Goal: Information Seeking & Learning: Learn about a topic

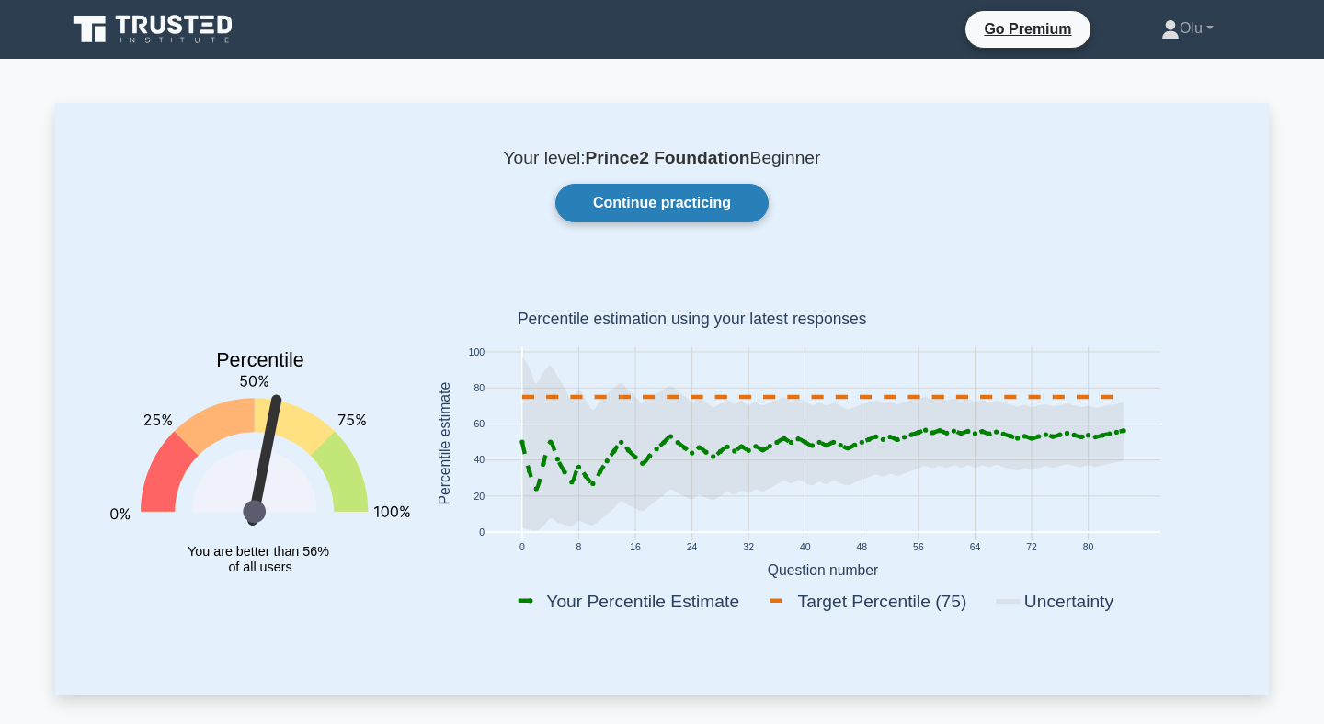
click at [661, 211] on link "Continue practicing" at bounding box center [661, 203] width 213 height 39
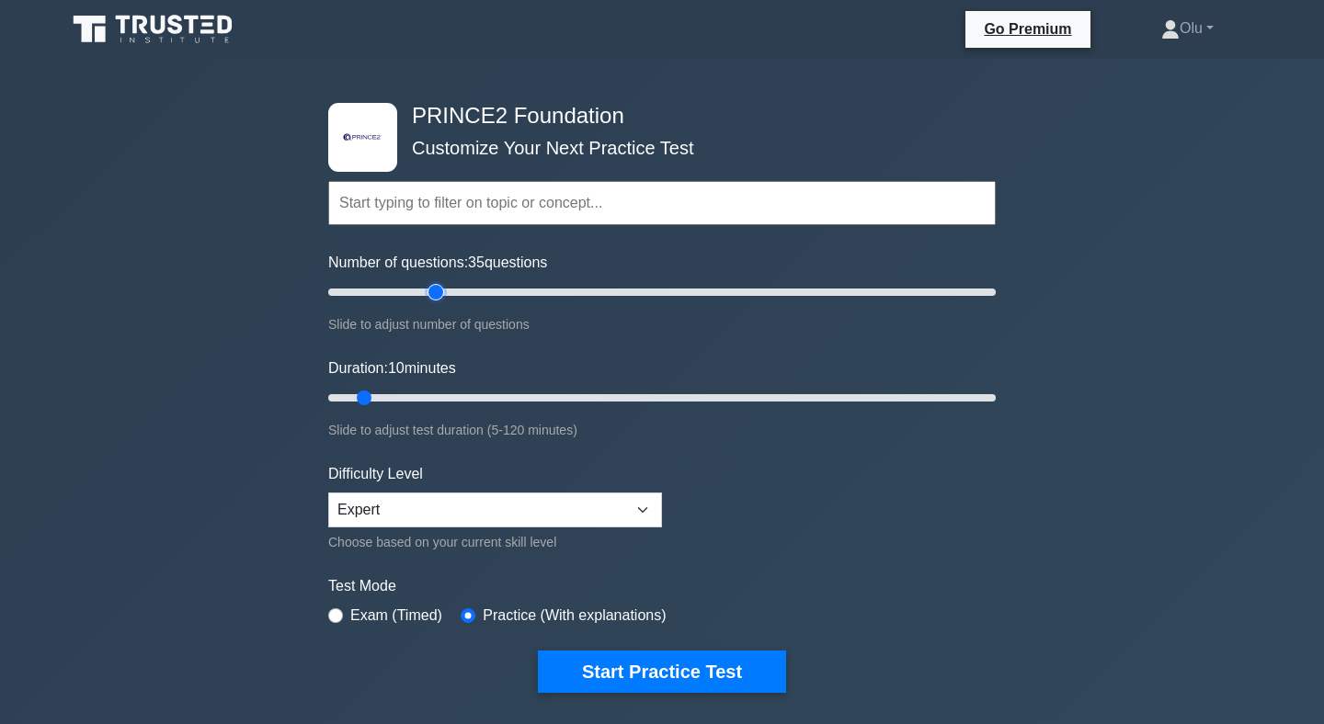
click at [438, 289] on input "Number of questions: 35 questions" at bounding box center [661, 292] width 667 height 22
type input "30"
click at [414, 289] on input "Number of questions: 30 questions" at bounding box center [661, 292] width 667 height 22
click at [413, 395] on input "Duration: 10 minutes" at bounding box center [661, 398] width 667 height 22
type input "25"
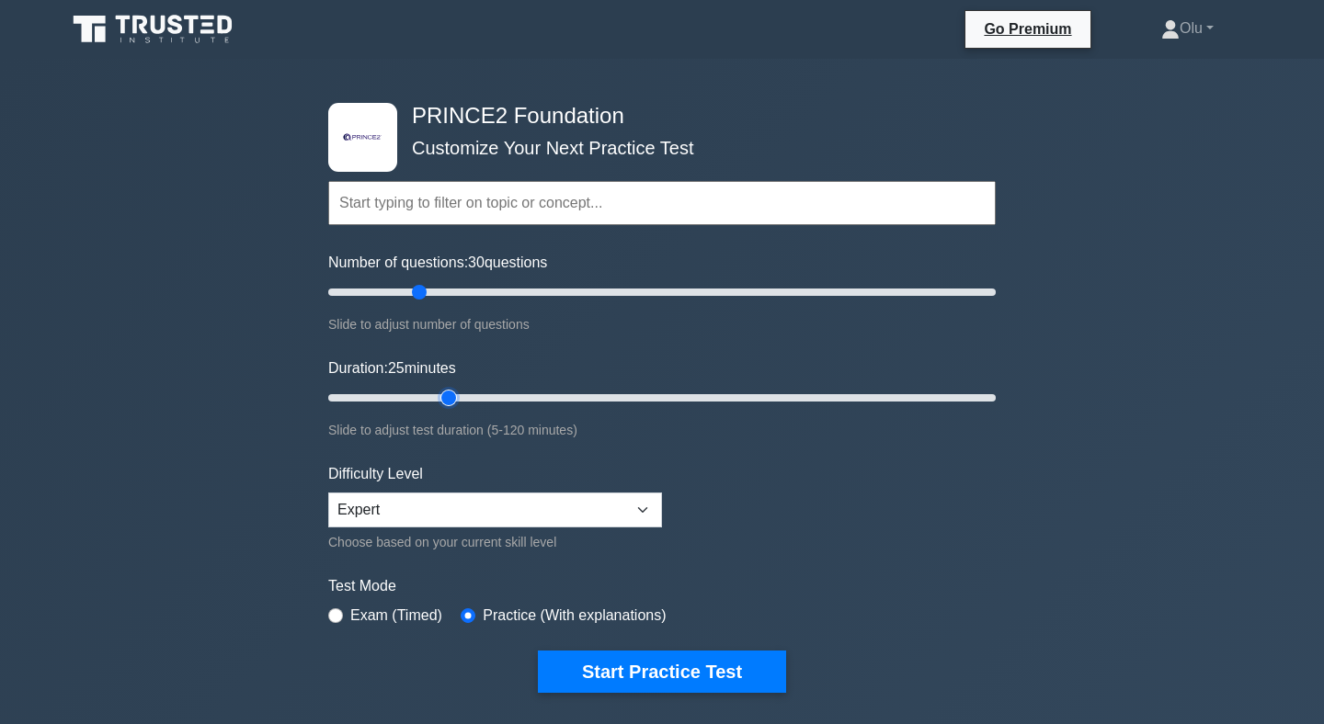
click at [450, 395] on input "Duration: 25 minutes" at bounding box center [661, 398] width 667 height 22
click at [605, 515] on select "Beginner Intermediate Expert" at bounding box center [495, 510] width 334 height 35
click at [328, 493] on select "Beginner Intermediate Expert" at bounding box center [495, 510] width 334 height 35
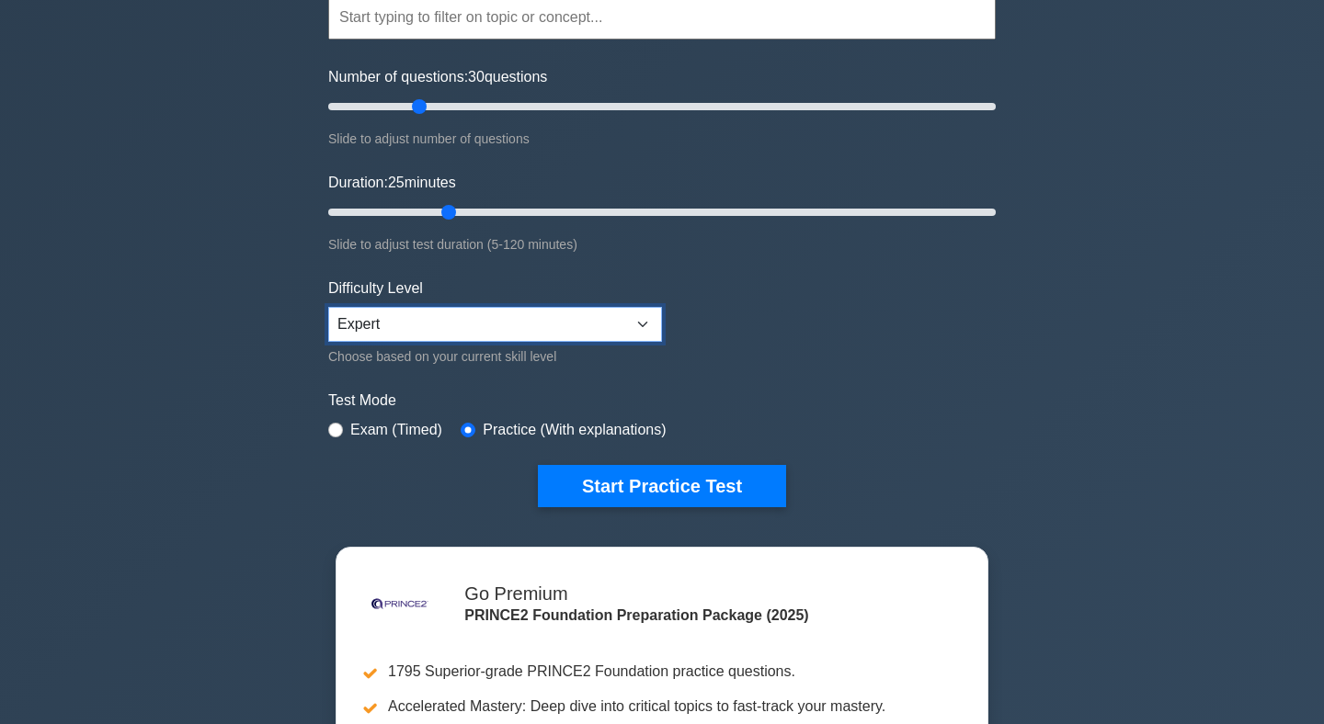
scroll to position [195, 0]
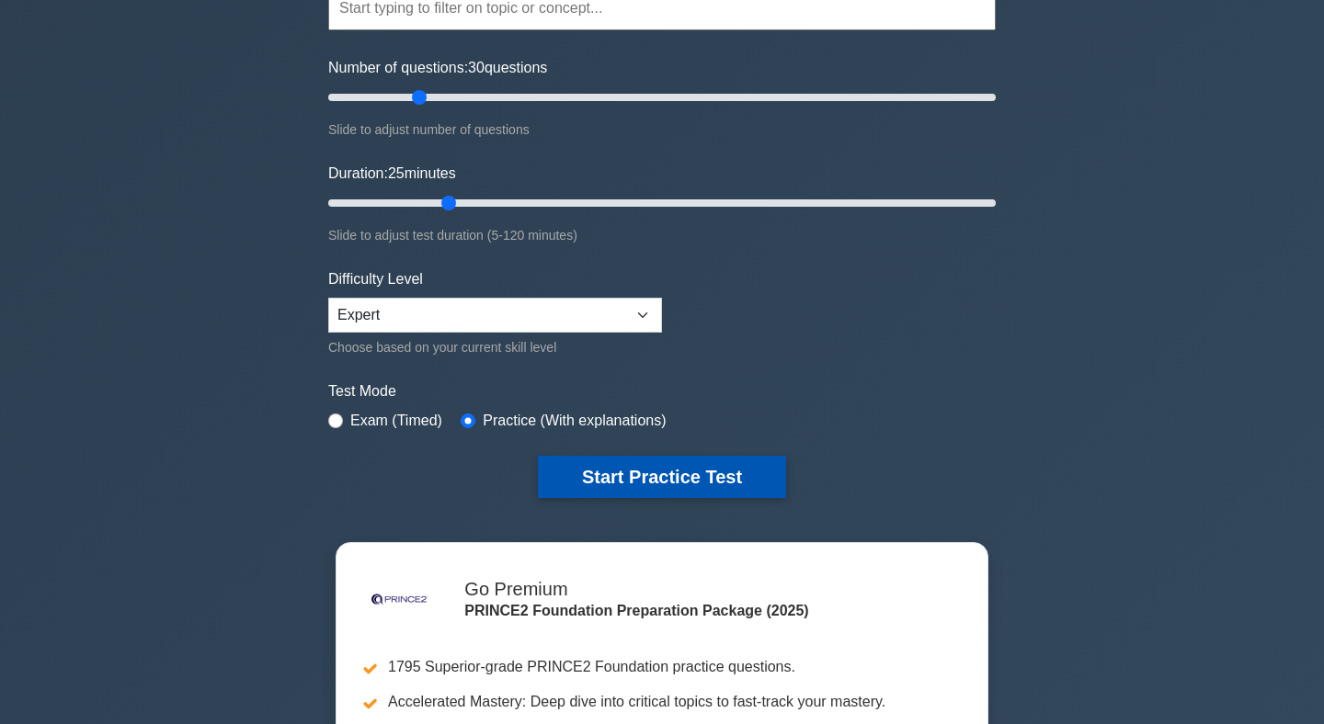
click at [663, 468] on button "Start Practice Test" at bounding box center [662, 477] width 248 height 42
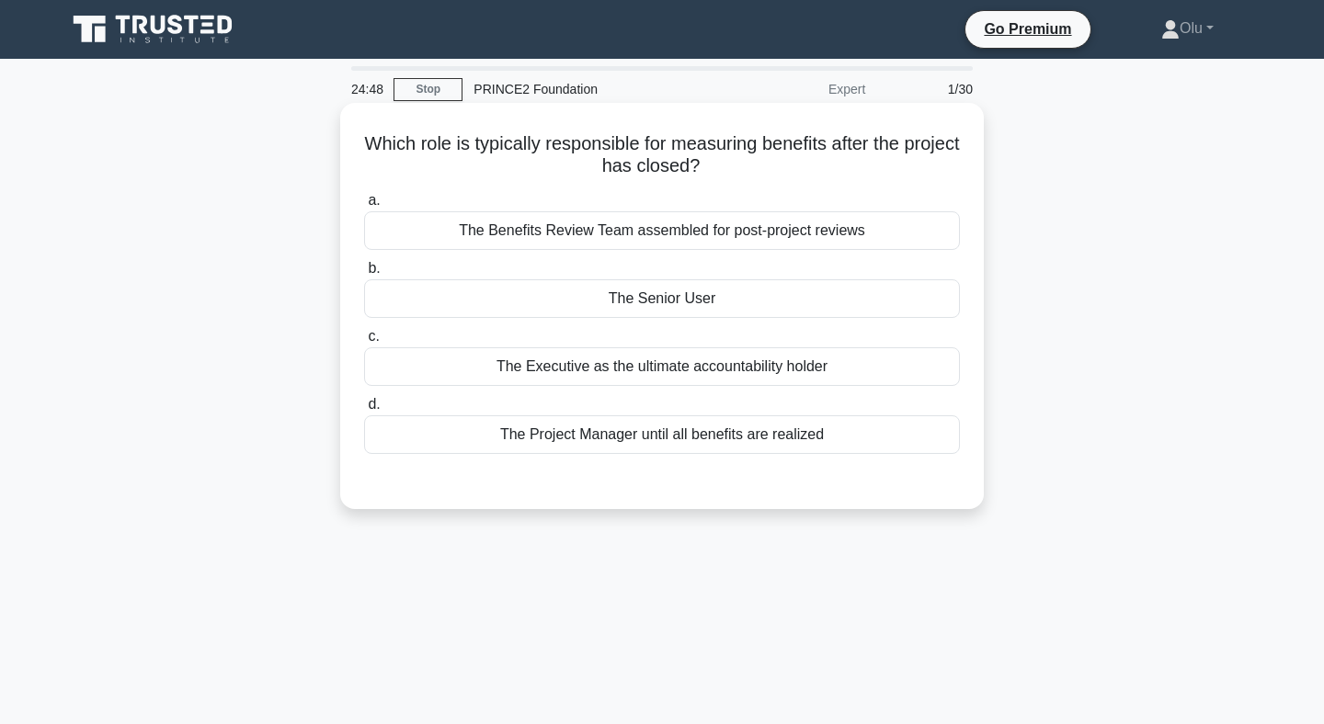
click at [685, 297] on div "The Senior User" at bounding box center [662, 298] width 596 height 39
click at [364, 275] on input "b. The Senior User" at bounding box center [364, 269] width 0 height 12
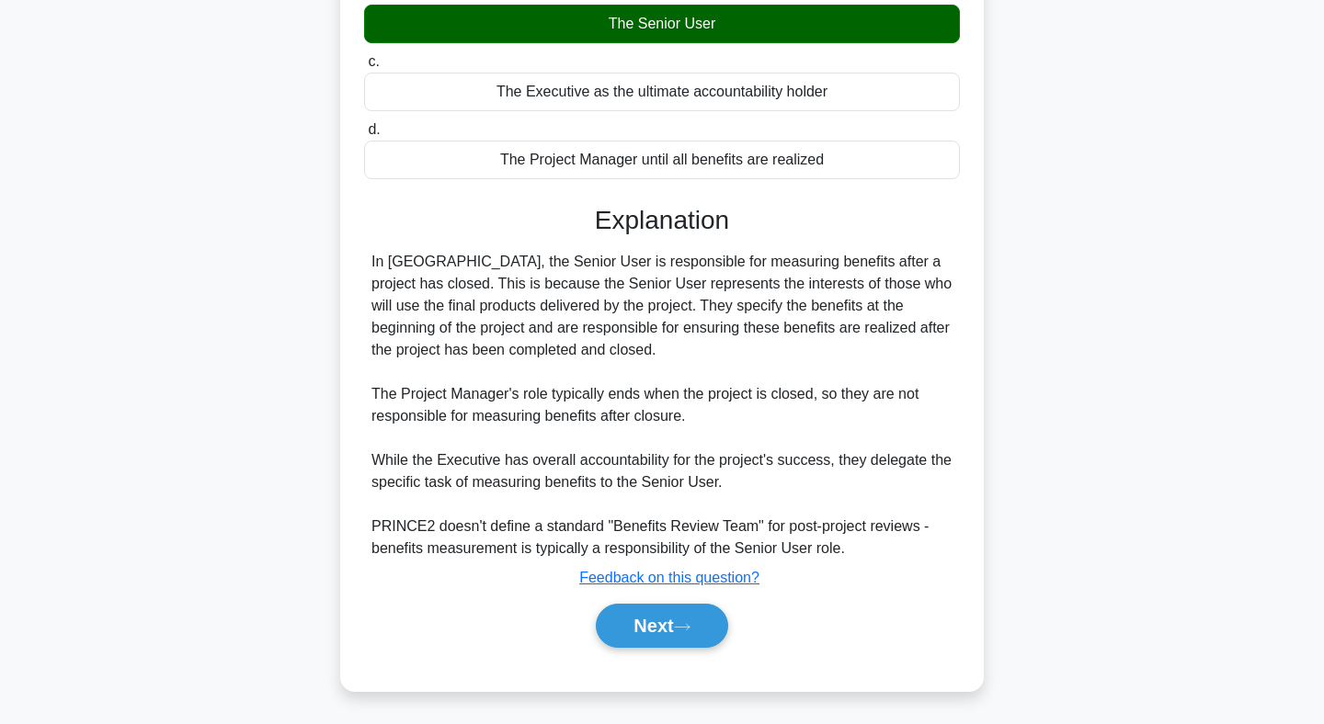
scroll to position [277, 0]
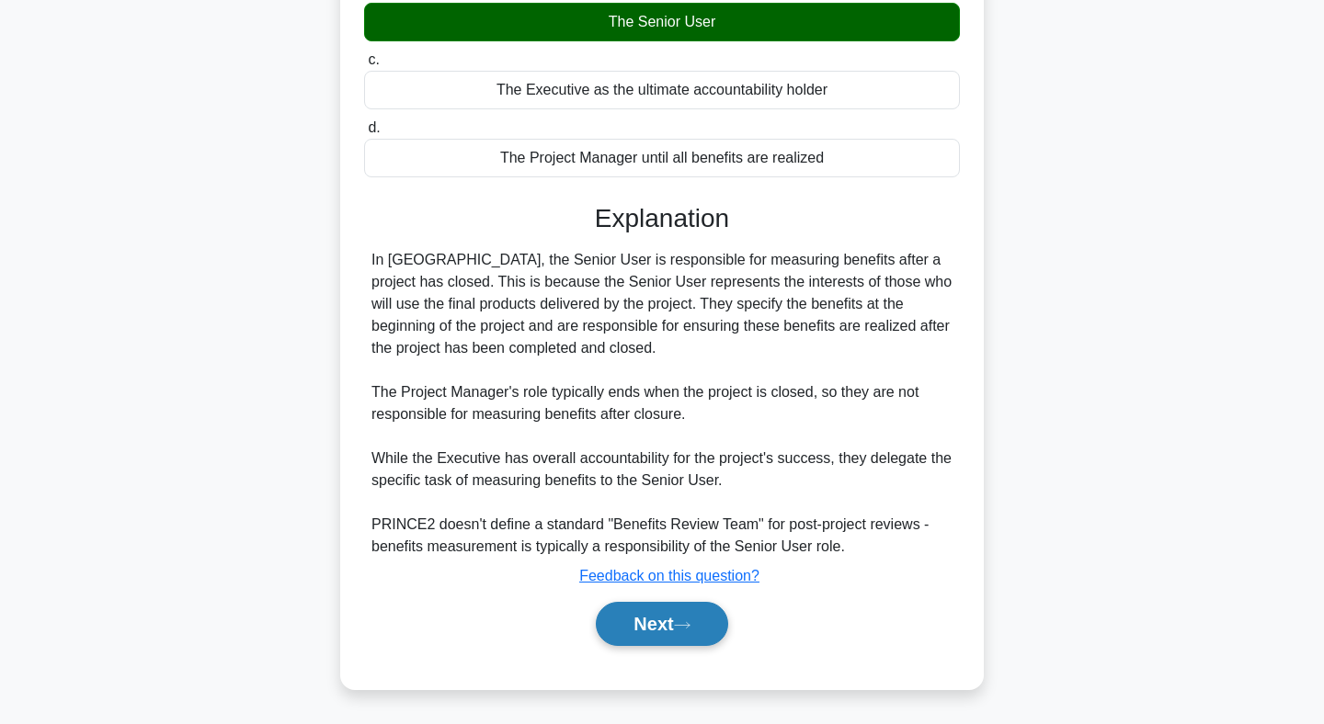
click at [649, 618] on button "Next" at bounding box center [661, 624] width 131 height 44
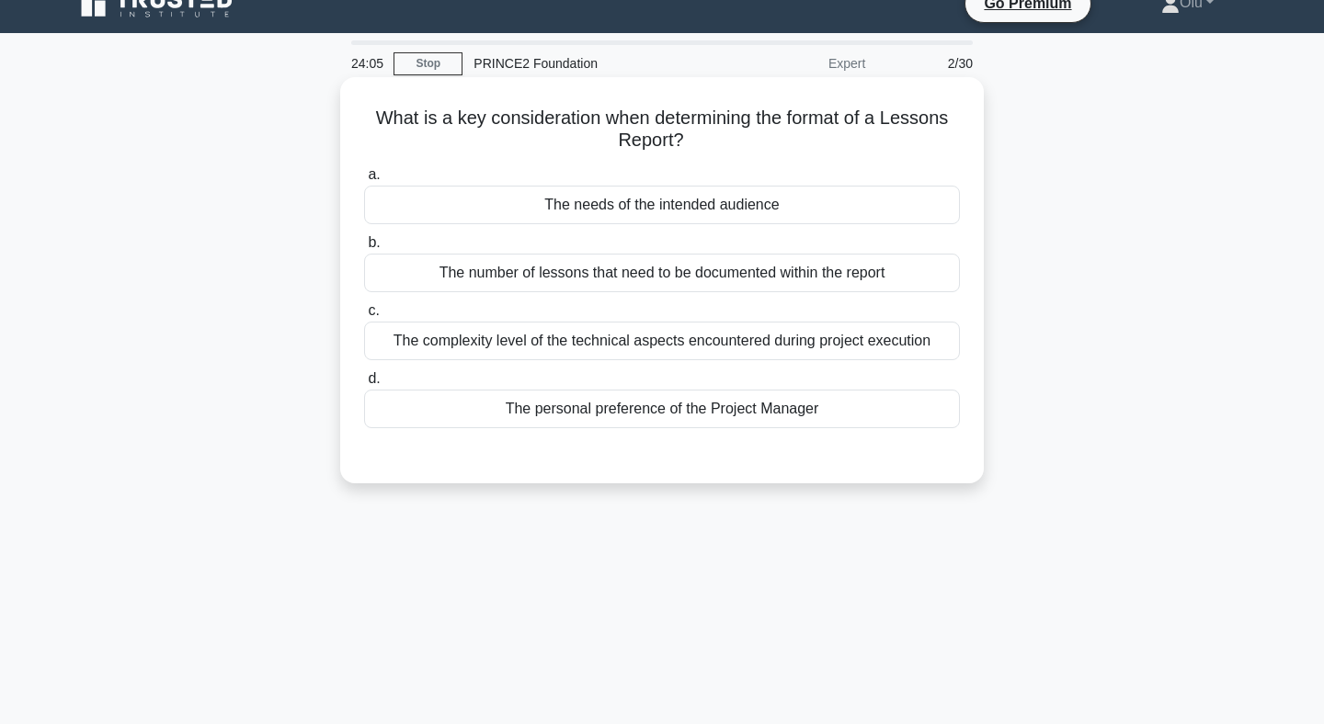
scroll to position [0, 0]
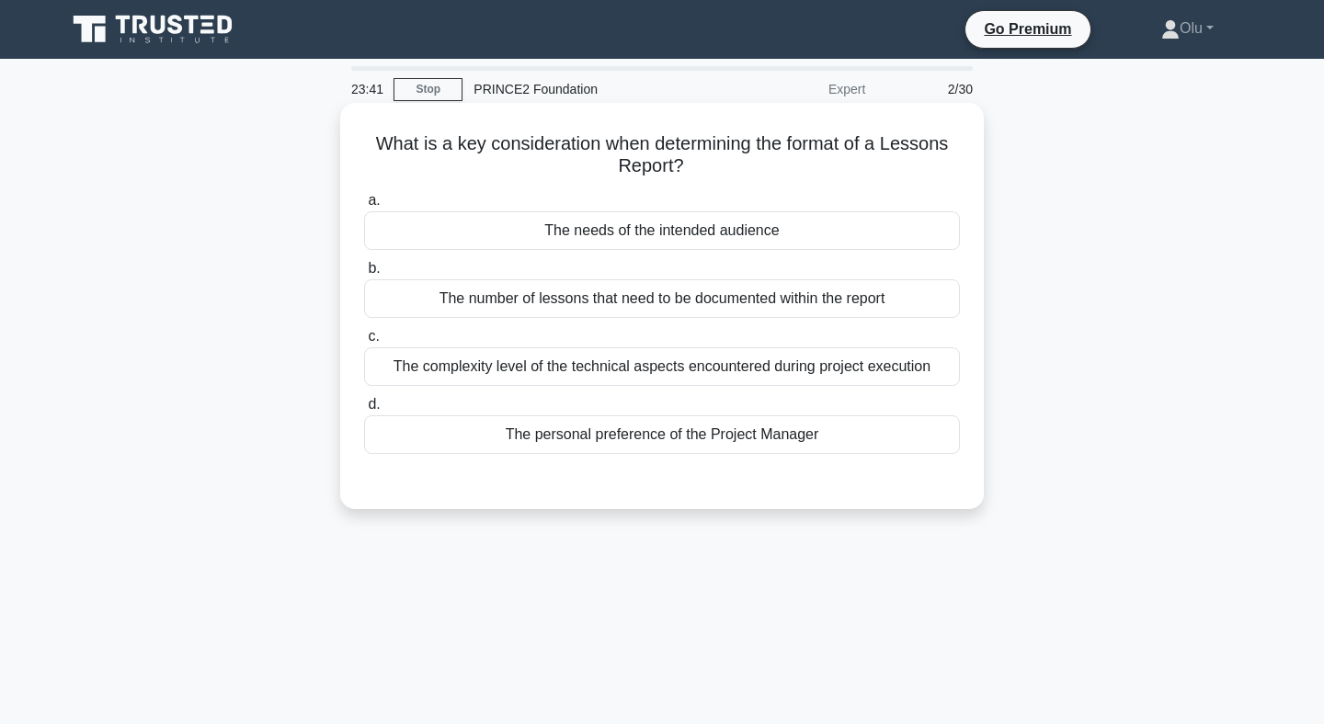
click at [660, 236] on div "The needs of the intended audience" at bounding box center [662, 230] width 596 height 39
click at [364, 207] on input "a. The needs of the intended audience" at bounding box center [364, 201] width 0 height 12
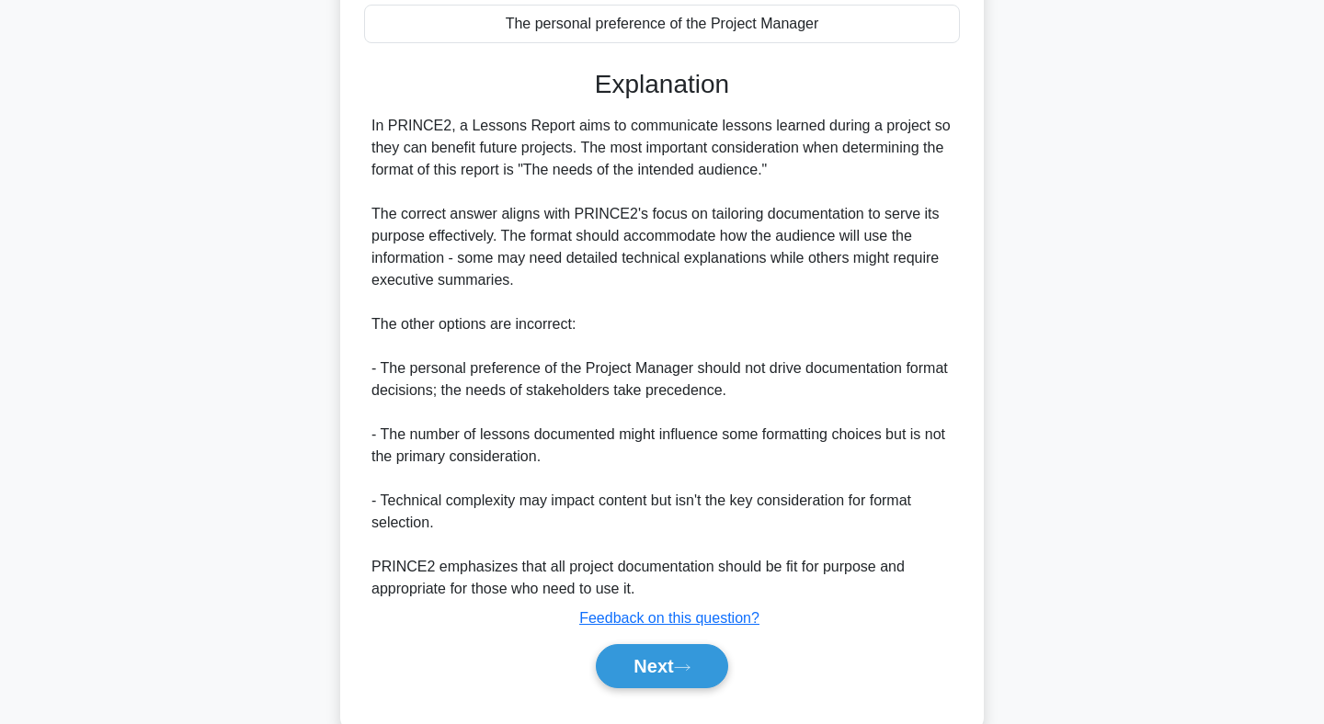
scroll to position [453, 0]
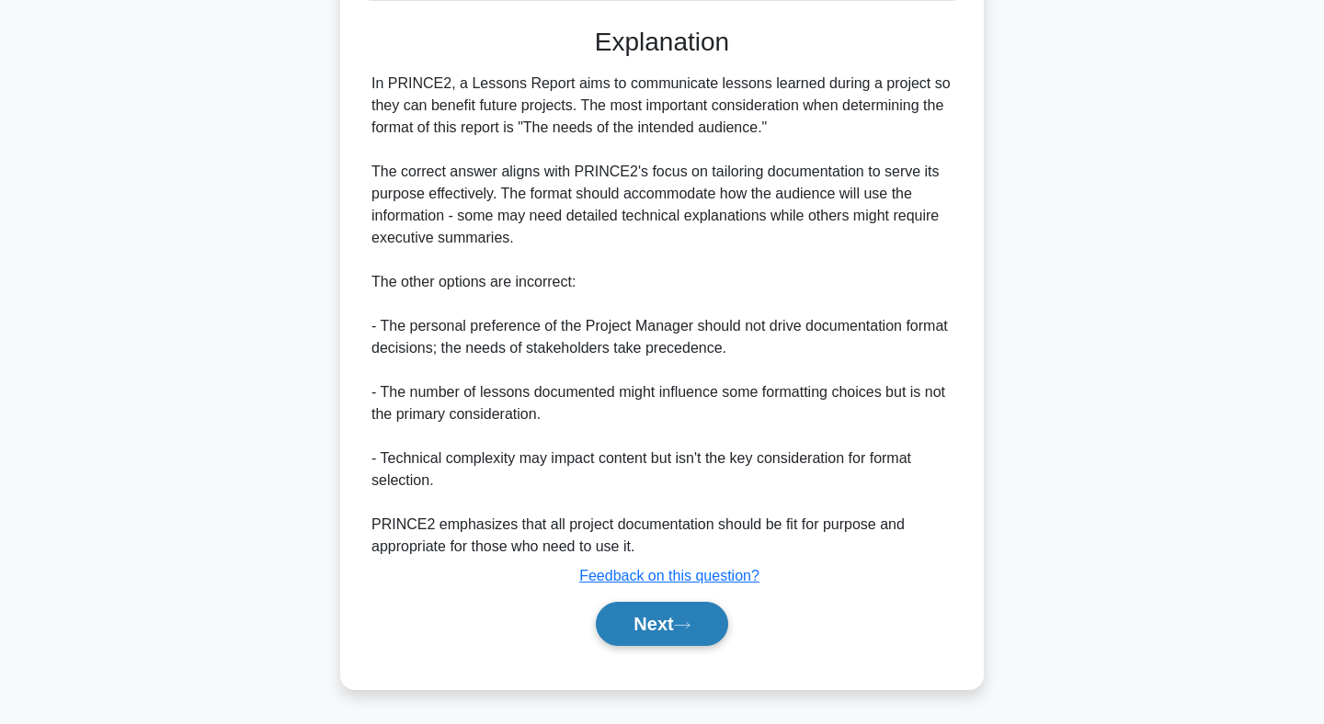
click at [666, 616] on button "Next" at bounding box center [661, 624] width 131 height 44
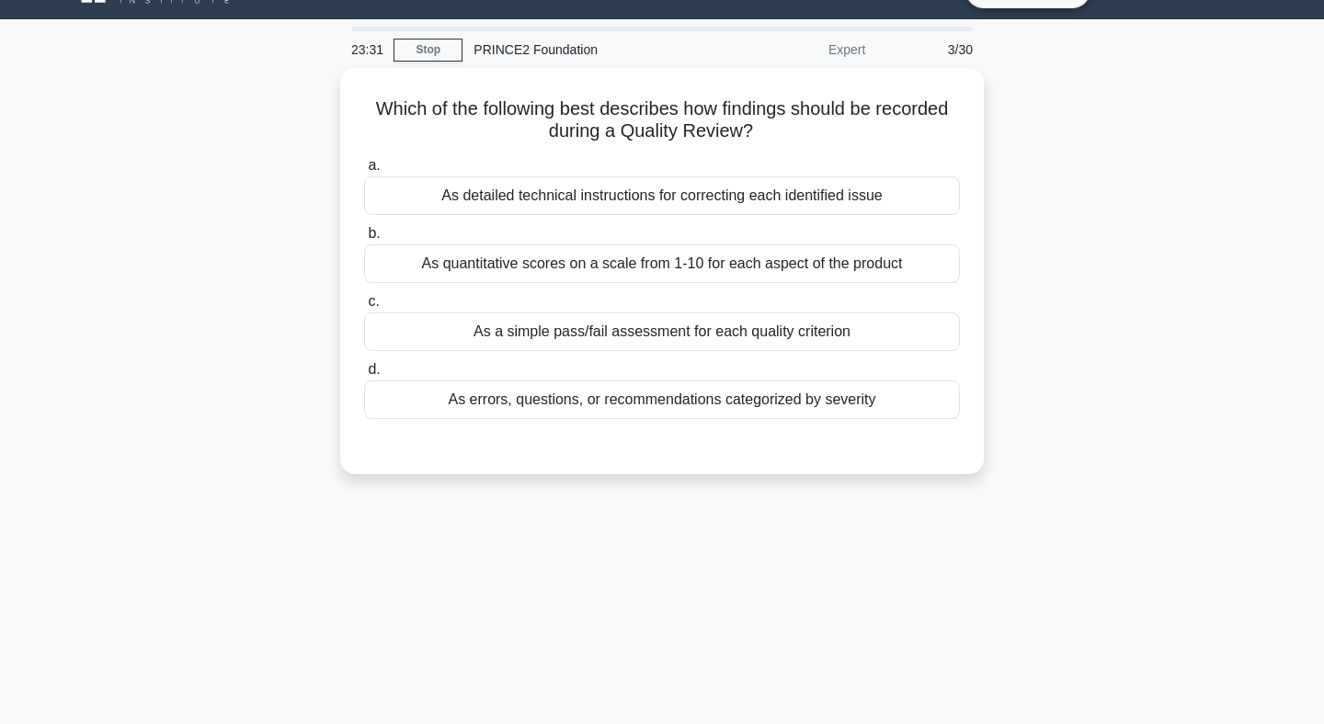
scroll to position [0, 0]
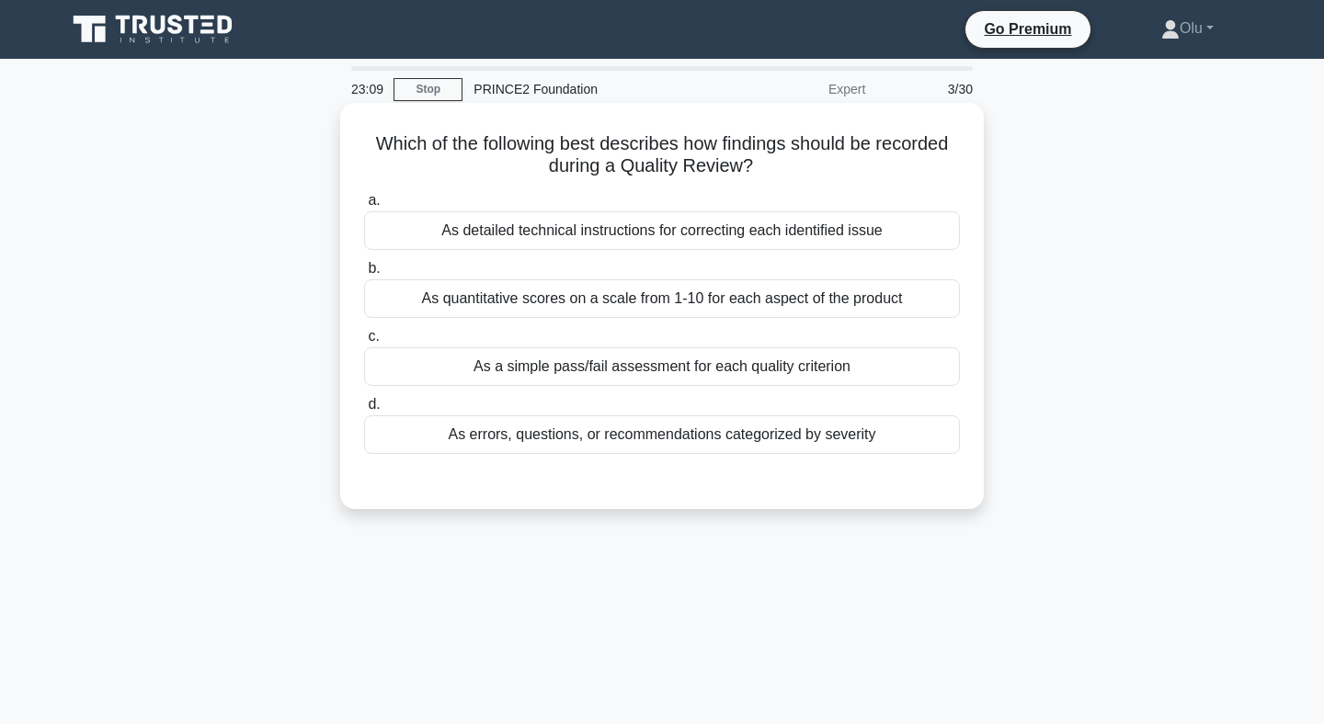
click at [575, 441] on div "As errors, questions, or recommendations categorized by severity" at bounding box center [662, 435] width 596 height 39
click at [364, 411] on input "d. As errors, questions, or recommendations categorized by severity" at bounding box center [364, 405] width 0 height 12
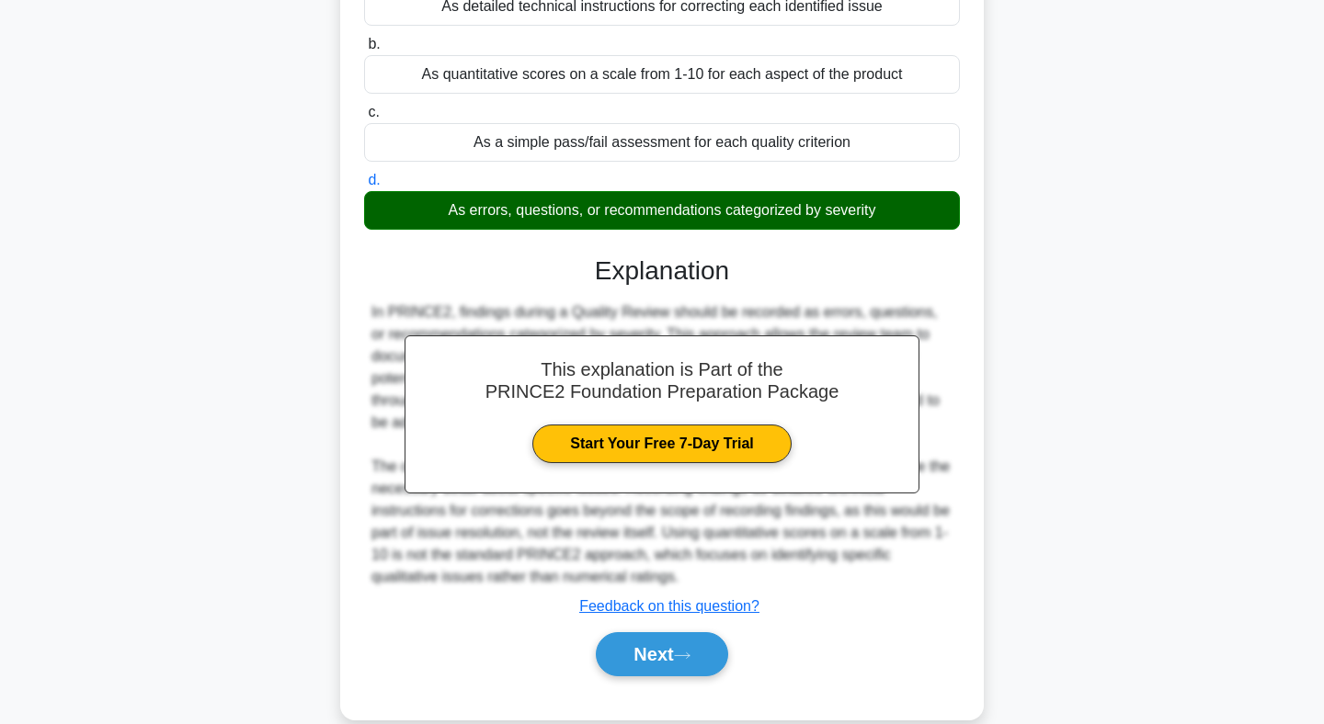
scroll to position [268, 0]
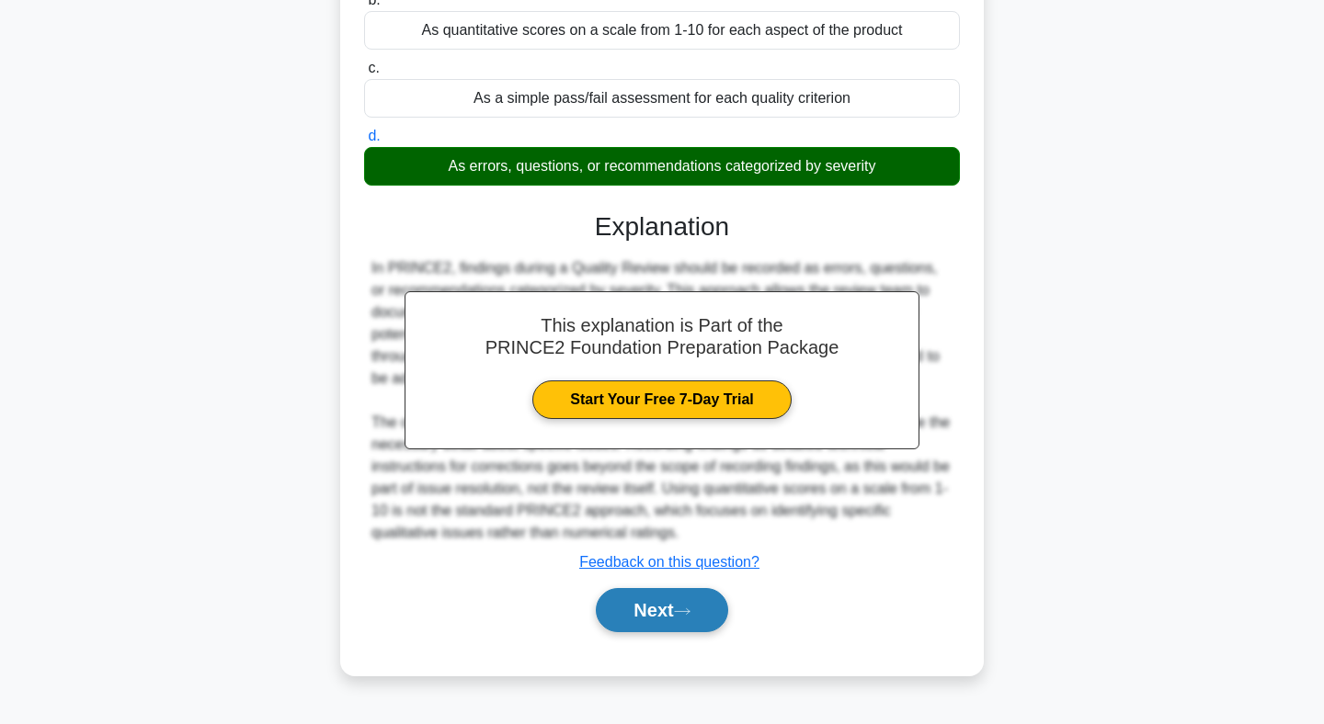
click at [655, 614] on button "Next" at bounding box center [661, 610] width 131 height 44
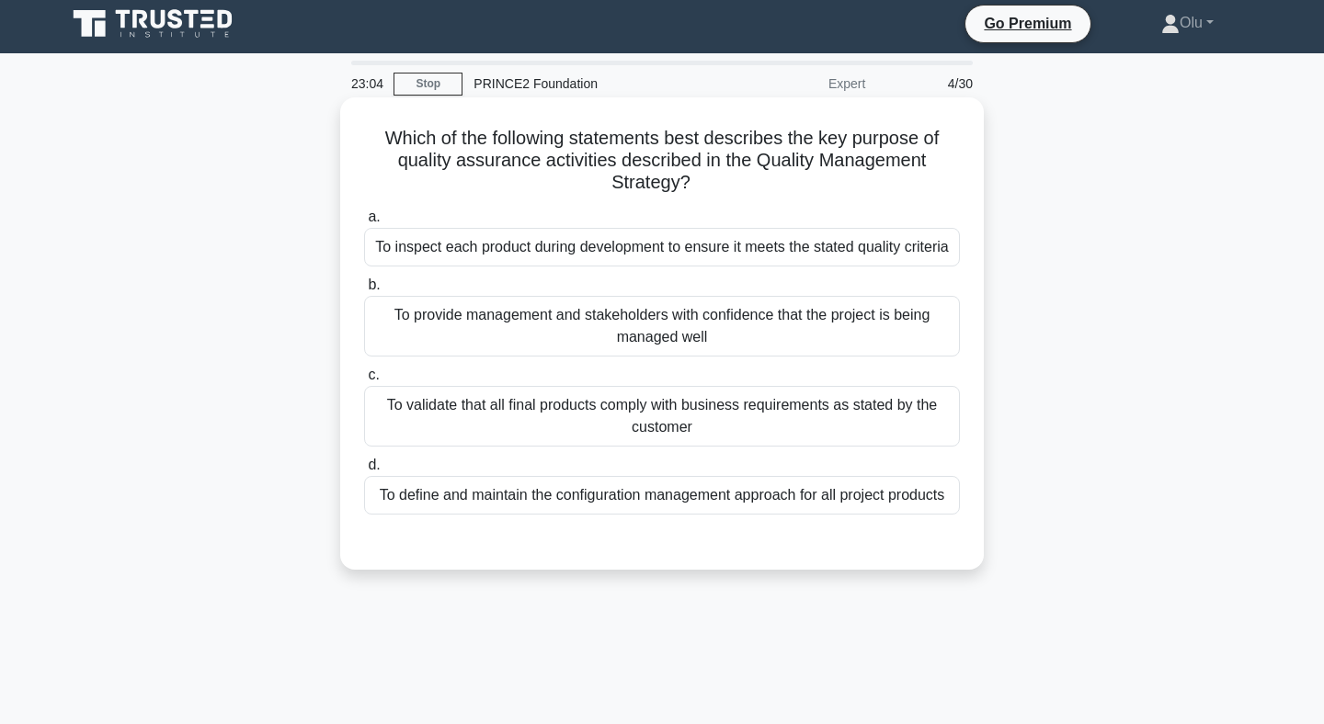
scroll to position [0, 0]
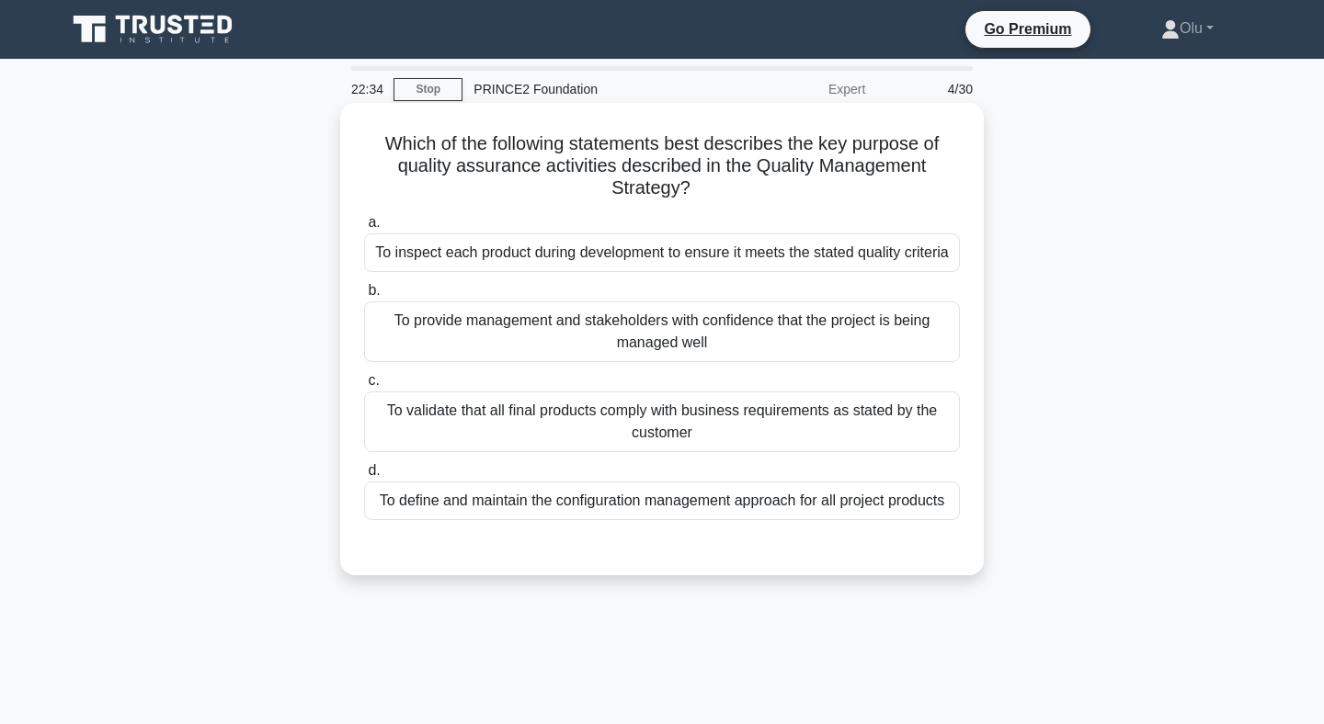
click at [708, 413] on div "To validate that all final products comply with business requirements as stated…" at bounding box center [662, 422] width 596 height 61
click at [364, 387] on input "c. To validate that all final products comply with business requirements as sta…" at bounding box center [364, 381] width 0 height 12
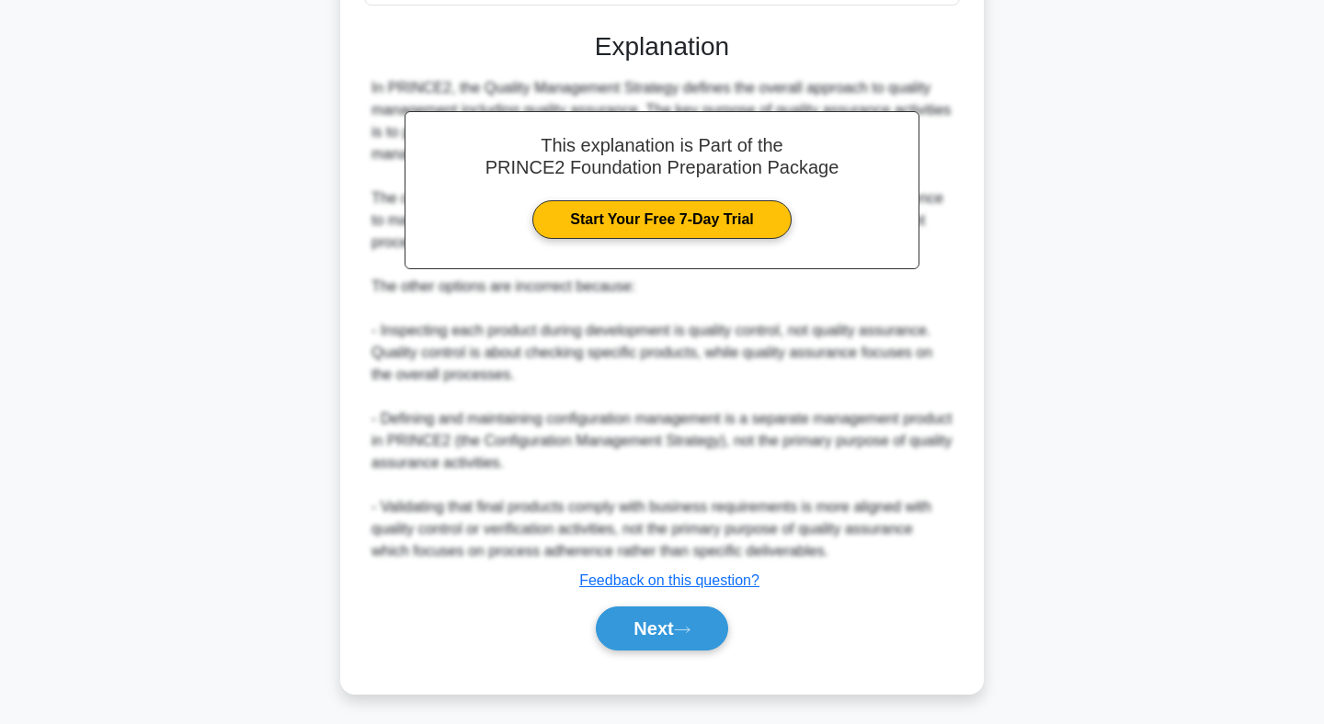
scroll to position [521, 0]
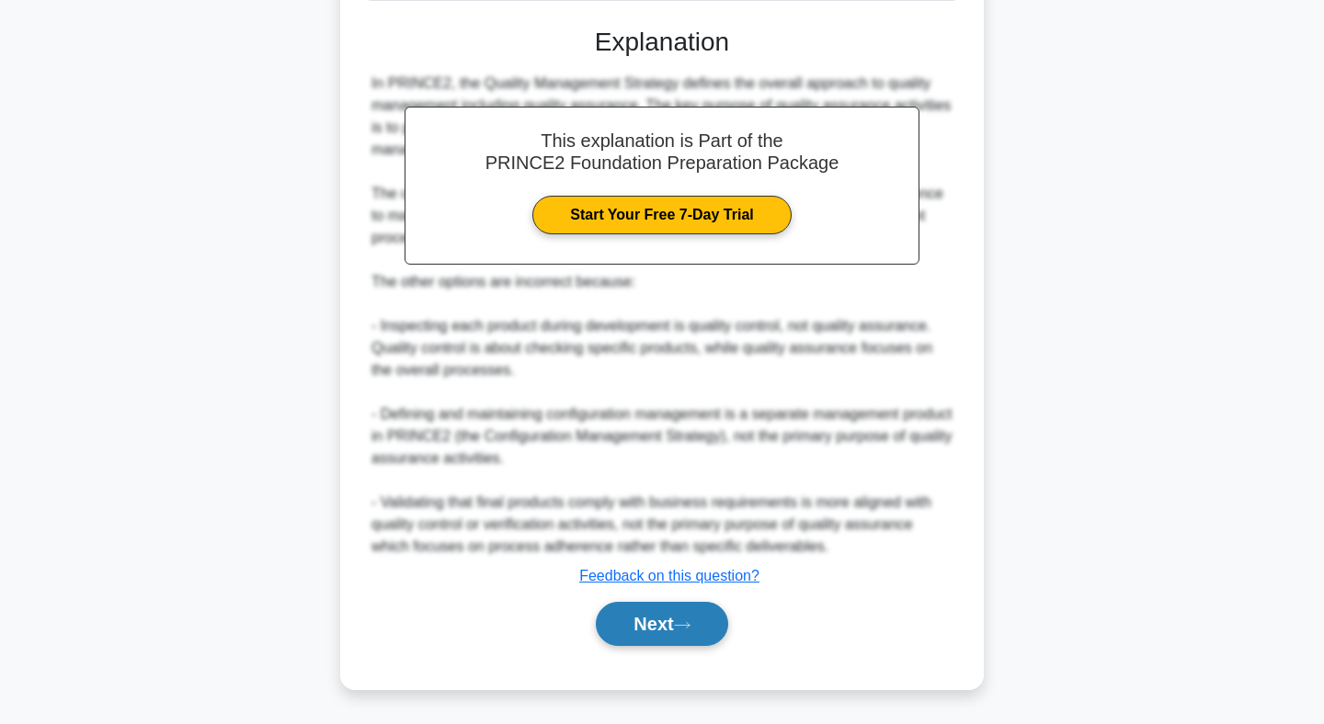
click at [638, 630] on button "Next" at bounding box center [661, 624] width 131 height 44
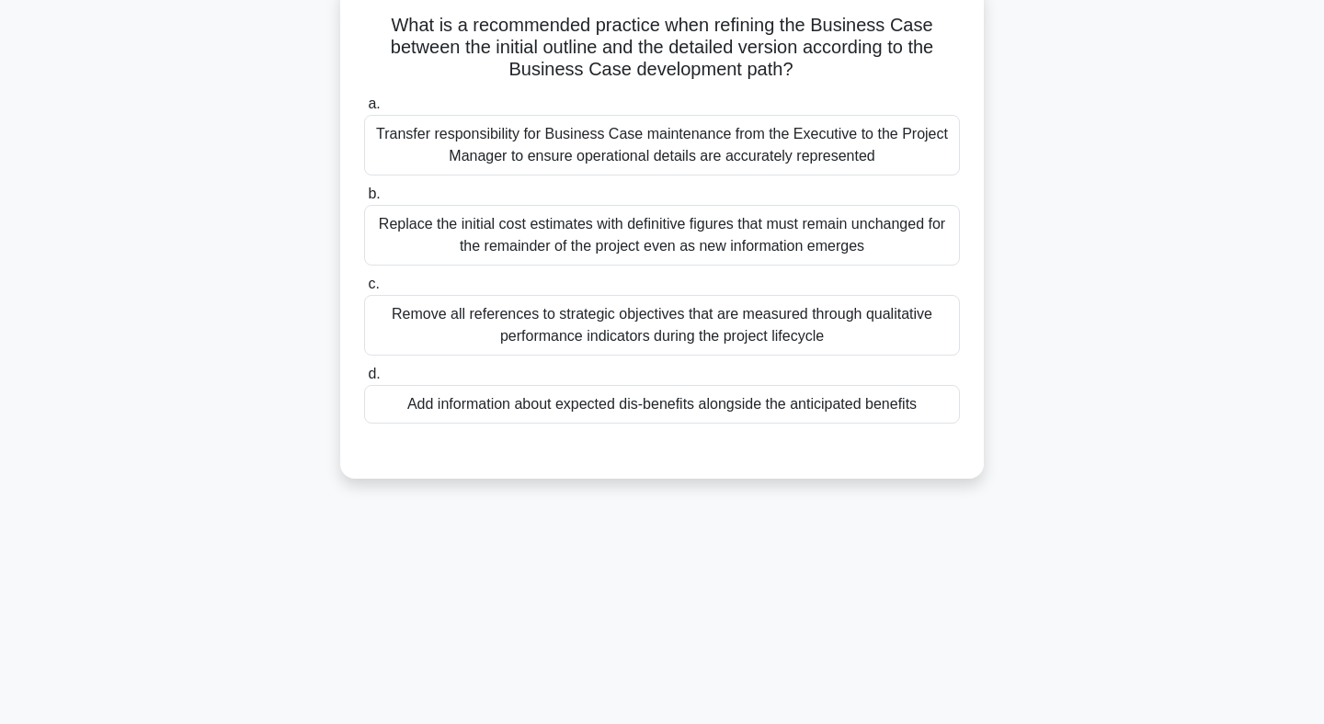
scroll to position [0, 0]
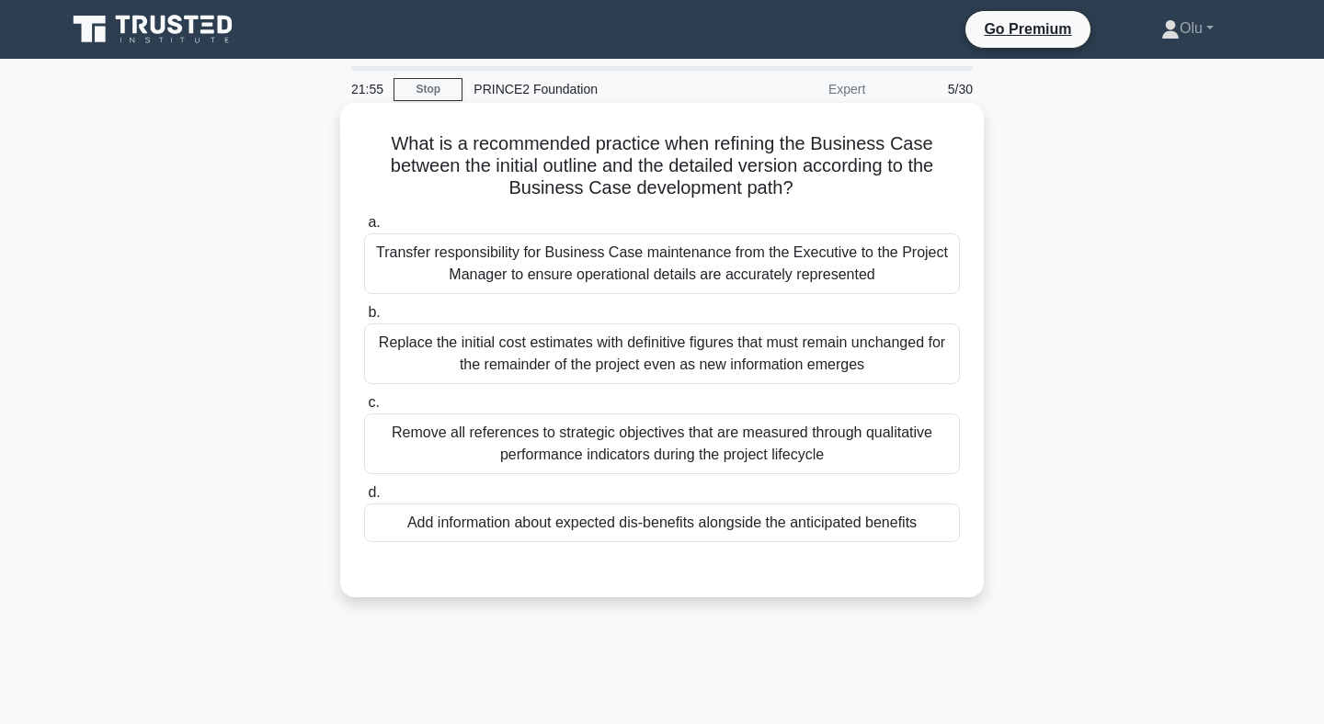
click at [608, 272] on div "Transfer responsibility for Business Case maintenance from the Executive to the…" at bounding box center [662, 263] width 596 height 61
click at [364, 229] on input "a. Transfer responsibility for Business Case maintenance from the Executive to …" at bounding box center [364, 223] width 0 height 12
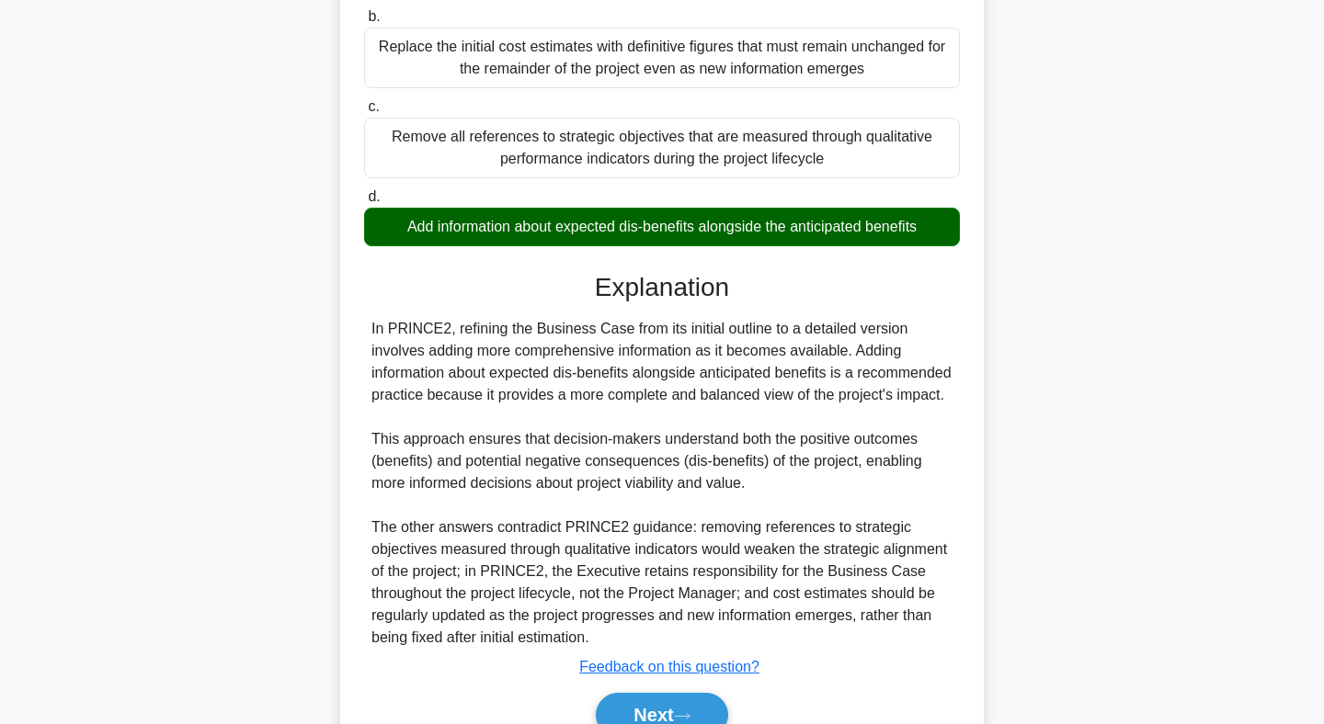
scroll to position [389, 0]
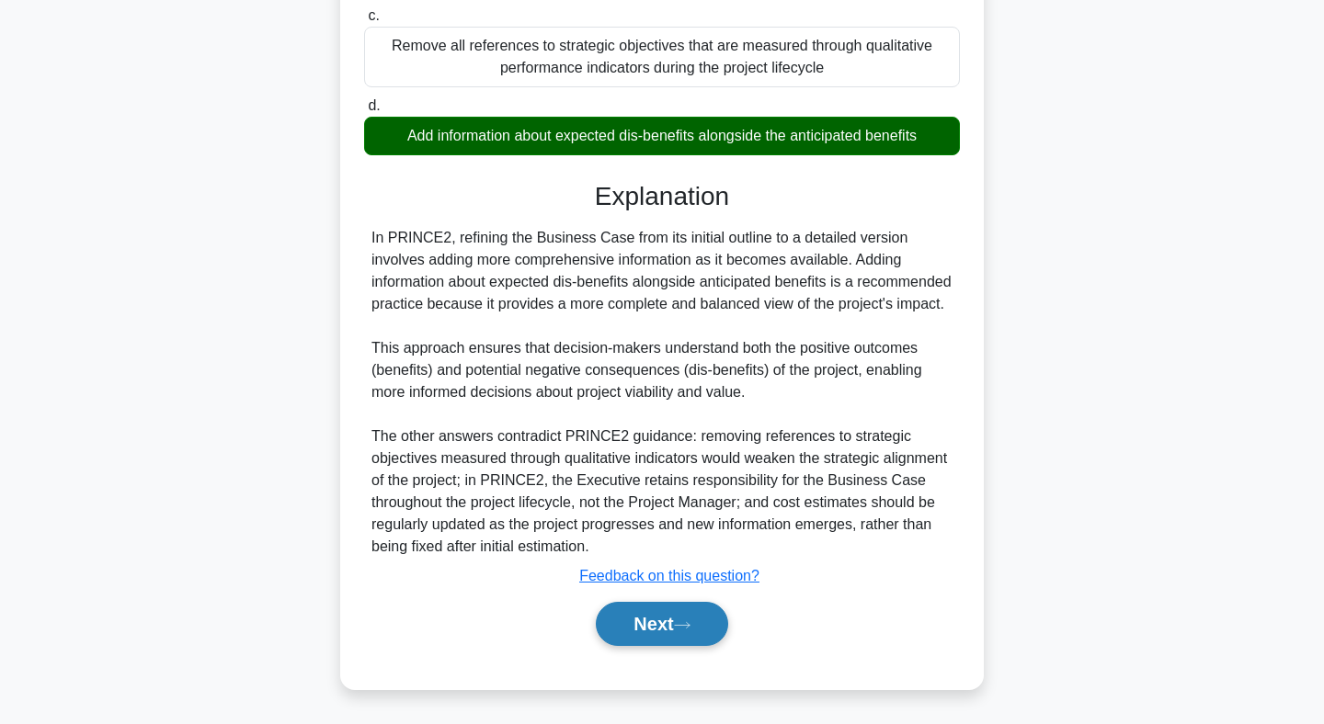
click at [642, 625] on button "Next" at bounding box center [661, 624] width 131 height 44
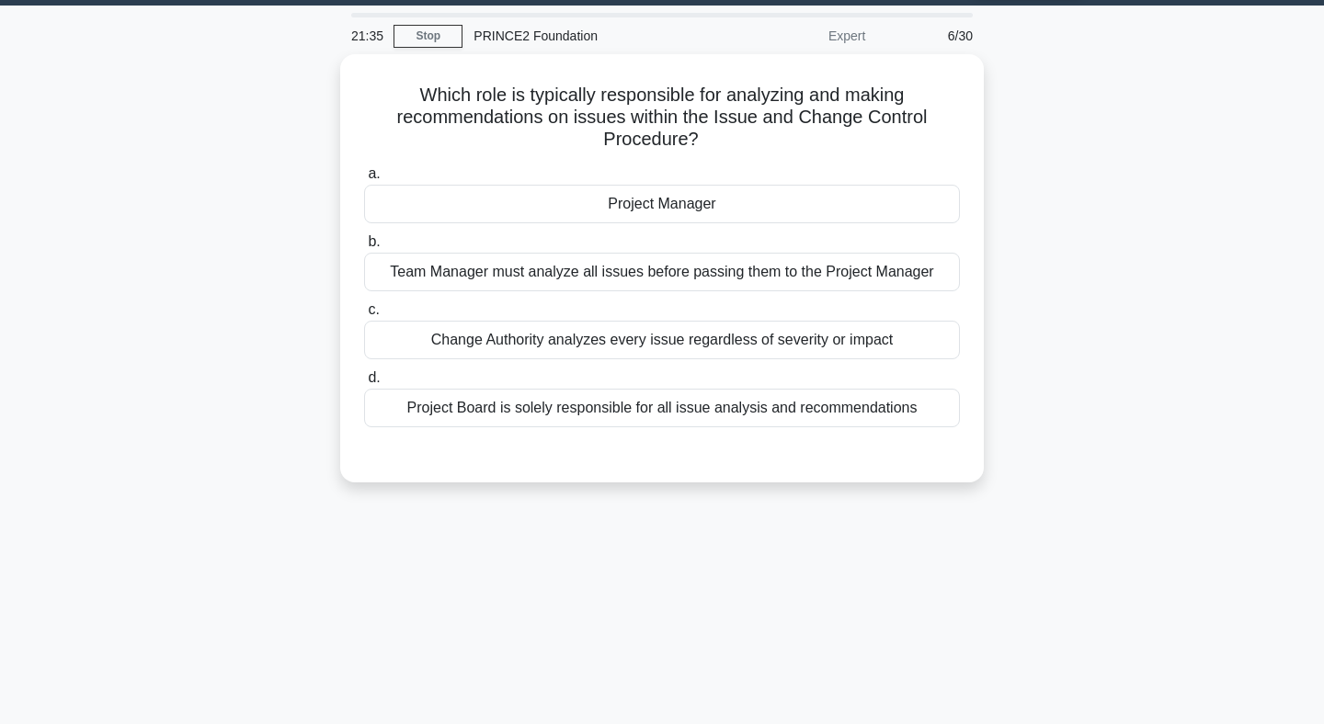
scroll to position [0, 0]
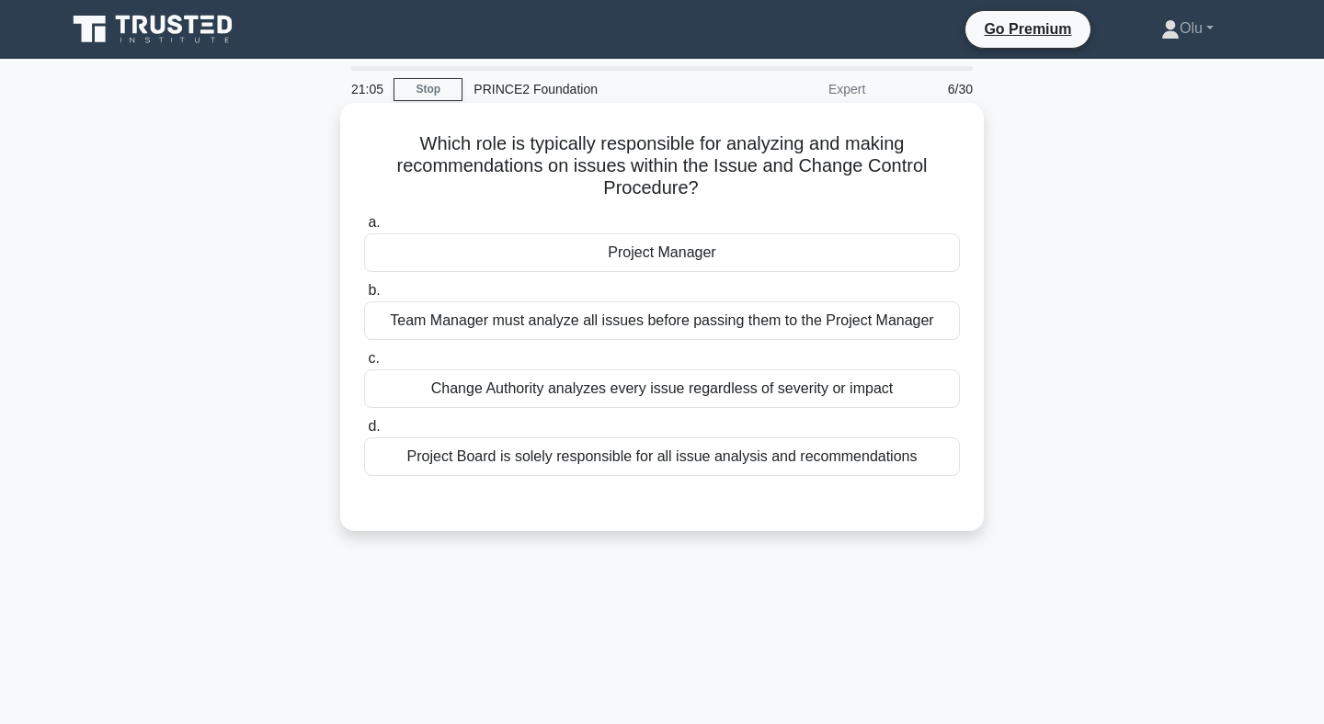
click at [668, 253] on div "Project Manager" at bounding box center [662, 252] width 596 height 39
click at [364, 229] on input "a. Project Manager" at bounding box center [364, 223] width 0 height 12
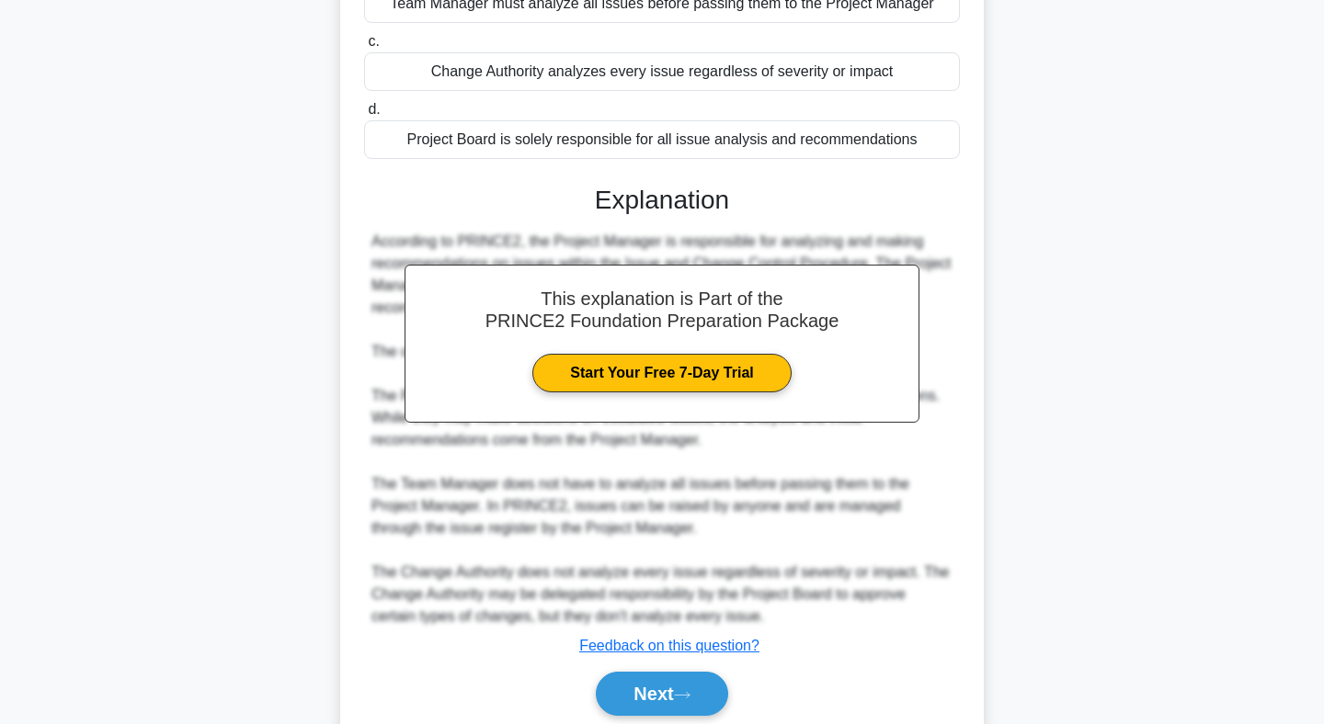
scroll to position [387, 0]
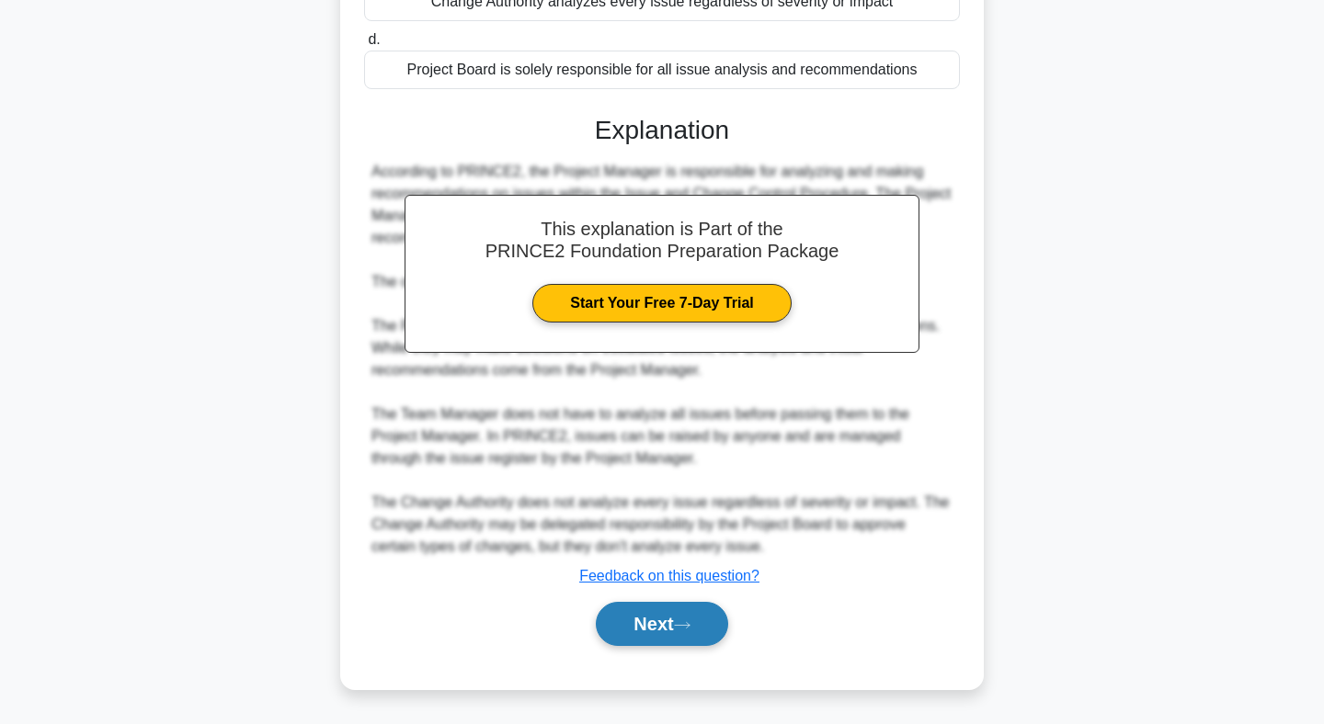
click at [656, 625] on button "Next" at bounding box center [661, 624] width 131 height 44
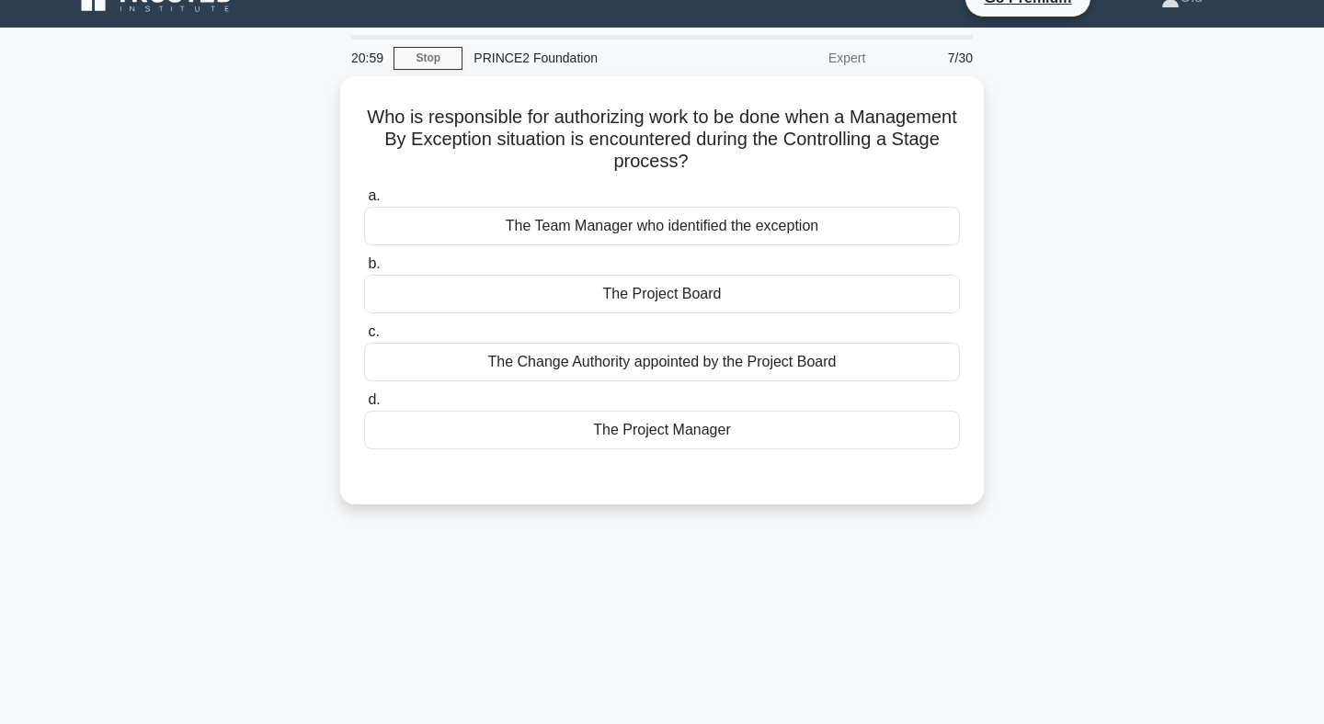
scroll to position [0, 0]
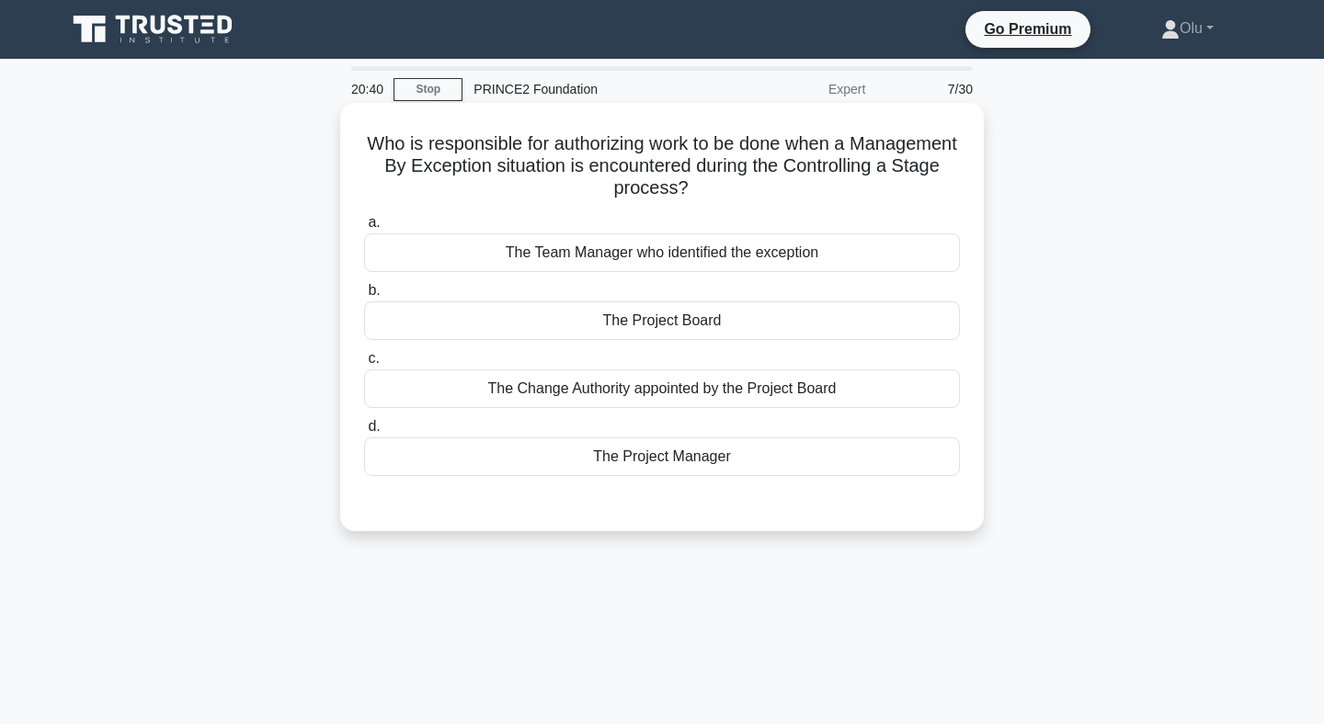
click at [713, 462] on div "The Project Manager" at bounding box center [662, 457] width 596 height 39
click at [364, 433] on input "d. The Project Manager" at bounding box center [364, 427] width 0 height 12
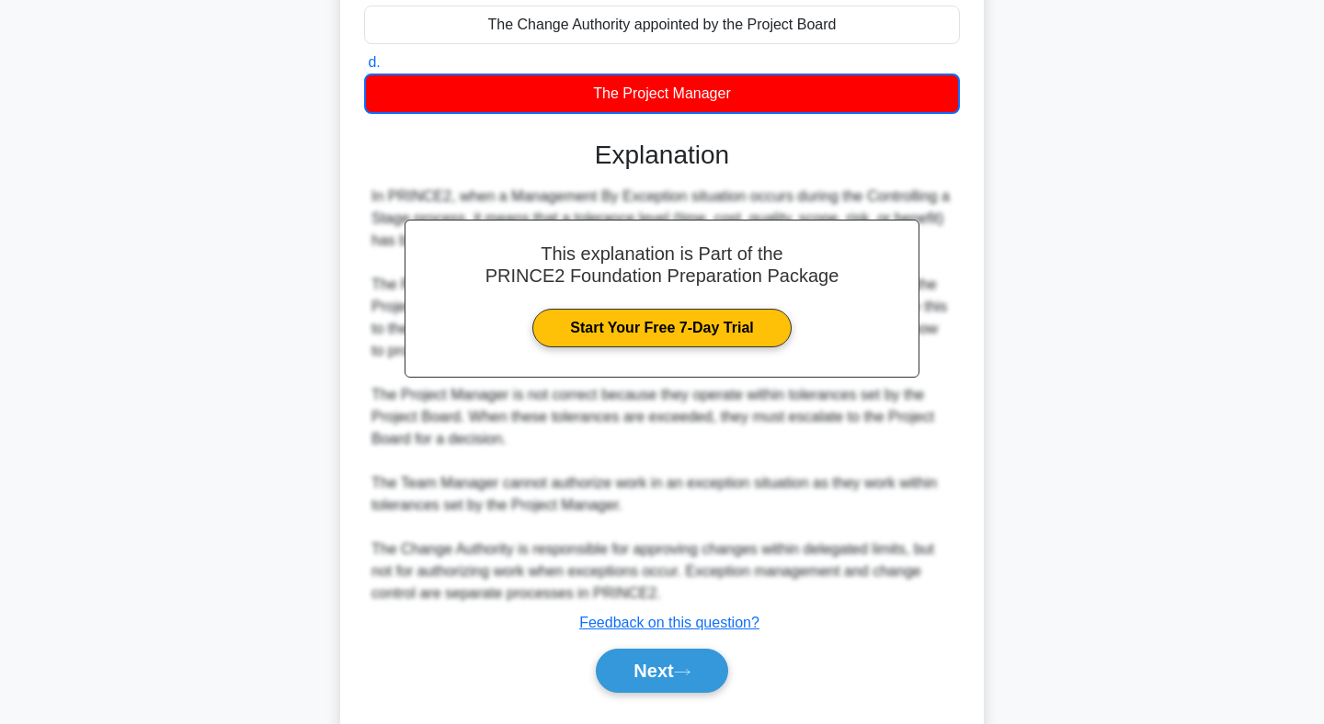
scroll to position [411, 0]
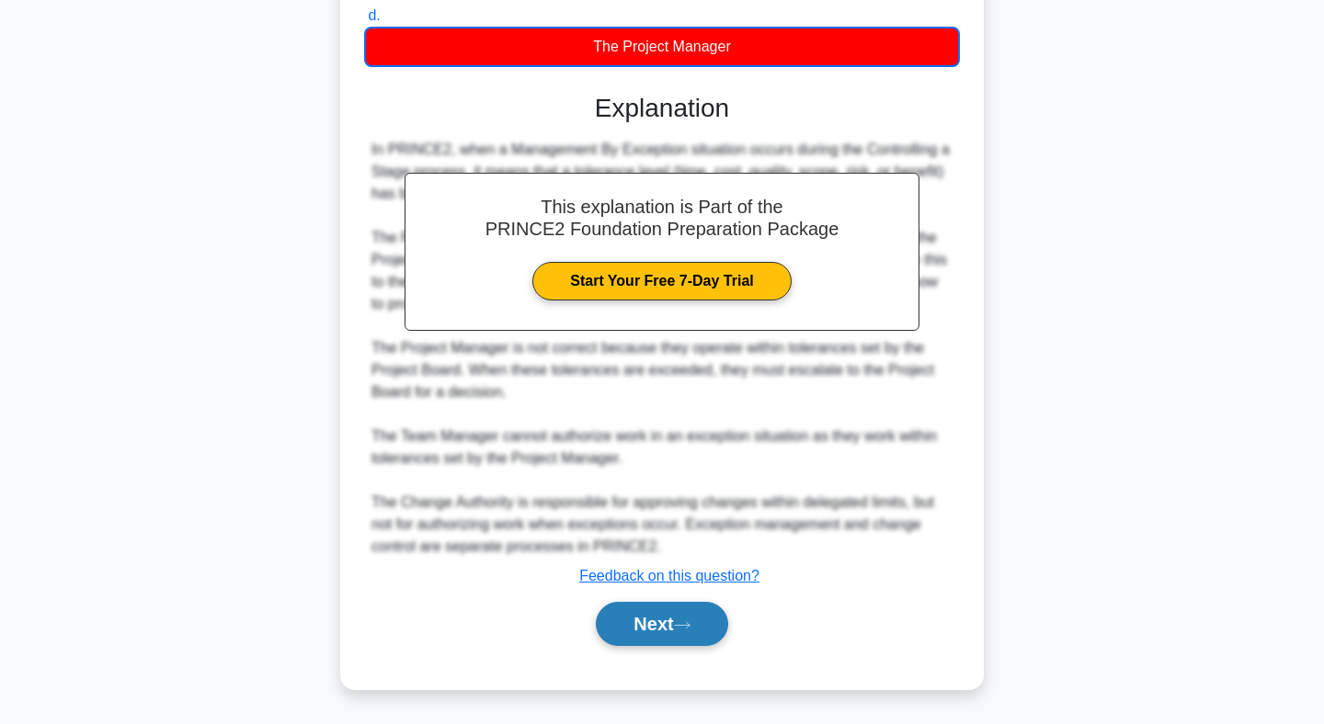
click at [662, 615] on button "Next" at bounding box center [661, 624] width 131 height 44
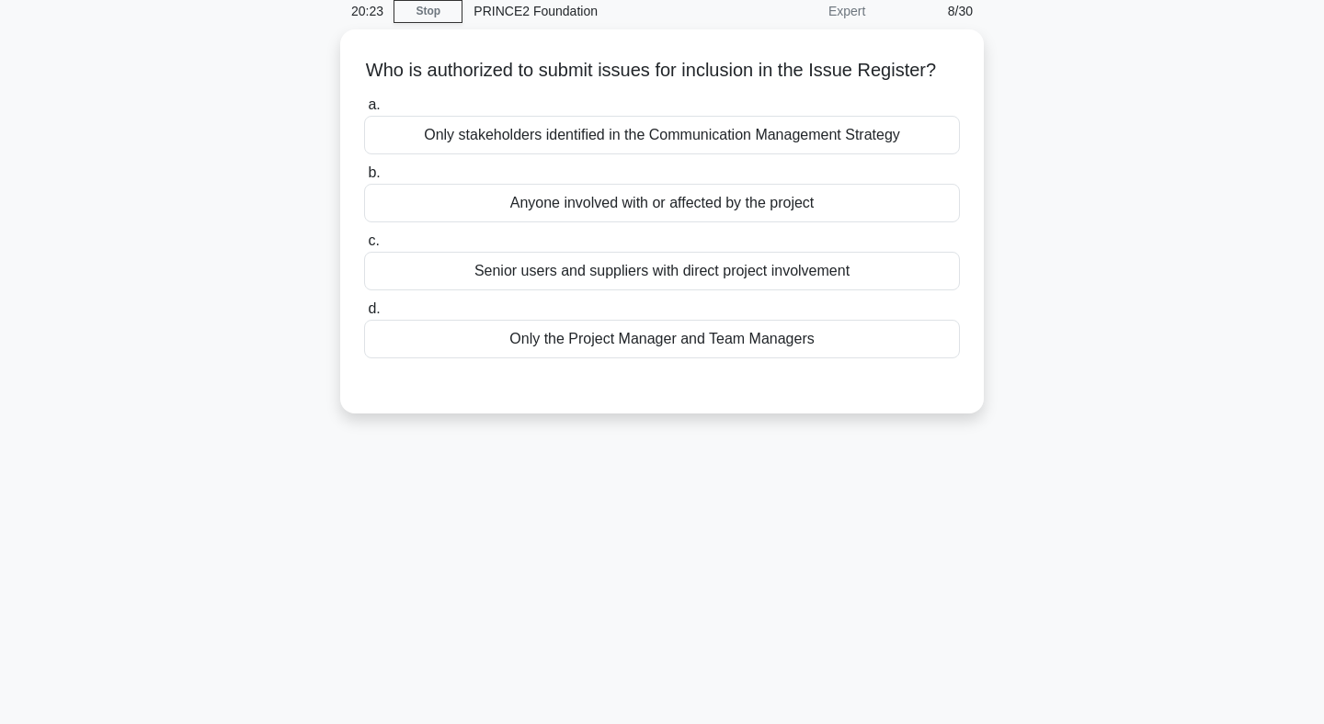
scroll to position [0, 0]
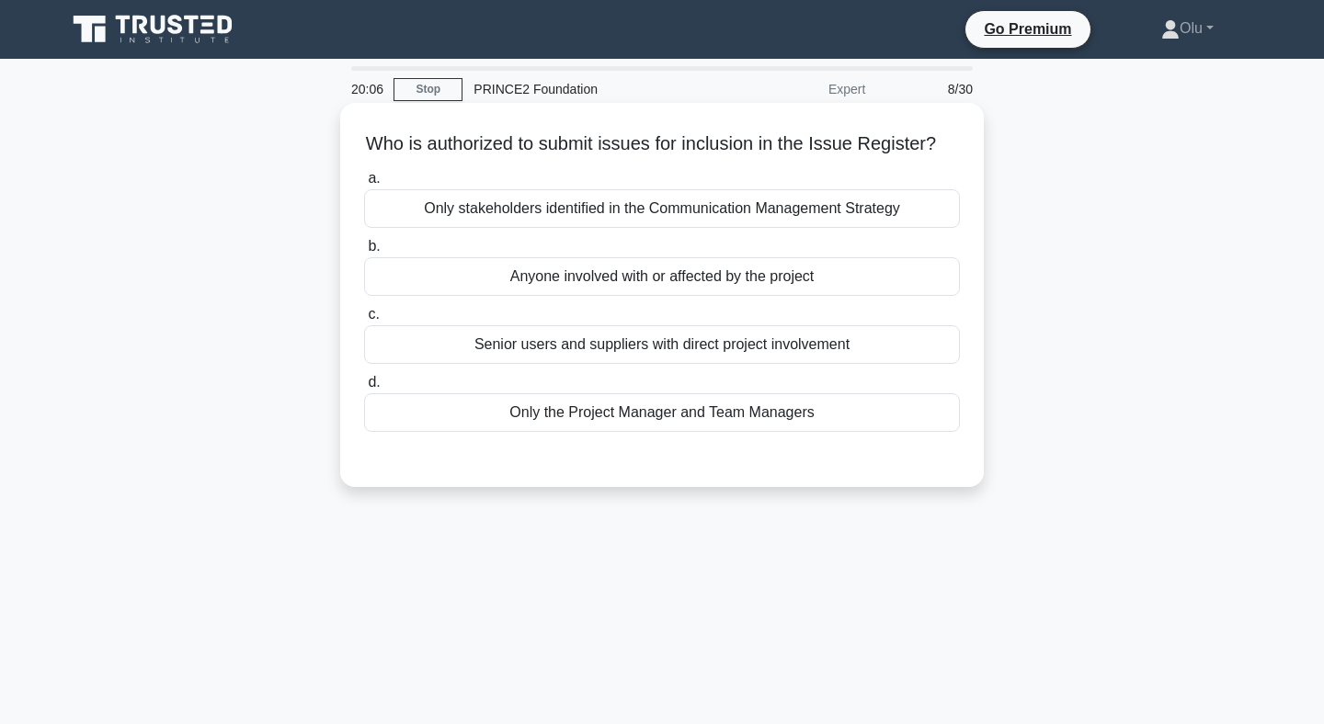
click at [704, 210] on div "Only stakeholders identified in the Communication Management Strategy" at bounding box center [662, 208] width 596 height 39
click at [364, 185] on input "a. Only stakeholders identified in the Communication Management Strategy" at bounding box center [364, 179] width 0 height 12
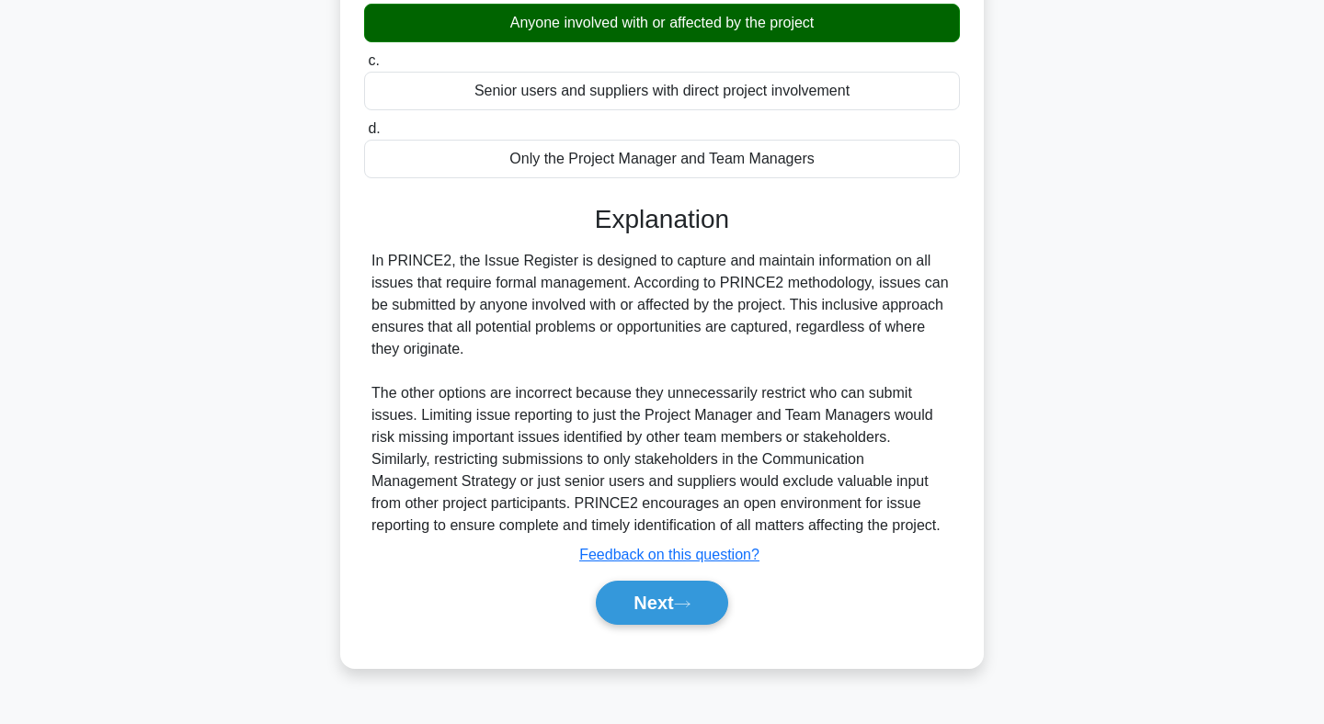
scroll to position [268, 0]
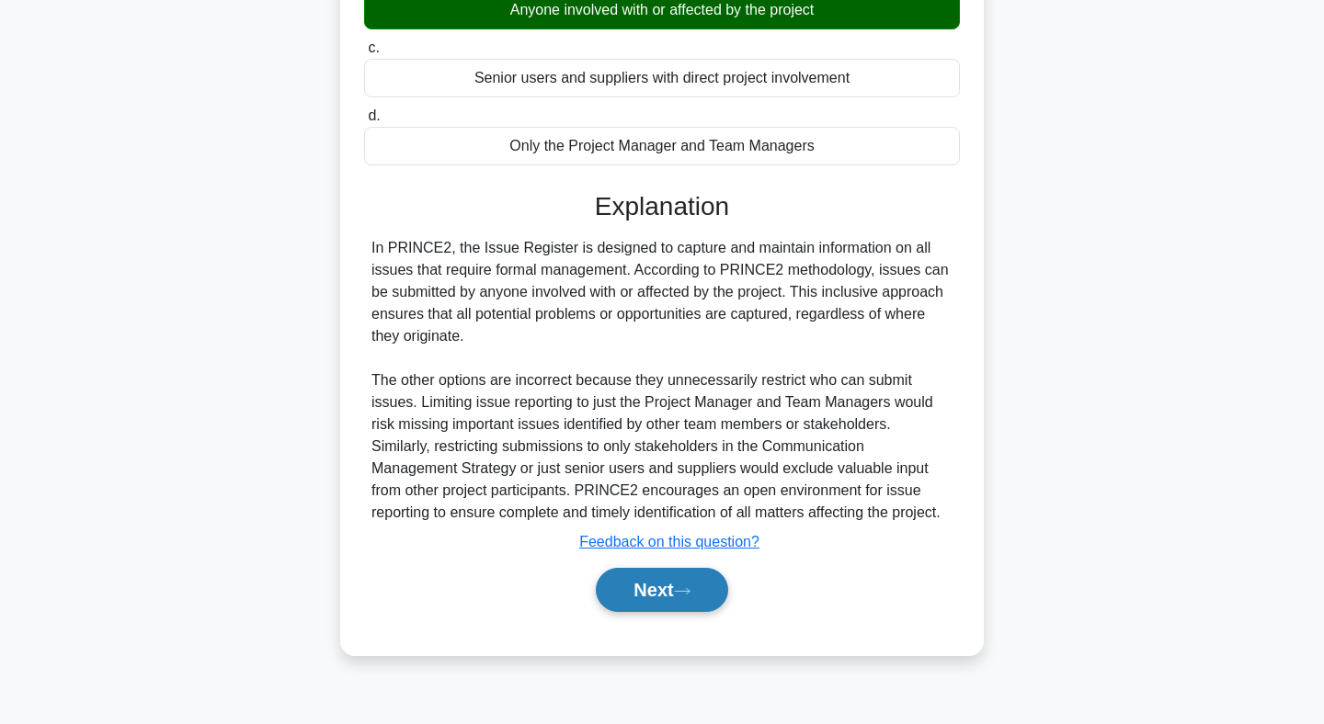
click at [643, 594] on button "Next" at bounding box center [661, 590] width 131 height 44
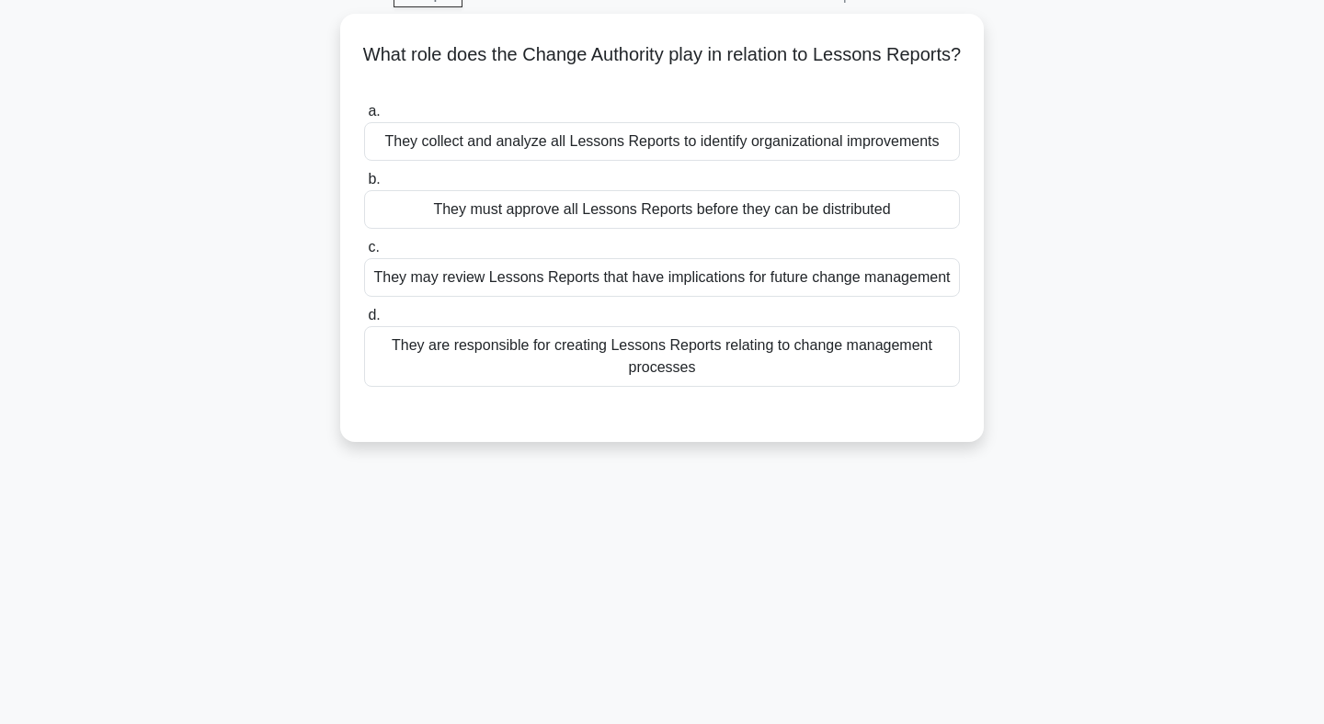
scroll to position [0, 0]
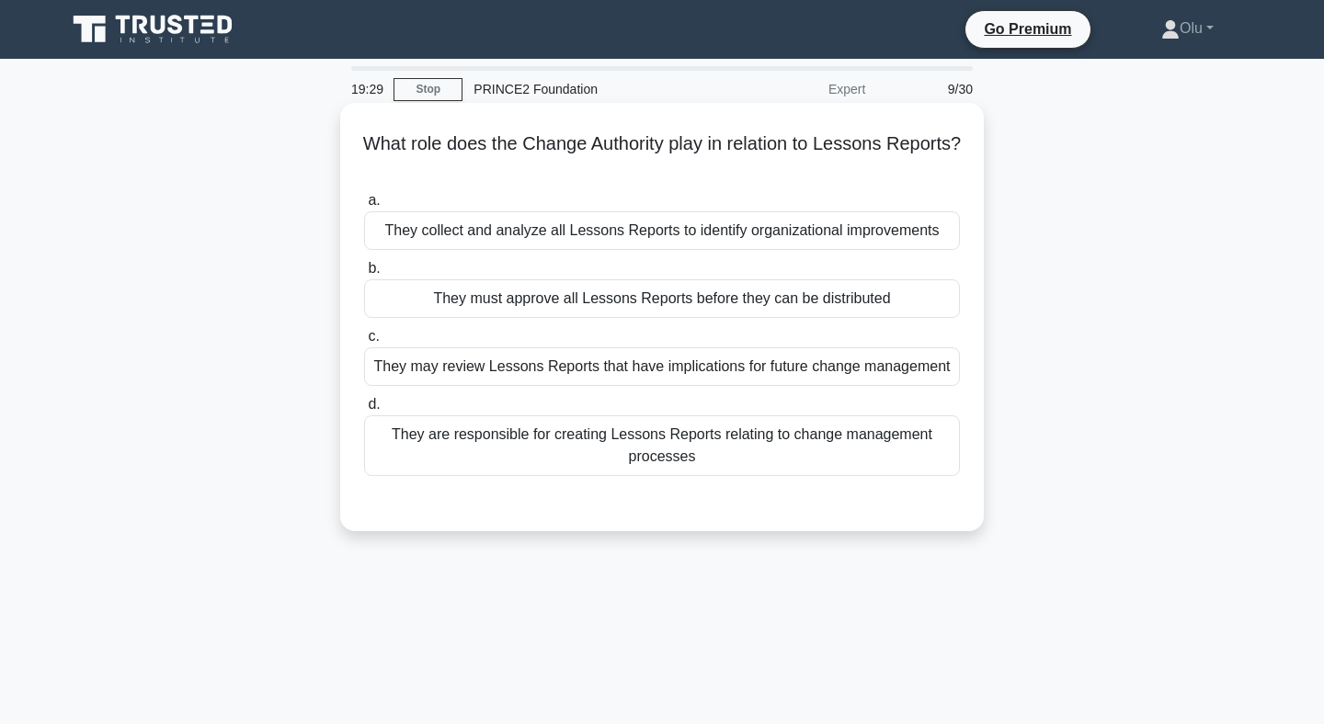
click at [700, 369] on div "They may review Lessons Reports that have implications for future change manage…" at bounding box center [662, 366] width 596 height 39
click at [364, 343] on input "c. They may review Lessons Reports that have implications for future change man…" at bounding box center [364, 337] width 0 height 12
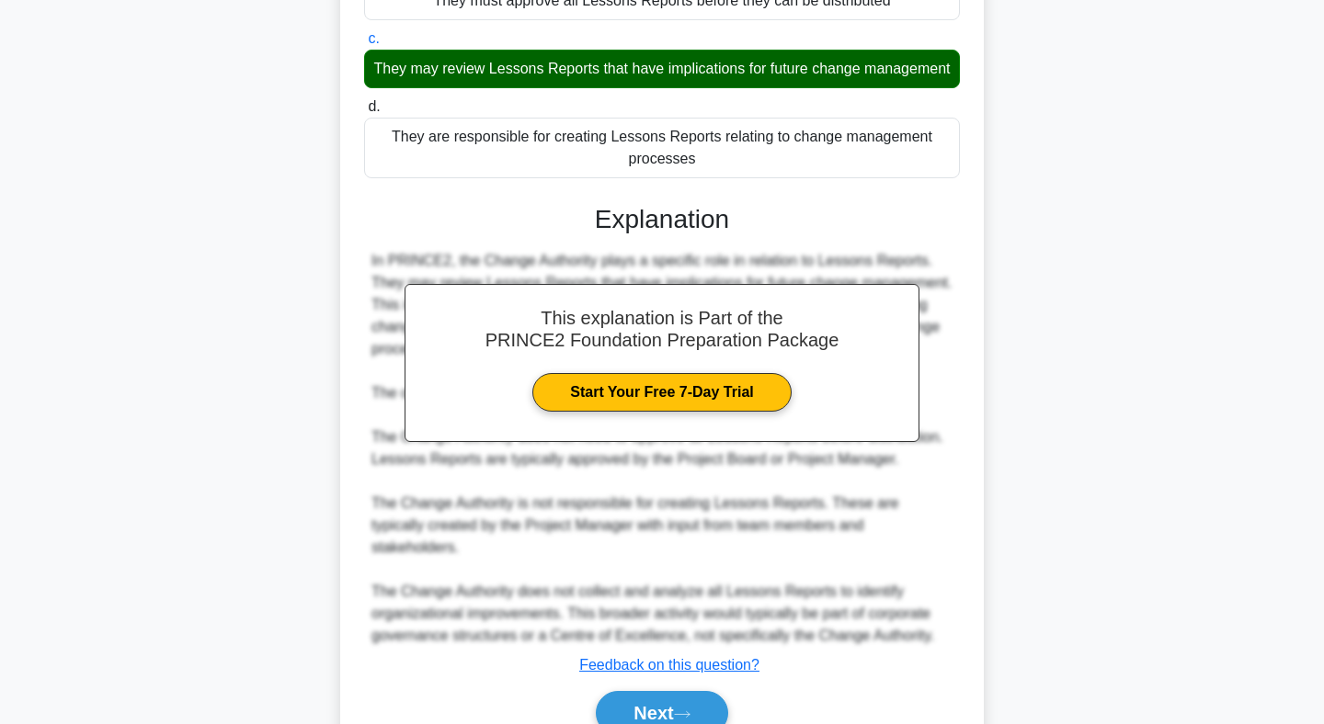
scroll to position [313, 0]
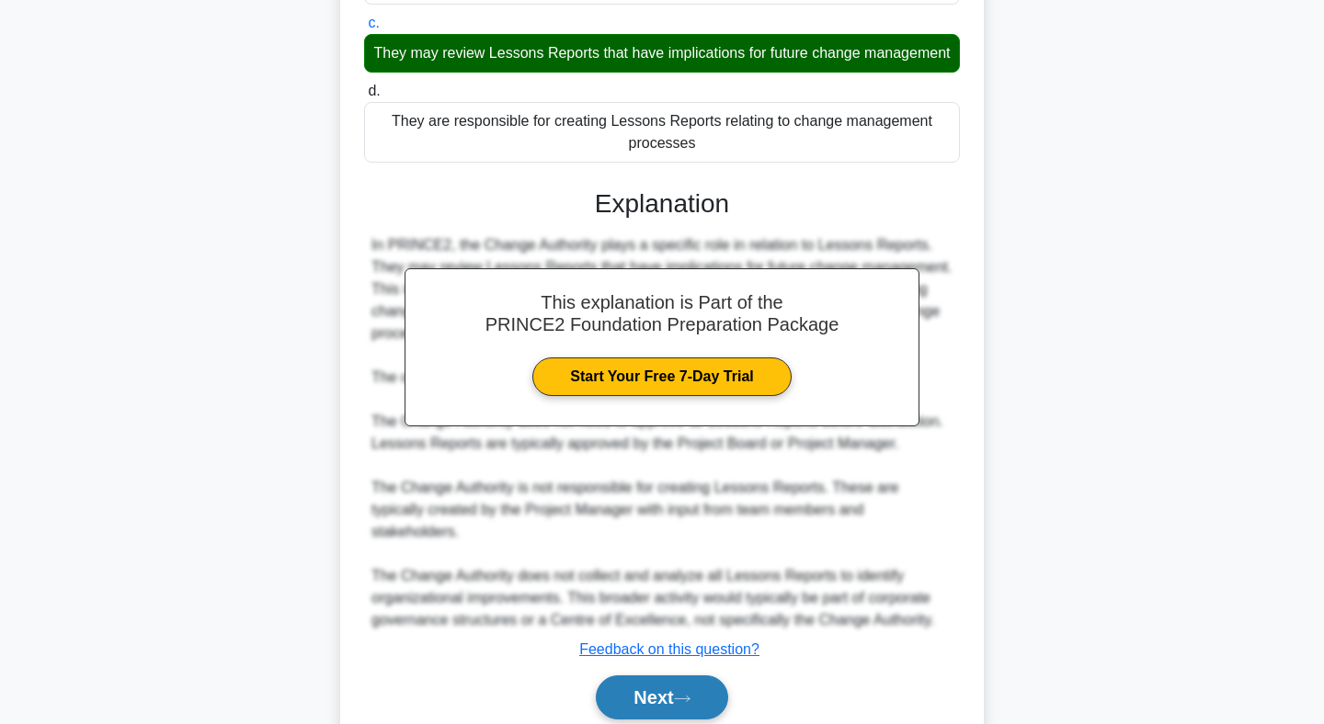
click at [669, 676] on button "Next" at bounding box center [661, 698] width 131 height 44
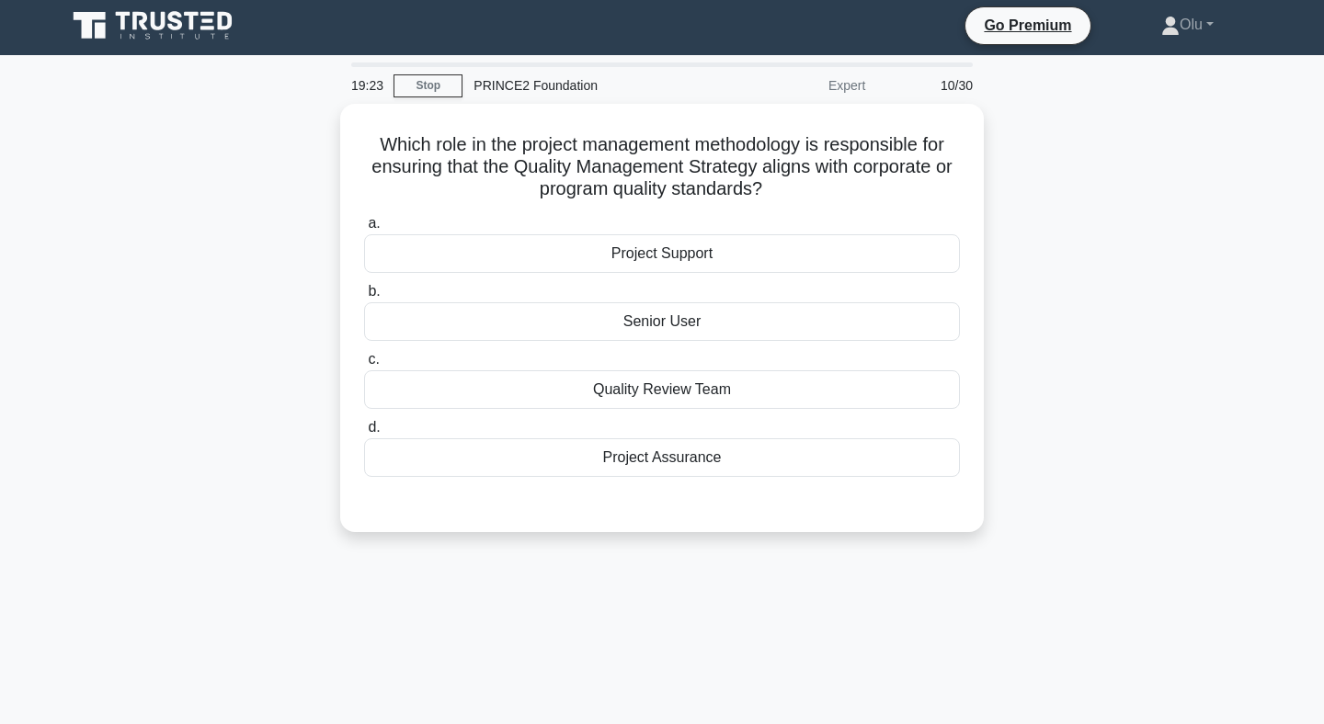
scroll to position [0, 0]
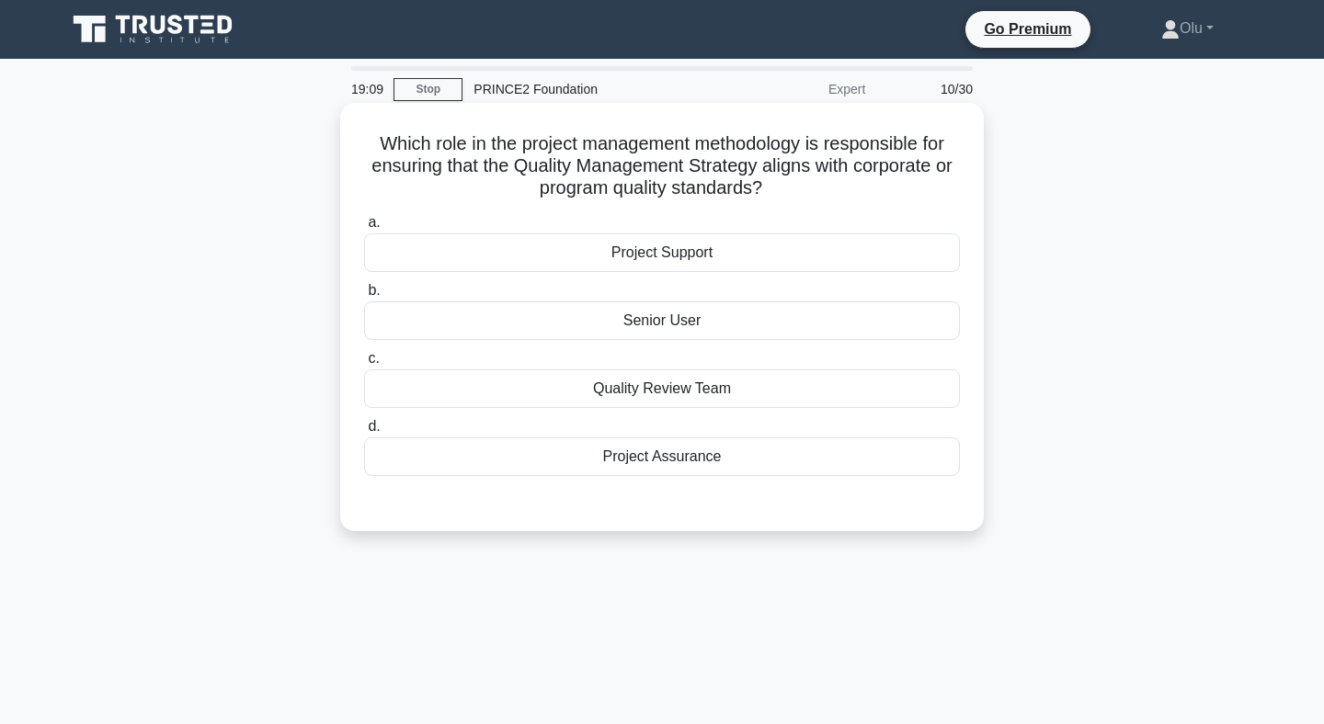
click at [645, 458] on div "Project Assurance" at bounding box center [662, 457] width 596 height 39
click at [364, 433] on input "d. Project Assurance" at bounding box center [364, 427] width 0 height 12
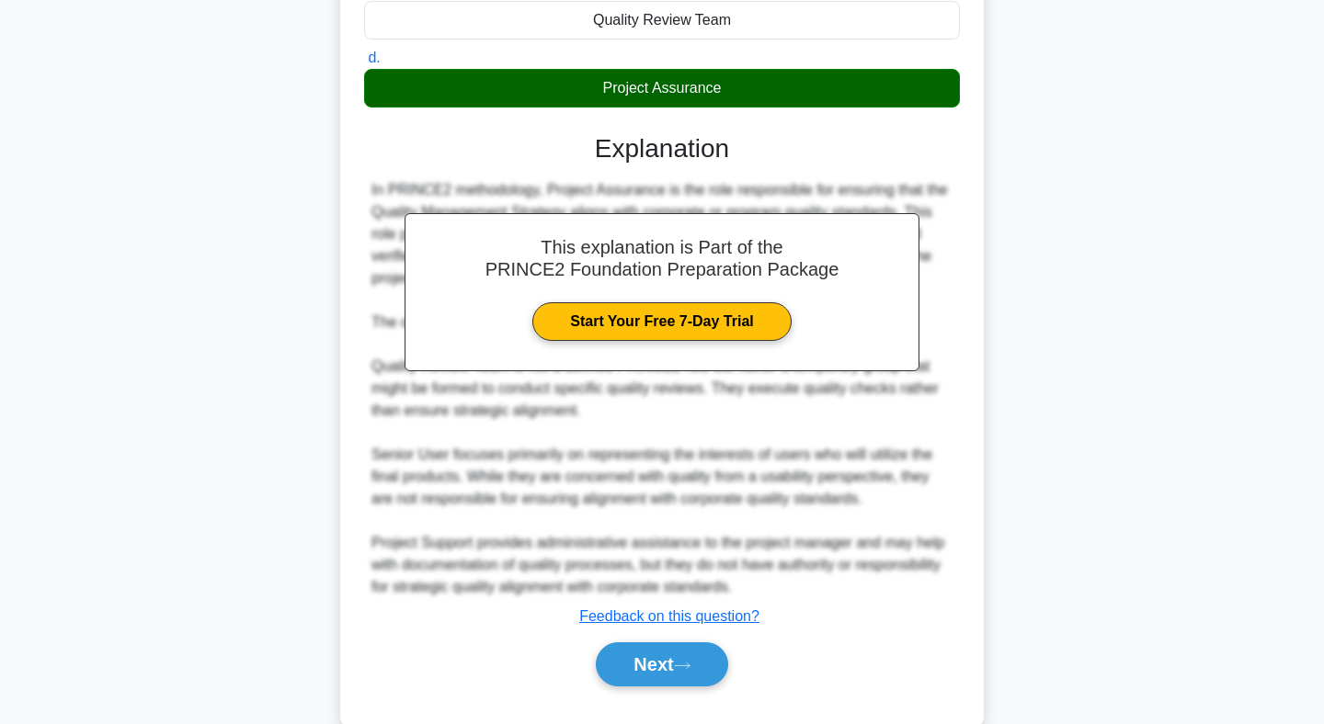
scroll to position [409, 0]
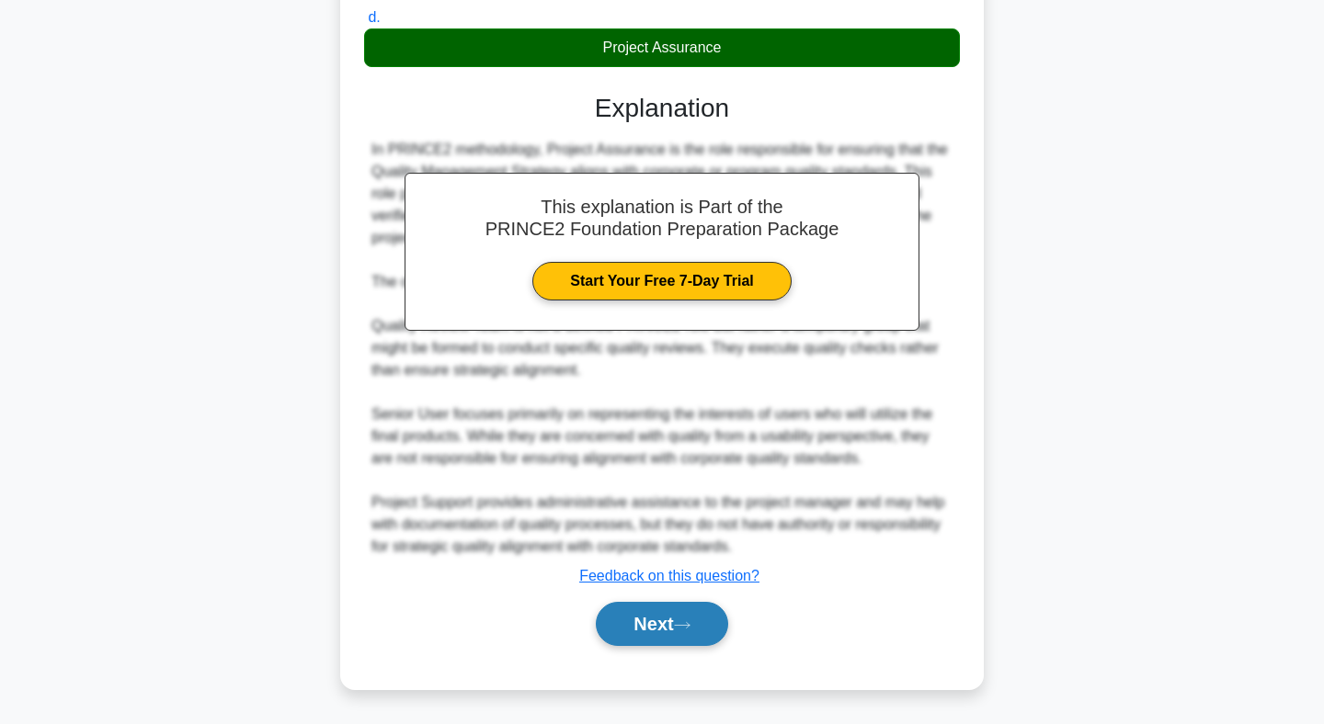
click at [676, 621] on button "Next" at bounding box center [661, 624] width 131 height 44
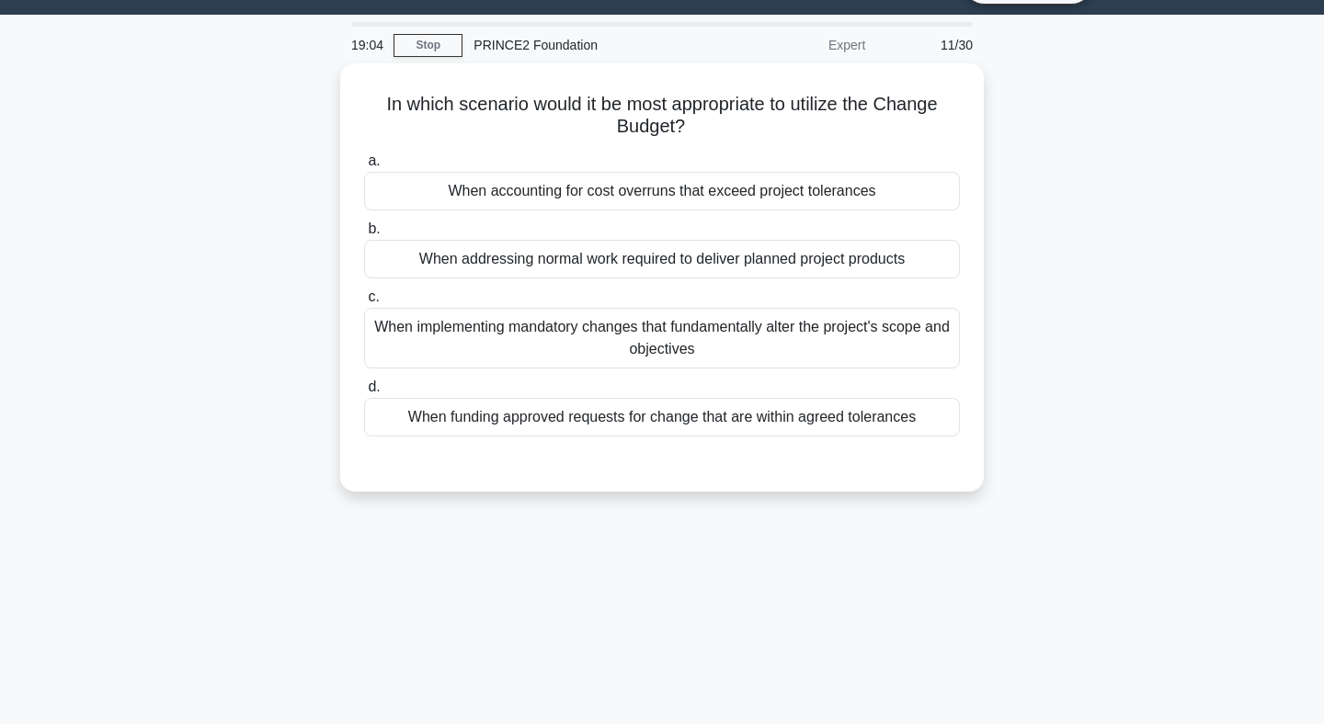
scroll to position [0, 0]
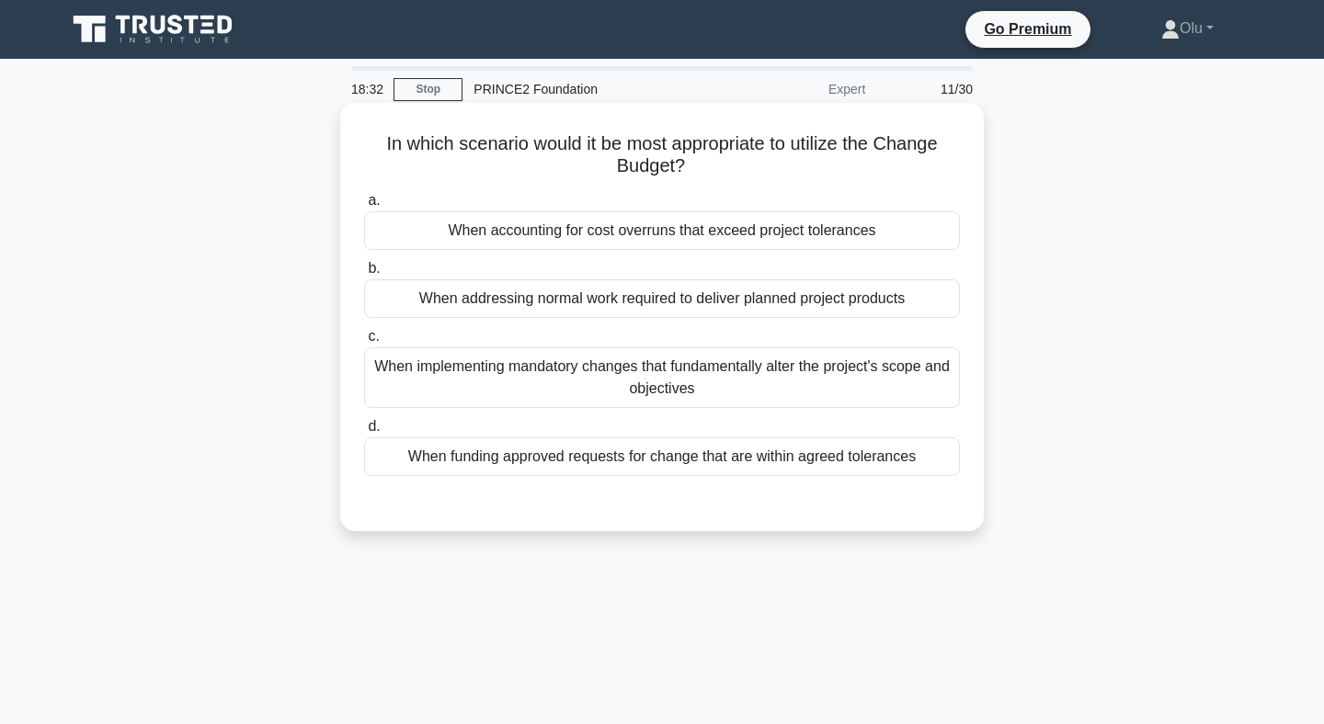
click at [651, 225] on div "When accounting for cost overruns that exceed project tolerances" at bounding box center [662, 230] width 596 height 39
click at [364, 207] on input "a. When accounting for cost overruns that exceed project tolerances" at bounding box center [364, 201] width 0 height 12
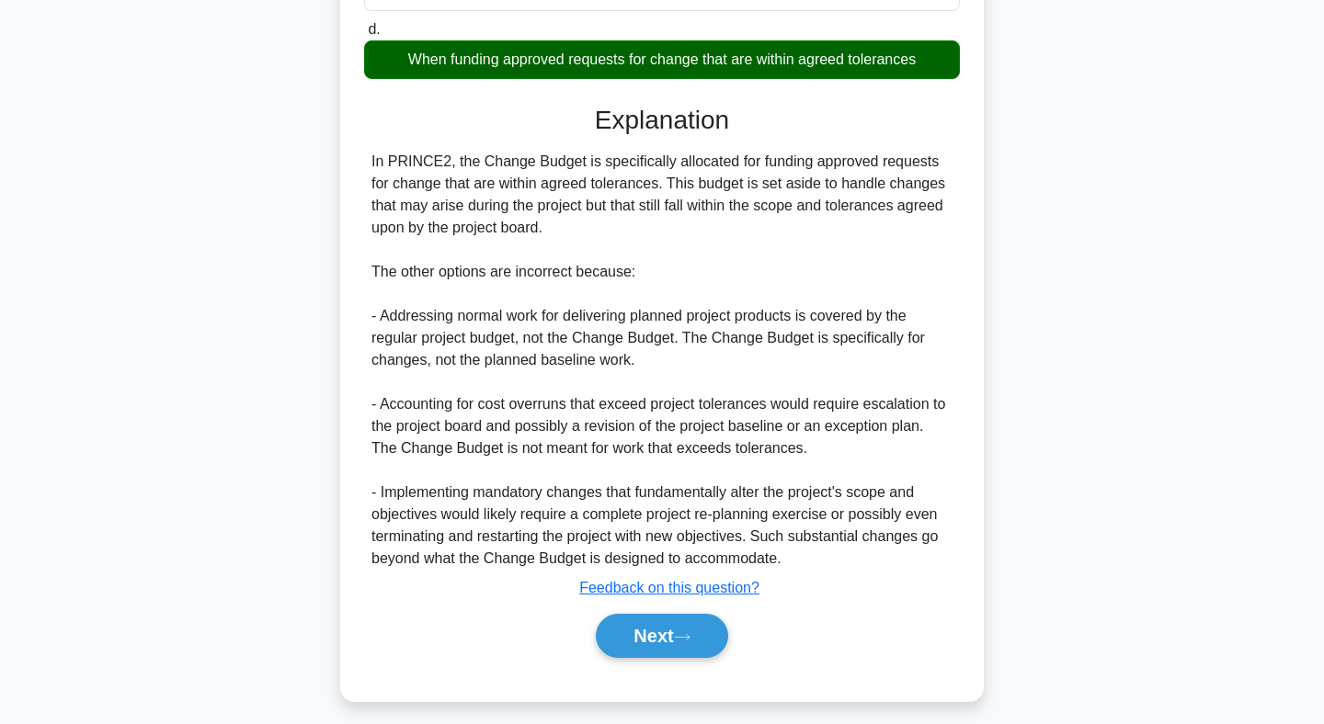
scroll to position [411, 0]
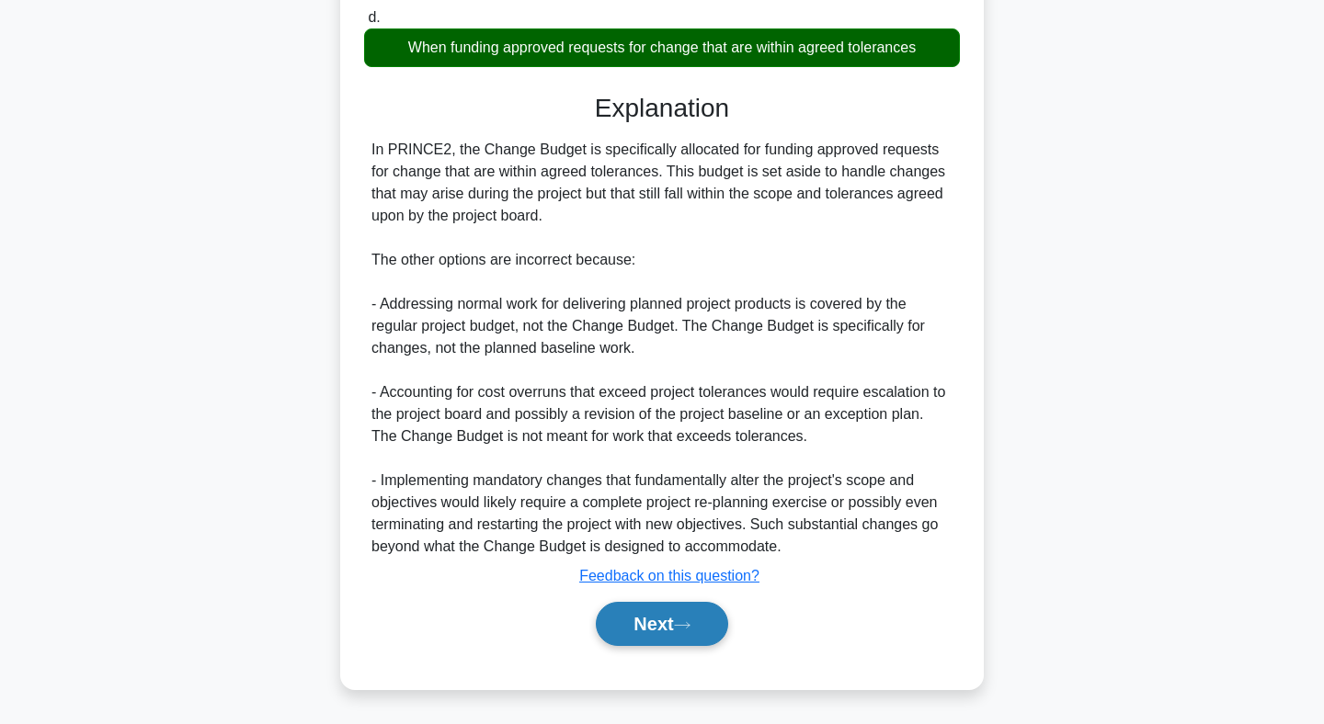
click at [663, 628] on button "Next" at bounding box center [661, 624] width 131 height 44
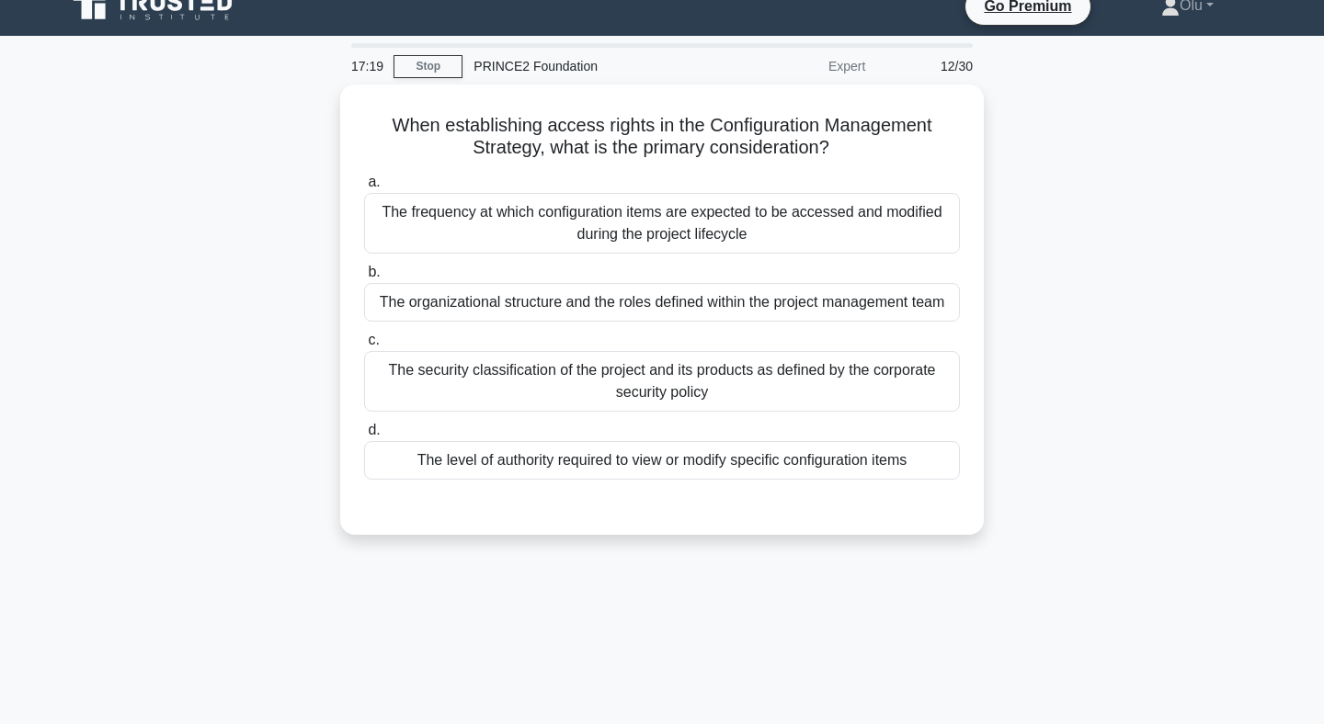
scroll to position [0, 0]
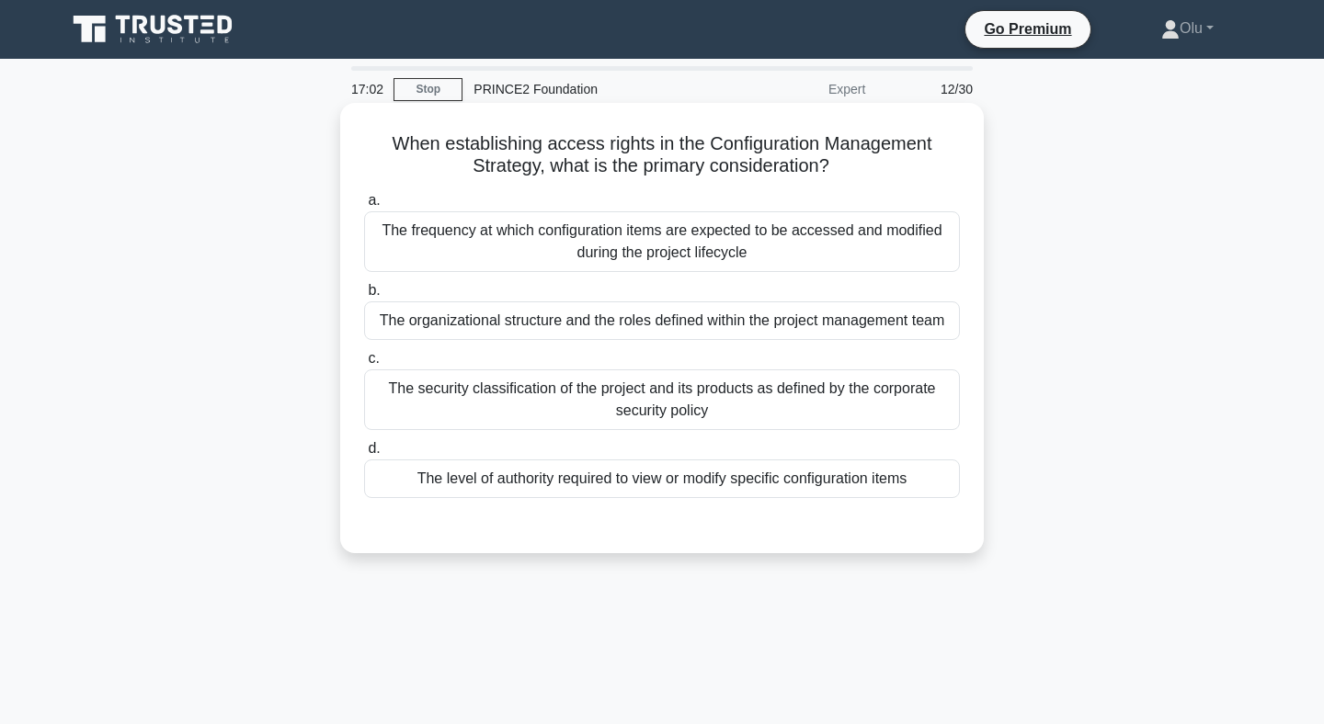
click at [671, 471] on div "The level of authority required to view or modify specific configuration items" at bounding box center [662, 479] width 596 height 39
click at [364, 455] on input "d. The level of authority required to view or modify specific configuration ite…" at bounding box center [364, 449] width 0 height 12
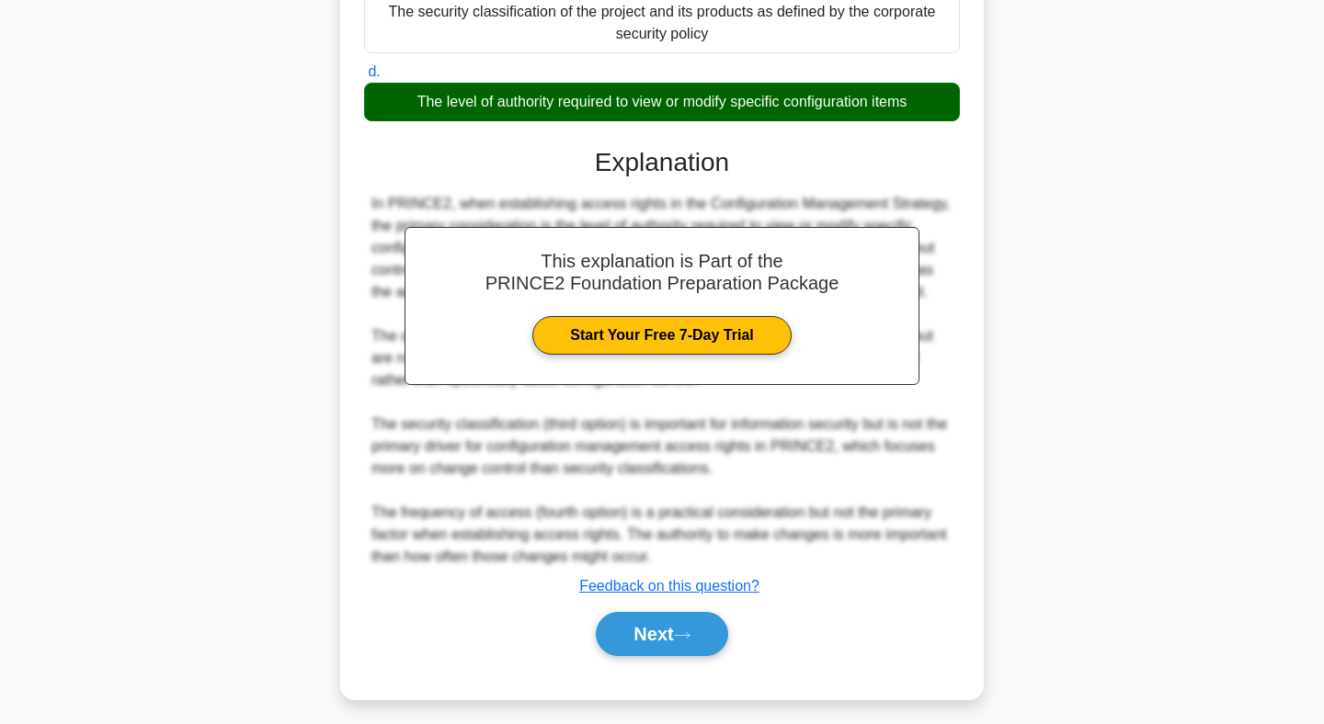
scroll to position [387, 0]
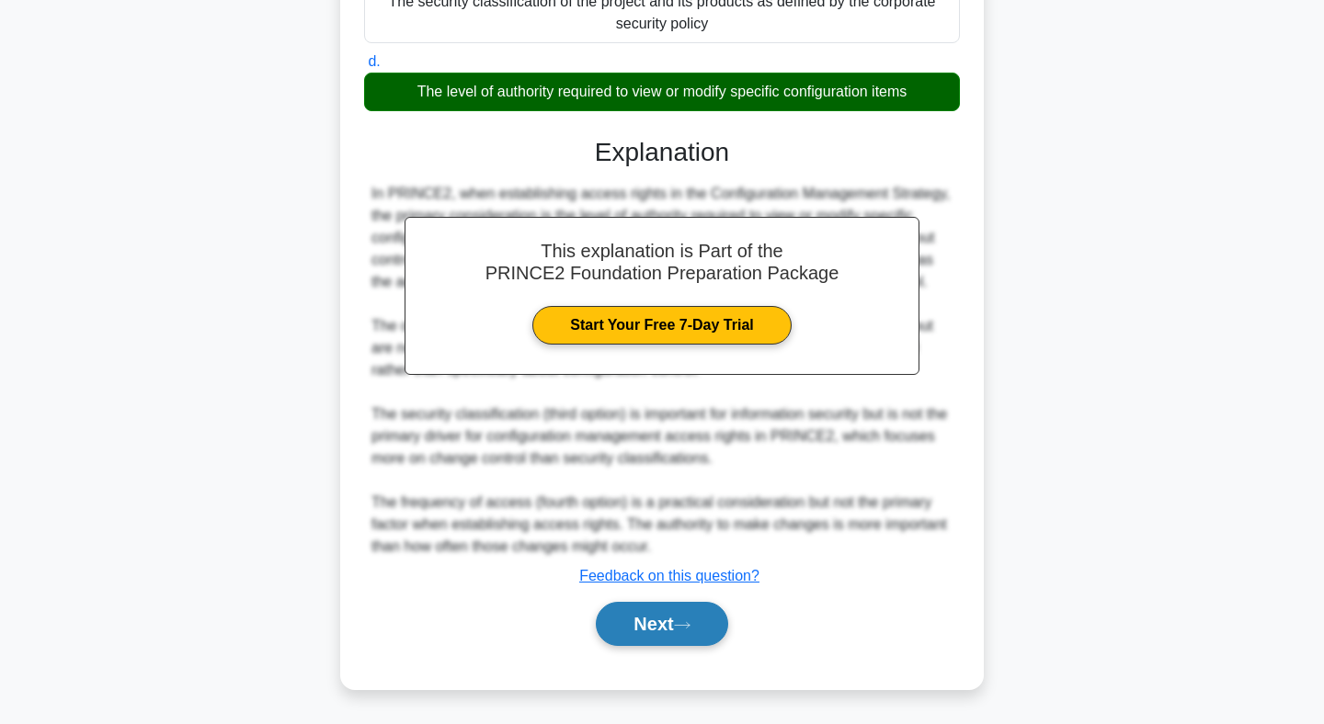
click at [670, 631] on button "Next" at bounding box center [661, 624] width 131 height 44
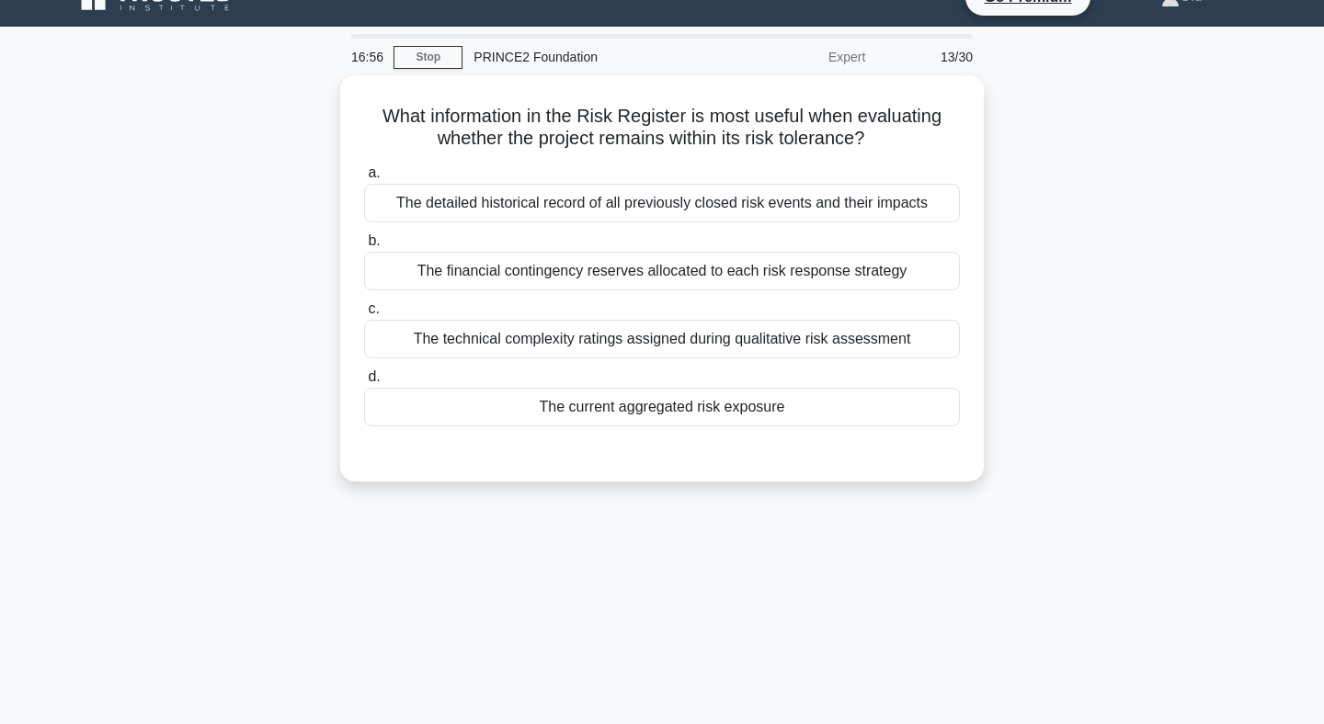
scroll to position [0, 0]
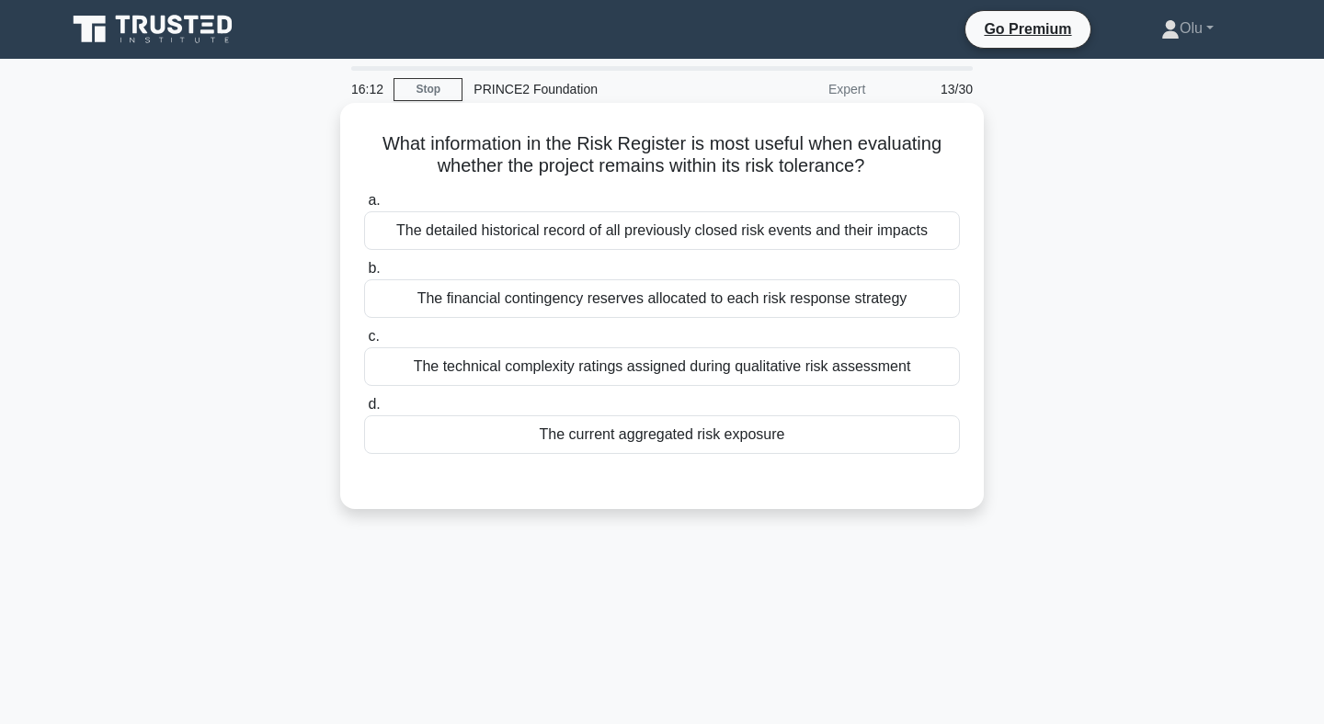
click at [689, 438] on div "The current aggregated risk exposure" at bounding box center [662, 435] width 596 height 39
click at [364, 411] on input "d. The current aggregated risk exposure" at bounding box center [364, 405] width 0 height 12
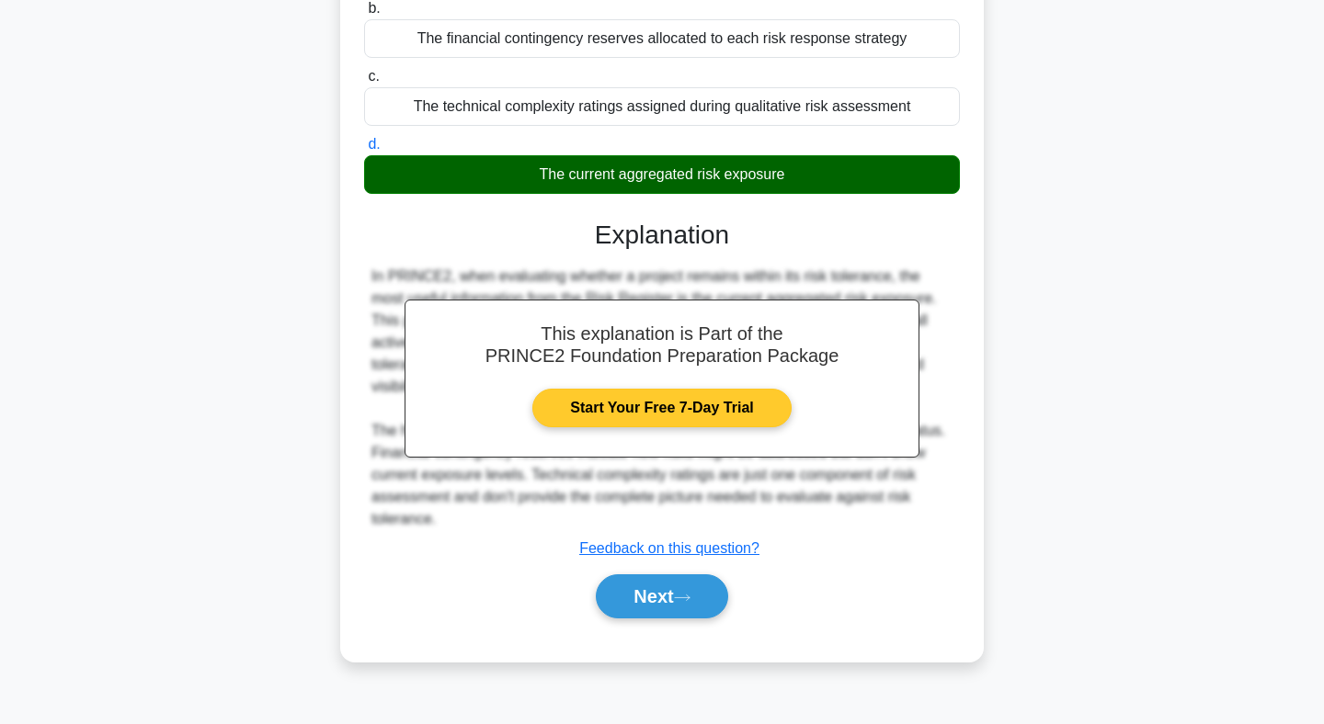
scroll to position [268, 0]
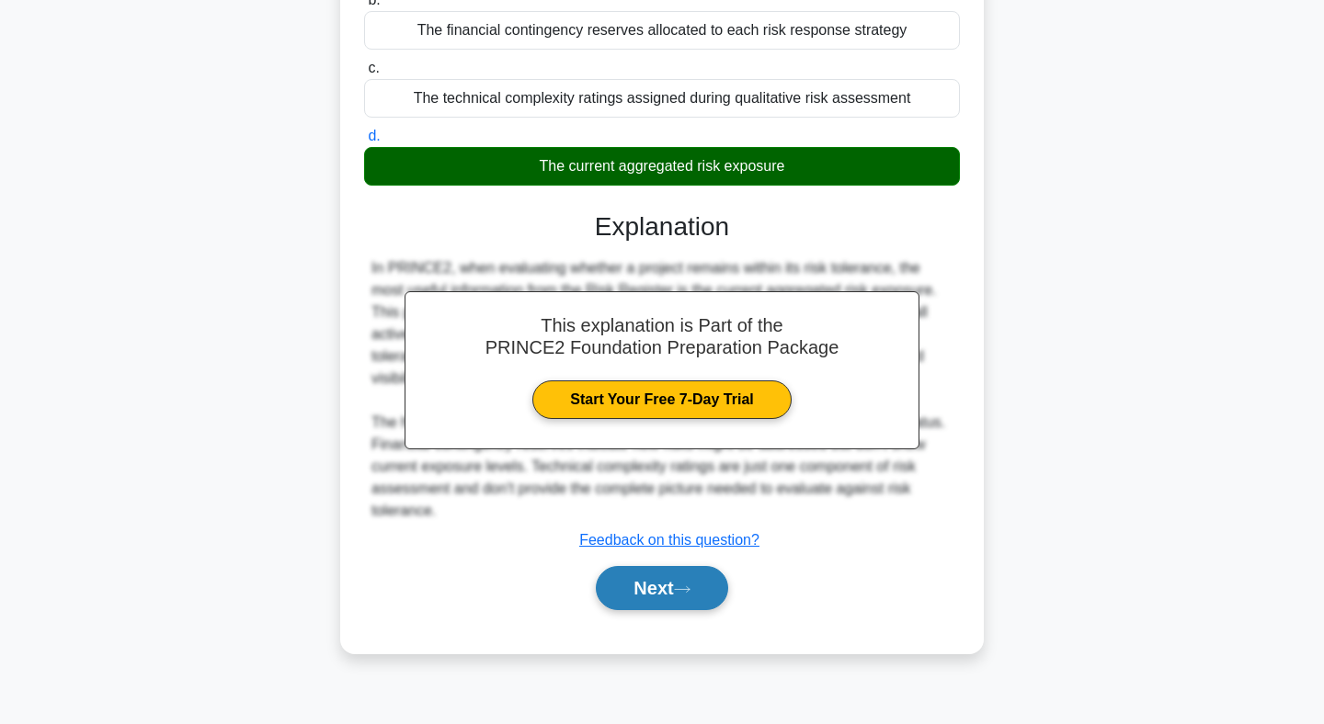
click at [667, 592] on button "Next" at bounding box center [661, 588] width 131 height 44
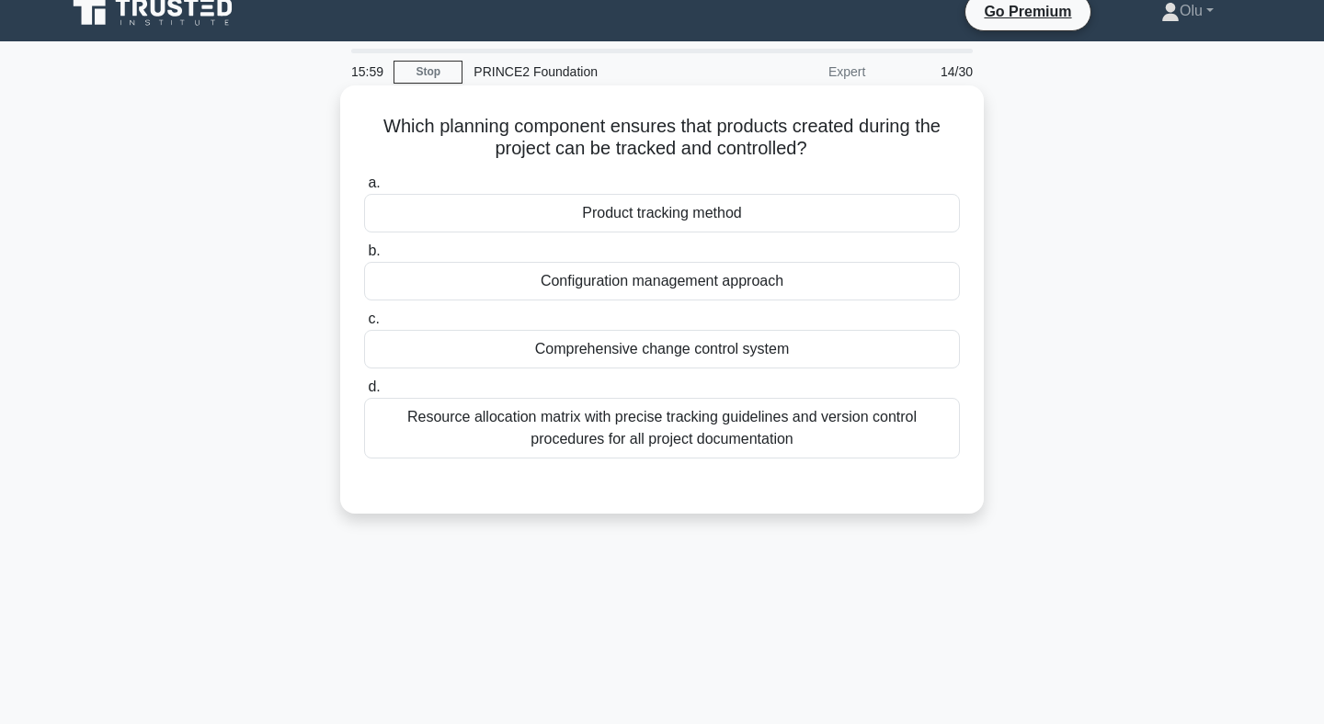
scroll to position [0, 0]
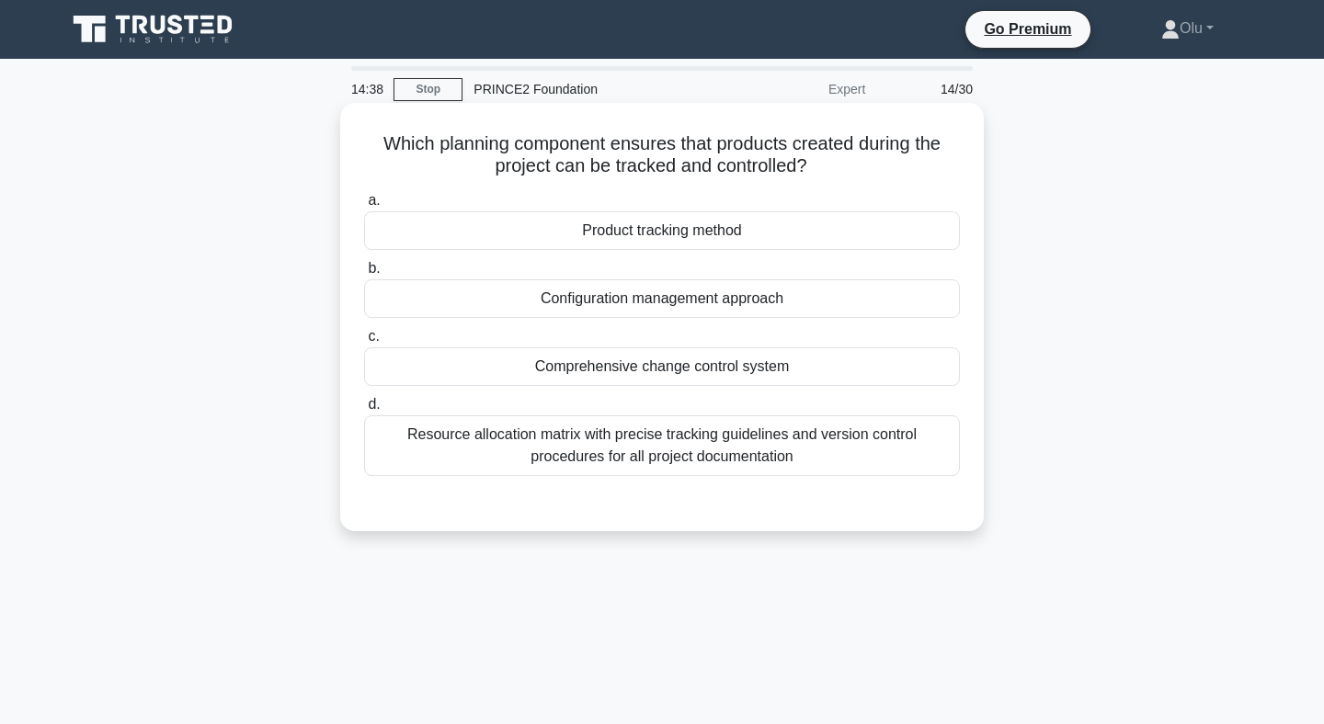
click at [639, 371] on div "Comprehensive change control system" at bounding box center [662, 366] width 596 height 39
click at [364, 343] on input "c. Comprehensive change control system" at bounding box center [364, 337] width 0 height 12
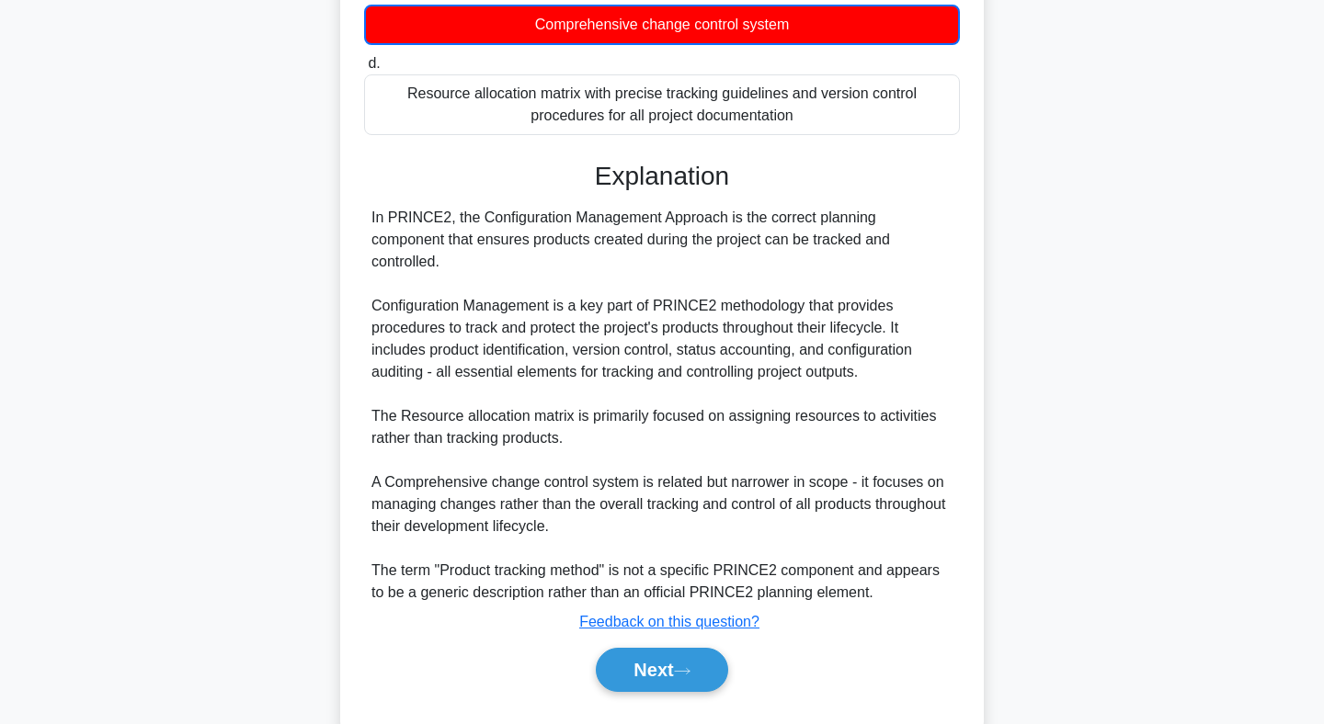
scroll to position [367, 0]
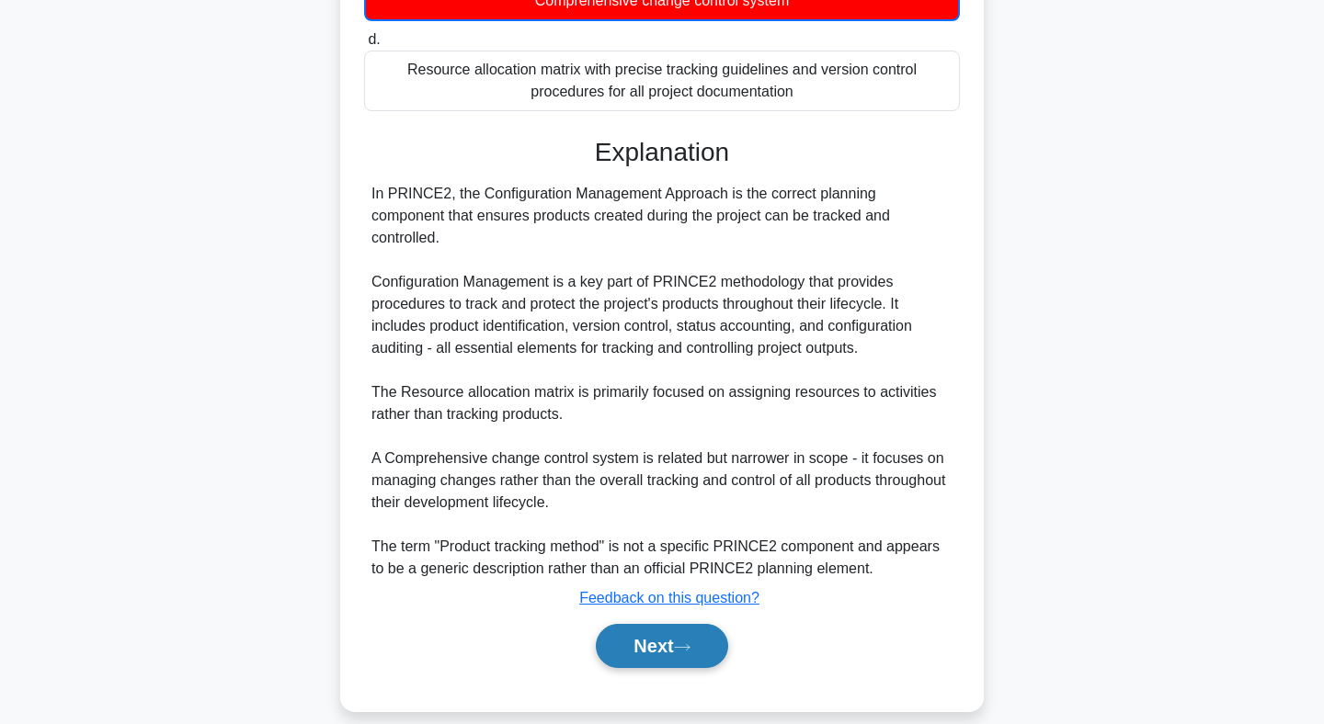
click at [647, 624] on button "Next" at bounding box center [661, 646] width 131 height 44
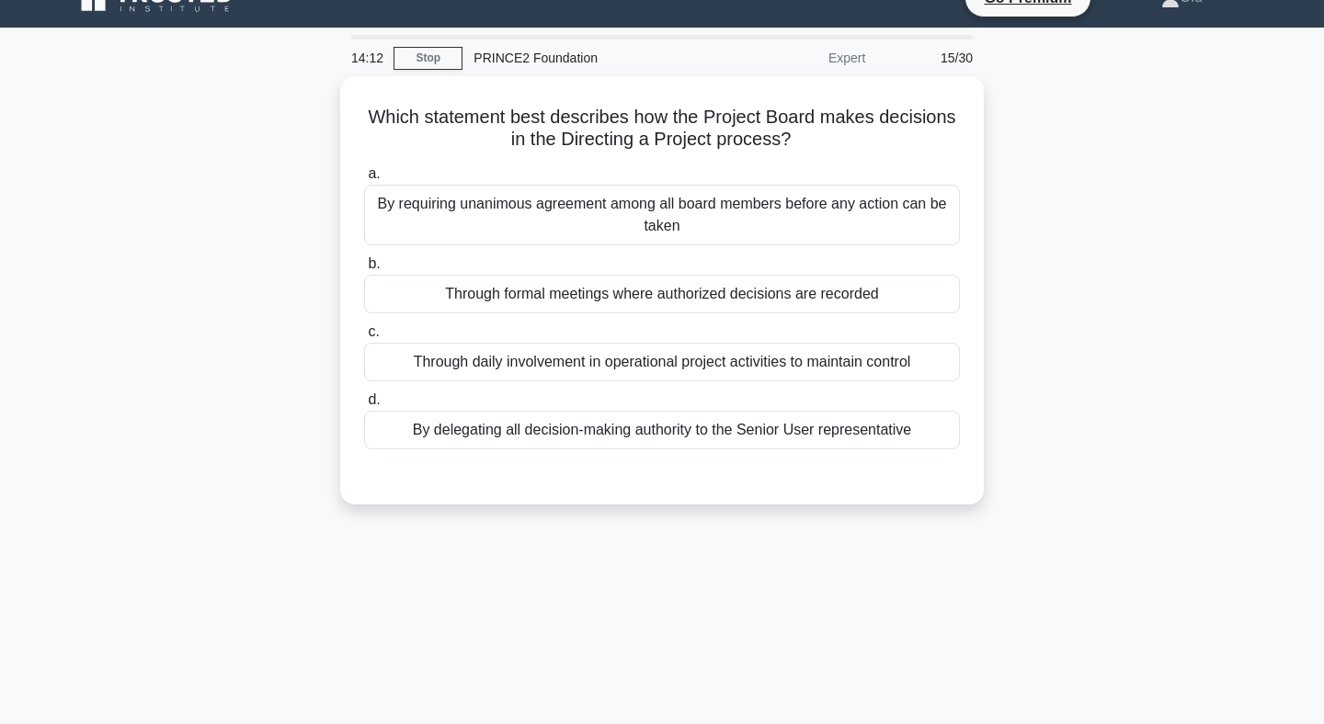
scroll to position [28, 0]
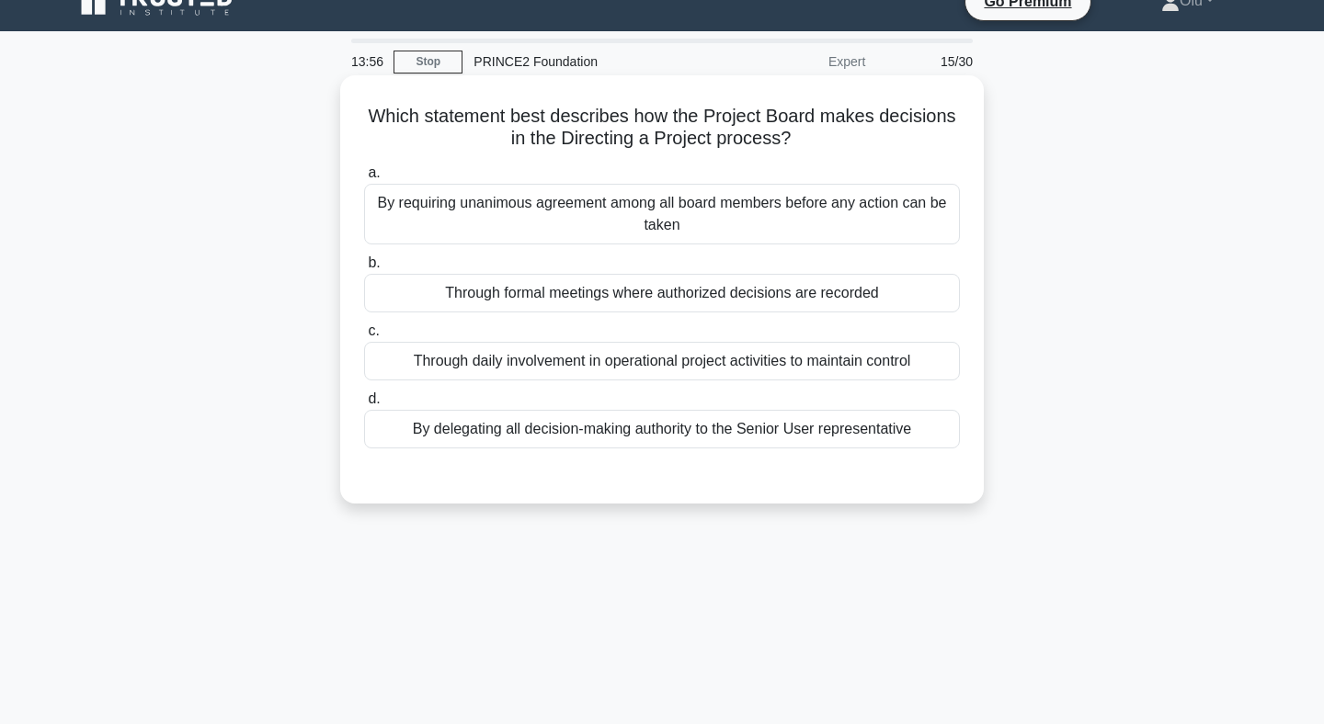
click at [588, 298] on div "Through formal meetings where authorized decisions are recorded" at bounding box center [662, 293] width 596 height 39
click at [364, 269] on input "b. Through formal meetings where authorized decisions are recorded" at bounding box center [364, 263] width 0 height 12
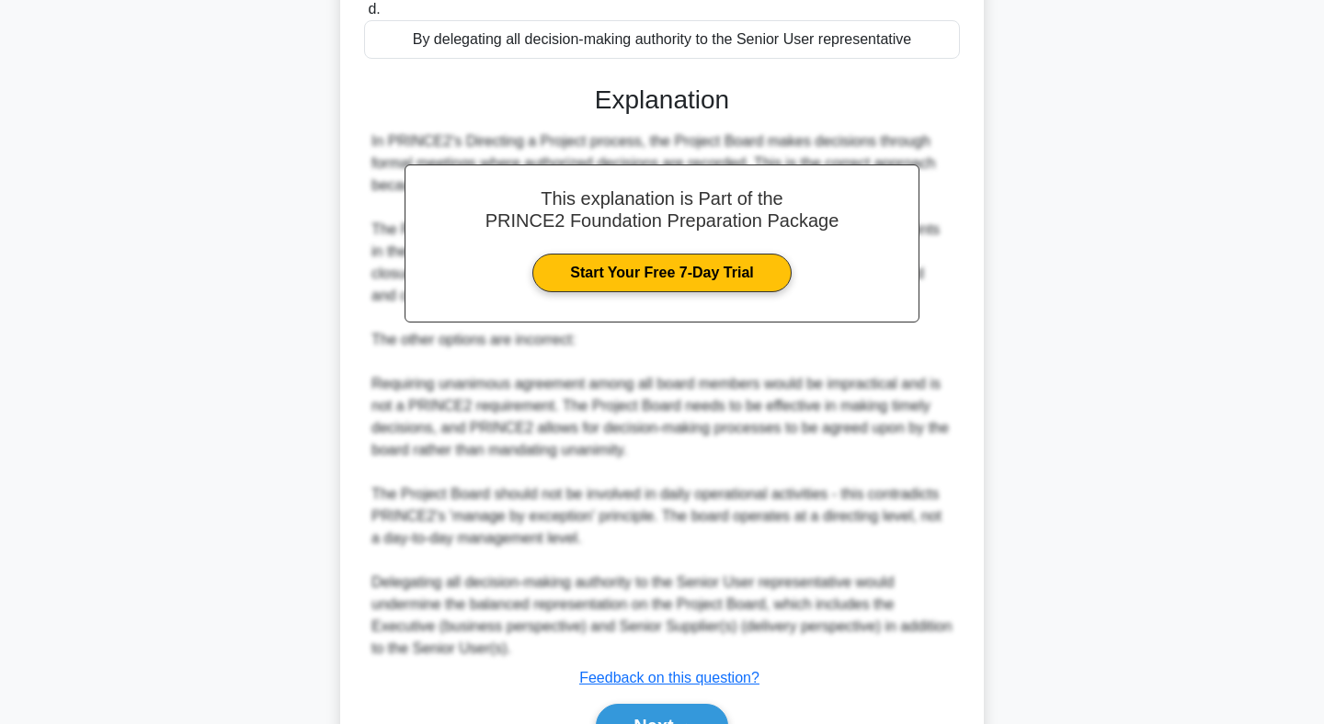
scroll to position [519, 0]
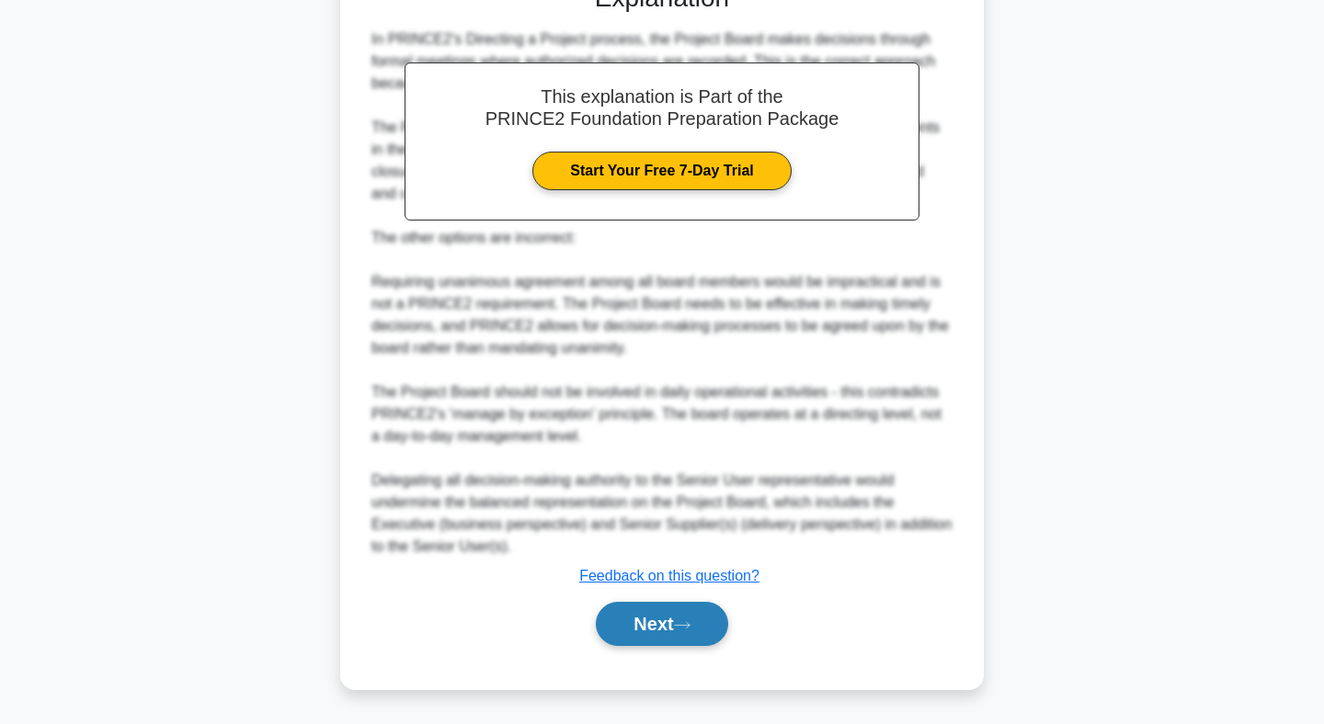
click at [662, 613] on button "Next" at bounding box center [661, 624] width 131 height 44
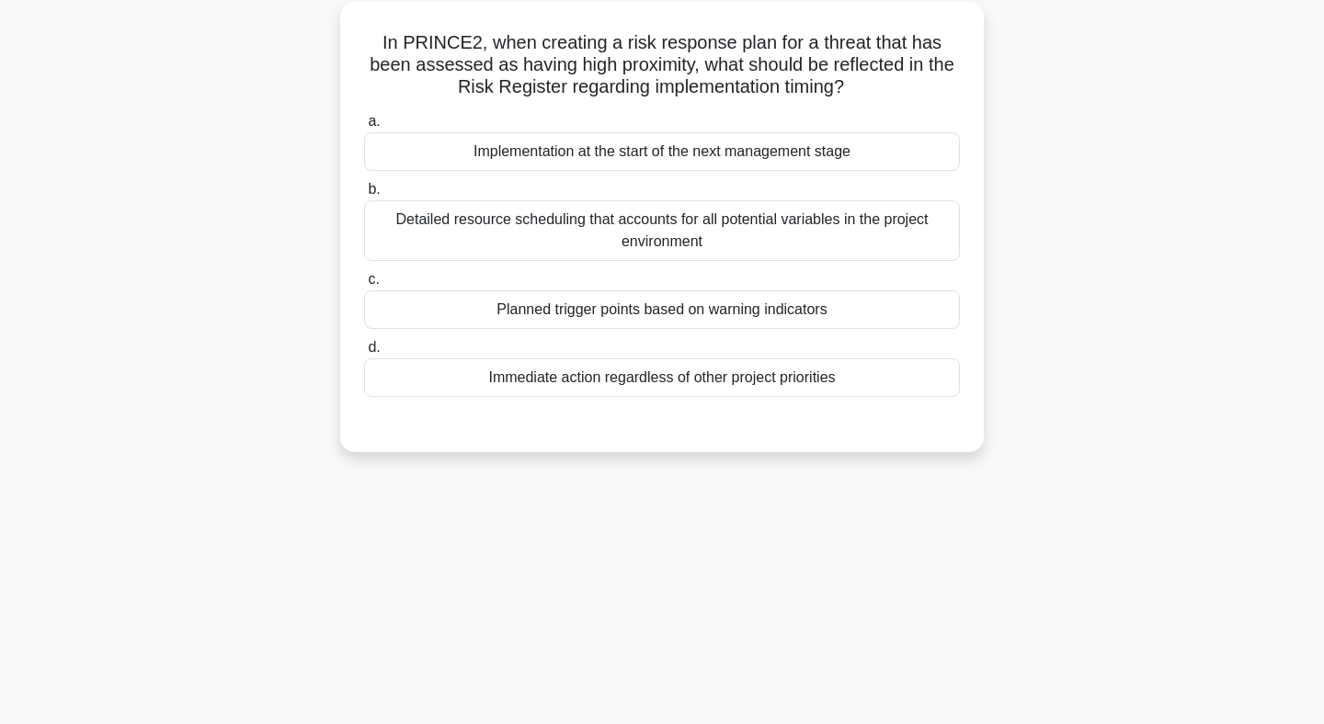
scroll to position [0, 0]
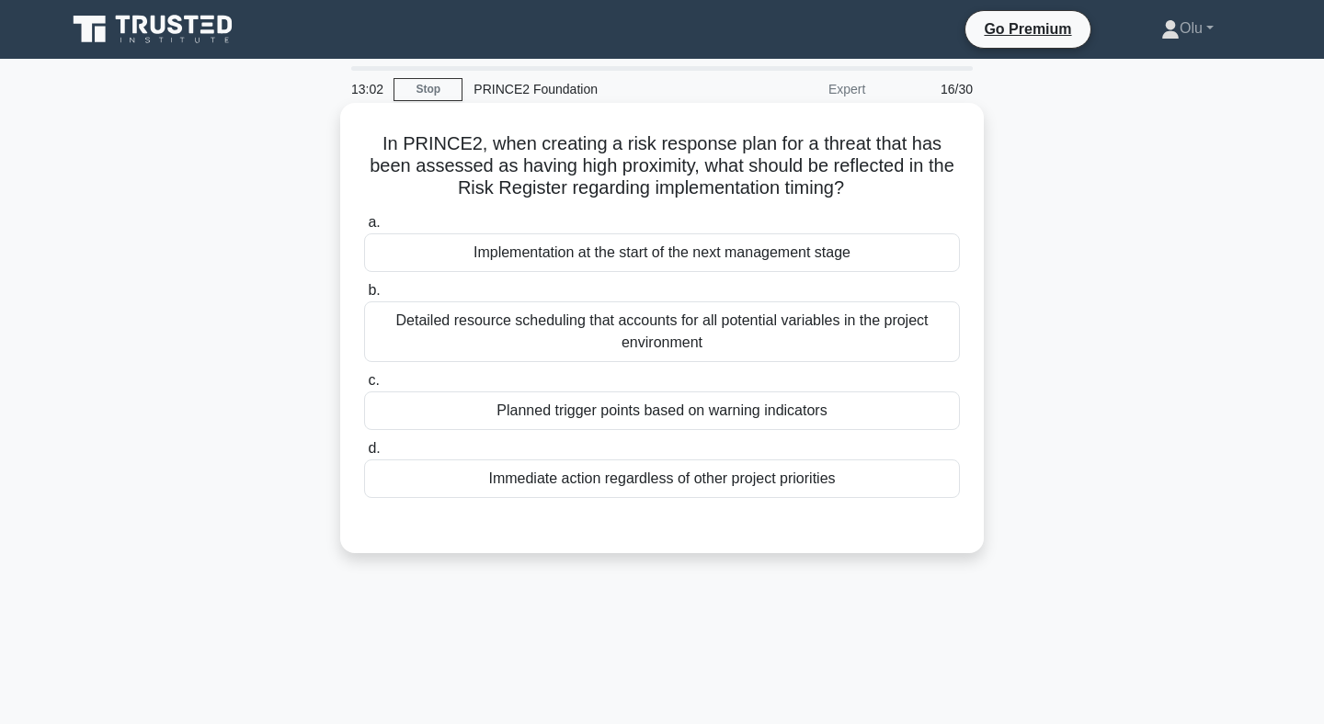
click at [642, 324] on div "Detailed resource scheduling that accounts for all potential variables in the p…" at bounding box center [662, 332] width 596 height 61
click at [364, 297] on input "b. Detailed resource scheduling that accounts for all potential variables in th…" at bounding box center [364, 291] width 0 height 12
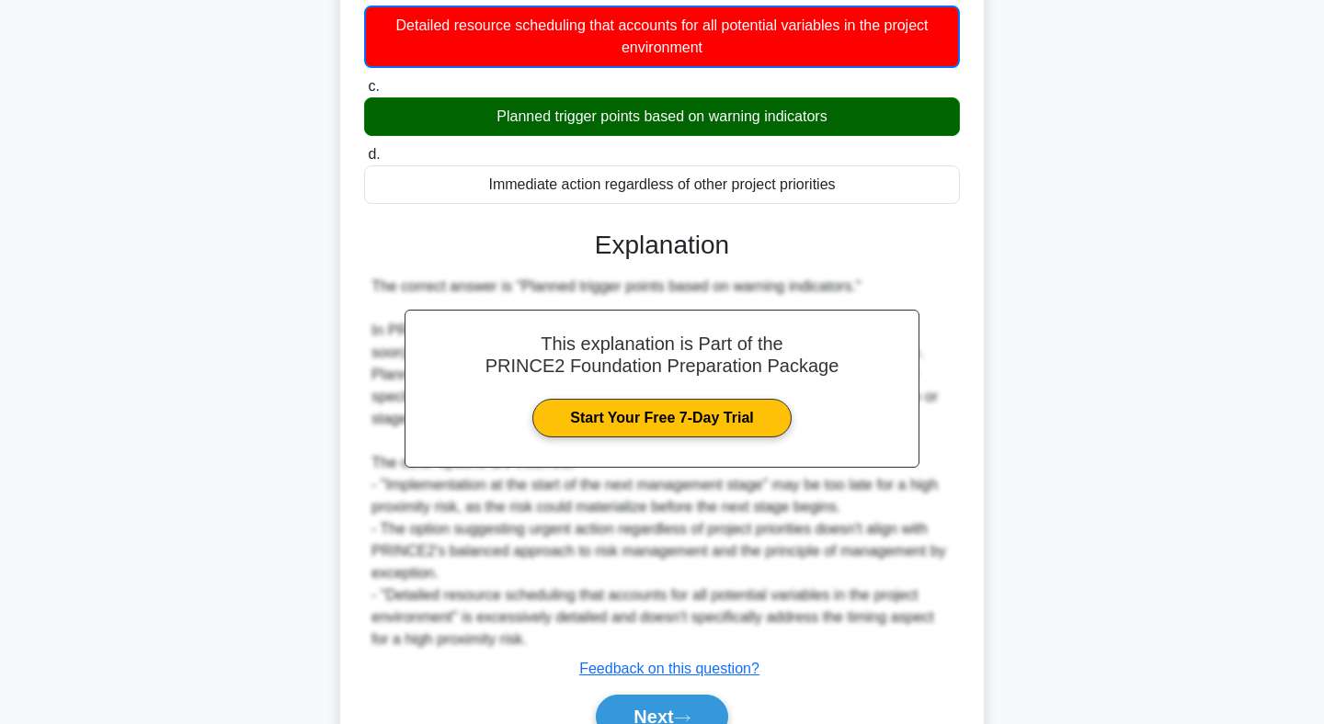
scroll to position [389, 0]
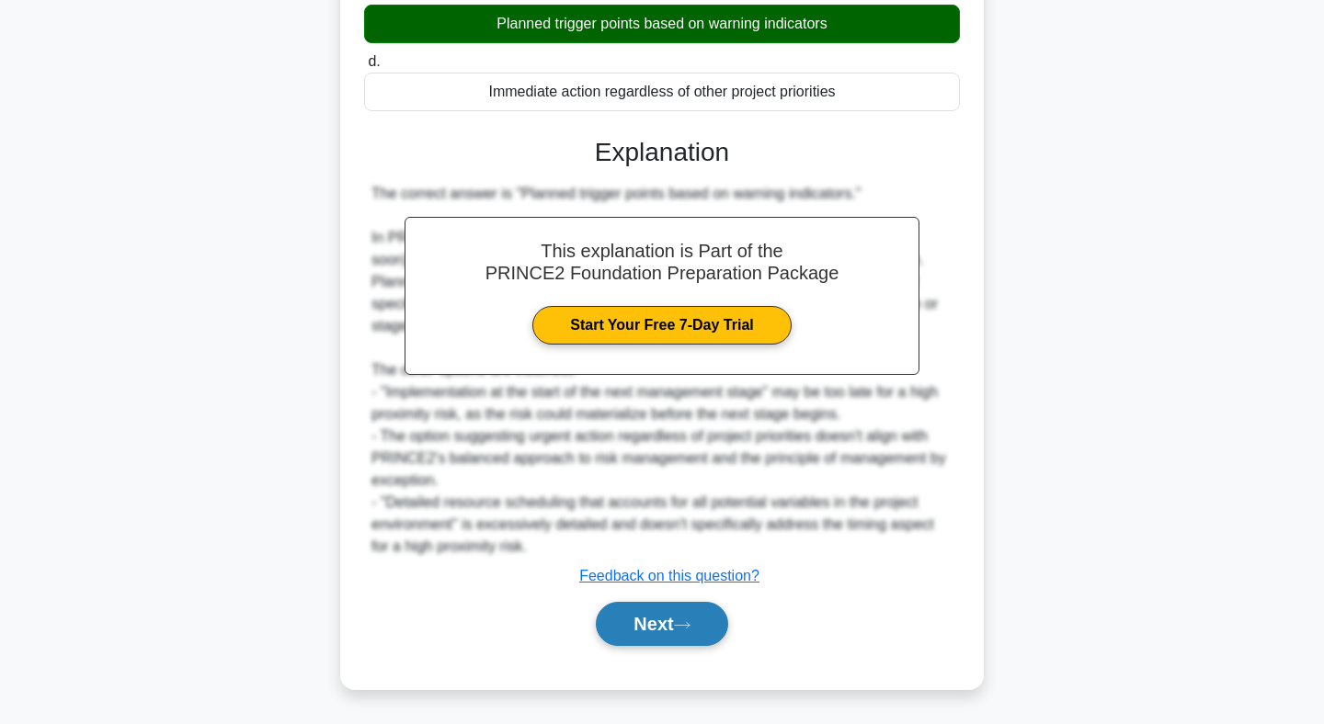
click at [652, 633] on button "Next" at bounding box center [661, 624] width 131 height 44
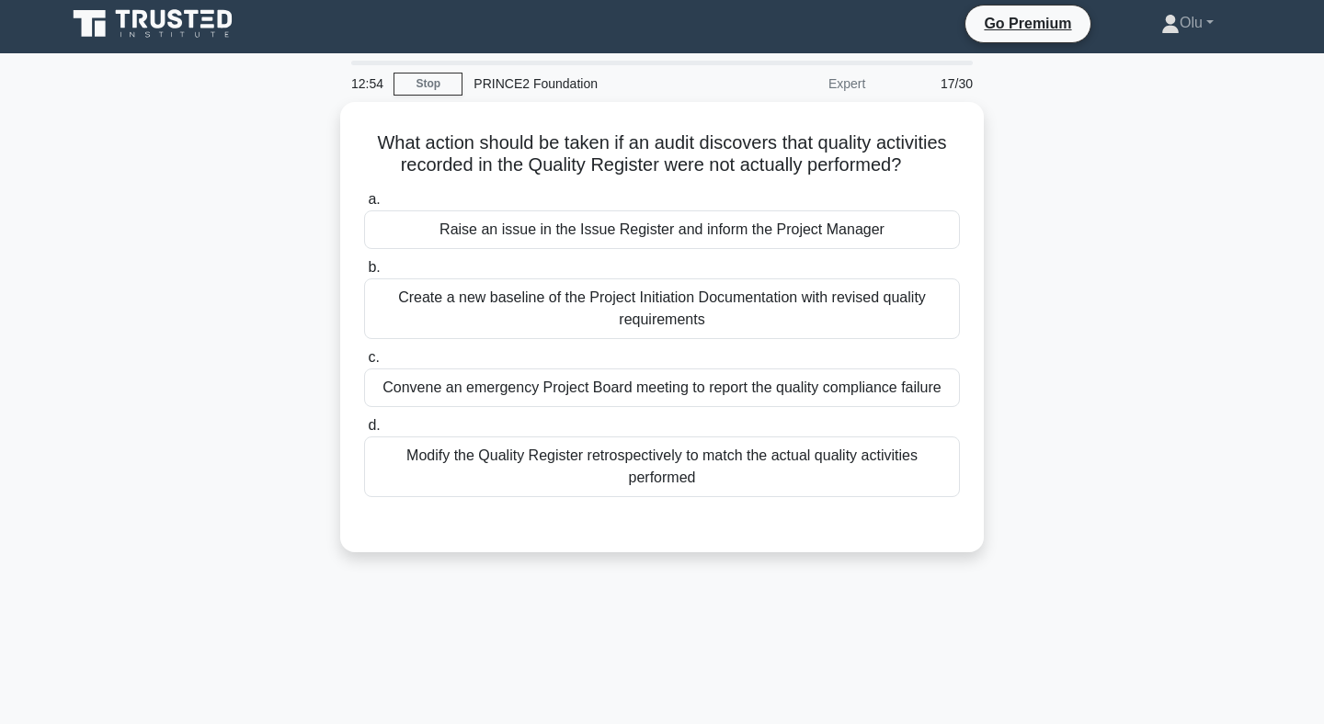
scroll to position [7, 0]
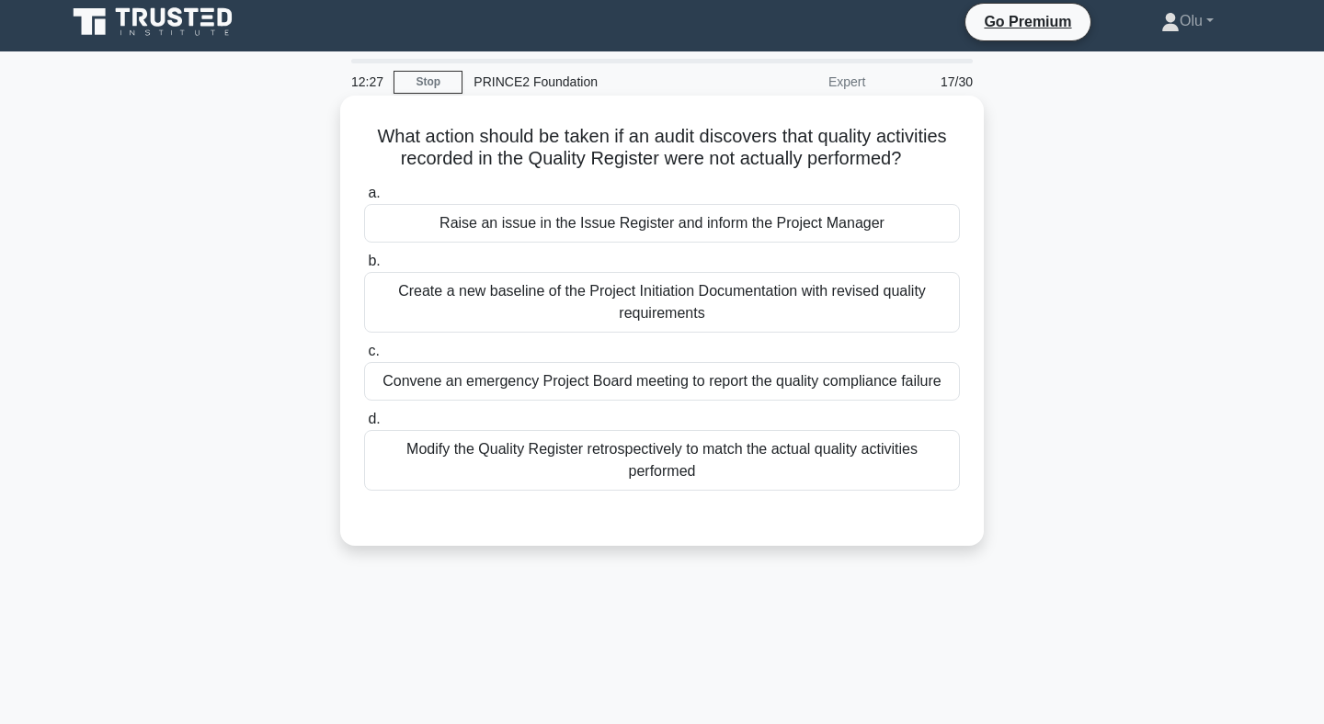
click at [632, 382] on div "Convene an emergency Project Board meeting to report the quality compliance fai…" at bounding box center [662, 381] width 596 height 39
click at [364, 358] on input "c. Convene an emergency Project Board meeting to report the quality compliance …" at bounding box center [364, 352] width 0 height 12
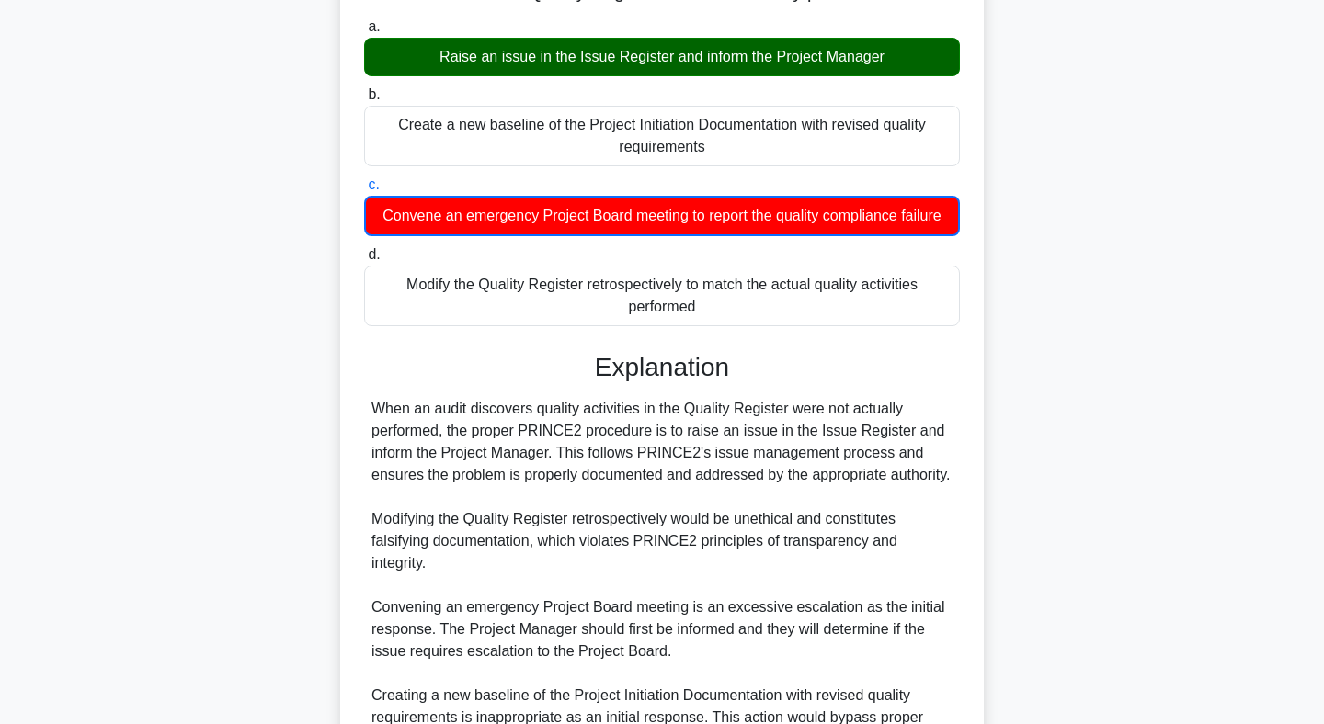
scroll to position [389, 0]
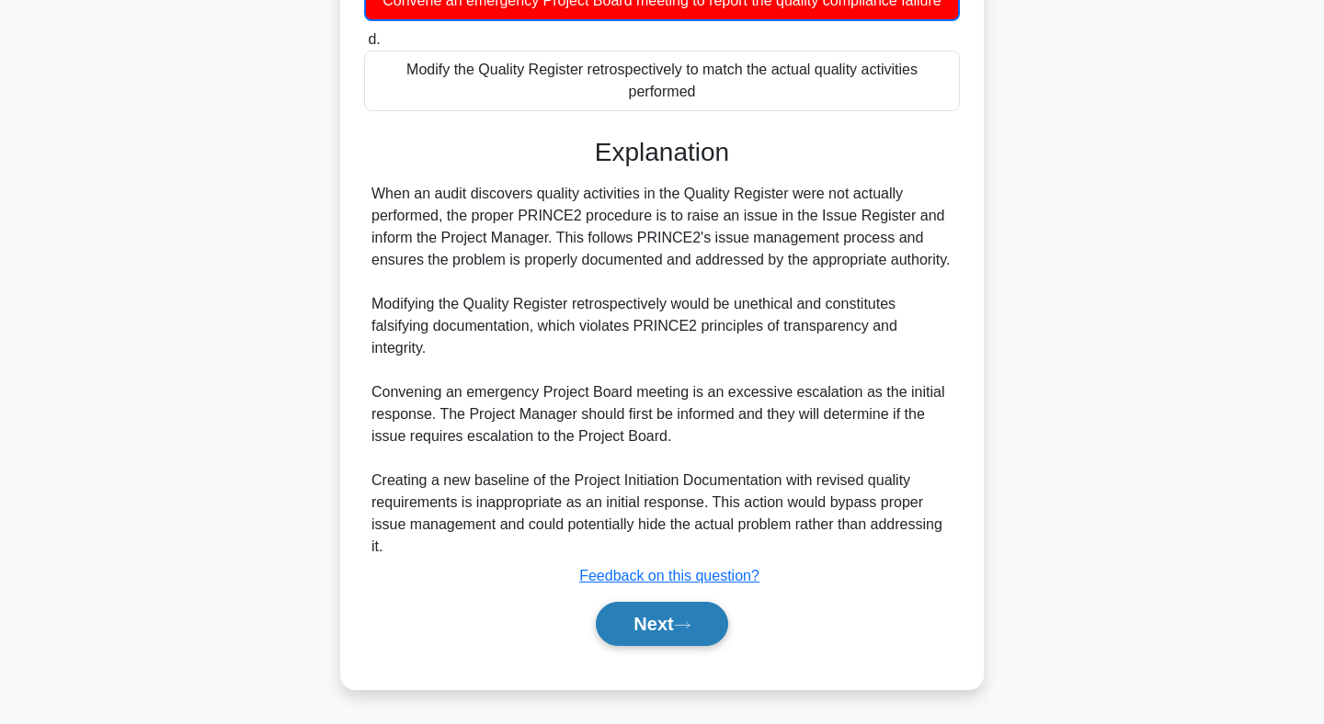
click at [643, 634] on button "Next" at bounding box center [661, 624] width 131 height 44
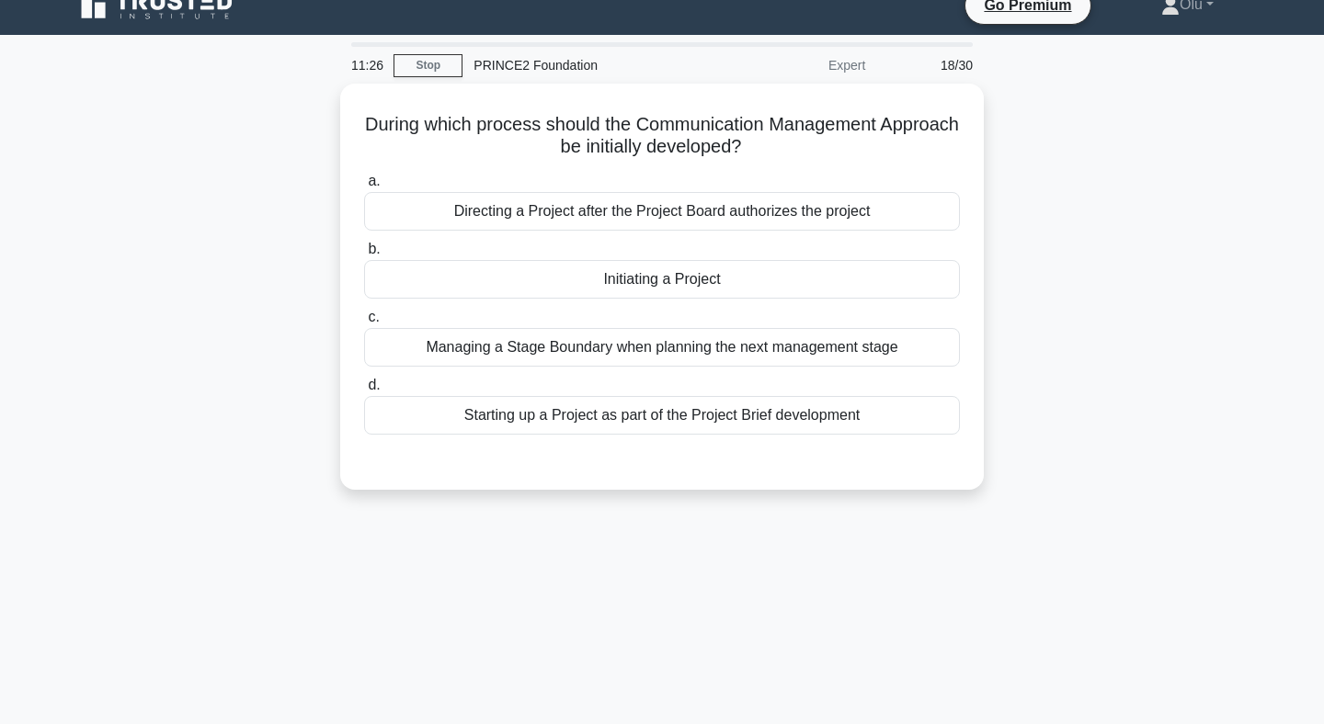
scroll to position [0, 0]
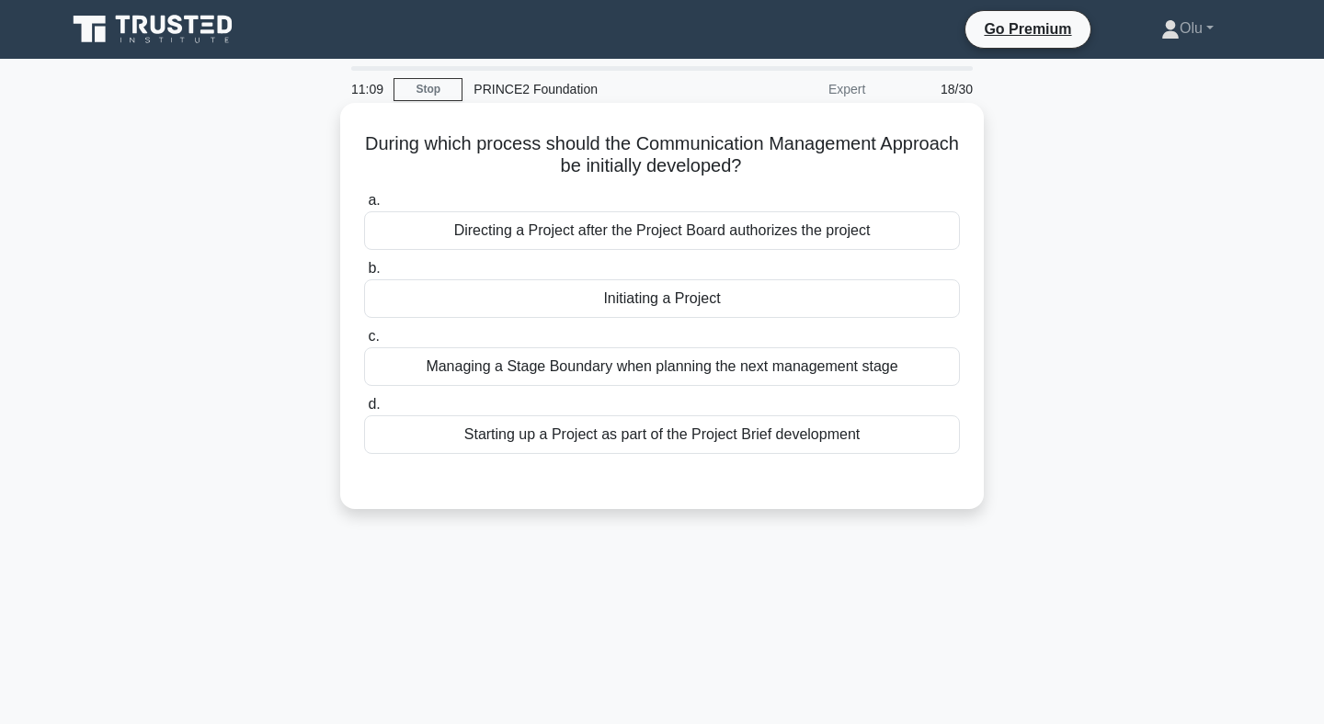
click at [678, 301] on div "Initiating a Project" at bounding box center [662, 298] width 596 height 39
click at [364, 275] on input "b. Initiating a Project" at bounding box center [364, 269] width 0 height 12
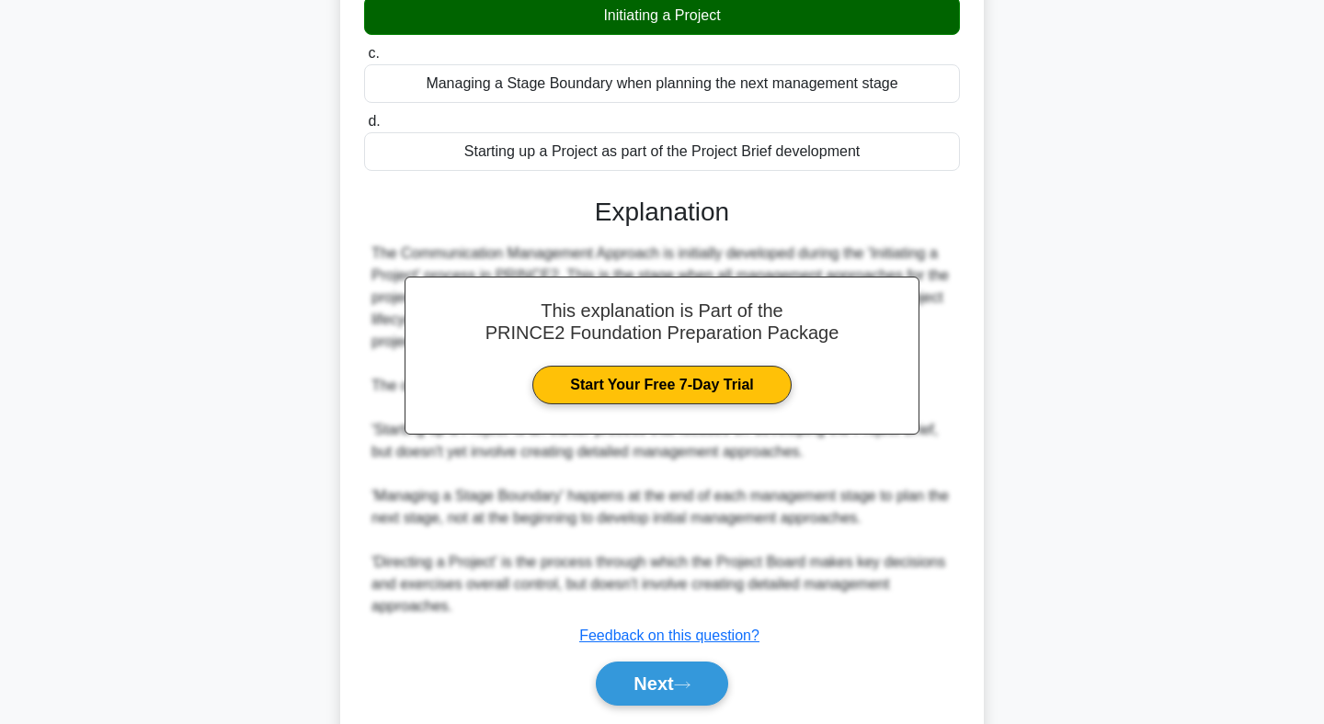
scroll to position [343, 0]
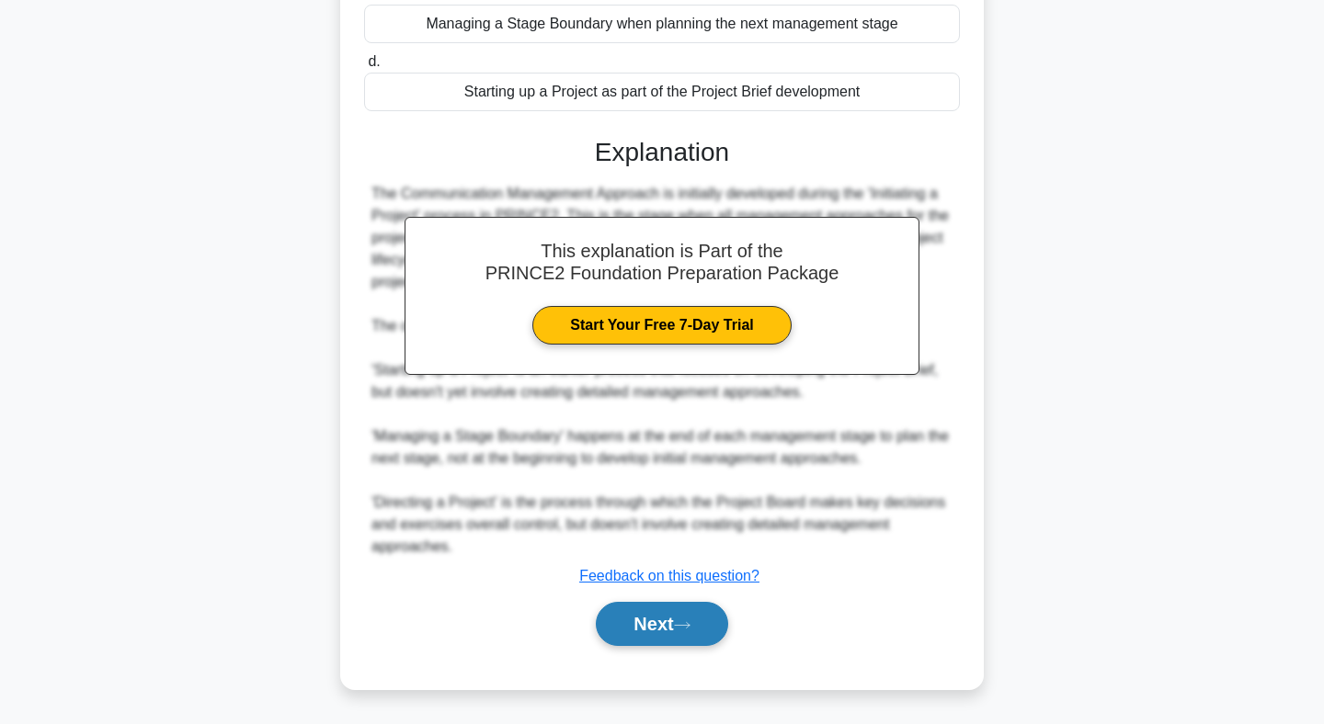
click at [665, 627] on button "Next" at bounding box center [661, 624] width 131 height 44
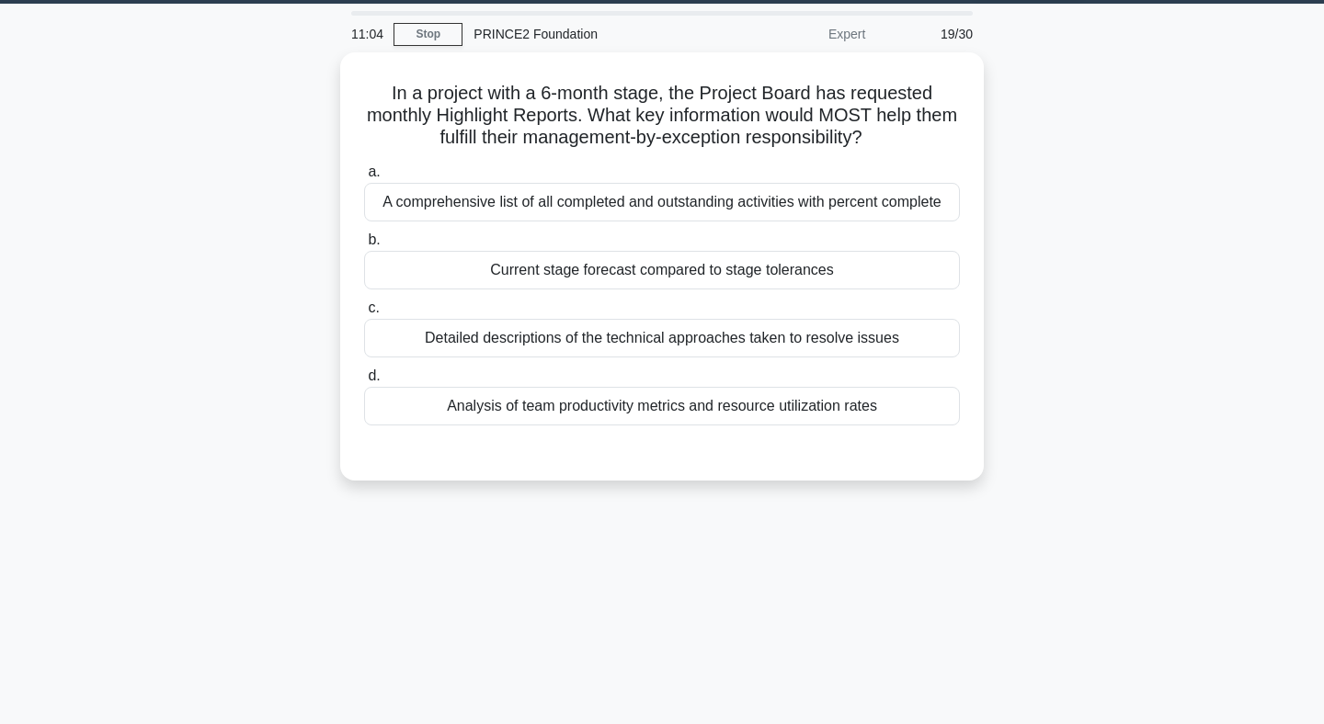
scroll to position [0, 0]
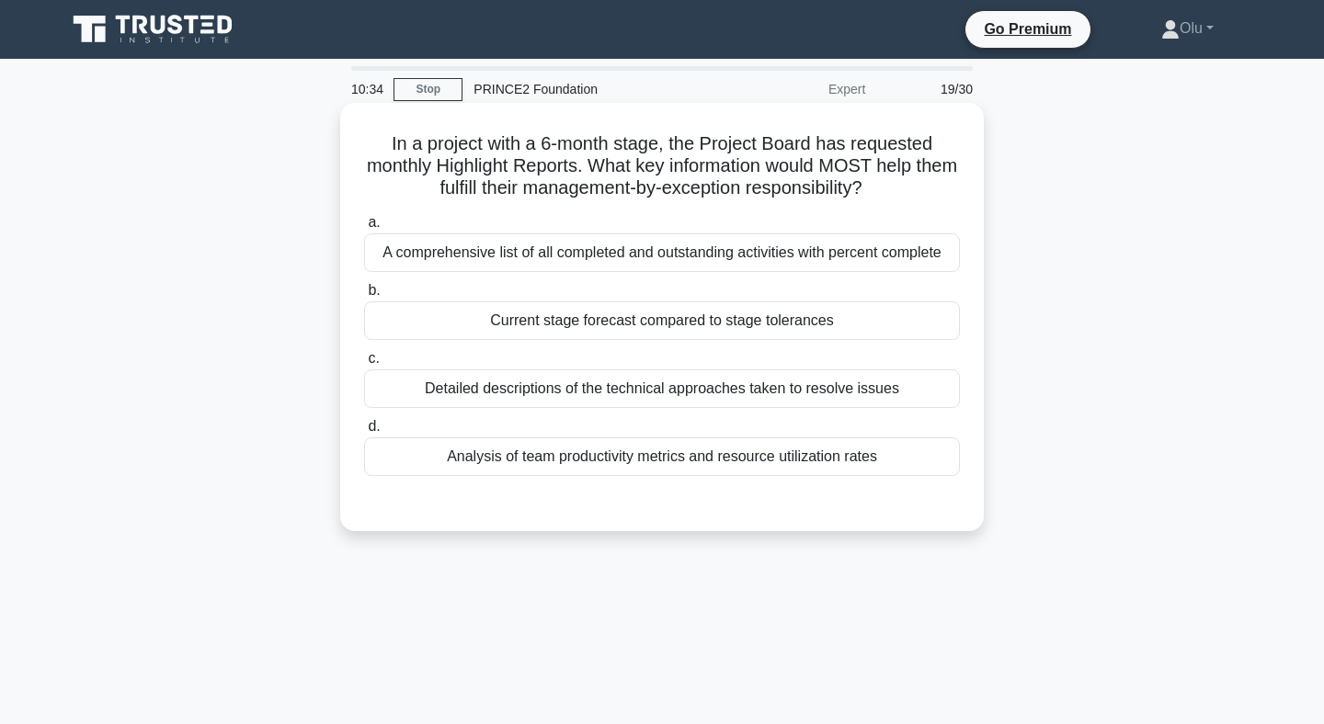
click at [673, 320] on div "Current stage forecast compared to stage tolerances" at bounding box center [662, 321] width 596 height 39
click at [364, 297] on input "b. Current stage forecast compared to stage tolerances" at bounding box center [364, 291] width 0 height 12
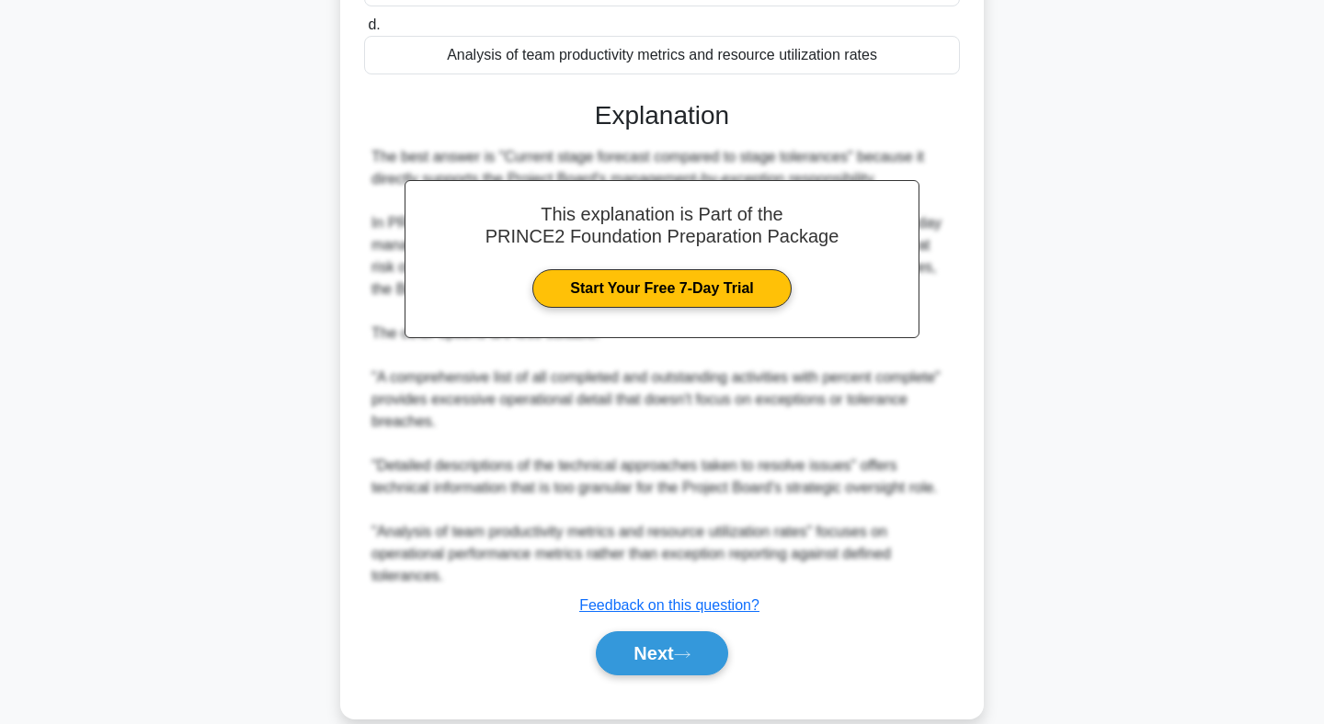
scroll to position [431, 0]
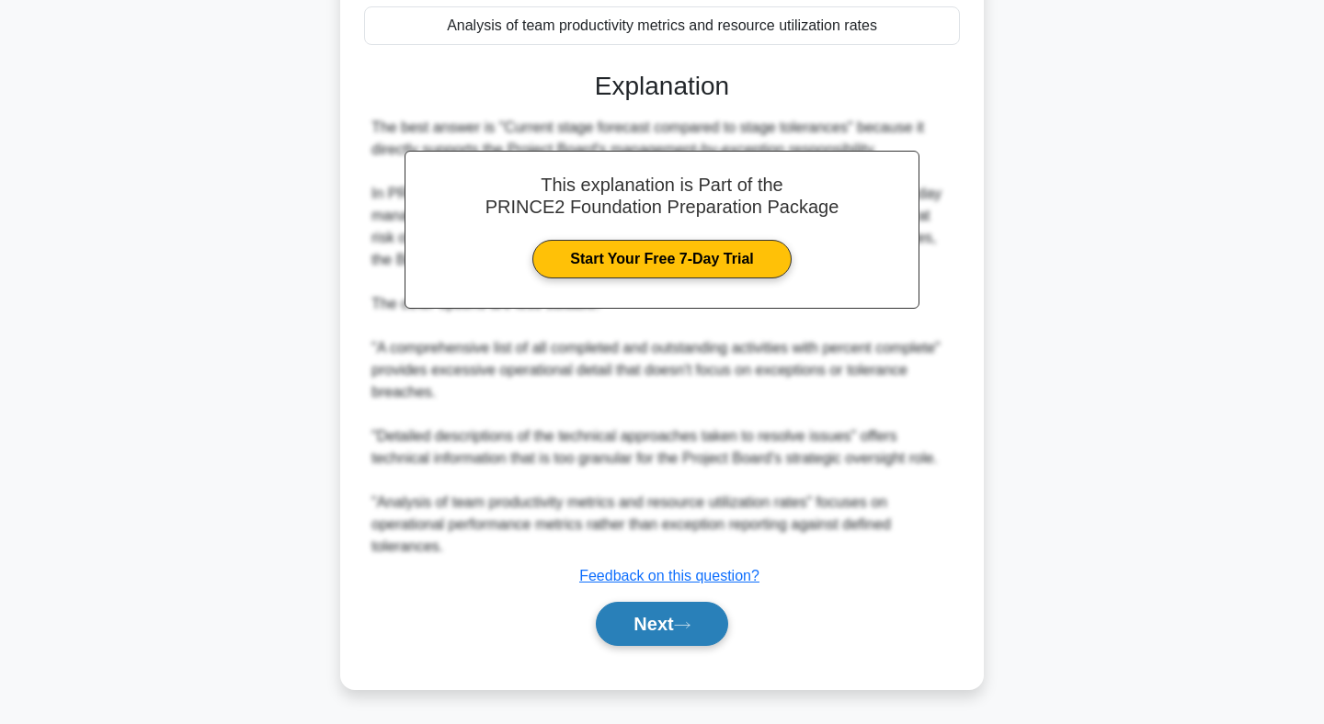
click at [633, 620] on button "Next" at bounding box center [661, 624] width 131 height 44
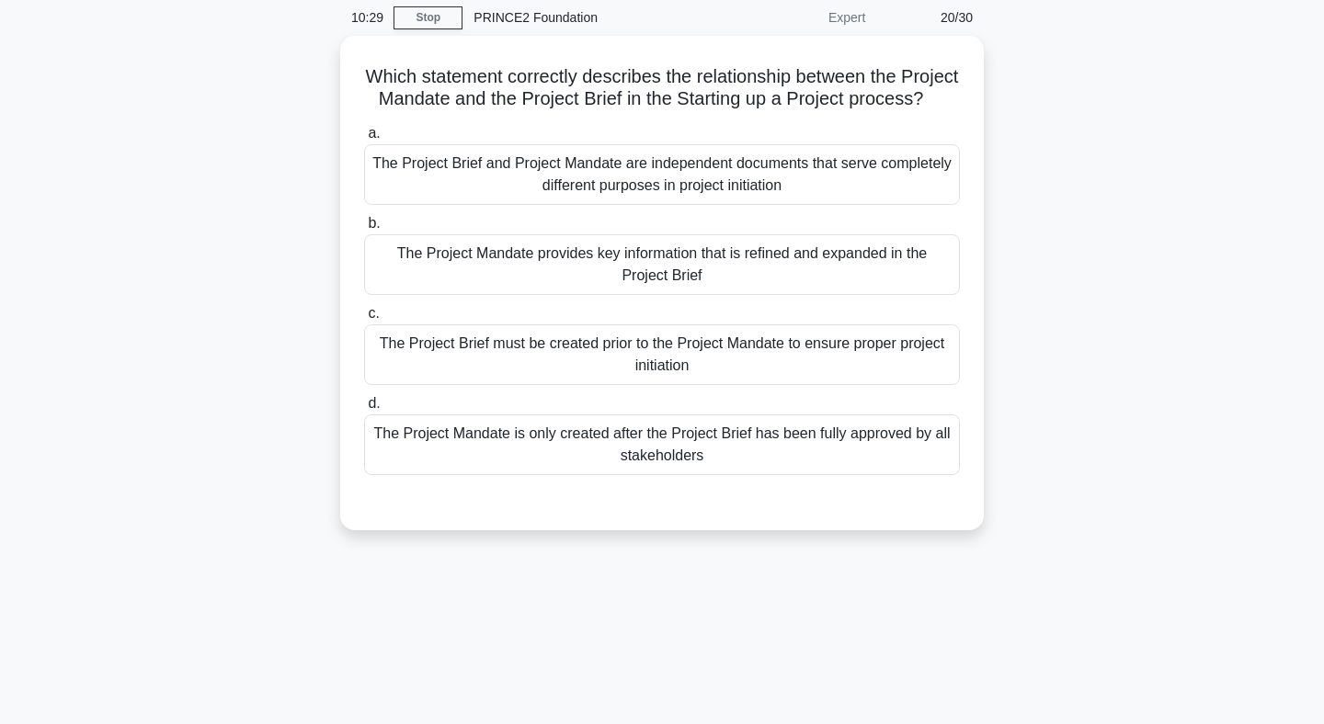
scroll to position [0, 0]
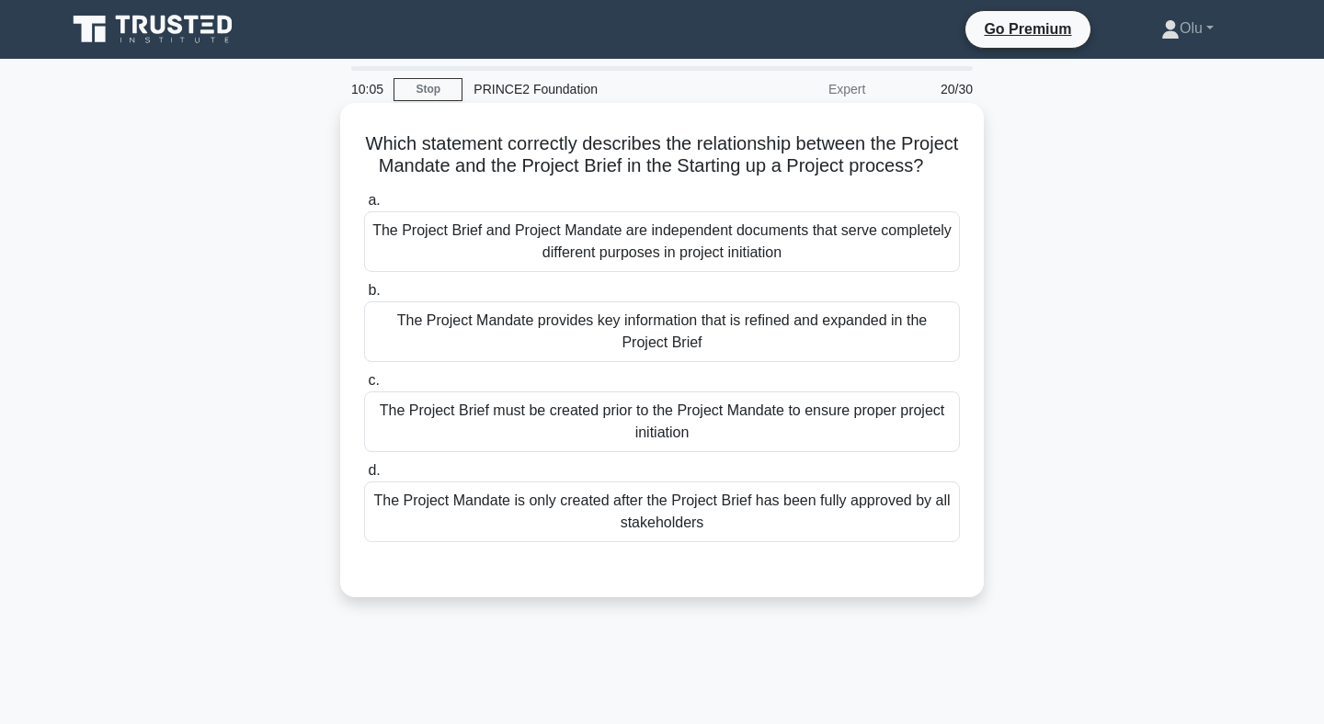
click at [700, 231] on div "The Project Brief and Project Mandate are independent documents that serve comp…" at bounding box center [662, 241] width 596 height 61
click at [364, 207] on input "a. The Project Brief and Project Mandate are independent documents that serve c…" at bounding box center [364, 201] width 0 height 12
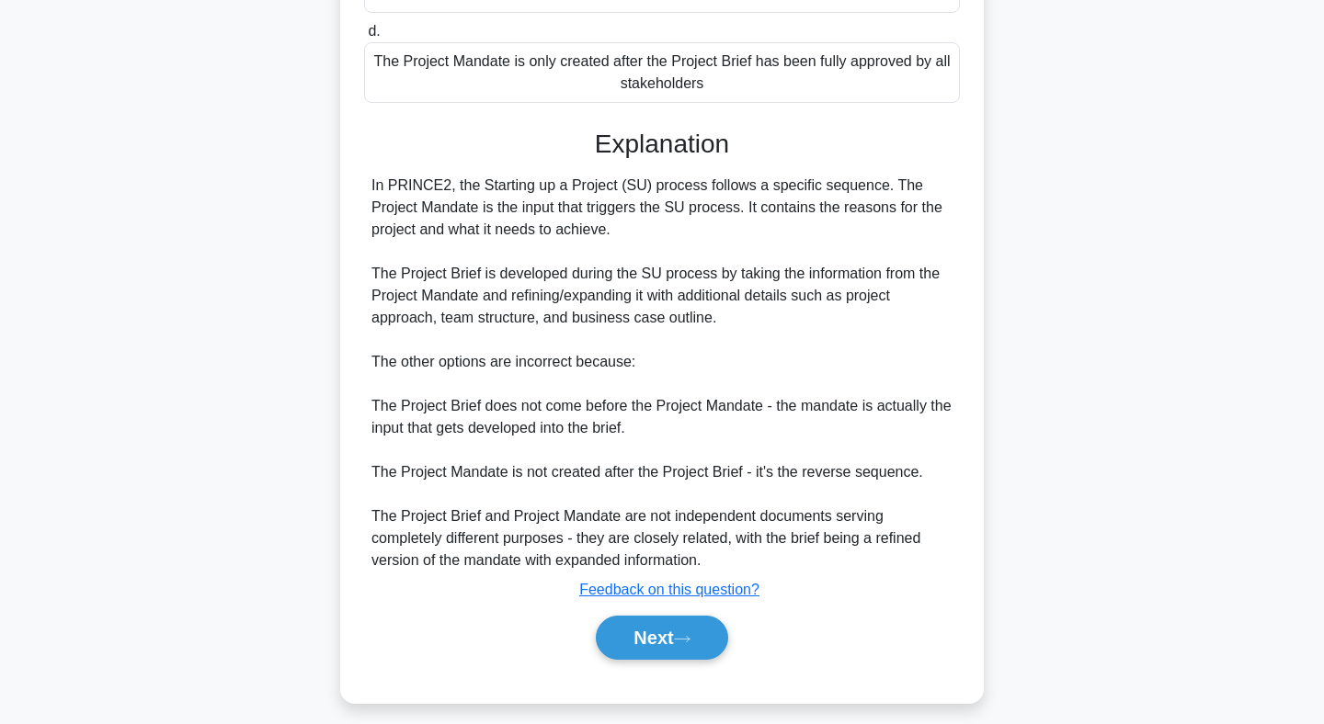
scroll to position [455, 0]
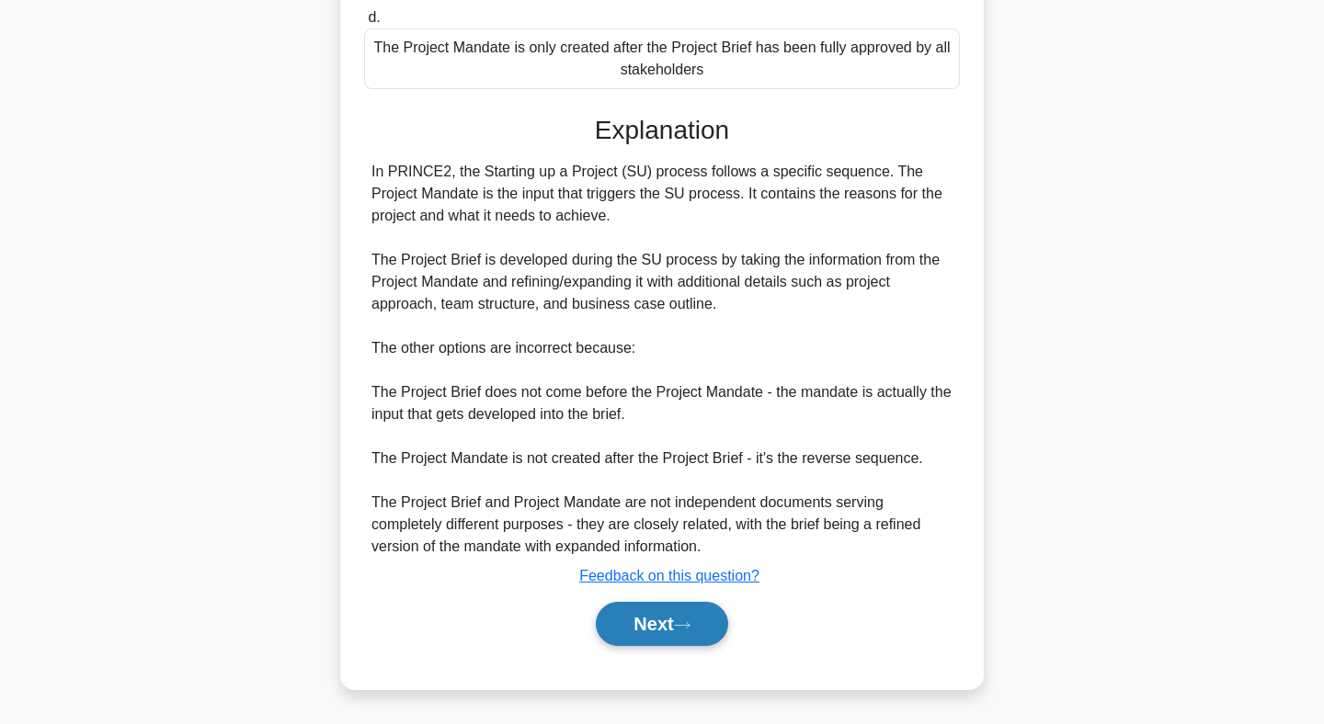
click at [649, 624] on button "Next" at bounding box center [661, 624] width 131 height 44
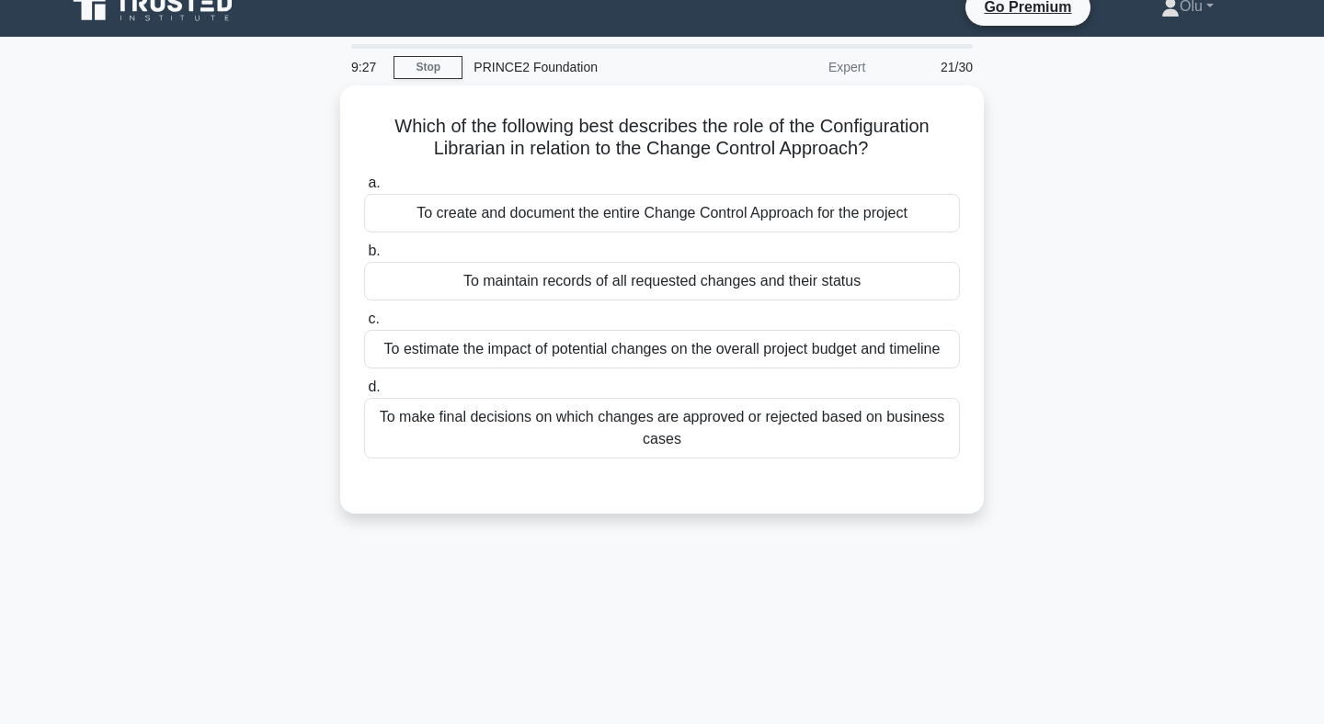
scroll to position [0, 0]
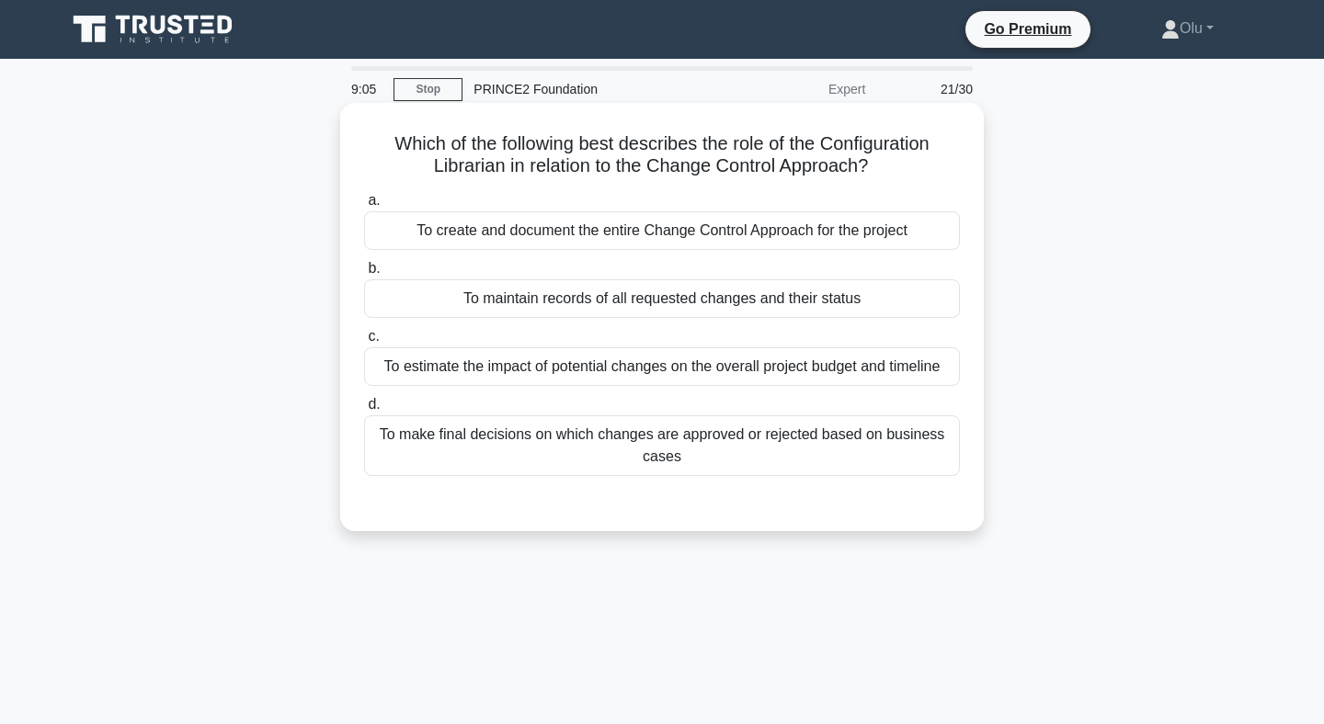
click at [655, 310] on div "To maintain records of all requested changes and their status" at bounding box center [662, 298] width 596 height 39
click at [364, 275] on input "b. To maintain records of all requested changes and their status" at bounding box center [364, 269] width 0 height 12
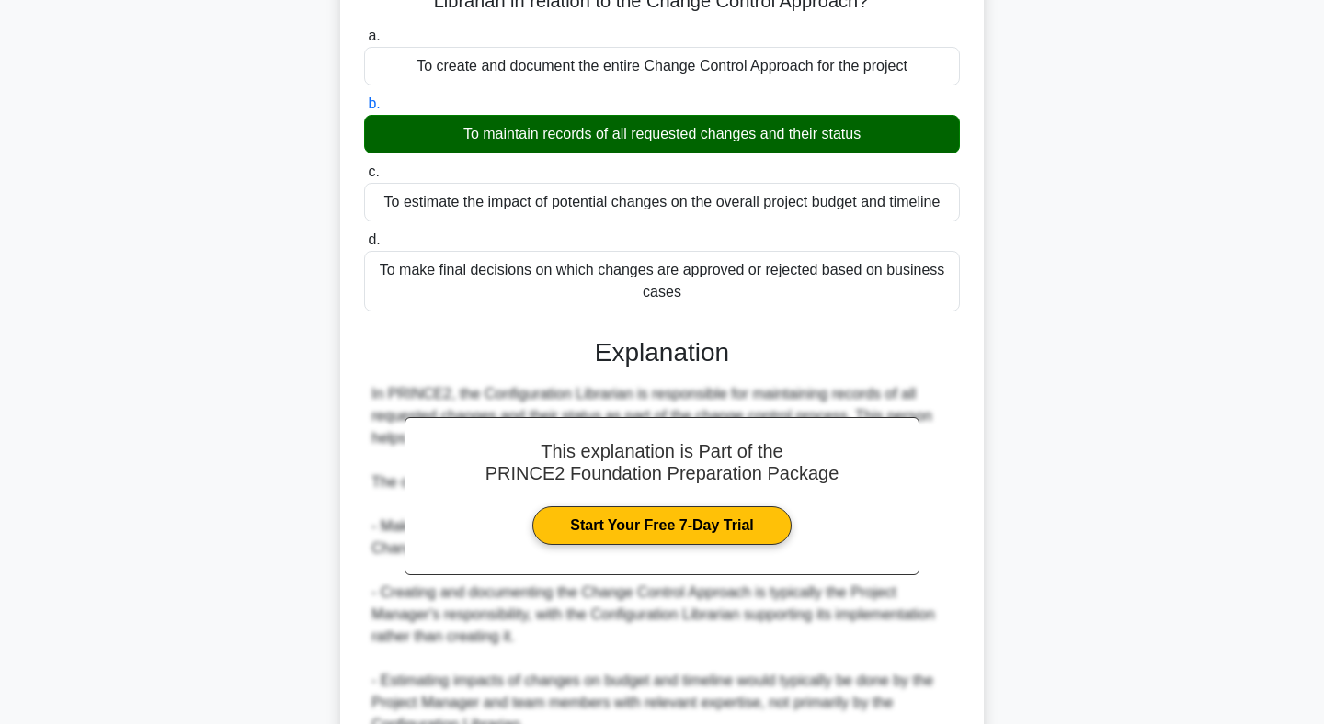
scroll to position [343, 0]
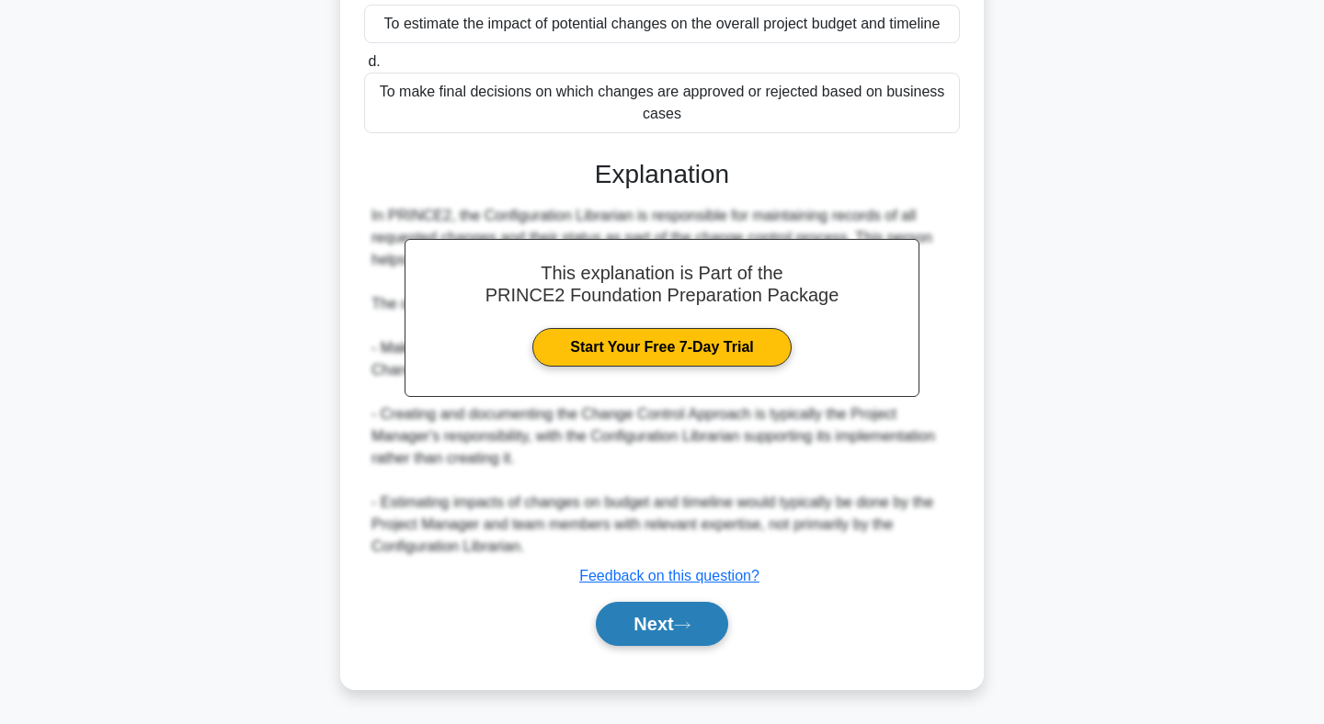
click at [671, 634] on button "Next" at bounding box center [661, 624] width 131 height 44
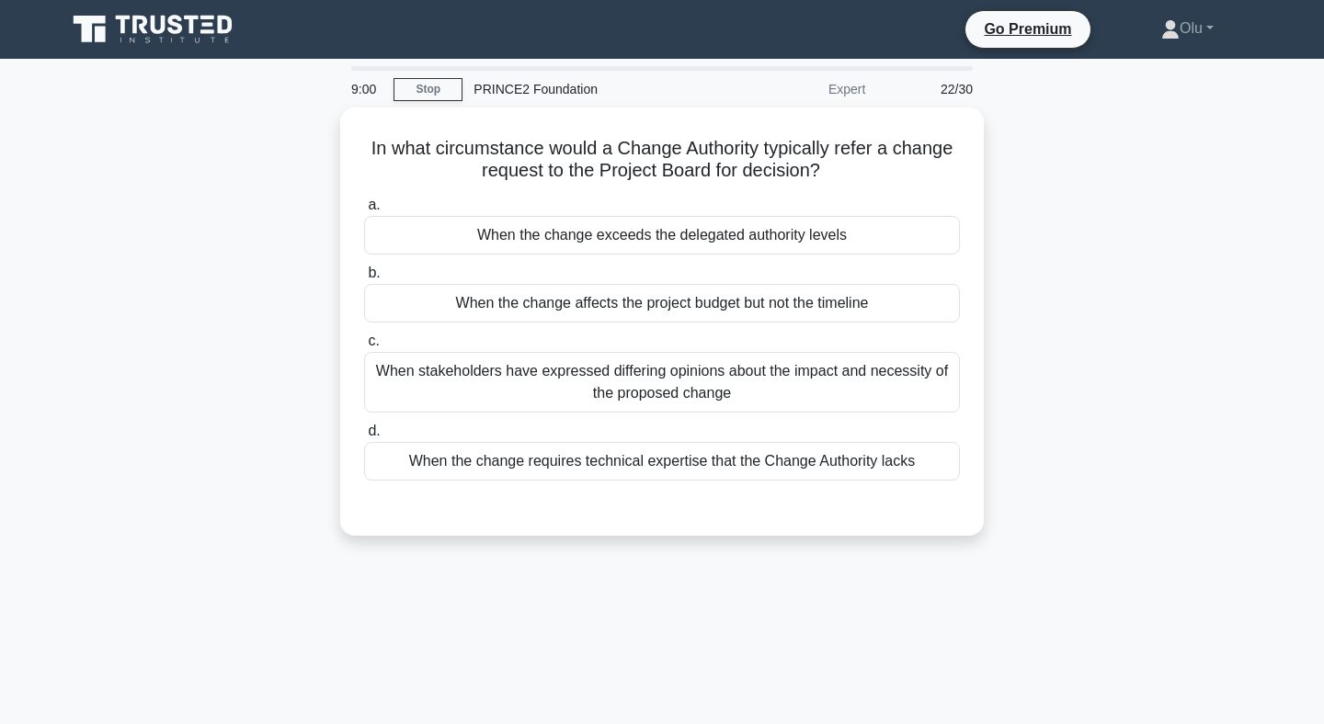
scroll to position [0, 0]
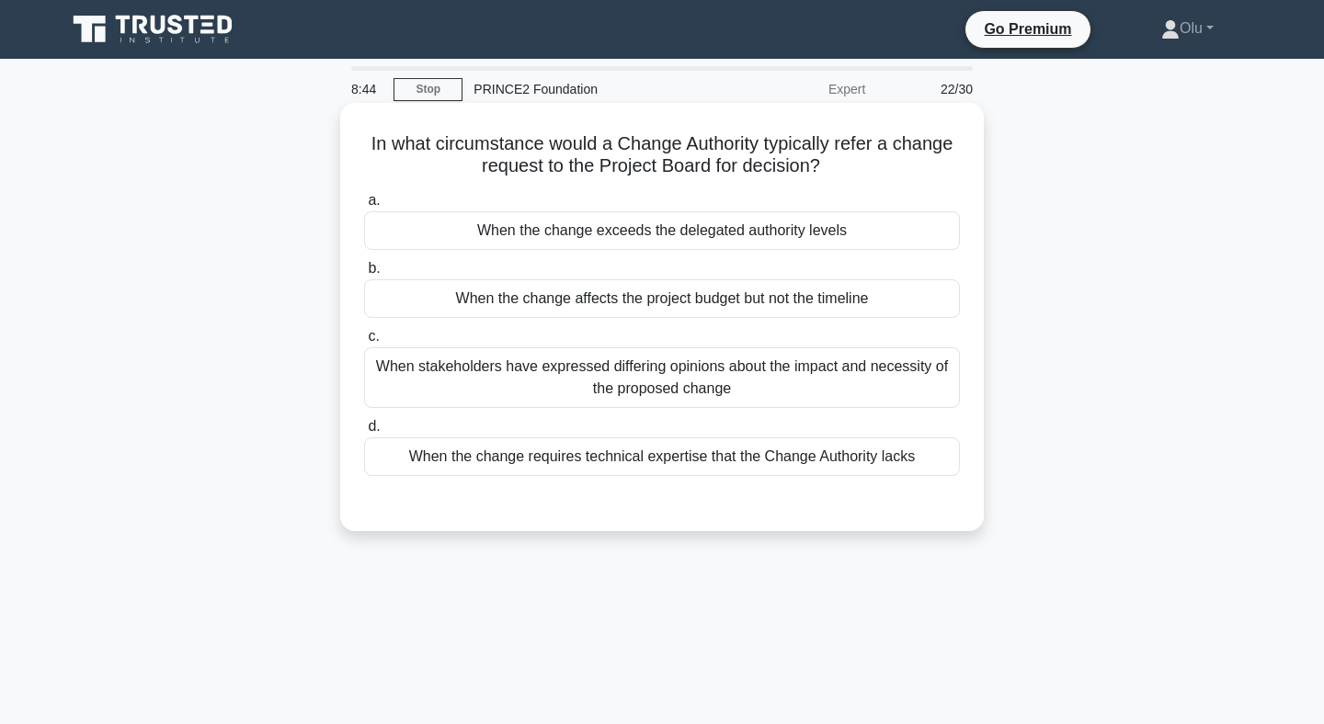
click at [706, 234] on div "When the change exceeds the delegated authority levels" at bounding box center [662, 230] width 596 height 39
click at [364, 207] on input "a. When the change exceeds the delegated authority levels" at bounding box center [364, 201] width 0 height 12
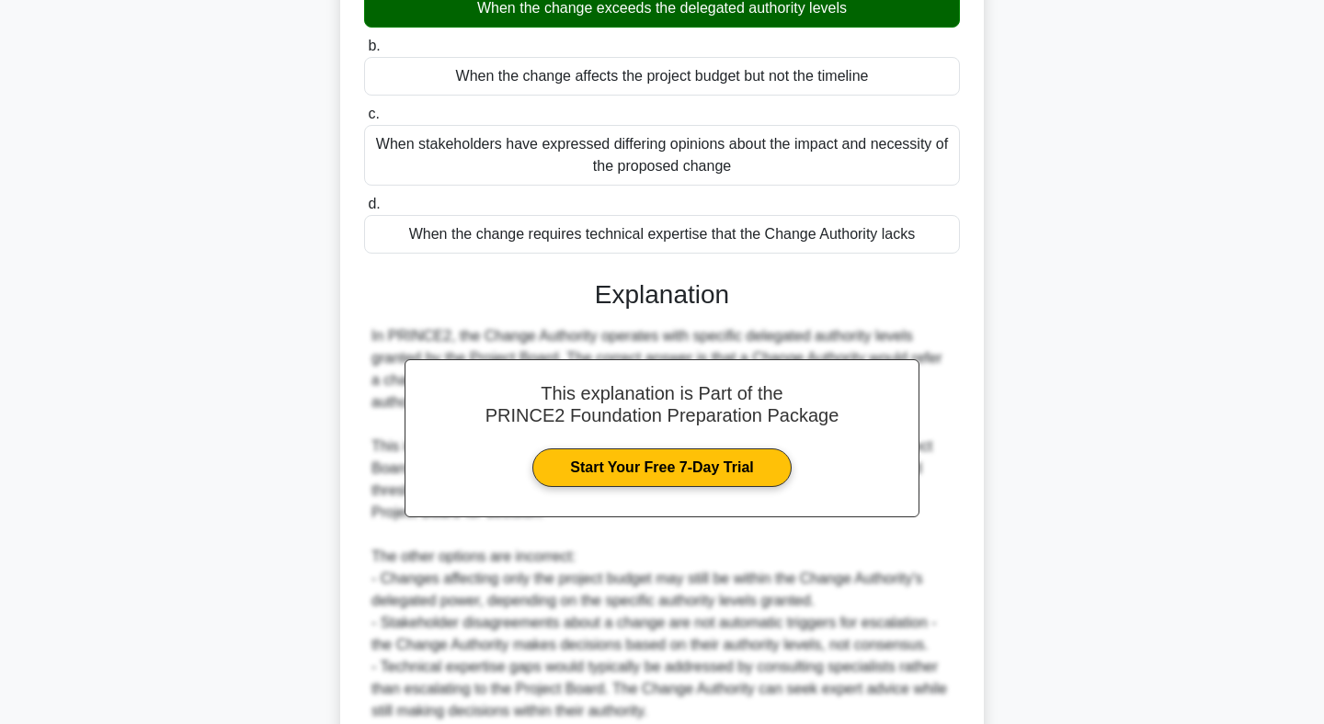
scroll to position [387, 0]
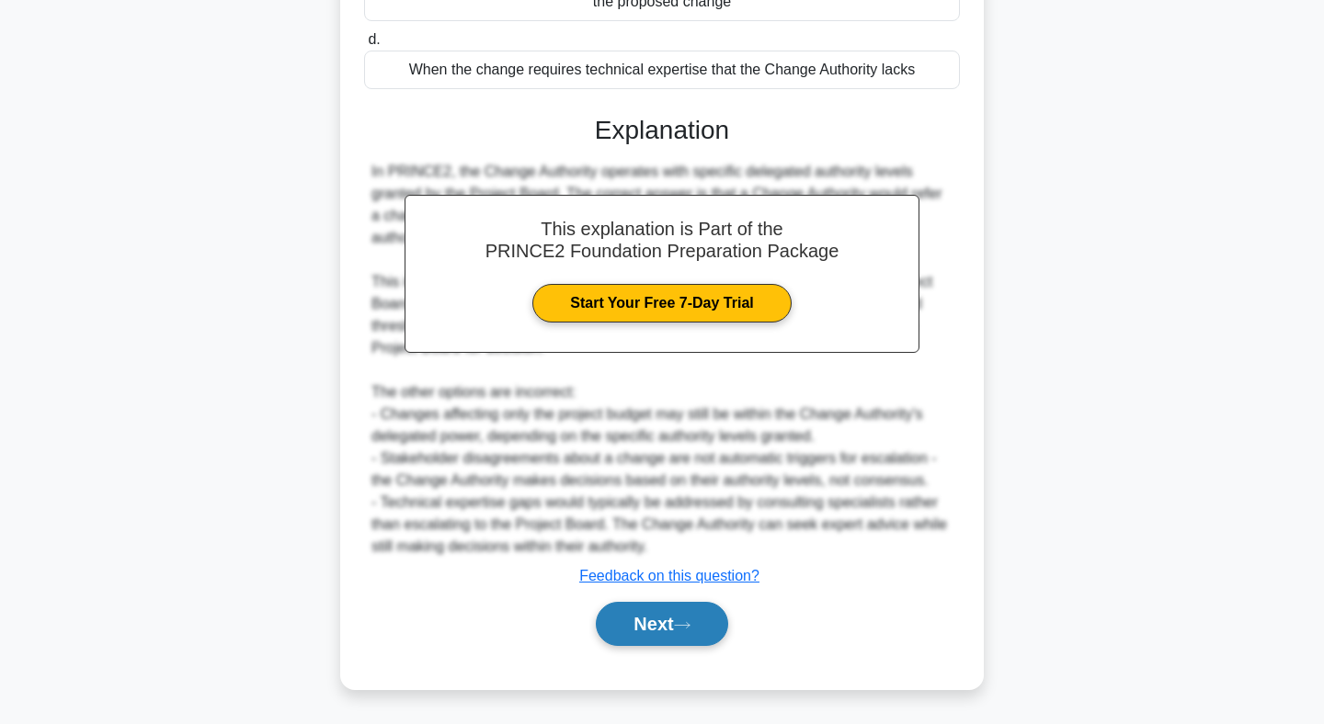
click at [643, 621] on button "Next" at bounding box center [661, 624] width 131 height 44
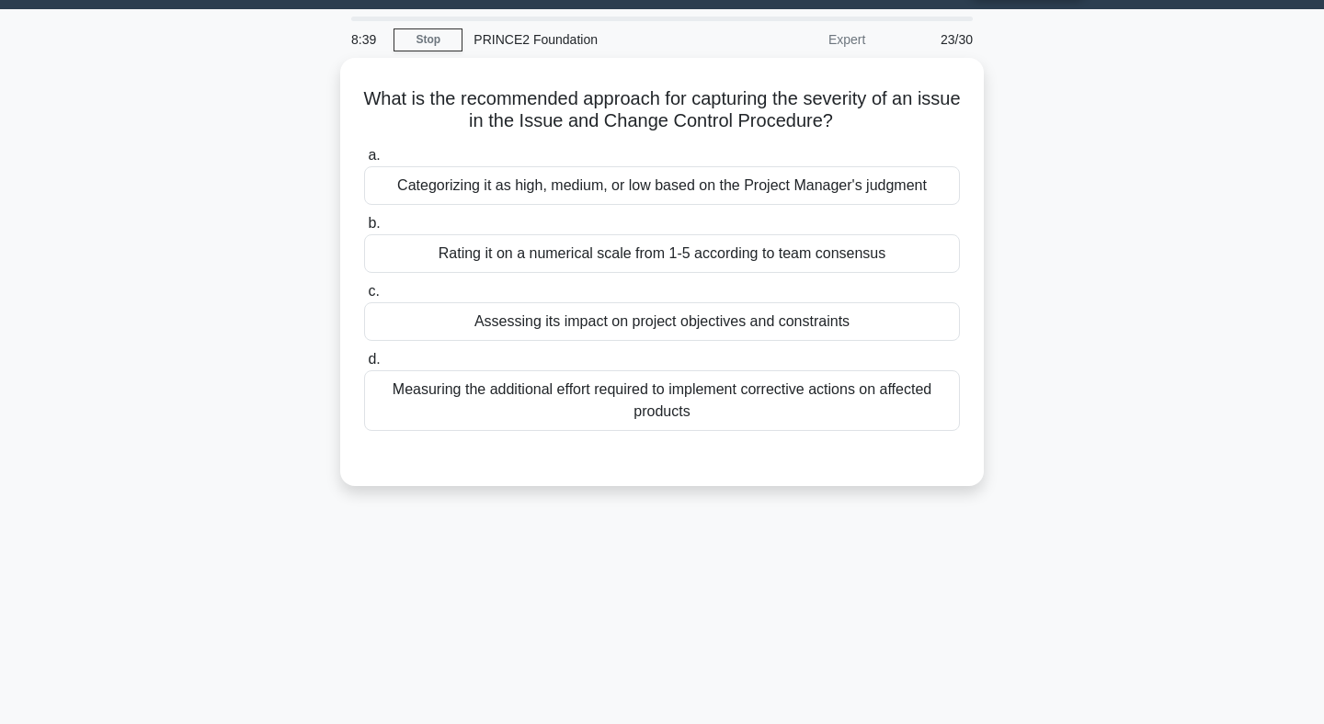
scroll to position [0, 0]
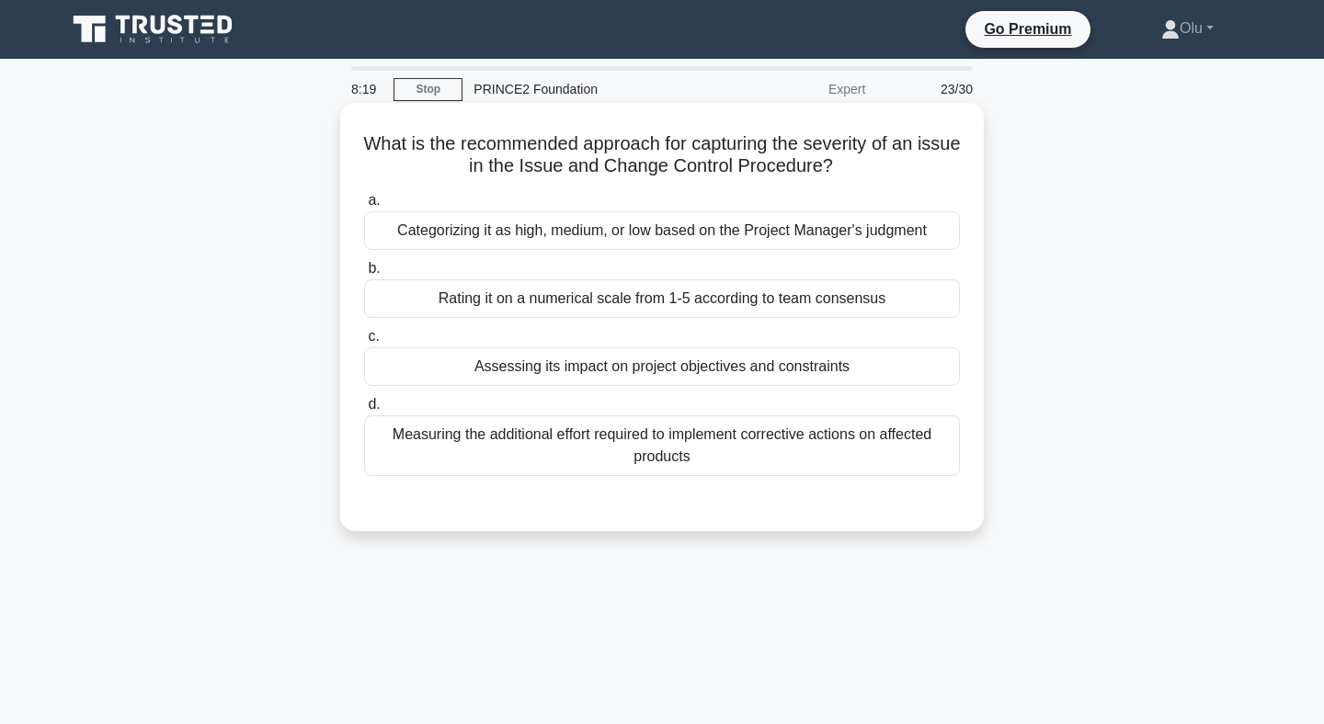
click at [643, 240] on div "Categorizing it as high, medium, or low based on the Project Manager's judgment" at bounding box center [662, 230] width 596 height 39
click at [364, 207] on input "a. Categorizing it as high, medium, or low based on the Project Manager's judgm…" at bounding box center [364, 201] width 0 height 12
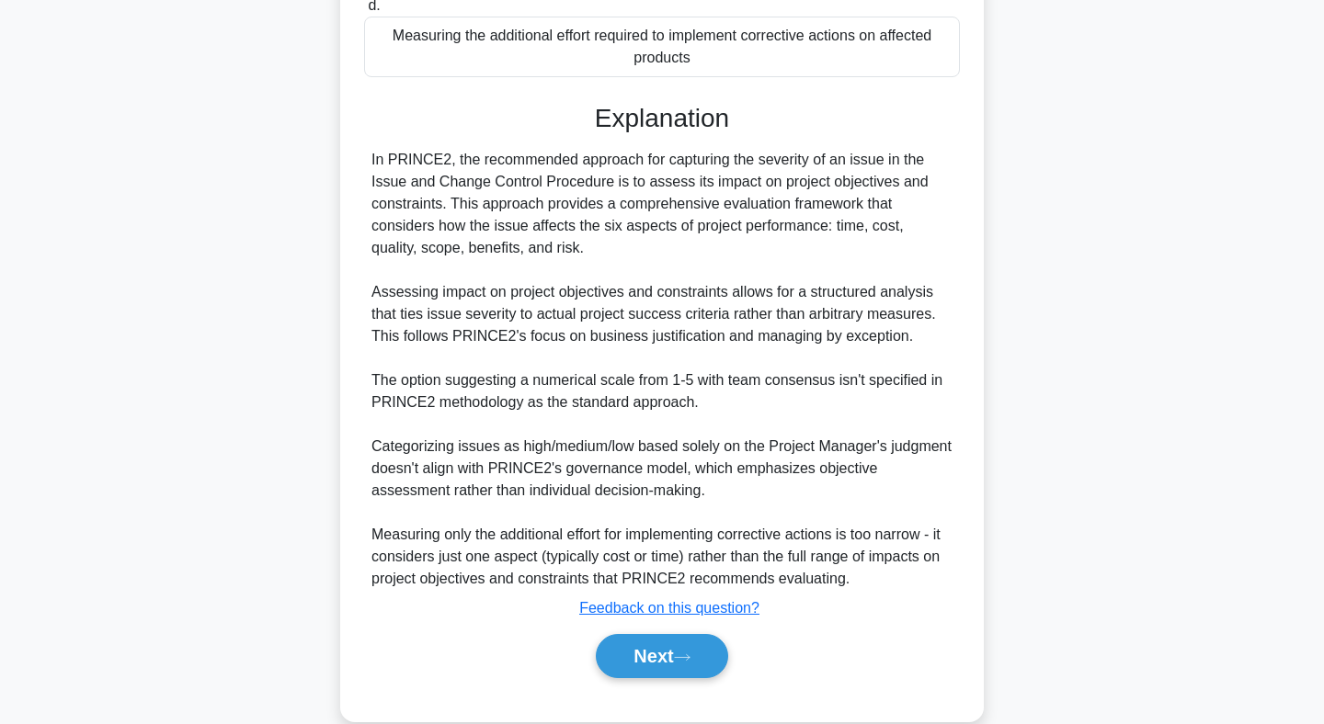
scroll to position [433, 0]
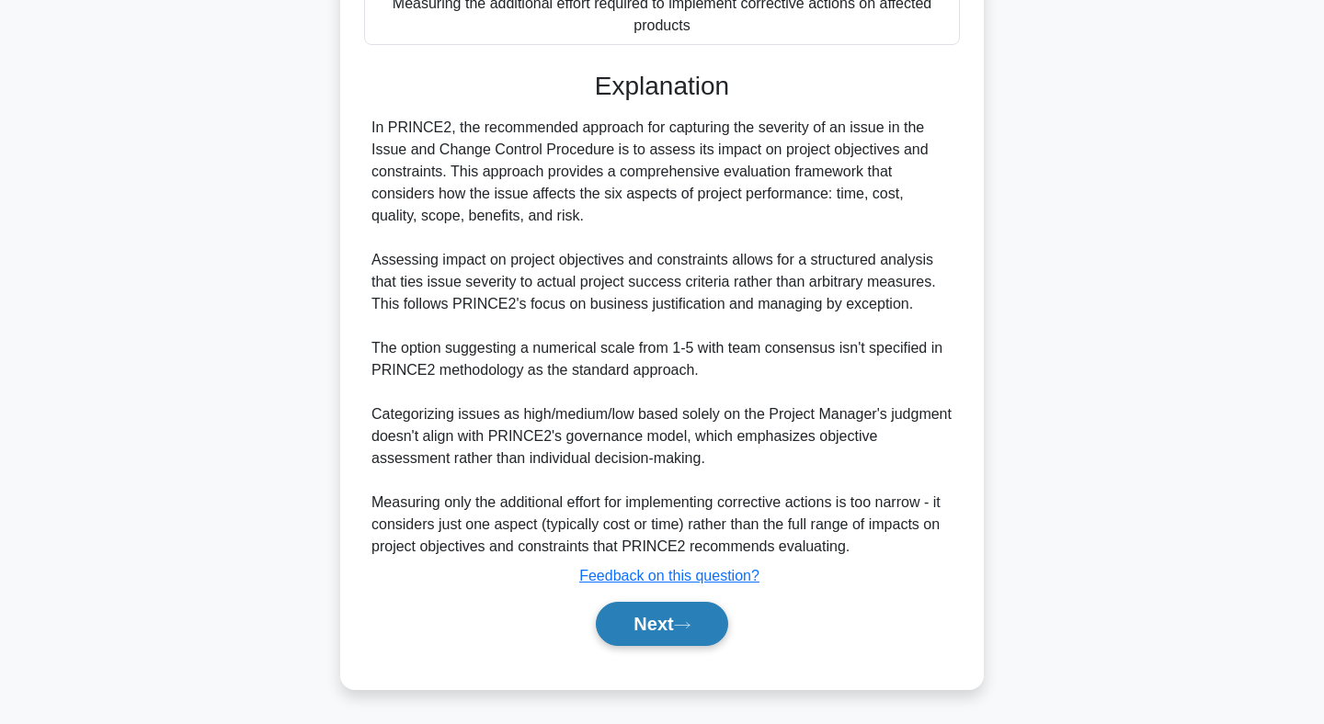
click at [650, 623] on button "Next" at bounding box center [661, 624] width 131 height 44
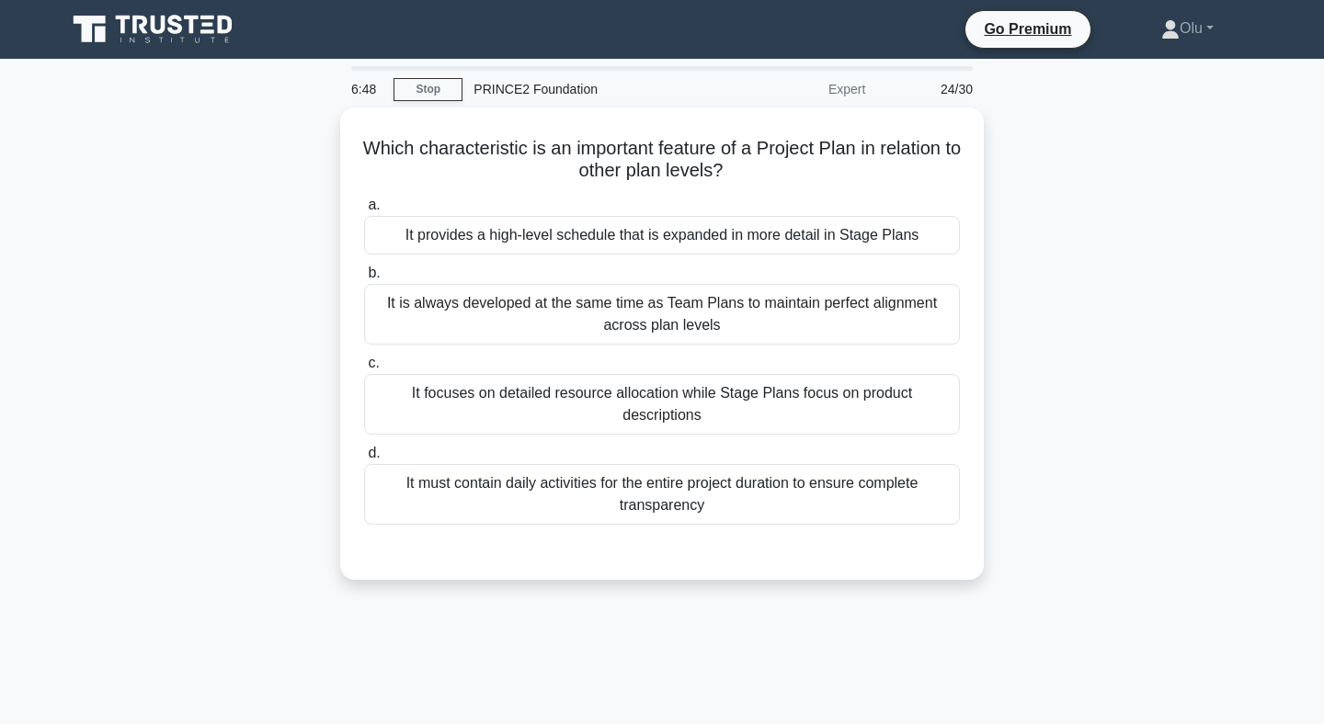
scroll to position [1, 0]
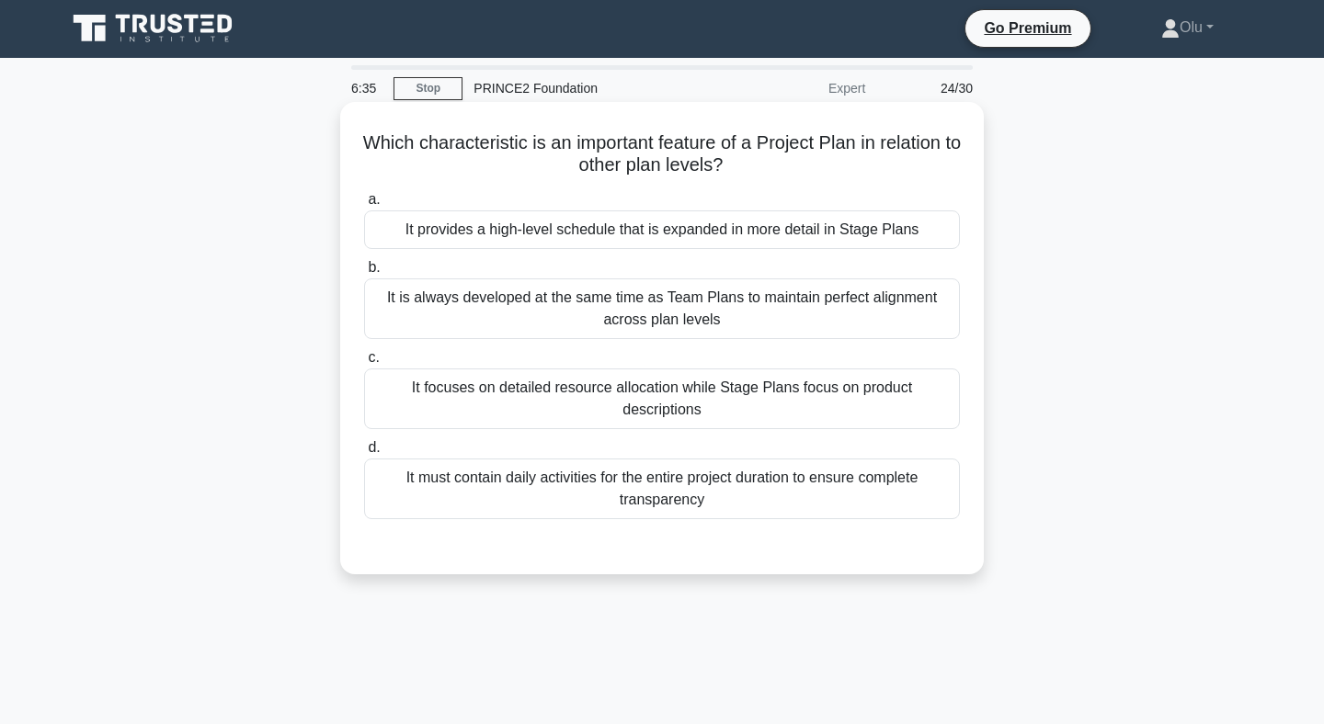
click at [649, 232] on div "It provides a high-level schedule that is expanded in more detail in Stage Plans" at bounding box center [662, 230] width 596 height 39
click at [364, 206] on input "a. It provides a high-level schedule that is expanded in more detail in Stage P…" at bounding box center [364, 200] width 0 height 12
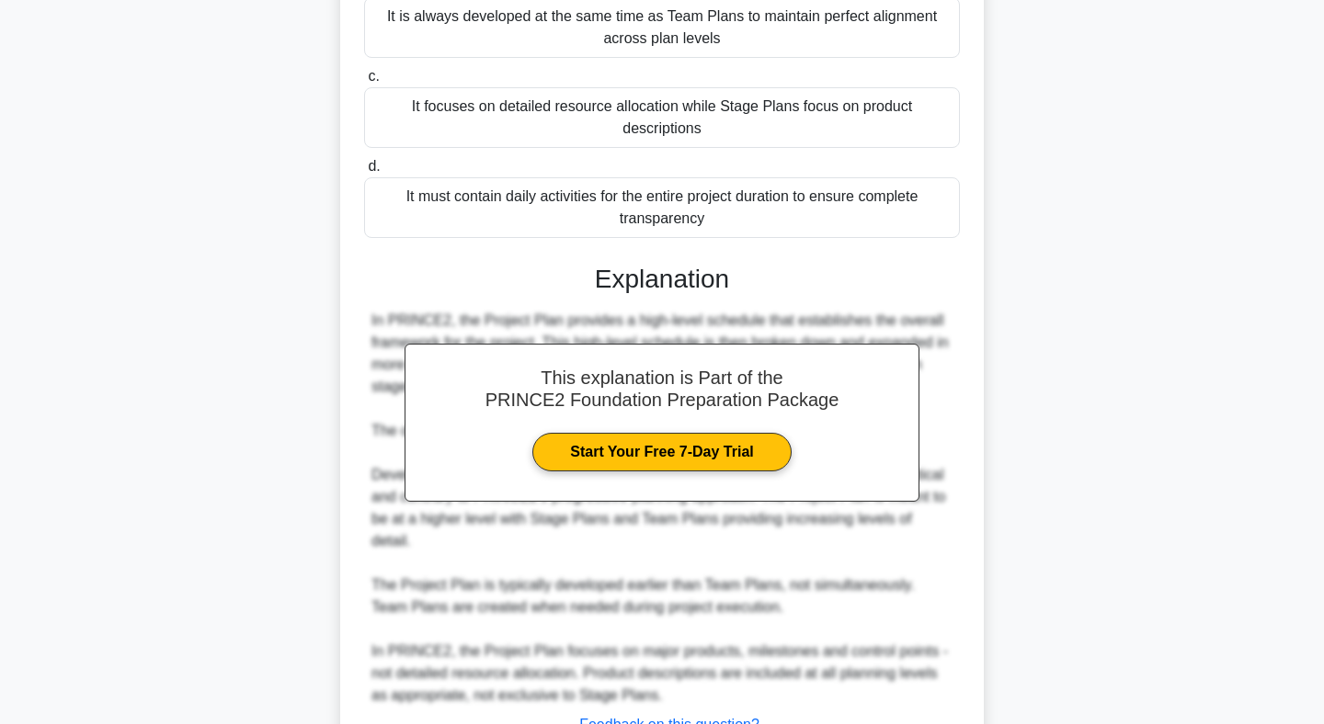
scroll to position [387, 0]
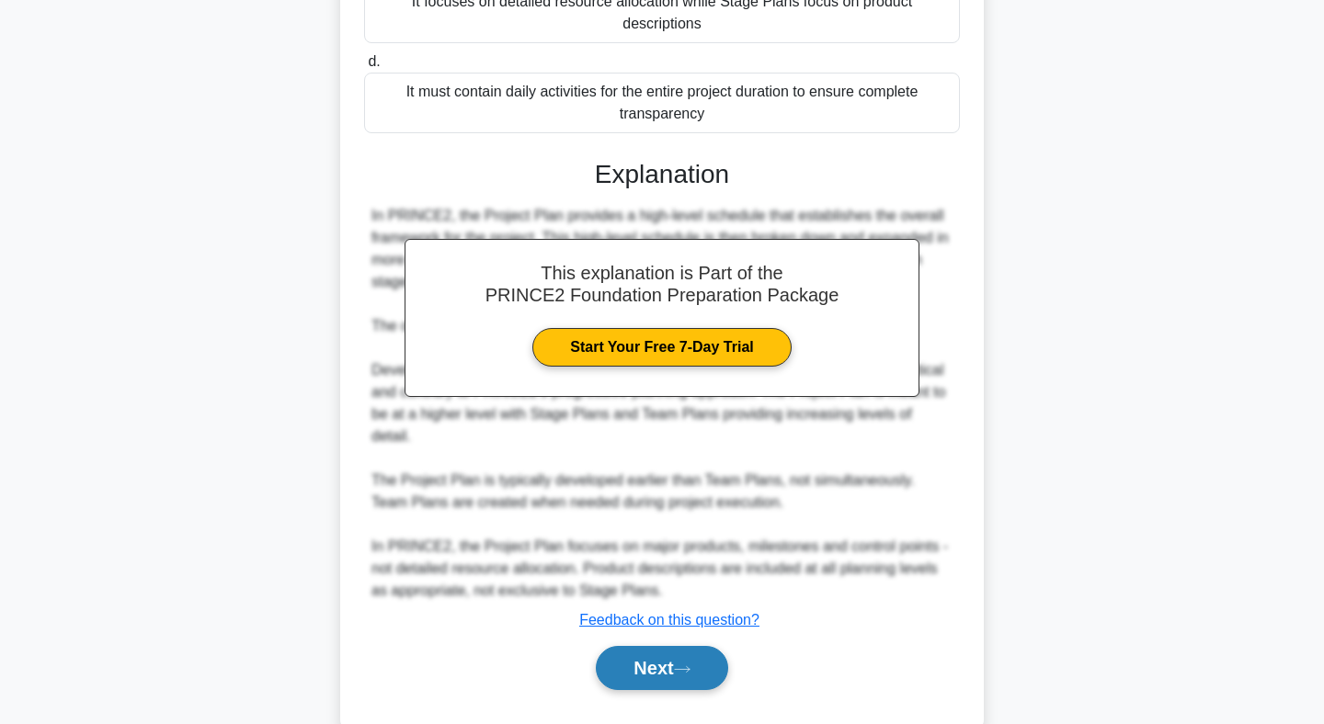
click at [649, 646] on button "Next" at bounding box center [661, 668] width 131 height 44
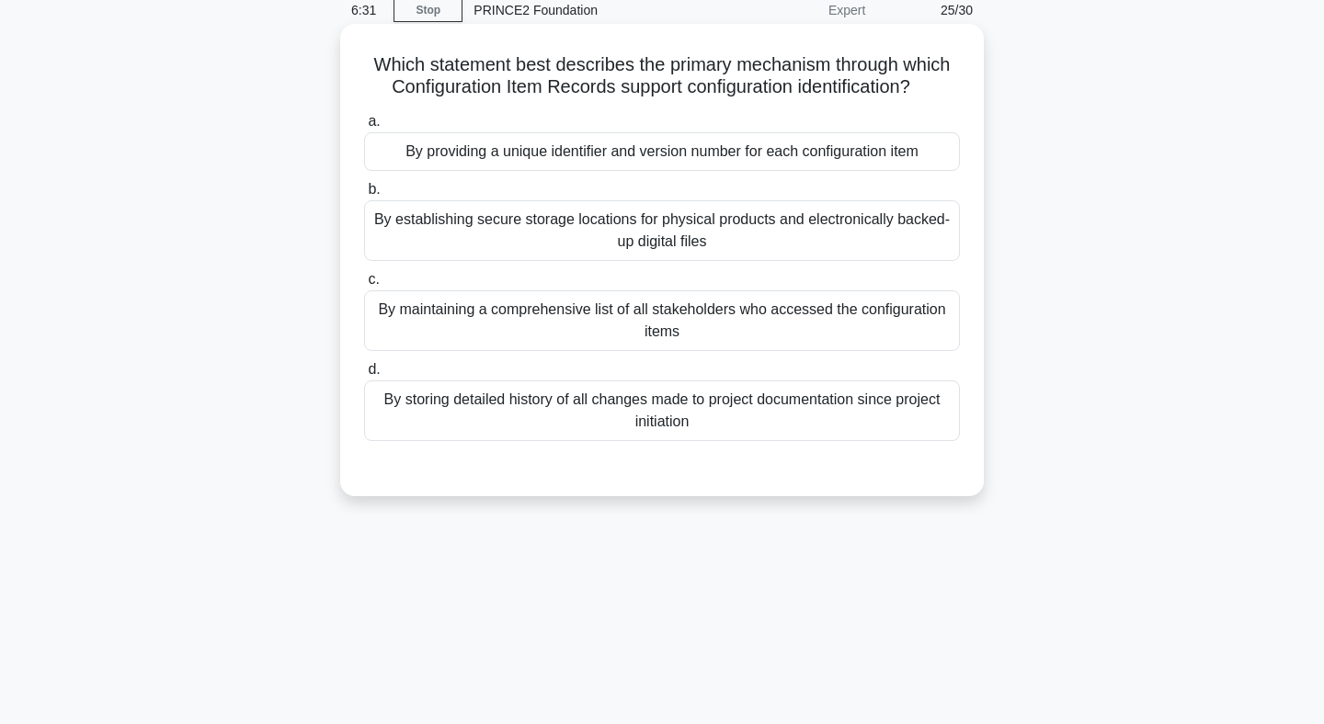
scroll to position [0, 0]
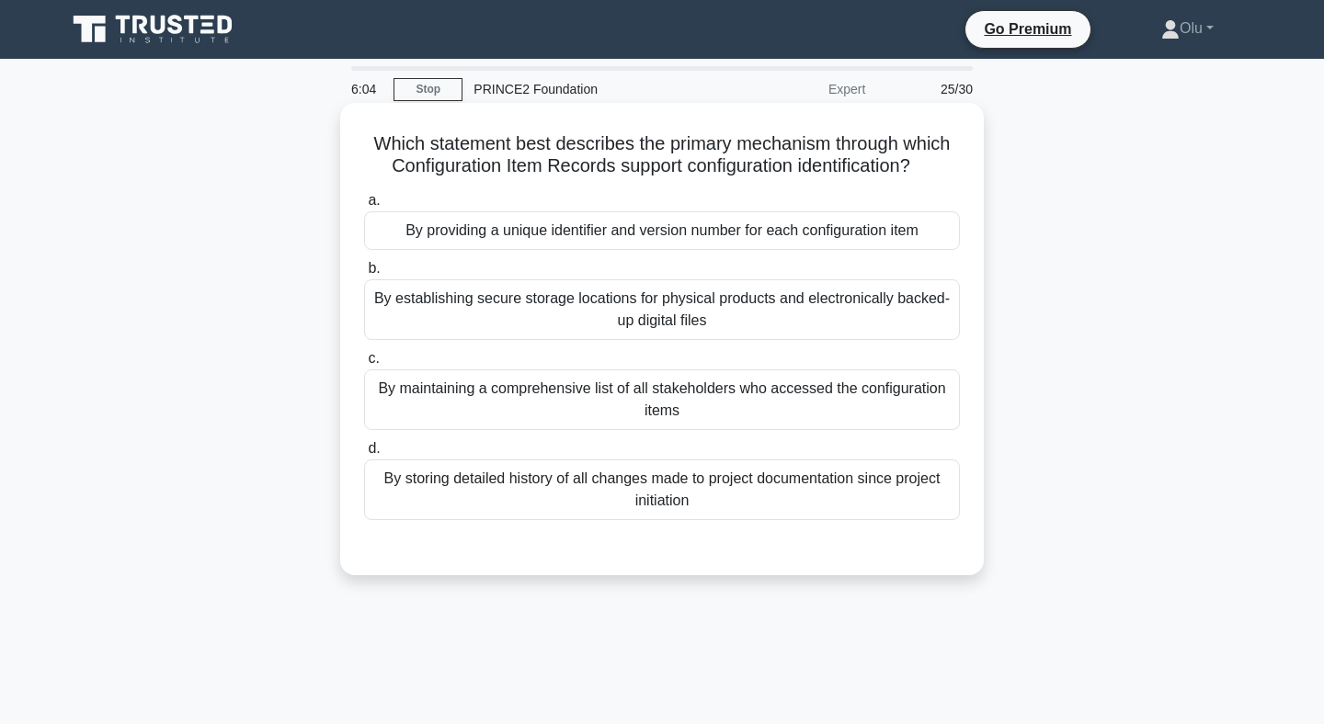
click at [626, 234] on div "By providing a unique identifier and version number for each configuration item" at bounding box center [662, 230] width 596 height 39
click at [364, 207] on input "a. By providing a unique identifier and version number for each configuration i…" at bounding box center [364, 201] width 0 height 12
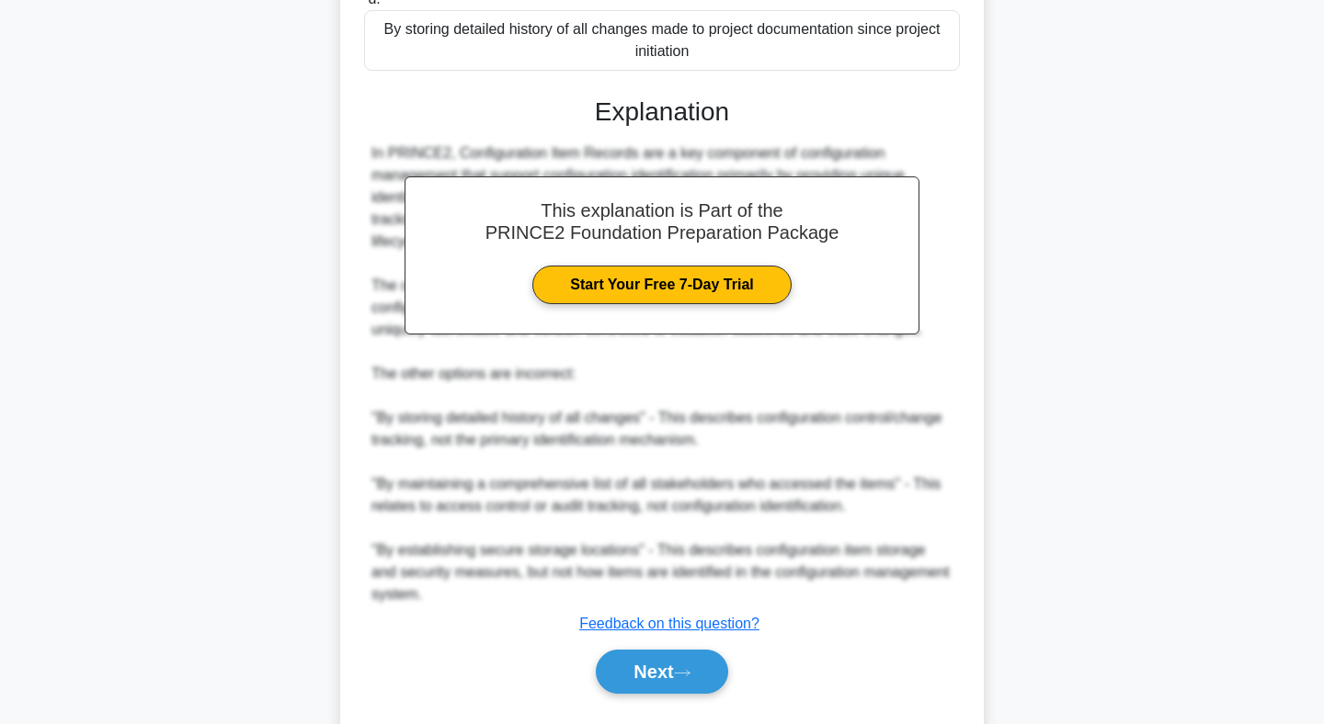
scroll to position [497, 0]
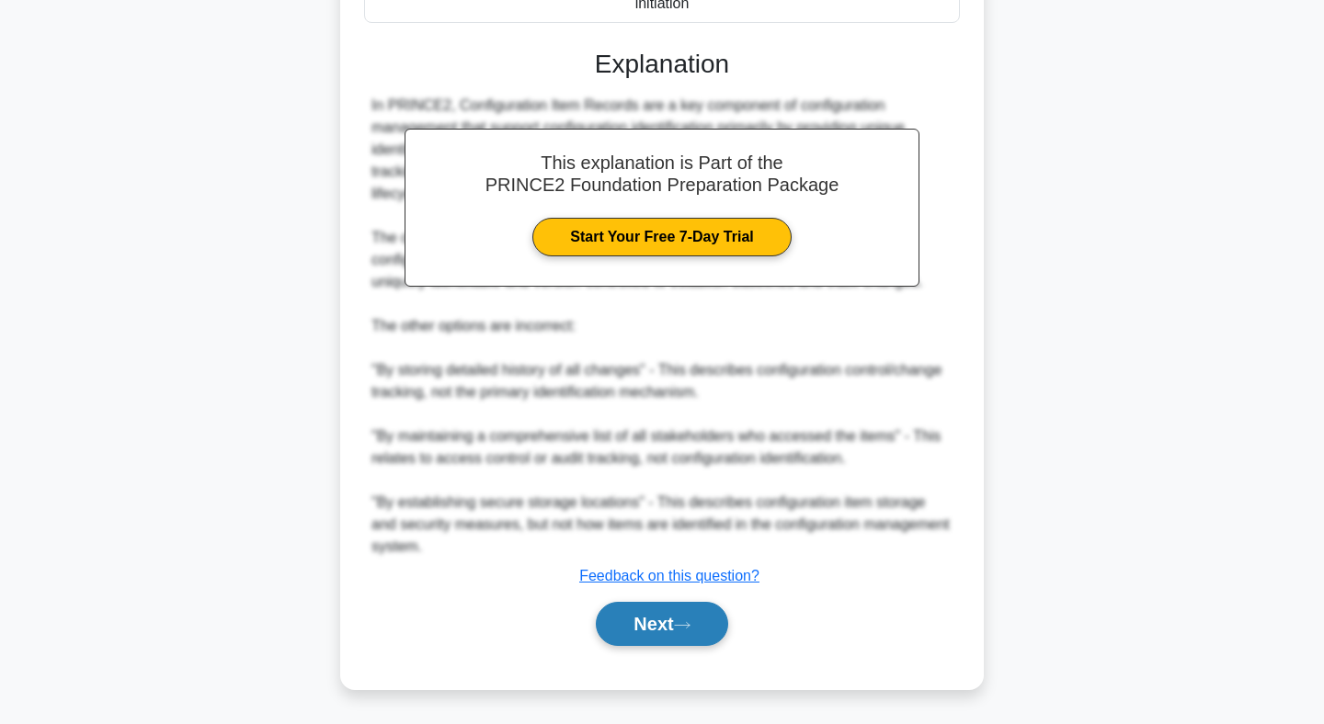
click at [655, 618] on button "Next" at bounding box center [661, 624] width 131 height 44
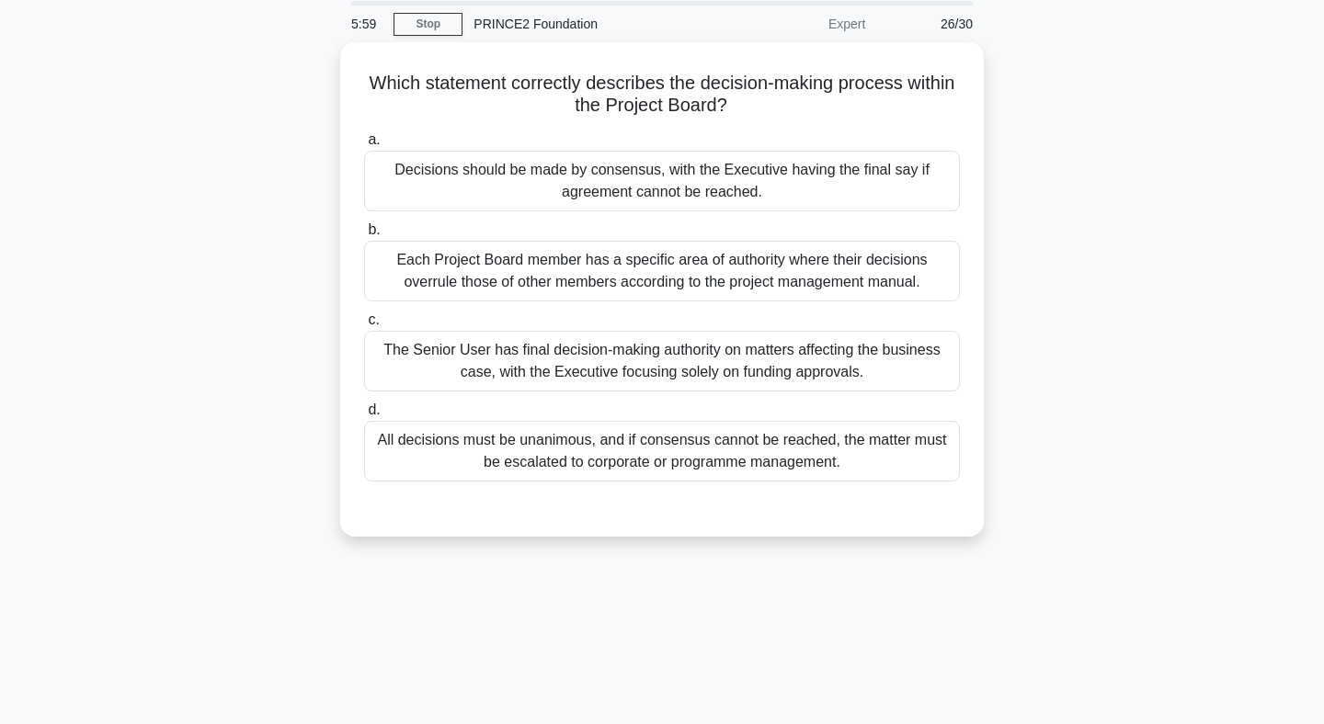
scroll to position [0, 0]
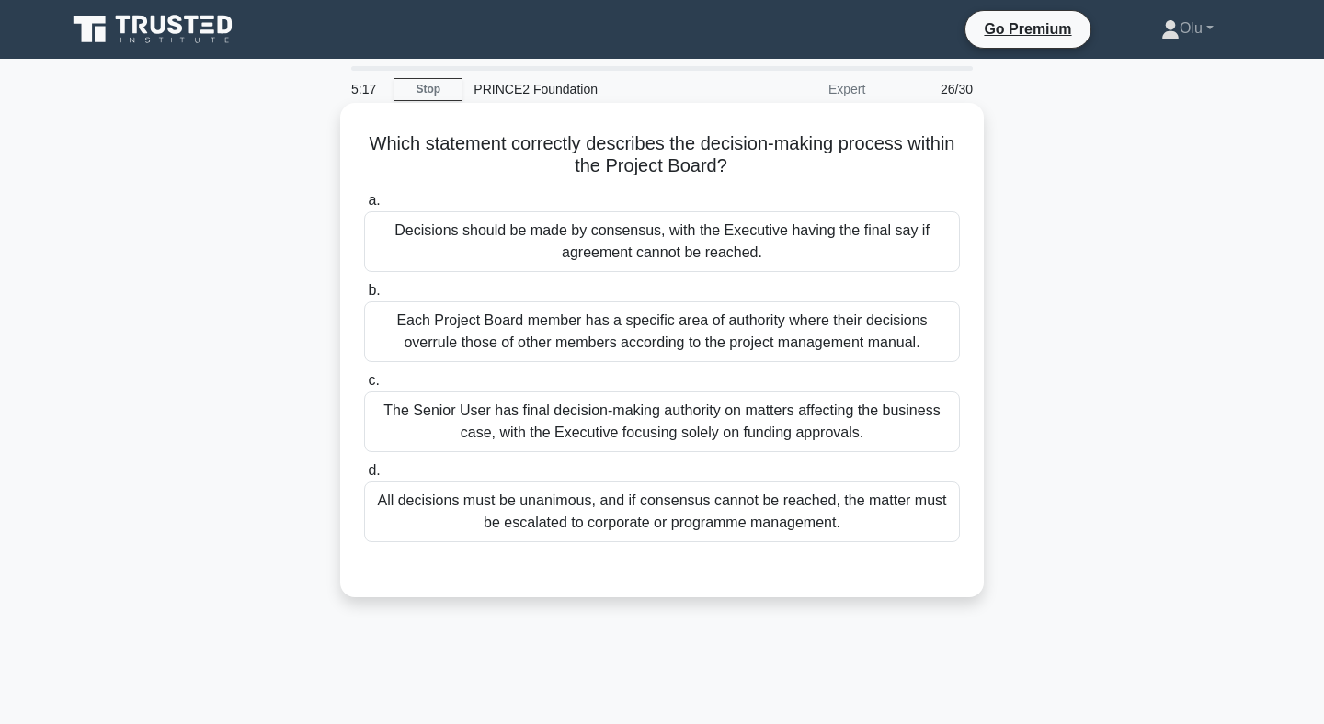
click at [662, 233] on div "Decisions should be made by consensus, with the Executive having the final say …" at bounding box center [662, 241] width 596 height 61
click at [364, 207] on input "a. Decisions should be made by consensus, with the Executive having the final s…" at bounding box center [364, 201] width 0 height 12
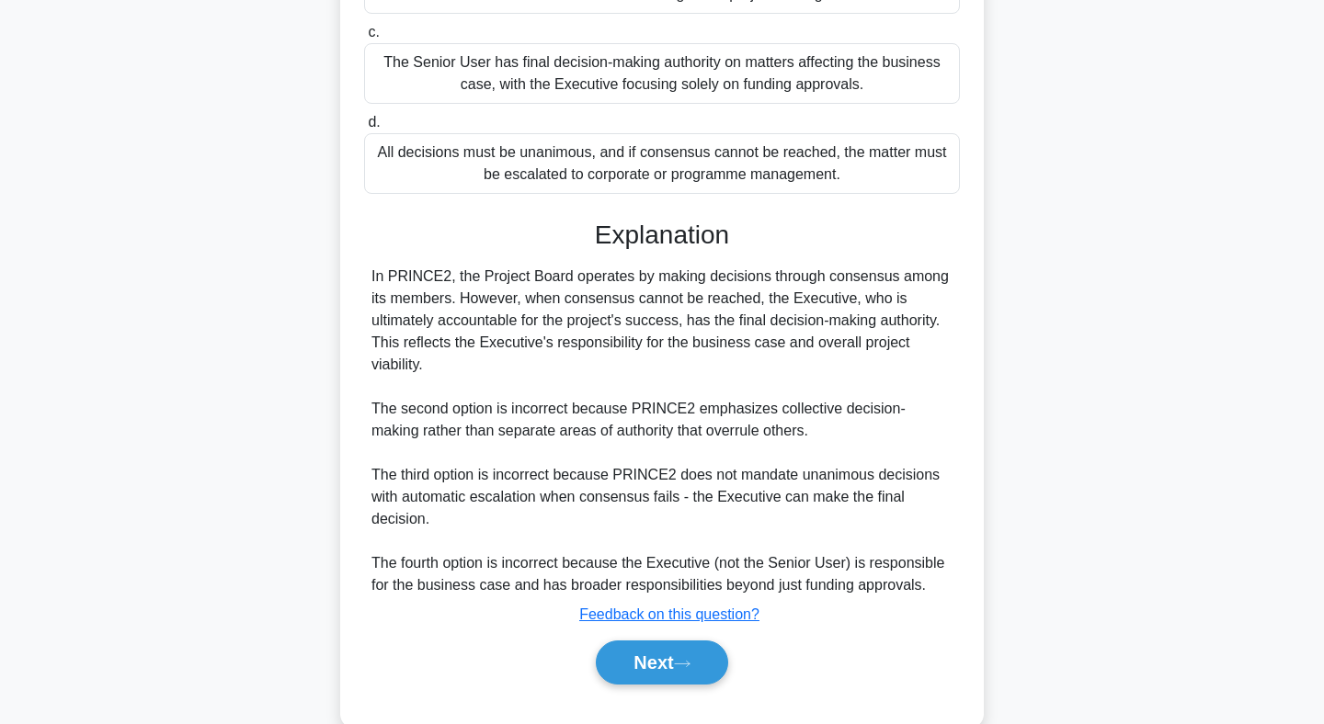
scroll to position [387, 0]
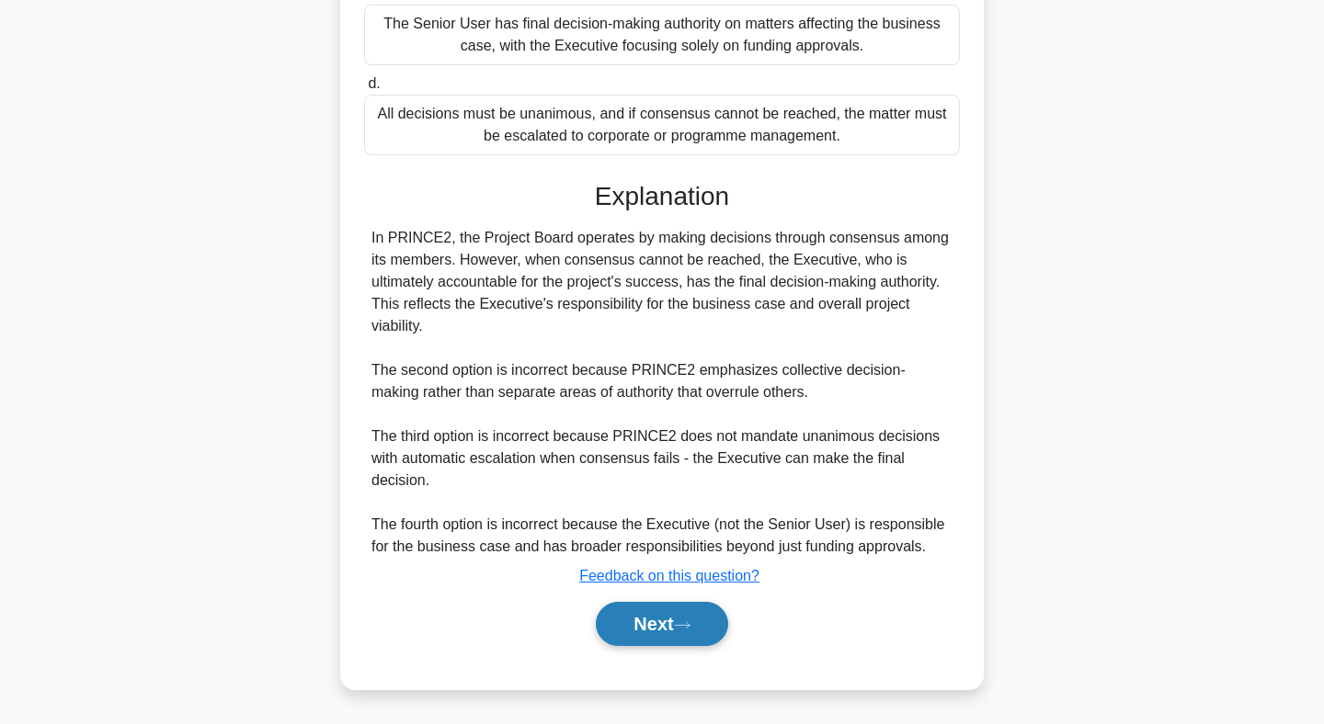
click at [651, 631] on button "Next" at bounding box center [661, 624] width 131 height 44
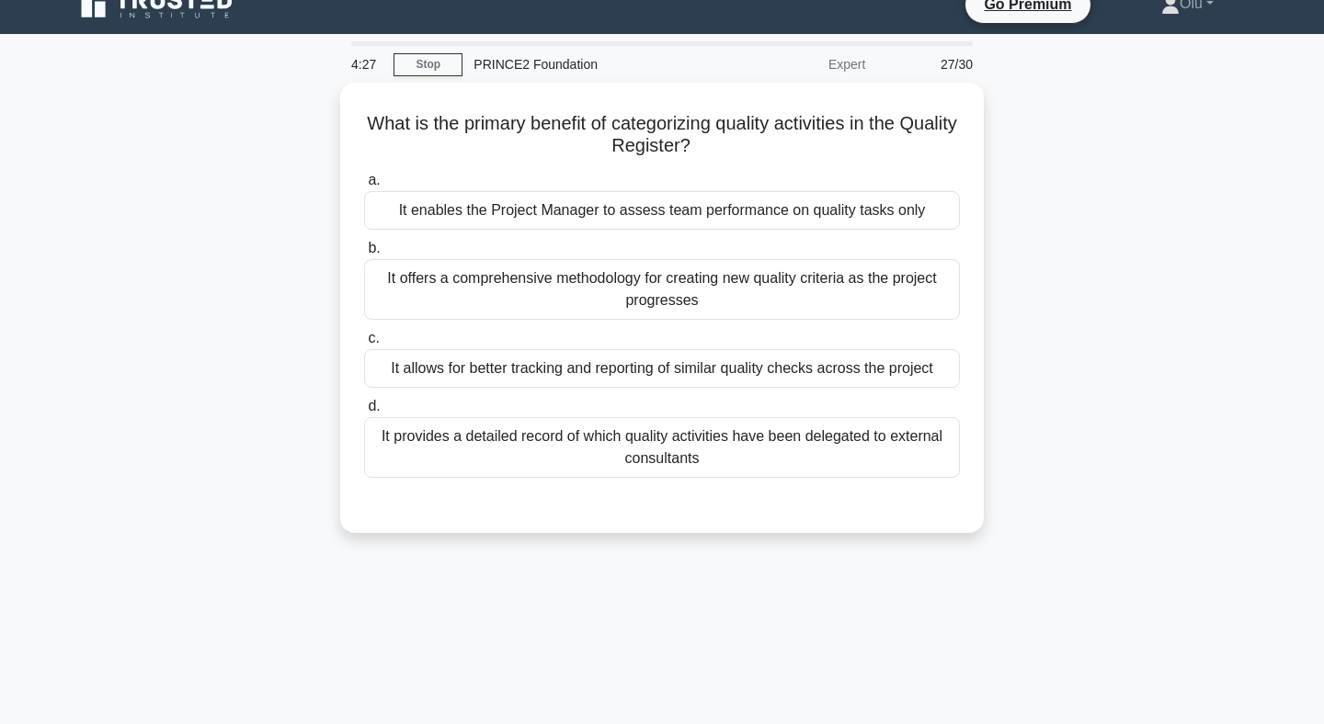
scroll to position [0, 0]
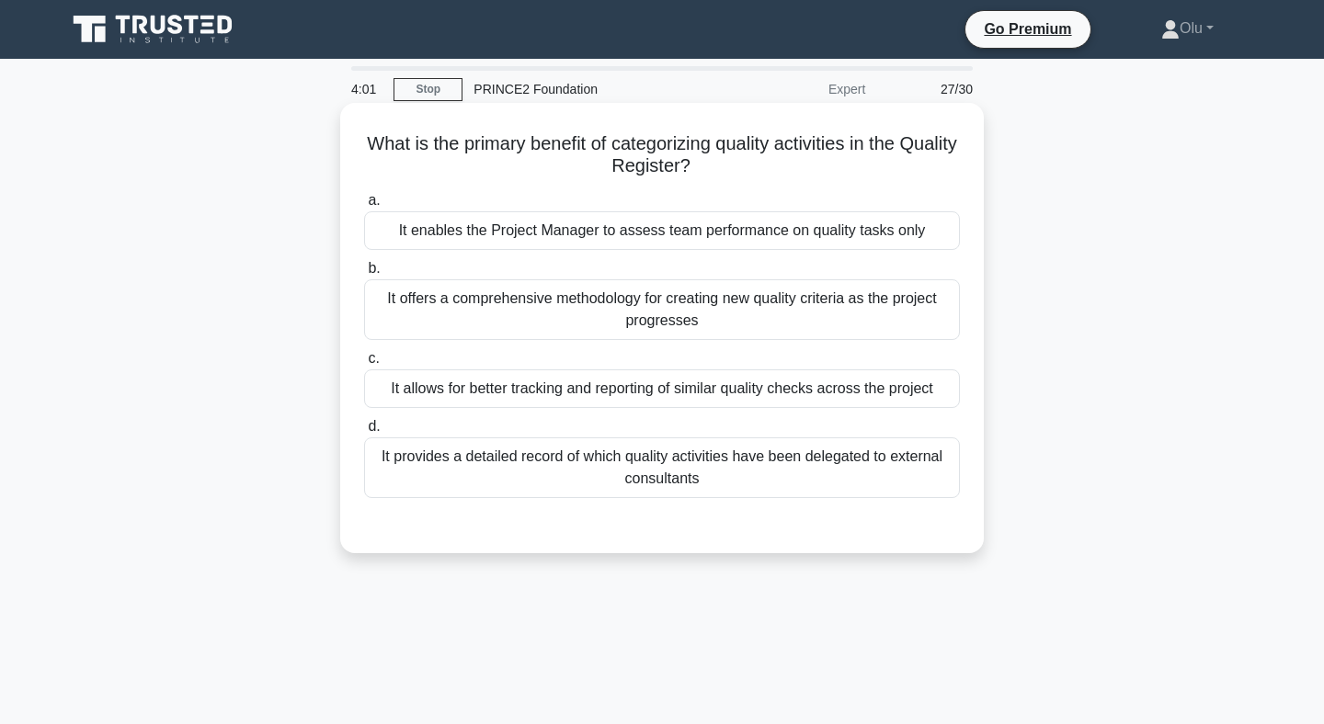
click at [622, 394] on div "It allows for better tracking and reporting of similar quality checks across th…" at bounding box center [662, 389] width 596 height 39
click at [364, 365] on input "c. It allows for better tracking and reporting of similar quality checks across…" at bounding box center [364, 359] width 0 height 12
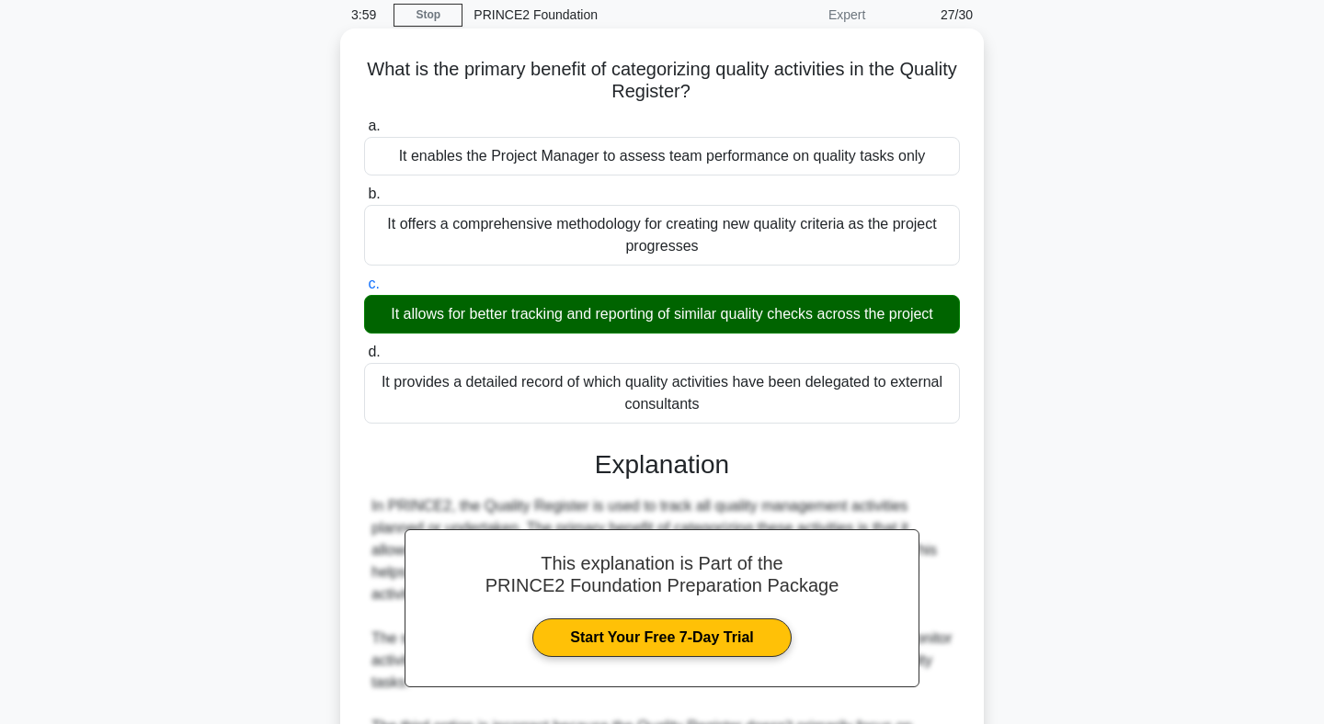
scroll to position [387, 0]
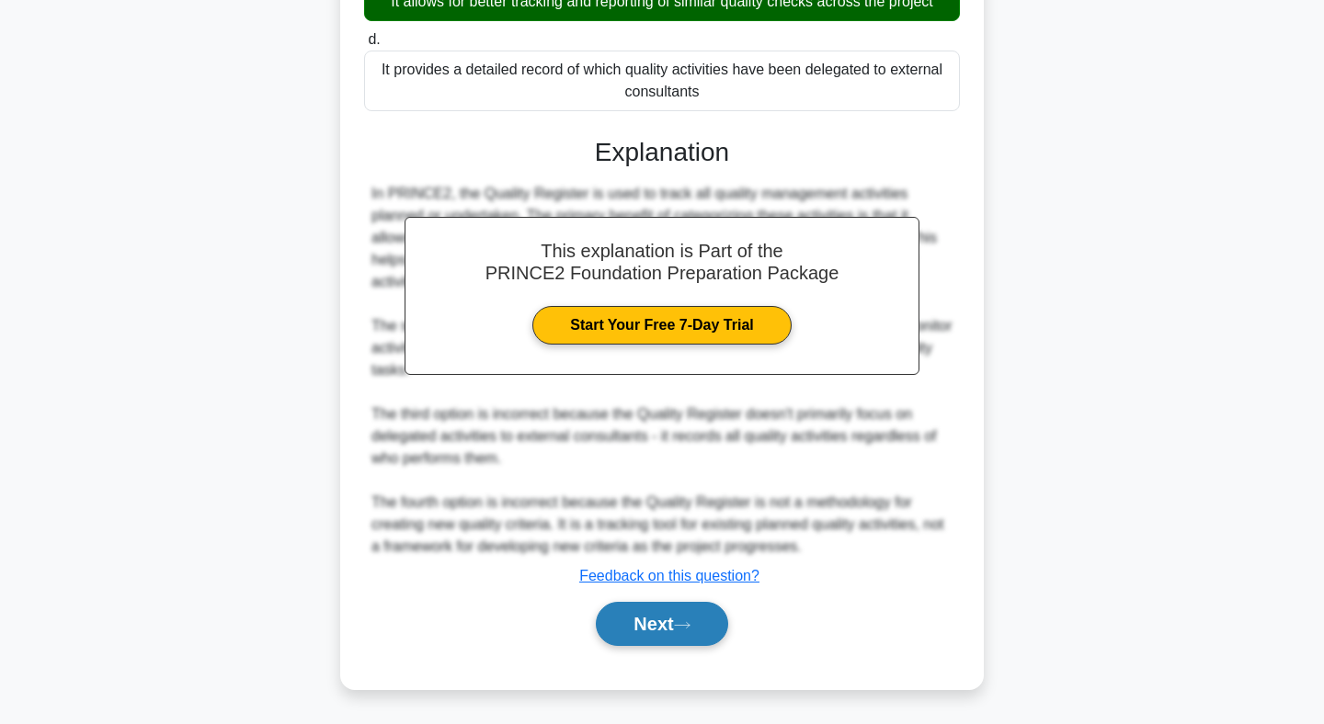
click at [678, 620] on button "Next" at bounding box center [661, 624] width 131 height 44
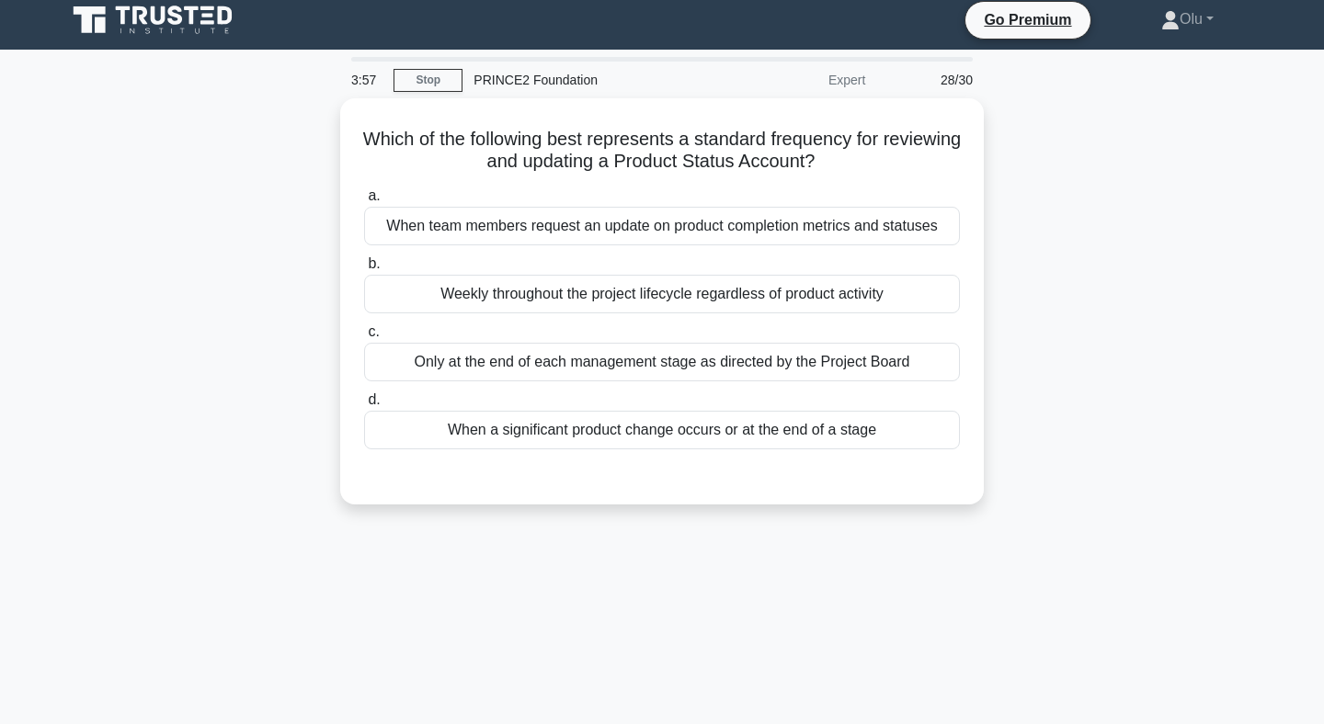
scroll to position [0, 0]
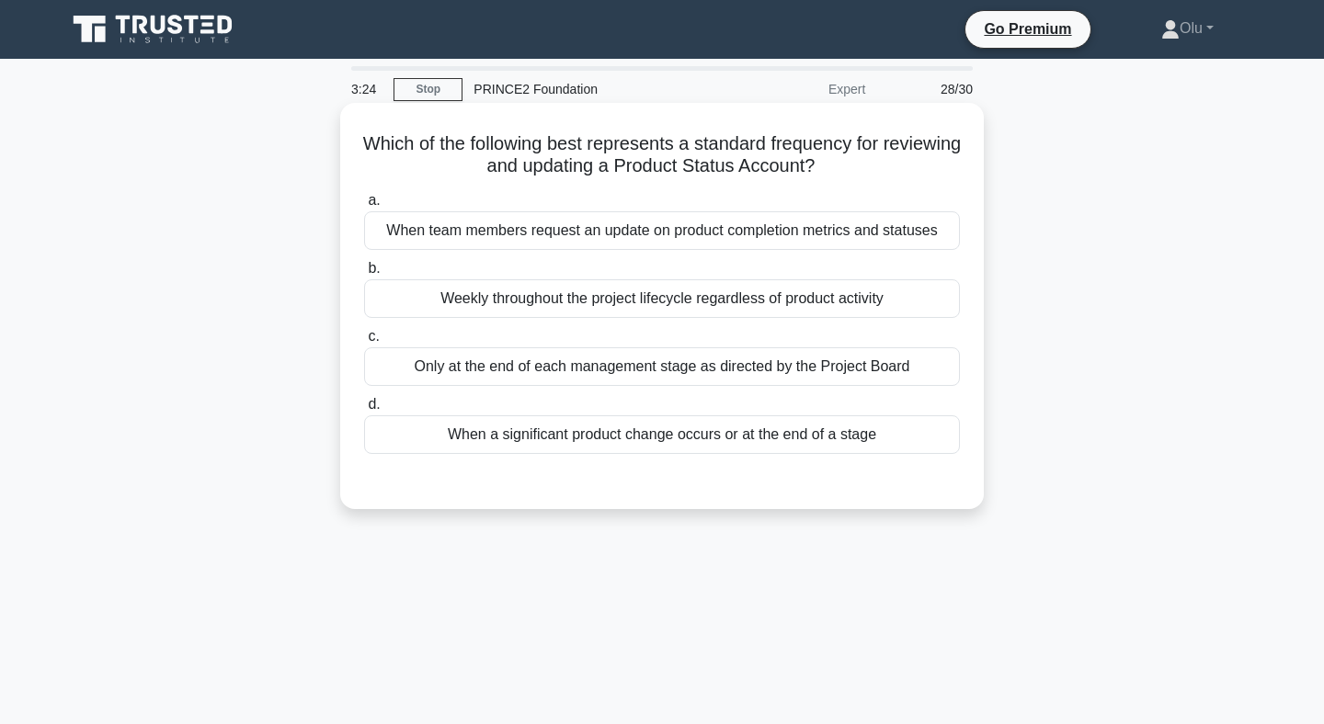
click at [644, 365] on div "Only at the end of each management stage as directed by the Project Board" at bounding box center [662, 366] width 596 height 39
click at [364, 343] on input "c. Only at the end of each management stage as directed by the Project Board" at bounding box center [364, 337] width 0 height 12
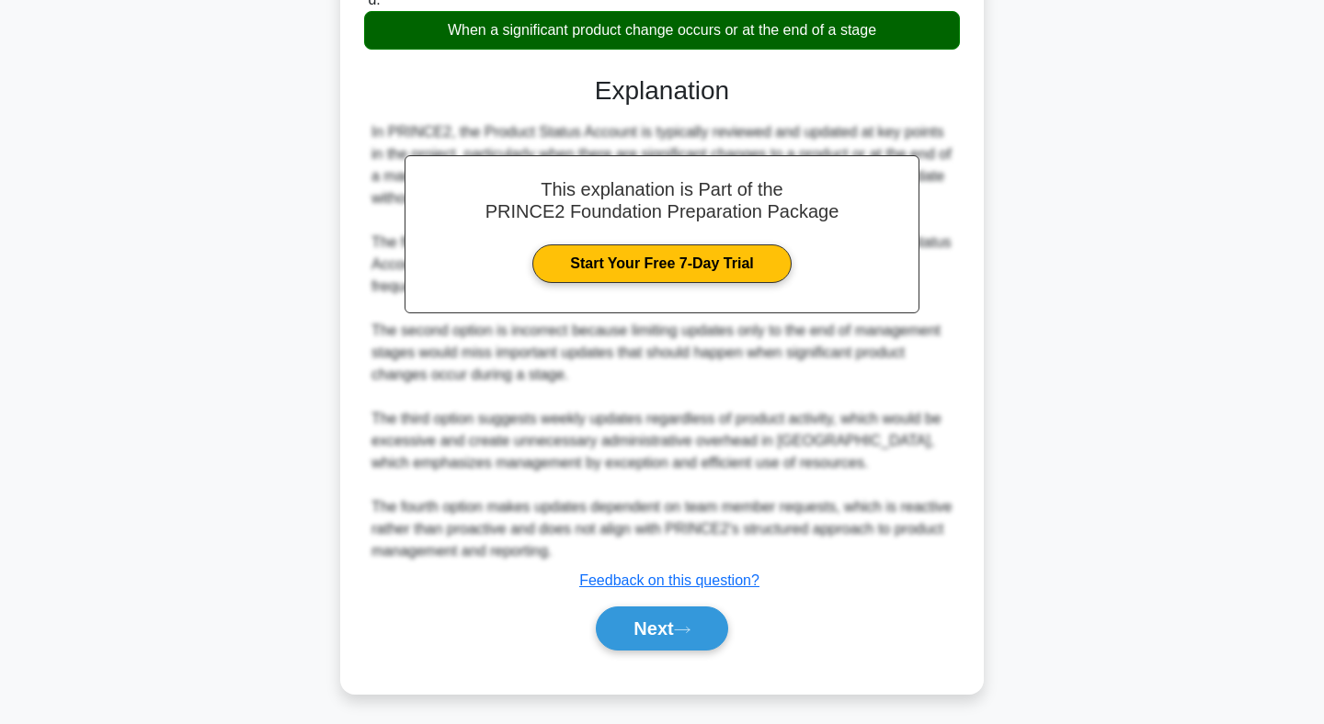
scroll to position [411, 0]
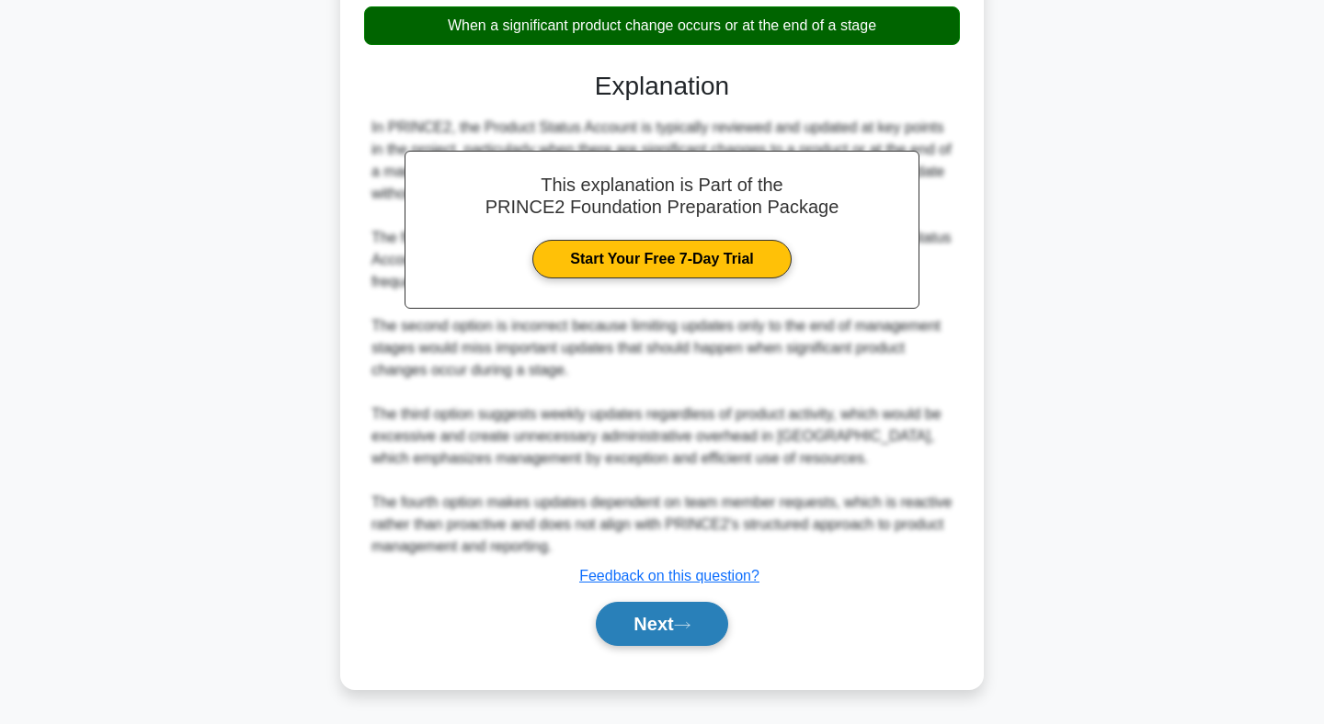
click at [670, 611] on button "Next" at bounding box center [661, 624] width 131 height 44
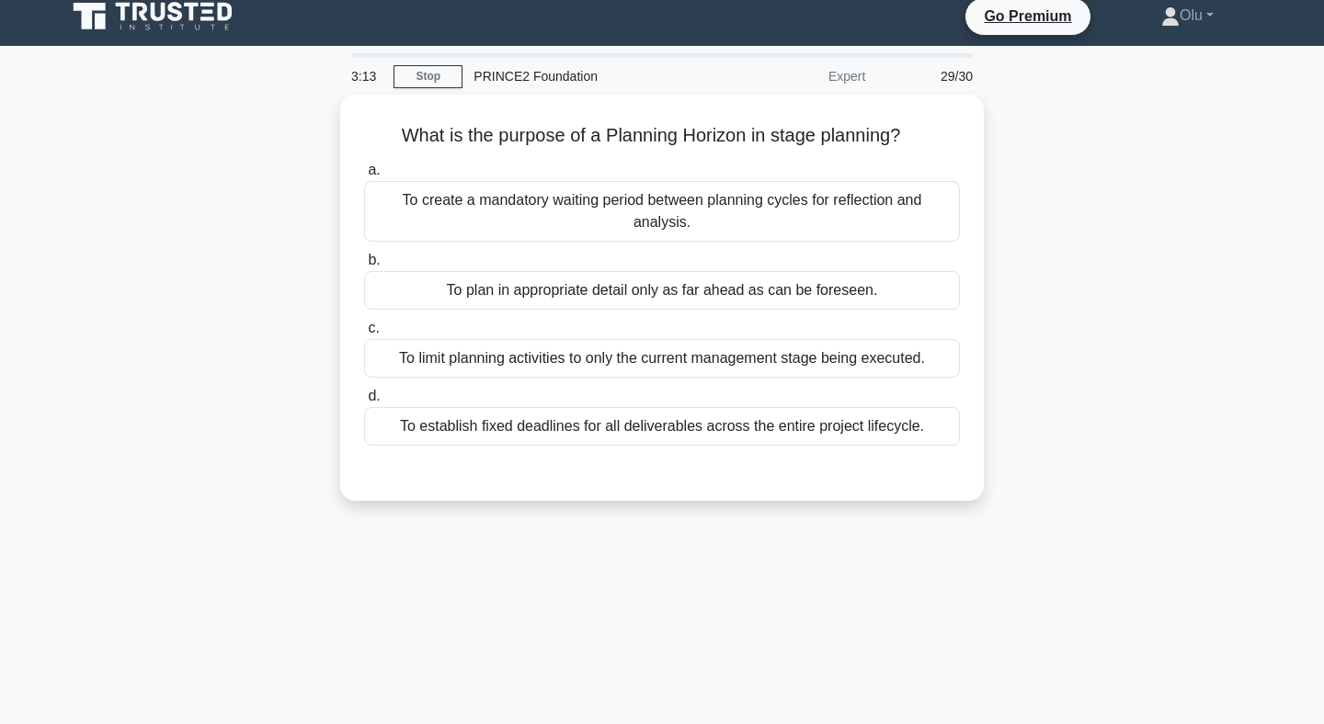
scroll to position [0, 0]
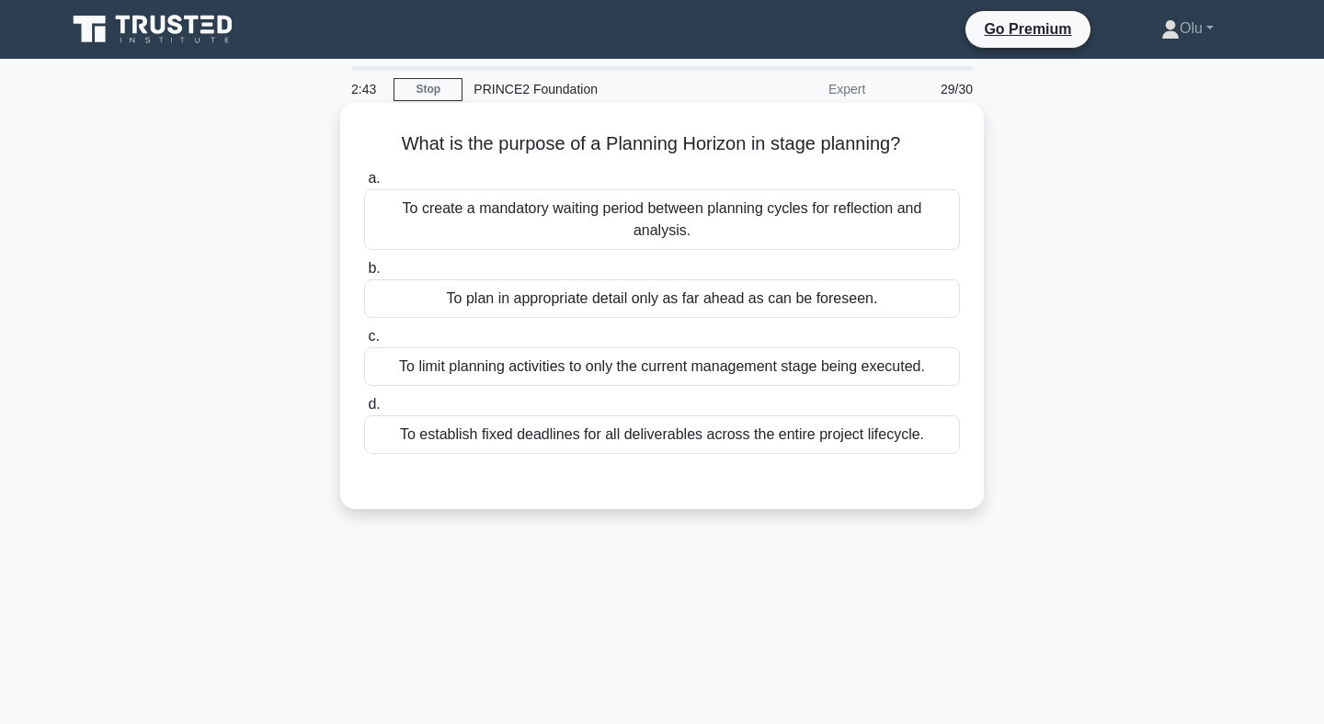
click at [637, 295] on div "To plan in appropriate detail only as far ahead as can be foreseen." at bounding box center [662, 298] width 596 height 39
click at [364, 275] on input "b. To plan in appropriate detail only as far ahead as can be foreseen." at bounding box center [364, 269] width 0 height 12
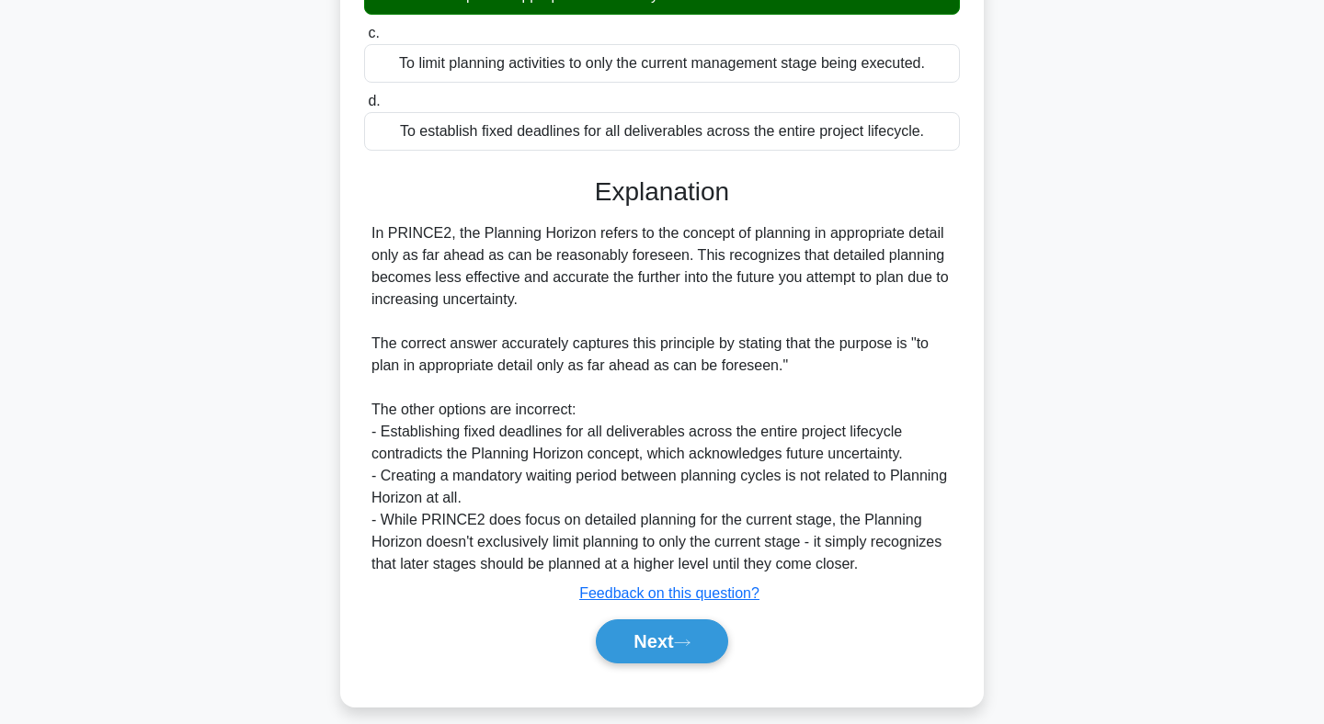
scroll to position [321, 0]
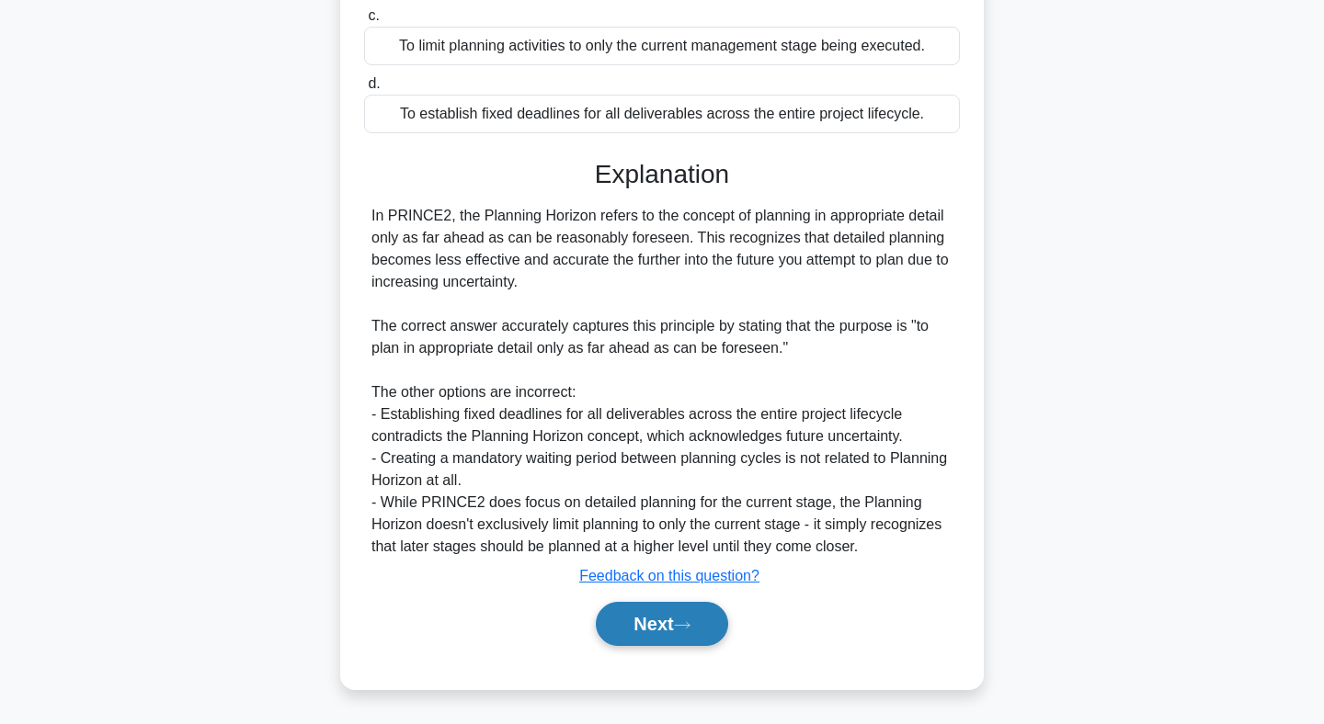
click at [653, 623] on button "Next" at bounding box center [661, 624] width 131 height 44
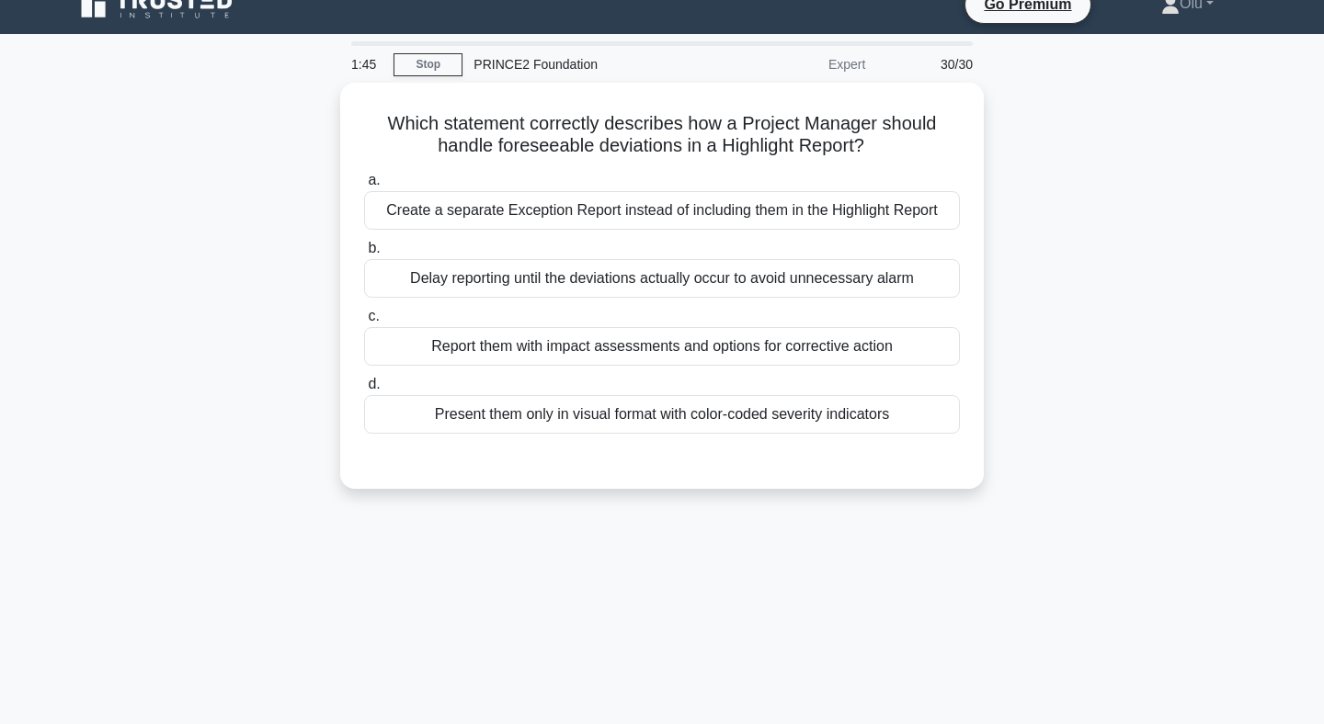
scroll to position [13, 0]
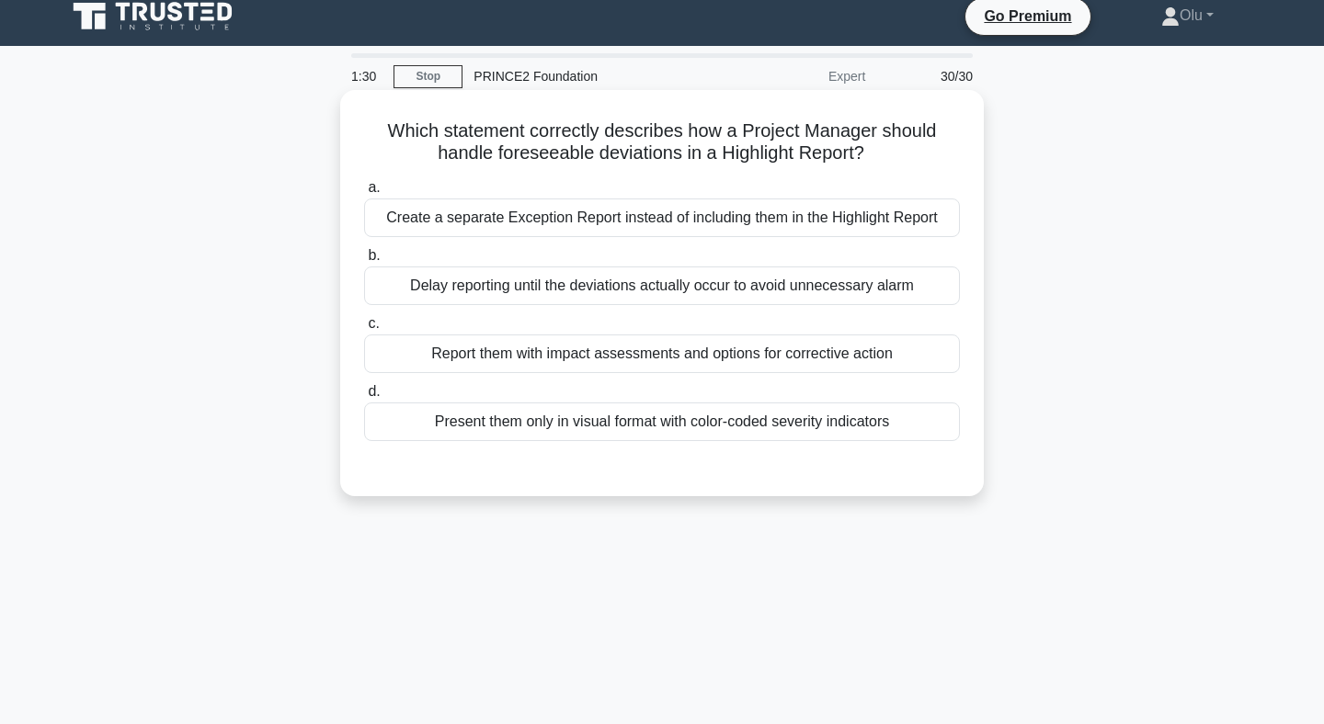
click at [678, 359] on div "Report them with impact assessments and options for corrective action" at bounding box center [662, 354] width 596 height 39
click at [364, 330] on input "c. Report them with impact assessments and options for corrective action" at bounding box center [364, 324] width 0 height 12
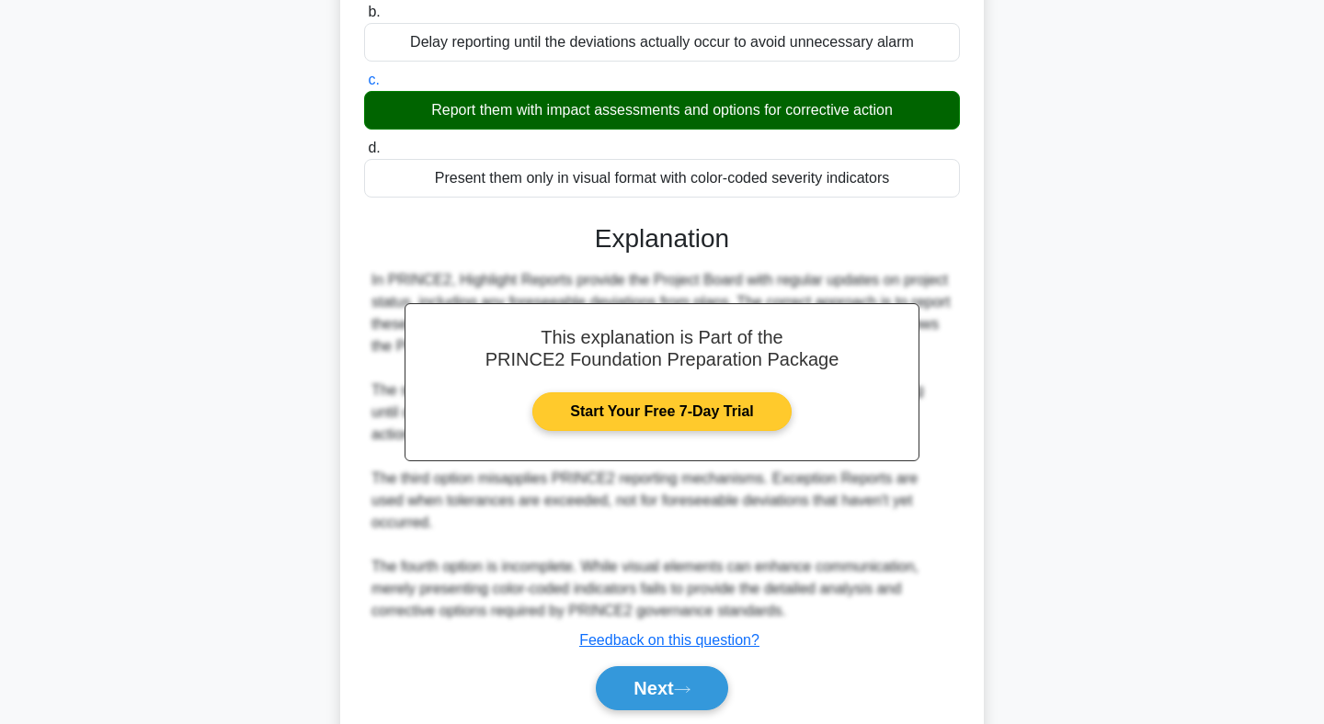
scroll to position [277, 0]
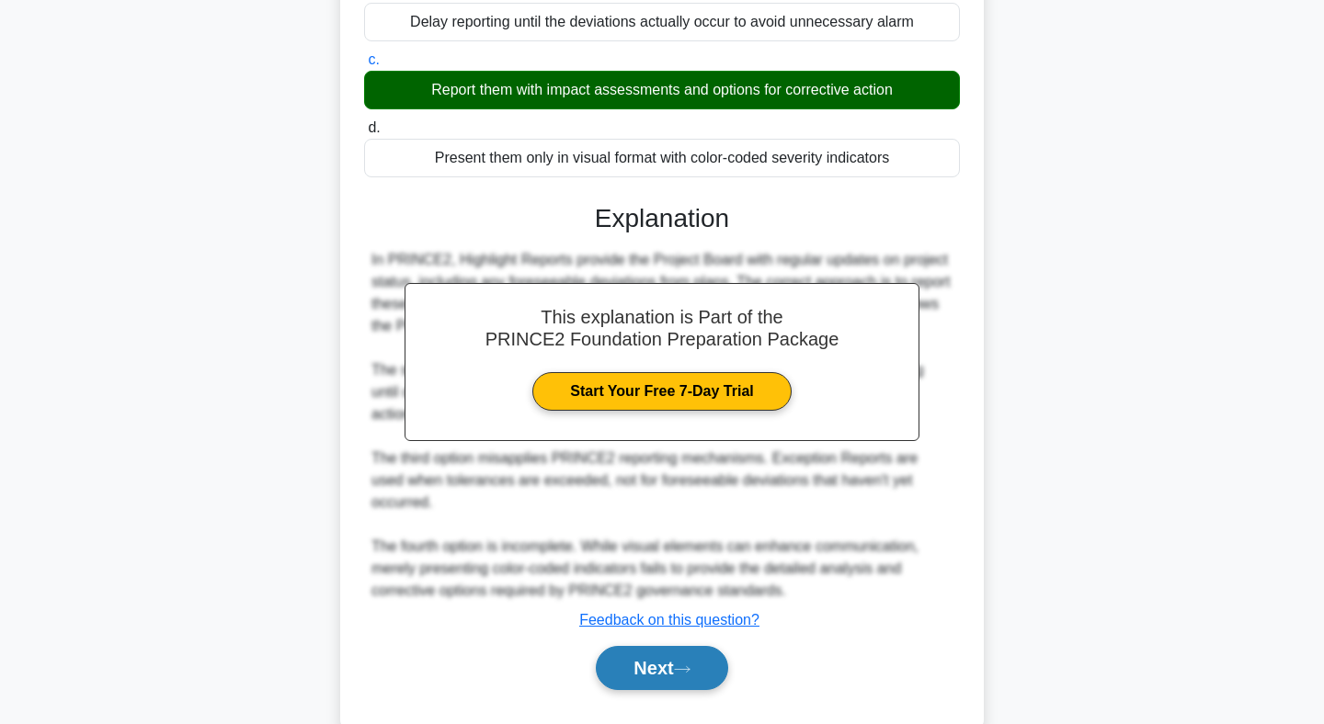
click at [678, 646] on button "Next" at bounding box center [661, 668] width 131 height 44
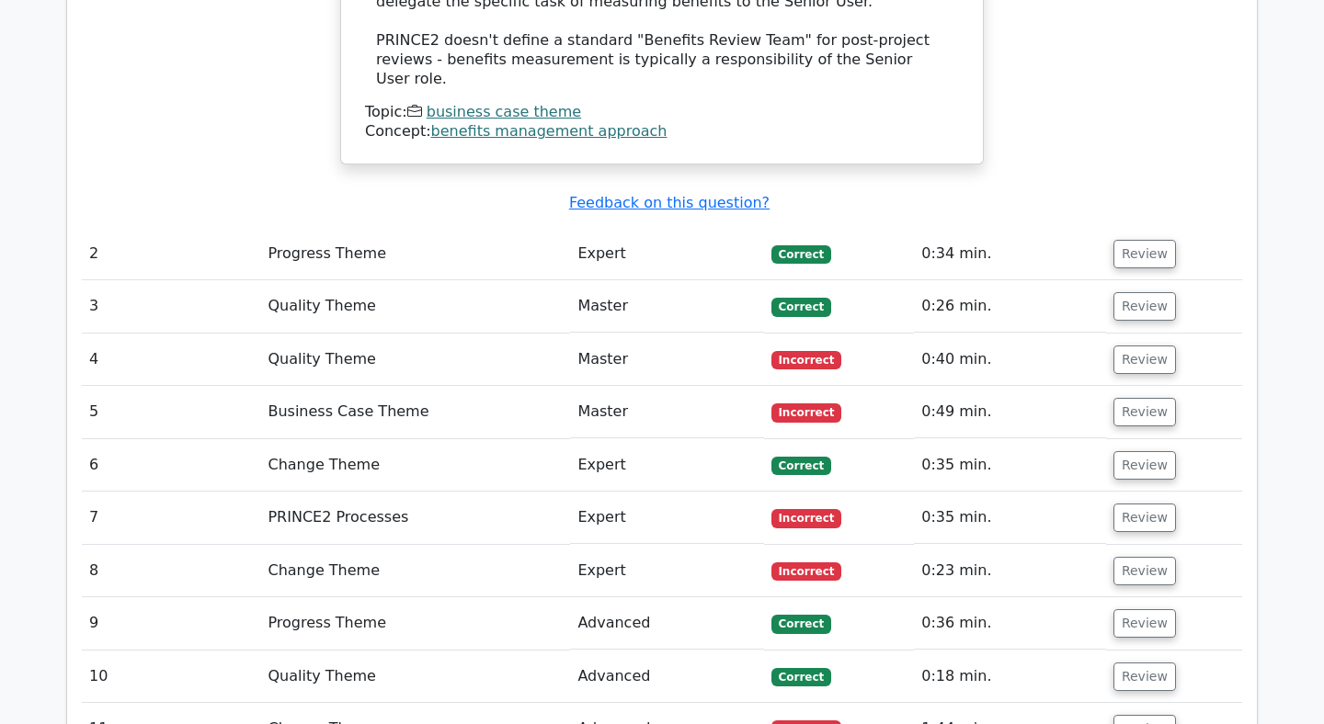
scroll to position [2340, 0]
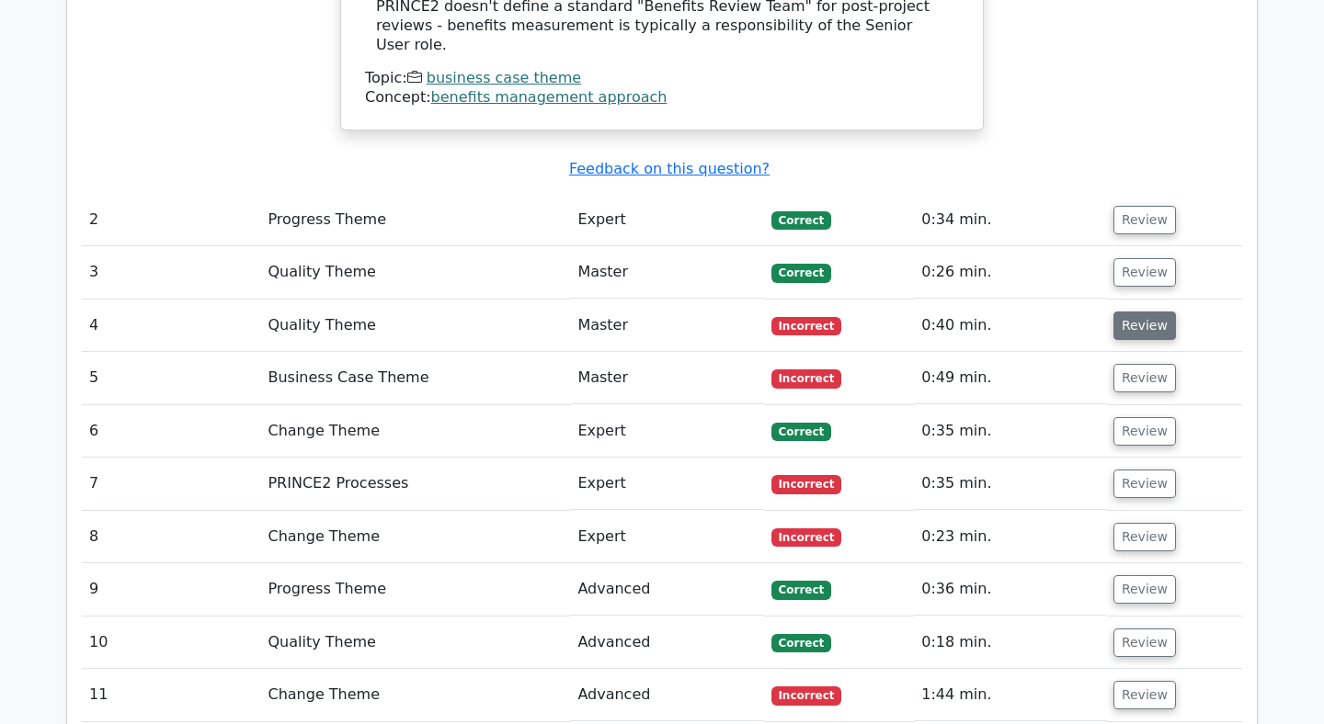
click at [1129, 312] on button "Review" at bounding box center [1144, 326] width 63 height 28
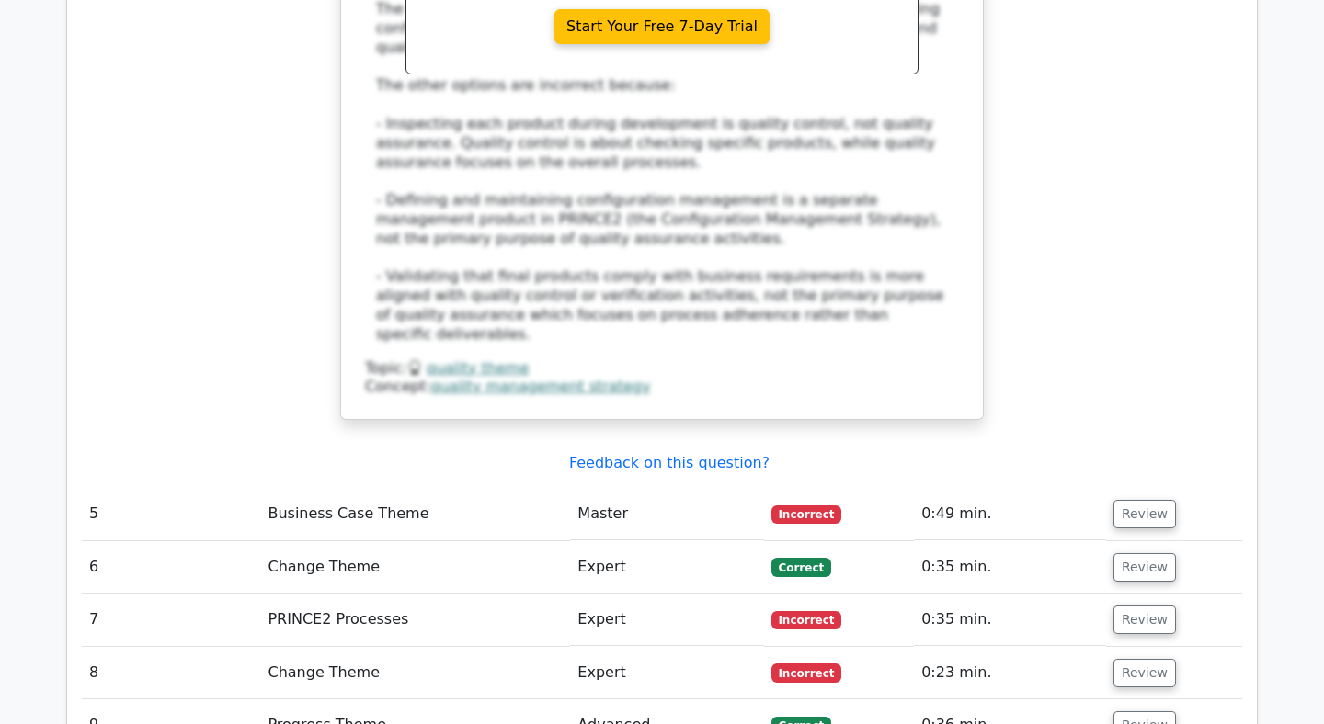
scroll to position [3307, 0]
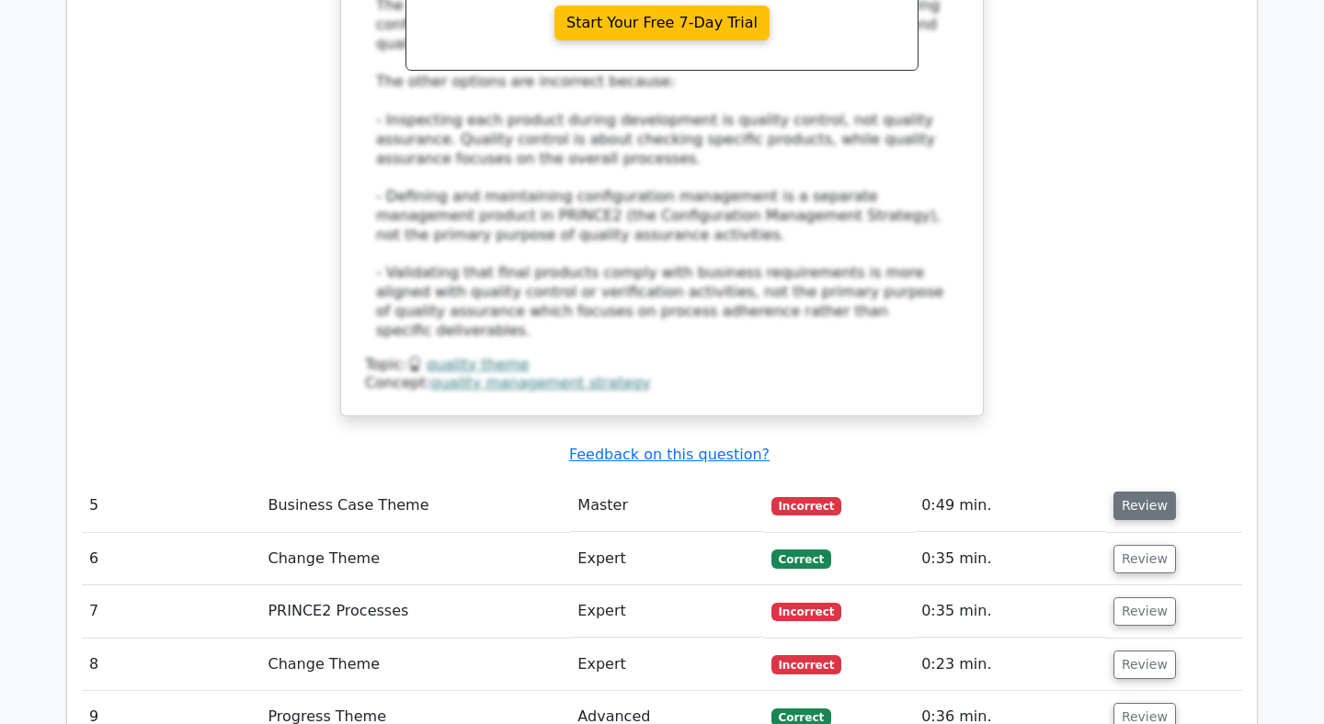
click at [1145, 492] on button "Review" at bounding box center [1144, 506] width 63 height 28
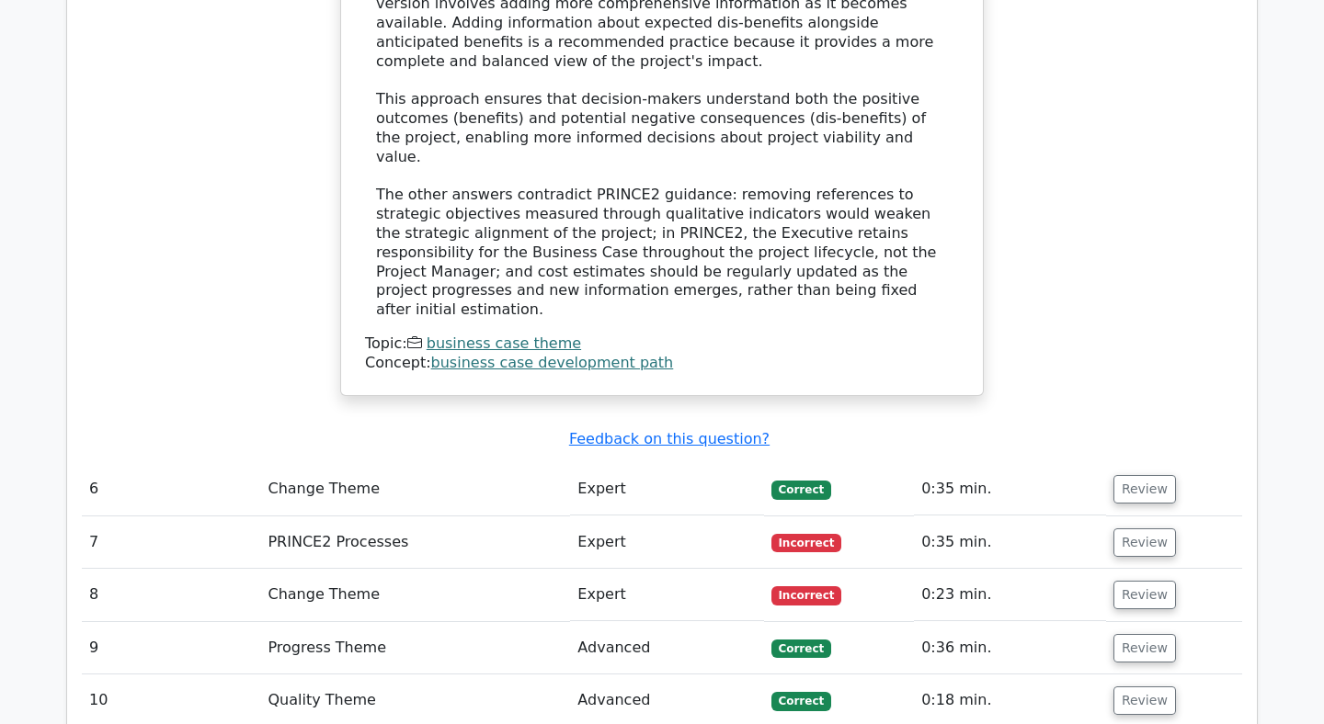
scroll to position [4357, 0]
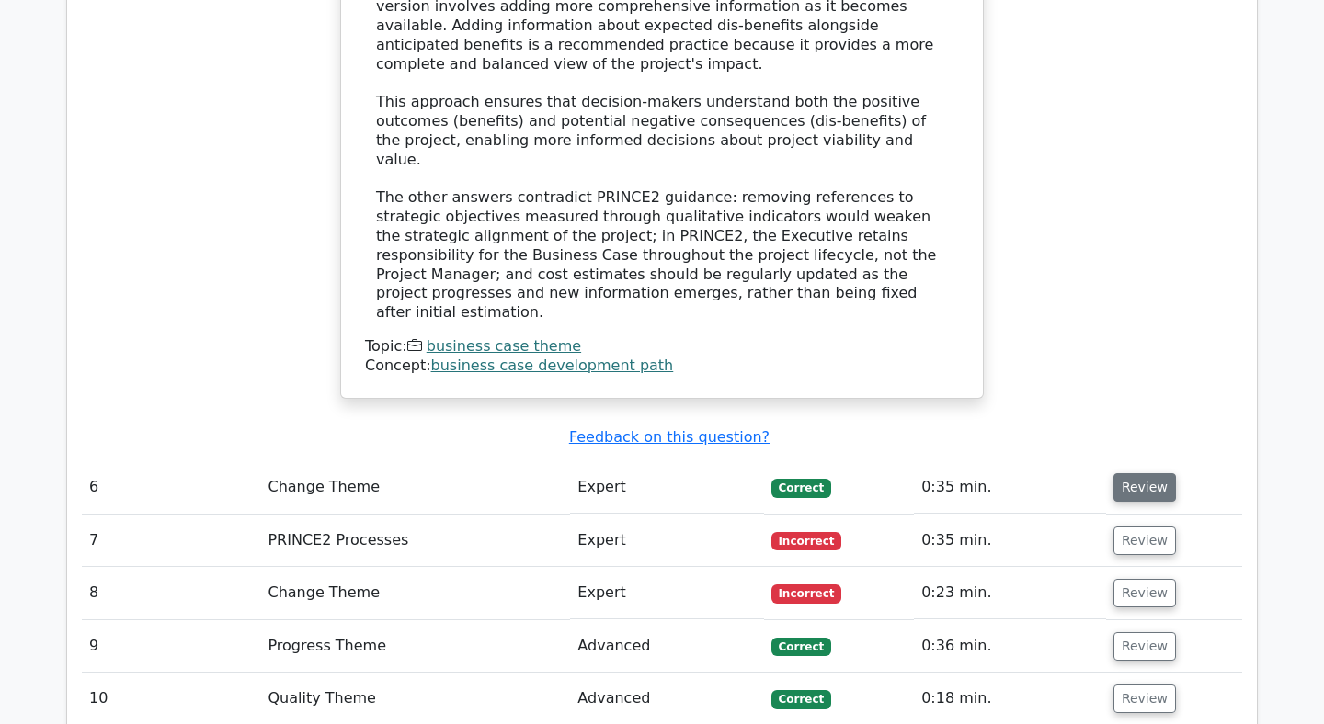
click at [1133, 473] on button "Review" at bounding box center [1144, 487] width 63 height 28
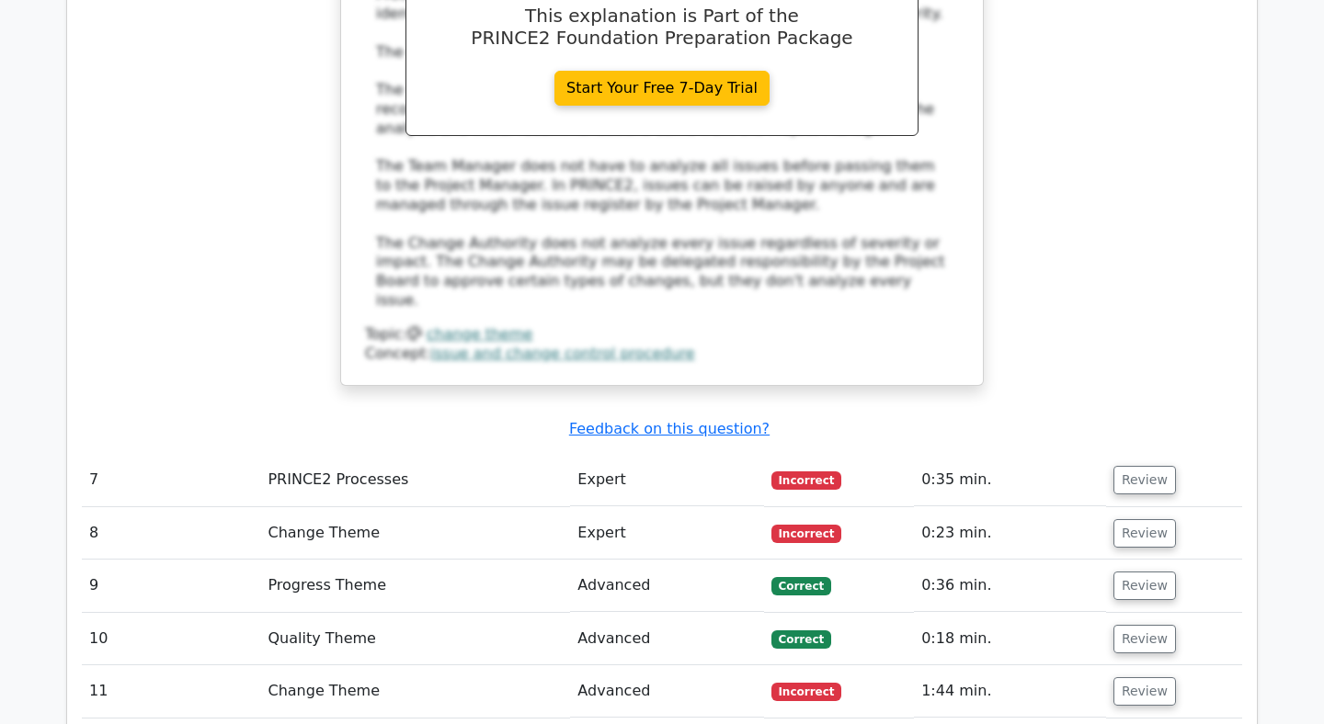
scroll to position [5377, 0]
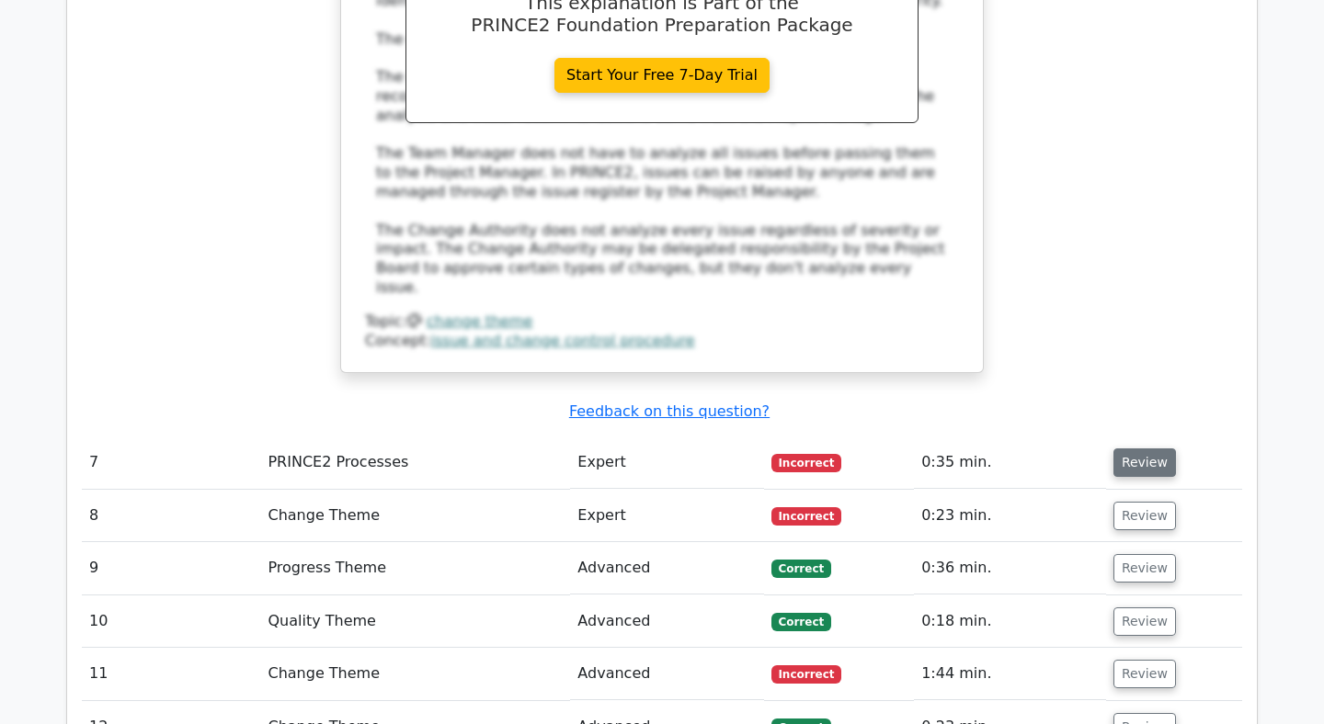
click at [1139, 449] on button "Review" at bounding box center [1144, 463] width 63 height 28
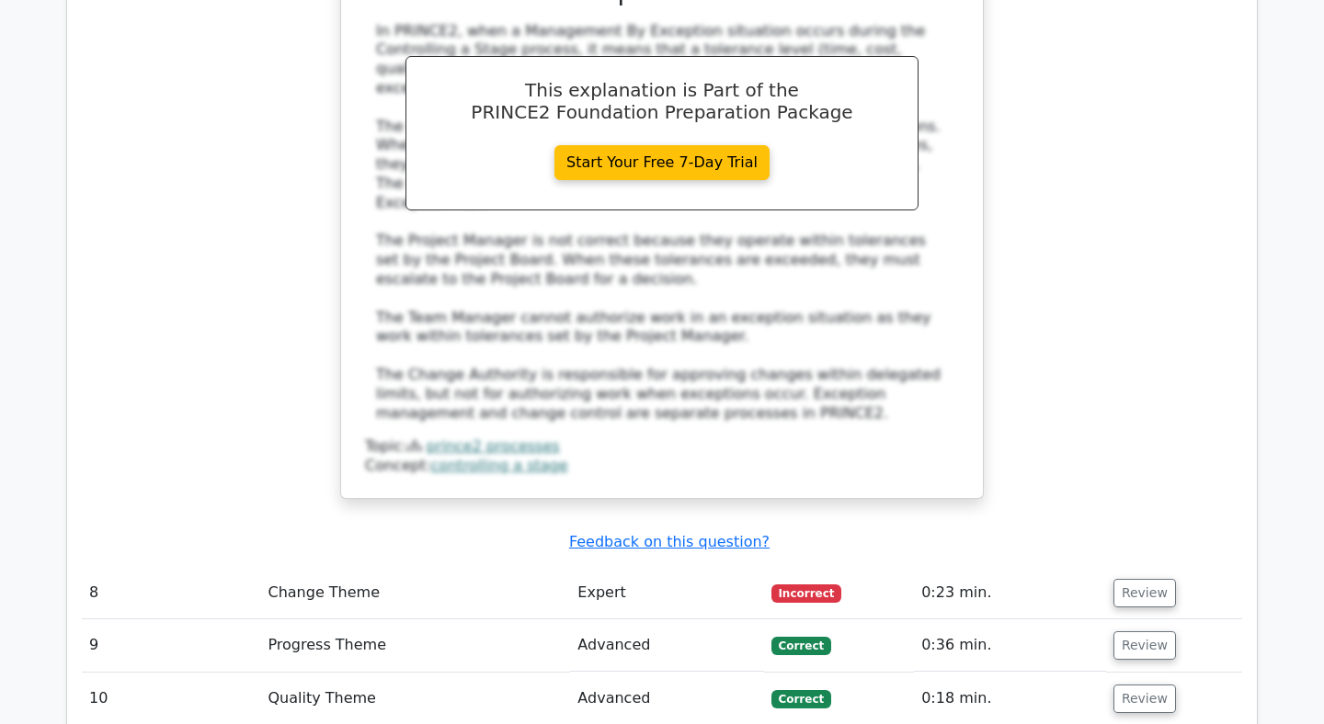
scroll to position [6272, 0]
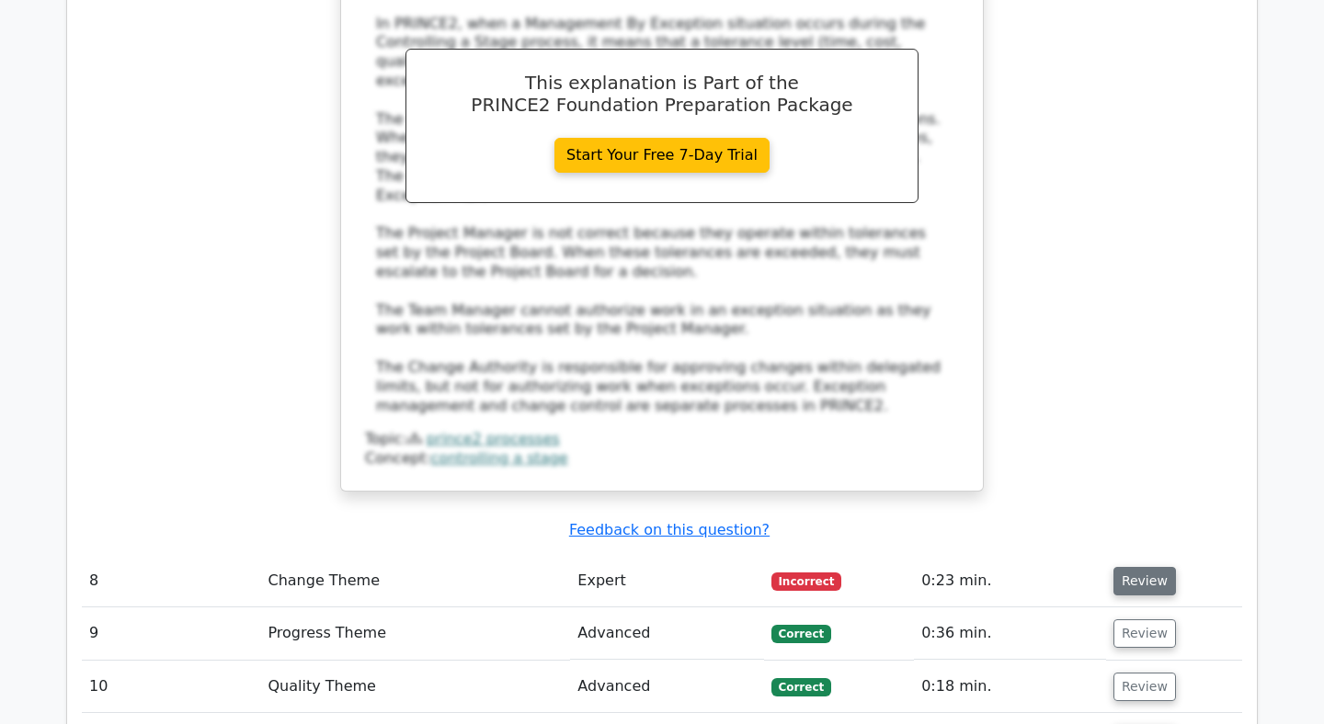
click at [1125, 567] on button "Review" at bounding box center [1144, 581] width 63 height 28
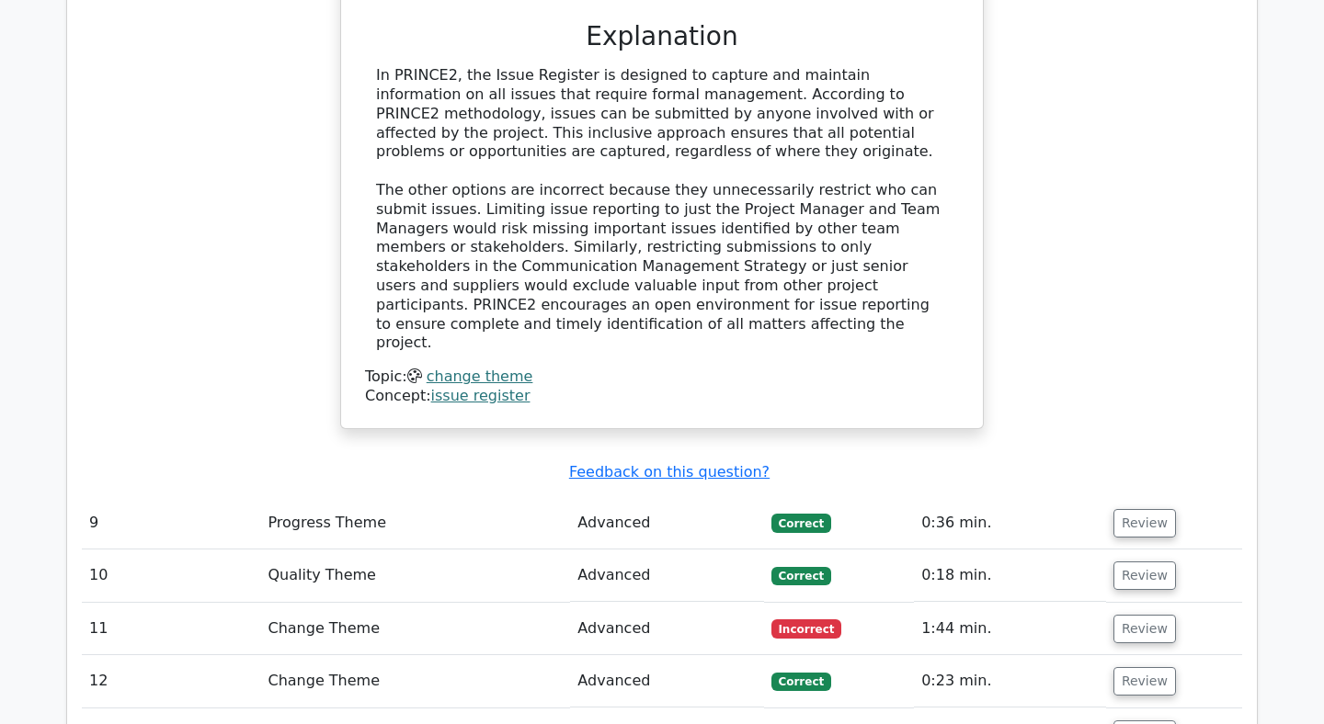
scroll to position [7204, 0]
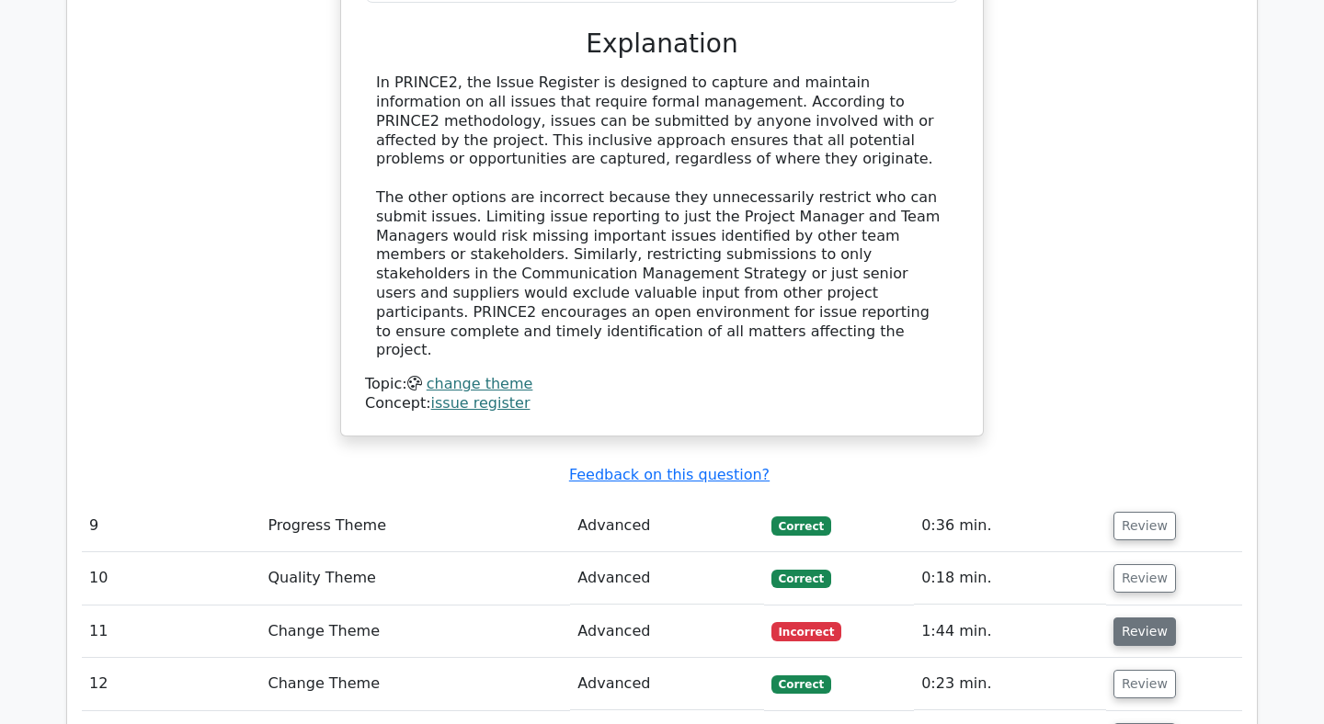
click at [1122, 618] on button "Review" at bounding box center [1144, 632] width 63 height 28
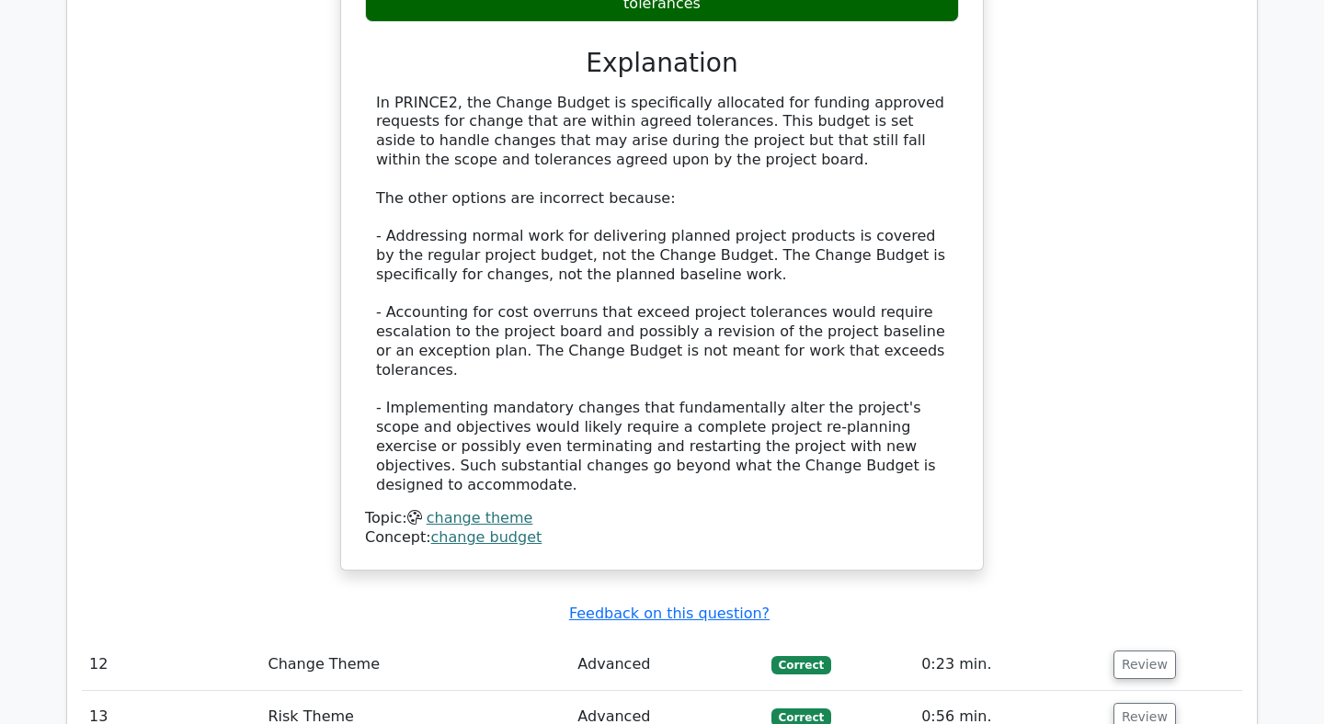
scroll to position [8204, 0]
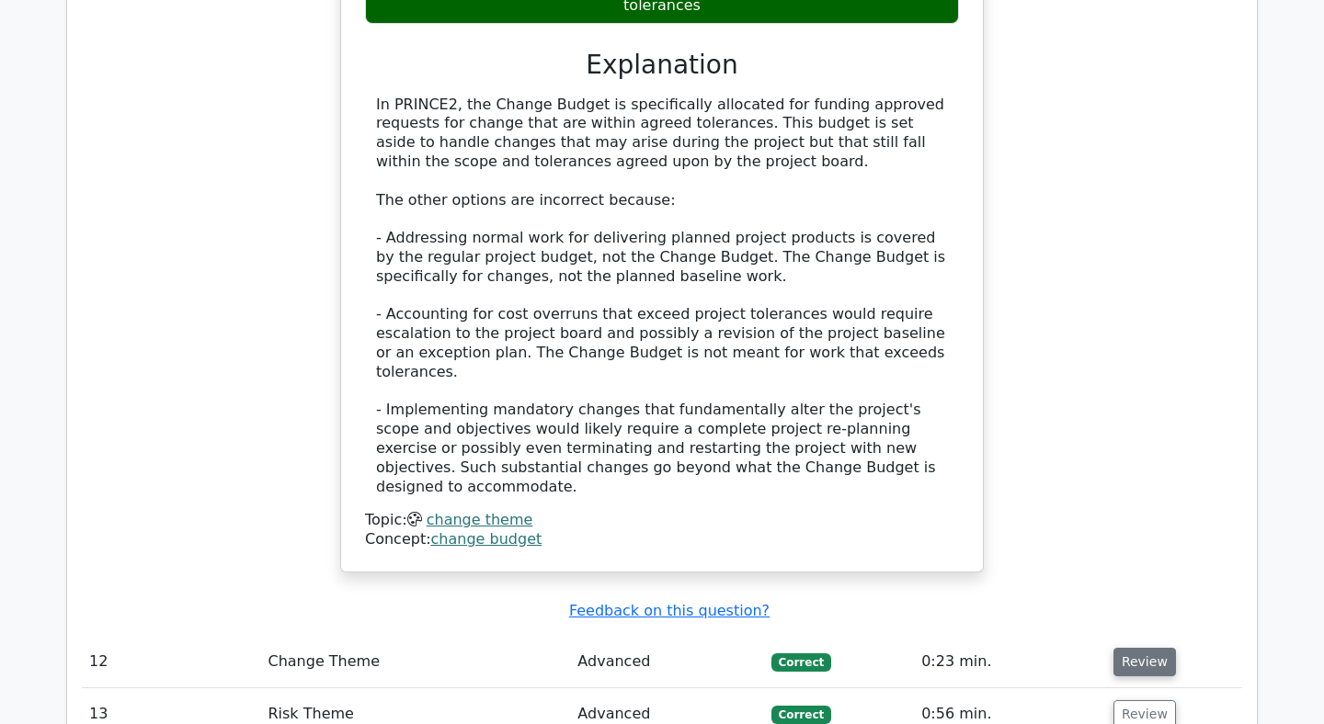
click at [1113, 648] on button "Review" at bounding box center [1144, 662] width 63 height 28
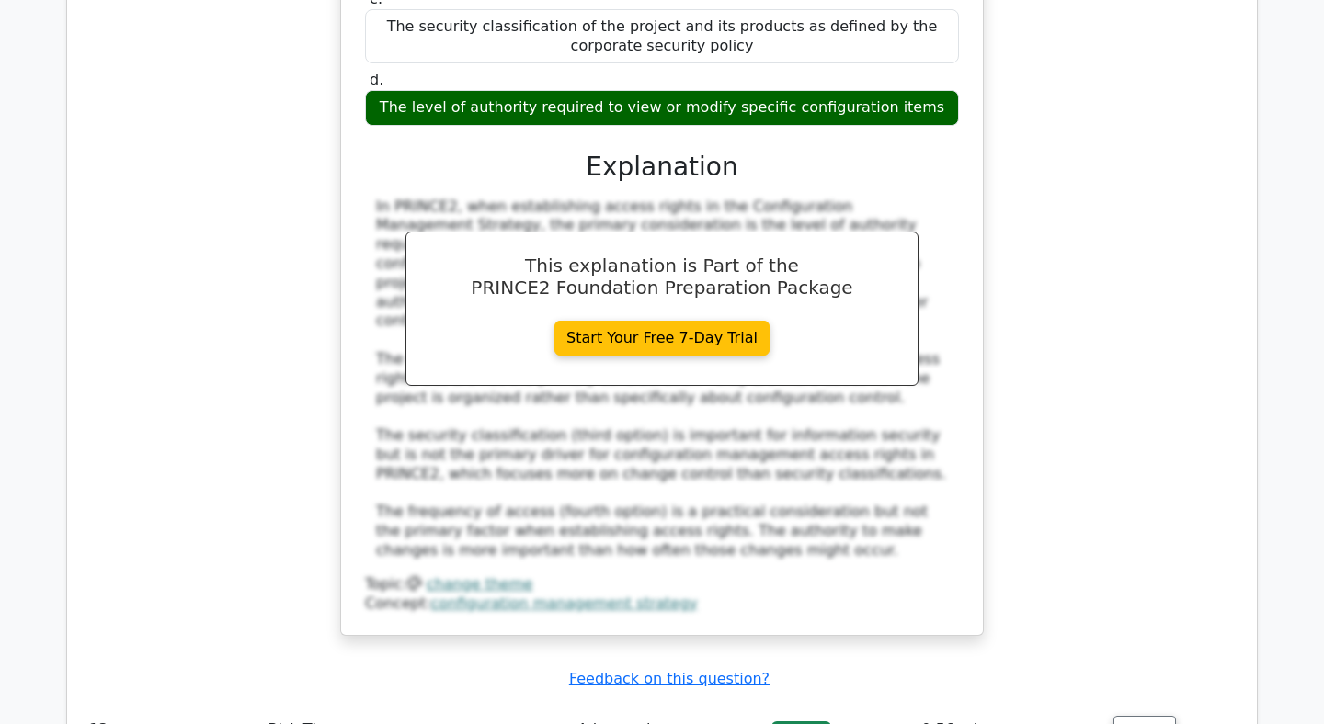
scroll to position [9182, 0]
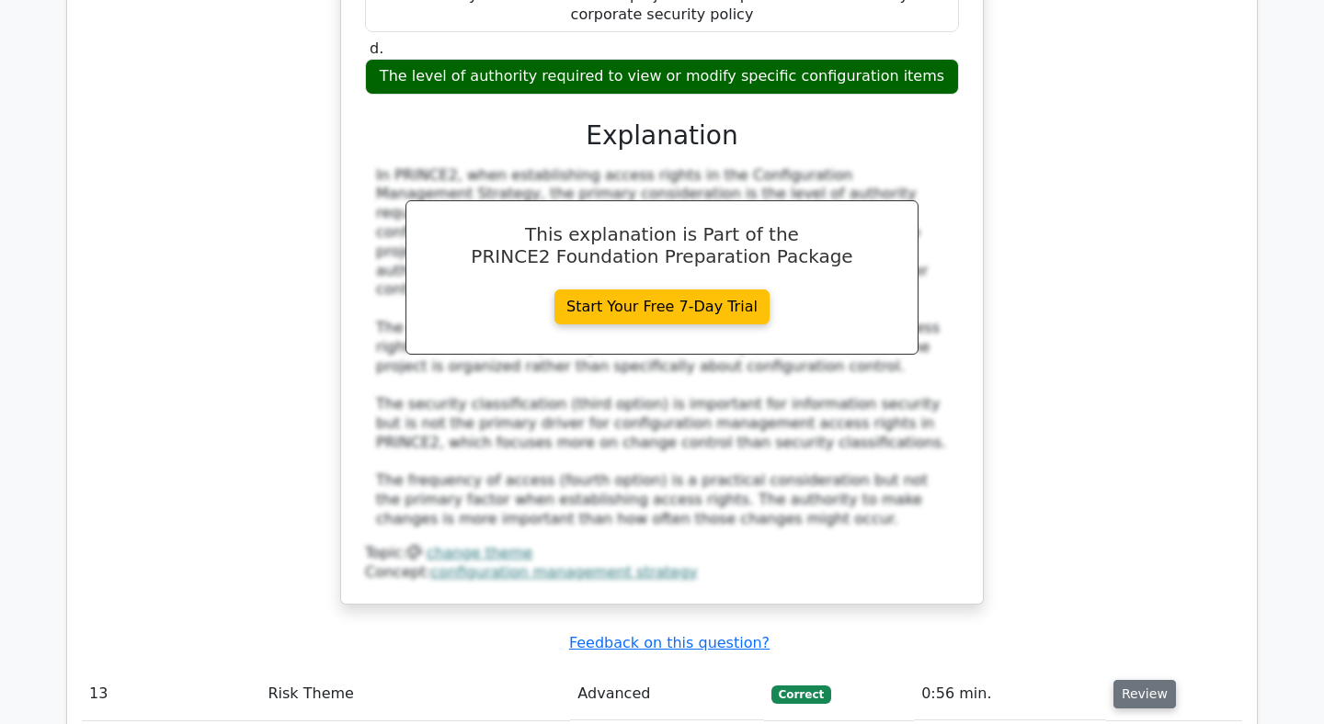
click at [1121, 680] on button "Review" at bounding box center [1144, 694] width 63 height 28
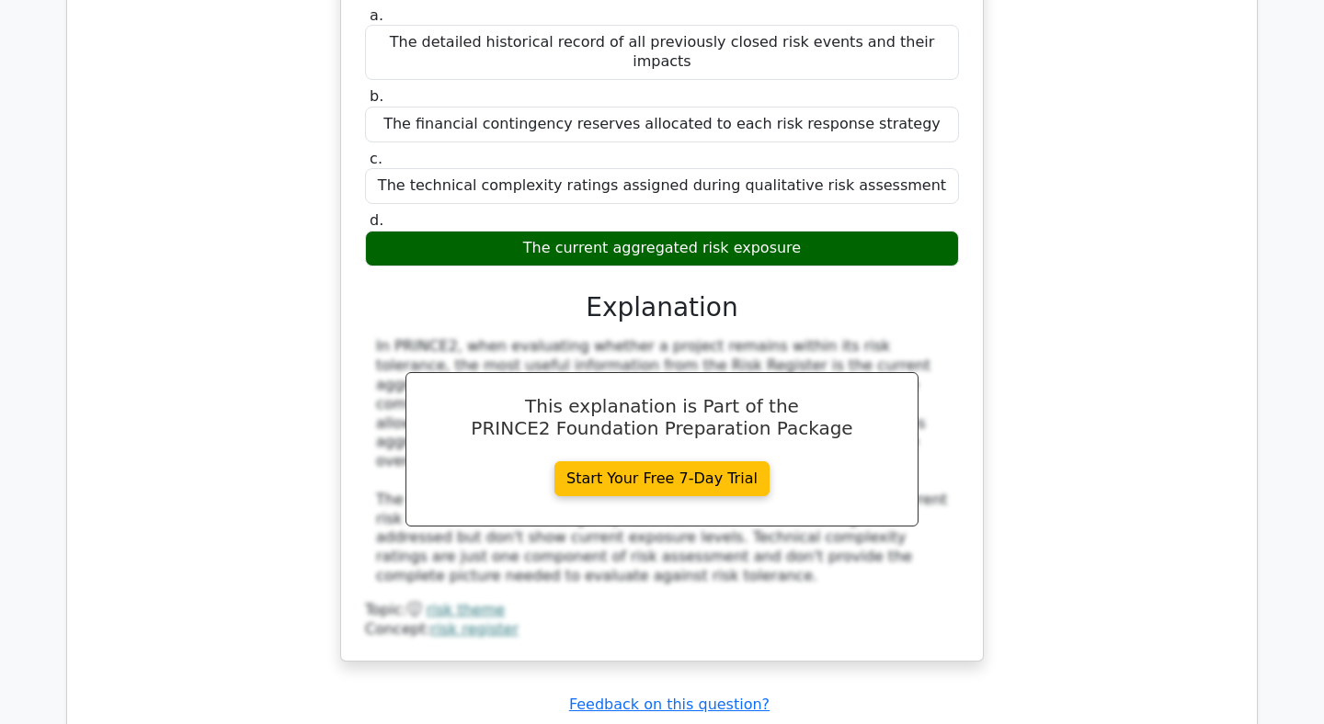
scroll to position [10017, 0]
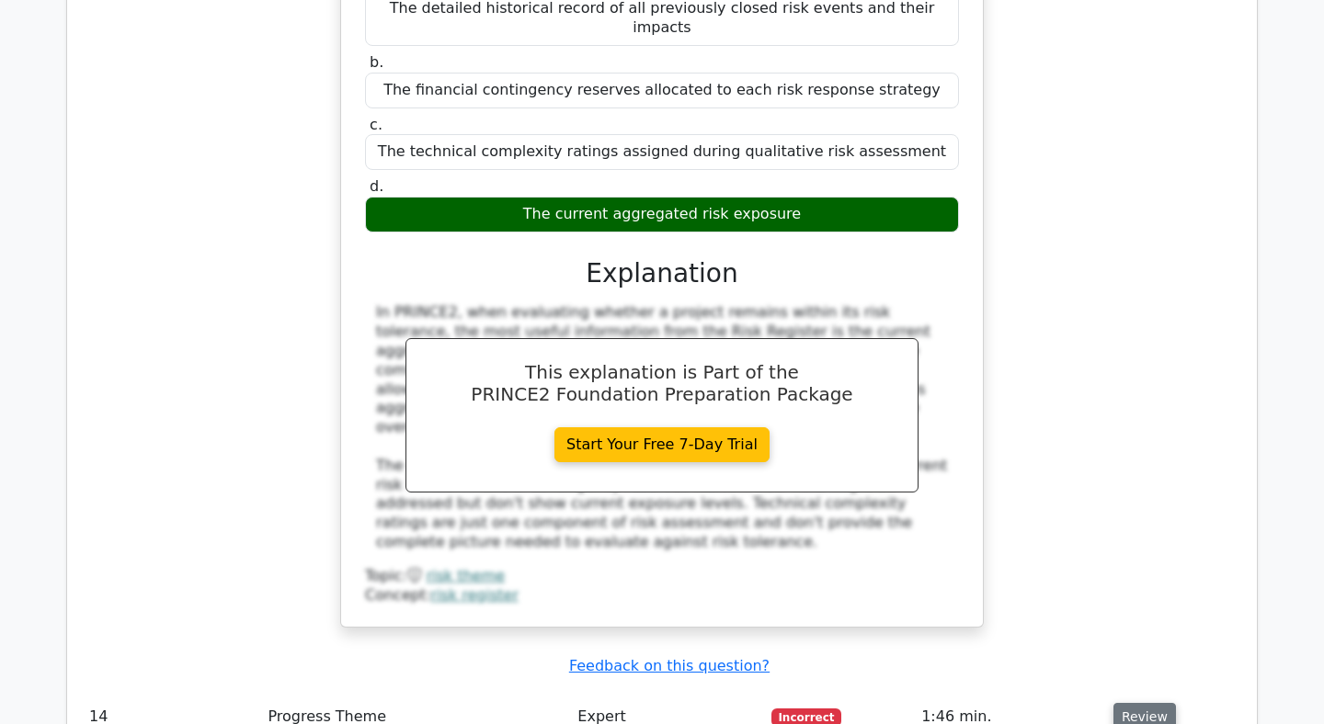
click at [1142, 703] on button "Review" at bounding box center [1144, 717] width 63 height 28
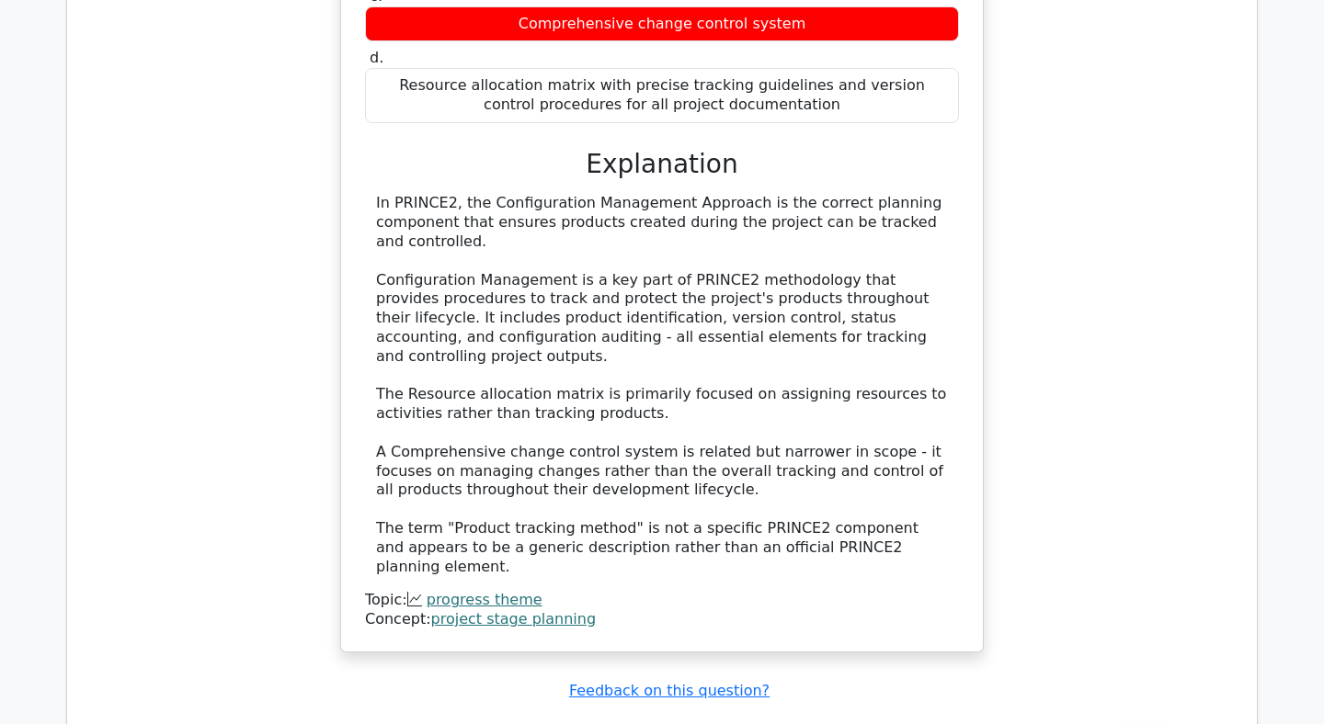
scroll to position [10985, 0]
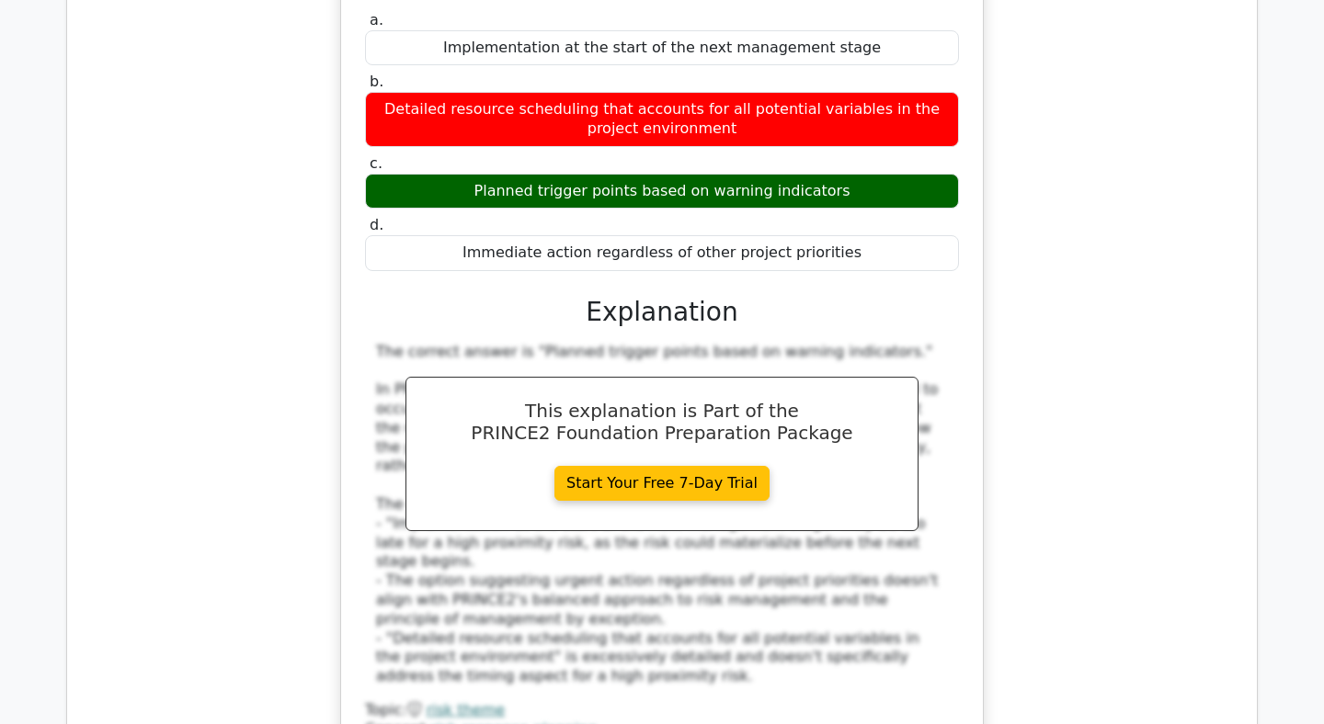
scroll to position [11910, 0]
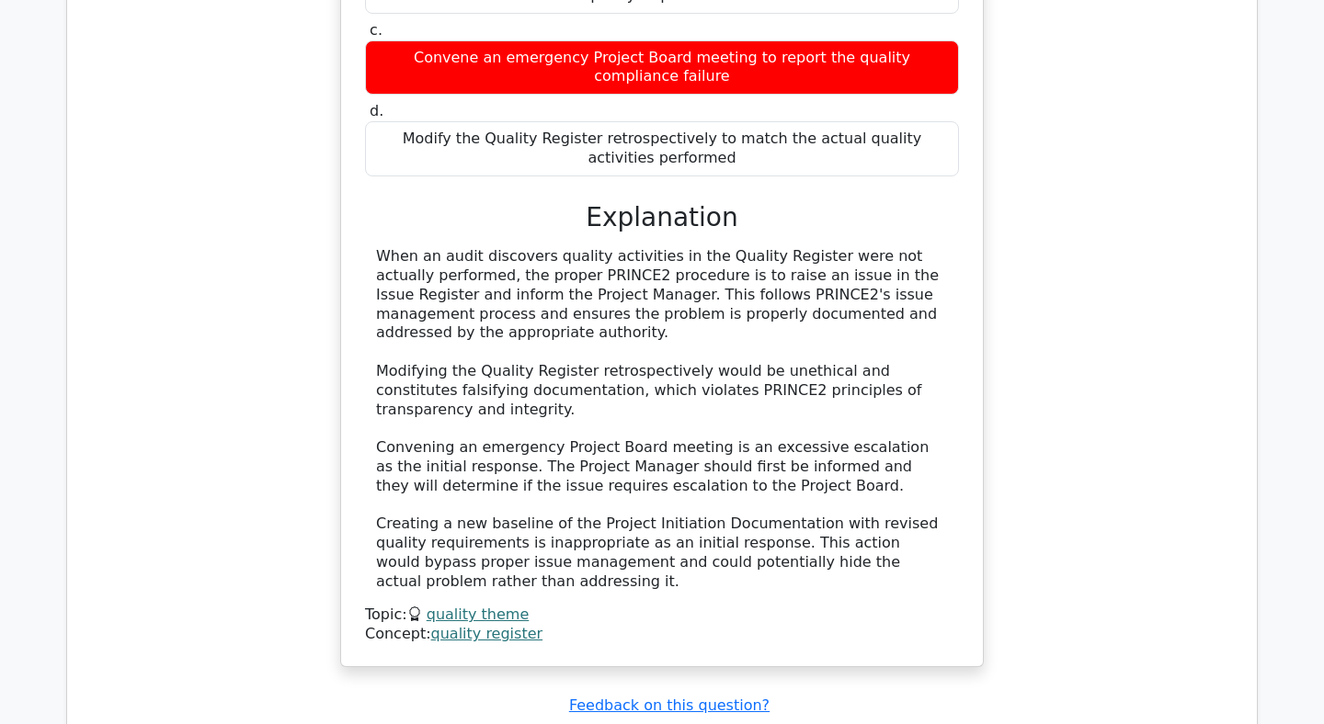
scroll to position [13021, 0]
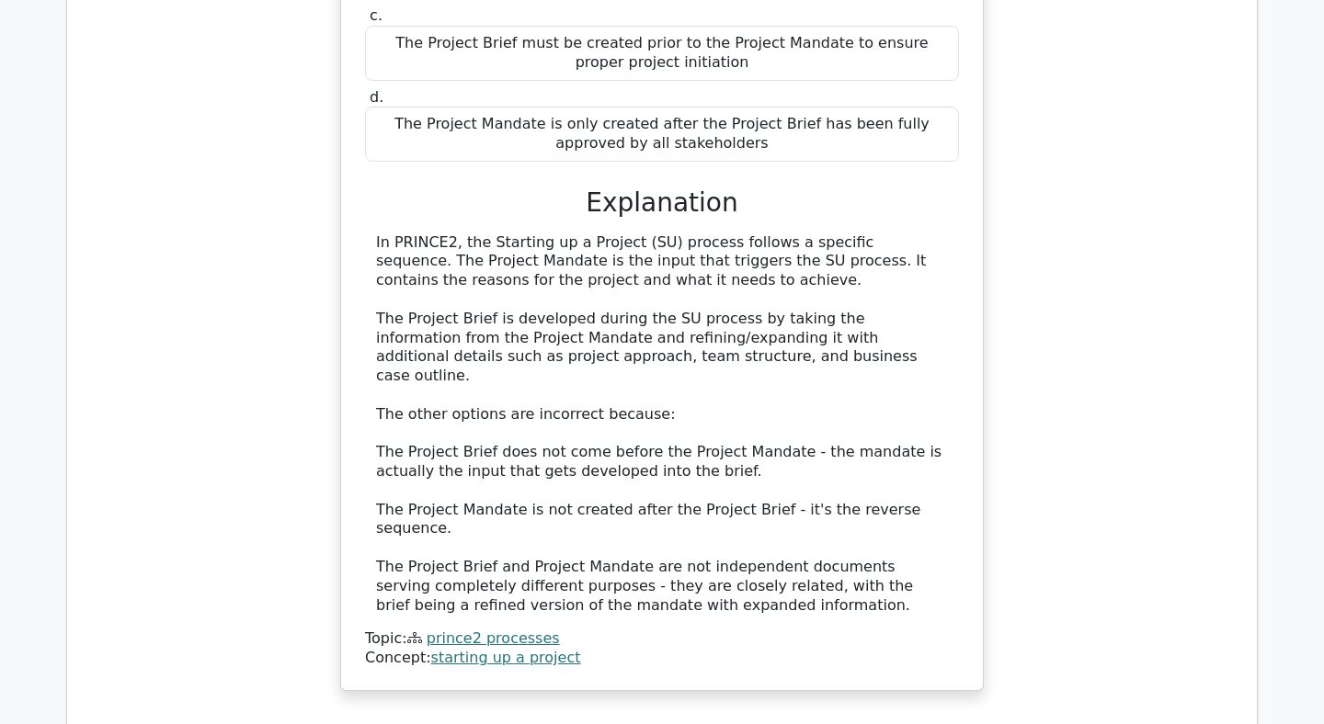
scroll to position [14185, 0]
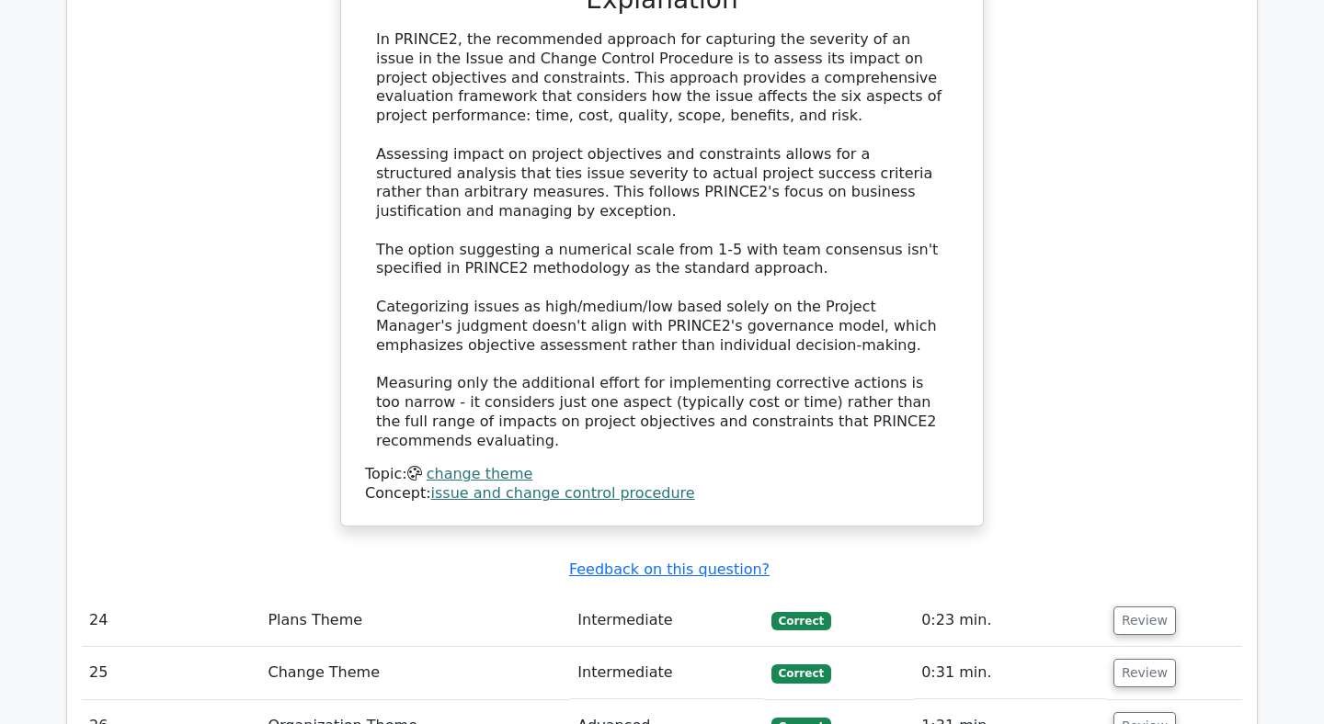
scroll to position [15498, 0]
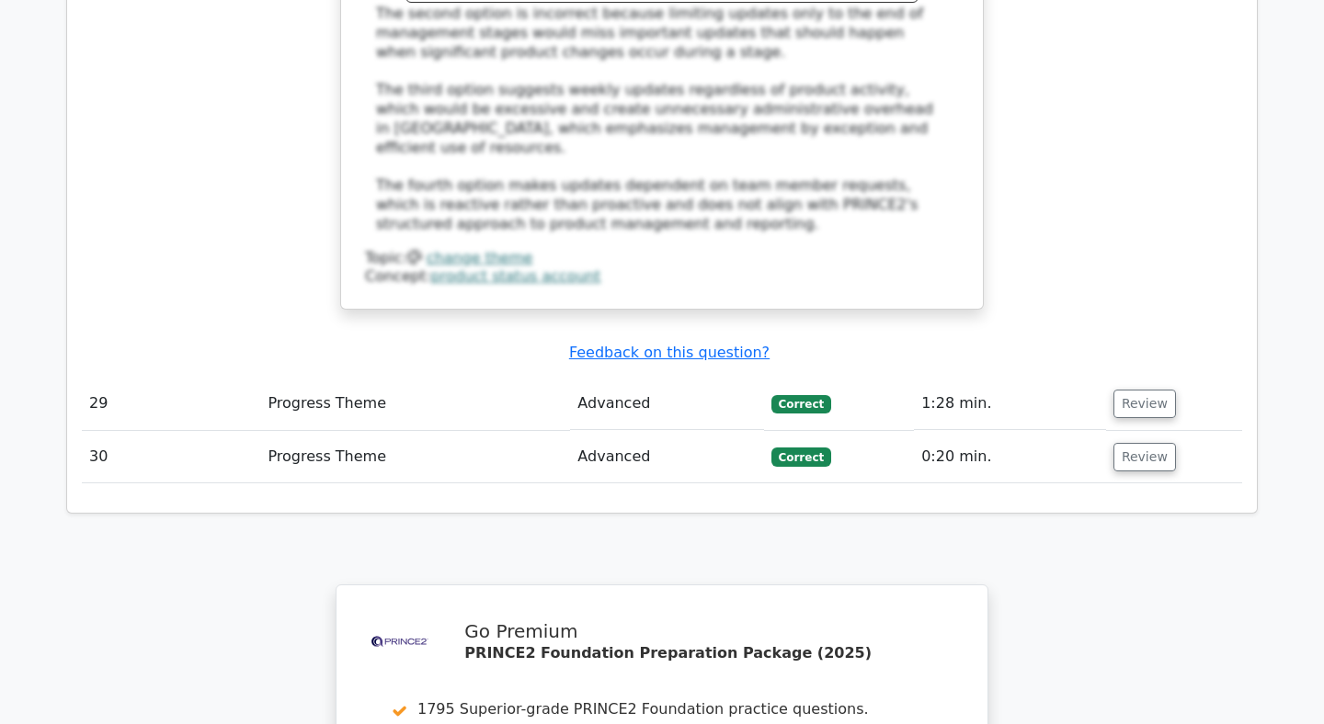
scroll to position [16975, 0]
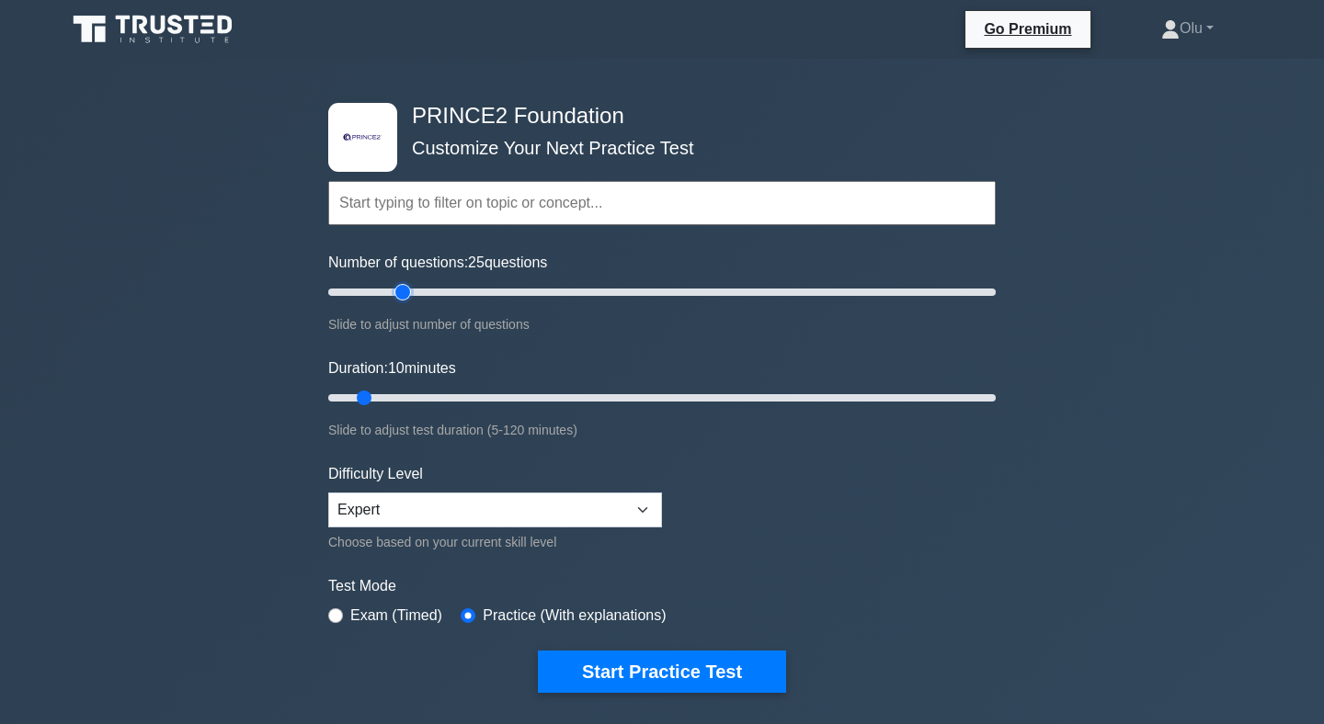
click at [404, 291] on input "Number of questions: 25 questions" at bounding box center [661, 292] width 667 height 22
type input "20"
click at [386, 291] on input "Number of questions: 20 questions" at bounding box center [661, 292] width 667 height 22
type input "15"
click at [382, 395] on input "Duration: 10 minutes" at bounding box center [661, 398] width 667 height 22
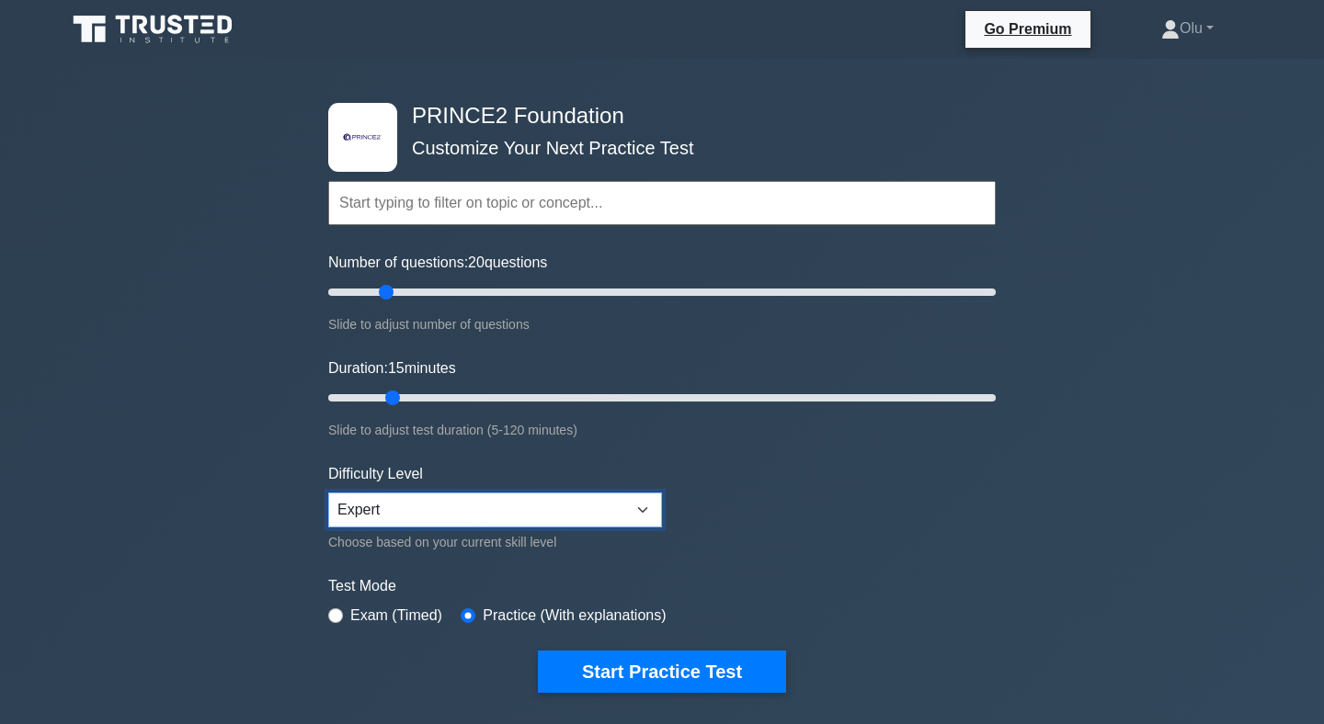
click at [639, 506] on select "Beginner Intermediate Expert" at bounding box center [495, 510] width 334 height 35
click at [328, 493] on select "Beginner Intermediate Expert" at bounding box center [495, 510] width 334 height 35
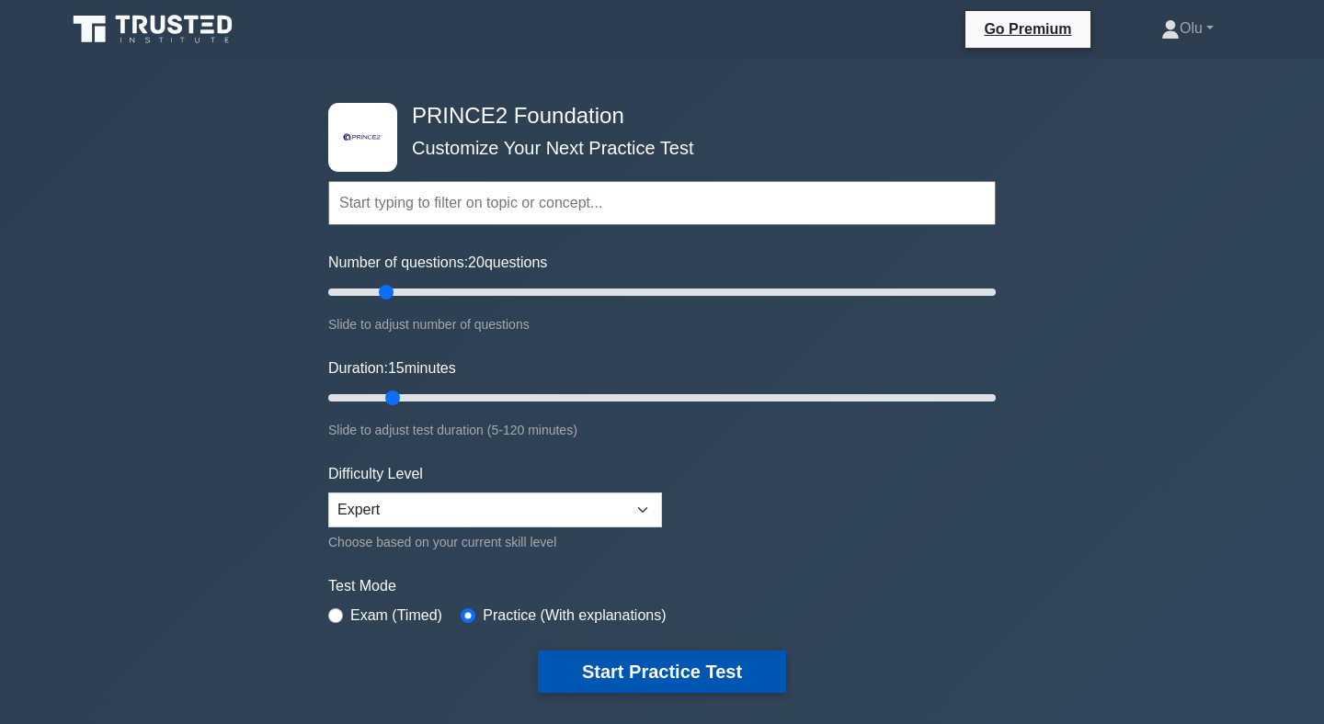
click at [677, 676] on button "Start Practice Test" at bounding box center [662, 672] width 248 height 42
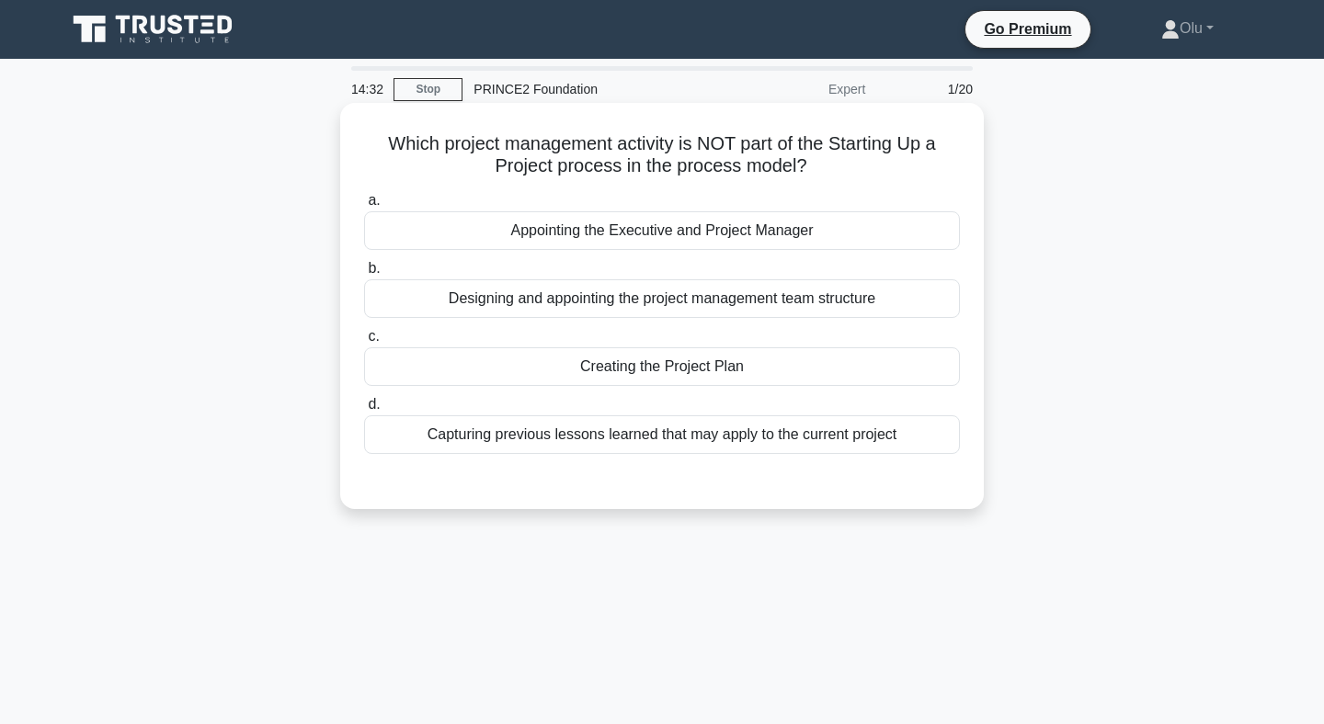
click at [697, 361] on div "Creating the Project Plan" at bounding box center [662, 366] width 596 height 39
click at [364, 343] on input "c. Creating the Project Plan" at bounding box center [364, 337] width 0 height 12
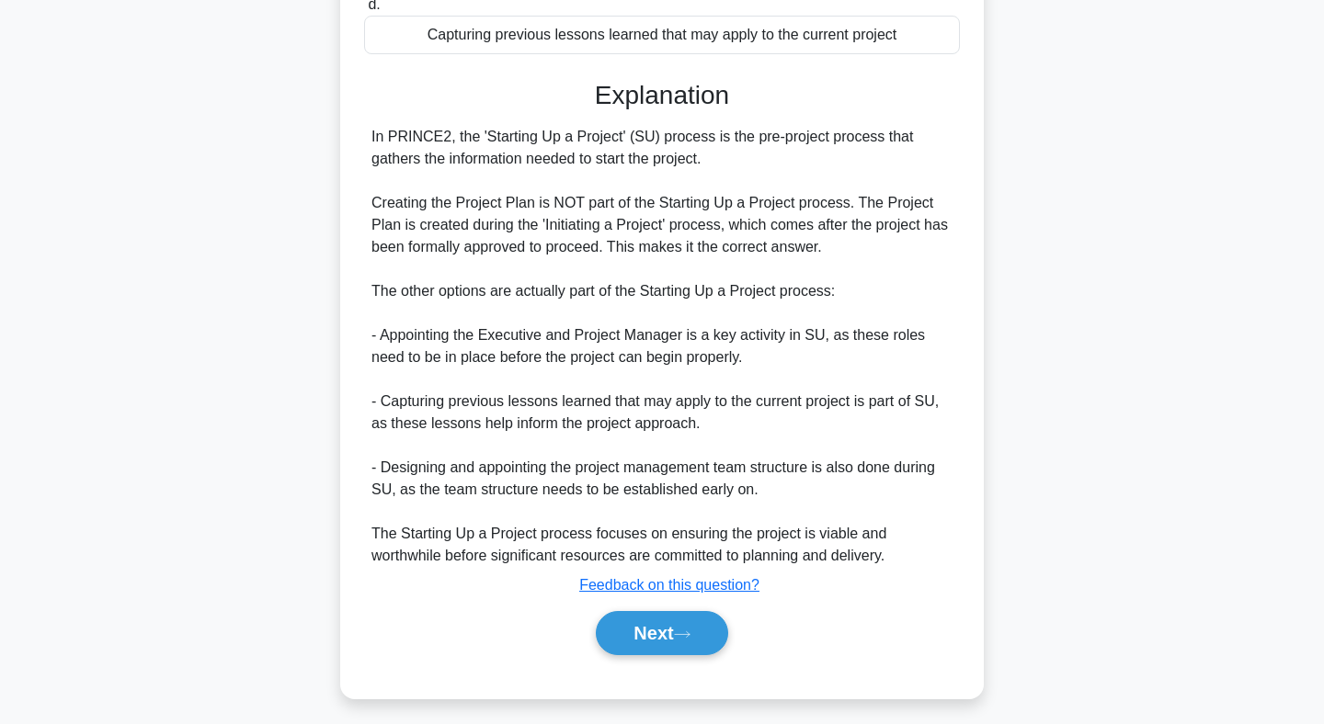
scroll to position [409, 0]
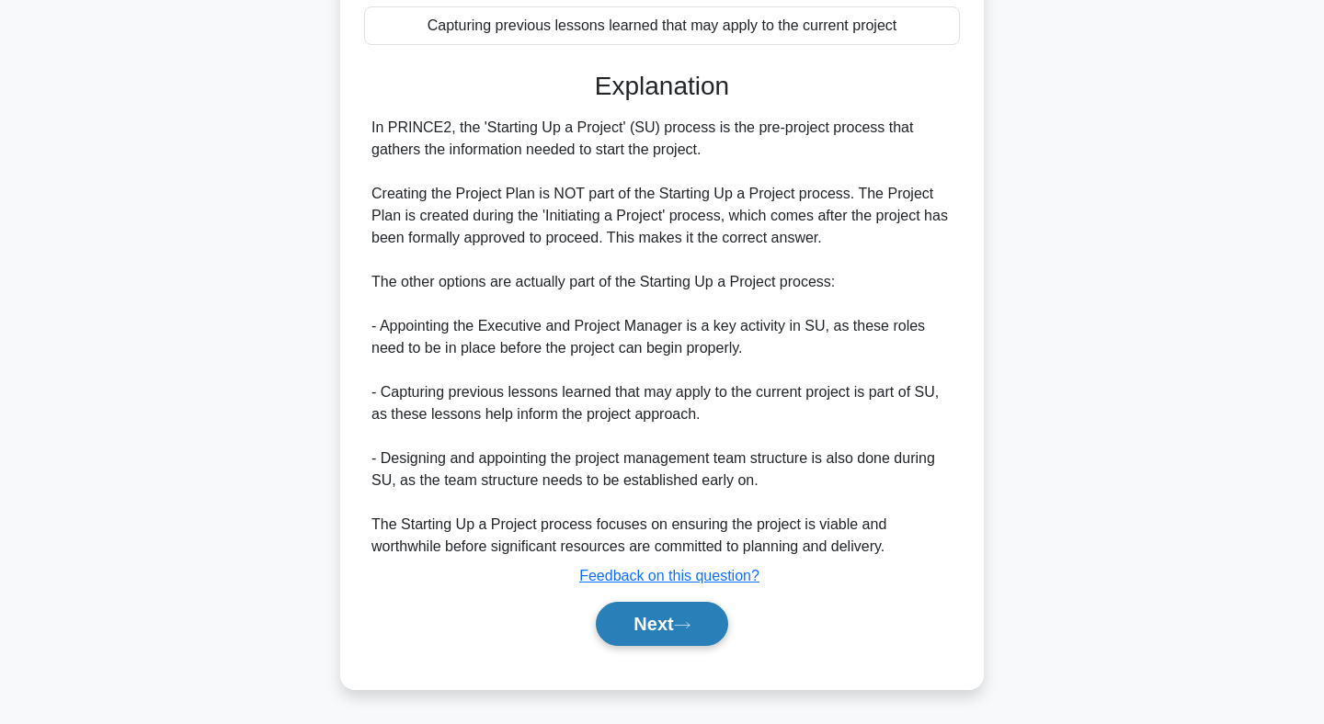
click at [664, 615] on button "Next" at bounding box center [661, 624] width 131 height 44
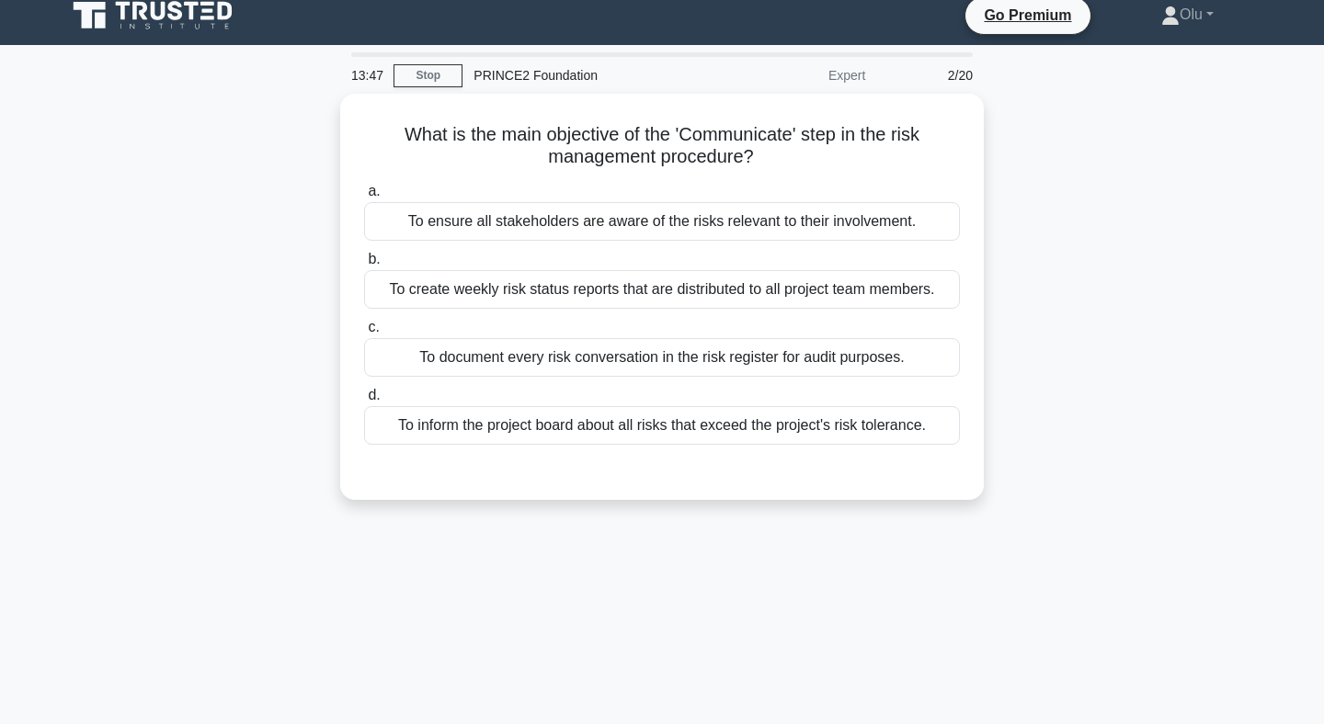
scroll to position [0, 0]
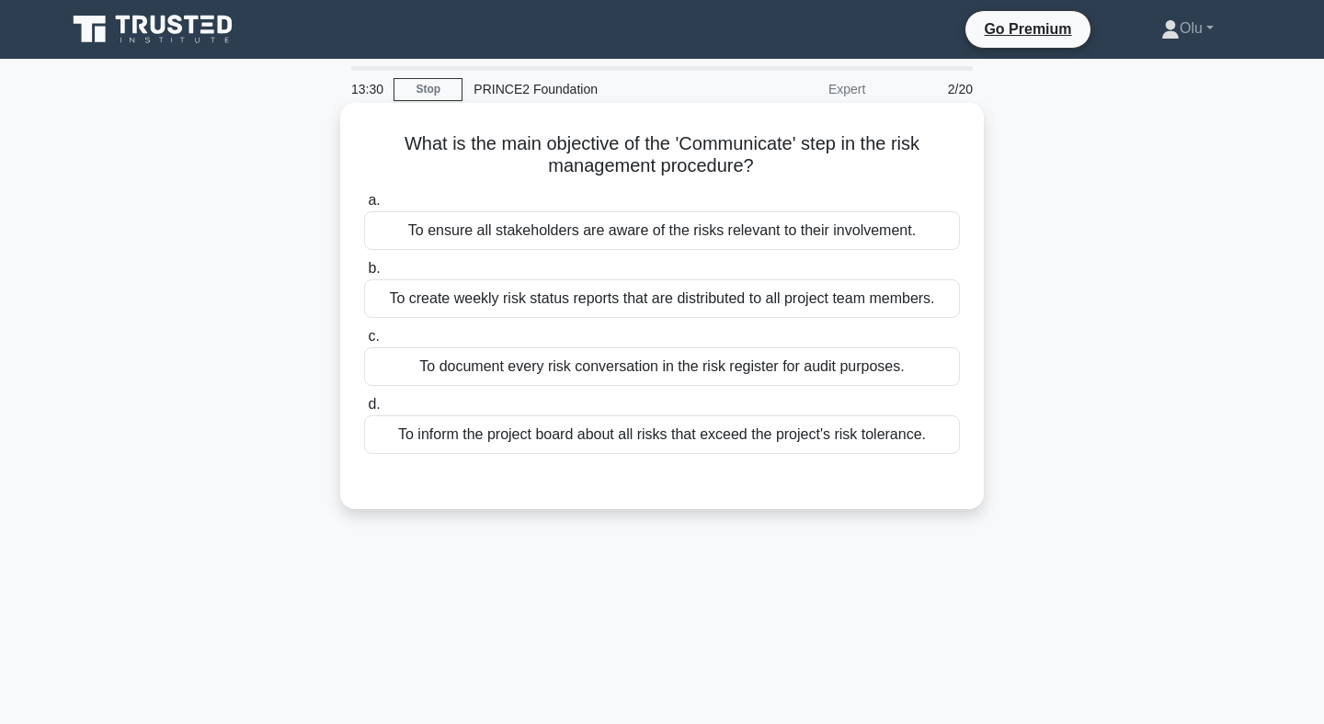
click at [700, 231] on div "To ensure all stakeholders are aware of the risks relevant to their involvement." at bounding box center [662, 230] width 596 height 39
click at [364, 207] on input "a. To ensure all stakeholders are aware of the risks relevant to their involvem…" at bounding box center [364, 201] width 0 height 12
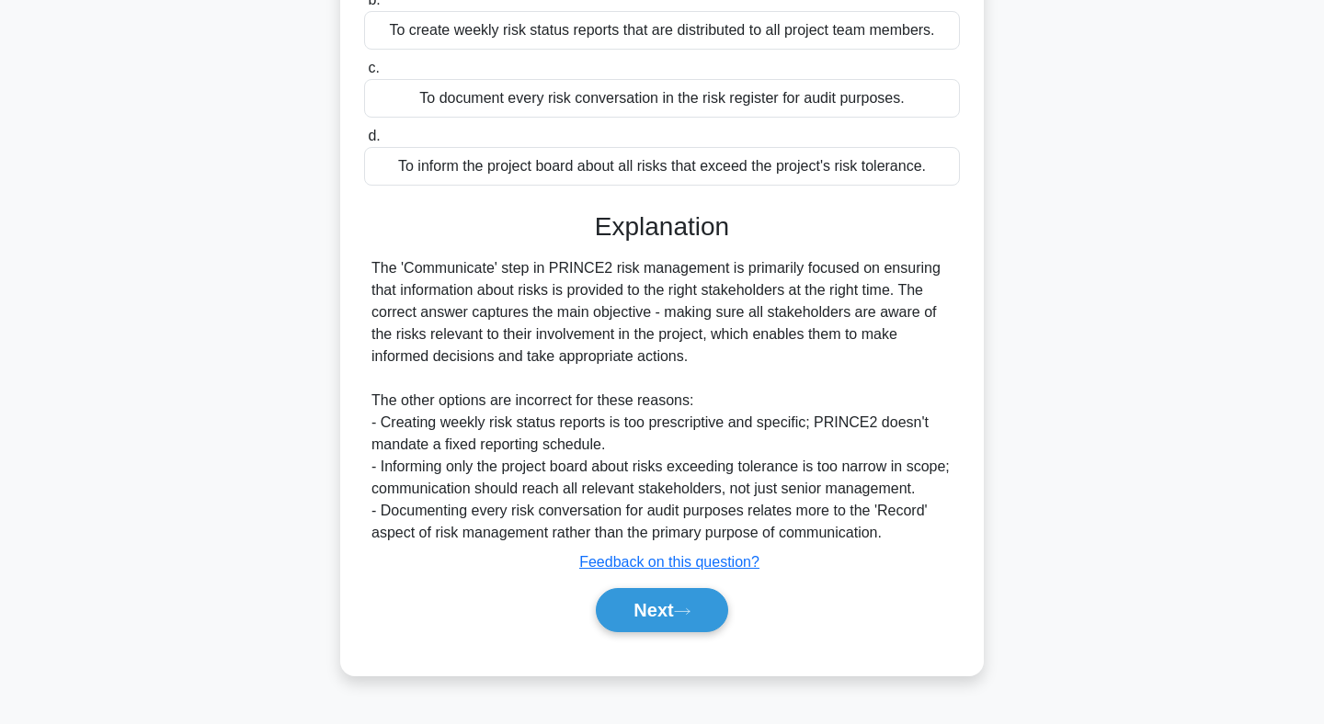
scroll to position [277, 0]
click at [666, 609] on button "Next" at bounding box center [661, 610] width 131 height 44
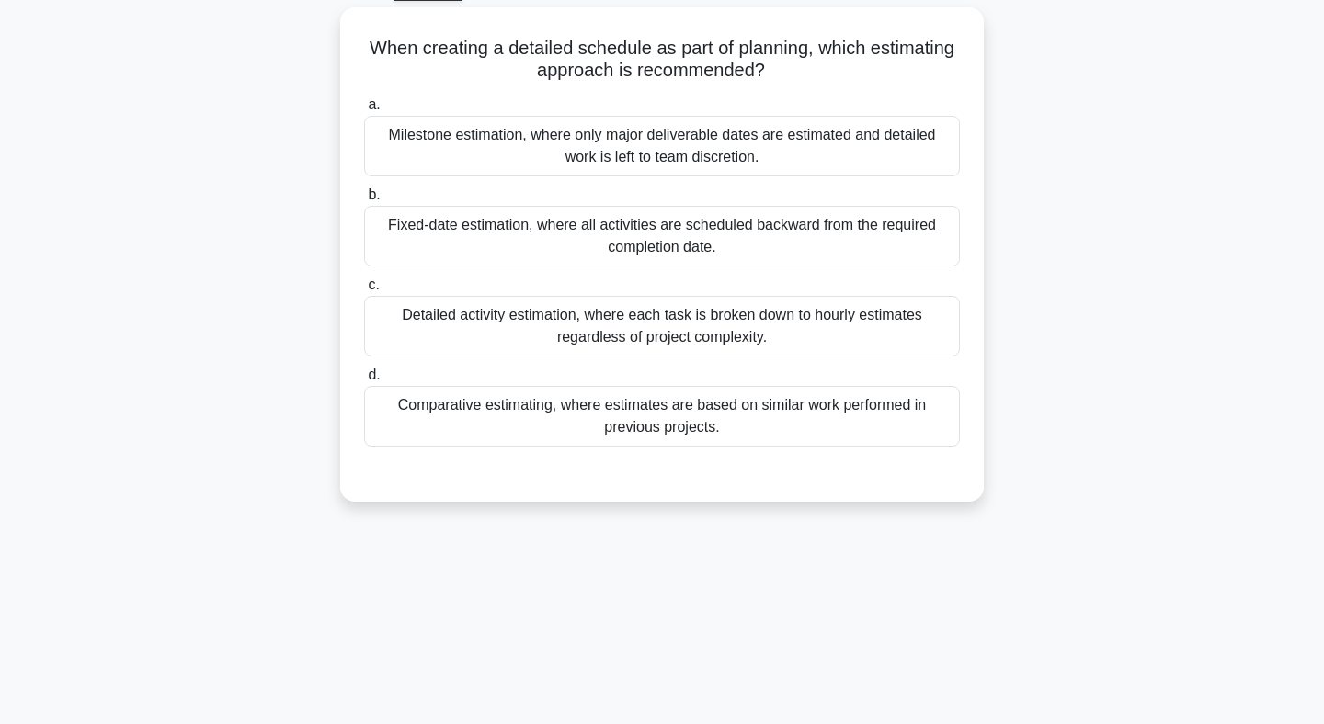
scroll to position [0, 0]
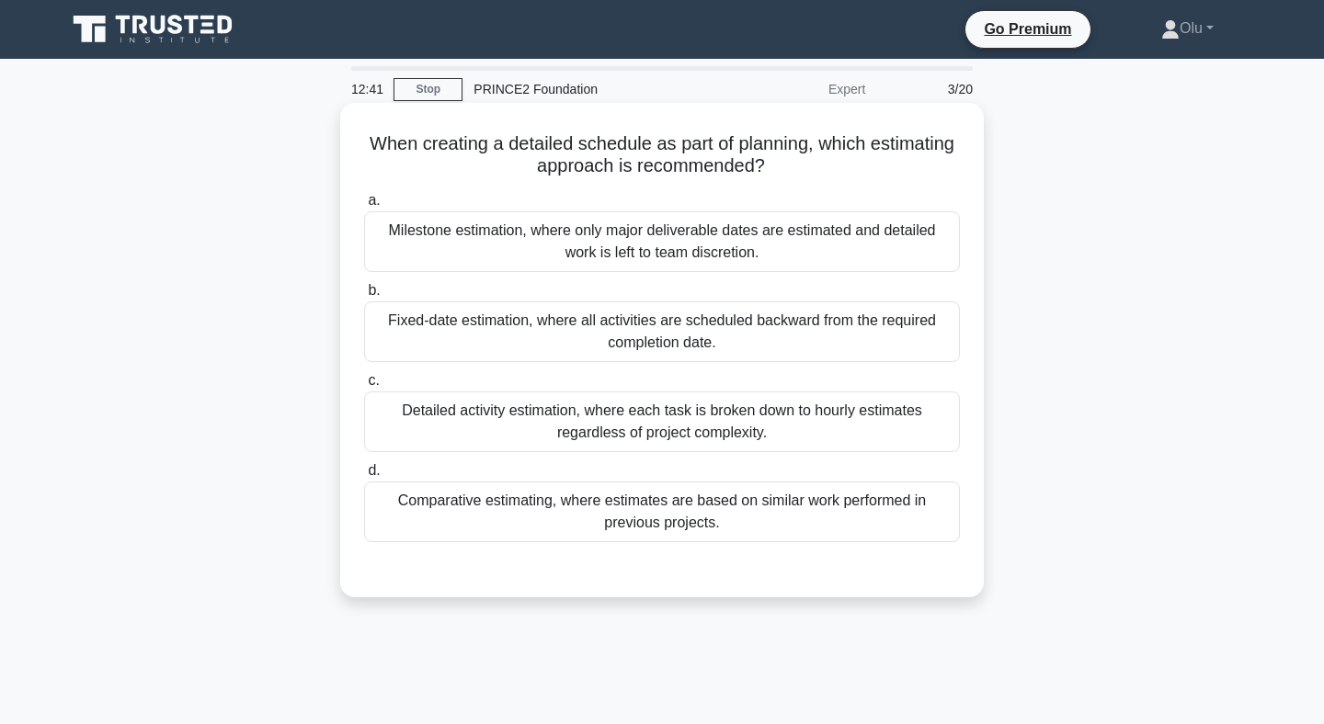
click at [667, 427] on div "Detailed activity estimation, where each task is broken down to hourly estimate…" at bounding box center [662, 422] width 596 height 61
click at [364, 387] on input "c. Detailed activity estimation, where each task is broken down to hourly estim…" at bounding box center [364, 381] width 0 height 12
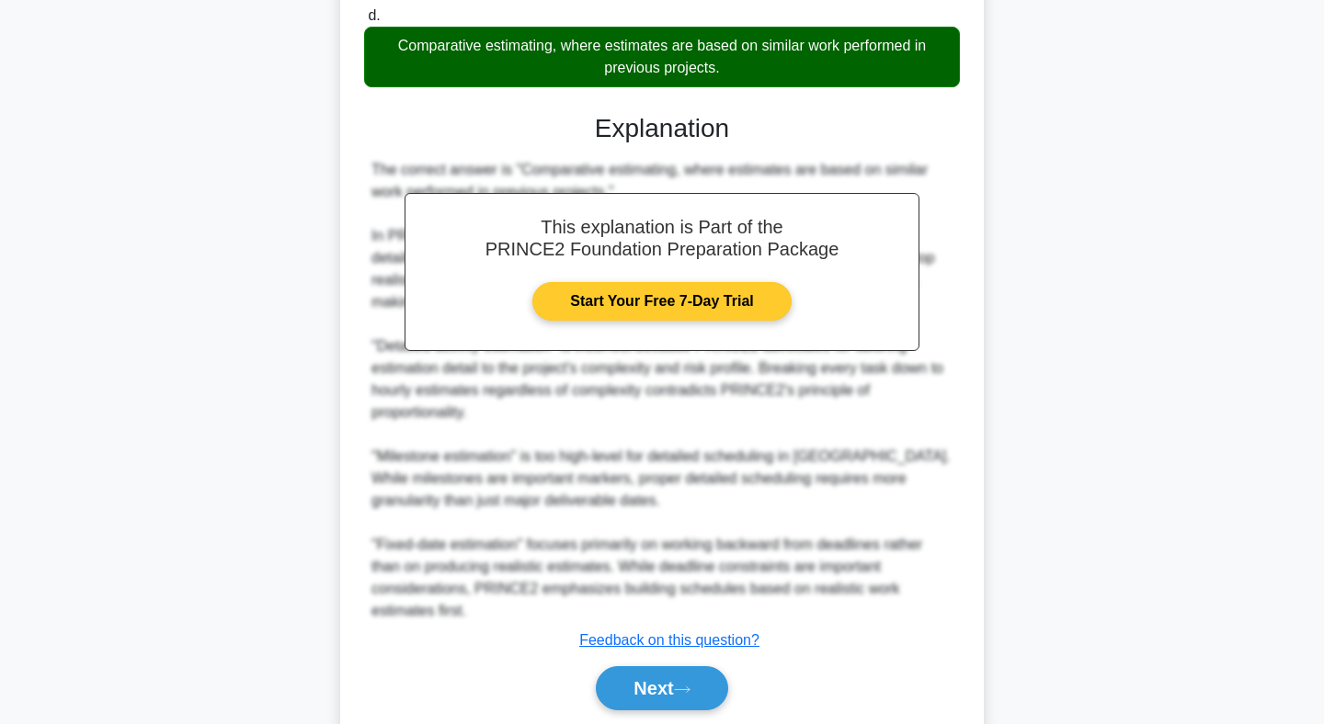
scroll to position [476, 0]
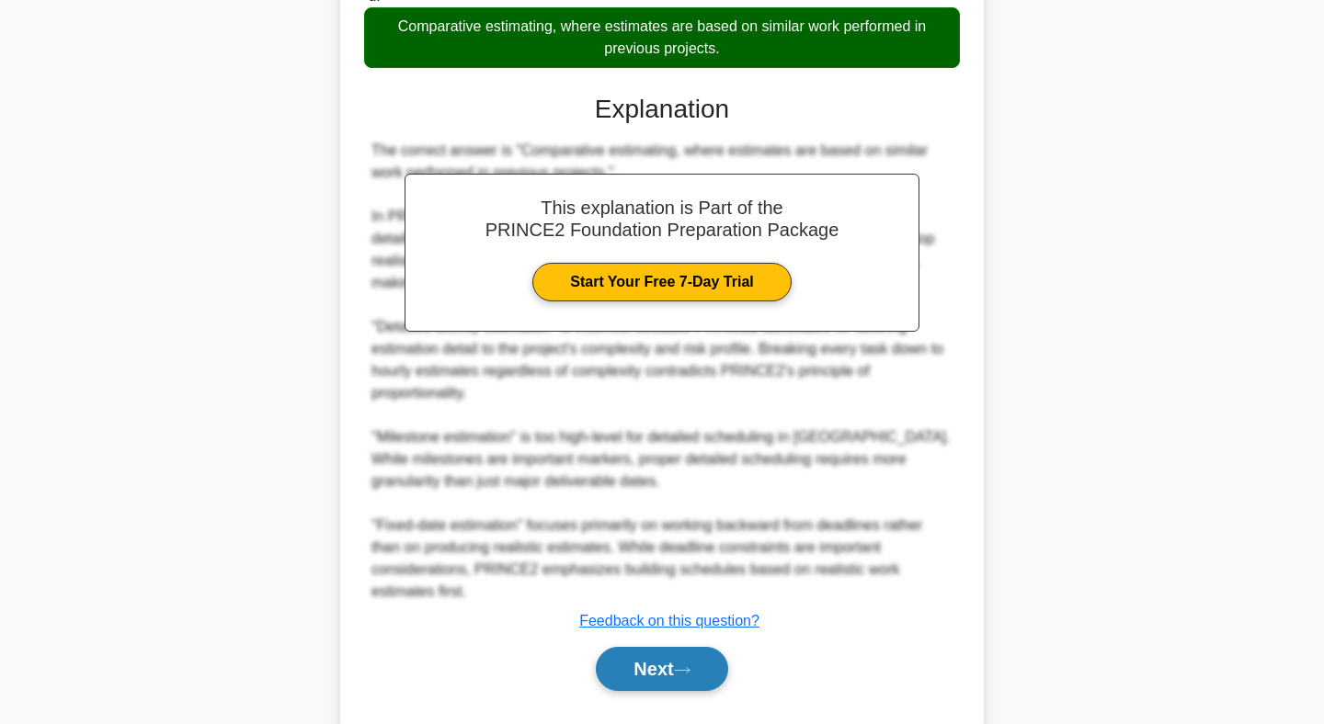
click at [641, 666] on button "Next" at bounding box center [661, 669] width 131 height 44
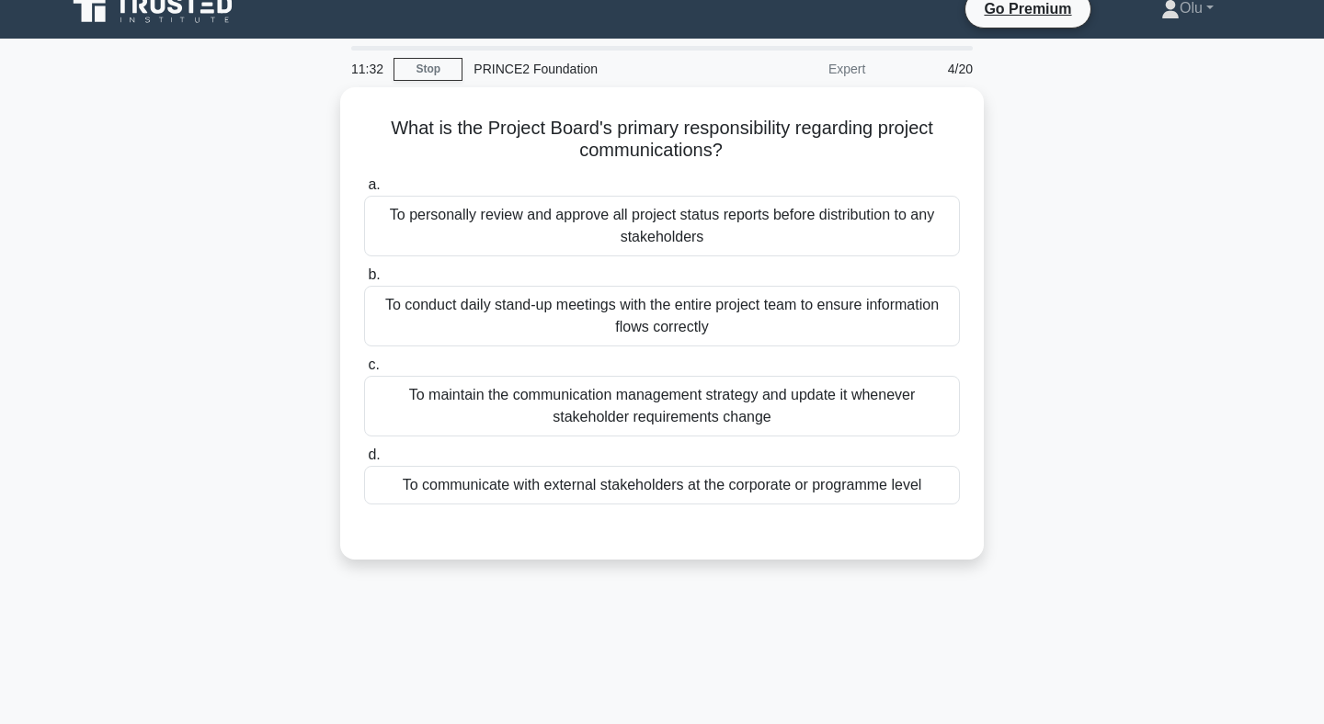
scroll to position [0, 0]
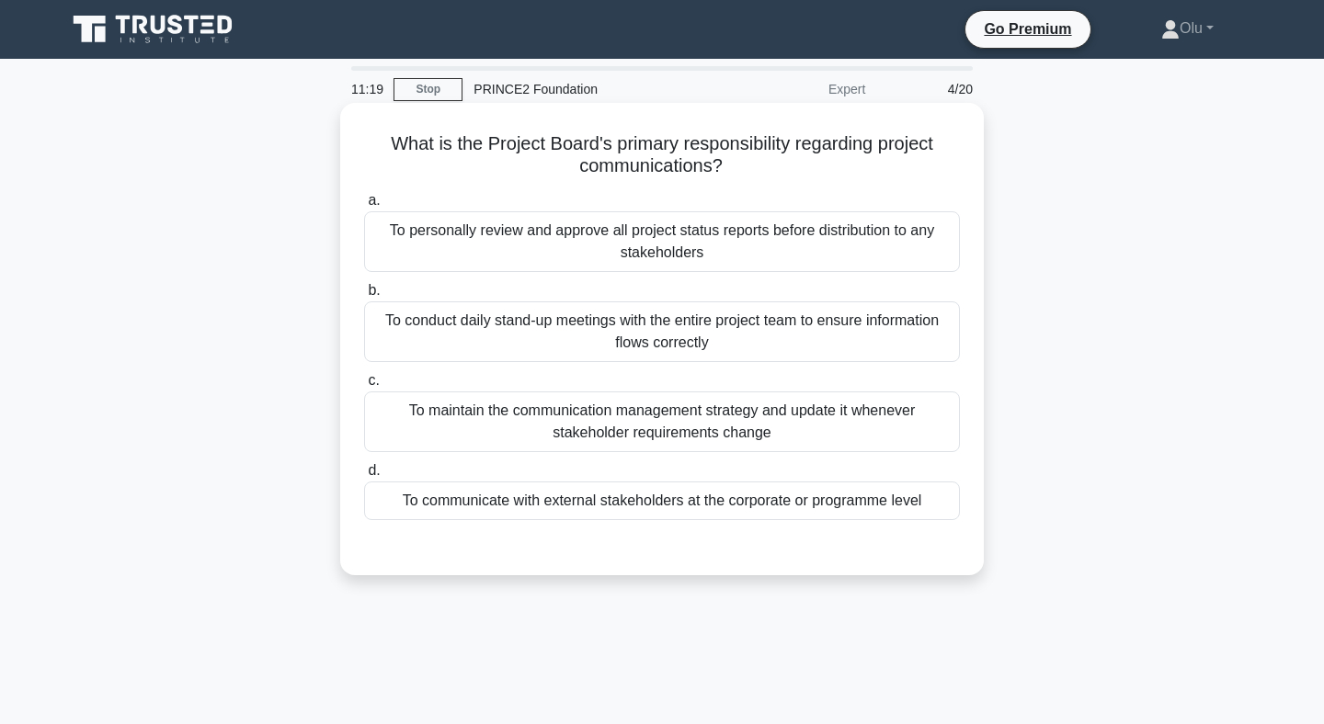
click at [694, 506] on div "To communicate with external stakeholders at the corporate or programme level" at bounding box center [662, 501] width 596 height 39
click at [364, 477] on input "d. To communicate with external stakeholders at the corporate or programme level" at bounding box center [364, 471] width 0 height 12
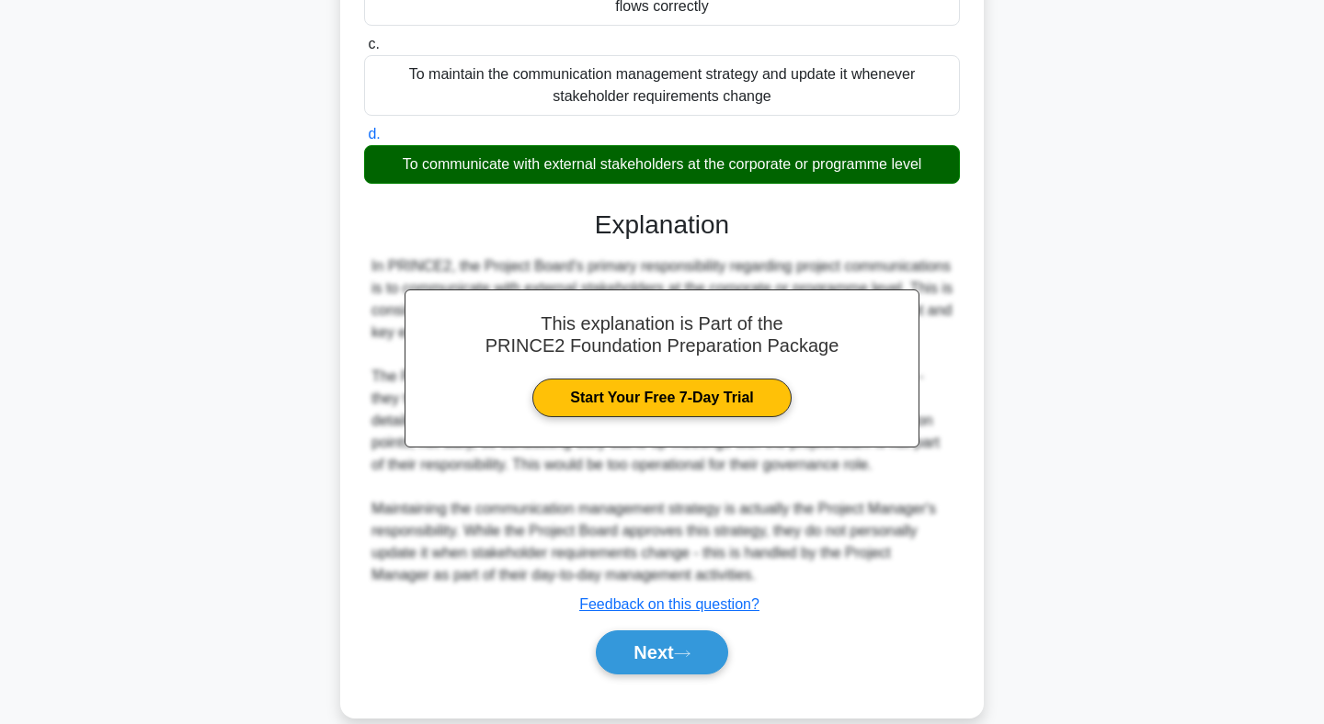
scroll to position [365, 0]
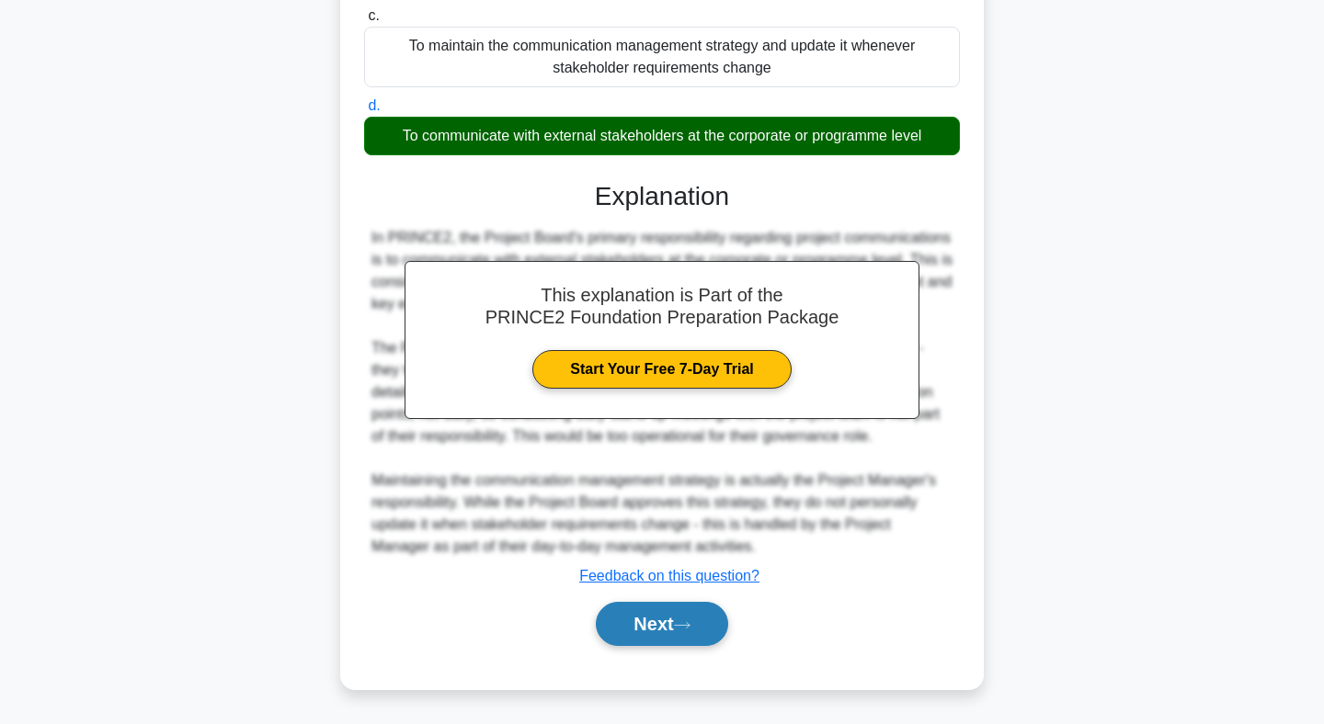
click at [656, 627] on button "Next" at bounding box center [661, 624] width 131 height 44
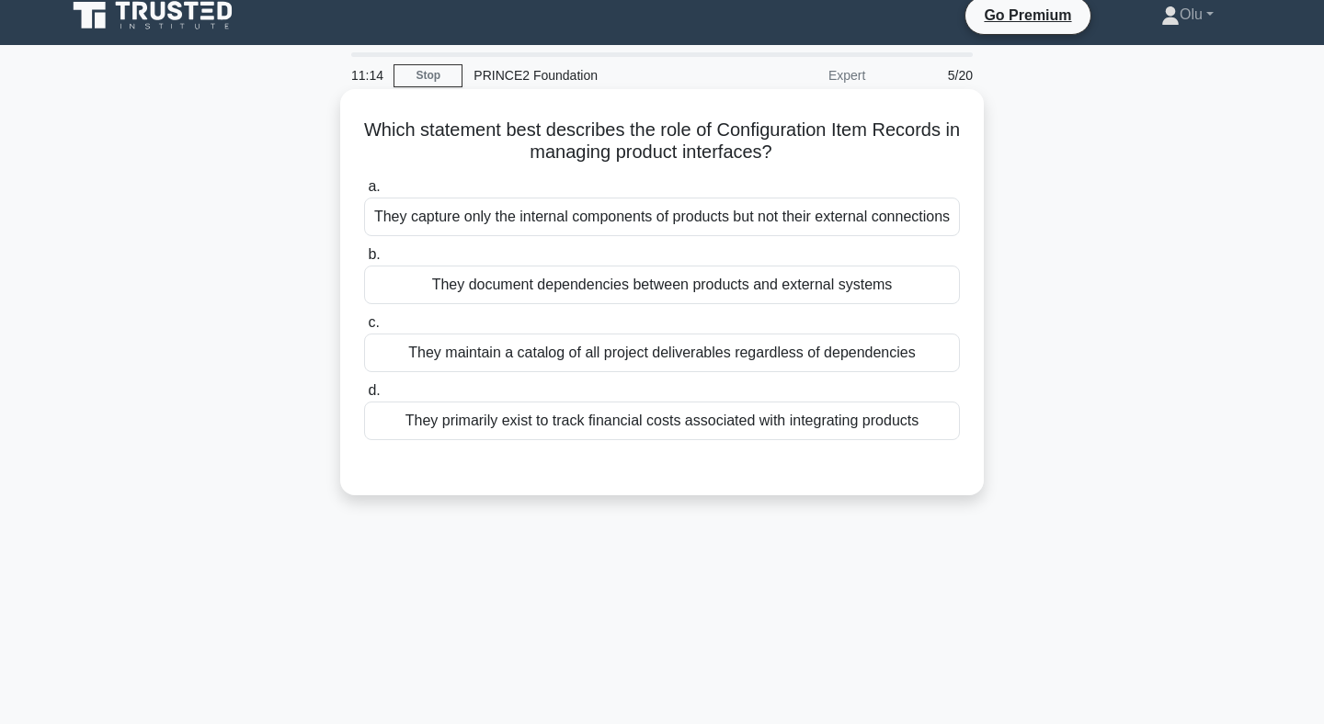
scroll to position [6, 0]
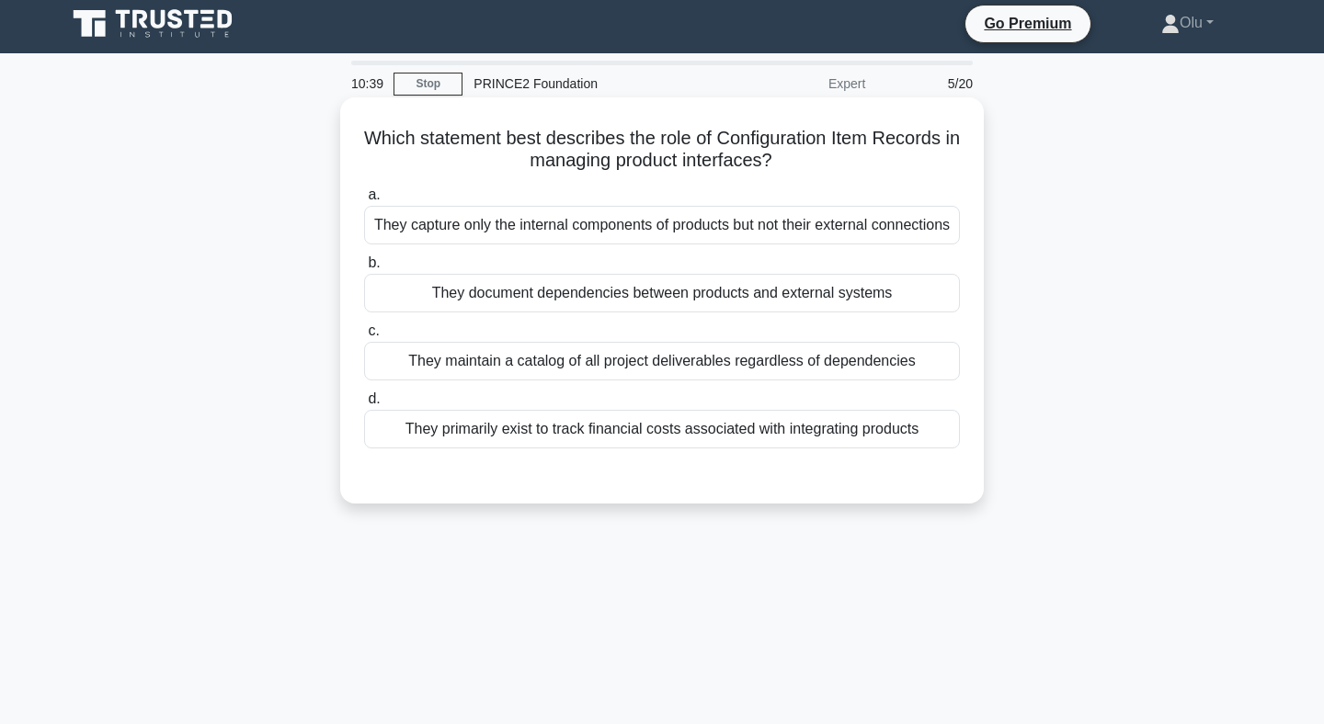
click at [651, 313] on div "They document dependencies between products and external systems" at bounding box center [662, 293] width 596 height 39
click at [364, 269] on input "b. They document dependencies between products and external systems" at bounding box center [364, 263] width 0 height 12
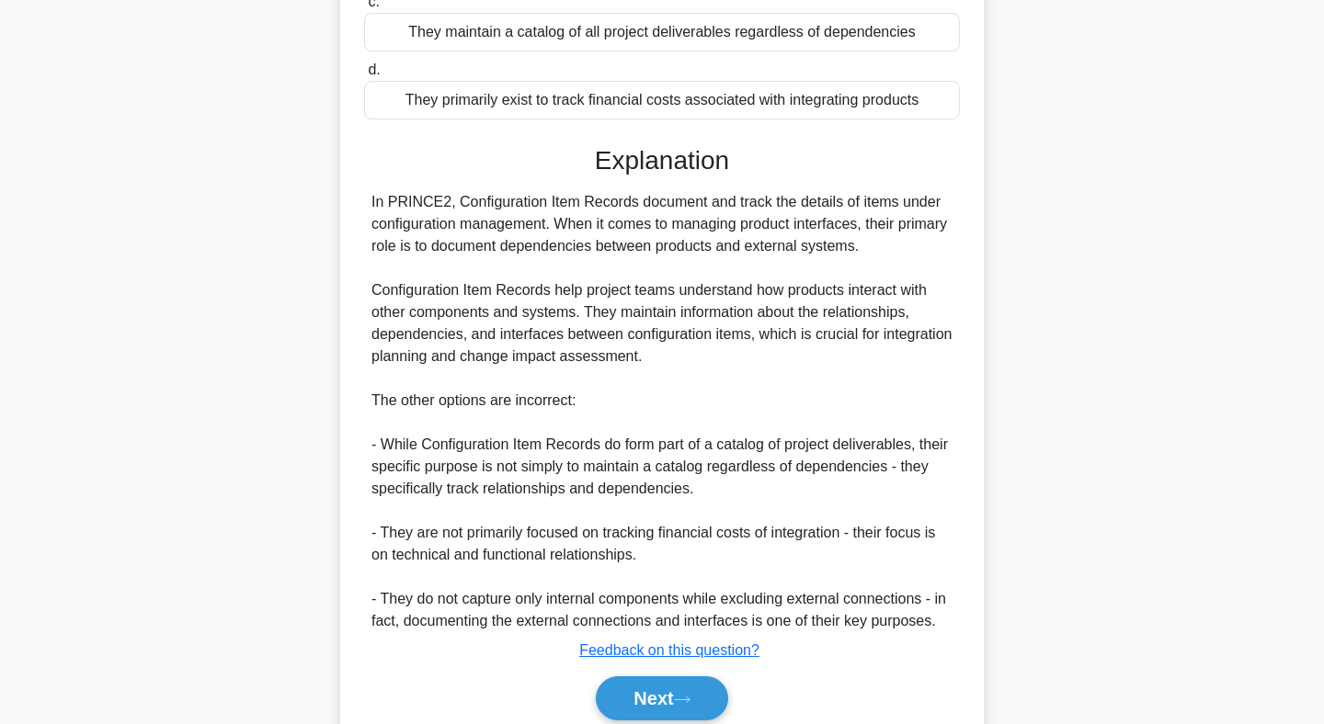
scroll to position [381, 0]
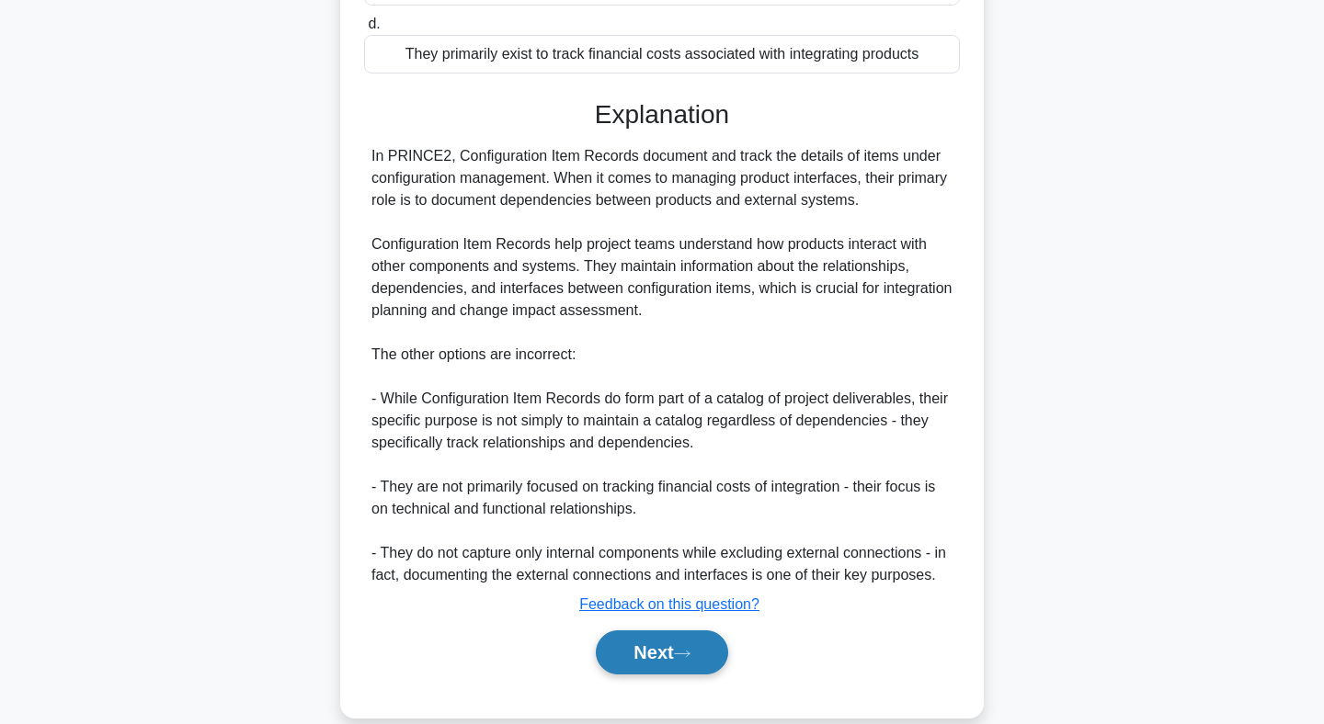
click at [667, 675] on button "Next" at bounding box center [661, 653] width 131 height 44
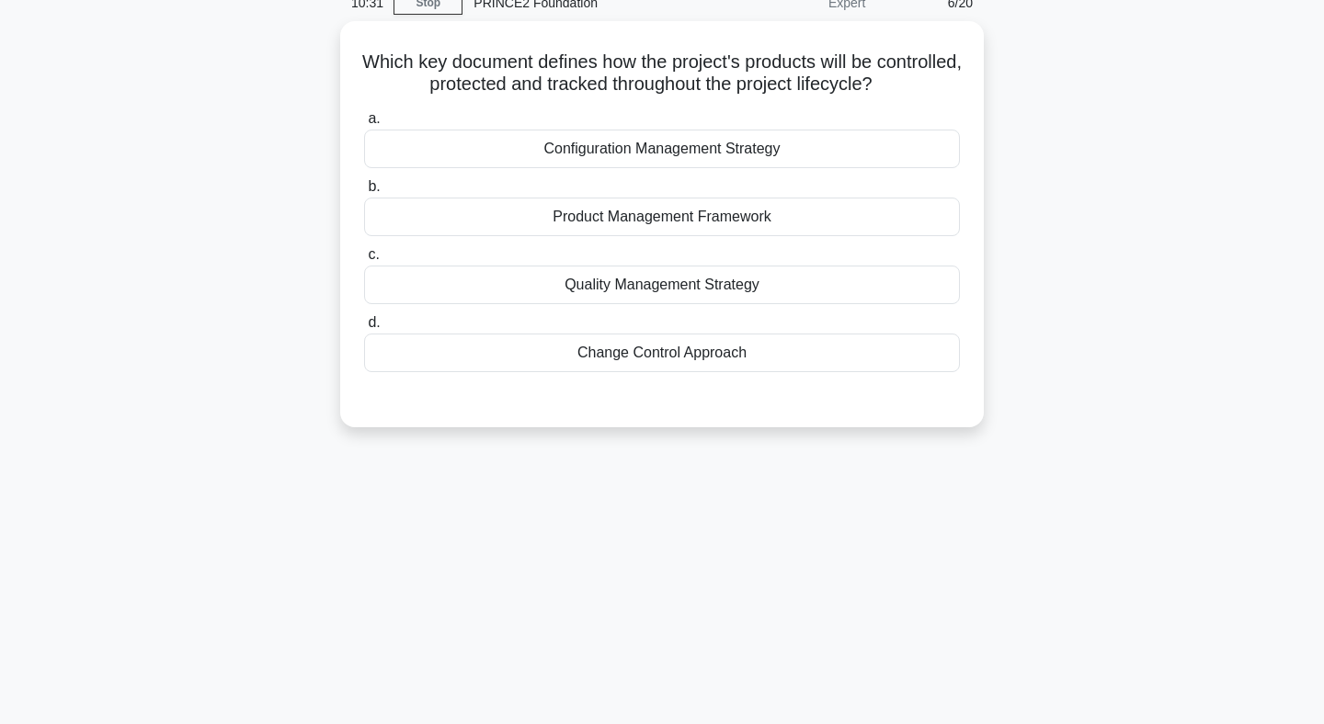
scroll to position [0, 0]
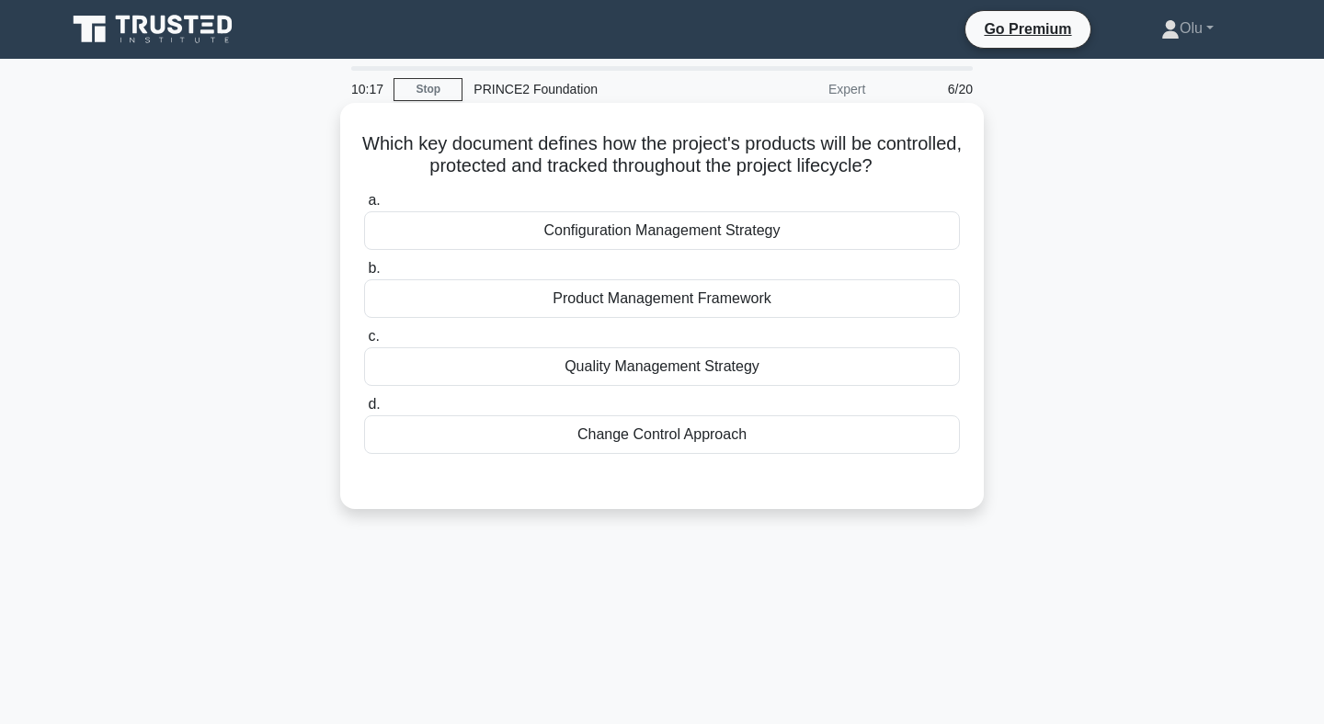
click at [669, 233] on div "Configuration Management Strategy" at bounding box center [662, 230] width 596 height 39
click at [364, 207] on input "a. Configuration Management Strategy" at bounding box center [364, 201] width 0 height 12
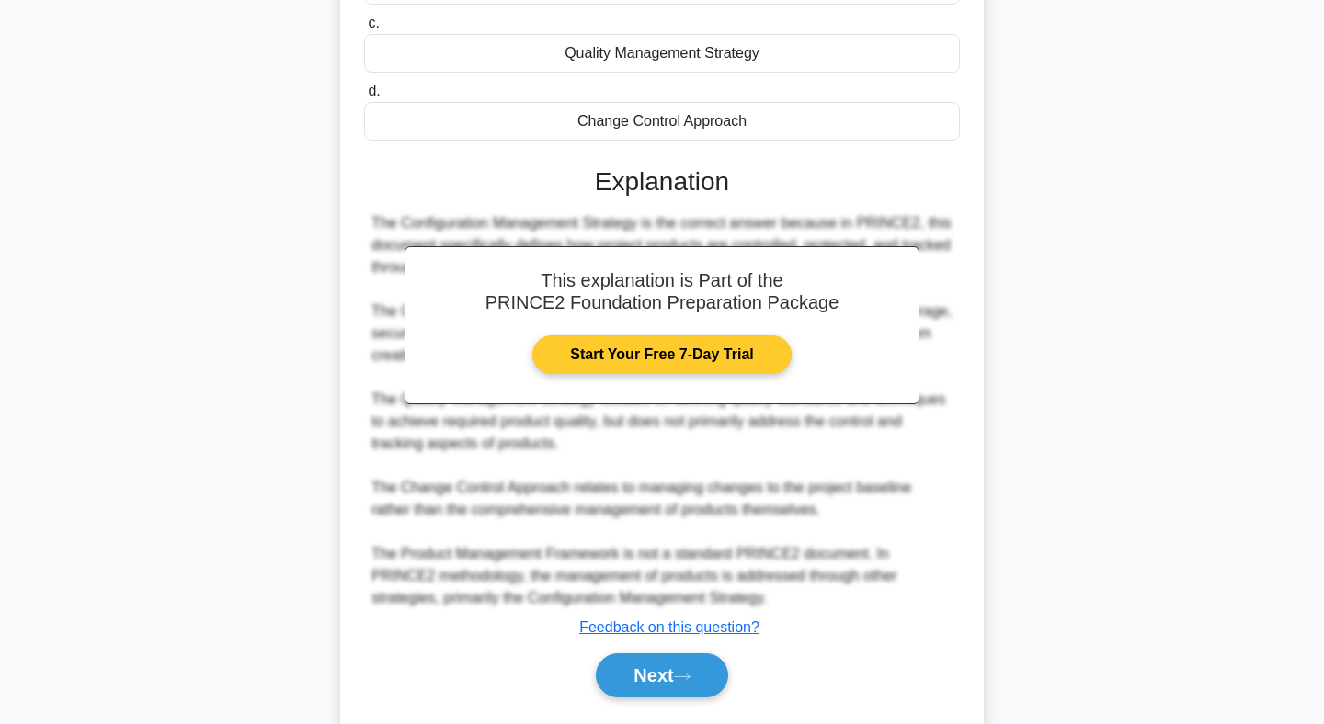
scroll to position [347, 0]
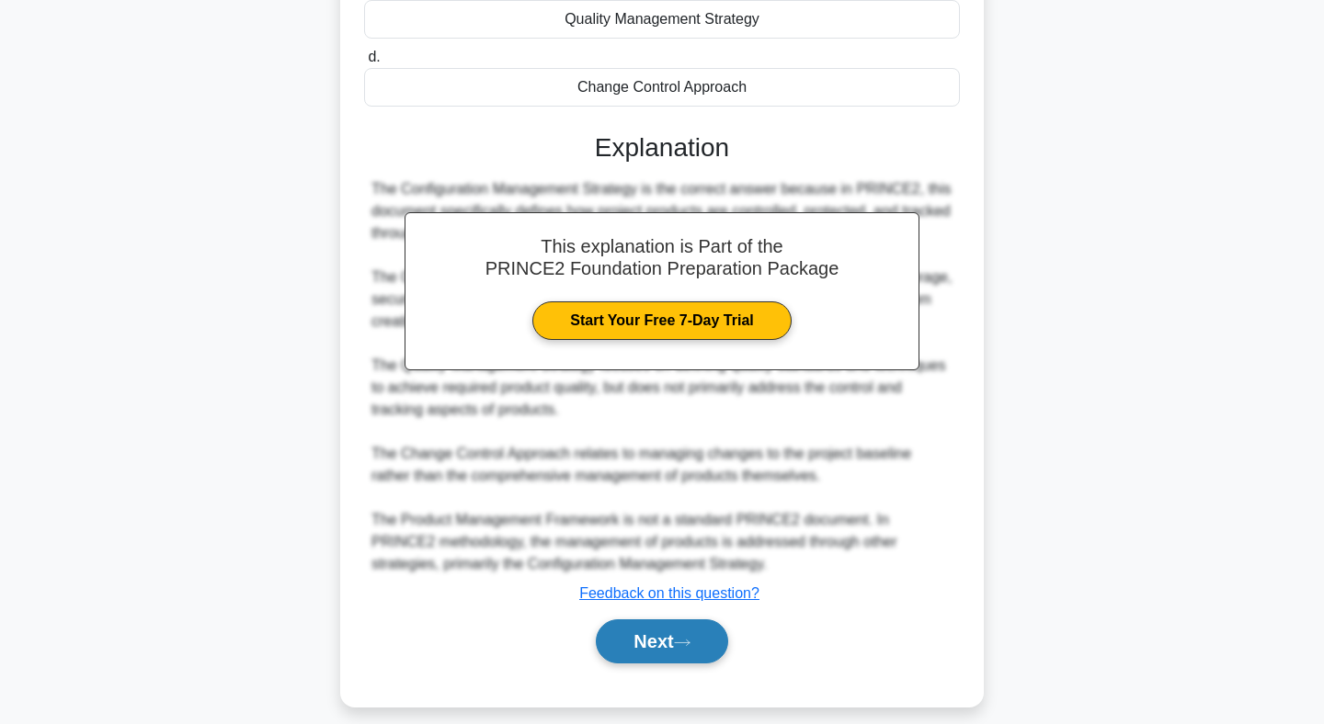
click at [678, 647] on button "Next" at bounding box center [661, 642] width 131 height 44
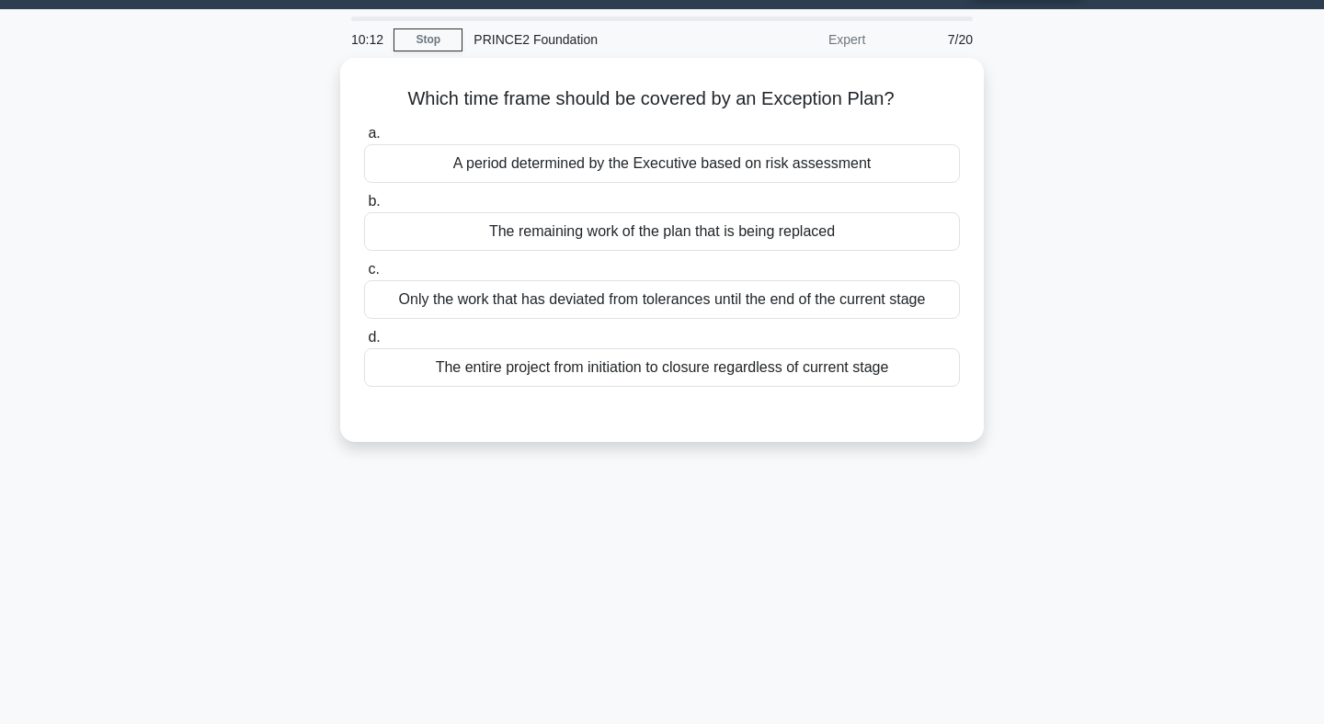
scroll to position [0, 0]
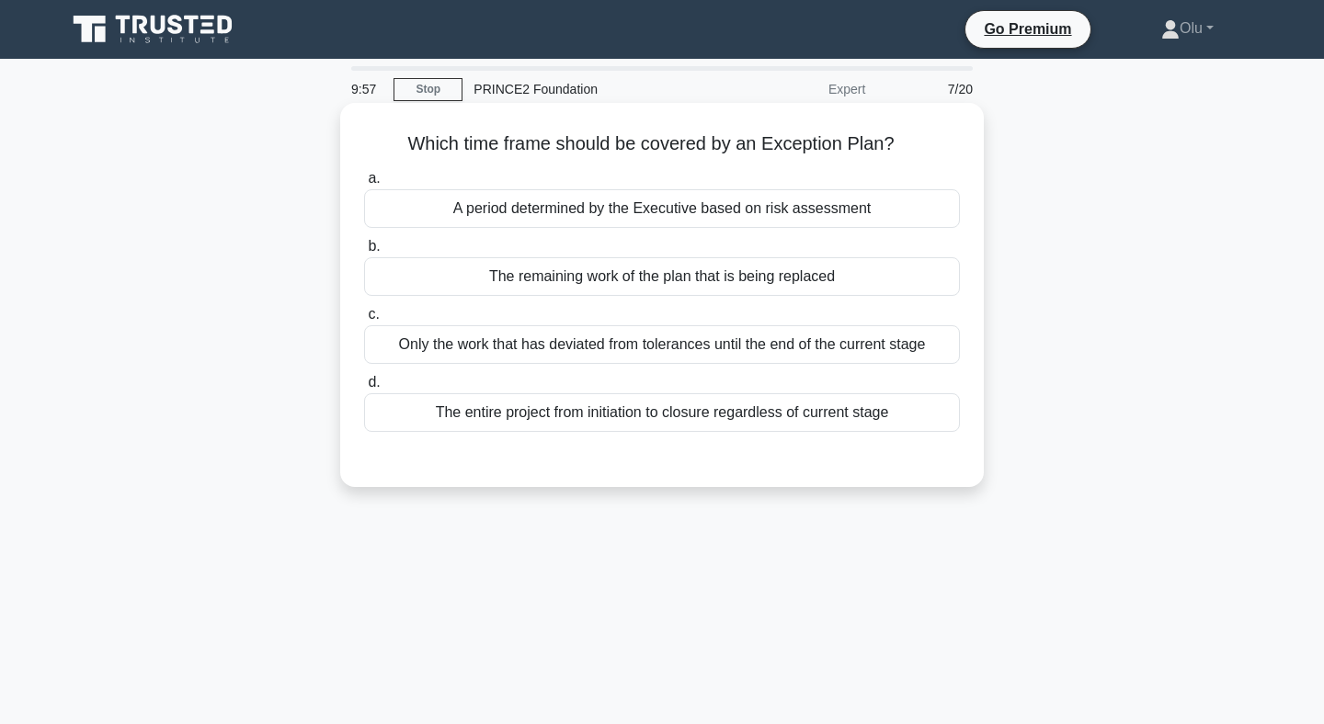
click at [644, 350] on div "Only the work that has deviated from tolerances until the end of the current st…" at bounding box center [662, 344] width 596 height 39
click at [364, 321] on input "c. Only the work that has deviated from tolerances until the end of the current…" at bounding box center [364, 315] width 0 height 12
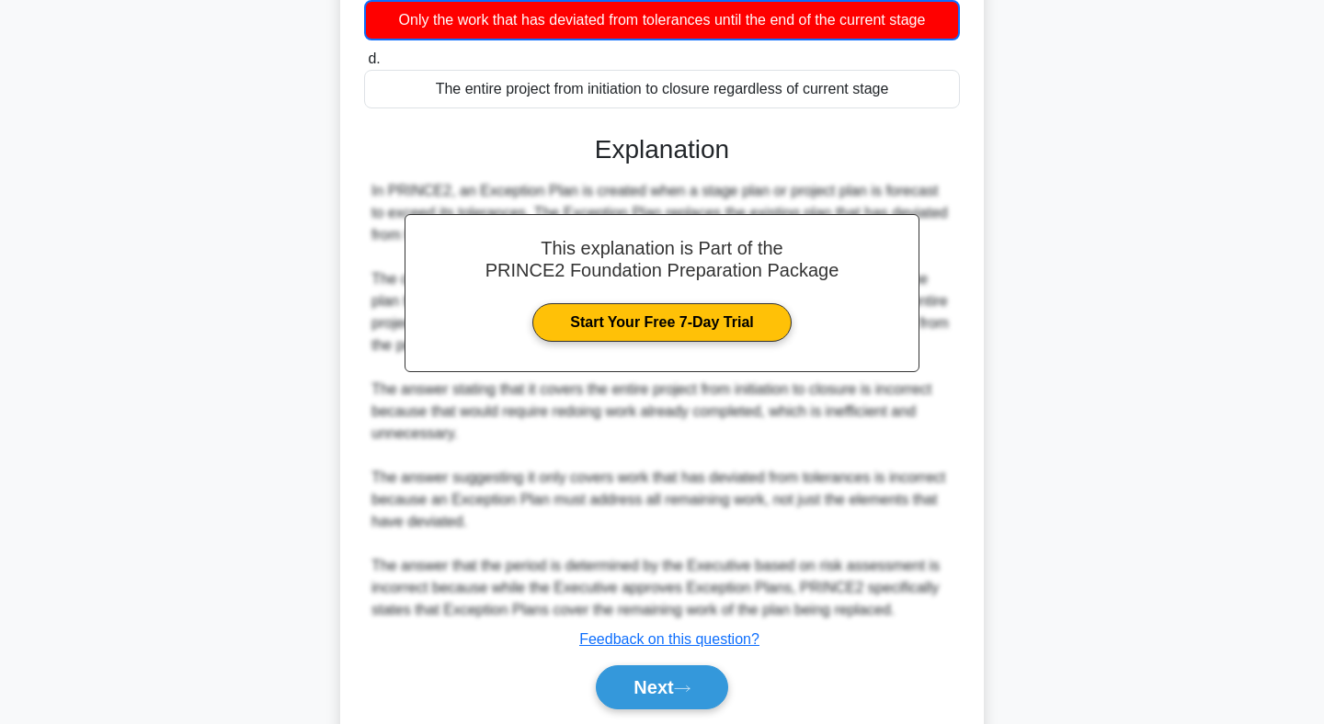
scroll to position [389, 0]
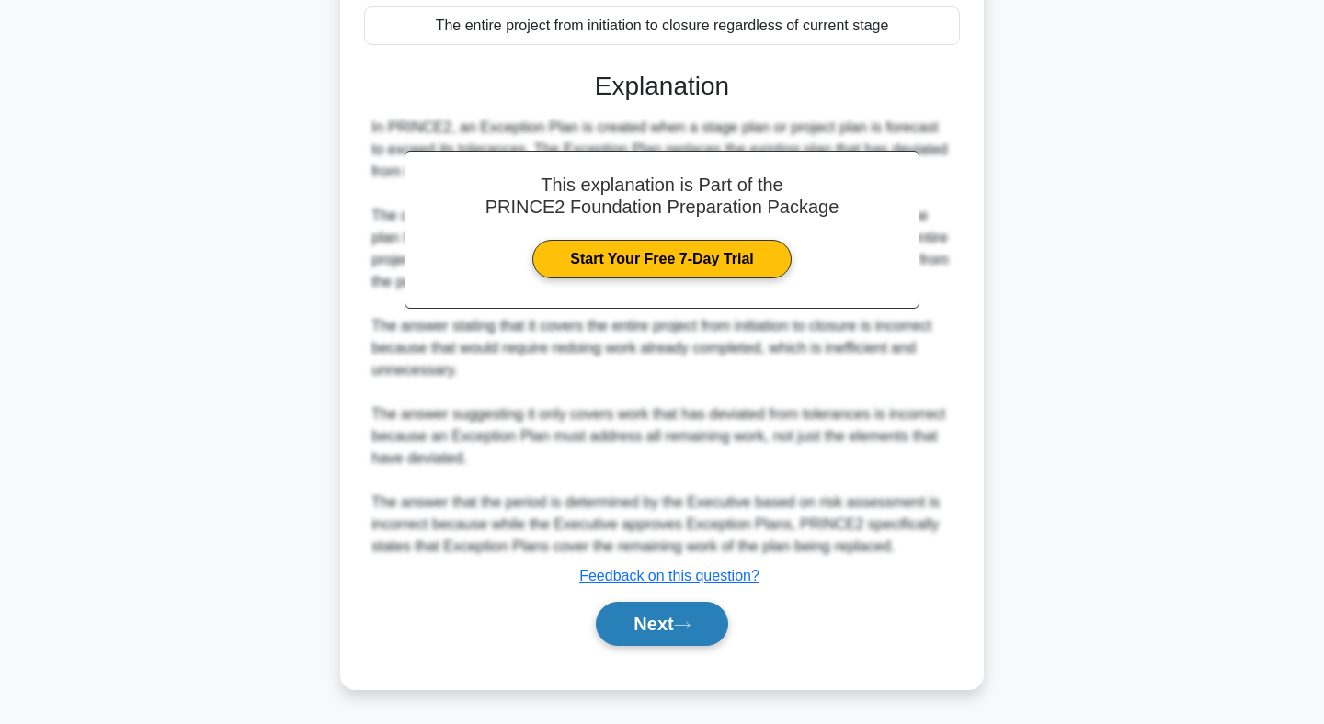
click at [674, 624] on button "Next" at bounding box center [661, 624] width 131 height 44
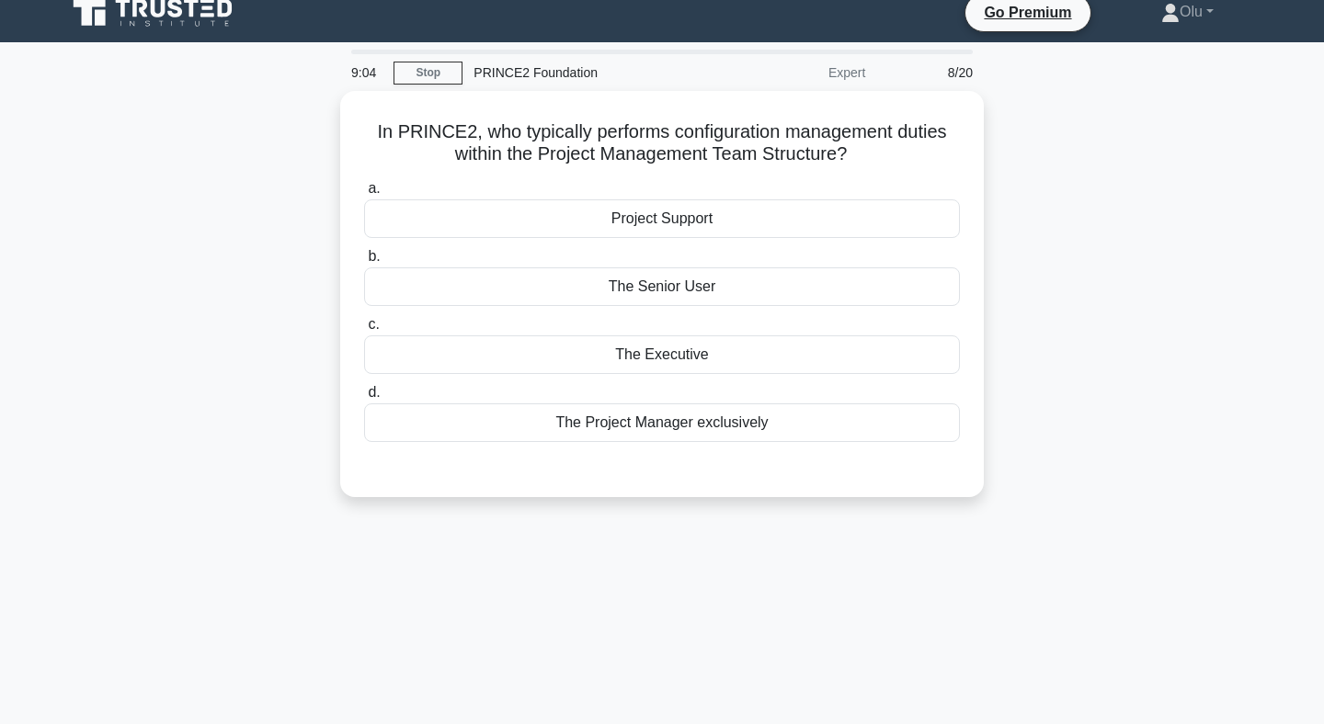
scroll to position [0, 0]
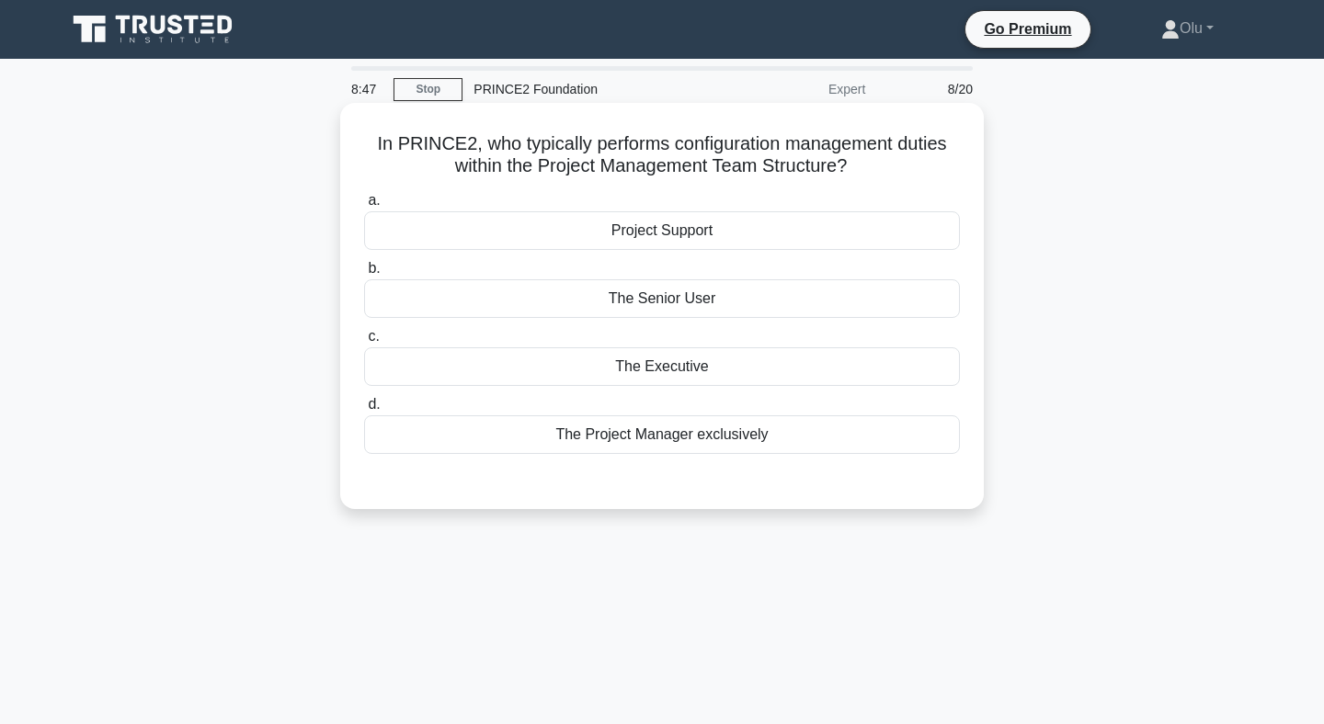
click at [675, 439] on div "The Project Manager exclusively" at bounding box center [662, 435] width 596 height 39
click at [364, 411] on input "d. The Project Manager exclusively" at bounding box center [364, 405] width 0 height 12
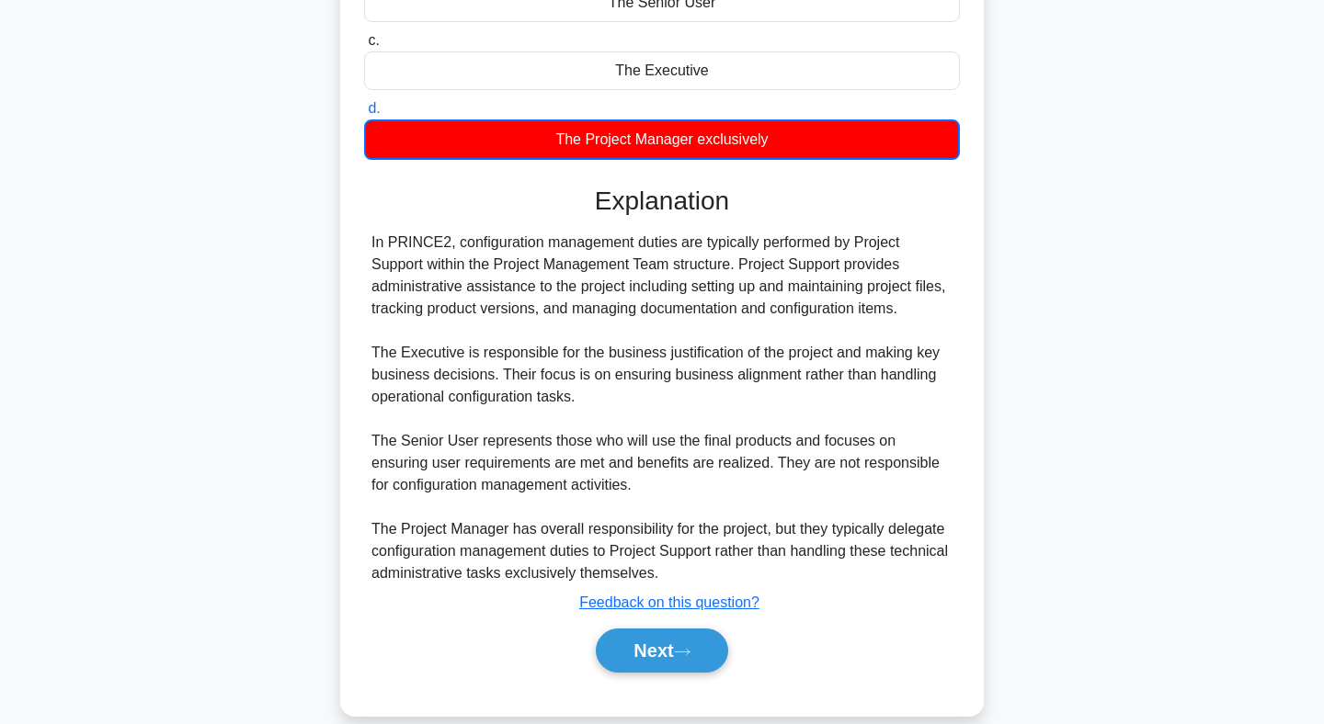
scroll to position [302, 0]
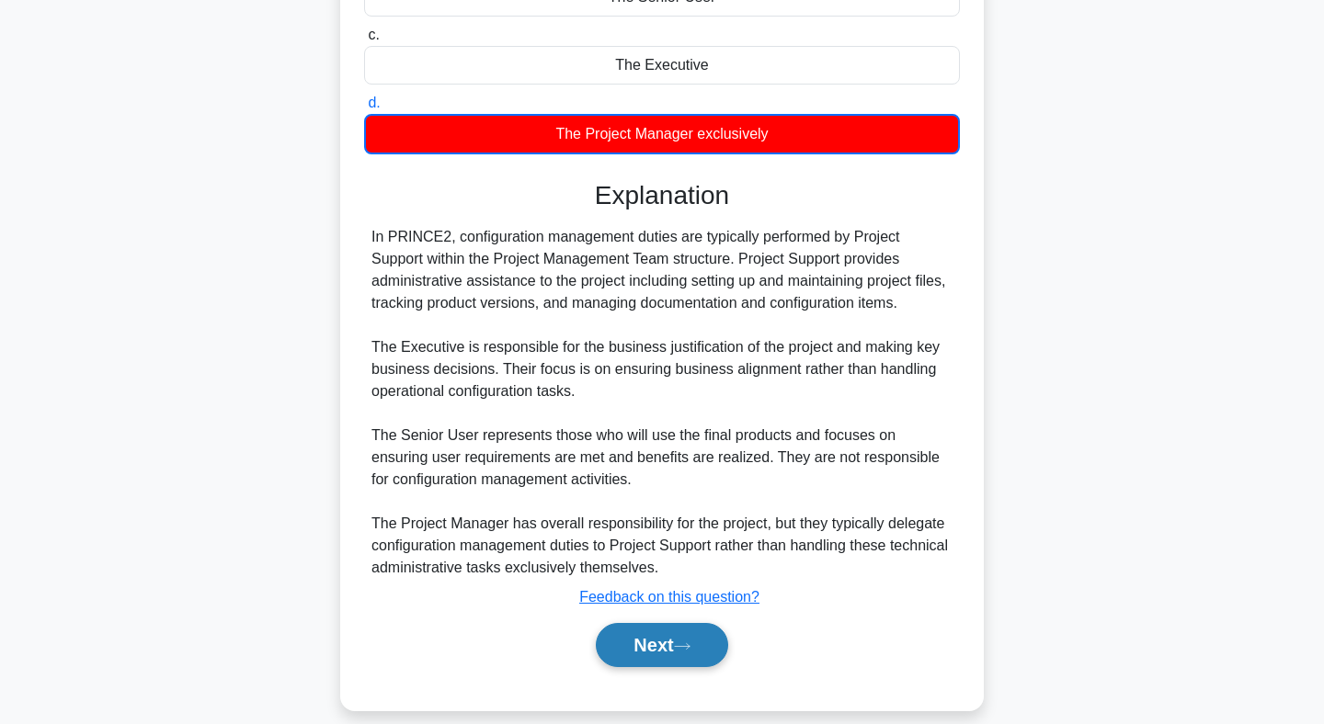
click at [665, 640] on button "Next" at bounding box center [661, 645] width 131 height 44
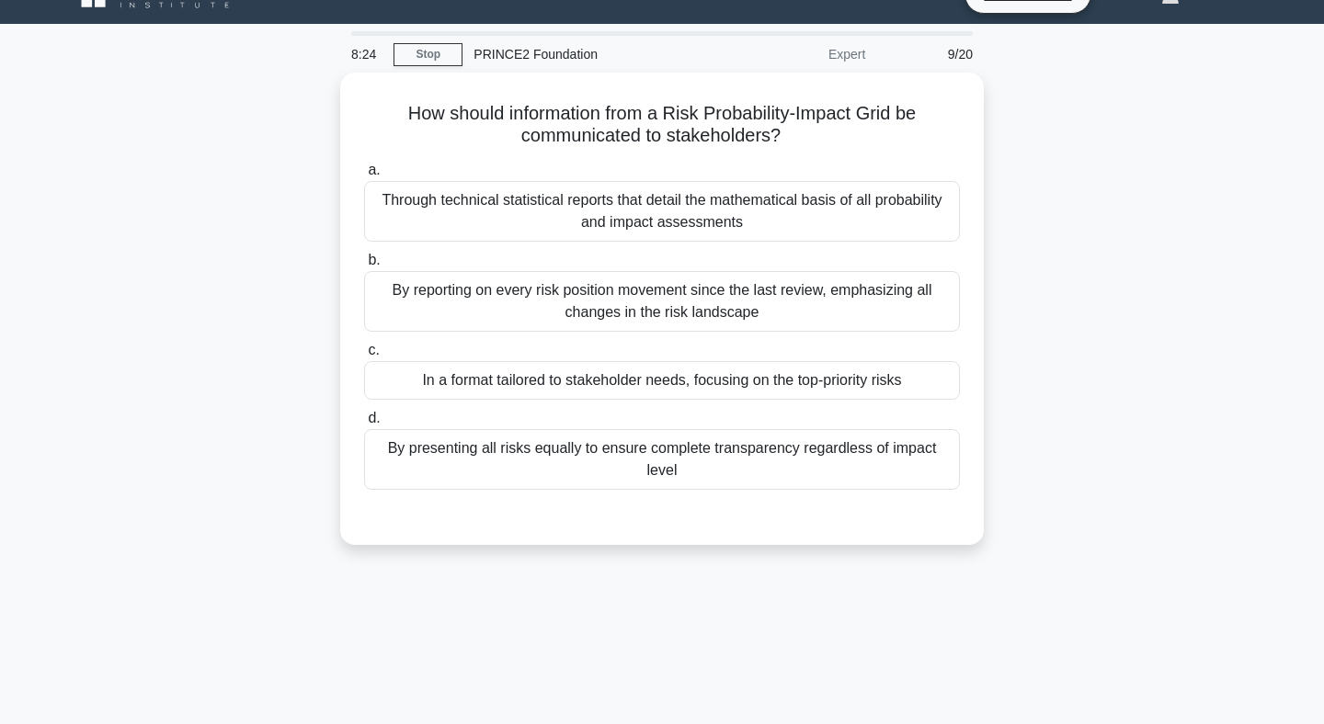
scroll to position [0, 0]
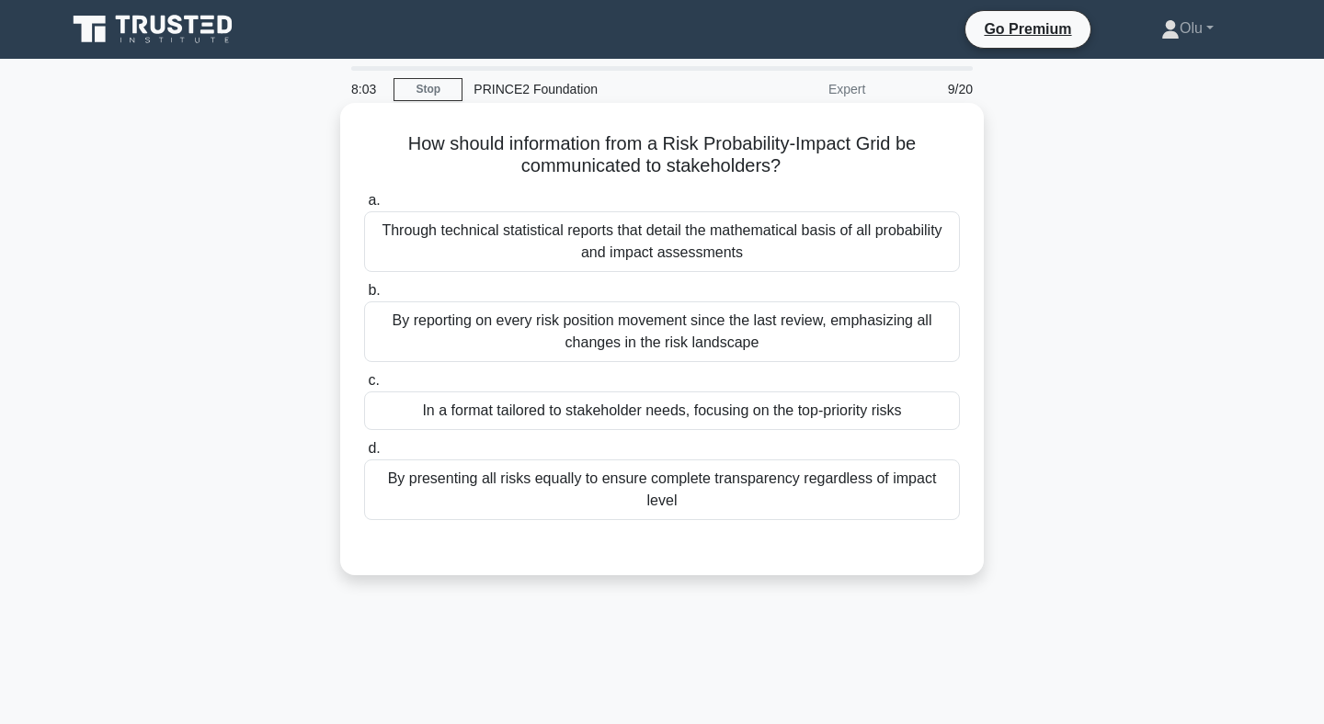
click at [647, 405] on div "In a format tailored to stakeholder needs, focusing on the top-priority risks" at bounding box center [662, 411] width 596 height 39
click at [364, 387] on input "c. In a format tailored to stakeholder needs, focusing on the top-priority risks" at bounding box center [364, 381] width 0 height 12
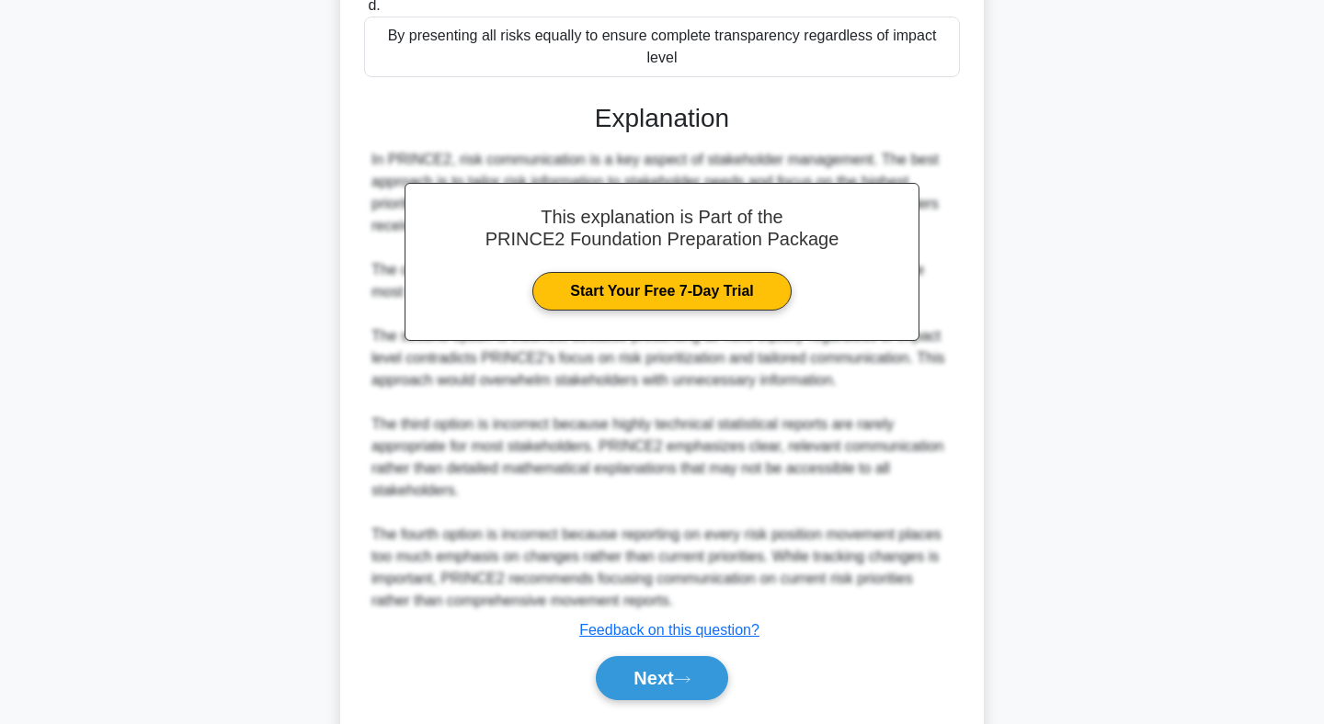
scroll to position [497, 0]
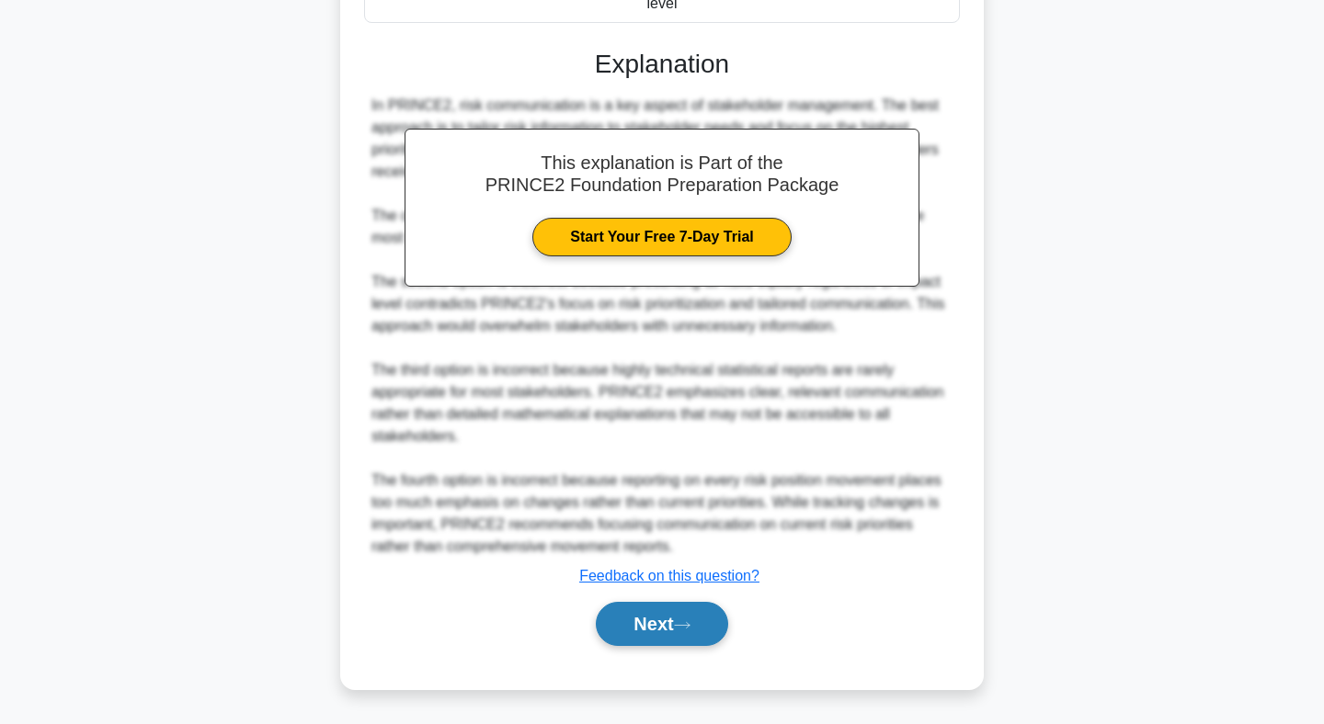
click at [686, 621] on icon at bounding box center [682, 626] width 17 height 10
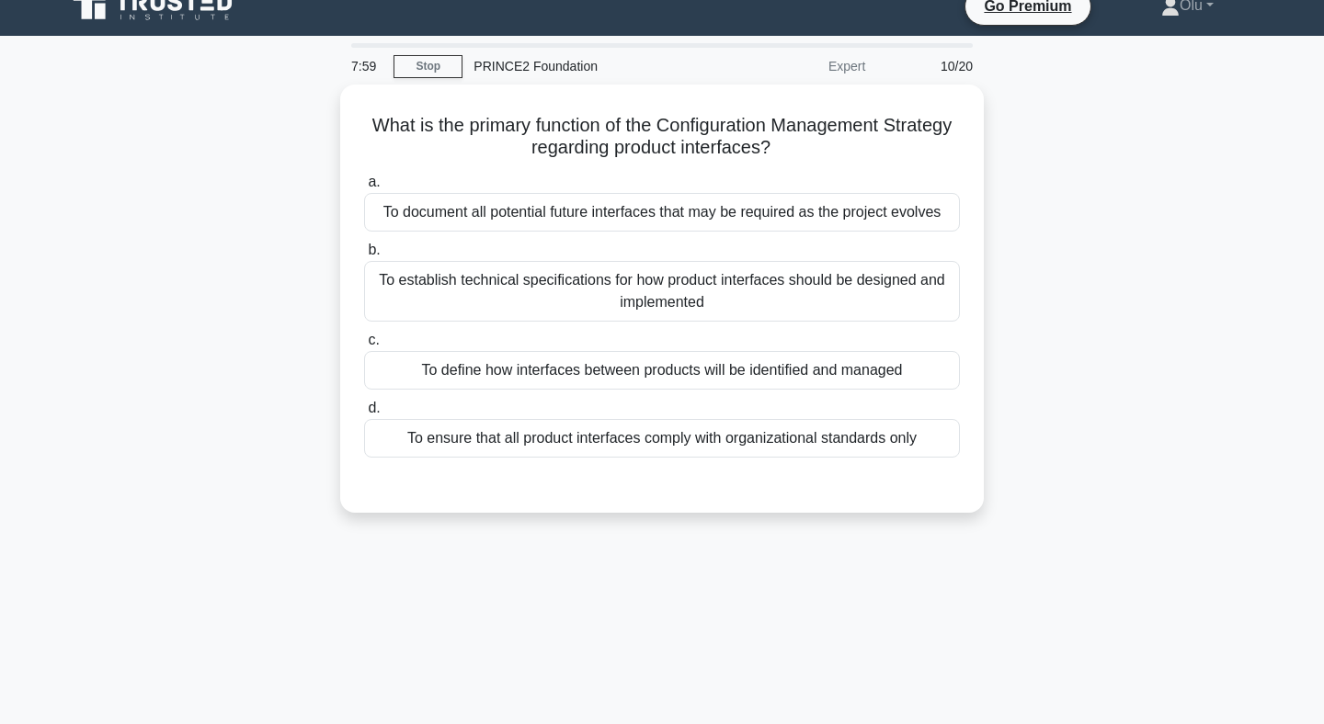
scroll to position [0, 0]
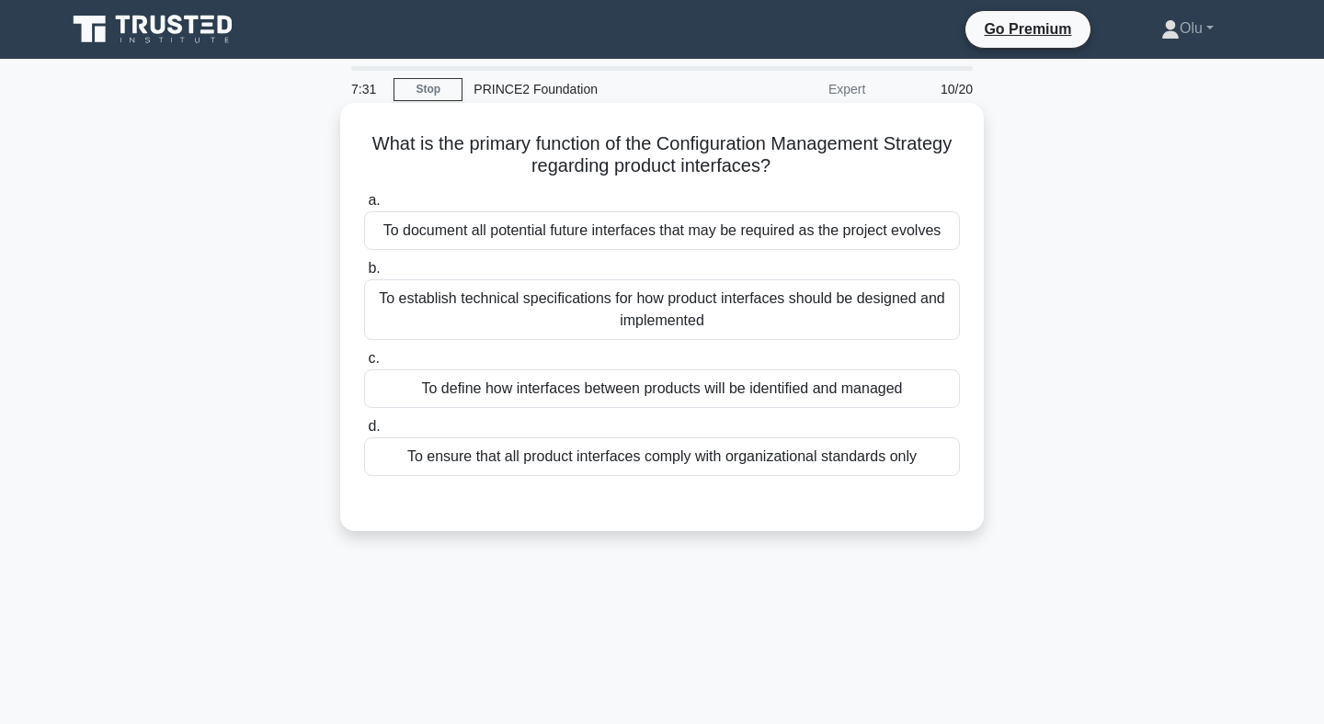
click at [643, 296] on div "To establish technical specifications for how product interfaces should be desi…" at bounding box center [662, 309] width 596 height 61
click at [364, 275] on input "b. To establish technical specifications for how product interfaces should be d…" at bounding box center [364, 269] width 0 height 12
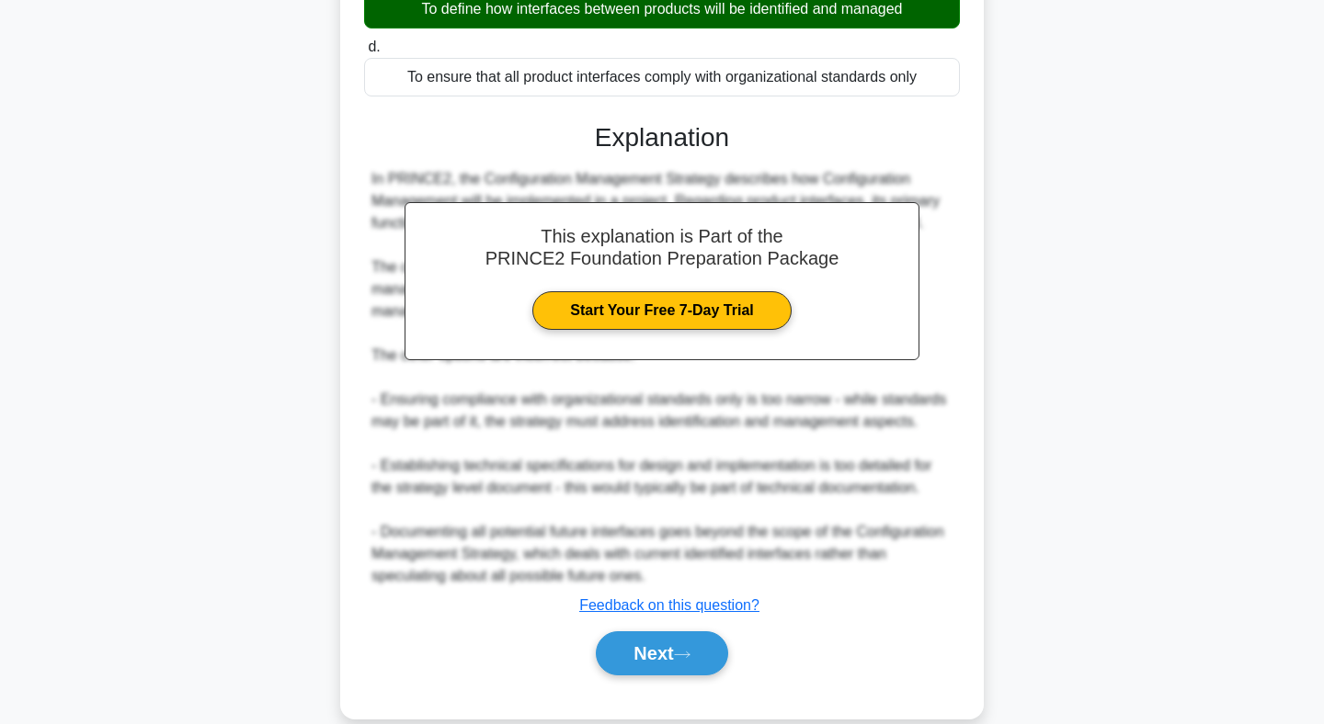
scroll to position [411, 0]
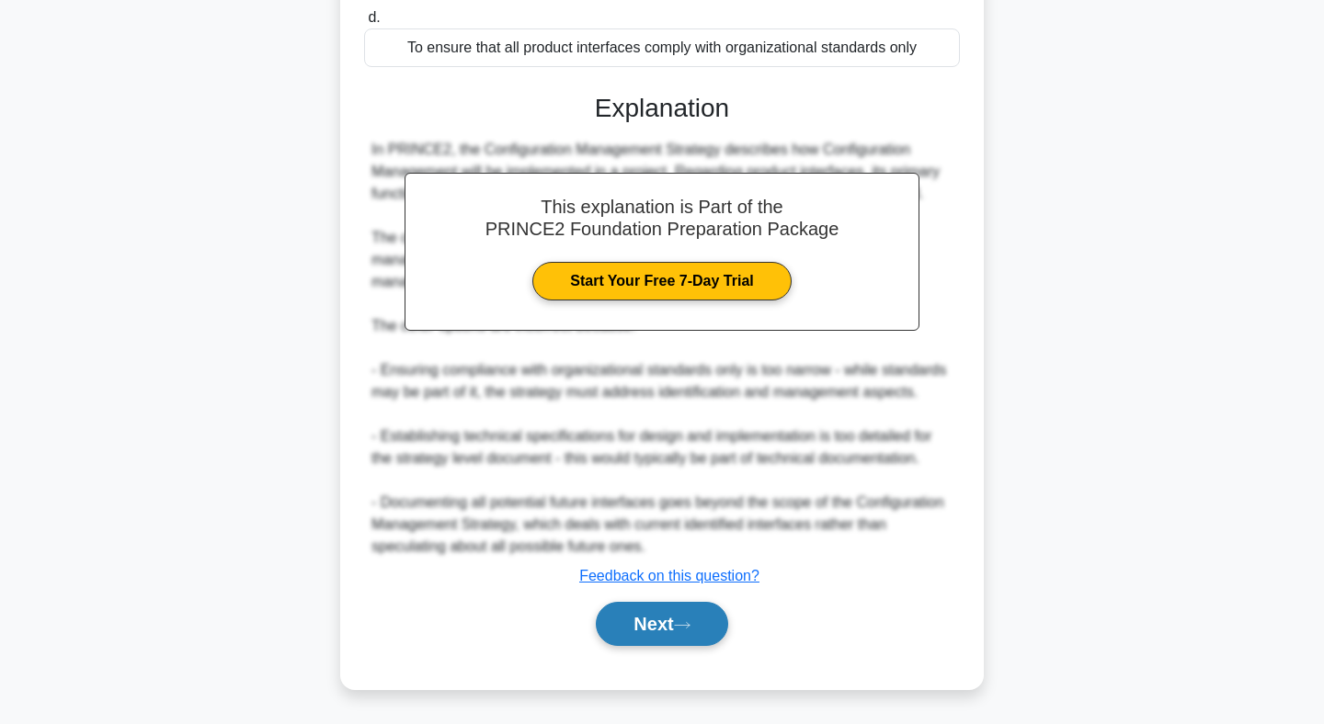
click at [665, 619] on button "Next" at bounding box center [661, 624] width 131 height 44
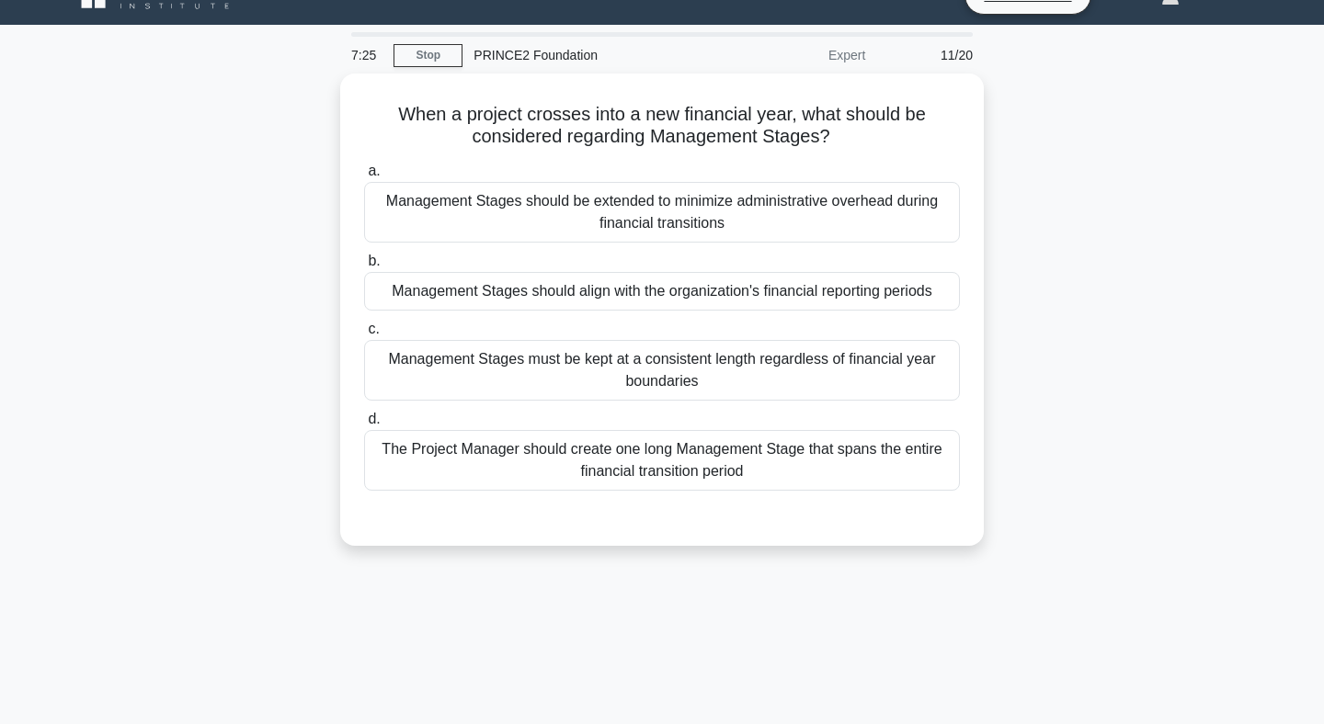
scroll to position [0, 0]
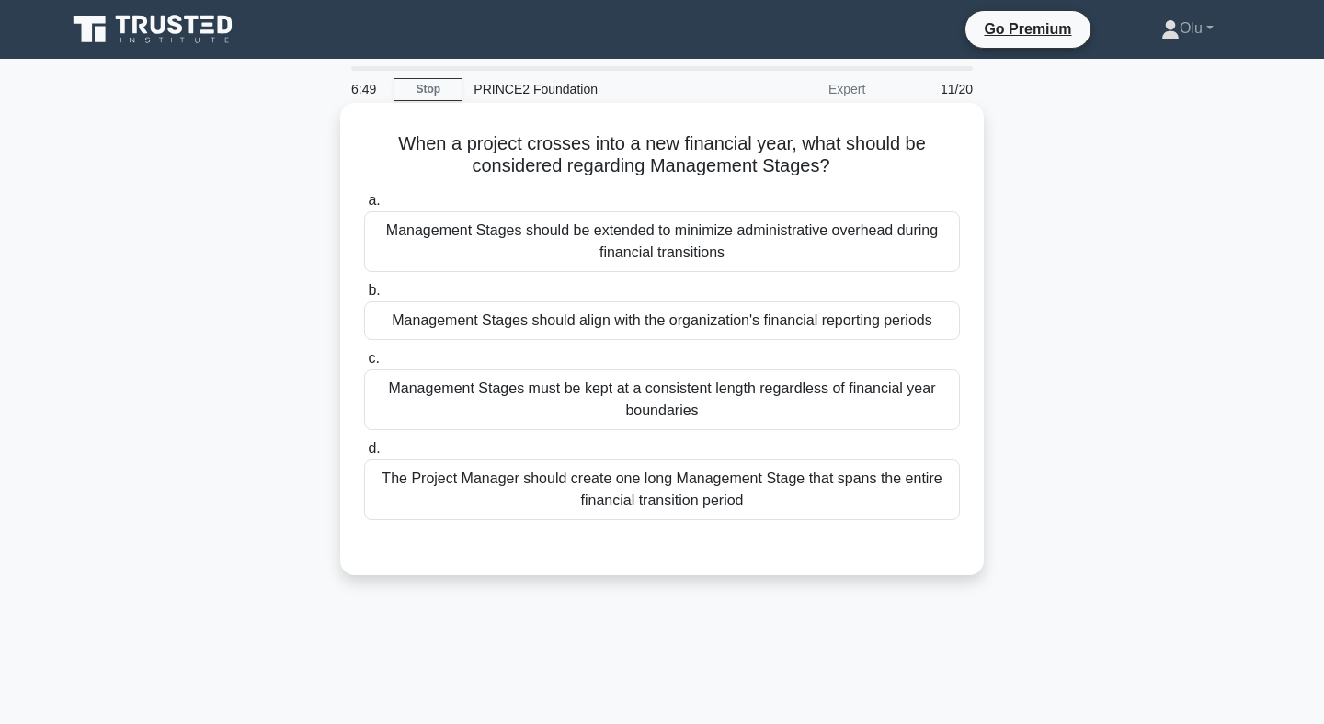
click at [741, 326] on div "Management Stages should align with the organization's financial reporting peri…" at bounding box center [662, 321] width 596 height 39
click at [364, 297] on input "b. Management Stages should align with the organization's financial reporting p…" at bounding box center [364, 291] width 0 height 12
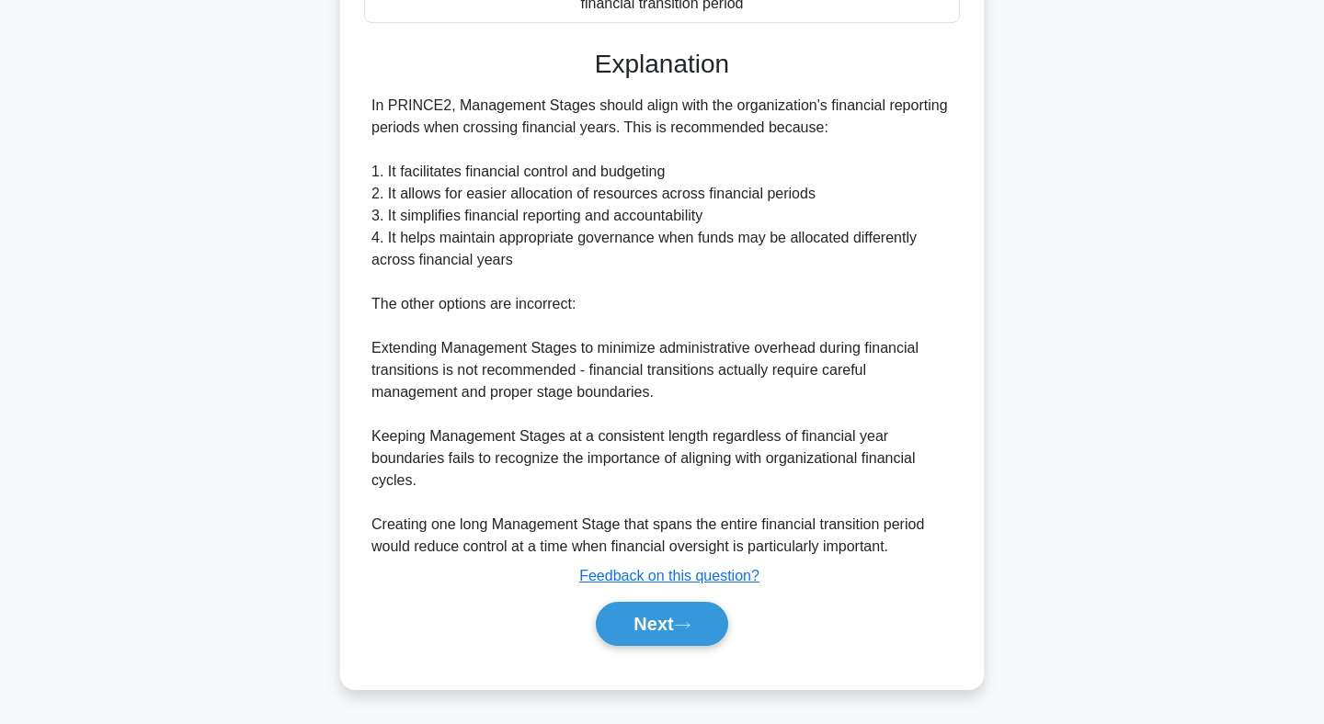
scroll to position [497, 0]
click at [690, 614] on button "Next" at bounding box center [661, 624] width 131 height 44
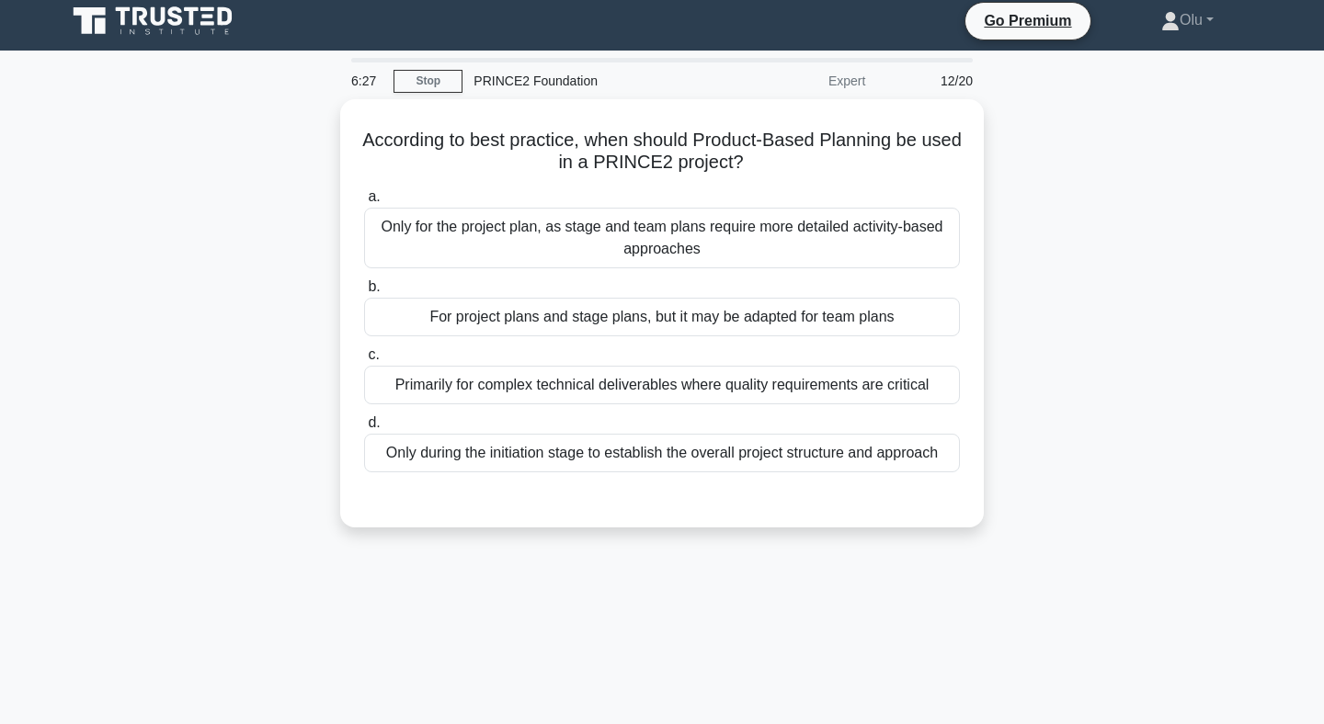
scroll to position [0, 0]
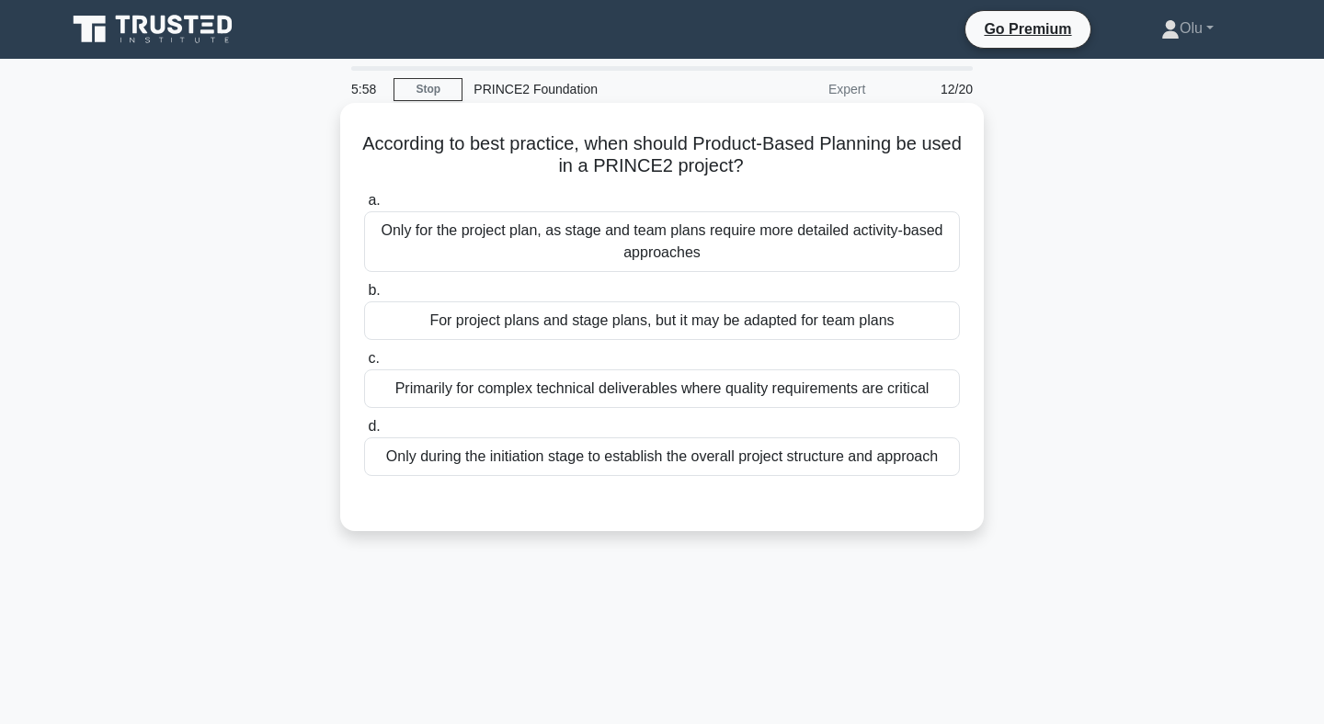
click at [674, 327] on div "For project plans and stage plans, but it may be adapted for team plans" at bounding box center [662, 321] width 596 height 39
click at [364, 297] on input "b. For project plans and stage plans, but it may be adapted for team plans" at bounding box center [364, 291] width 0 height 12
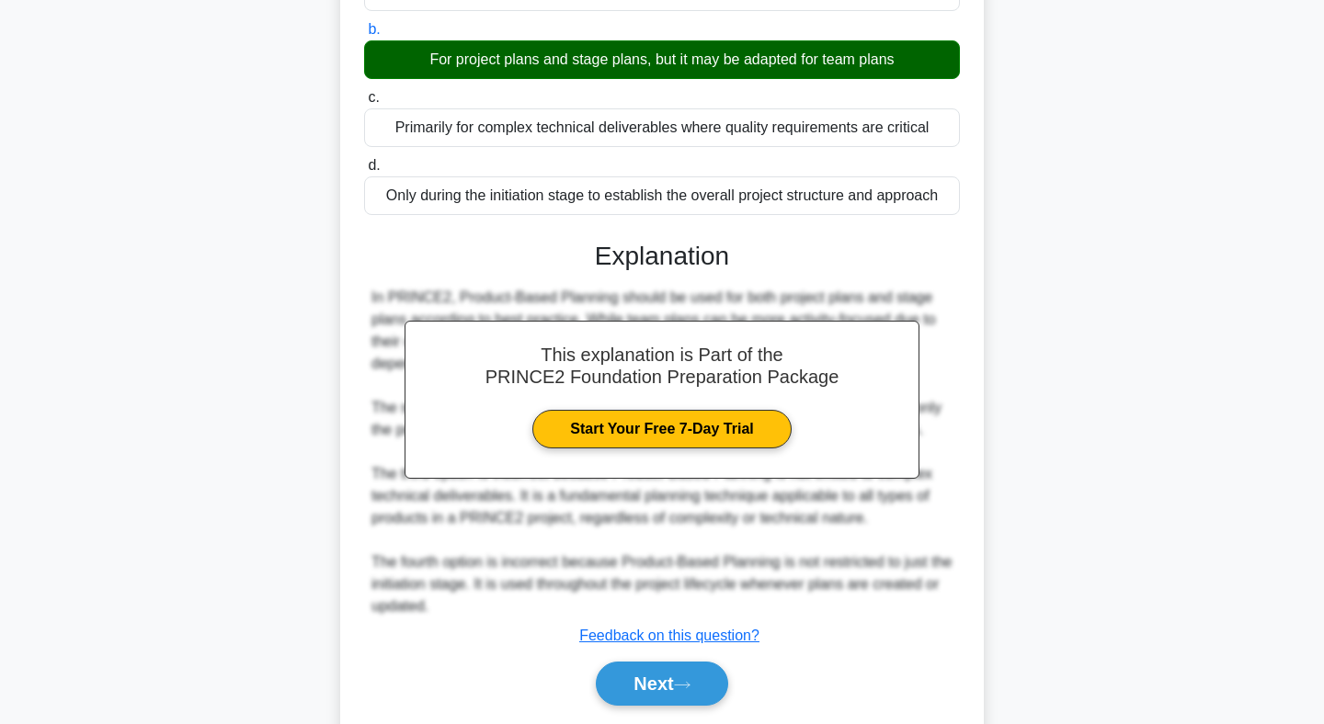
scroll to position [279, 0]
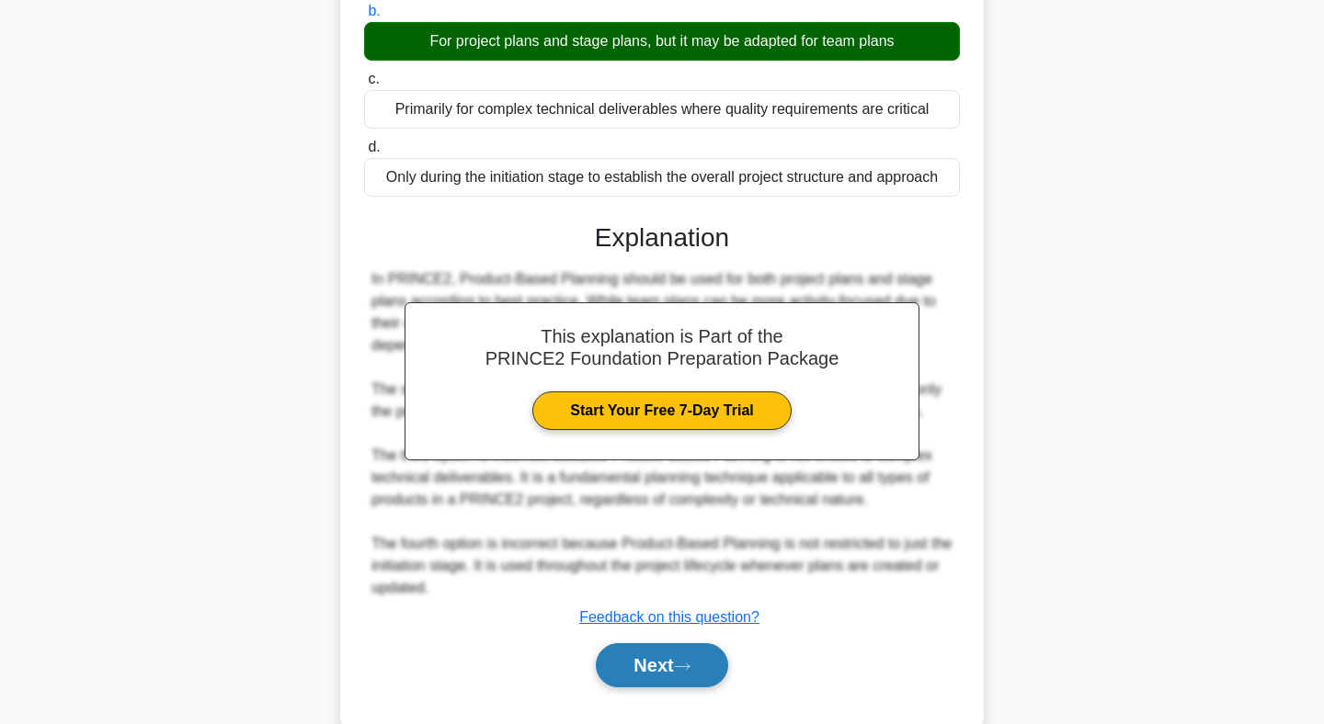
click at [667, 664] on button "Next" at bounding box center [661, 665] width 131 height 44
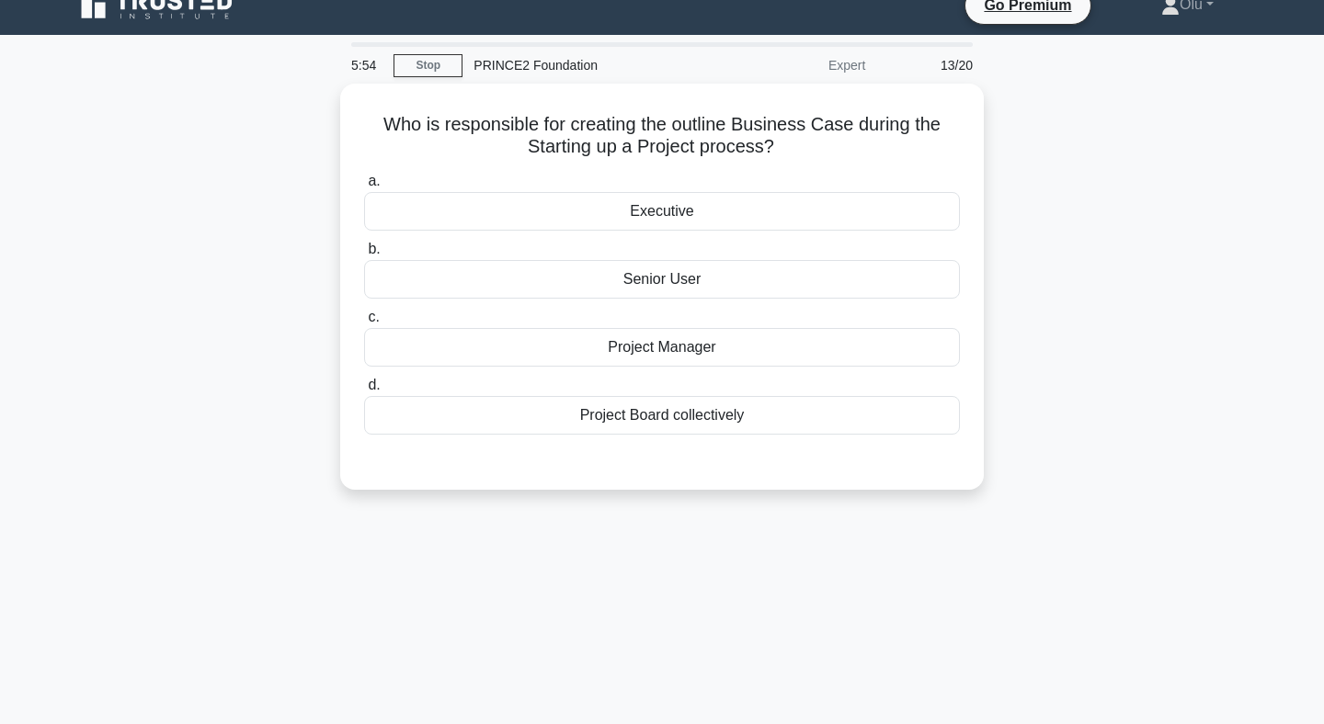
scroll to position [0, 0]
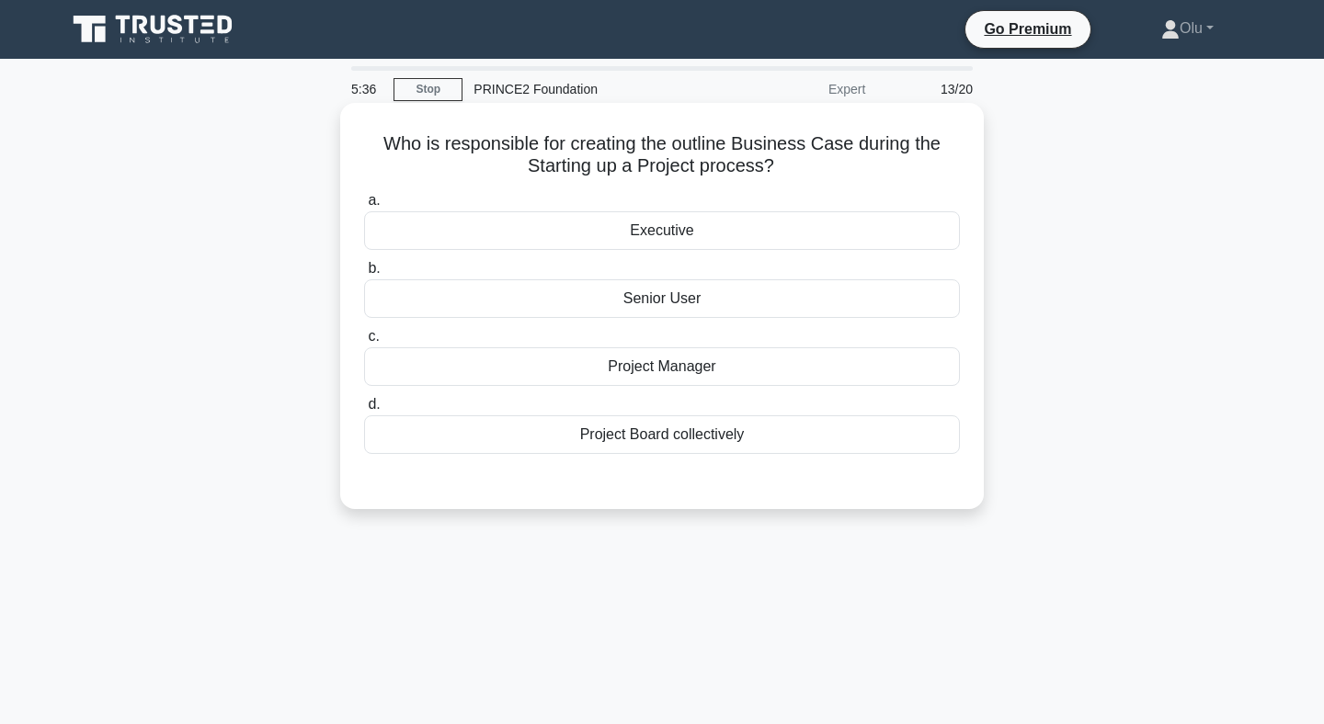
click at [632, 364] on div "Project Manager" at bounding box center [662, 366] width 596 height 39
click at [364, 343] on input "c. Project Manager" at bounding box center [364, 337] width 0 height 12
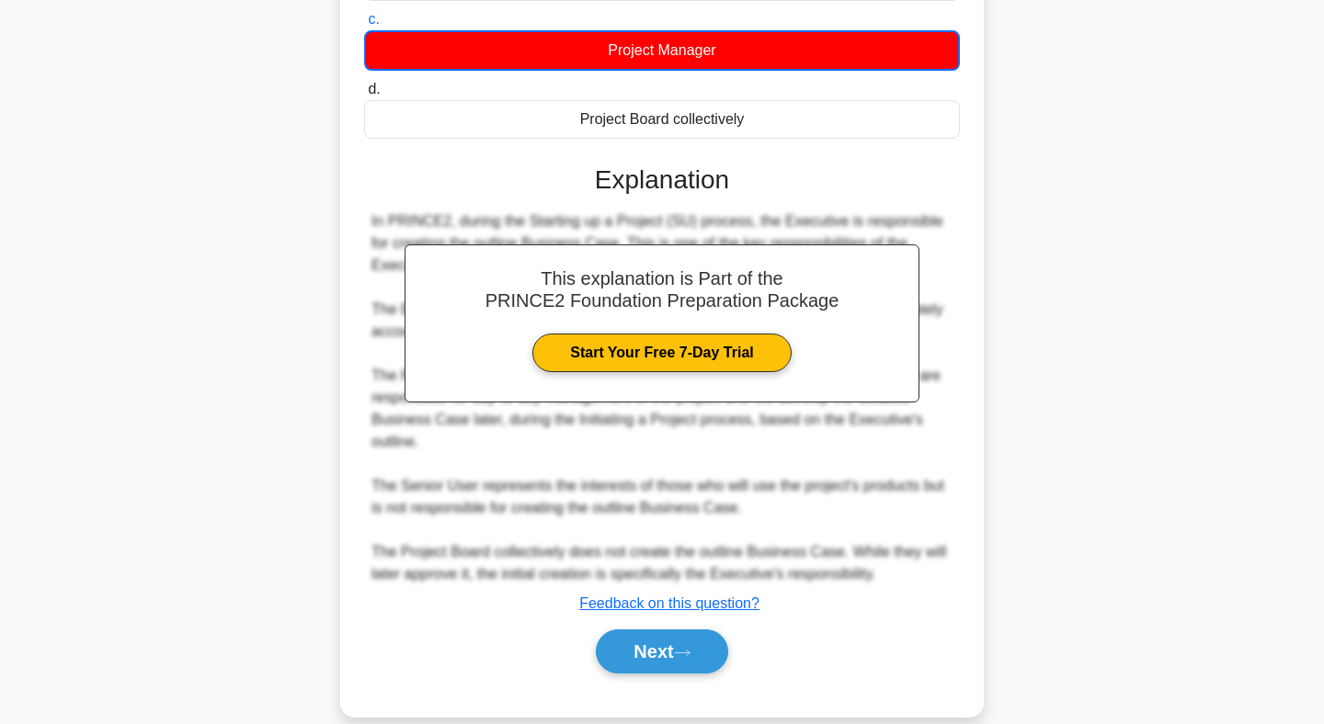
scroll to position [345, 0]
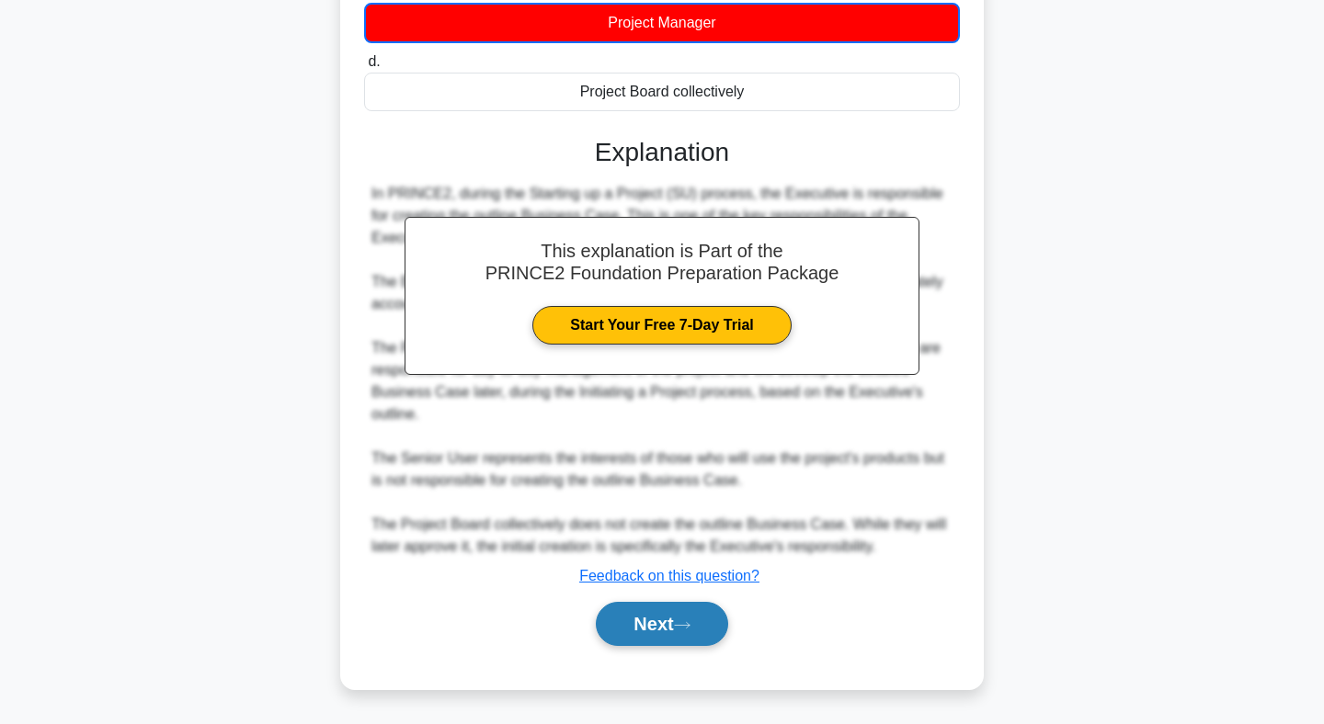
click at [657, 630] on button "Next" at bounding box center [661, 624] width 131 height 44
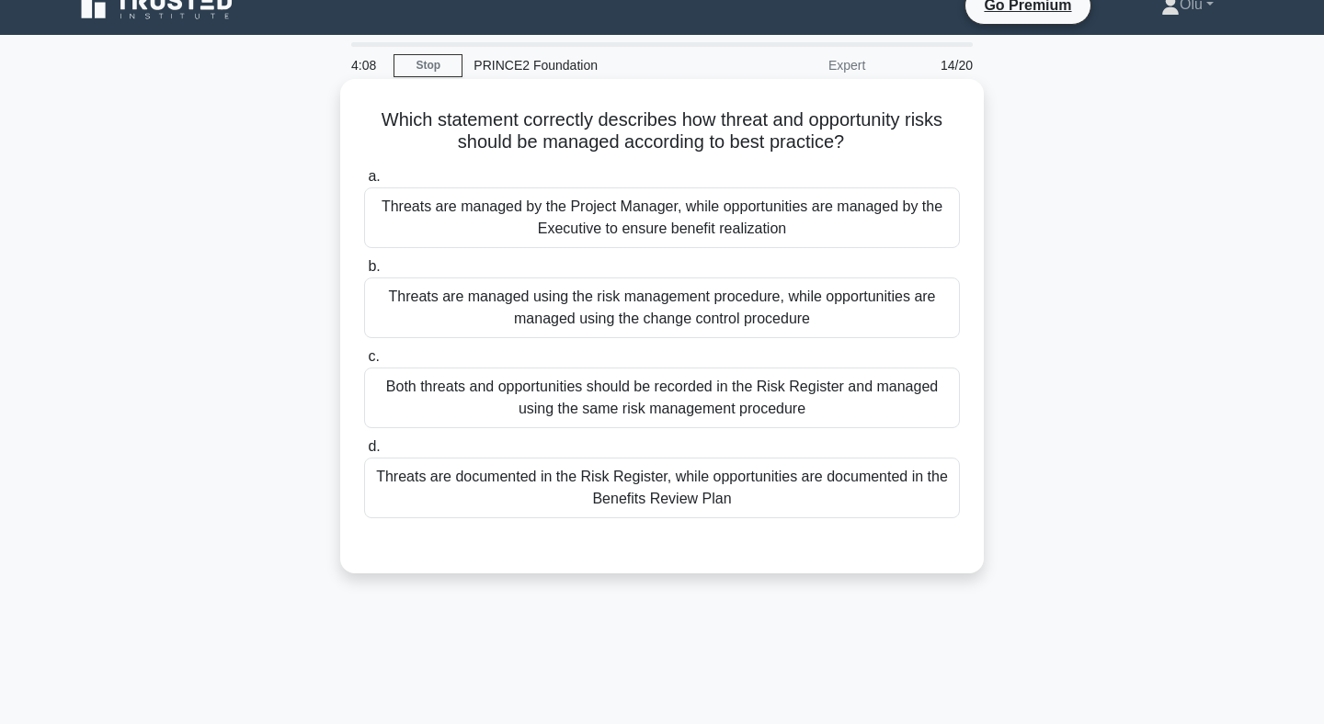
scroll to position [25, 0]
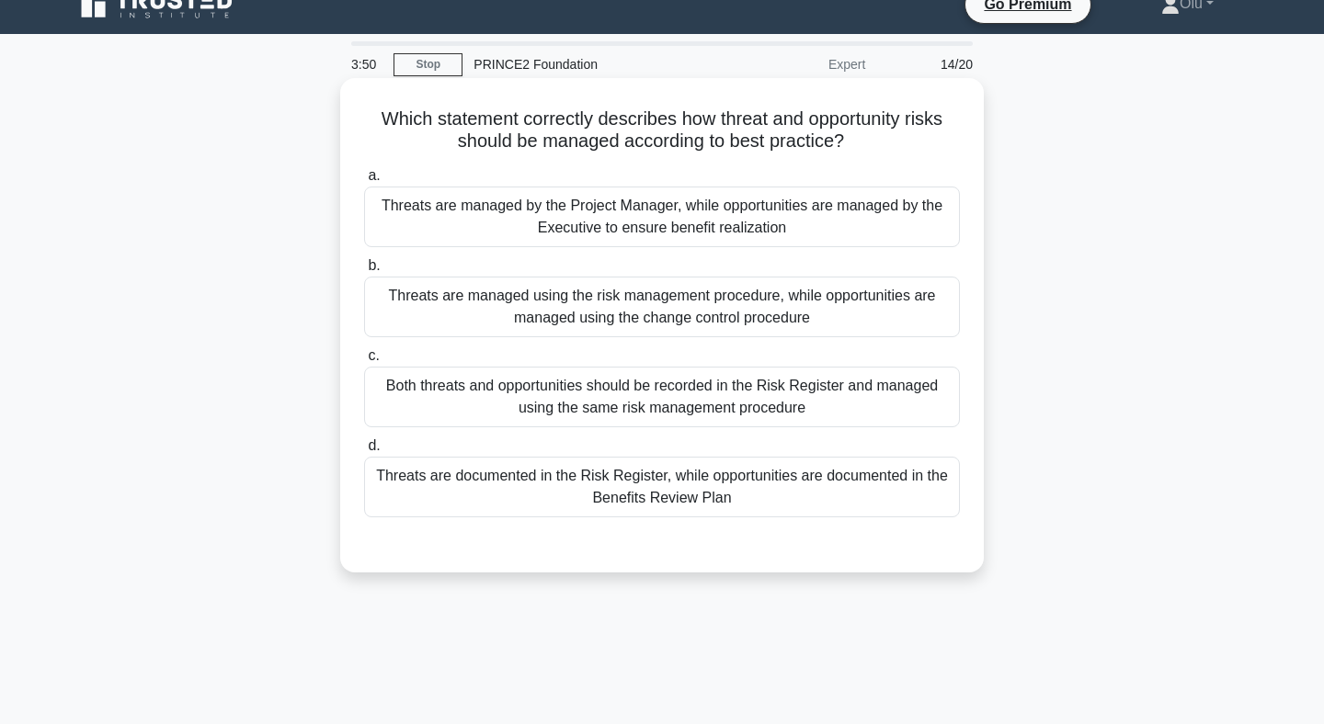
click at [655, 385] on div "Both threats and opportunities should be recorded in the Risk Register and mana…" at bounding box center [662, 397] width 596 height 61
click at [364, 362] on input "c. Both threats and opportunities should be recorded in the Risk Register and m…" at bounding box center [364, 356] width 0 height 12
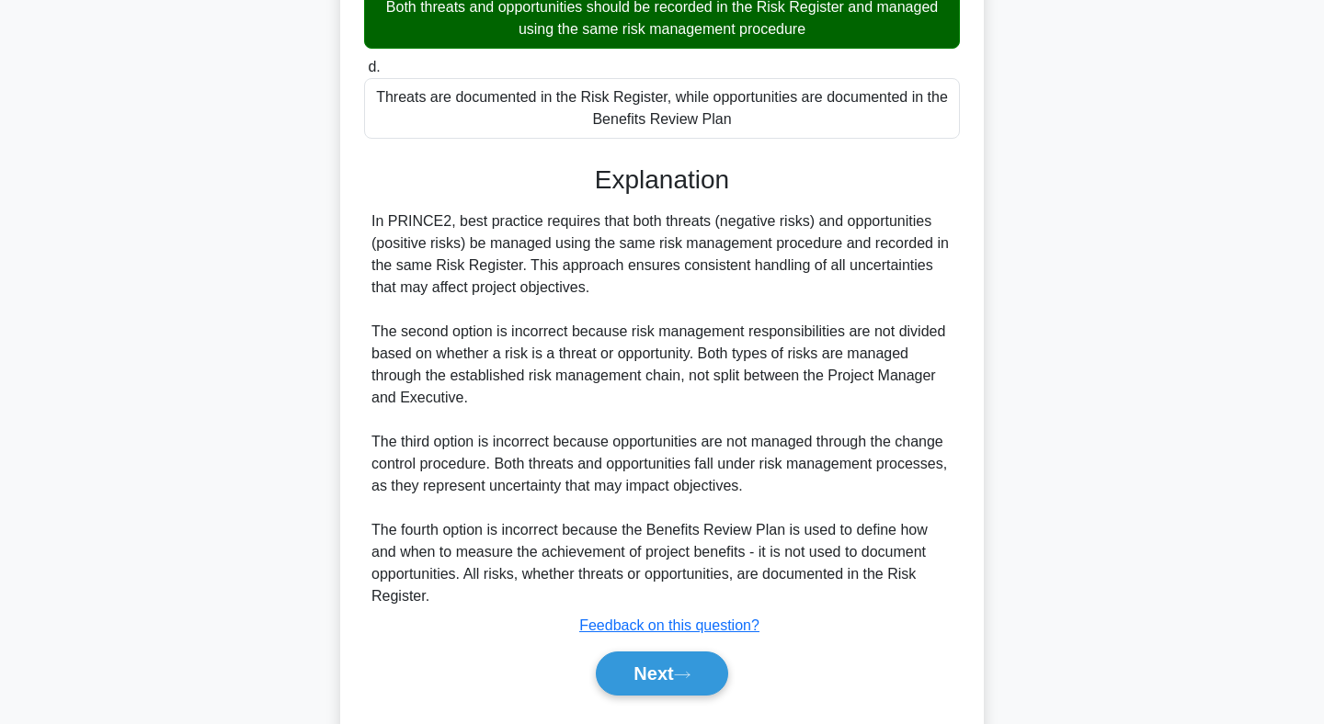
scroll to position [405, 0]
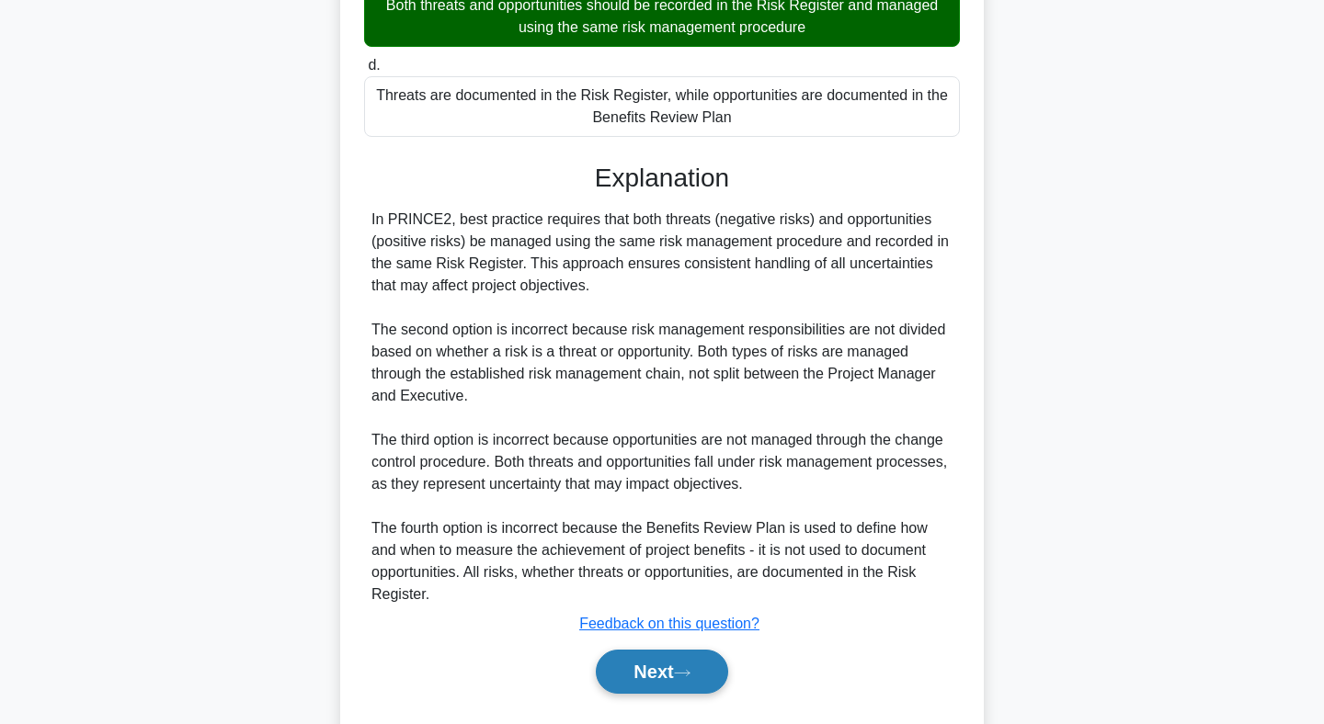
click at [657, 671] on button "Next" at bounding box center [661, 672] width 131 height 44
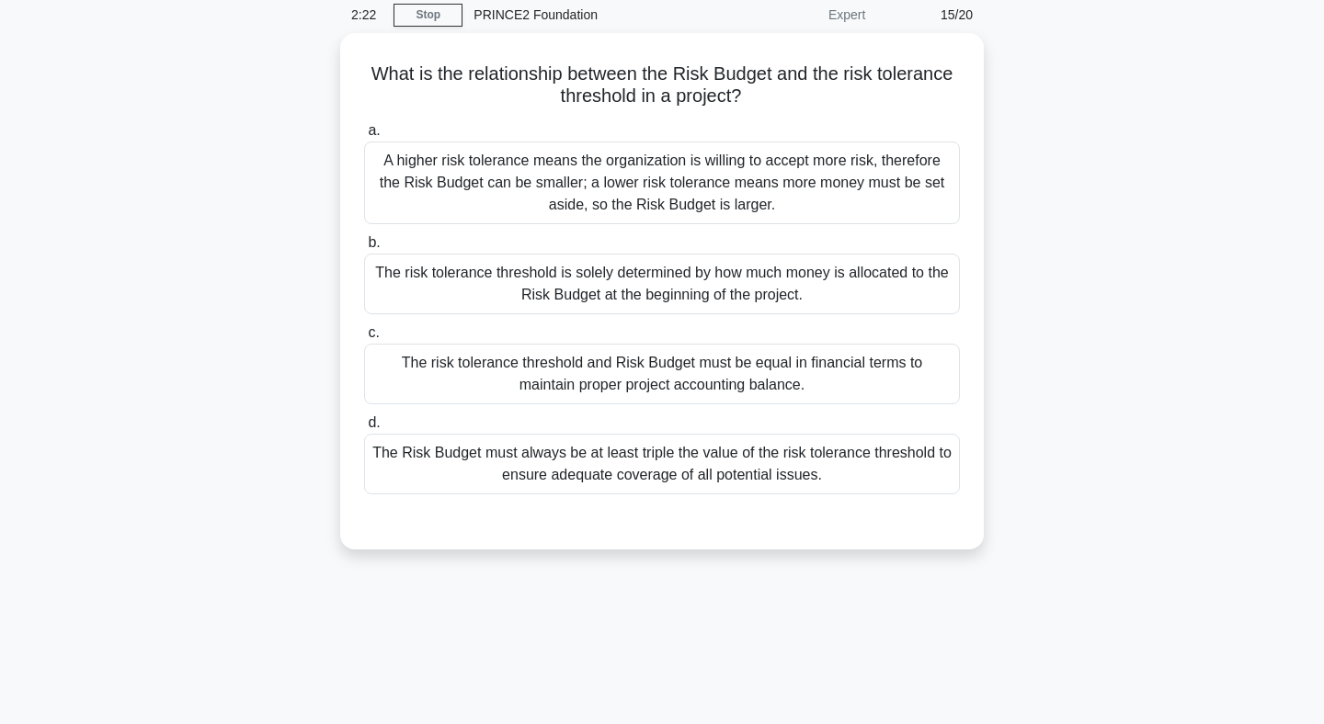
scroll to position [0, 0]
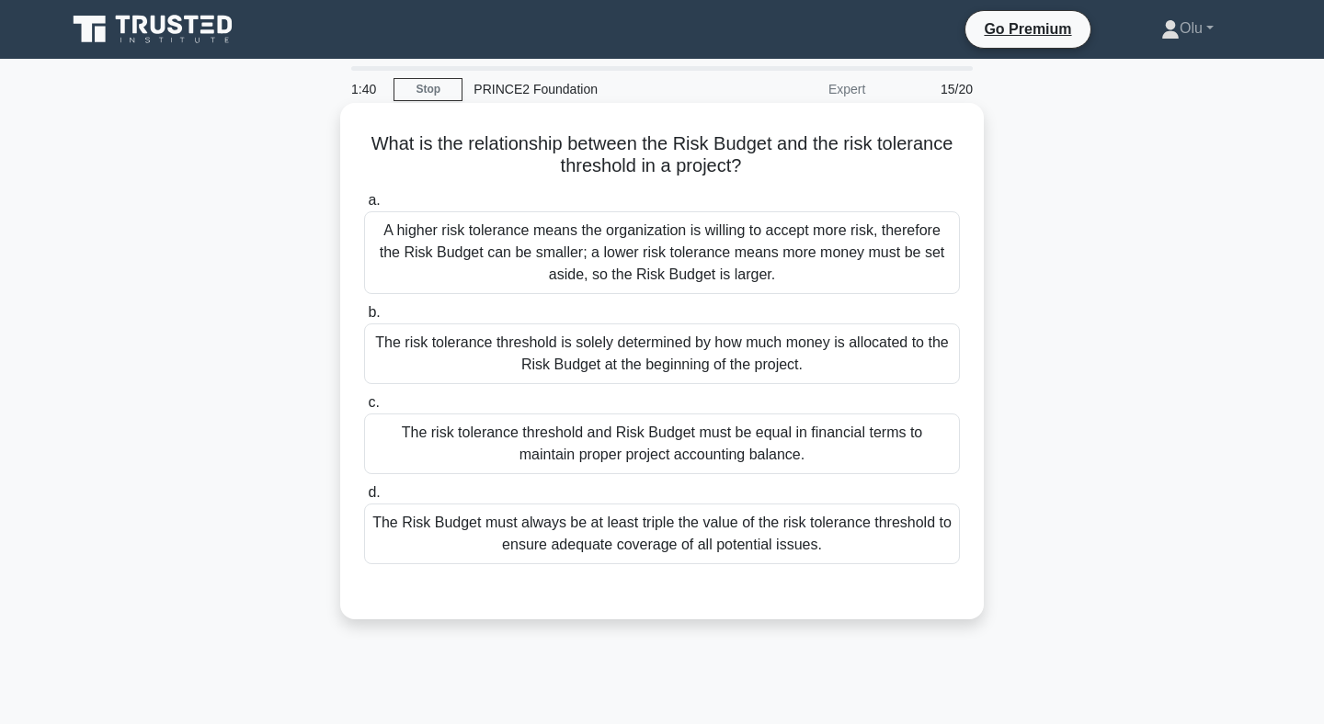
click at [650, 356] on div "The risk tolerance threshold is solely determined by how much money is allocate…" at bounding box center [662, 354] width 596 height 61
click at [364, 319] on input "b. The risk tolerance threshold is solely determined by how much money is alloc…" at bounding box center [364, 313] width 0 height 12
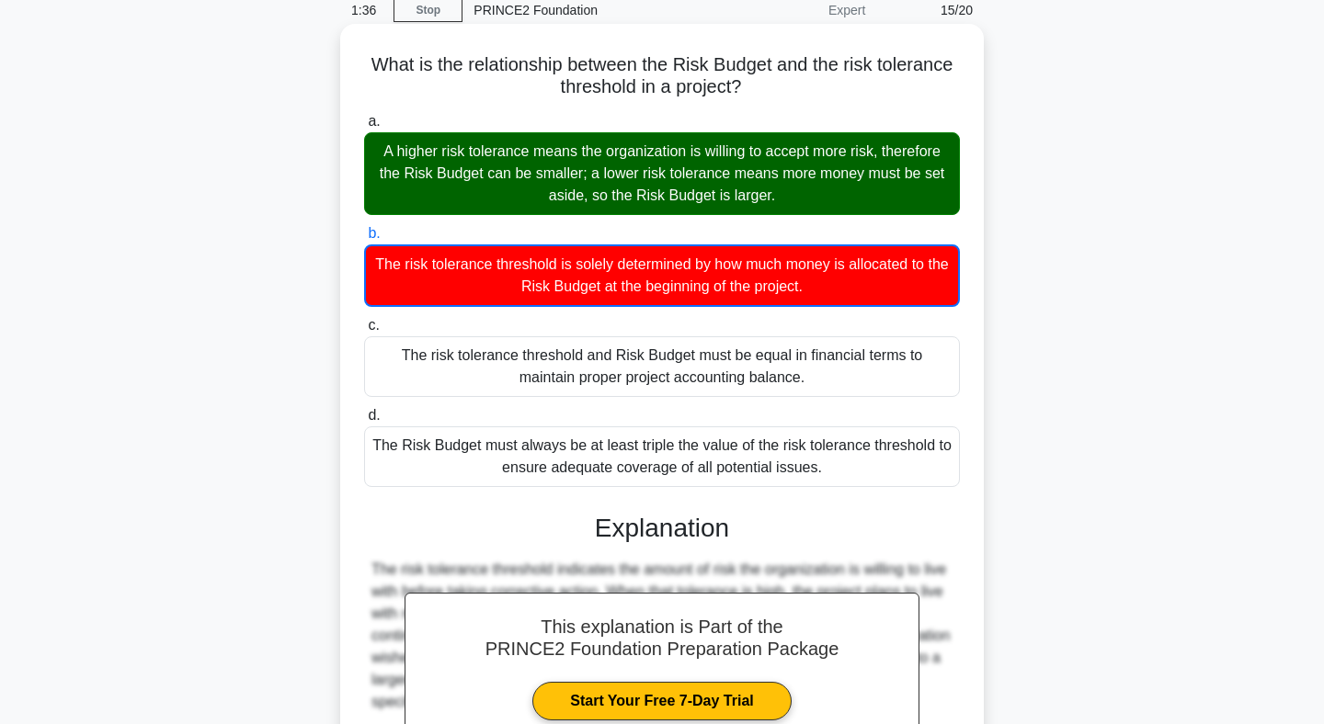
scroll to position [301, 0]
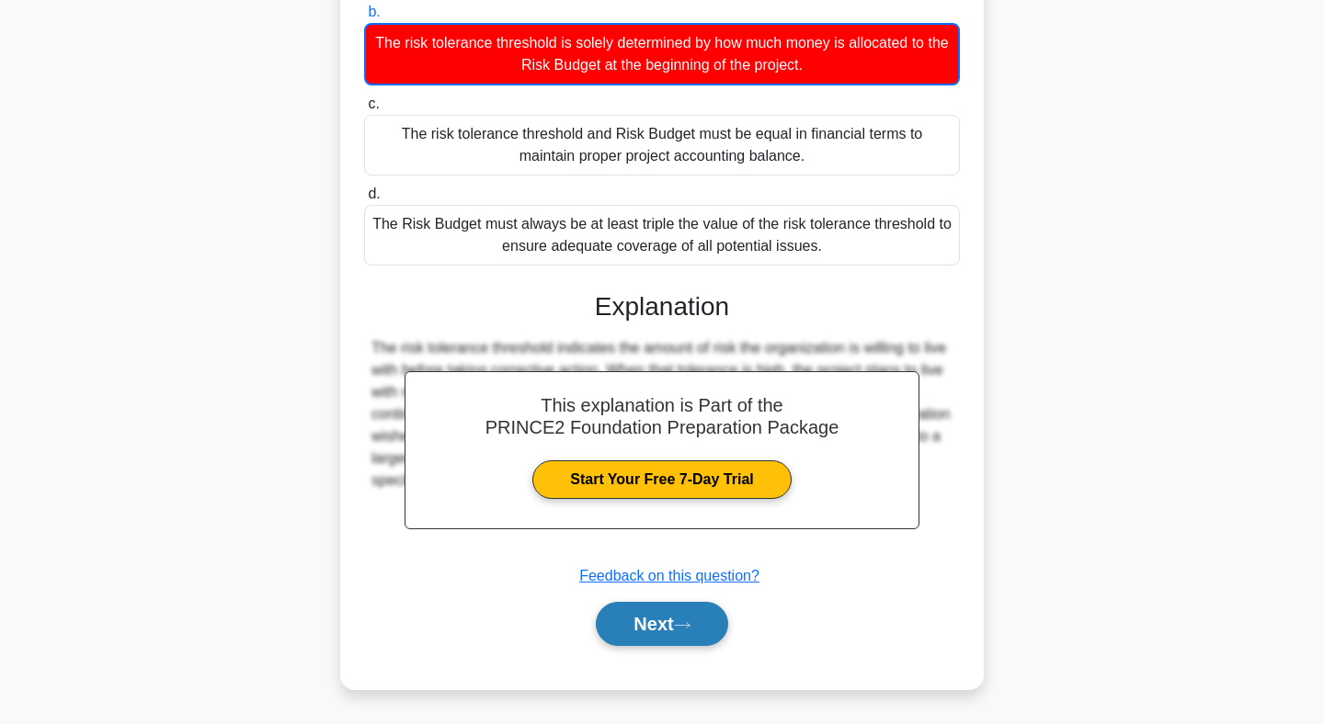
click at [663, 634] on button "Next" at bounding box center [661, 624] width 131 height 44
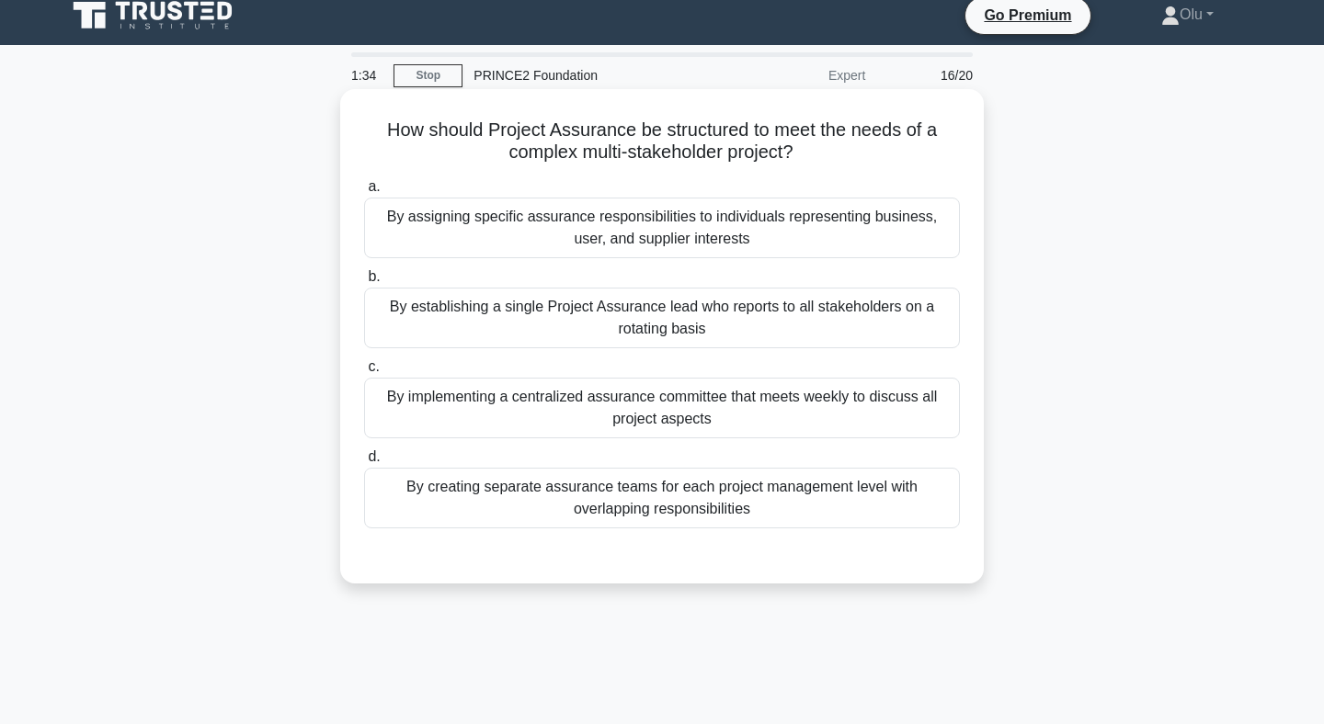
scroll to position [12, 0]
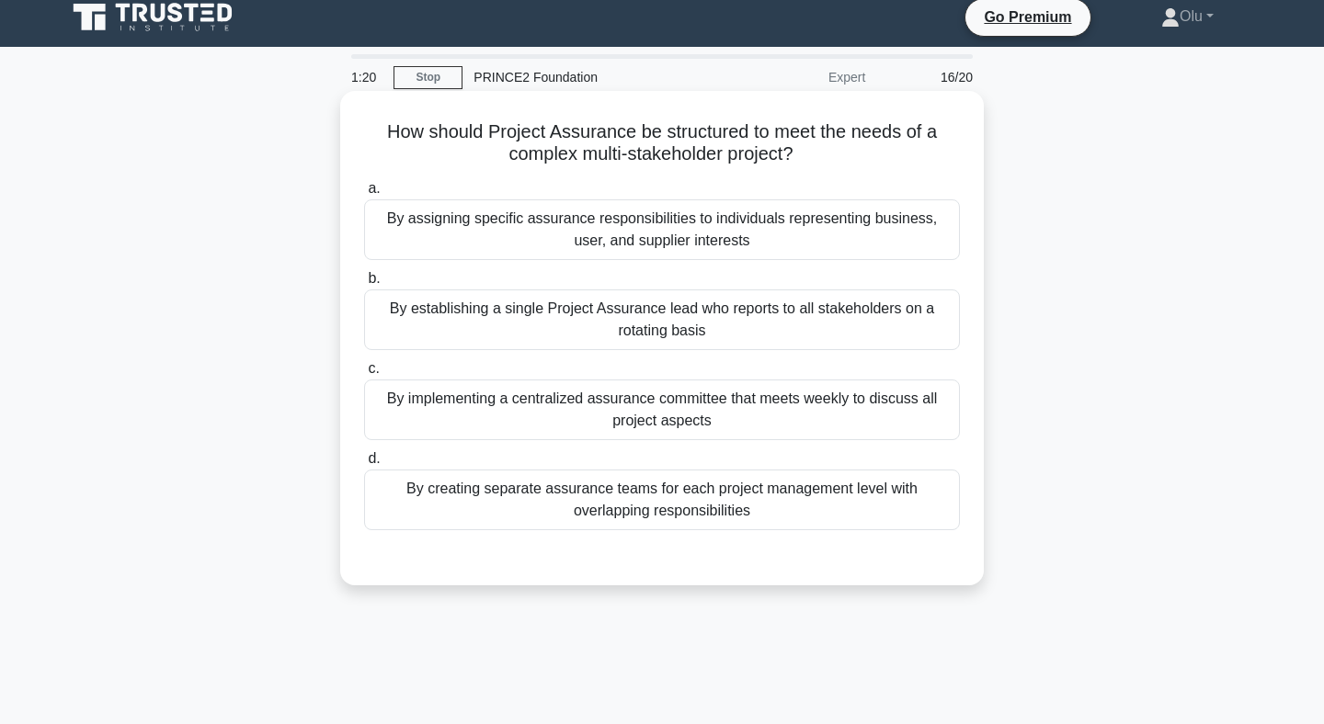
click at [556, 236] on div "By assigning specific assurance responsibilities to individuals representing bu…" at bounding box center [662, 229] width 596 height 61
click at [364, 195] on input "a. By assigning specific assurance responsibilities to individuals representing…" at bounding box center [364, 189] width 0 height 12
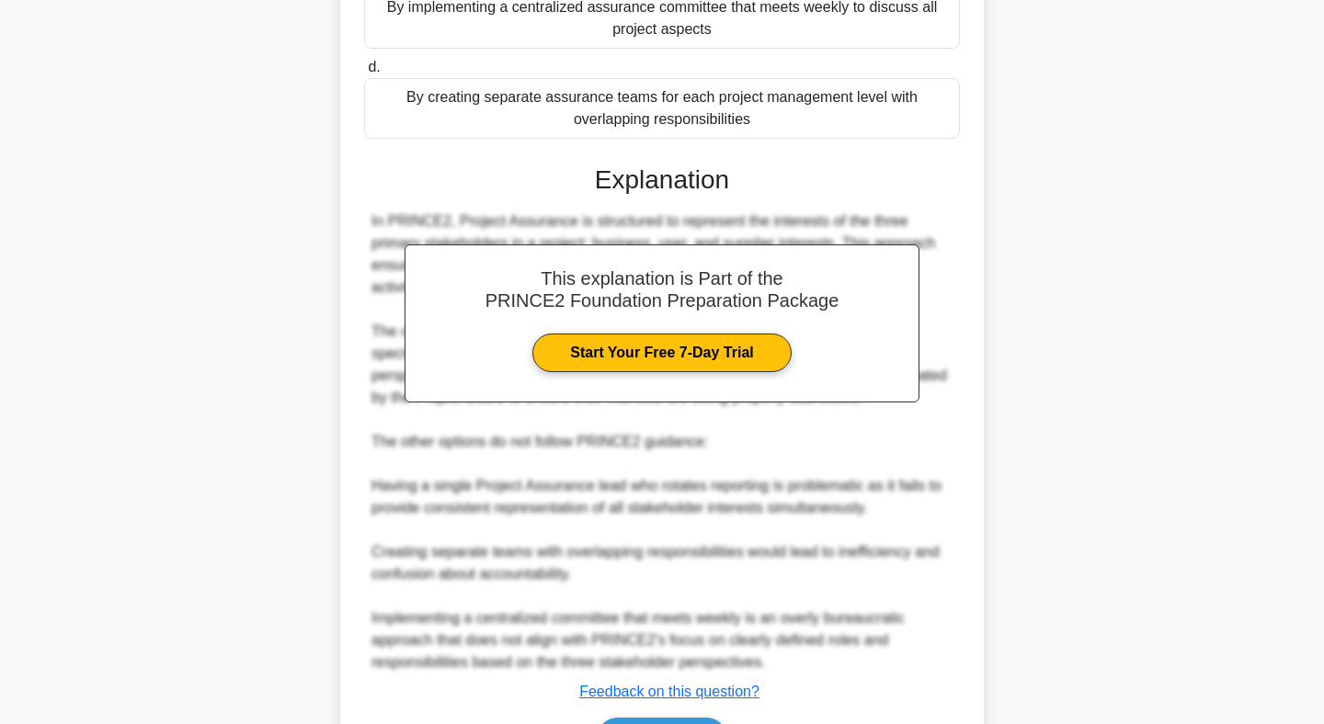
scroll to position [519, 0]
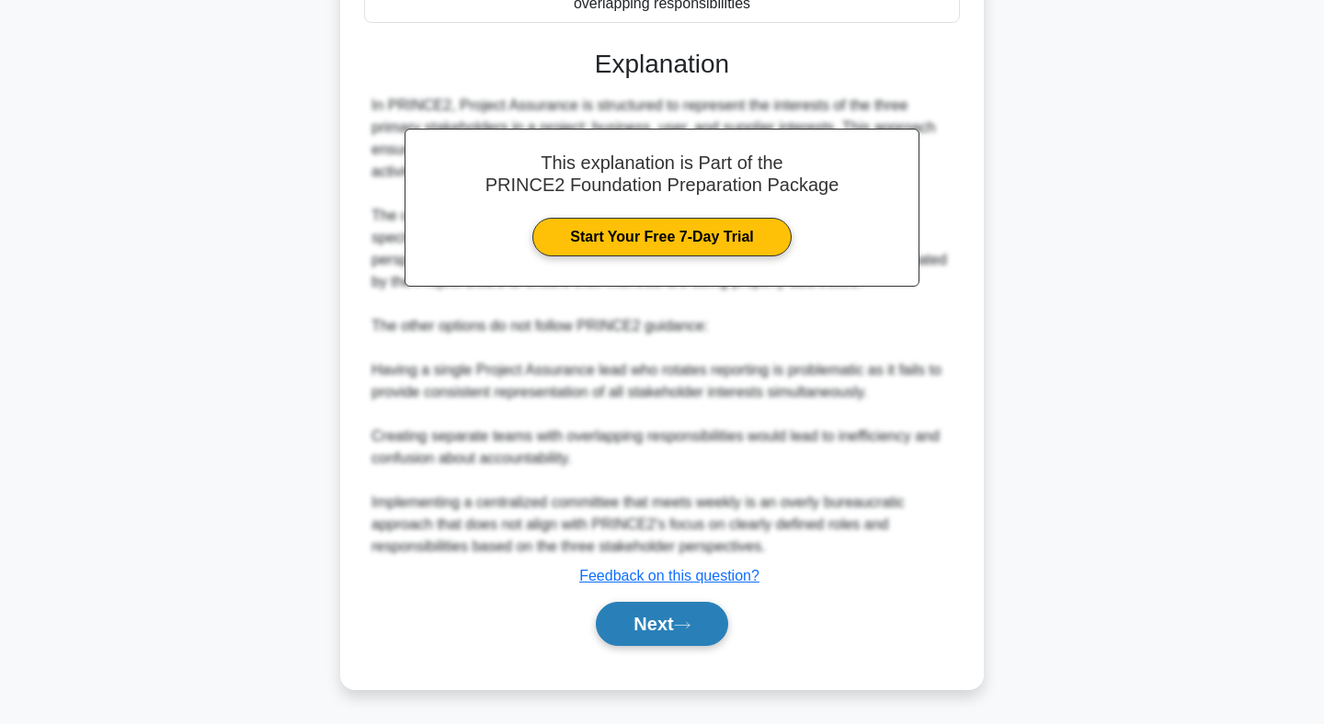
click at [667, 632] on button "Next" at bounding box center [661, 624] width 131 height 44
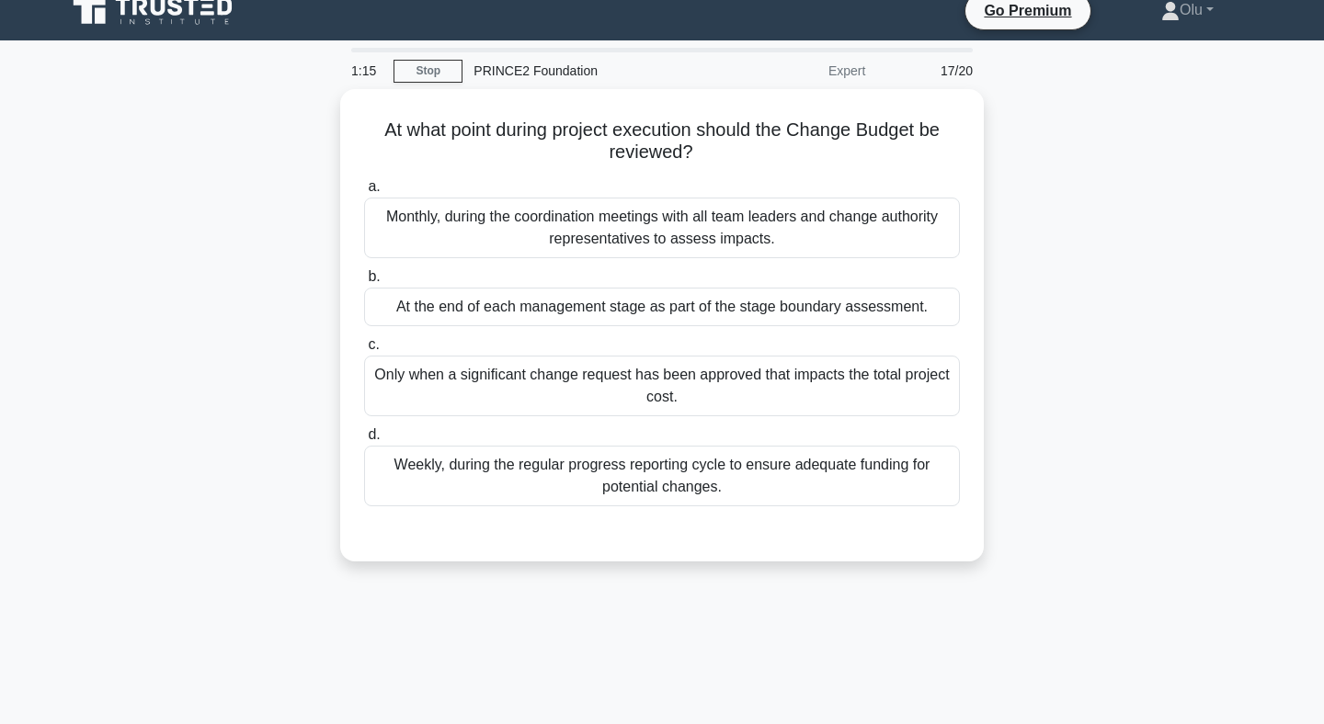
scroll to position [27, 0]
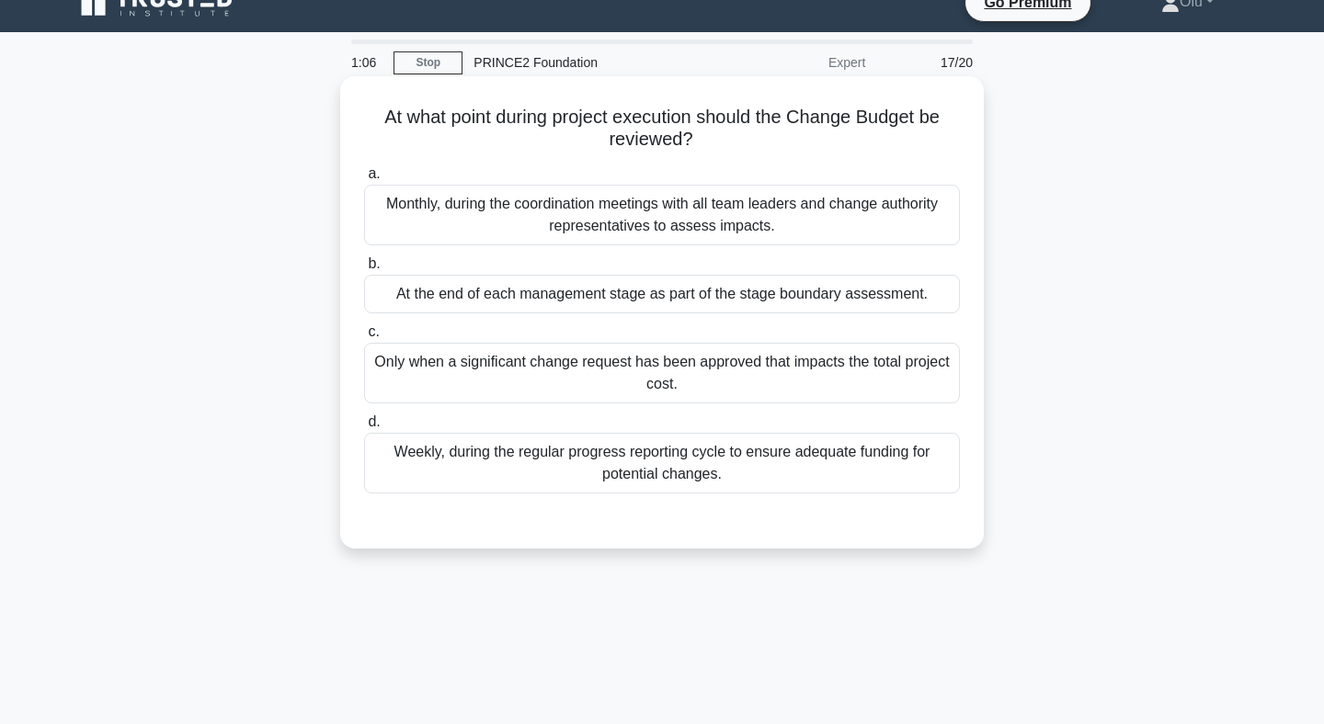
click at [681, 370] on div "Only when a significant change request has been approved that impacts the total…" at bounding box center [662, 373] width 596 height 61
click at [364, 338] on input "c. Only when a significant change request has been approved that impacts the to…" at bounding box center [364, 332] width 0 height 12
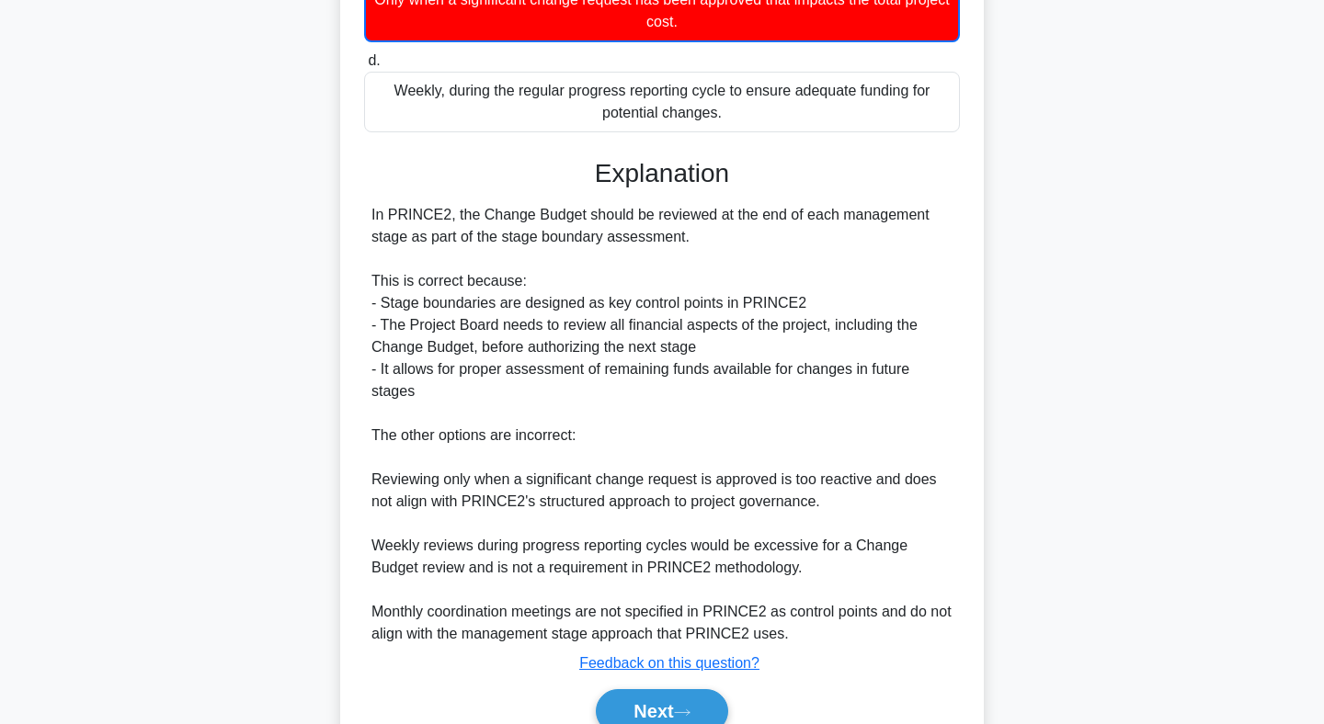
scroll to position [426, 0]
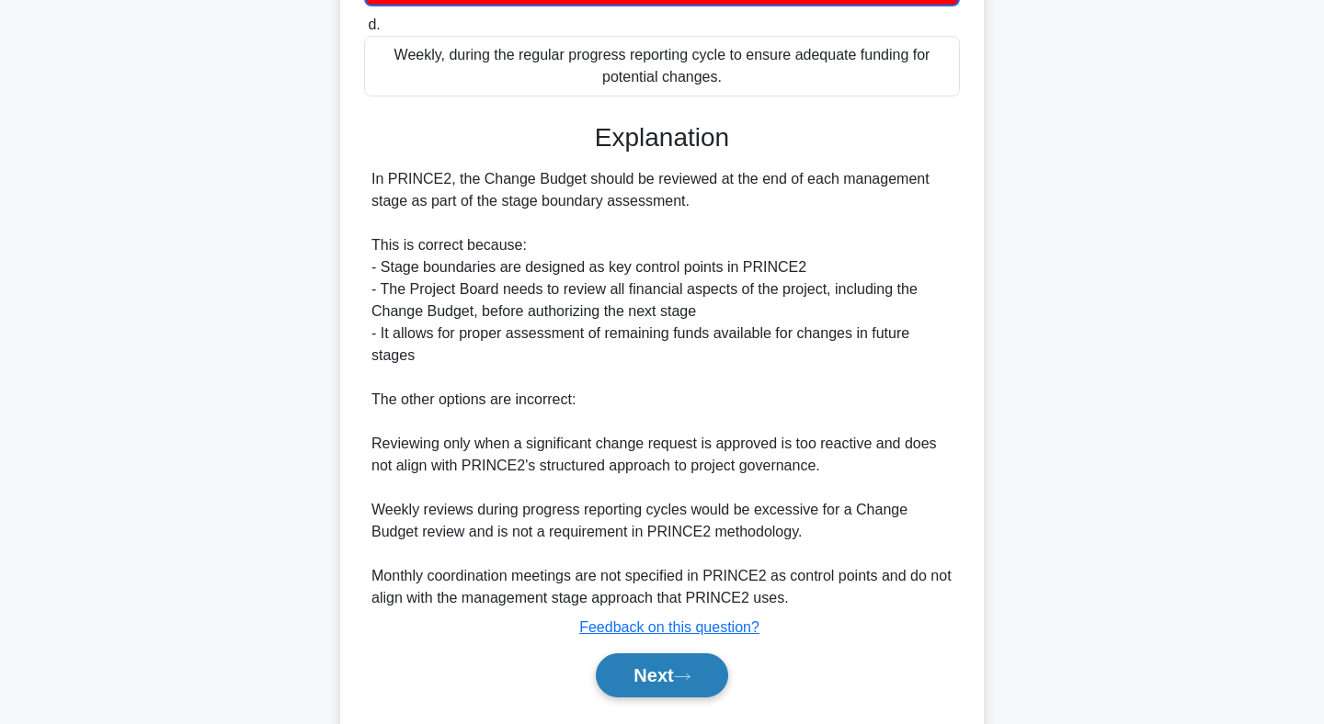
click at [646, 678] on button "Next" at bounding box center [661, 676] width 131 height 44
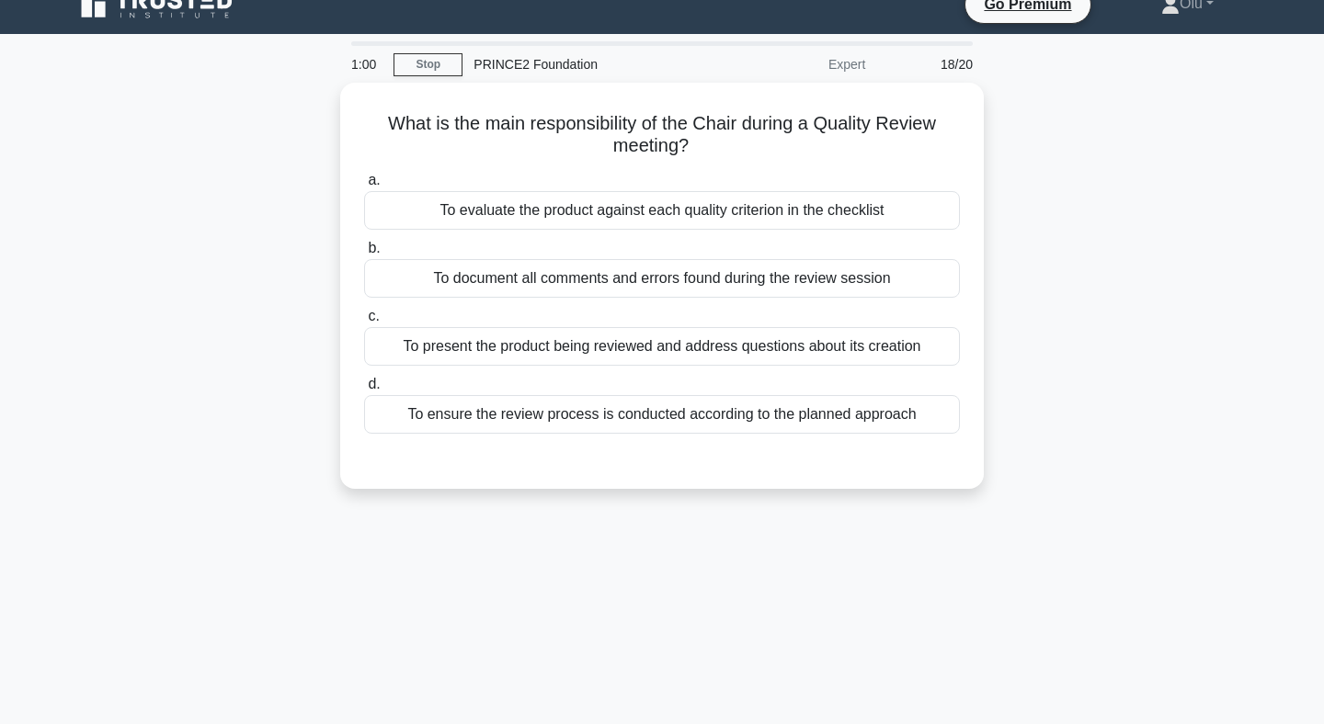
scroll to position [0, 0]
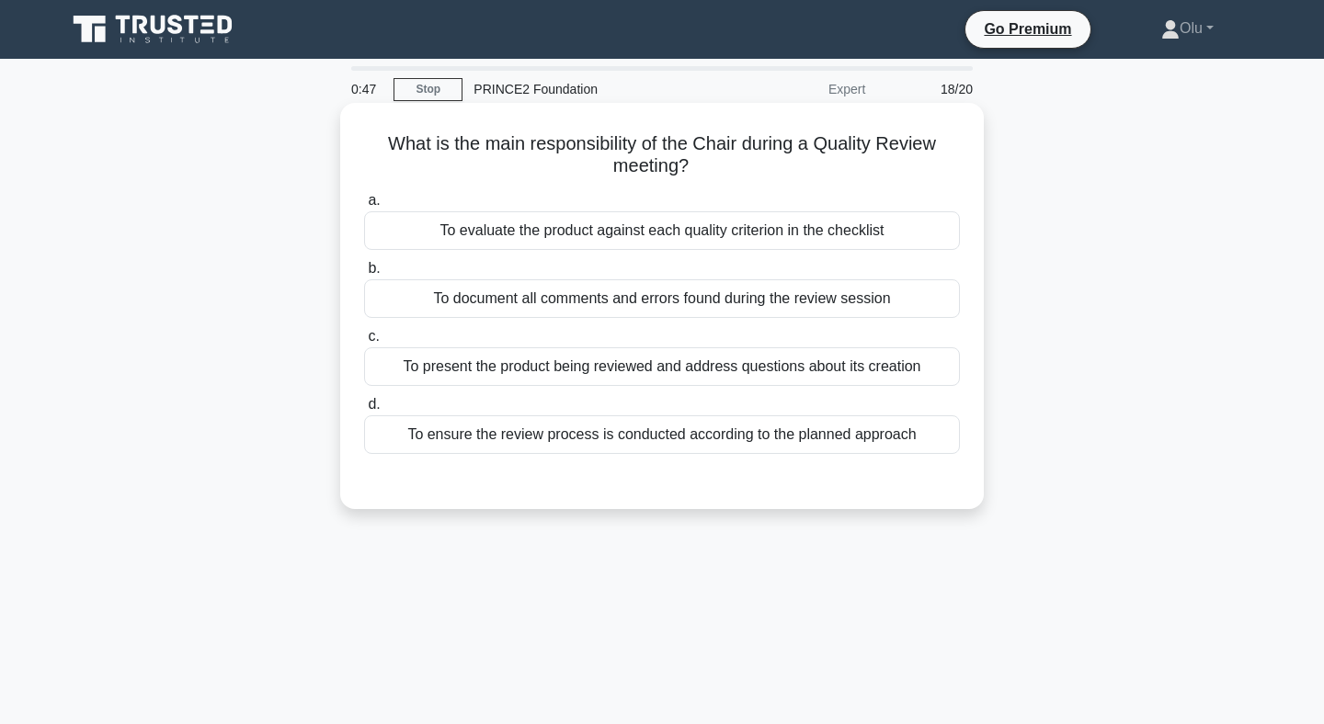
click at [648, 436] on div "To ensure the review process is conducted according to the planned approach" at bounding box center [662, 435] width 596 height 39
click at [364, 411] on input "d. To ensure the review process is conducted according to the planned approach" at bounding box center [364, 405] width 0 height 12
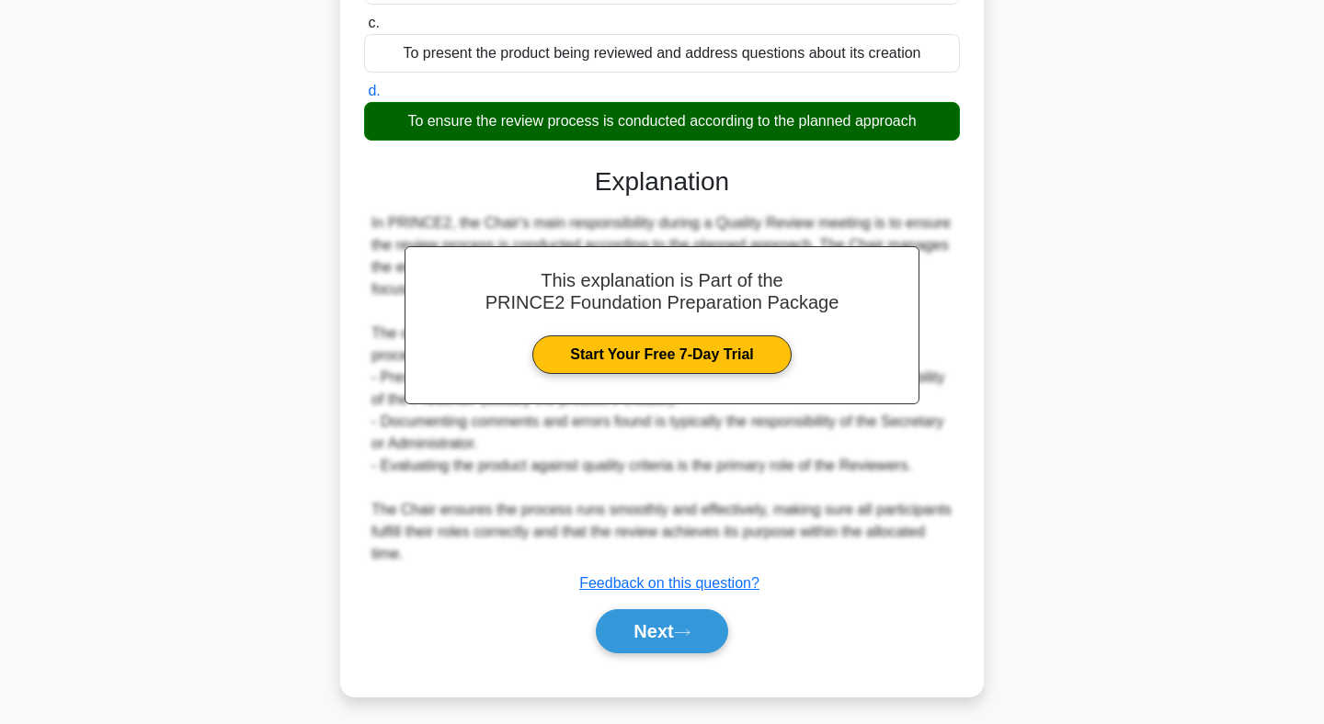
scroll to position [321, 0]
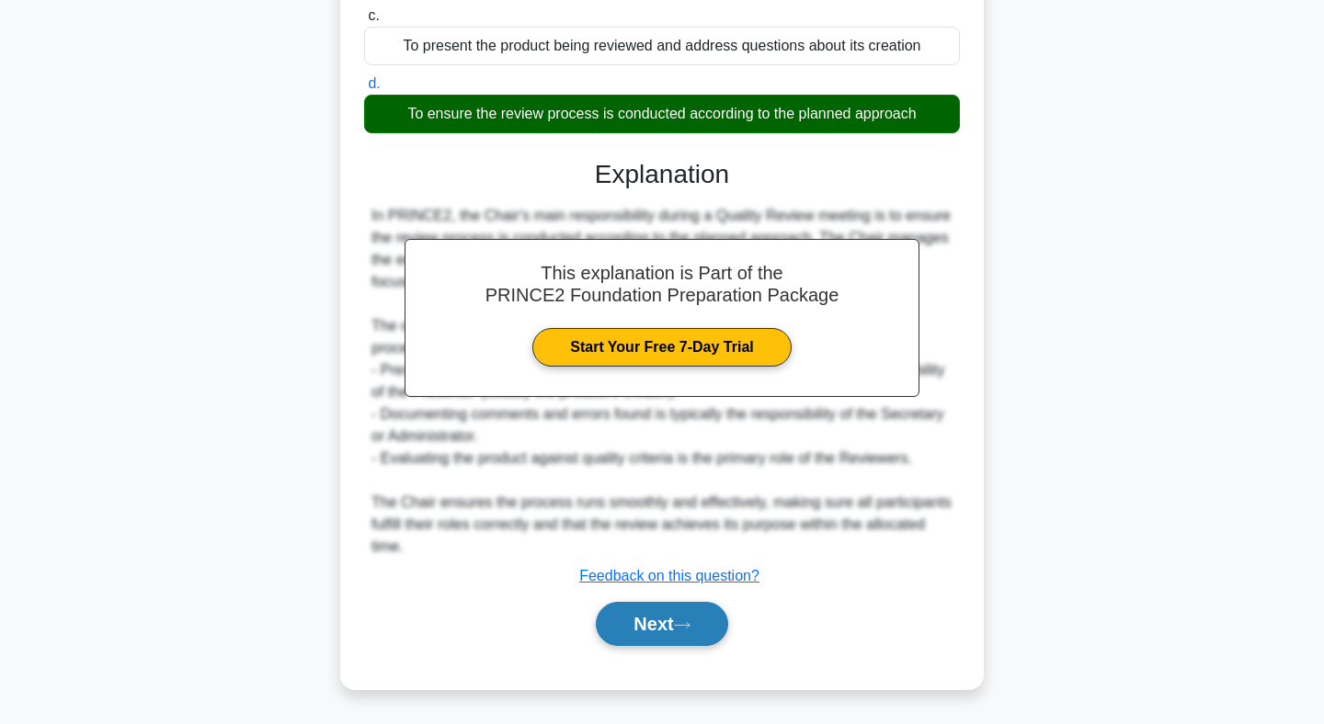
click at [655, 622] on button "Next" at bounding box center [661, 624] width 131 height 44
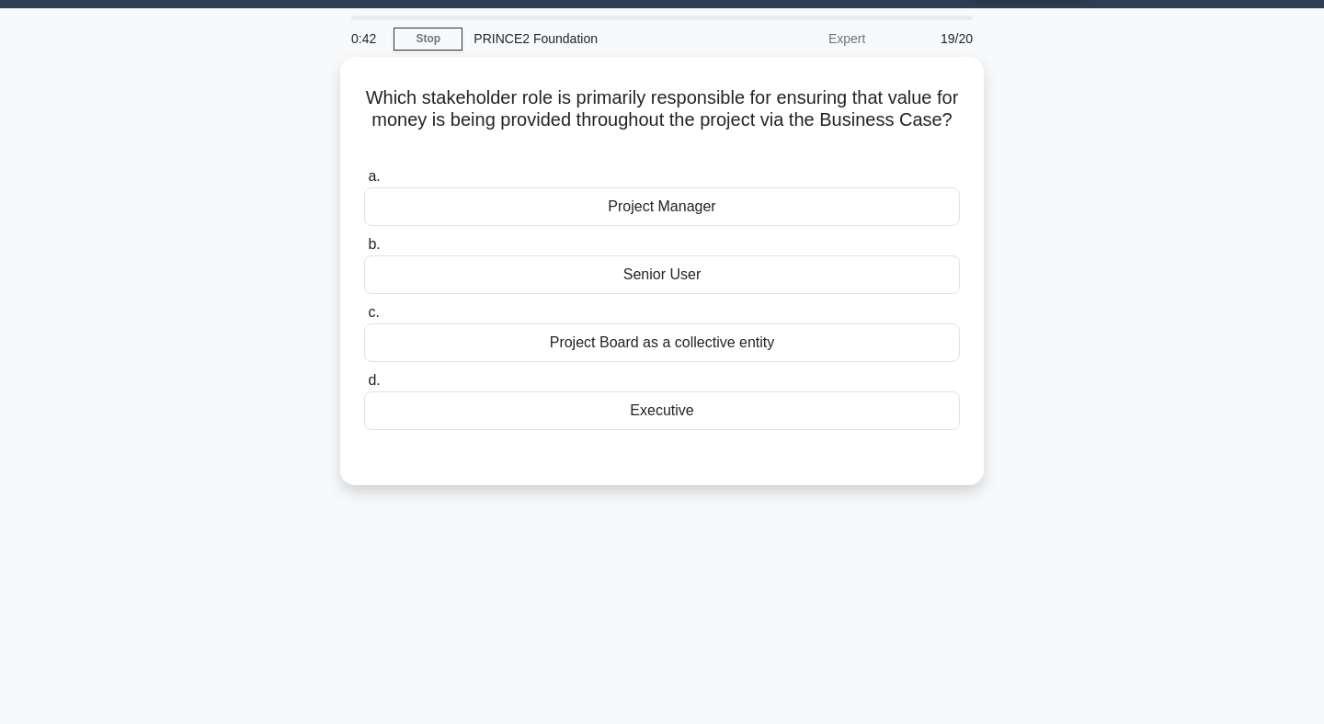
scroll to position [0, 0]
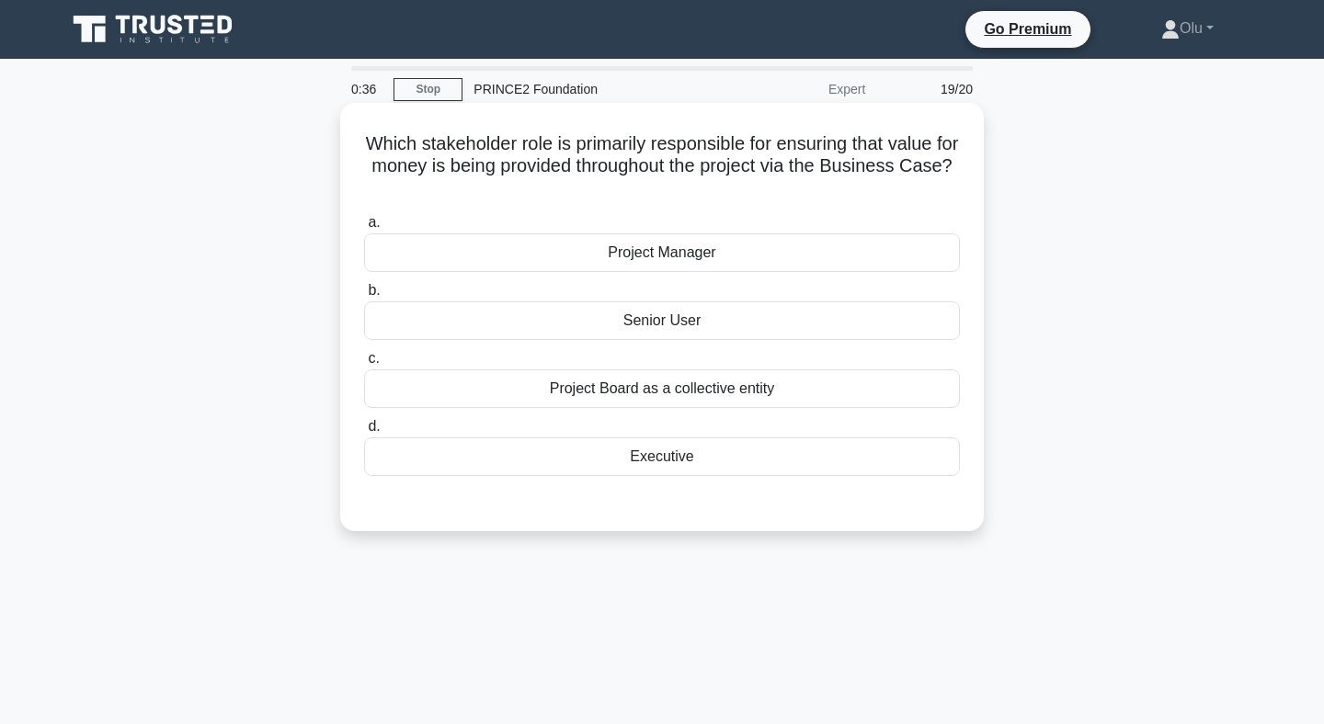
click at [656, 456] on div "Executive" at bounding box center [662, 457] width 596 height 39
click at [364, 433] on input "d. Executive" at bounding box center [364, 427] width 0 height 12
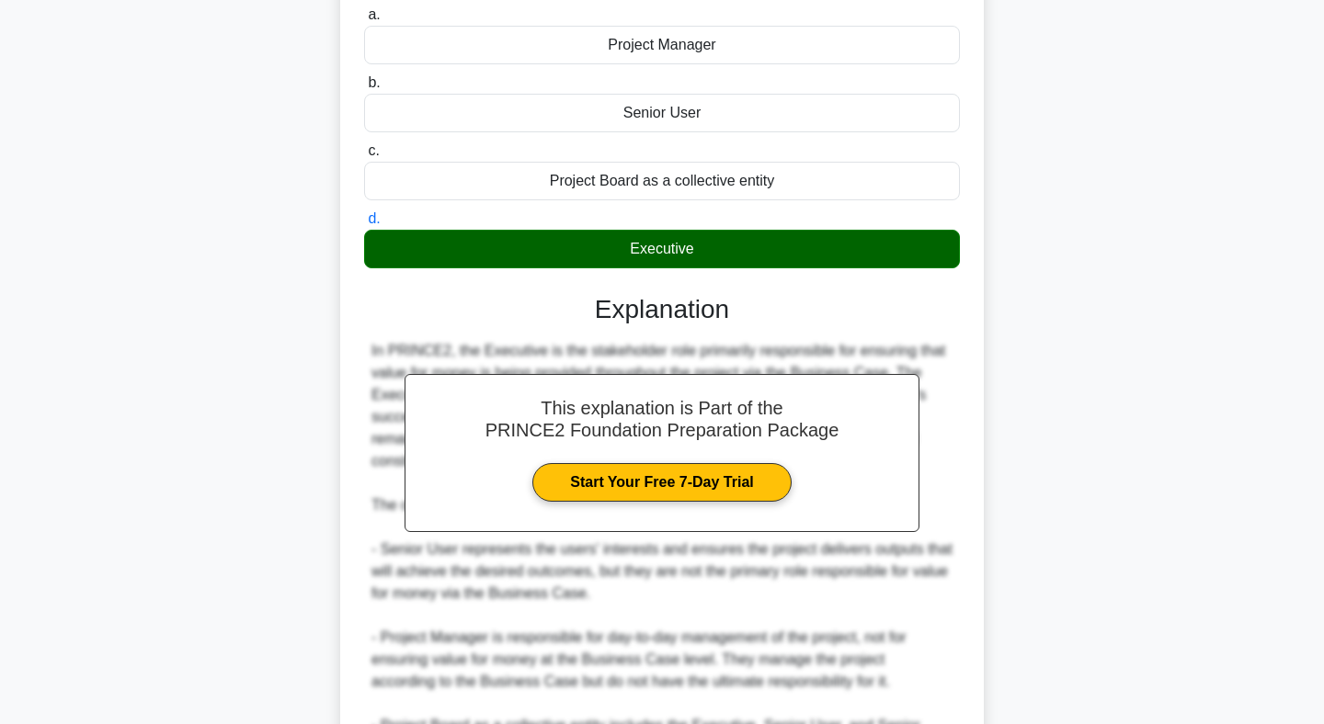
scroll to position [453, 0]
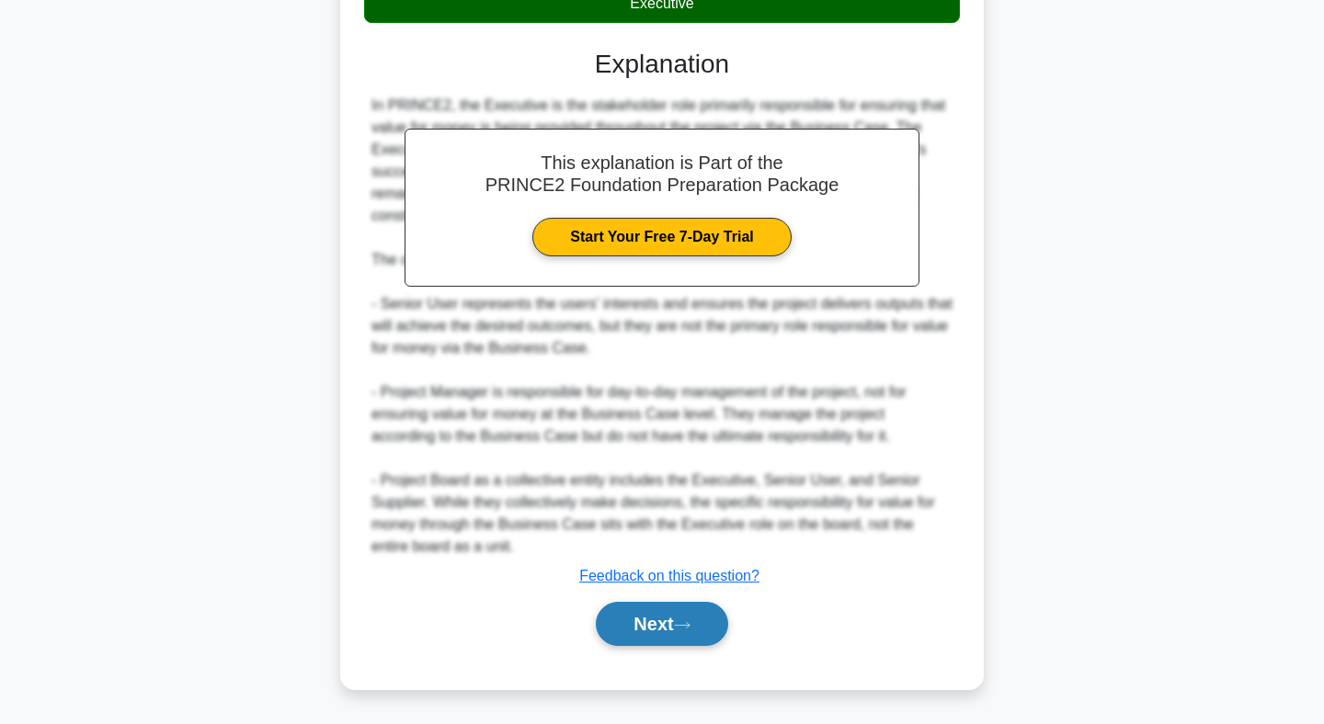
click at [646, 626] on button "Next" at bounding box center [661, 624] width 131 height 44
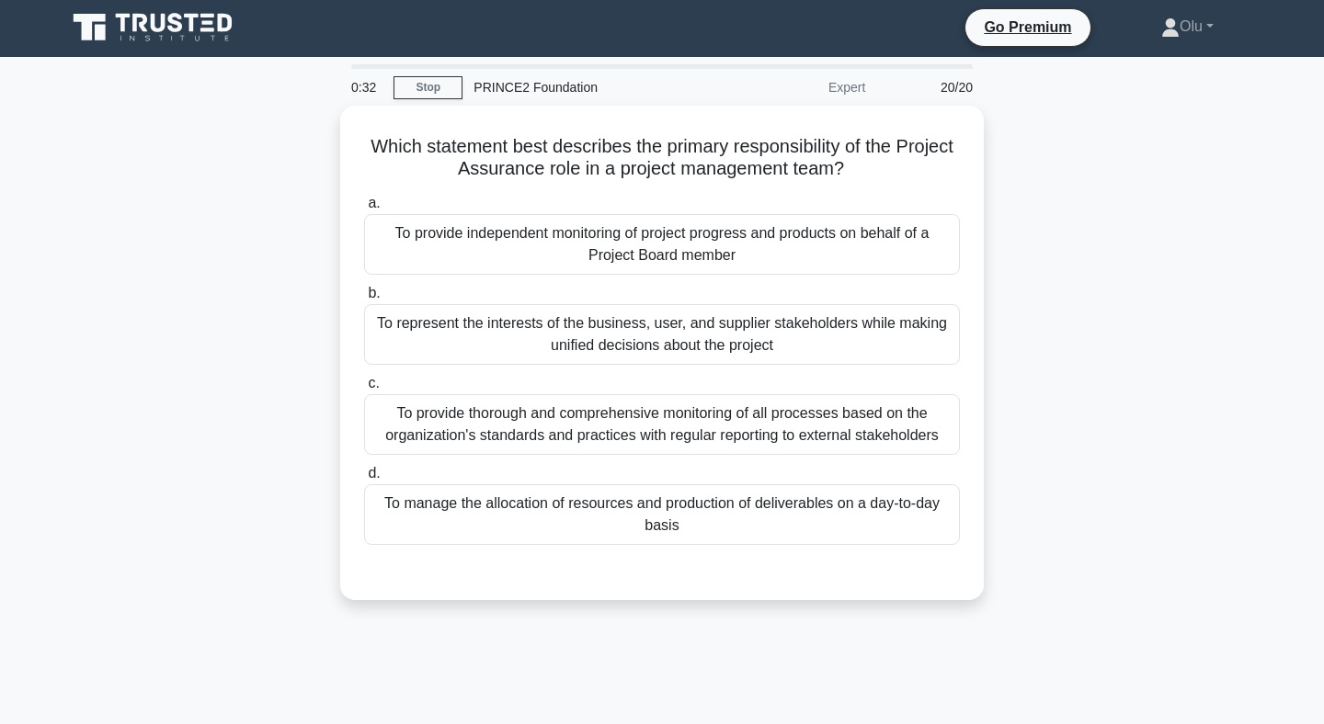
scroll to position [0, 0]
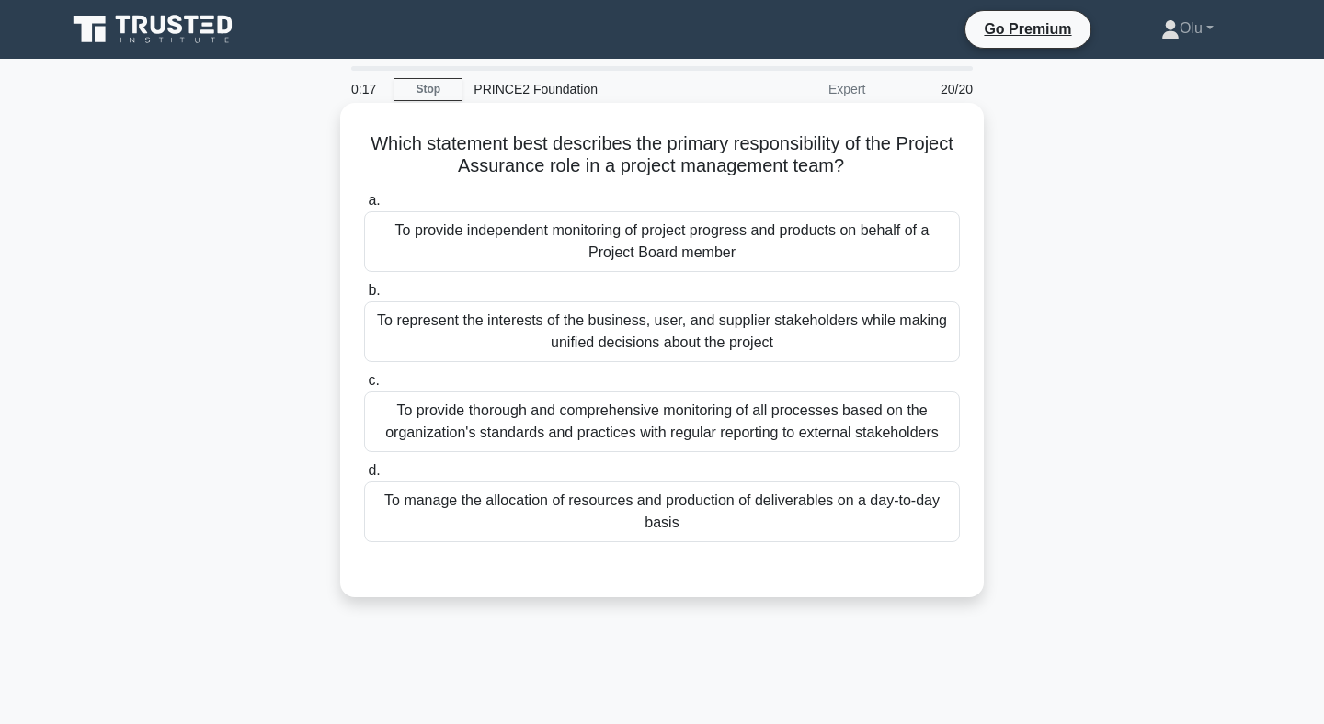
click at [640, 254] on div "To provide independent monitoring of project progress and products on behalf of…" at bounding box center [662, 241] width 596 height 61
click at [364, 207] on input "a. To provide independent monitoring of project progress and products on behalf…" at bounding box center [364, 201] width 0 height 12
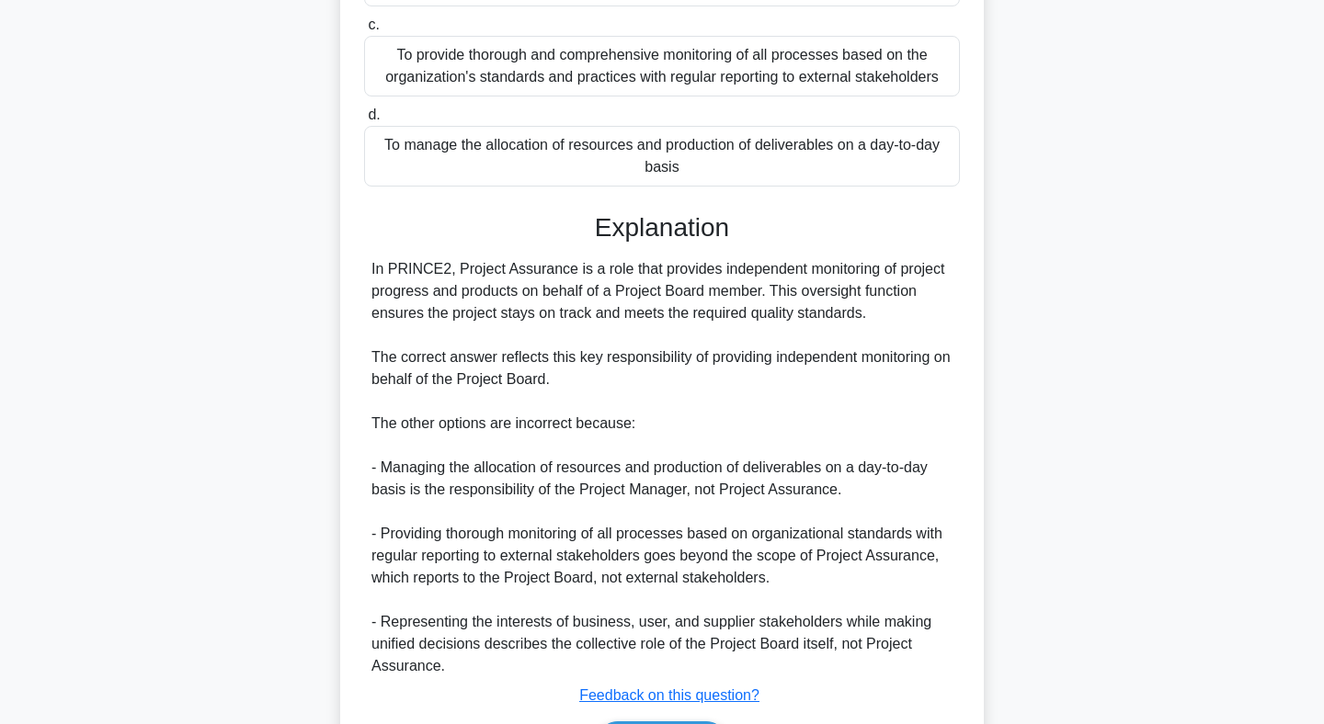
scroll to position [475, 0]
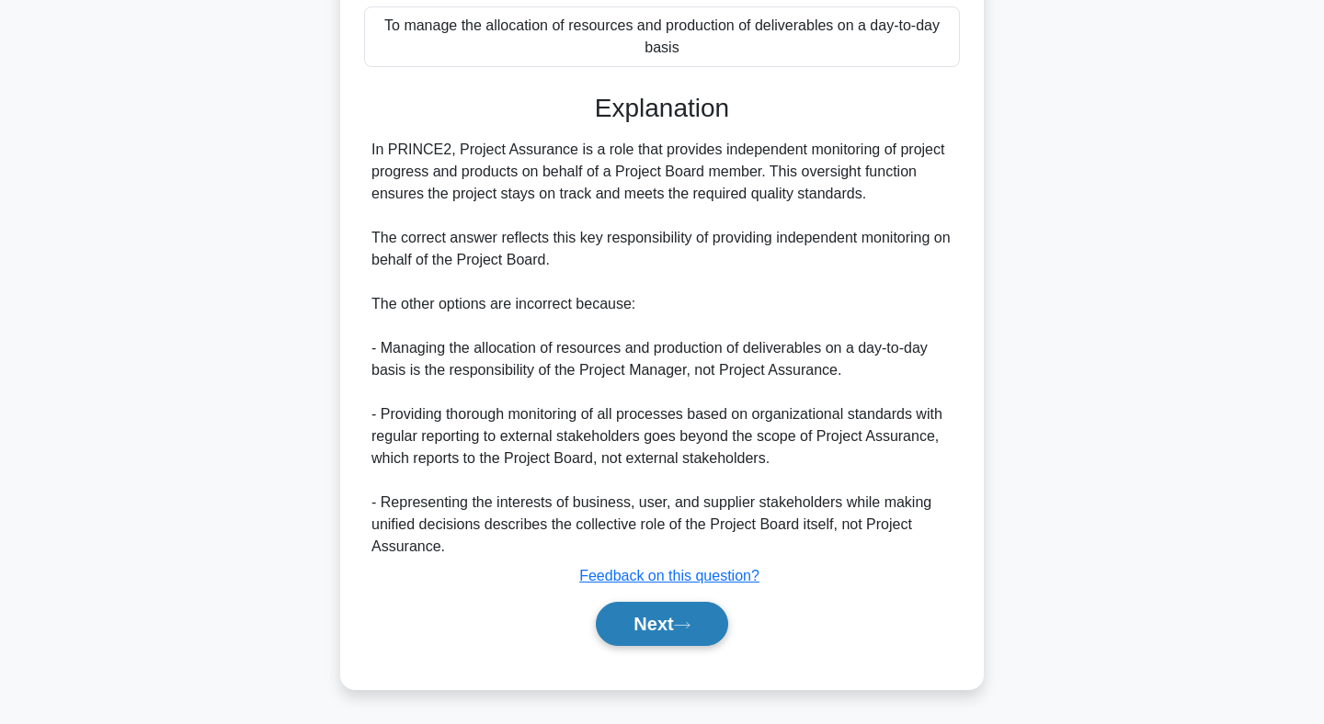
click at [666, 635] on button "Next" at bounding box center [661, 624] width 131 height 44
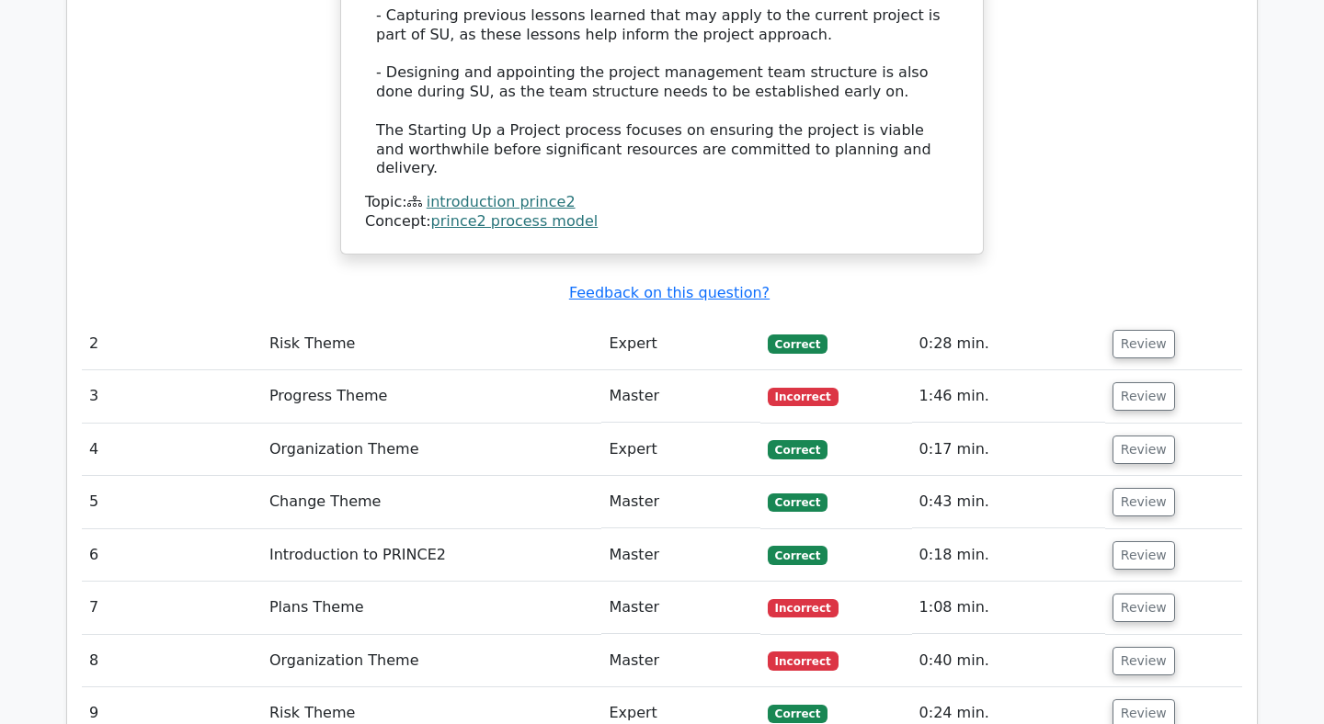
scroll to position [2409, 0]
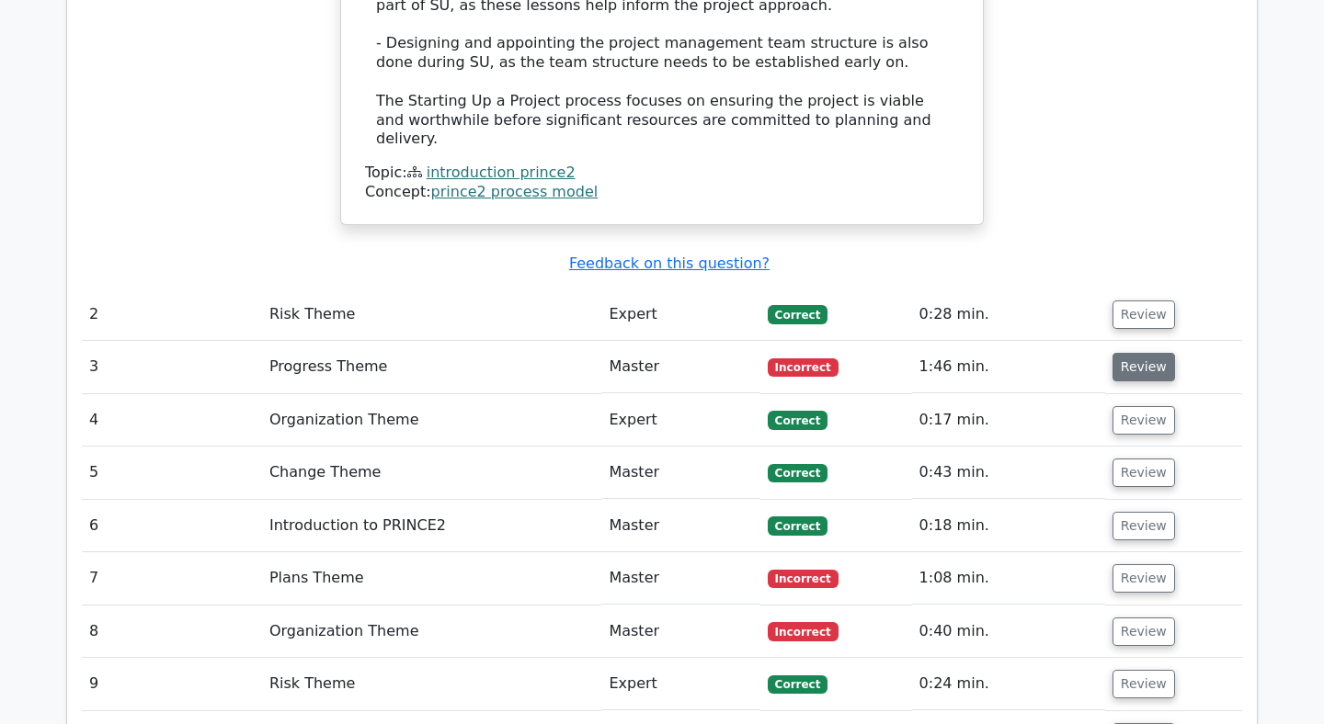
click at [1154, 353] on button "Review" at bounding box center [1143, 367] width 63 height 28
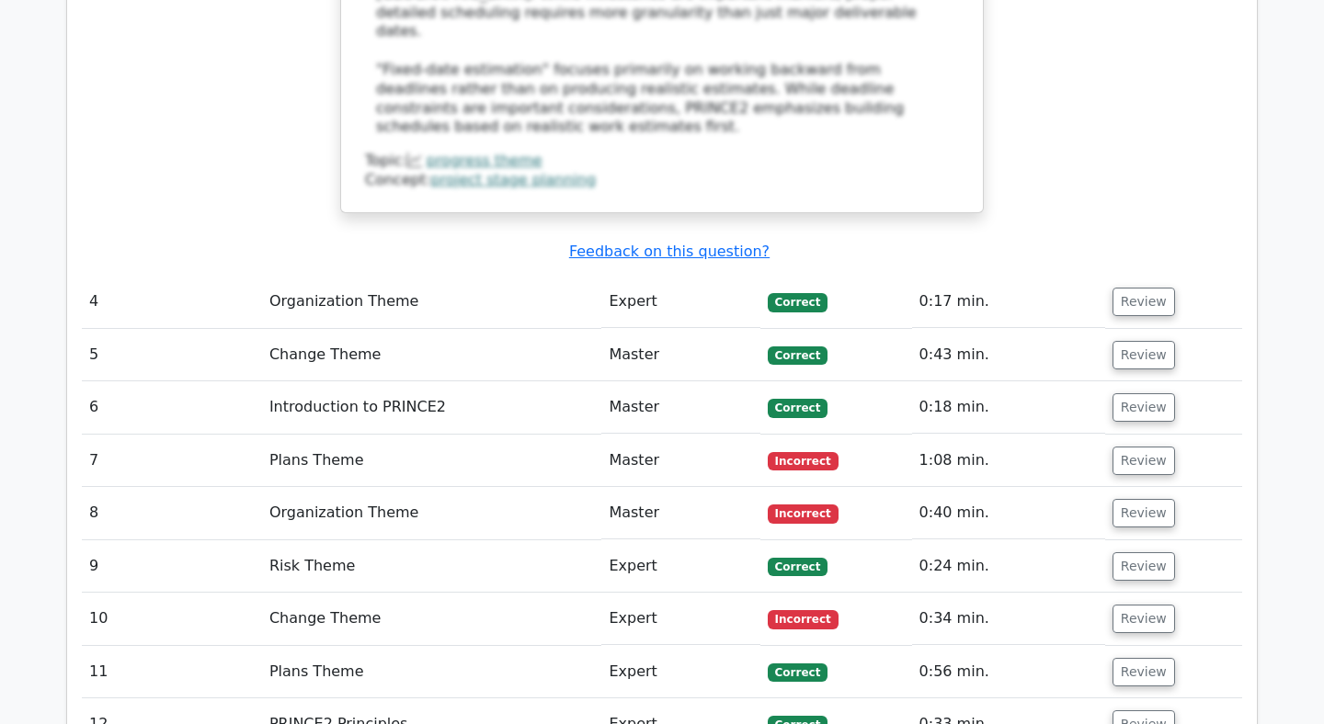
scroll to position [3588, 0]
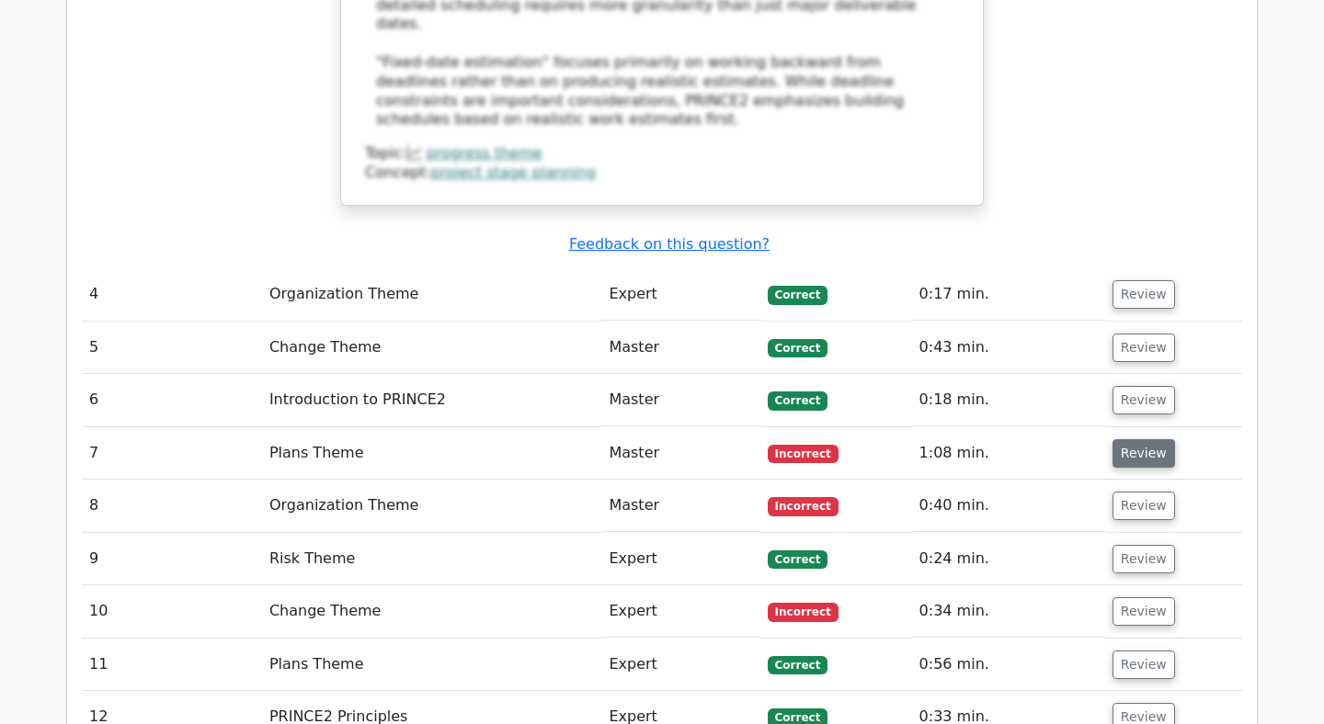
click at [1136, 439] on button "Review" at bounding box center [1143, 453] width 63 height 28
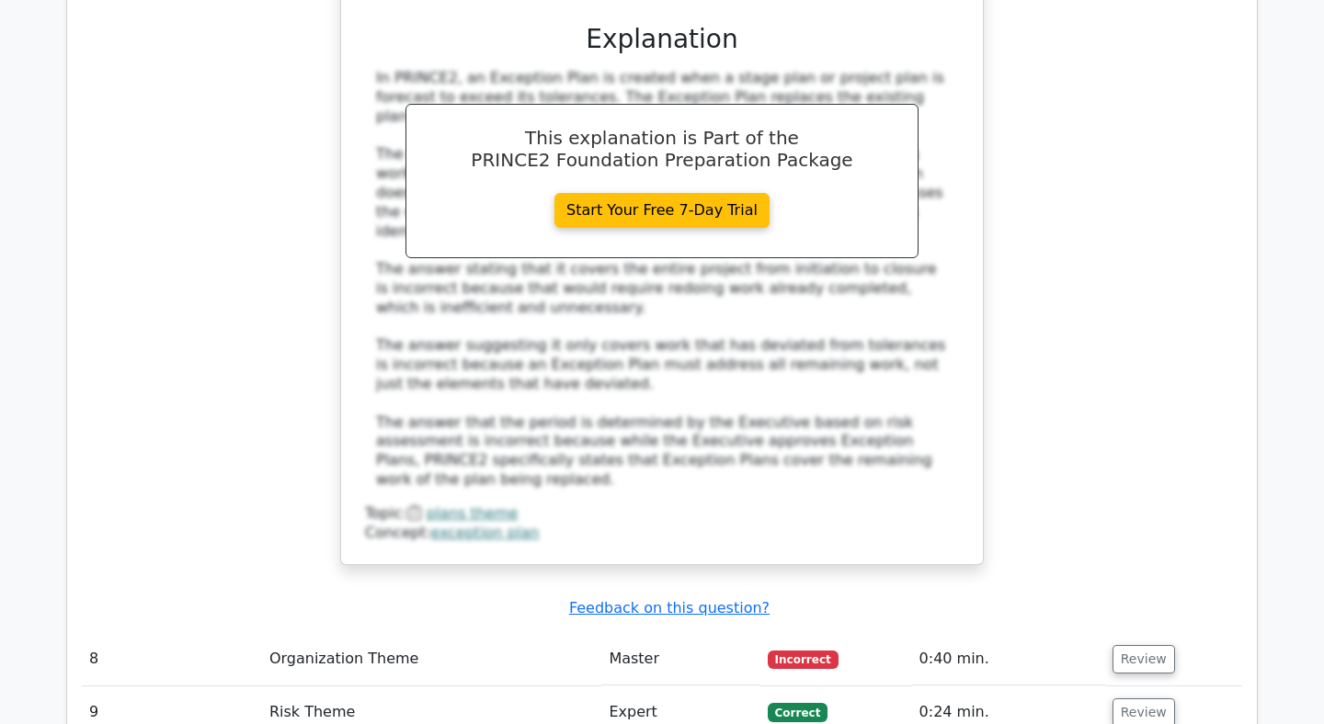
scroll to position [4459, 0]
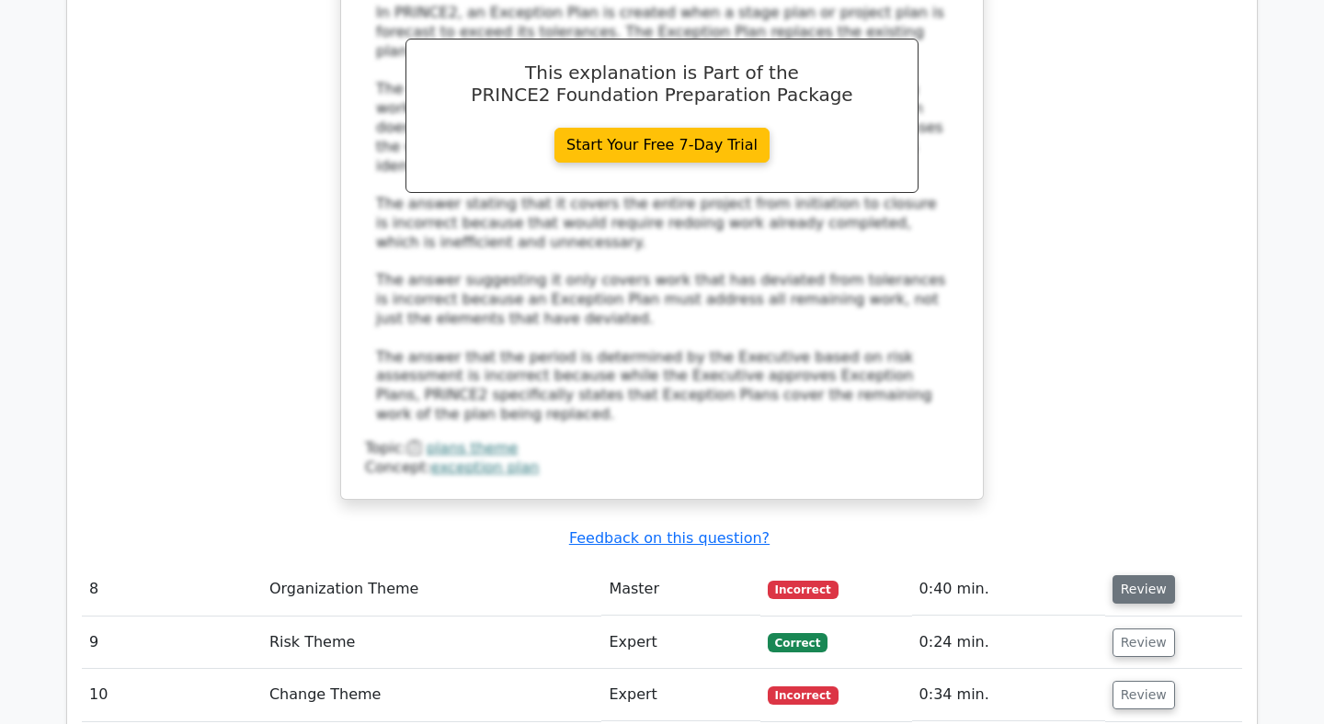
click at [1149, 575] on button "Review" at bounding box center [1143, 589] width 63 height 28
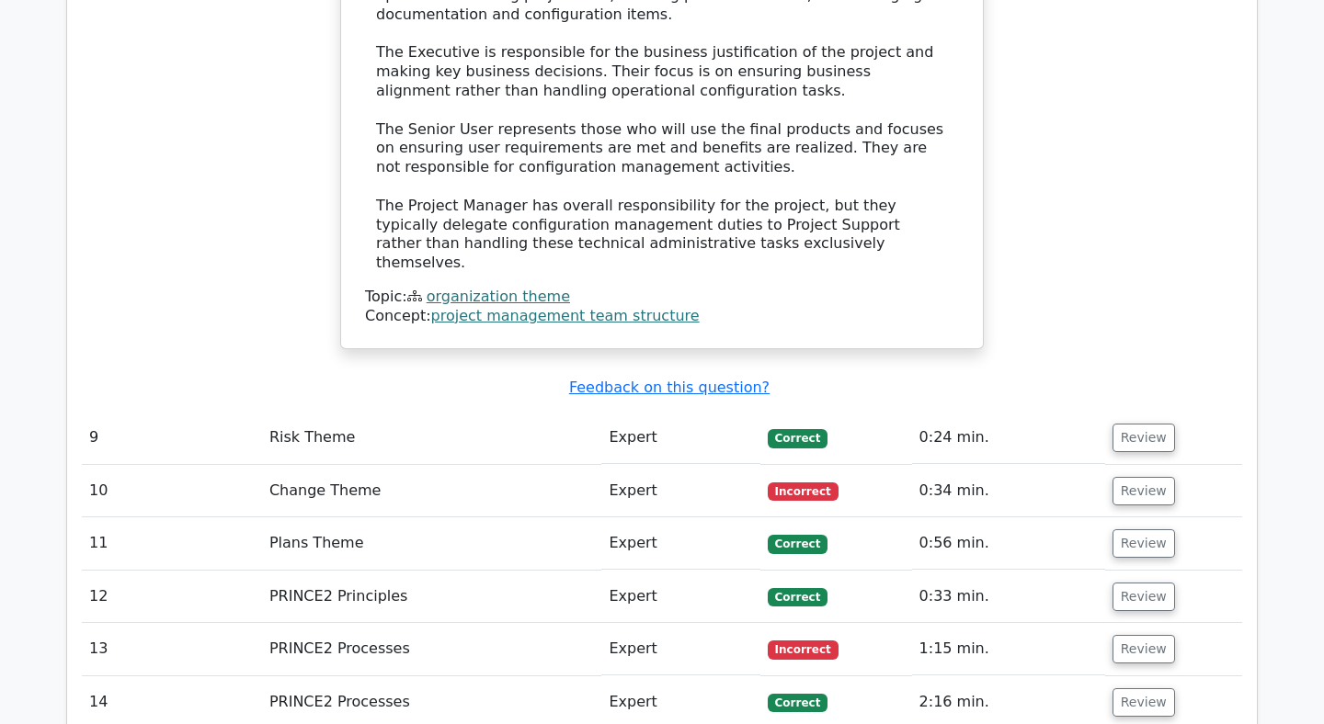
scroll to position [5577, 0]
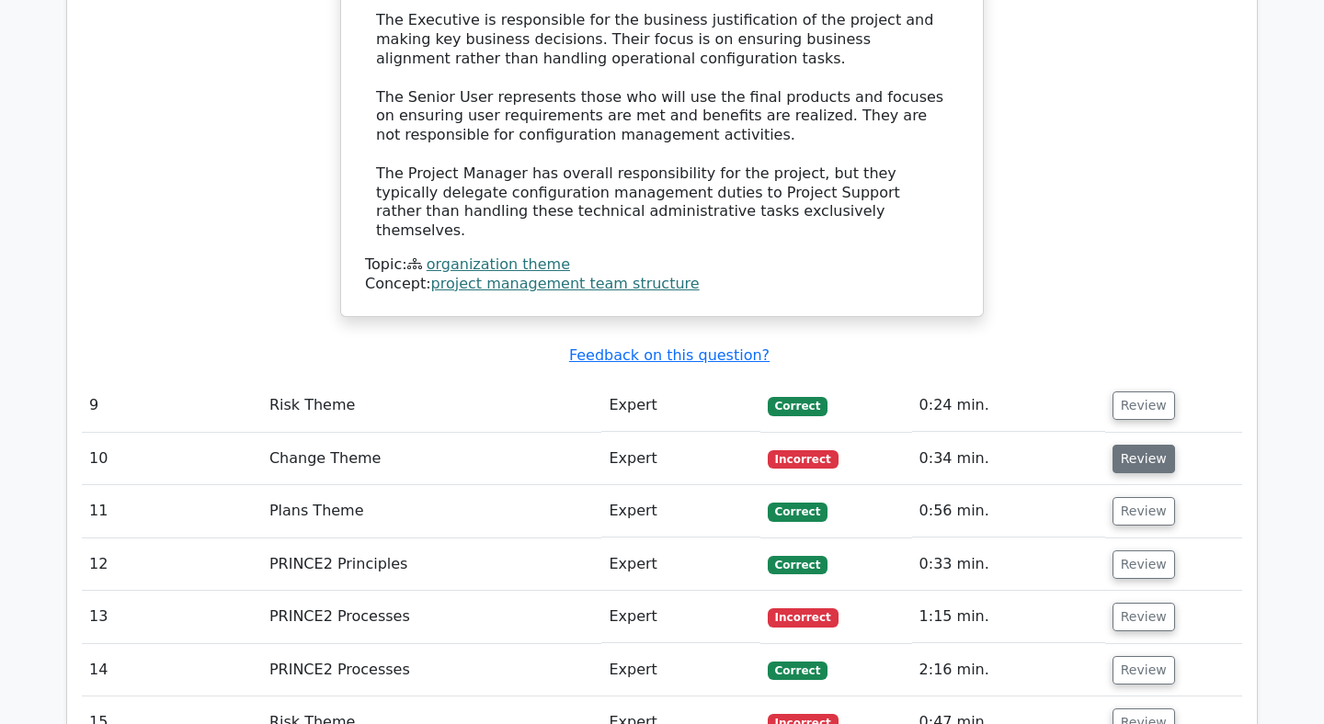
click at [1144, 445] on button "Review" at bounding box center [1143, 459] width 63 height 28
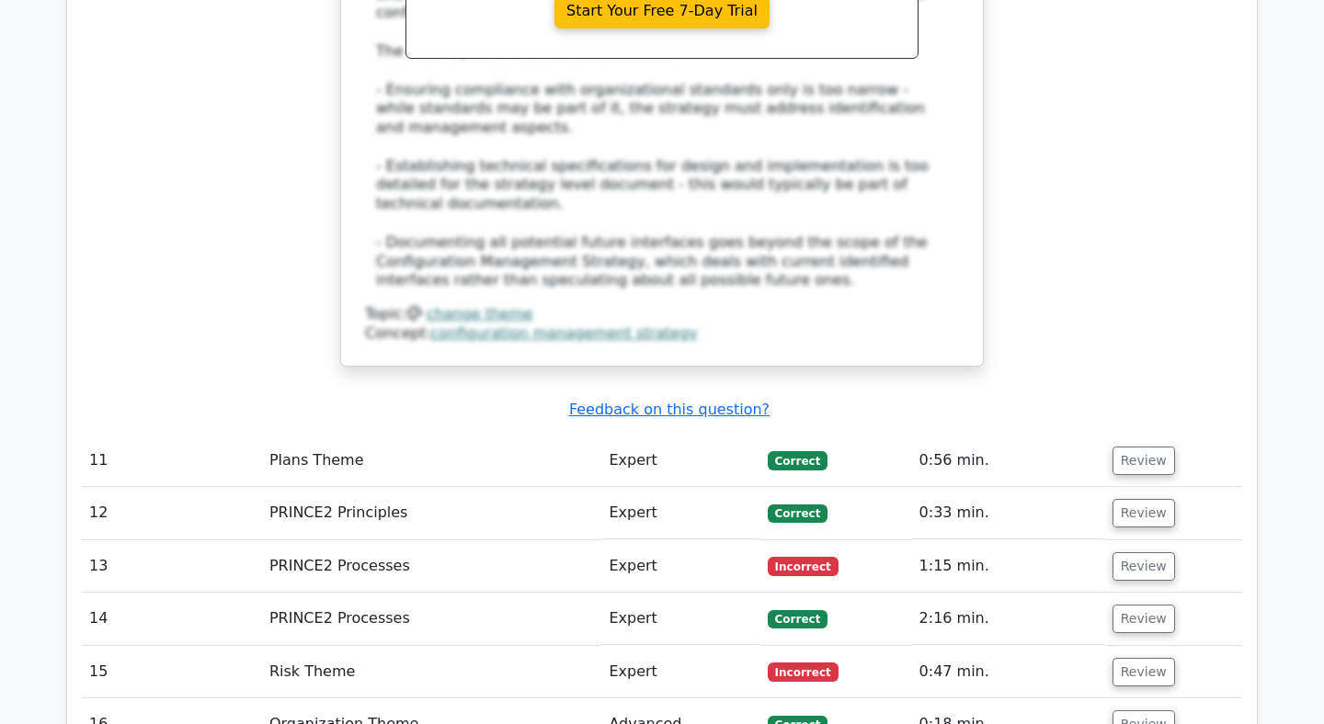
scroll to position [6668, 0]
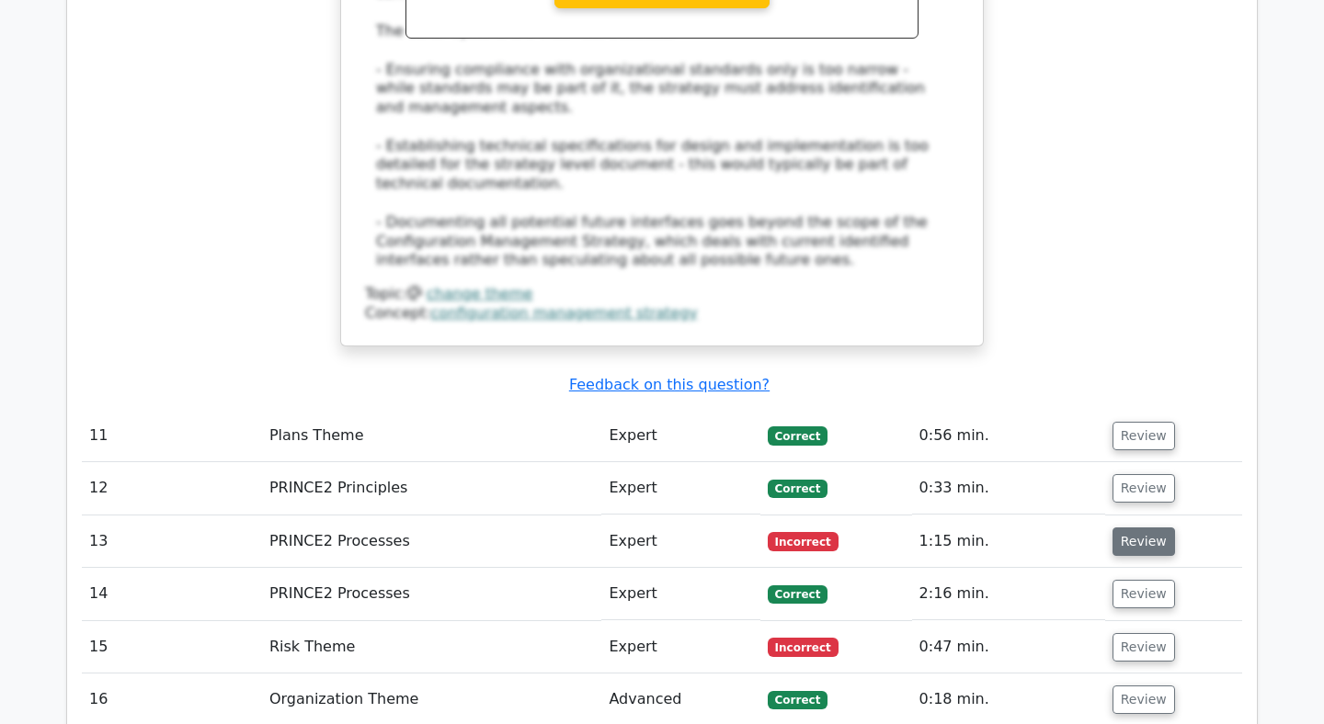
click at [1132, 528] on button "Review" at bounding box center [1143, 542] width 63 height 28
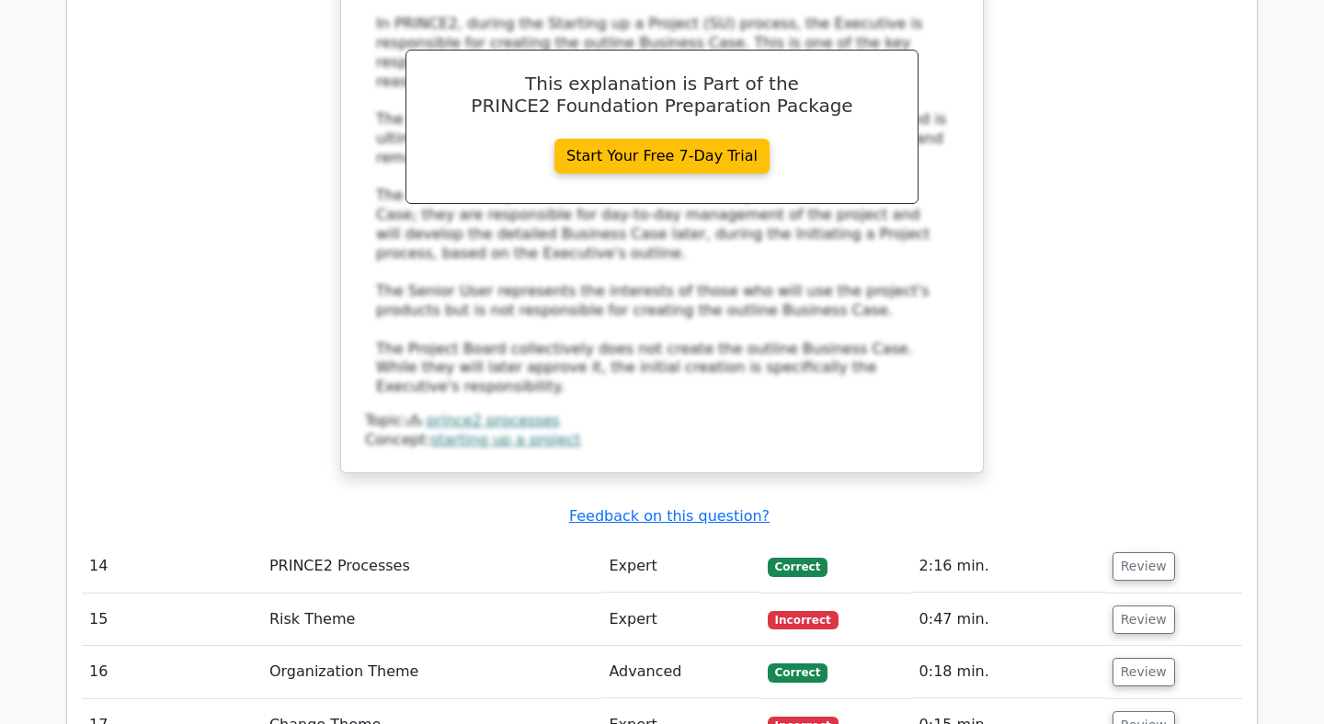
scroll to position [7705, 0]
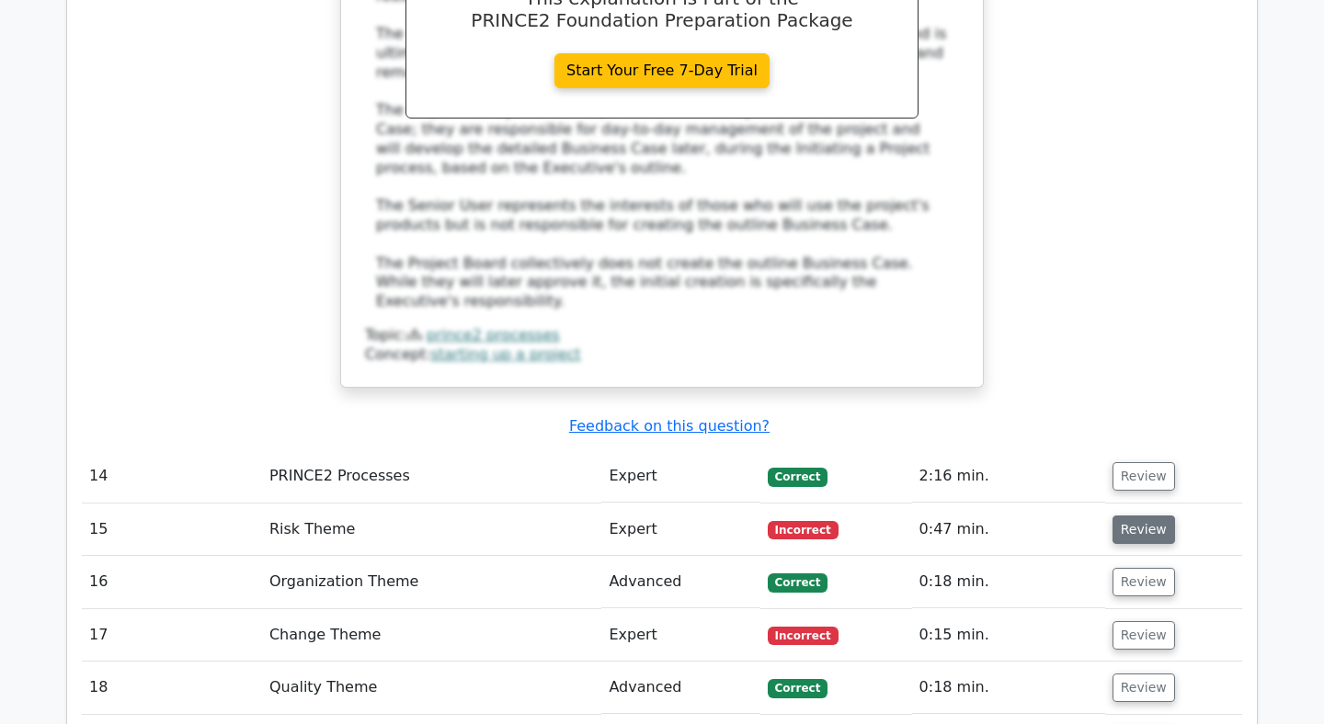
click at [1130, 516] on button "Review" at bounding box center [1143, 530] width 63 height 28
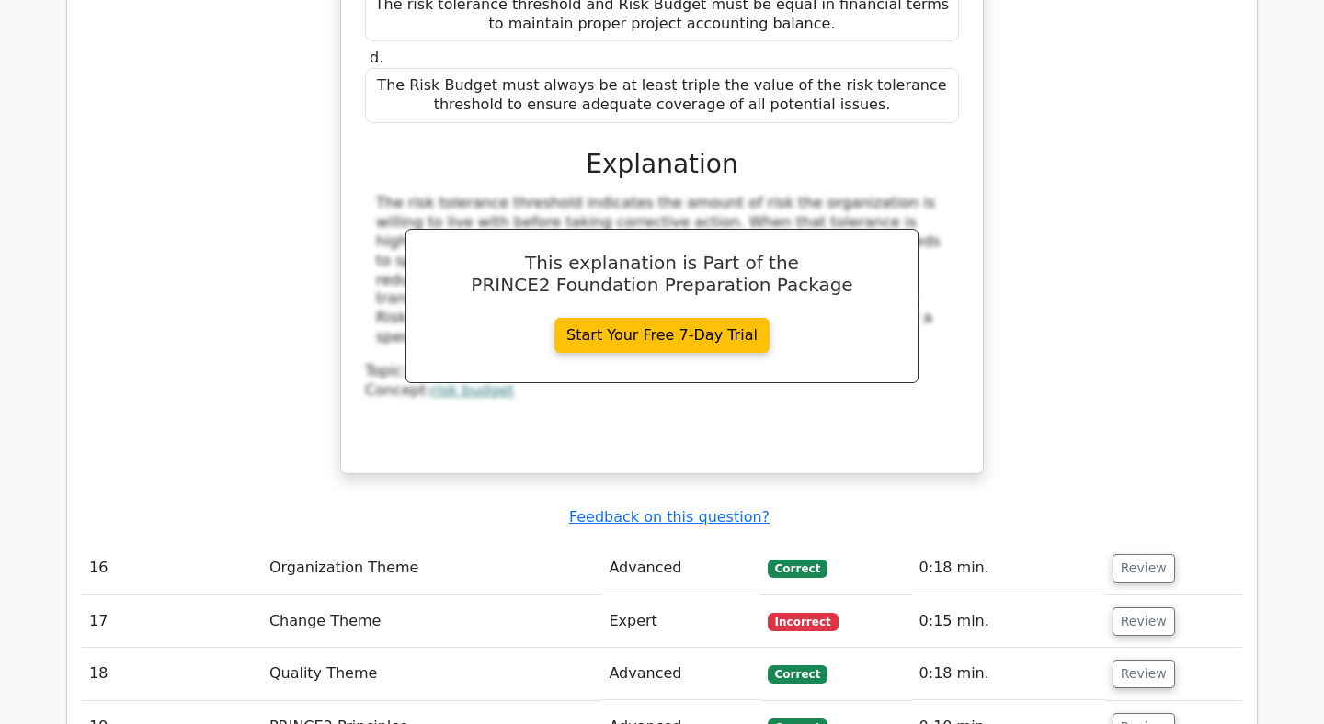
scroll to position [8575, 0]
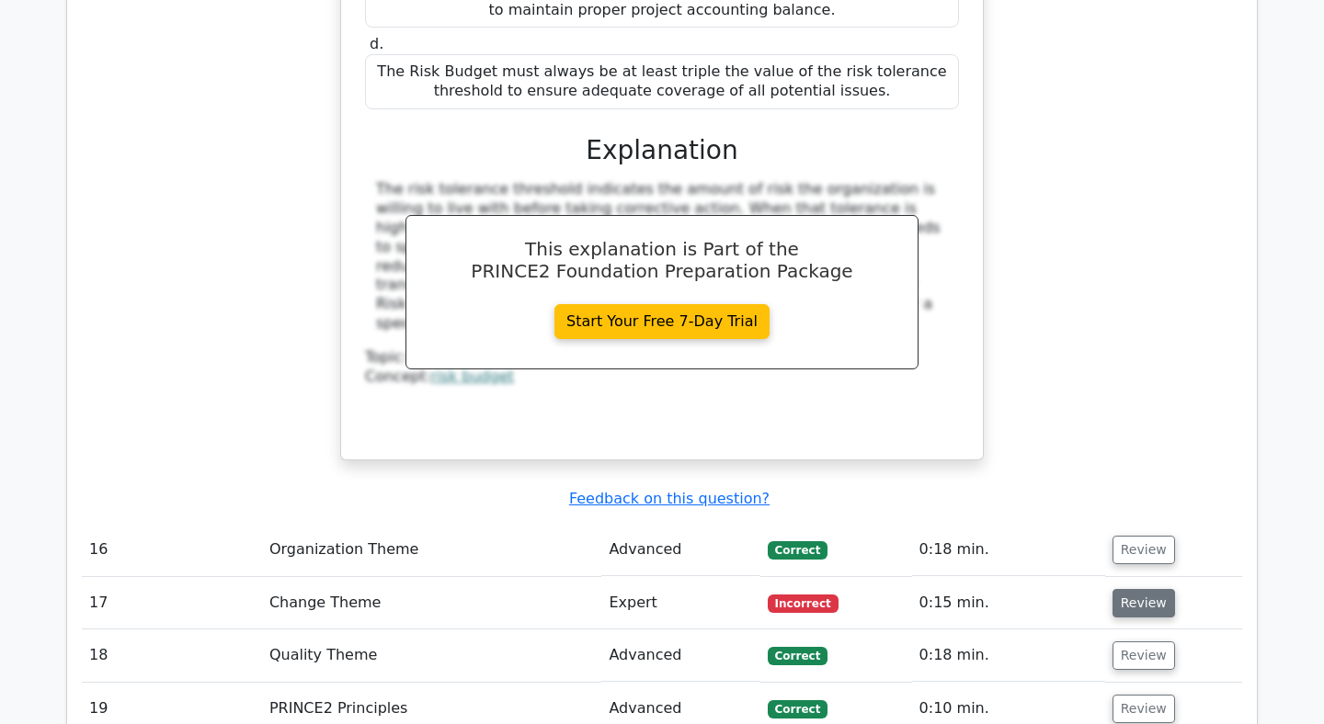
click at [1127, 589] on button "Review" at bounding box center [1143, 603] width 63 height 28
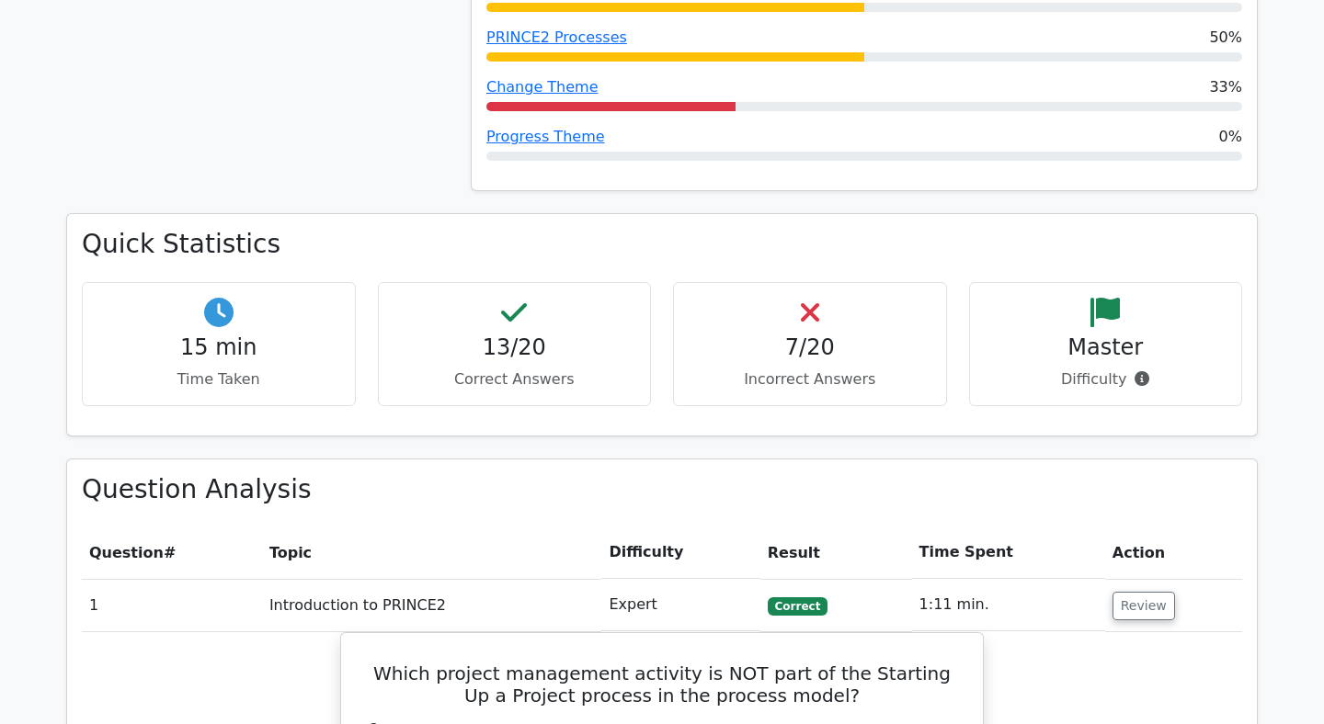
scroll to position [1045, 0]
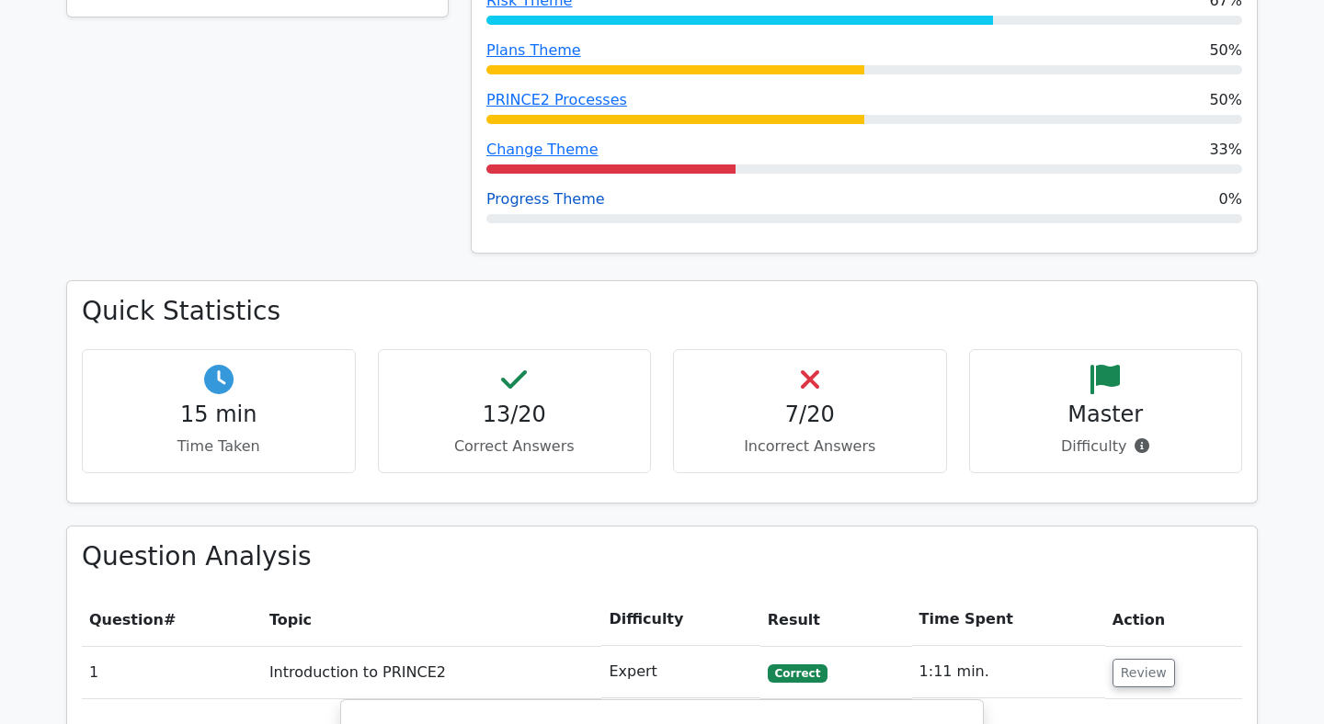
click at [554, 190] on link "Progress Theme" at bounding box center [545, 198] width 119 height 17
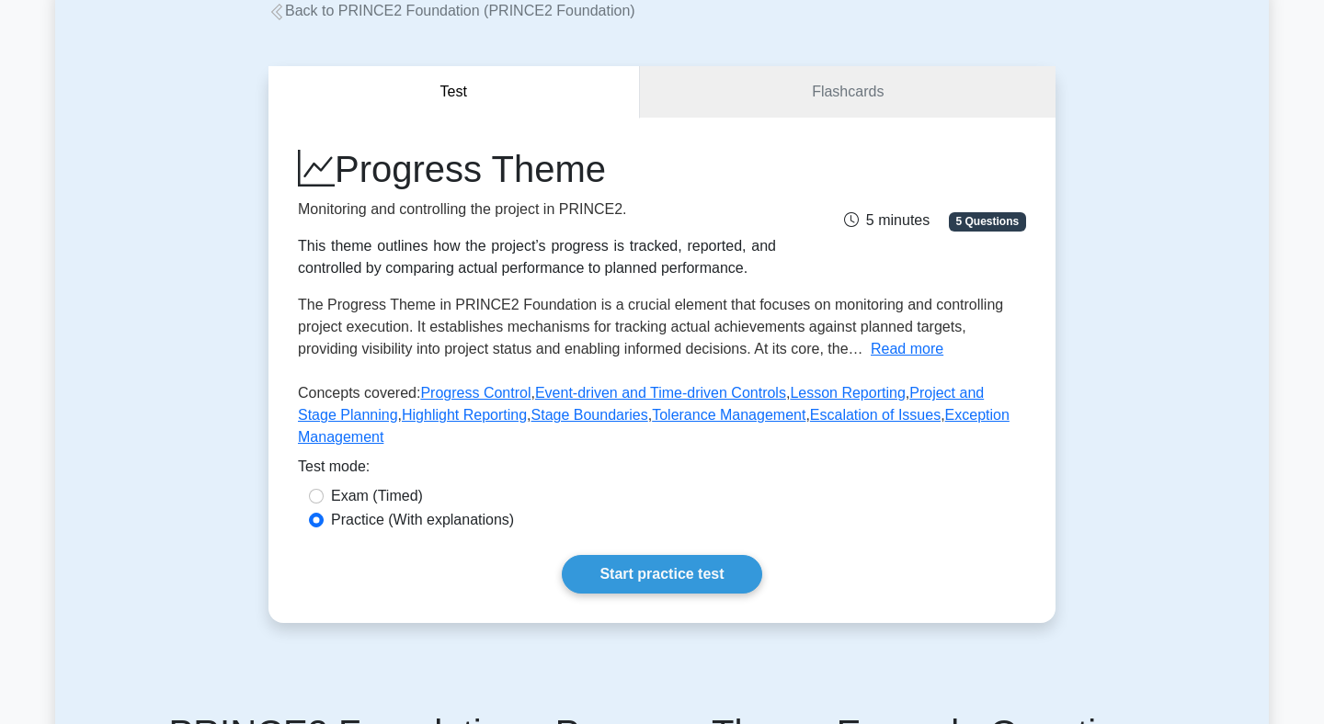
scroll to position [113, 0]
click at [802, 101] on link "Flashcards" at bounding box center [848, 92] width 416 height 52
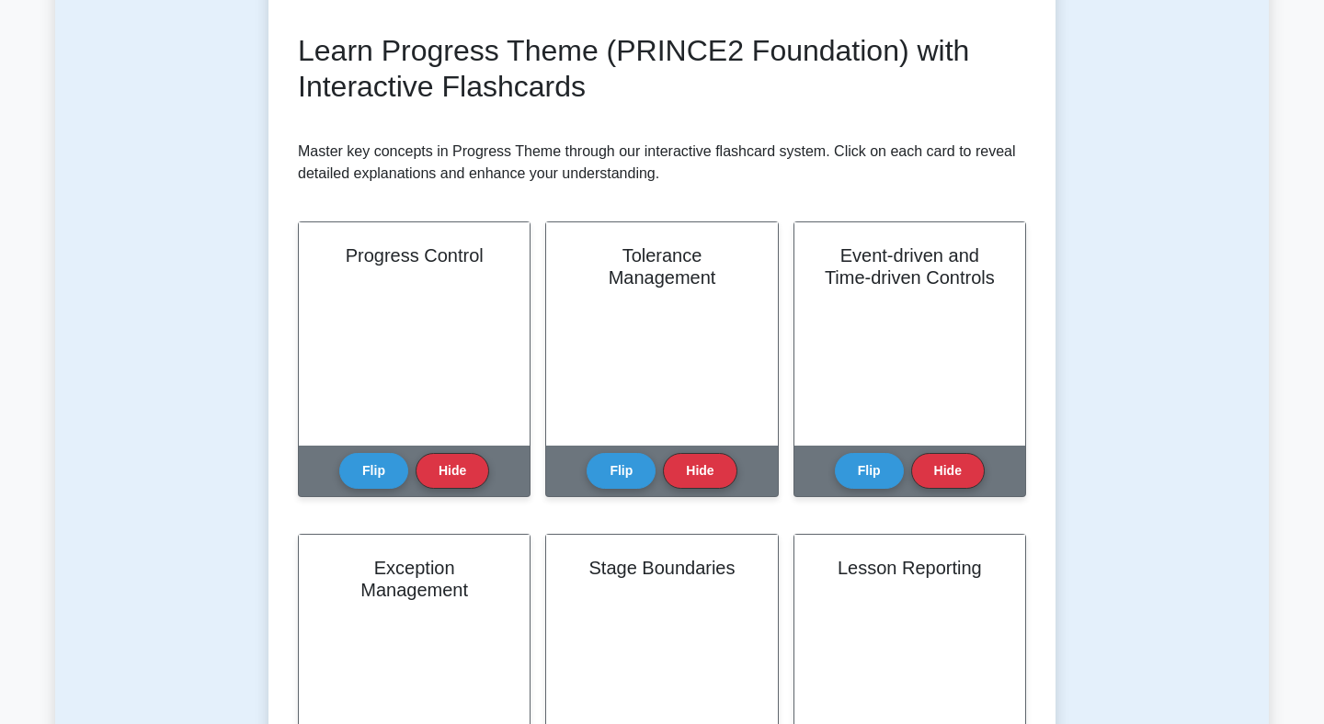
scroll to position [381, 0]
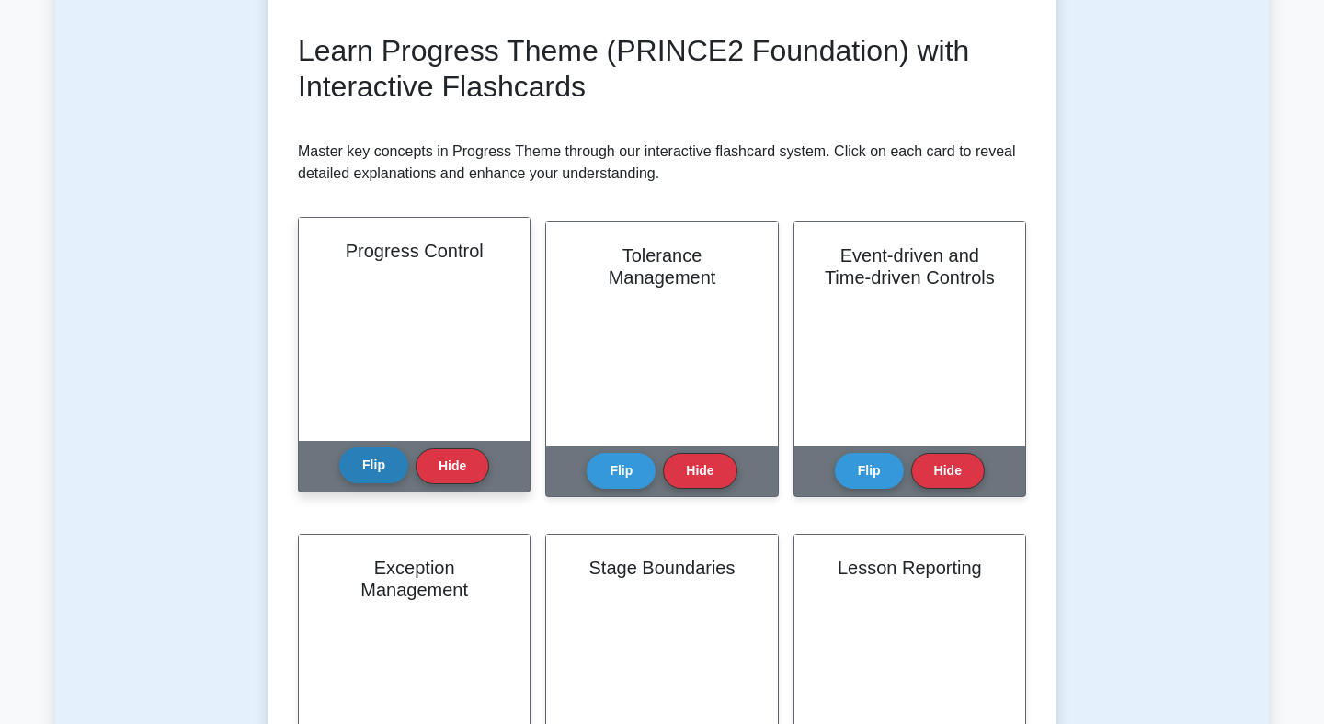
click at [365, 475] on button "Flip" at bounding box center [373, 466] width 69 height 36
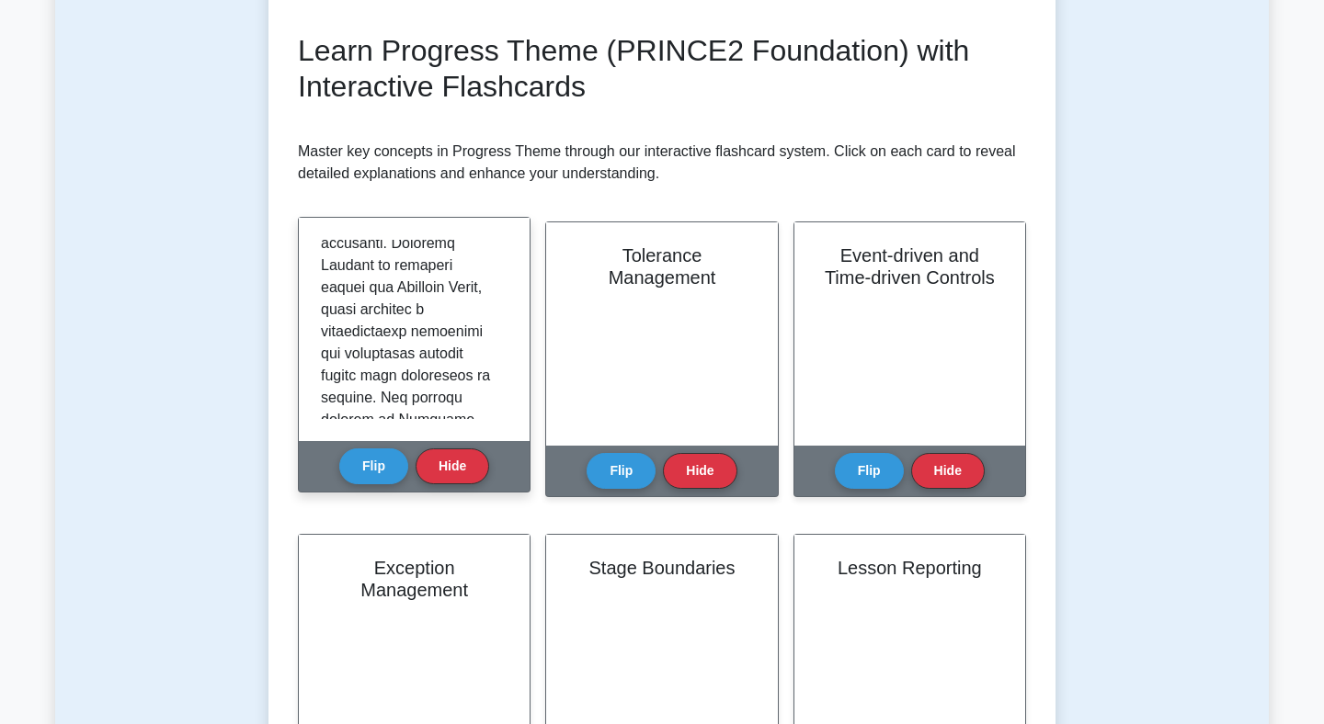
scroll to position [319, 0]
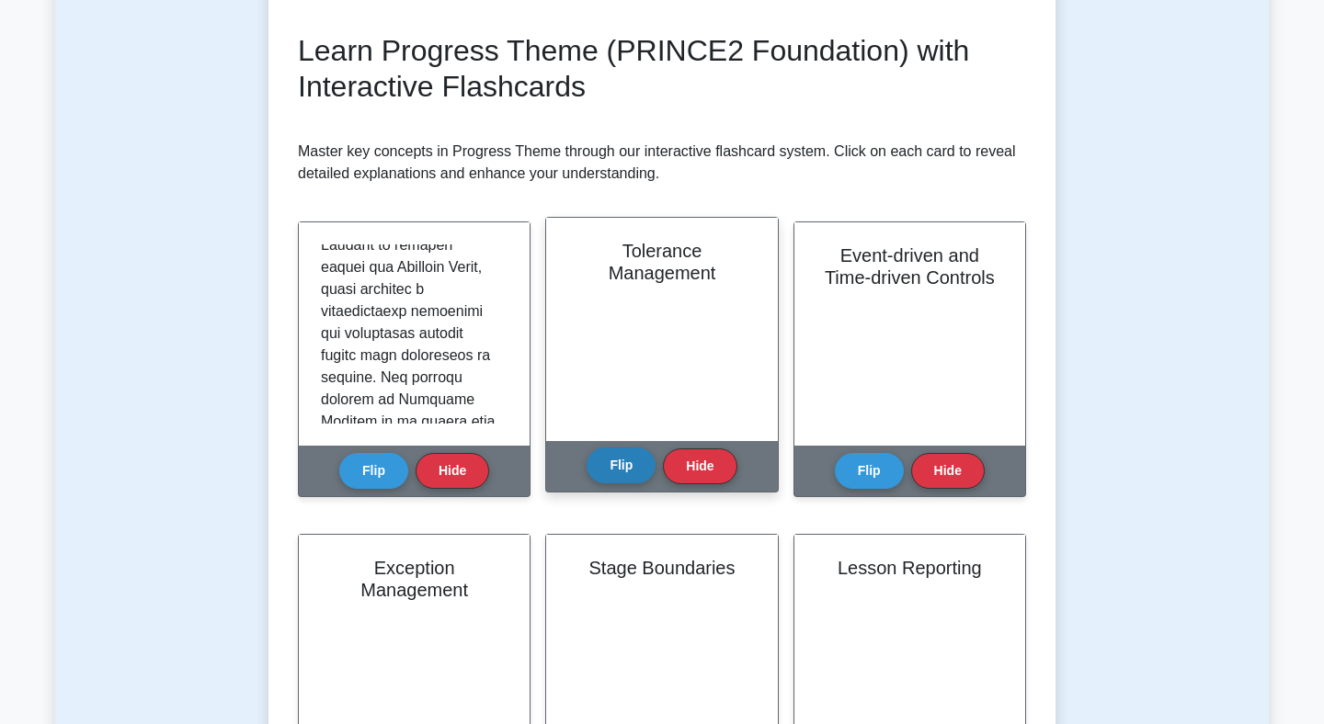
click at [621, 473] on button "Flip" at bounding box center [621, 466] width 69 height 36
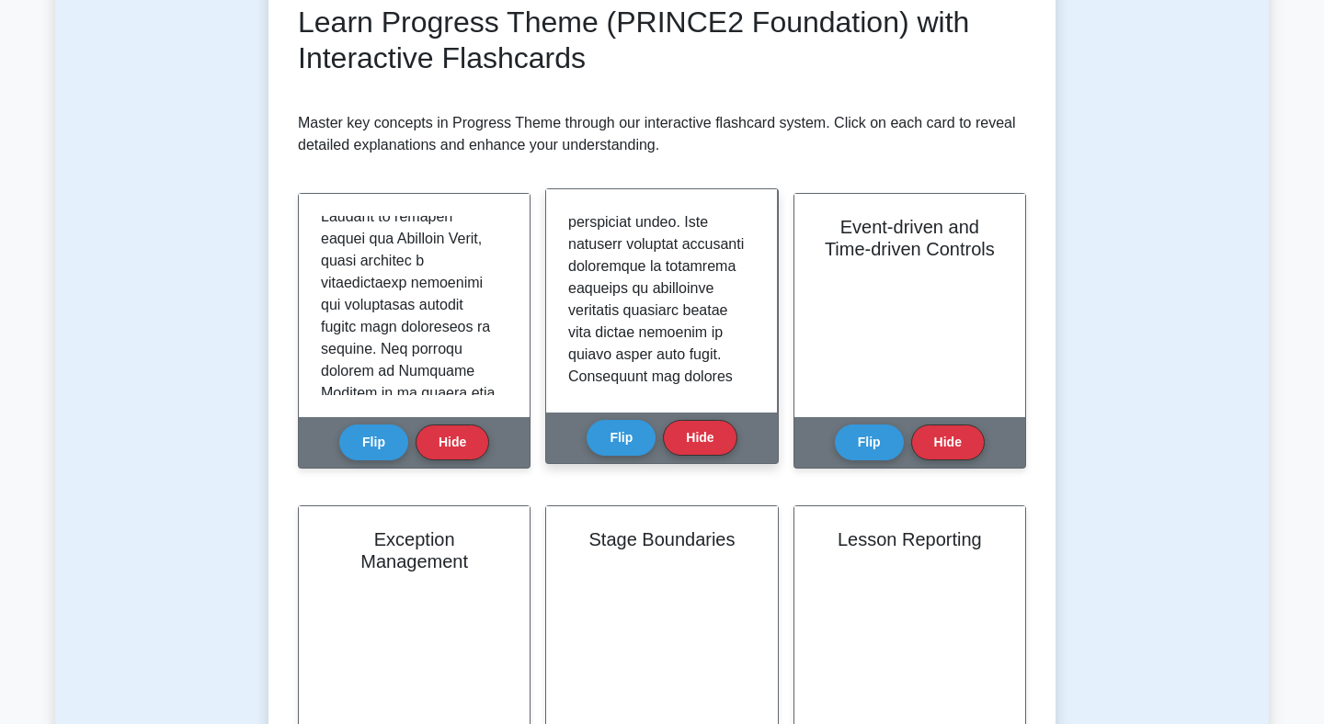
scroll to position [1233, 0]
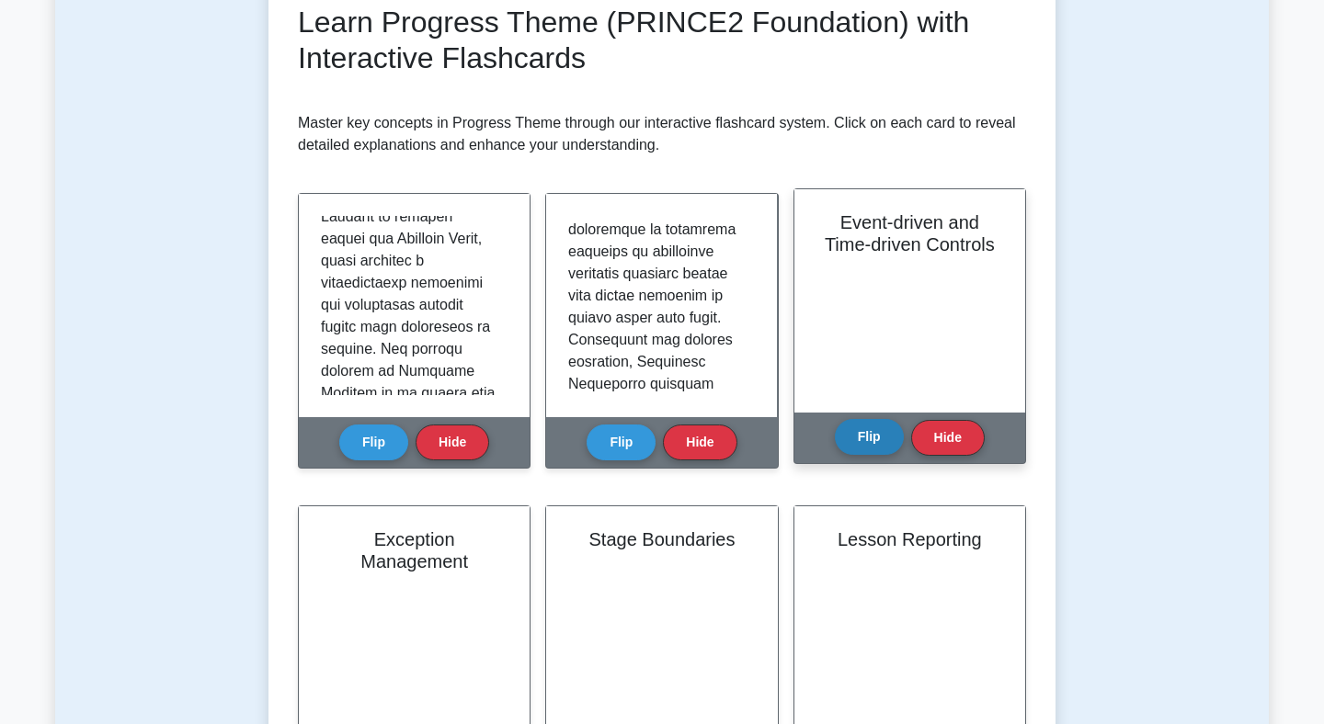
click at [860, 433] on button "Flip" at bounding box center [869, 437] width 69 height 36
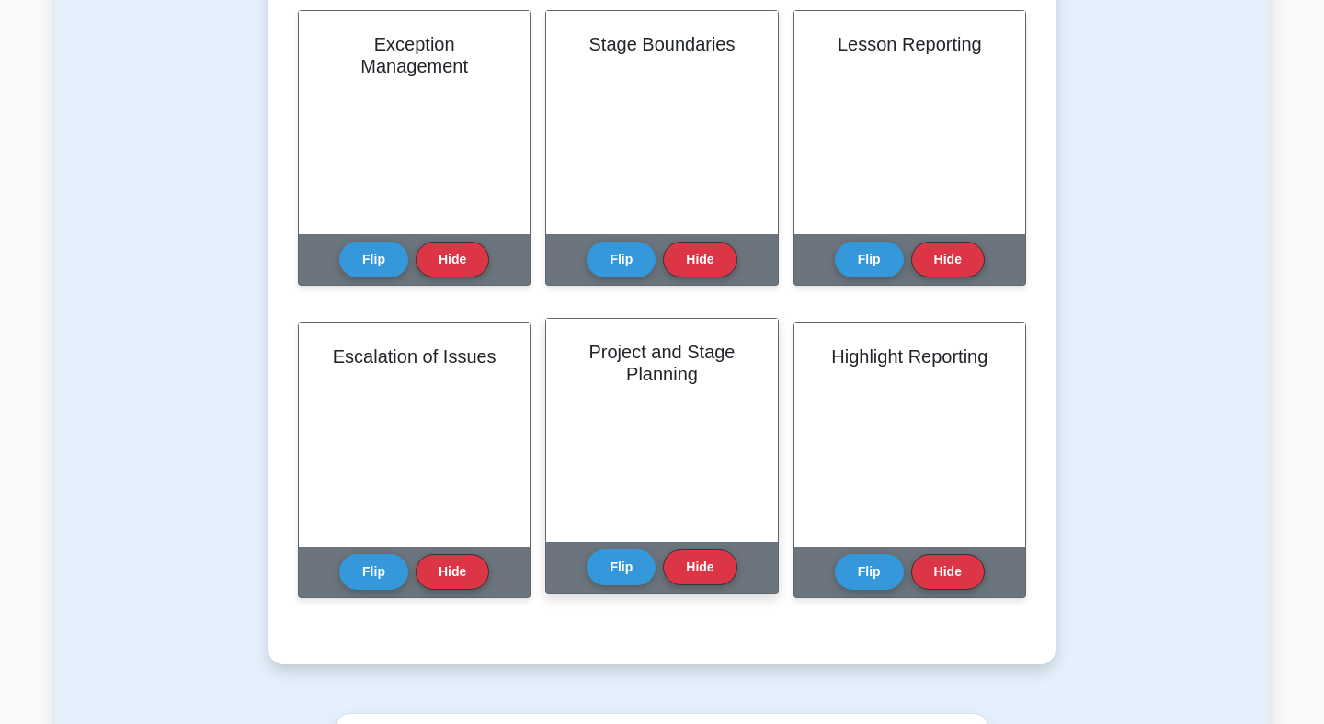
scroll to position [5, 0]
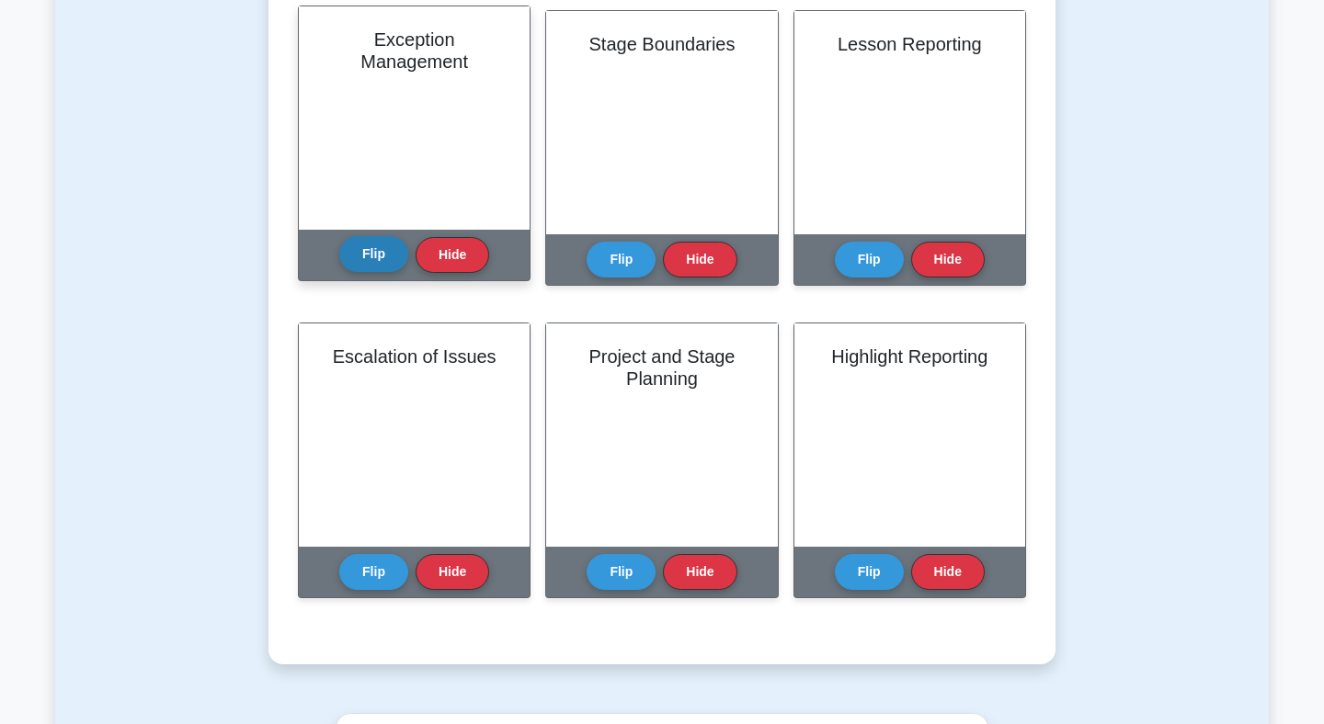
click at [390, 263] on button "Flip" at bounding box center [373, 254] width 69 height 36
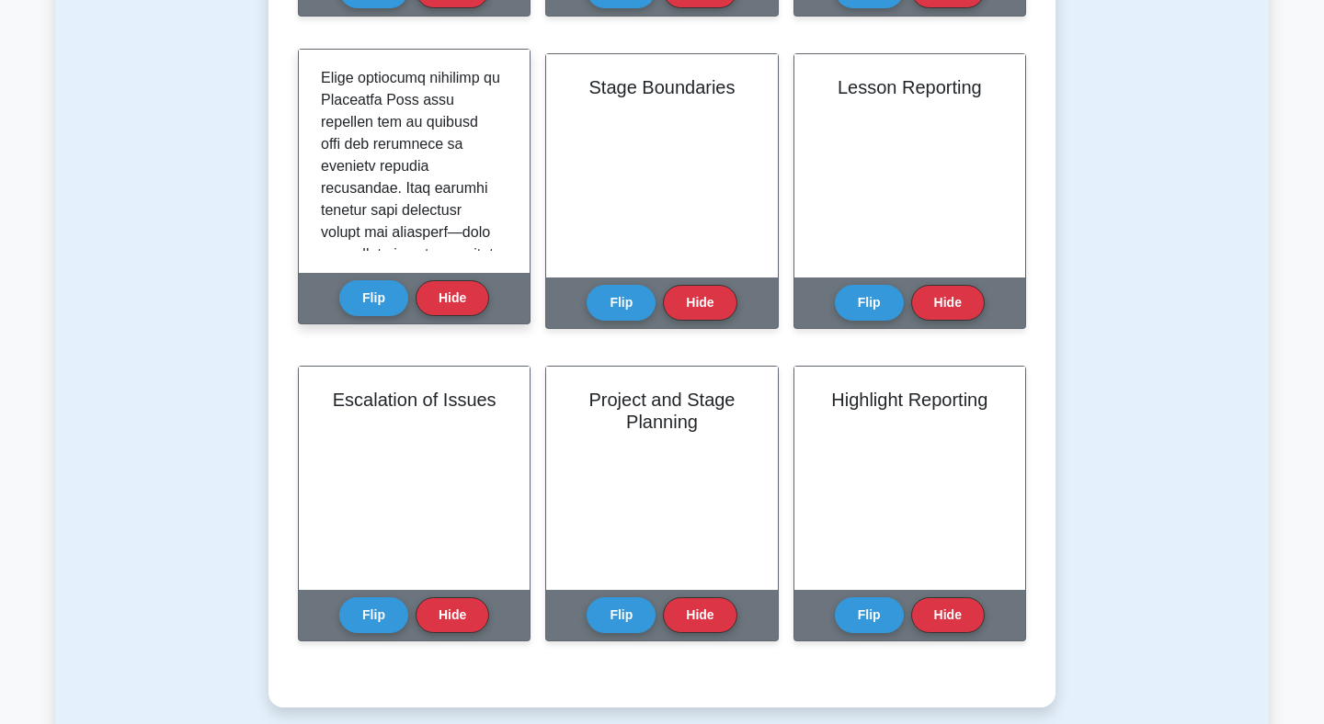
scroll to position [552, 0]
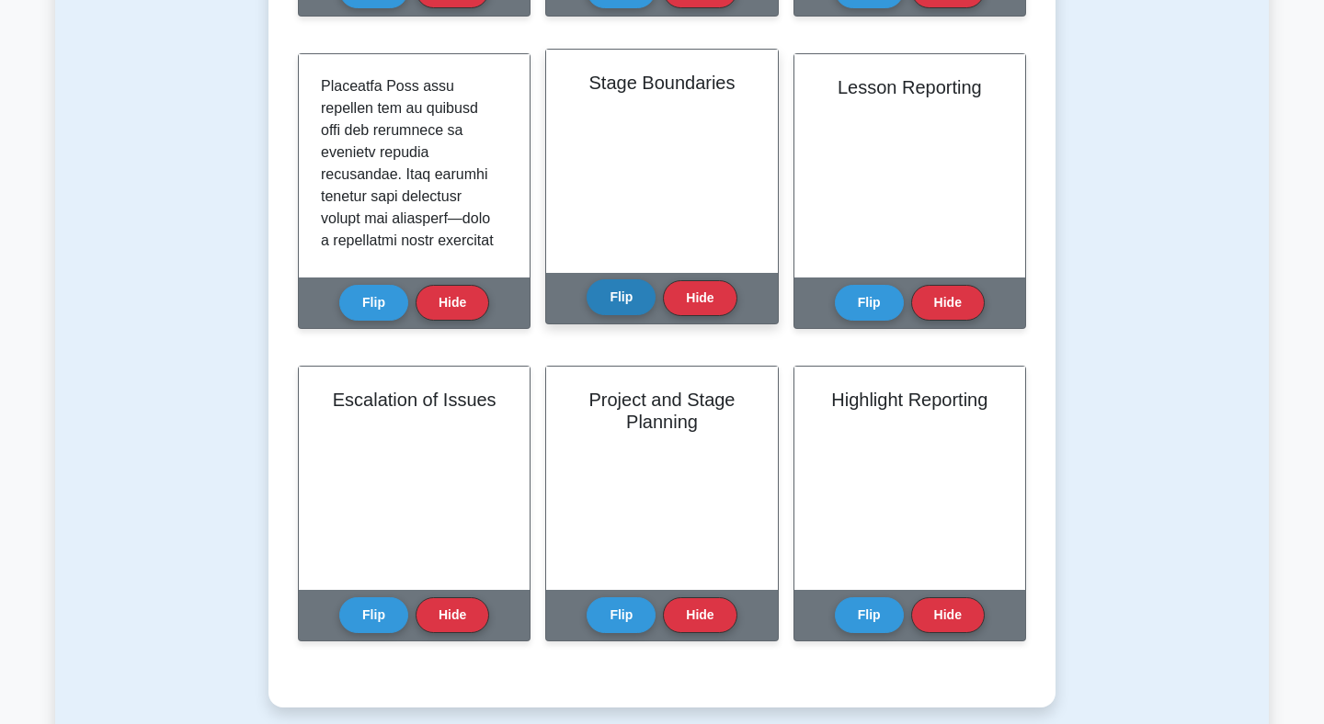
click at [607, 306] on button "Flip" at bounding box center [621, 297] width 69 height 36
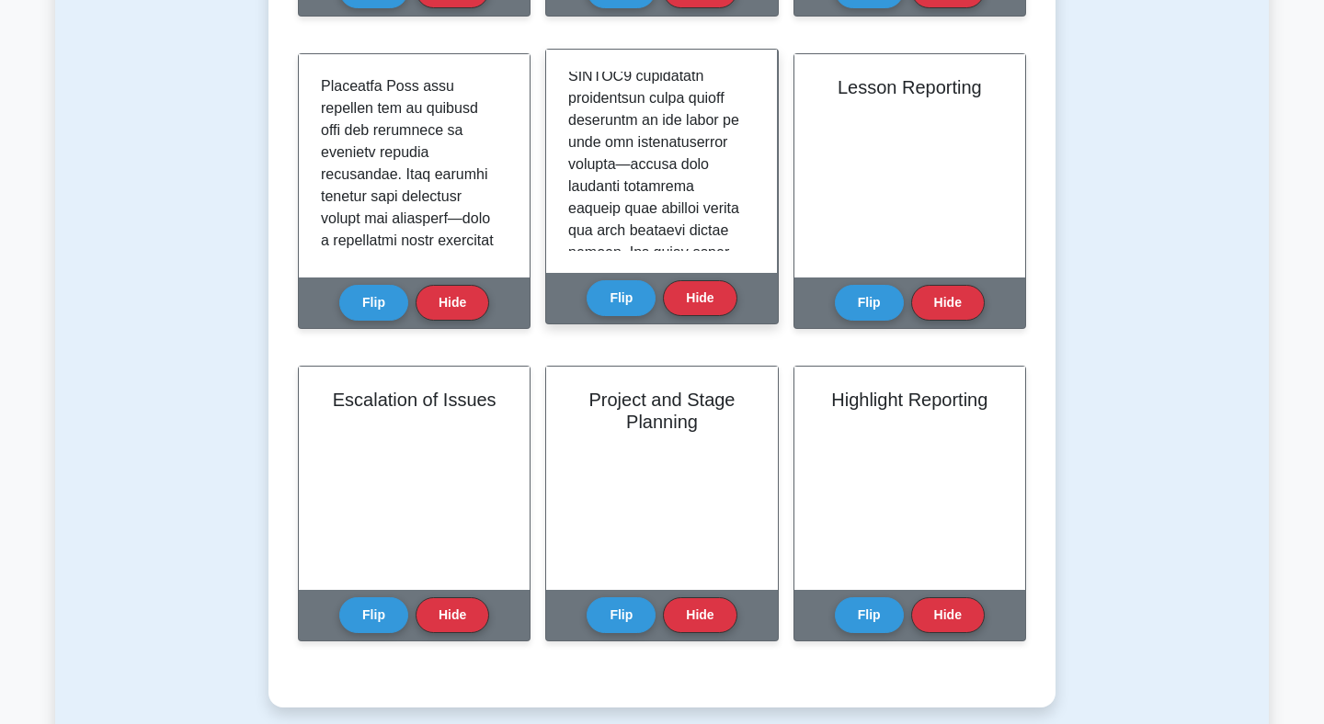
scroll to position [1104, 0]
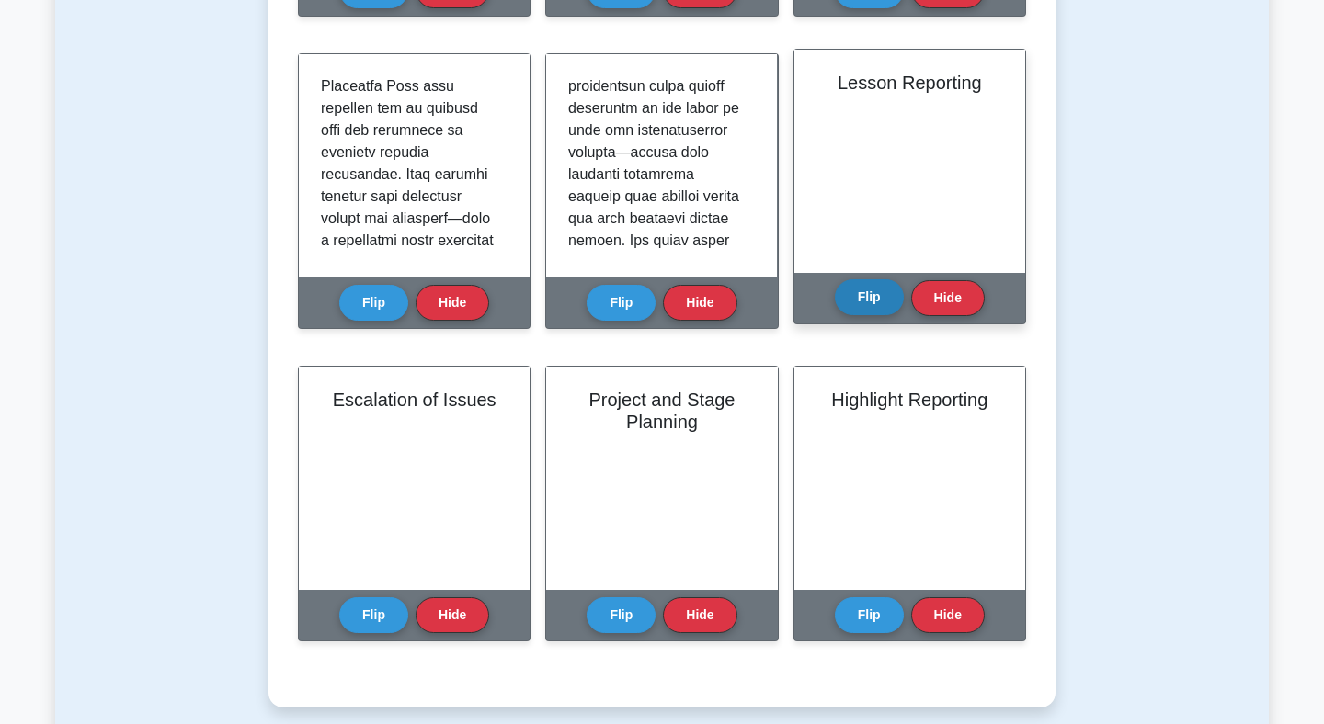
click at [876, 309] on button "Flip" at bounding box center [869, 297] width 69 height 36
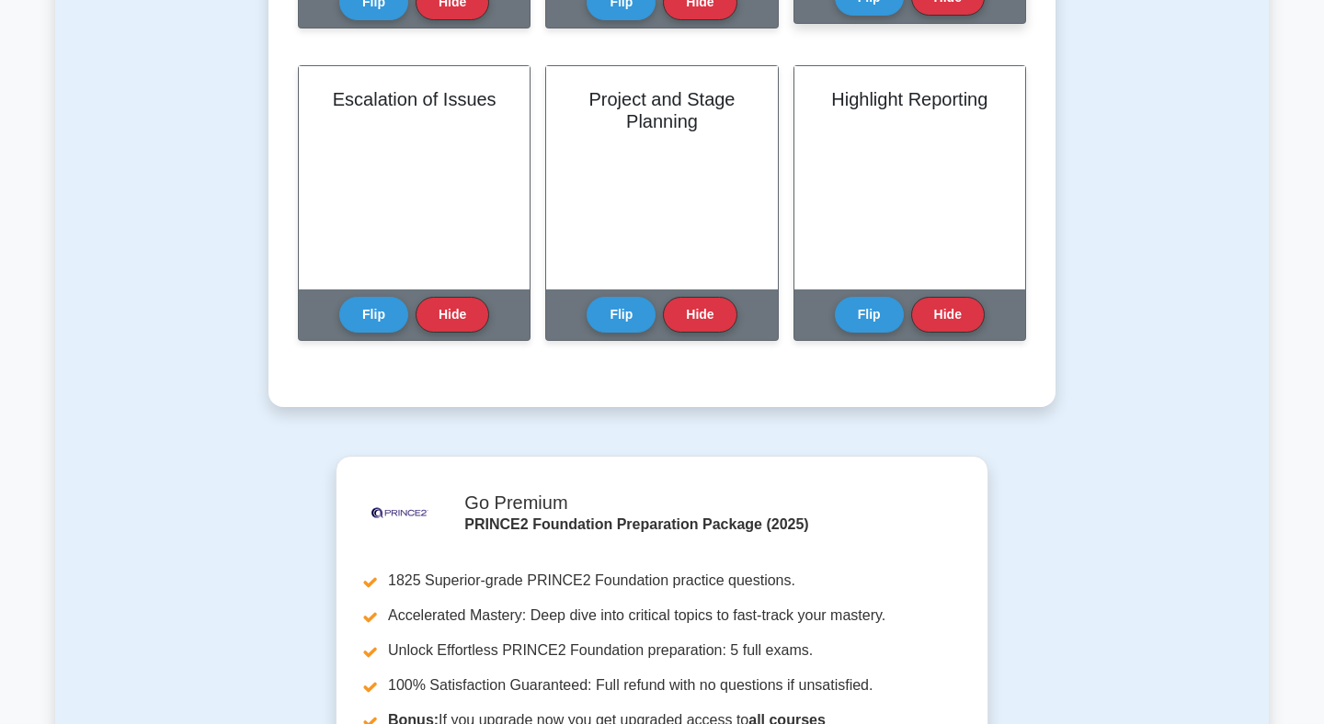
scroll to position [1065, 0]
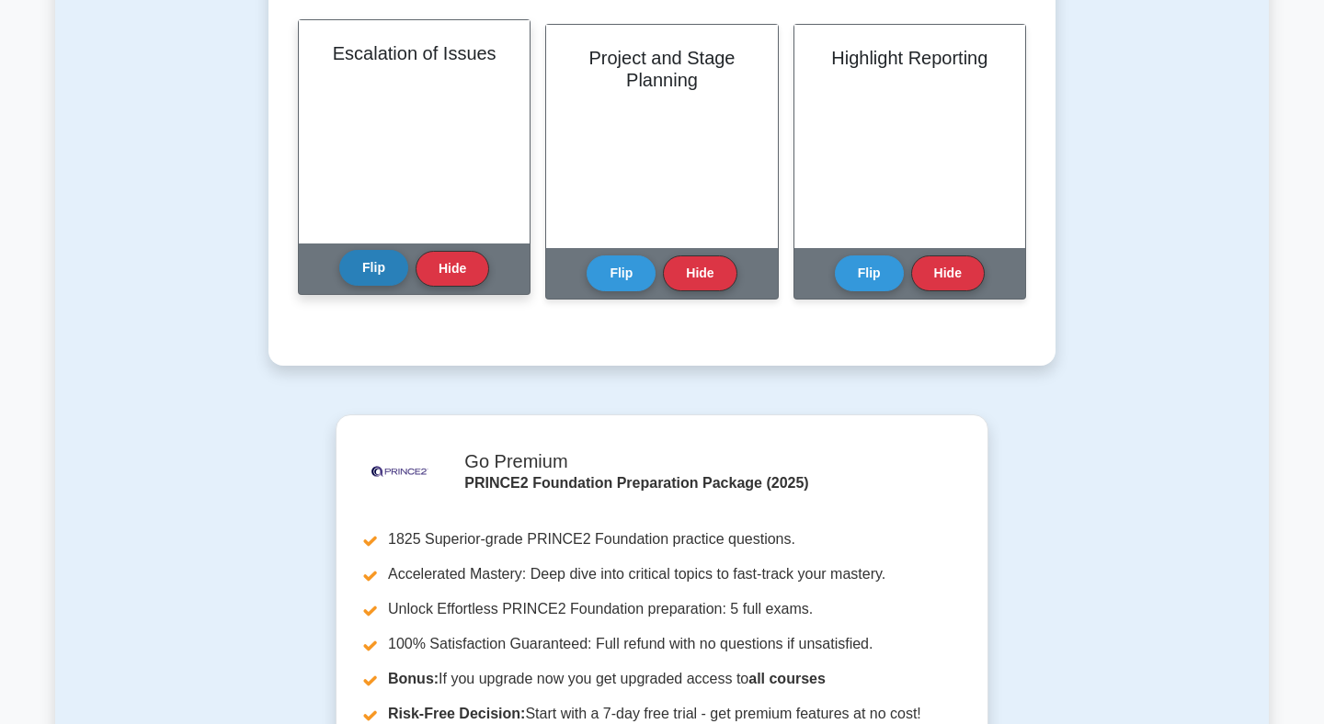
click at [396, 267] on button "Flip" at bounding box center [373, 268] width 69 height 36
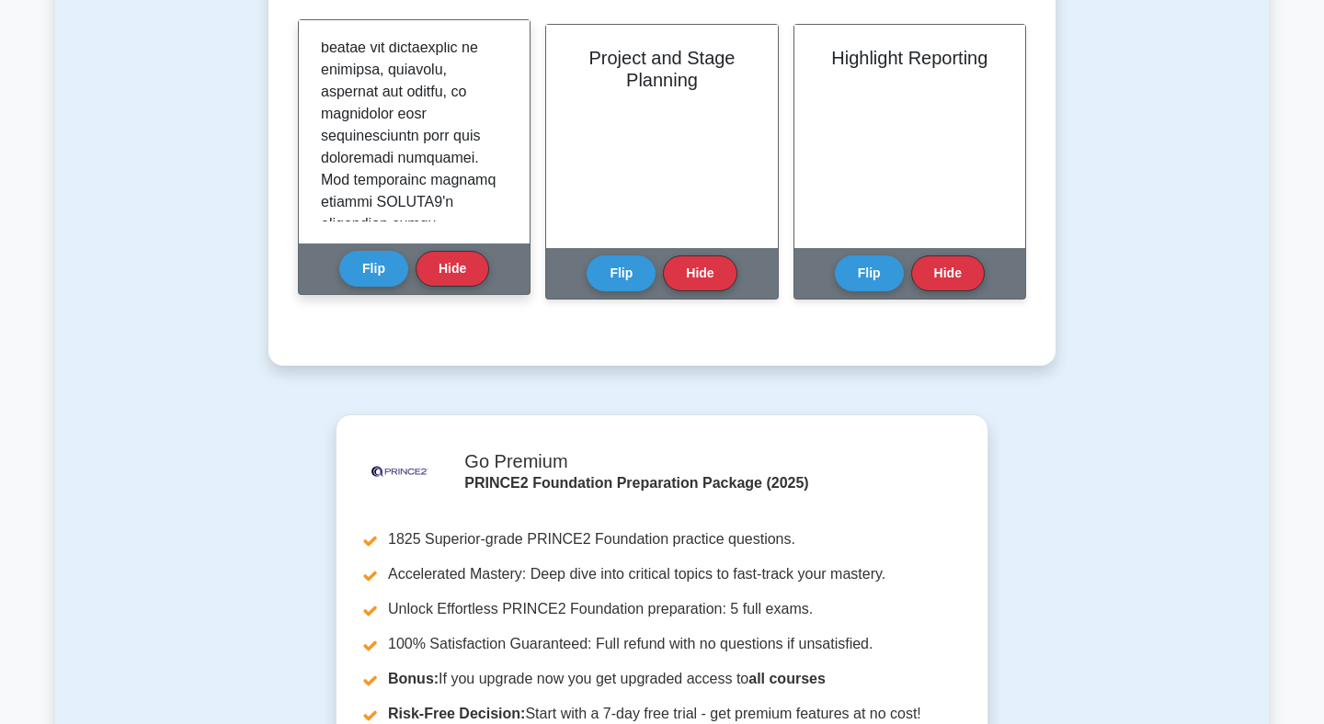
scroll to position [1071, 0]
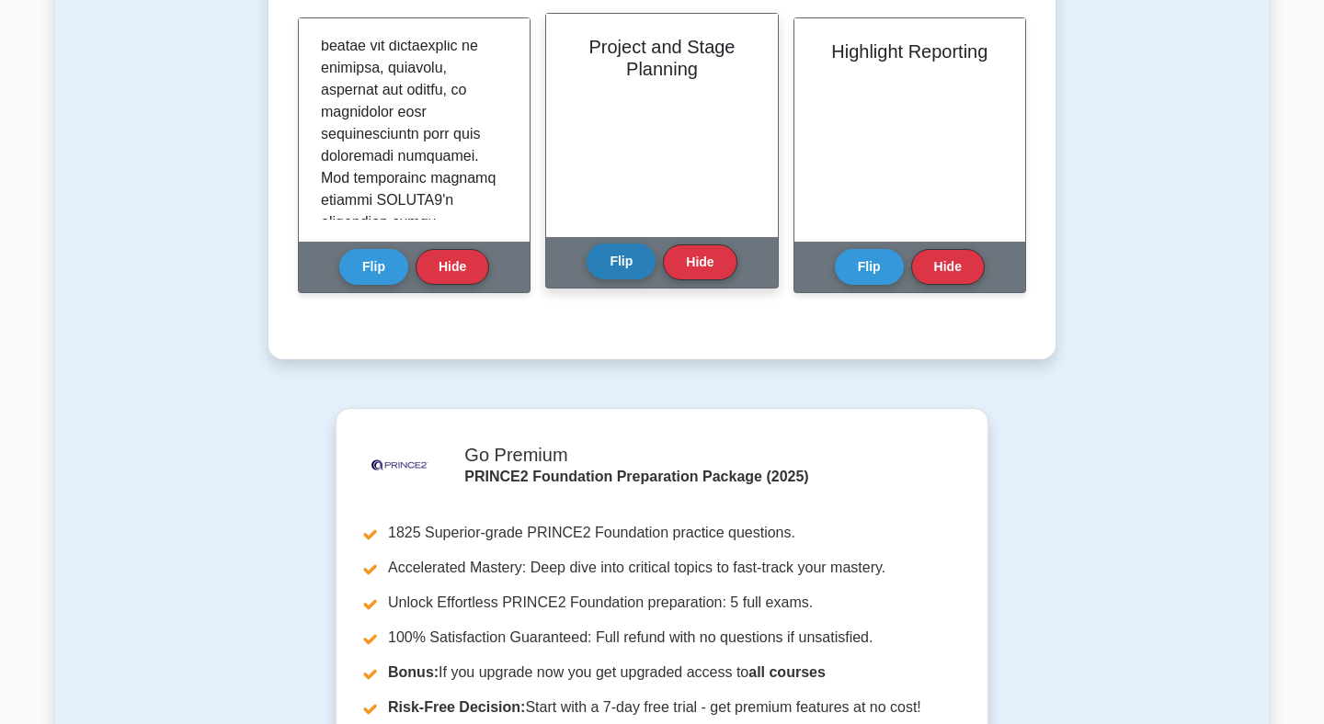
click at [619, 269] on button "Flip" at bounding box center [621, 262] width 69 height 36
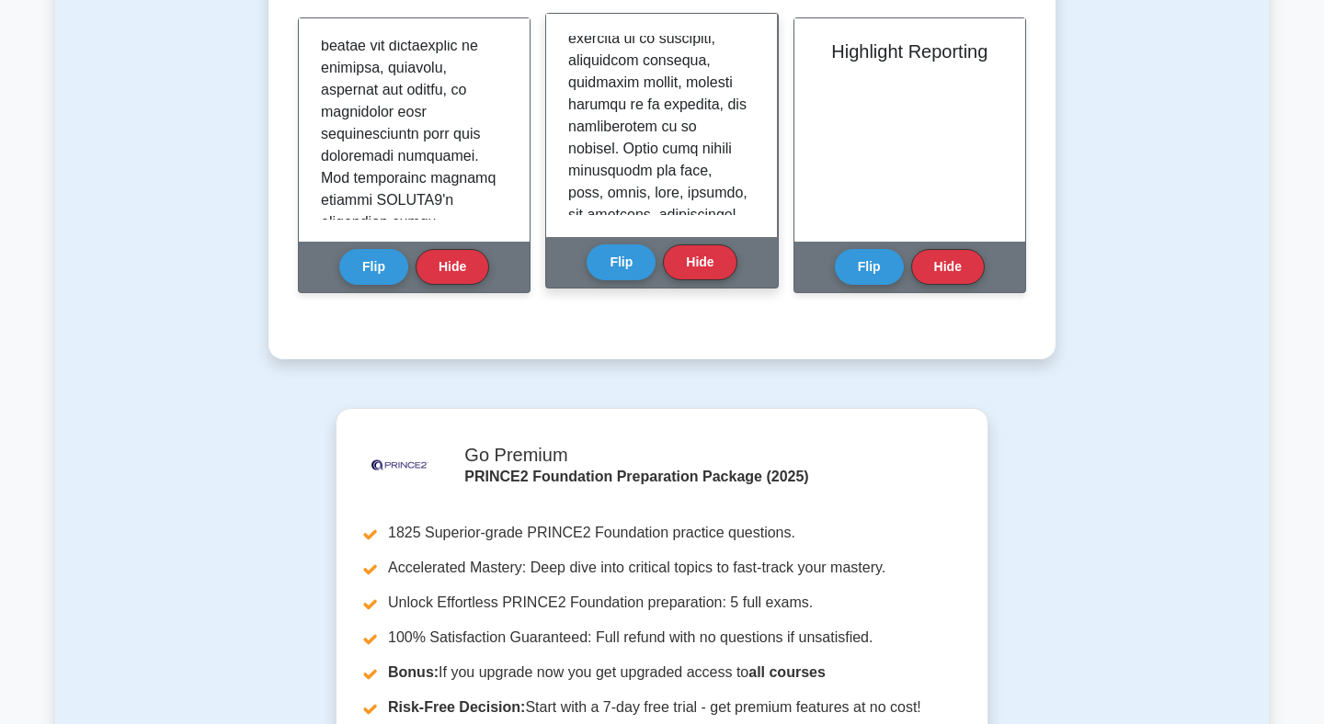
scroll to position [782, 0]
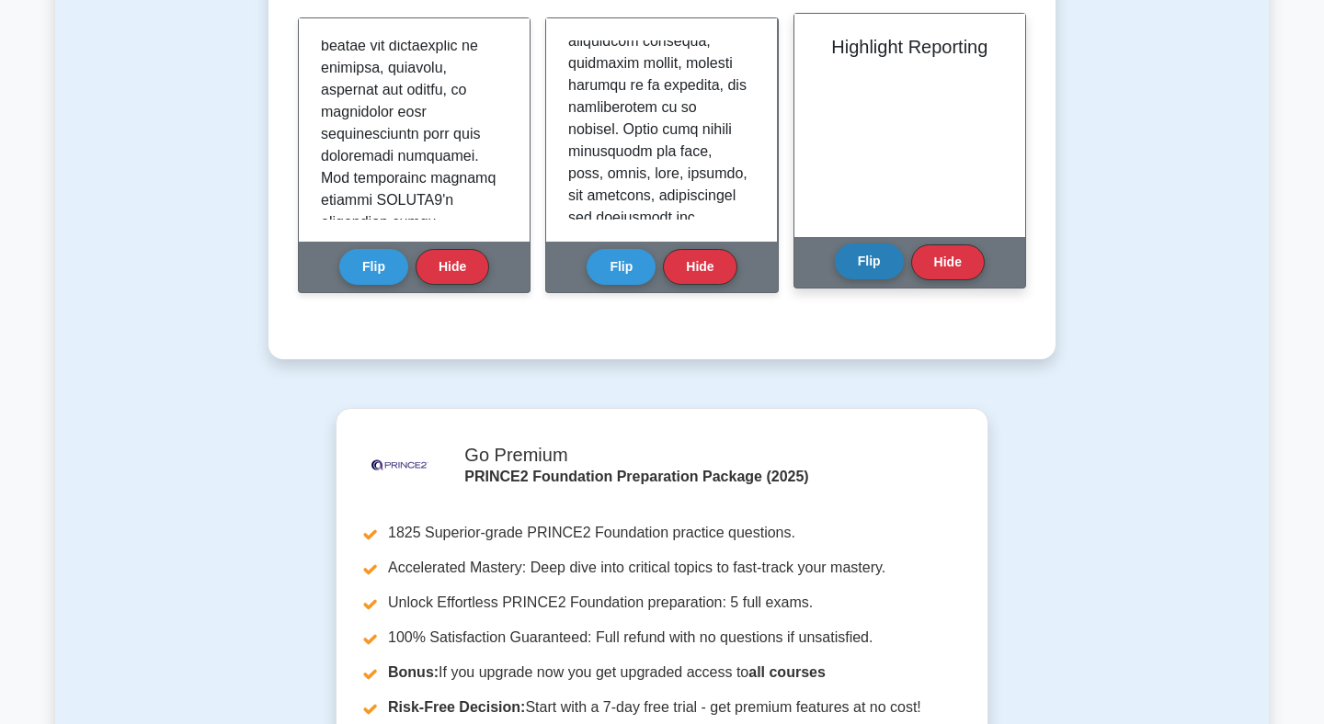
click at [879, 264] on button "Flip" at bounding box center [869, 262] width 69 height 36
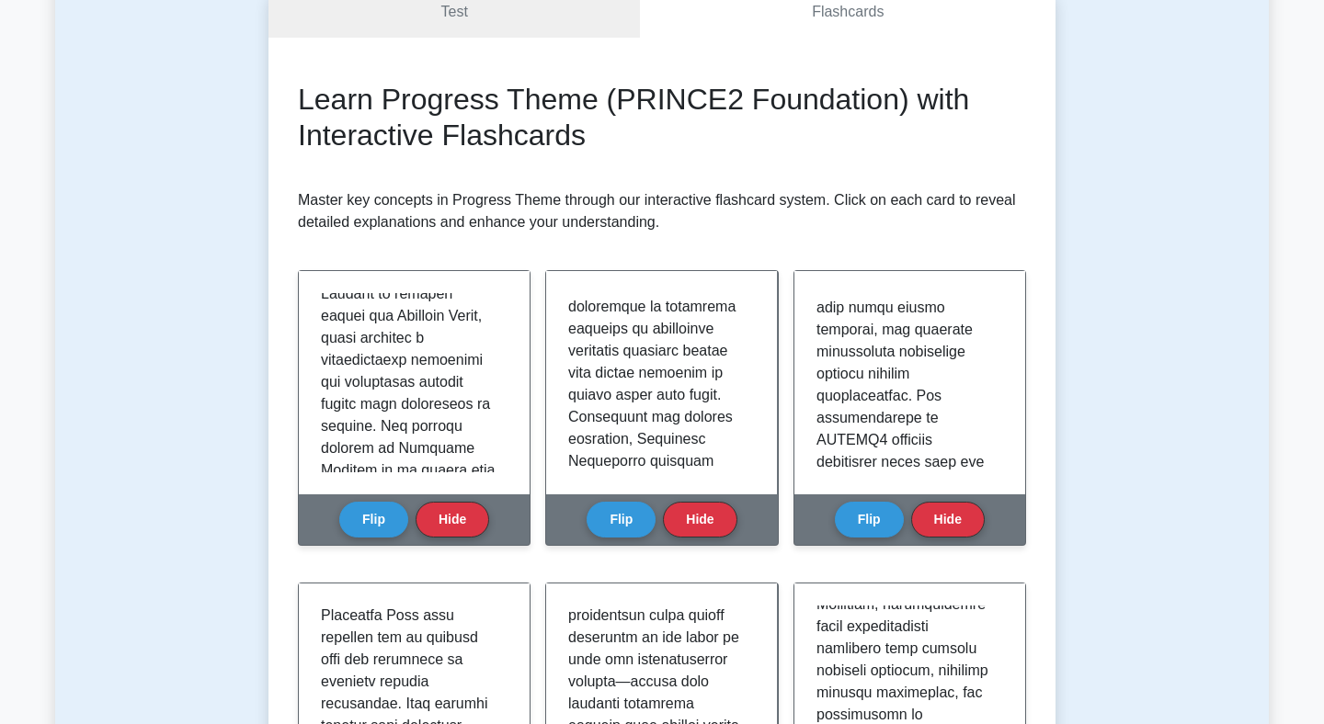
scroll to position [0, 0]
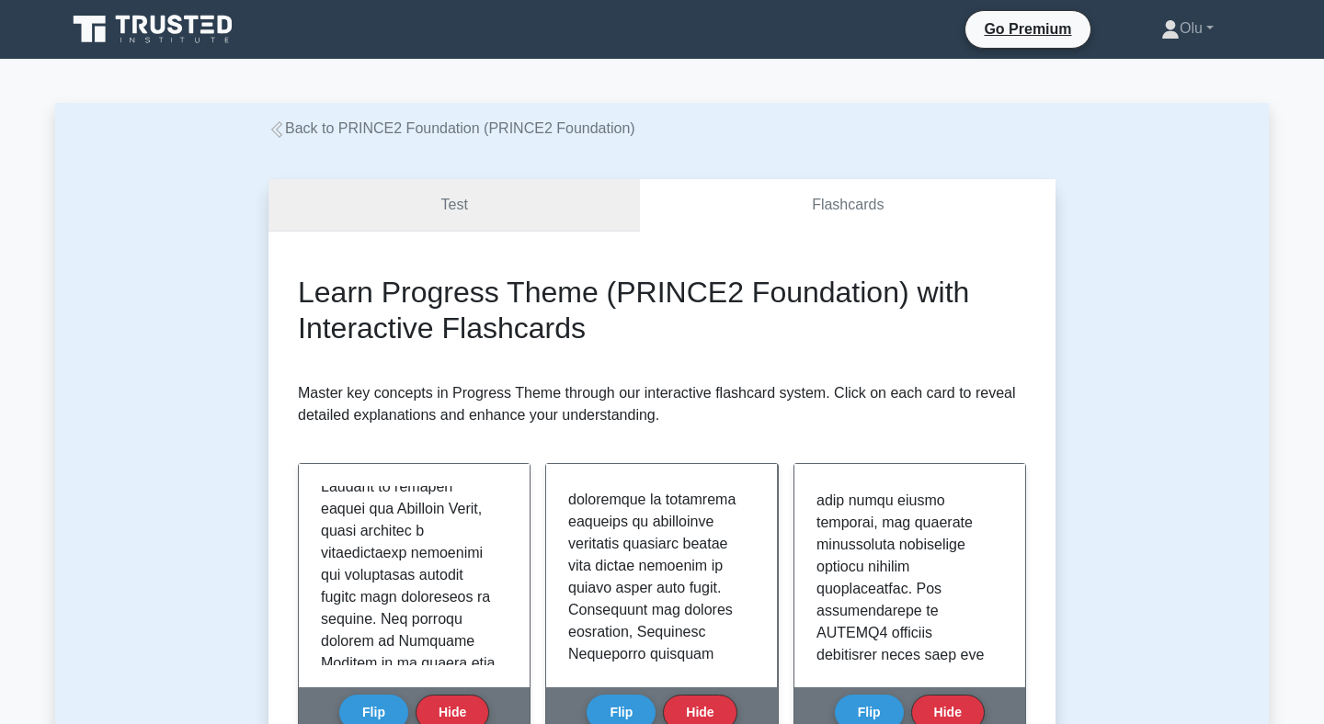
click at [518, 193] on link "Test" at bounding box center [453, 205] width 371 height 52
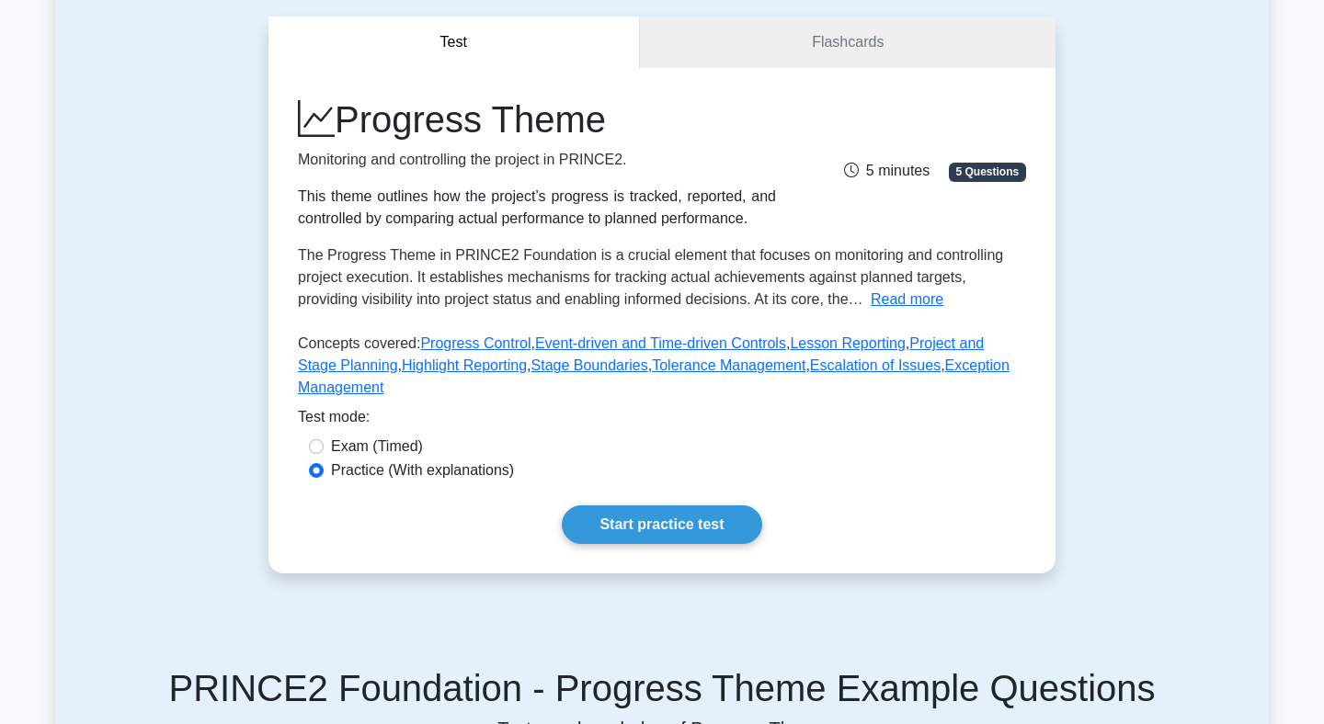
scroll to position [224, 0]
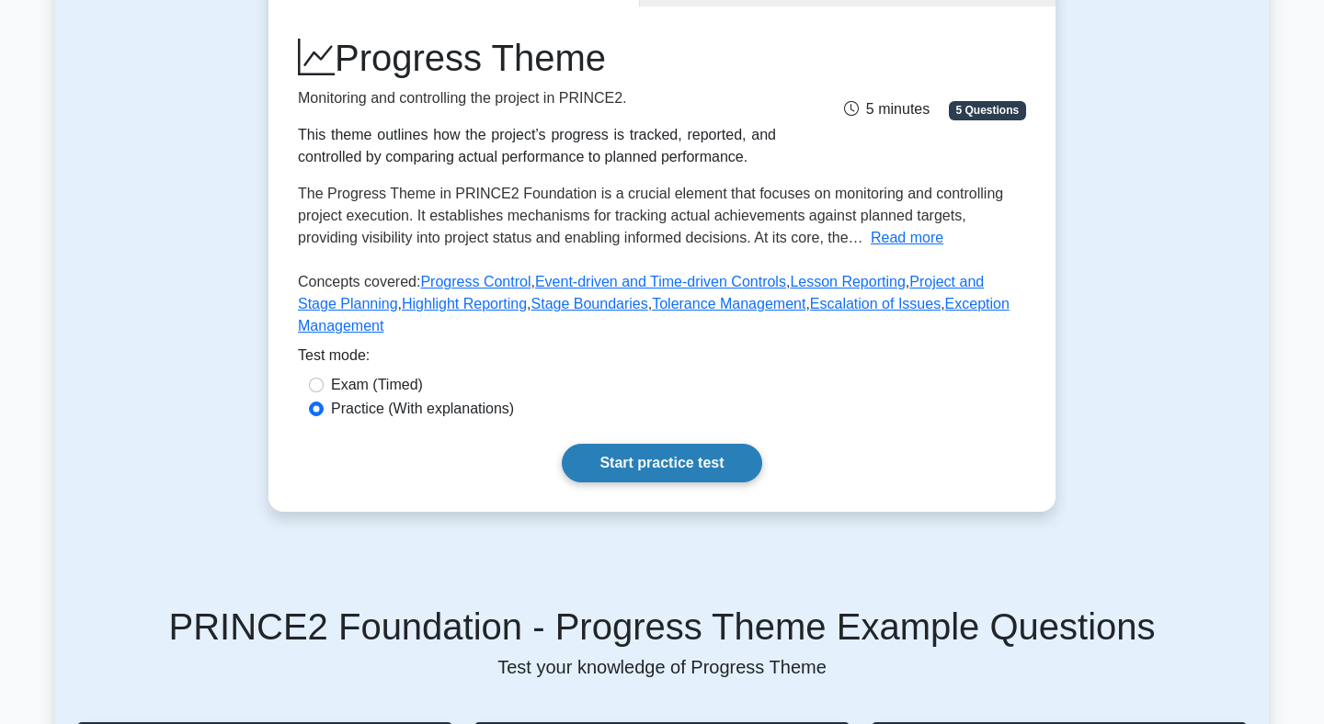
click at [678, 470] on link "Start practice test" at bounding box center [661, 463] width 199 height 39
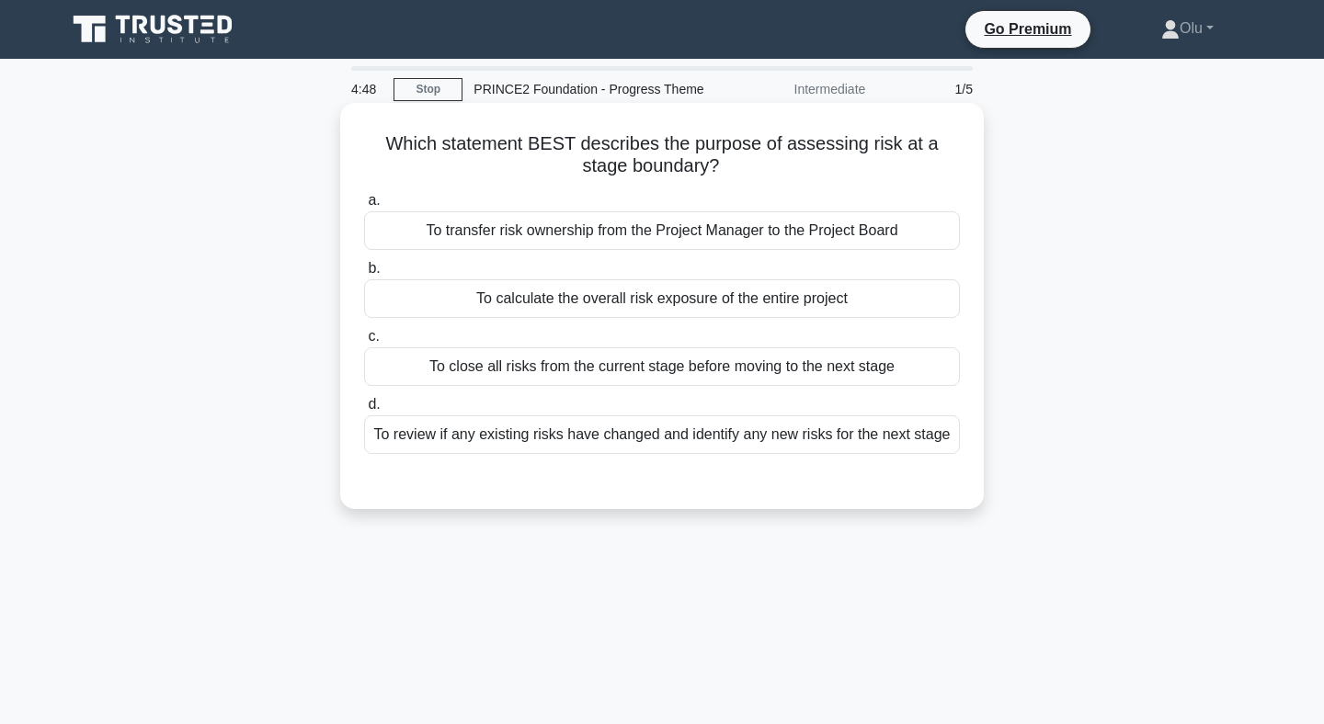
click at [655, 427] on div "To review if any existing risks have changed and identify any new risks for the…" at bounding box center [662, 435] width 596 height 39
click at [364, 411] on input "d. To review if any existing risks have changed and identify any new risks for …" at bounding box center [364, 405] width 0 height 12
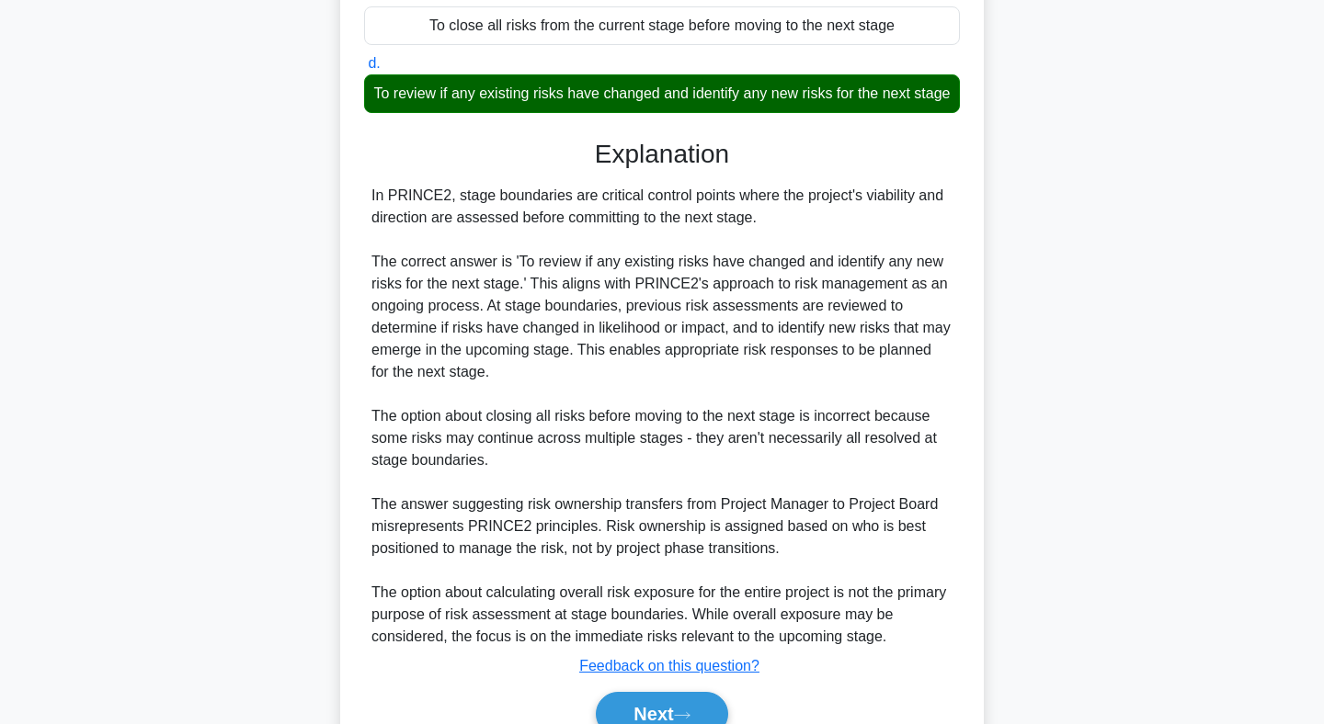
scroll to position [431, 0]
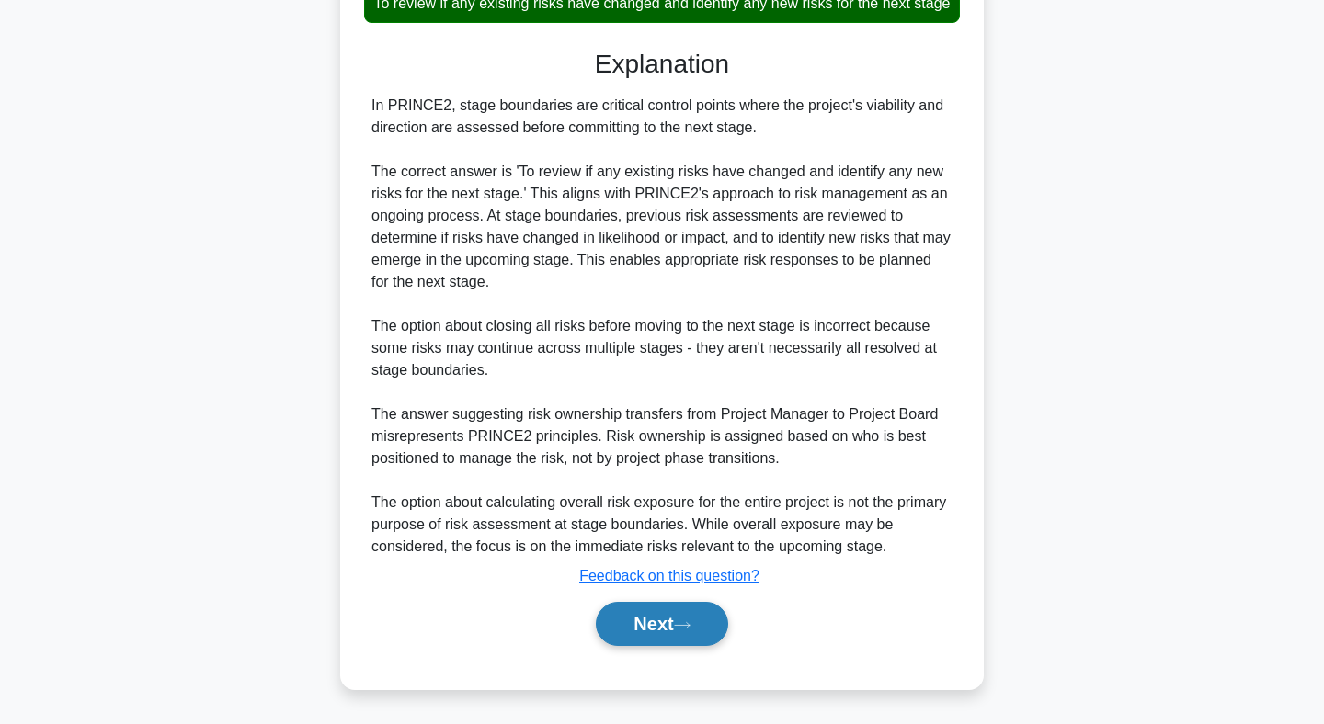
click at [686, 618] on button "Next" at bounding box center [661, 624] width 131 height 44
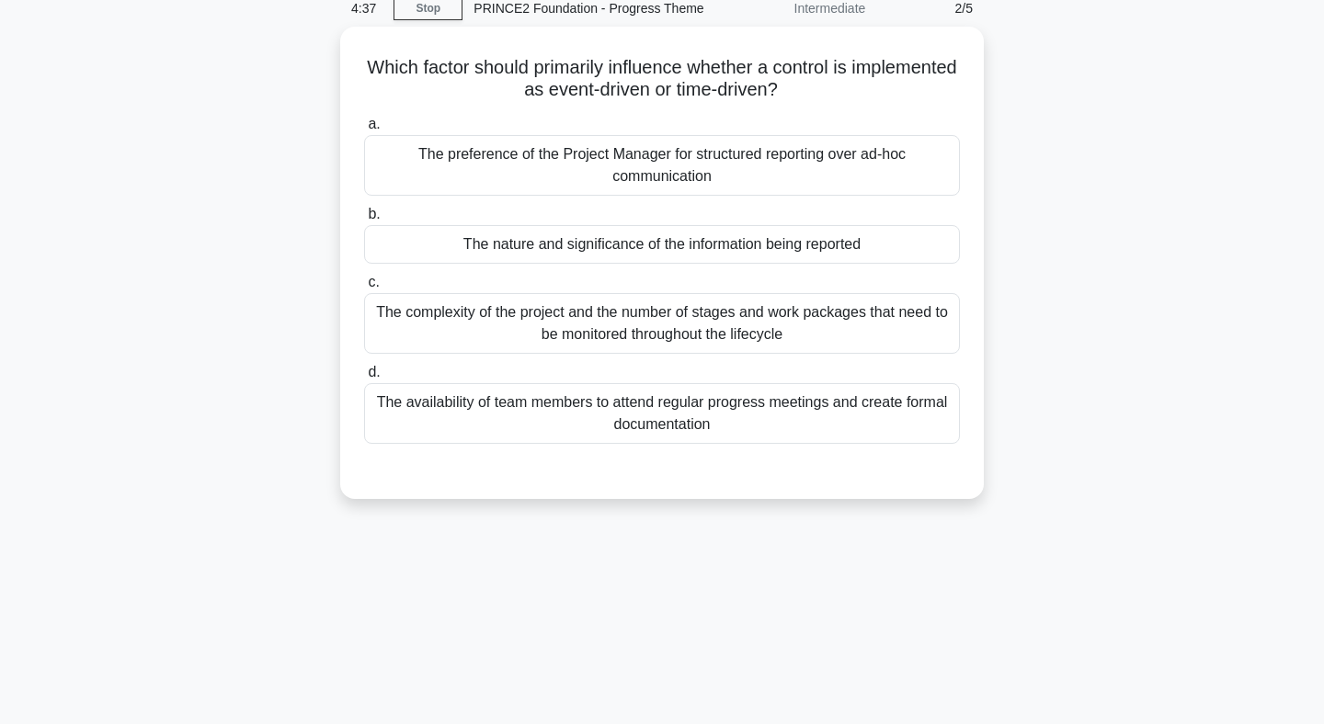
scroll to position [0, 0]
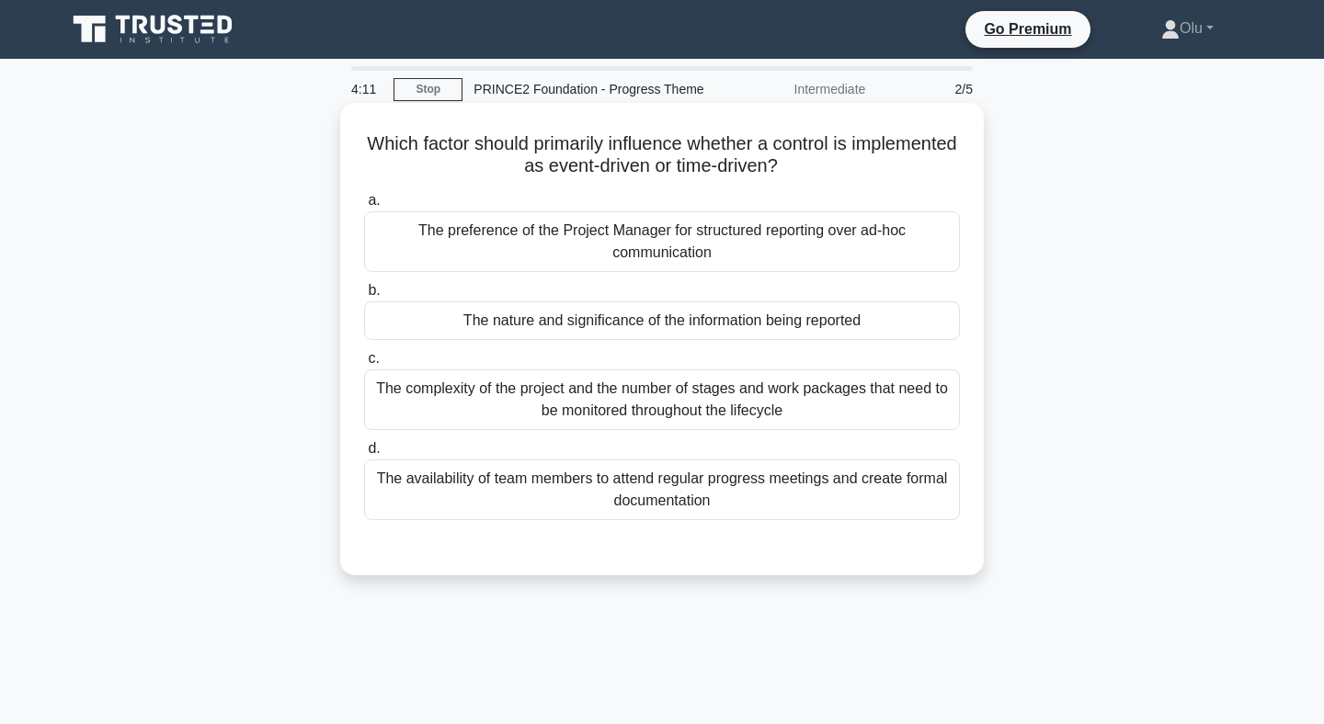
click at [709, 333] on div "The nature and significance of the information being reported" at bounding box center [662, 321] width 596 height 39
click at [364, 297] on input "b. The nature and significance of the information being reported" at bounding box center [364, 291] width 0 height 12
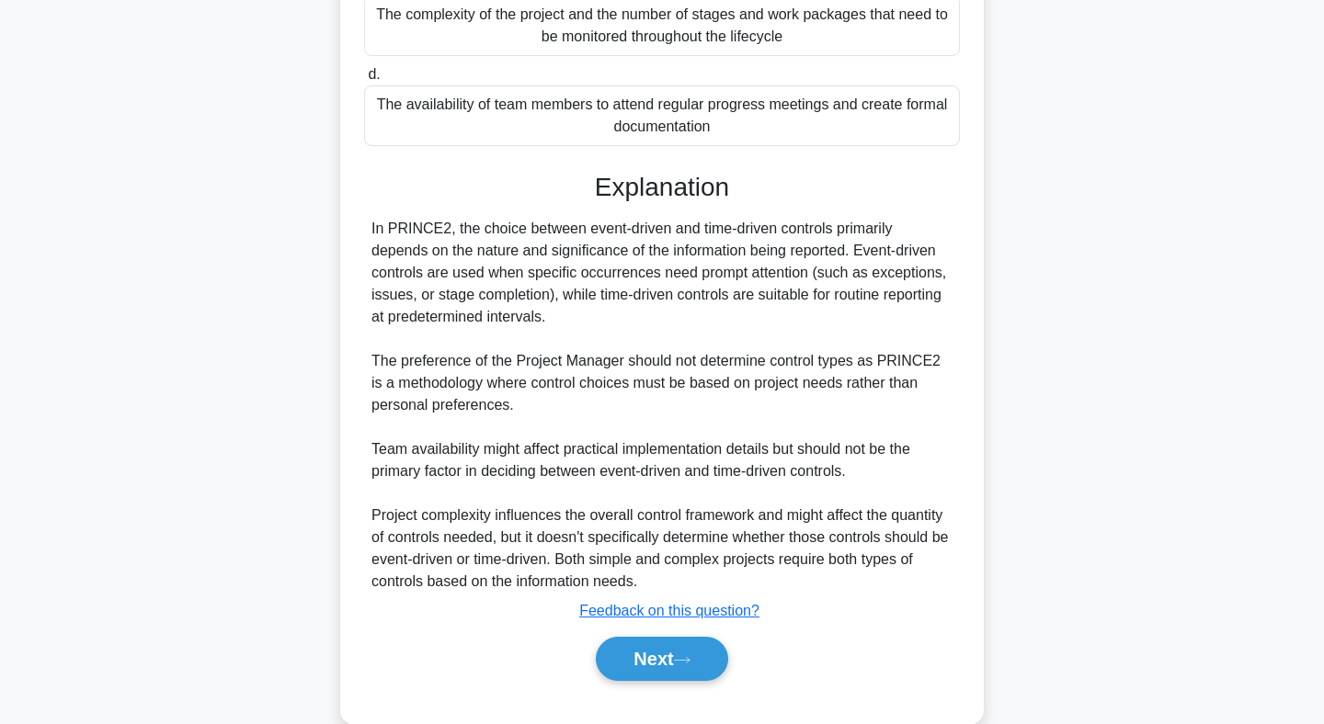
scroll to position [409, 0]
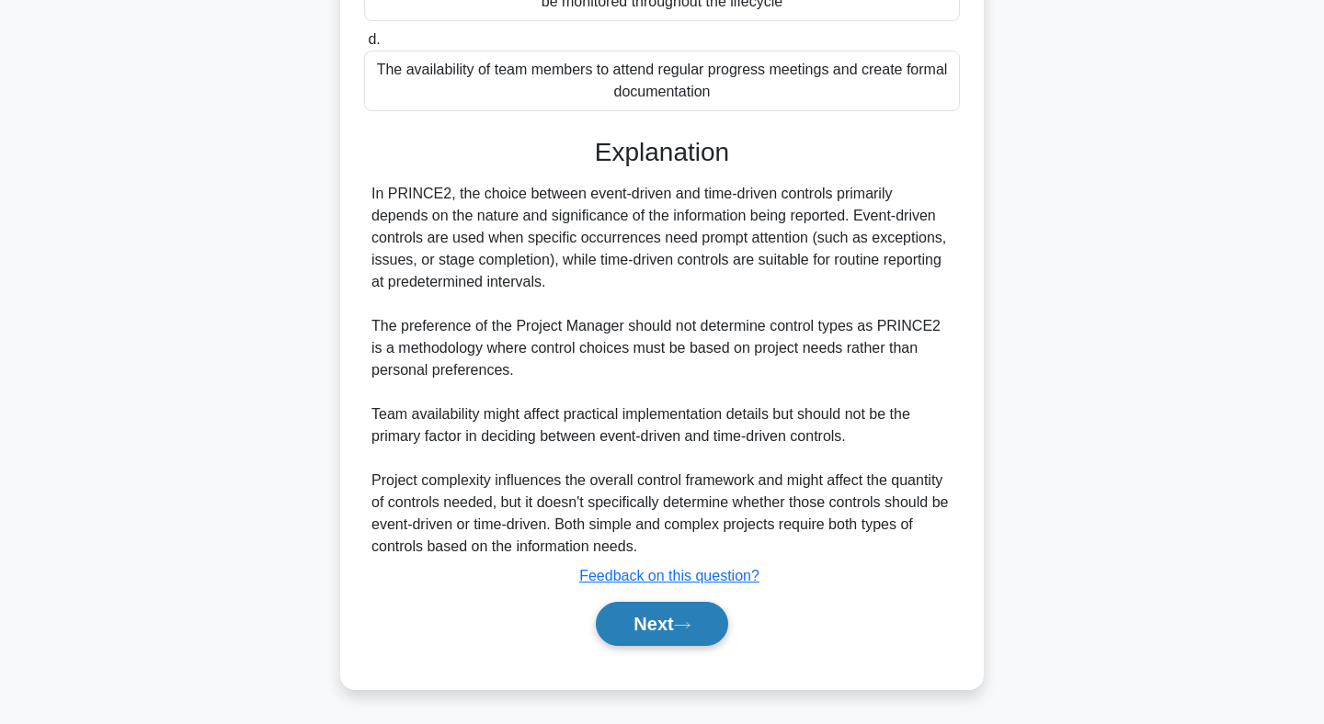
click at [644, 622] on button "Next" at bounding box center [661, 624] width 131 height 44
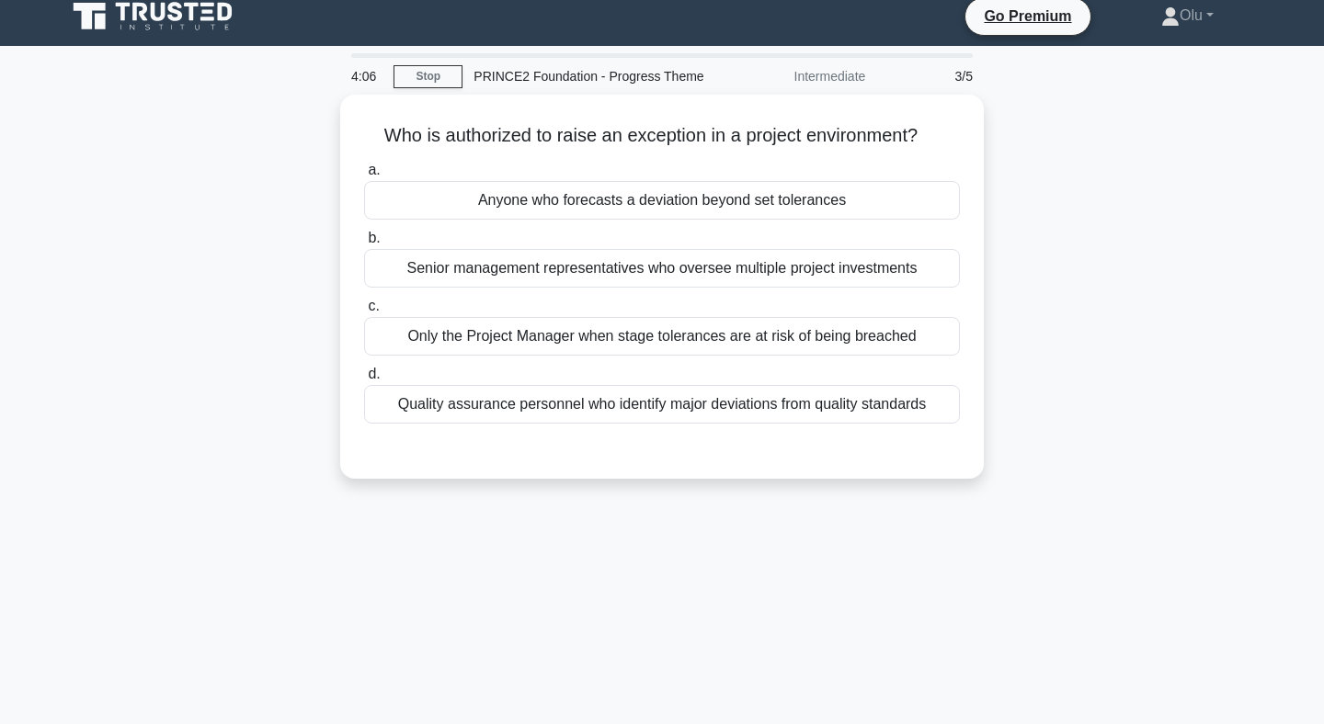
scroll to position [0, 0]
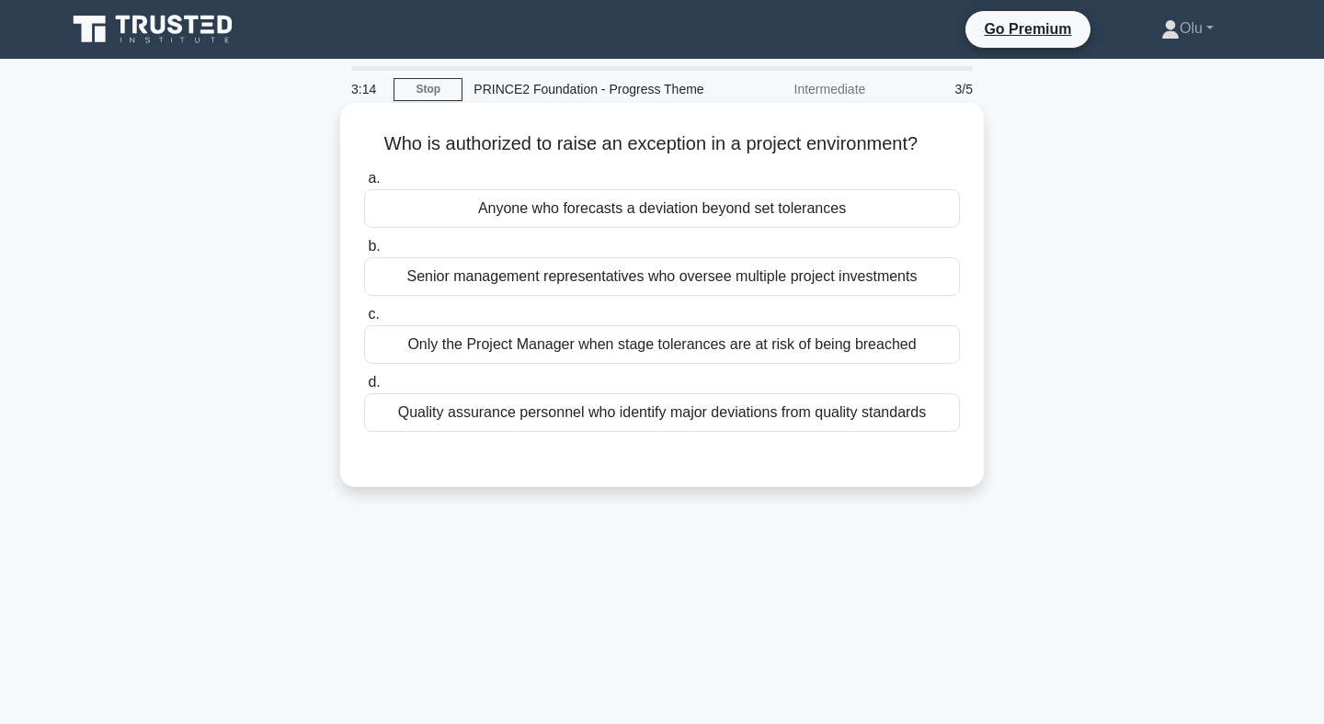
click at [632, 340] on div "Only the Project Manager when stage tolerances are at risk of being breached" at bounding box center [662, 344] width 596 height 39
click at [364, 321] on input "c. Only the Project Manager when stage tolerances are at risk of being breached" at bounding box center [364, 315] width 0 height 12
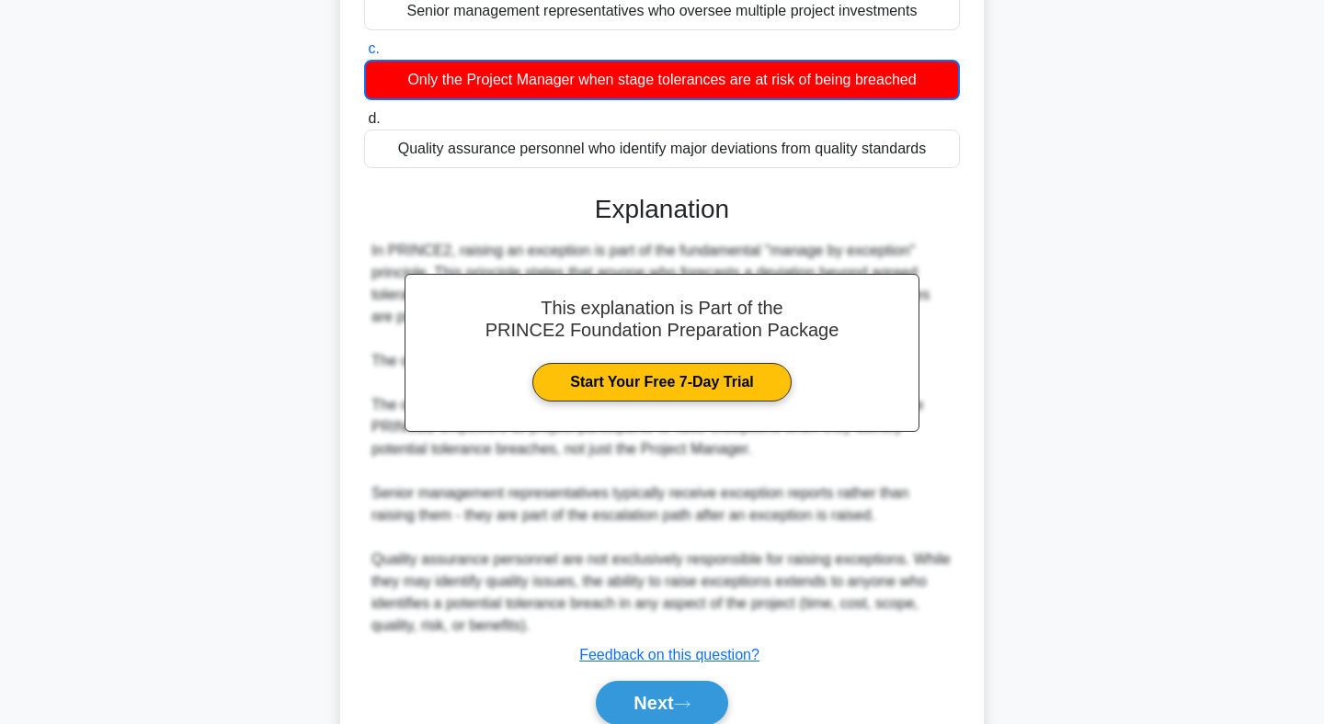
scroll to position [271, 0]
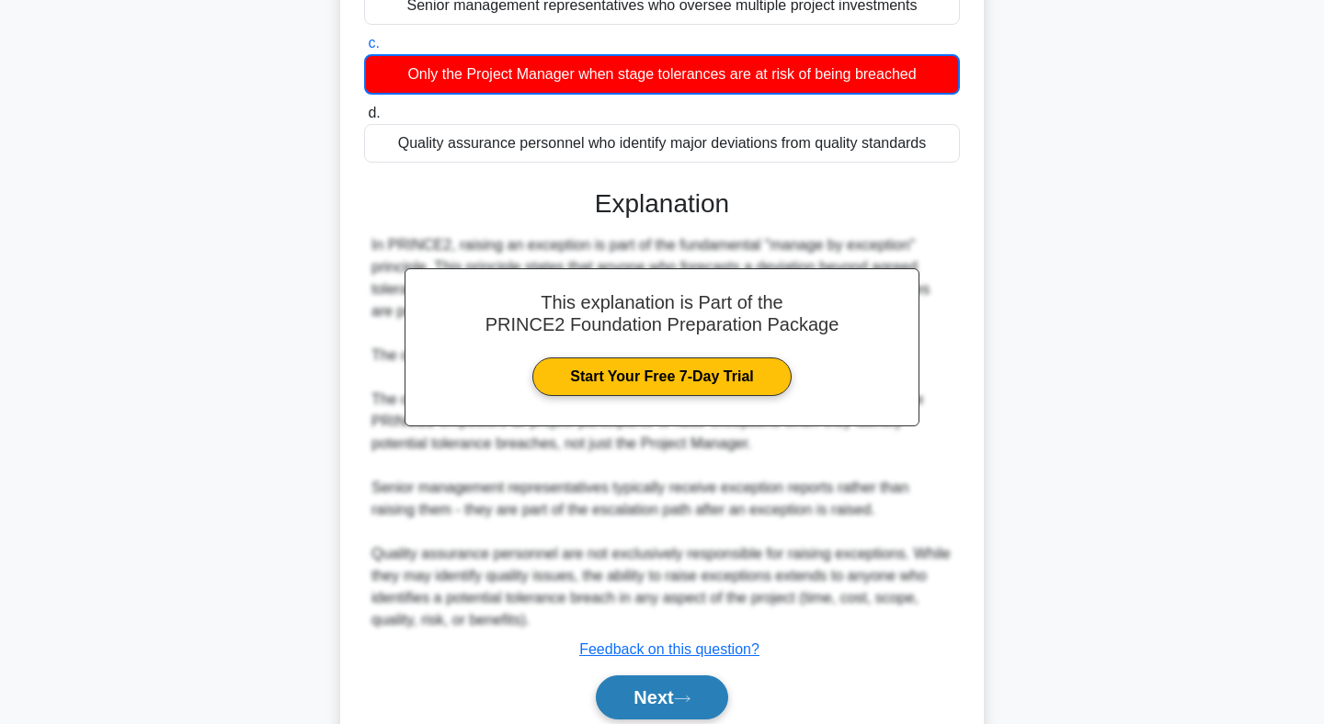
click at [675, 695] on button "Next" at bounding box center [661, 698] width 131 height 44
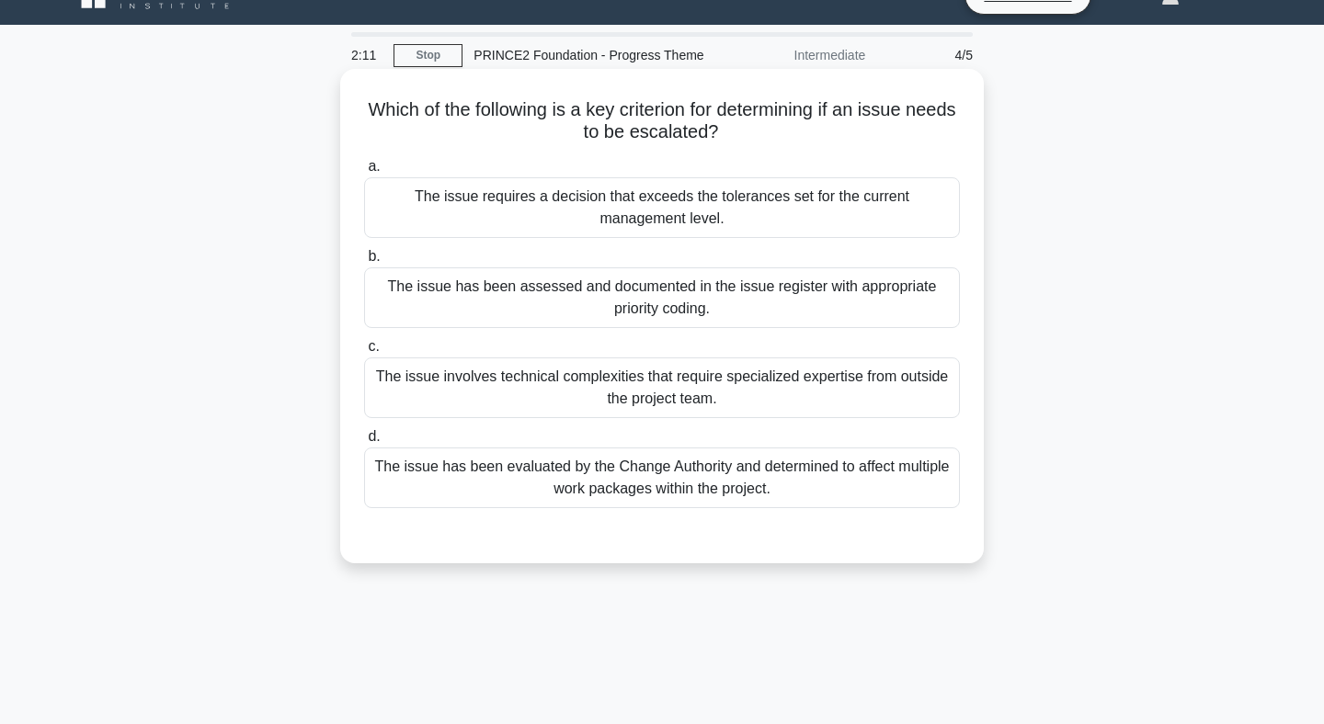
scroll to position [0, 0]
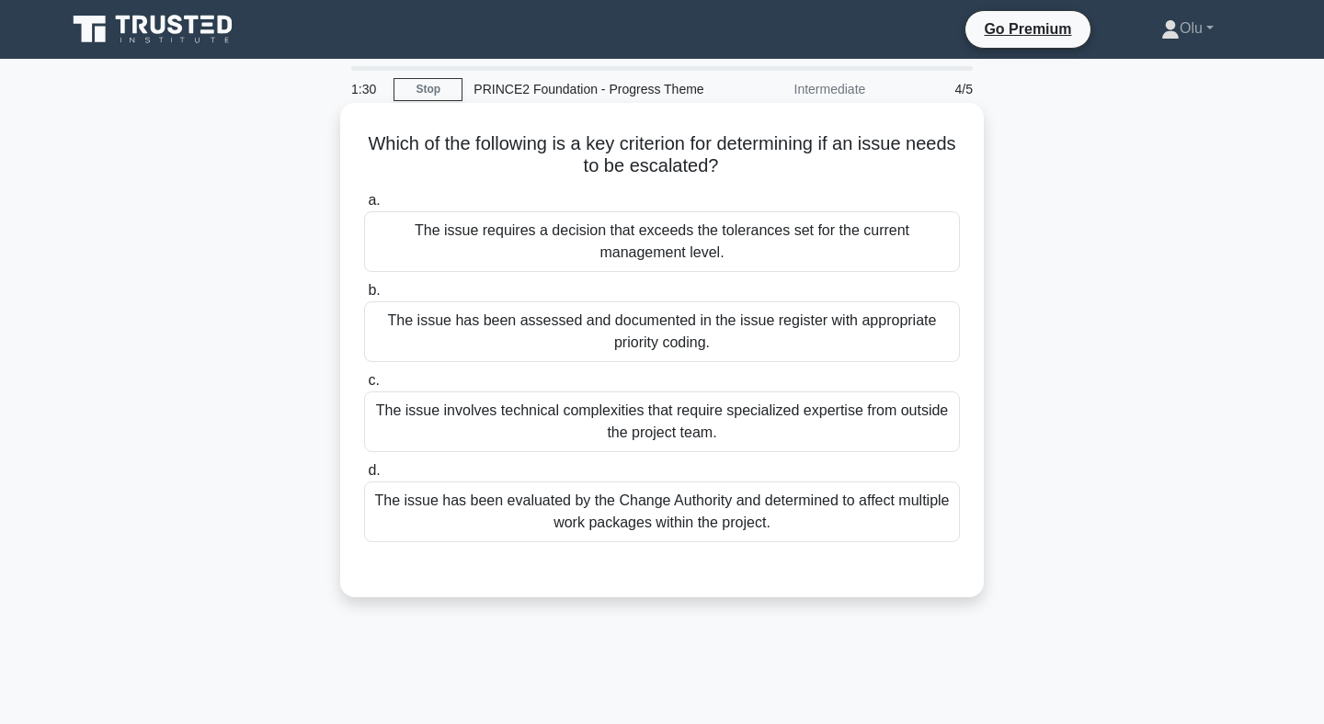
click at [717, 245] on div "The issue requires a decision that exceeds the tolerances set for the current m…" at bounding box center [662, 241] width 596 height 61
click at [364, 207] on input "a. The issue requires a decision that exceeds the tolerances set for the curren…" at bounding box center [364, 201] width 0 height 12
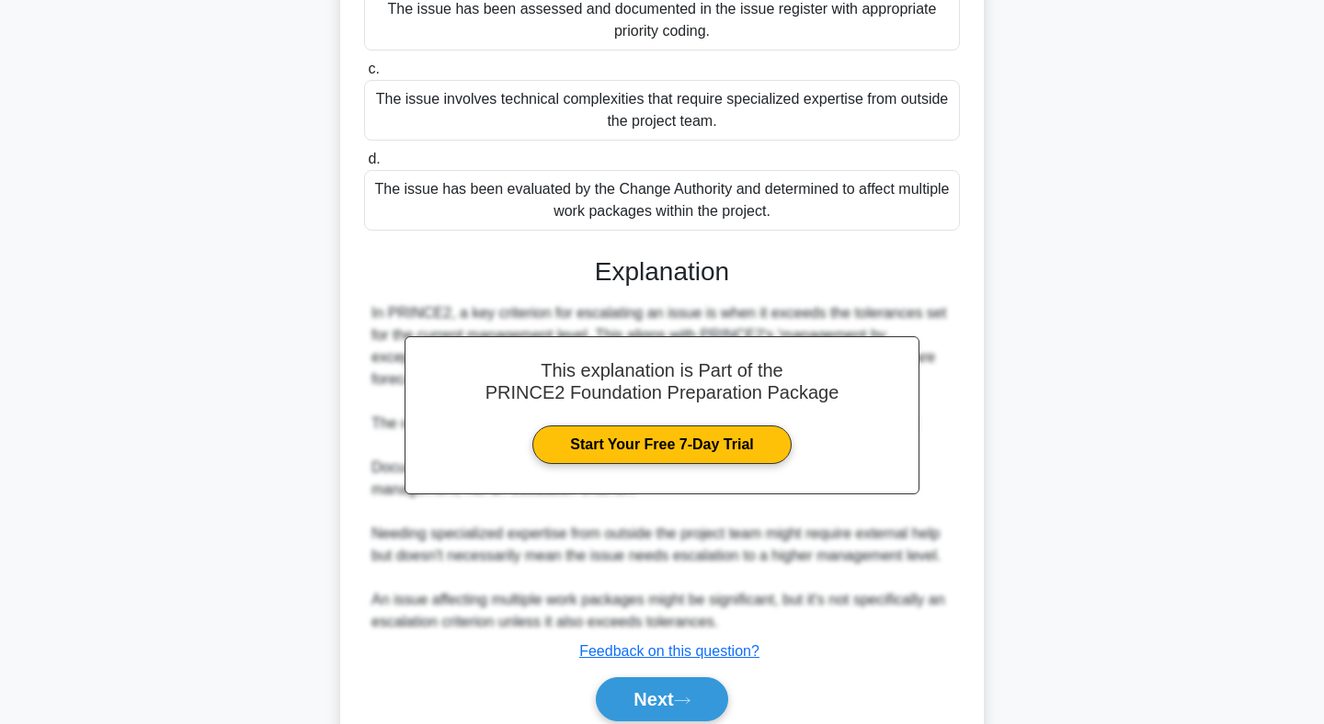
scroll to position [387, 0]
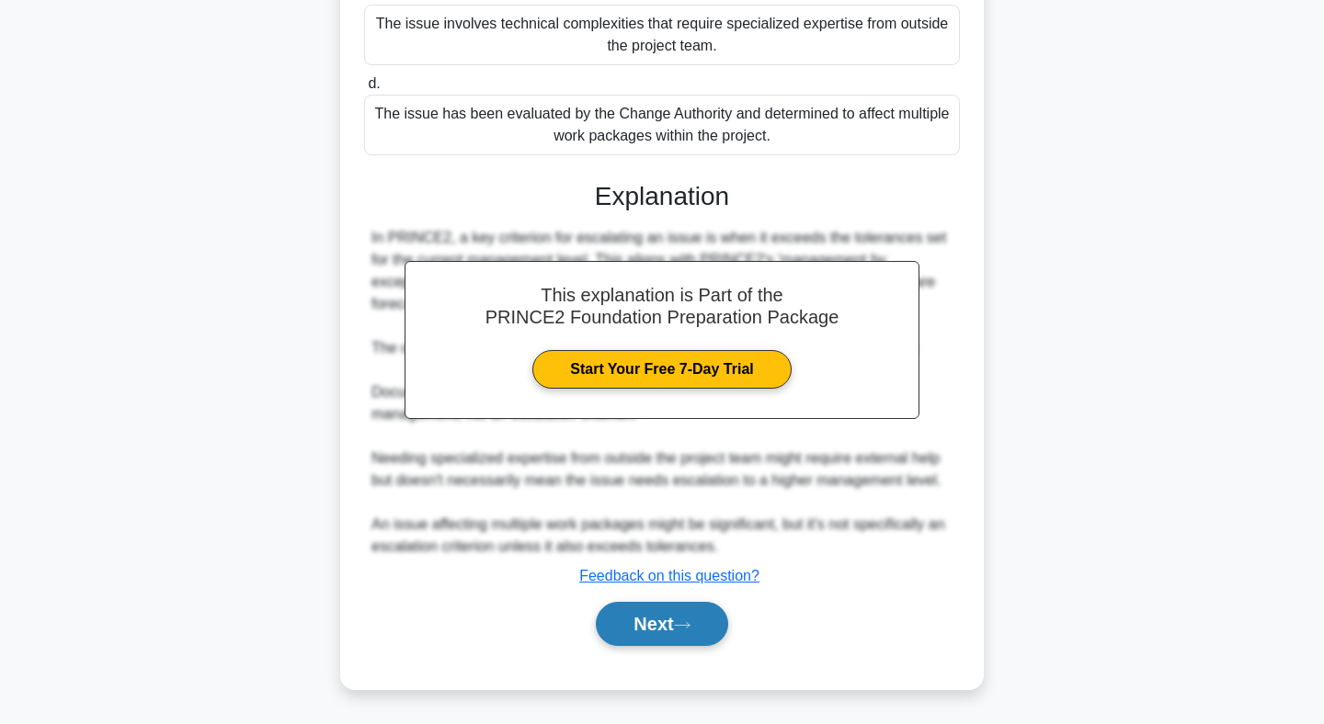
click at [638, 631] on button "Next" at bounding box center [661, 624] width 131 height 44
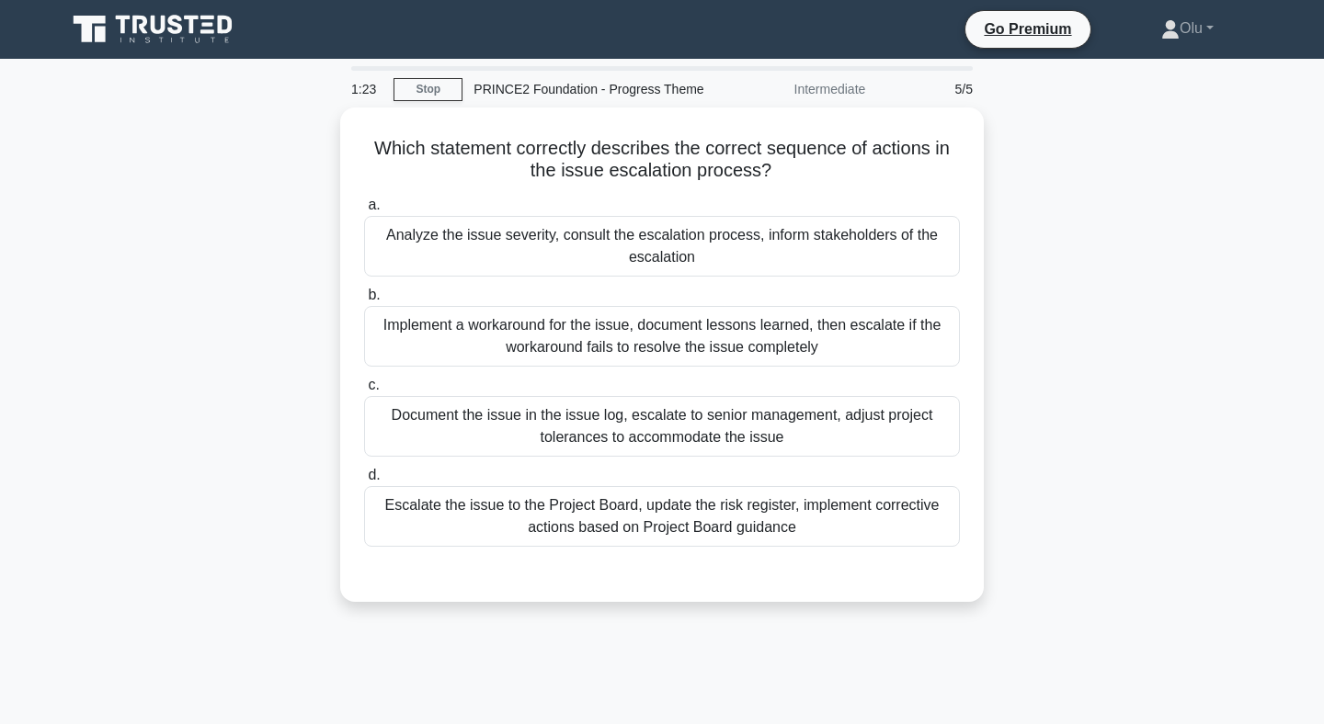
scroll to position [1, 0]
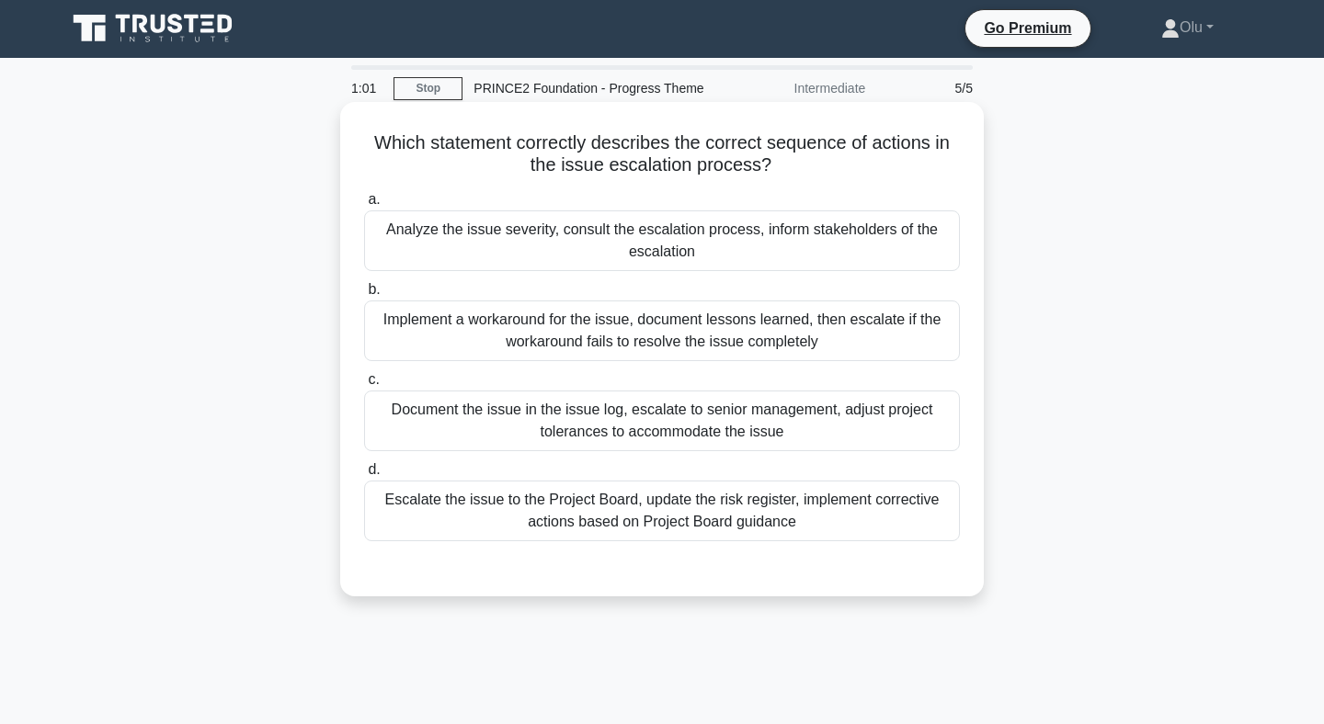
click at [668, 233] on div "Analyze the issue severity, consult the escalation process, inform stakeholders…" at bounding box center [662, 241] width 596 height 61
click at [364, 206] on input "a. Analyze the issue severity, consult the escalation process, inform stakehold…" at bounding box center [364, 200] width 0 height 12
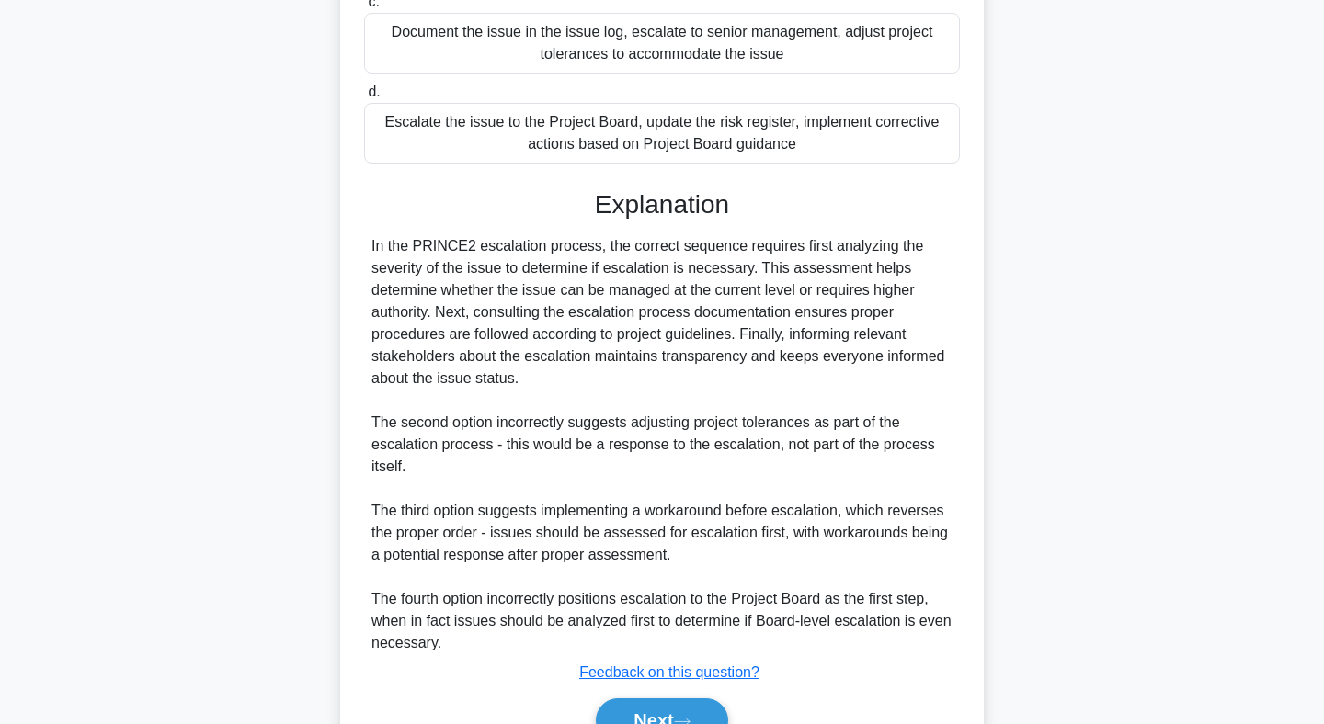
scroll to position [475, 0]
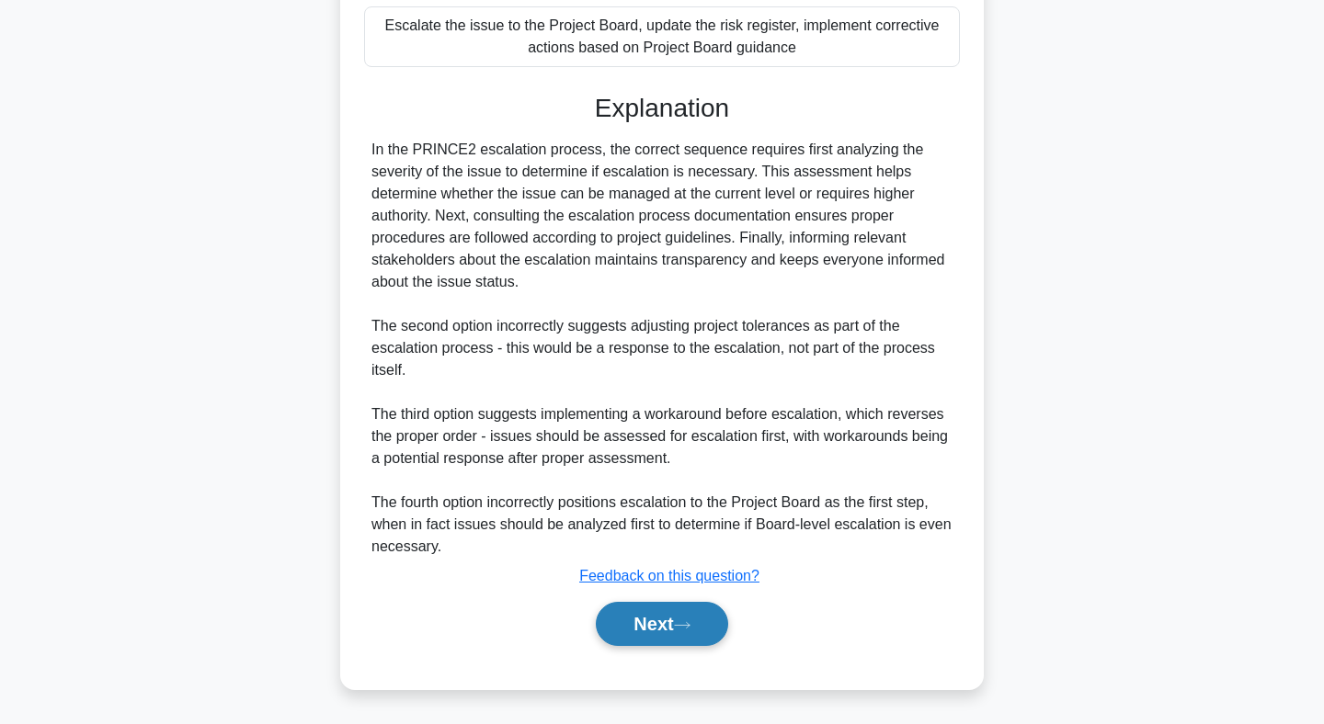
click at [654, 621] on button "Next" at bounding box center [661, 624] width 131 height 44
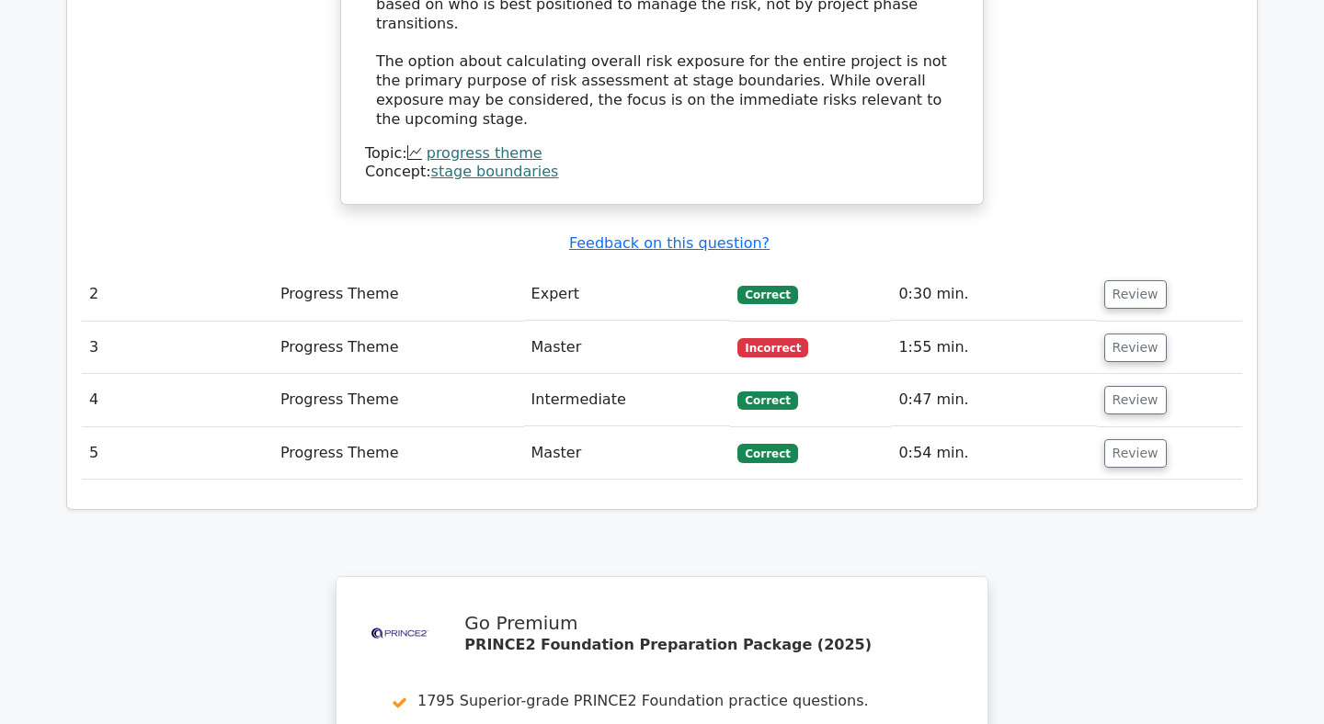
scroll to position [2227, 0]
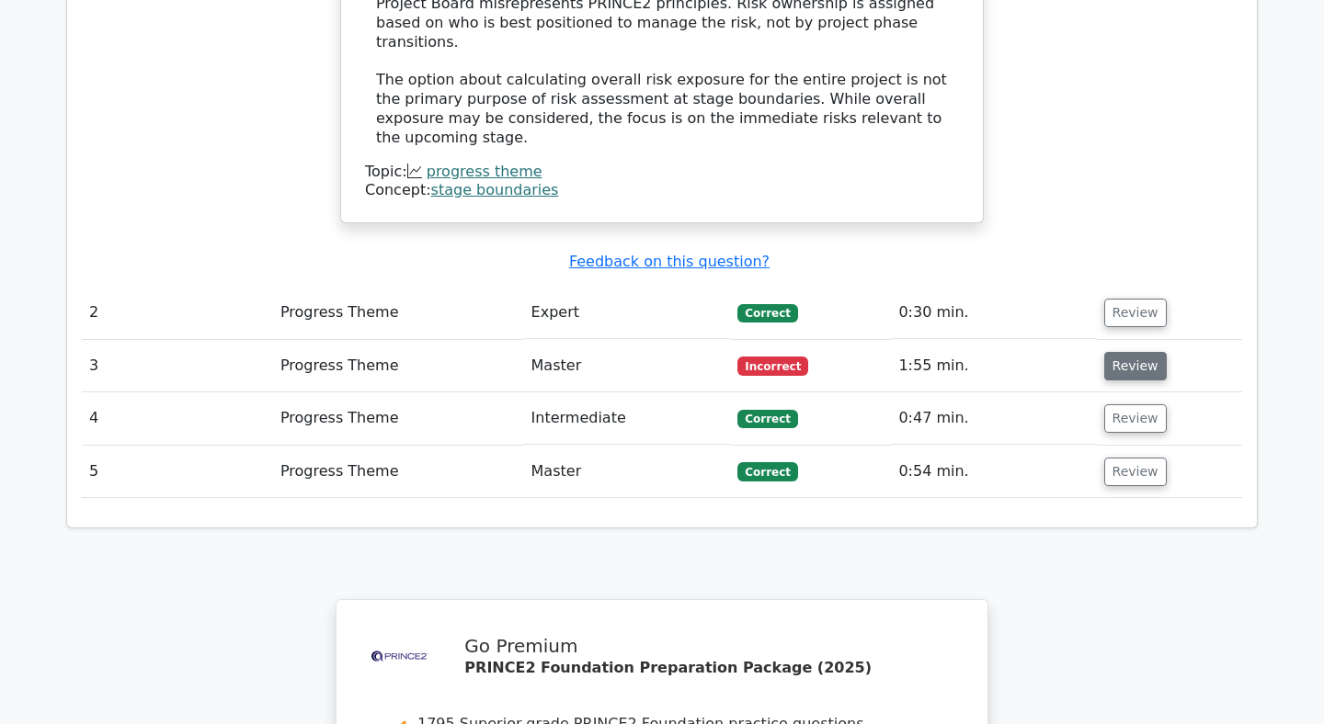
click at [1129, 352] on button "Review" at bounding box center [1135, 366] width 63 height 28
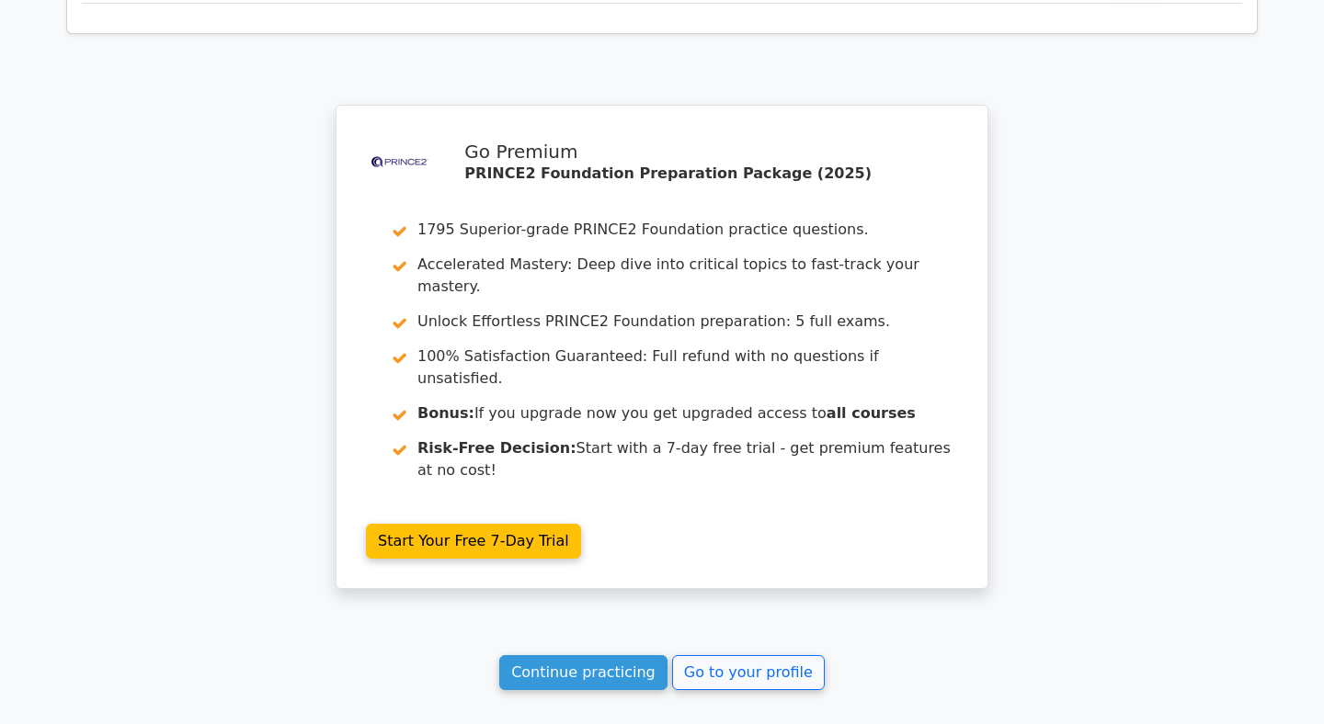
scroll to position [3663, 0]
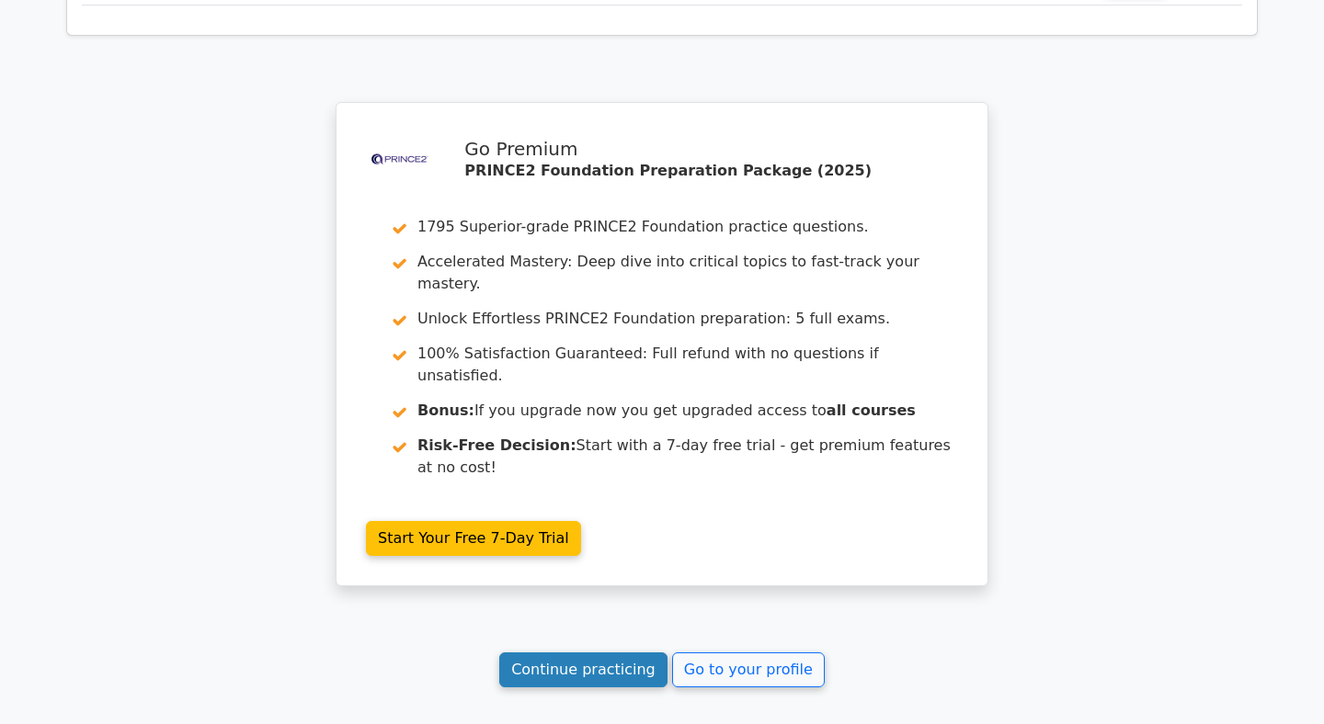
click at [618, 653] on link "Continue practicing" at bounding box center [583, 670] width 168 height 35
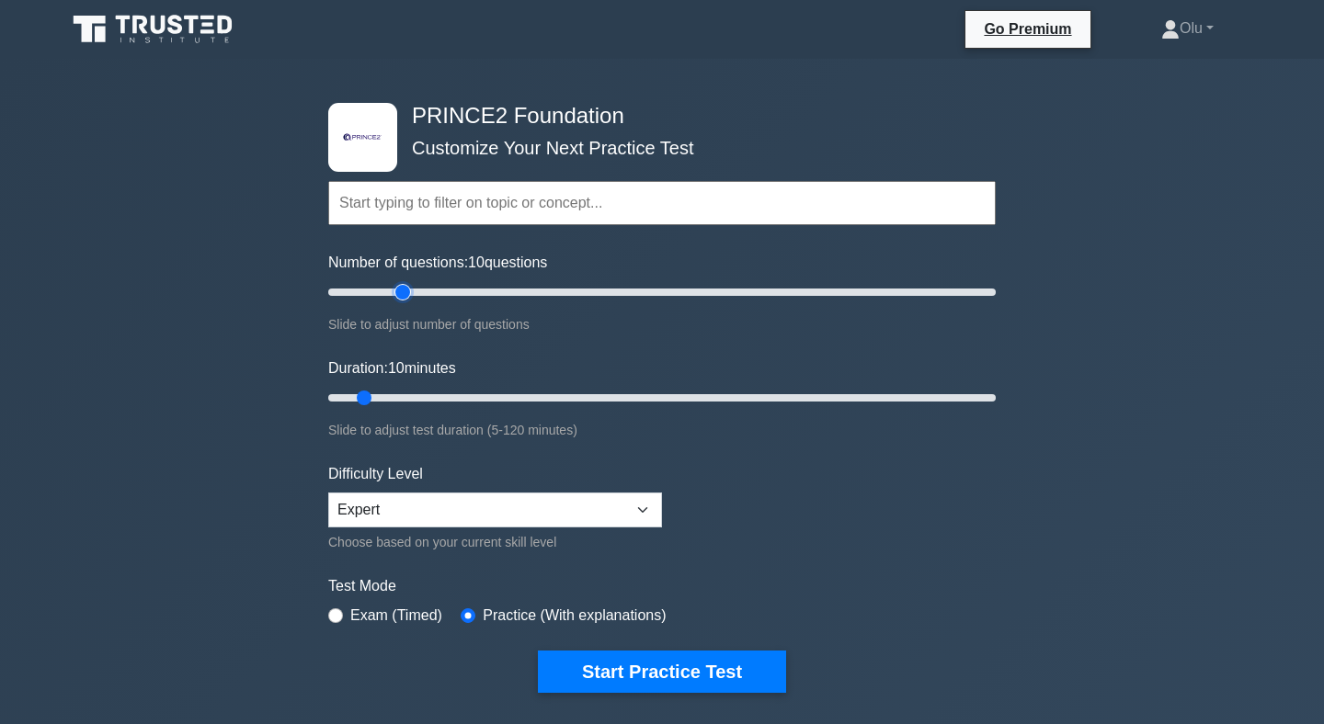
click at [410, 291] on input "Number of questions: 10 questions" at bounding box center [661, 292] width 667 height 22
click at [470, 293] on input "Number of questions: 45 questions" at bounding box center [661, 292] width 667 height 22
type input "60"
click at [527, 290] on input "Number of questions: 60 questions" at bounding box center [661, 292] width 667 height 22
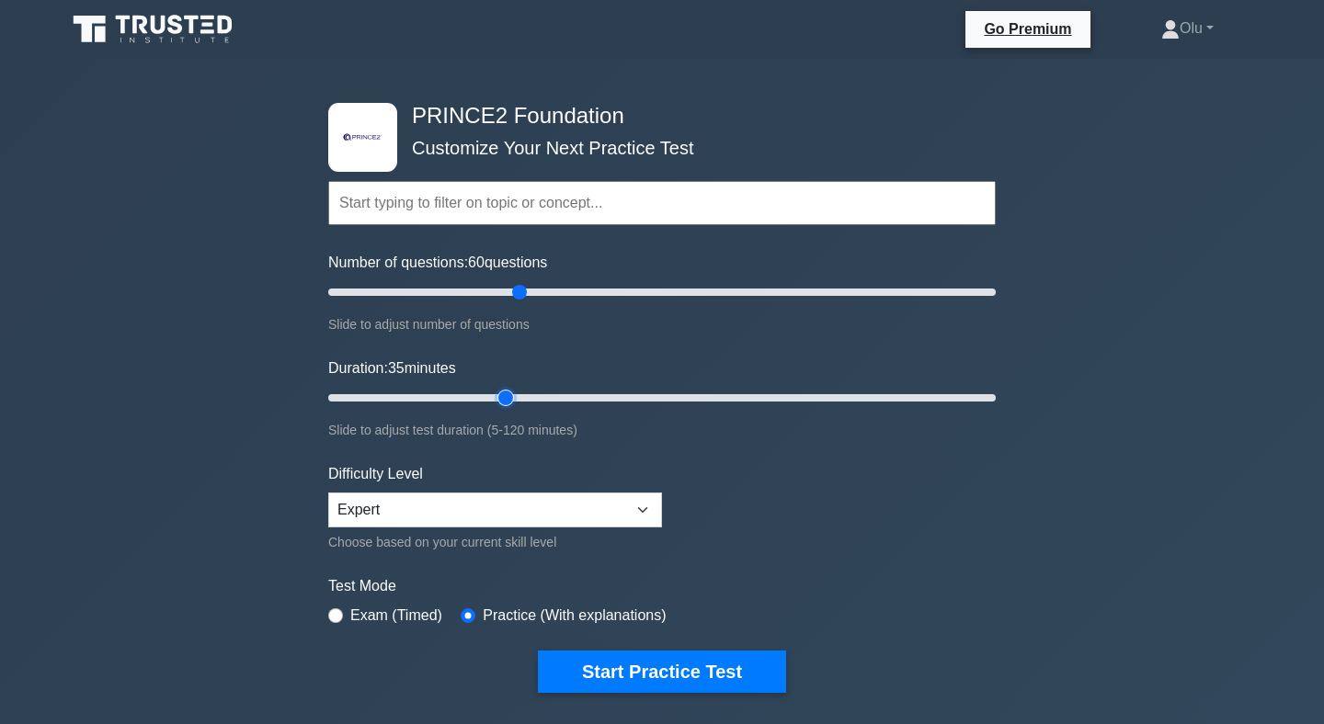
click at [495, 396] on input "Duration: 35 minutes" at bounding box center [661, 398] width 667 height 22
click at [537, 393] on input "Duration: 40 minutes" at bounding box center [661, 398] width 667 height 22
click at [552, 393] on input "Duration: 45 minutes" at bounding box center [661, 398] width 667 height 22
click at [578, 393] on input "Duration: 45 minutes" at bounding box center [661, 398] width 667 height 22
type input "45"
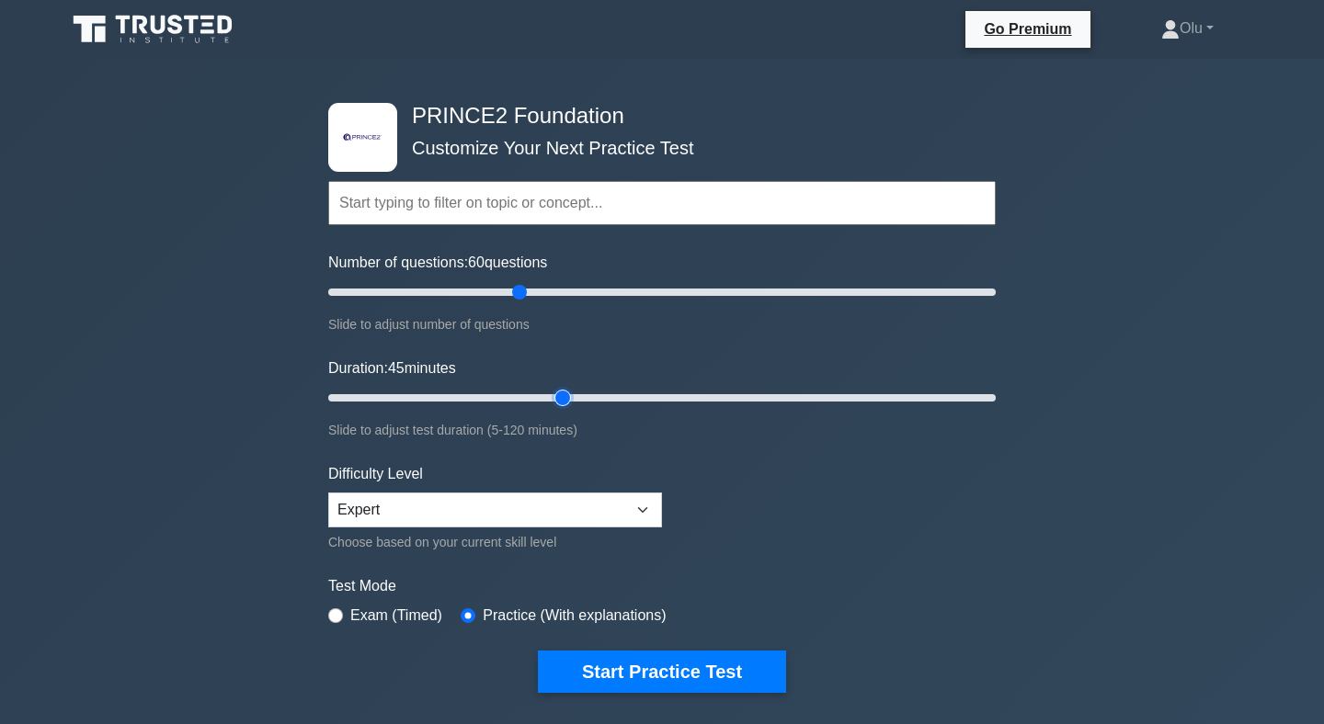
click at [568, 393] on input "Duration: 45 minutes" at bounding box center [661, 398] width 667 height 22
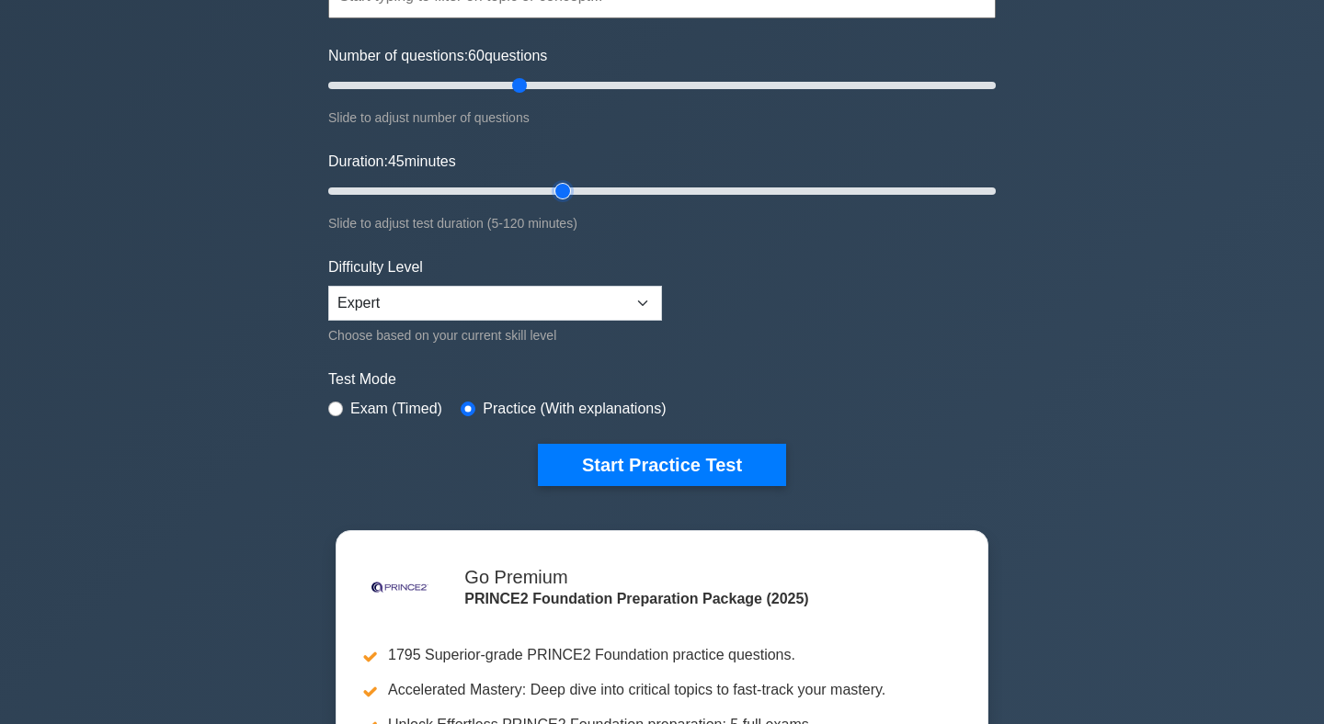
scroll to position [232, 0]
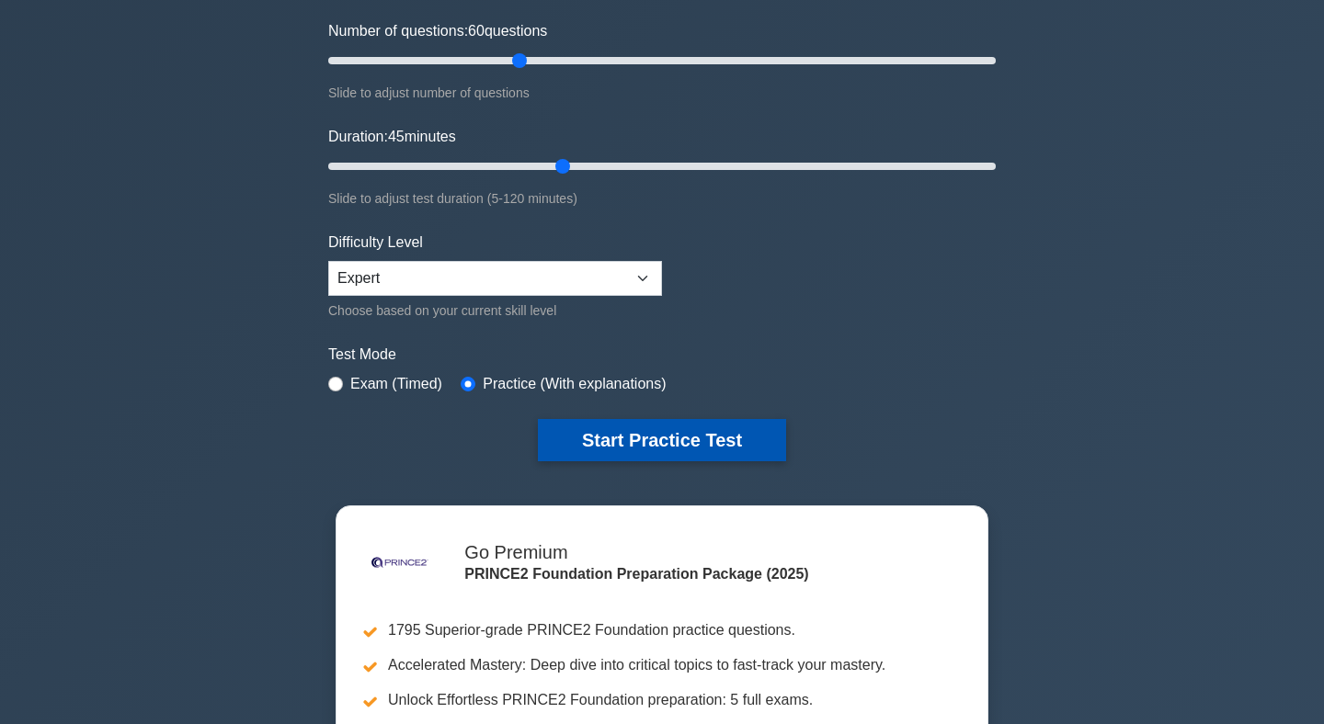
click at [688, 445] on button "Start Practice Test" at bounding box center [662, 440] width 248 height 42
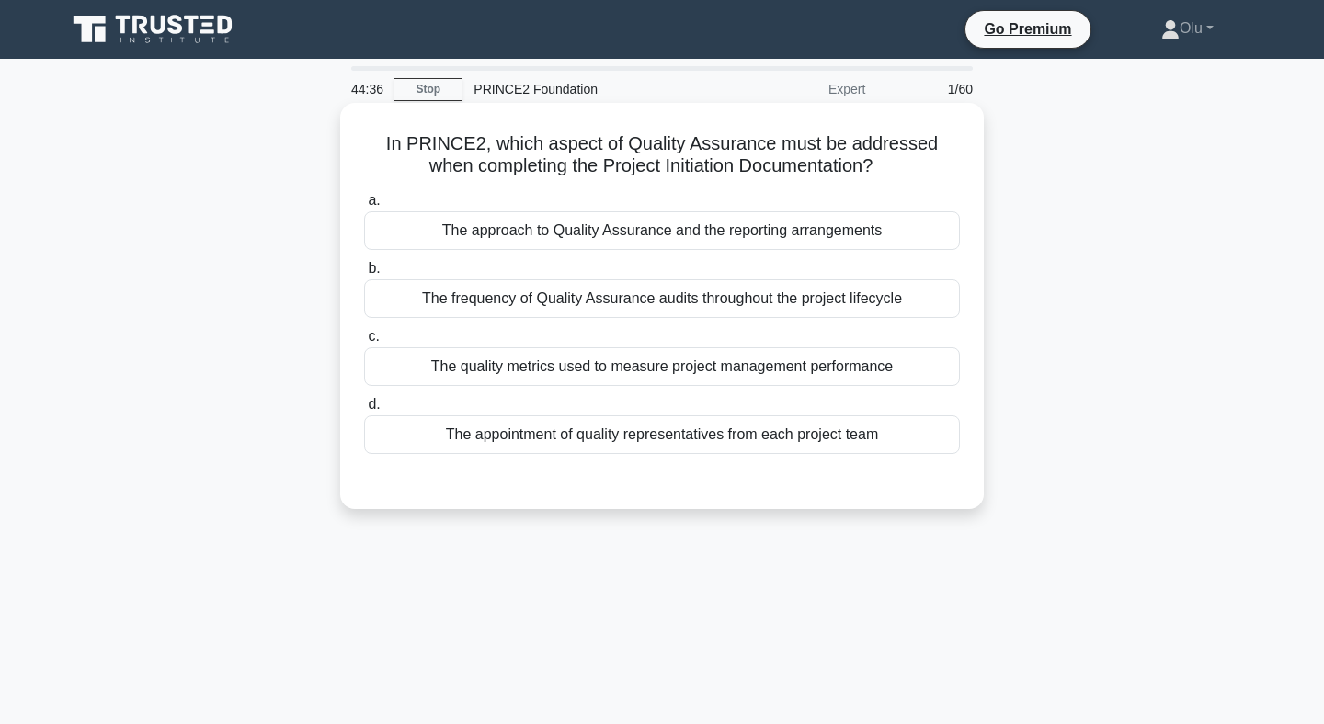
click at [686, 222] on div "The approach to Quality Assurance and the reporting arrangements" at bounding box center [662, 230] width 596 height 39
click at [364, 207] on input "a. The approach to Quality Assurance and the reporting arrangements" at bounding box center [364, 201] width 0 height 12
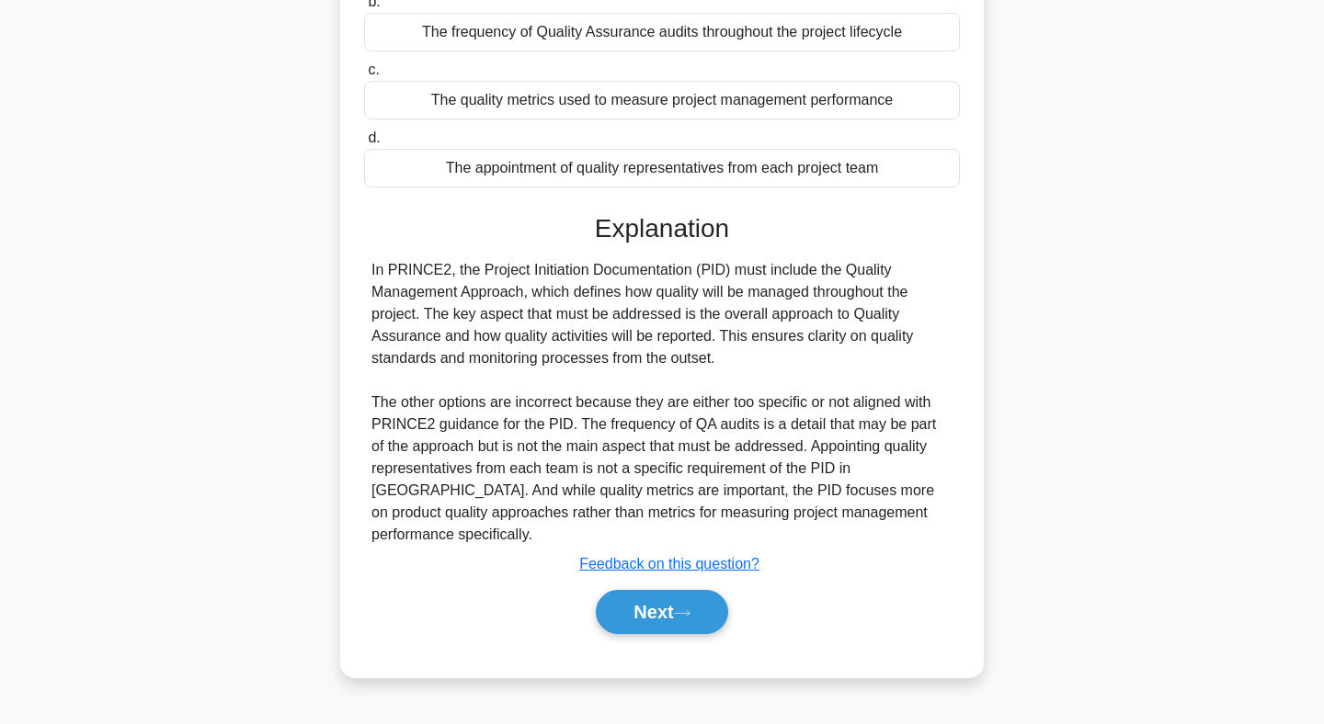
scroll to position [268, 0]
click at [678, 589] on button "Next" at bounding box center [661, 610] width 131 height 44
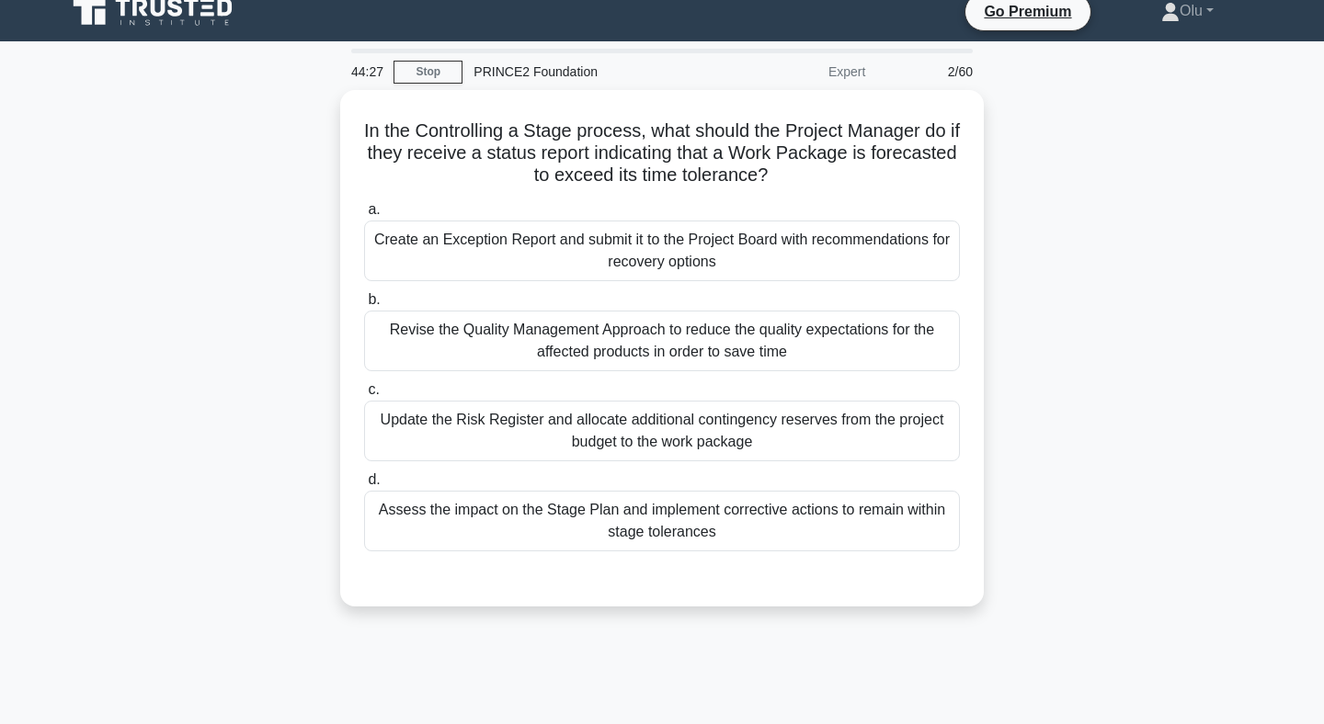
scroll to position [17, 0]
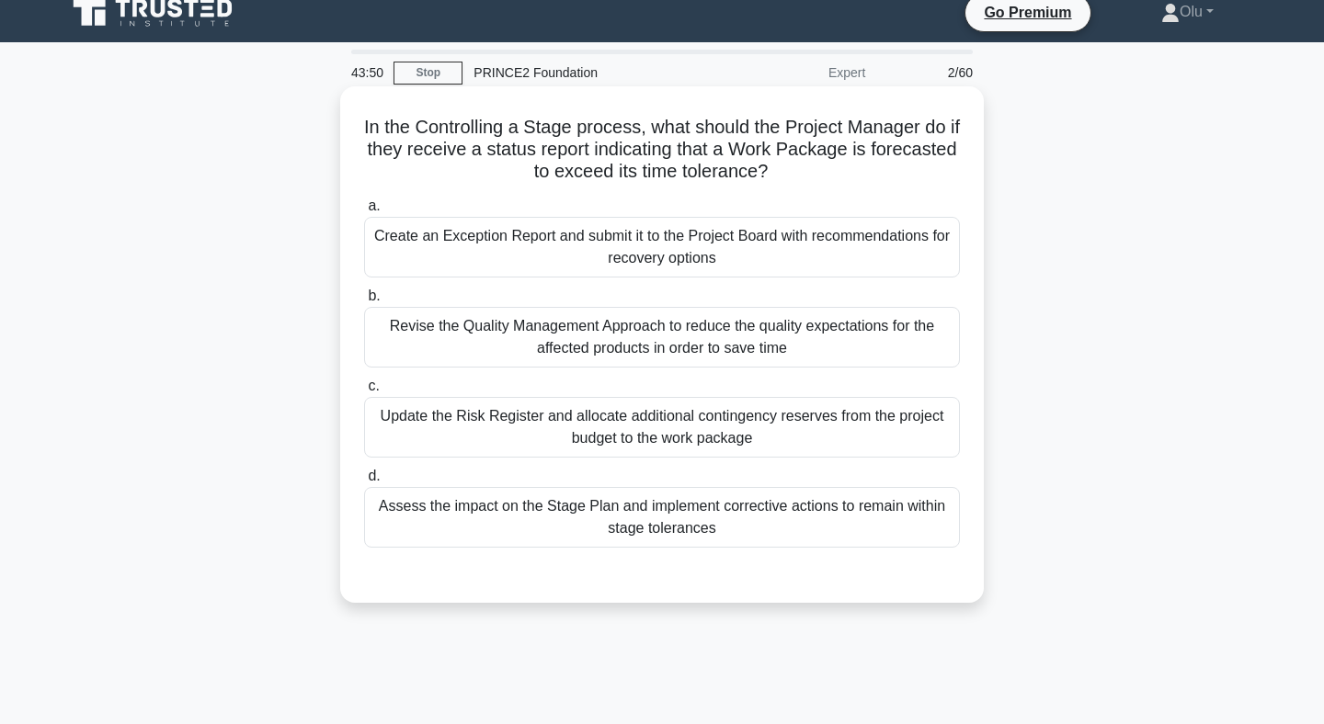
click at [702, 259] on div "Create an Exception Report and submit it to the Project Board with recommendati…" at bounding box center [662, 247] width 596 height 61
click at [364, 212] on input "a. Create an Exception Report and submit it to the Project Board with recommend…" at bounding box center [364, 206] width 0 height 12
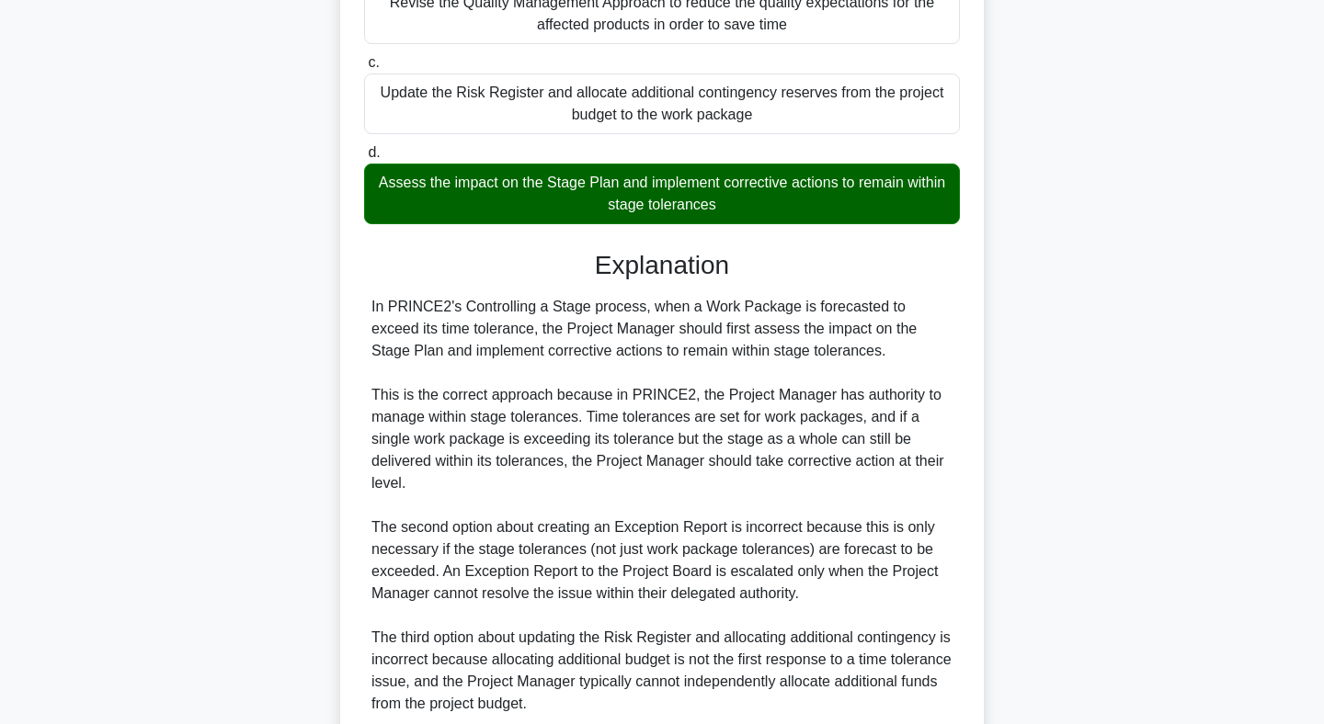
scroll to position [587, 0]
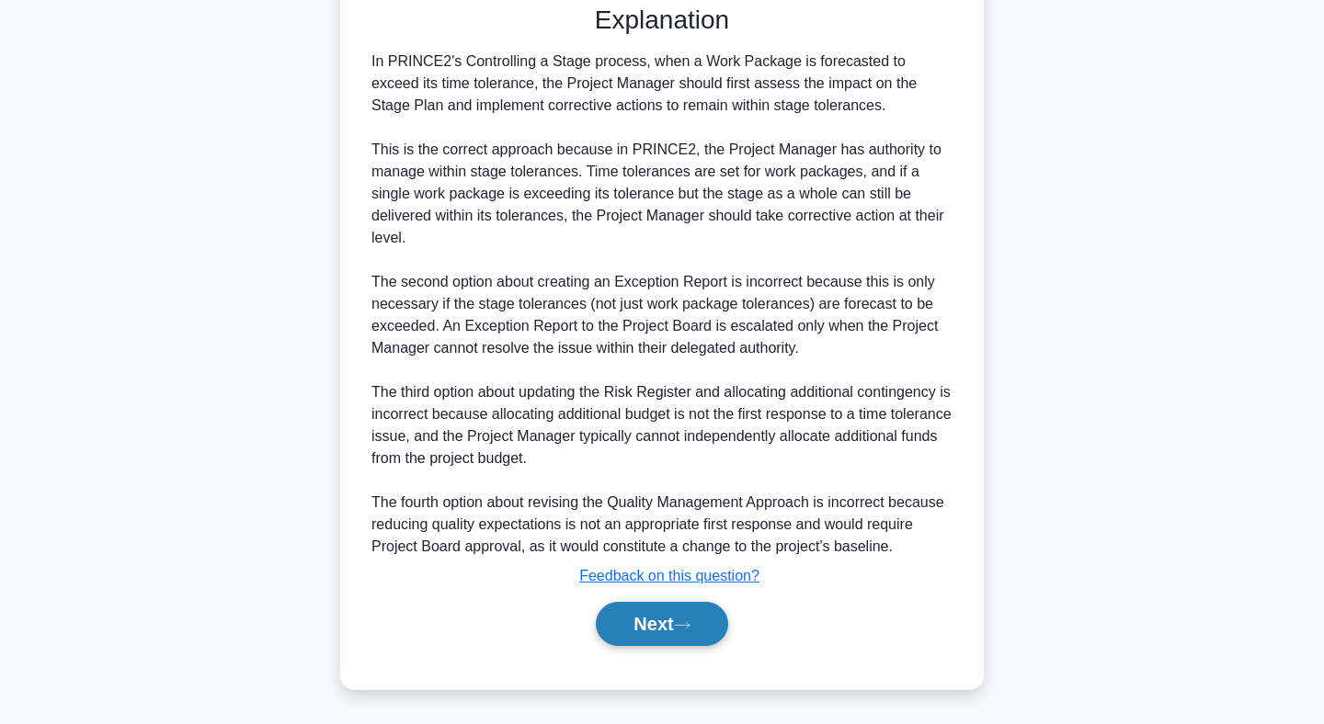
click at [655, 617] on button "Next" at bounding box center [661, 624] width 131 height 44
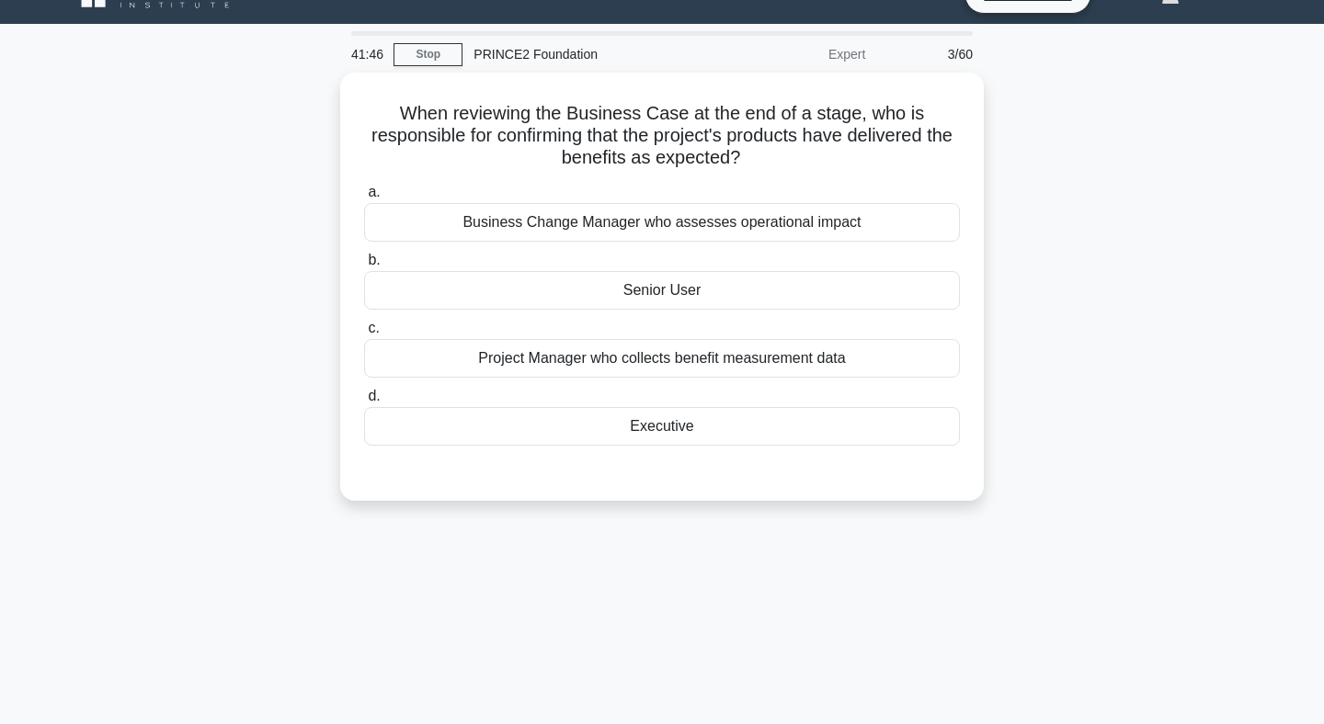
scroll to position [0, 0]
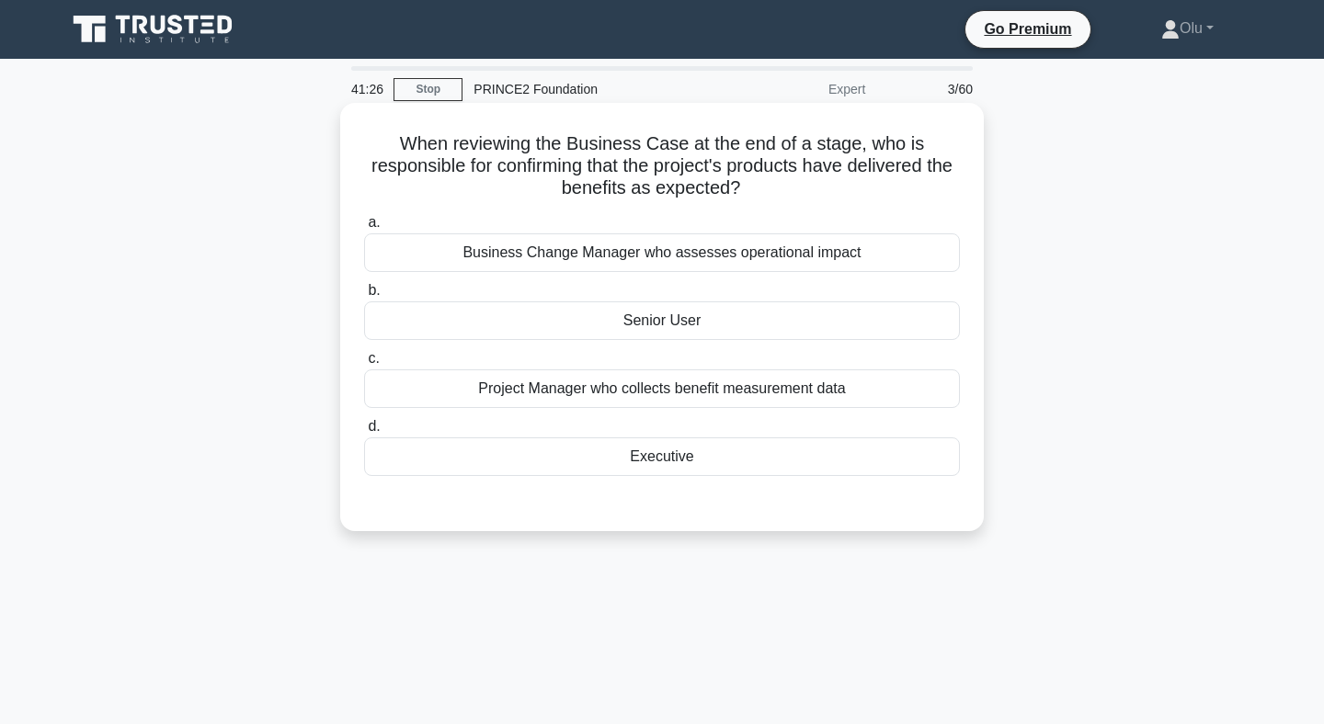
click at [644, 321] on div "Senior User" at bounding box center [662, 321] width 596 height 39
click at [364, 297] on input "b. Senior User" at bounding box center [364, 291] width 0 height 12
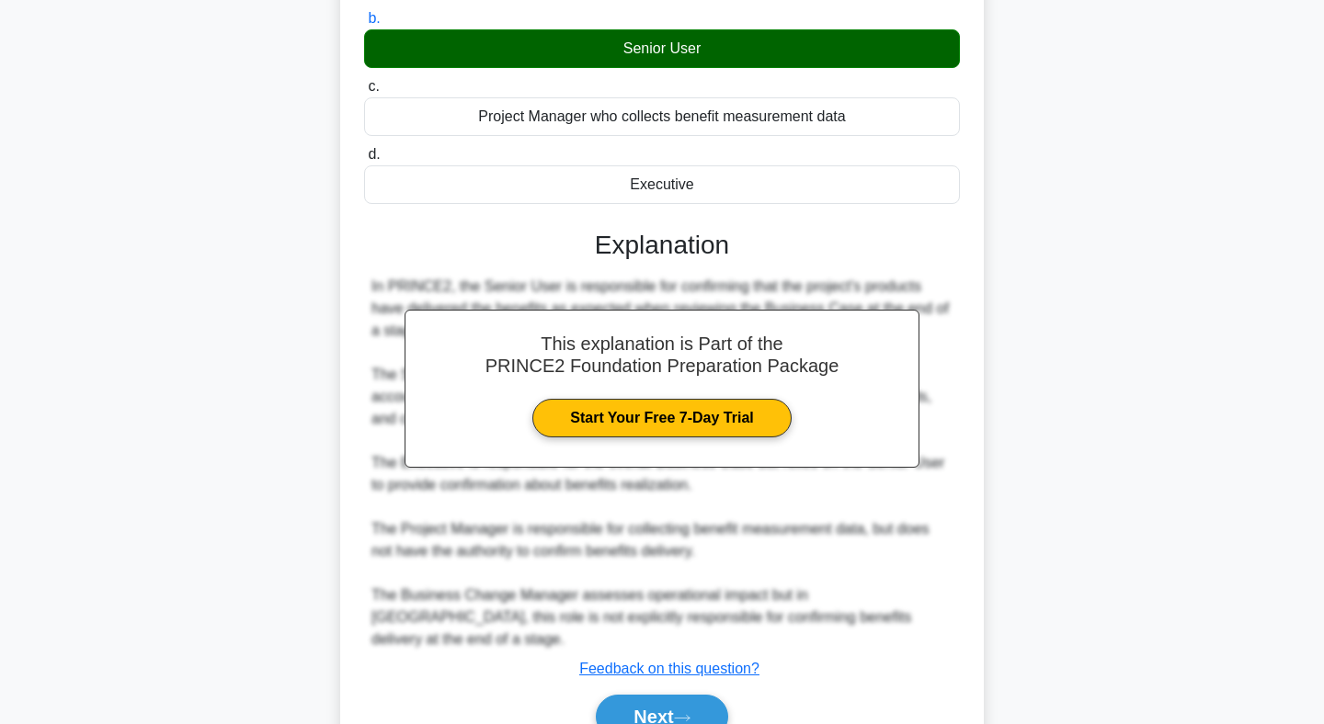
scroll to position [343, 0]
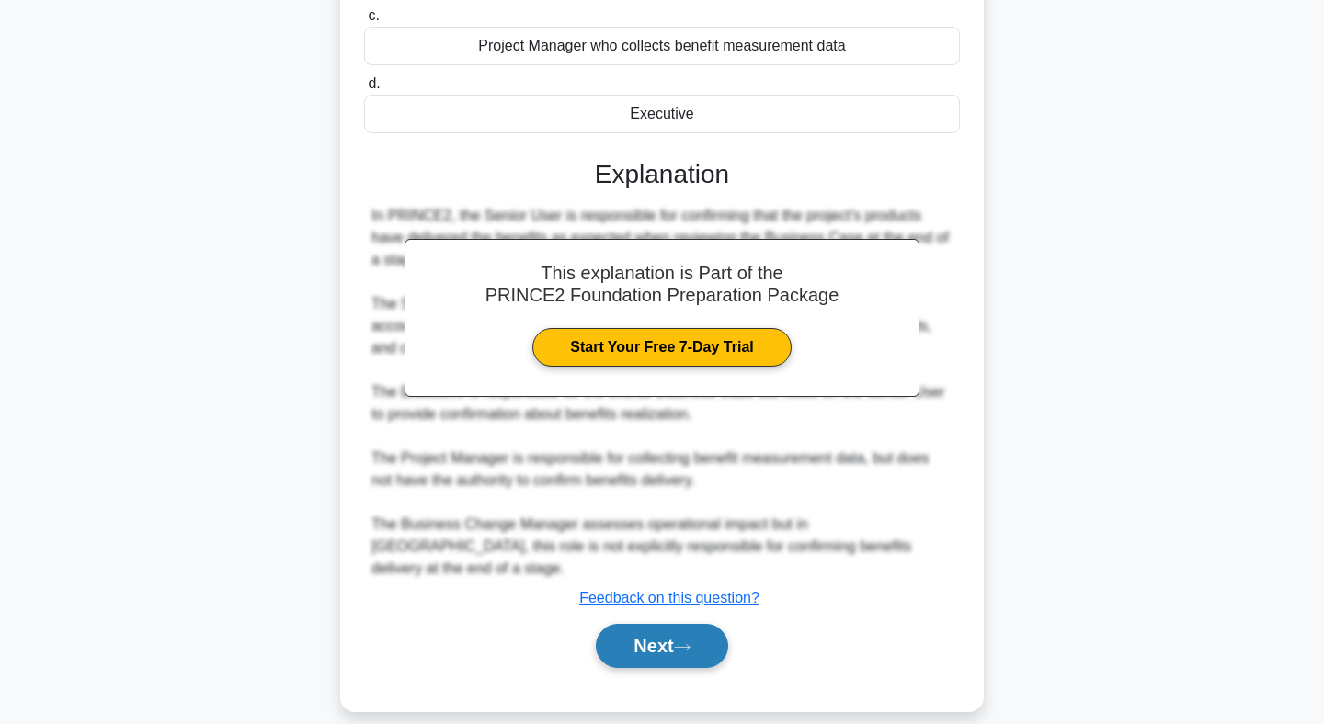
click at [658, 632] on button "Next" at bounding box center [661, 646] width 131 height 44
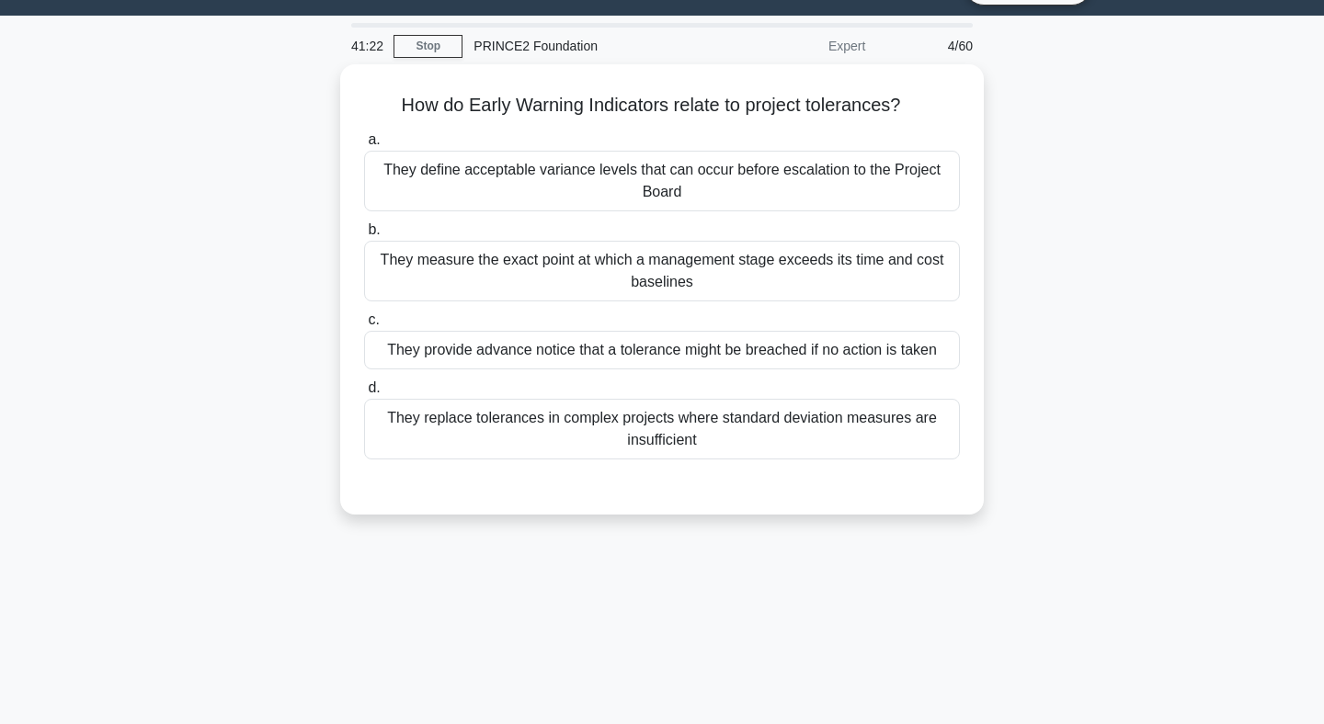
scroll to position [0, 0]
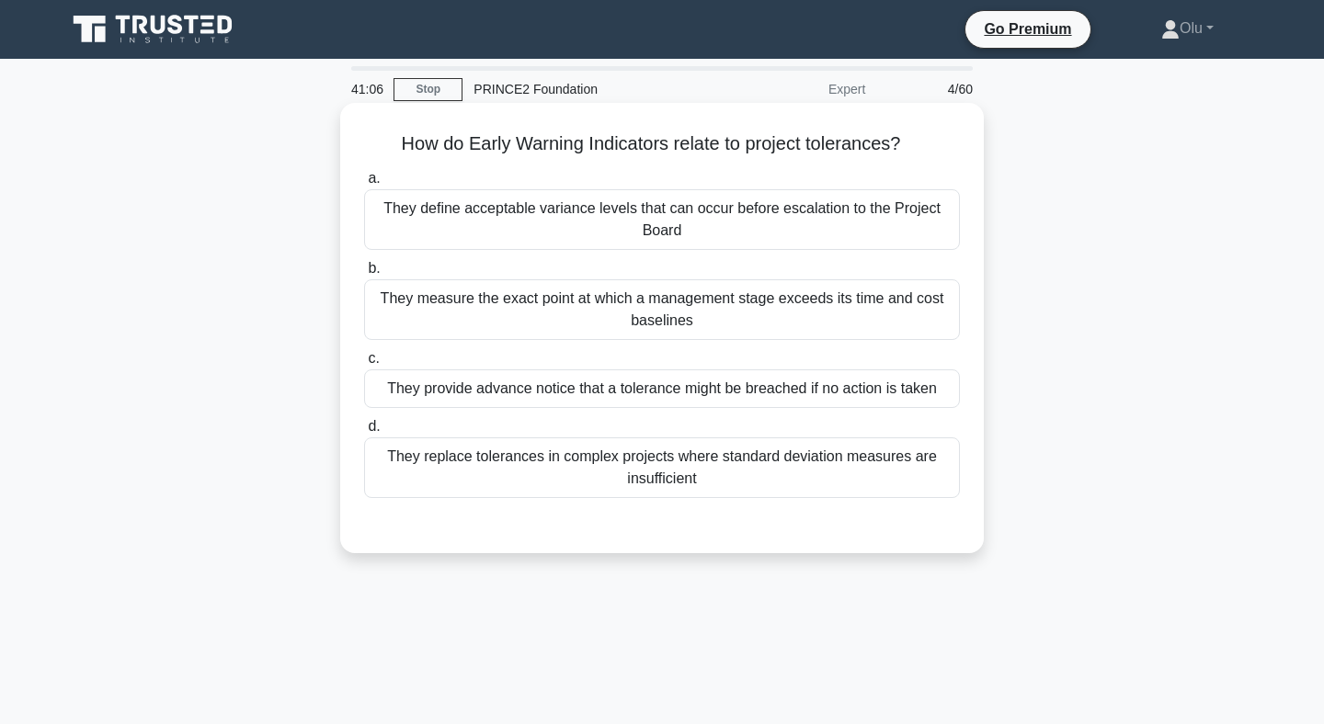
click at [647, 395] on div "They provide advance notice that a tolerance might be breached if no action is …" at bounding box center [662, 389] width 596 height 39
click at [364, 365] on input "c. They provide advance notice that a tolerance might be breached if no action …" at bounding box center [364, 359] width 0 height 12
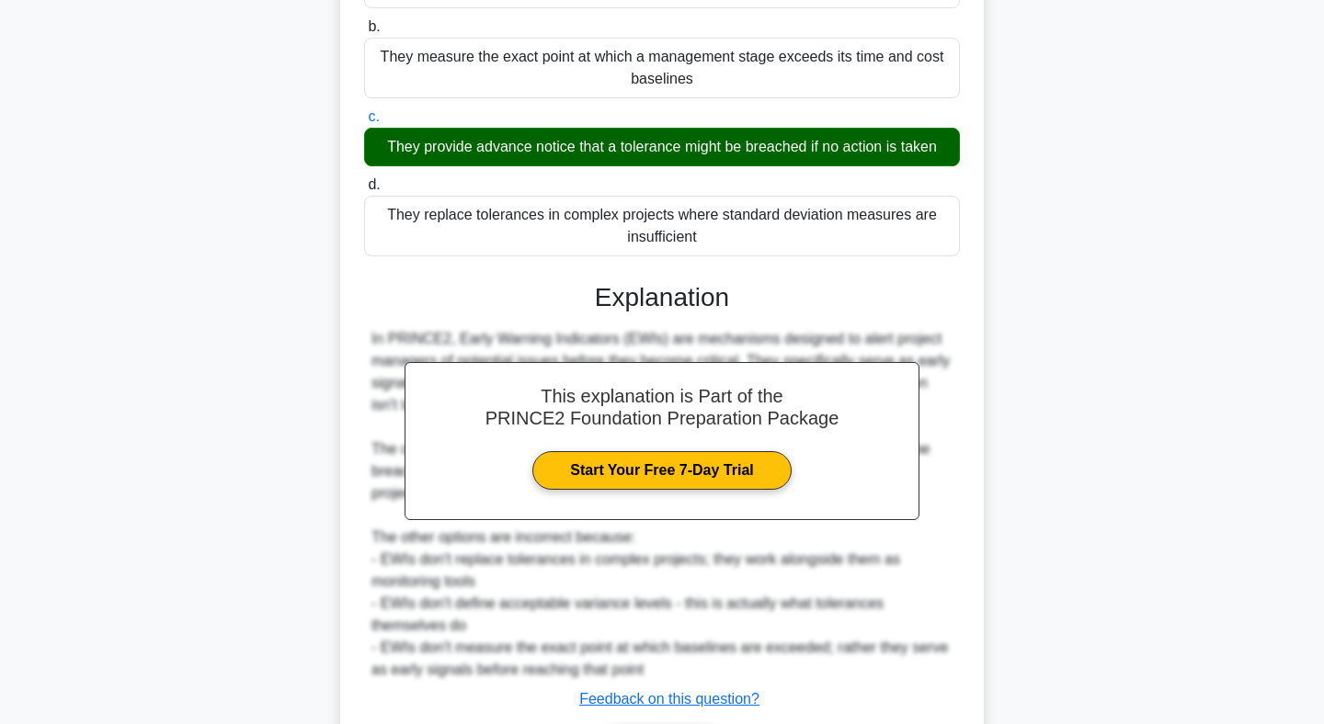
scroll to position [365, 0]
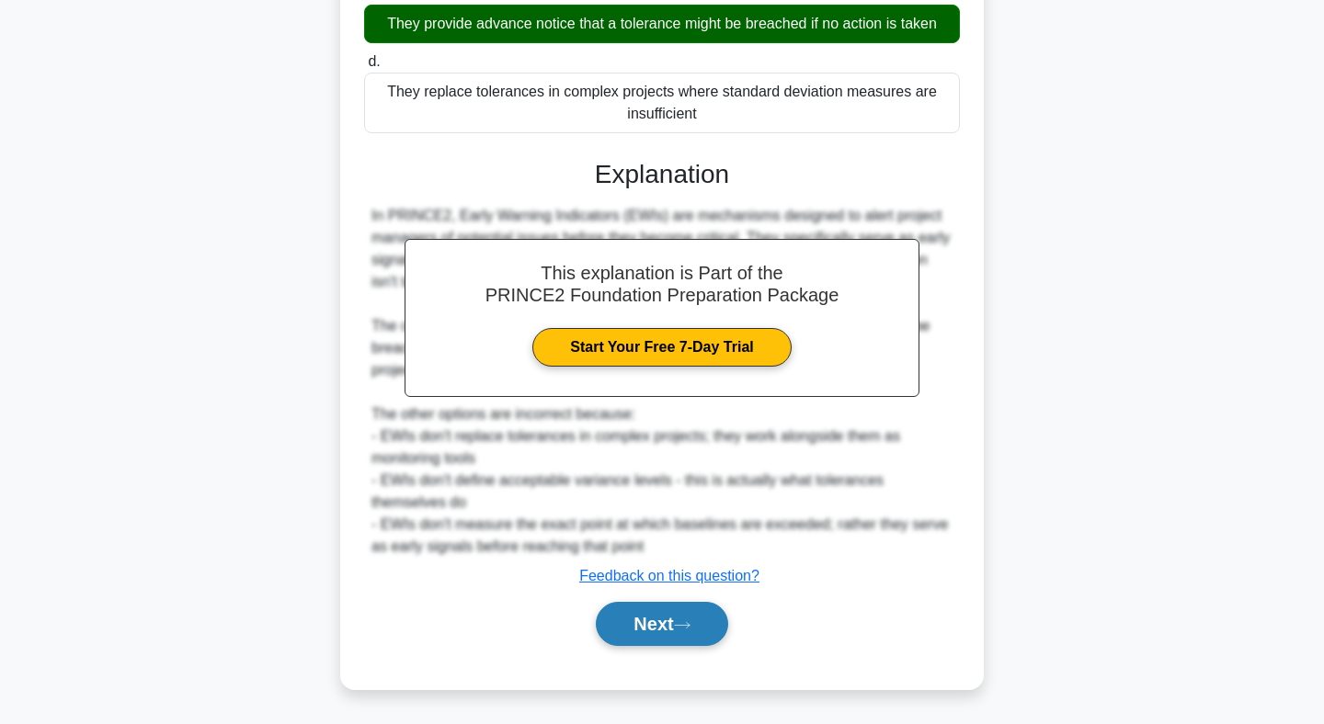
click at [652, 621] on button "Next" at bounding box center [661, 624] width 131 height 44
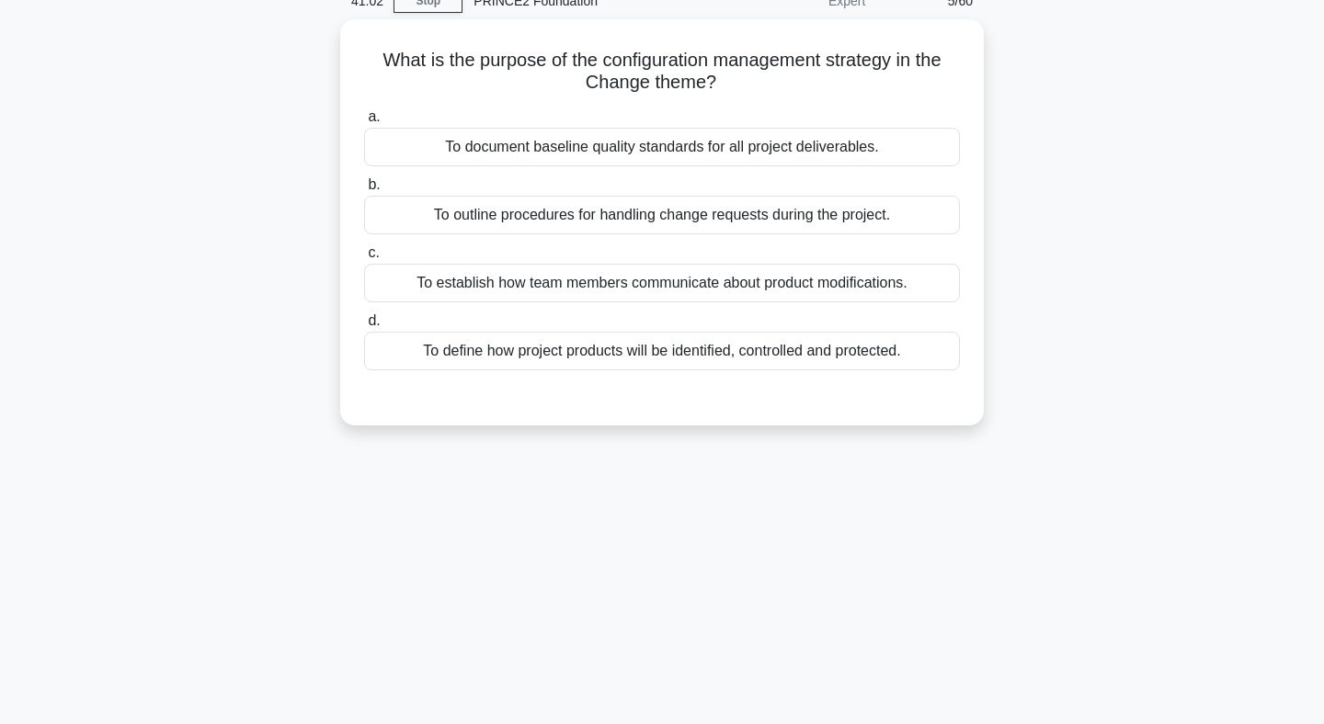
scroll to position [0, 0]
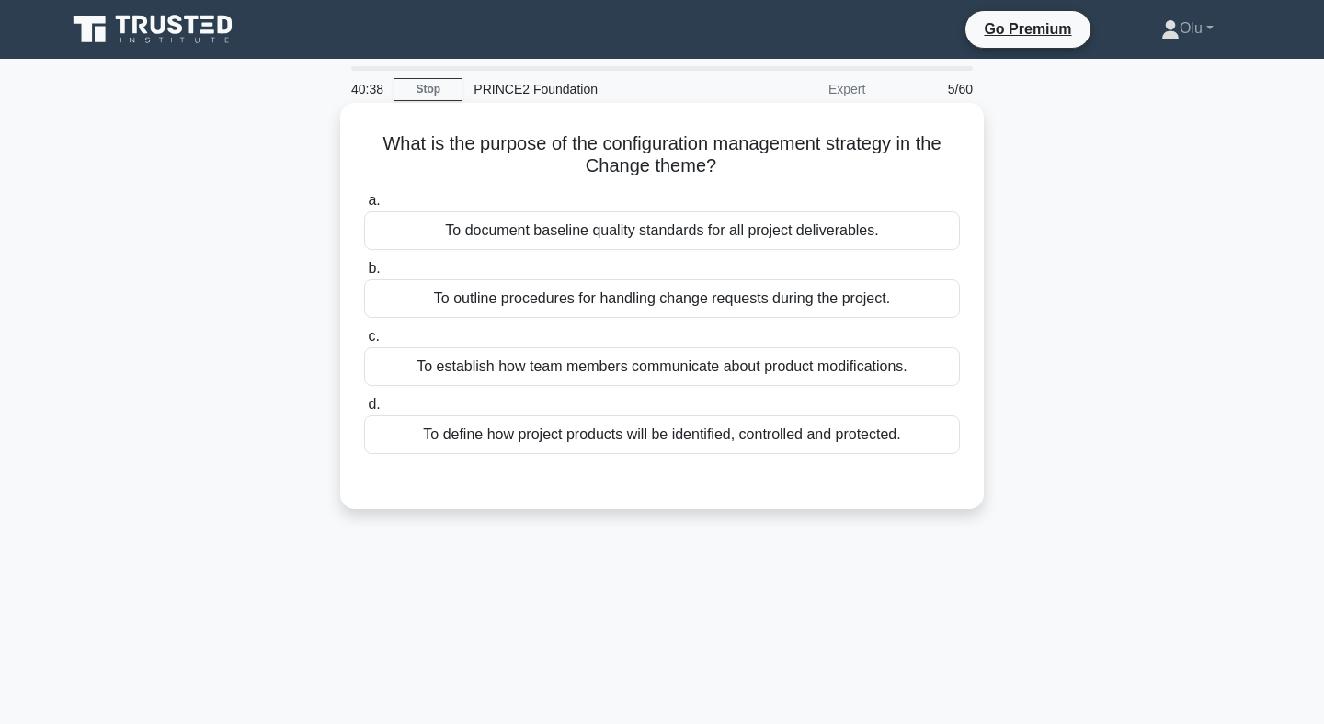
click at [643, 441] on div "To define how project products will be identified, controlled and protected." at bounding box center [662, 435] width 596 height 39
click at [364, 411] on input "d. To define how project products will be identified, controlled and protected." at bounding box center [364, 405] width 0 height 12
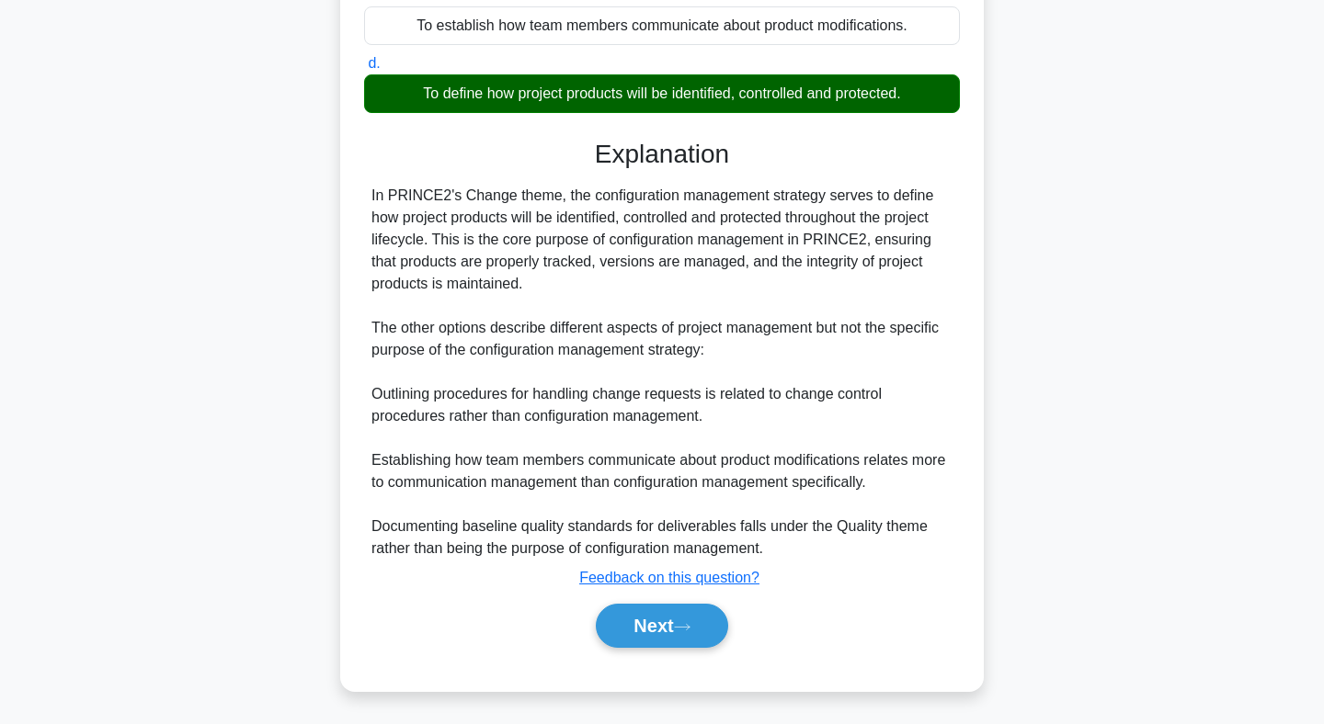
scroll to position [343, 0]
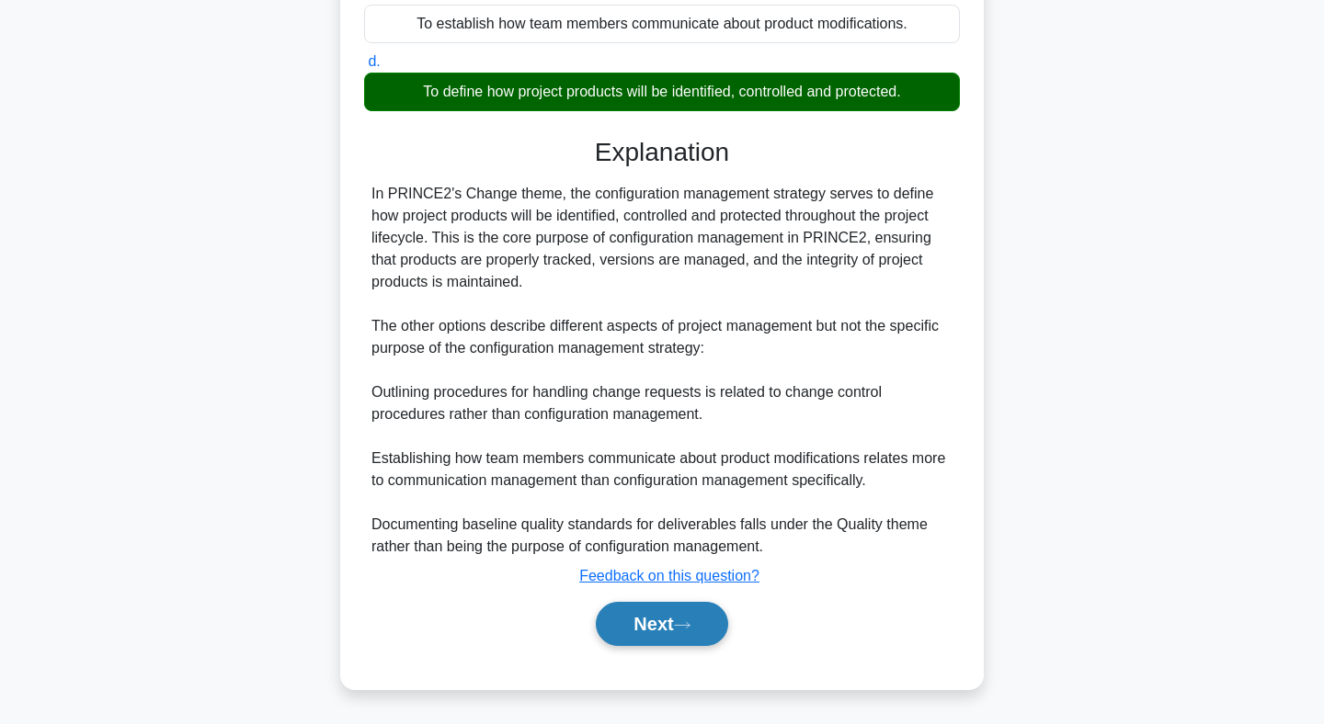
click at [667, 629] on button "Next" at bounding box center [661, 624] width 131 height 44
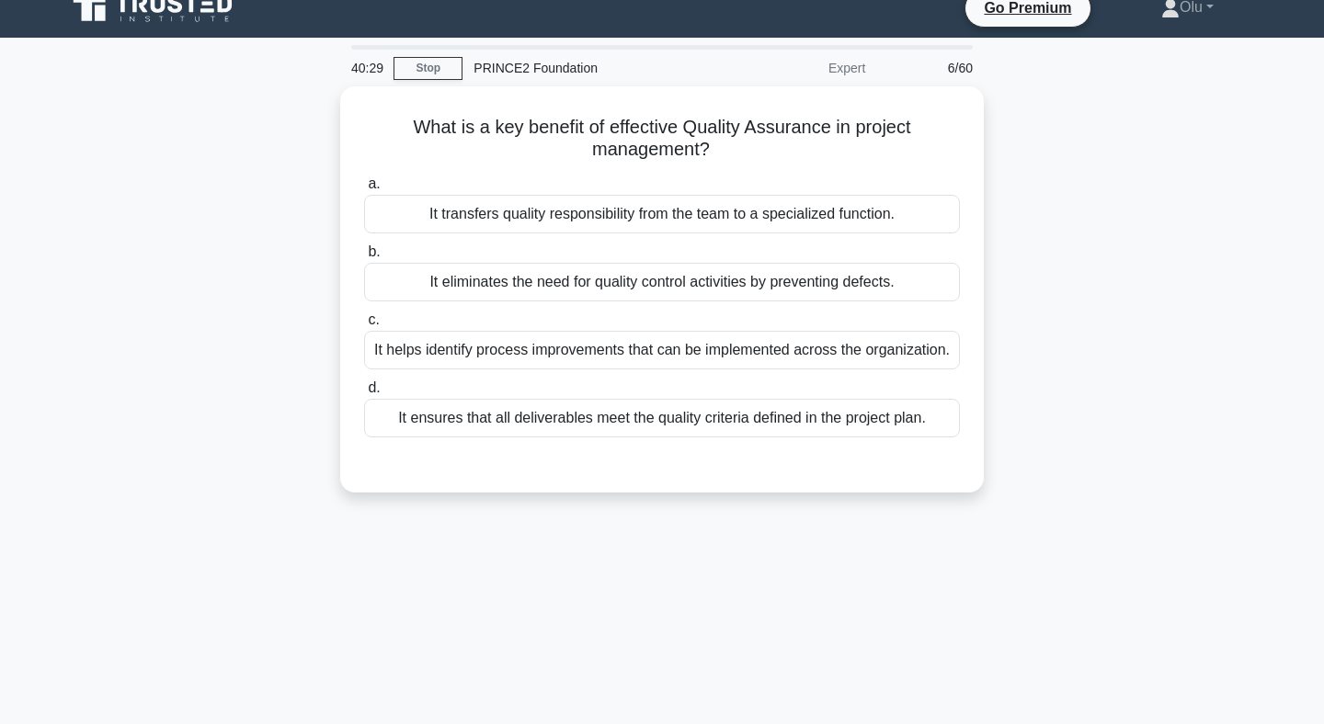
scroll to position [0, 0]
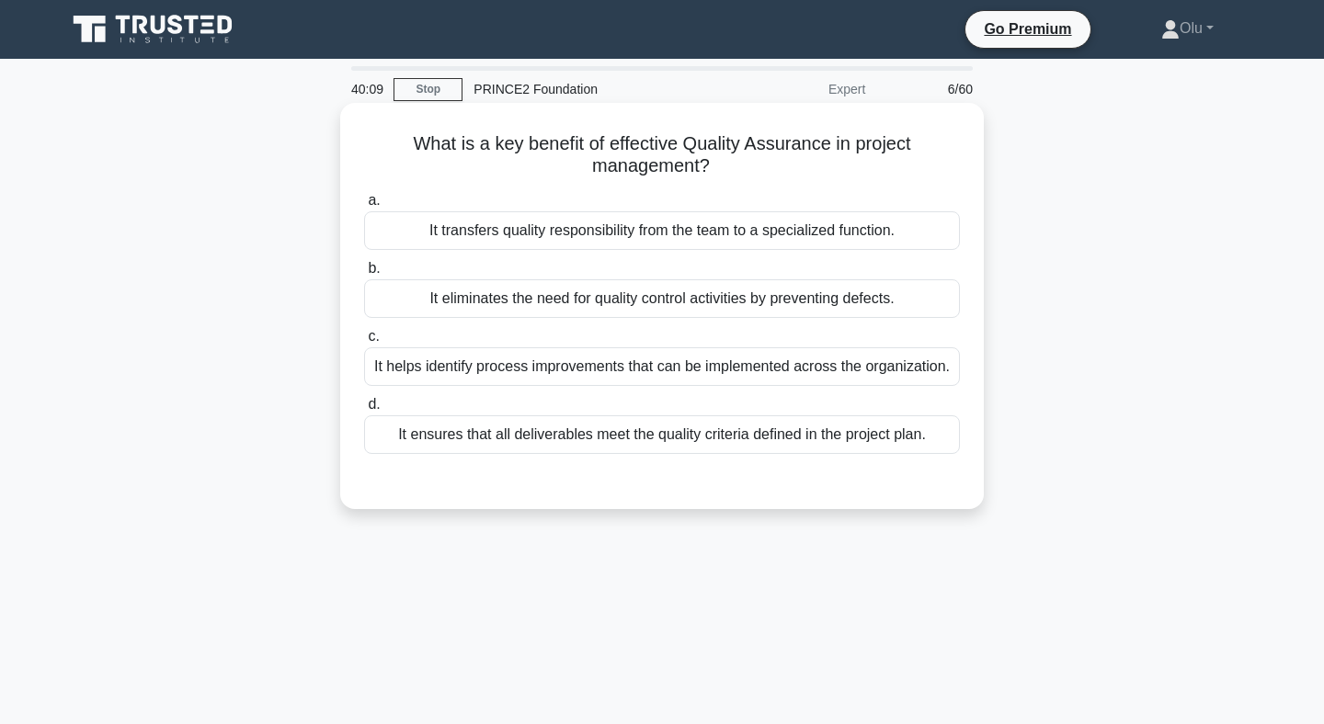
click at [640, 444] on div "It ensures that all deliverables meet the quality criteria defined in the proje…" at bounding box center [662, 435] width 596 height 39
click at [364, 411] on input "d. It ensures that all deliverables meet the quality criteria defined in the pr…" at bounding box center [364, 405] width 0 height 12
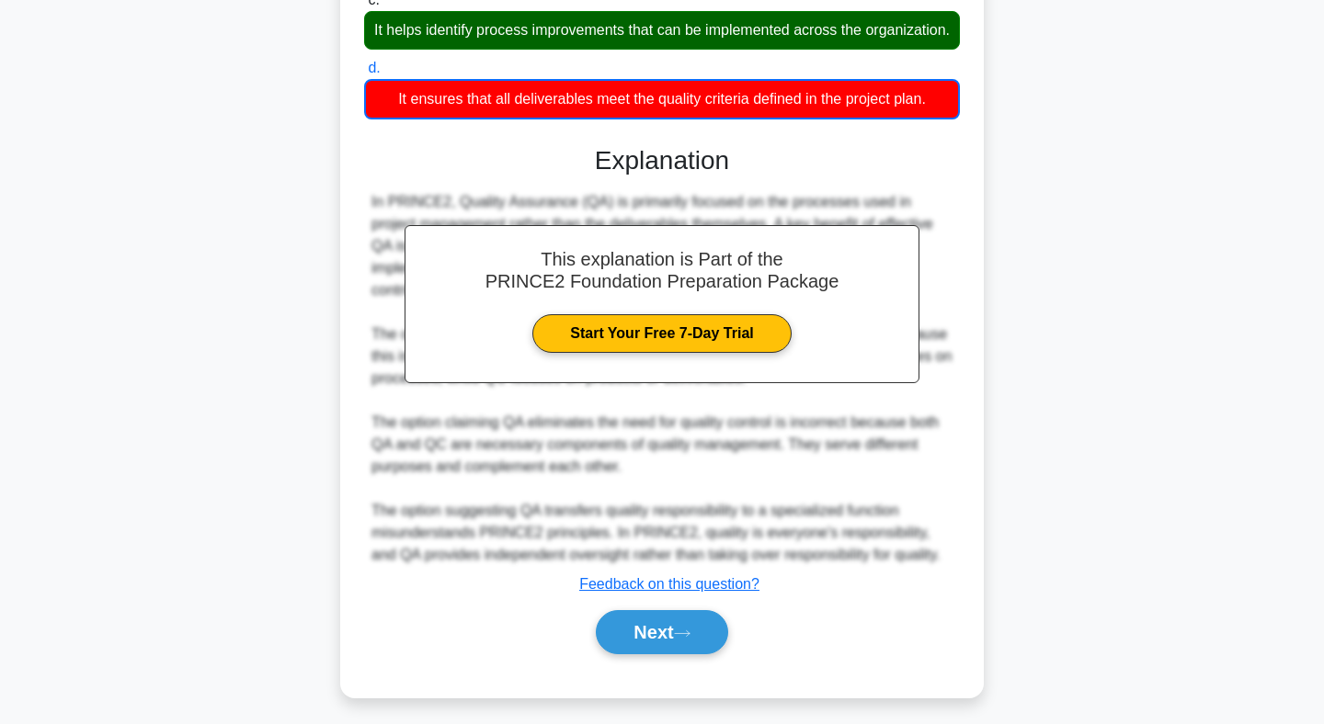
scroll to position [345, 0]
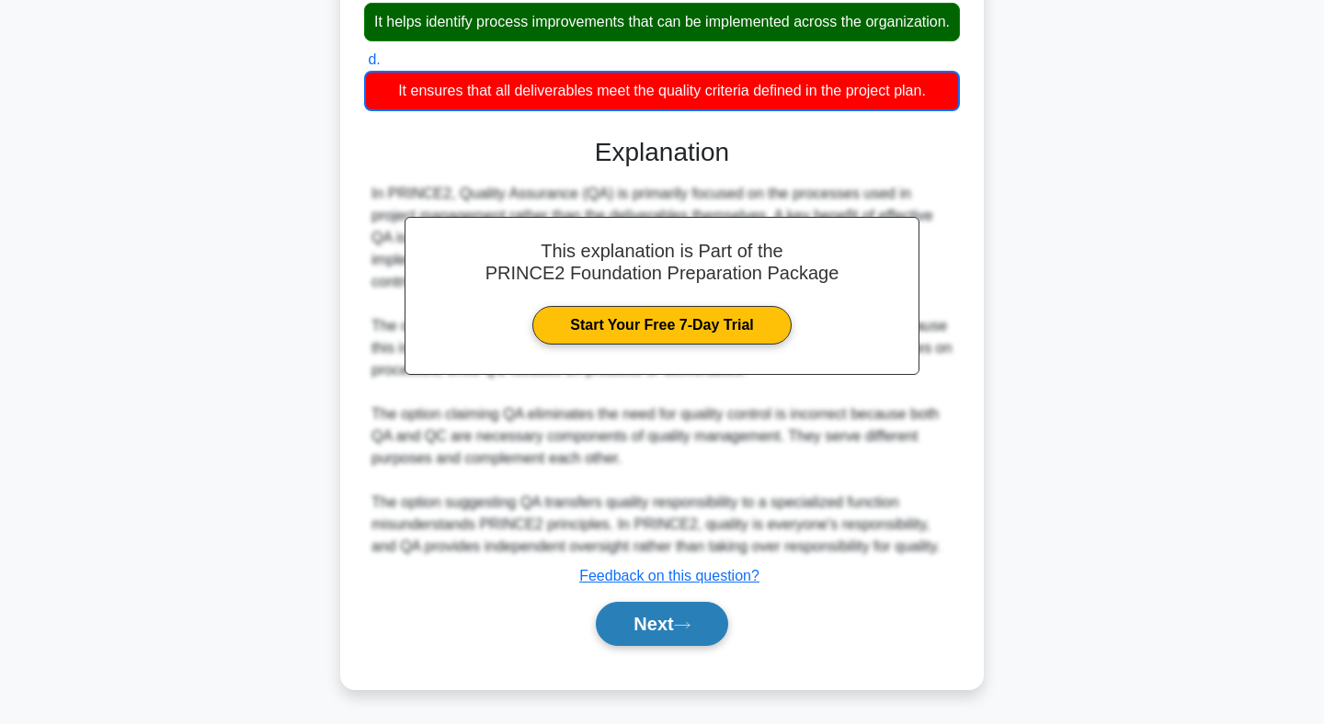
click at [672, 633] on button "Next" at bounding box center [661, 624] width 131 height 44
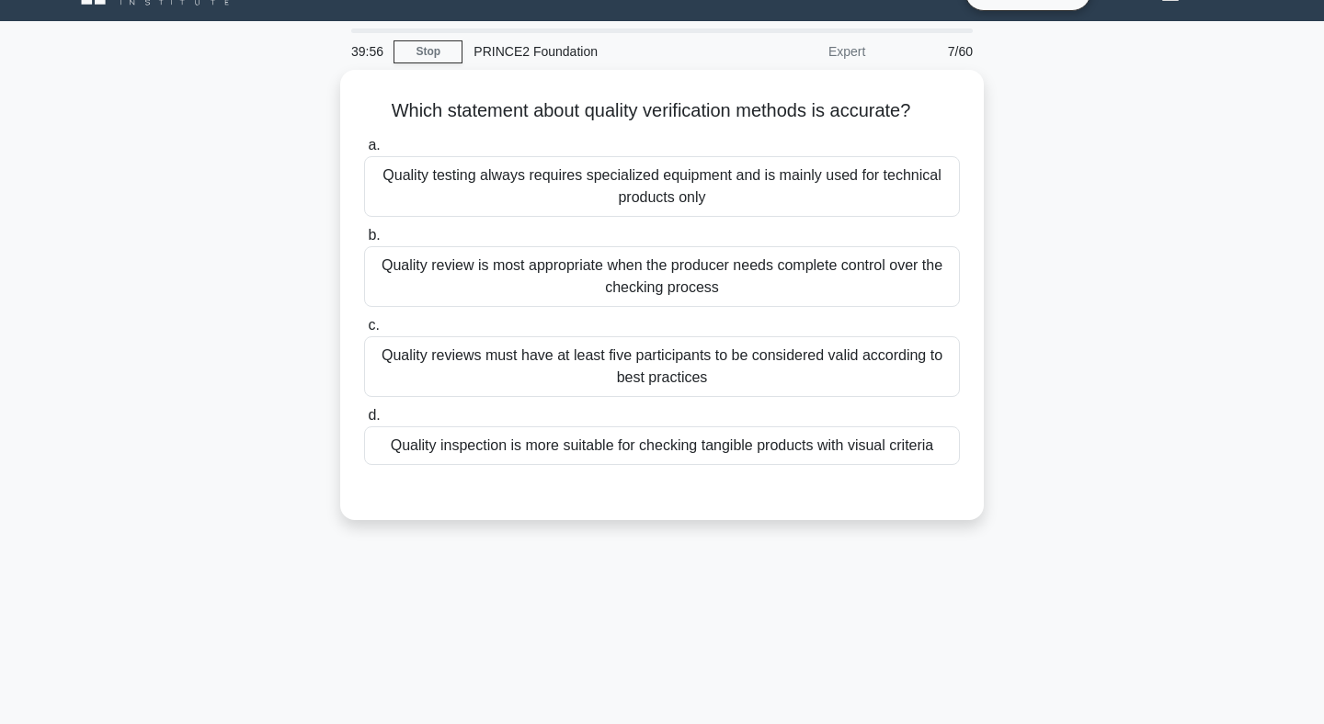
scroll to position [0, 0]
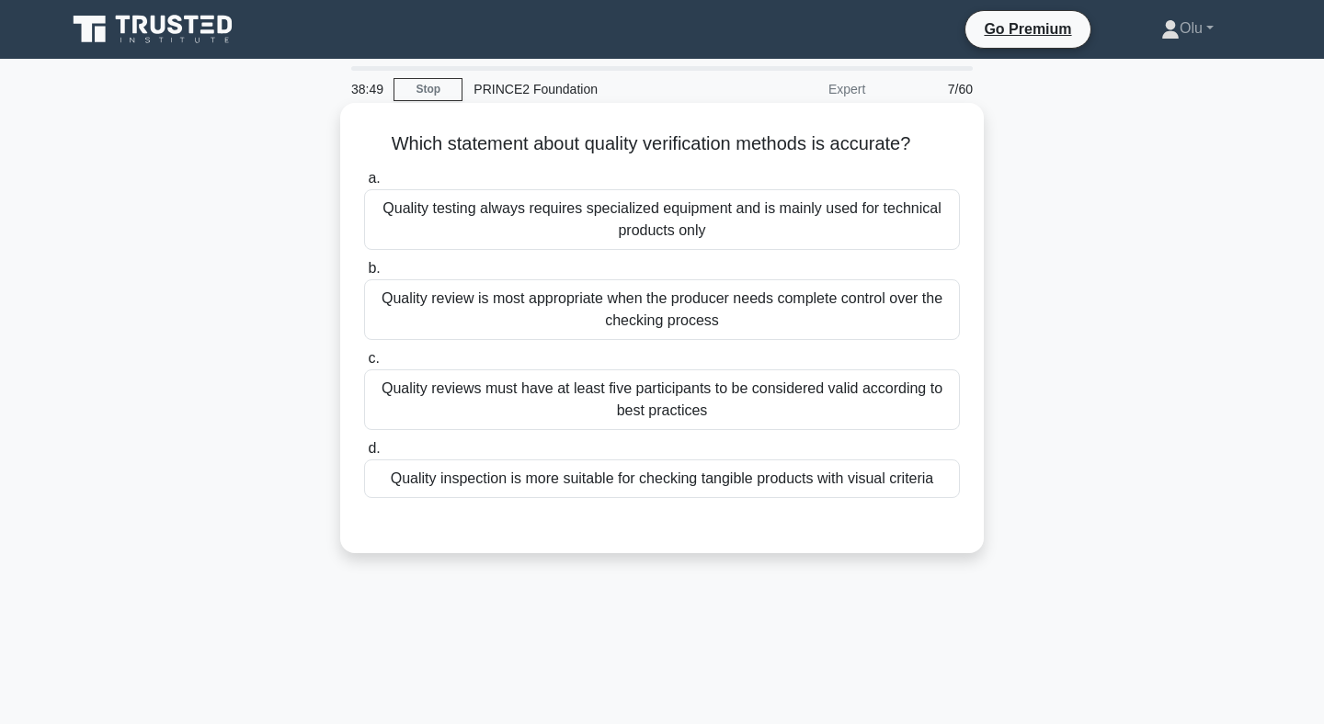
click at [671, 482] on div "Quality inspection is more suitable for checking tangible products with visual …" at bounding box center [662, 479] width 596 height 39
click at [364, 455] on input "d. Quality inspection is more suitable for checking tangible products with visu…" at bounding box center [364, 449] width 0 height 12
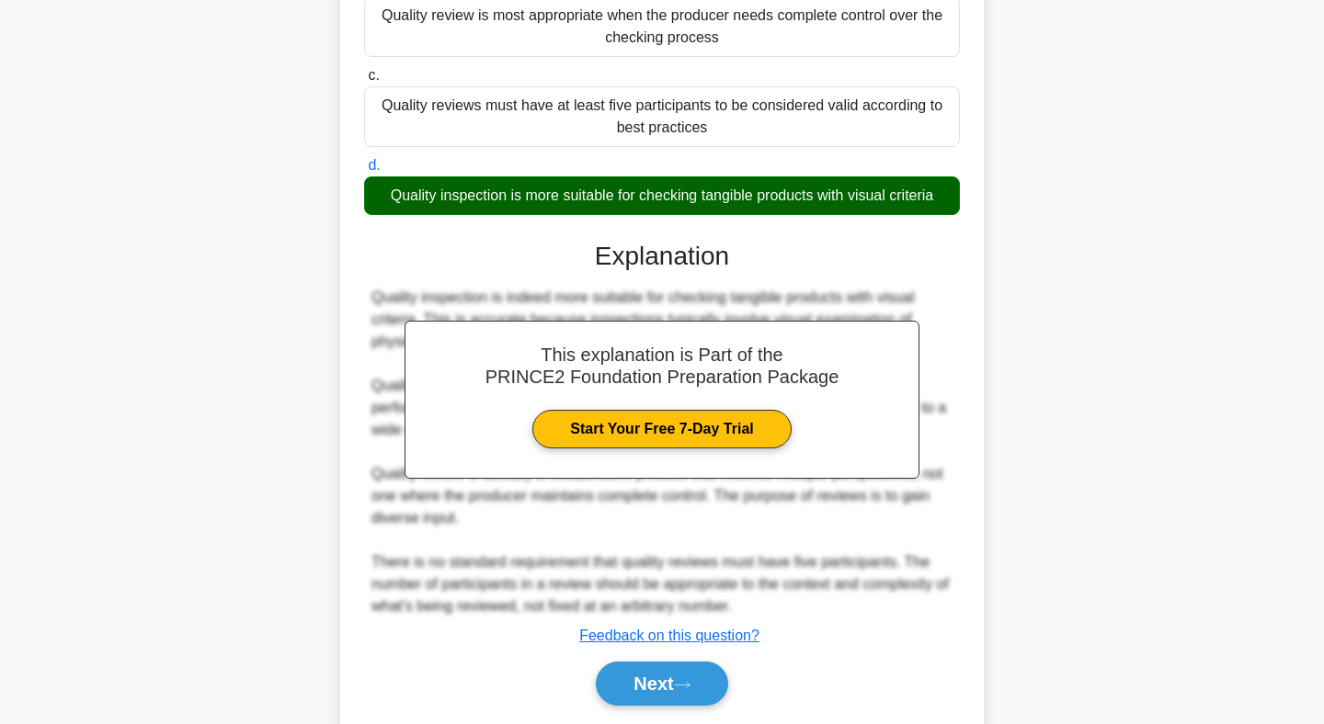
scroll to position [343, 0]
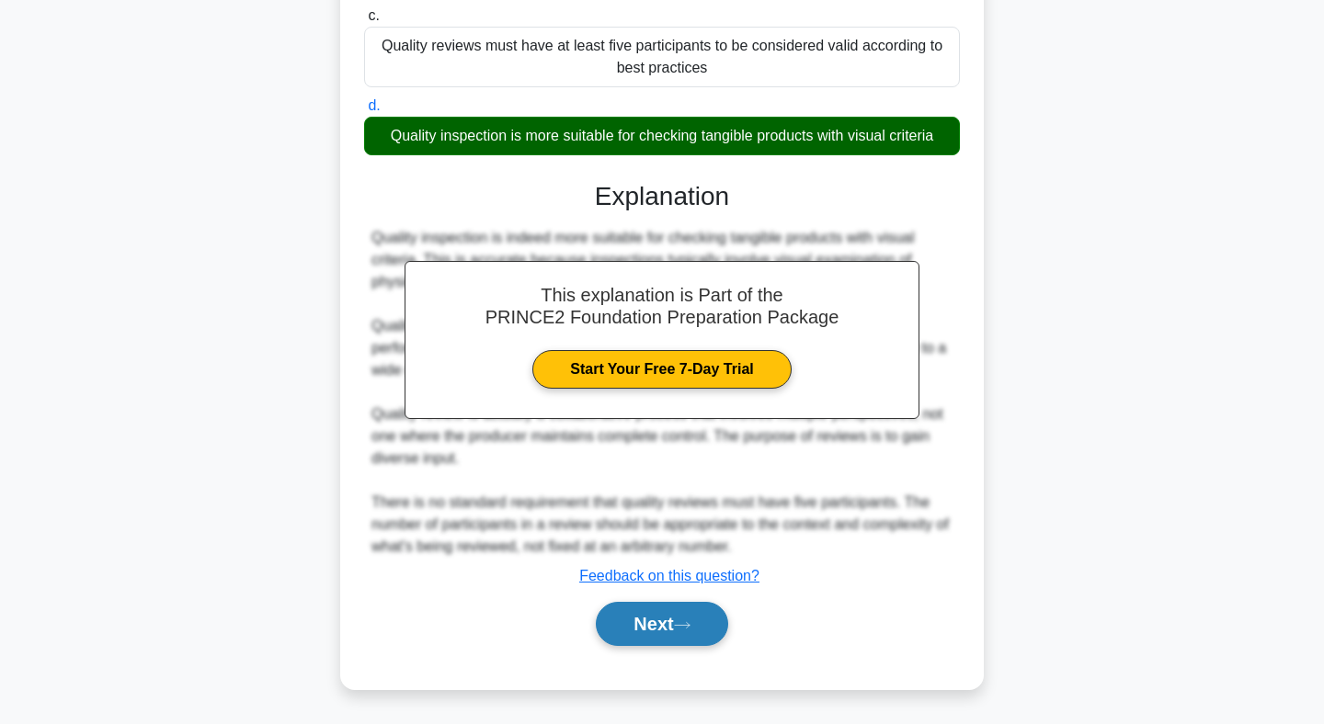
click at [646, 630] on button "Next" at bounding box center [661, 624] width 131 height 44
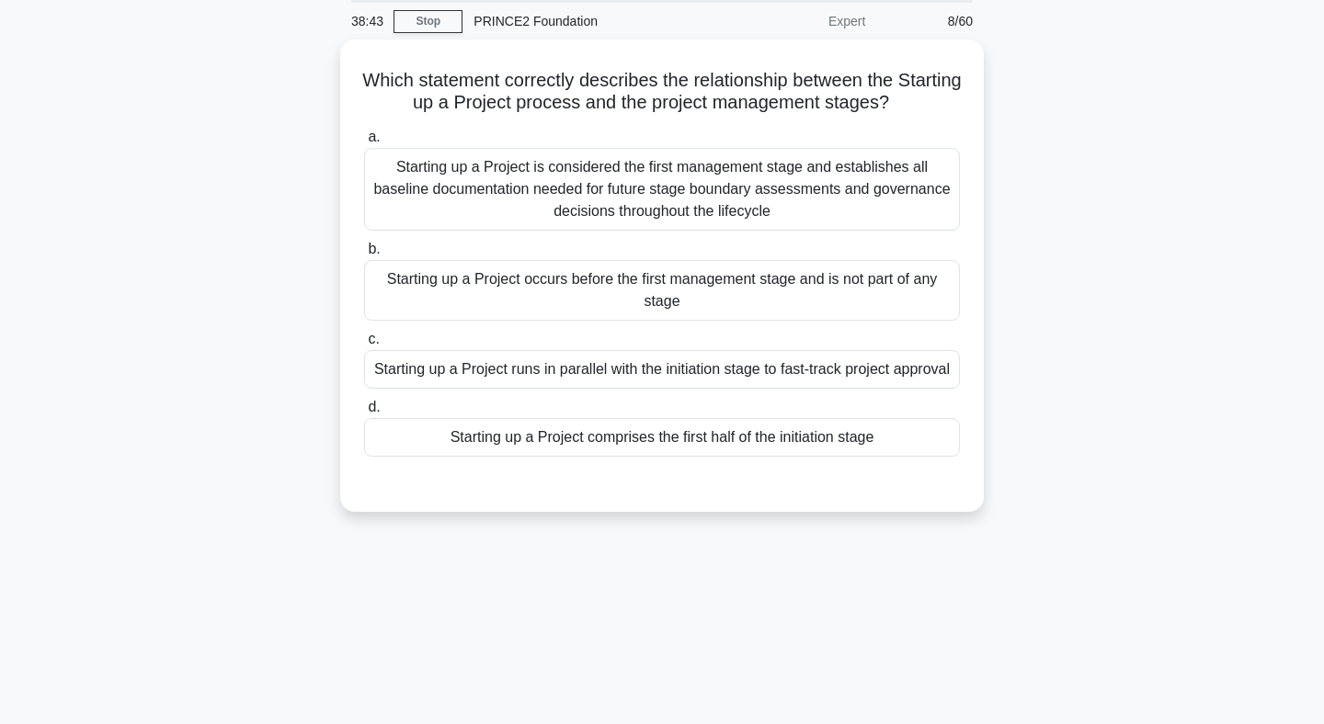
scroll to position [0, 0]
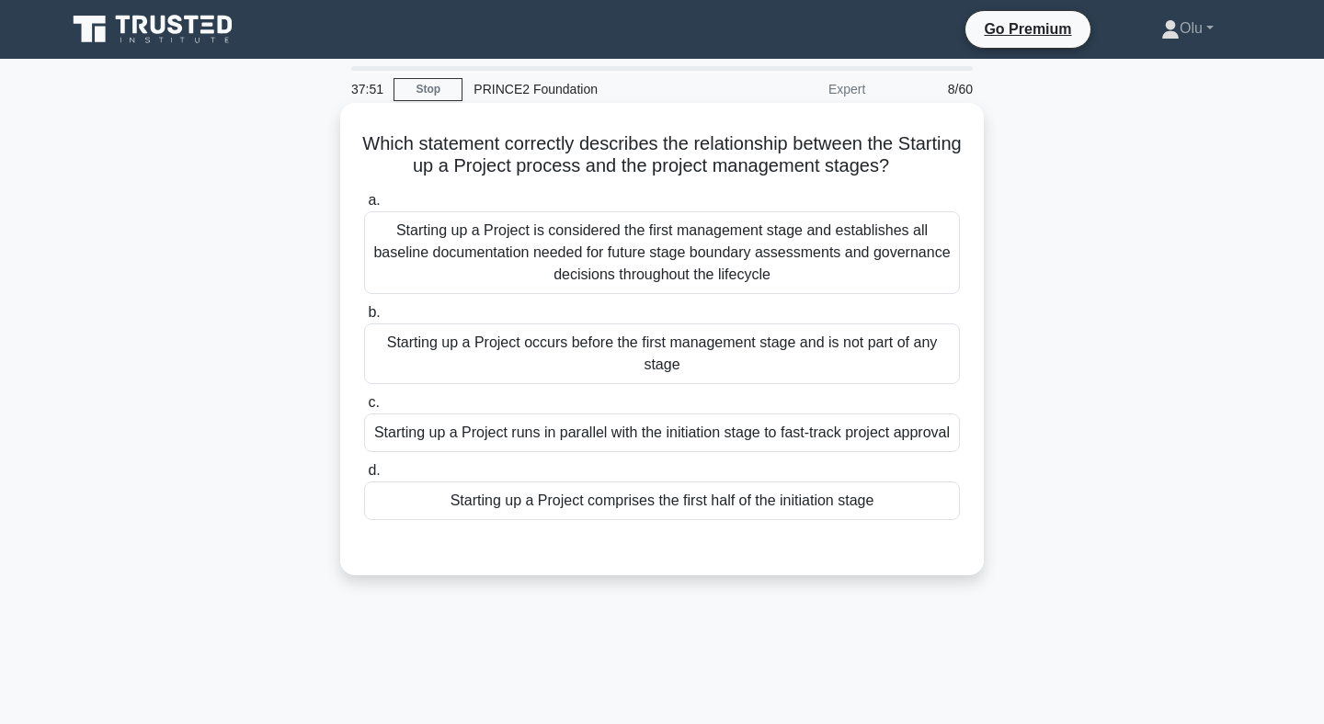
click at [708, 245] on div "Starting up a Project is considered the first management stage and establishes …" at bounding box center [662, 252] width 596 height 83
click at [364, 207] on input "a. Starting up a Project is considered the first management stage and establish…" at bounding box center [364, 201] width 0 height 12
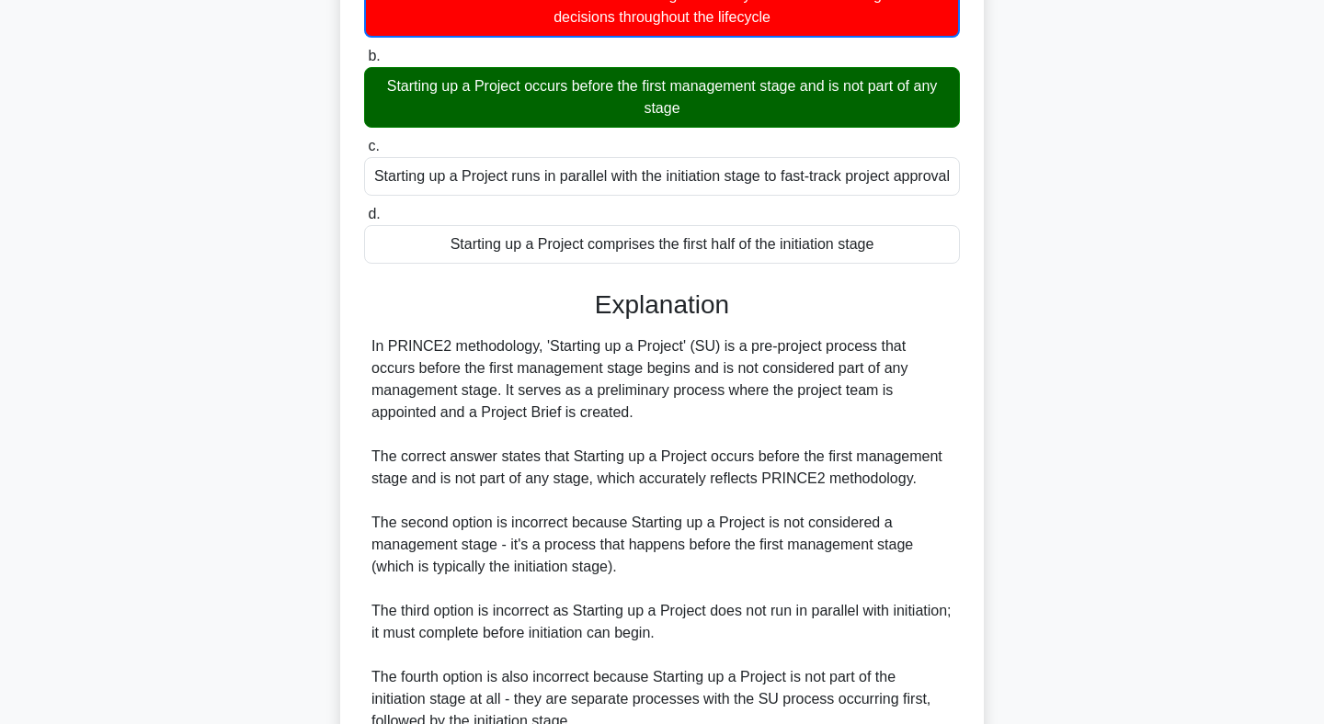
scroll to position [455, 0]
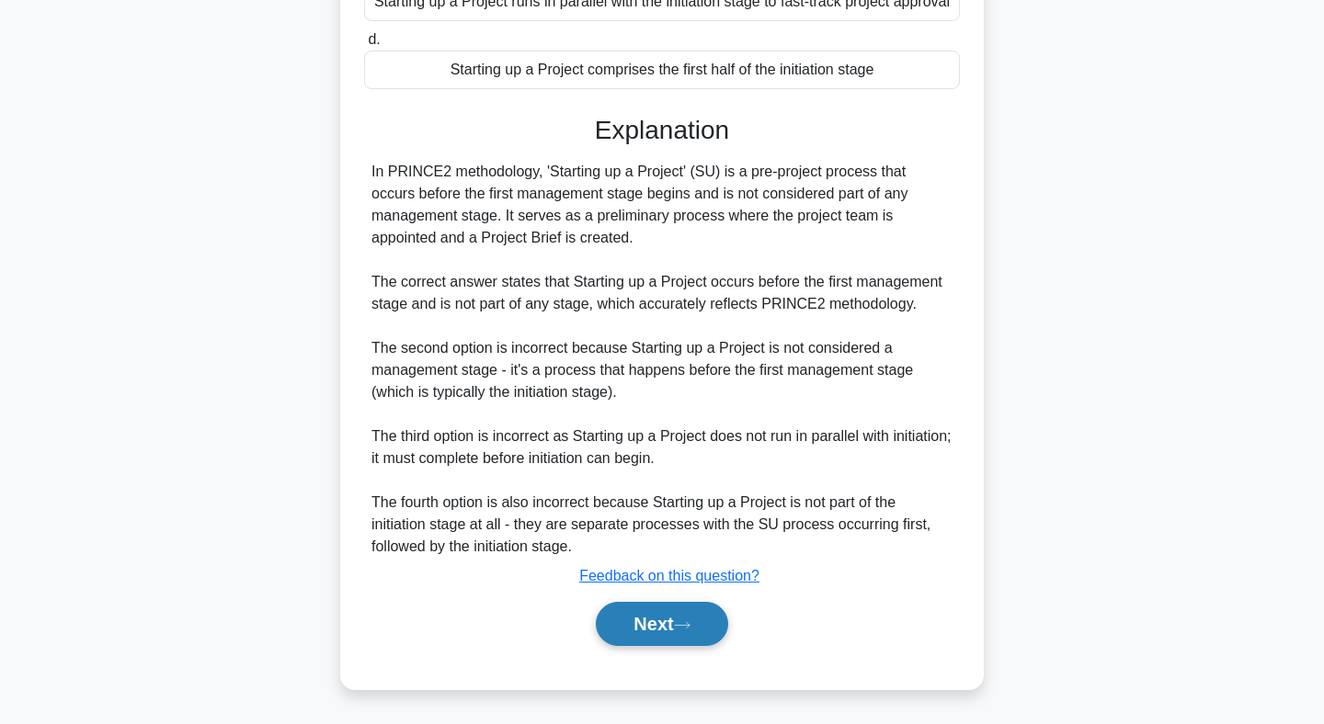
click at [657, 623] on button "Next" at bounding box center [661, 624] width 131 height 44
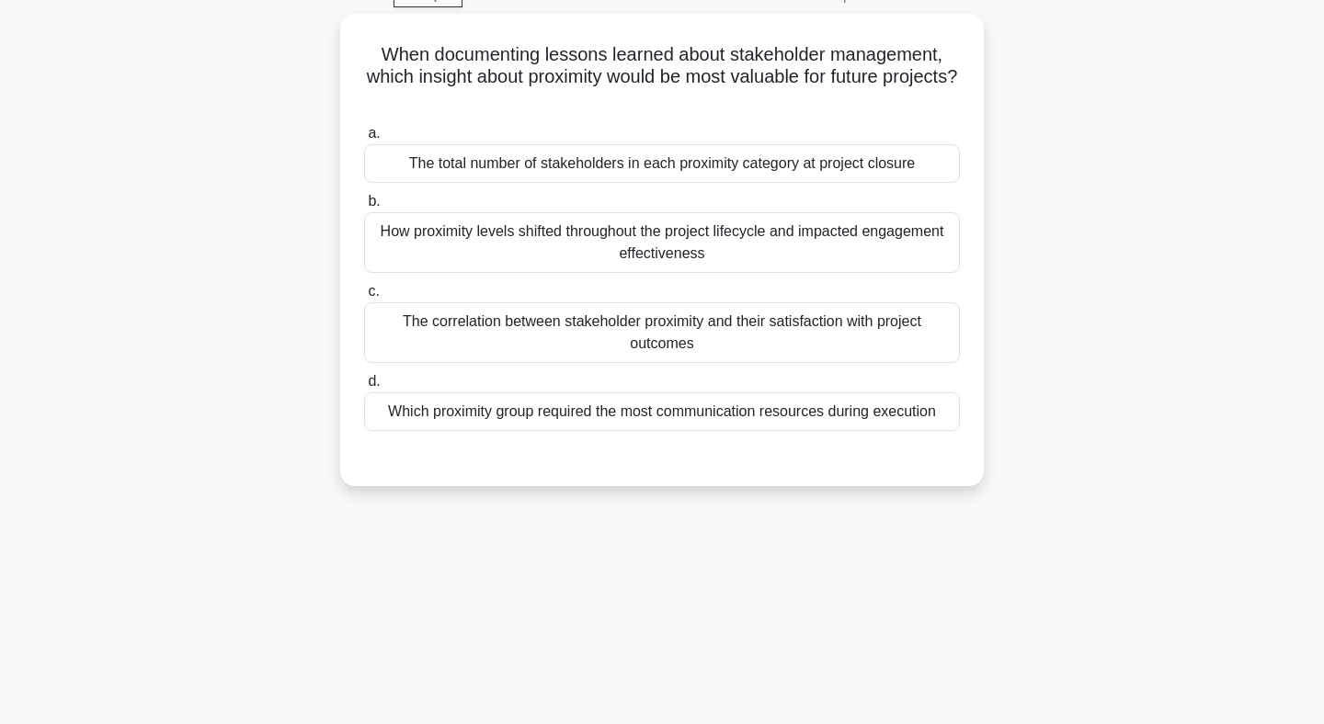
scroll to position [0, 0]
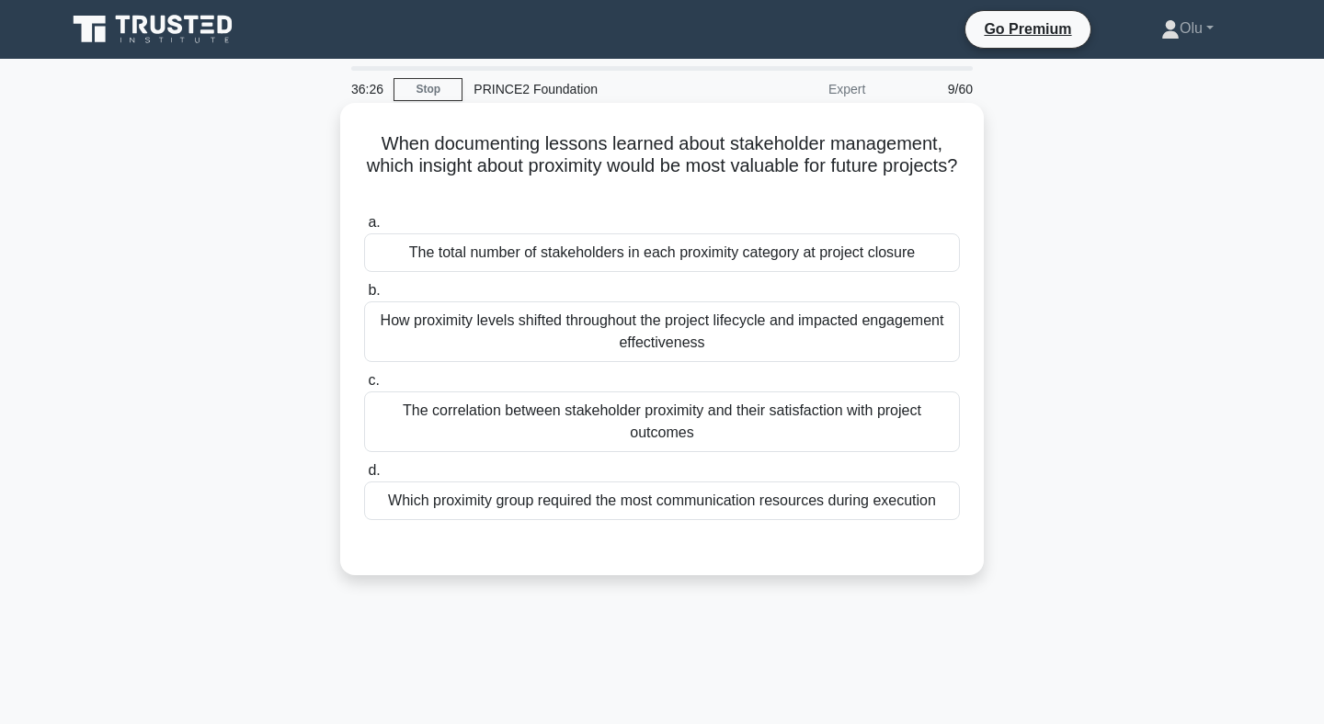
click at [714, 424] on div "The correlation between stakeholder proximity and their satisfaction with proje…" at bounding box center [662, 422] width 596 height 61
click at [364, 387] on input "c. The correlation between stakeholder proximity and their satisfaction with pr…" at bounding box center [364, 381] width 0 height 12
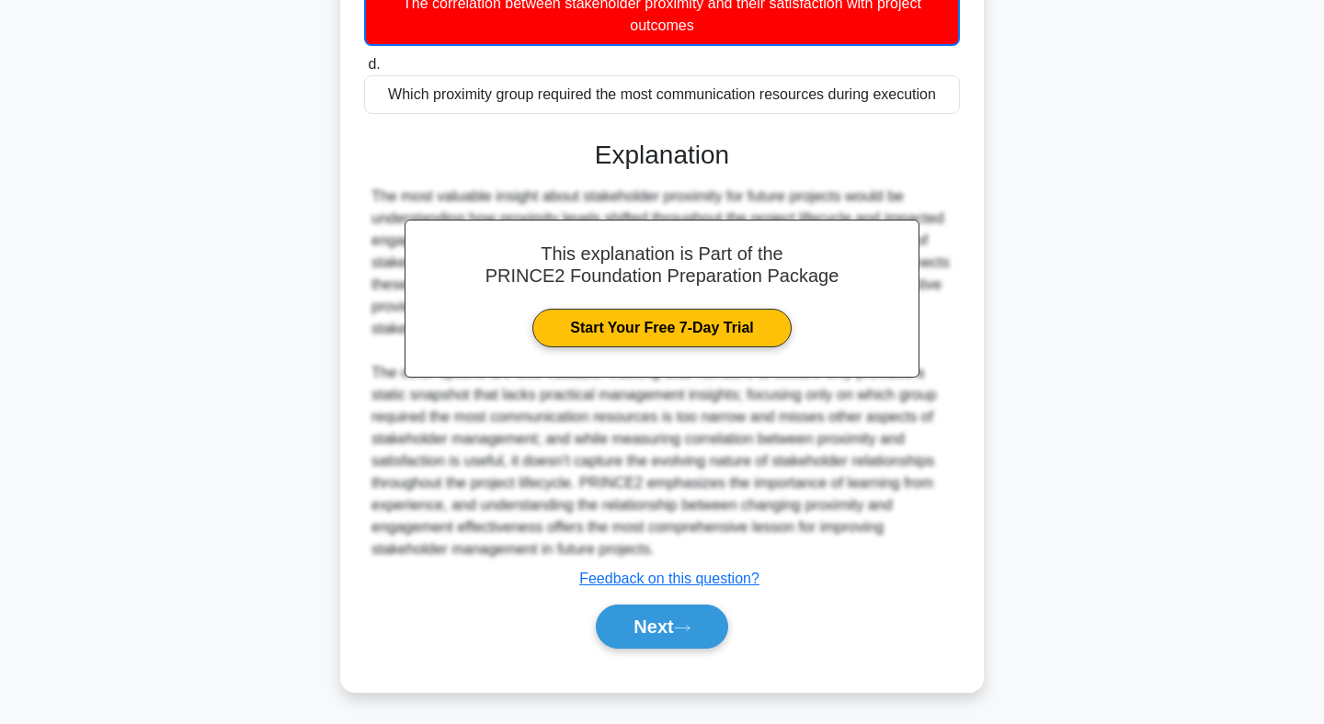
scroll to position [411, 0]
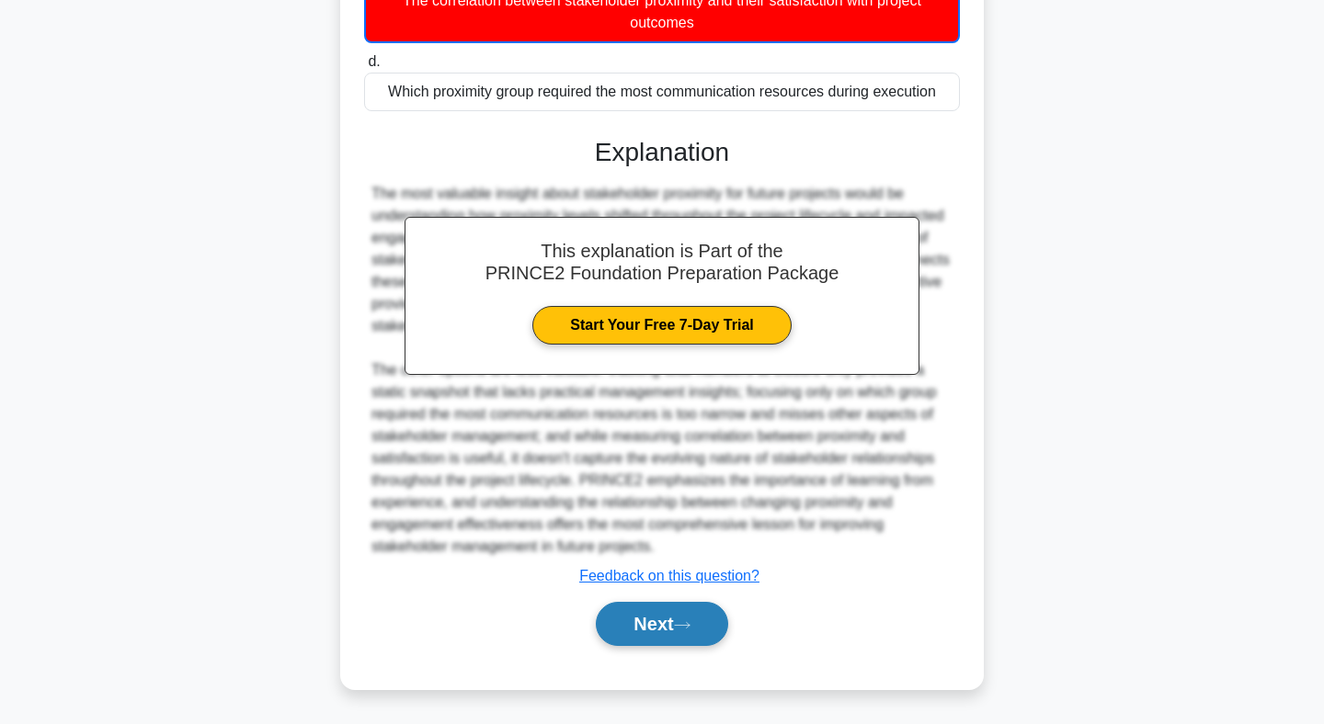
click at [650, 614] on button "Next" at bounding box center [661, 624] width 131 height 44
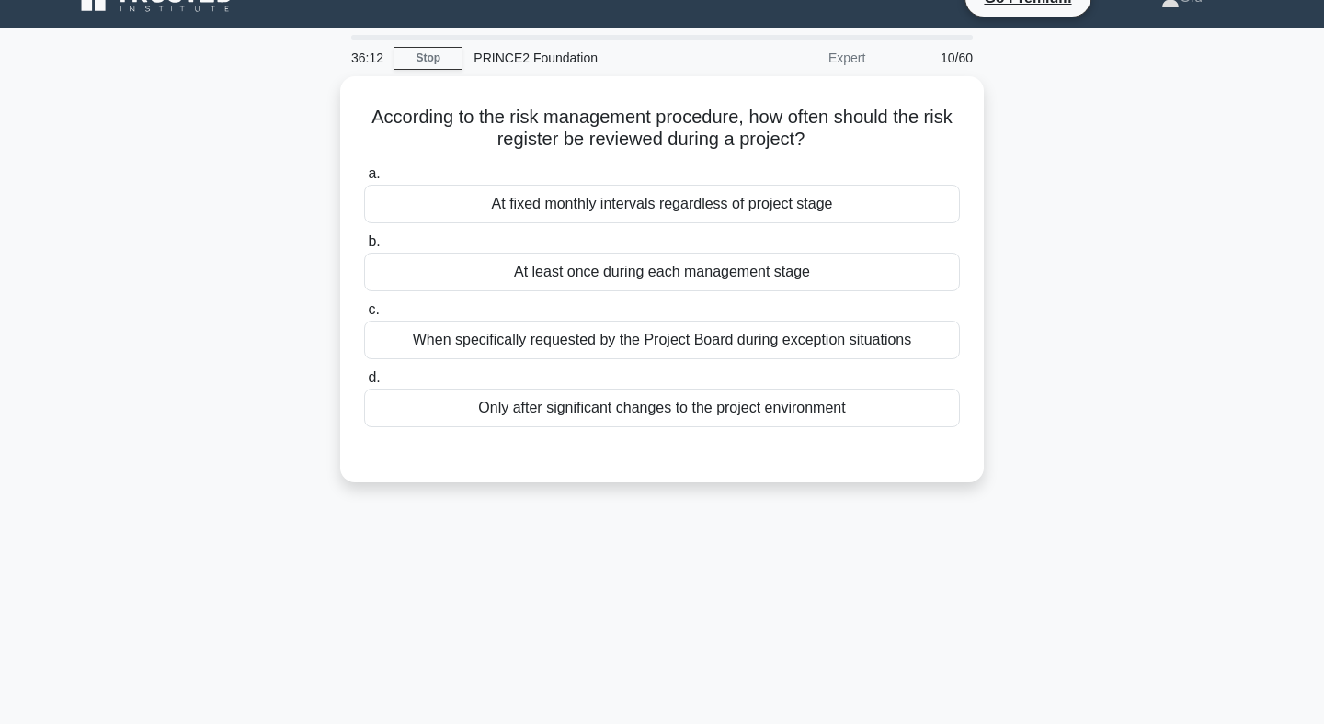
scroll to position [17, 0]
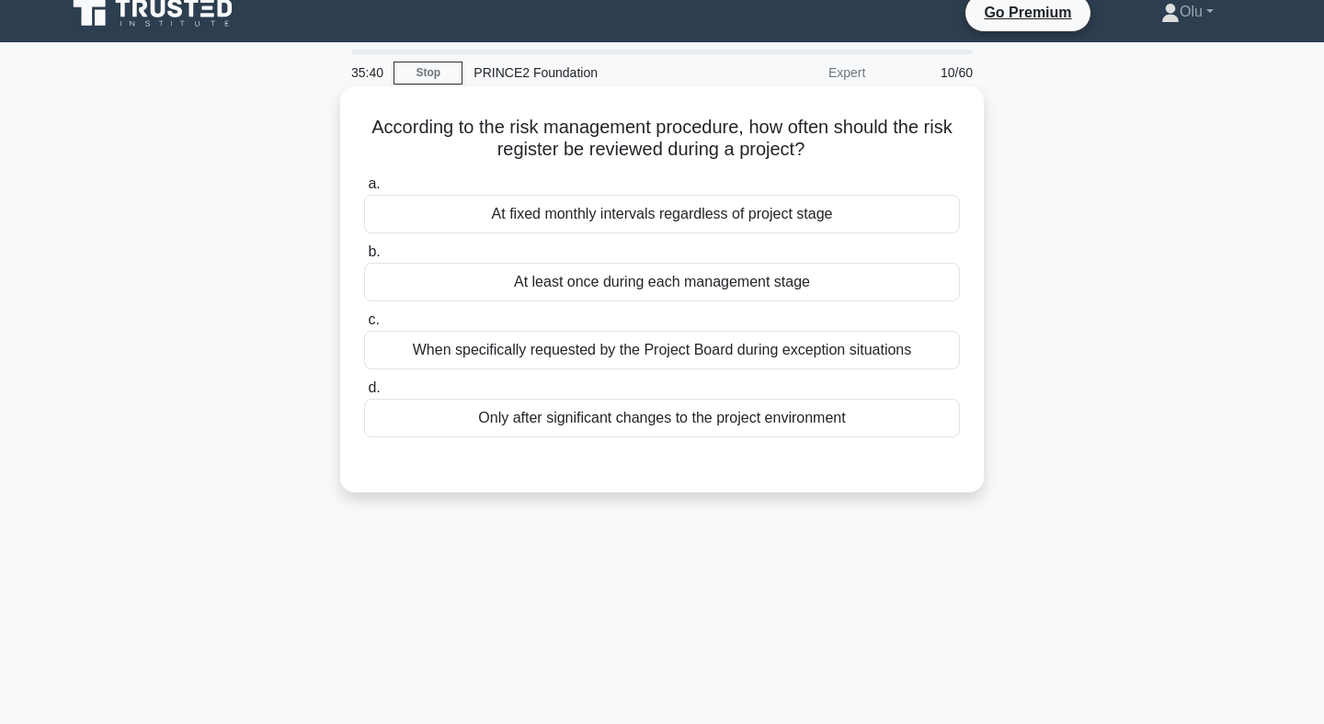
click at [649, 290] on div "At least once during each management stage" at bounding box center [662, 282] width 596 height 39
click at [364, 258] on input "b. At least once during each management stage" at bounding box center [364, 252] width 0 height 12
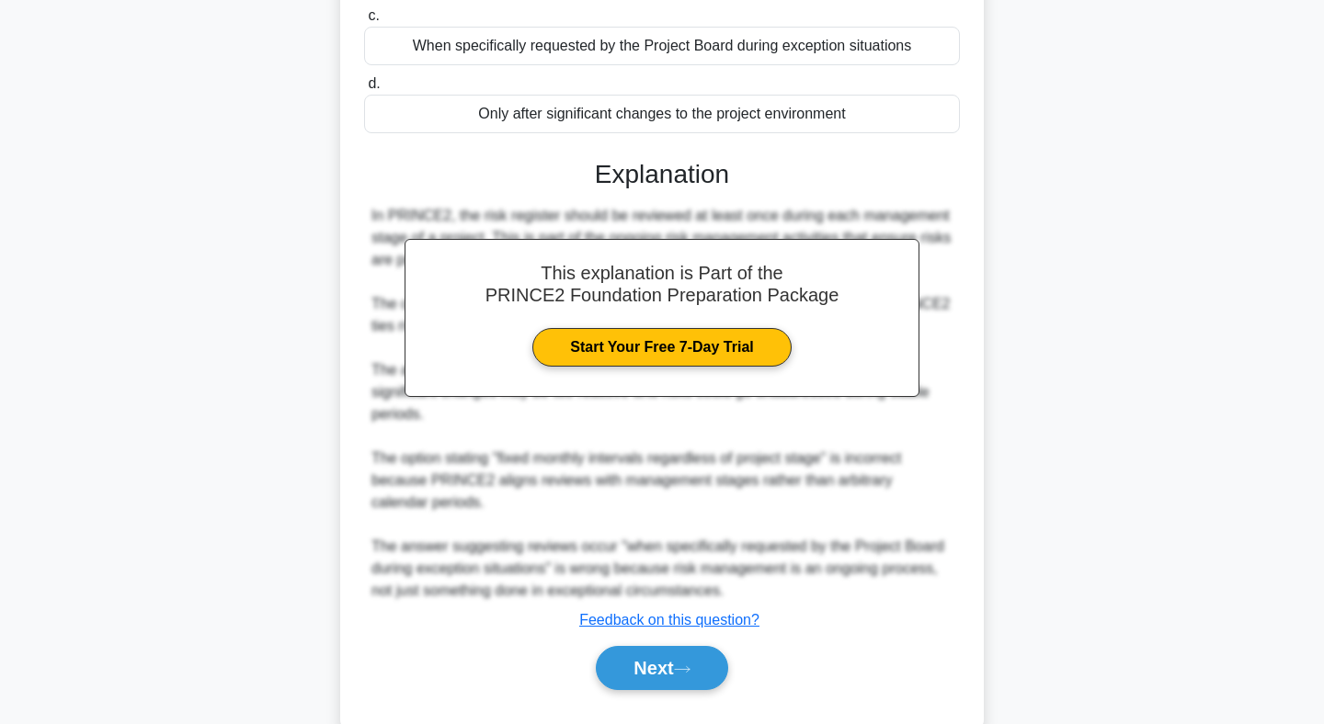
scroll to position [365, 0]
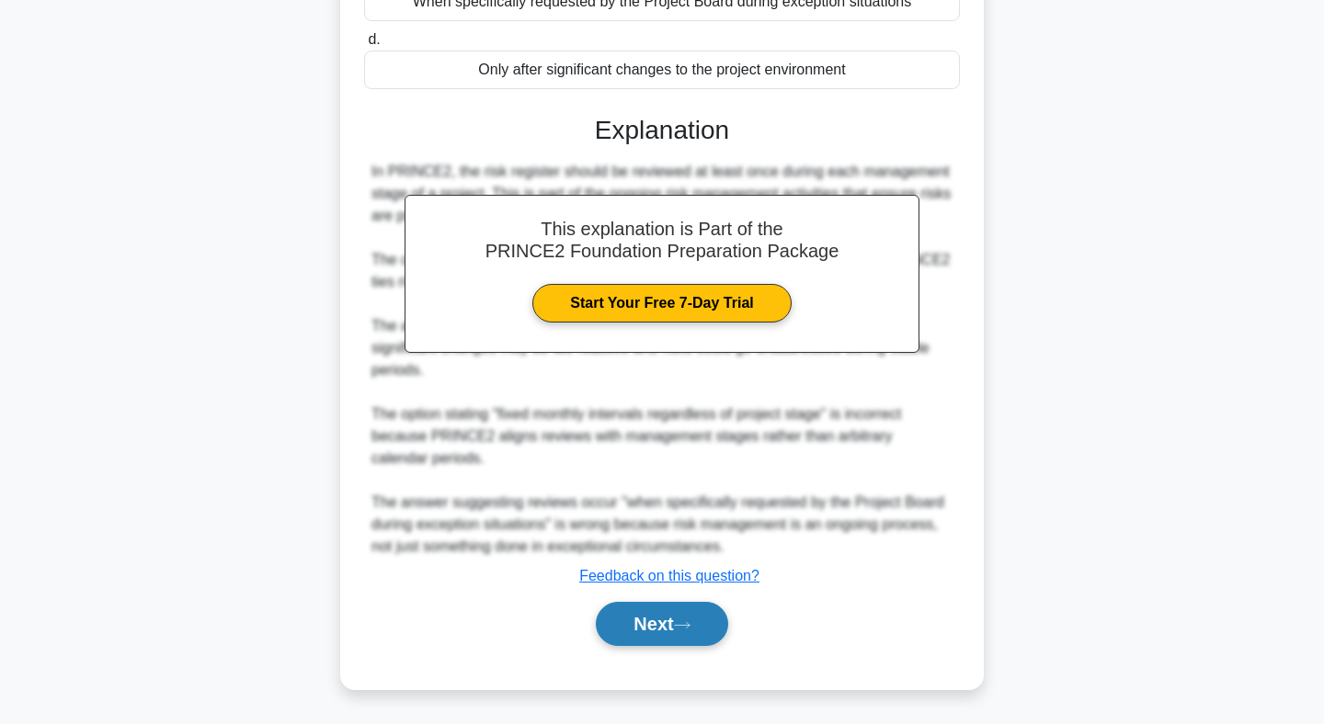
click at [680, 631] on button "Next" at bounding box center [661, 624] width 131 height 44
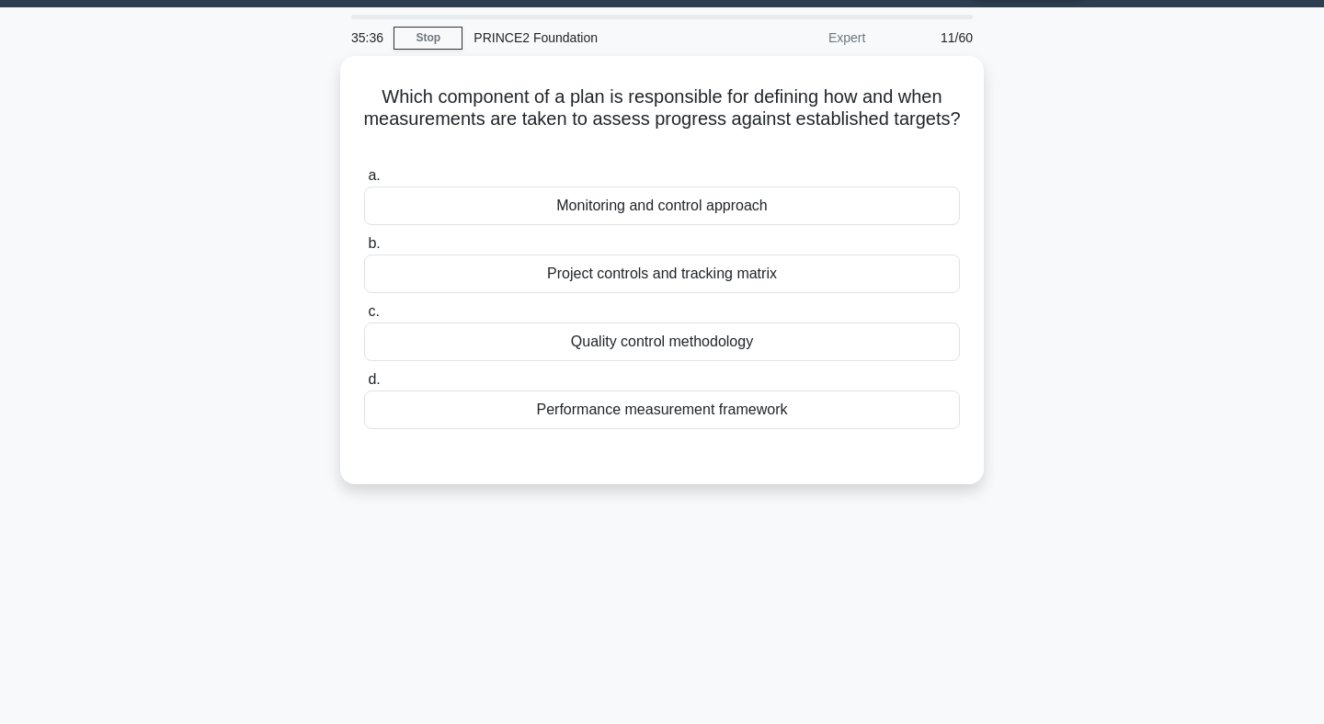
scroll to position [0, 0]
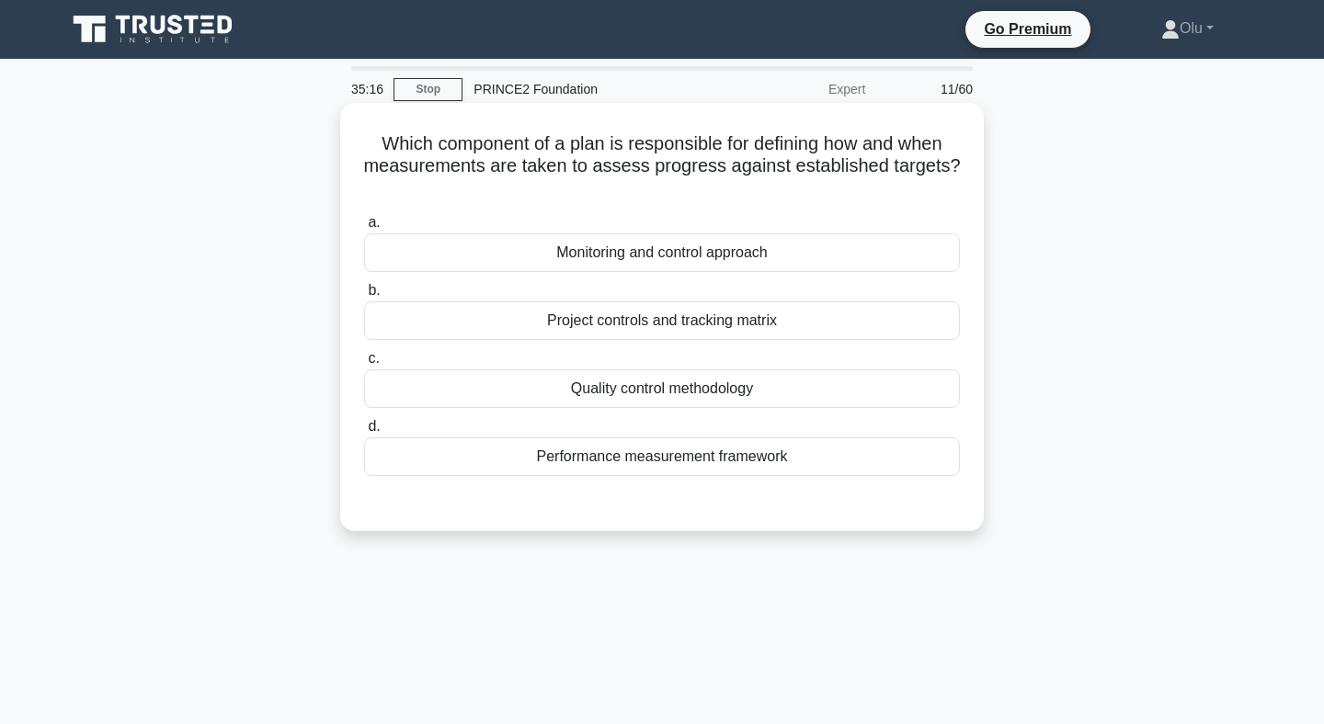
click at [658, 251] on div "Monitoring and control approach" at bounding box center [662, 252] width 596 height 39
click at [364, 229] on input "a. Monitoring and control approach" at bounding box center [364, 223] width 0 height 12
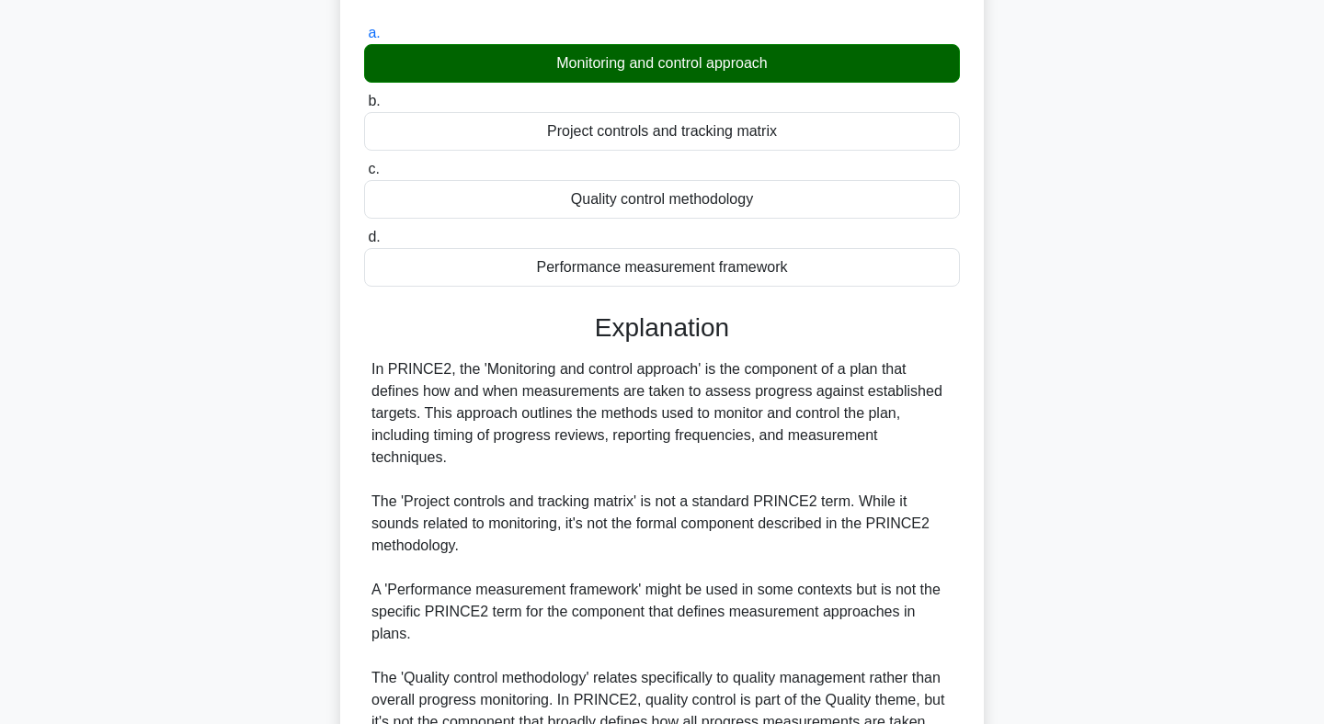
scroll to position [365, 0]
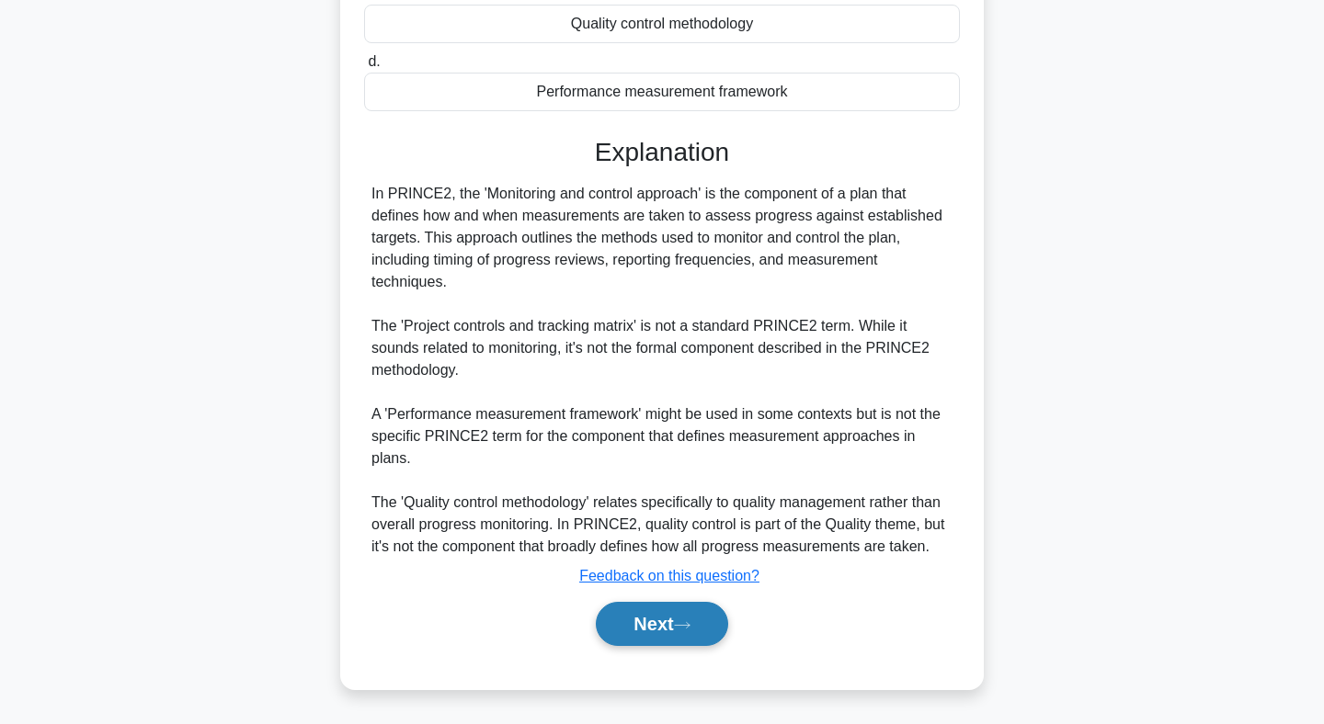
click at [654, 624] on button "Next" at bounding box center [661, 624] width 131 height 44
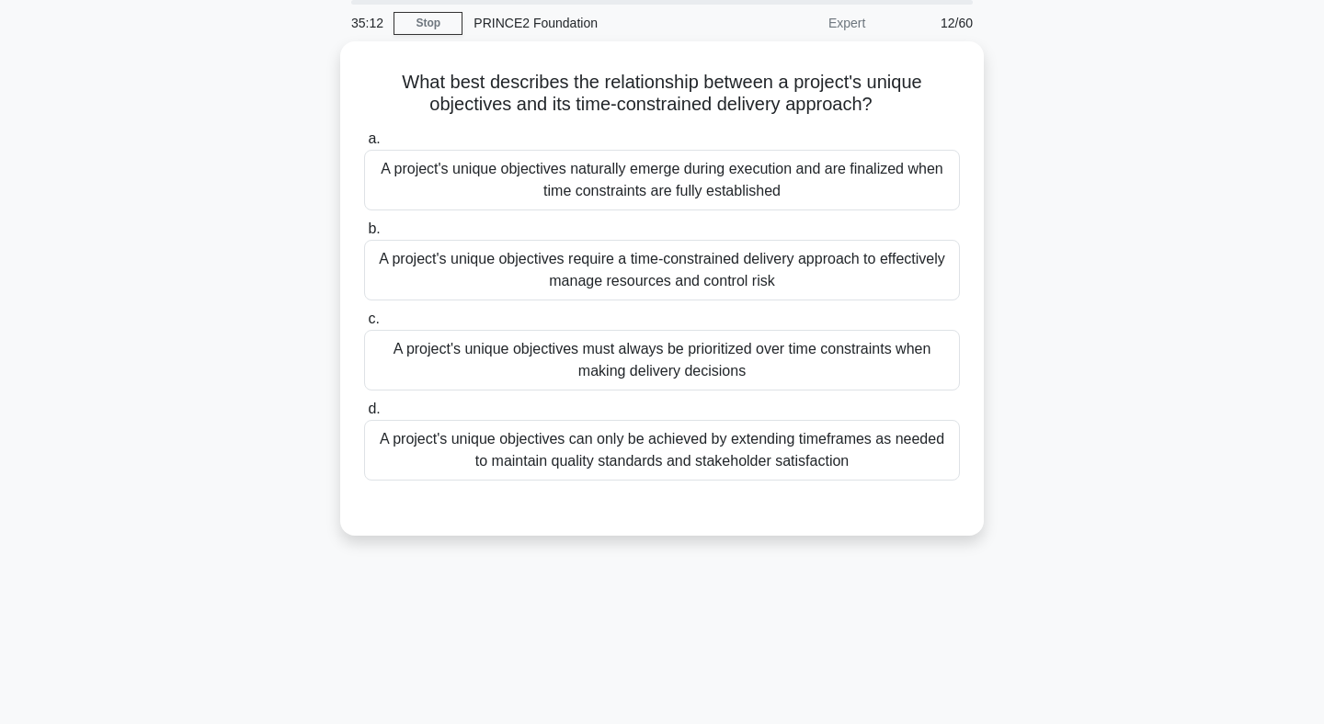
scroll to position [31, 0]
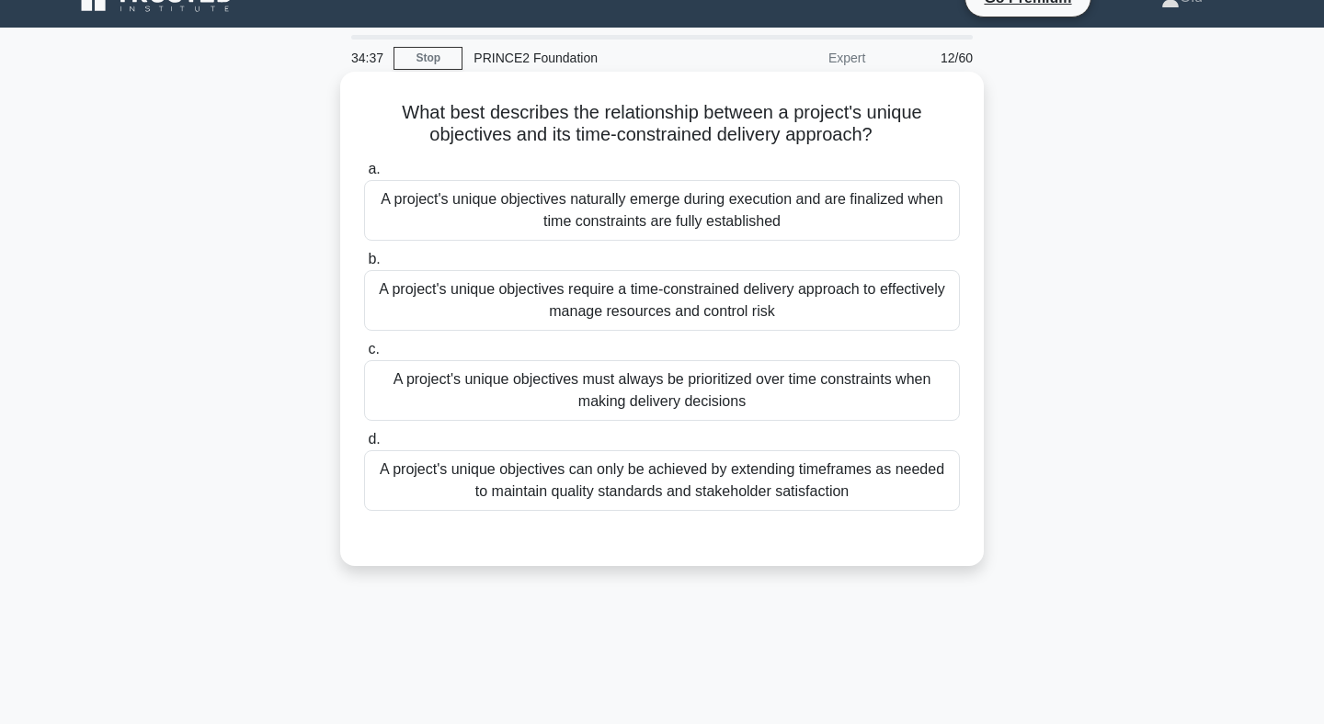
click at [697, 306] on div "A project's unique objectives require a time-constrained delivery approach to e…" at bounding box center [662, 300] width 596 height 61
click at [364, 266] on input "b. A project's unique objectives require a time-constrained delivery approach t…" at bounding box center [364, 260] width 0 height 12
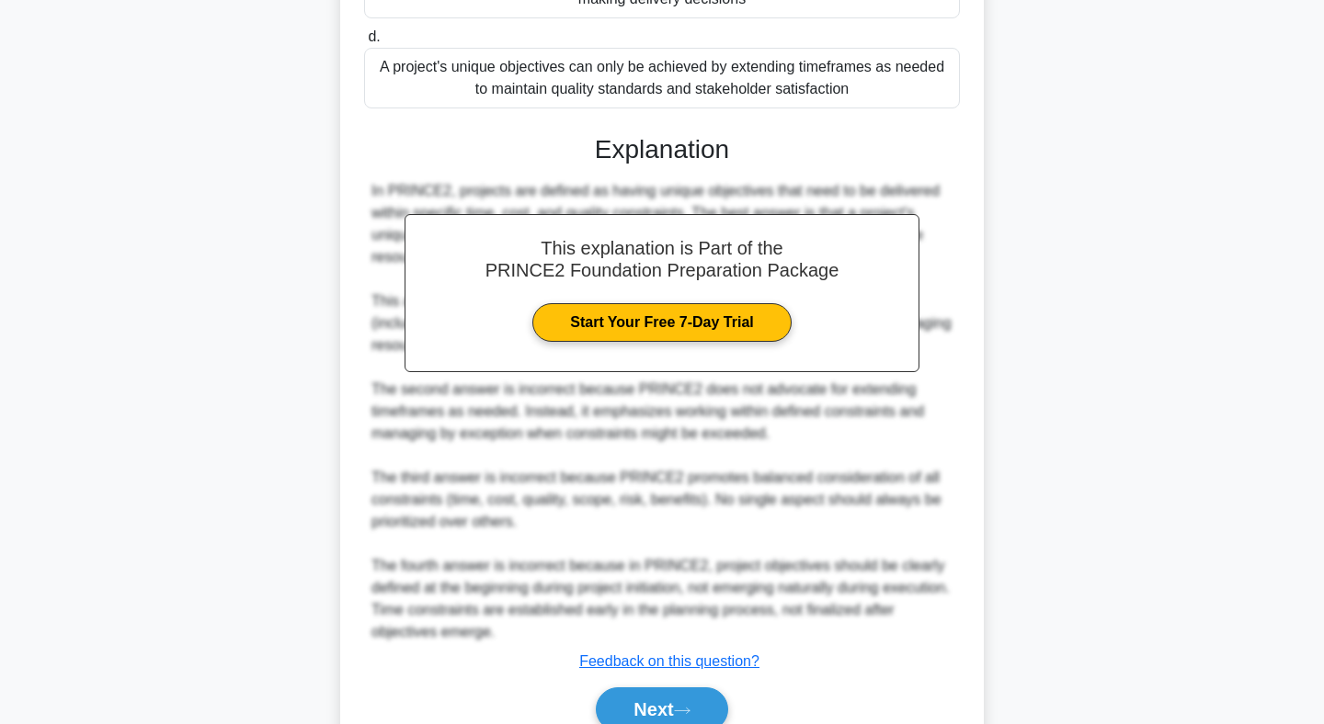
scroll to position [519, 0]
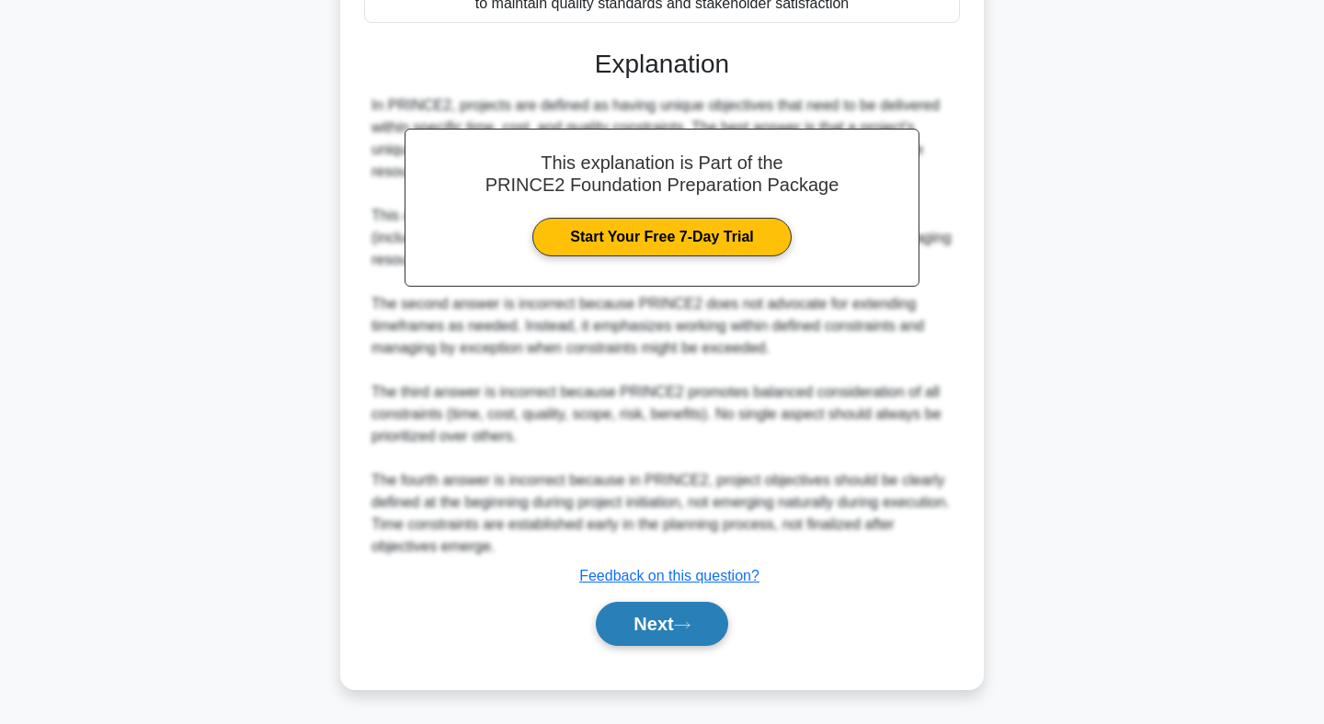
click at [654, 621] on button "Next" at bounding box center [661, 624] width 131 height 44
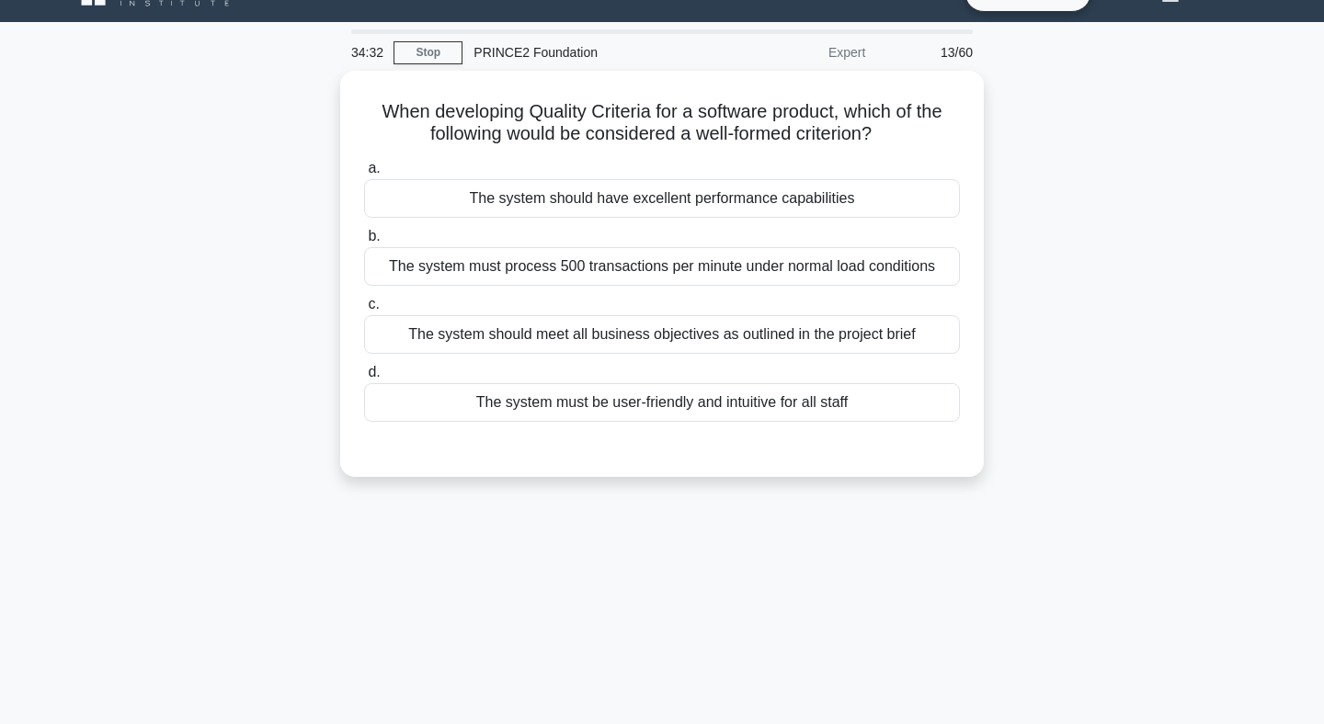
scroll to position [0, 0]
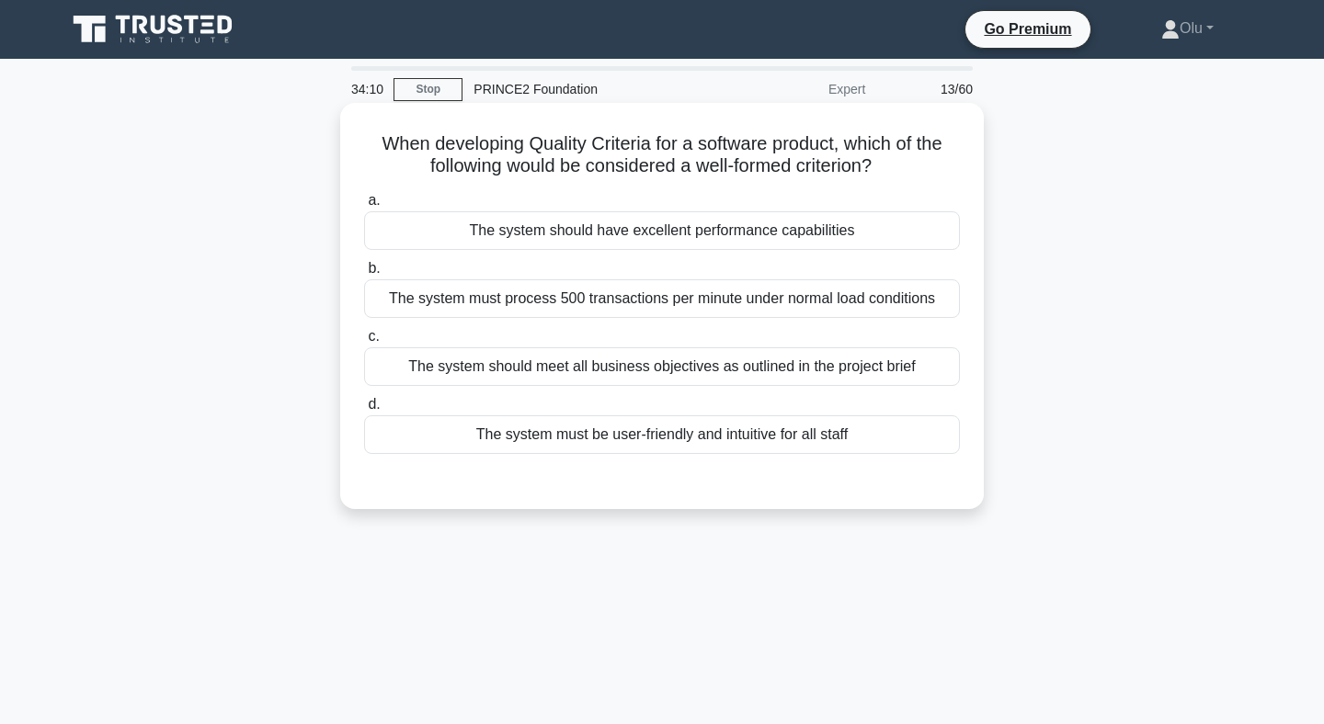
click at [635, 303] on div "The system must process 500 transactions per minute under normal load conditions" at bounding box center [662, 298] width 596 height 39
click at [364, 275] on input "b. The system must process 500 transactions per minute under normal load condit…" at bounding box center [364, 269] width 0 height 12
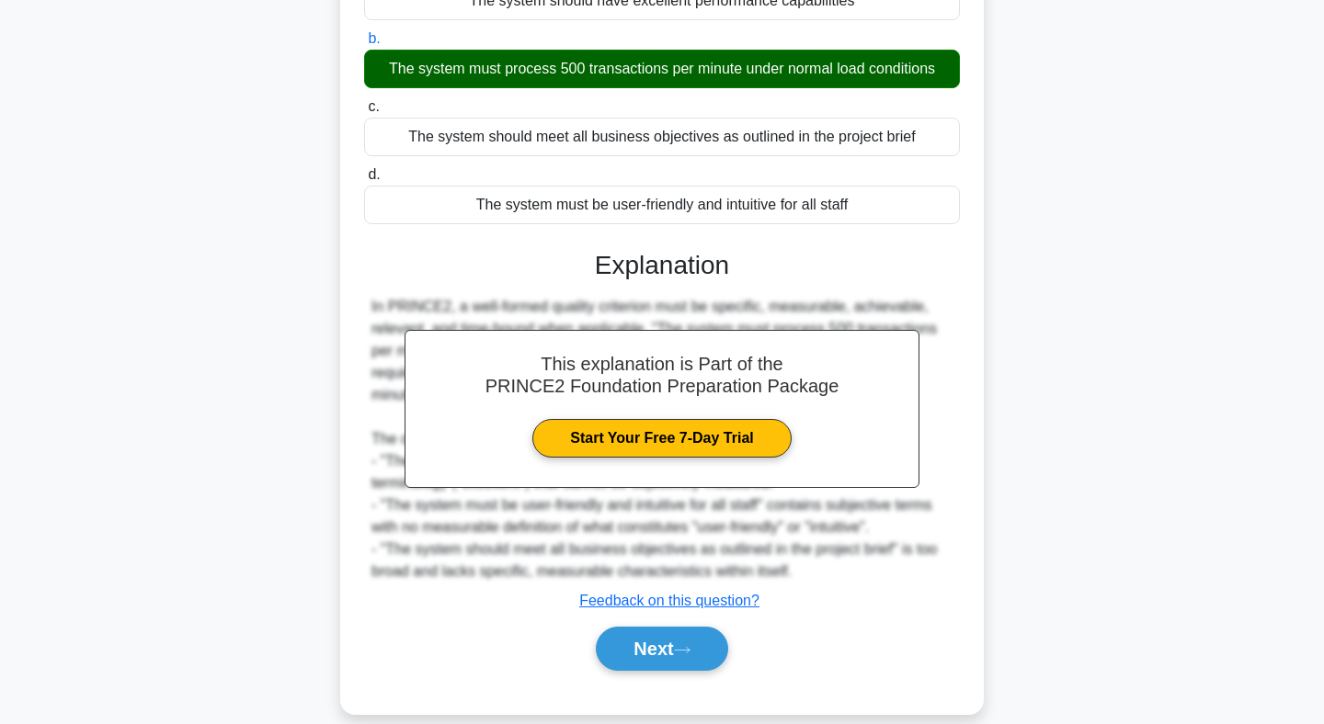
scroll to position [268, 0]
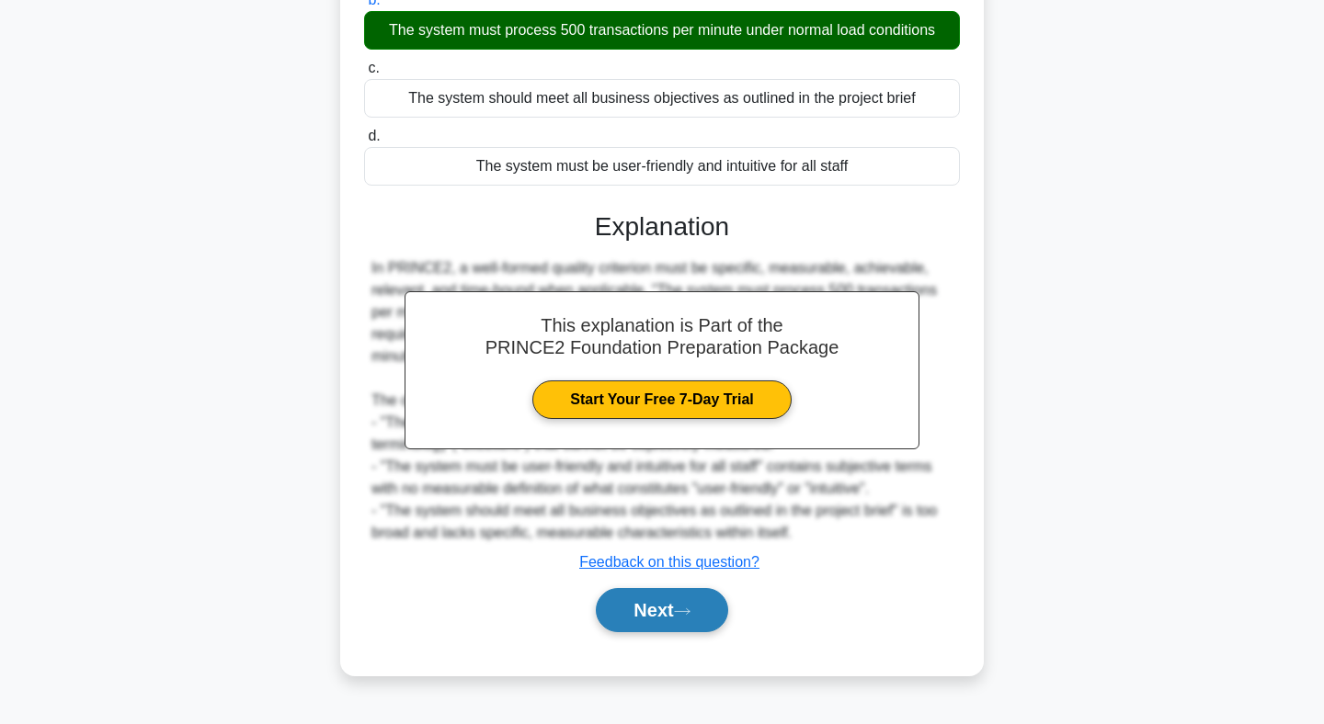
click at [668, 609] on button "Next" at bounding box center [661, 610] width 131 height 44
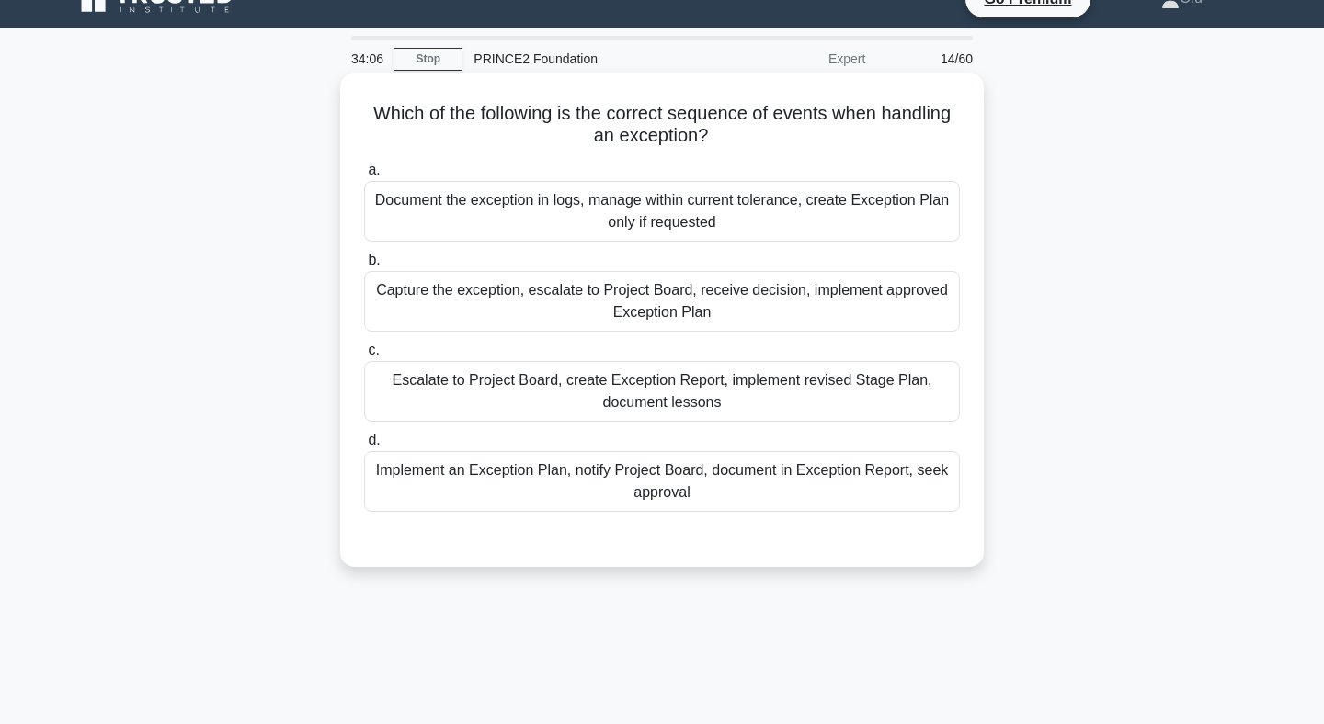
scroll to position [0, 0]
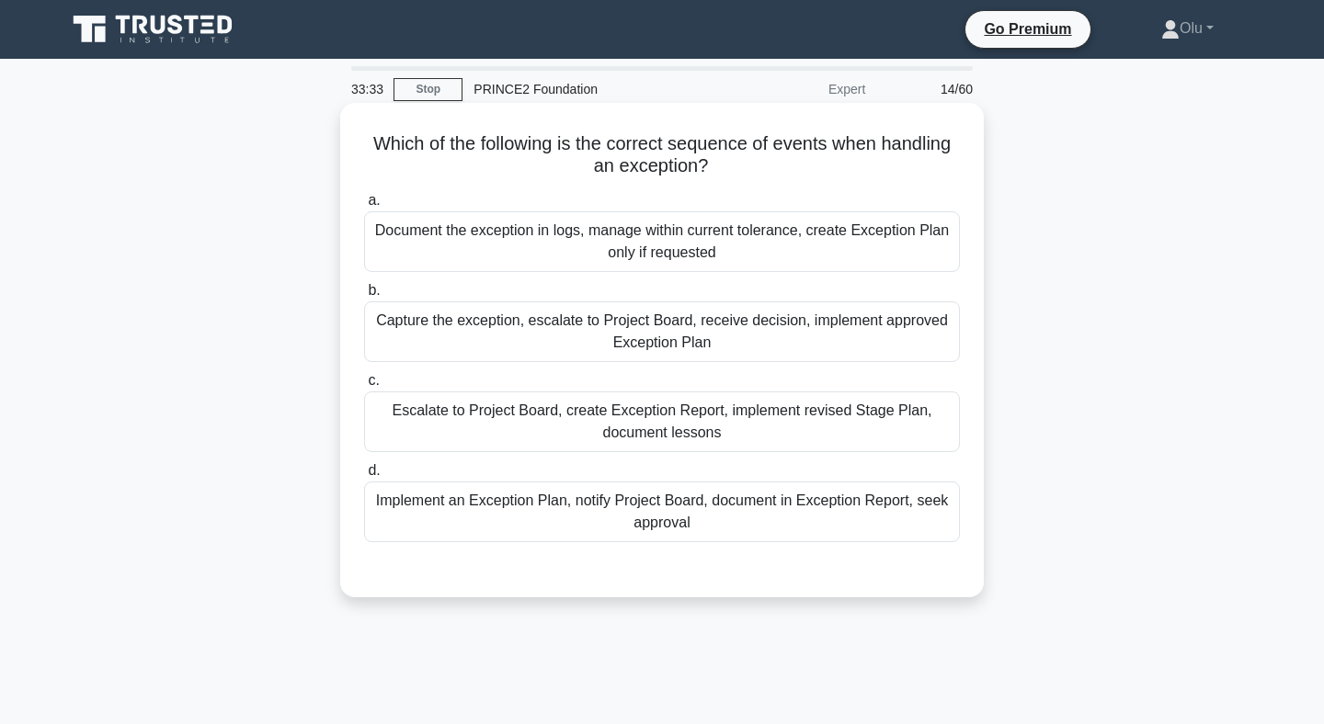
click at [603, 245] on div "Document the exception in logs, manage within current tolerance, create Excepti…" at bounding box center [662, 241] width 596 height 61
click at [364, 207] on input "a. Document the exception in logs, manage within current tolerance, create Exce…" at bounding box center [364, 201] width 0 height 12
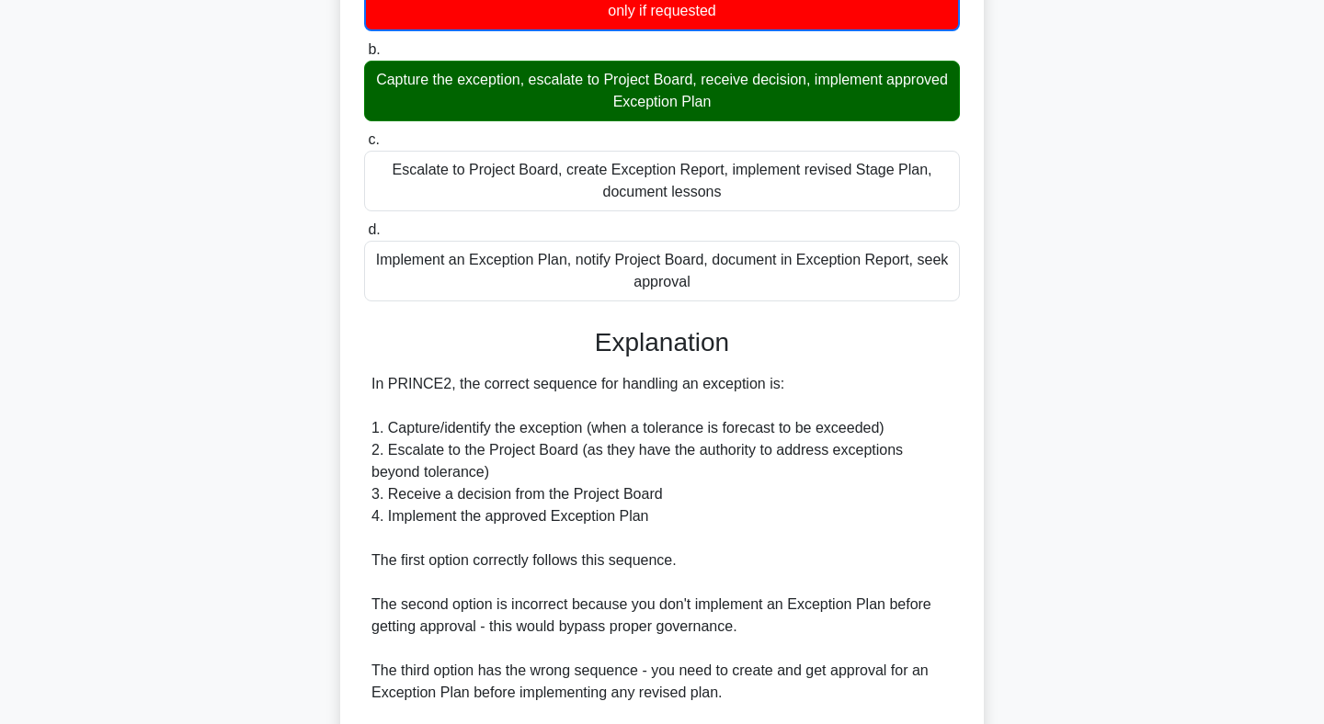
scroll to position [499, 0]
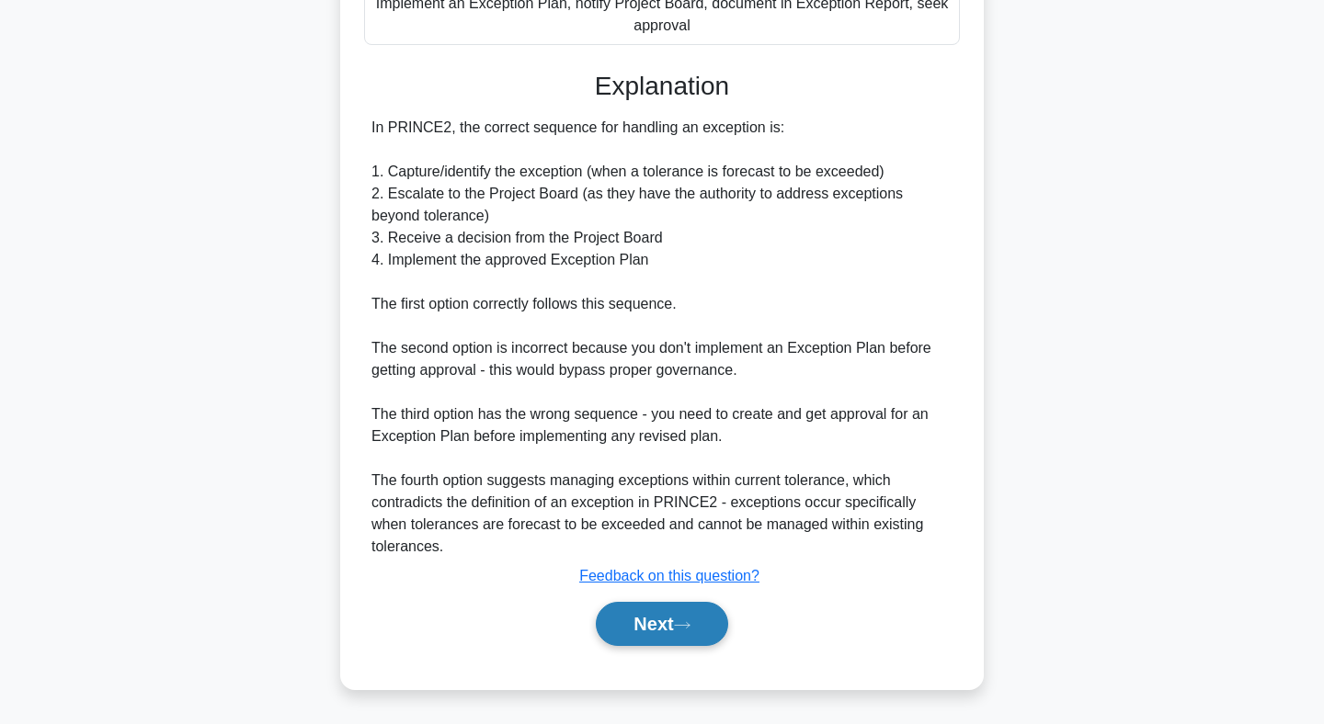
click at [653, 625] on button "Next" at bounding box center [661, 624] width 131 height 44
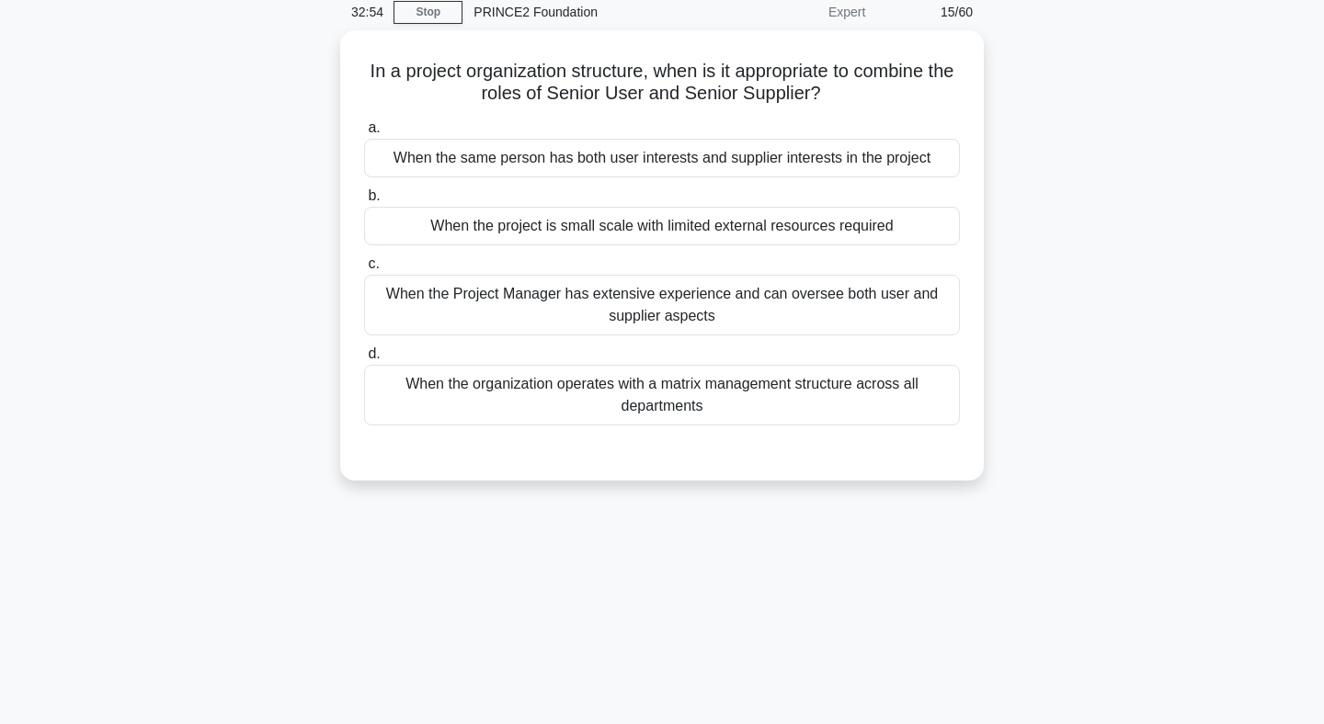
scroll to position [0, 0]
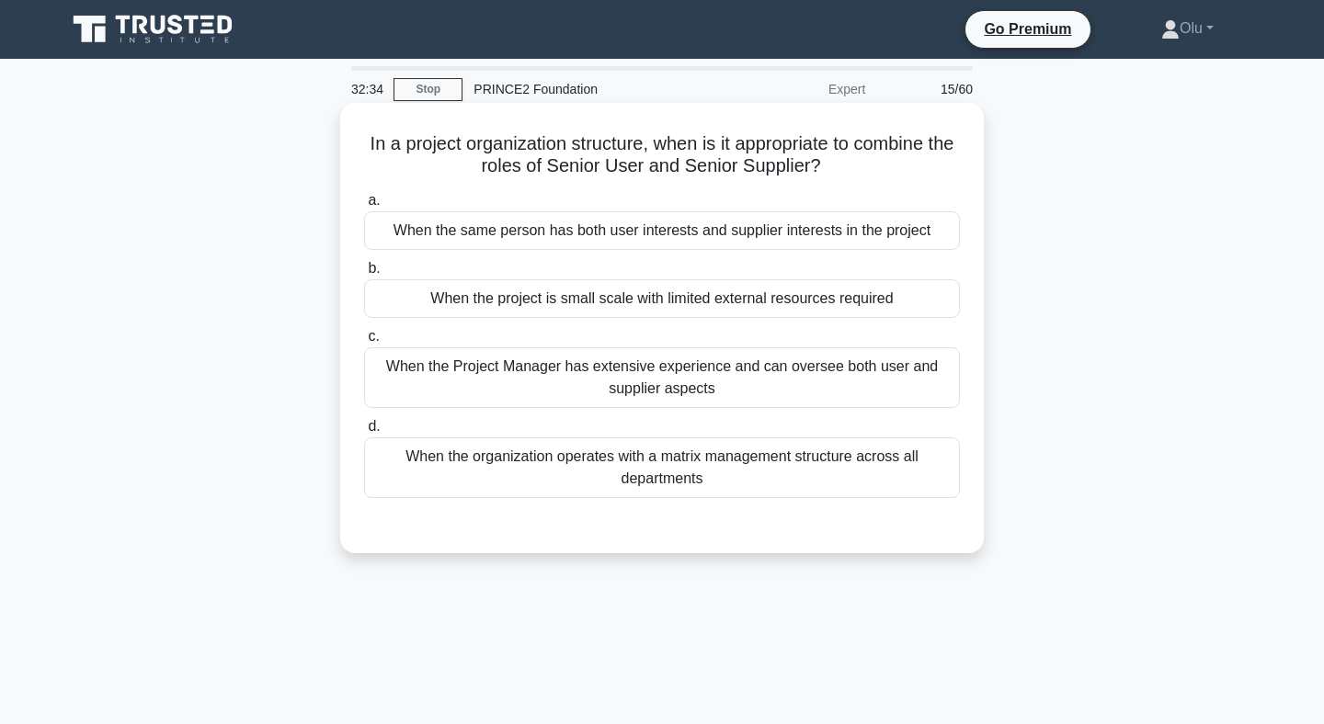
click at [698, 294] on div "When the project is small scale with limited external resources required" at bounding box center [662, 298] width 596 height 39
click at [364, 275] on input "b. When the project is small scale with limited external resources required" at bounding box center [364, 269] width 0 height 12
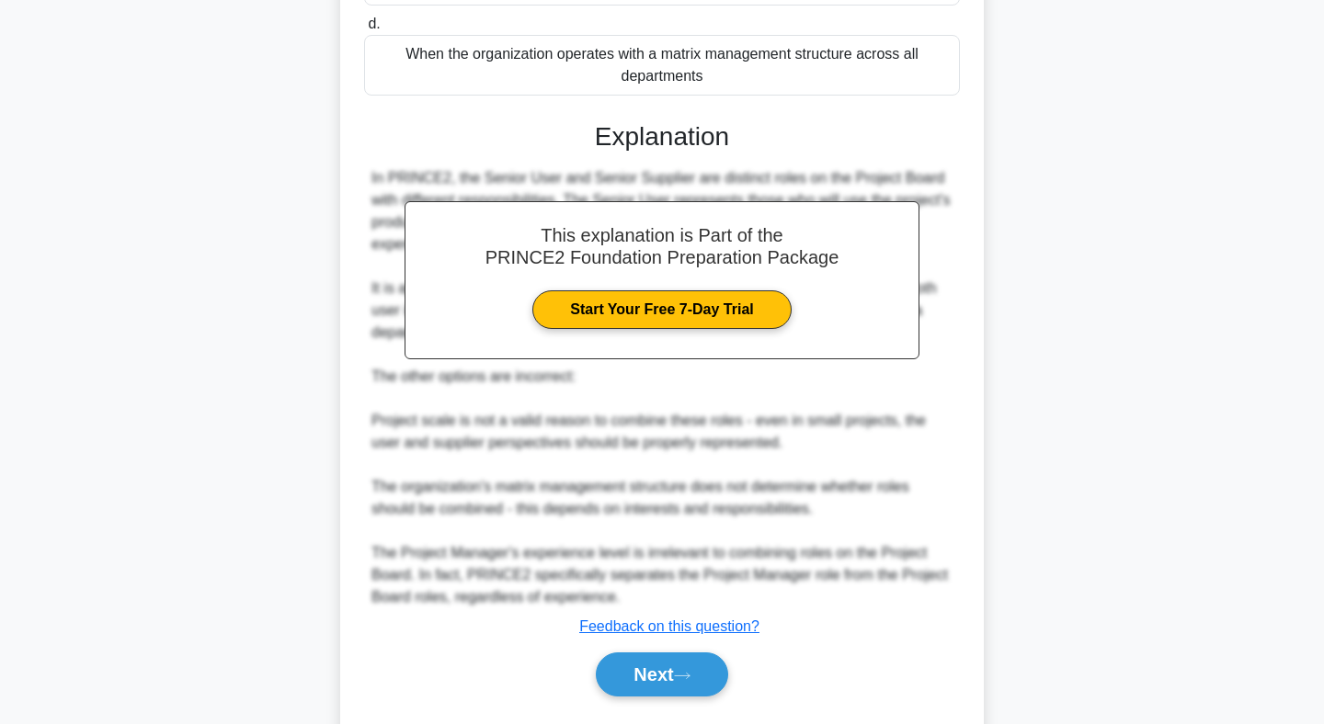
scroll to position [449, 0]
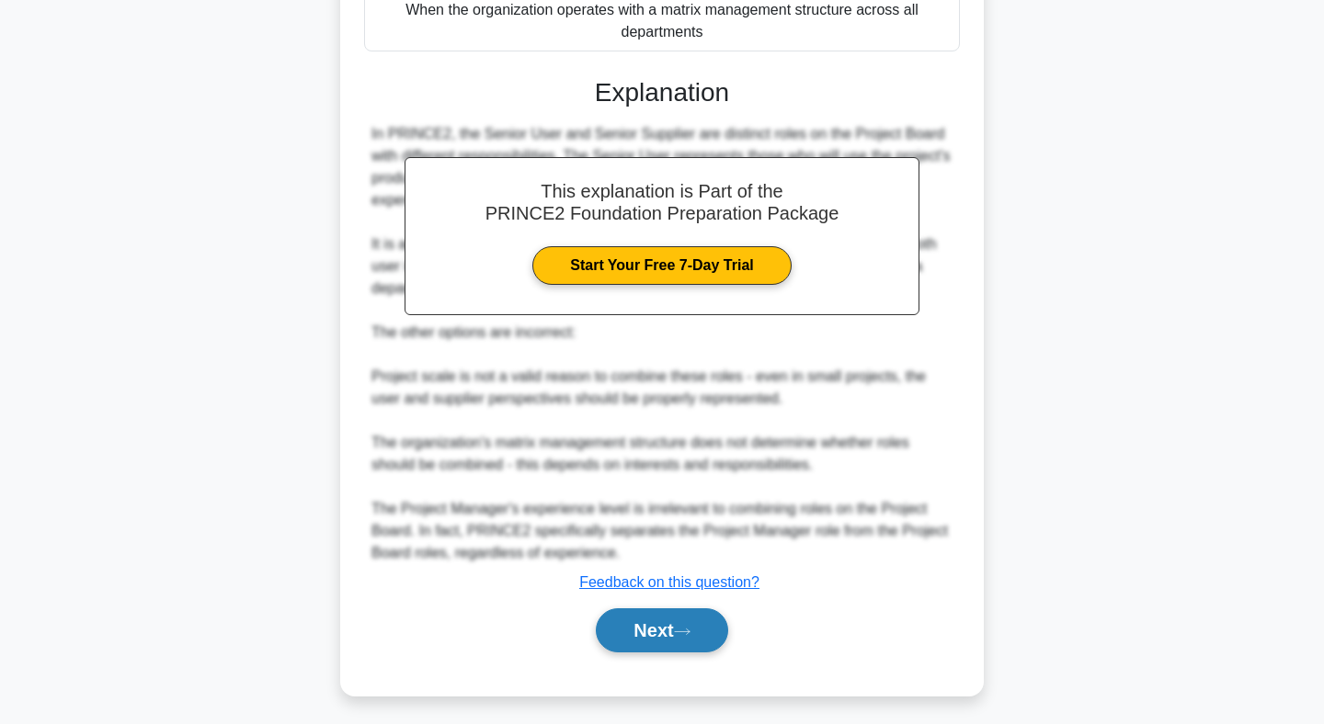
click at [659, 629] on button "Next" at bounding box center [661, 631] width 131 height 44
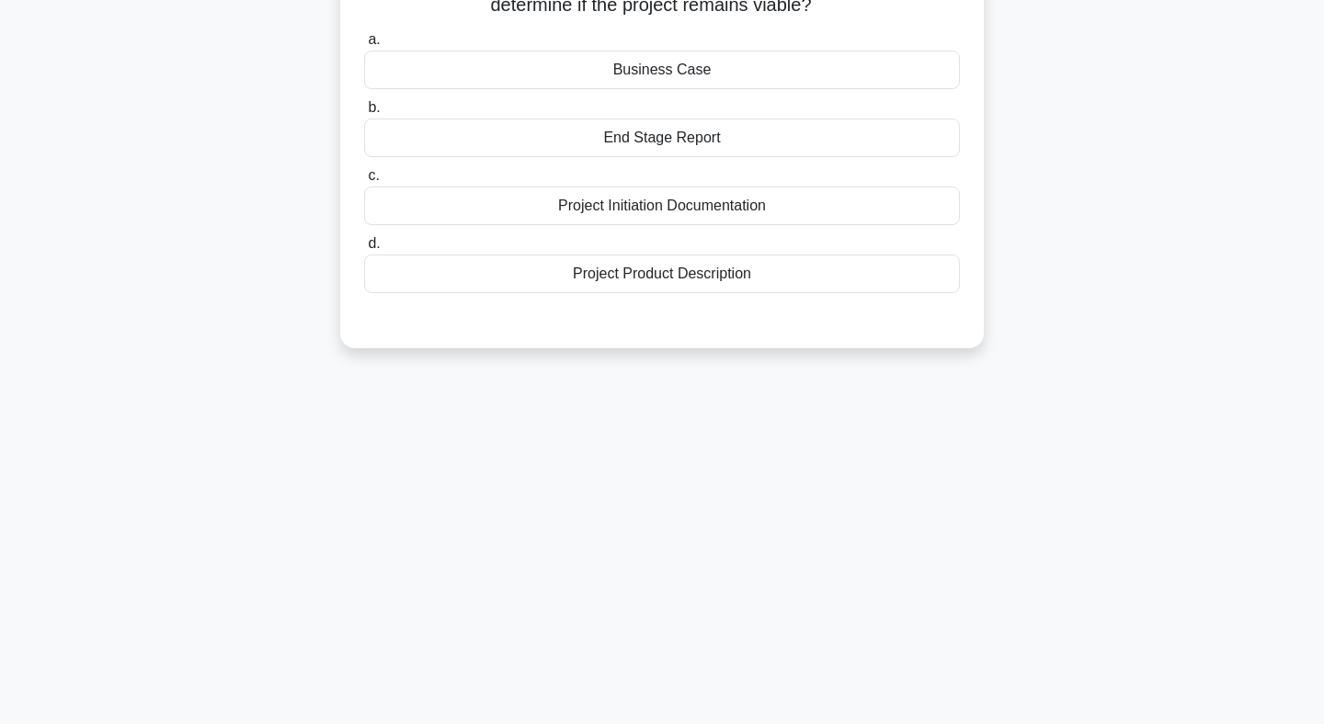
scroll to position [0, 0]
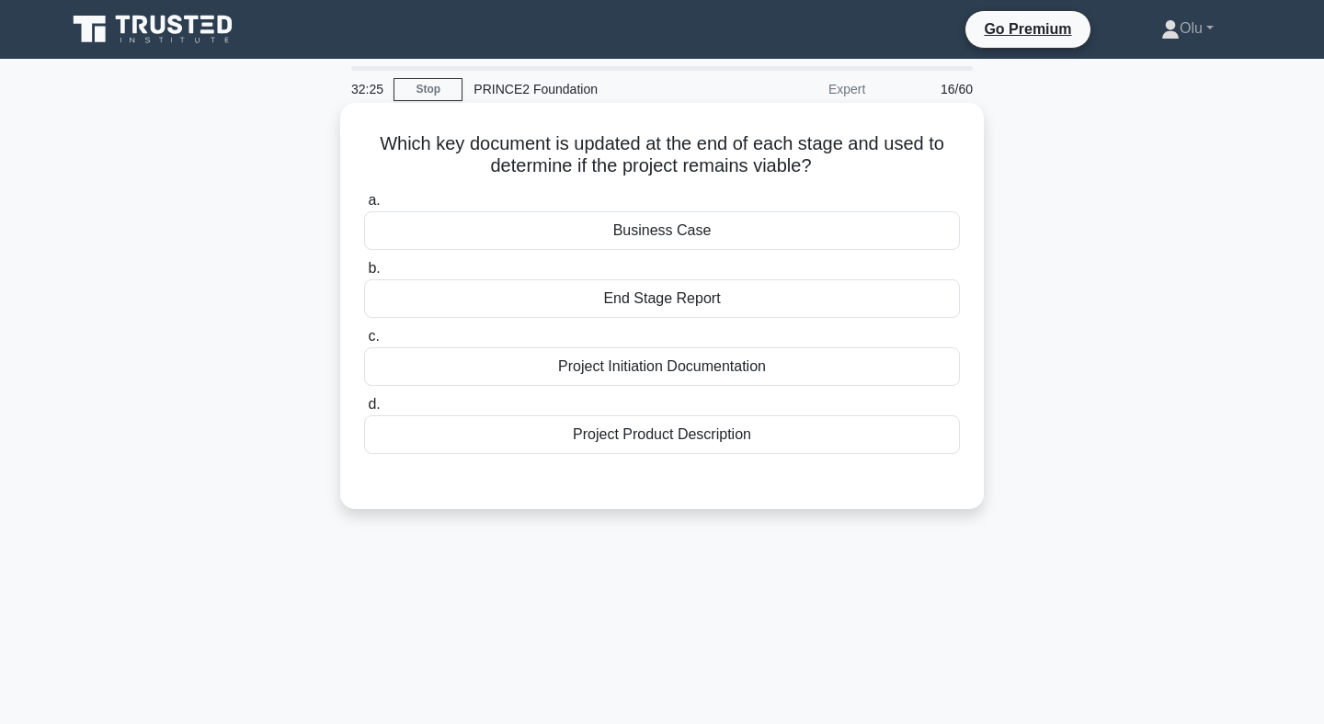
click at [689, 227] on div "Business Case" at bounding box center [662, 230] width 596 height 39
click at [364, 207] on input "a. Business Case" at bounding box center [364, 201] width 0 height 12
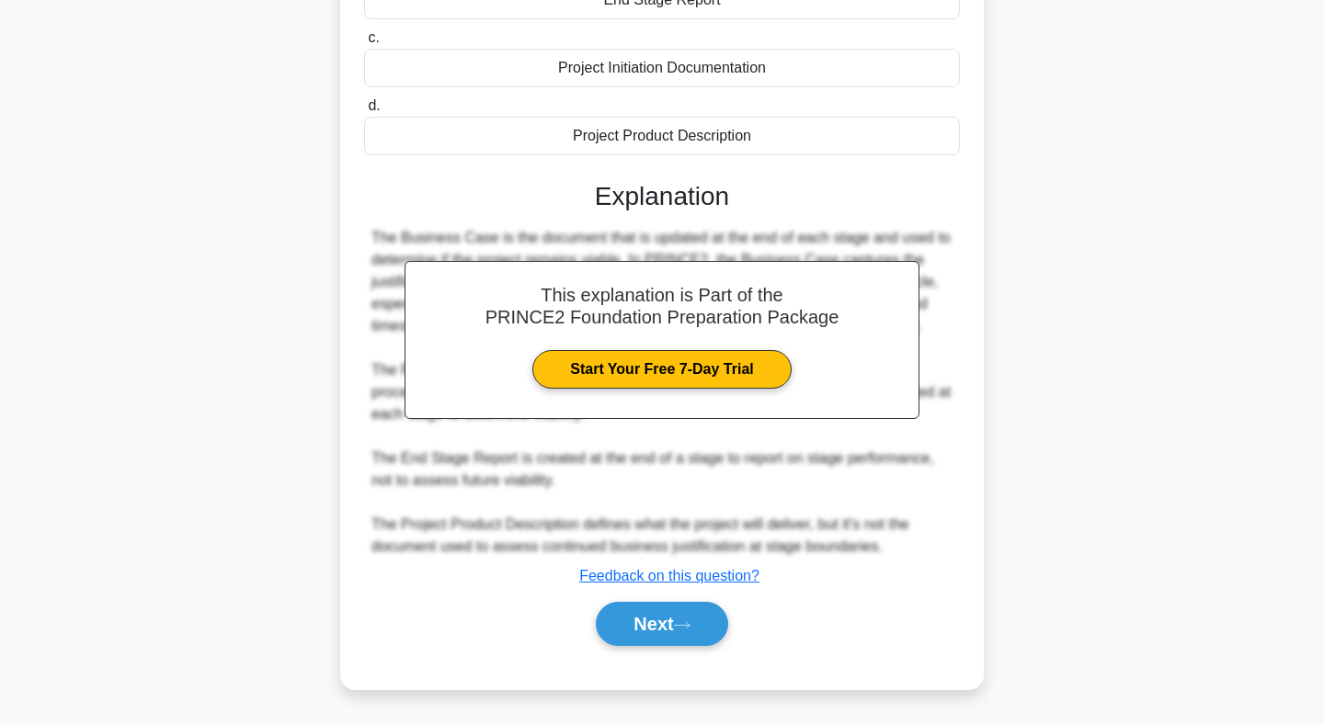
scroll to position [299, 0]
click at [644, 626] on button "Next" at bounding box center [661, 624] width 131 height 44
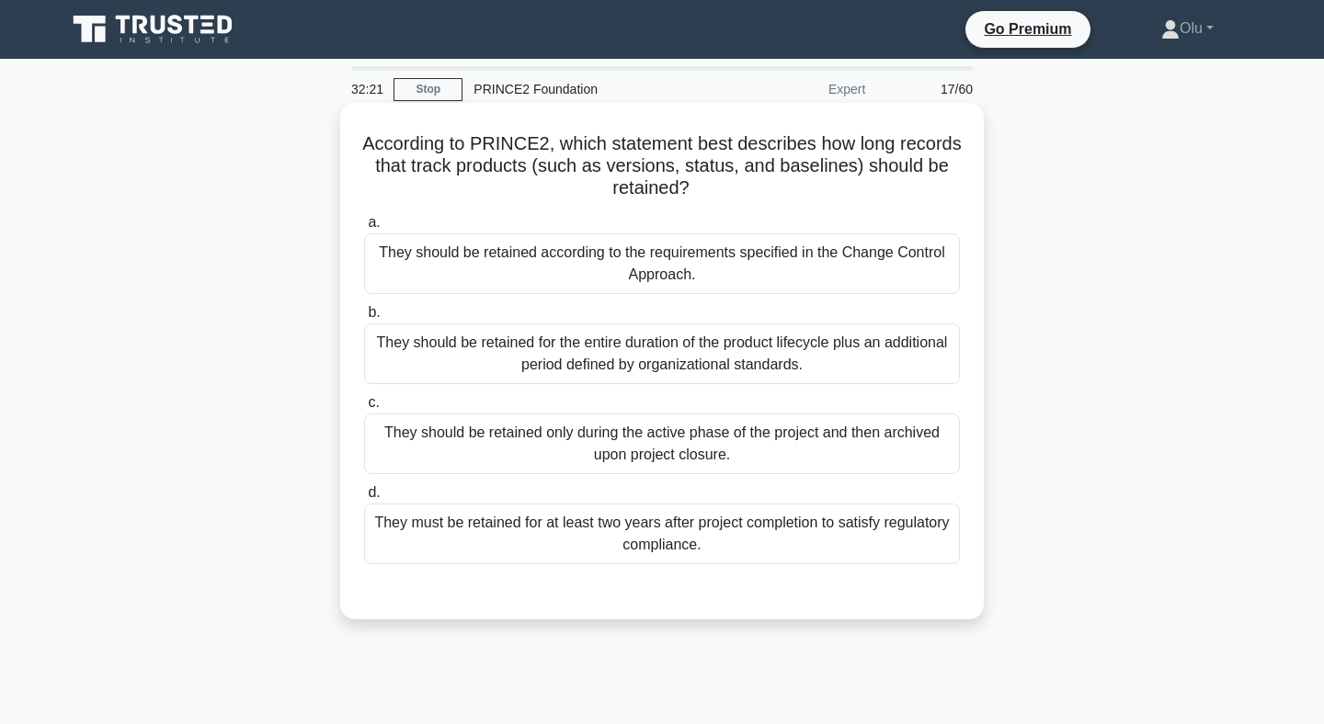
scroll to position [35, 0]
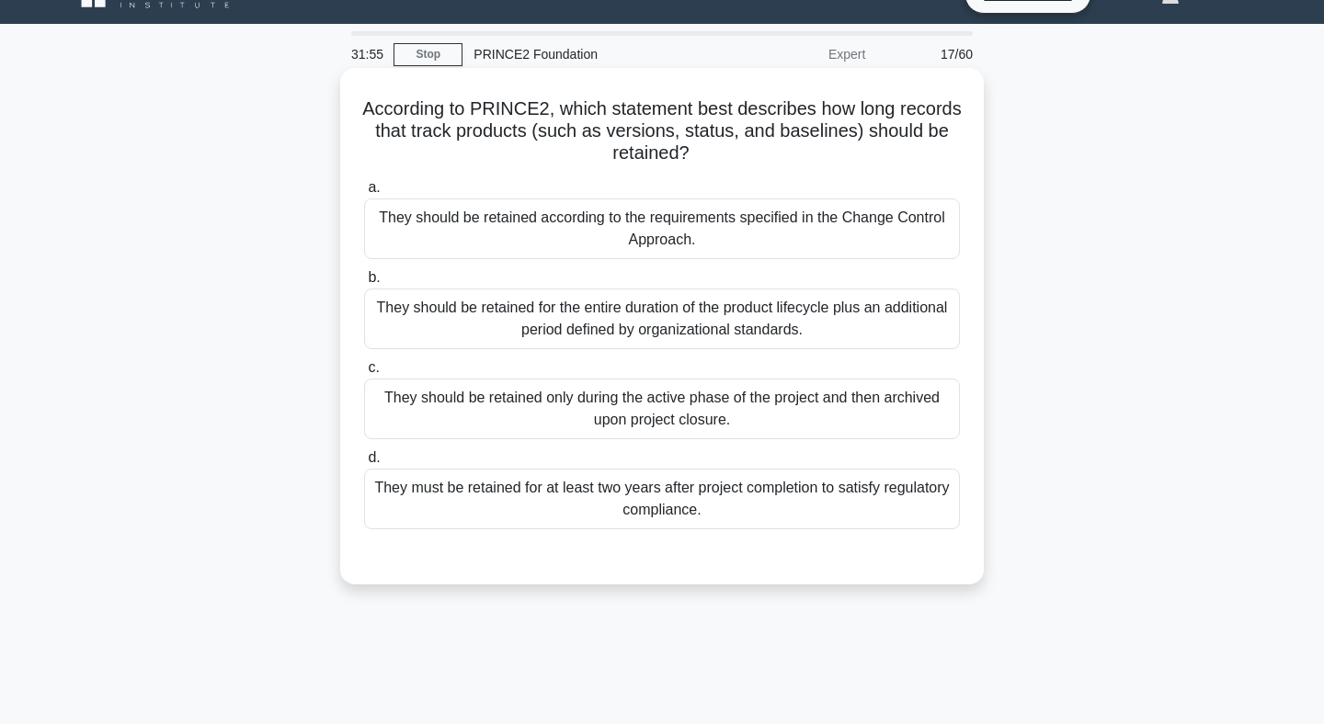
click at [688, 238] on div "They should be retained according to the requirements specified in the Change C…" at bounding box center [662, 229] width 596 height 61
click at [364, 194] on input "a. They should be retained according to the requirements specified in the Chang…" at bounding box center [364, 188] width 0 height 12
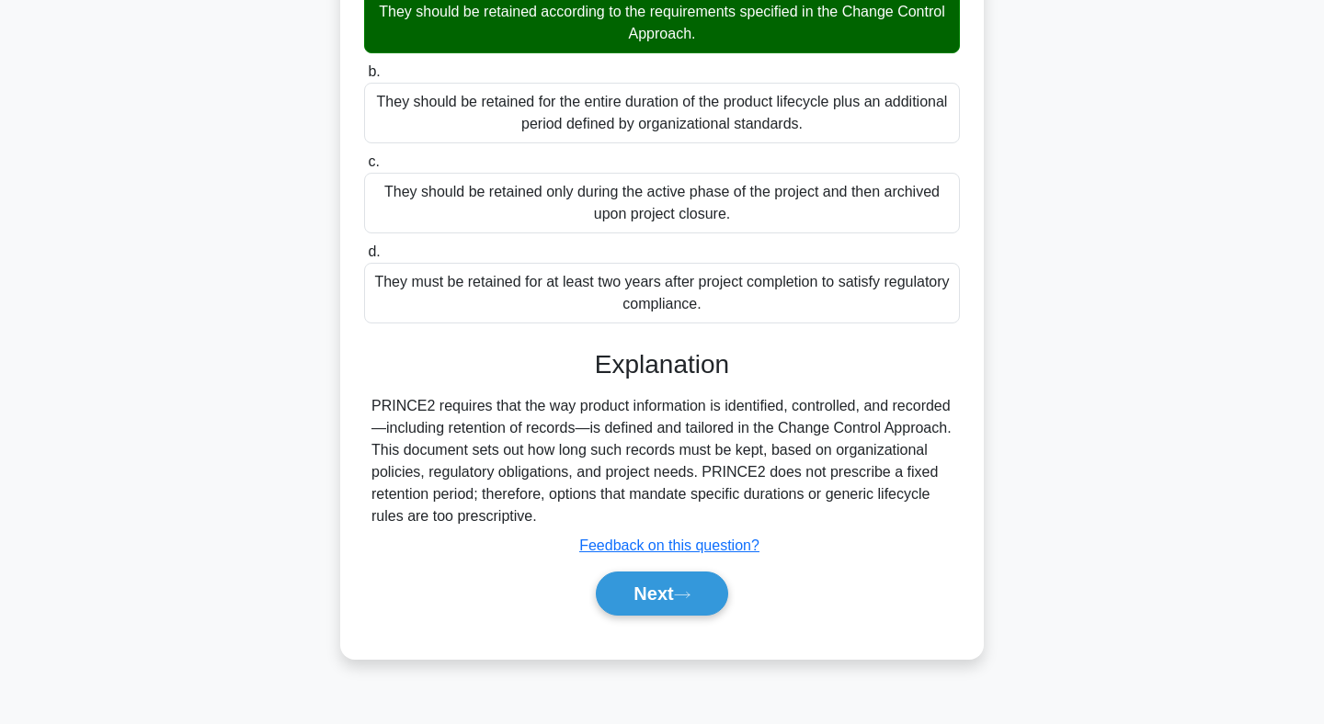
scroll to position [268, 0]
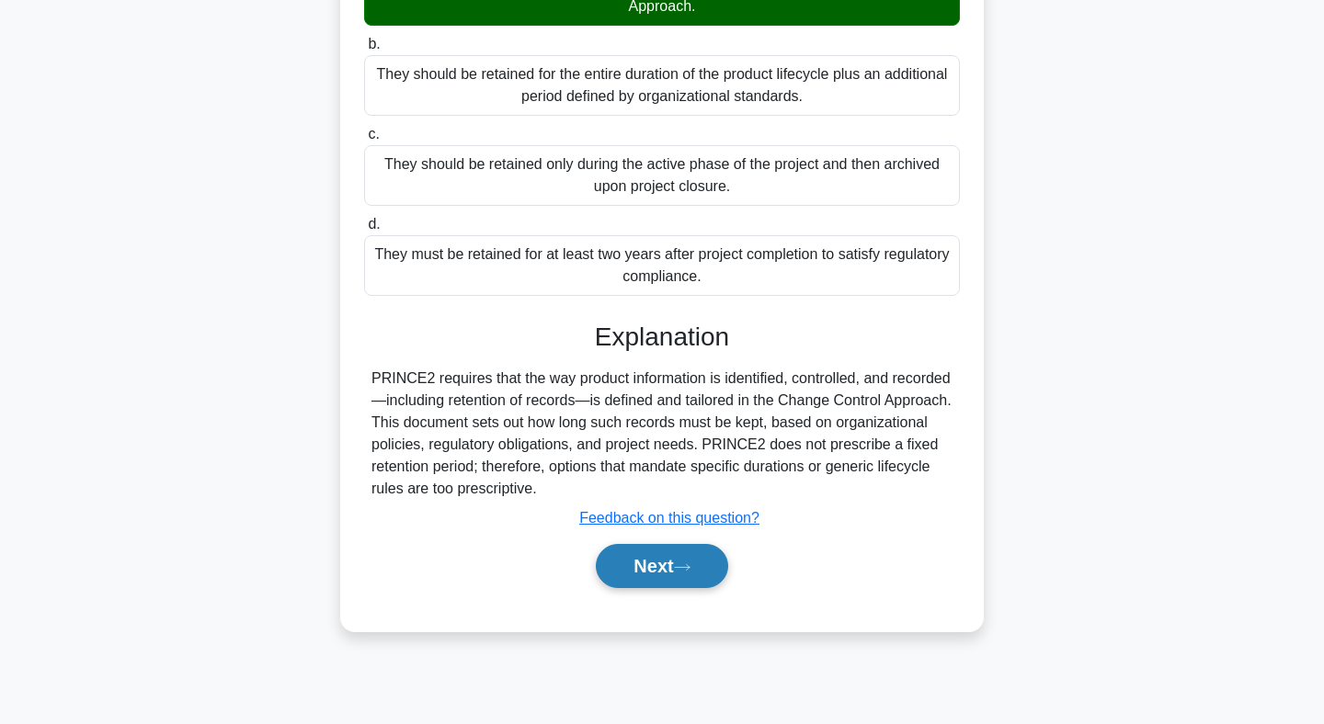
click at [683, 555] on button "Next" at bounding box center [661, 566] width 131 height 44
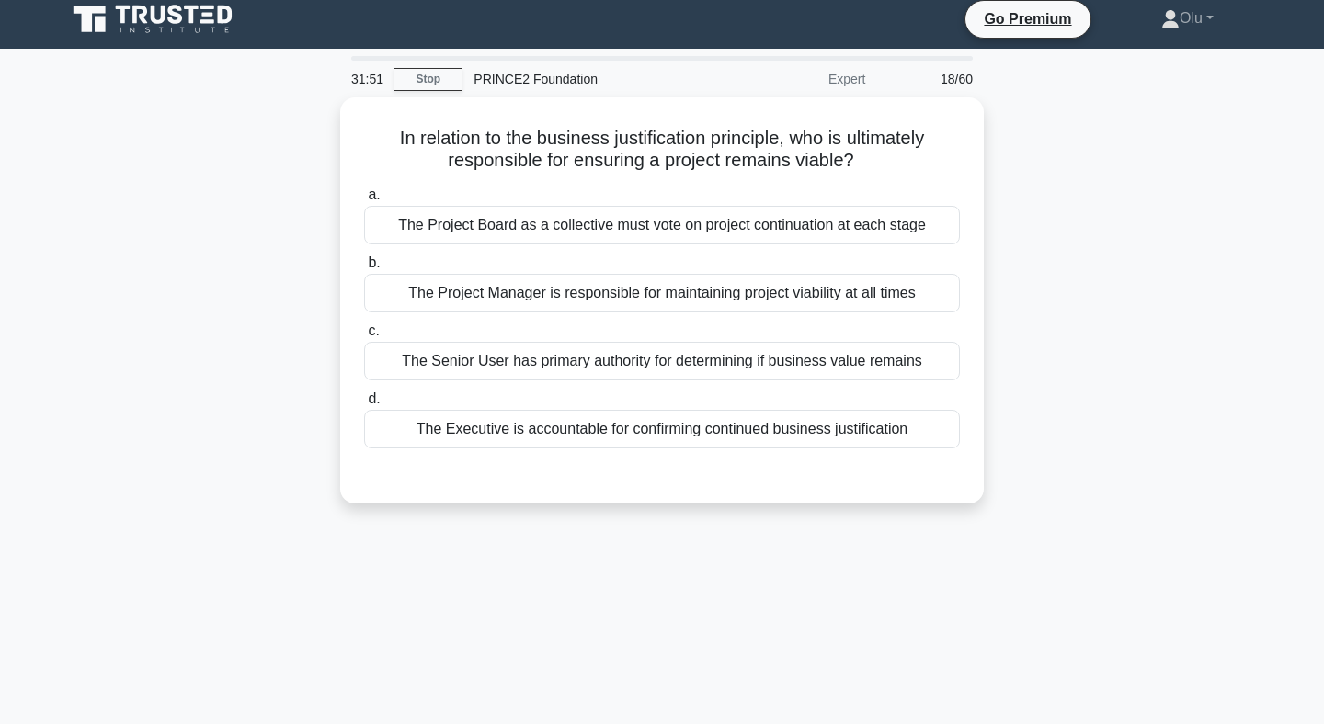
scroll to position [15, 0]
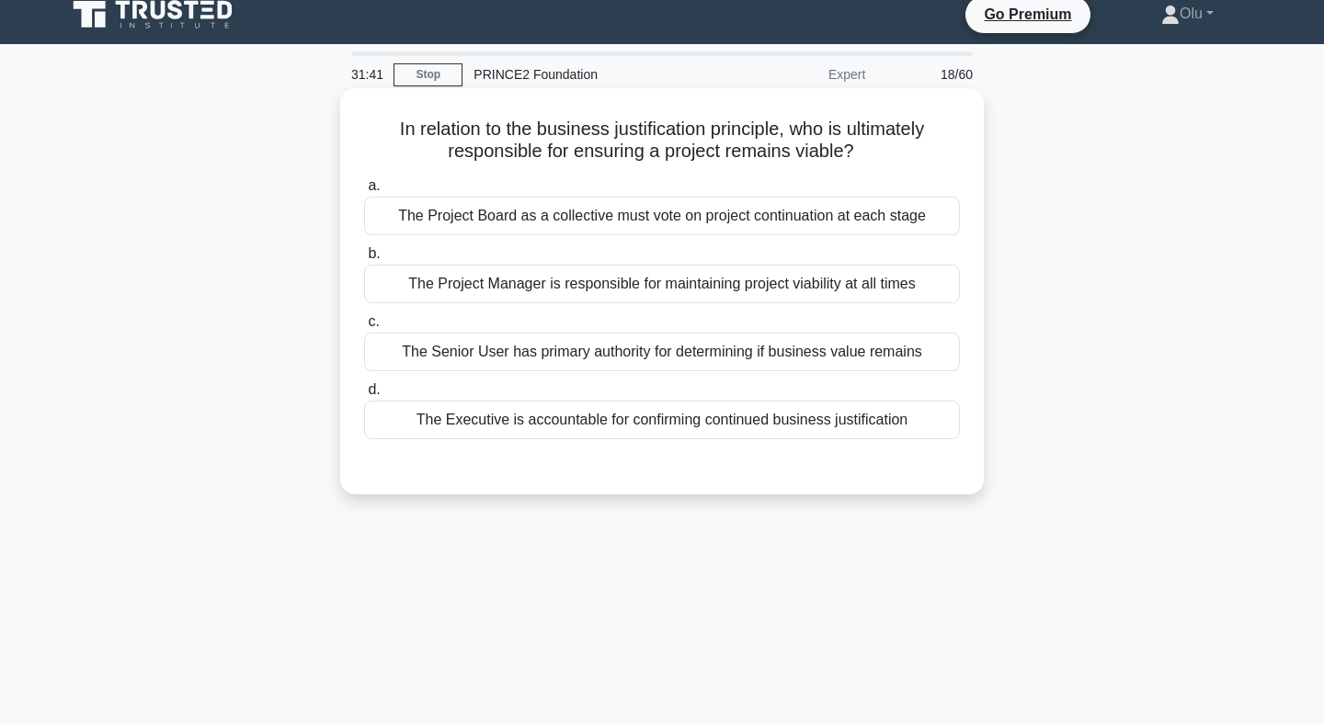
click at [668, 408] on div "The Executive is accountable for confirming continued business justification" at bounding box center [662, 420] width 596 height 39
click at [364, 396] on input "d. The Executive is accountable for confirming continued business justification" at bounding box center [364, 390] width 0 height 12
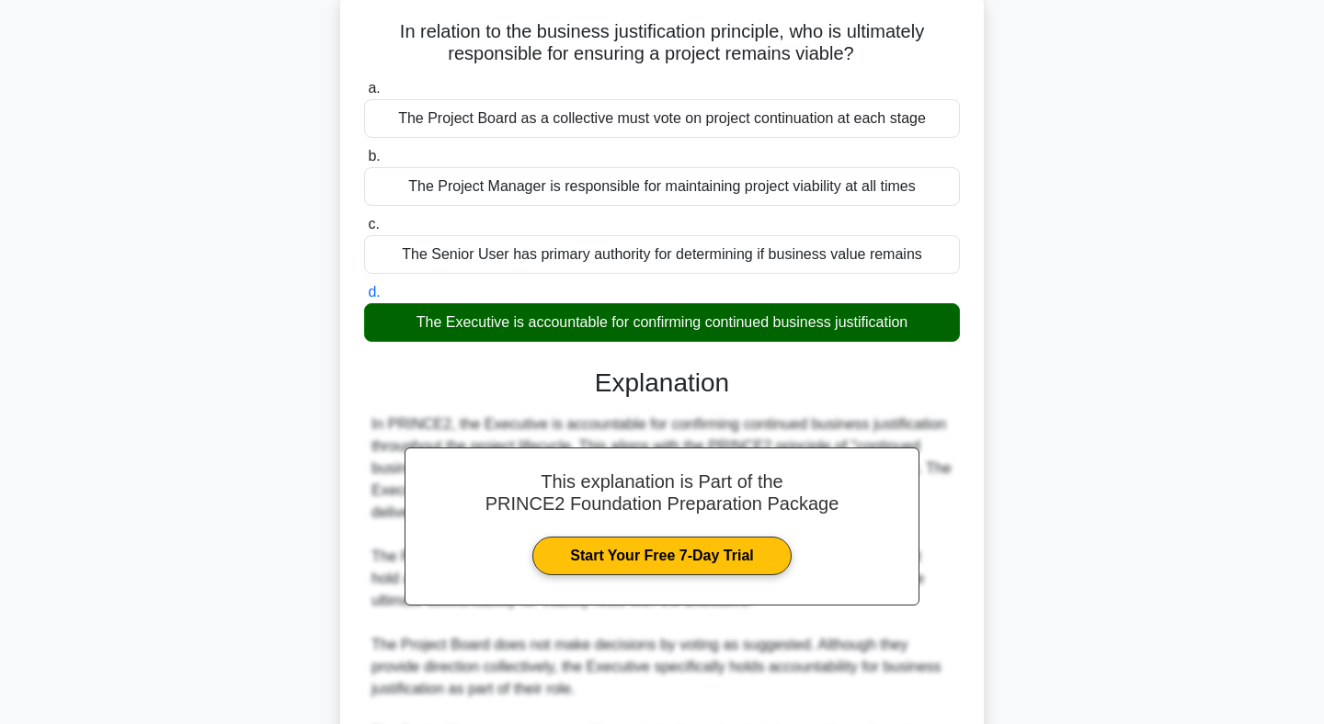
scroll to position [343, 0]
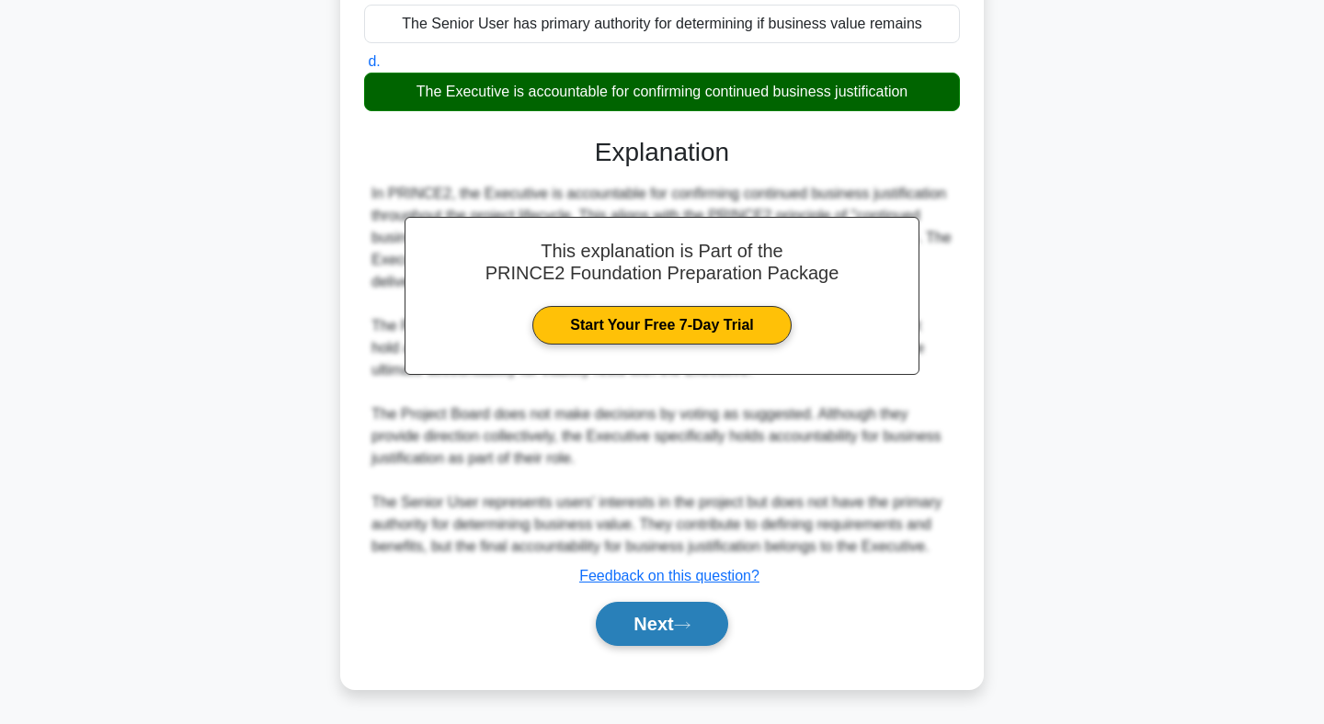
click at [666, 631] on button "Next" at bounding box center [661, 624] width 131 height 44
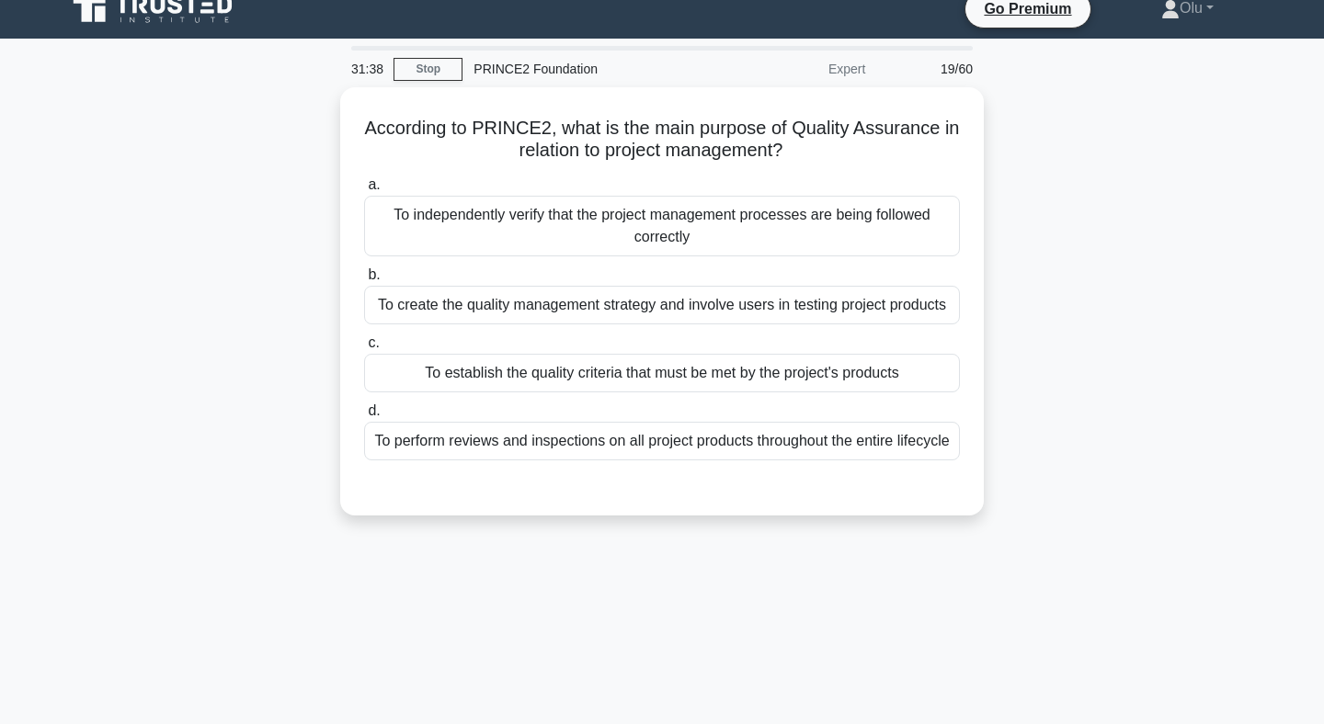
scroll to position [0, 0]
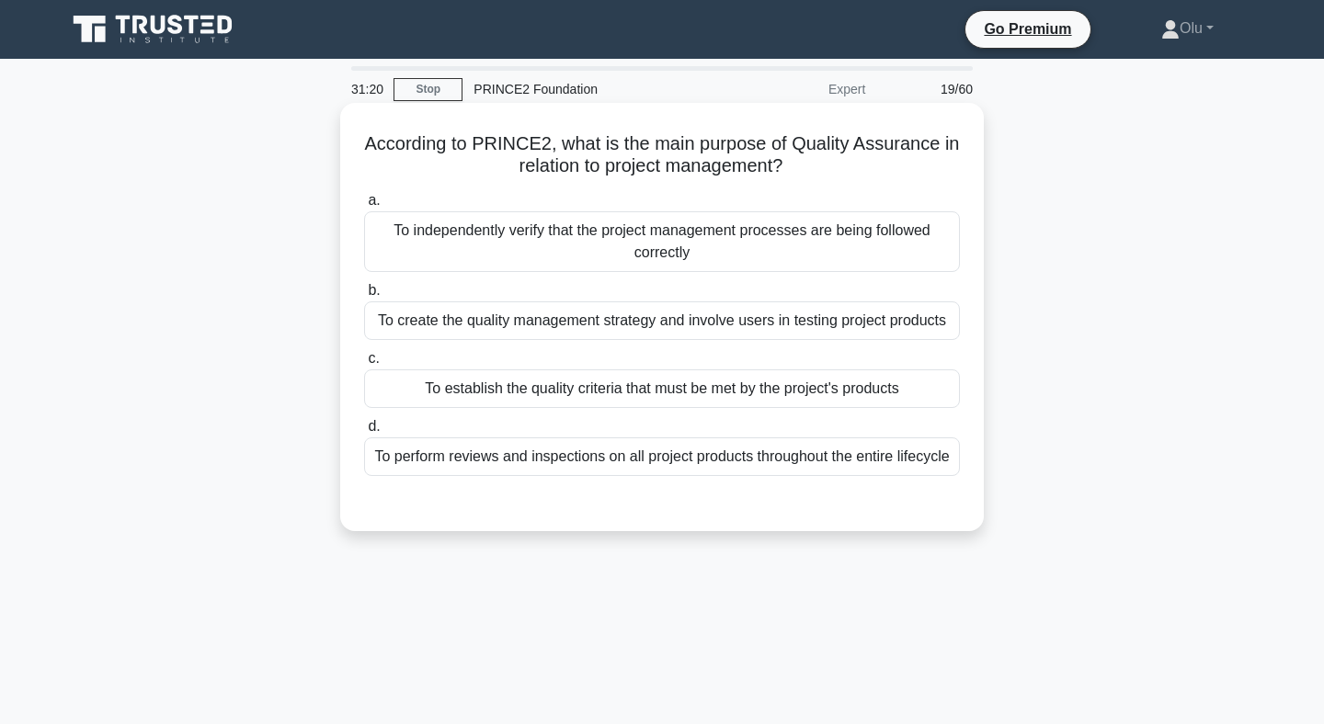
click at [669, 258] on div "To independently verify that the project management processes are being followe…" at bounding box center [662, 241] width 596 height 61
click at [364, 207] on input "a. To independently verify that the project management processes are being foll…" at bounding box center [364, 201] width 0 height 12
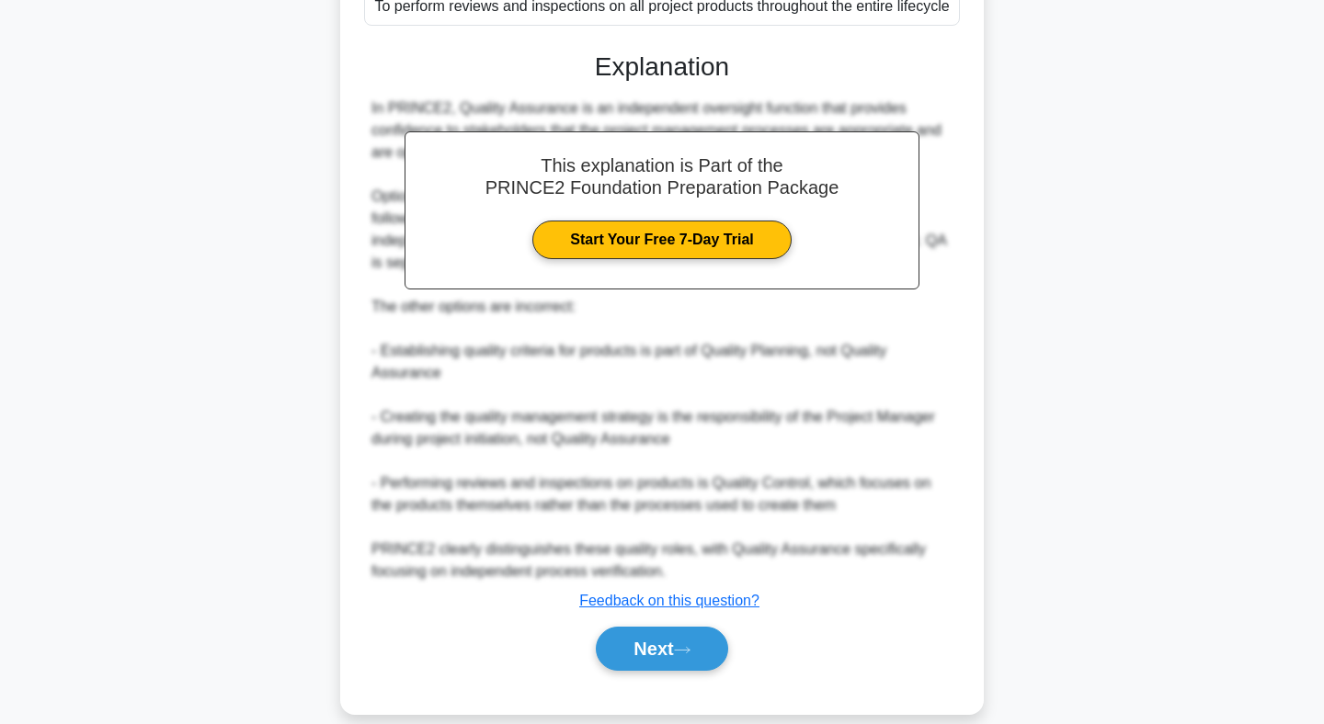
scroll to position [475, 0]
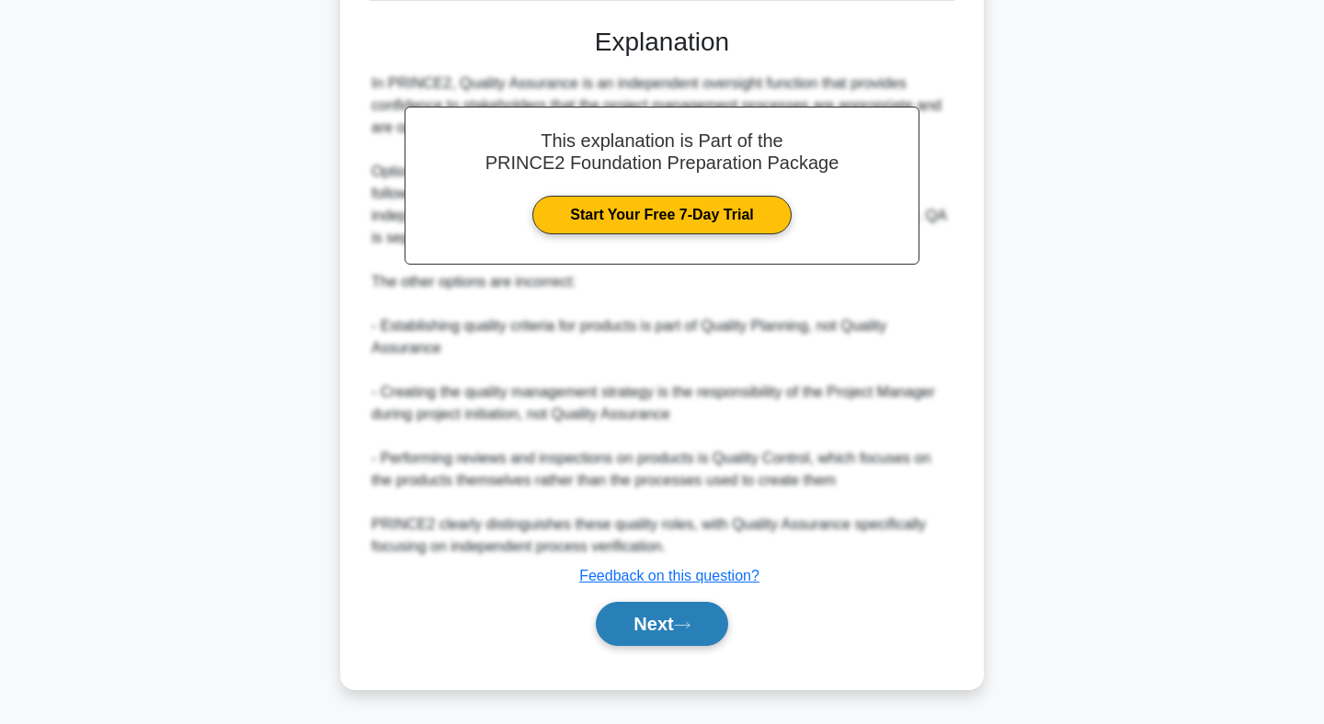
click at [654, 633] on button "Next" at bounding box center [661, 624] width 131 height 44
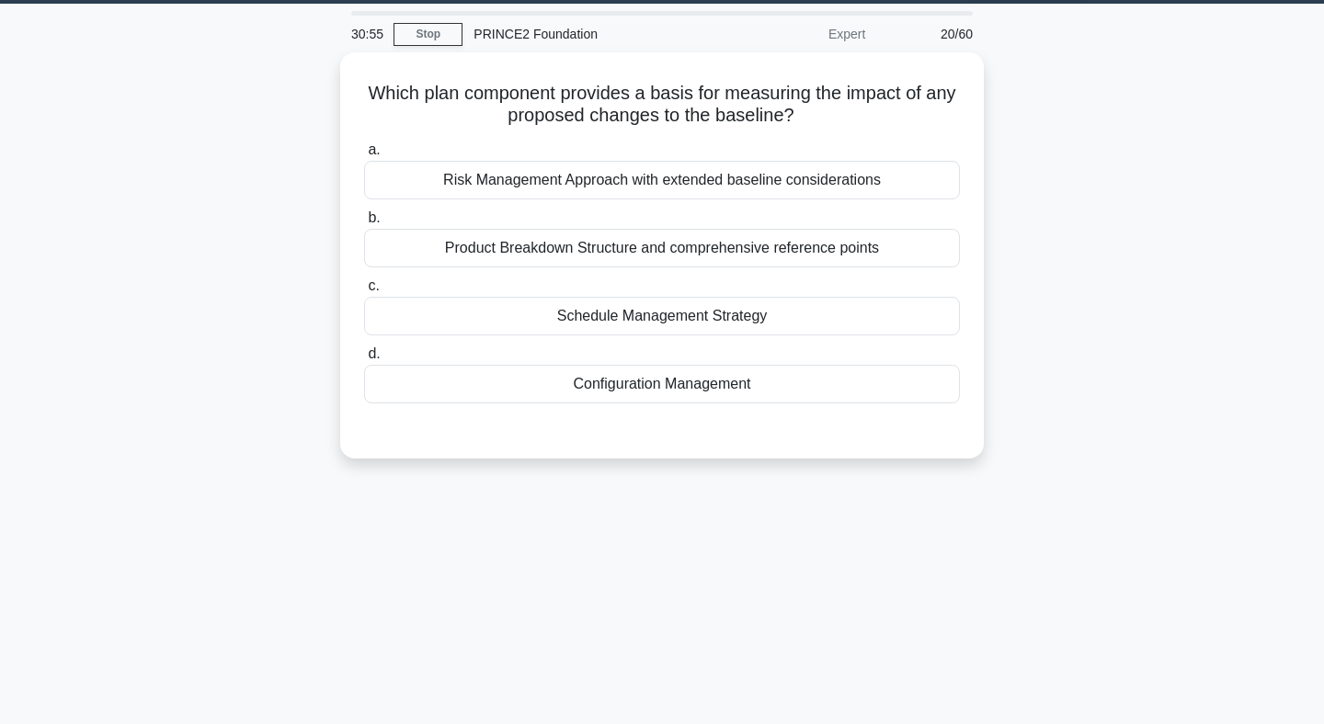
scroll to position [0, 0]
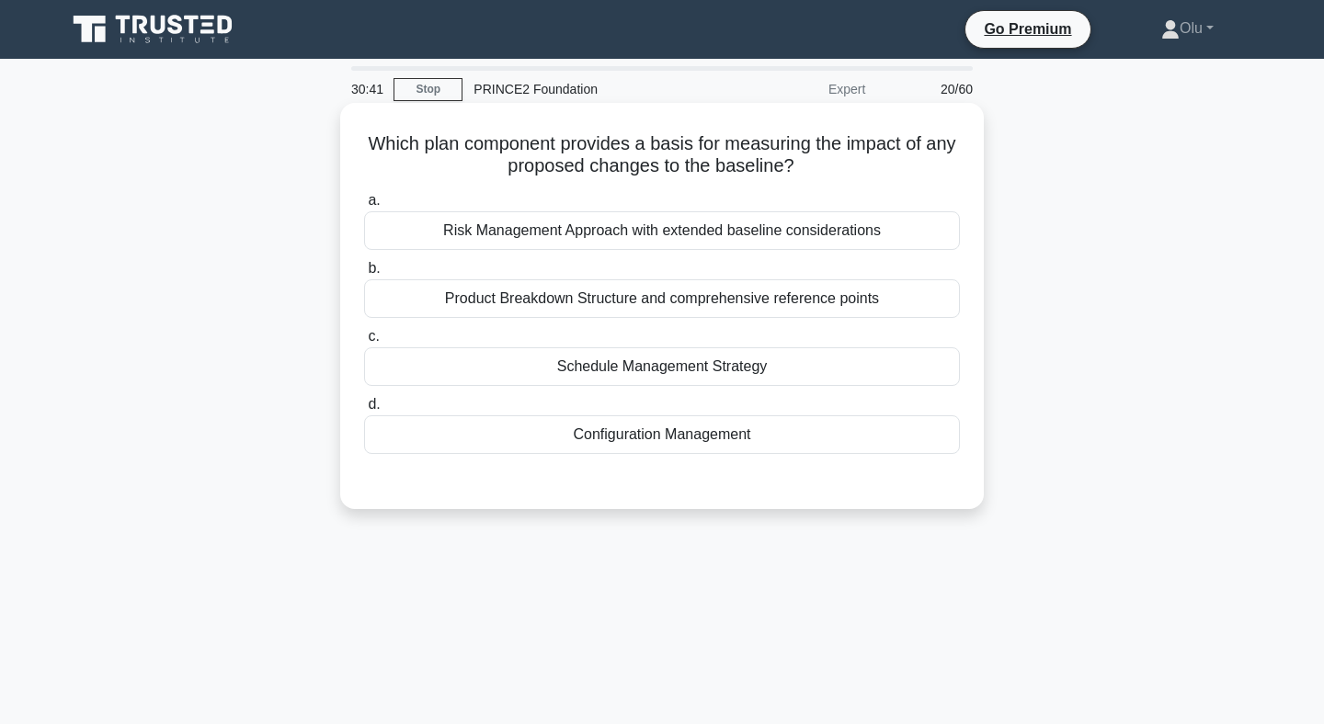
click at [664, 433] on div "Configuration Management" at bounding box center [662, 435] width 596 height 39
click at [364, 411] on input "d. Configuration Management" at bounding box center [364, 405] width 0 height 12
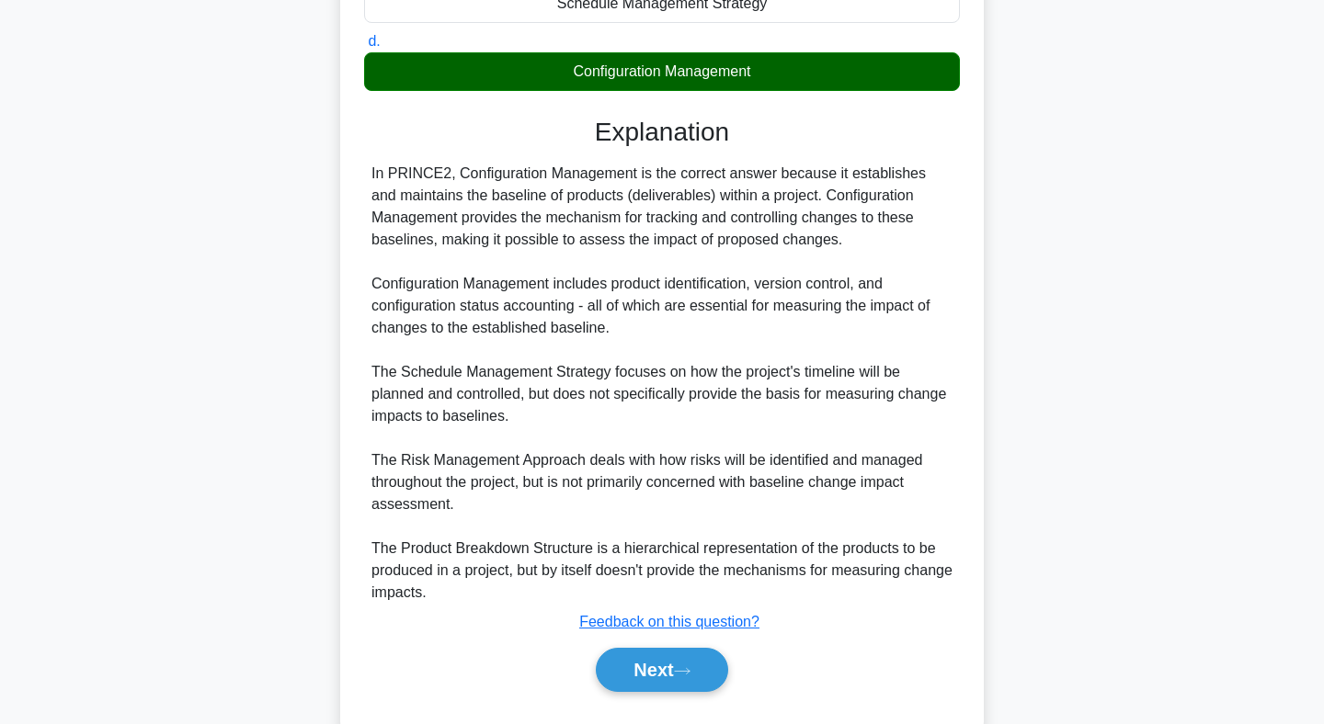
scroll to position [409, 0]
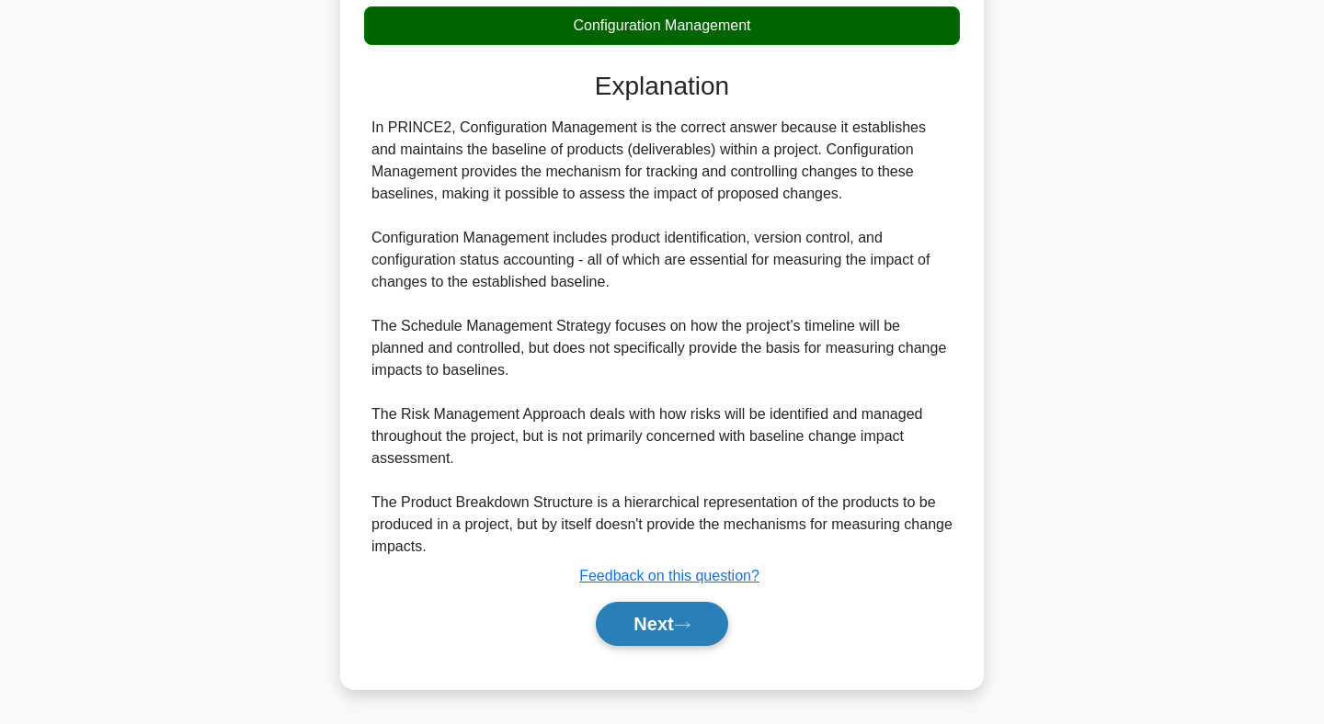
click at [667, 627] on button "Next" at bounding box center [661, 624] width 131 height 44
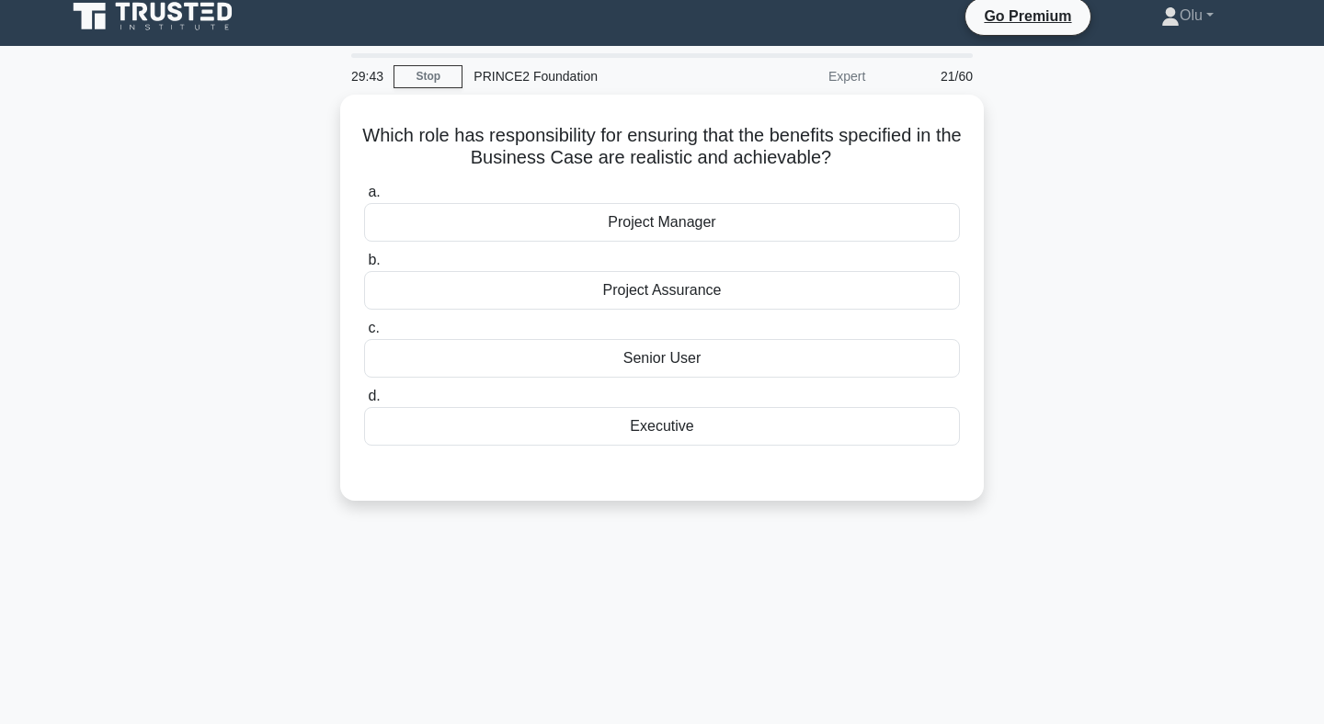
scroll to position [0, 0]
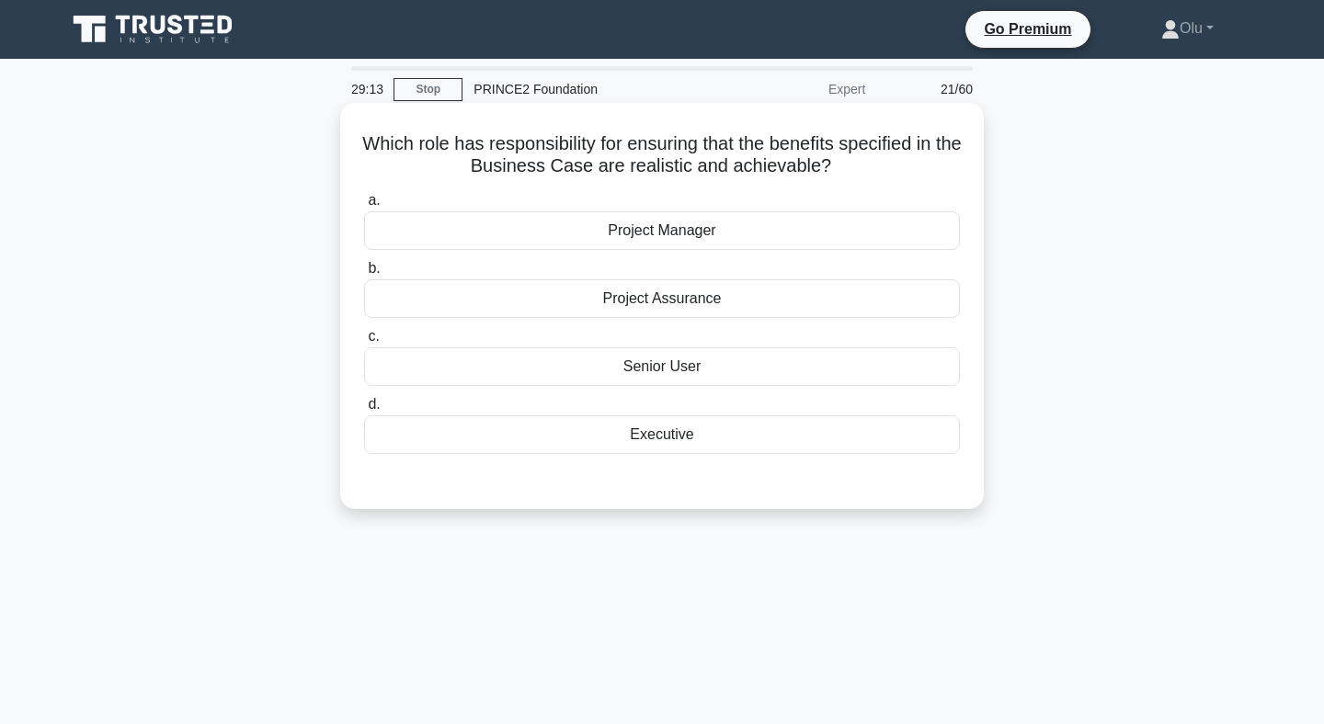
click at [674, 373] on div "Senior User" at bounding box center [662, 366] width 596 height 39
click at [364, 343] on input "c. Senior User" at bounding box center [364, 337] width 0 height 12
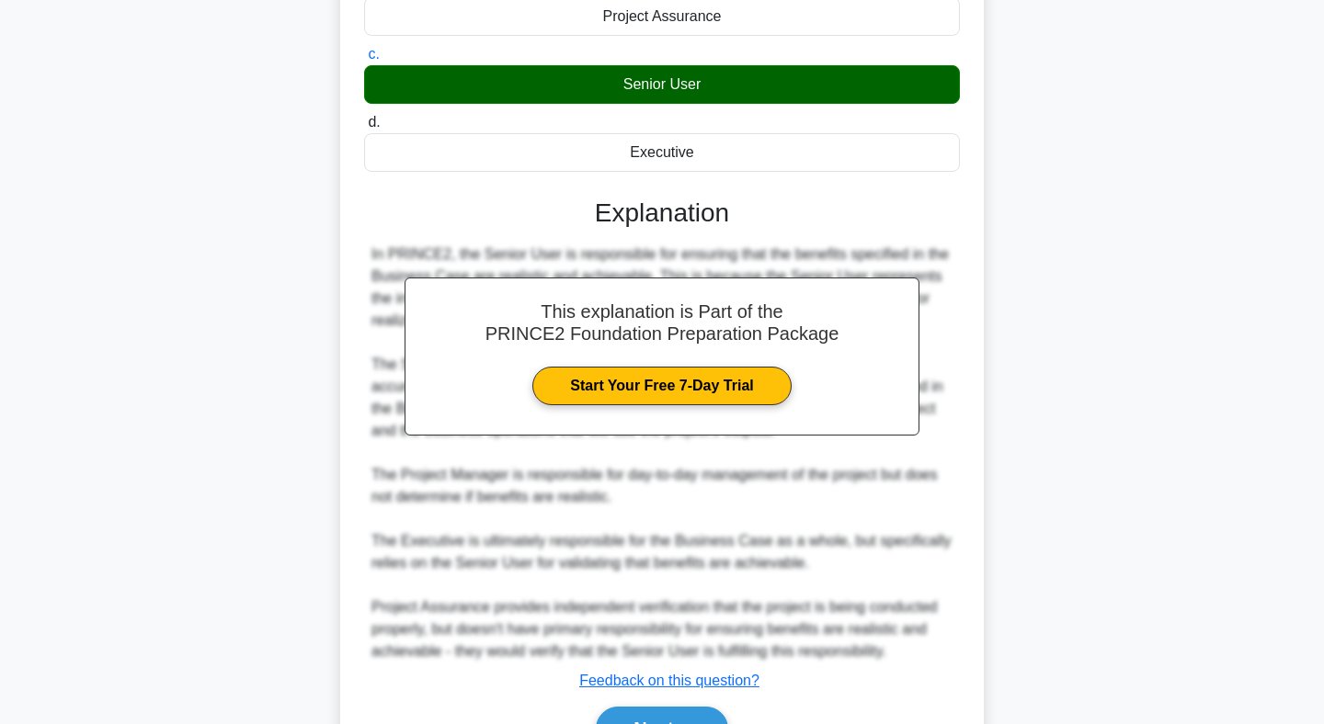
scroll to position [387, 0]
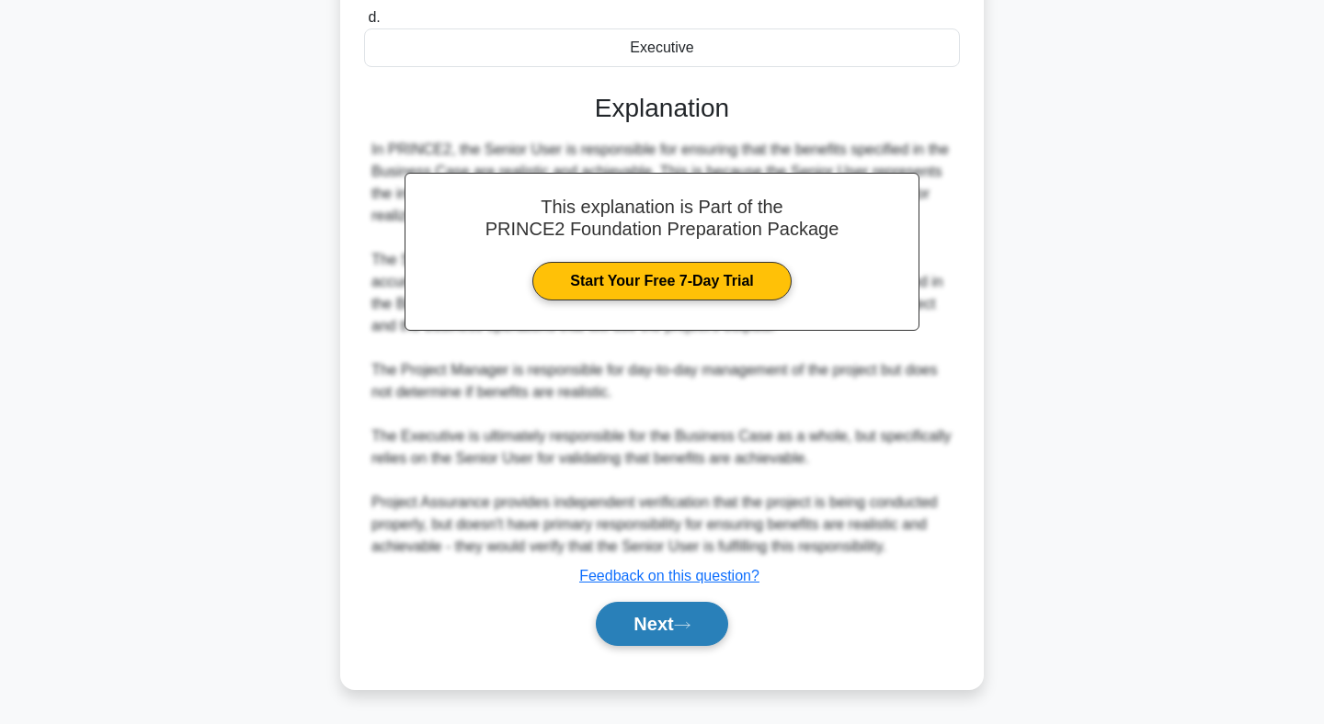
click at [648, 625] on button "Next" at bounding box center [661, 624] width 131 height 44
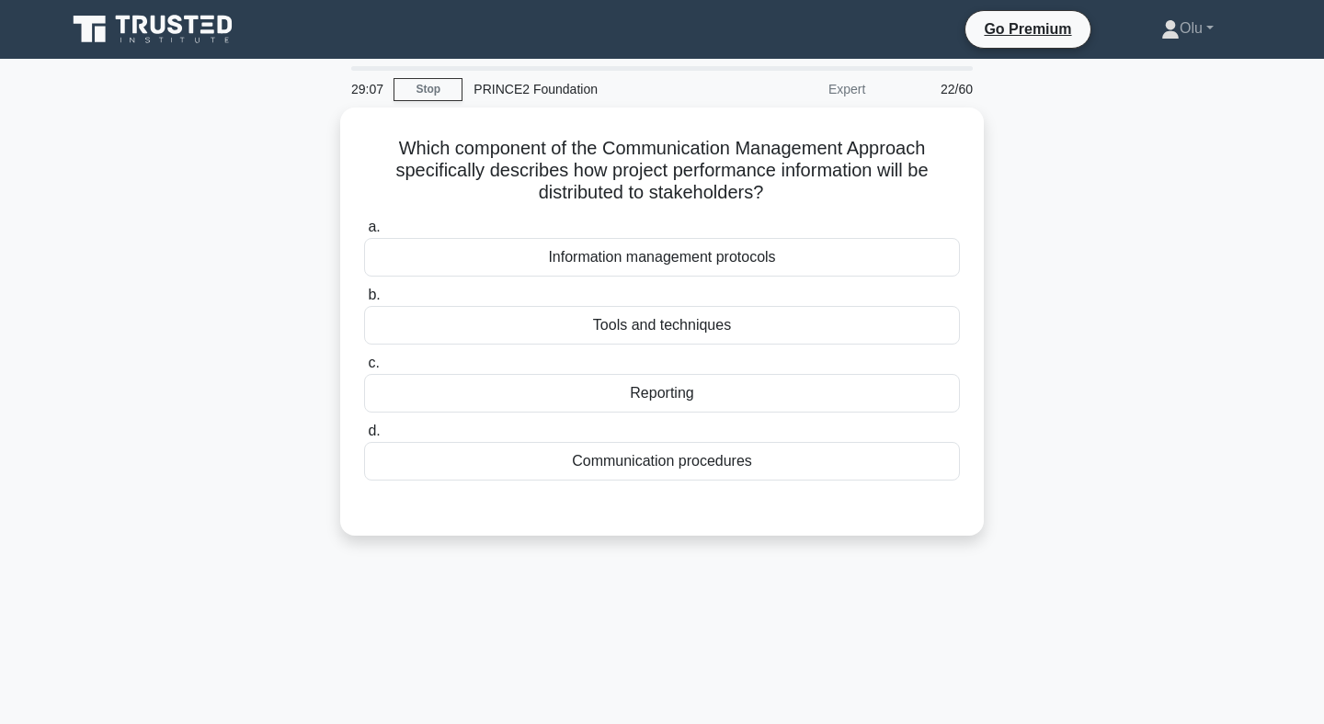
scroll to position [4, 0]
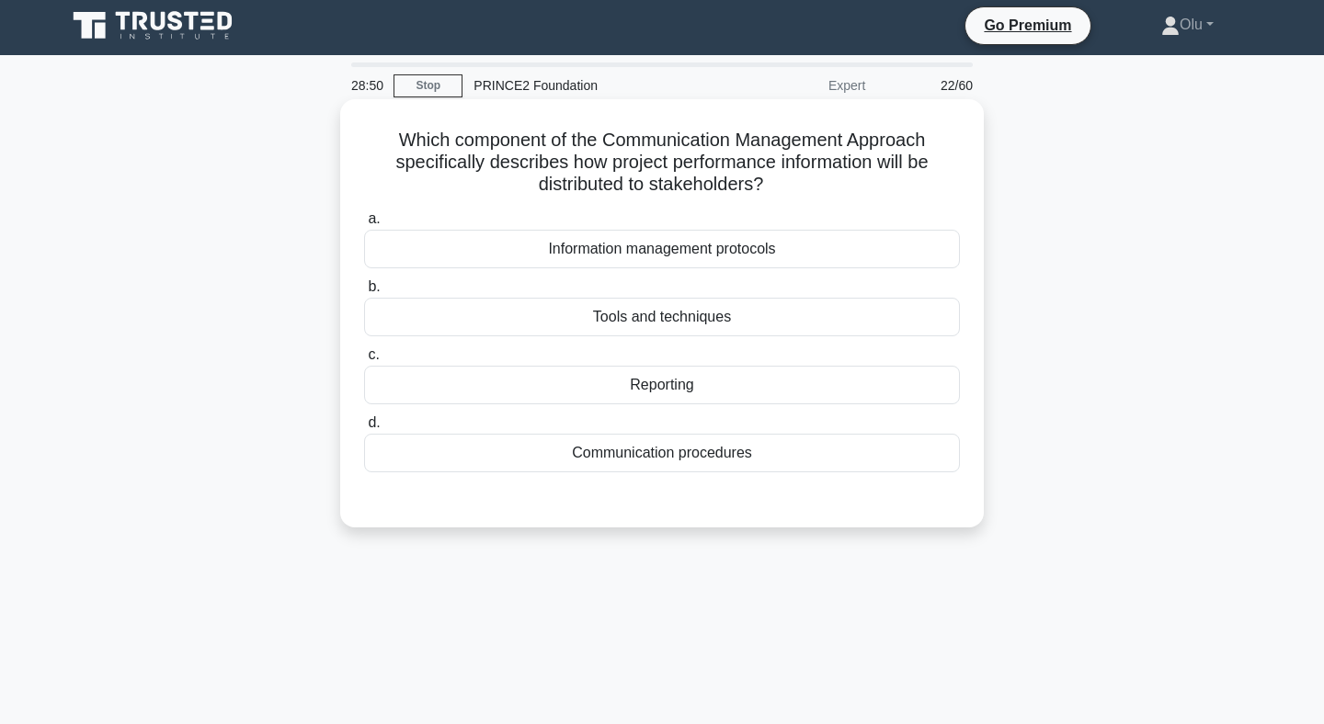
click at [663, 393] on div "Reporting" at bounding box center [662, 385] width 596 height 39
click at [364, 361] on input "c. Reporting" at bounding box center [364, 355] width 0 height 12
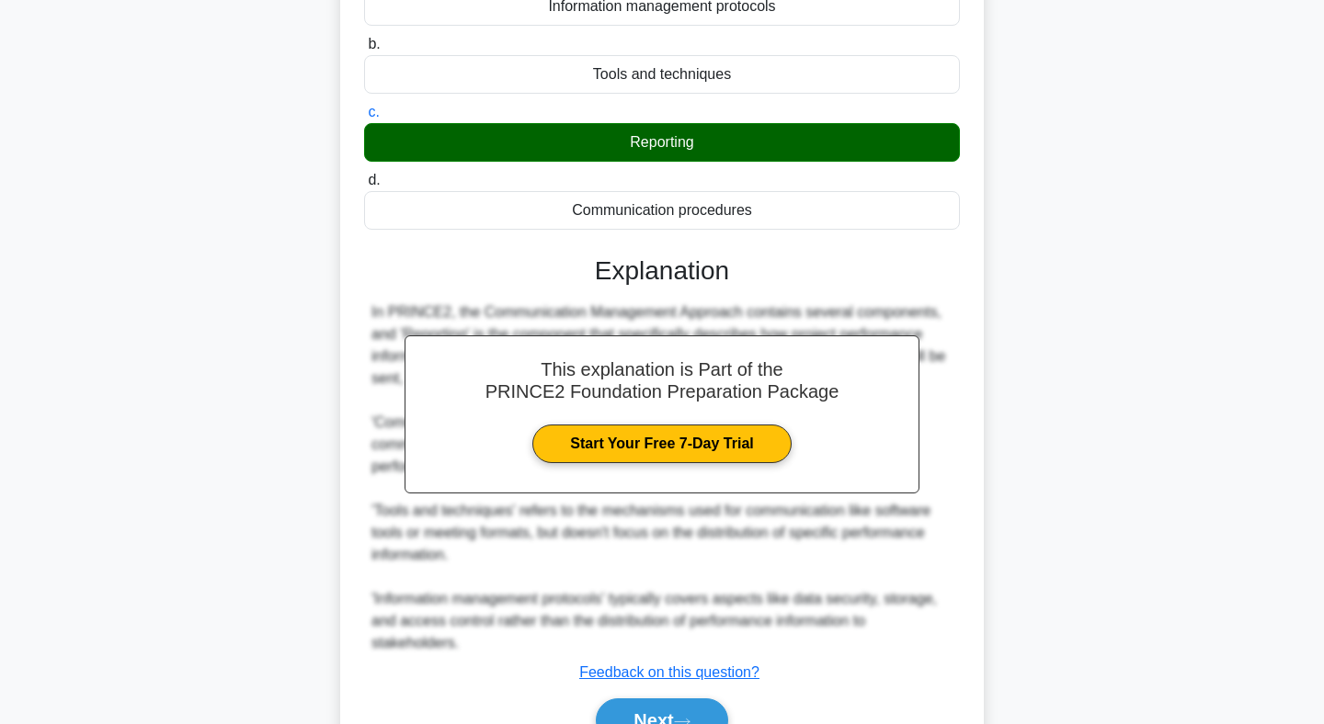
scroll to position [343, 0]
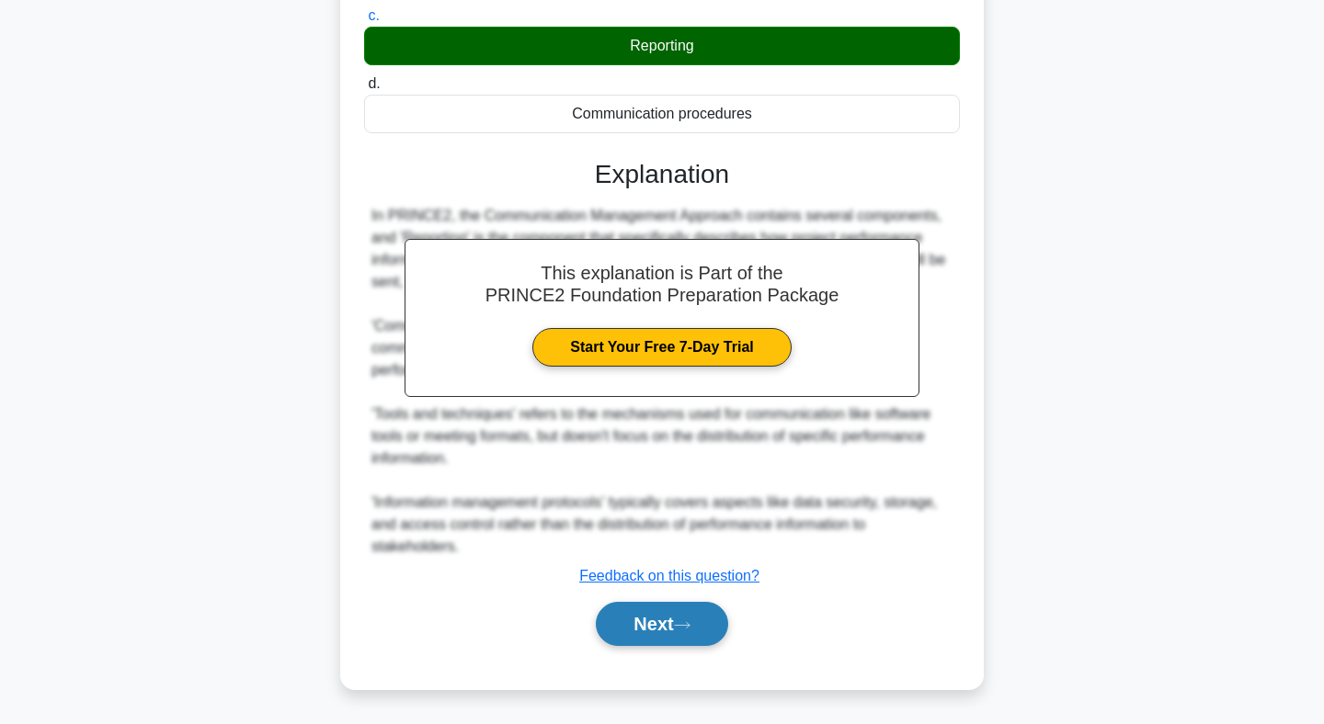
click at [660, 617] on button "Next" at bounding box center [661, 624] width 131 height 44
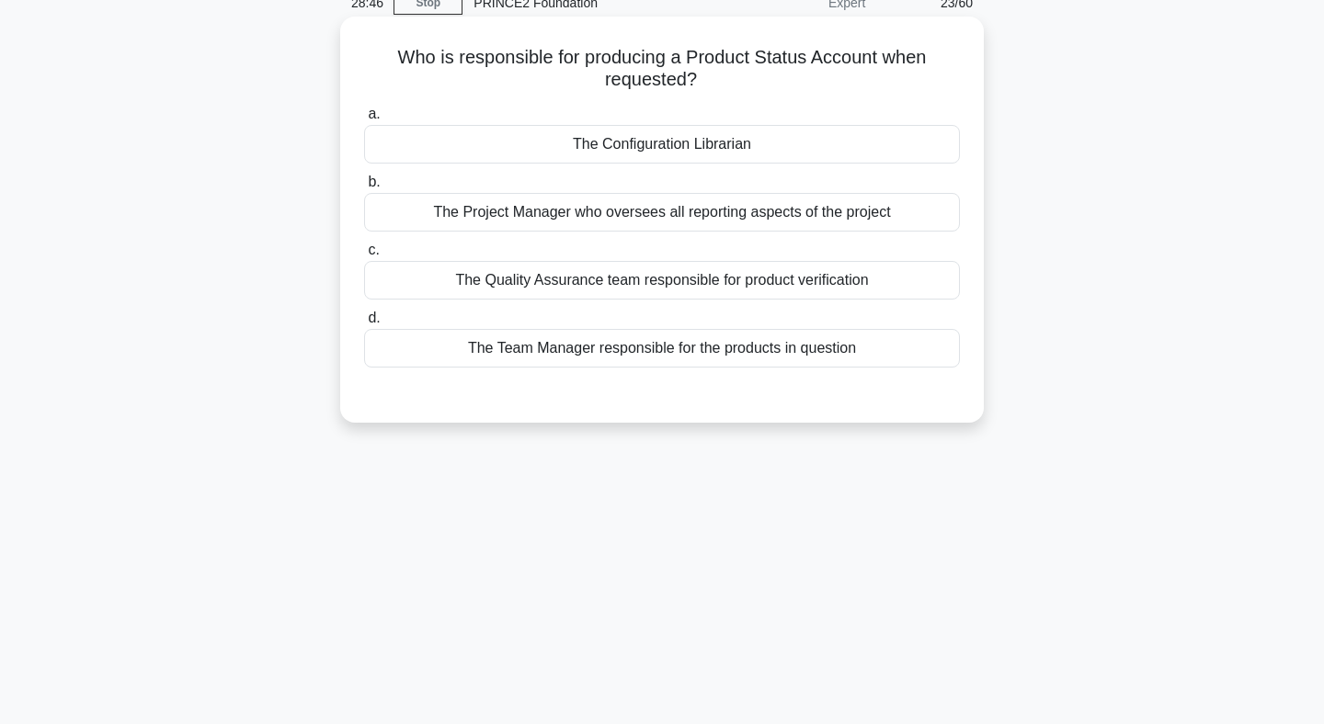
scroll to position [0, 0]
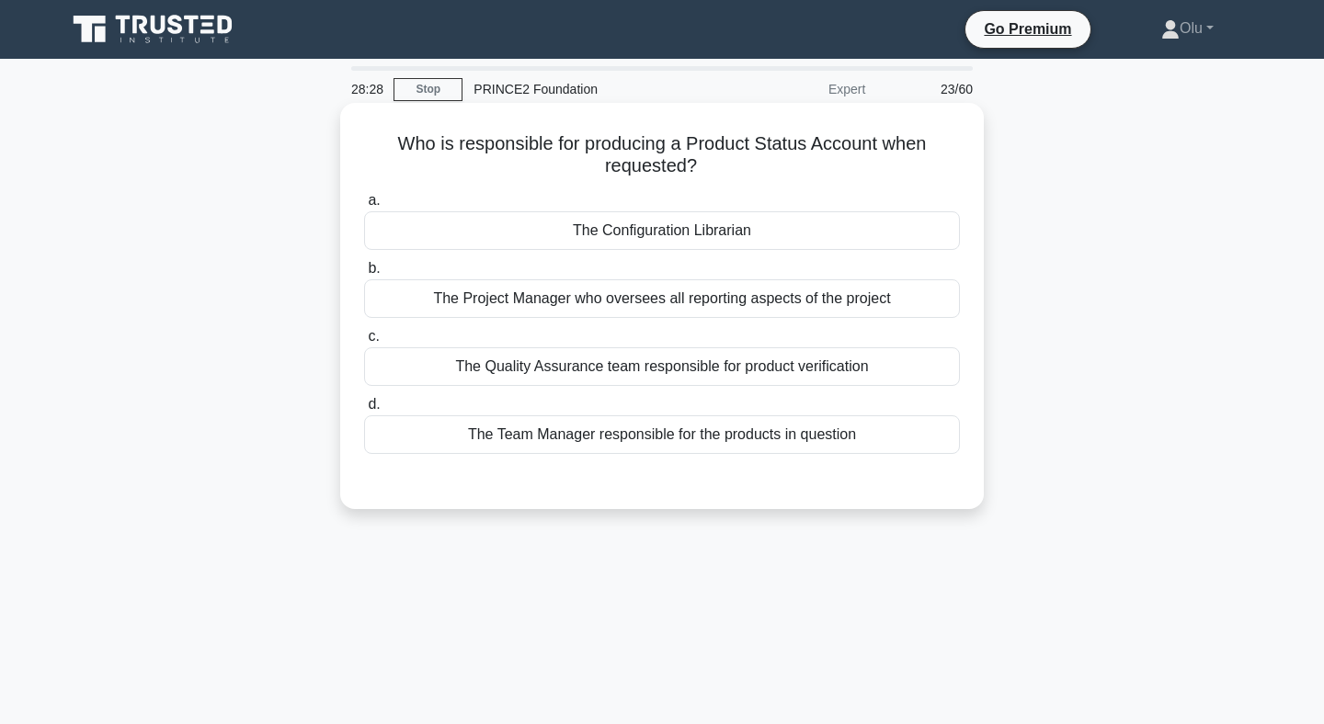
click at [671, 237] on div "The Configuration Librarian" at bounding box center [662, 230] width 596 height 39
click at [364, 207] on input "a. The Configuration Librarian" at bounding box center [364, 201] width 0 height 12
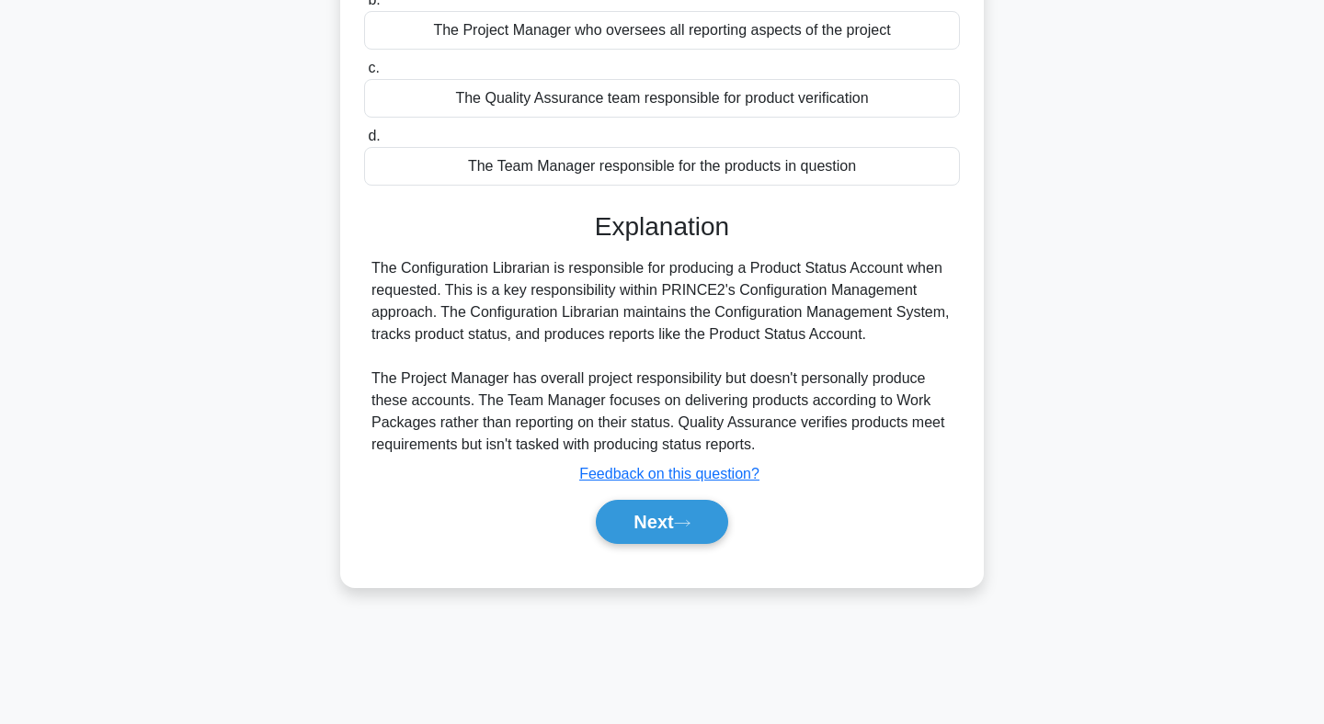
scroll to position [268, 0]
click at [679, 521] on button "Next" at bounding box center [661, 522] width 131 height 44
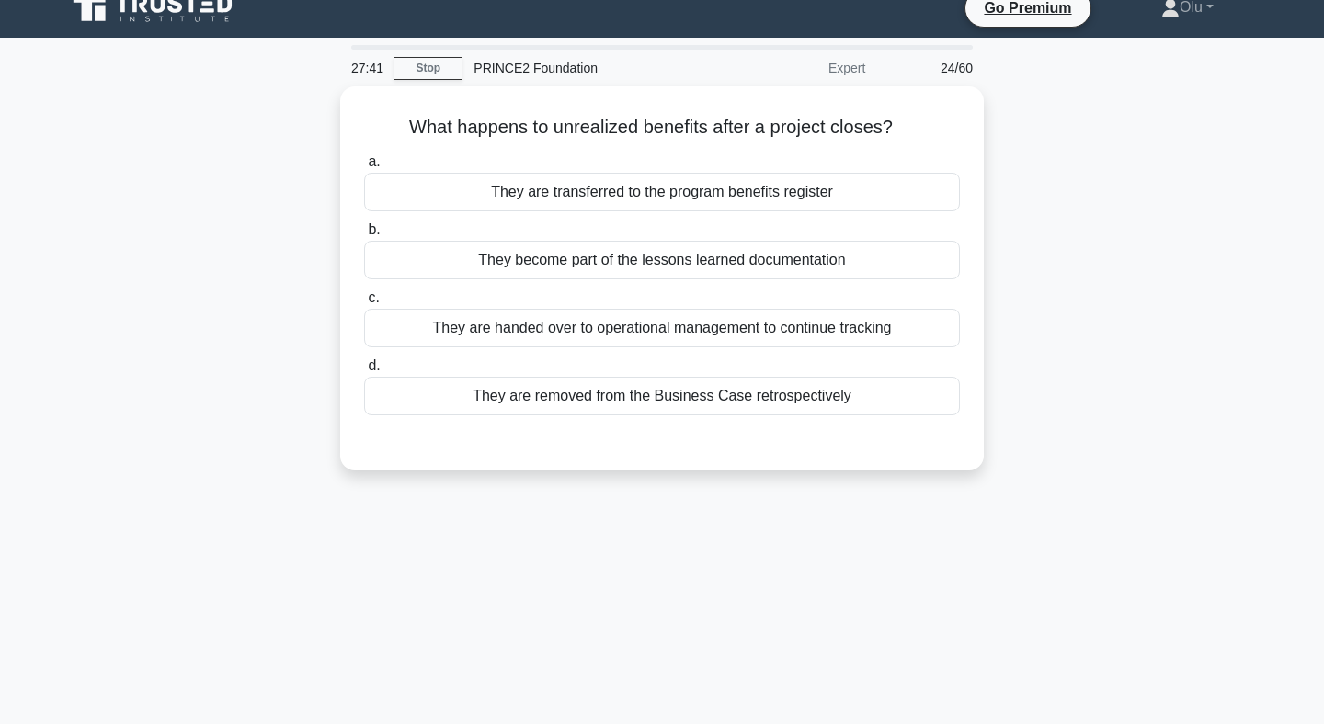
scroll to position [0, 0]
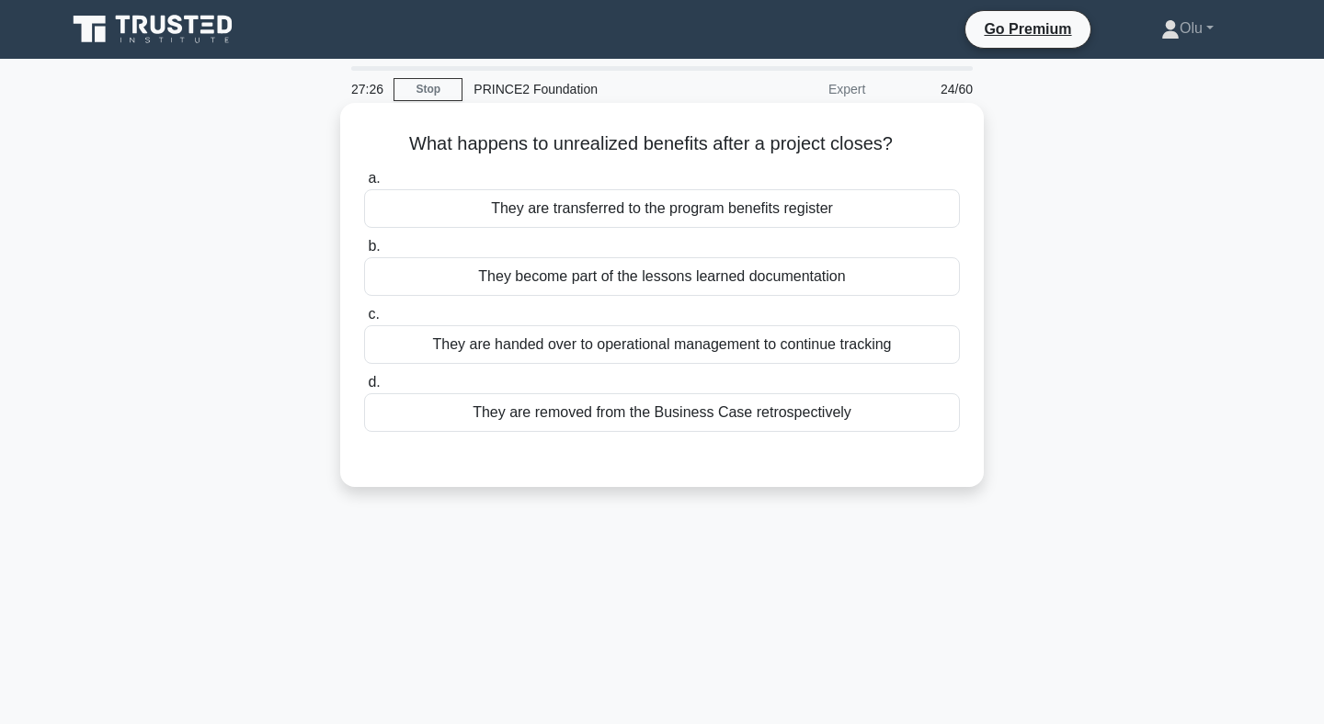
click at [666, 340] on div "They are handed over to operational management to continue tracking" at bounding box center [662, 344] width 596 height 39
click at [364, 321] on input "c. They are handed over to operational management to continue tracking" at bounding box center [364, 315] width 0 height 12
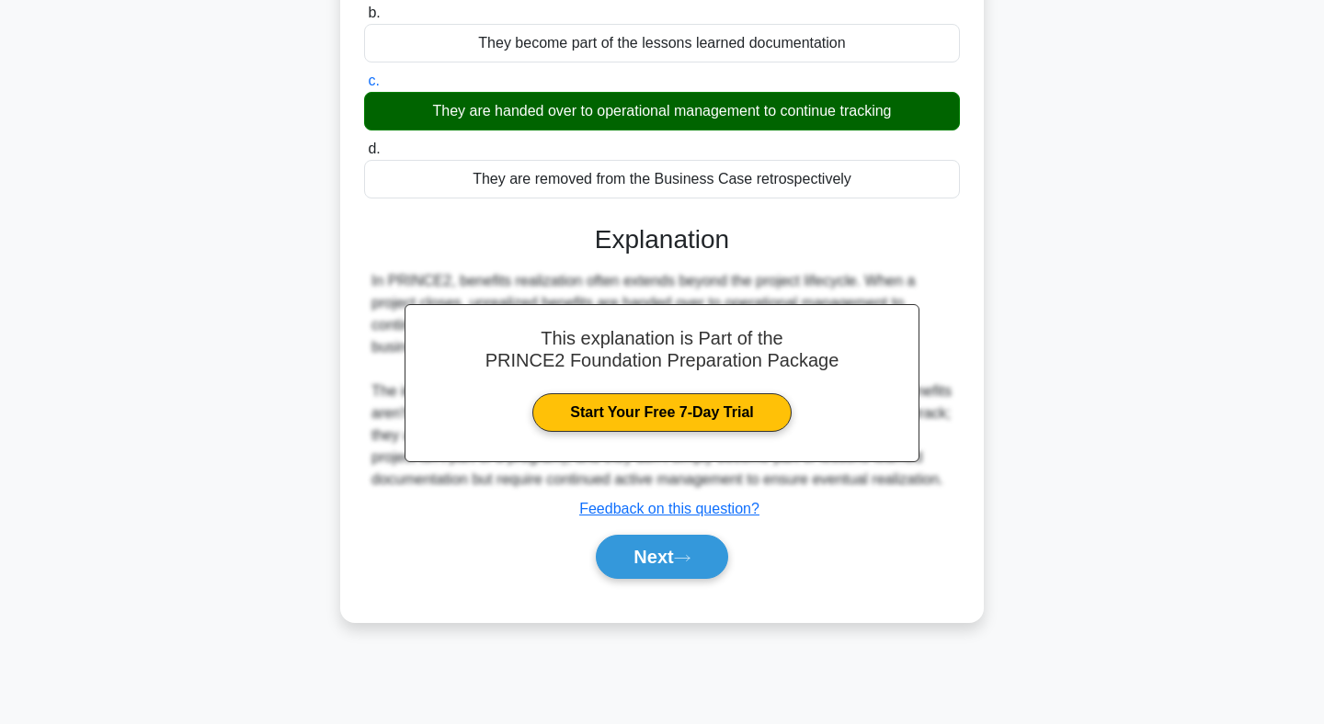
scroll to position [268, 0]
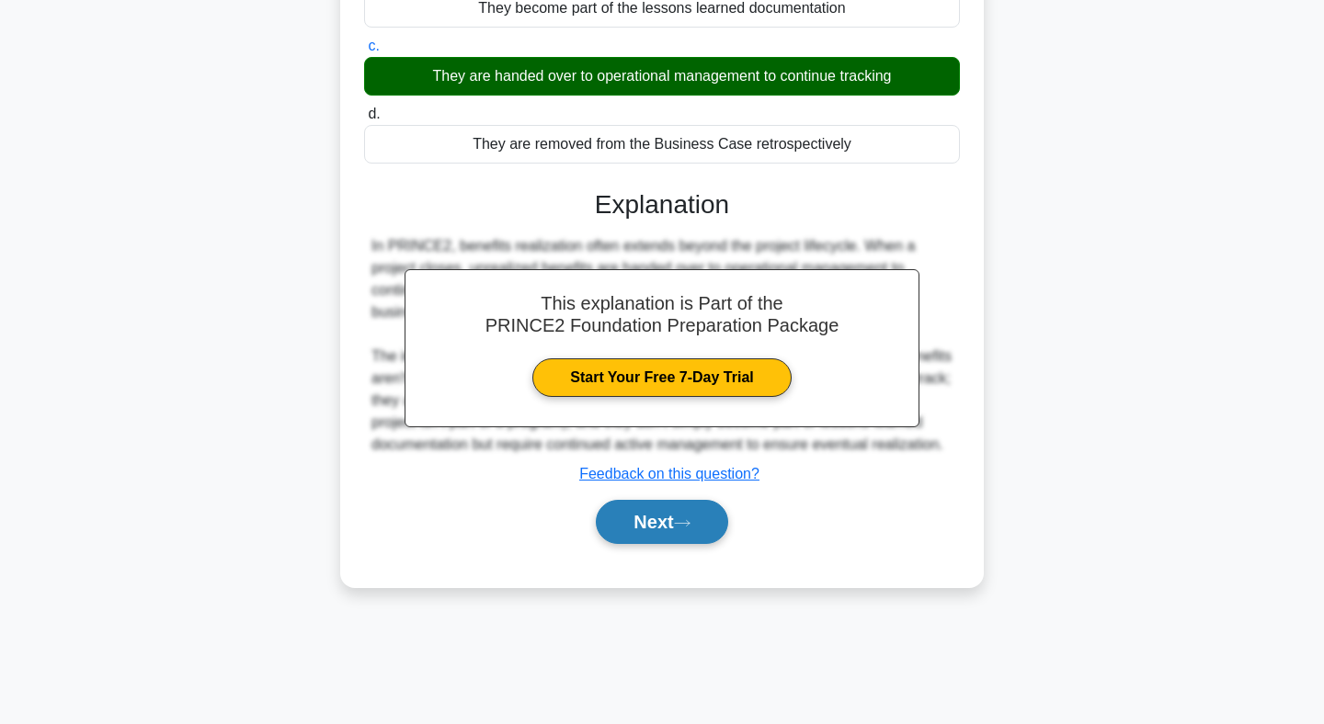
click at [658, 532] on button "Next" at bounding box center [661, 522] width 131 height 44
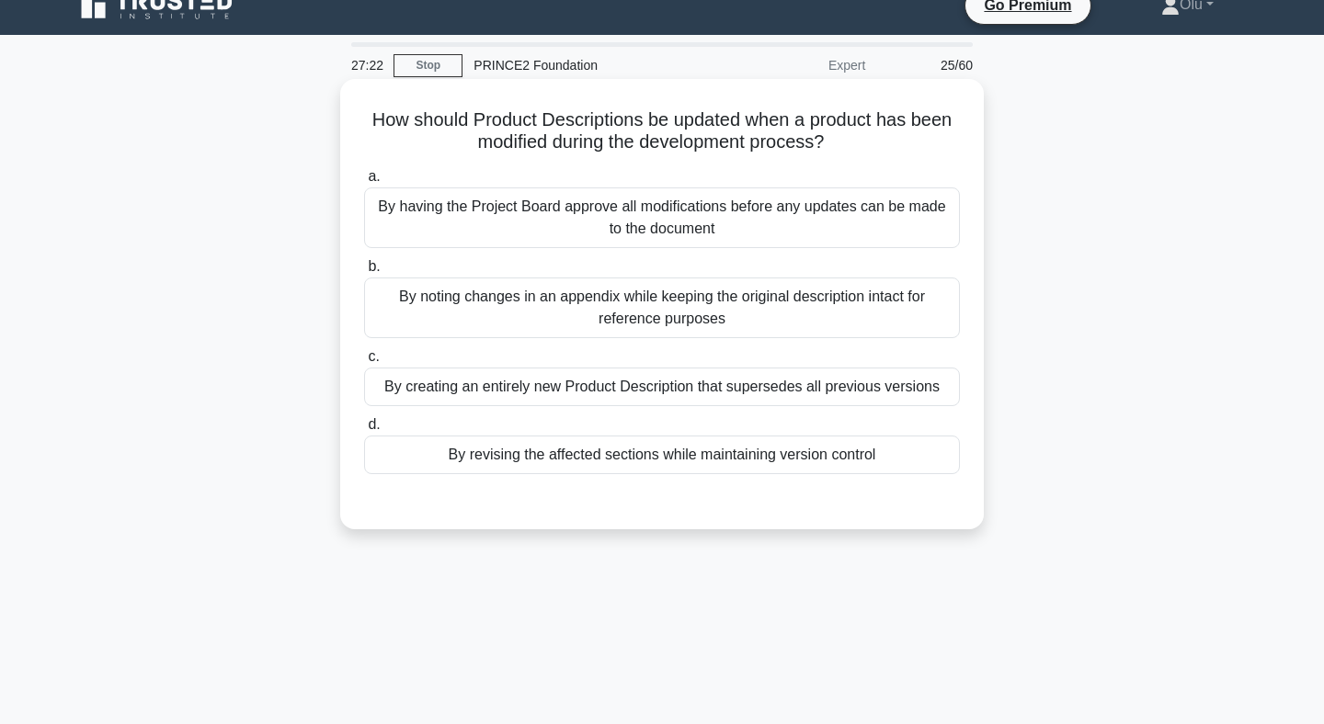
scroll to position [0, 0]
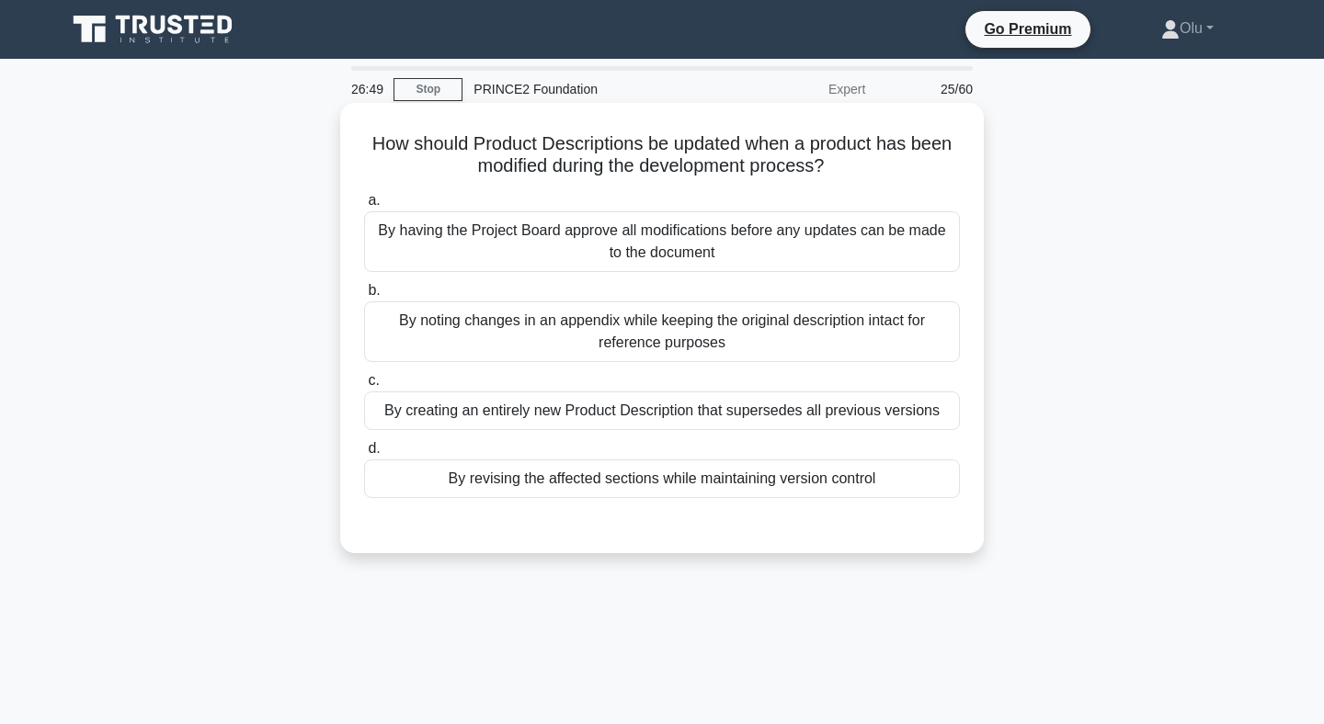
click at [666, 472] on div "By revising the affected sections while maintaining version control" at bounding box center [662, 479] width 596 height 39
click at [364, 455] on input "d. By revising the affected sections while maintaining version control" at bounding box center [364, 449] width 0 height 12
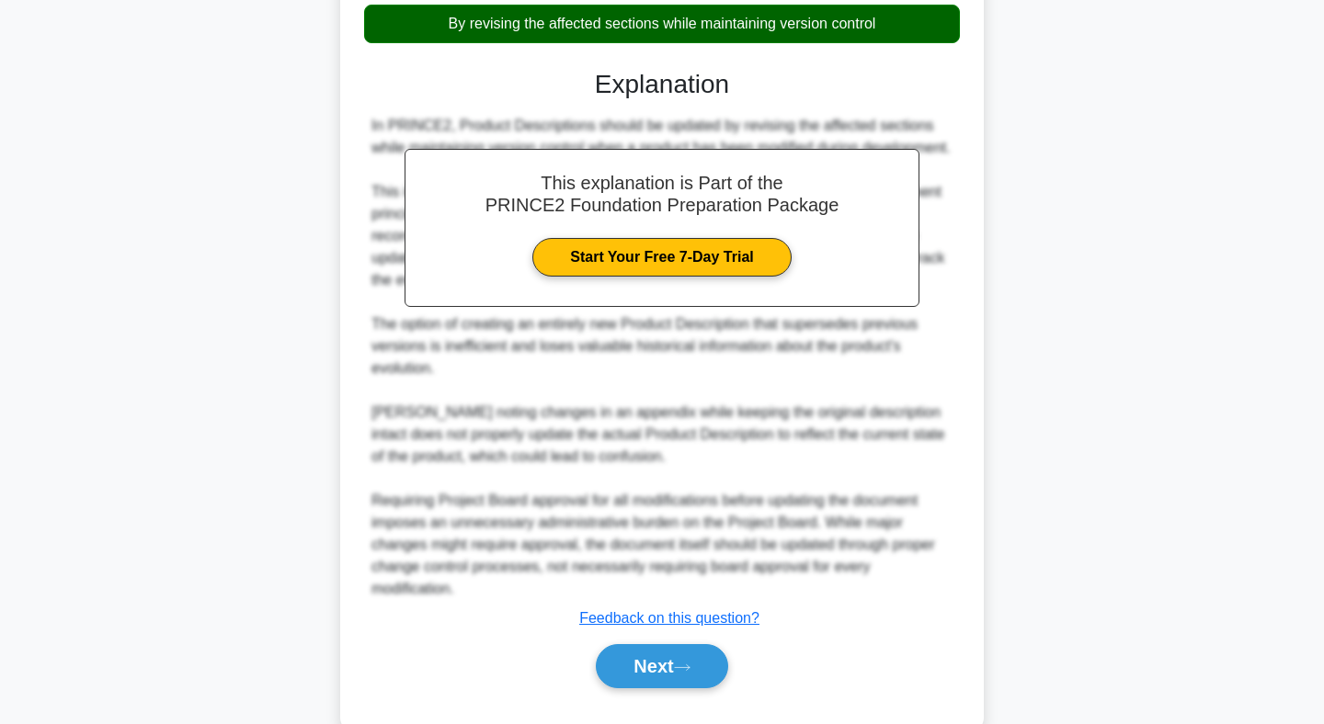
scroll to position [519, 0]
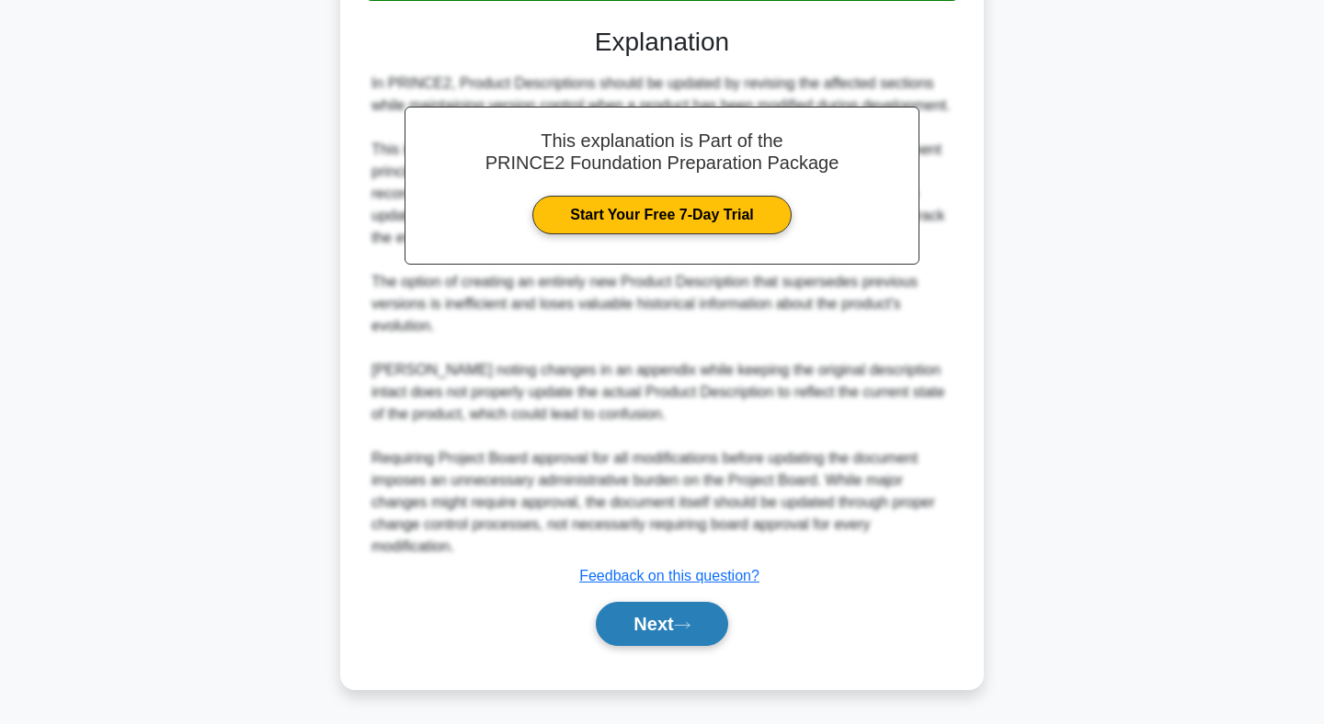
click at [659, 618] on button "Next" at bounding box center [661, 624] width 131 height 44
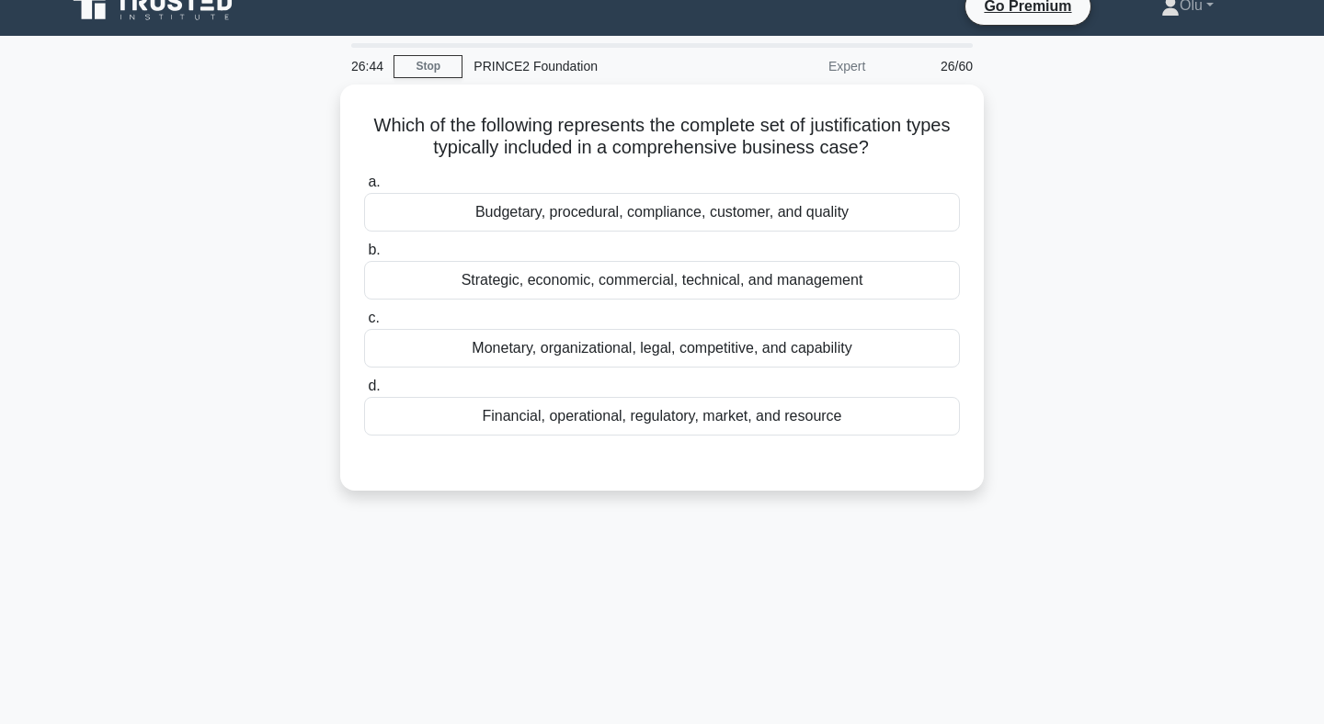
scroll to position [0, 0]
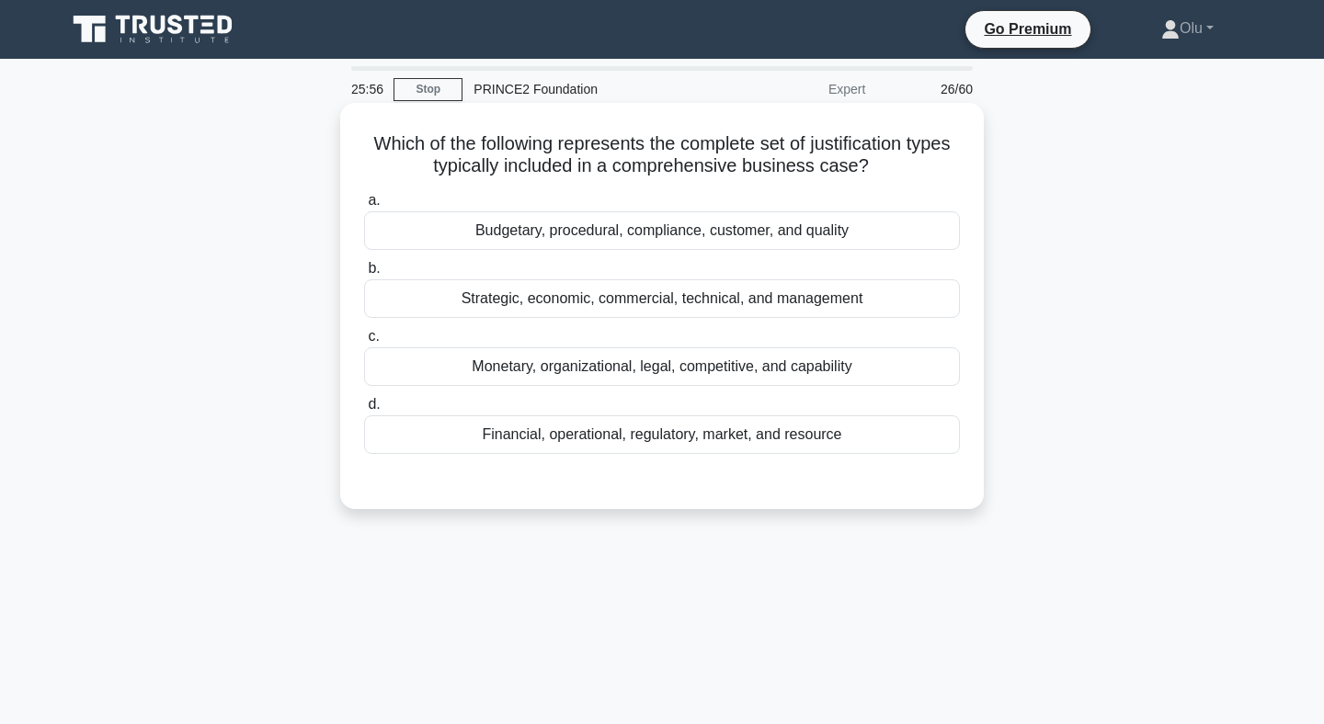
click at [680, 302] on div "Strategic, economic, commercial, technical, and management" at bounding box center [662, 298] width 596 height 39
click at [364, 275] on input "b. Strategic, economic, commercial, technical, and management" at bounding box center [364, 269] width 0 height 12
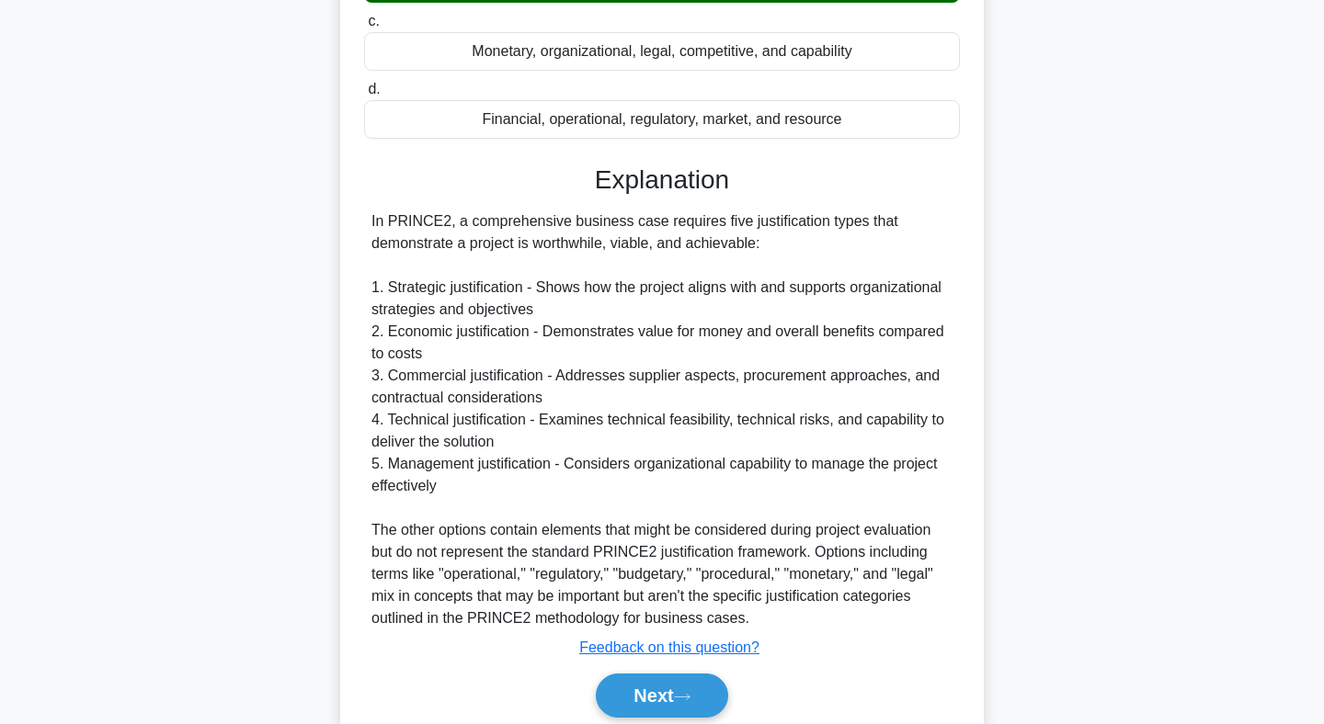
scroll to position [387, 0]
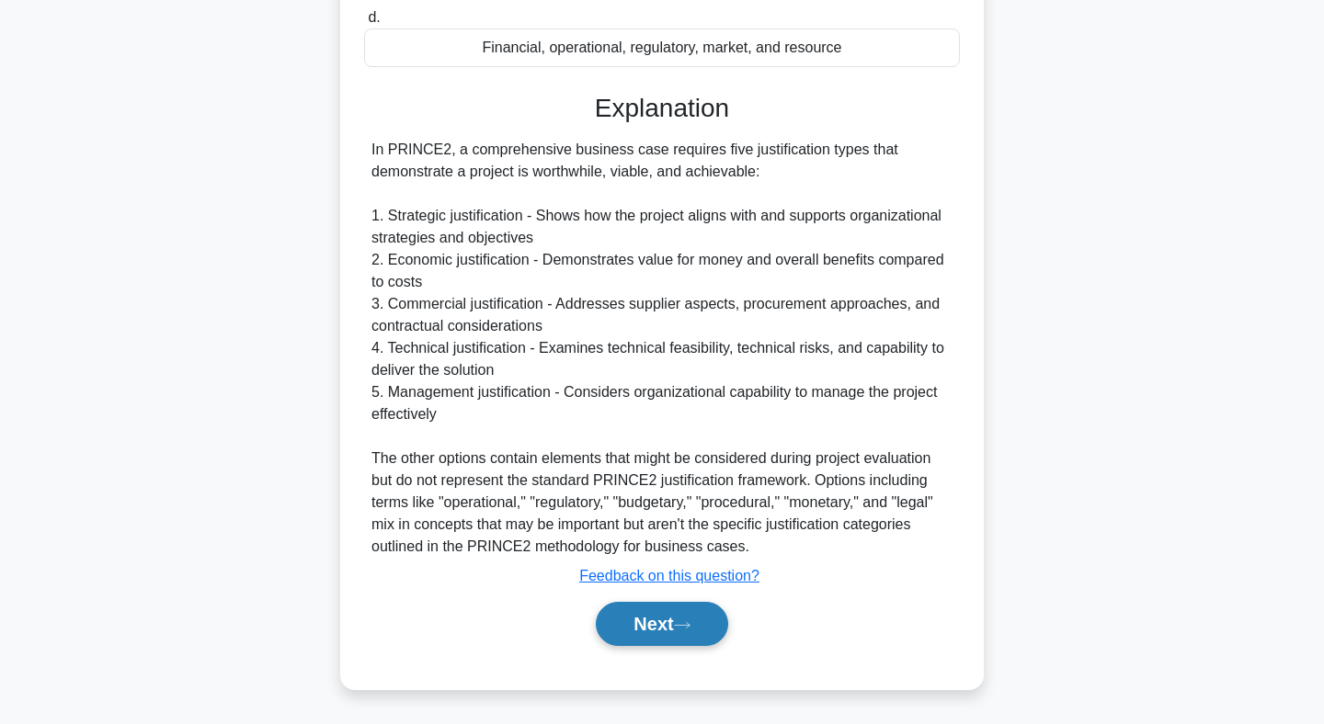
click at [655, 615] on button "Next" at bounding box center [661, 624] width 131 height 44
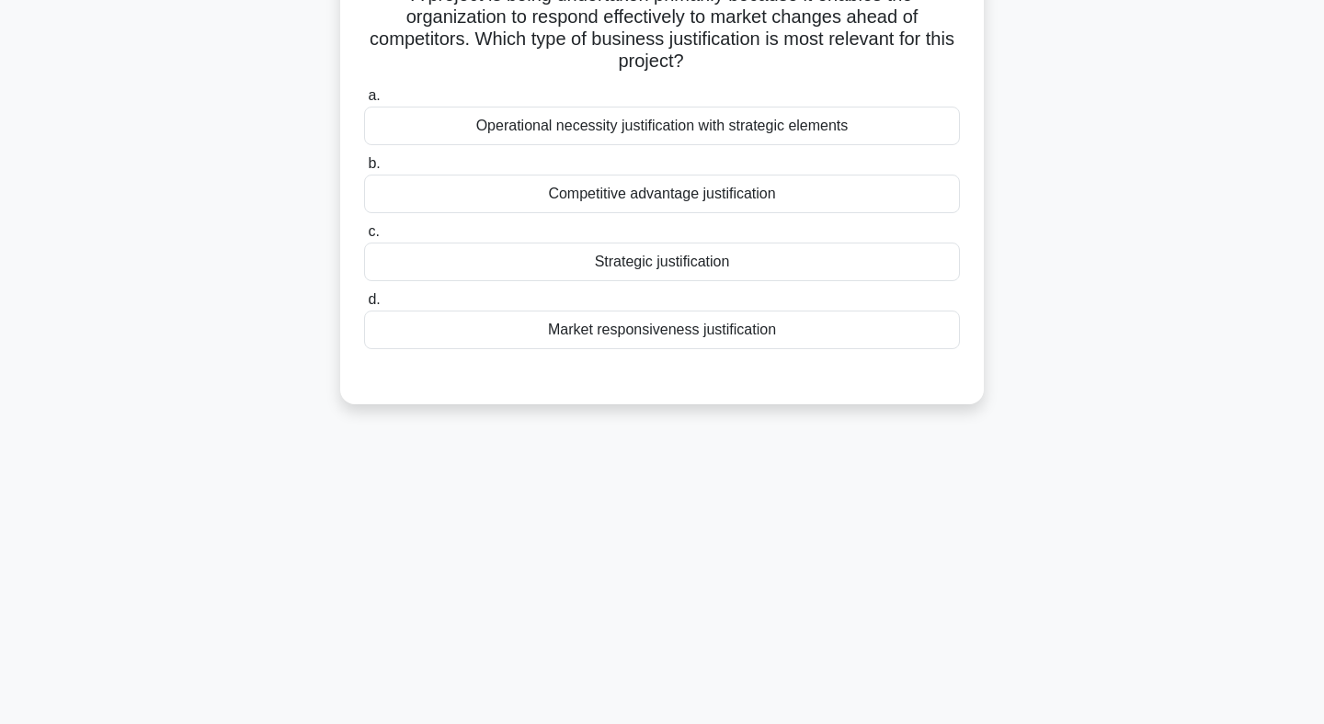
scroll to position [0, 0]
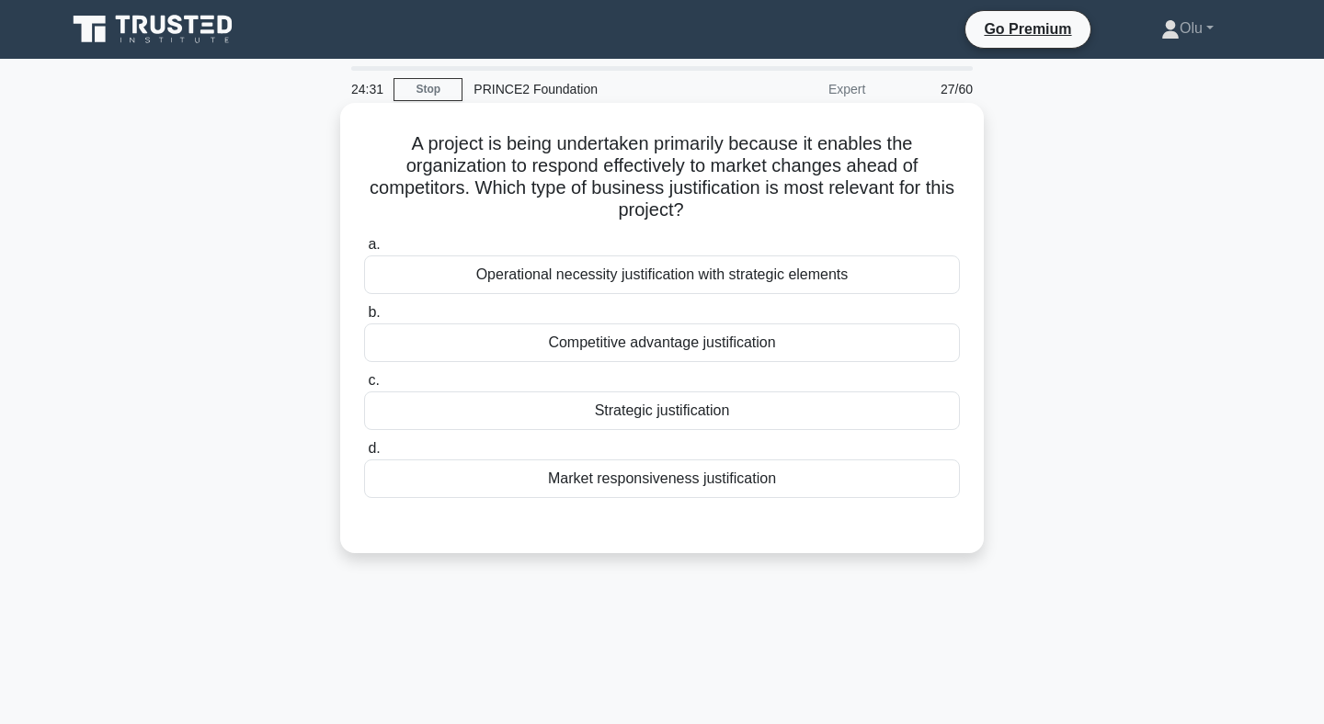
click at [674, 341] on div "Competitive advantage justification" at bounding box center [662, 343] width 596 height 39
click at [364, 319] on input "b. Competitive advantage justification" at bounding box center [364, 313] width 0 height 12
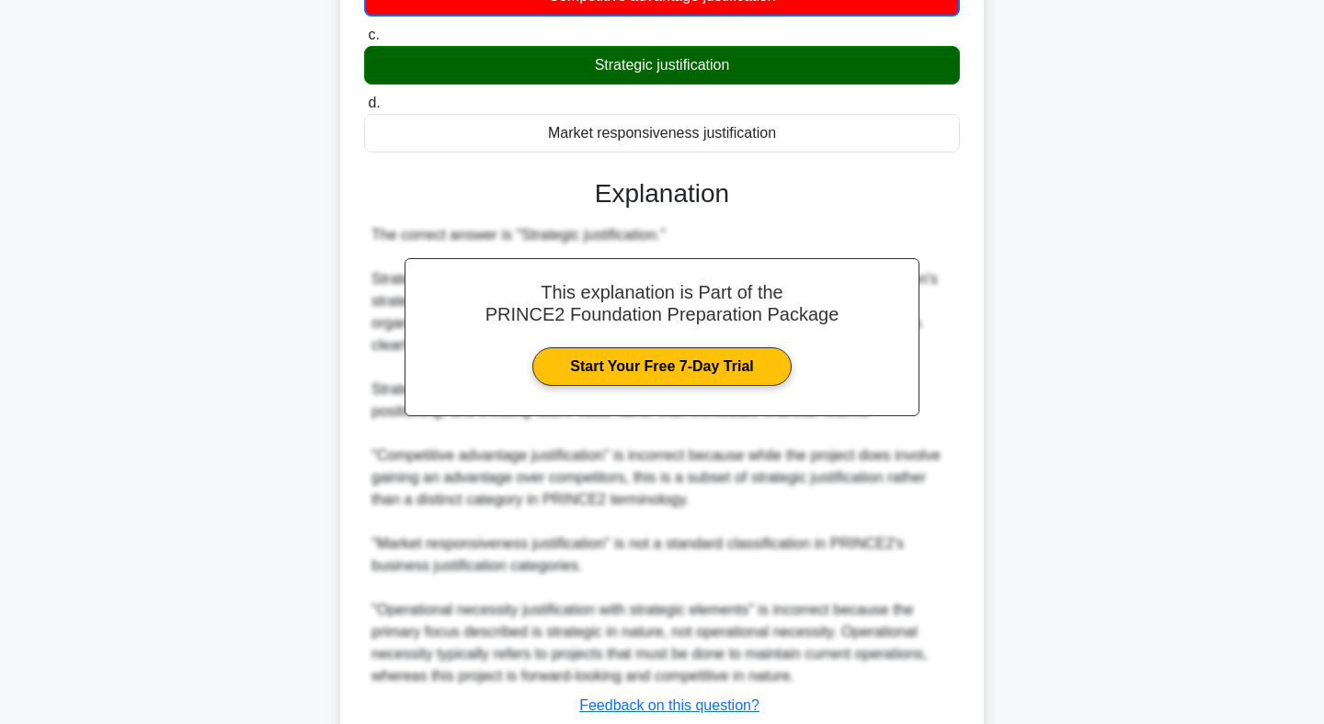
scroll to position [397, 0]
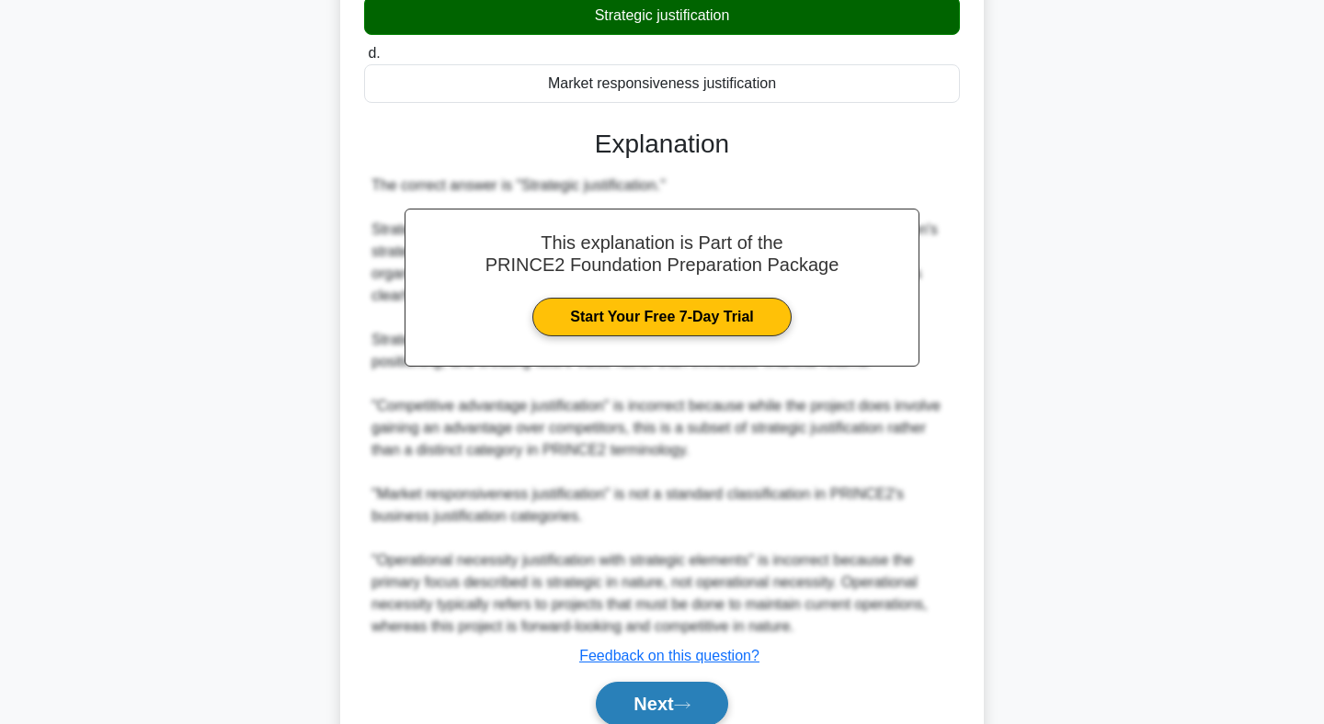
click at [662, 702] on button "Next" at bounding box center [661, 704] width 131 height 44
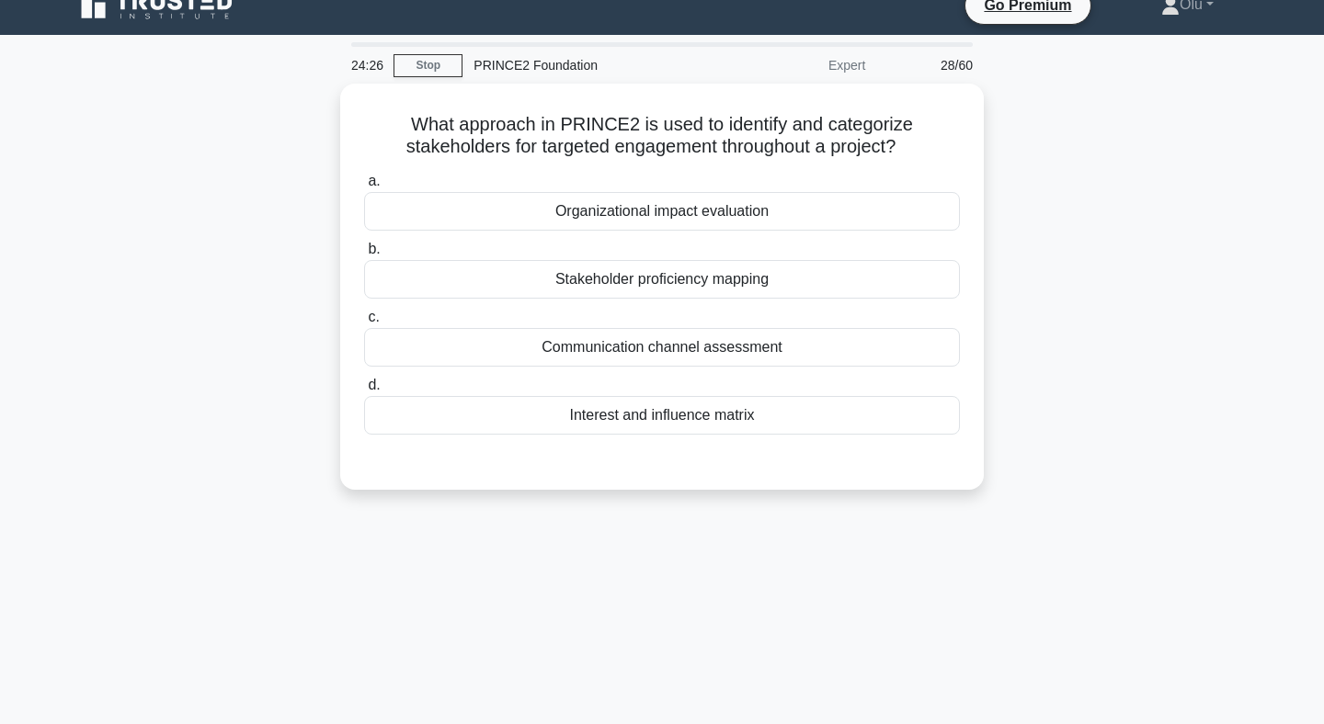
scroll to position [21, 0]
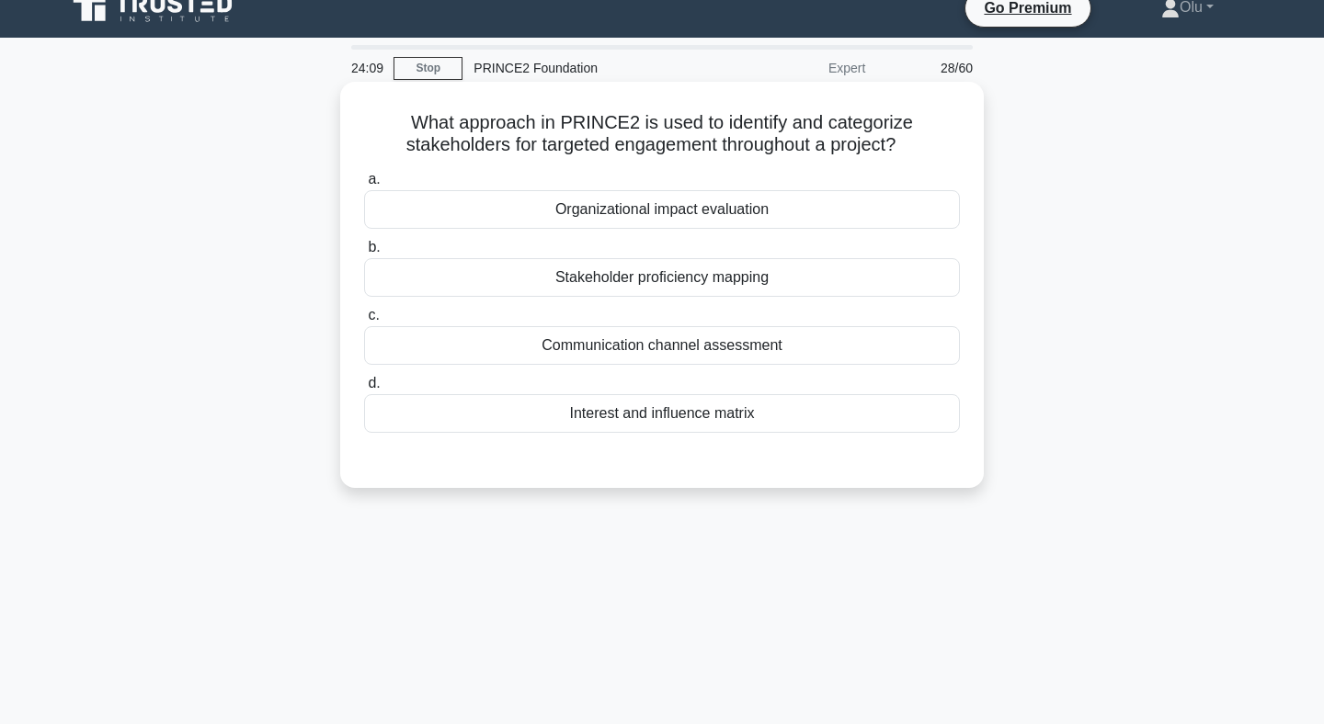
click at [655, 416] on div "Interest and influence matrix" at bounding box center [662, 413] width 596 height 39
click at [364, 390] on input "d. Interest and influence matrix" at bounding box center [364, 384] width 0 height 12
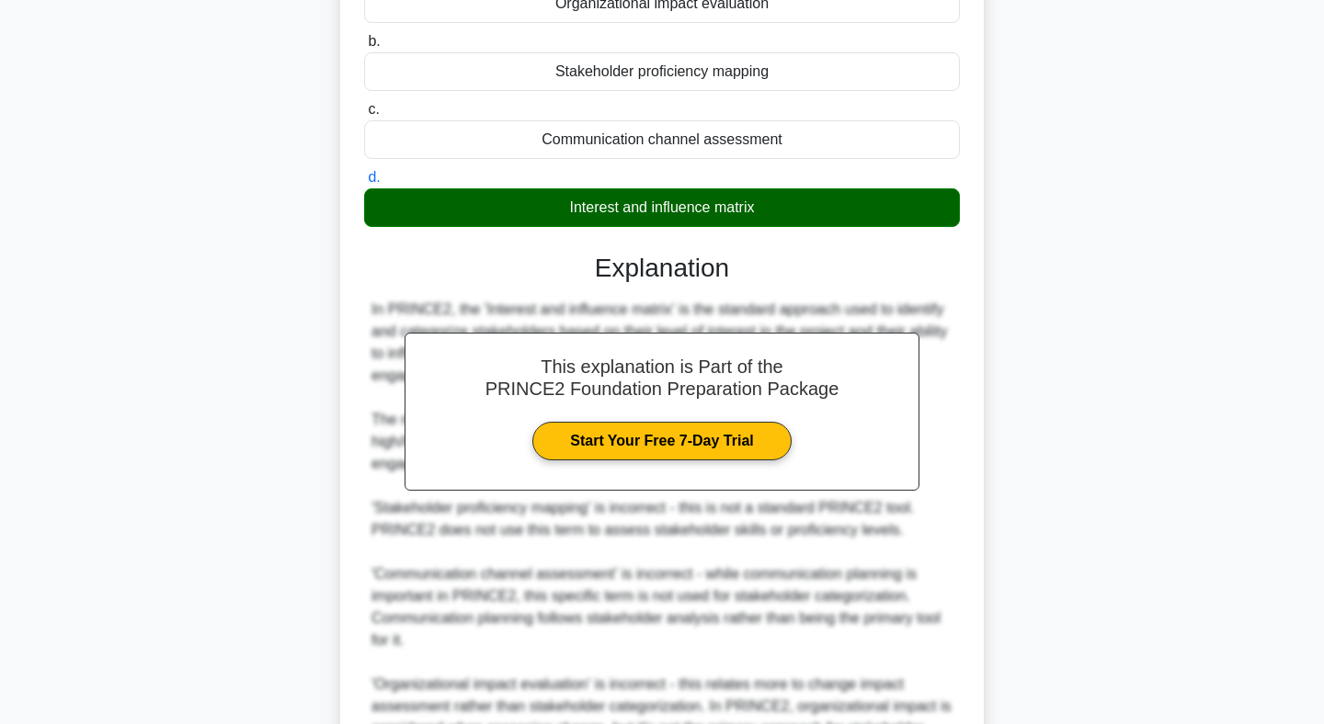
scroll to position [428, 0]
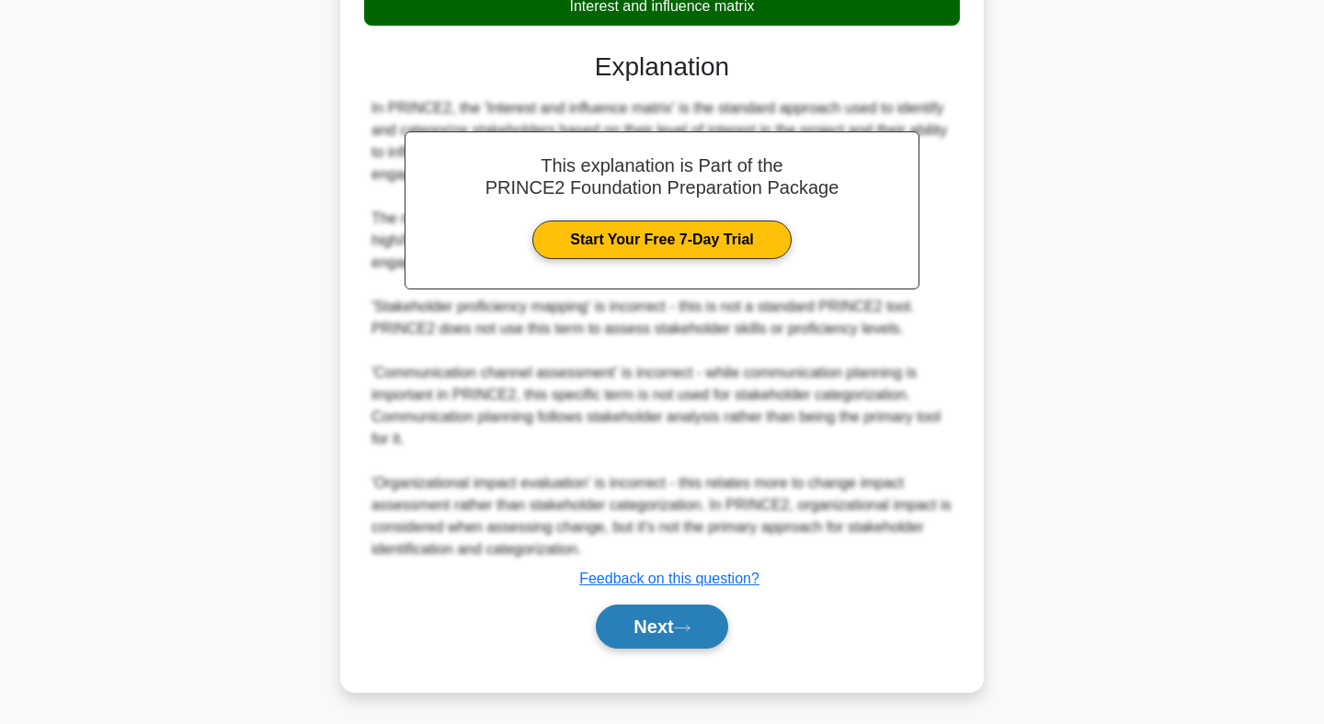
click at [658, 641] on button "Next" at bounding box center [661, 627] width 131 height 44
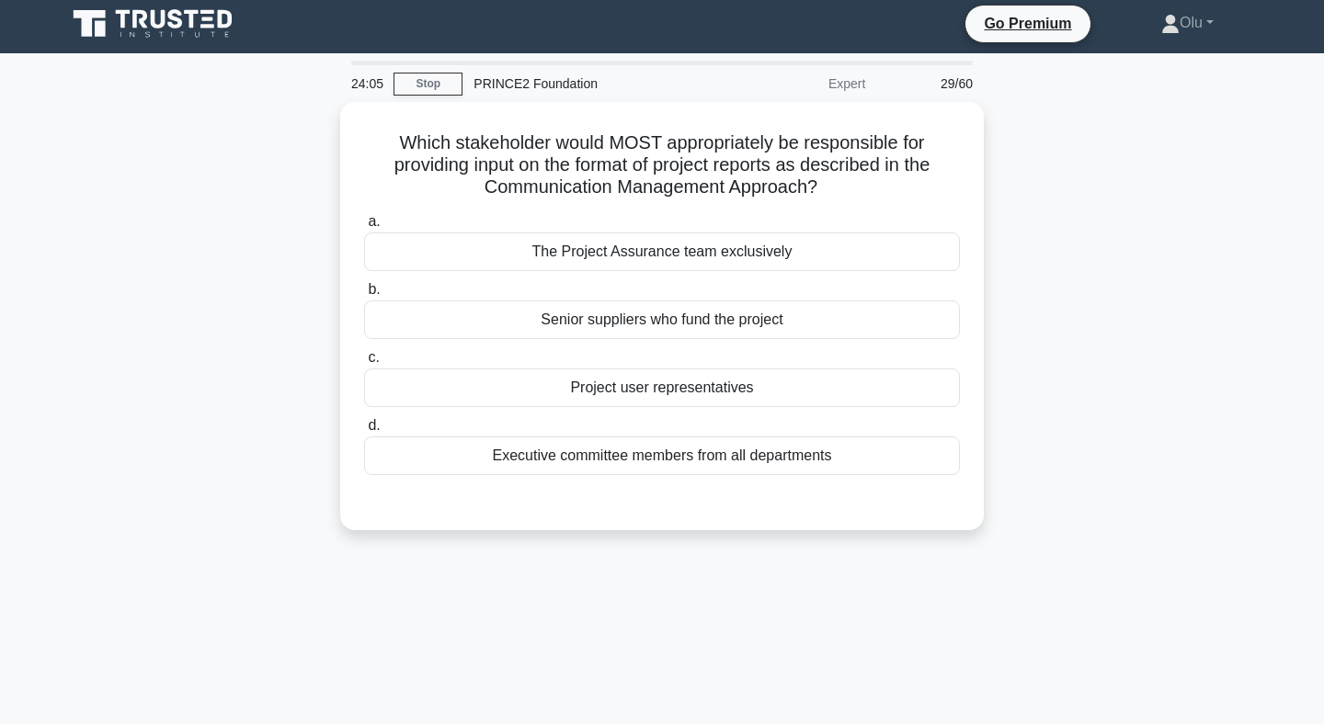
scroll to position [0, 0]
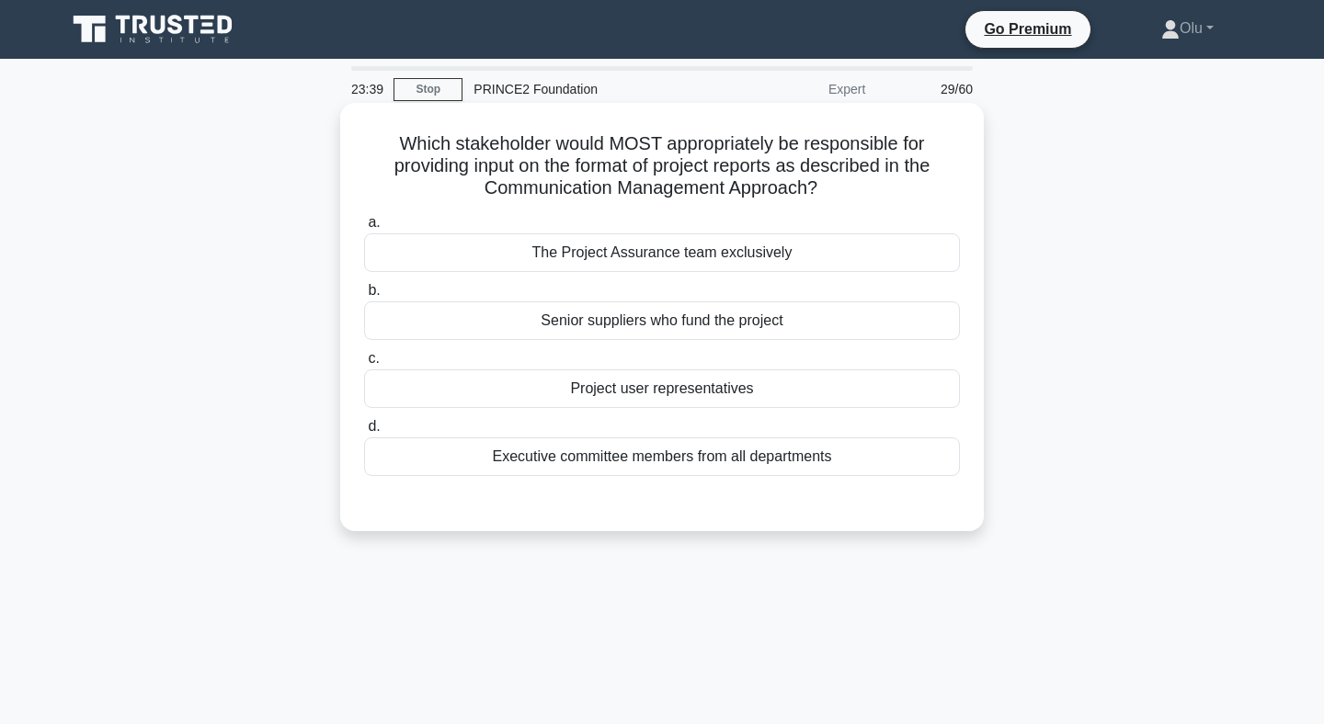
click at [673, 382] on div "Project user representatives" at bounding box center [662, 389] width 596 height 39
click at [364, 365] on input "c. Project user representatives" at bounding box center [364, 359] width 0 height 12
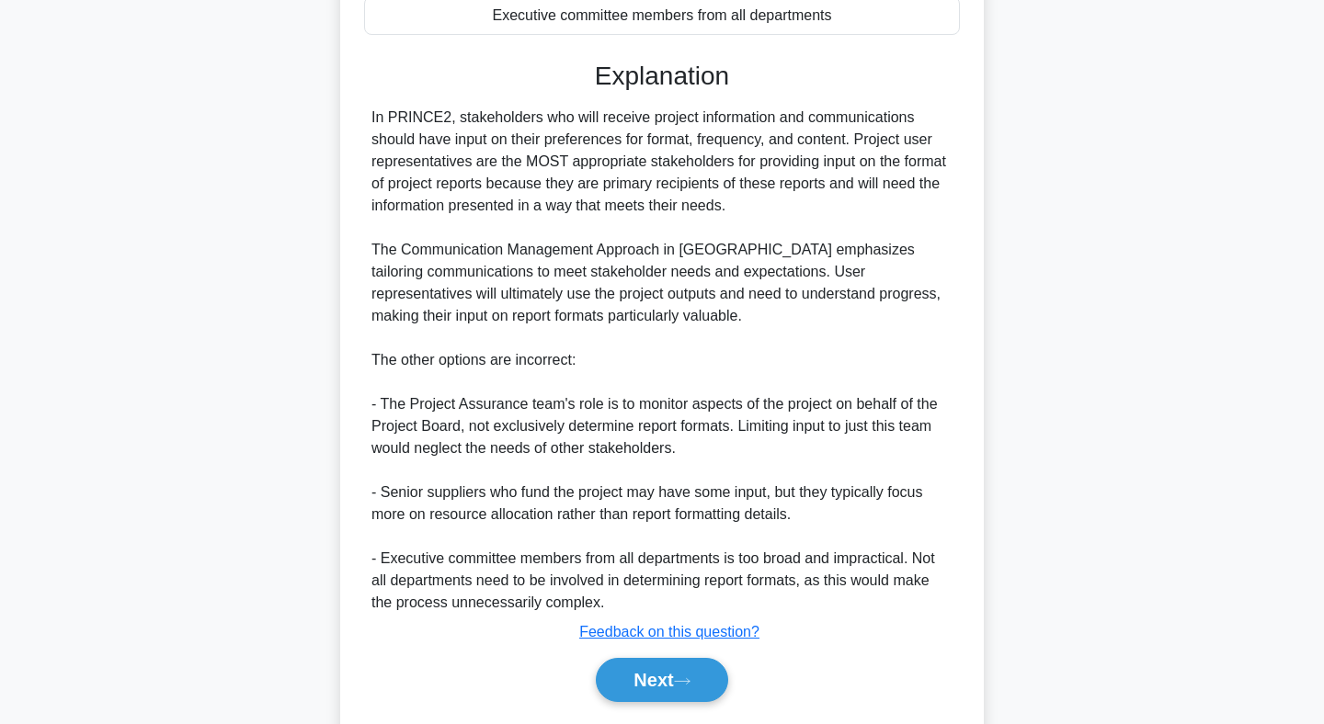
scroll to position [497, 0]
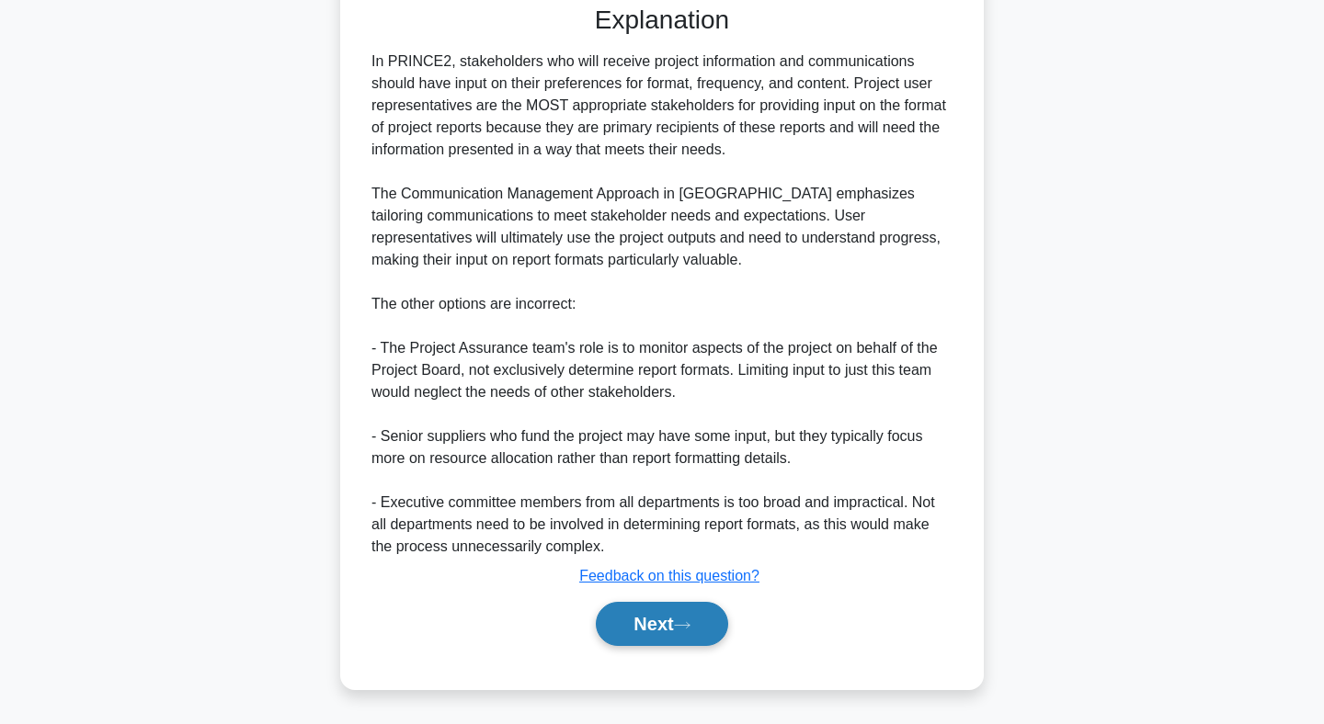
click at [665, 626] on button "Next" at bounding box center [661, 624] width 131 height 44
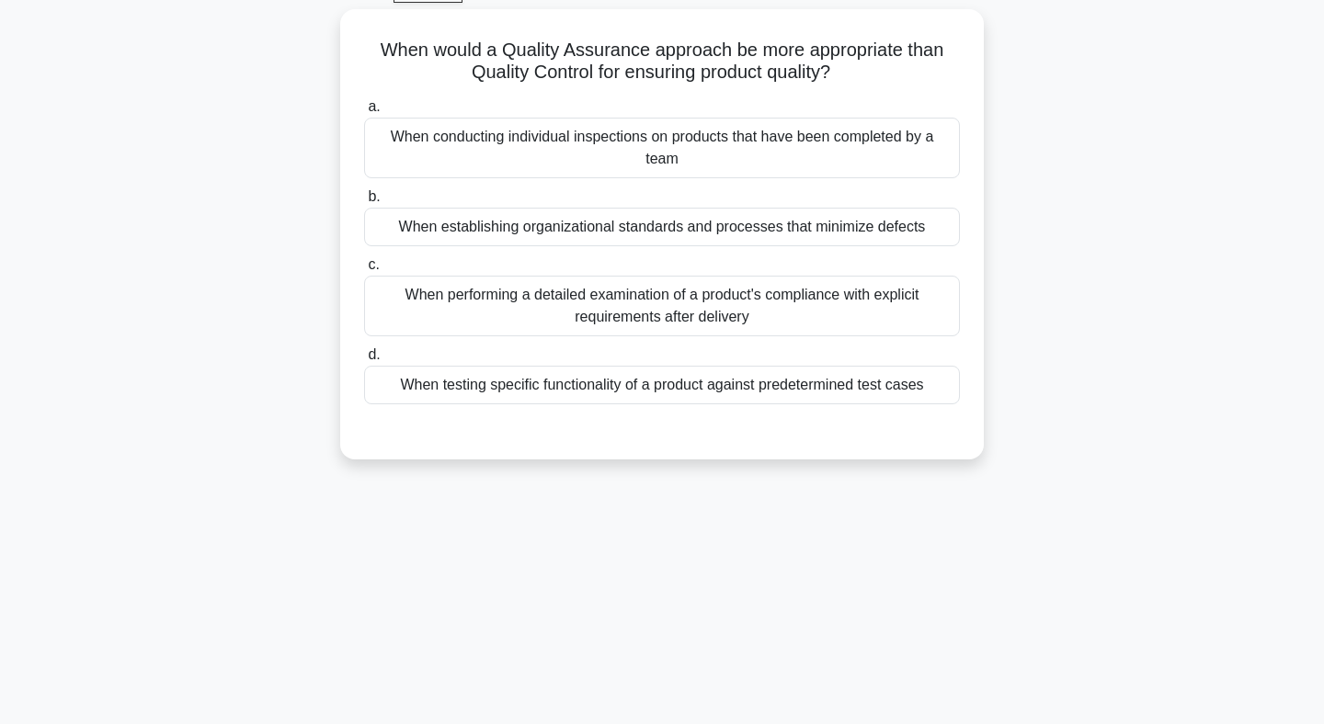
scroll to position [0, 0]
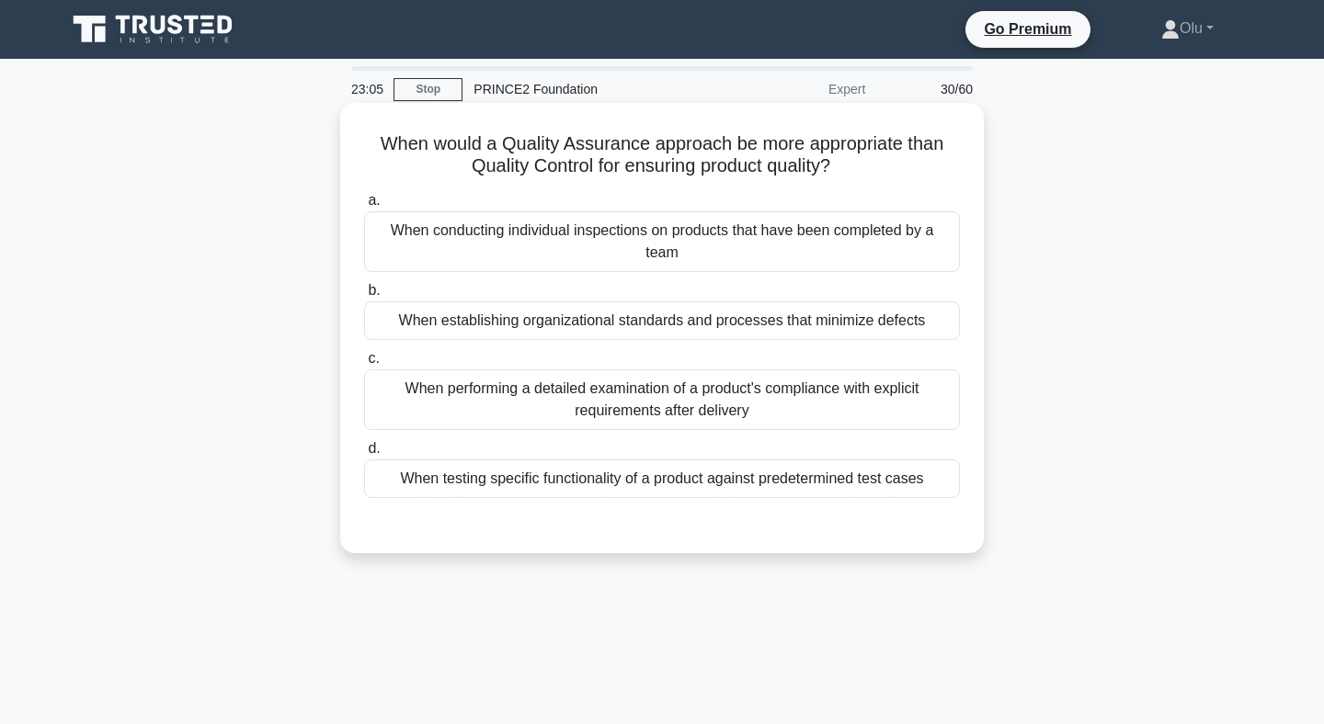
click at [576, 480] on div "When testing specific functionality of a product against predetermined test cas…" at bounding box center [662, 479] width 596 height 39
click at [364, 455] on input "d. When testing specific functionality of a product against predetermined test …" at bounding box center [364, 449] width 0 height 12
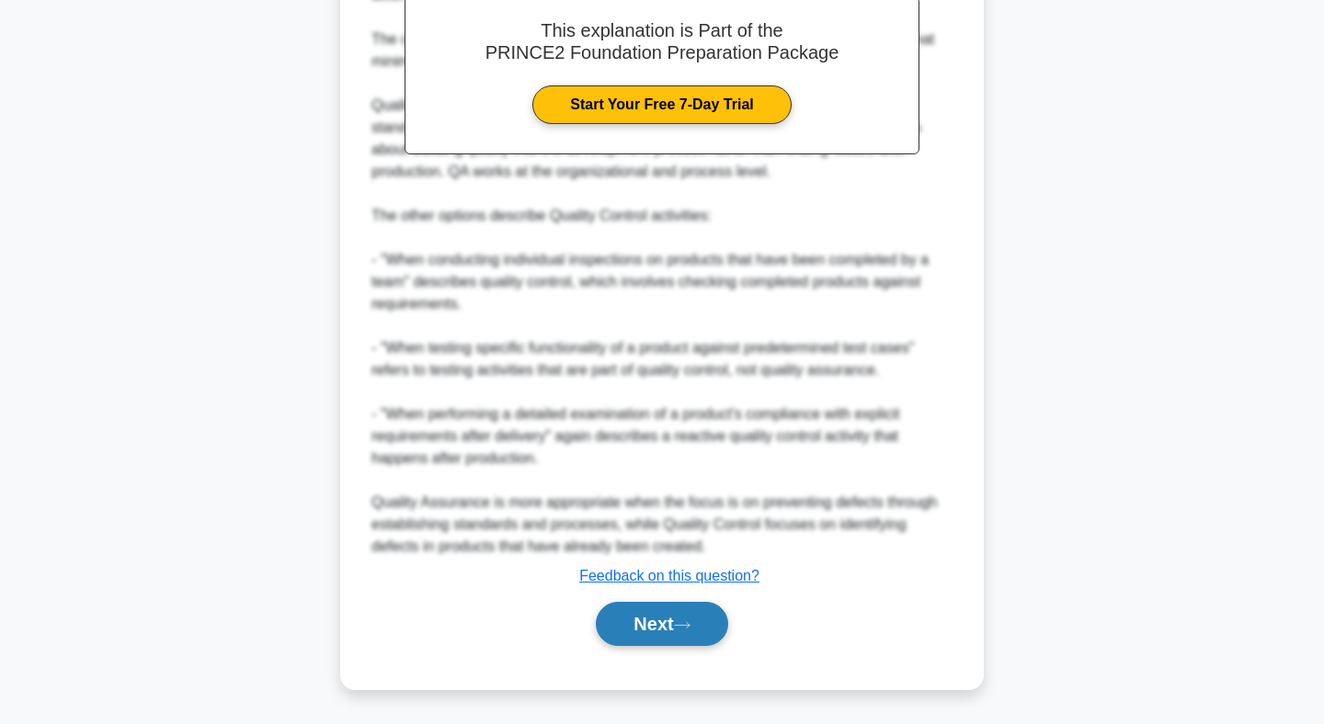
click at [656, 620] on button "Next" at bounding box center [661, 624] width 131 height 44
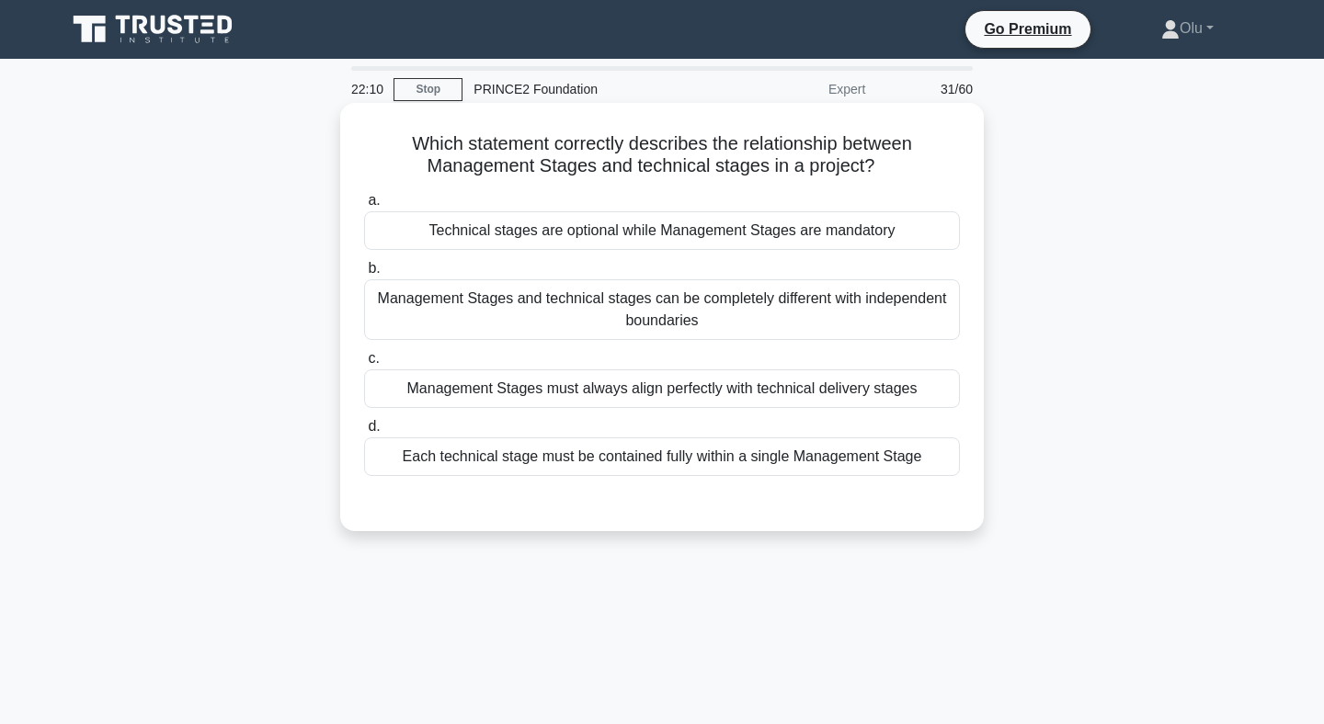
click at [694, 458] on div "Each technical stage must be contained fully within a single Management Stage" at bounding box center [662, 457] width 596 height 39
click at [364, 433] on input "d. Each technical stage must be contained fully within a single Management Stage" at bounding box center [364, 427] width 0 height 12
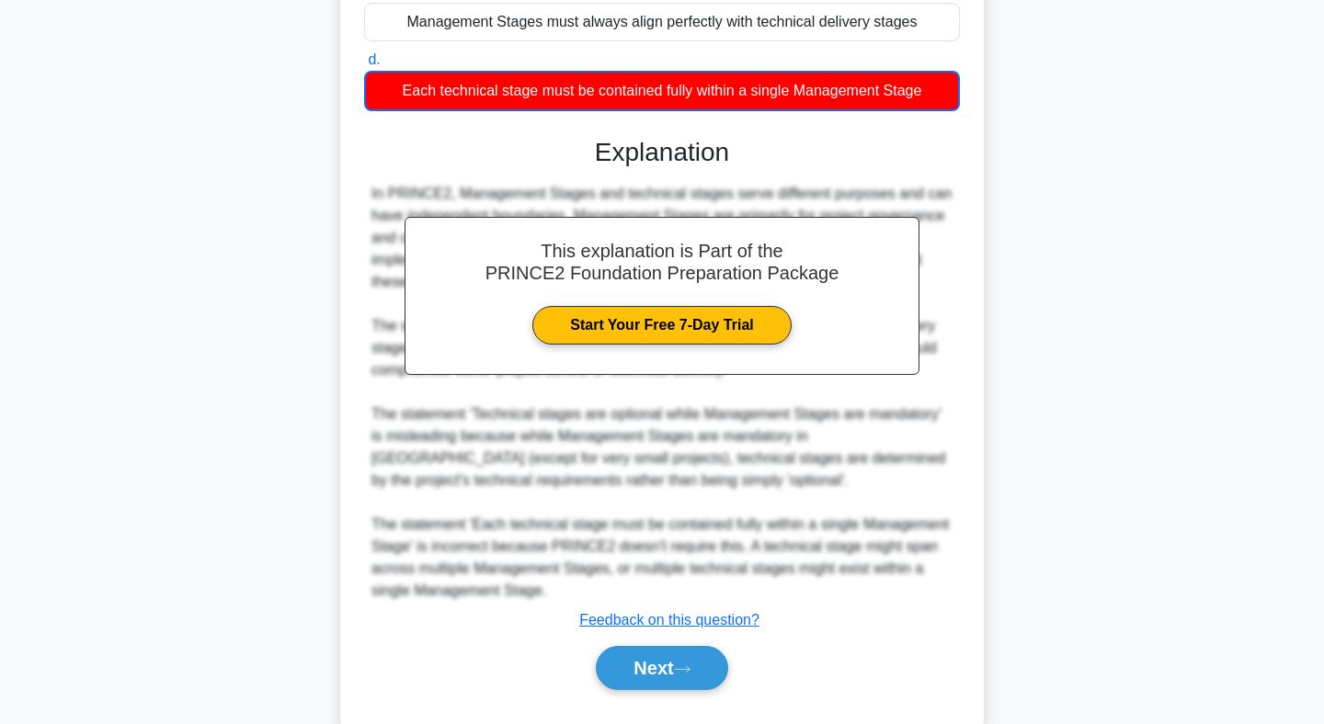
scroll to position [383, 0]
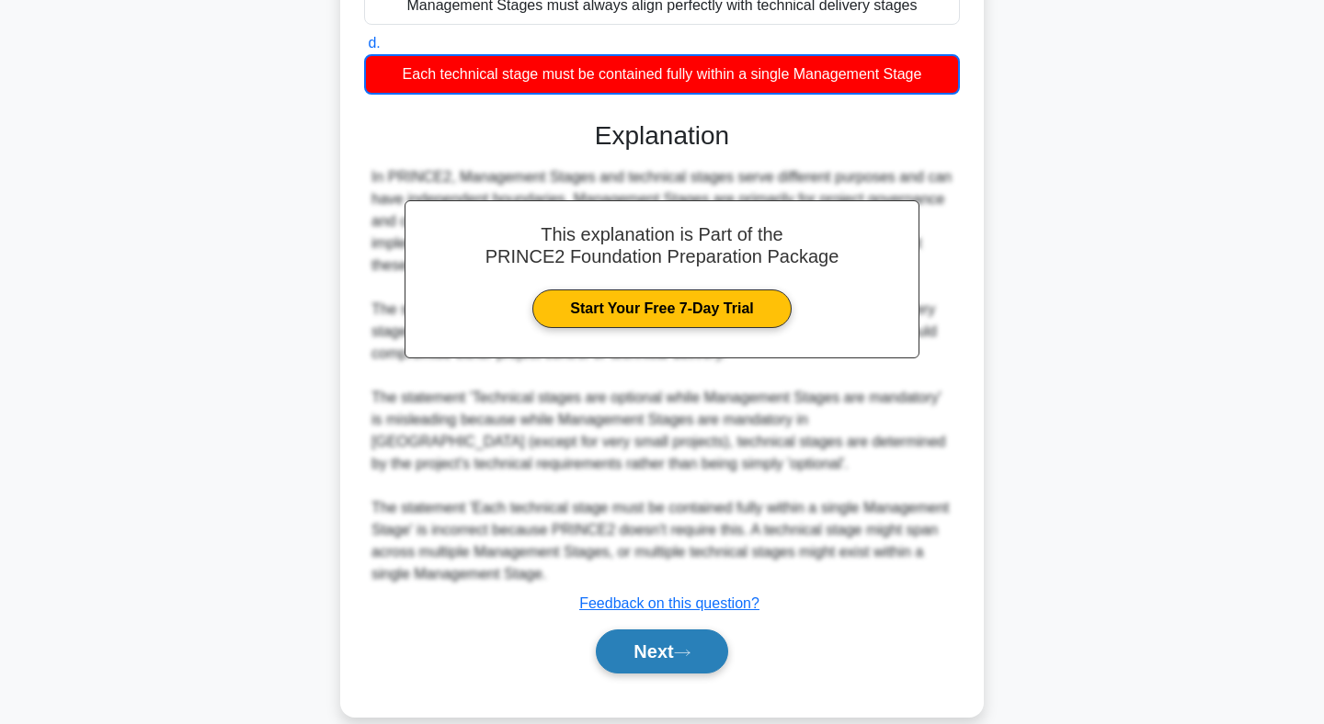
click at [655, 660] on button "Next" at bounding box center [661, 652] width 131 height 44
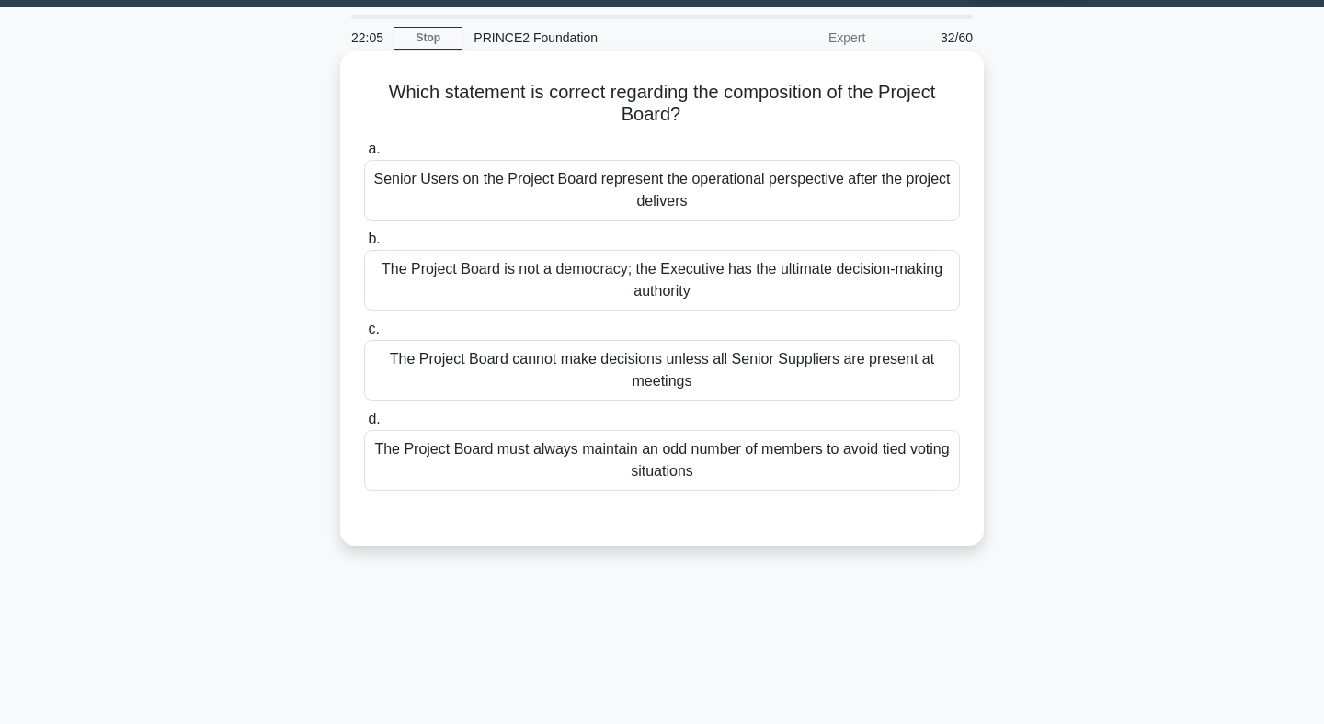
scroll to position [48, 0]
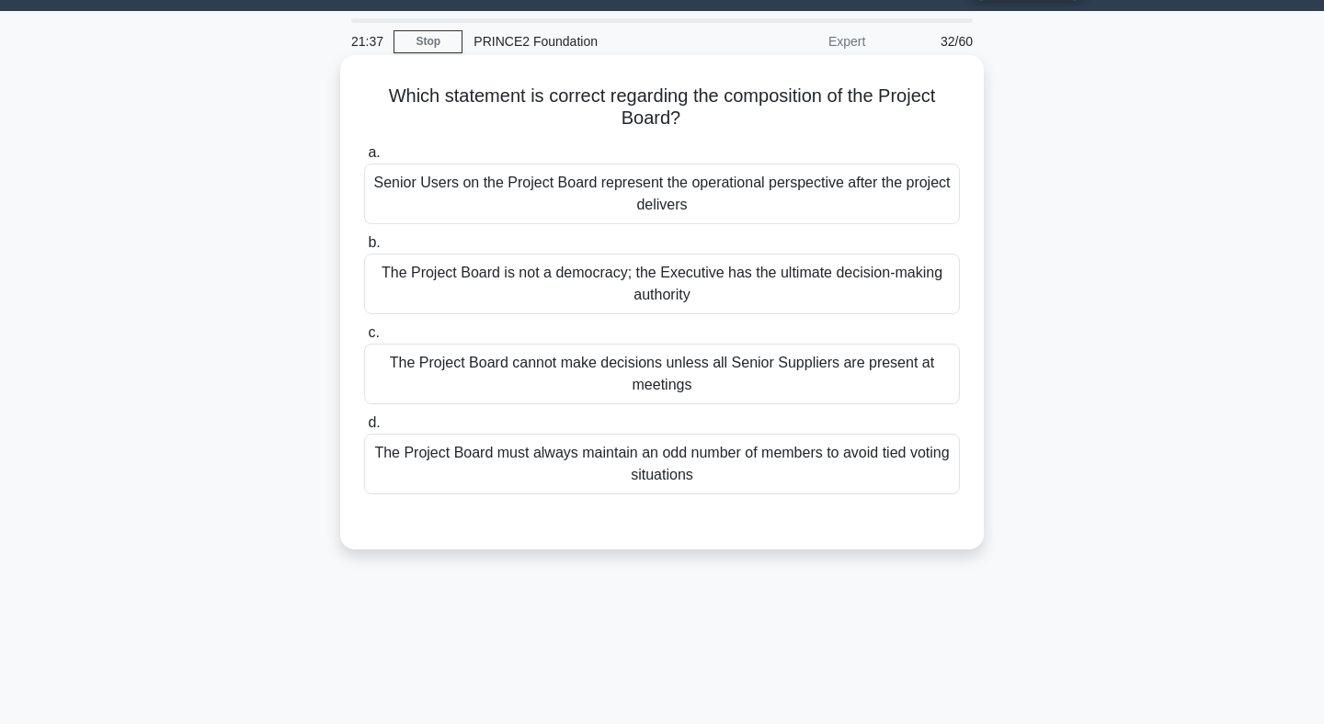
click at [657, 279] on div "The Project Board is not a democracy; the Executive has the ultimate decision-m…" at bounding box center [662, 284] width 596 height 61
click at [364, 249] on input "b. The Project Board is not a democracy; the Executive has the ultimate decisio…" at bounding box center [364, 243] width 0 height 12
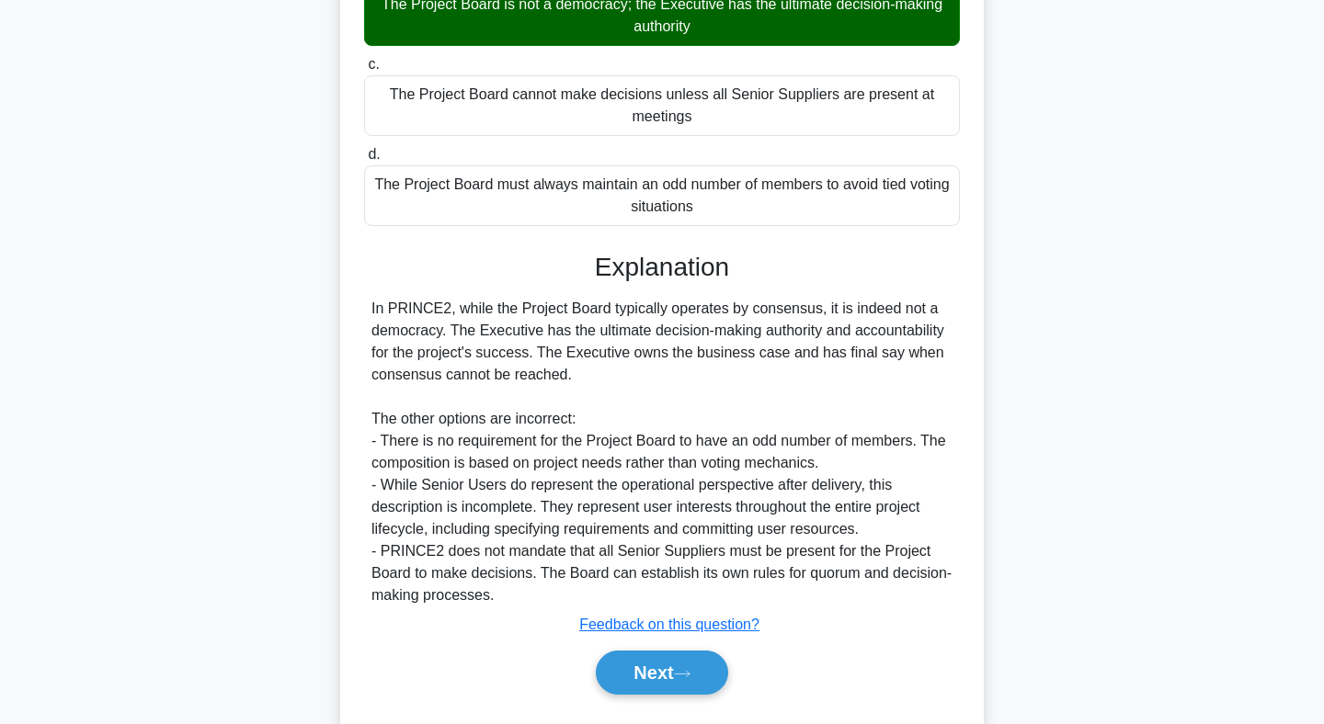
scroll to position [365, 0]
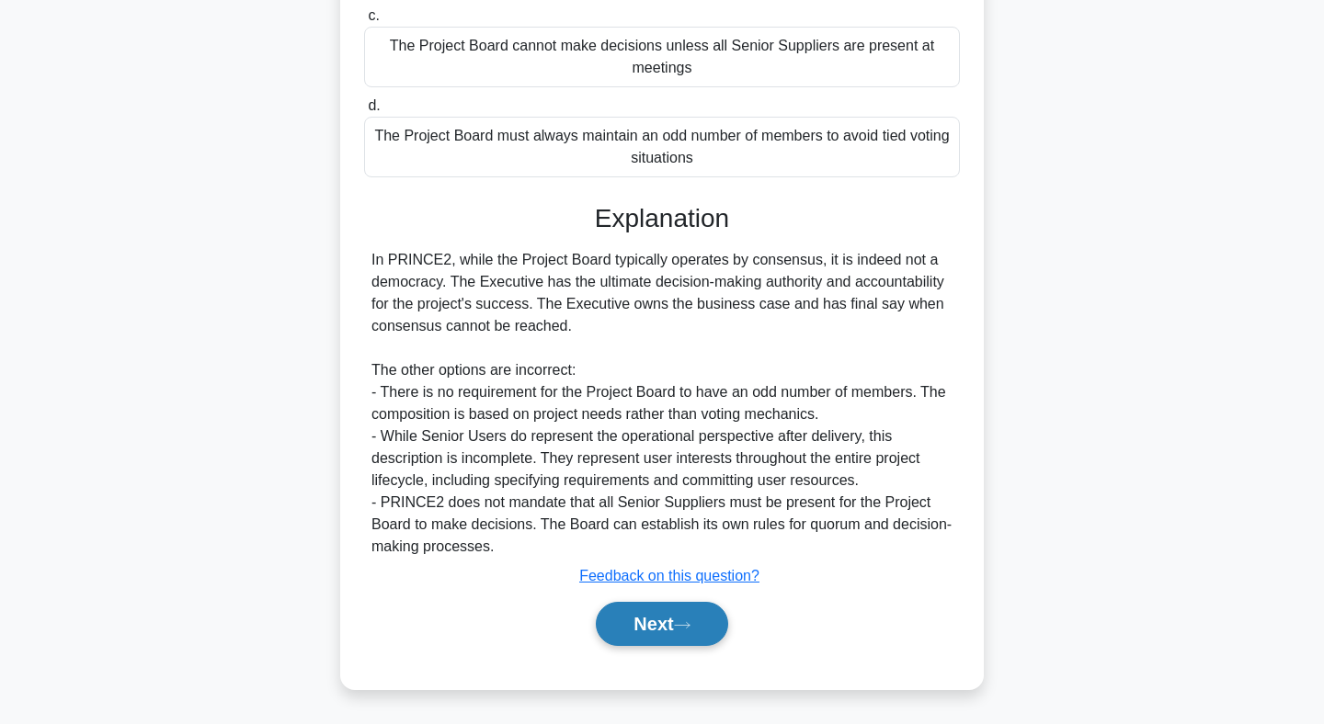
click at [681, 614] on button "Next" at bounding box center [661, 624] width 131 height 44
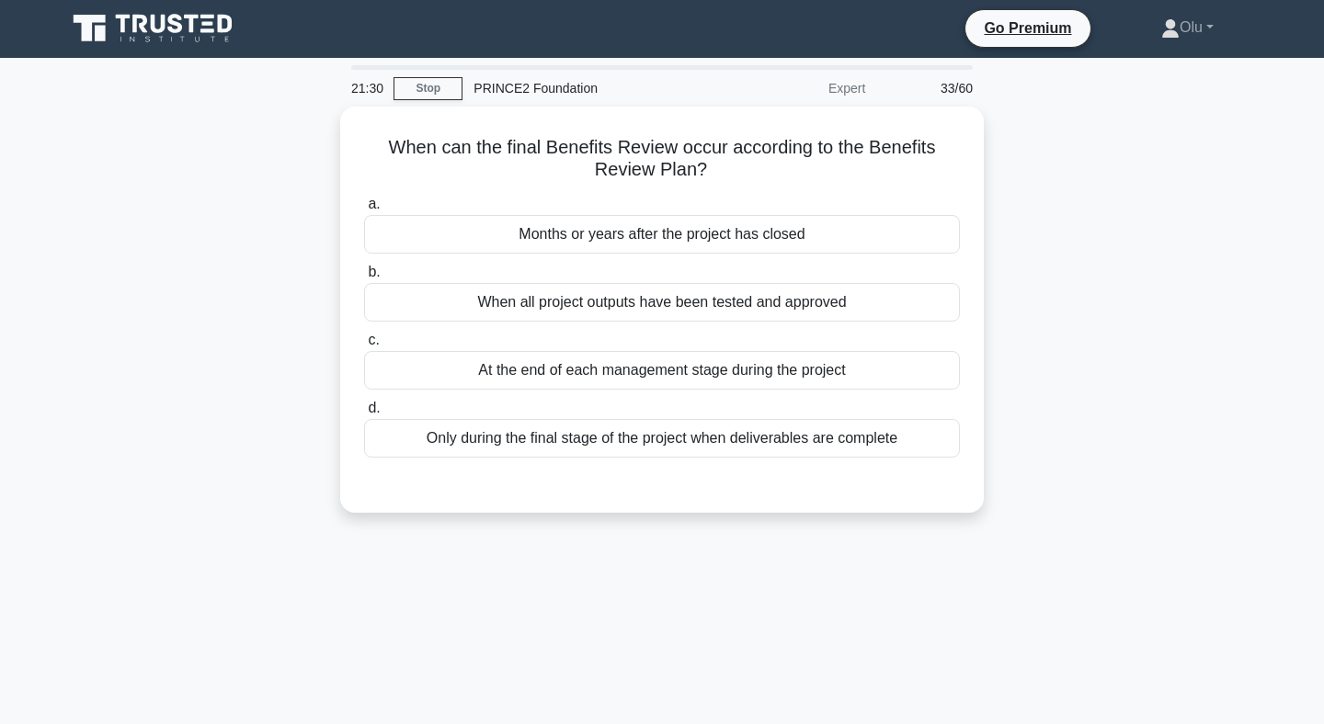
scroll to position [0, 0]
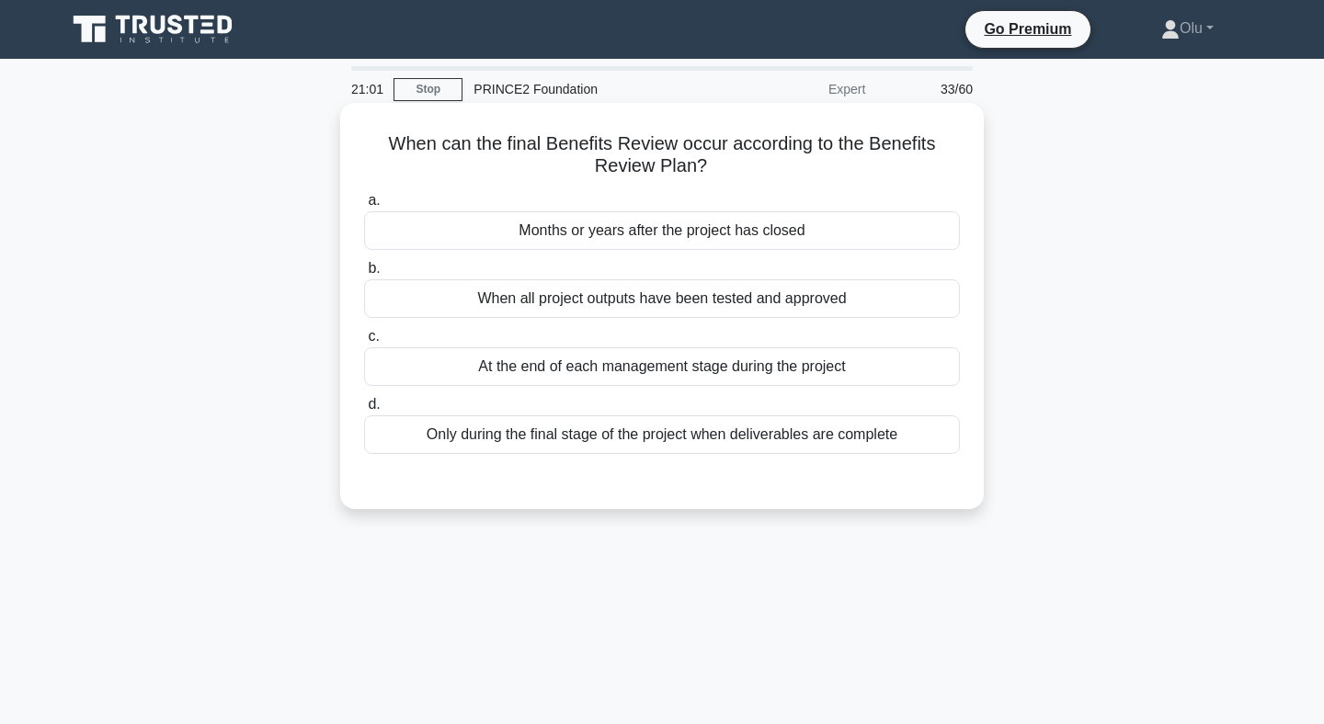
click at [721, 235] on div "Months or years after the project has closed" at bounding box center [662, 230] width 596 height 39
click at [364, 207] on input "a. Months or years after the project has closed" at bounding box center [364, 201] width 0 height 12
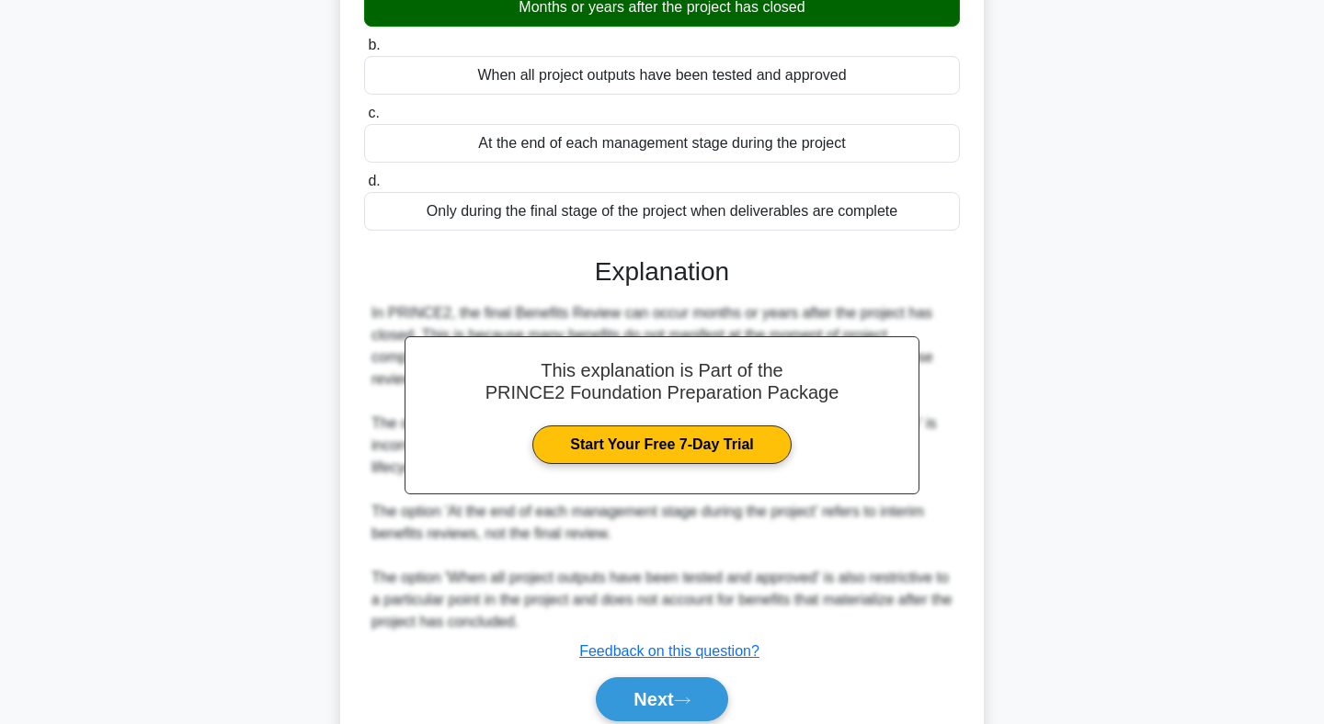
scroll to position [299, 0]
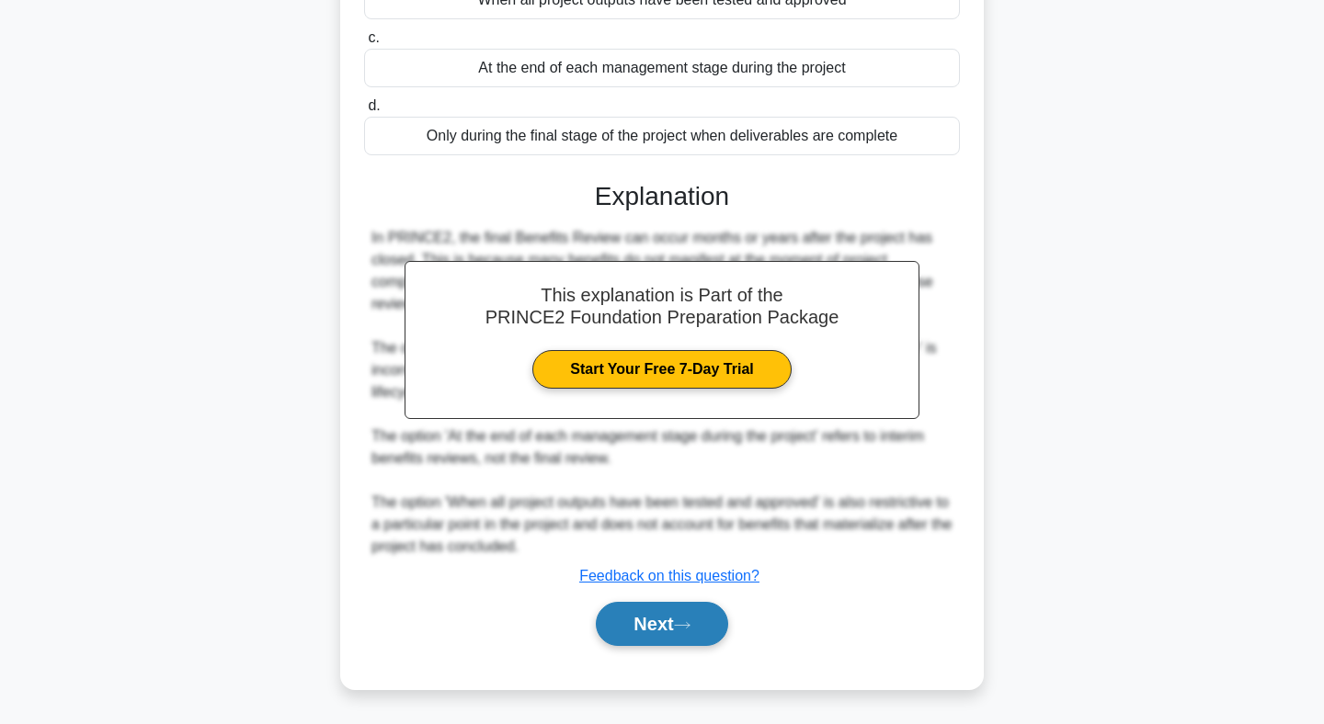
click at [674, 622] on button "Next" at bounding box center [661, 624] width 131 height 44
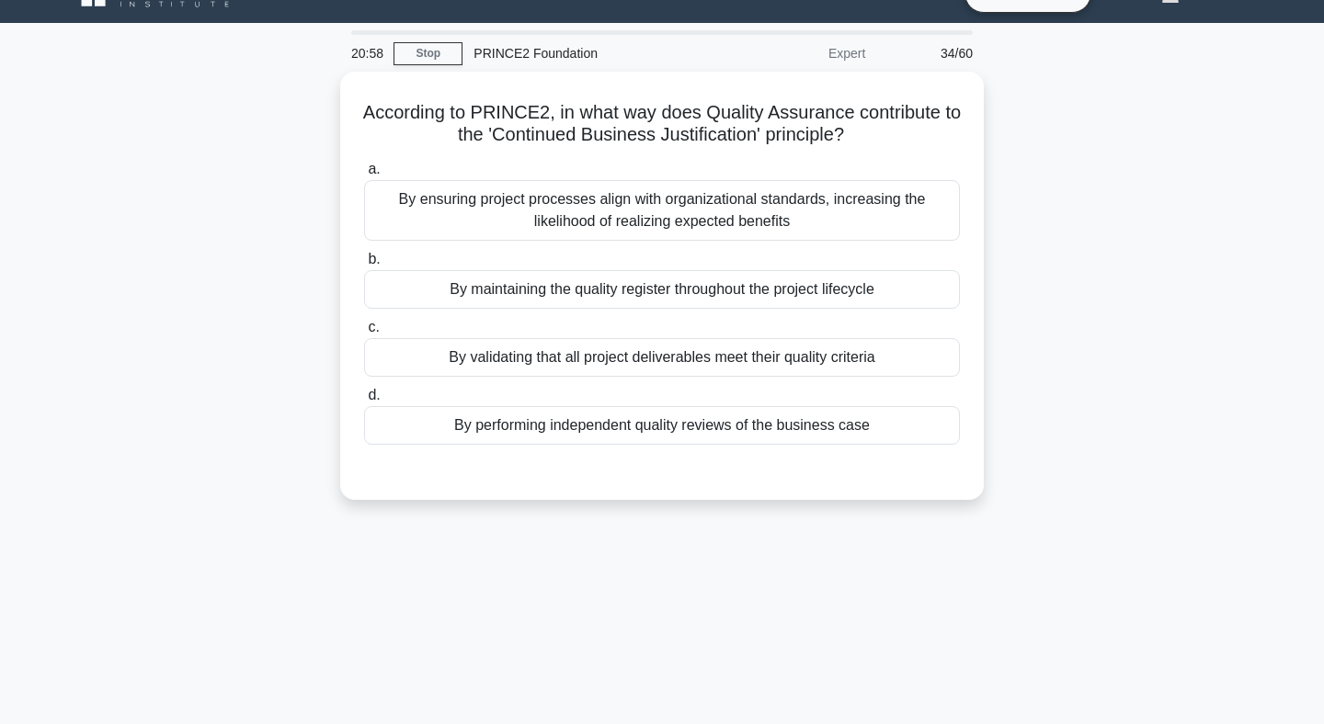
scroll to position [0, 0]
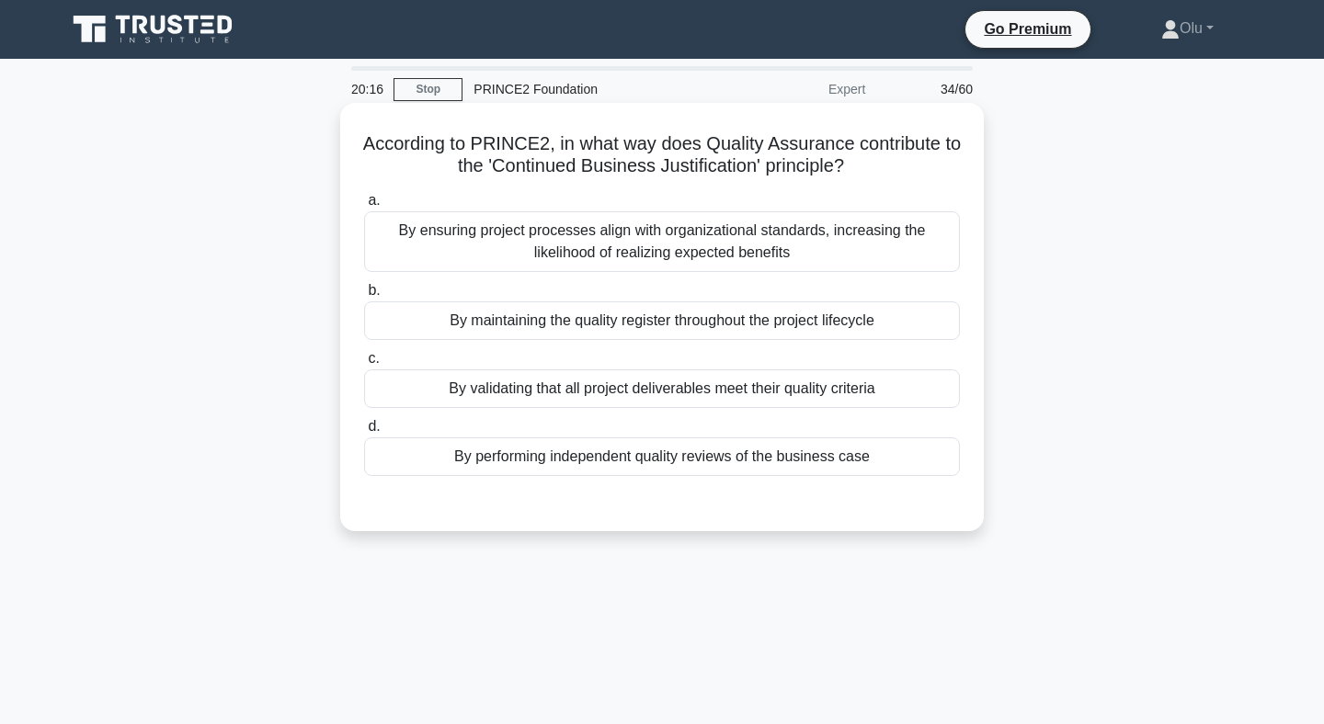
click at [739, 393] on div "By validating that all project deliverables meet their quality criteria" at bounding box center [662, 389] width 596 height 39
click at [364, 365] on input "c. By validating that all project deliverables meet their quality criteria" at bounding box center [364, 359] width 0 height 12
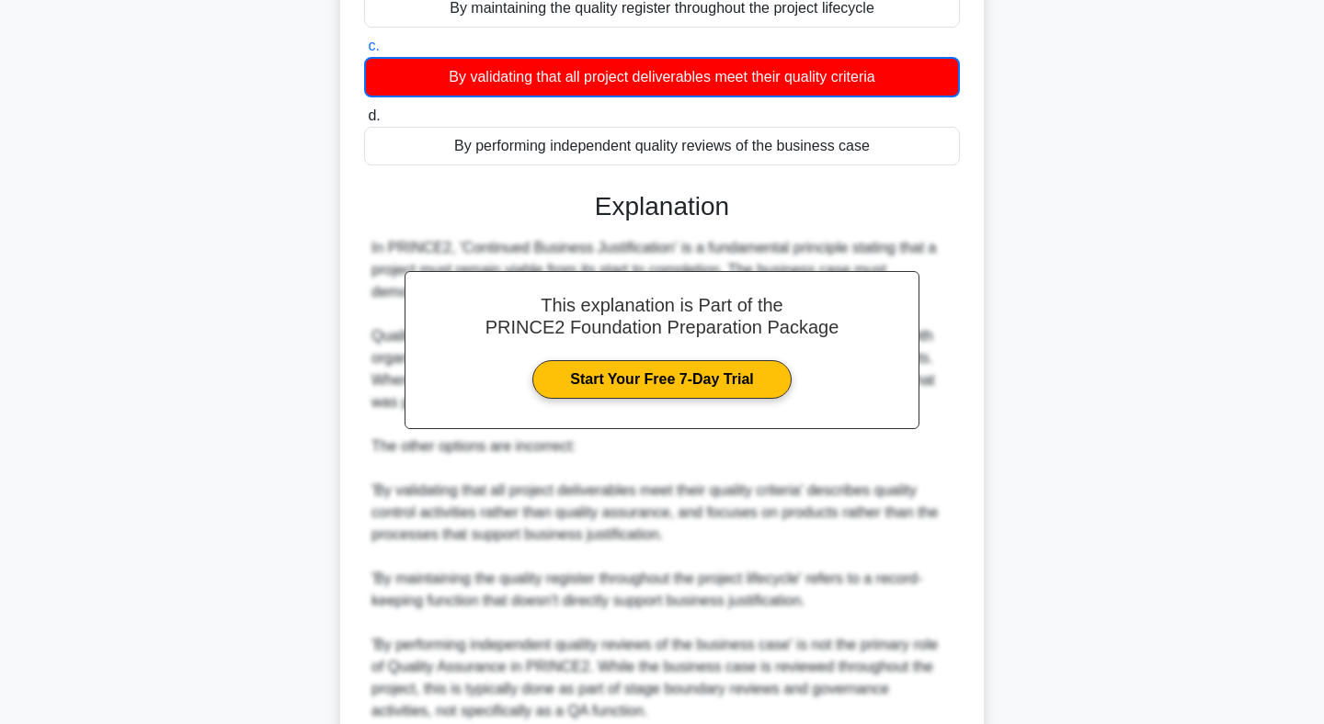
scroll to position [477, 0]
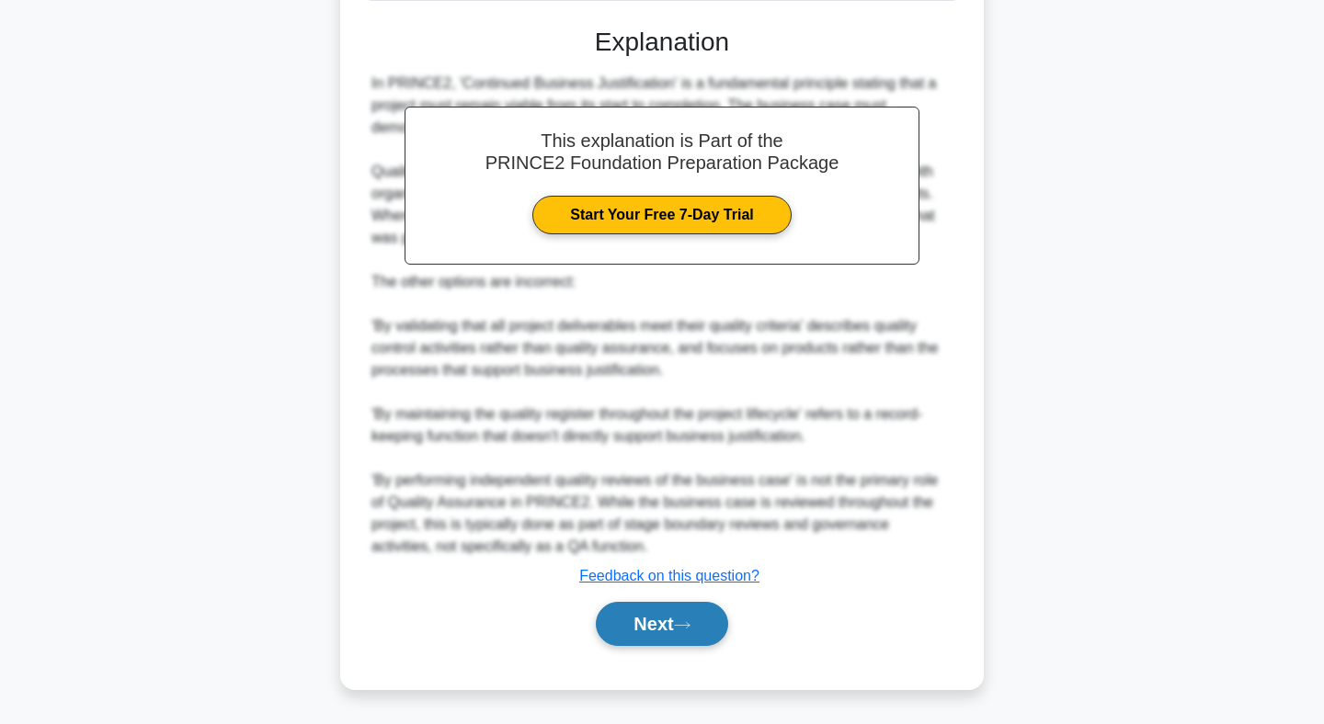
click at [655, 620] on button "Next" at bounding box center [661, 624] width 131 height 44
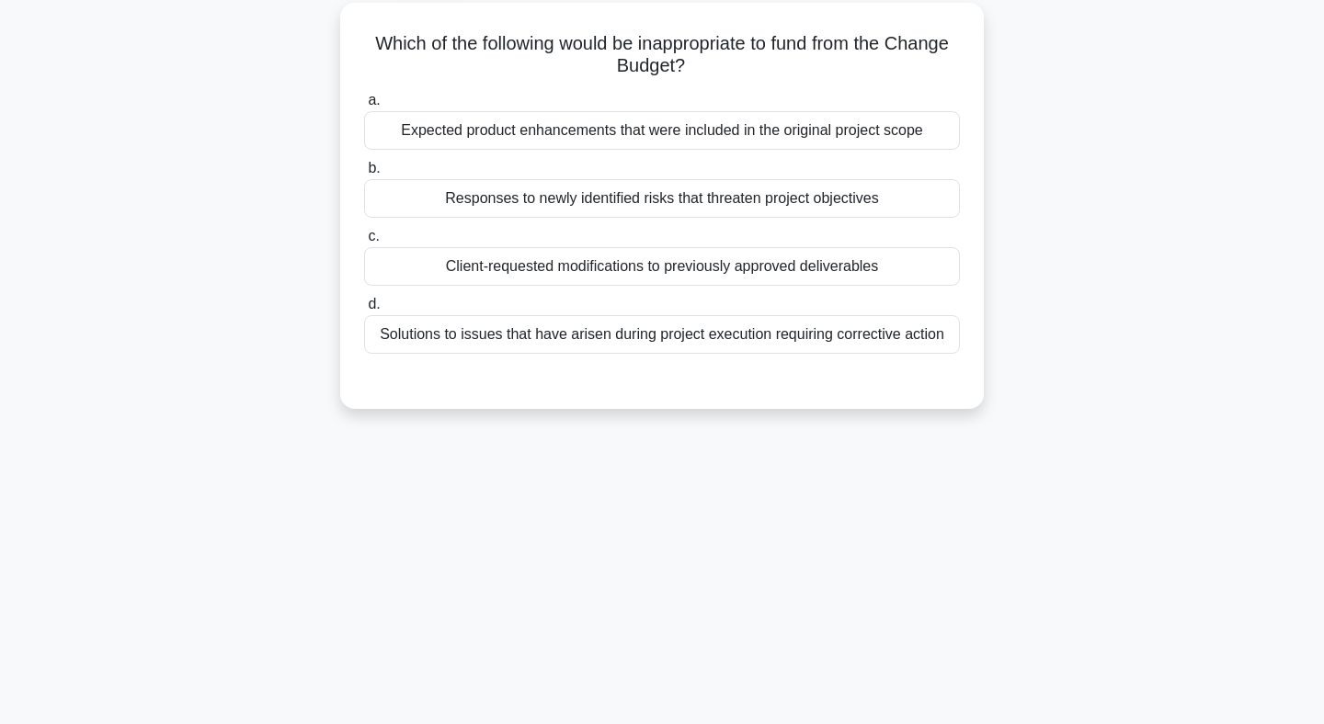
scroll to position [0, 0]
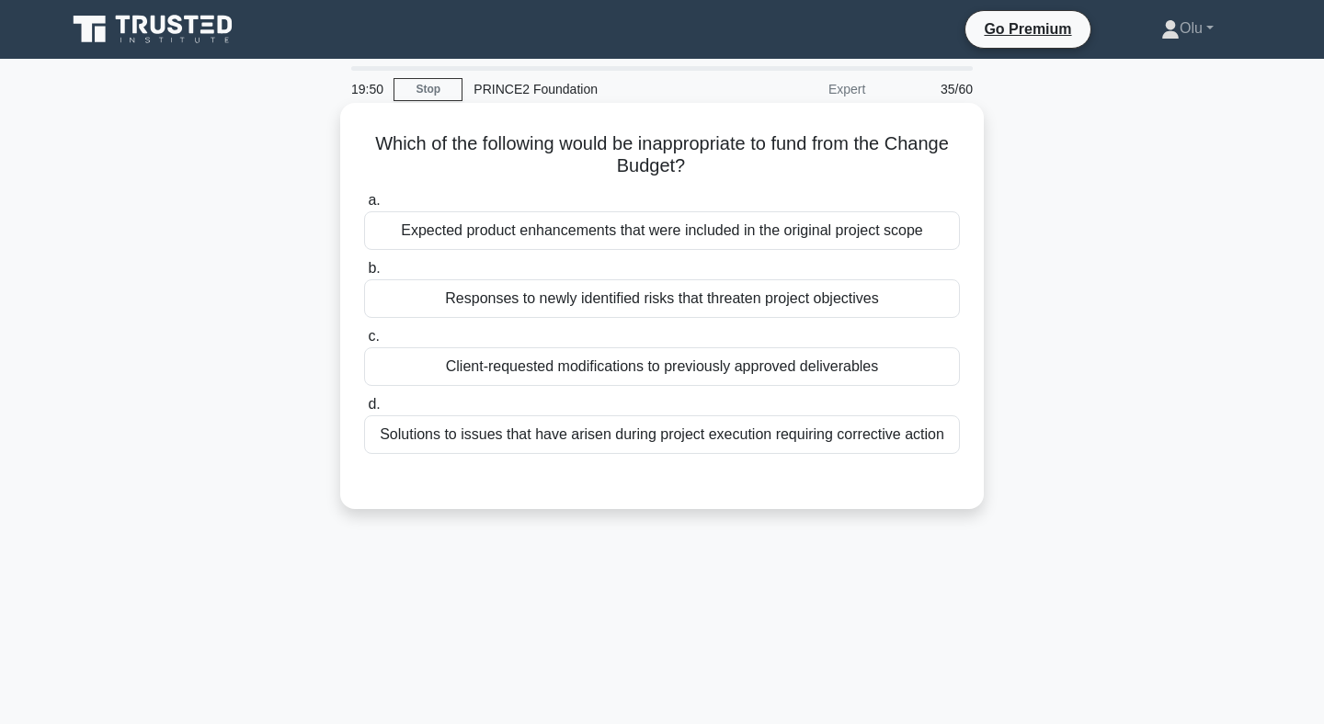
click at [647, 363] on div "Client-requested modifications to previously approved deliverables" at bounding box center [662, 366] width 596 height 39
click at [364, 343] on input "c. Client-requested modifications to previously approved deliverables" at bounding box center [364, 337] width 0 height 12
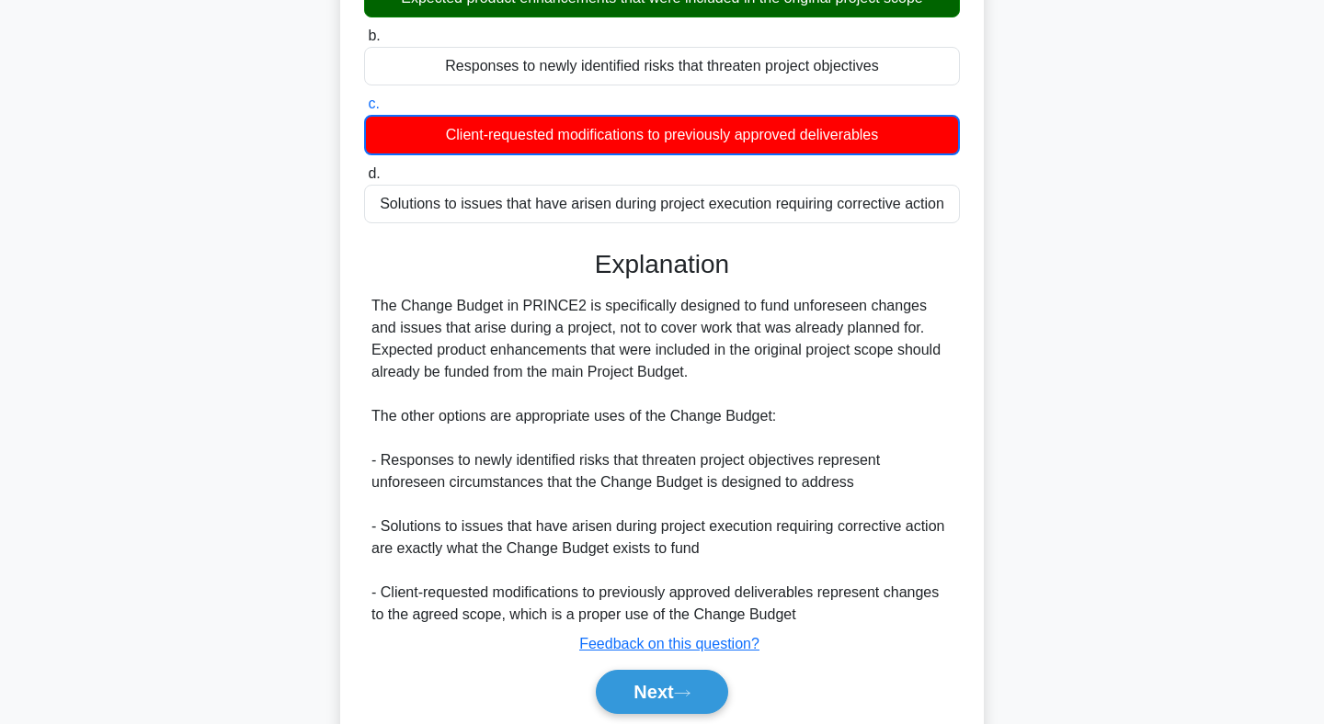
scroll to position [258, 0]
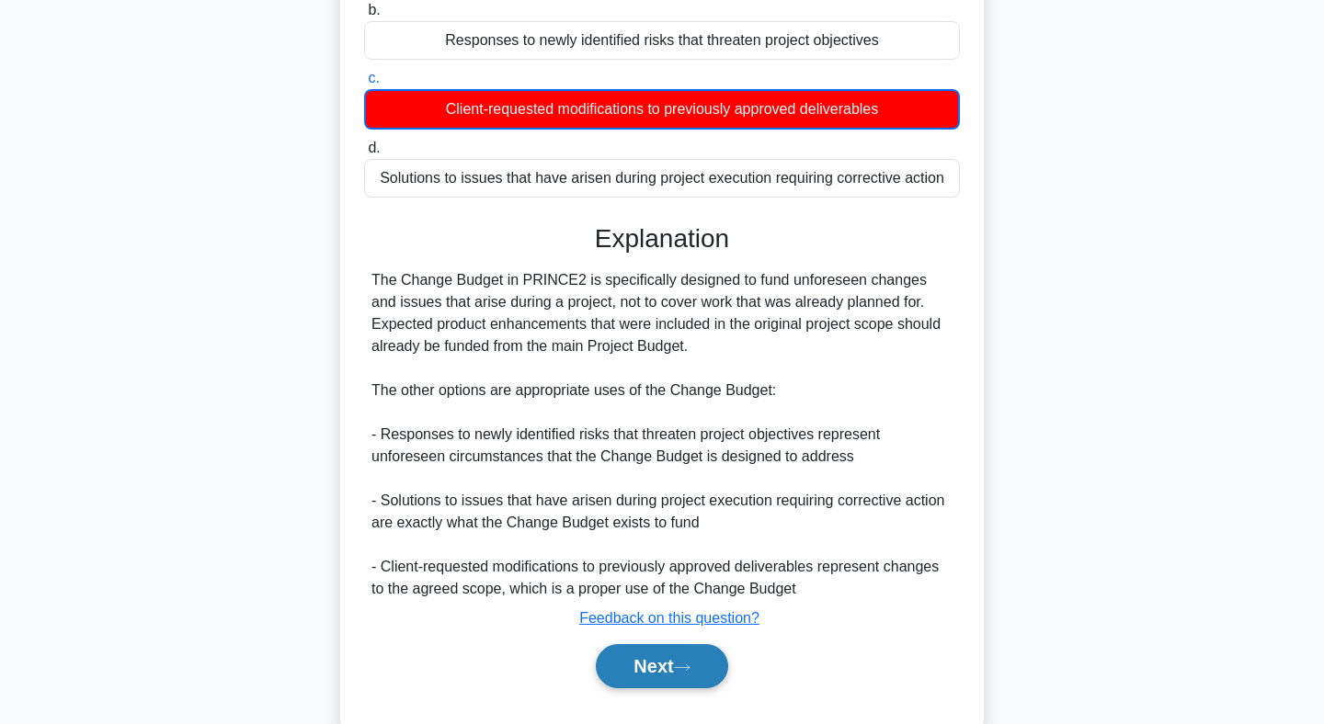
click at [661, 655] on button "Next" at bounding box center [661, 666] width 131 height 44
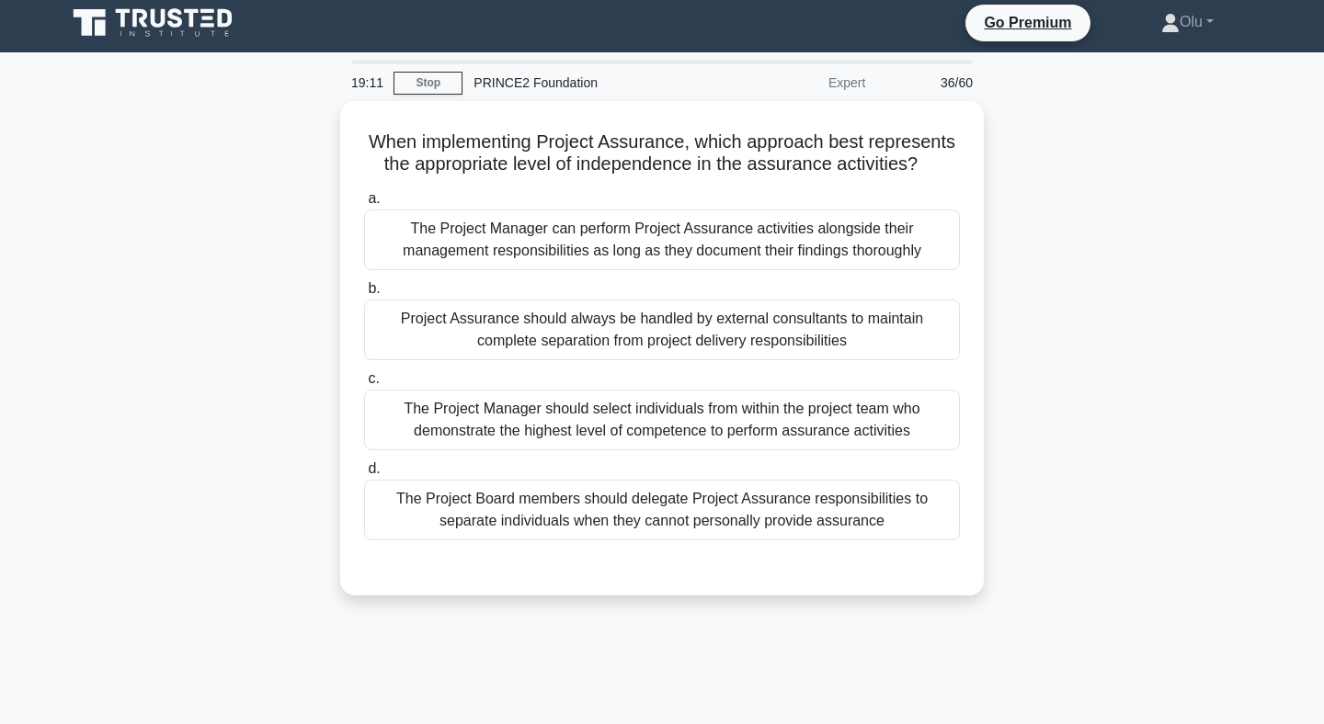
scroll to position [0, 0]
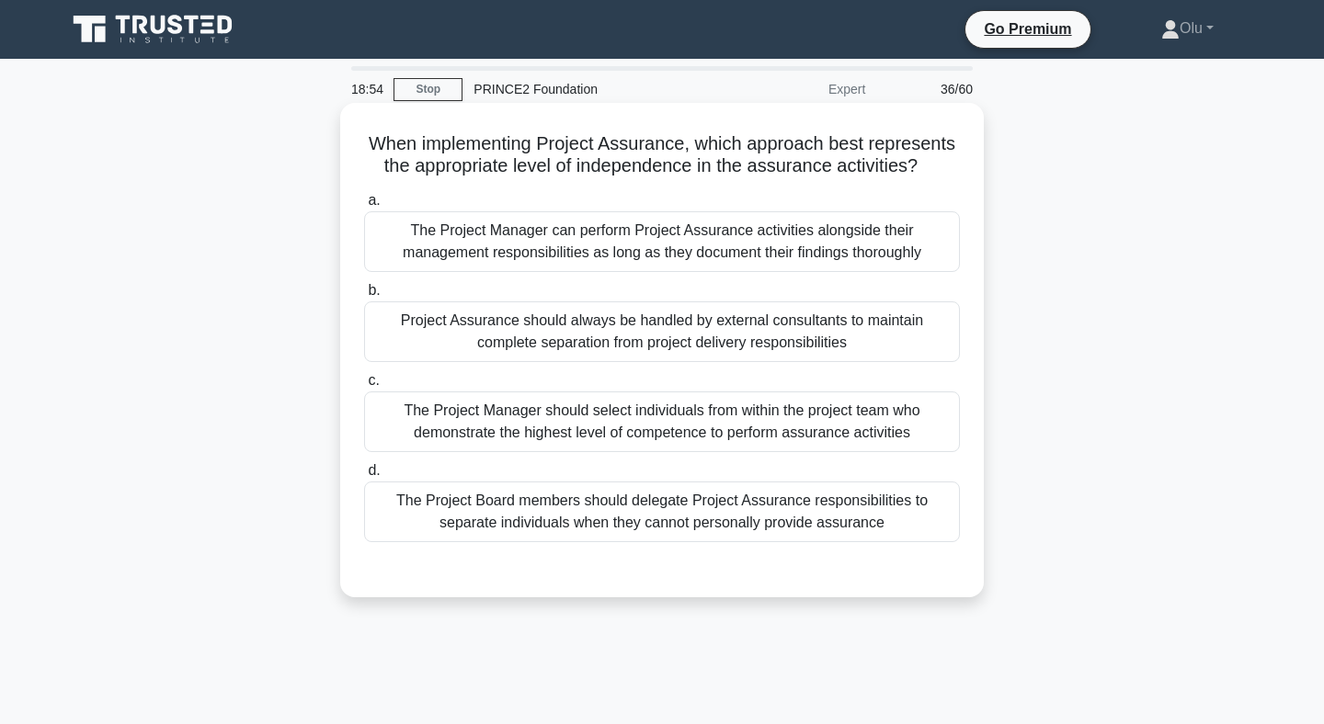
click at [655, 347] on div "Project Assurance should always be handled by external consultants to maintain …" at bounding box center [662, 332] width 596 height 61
click at [364, 297] on input "b. Project Assurance should always be handled by external consultants to mainta…" at bounding box center [364, 291] width 0 height 12
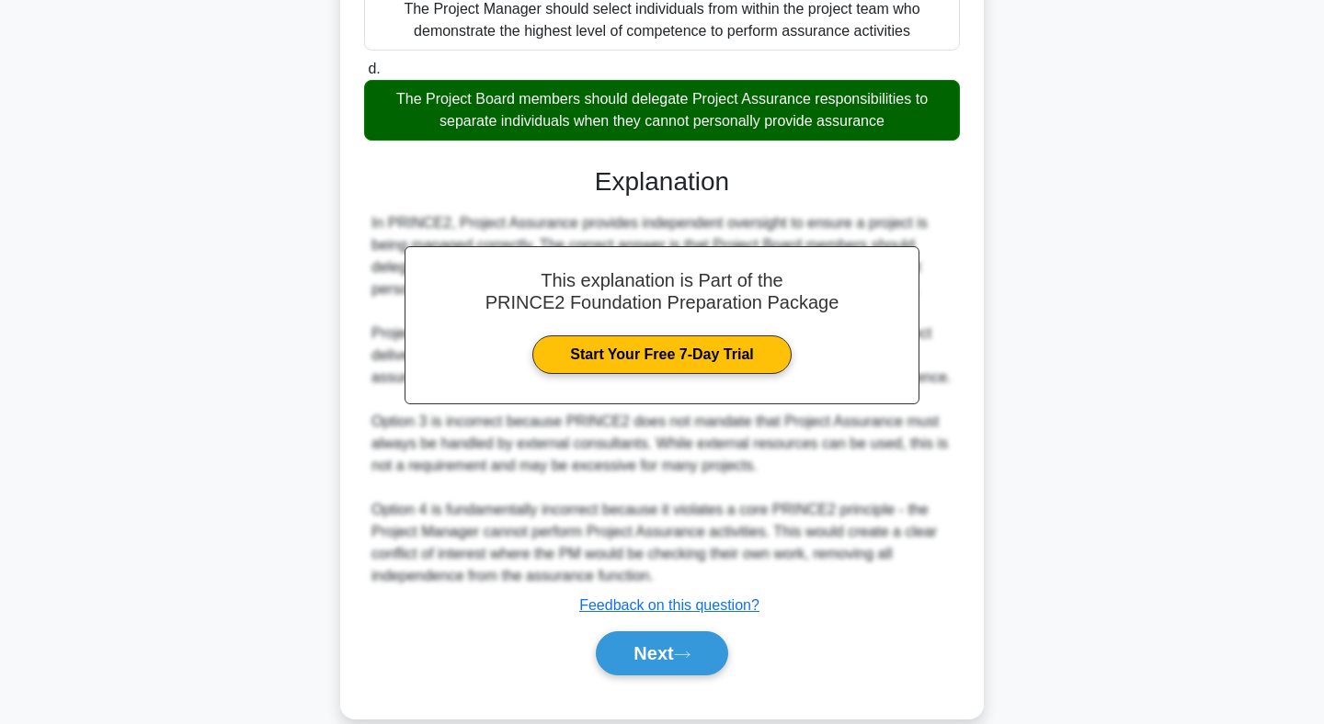
scroll to position [433, 0]
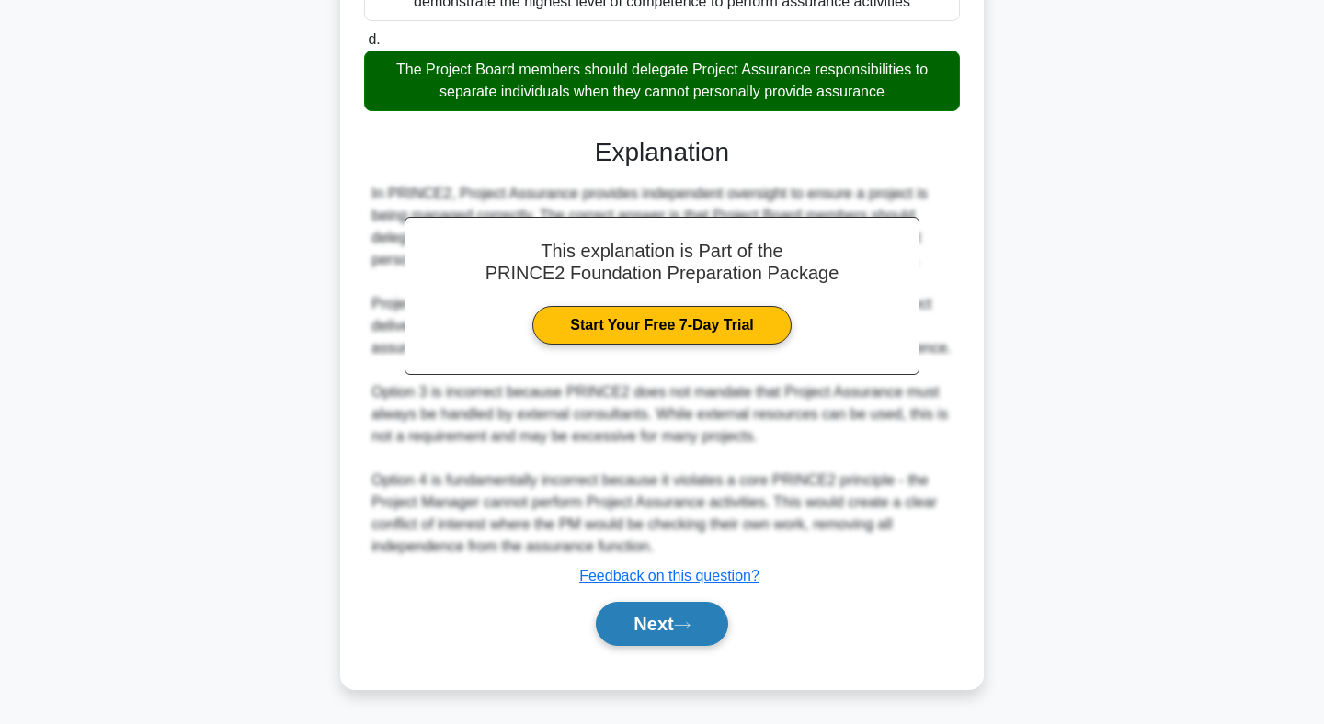
click at [680, 622] on button "Next" at bounding box center [661, 624] width 131 height 44
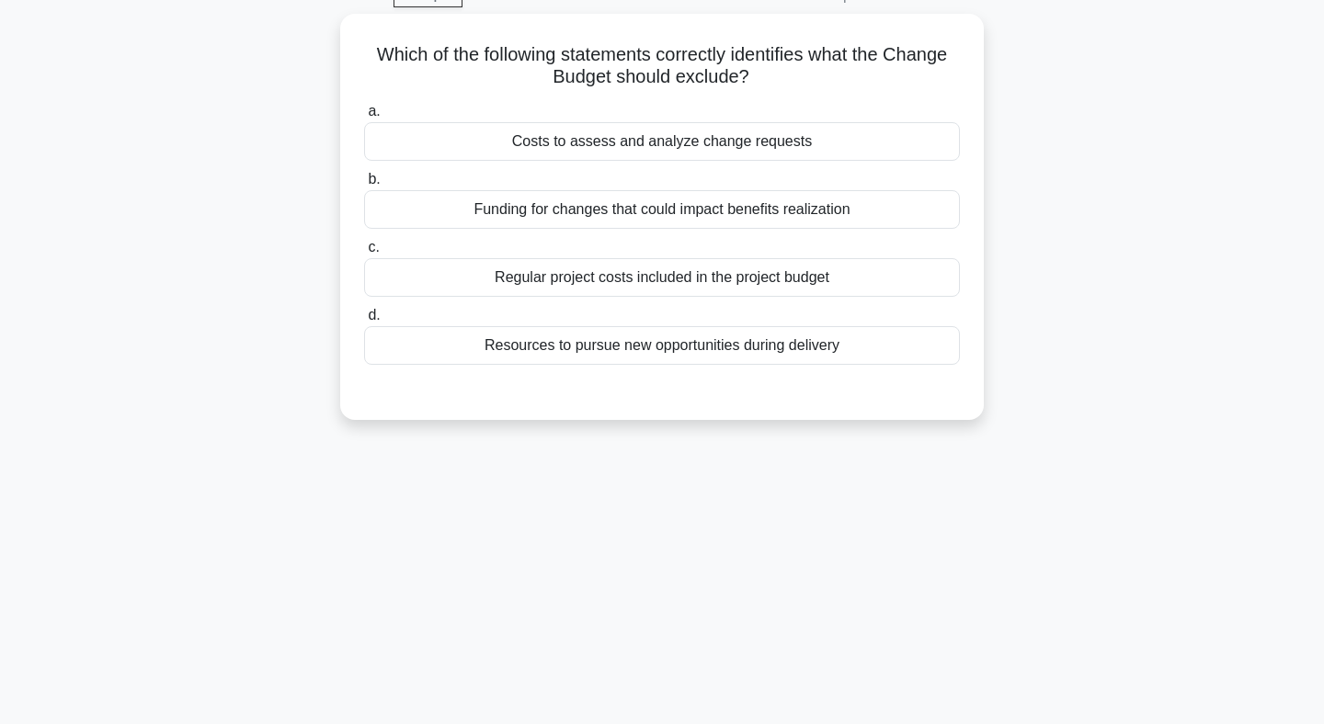
scroll to position [0, 0]
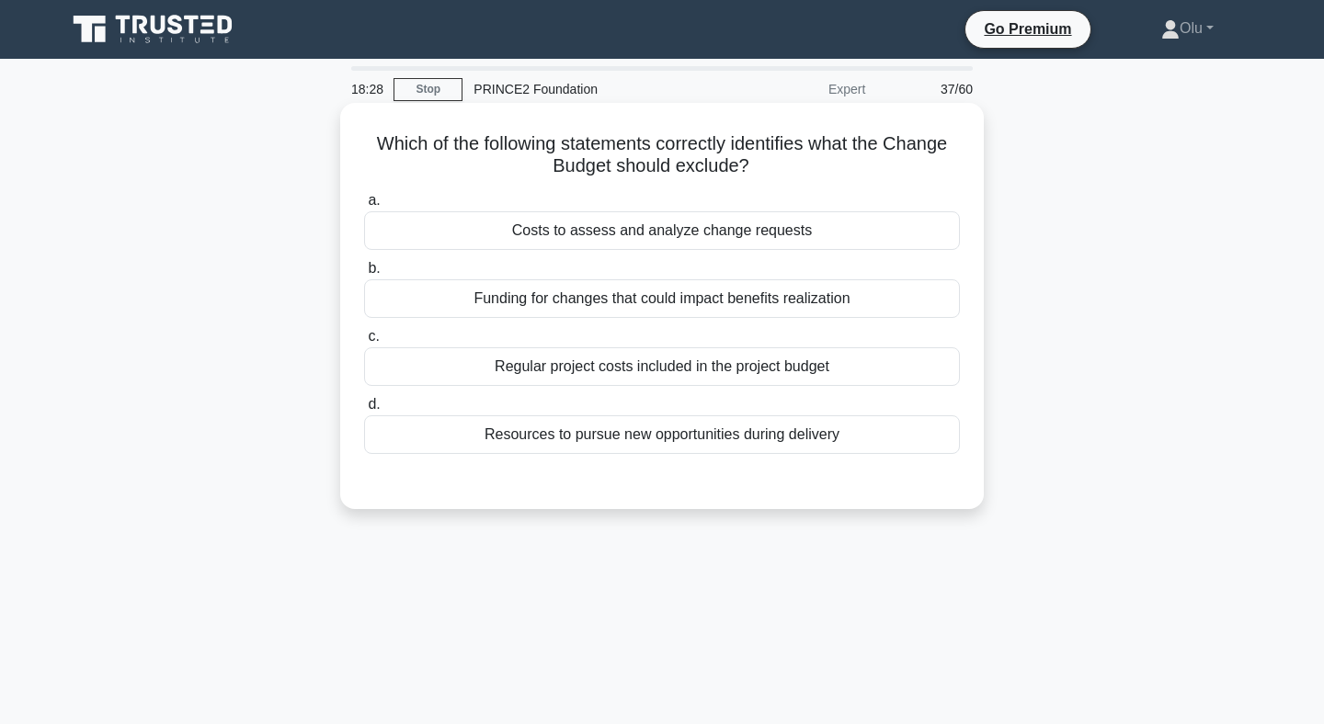
click at [704, 363] on div "Regular project costs included in the project budget" at bounding box center [662, 366] width 596 height 39
click at [364, 343] on input "c. Regular project costs included in the project budget" at bounding box center [364, 337] width 0 height 12
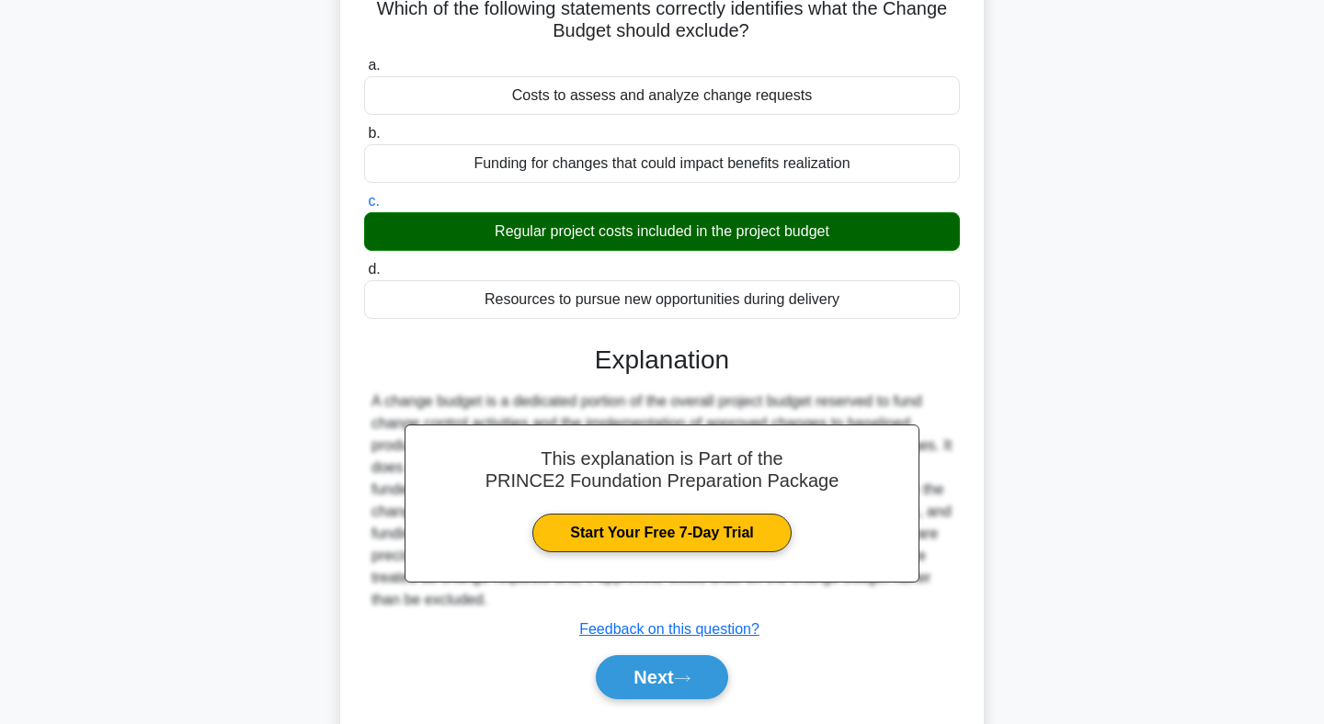
scroll to position [268, 0]
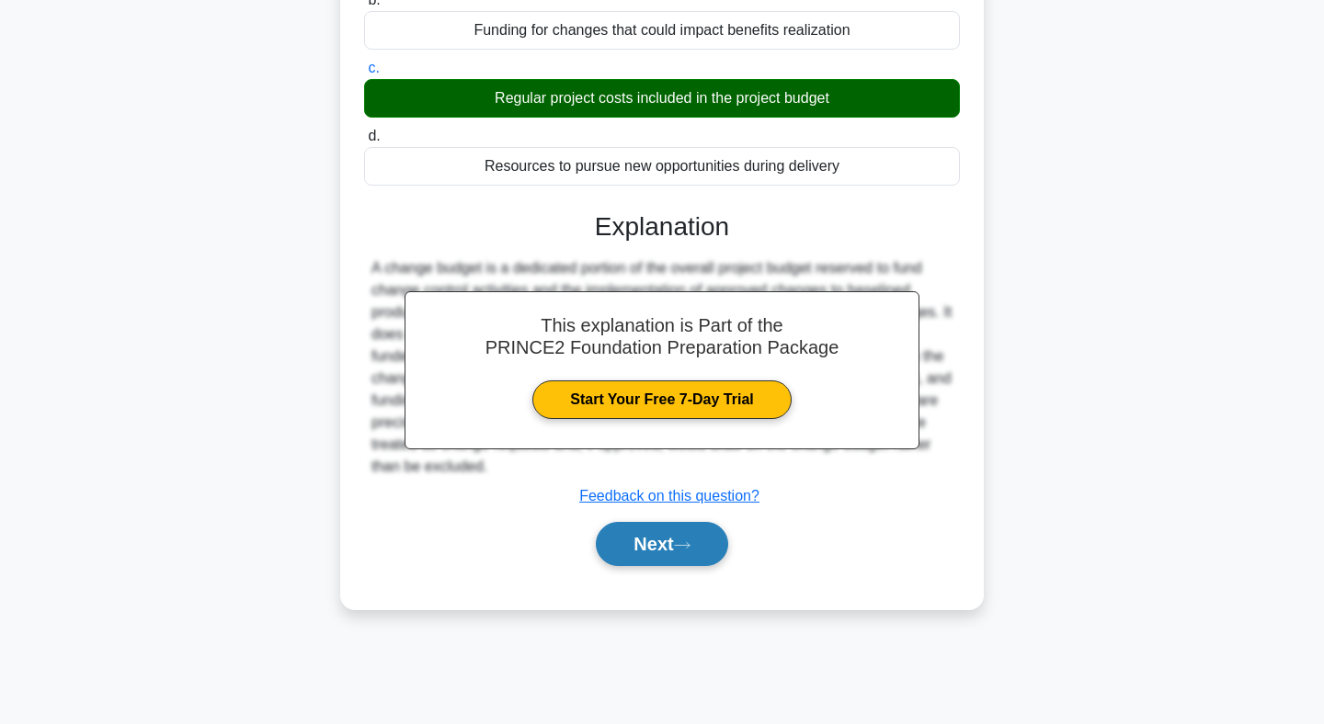
click at [666, 533] on button "Next" at bounding box center [661, 544] width 131 height 44
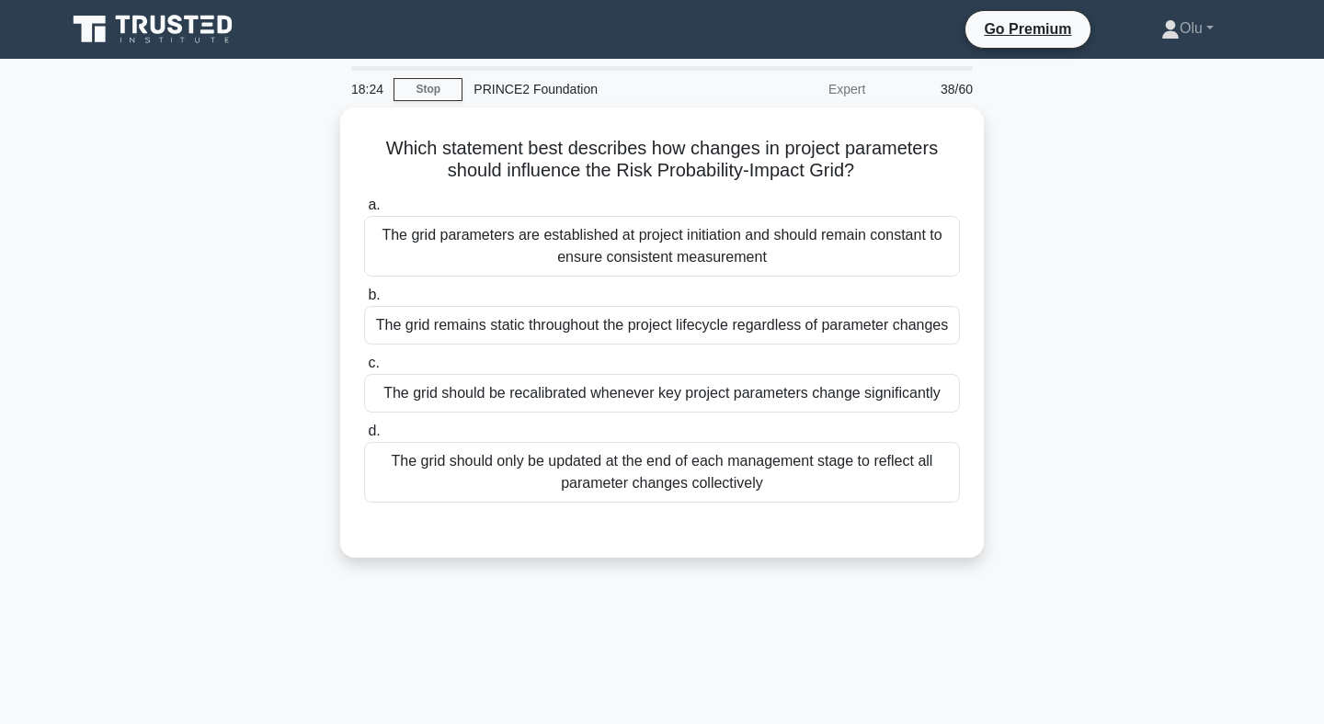
scroll to position [0, 0]
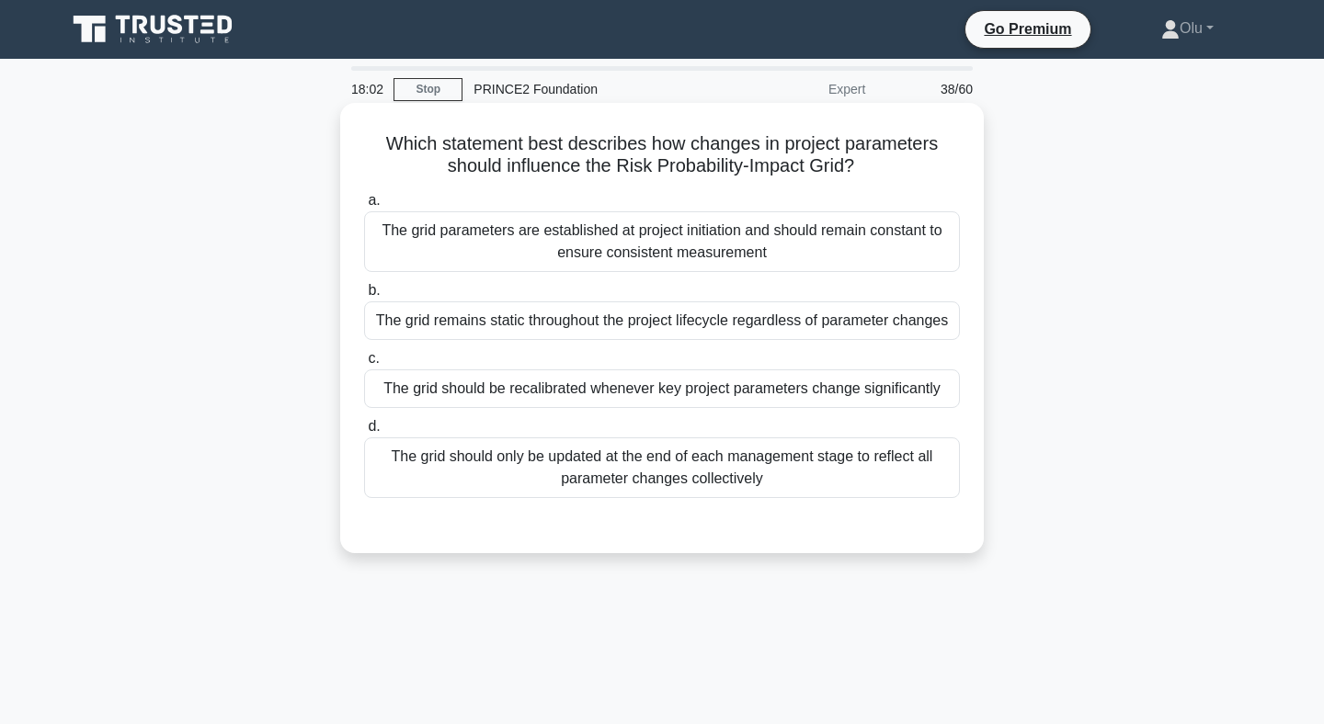
click at [743, 470] on div "The grid should only be updated at the end of each management stage to reflect …" at bounding box center [662, 468] width 596 height 61
click at [364, 433] on input "d. The grid should only be updated at the end of each management stage to refle…" at bounding box center [364, 427] width 0 height 12
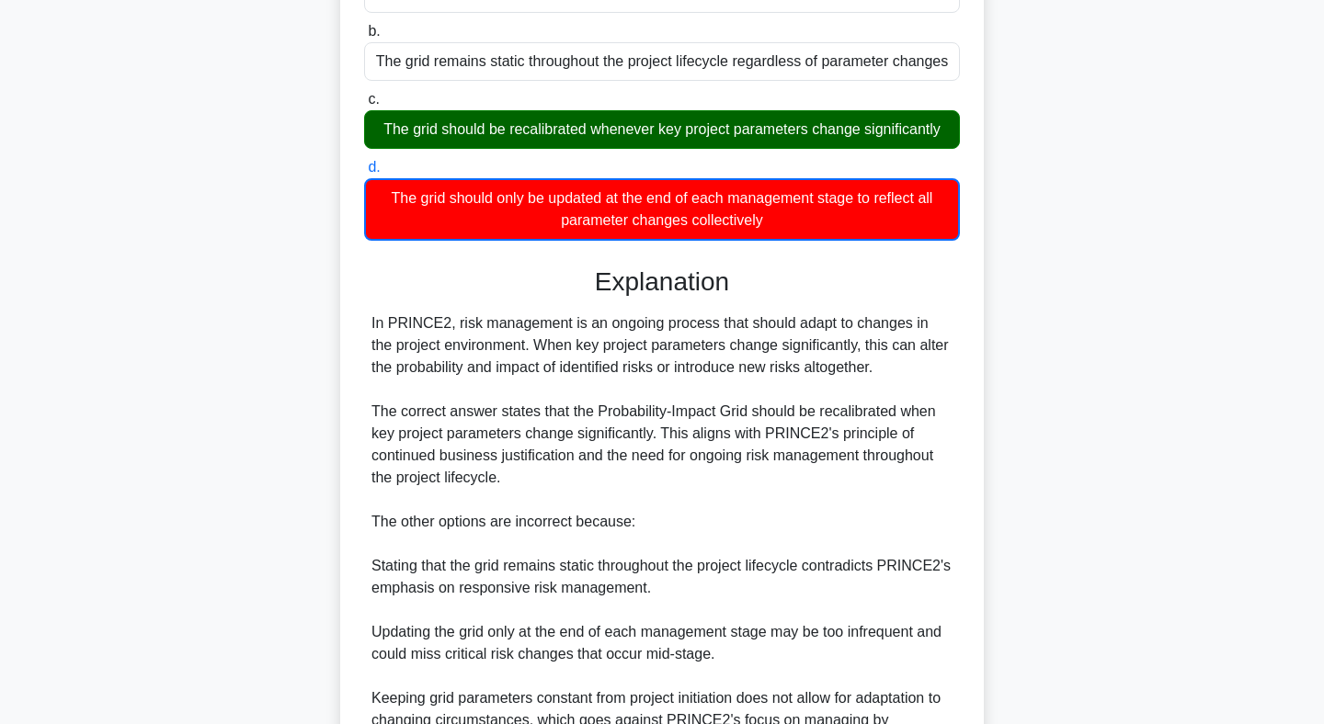
scroll to position [455, 0]
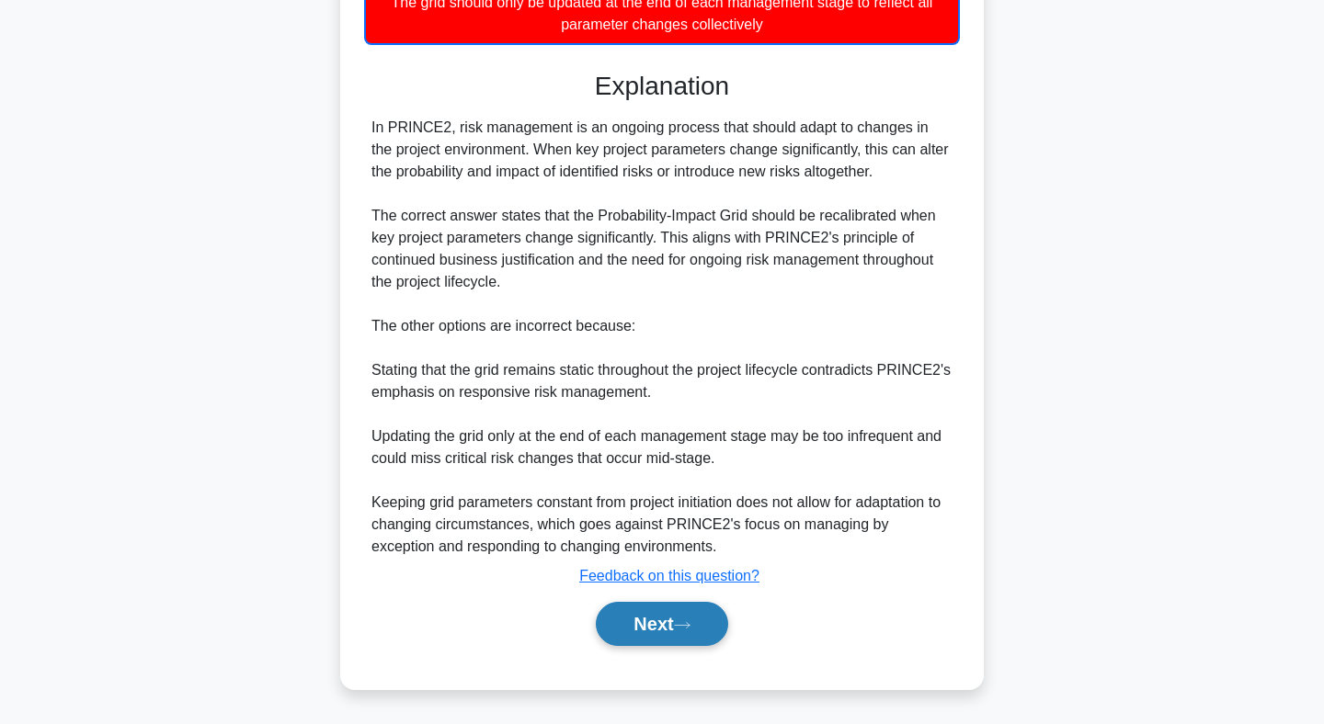
click at [675, 627] on button "Next" at bounding box center [661, 624] width 131 height 44
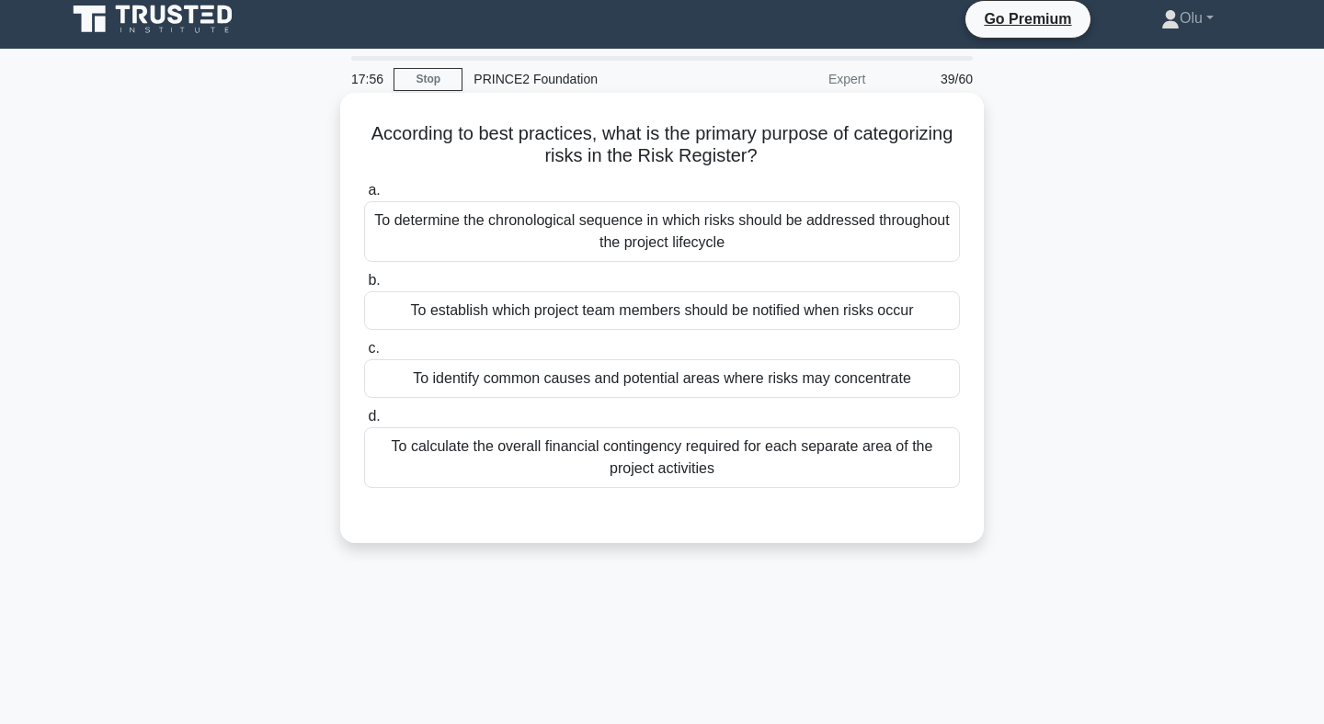
scroll to position [0, 0]
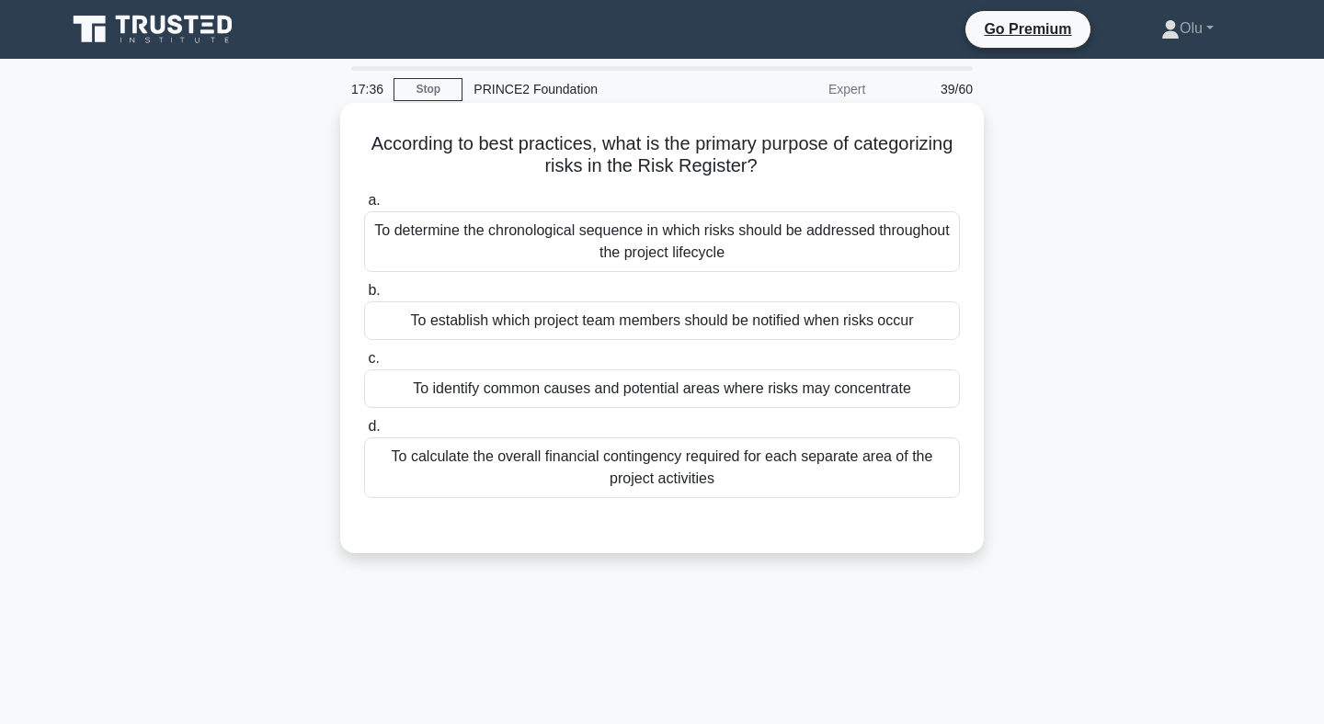
click at [674, 402] on div "To identify common causes and potential areas where risks may concentrate" at bounding box center [662, 389] width 596 height 39
click at [364, 365] on input "c. To identify common causes and potential areas where risks may concentrate" at bounding box center [364, 359] width 0 height 12
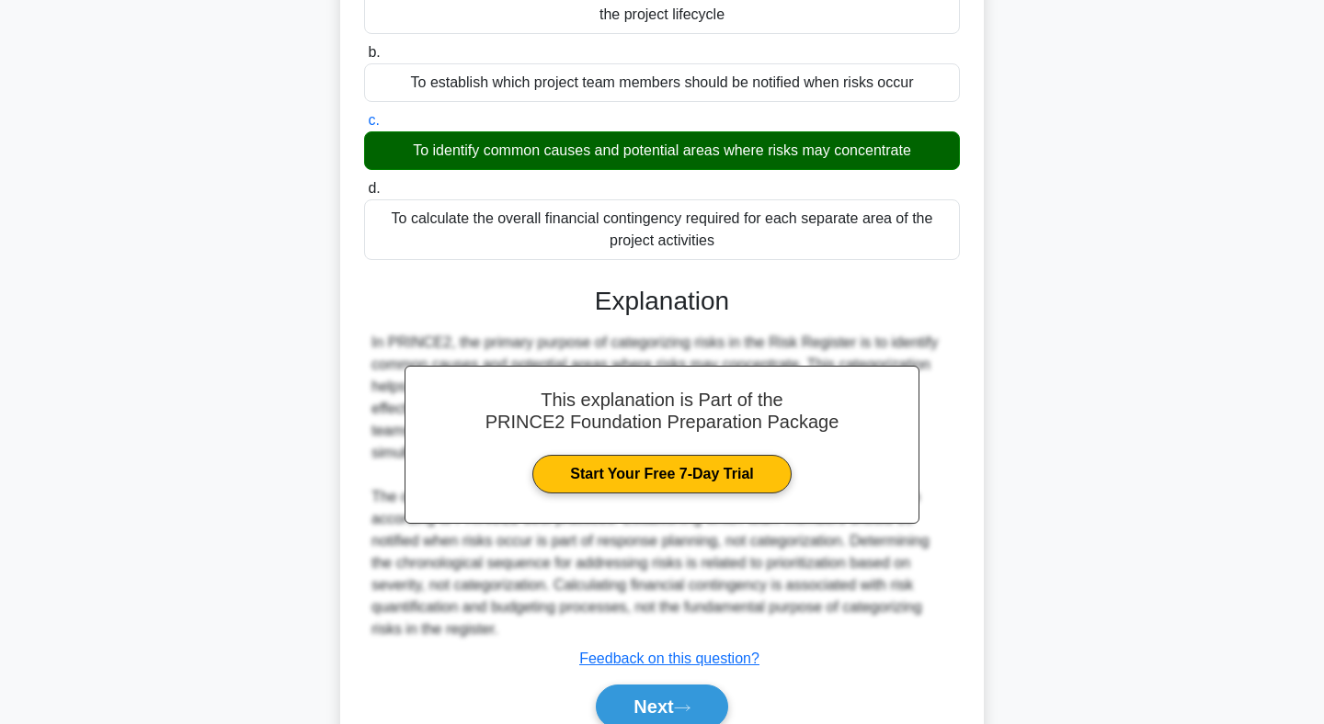
scroll to position [321, 0]
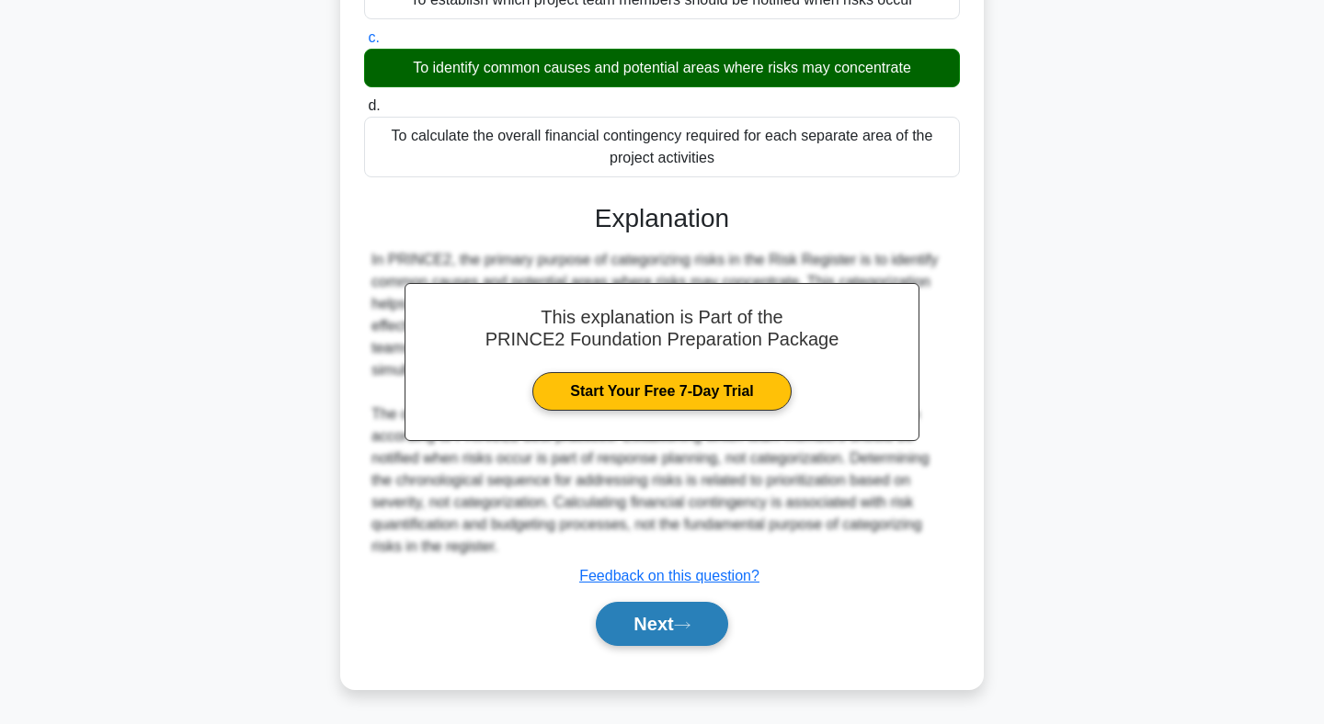
click at [647, 636] on button "Next" at bounding box center [661, 624] width 131 height 44
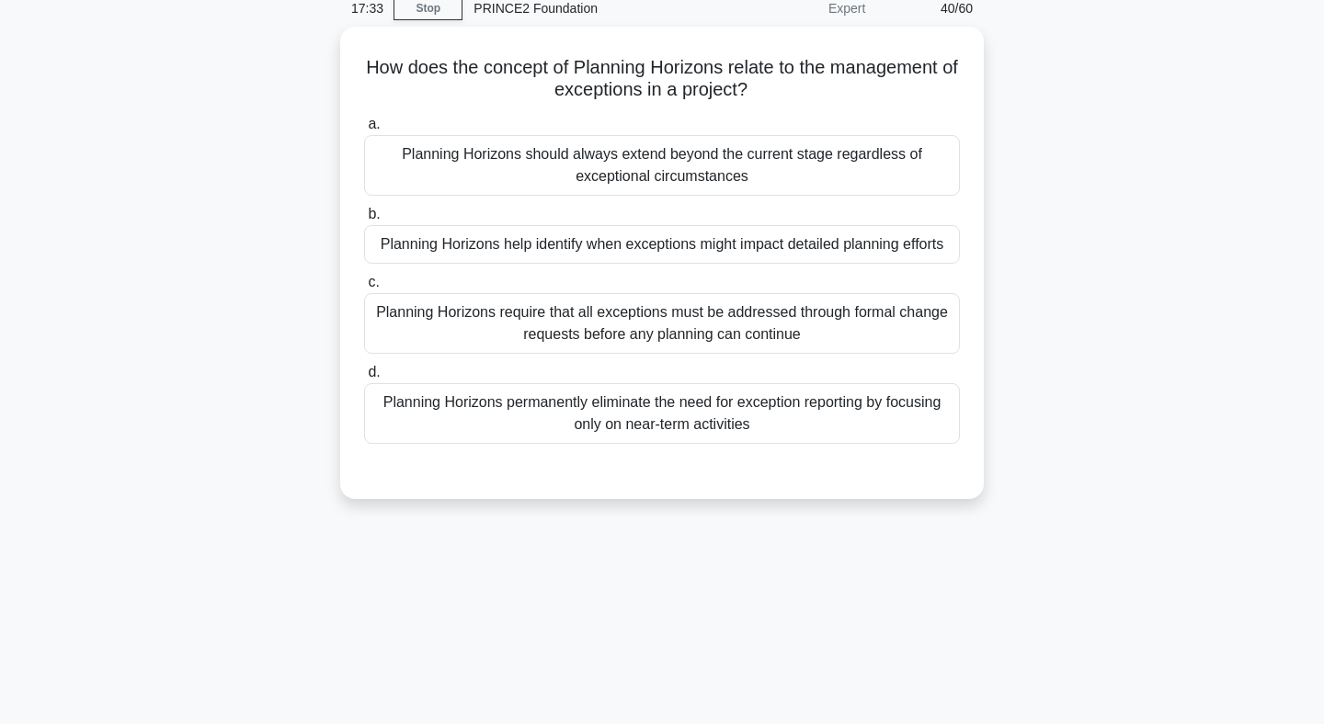
scroll to position [0, 0]
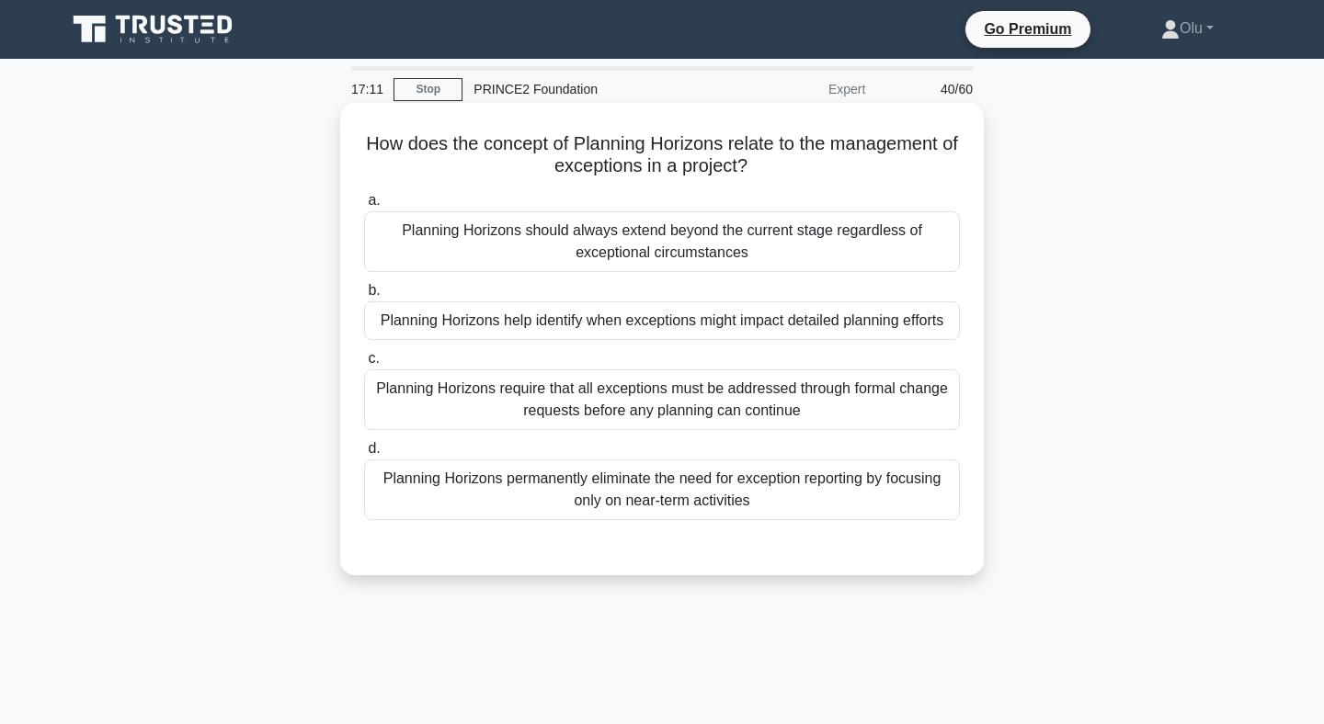
click at [736, 493] on div "Planning Horizons permanently eliminate the need for exception reporting by foc…" at bounding box center [662, 490] width 596 height 61
click at [364, 455] on input "d. Planning Horizons permanently eliminate the need for exception reporting by …" at bounding box center [364, 449] width 0 height 12
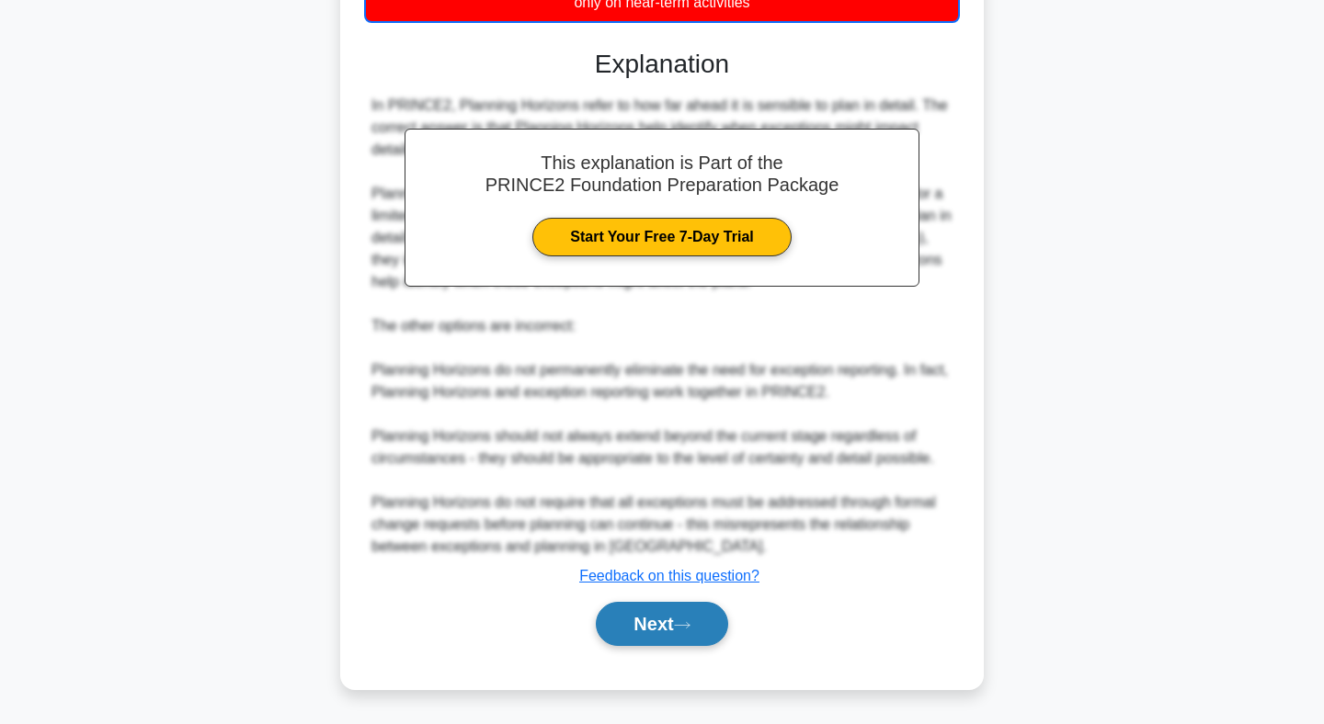
click at [668, 629] on button "Next" at bounding box center [661, 624] width 131 height 44
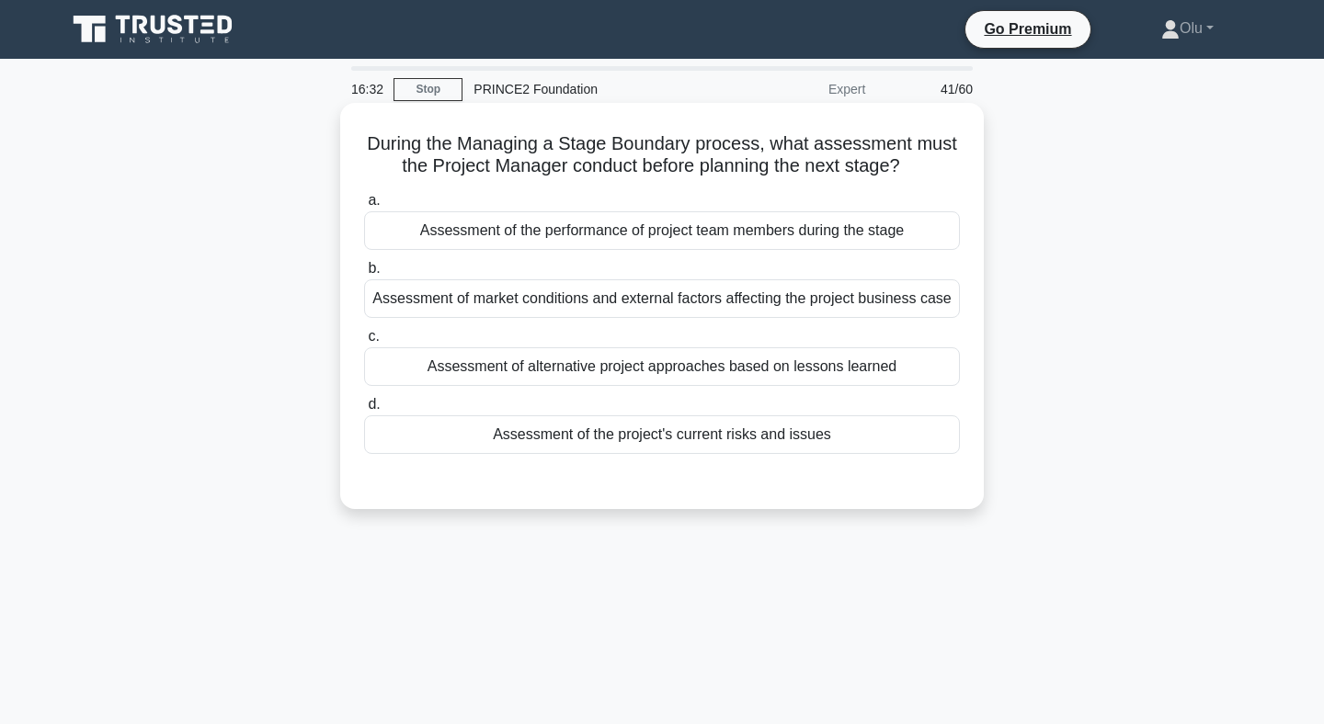
click at [671, 378] on div "Assessment of alternative project approaches based on lessons learned" at bounding box center [662, 366] width 596 height 39
click at [364, 343] on input "c. Assessment of alternative project approaches based on lessons learned" at bounding box center [364, 337] width 0 height 12
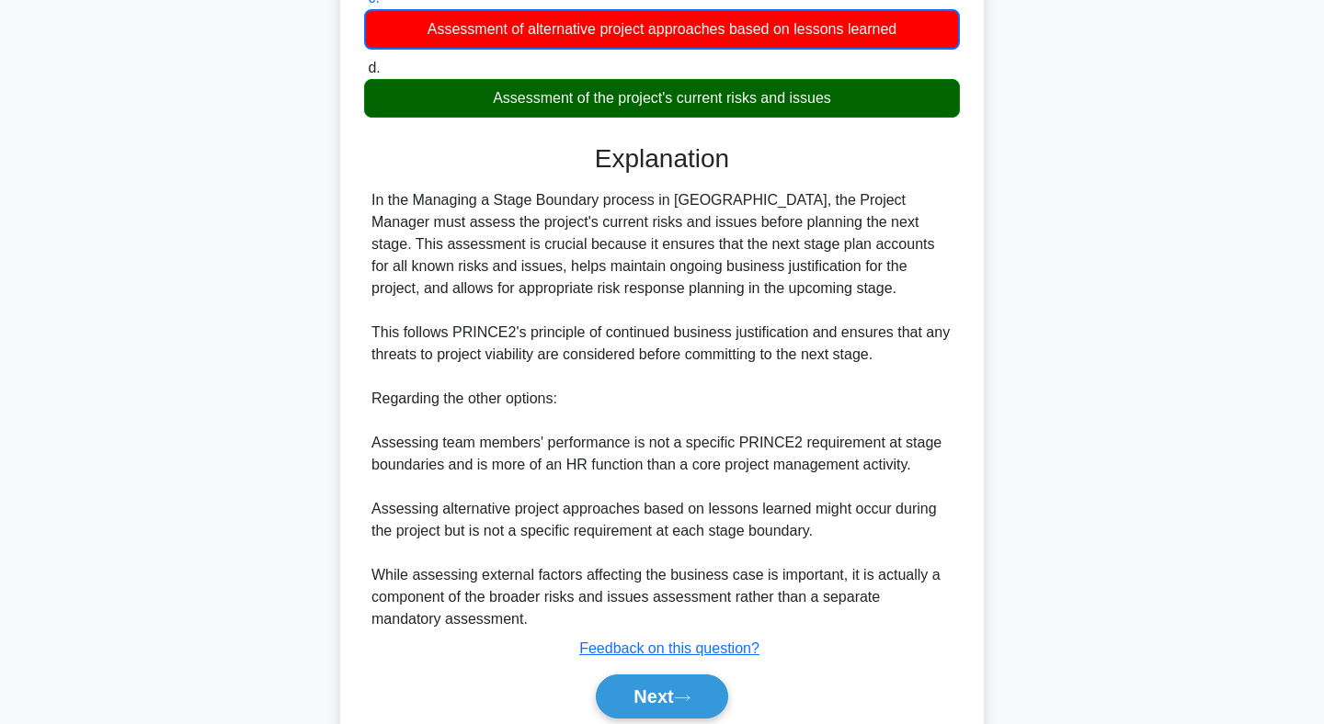
scroll to position [411, 0]
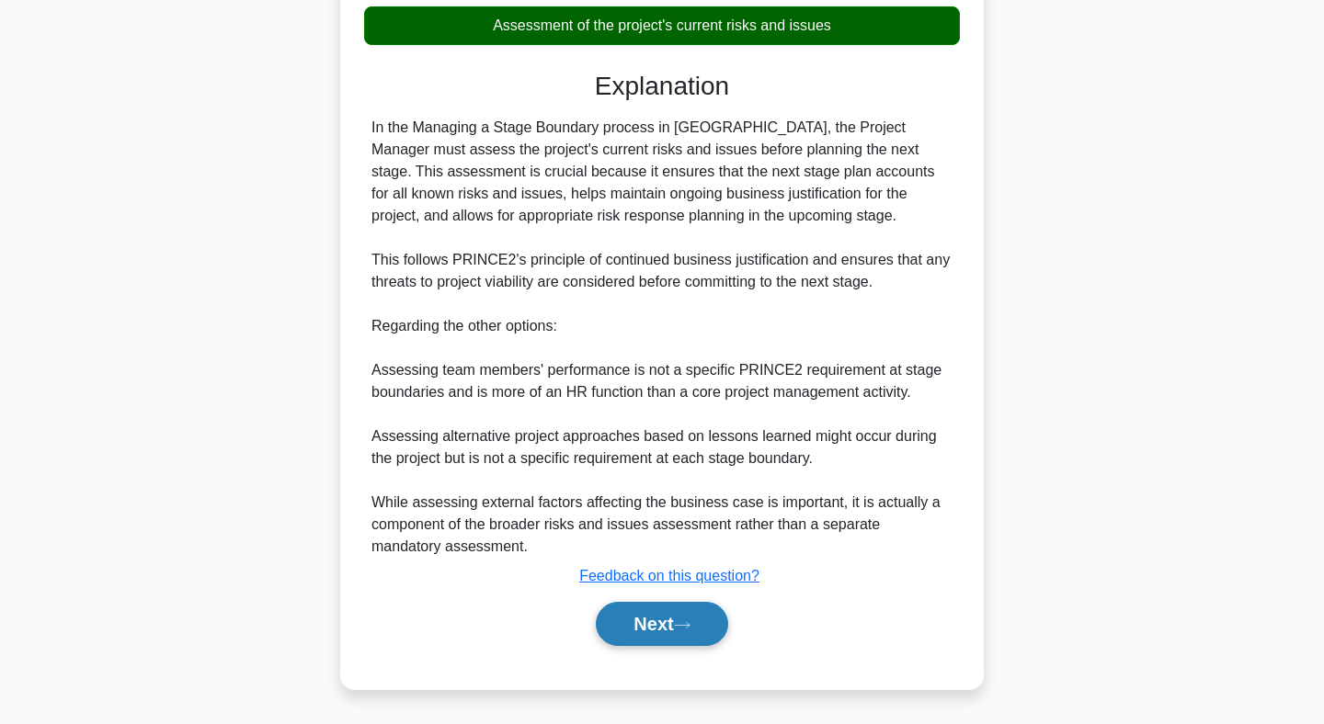
click at [666, 610] on button "Next" at bounding box center [661, 624] width 131 height 44
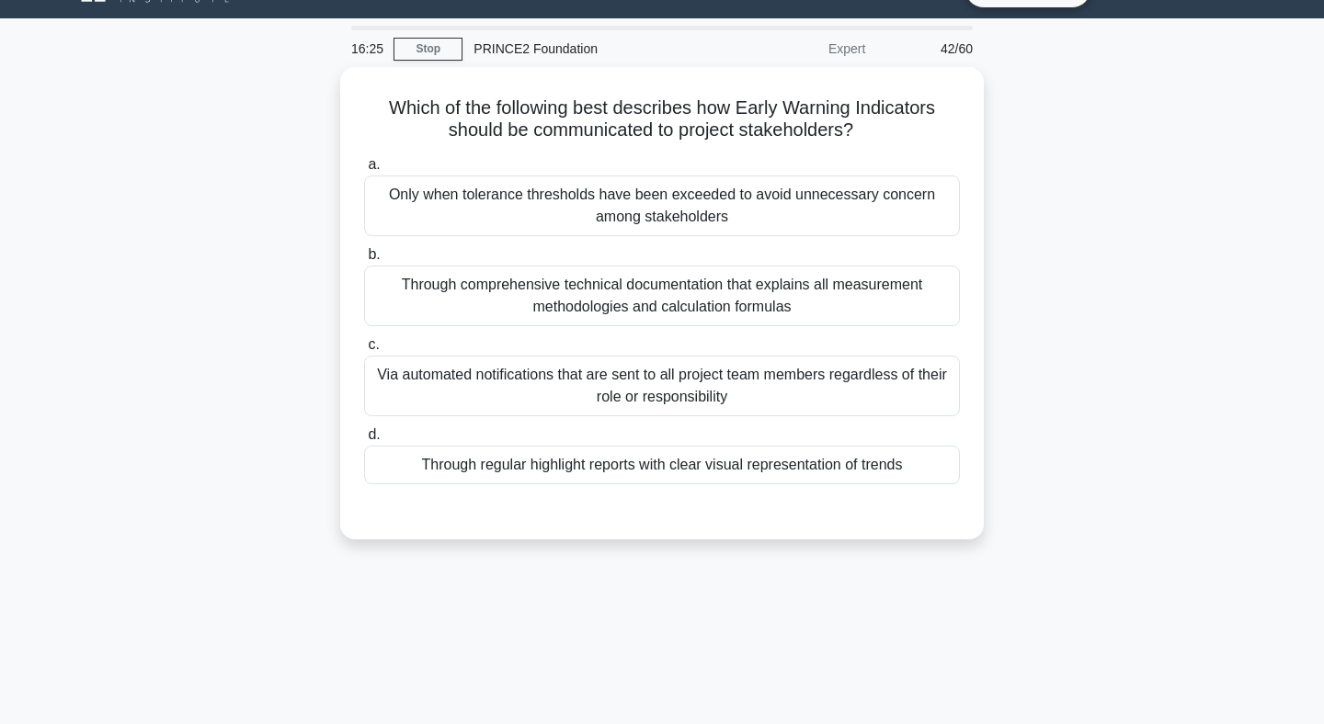
scroll to position [0, 0]
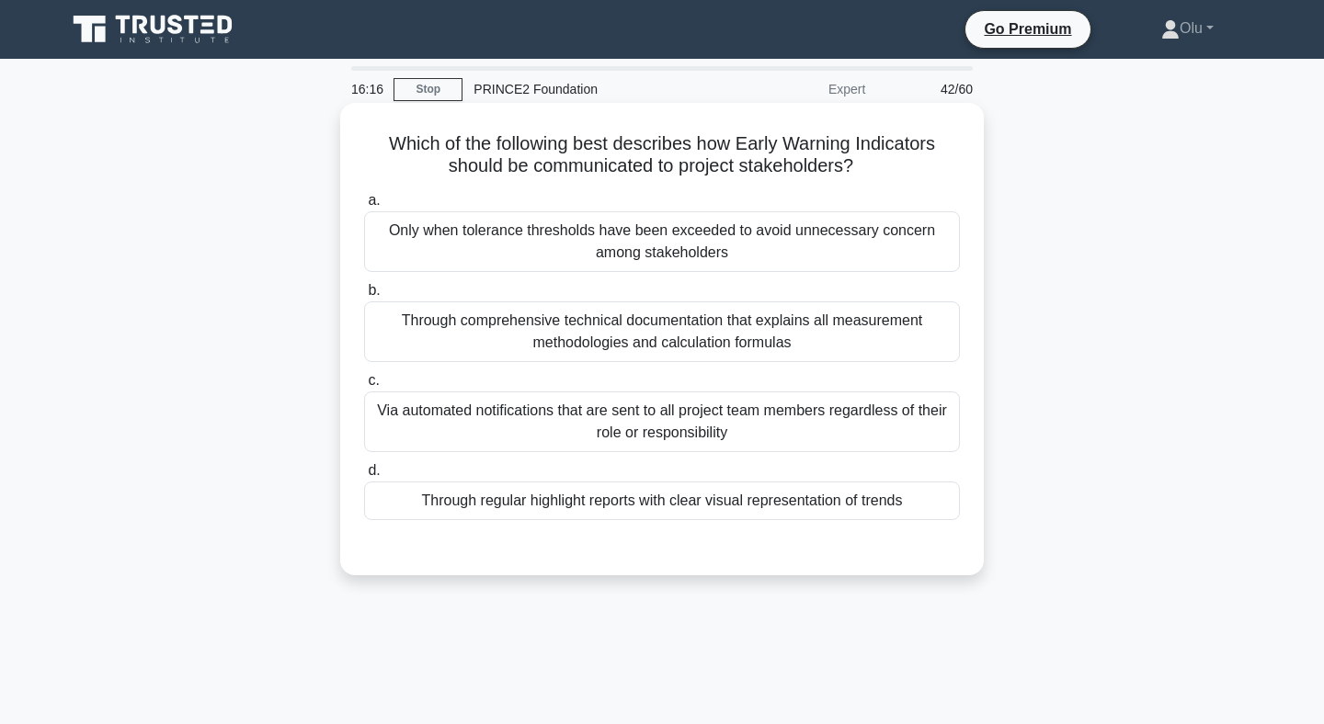
click at [688, 512] on div "Through regular highlight reports with clear visual representation of trends" at bounding box center [662, 501] width 596 height 39
click at [364, 477] on input "d. Through regular highlight reports with clear visual representation of trends" at bounding box center [364, 471] width 0 height 12
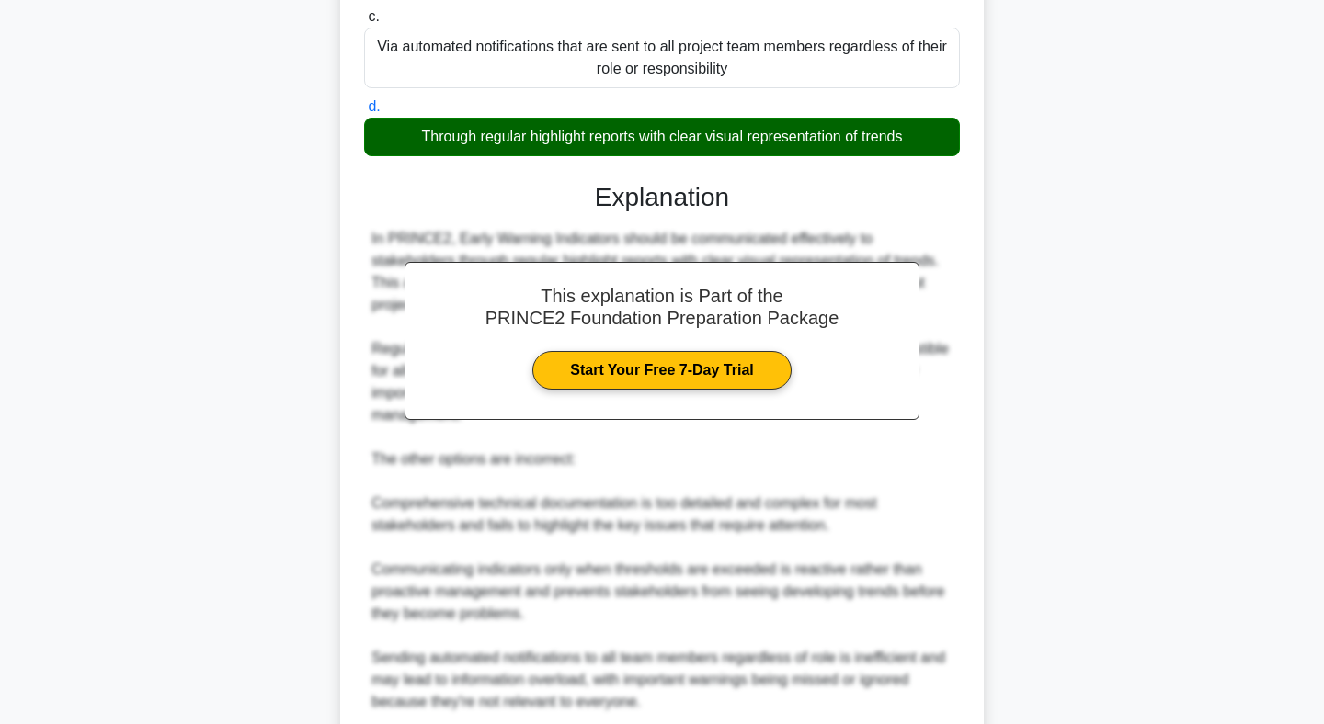
scroll to position [519, 0]
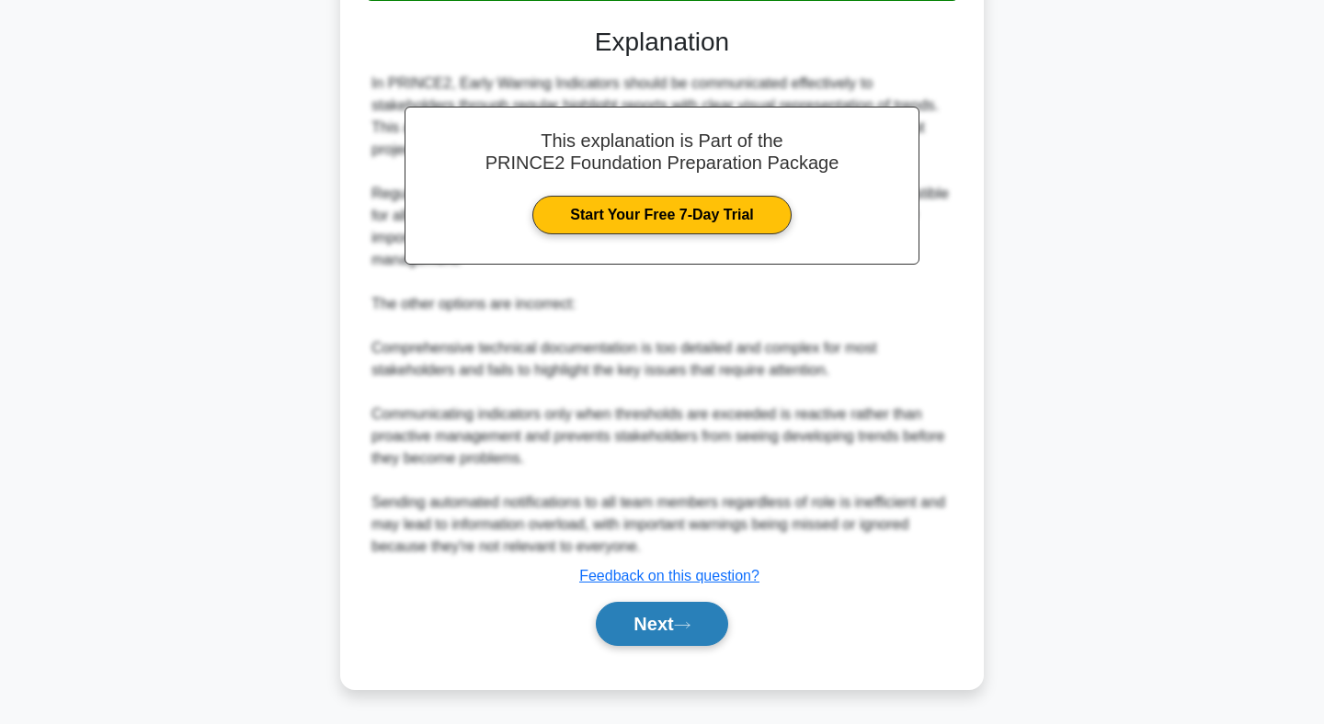
click at [655, 622] on button "Next" at bounding box center [661, 624] width 131 height 44
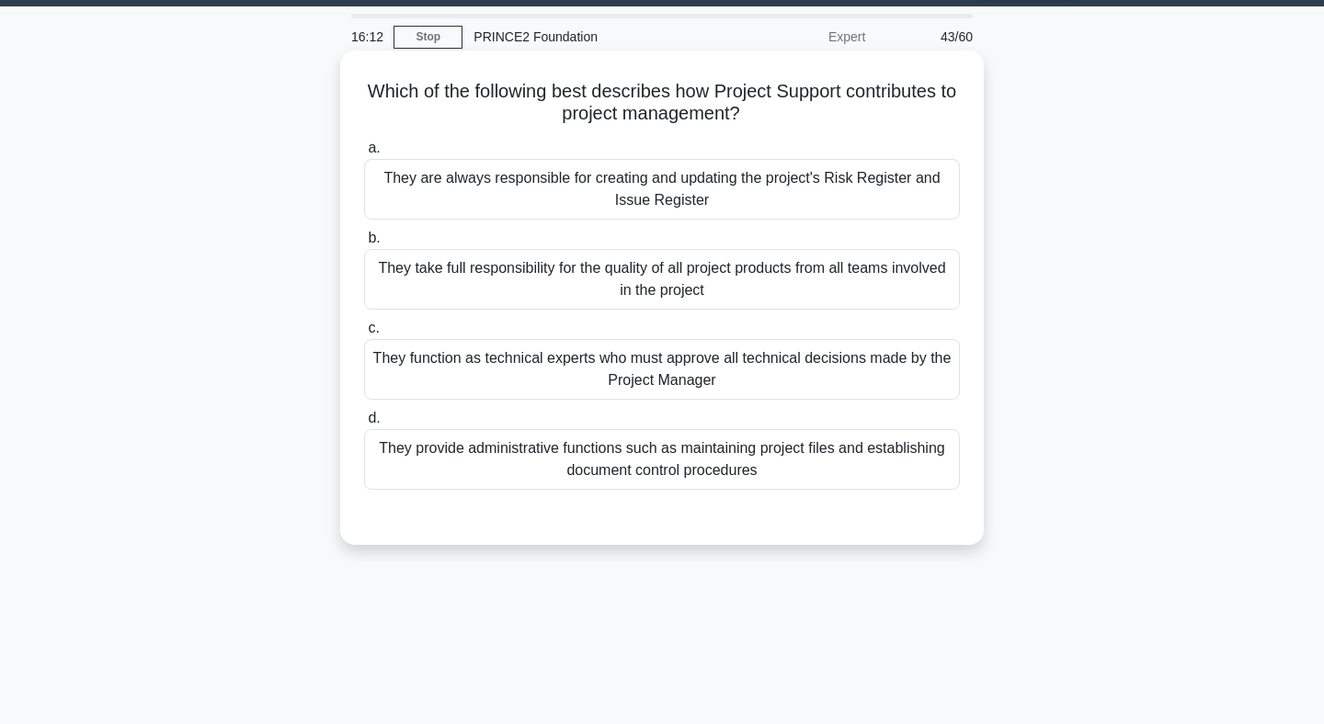
scroll to position [0, 0]
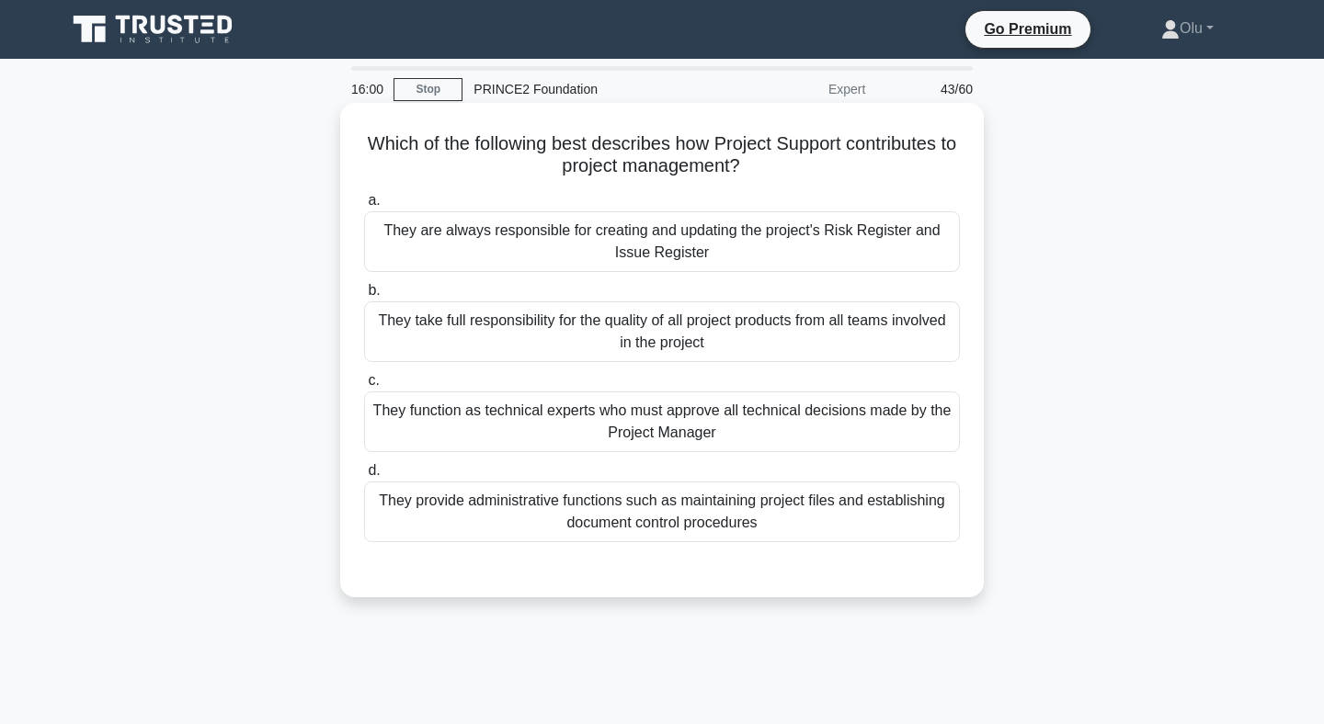
click at [689, 513] on div "They provide administrative functions such as maintaining project files and est…" at bounding box center [662, 512] width 596 height 61
click at [364, 477] on input "d. They provide administrative functions such as maintaining project files and …" at bounding box center [364, 471] width 0 height 12
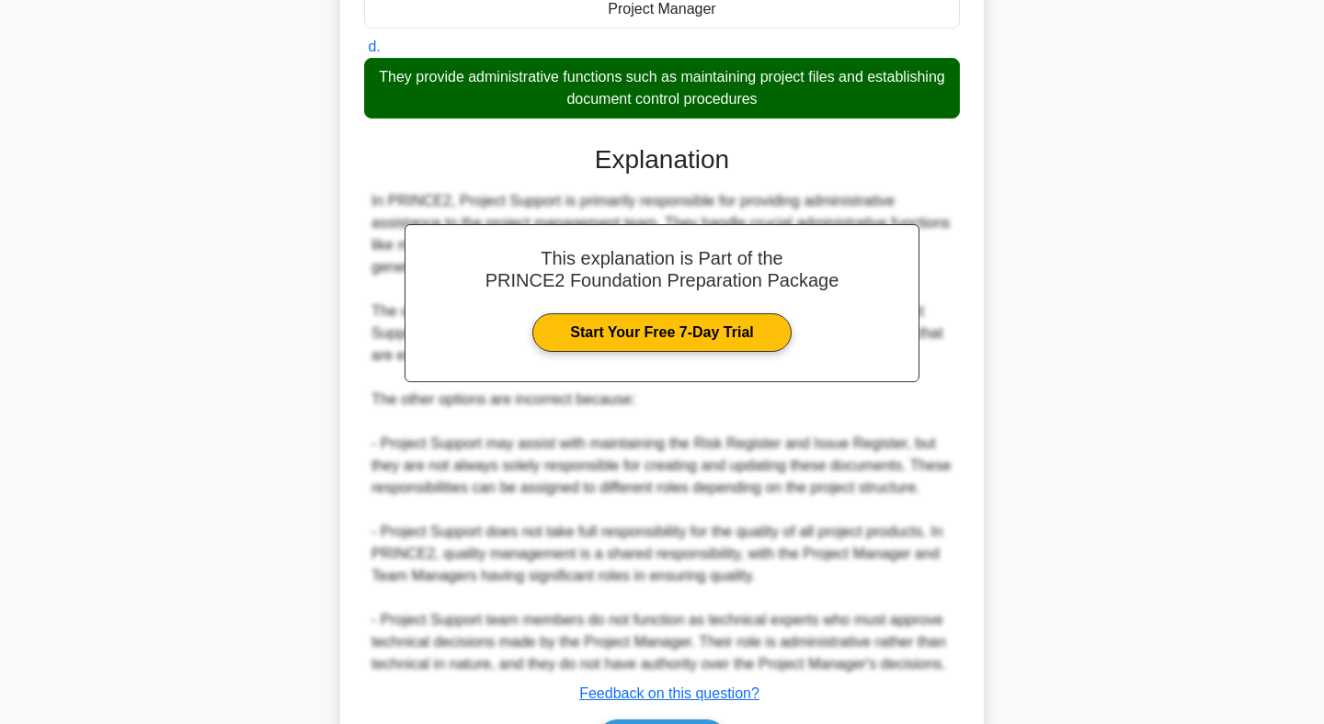
scroll to position [541, 0]
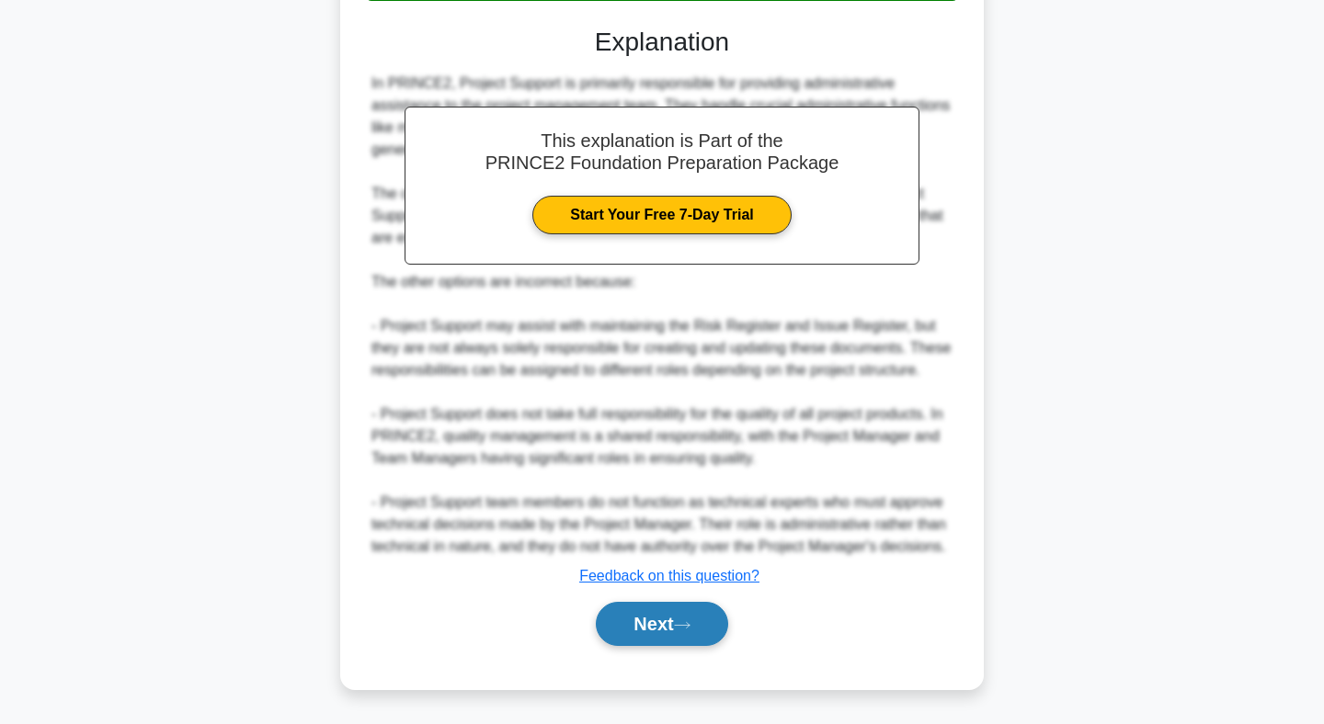
click at [657, 631] on button "Next" at bounding box center [661, 624] width 131 height 44
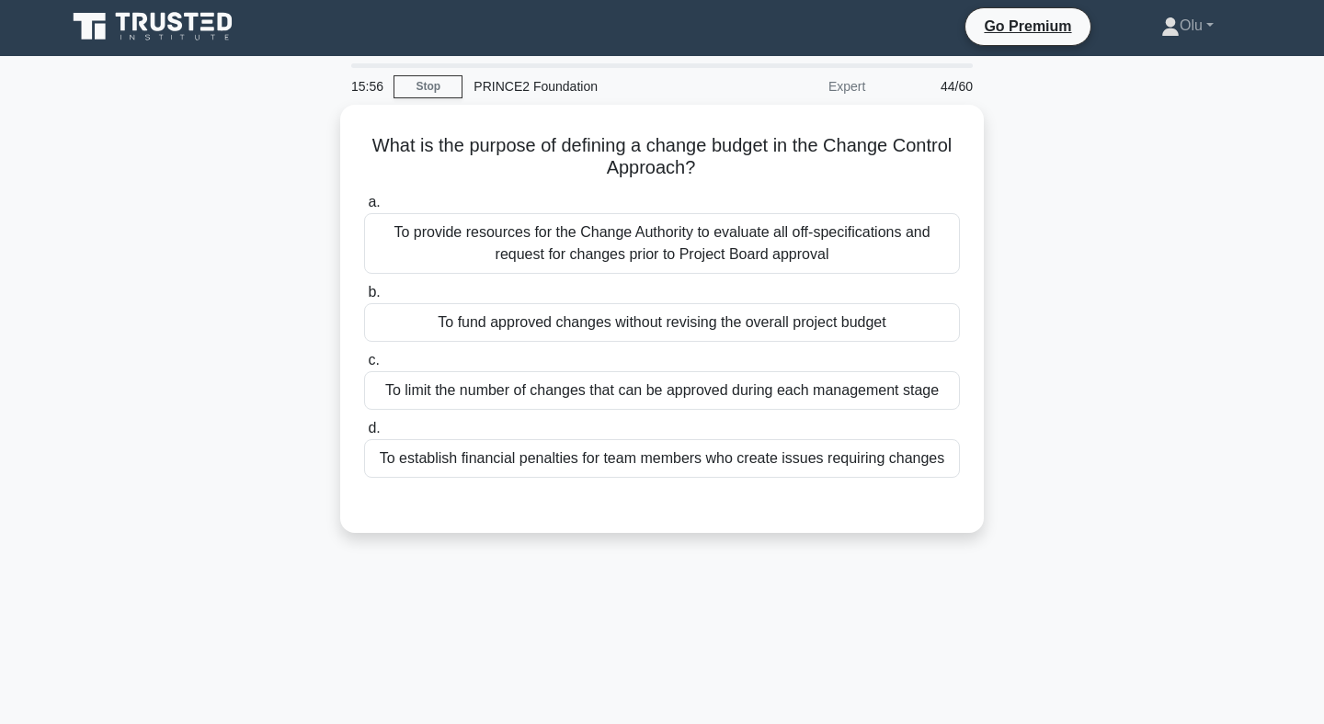
scroll to position [0, 0]
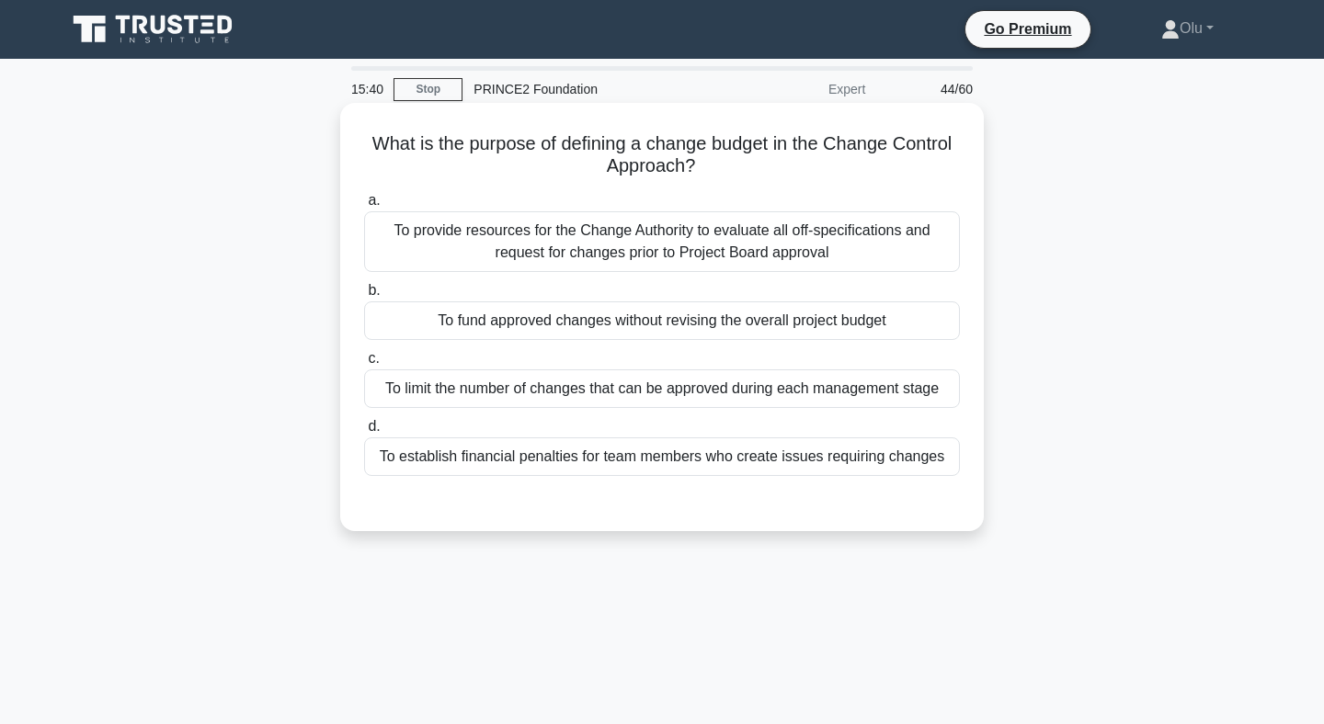
click at [673, 325] on div "To fund approved changes without revising the overall project budget" at bounding box center [662, 321] width 596 height 39
click at [364, 297] on input "b. To fund approved changes without revising the overall project budget" at bounding box center [364, 291] width 0 height 12
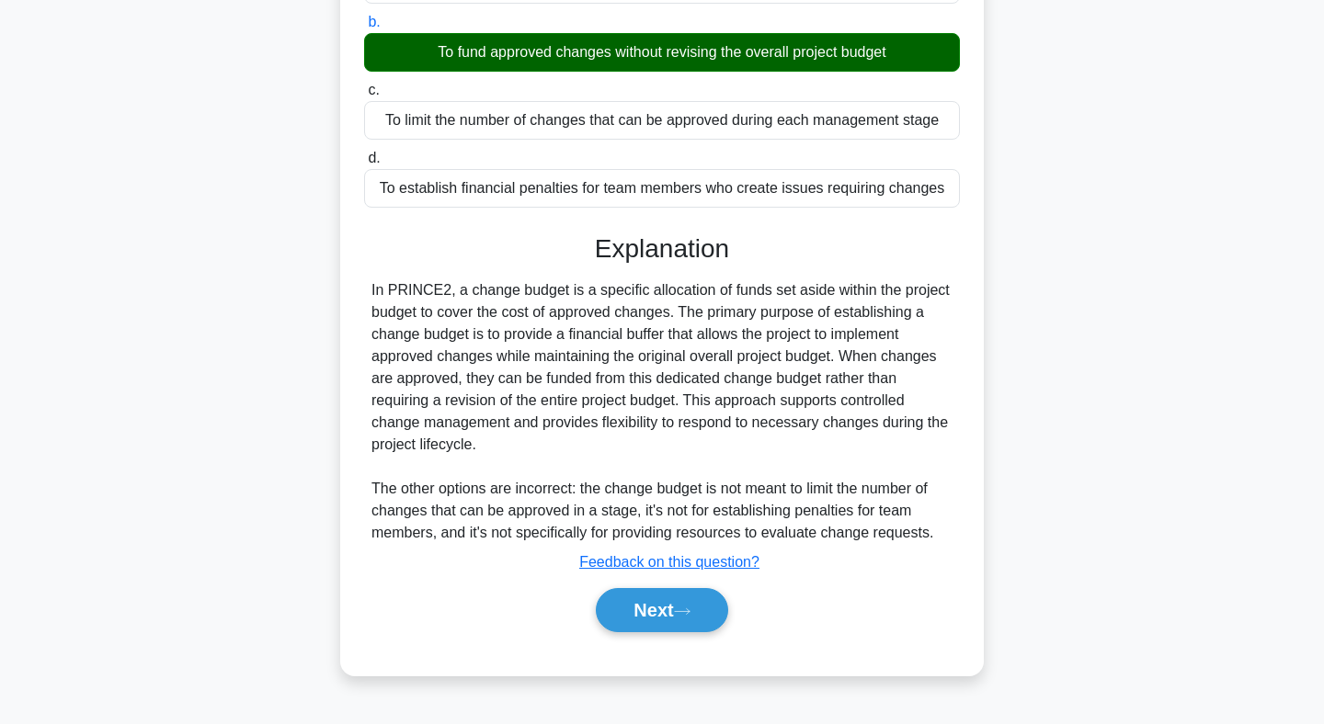
scroll to position [268, 0]
click at [649, 609] on button "Next" at bounding box center [661, 610] width 131 height 44
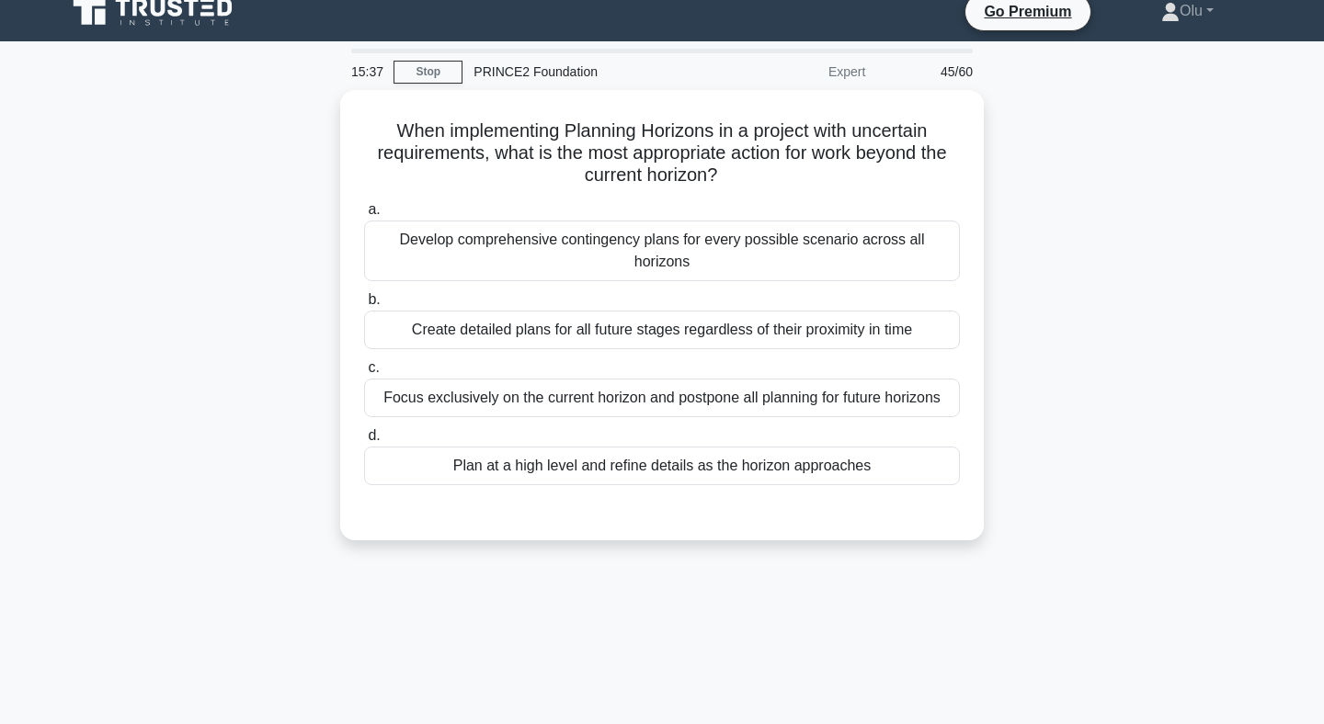
scroll to position [0, 0]
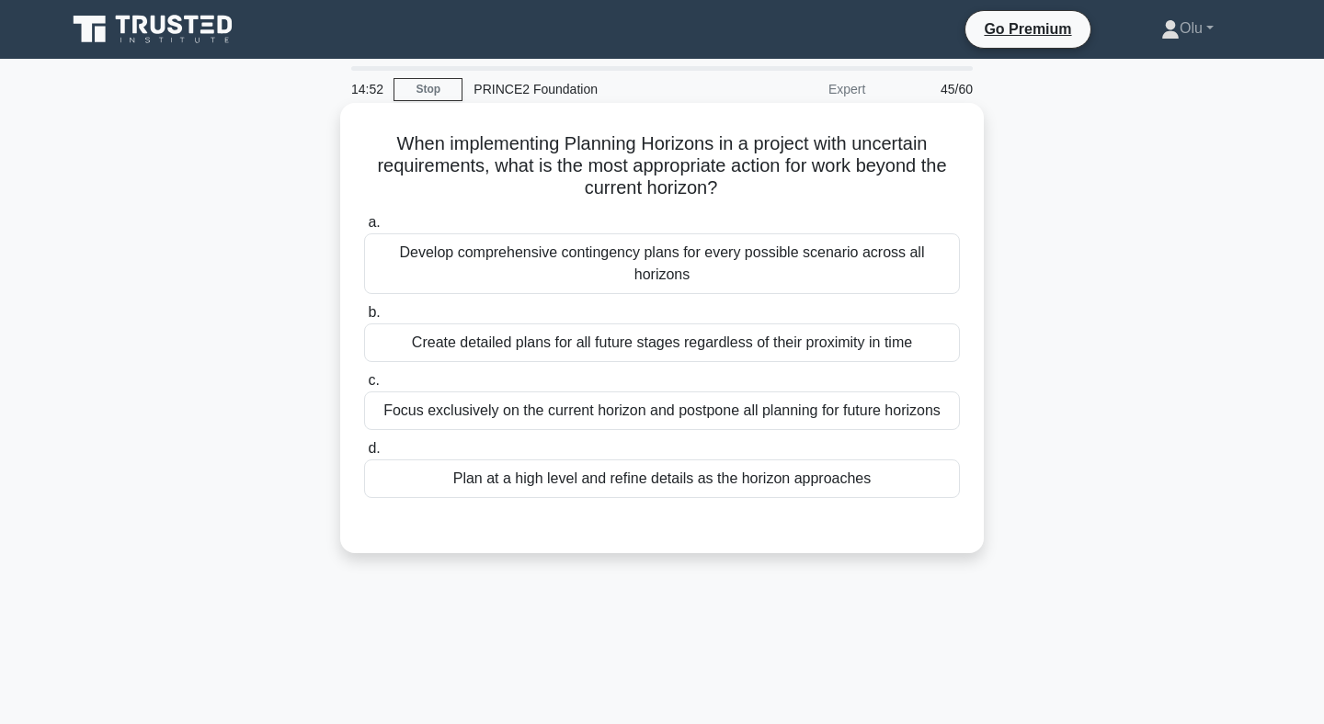
click at [590, 460] on div "Plan at a high level and refine details as the horizon approaches" at bounding box center [662, 479] width 596 height 39
click at [364, 448] on input "d. Plan at a high level and refine details as the horizon approaches" at bounding box center [364, 449] width 0 height 12
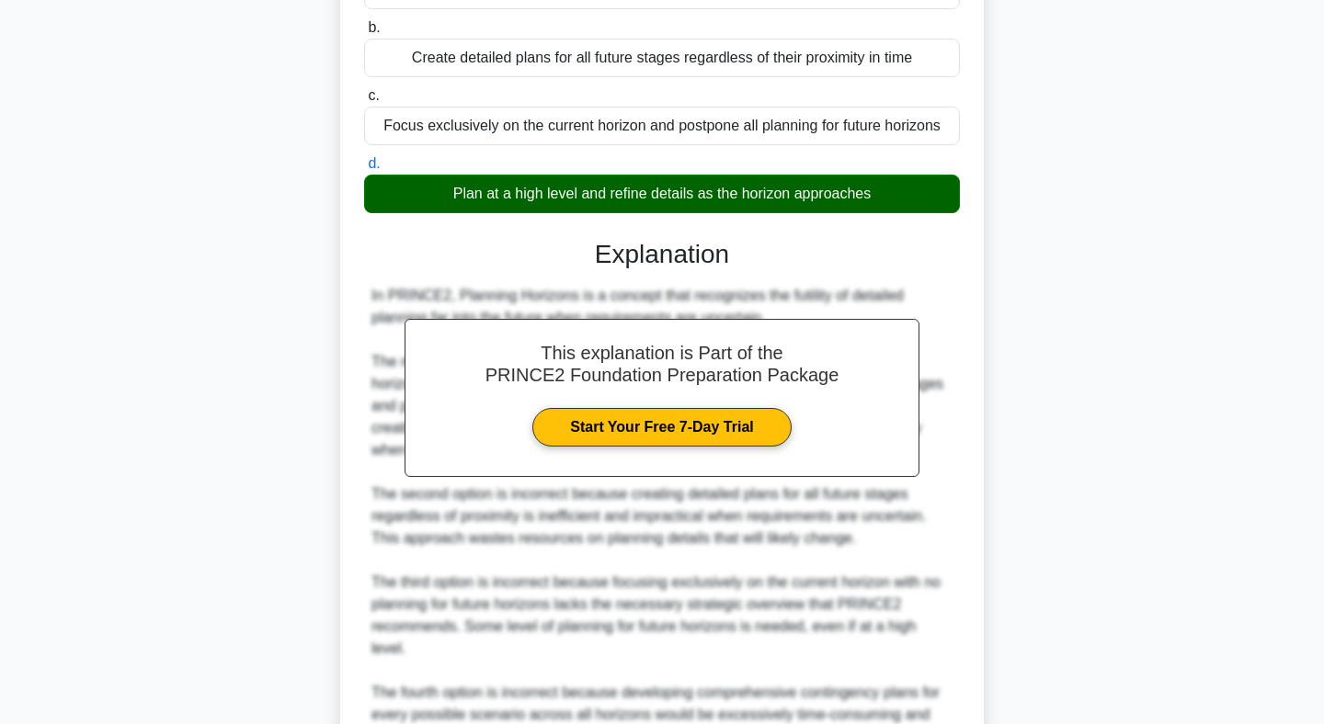
scroll to position [475, 0]
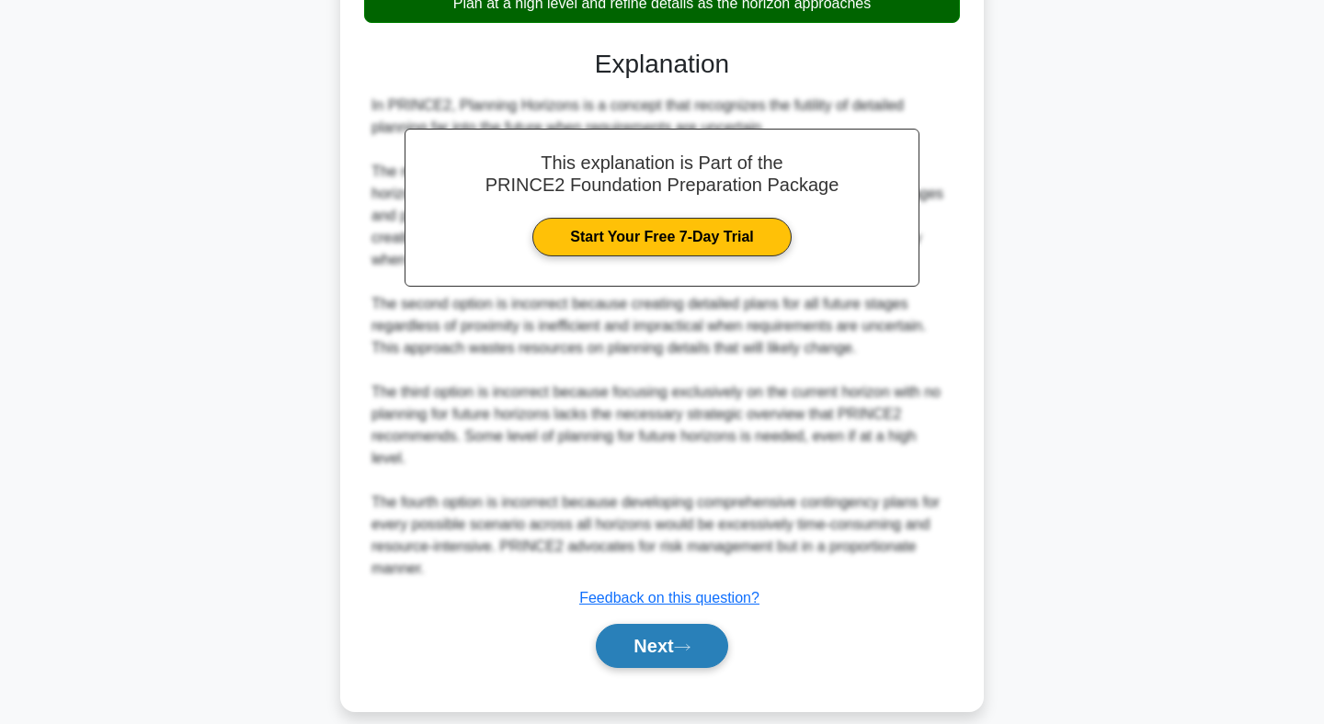
click at [655, 628] on button "Next" at bounding box center [661, 646] width 131 height 44
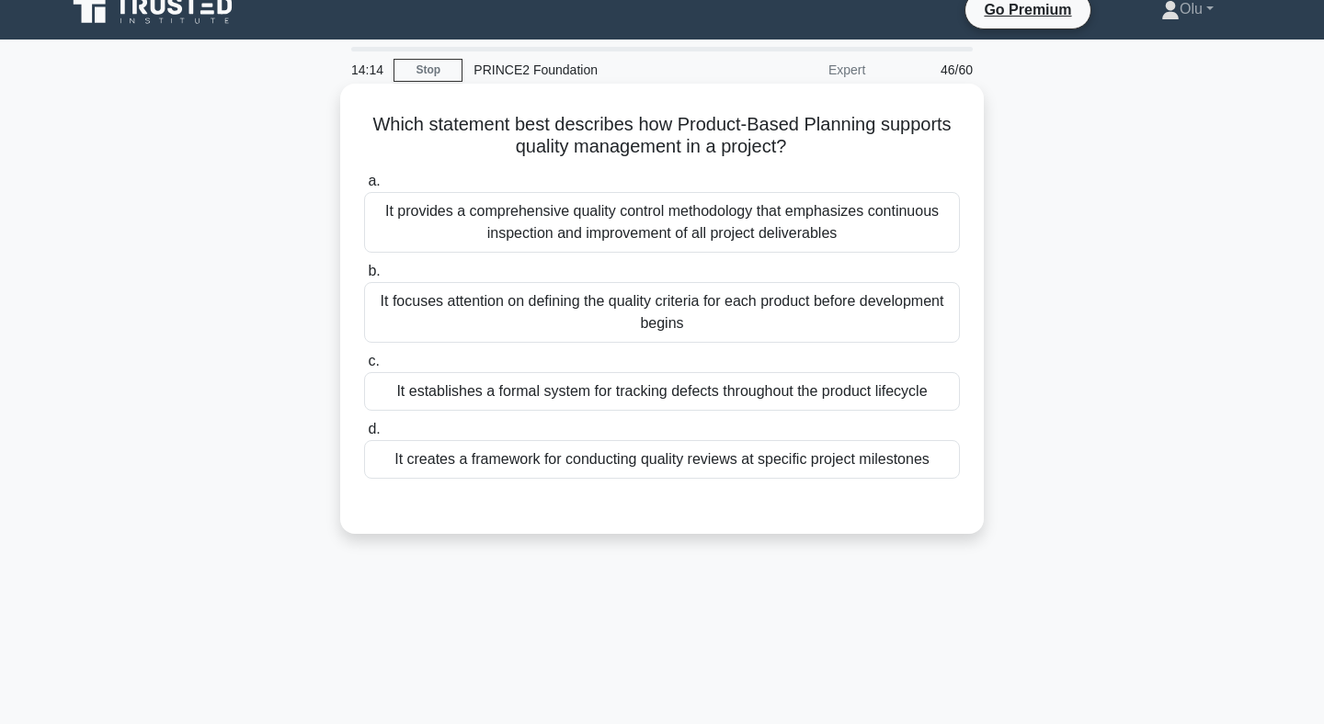
scroll to position [22, 0]
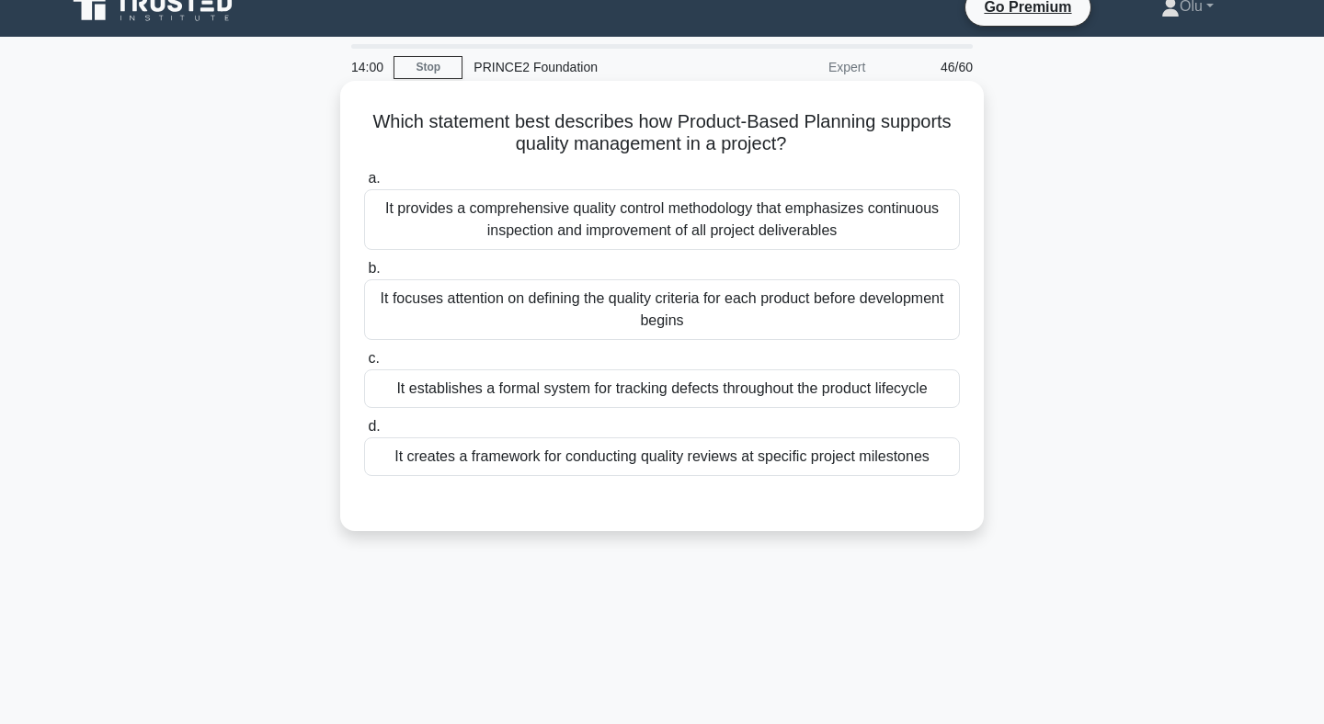
click at [762, 332] on div "It focuses attention on defining the quality criteria for each product before d…" at bounding box center [662, 309] width 596 height 61
click at [364, 275] on input "b. It focuses attention on defining the quality criteria for each product befor…" at bounding box center [364, 269] width 0 height 12
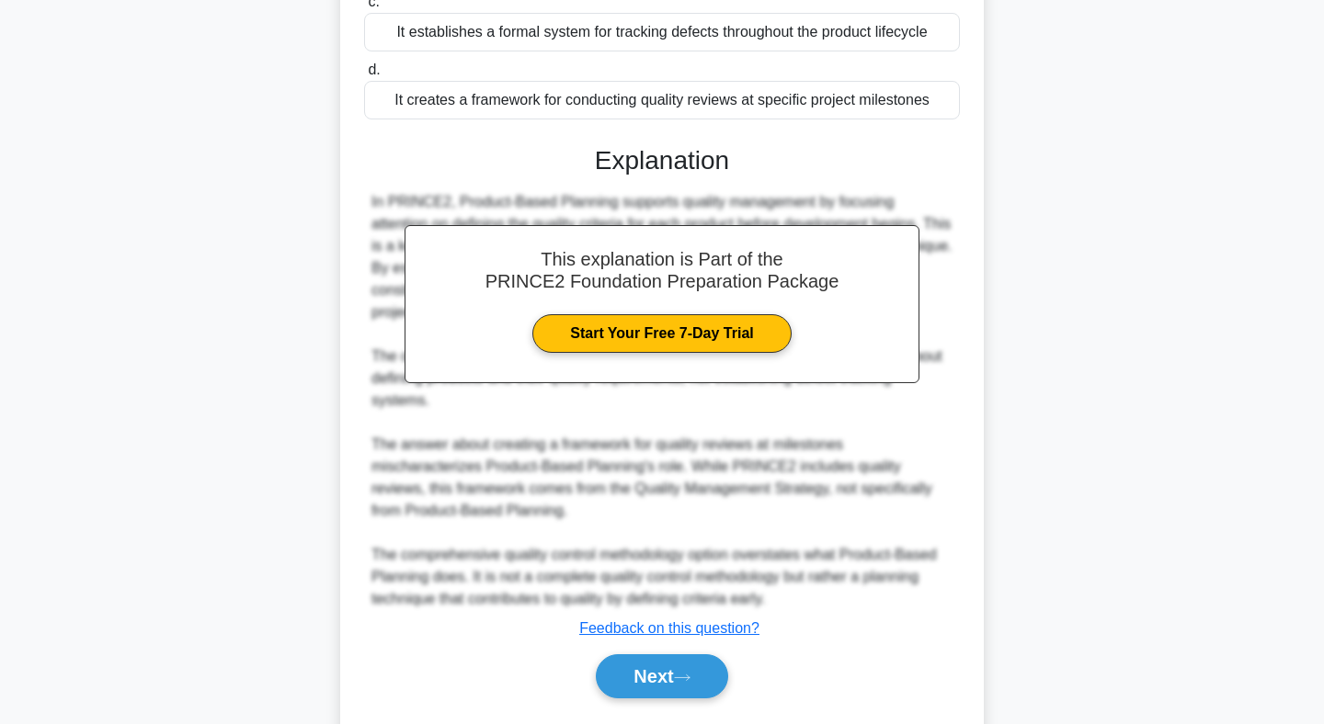
scroll to position [431, 0]
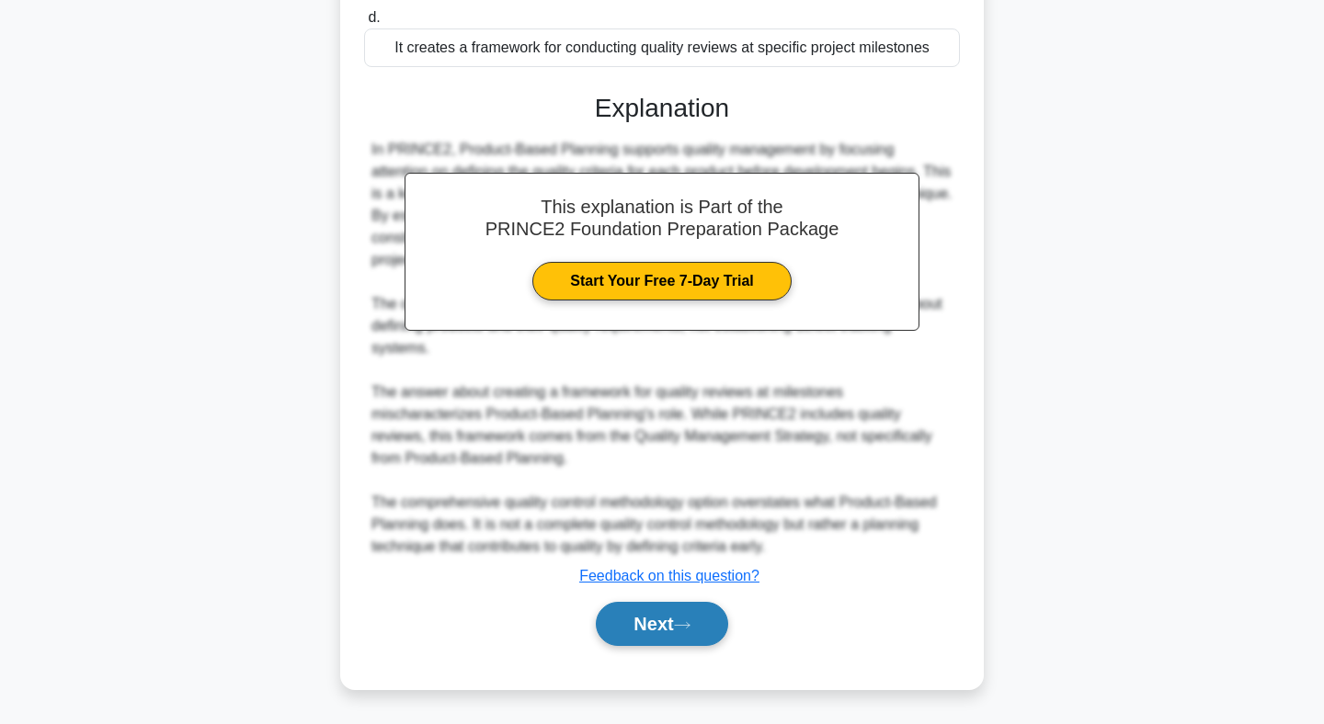
click at [682, 616] on button "Next" at bounding box center [661, 624] width 131 height 44
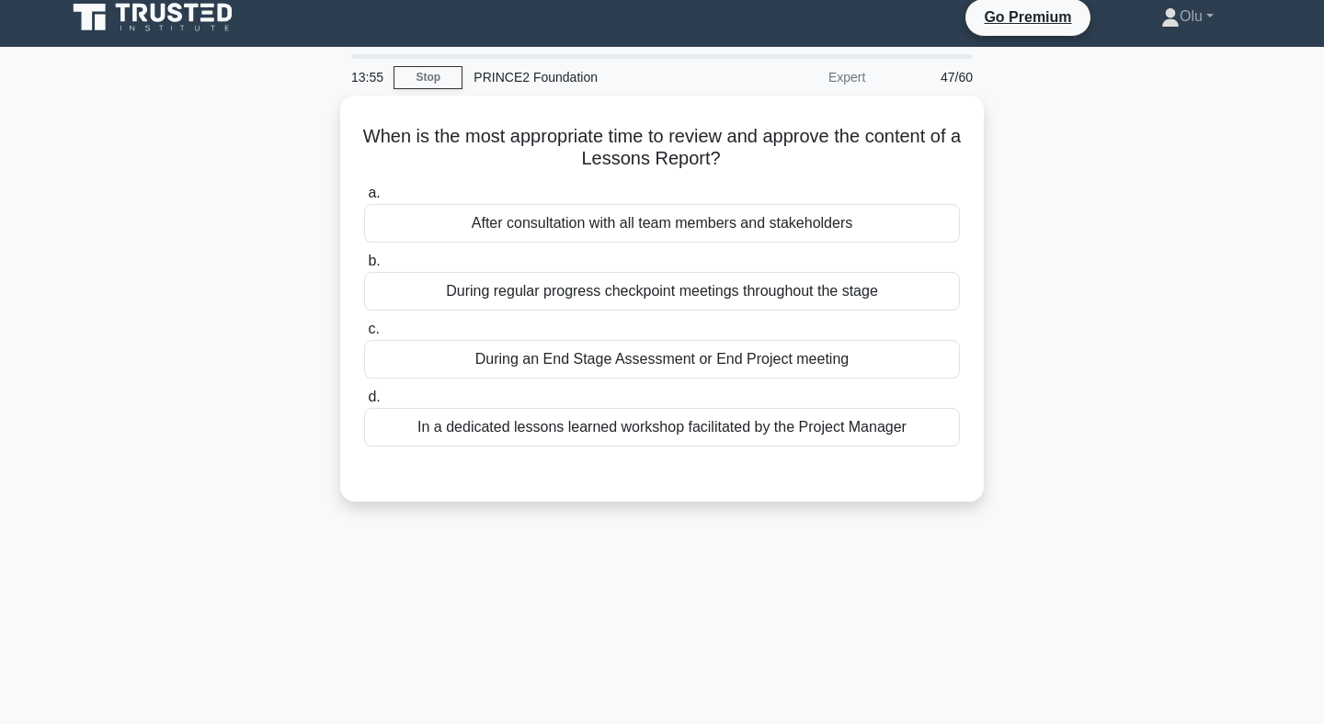
scroll to position [0, 0]
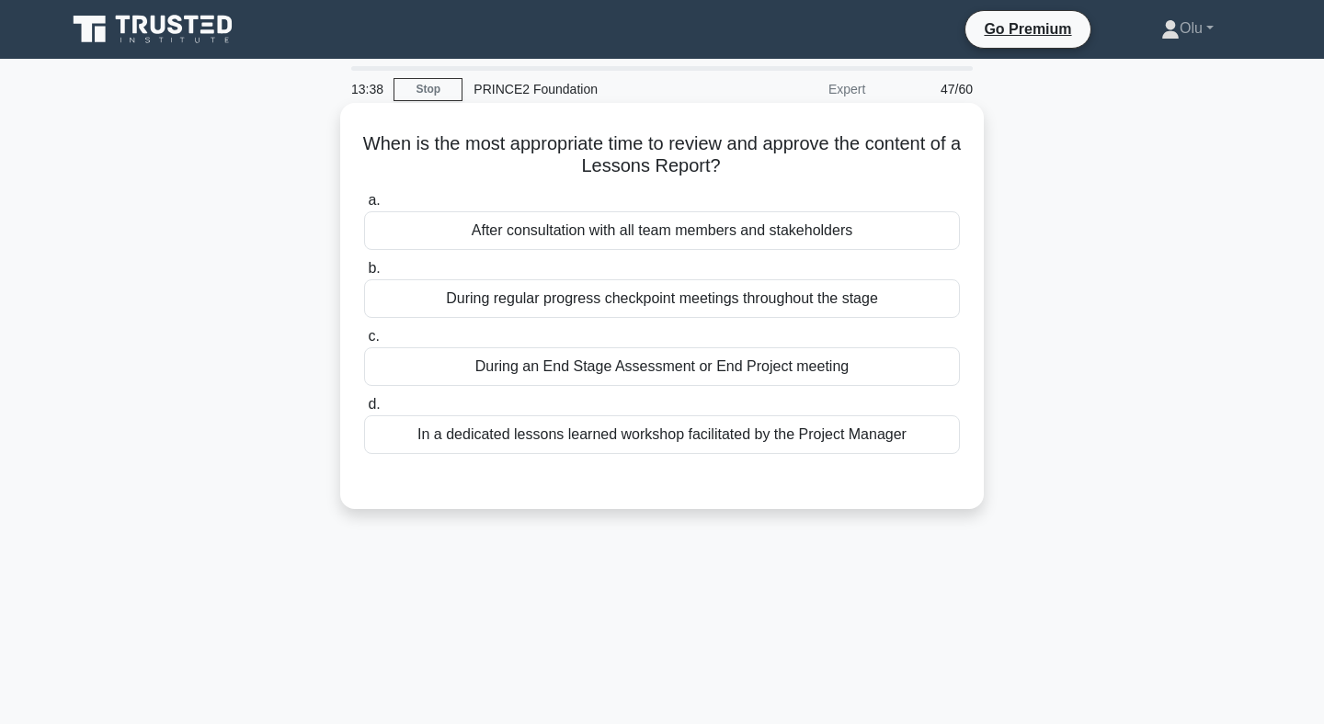
click at [666, 301] on div "During regular progress checkpoint meetings throughout the stage" at bounding box center [662, 298] width 596 height 39
click at [364, 275] on input "b. During regular progress checkpoint meetings throughout the stage" at bounding box center [364, 269] width 0 height 12
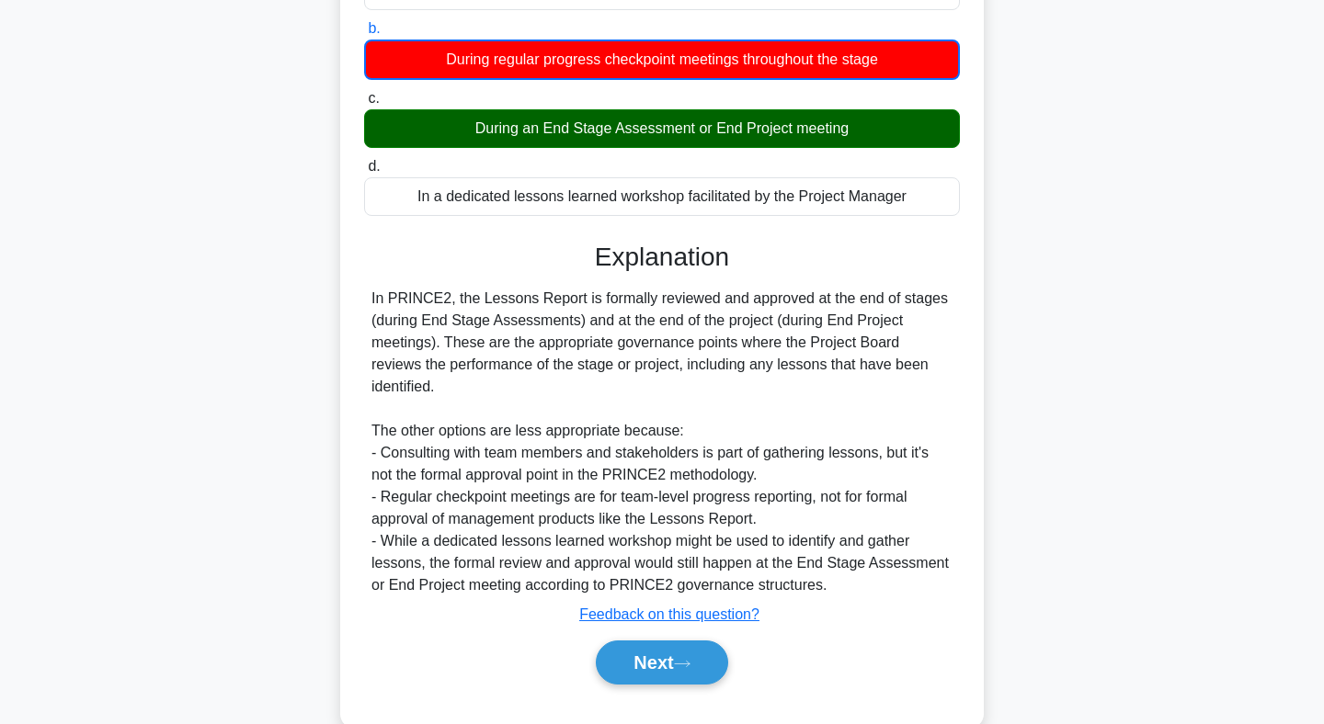
scroll to position [268, 0]
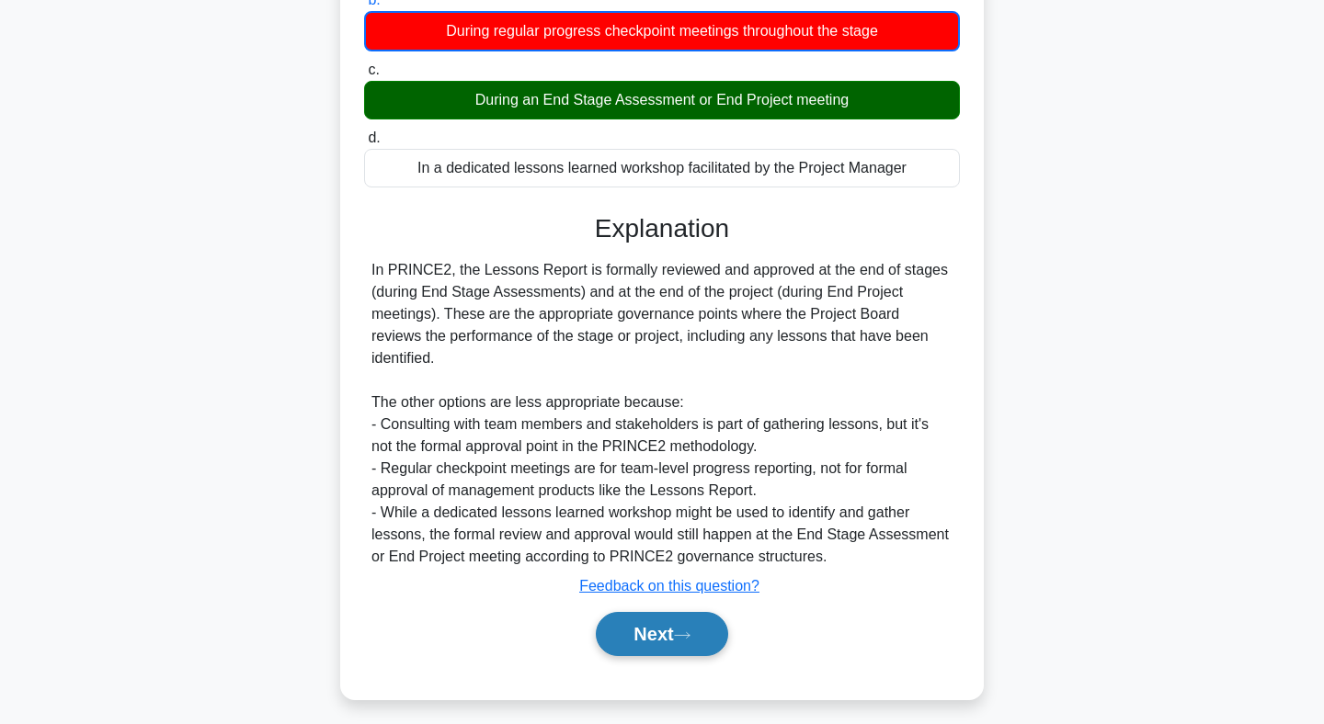
click at [656, 616] on button "Next" at bounding box center [661, 634] width 131 height 44
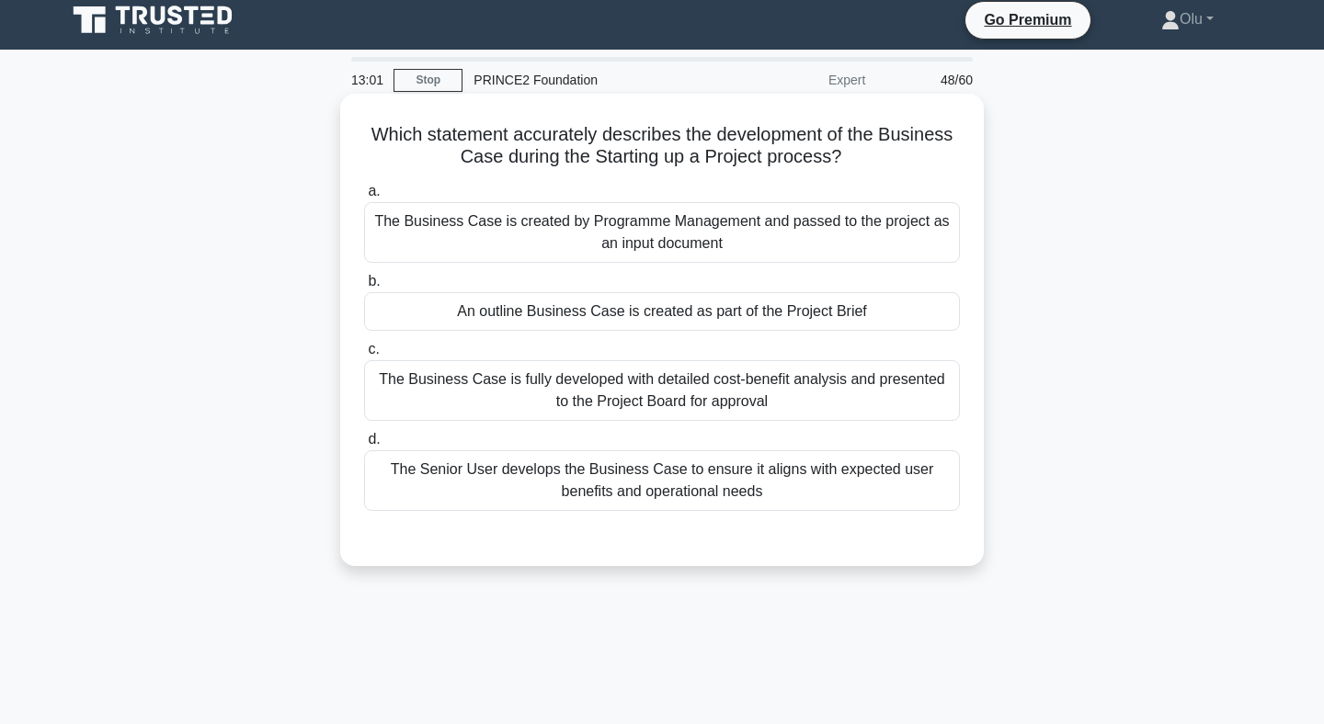
scroll to position [16, 0]
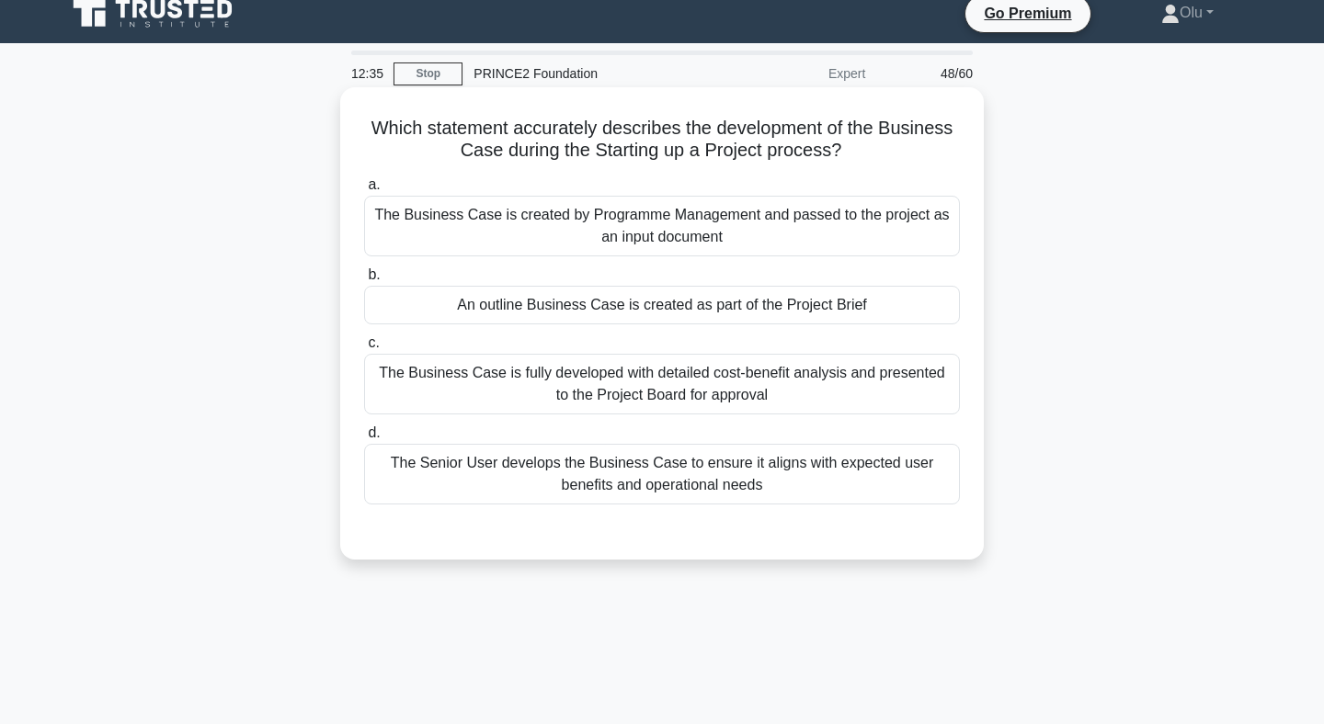
click at [757, 304] on div "An outline Business Case is created as part of the Project Brief" at bounding box center [662, 305] width 596 height 39
click at [364, 281] on input "b. An outline Business Case is created as part of the Project Brief" at bounding box center [364, 275] width 0 height 12
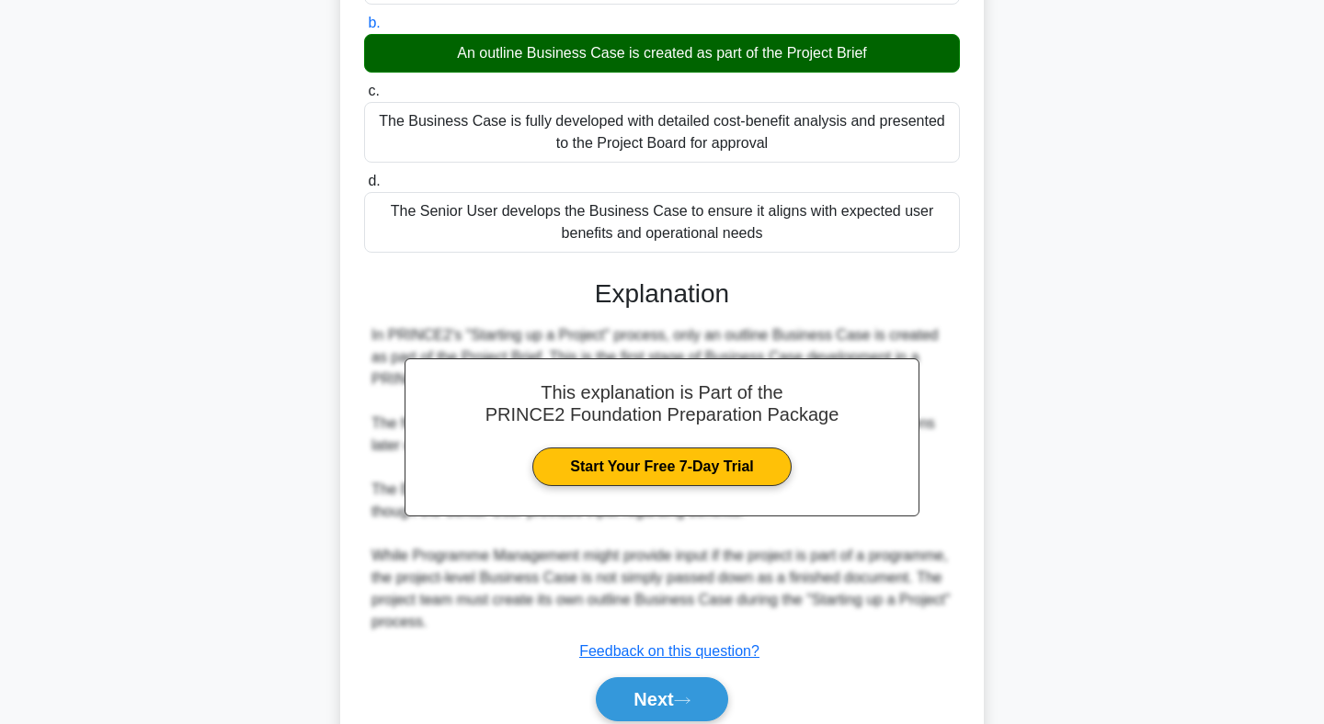
scroll to position [343, 0]
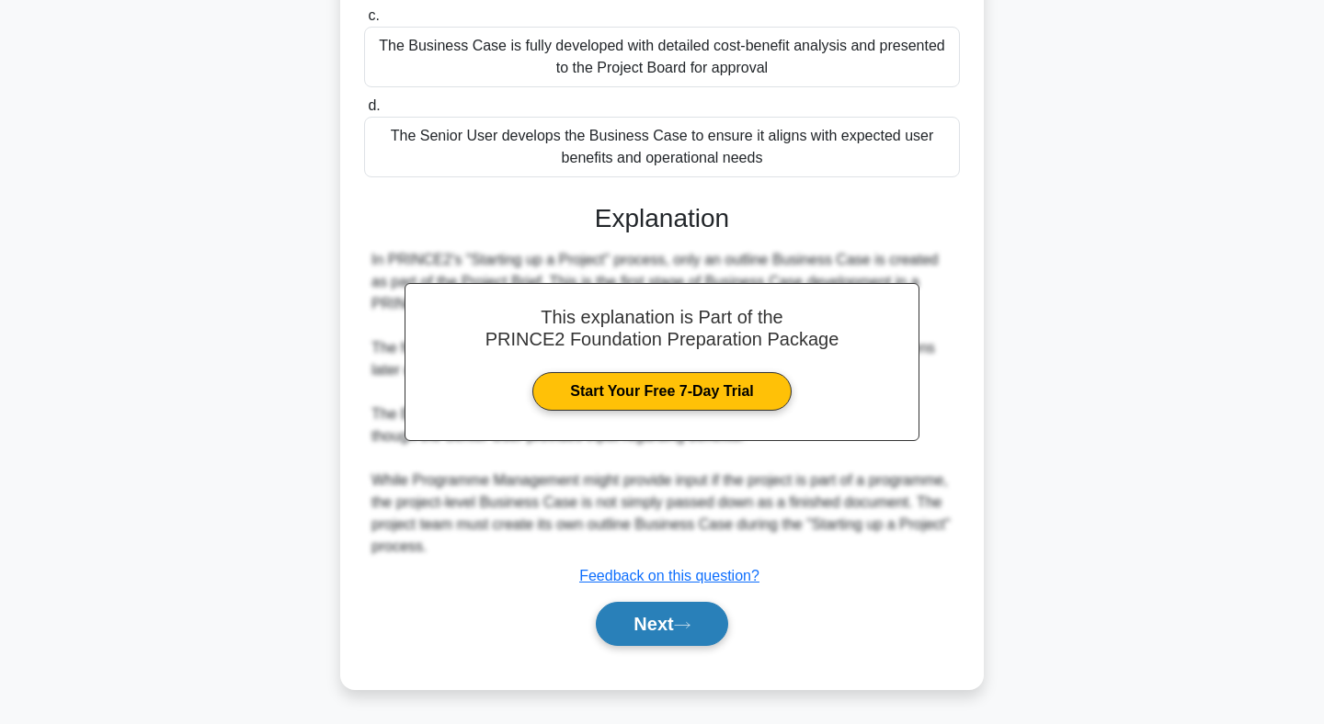
click at [650, 619] on button "Next" at bounding box center [661, 624] width 131 height 44
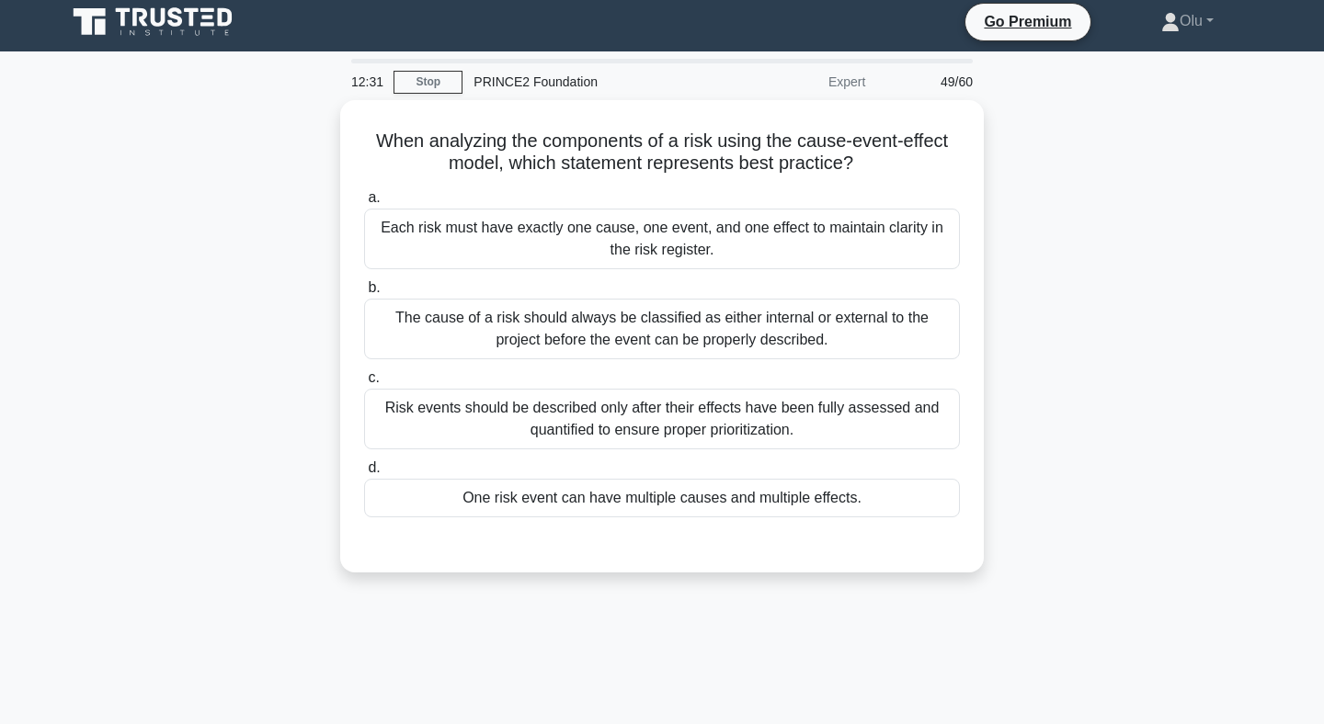
scroll to position [0, 0]
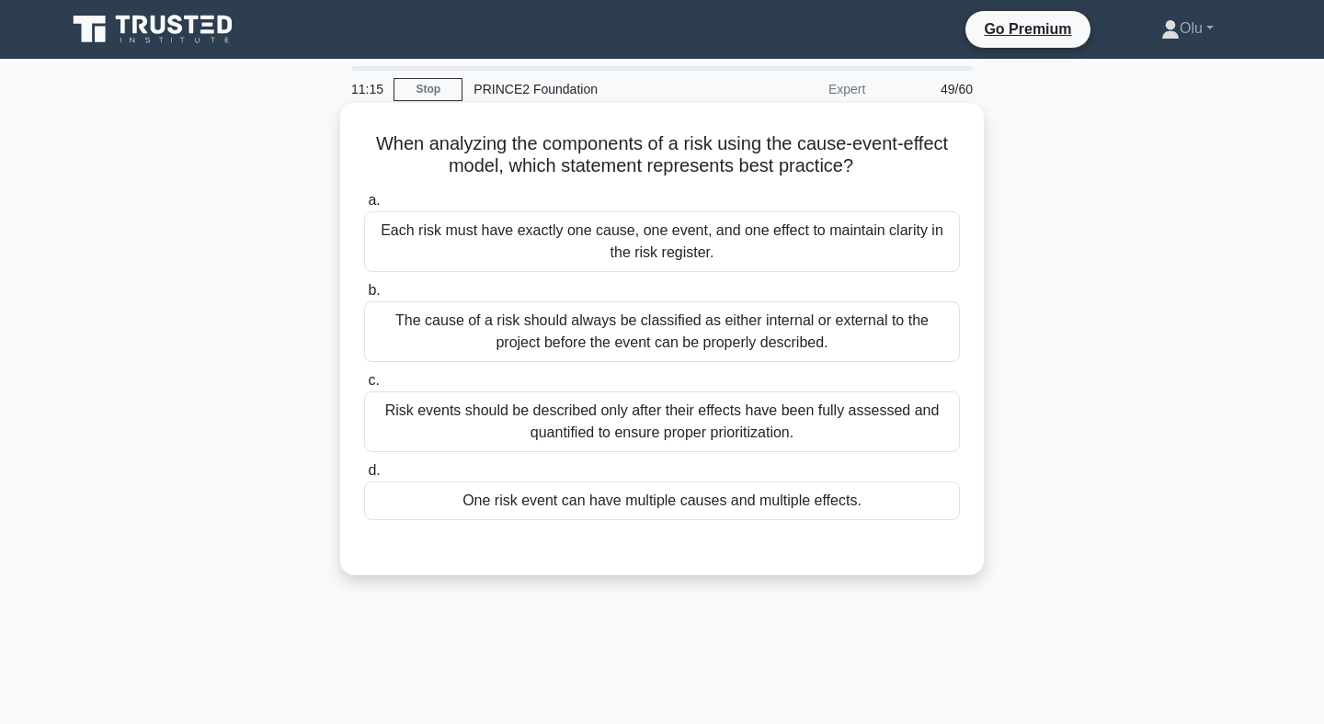
click at [704, 334] on div "The cause of a risk should always be classified as either internal or external …" at bounding box center [662, 332] width 596 height 61
click at [364, 297] on input "b. The cause of a risk should always be classified as either internal or extern…" at bounding box center [364, 291] width 0 height 12
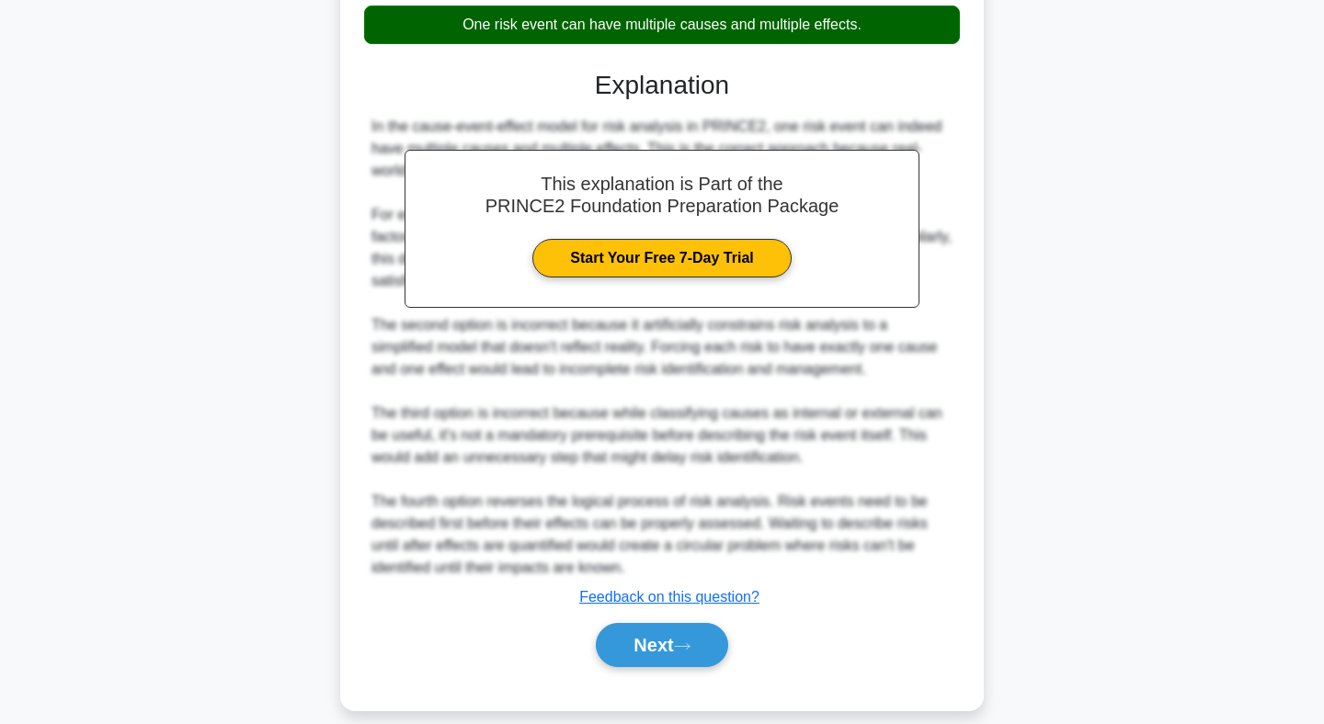
scroll to position [499, 0]
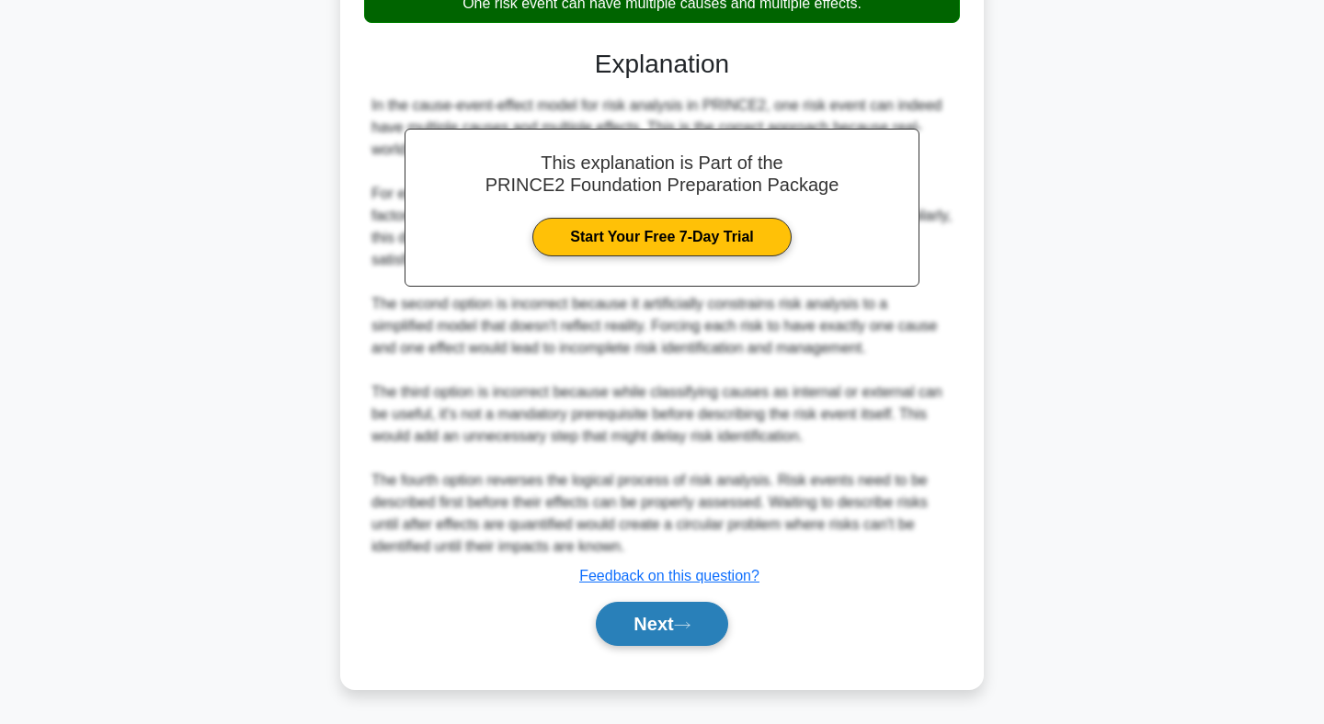
click at [670, 619] on button "Next" at bounding box center [661, 624] width 131 height 44
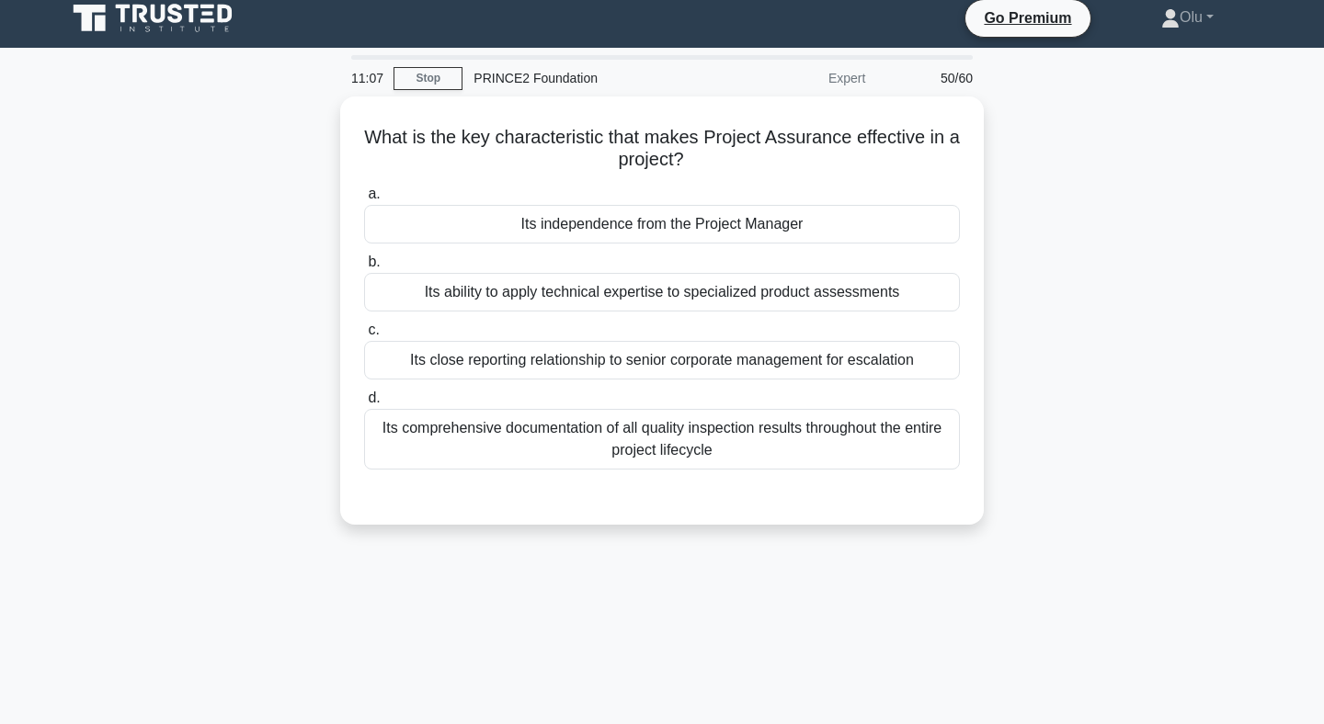
scroll to position [0, 0]
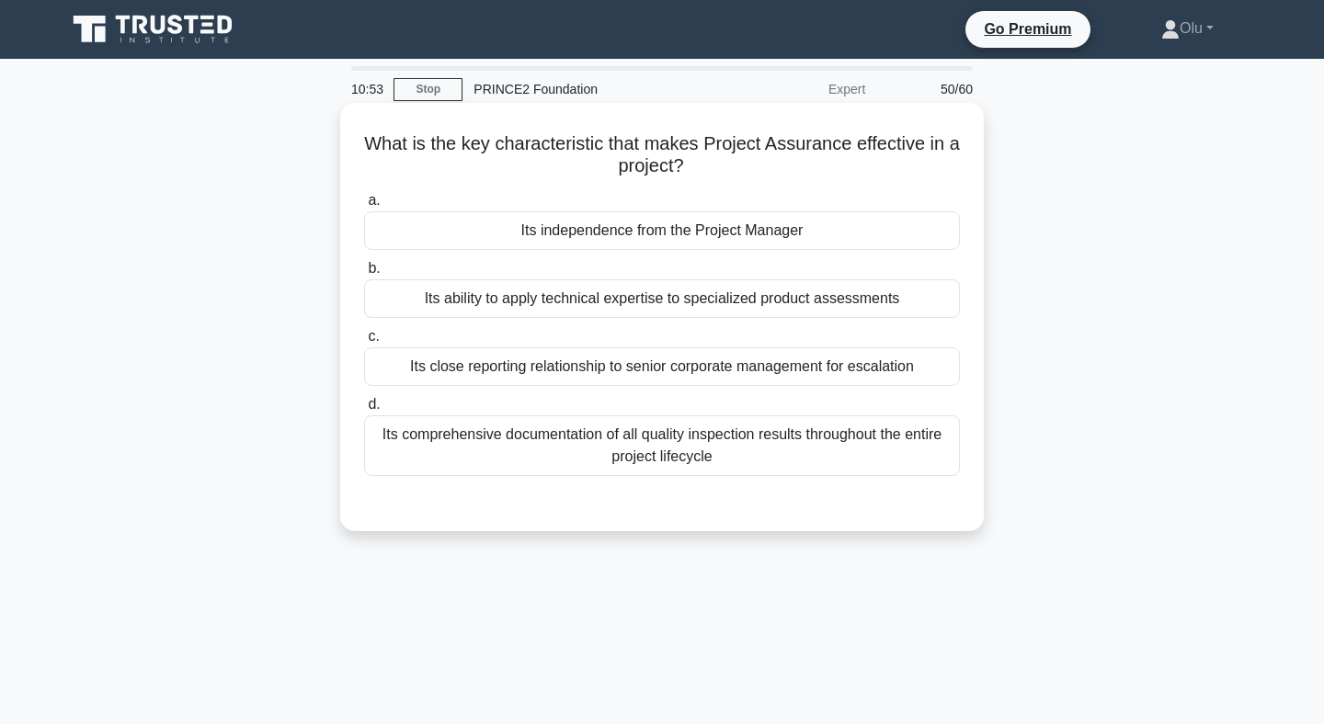
click at [729, 234] on div "Its independence from the Project Manager" at bounding box center [662, 230] width 596 height 39
click at [364, 207] on input "a. Its independence from the Project Manager" at bounding box center [364, 201] width 0 height 12
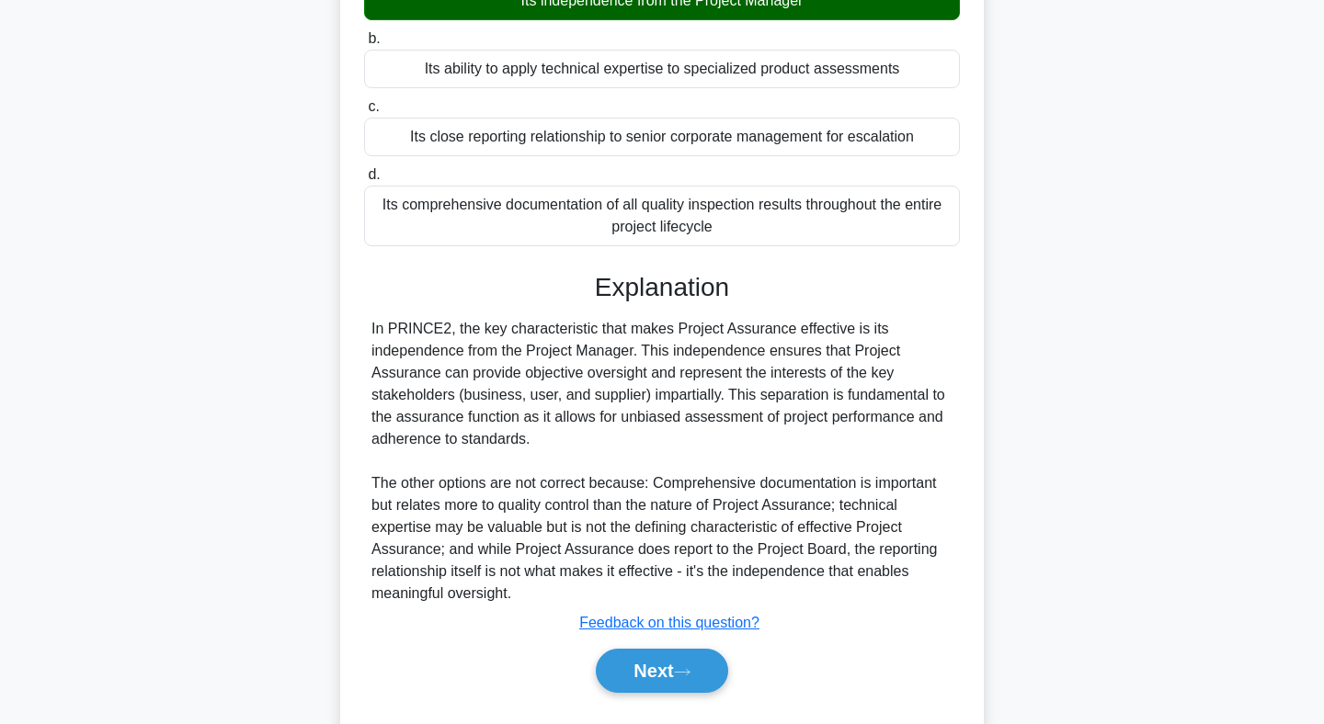
scroll to position [277, 0]
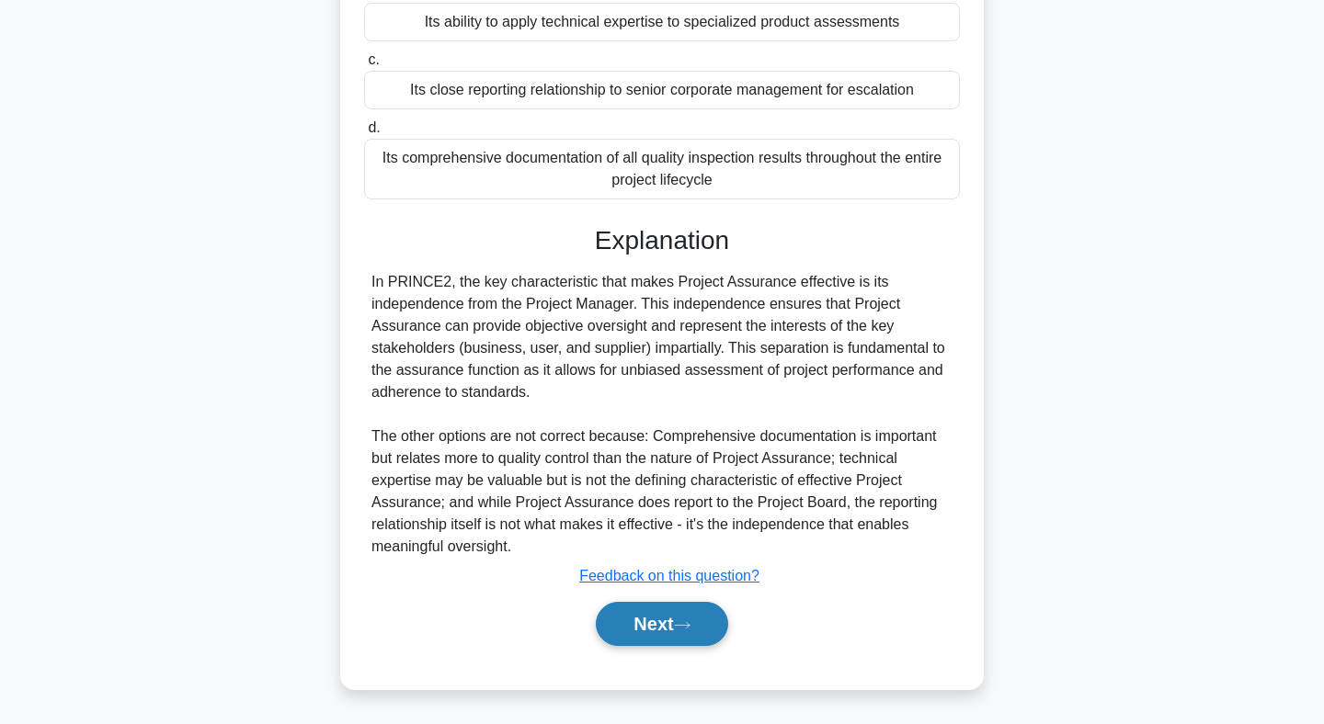
click at [666, 628] on button "Next" at bounding box center [661, 624] width 131 height 44
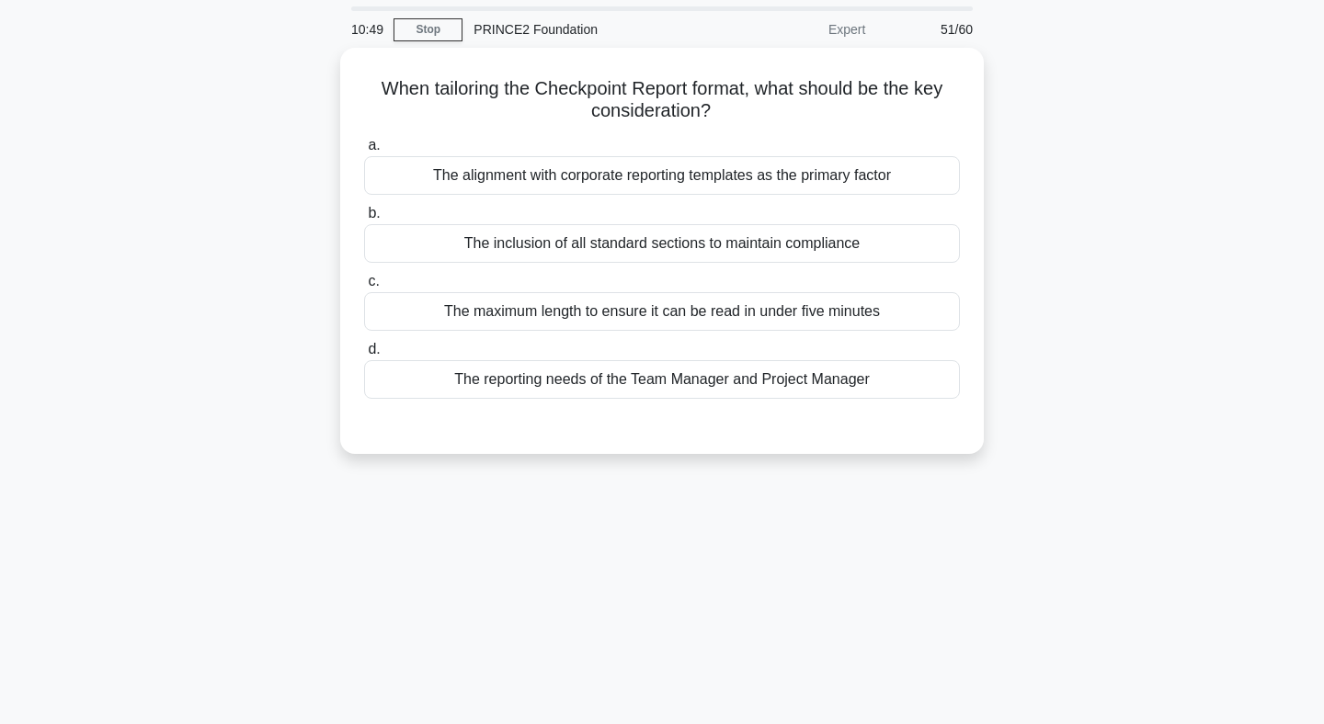
scroll to position [0, 0]
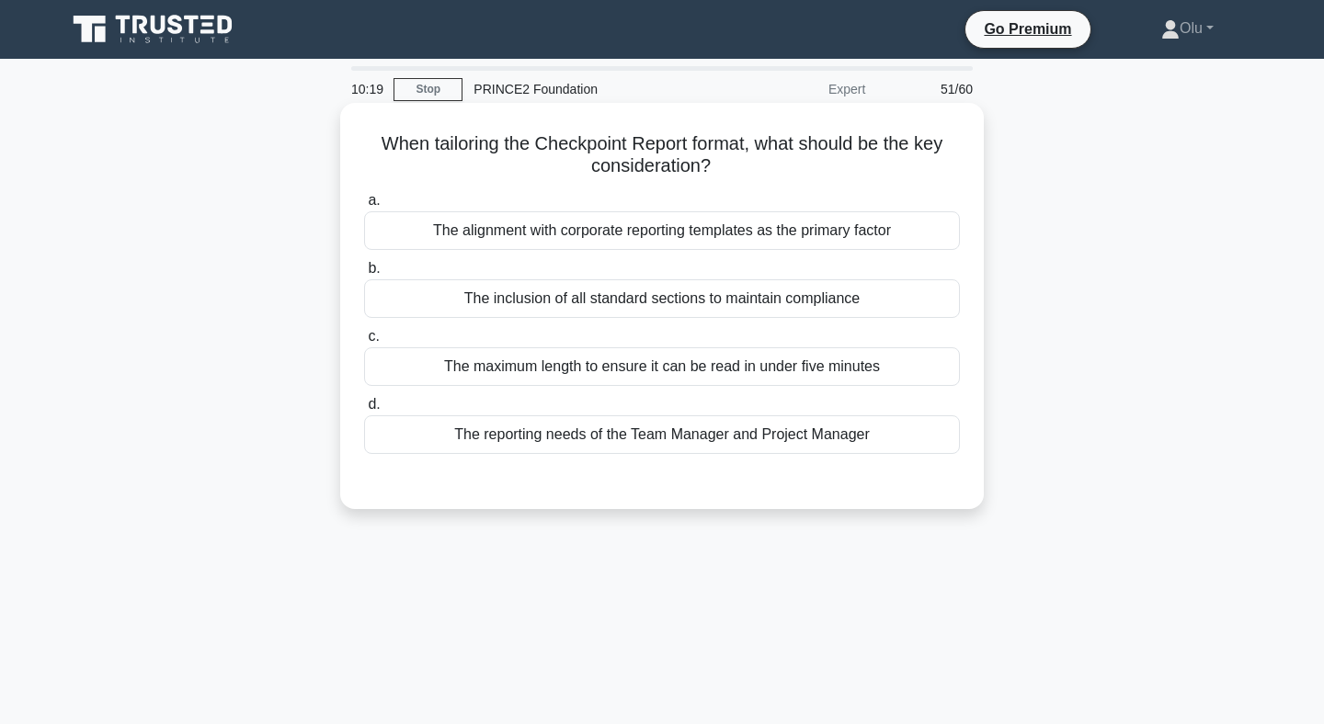
click at [611, 230] on div "The alignment with corporate reporting templates as the primary factor" at bounding box center [662, 230] width 596 height 39
click at [364, 207] on input "a. The alignment with corporate reporting templates as the primary factor" at bounding box center [364, 201] width 0 height 12
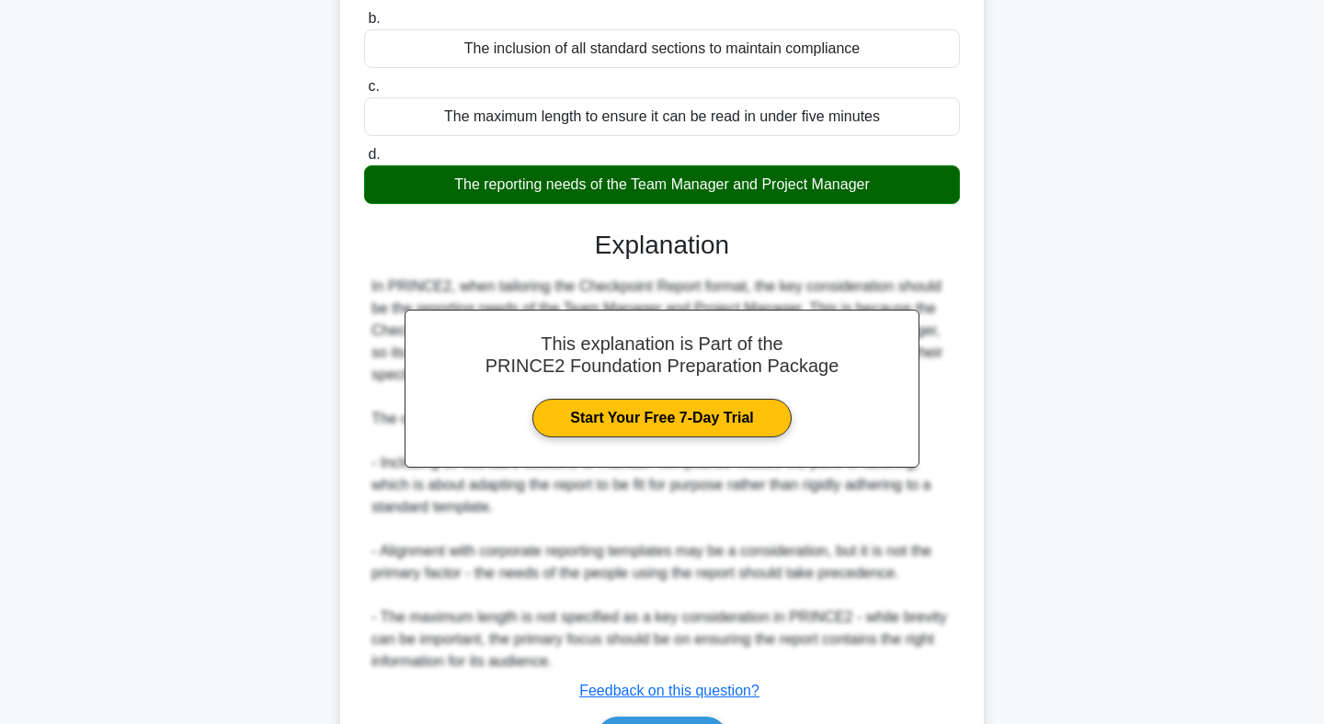
scroll to position [367, 0]
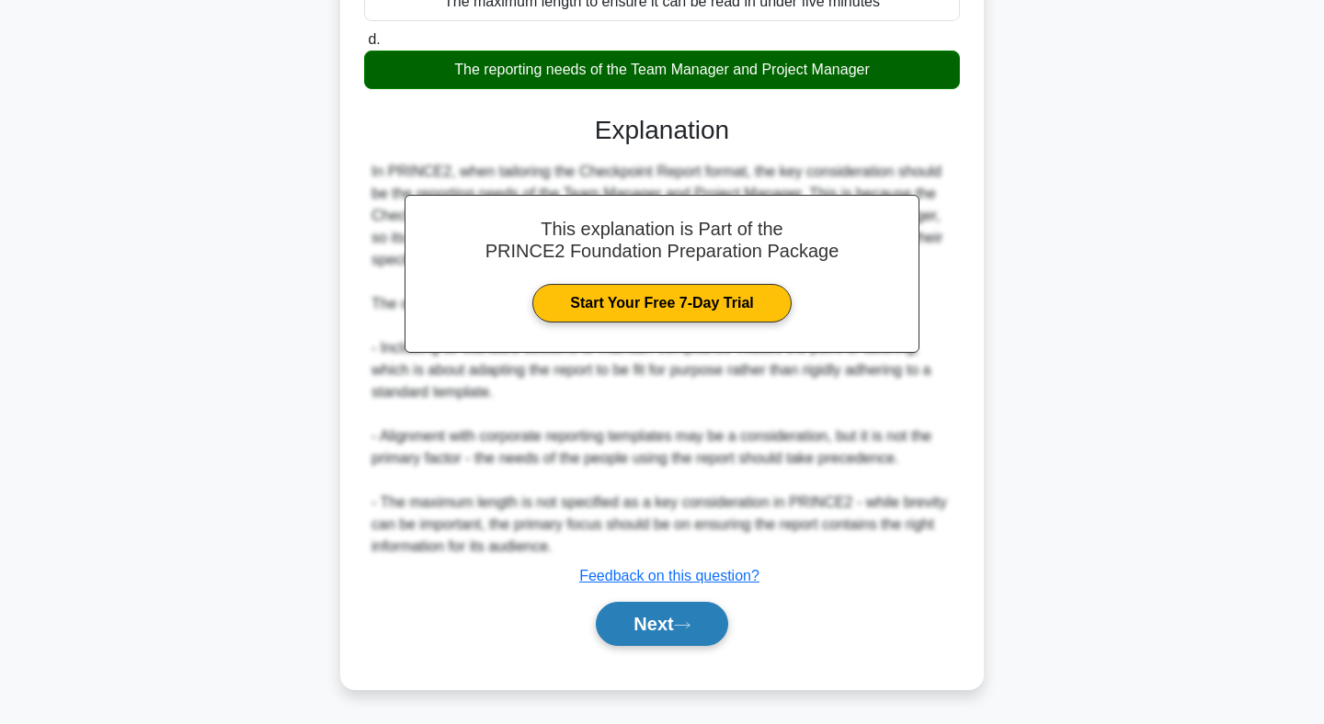
click at [650, 610] on button "Next" at bounding box center [661, 624] width 131 height 44
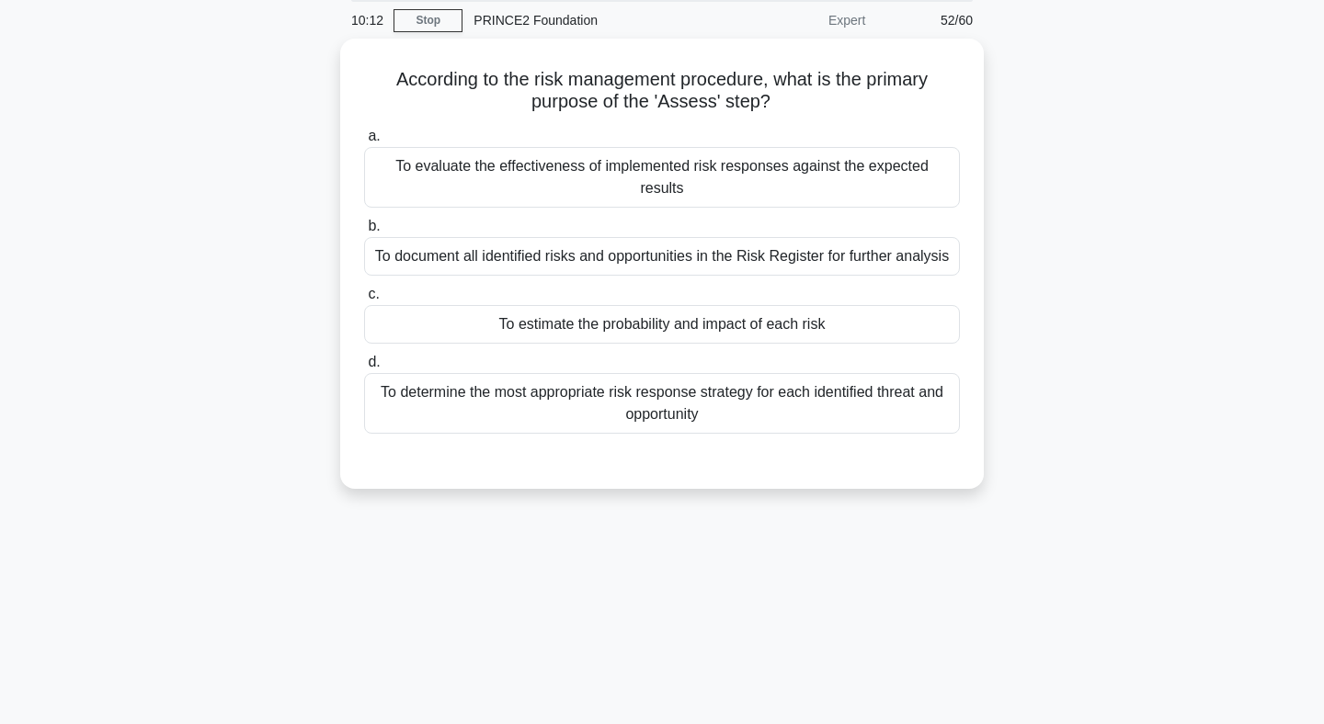
scroll to position [0, 0]
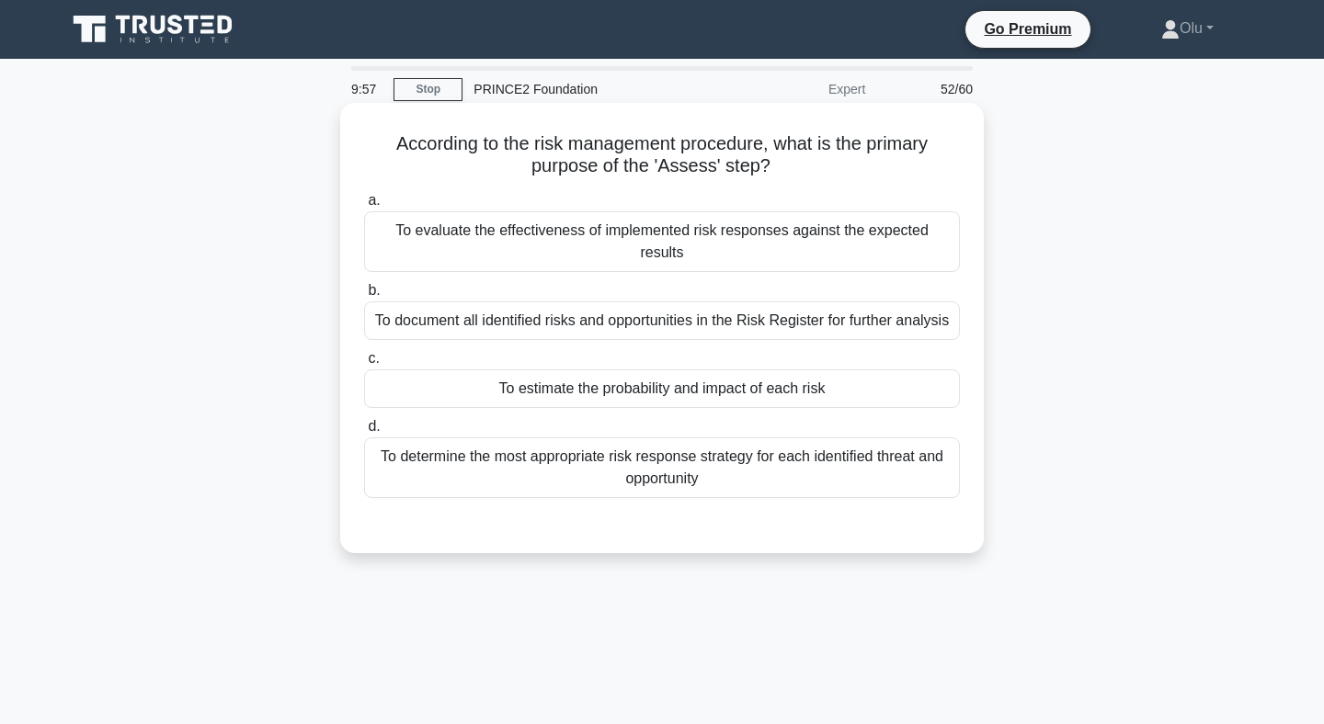
click at [619, 370] on div "To estimate the probability and impact of each risk" at bounding box center [662, 389] width 596 height 39
click at [364, 360] on input "c. To estimate the probability and impact of each risk" at bounding box center [364, 359] width 0 height 12
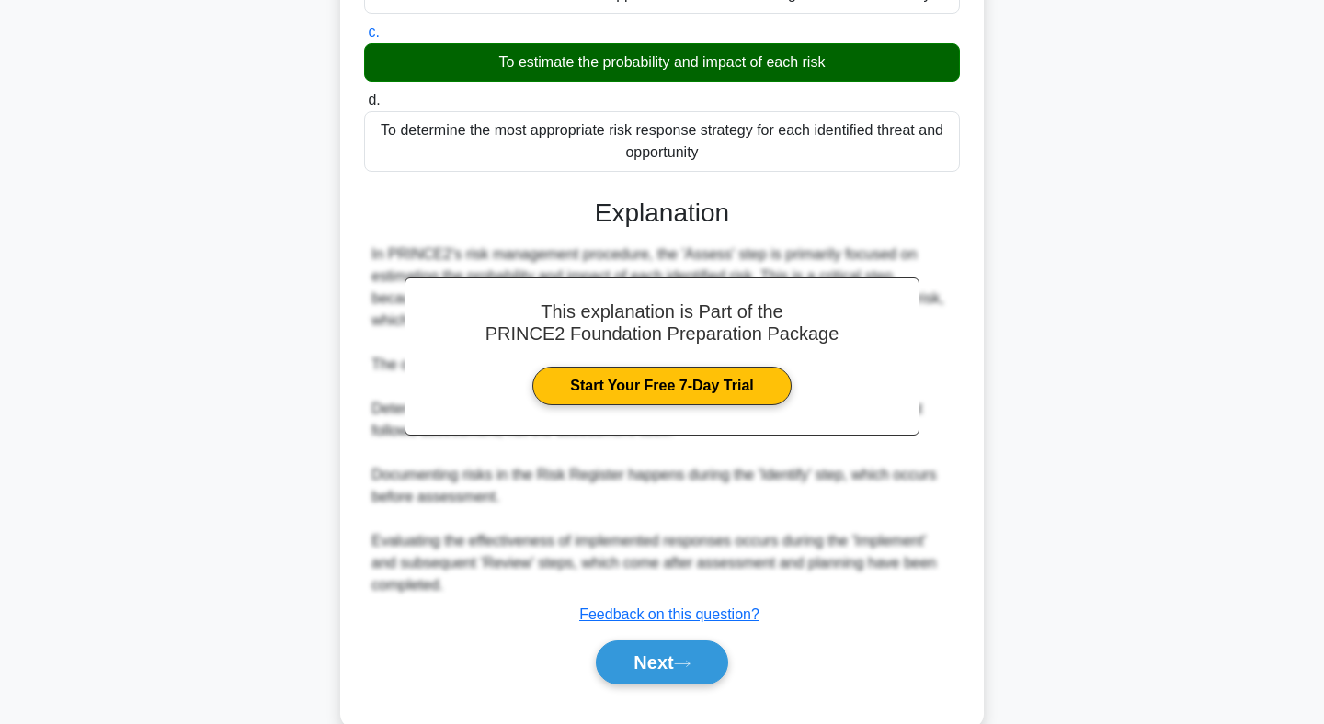
scroll to position [343, 0]
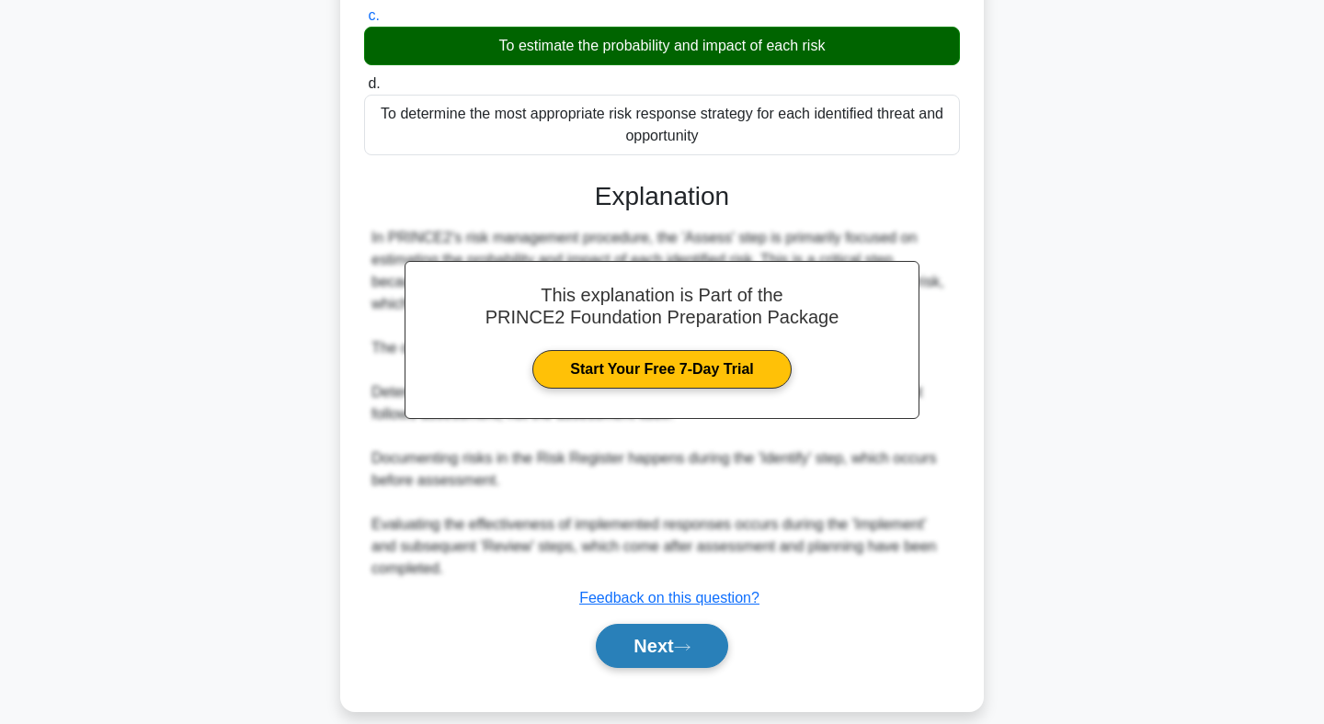
click at [666, 624] on button "Next" at bounding box center [661, 646] width 131 height 44
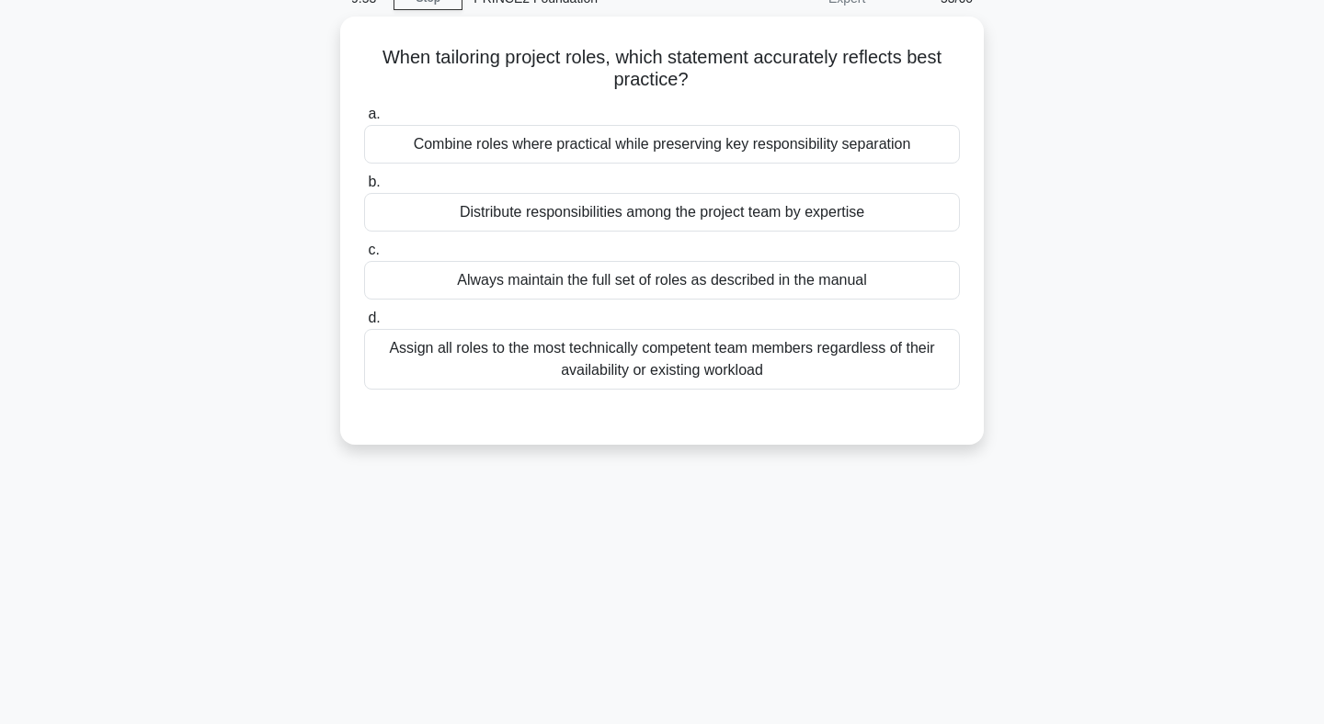
scroll to position [0, 0]
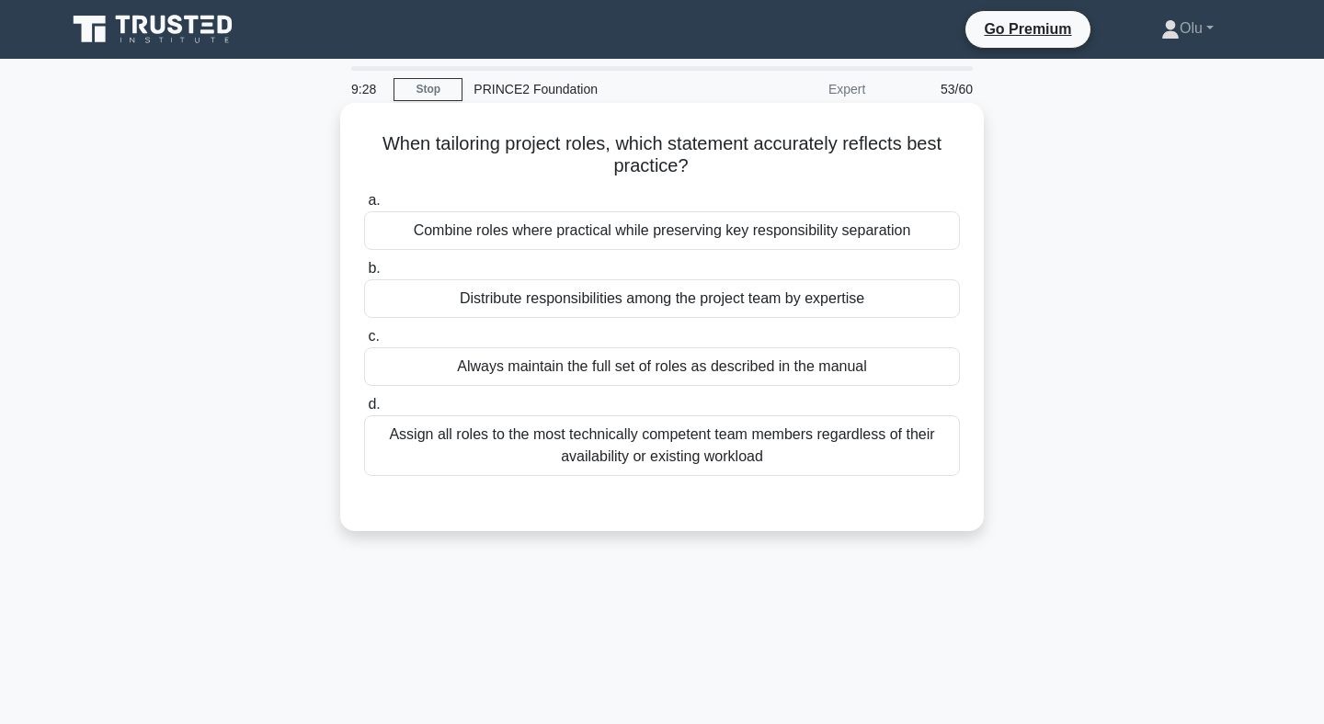
click at [713, 288] on div "Distribute responsibilities among the project team by expertise" at bounding box center [662, 298] width 596 height 39
click at [364, 275] on input "b. Distribute responsibilities among the project team by expertise" at bounding box center [364, 269] width 0 height 12
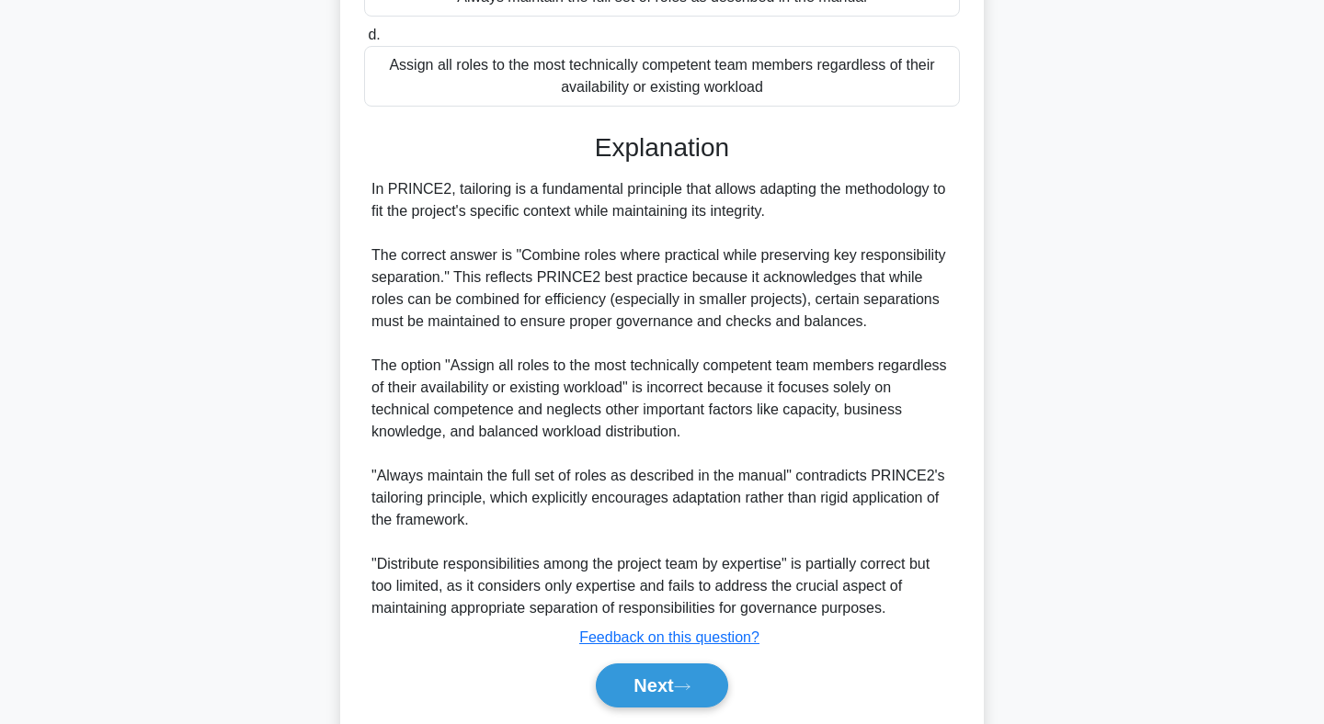
scroll to position [389, 0]
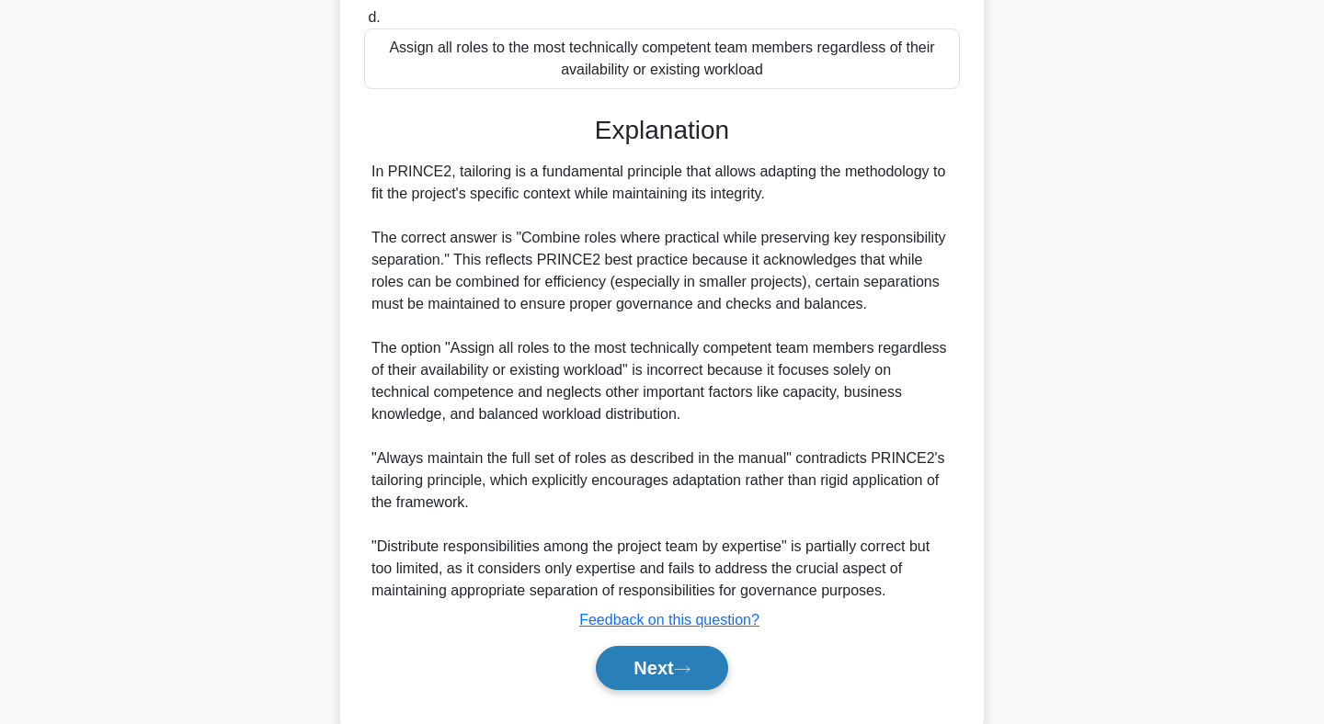
click at [664, 661] on button "Next" at bounding box center [661, 668] width 131 height 44
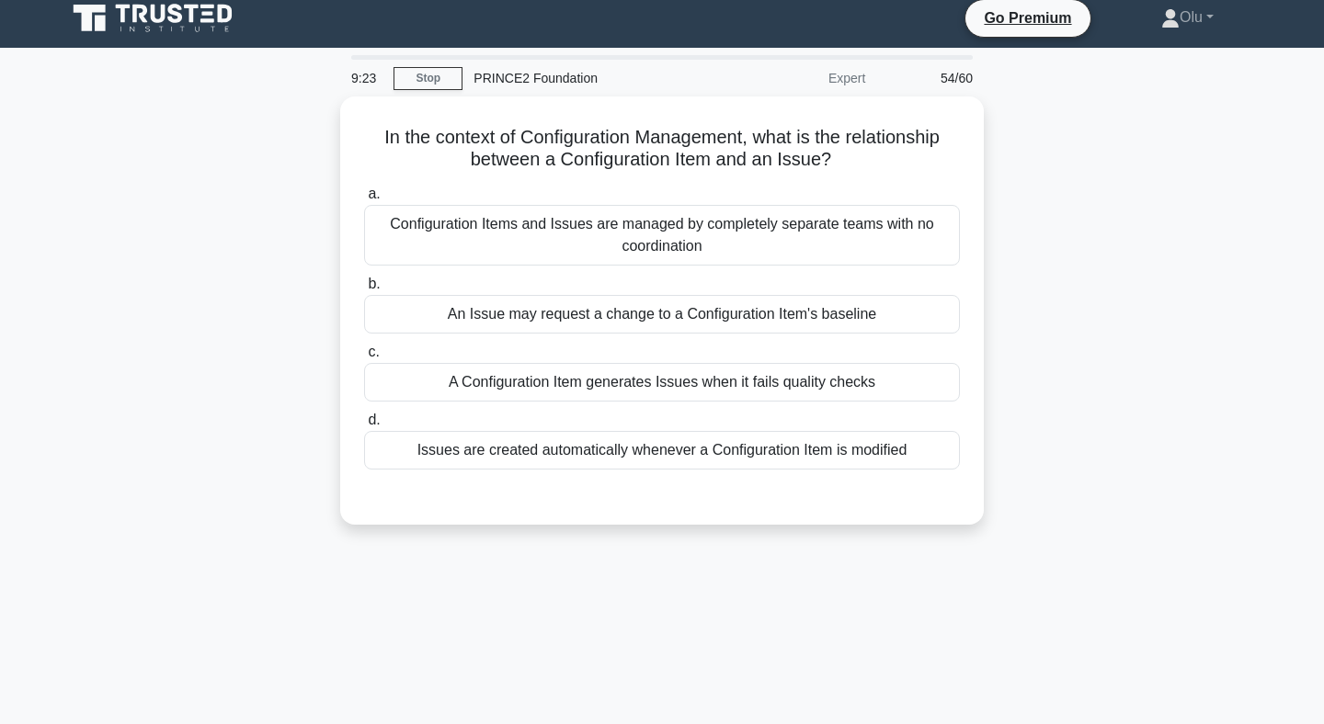
scroll to position [0, 0]
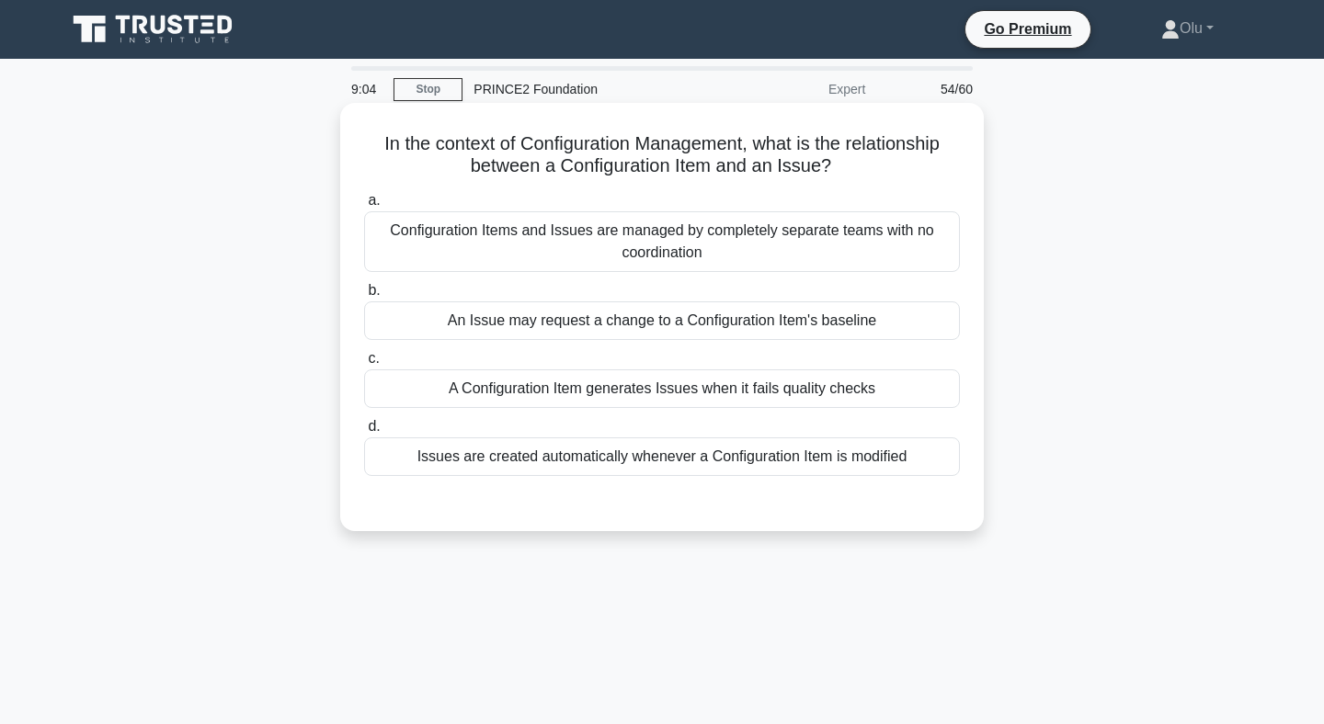
click at [652, 331] on div "An Issue may request a change to a Configuration Item's baseline" at bounding box center [662, 321] width 596 height 39
click at [364, 297] on input "b. An Issue may request a change to a Configuration Item's baseline" at bounding box center [364, 291] width 0 height 12
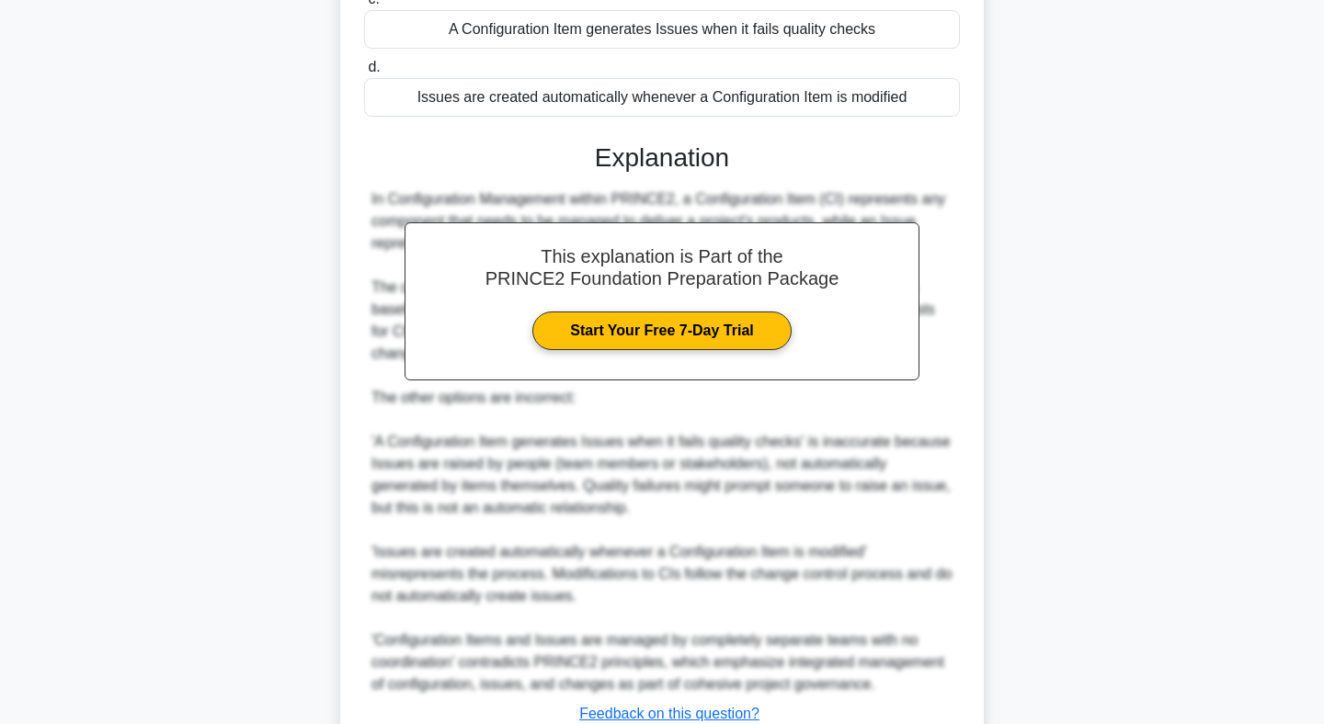
scroll to position [497, 0]
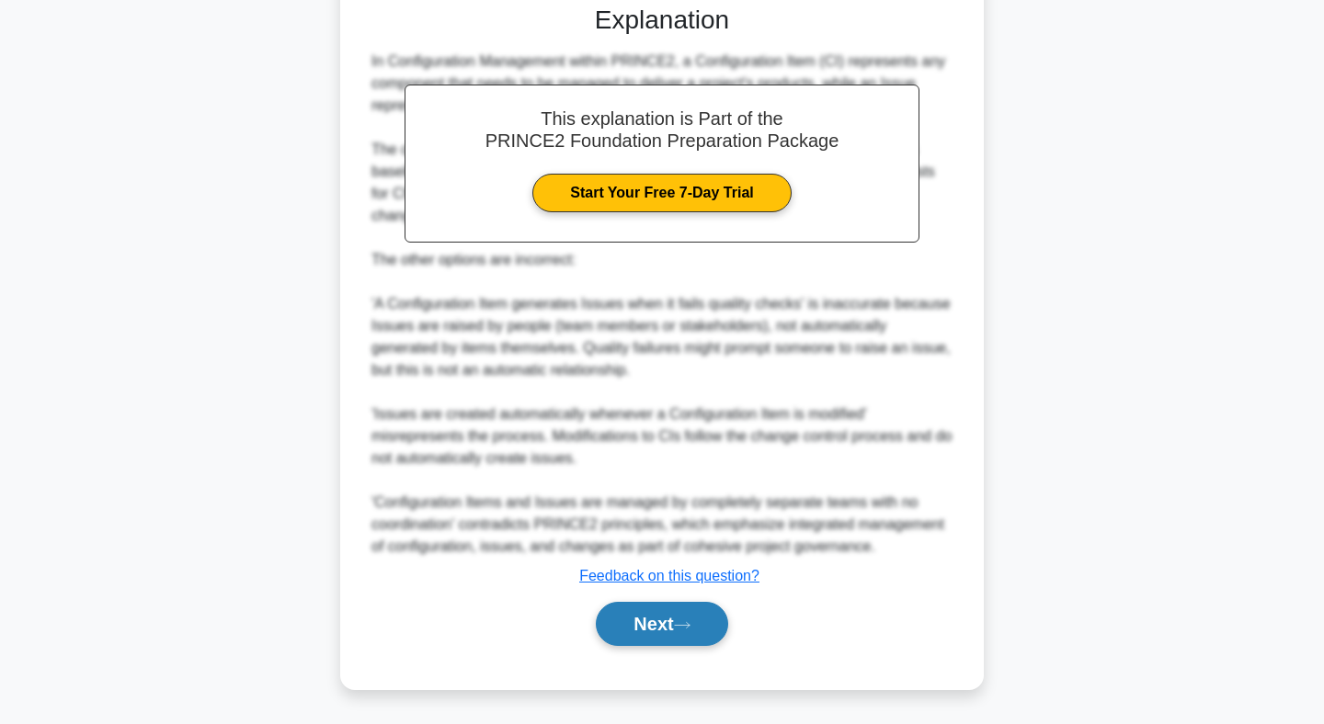
click at [664, 632] on button "Next" at bounding box center [661, 624] width 131 height 44
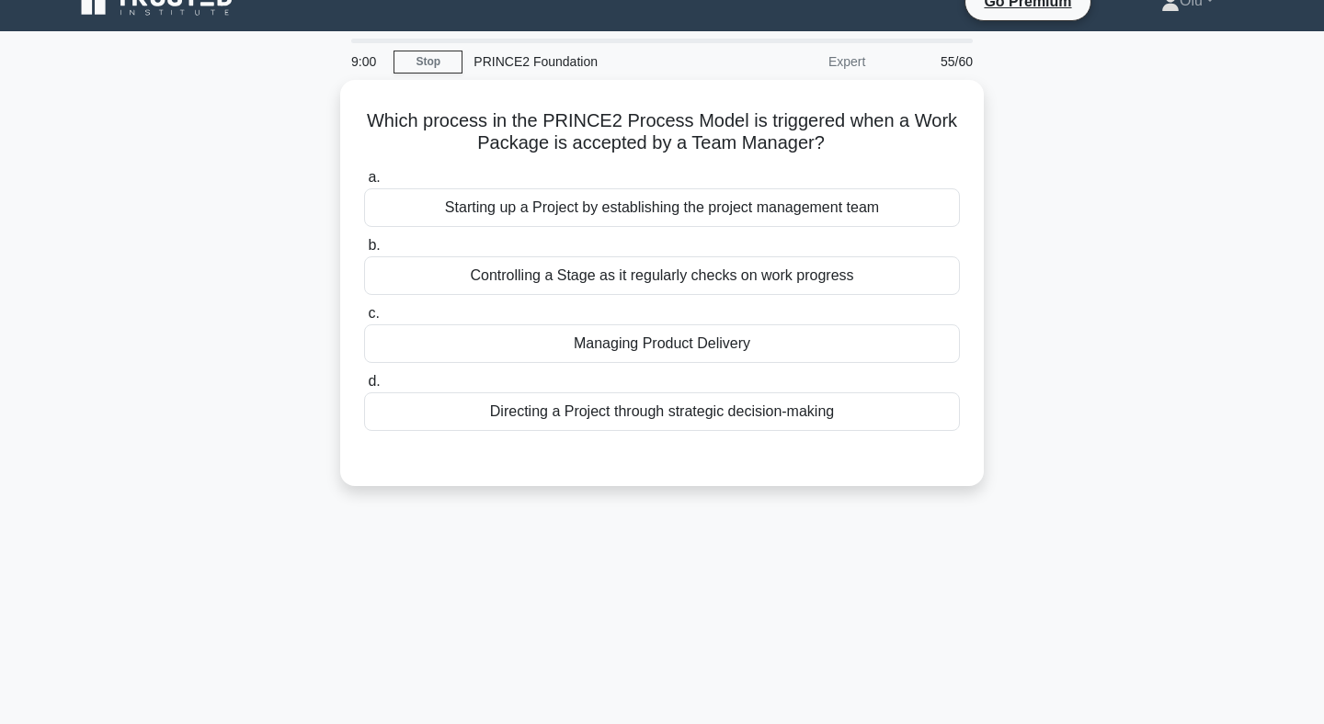
scroll to position [0, 0]
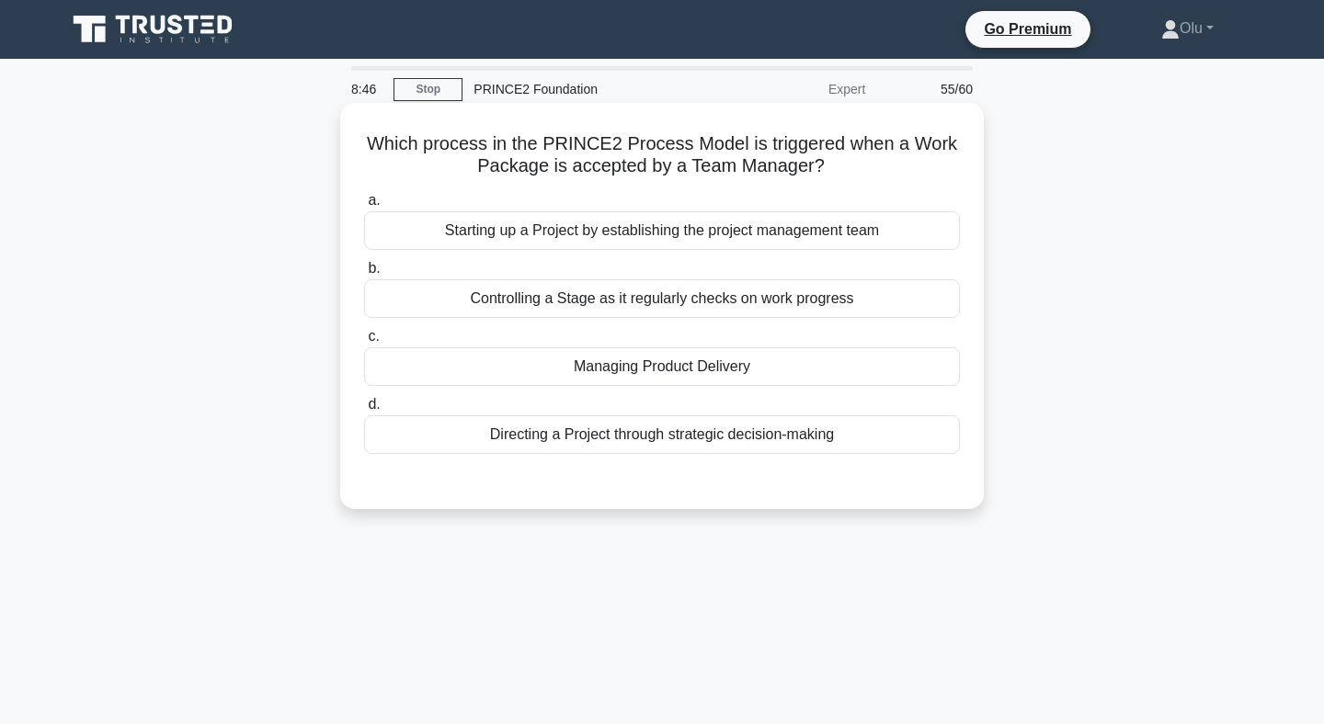
click at [647, 366] on div "Managing Product Delivery" at bounding box center [662, 366] width 596 height 39
click at [364, 343] on input "c. Managing Product Delivery" at bounding box center [364, 337] width 0 height 12
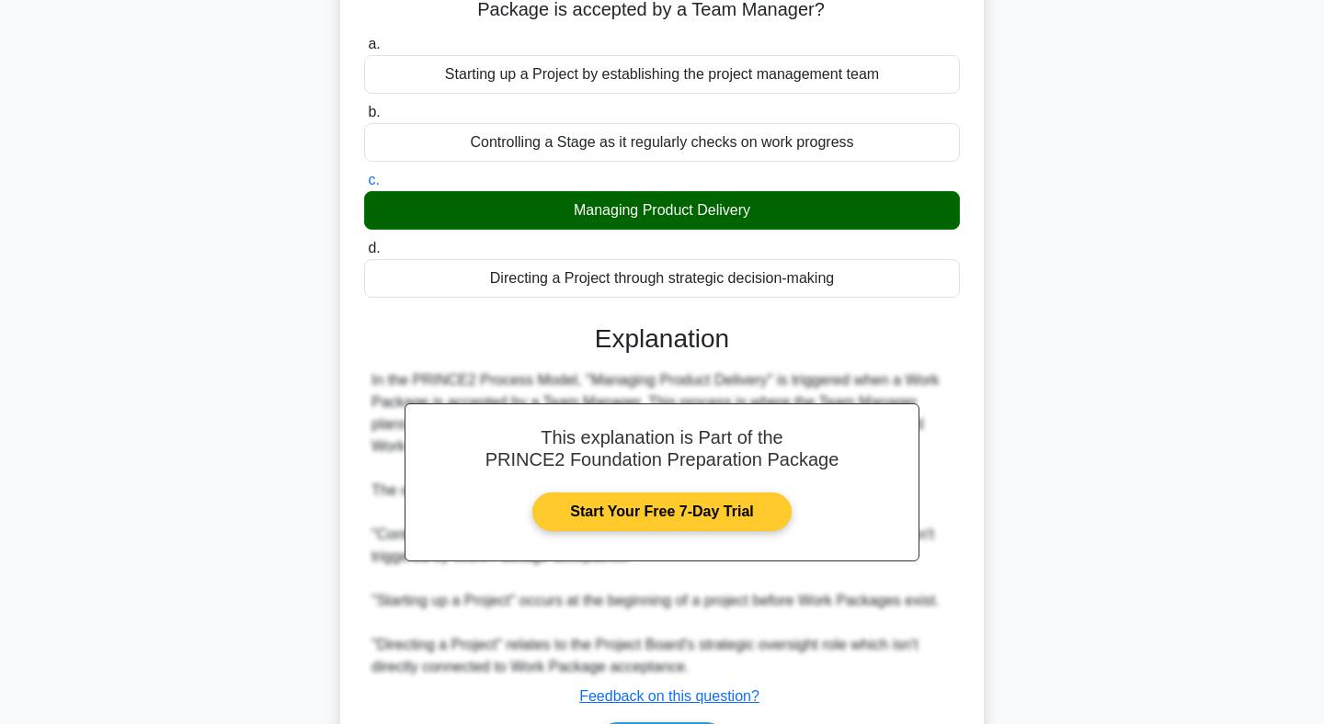
scroll to position [191, 0]
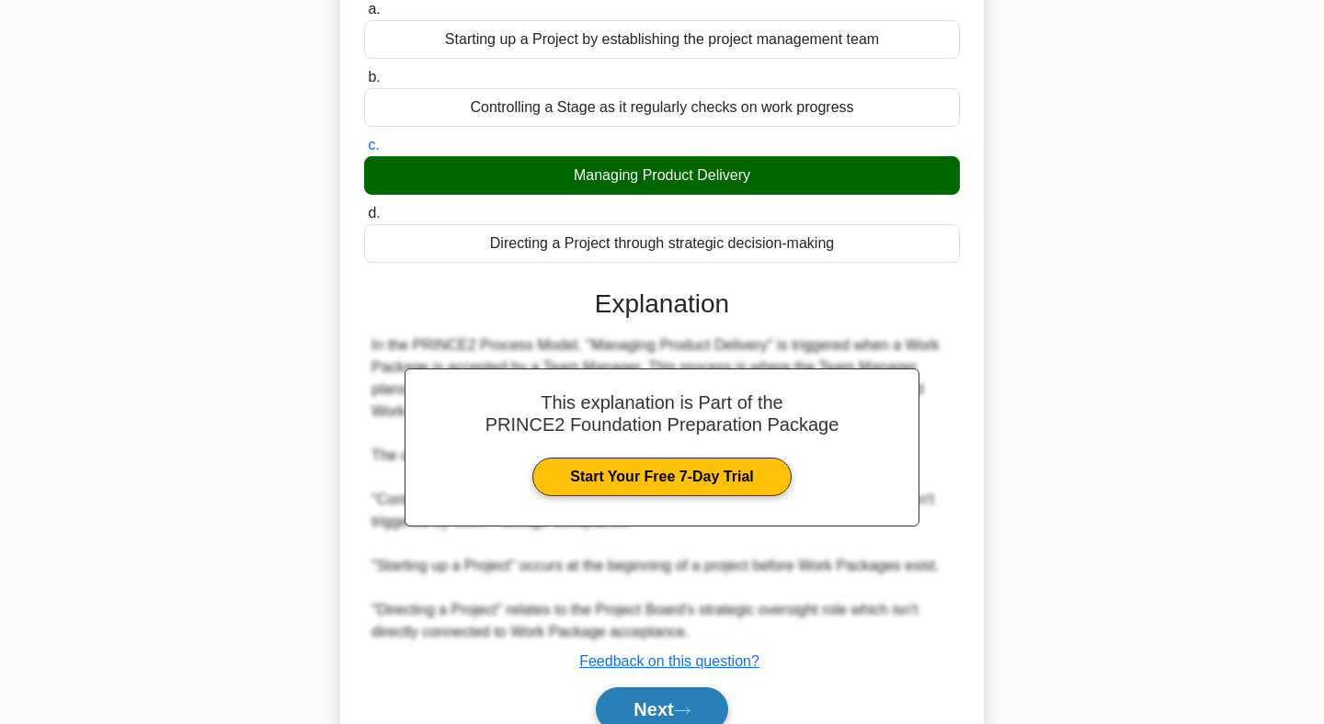
click at [650, 709] on button "Next" at bounding box center [661, 710] width 131 height 44
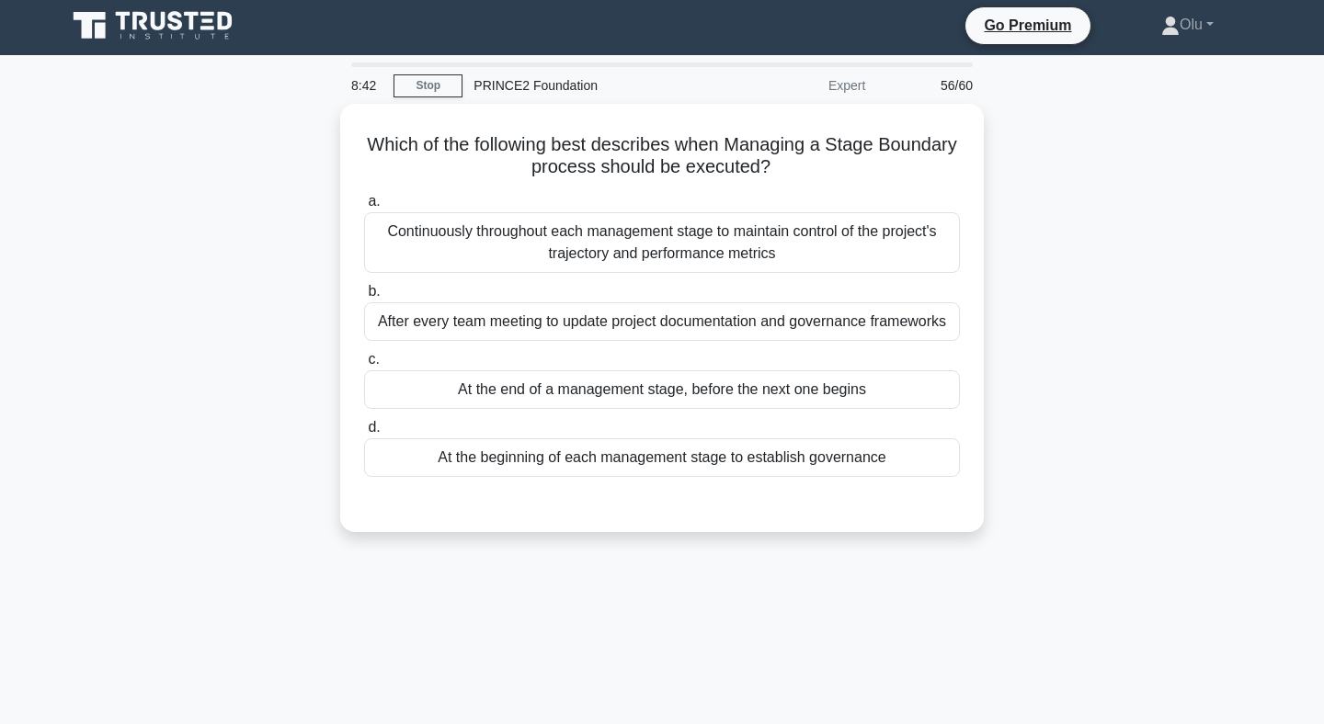
scroll to position [0, 0]
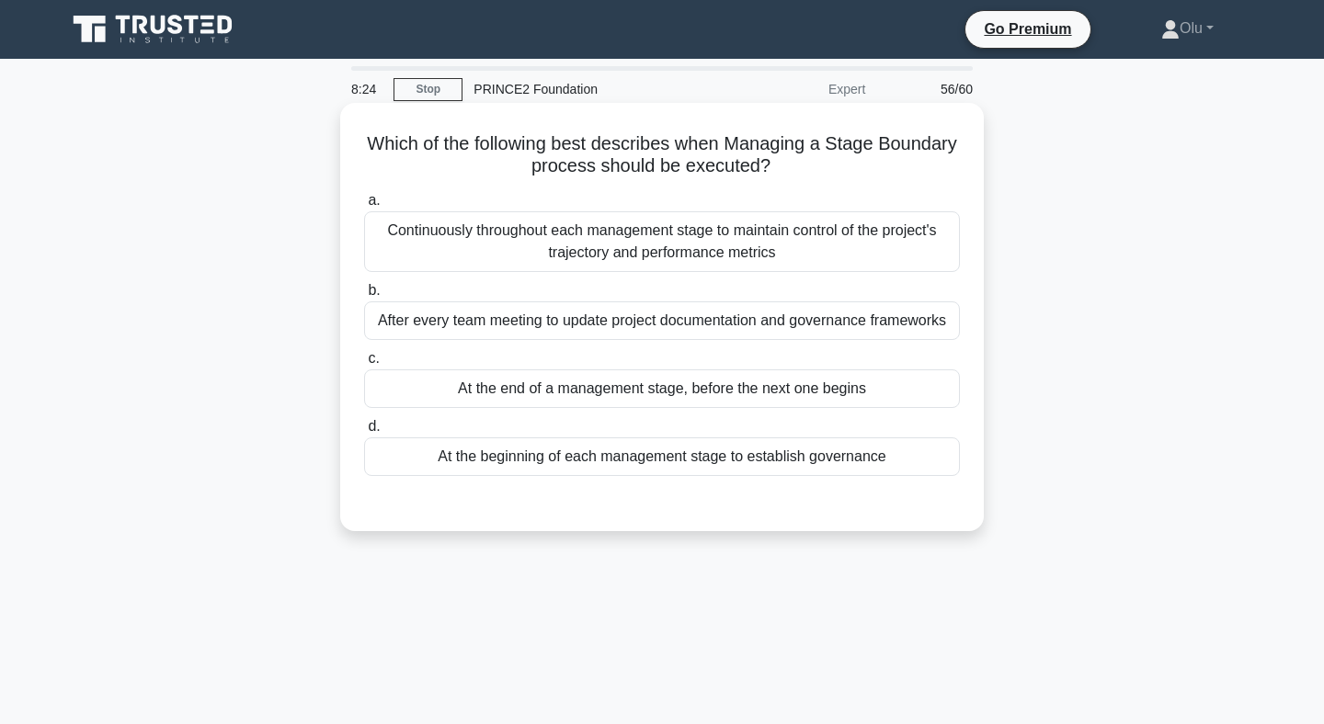
click at [668, 385] on div "At the end of a management stage, before the next one begins" at bounding box center [662, 389] width 596 height 39
click at [364, 365] on input "c. At the end of a management stage, before the next one begins" at bounding box center [364, 359] width 0 height 12
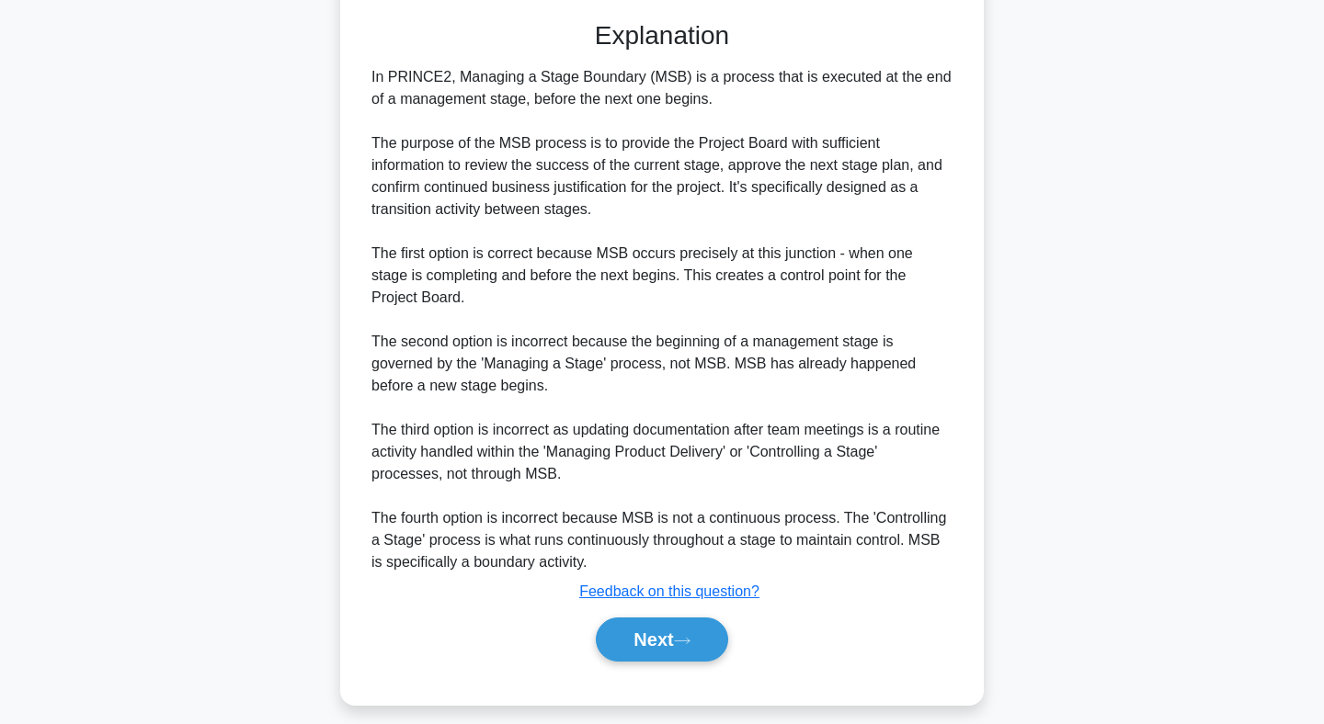
scroll to position [489, 0]
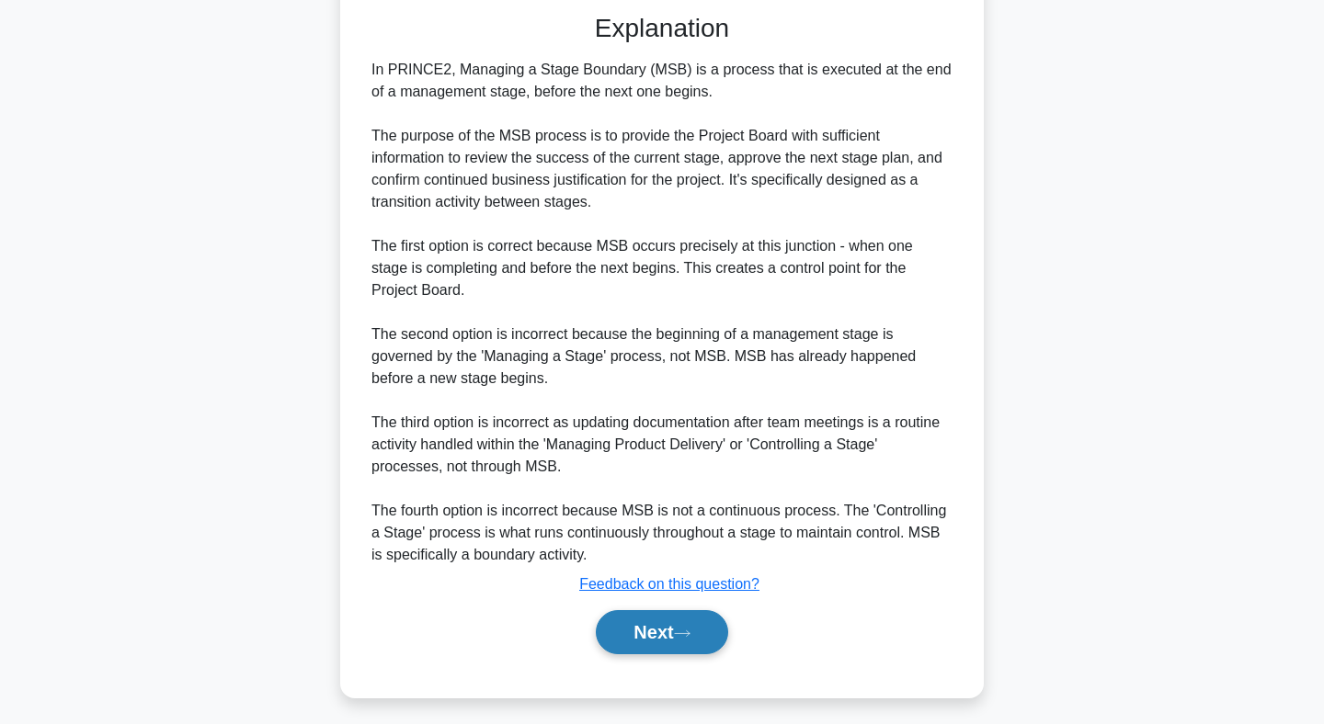
click at [665, 627] on button "Next" at bounding box center [661, 632] width 131 height 44
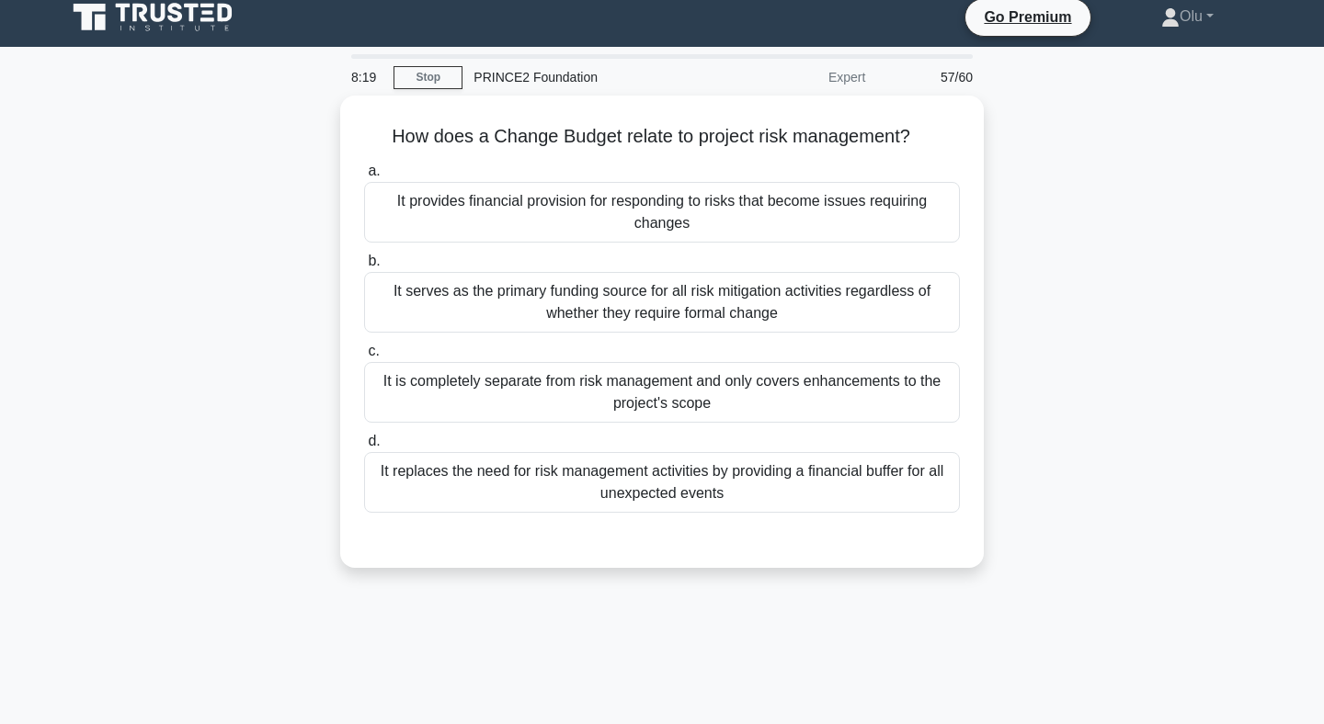
scroll to position [0, 0]
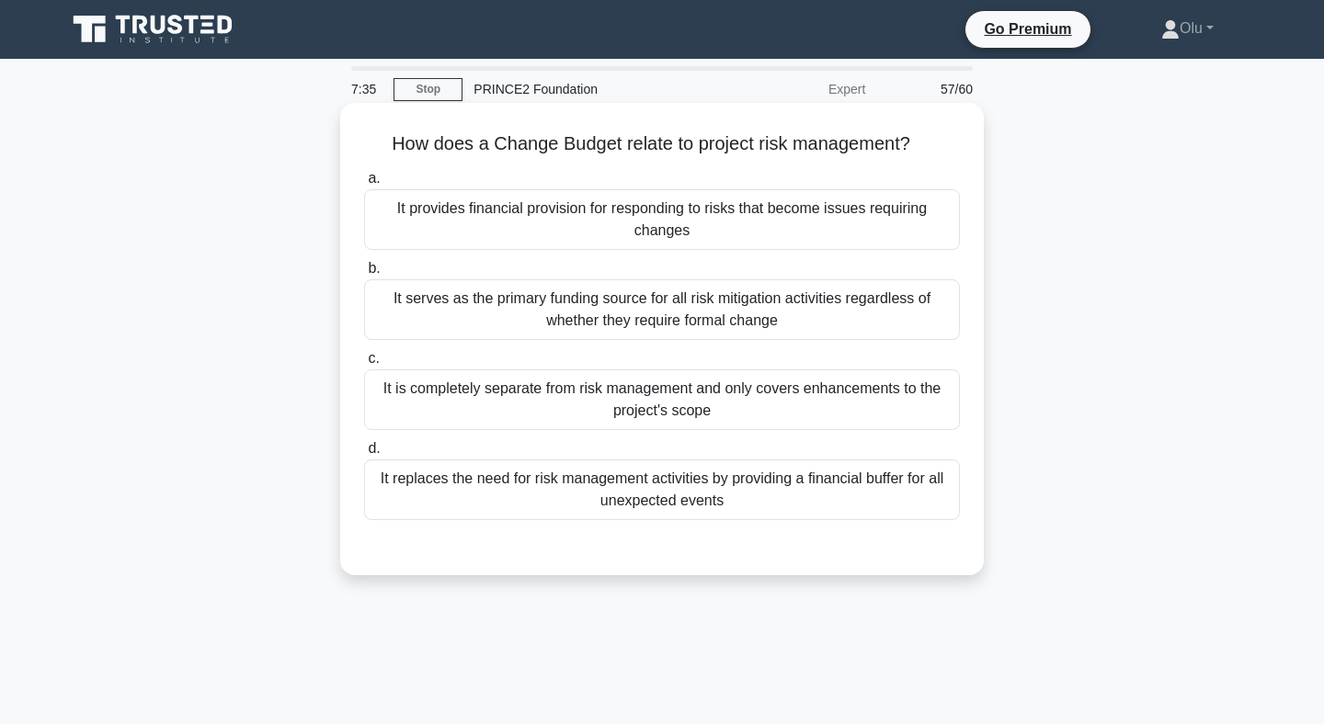
click at [662, 209] on div "It provides financial provision for responding to risks that become issues requ…" at bounding box center [662, 219] width 596 height 61
click at [364, 185] on input "a. It provides financial provision for responding to risks that become issues r…" at bounding box center [364, 179] width 0 height 12
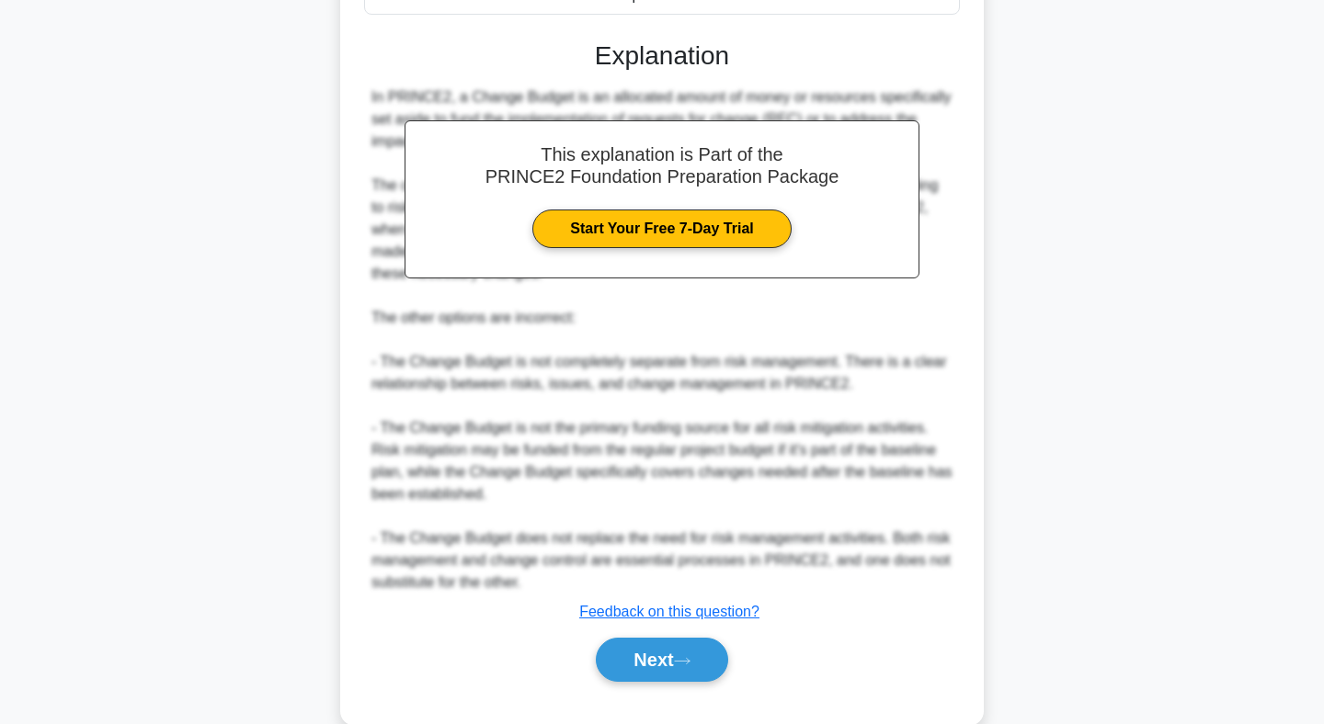
scroll to position [541, 0]
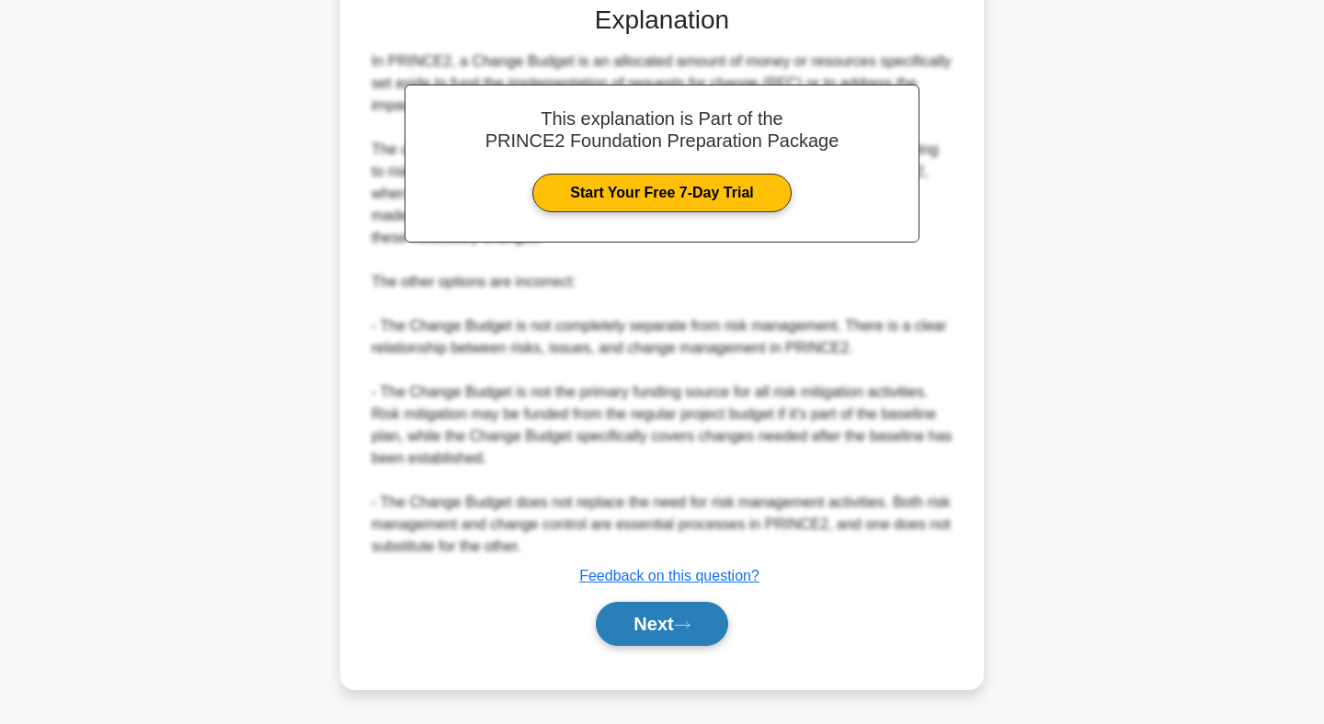
click at [659, 626] on button "Next" at bounding box center [661, 624] width 131 height 44
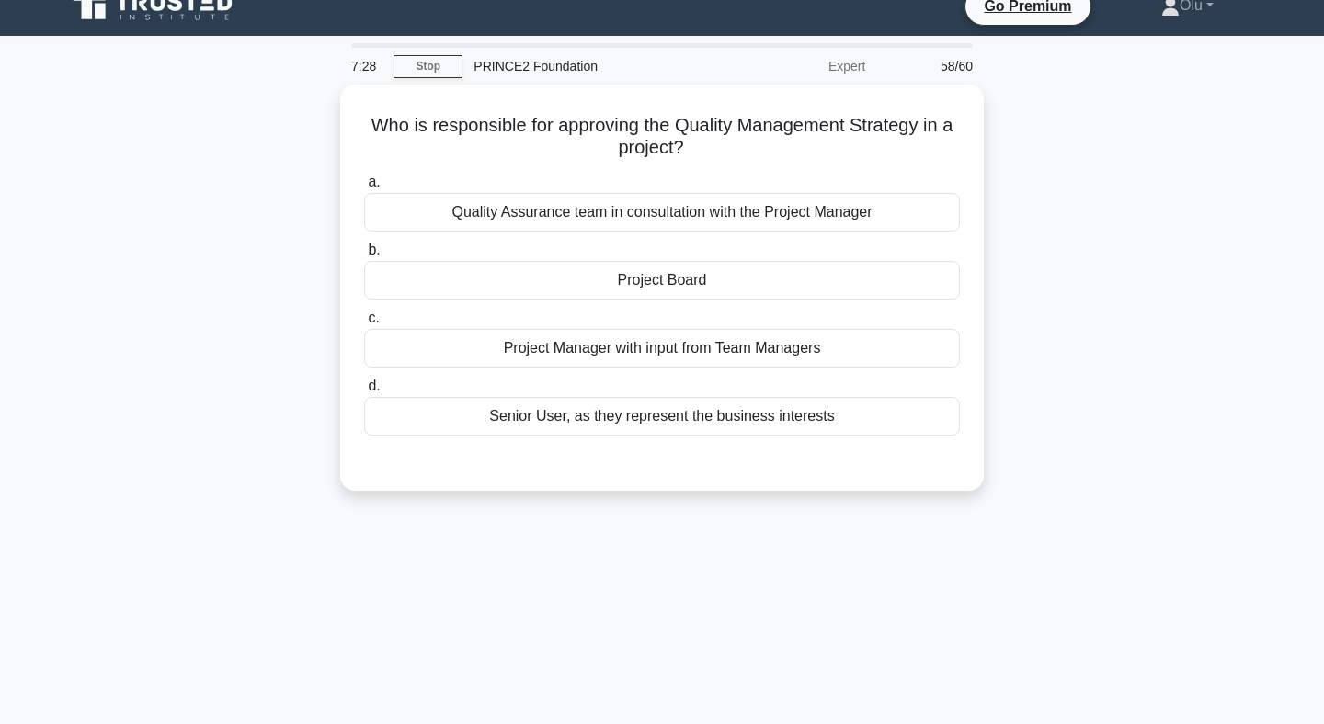
scroll to position [0, 0]
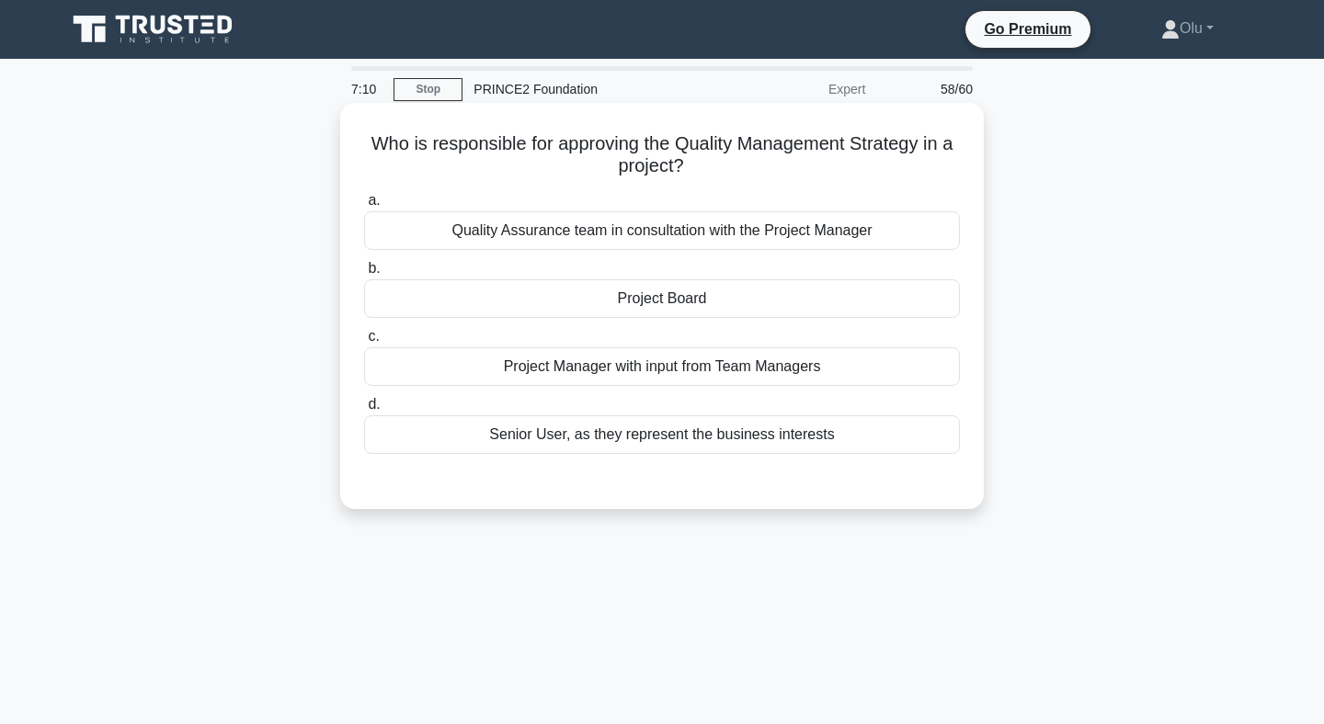
click at [671, 440] on div "Senior User, as they represent the business interests" at bounding box center [662, 435] width 596 height 39
click at [364, 411] on input "d. Senior User, as they represent the business interests" at bounding box center [364, 405] width 0 height 12
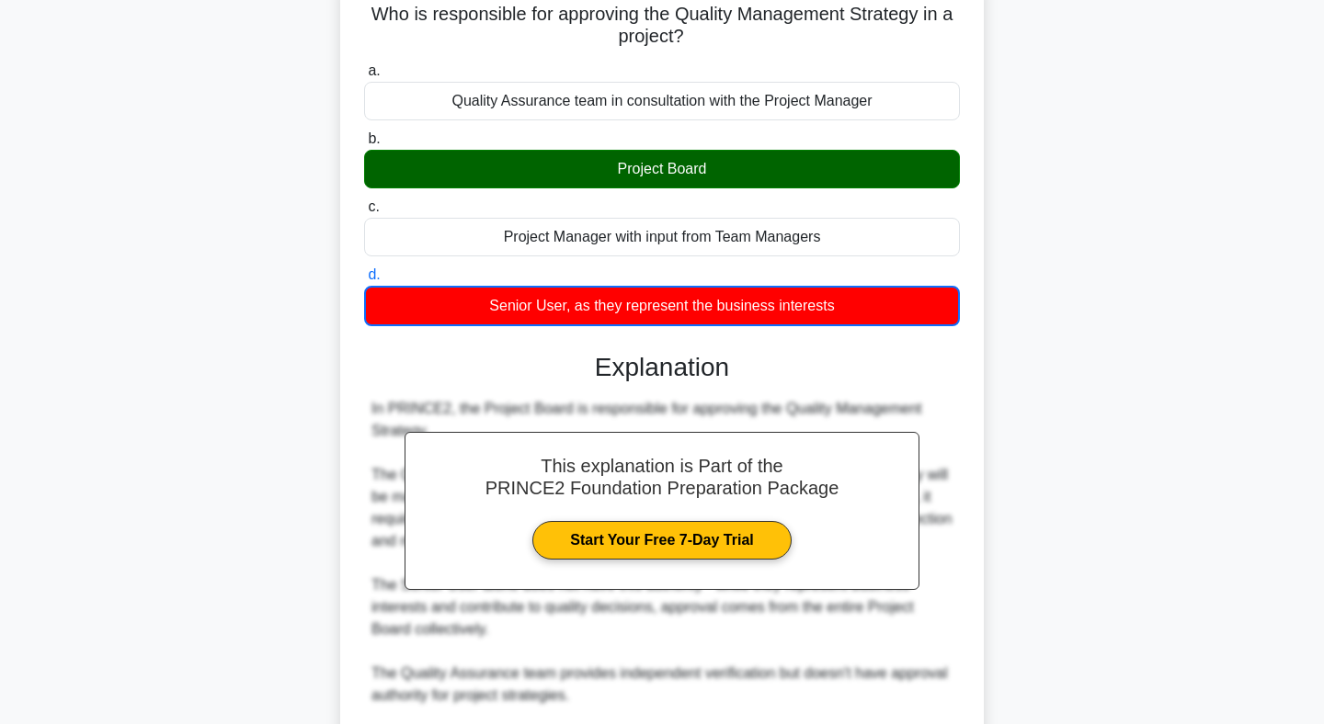
scroll to position [345, 0]
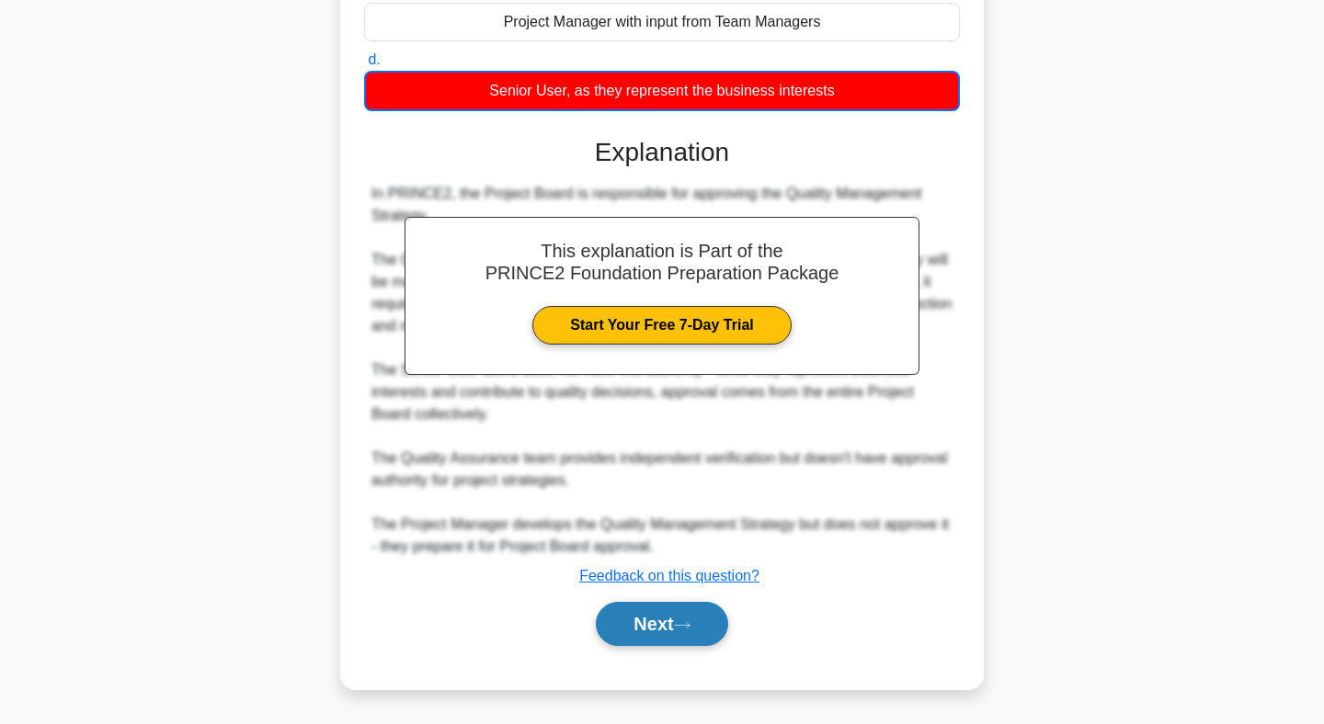
click at [666, 615] on button "Next" at bounding box center [661, 624] width 131 height 44
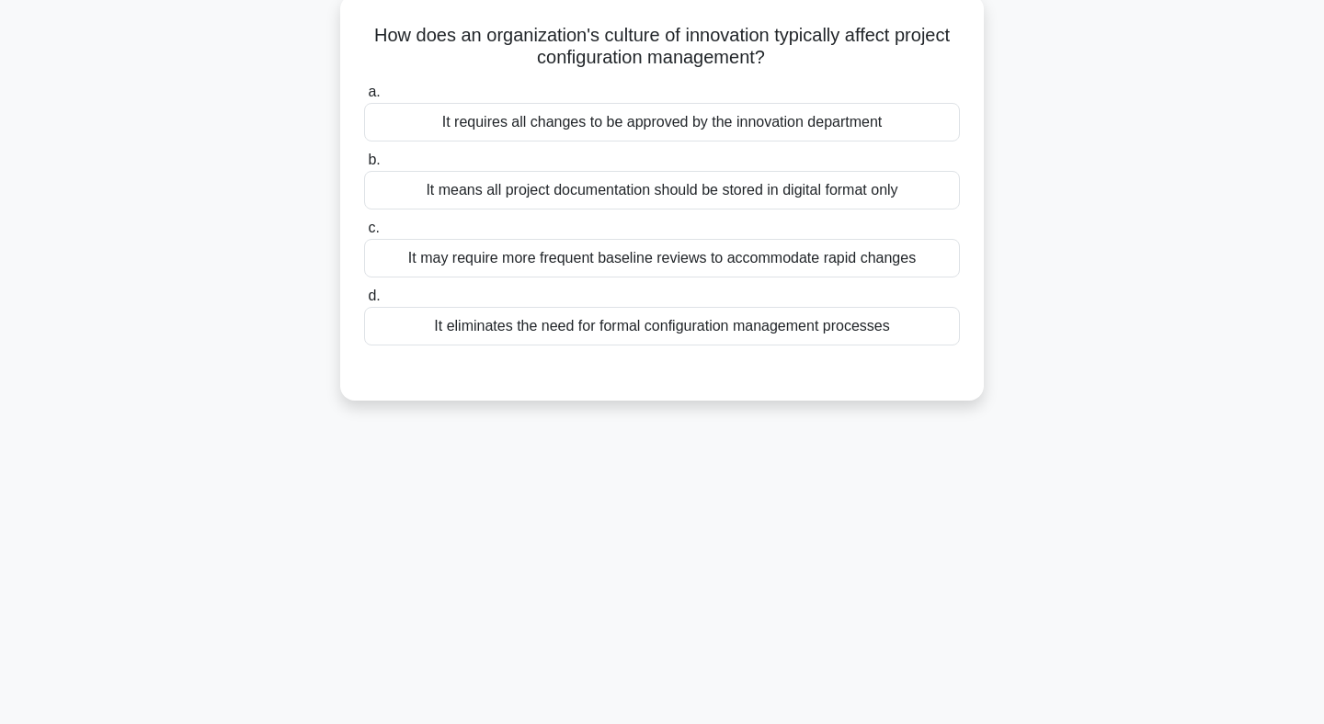
scroll to position [0, 0]
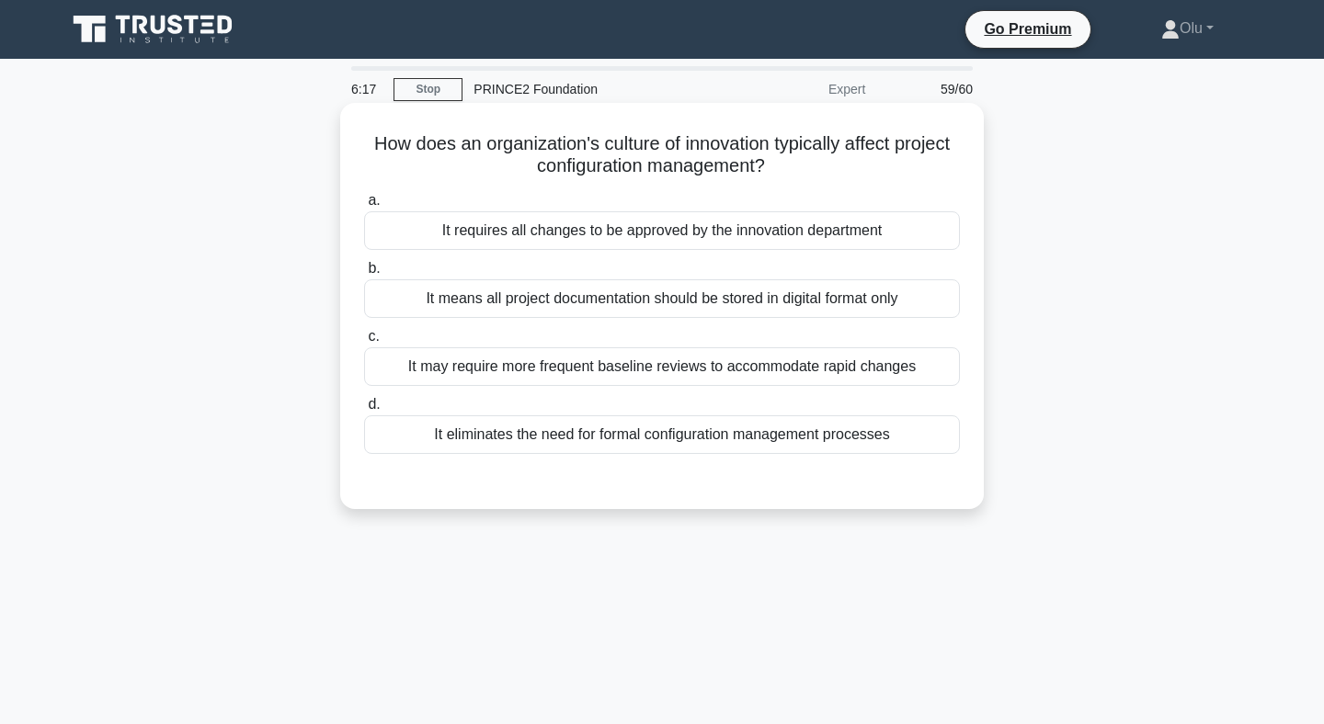
click at [716, 359] on div "It may require more frequent baseline reviews to accommodate rapid changes" at bounding box center [662, 366] width 596 height 39
click at [364, 343] on input "c. It may require more frequent baseline reviews to accommodate rapid changes" at bounding box center [364, 337] width 0 height 12
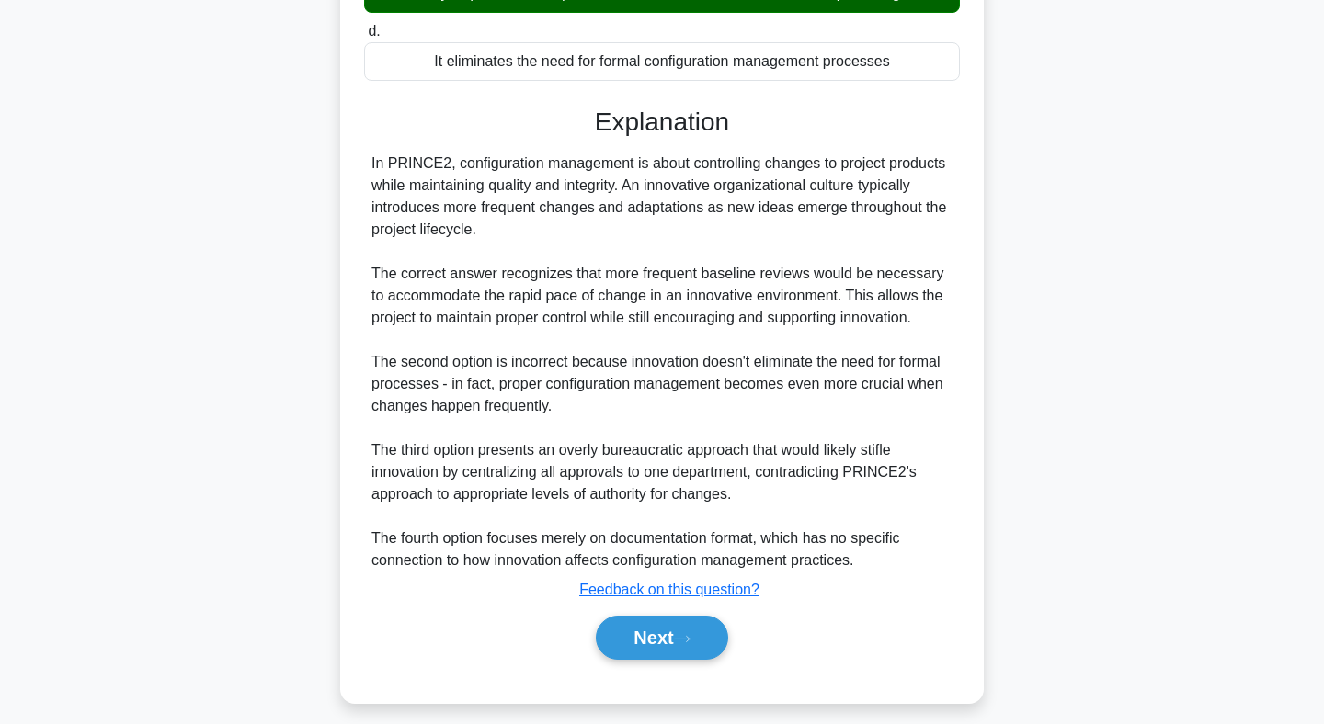
scroll to position [387, 0]
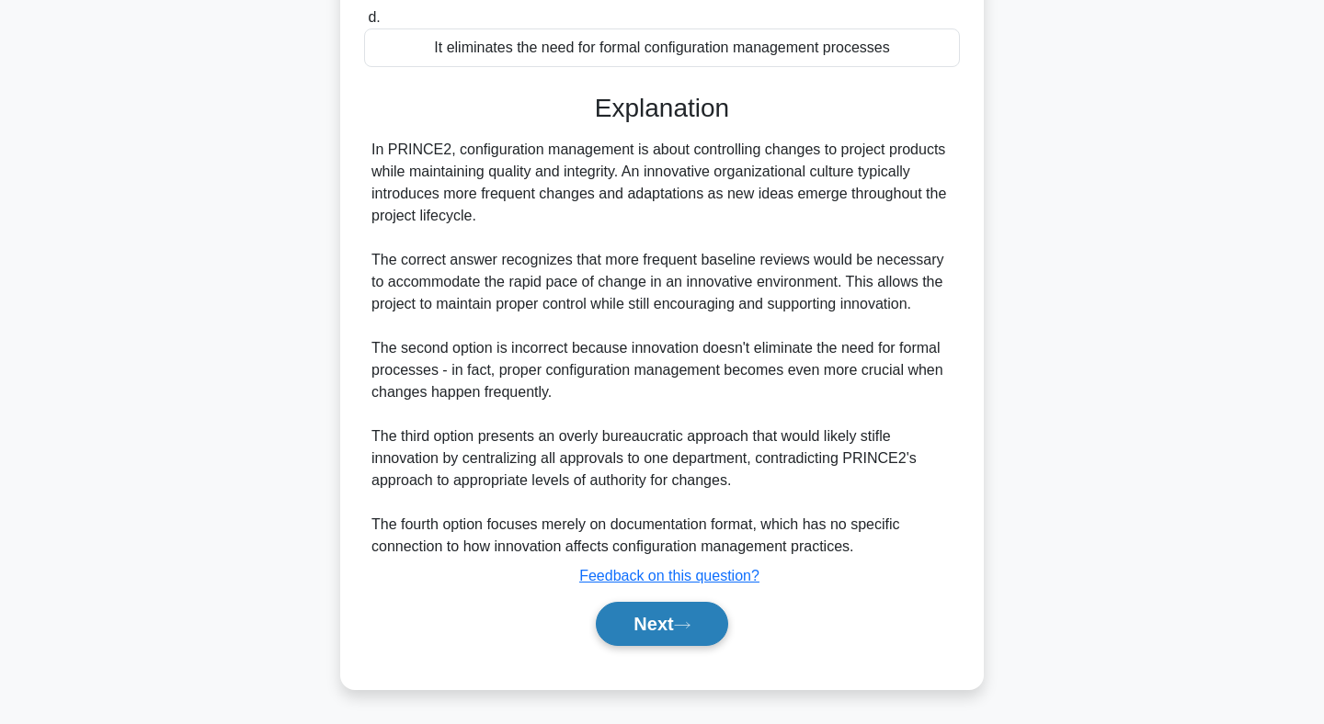
click at [676, 618] on button "Next" at bounding box center [661, 624] width 131 height 44
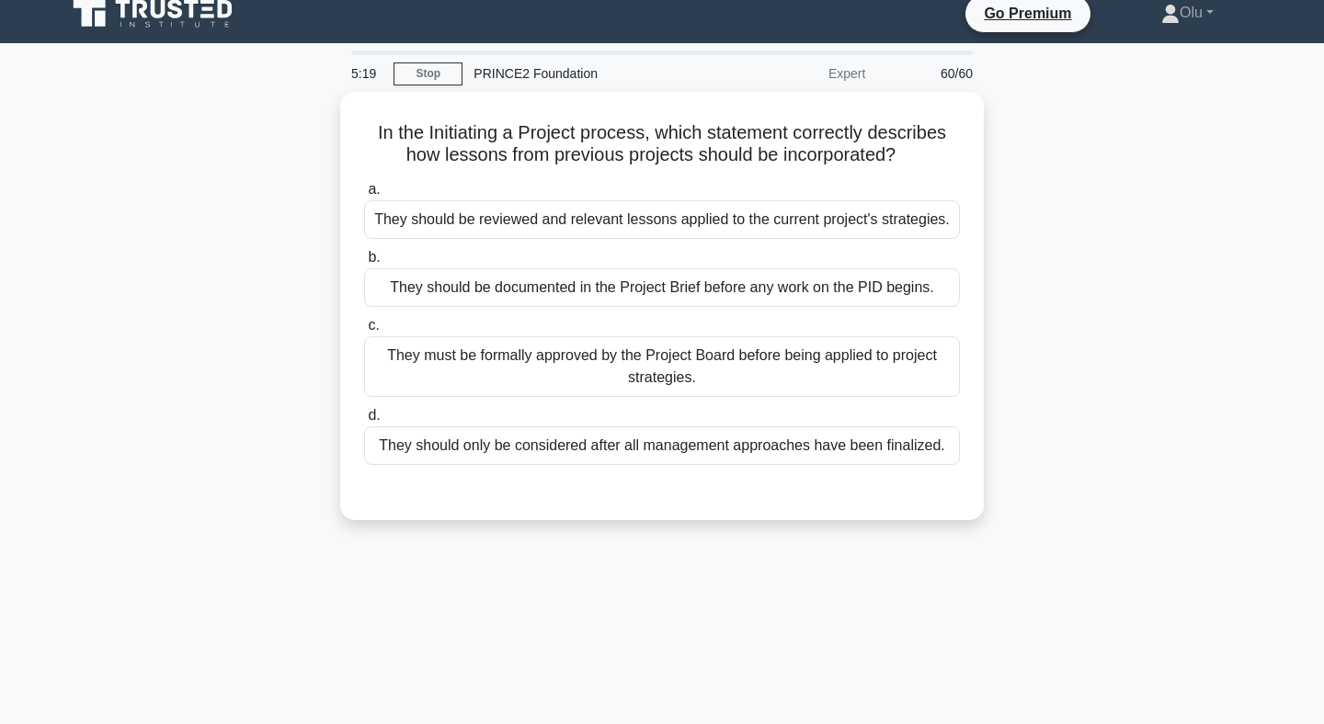
scroll to position [0, 0]
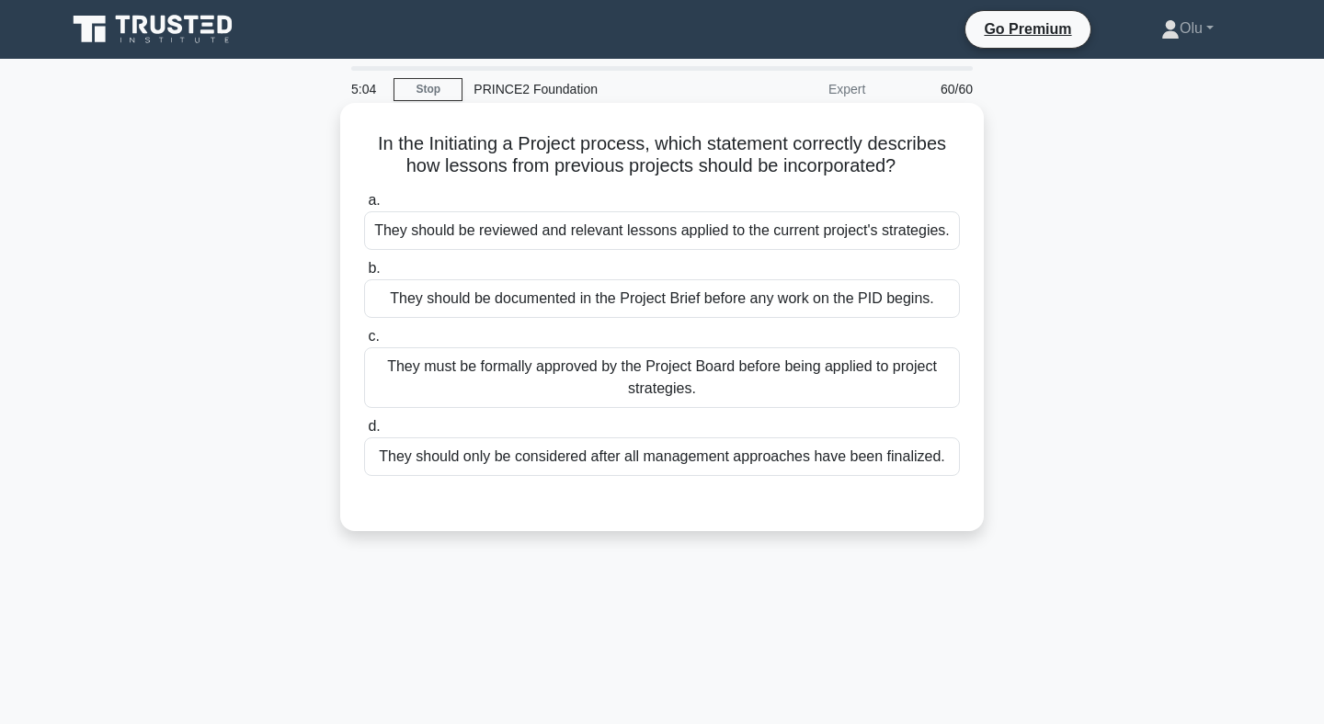
click at [677, 234] on div "They should be reviewed and relevant lessons applied to the current project's s…" at bounding box center [662, 230] width 596 height 39
click at [364, 207] on input "a. They should be reviewed and relevant lessons applied to the current project'…" at bounding box center [364, 201] width 0 height 12
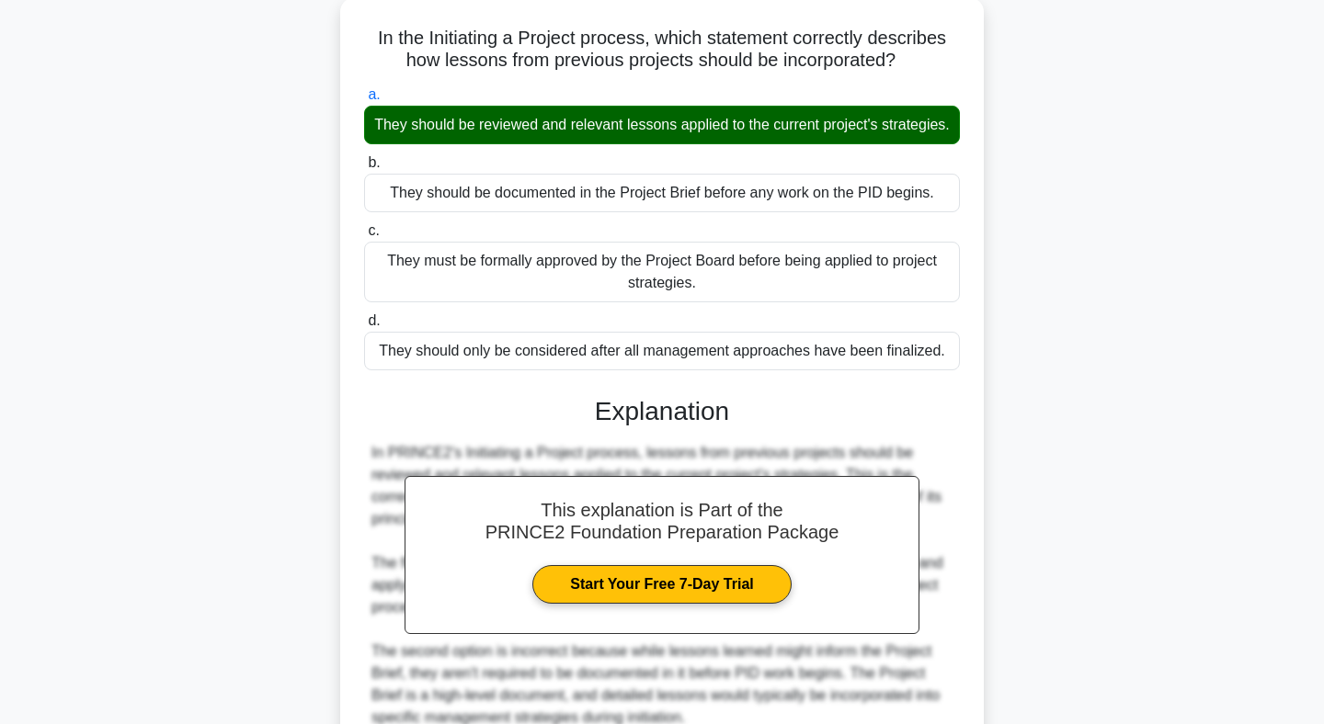
scroll to position [475, 0]
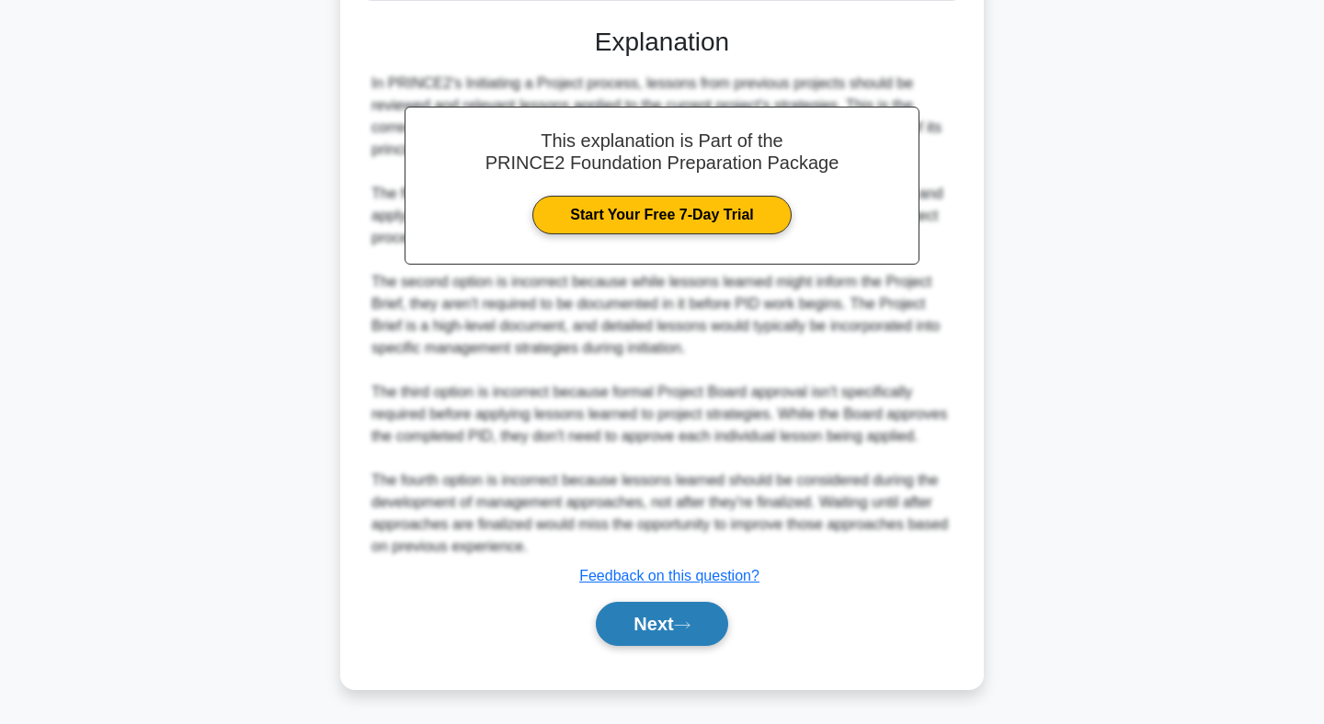
click at [664, 628] on button "Next" at bounding box center [661, 624] width 131 height 44
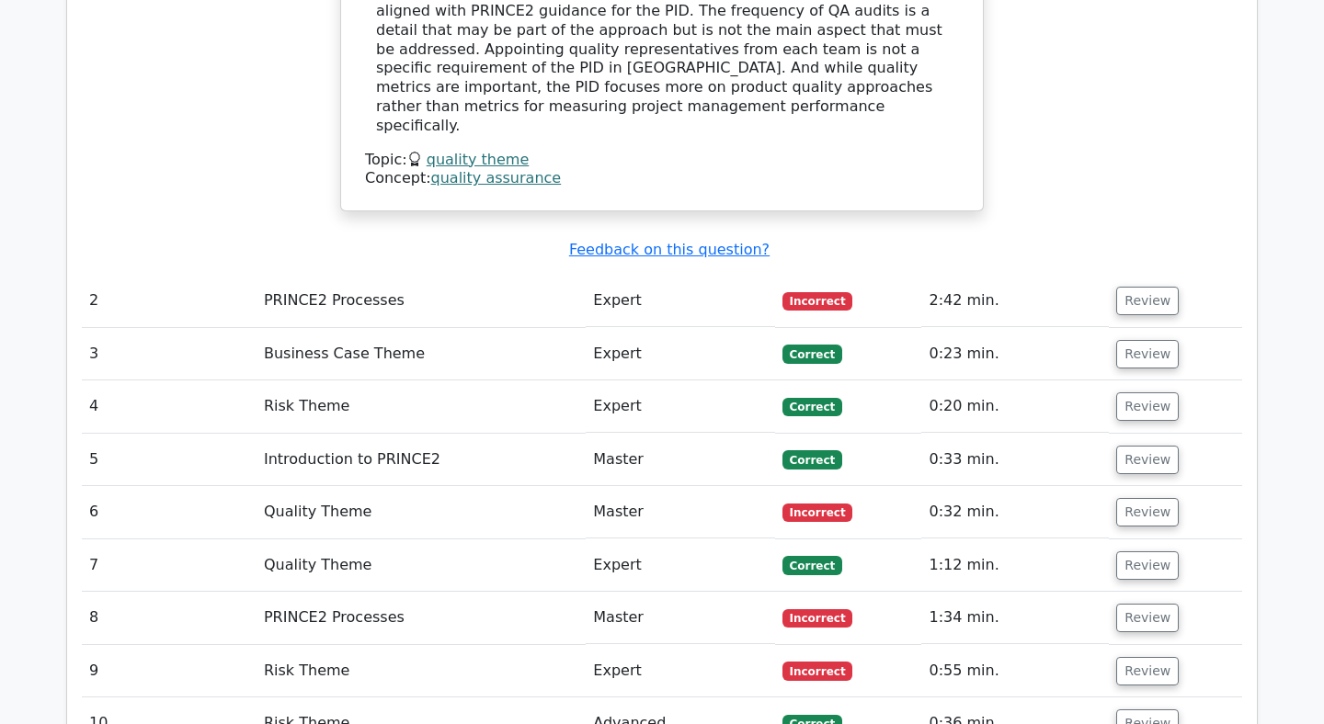
scroll to position [2352, 0]
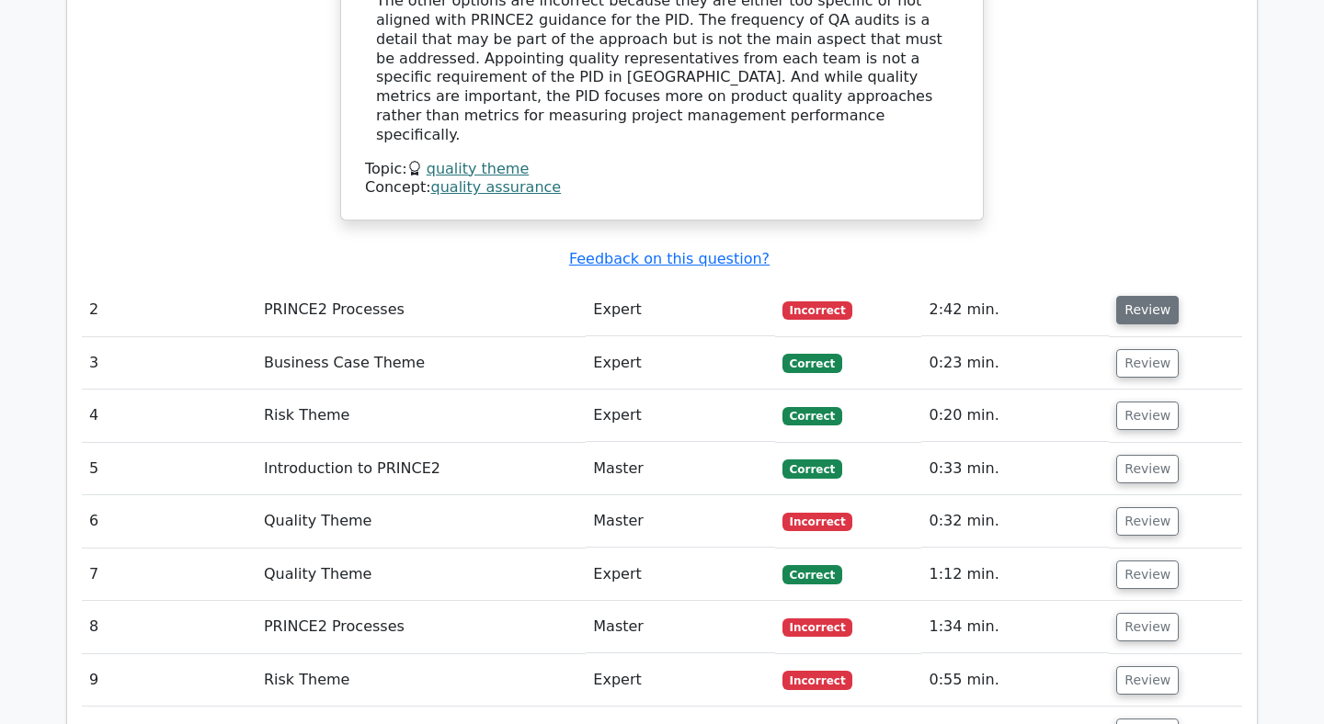
click at [1147, 296] on button "Review" at bounding box center [1147, 310] width 63 height 28
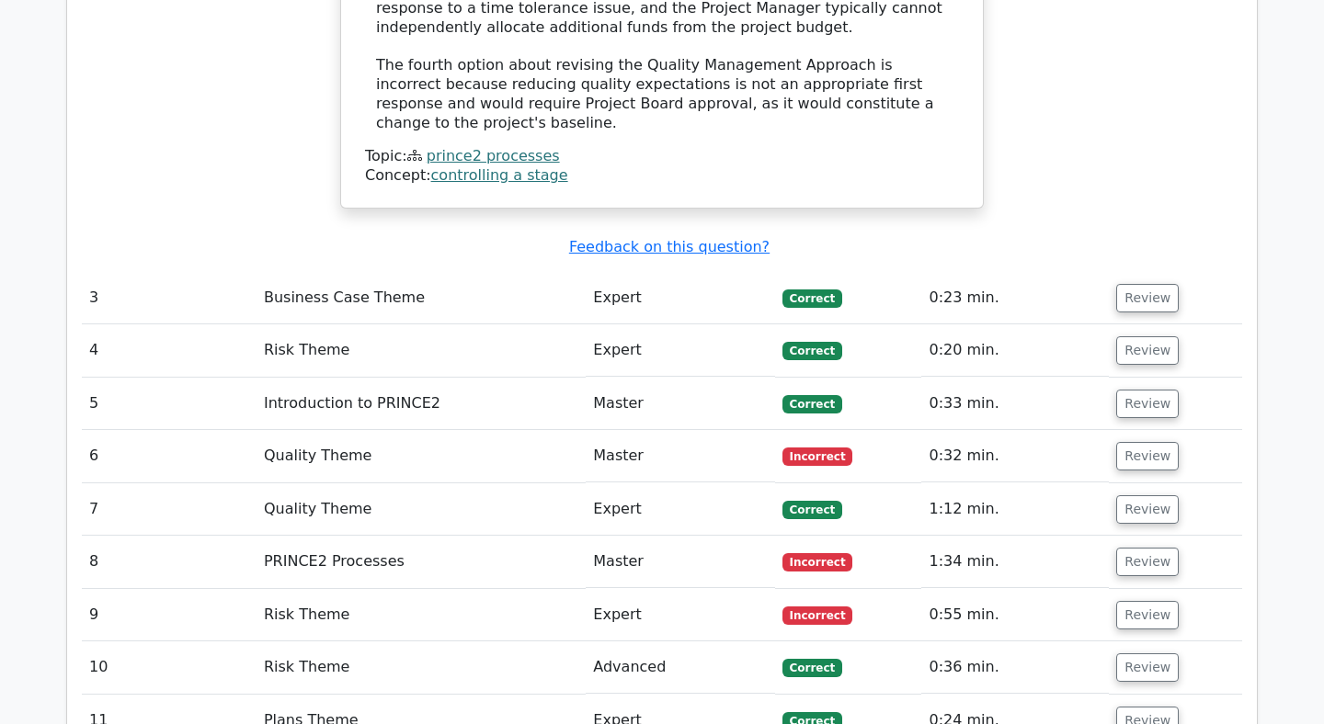
scroll to position [3572, 0]
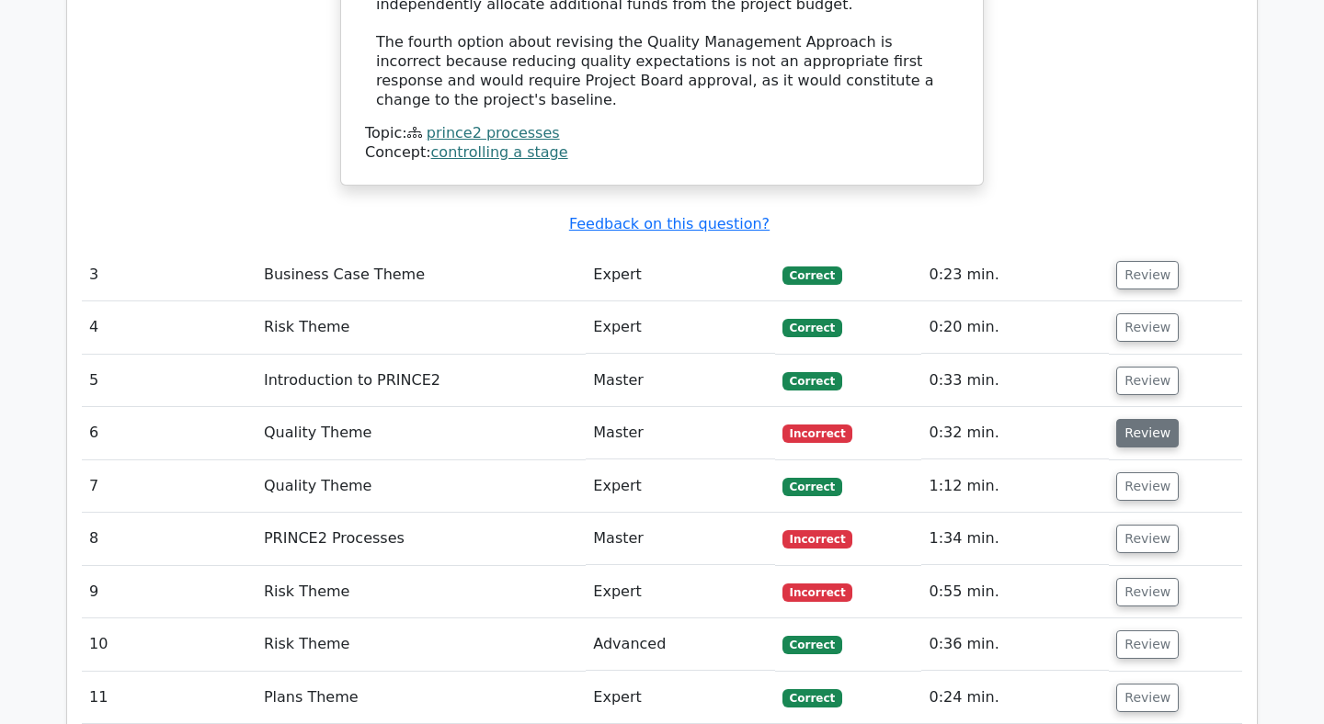
click at [1133, 419] on button "Review" at bounding box center [1147, 433] width 63 height 28
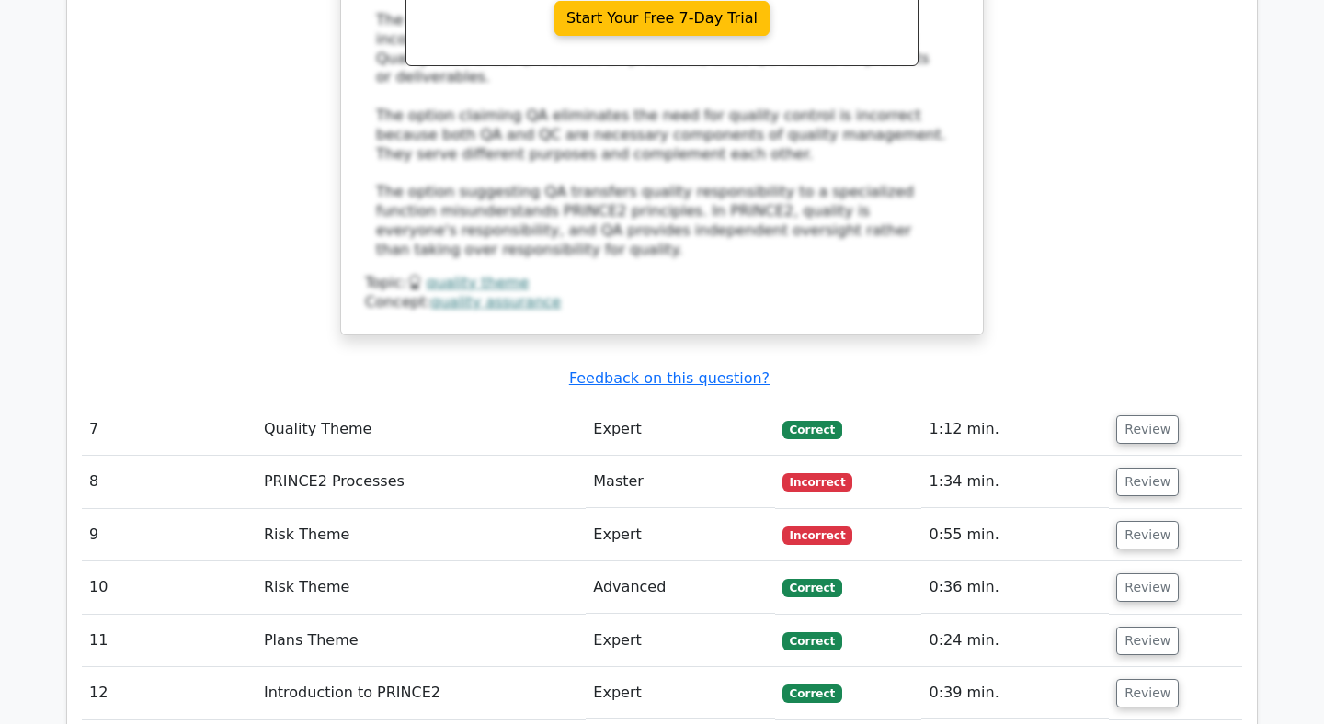
scroll to position [4638, 0]
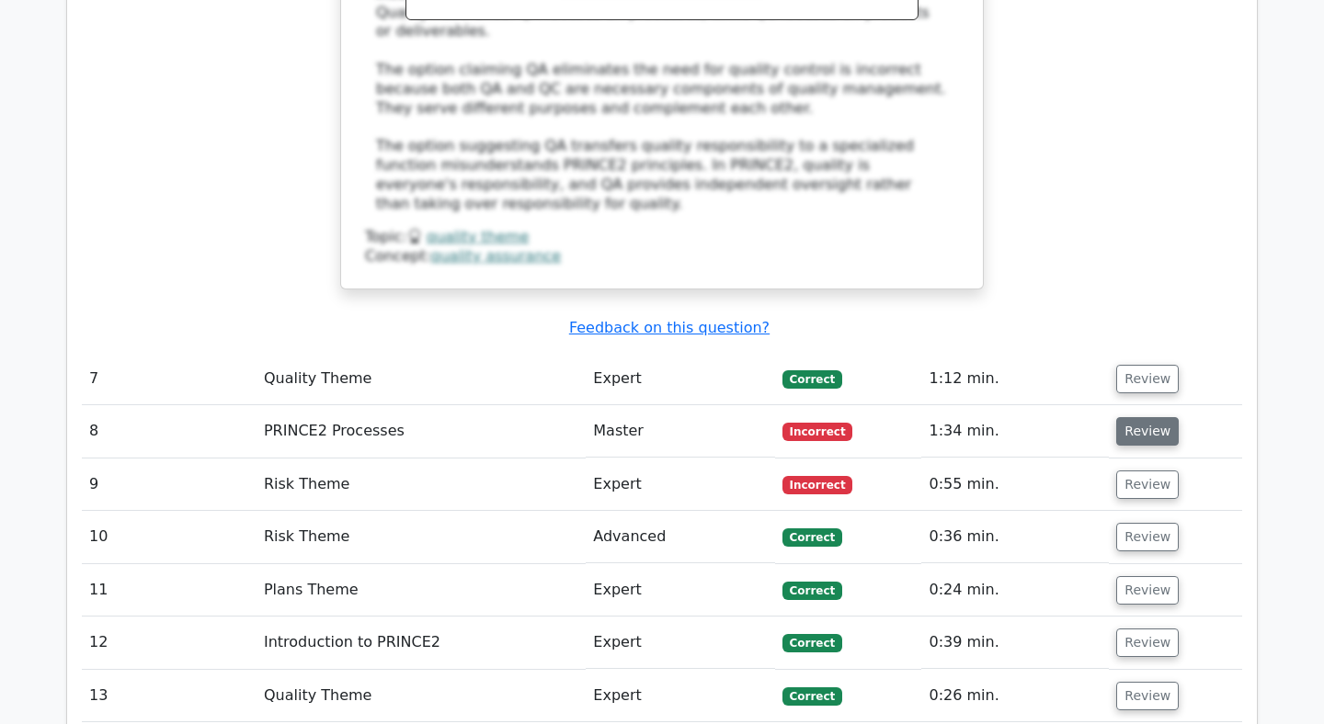
click at [1144, 417] on button "Review" at bounding box center [1147, 431] width 63 height 28
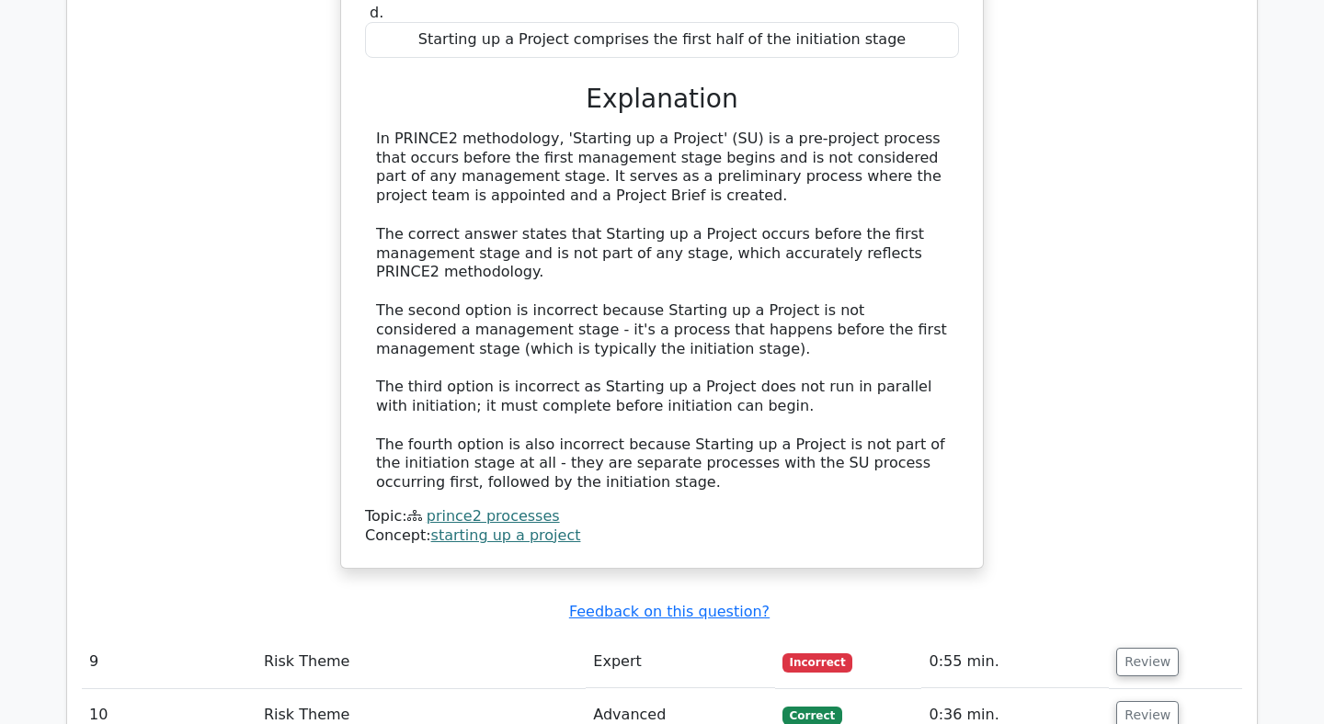
scroll to position [5497, 0]
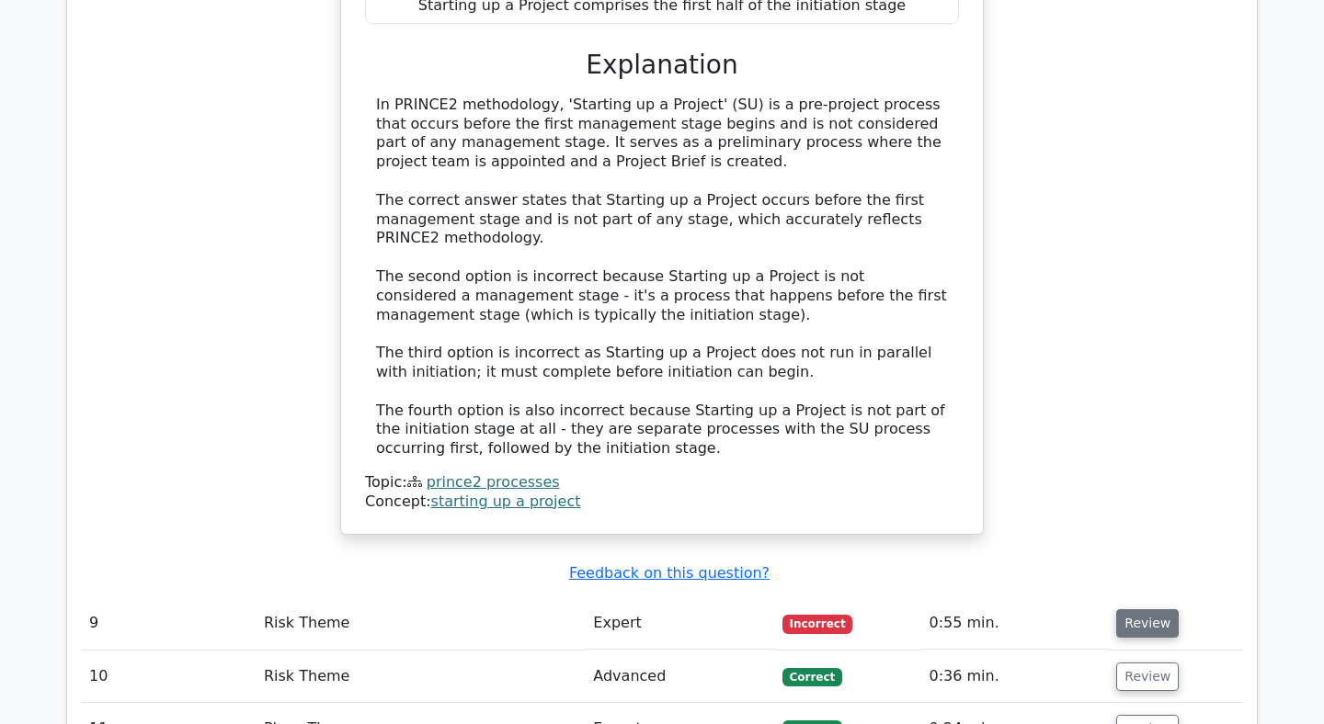
click at [1133, 609] on button "Review" at bounding box center [1147, 623] width 63 height 28
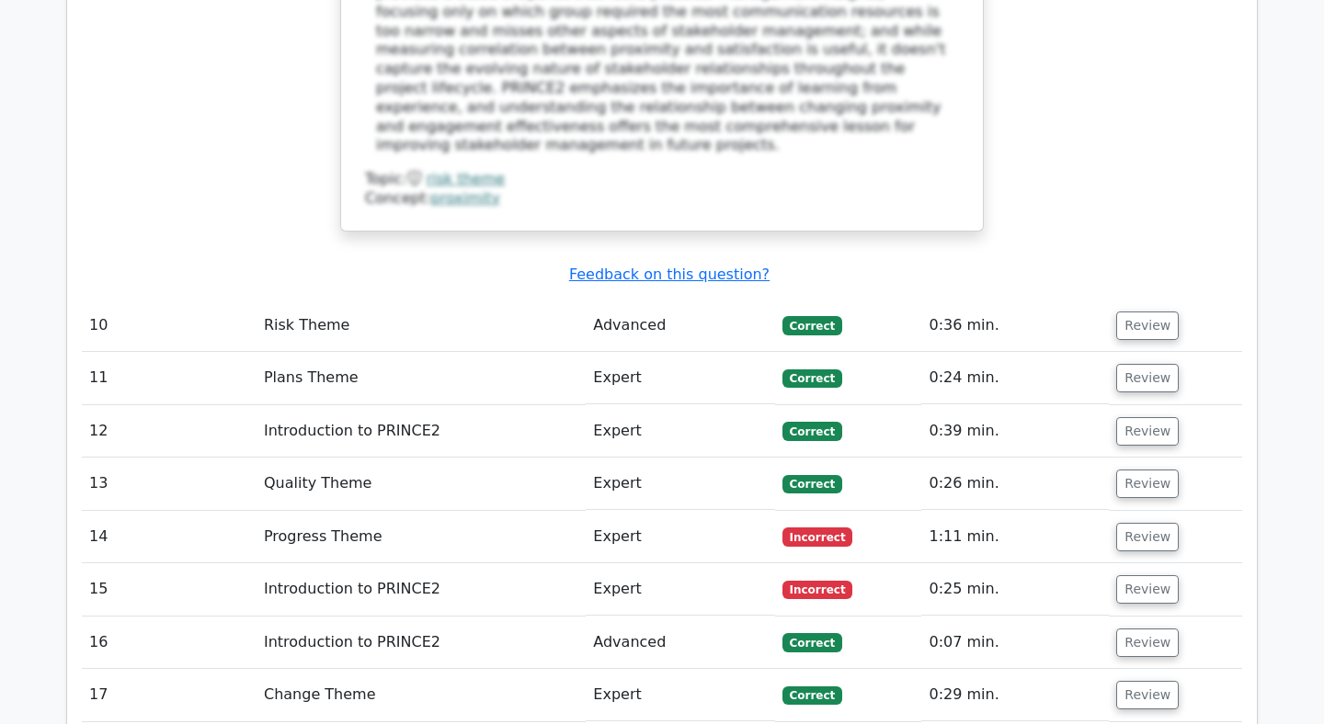
scroll to position [6853, 0]
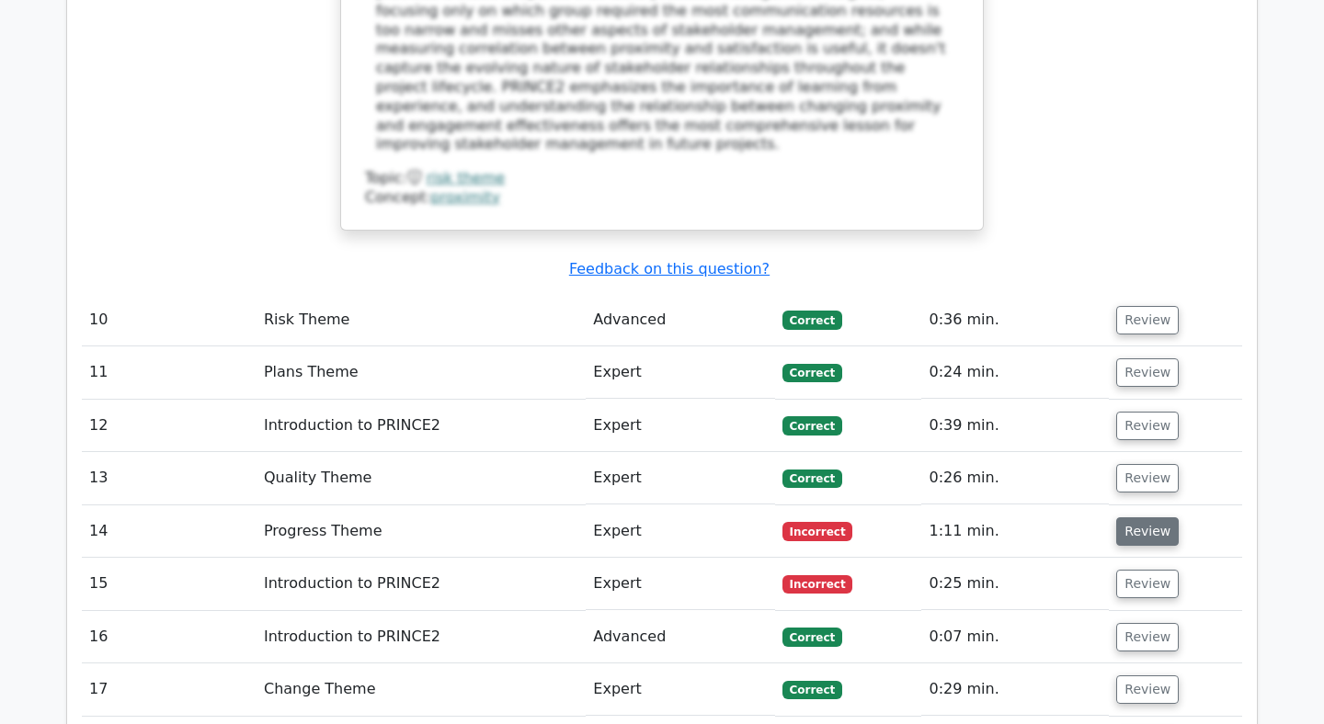
click at [1133, 518] on button "Review" at bounding box center [1147, 532] width 63 height 28
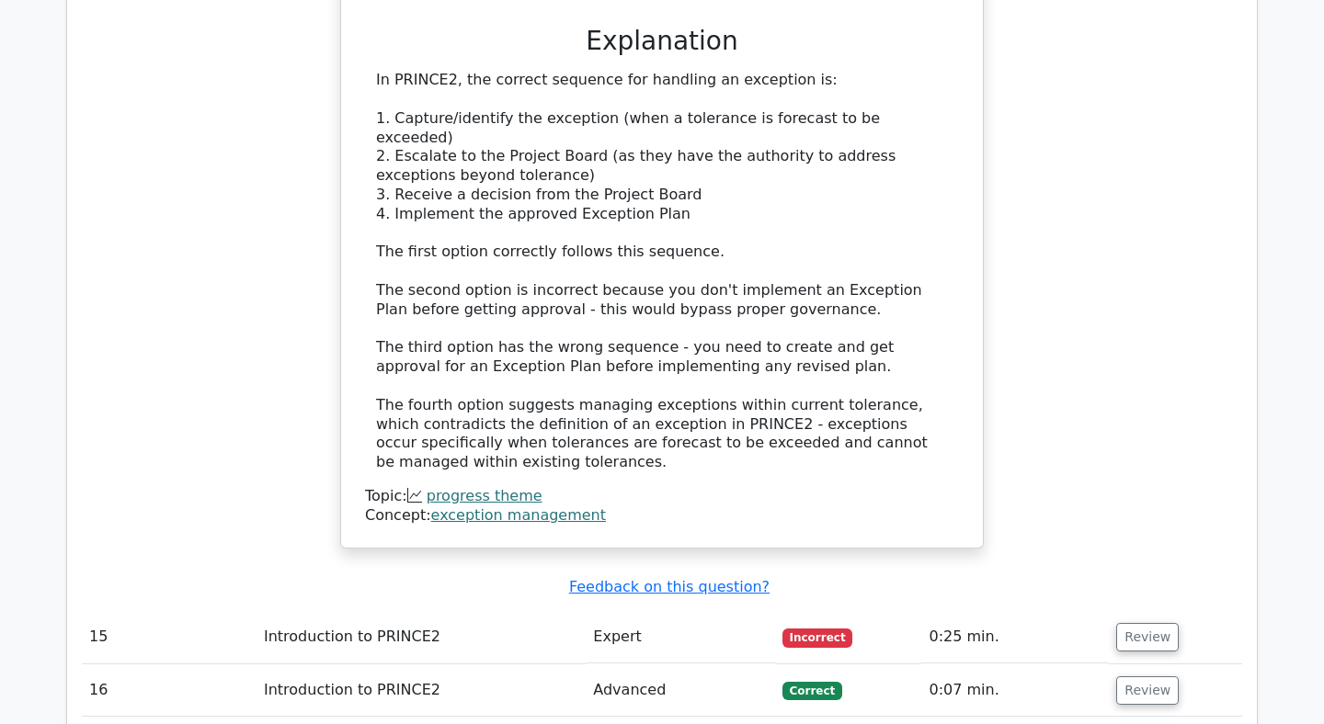
scroll to position [7840, 0]
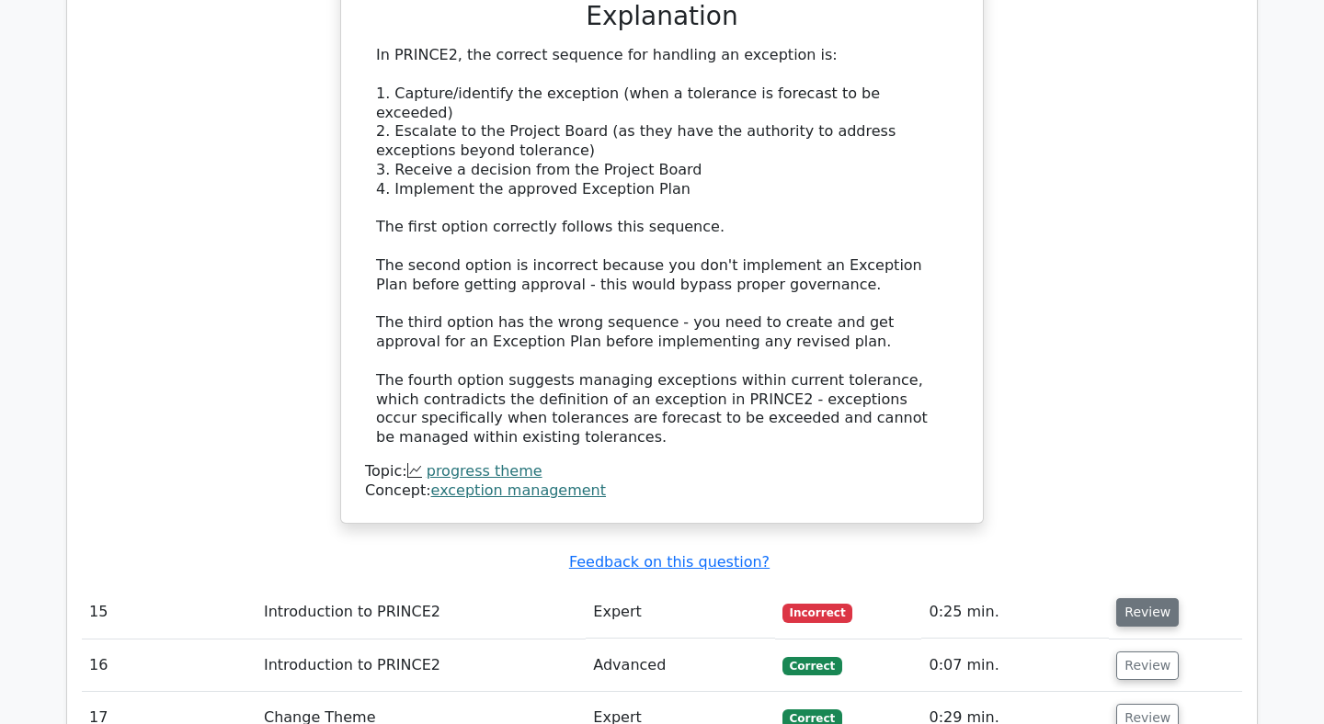
click at [1148, 598] on button "Review" at bounding box center [1147, 612] width 63 height 28
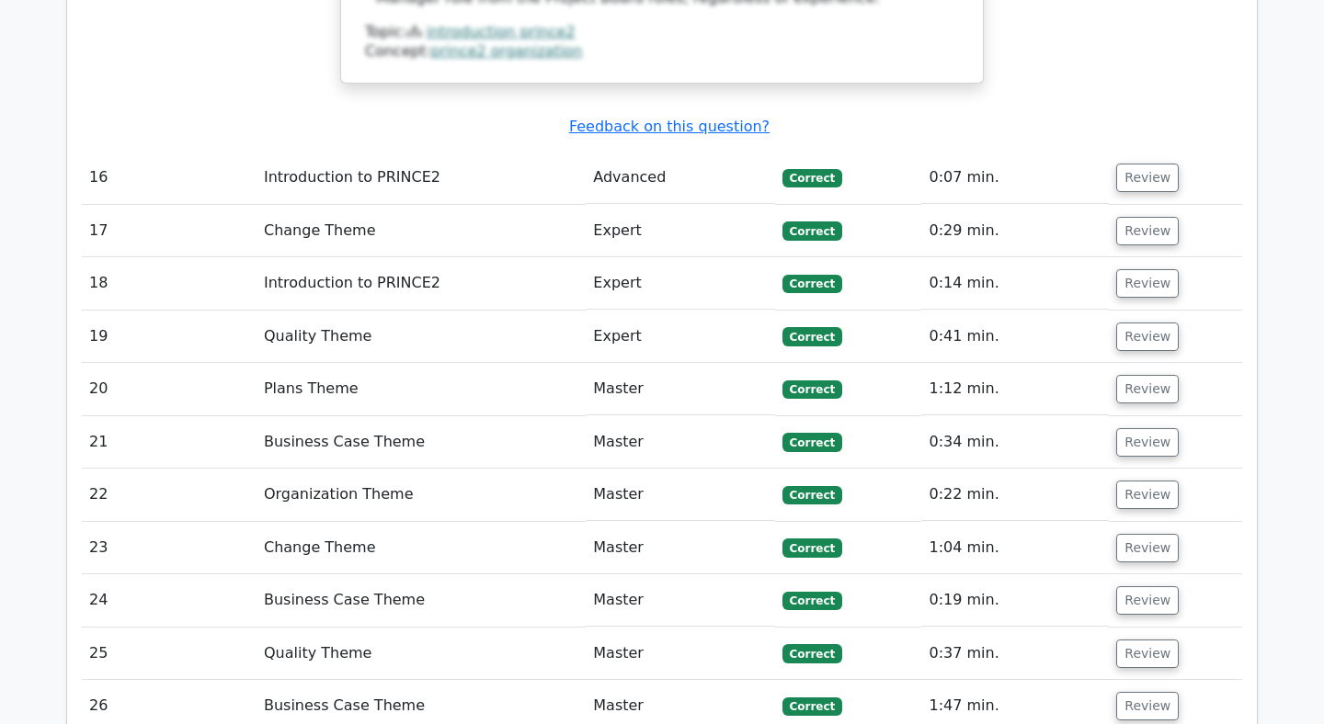
scroll to position [9345, 0]
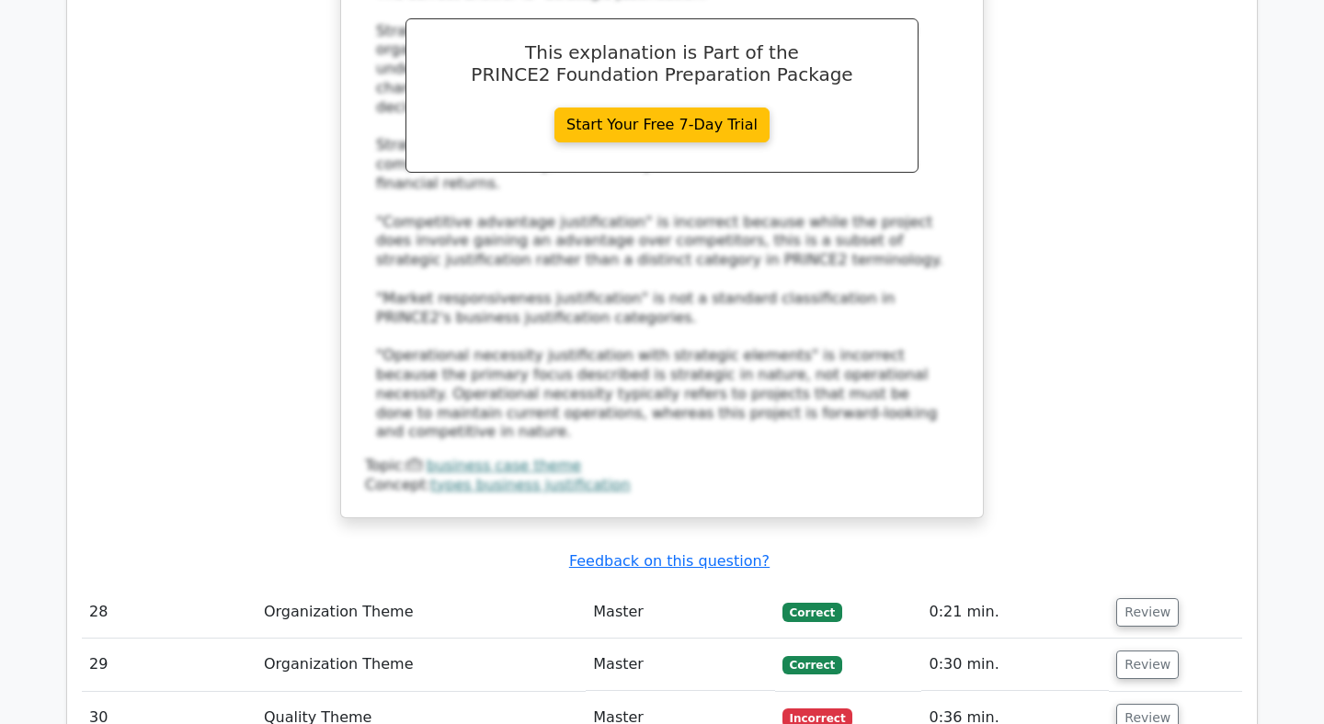
scroll to position [10592, 0]
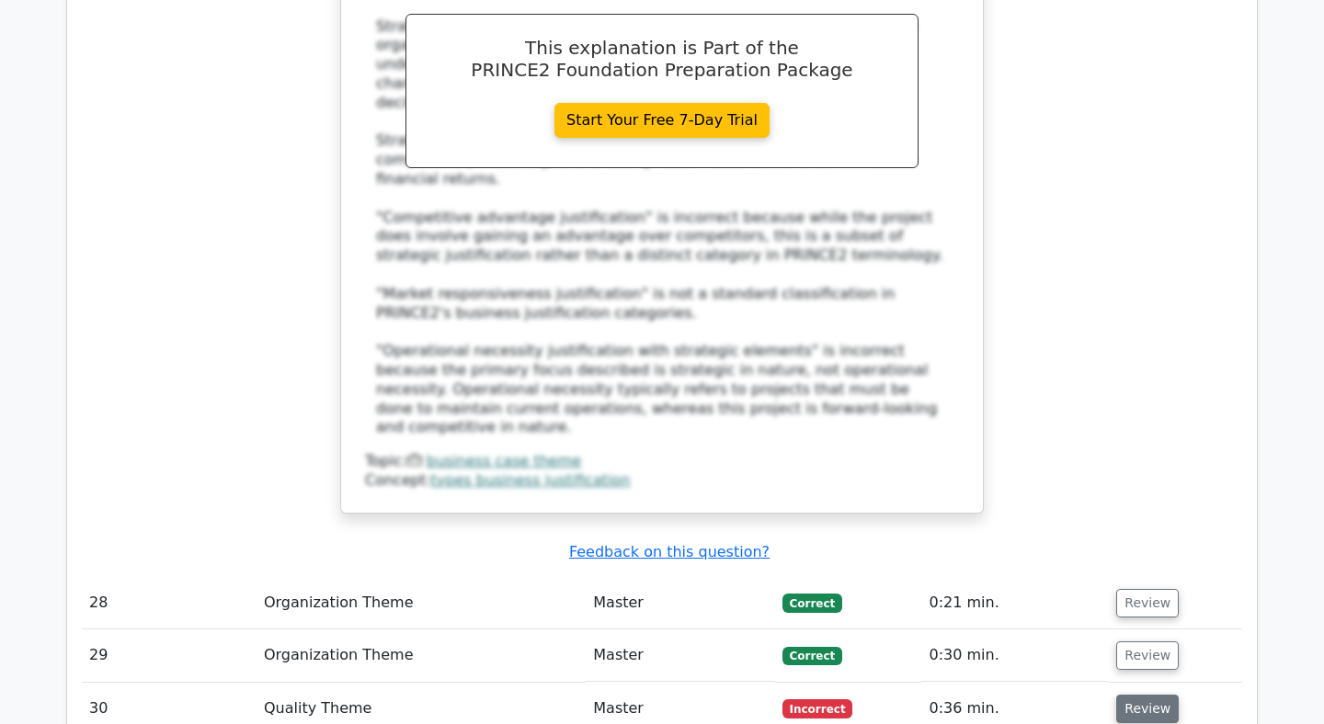
click at [1138, 695] on button "Review" at bounding box center [1147, 709] width 63 height 28
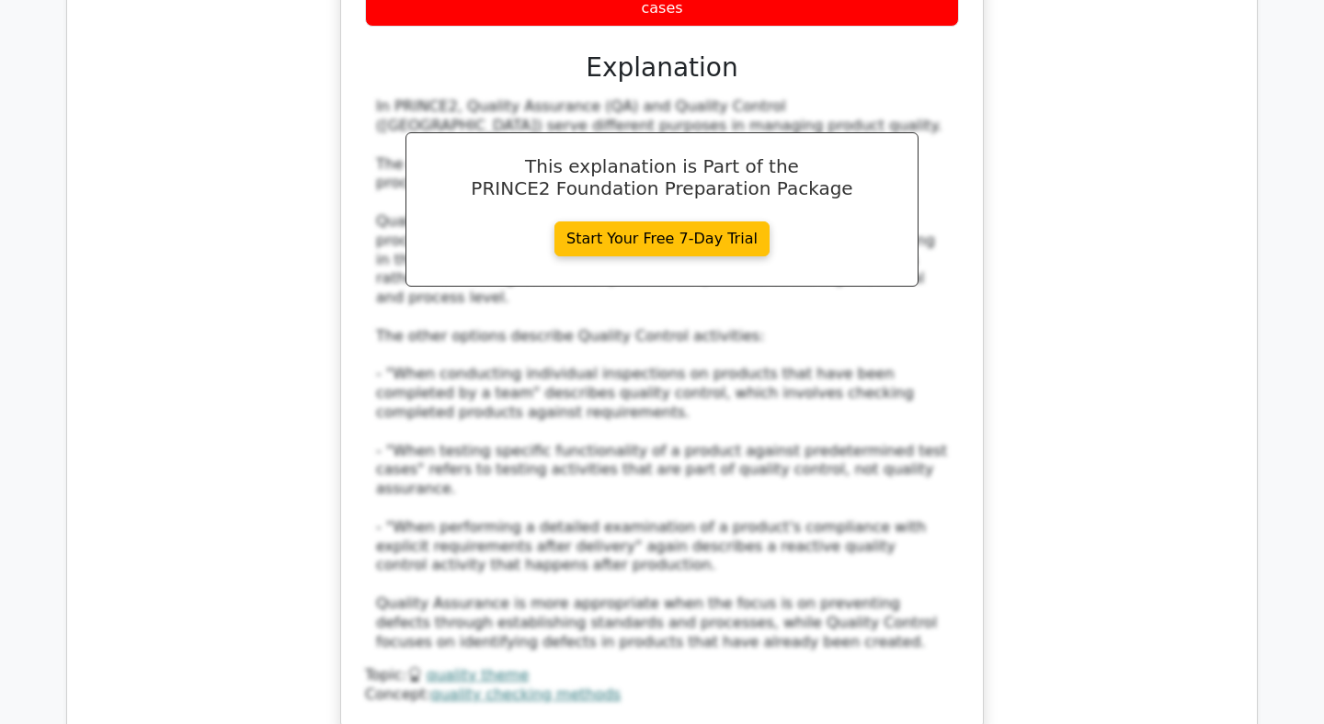
scroll to position [11708, 0]
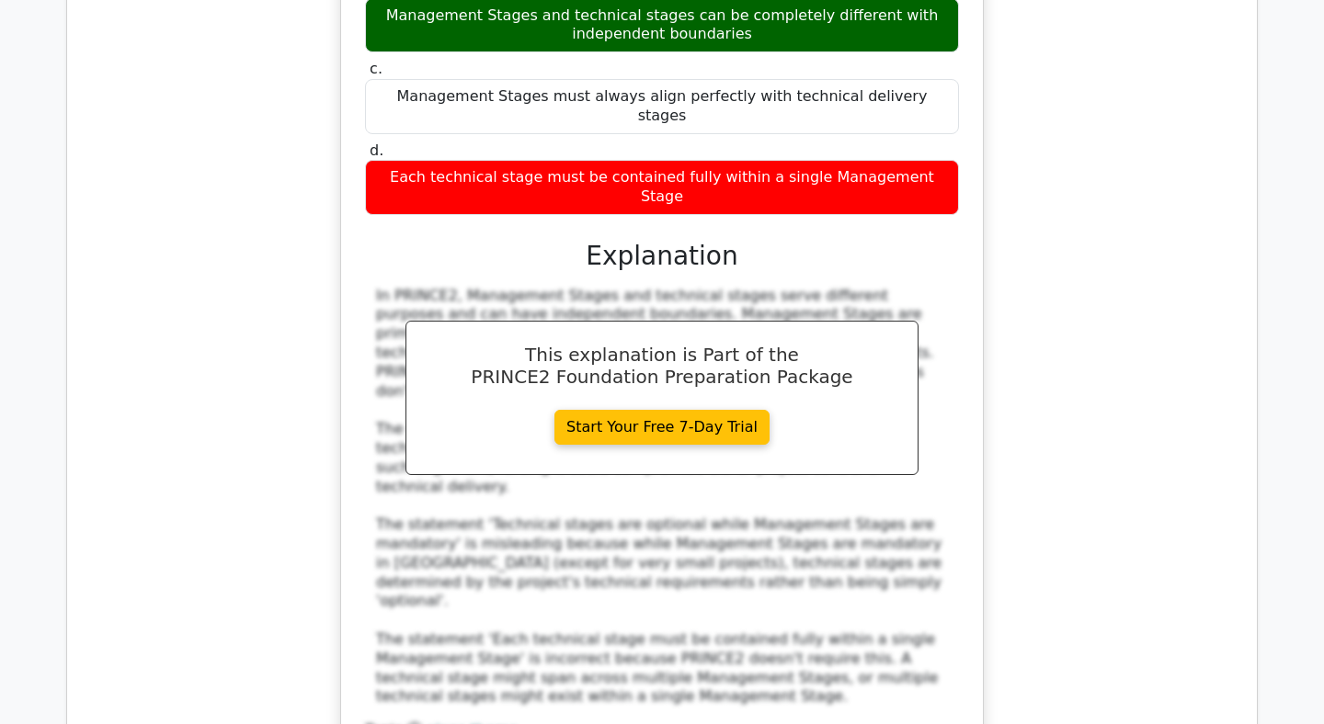
scroll to position [12725, 0]
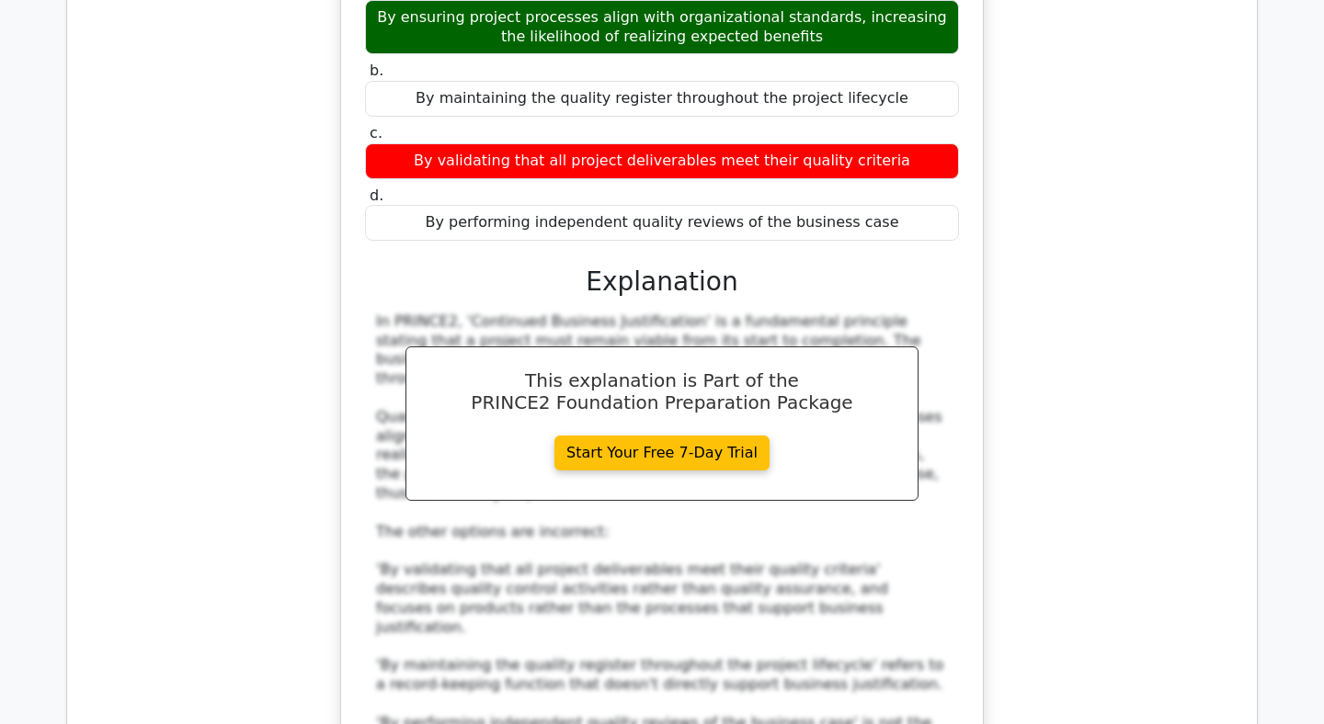
scroll to position [13842, 0]
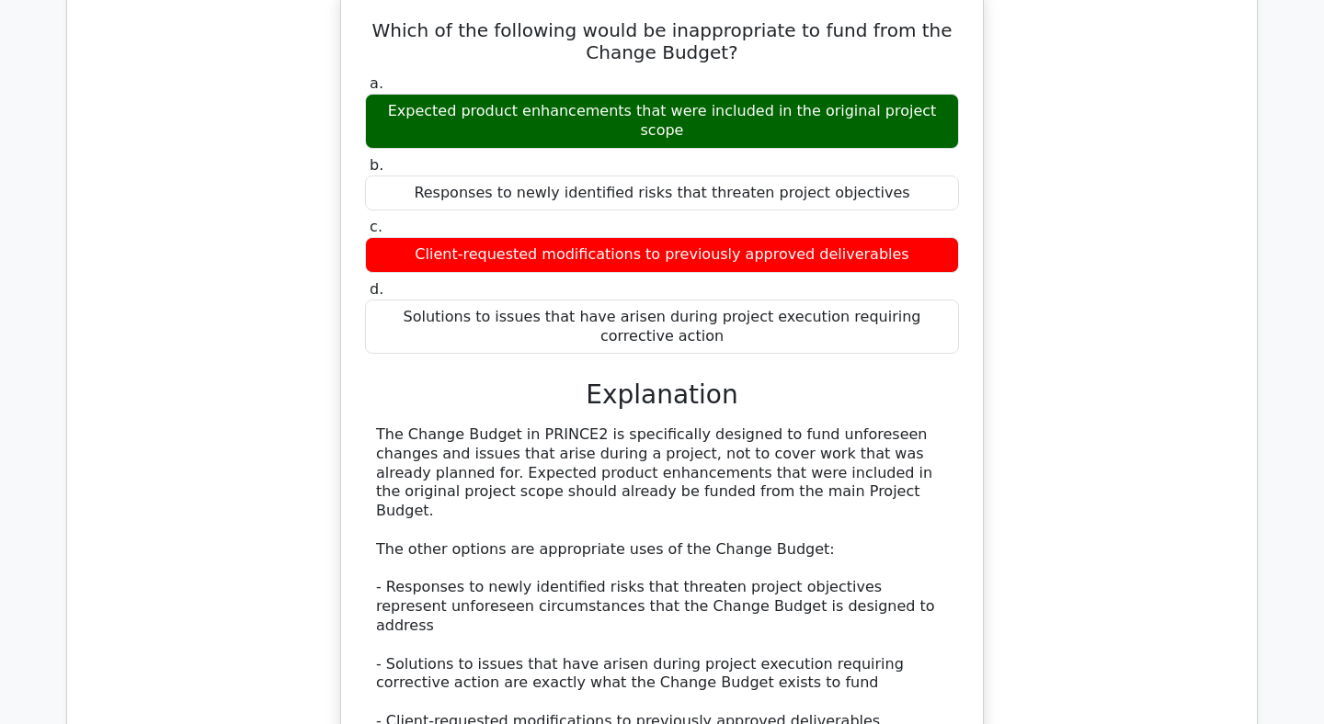
scroll to position [14904, 0]
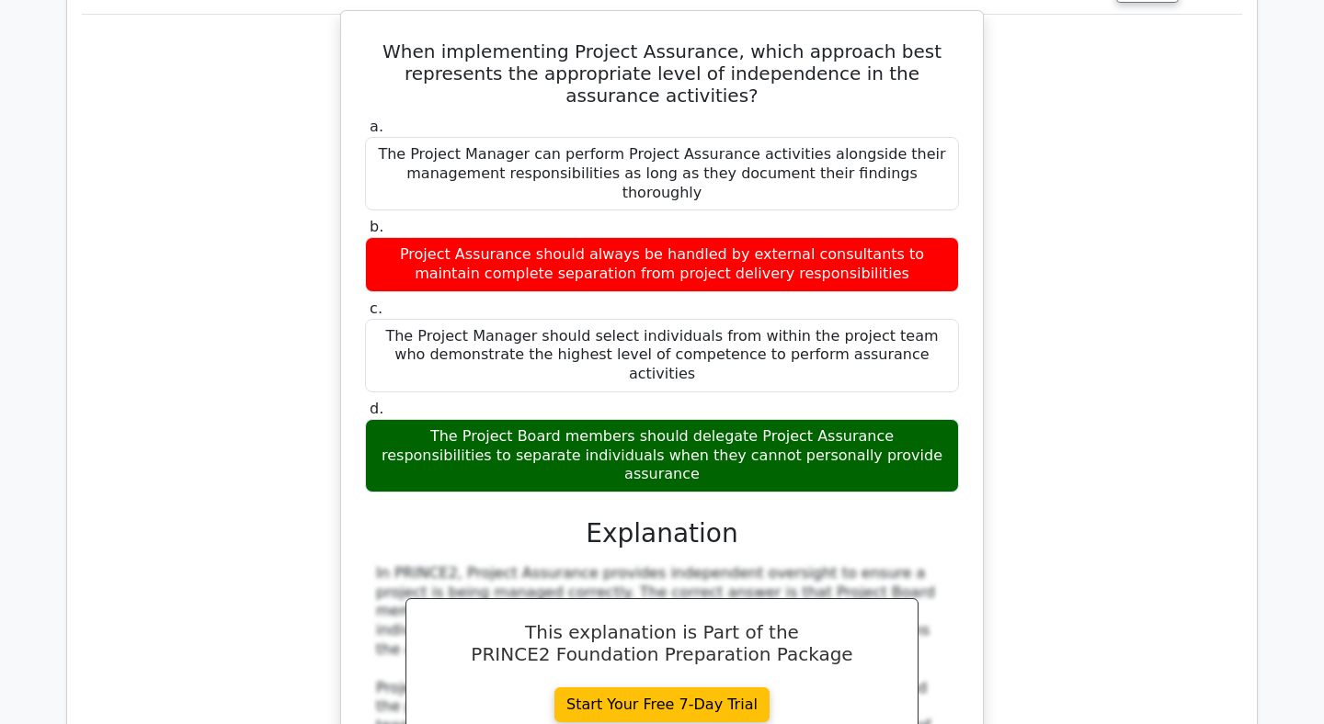
scroll to position [15806, 0]
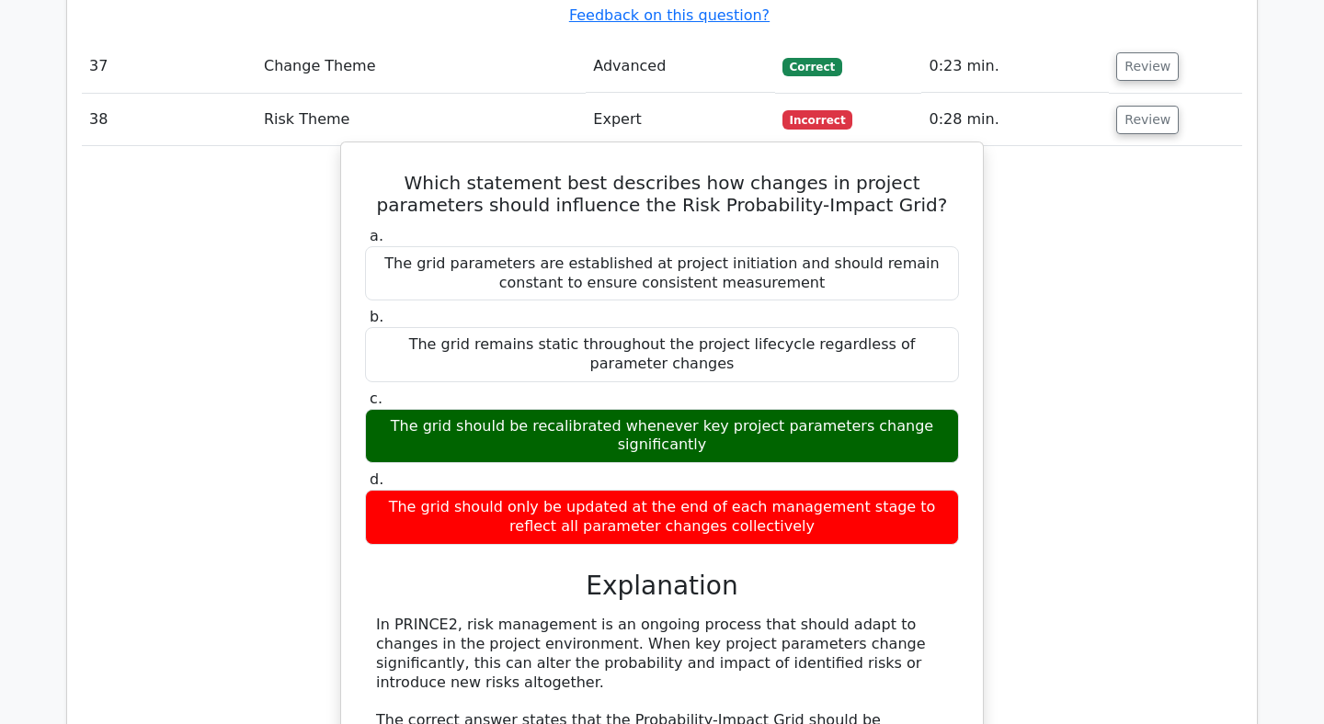
scroll to position [16948, 0]
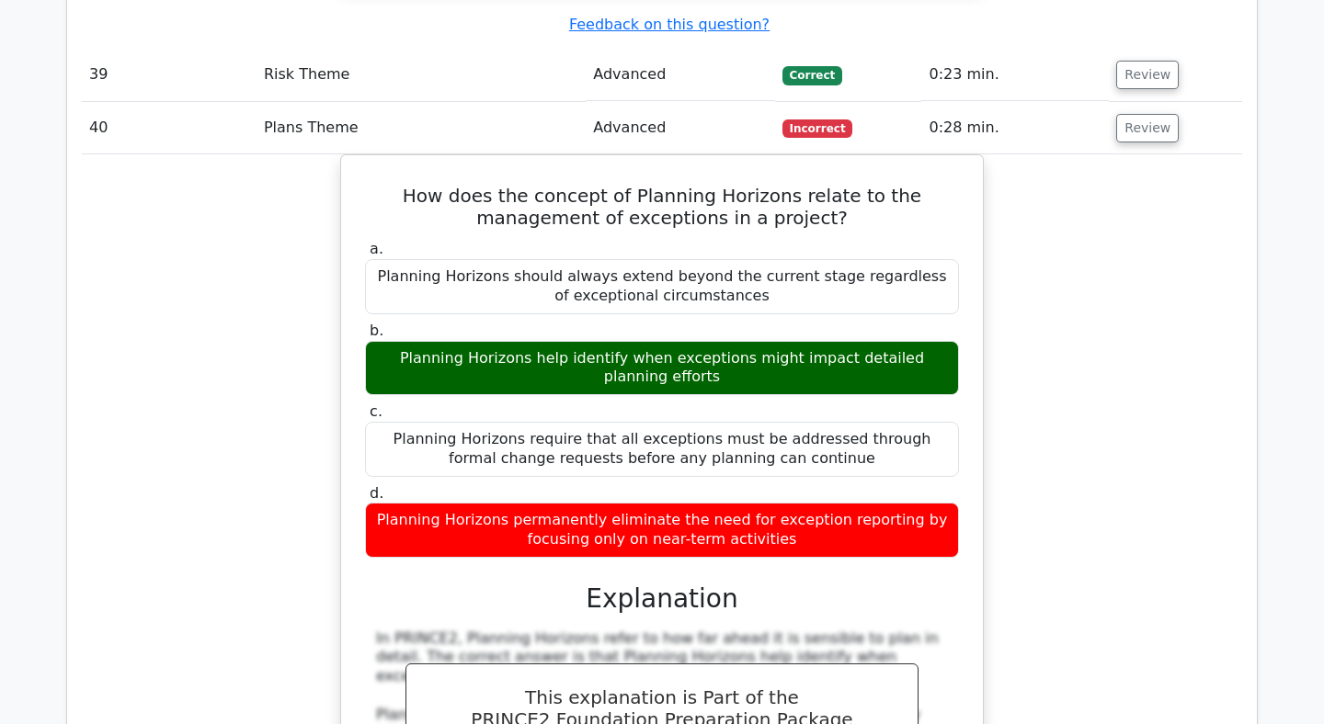
scroll to position [17962, 0]
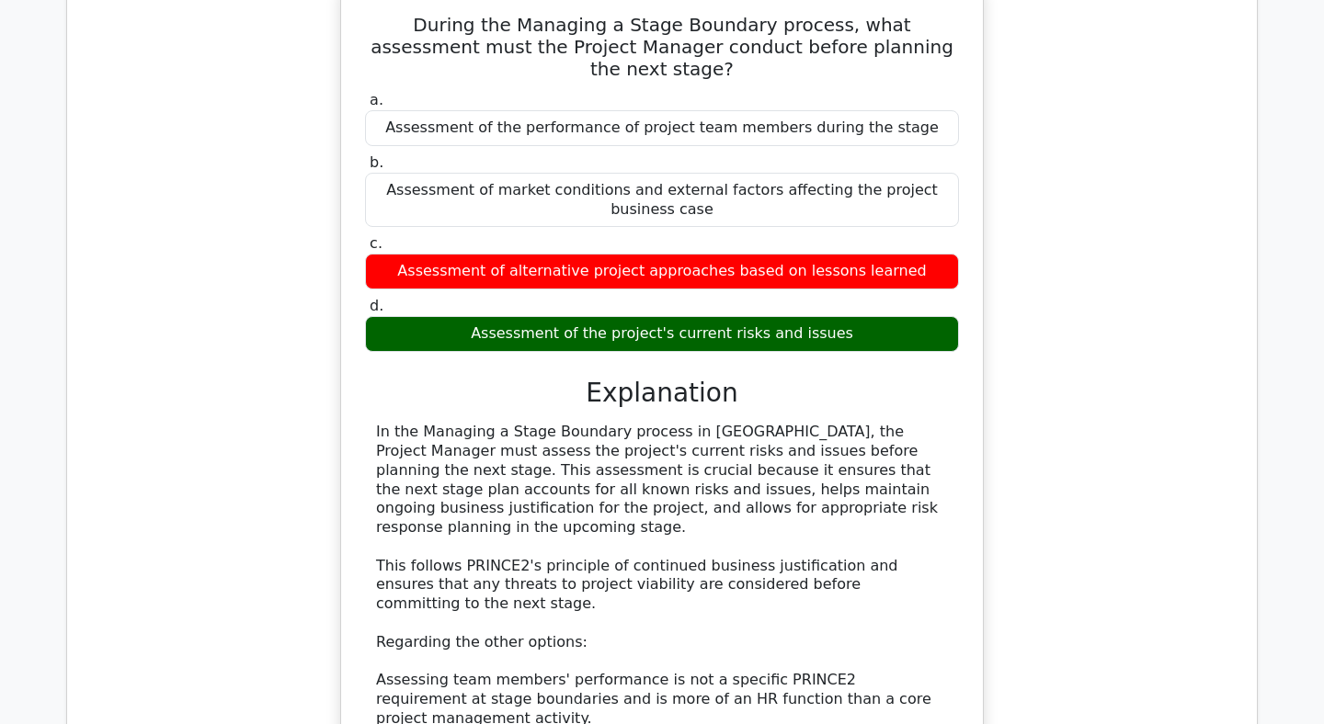
scroll to position [19251, 0]
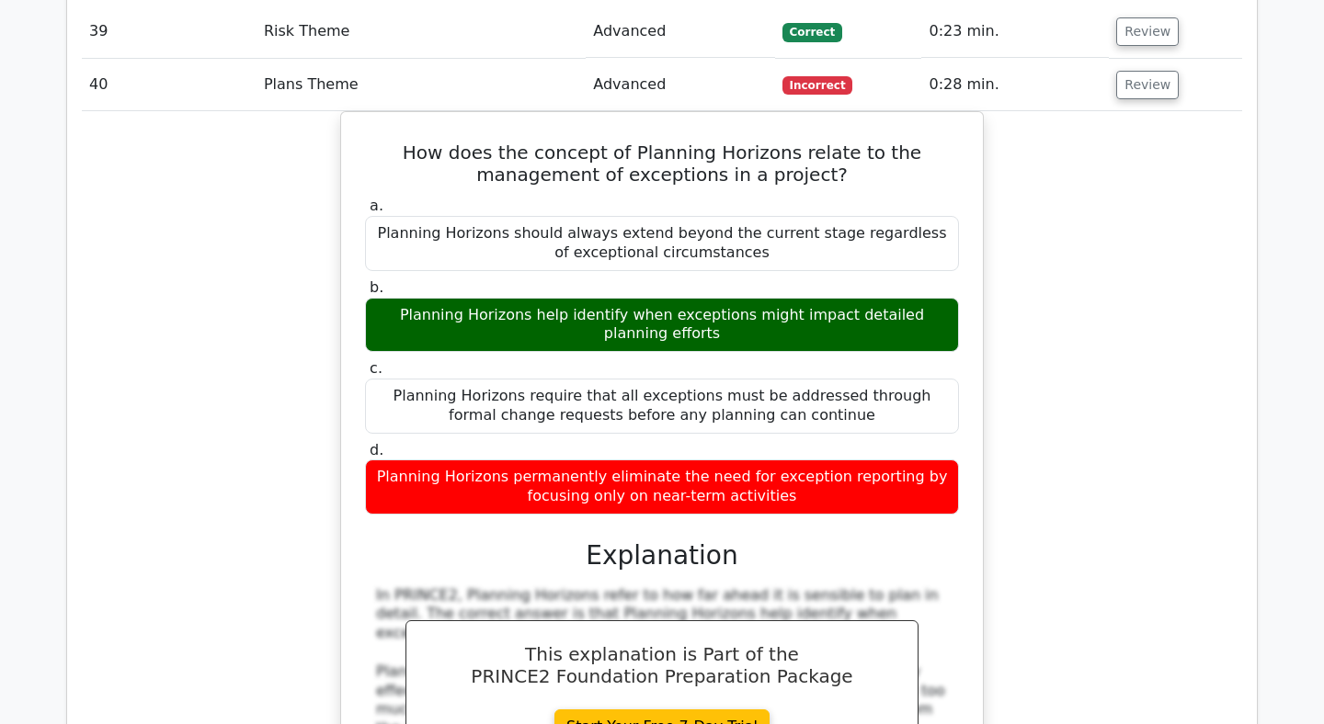
scroll to position [17968, 0]
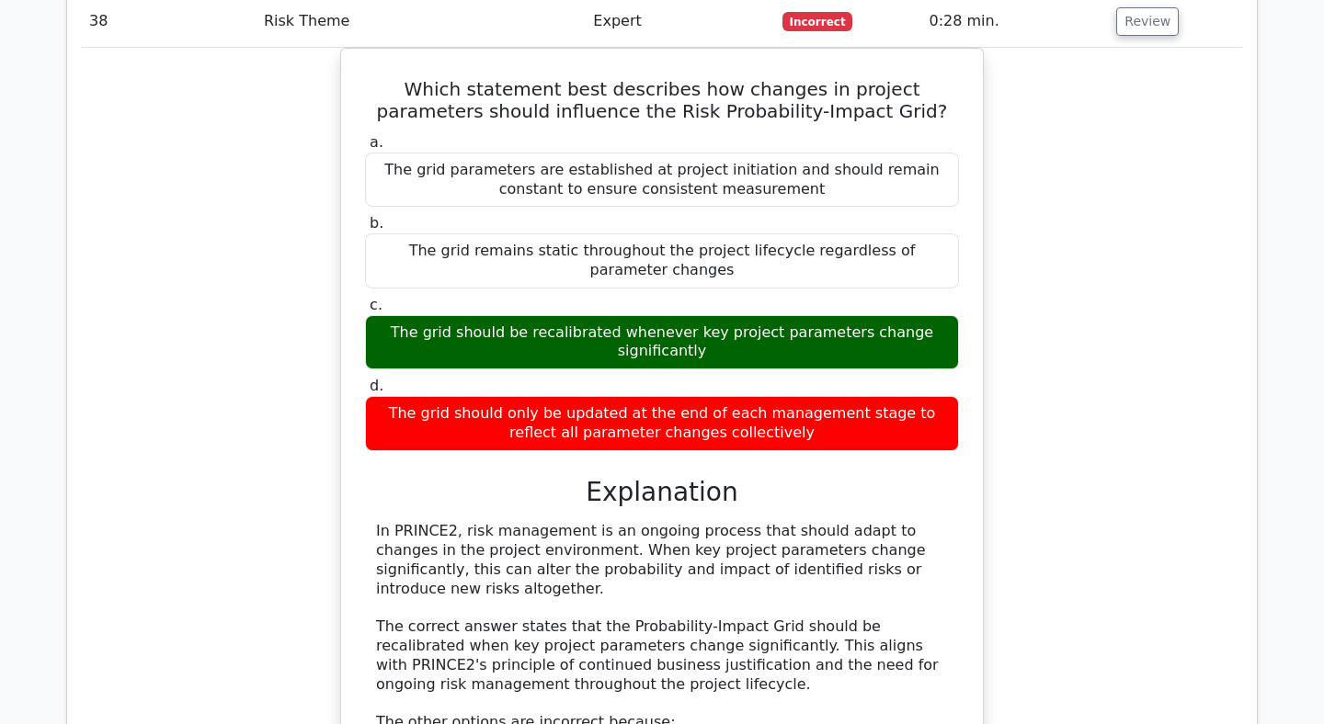
scroll to position [16923, 0]
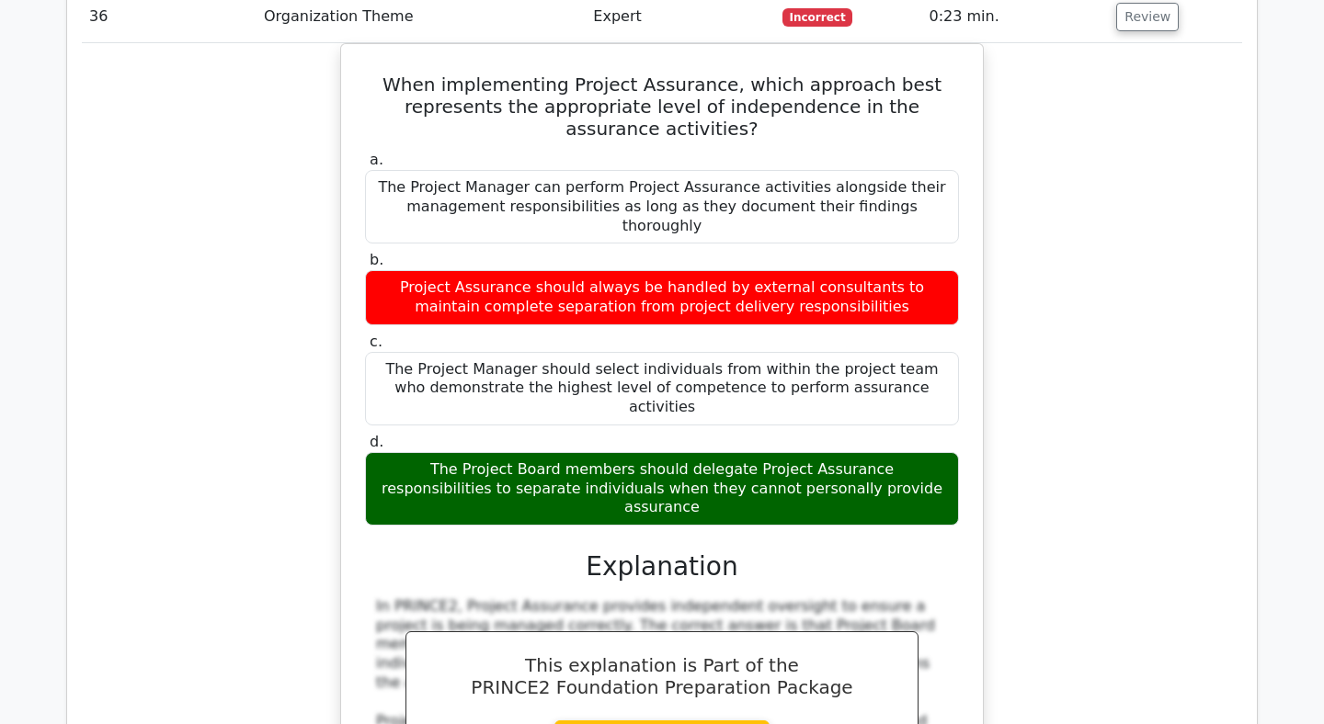
scroll to position [15727, 0]
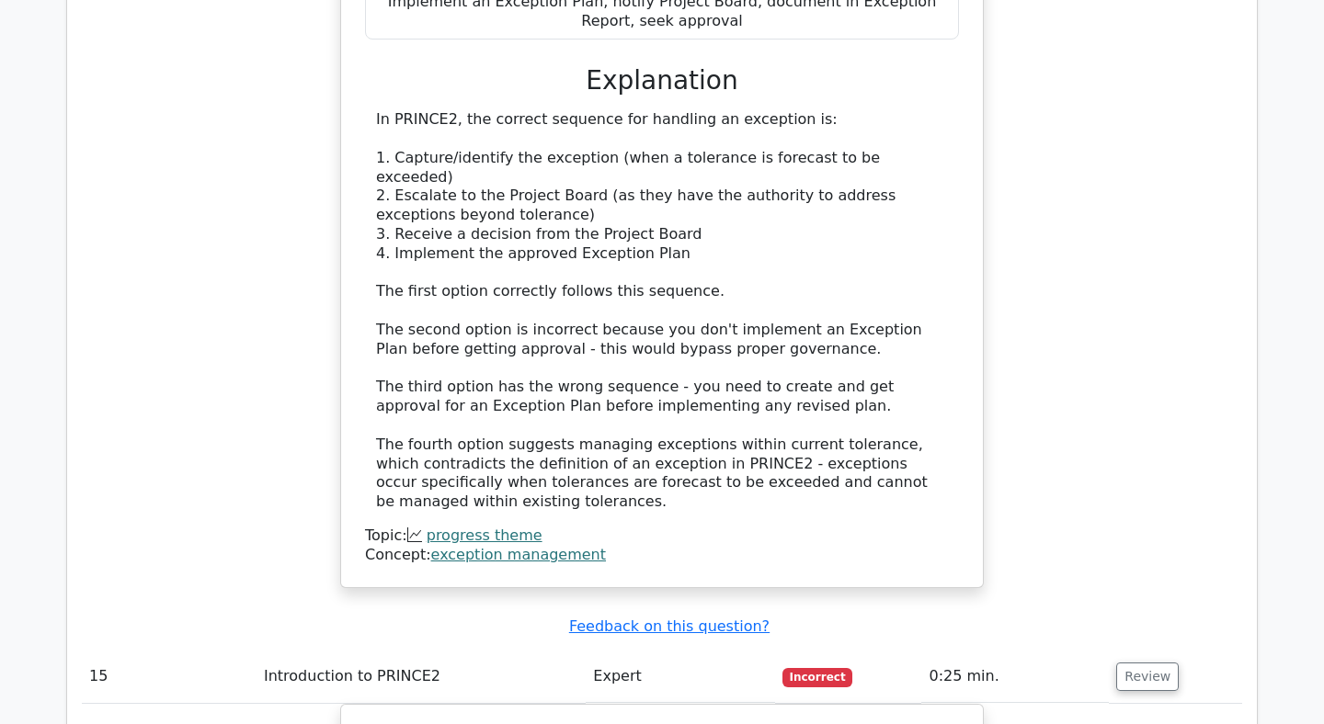
scroll to position [7772, 0]
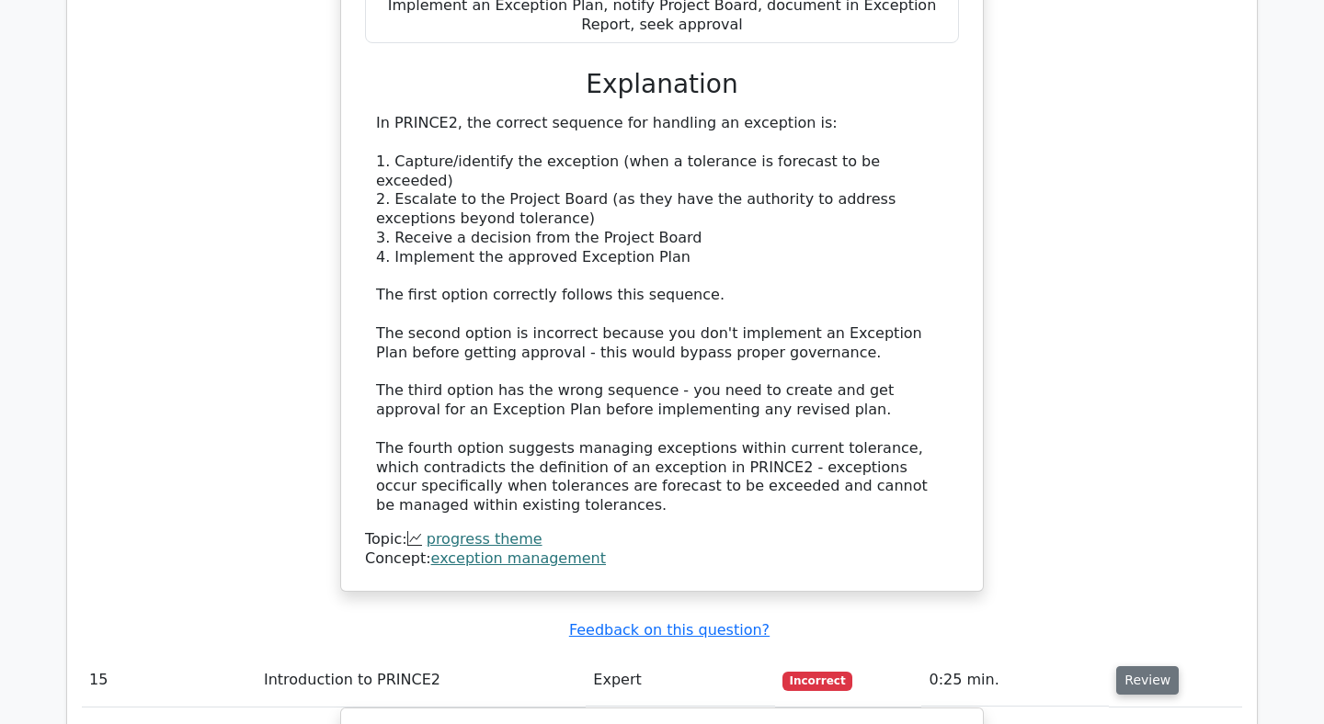
click at [1137, 666] on button "Review" at bounding box center [1147, 680] width 63 height 28
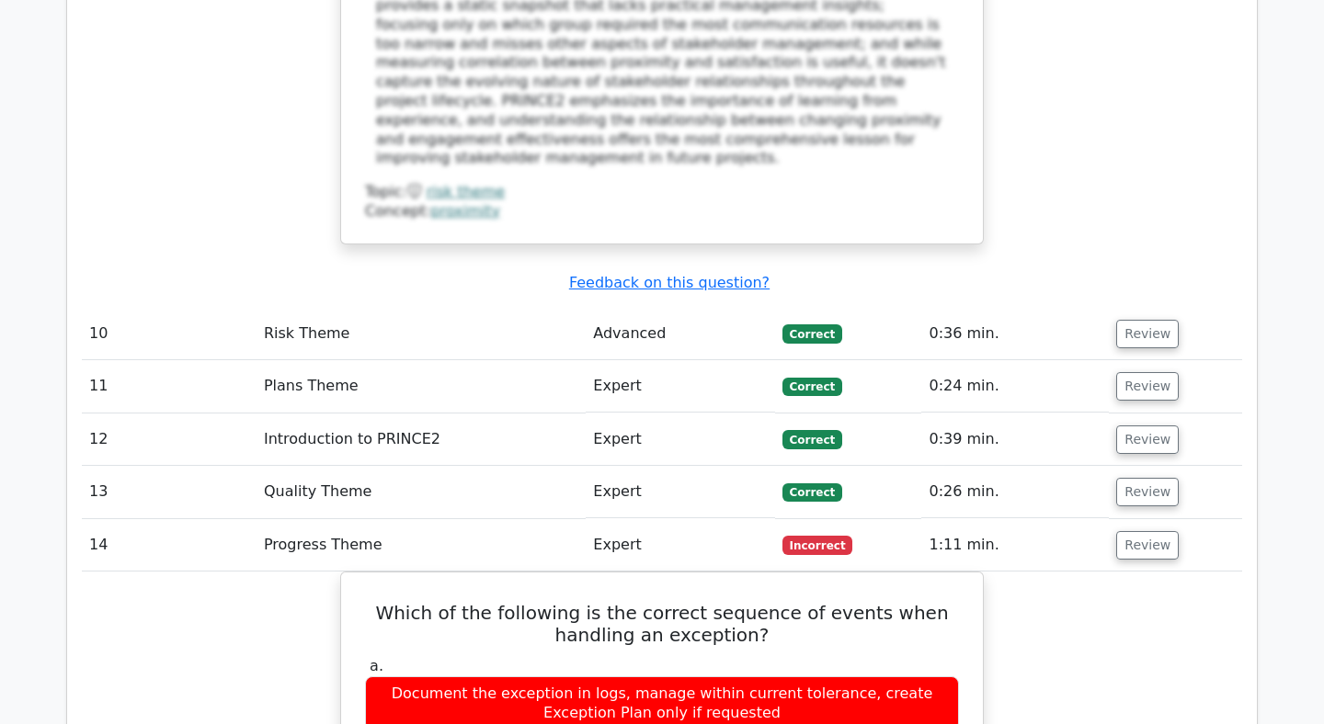
scroll to position [6801, 0]
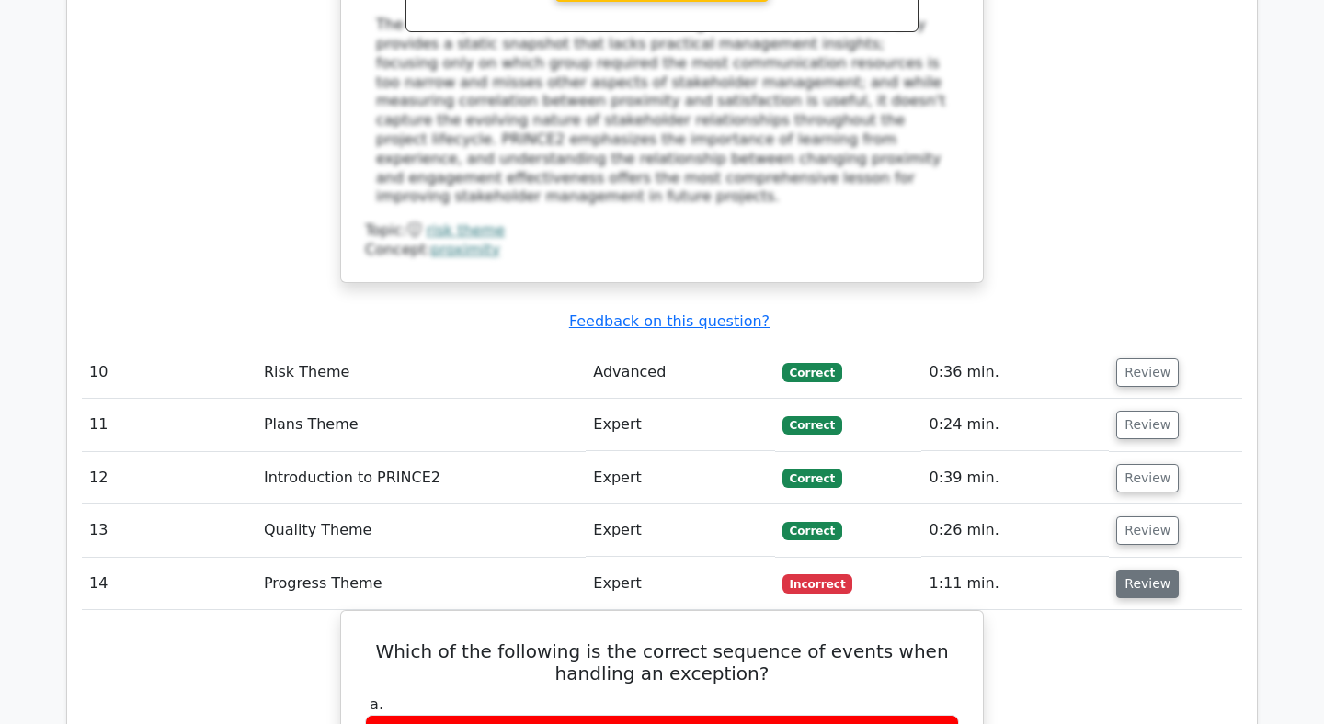
click at [1137, 570] on button "Review" at bounding box center [1147, 584] width 63 height 28
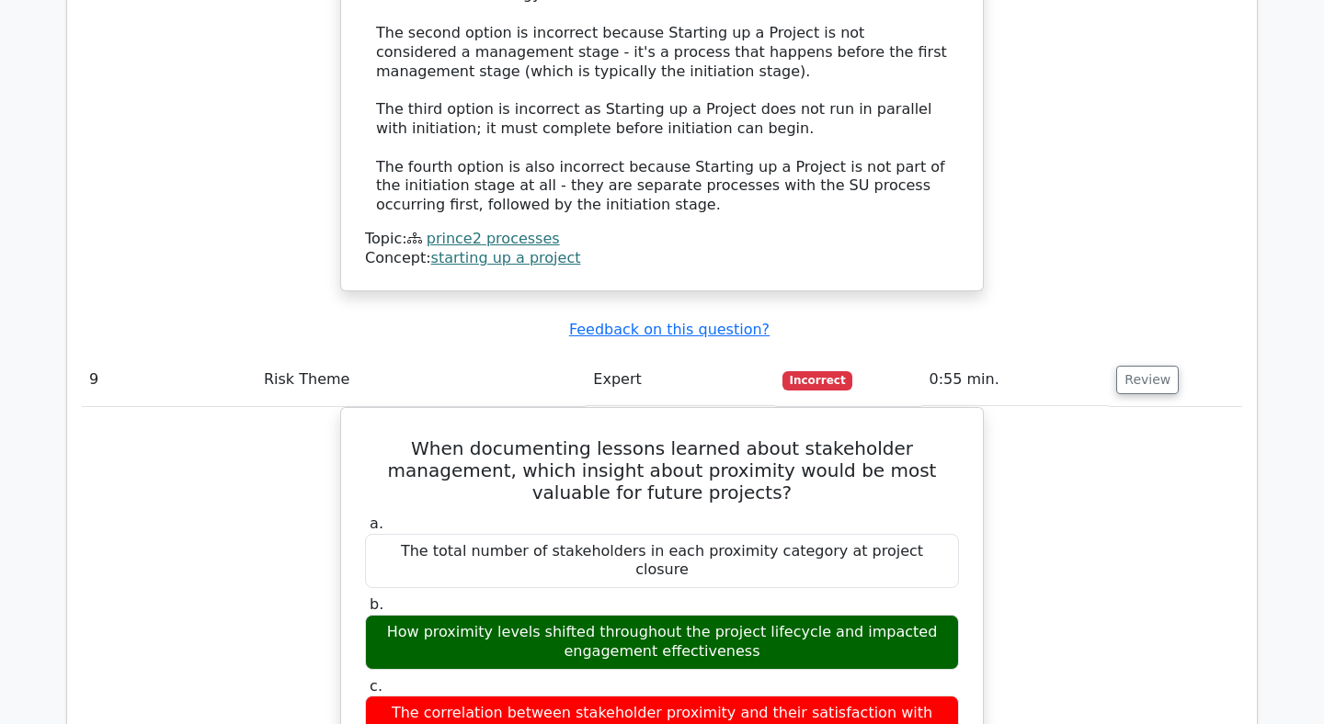
scroll to position [5737, 0]
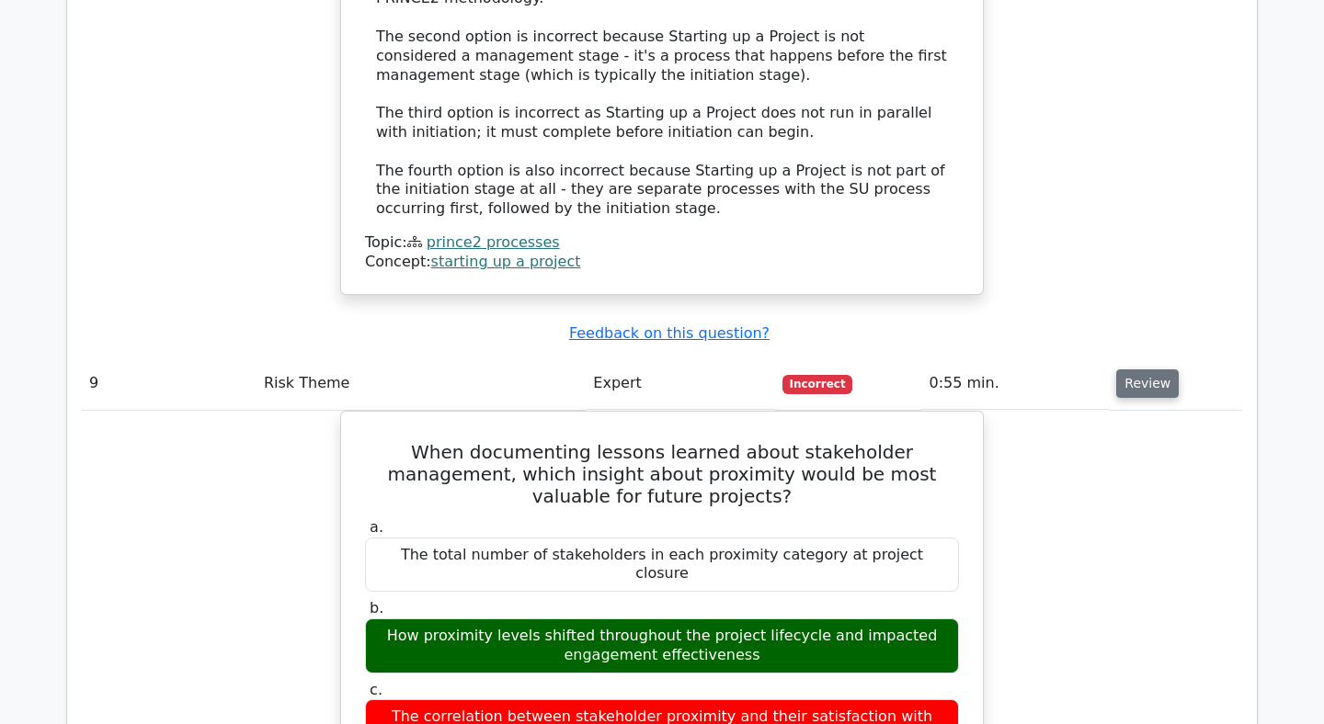
click at [1156, 370] on button "Review" at bounding box center [1147, 384] width 63 height 28
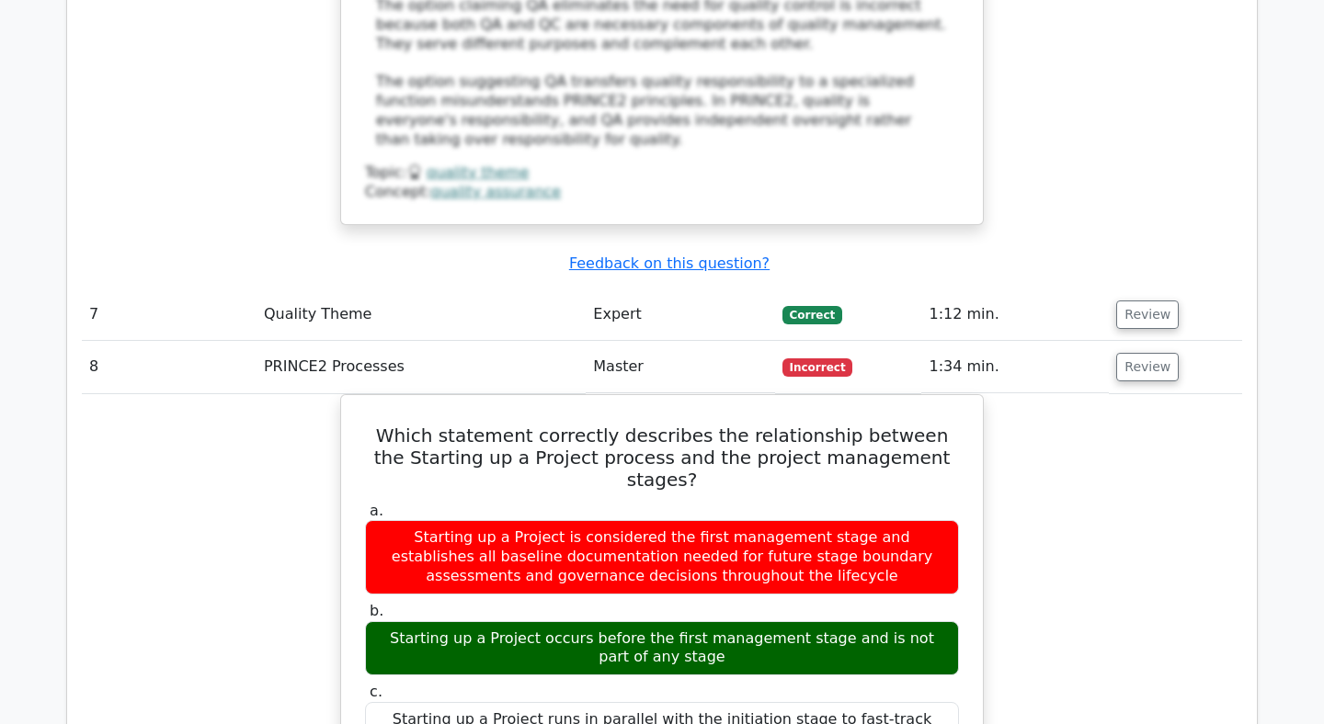
scroll to position [4694, 0]
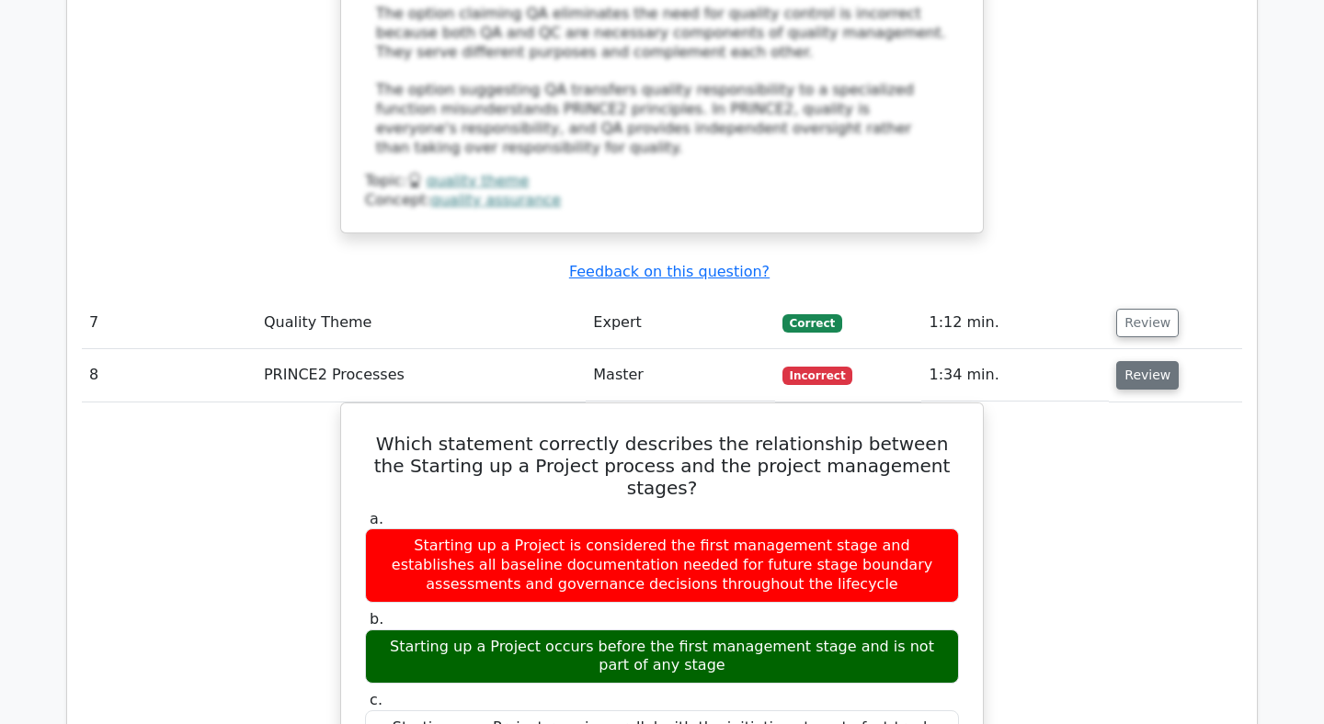
click at [1163, 361] on button "Review" at bounding box center [1147, 375] width 63 height 28
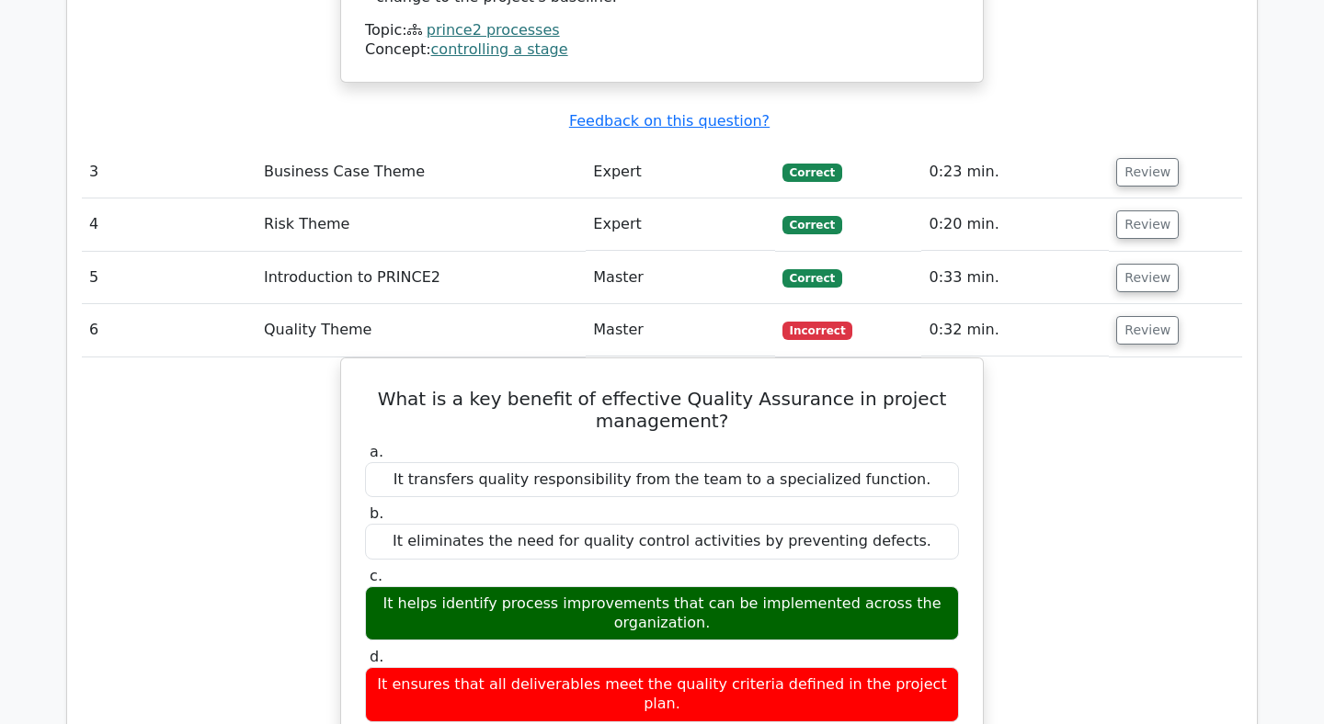
scroll to position [3673, 0]
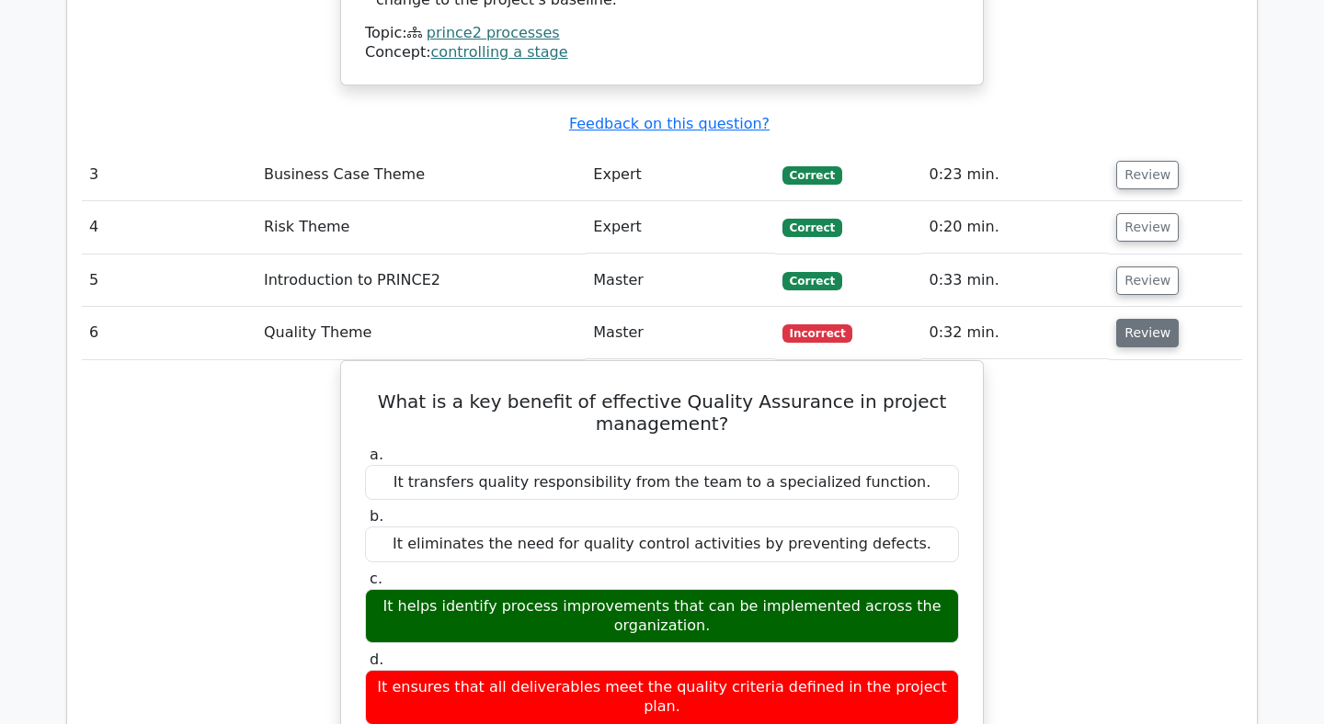
click at [1153, 319] on button "Review" at bounding box center [1147, 333] width 63 height 28
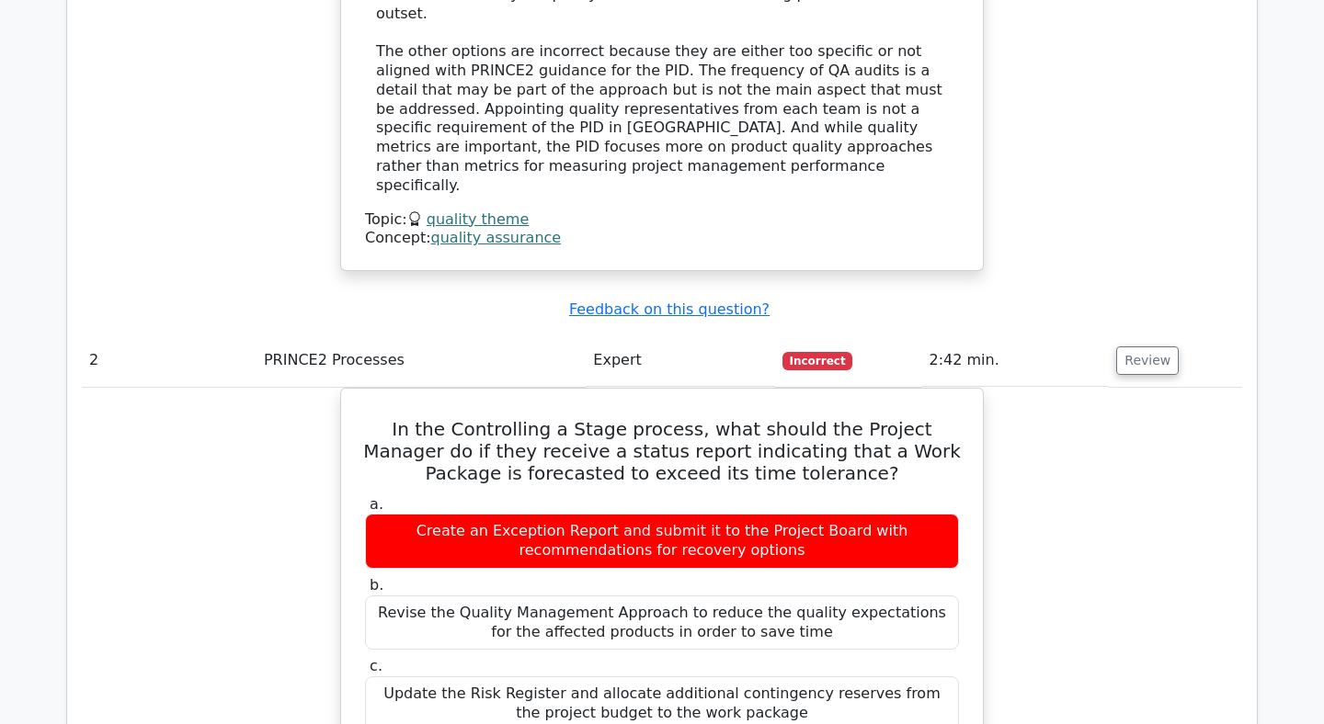
scroll to position [2299, 0]
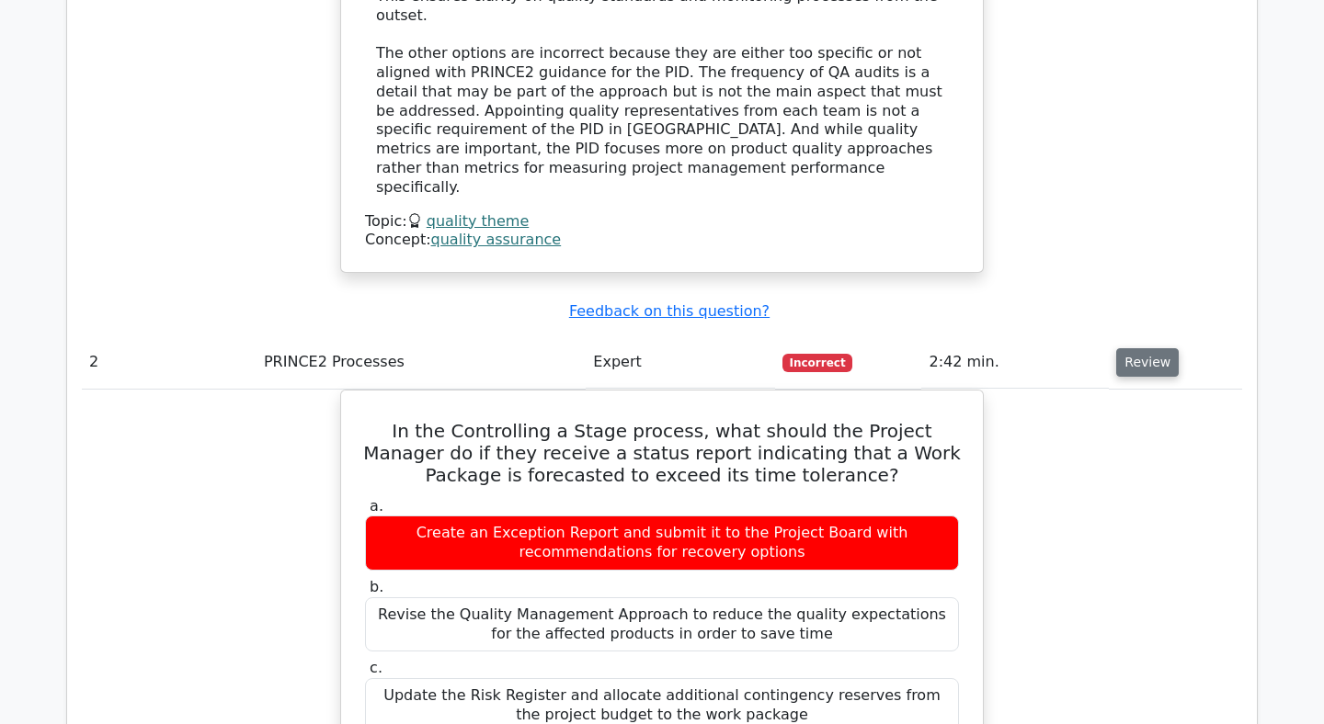
click at [1139, 348] on button "Review" at bounding box center [1147, 362] width 63 height 28
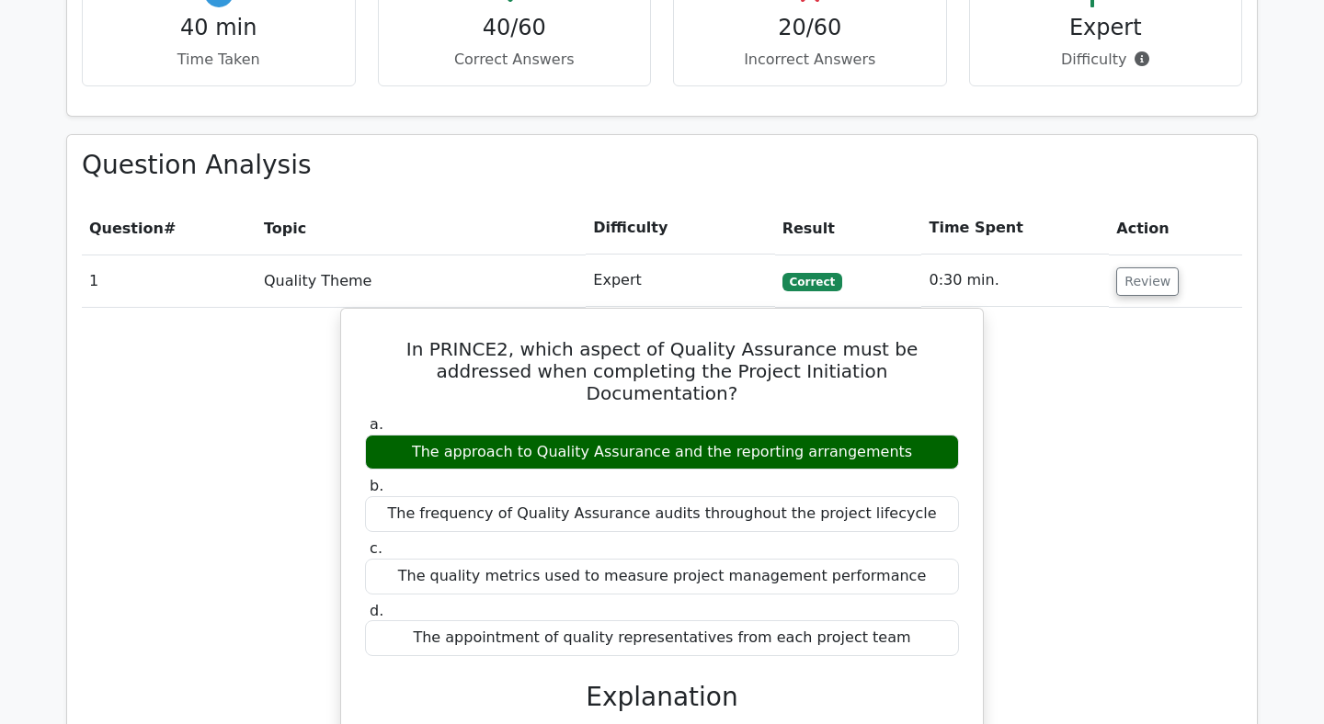
scroll to position [1457, 0]
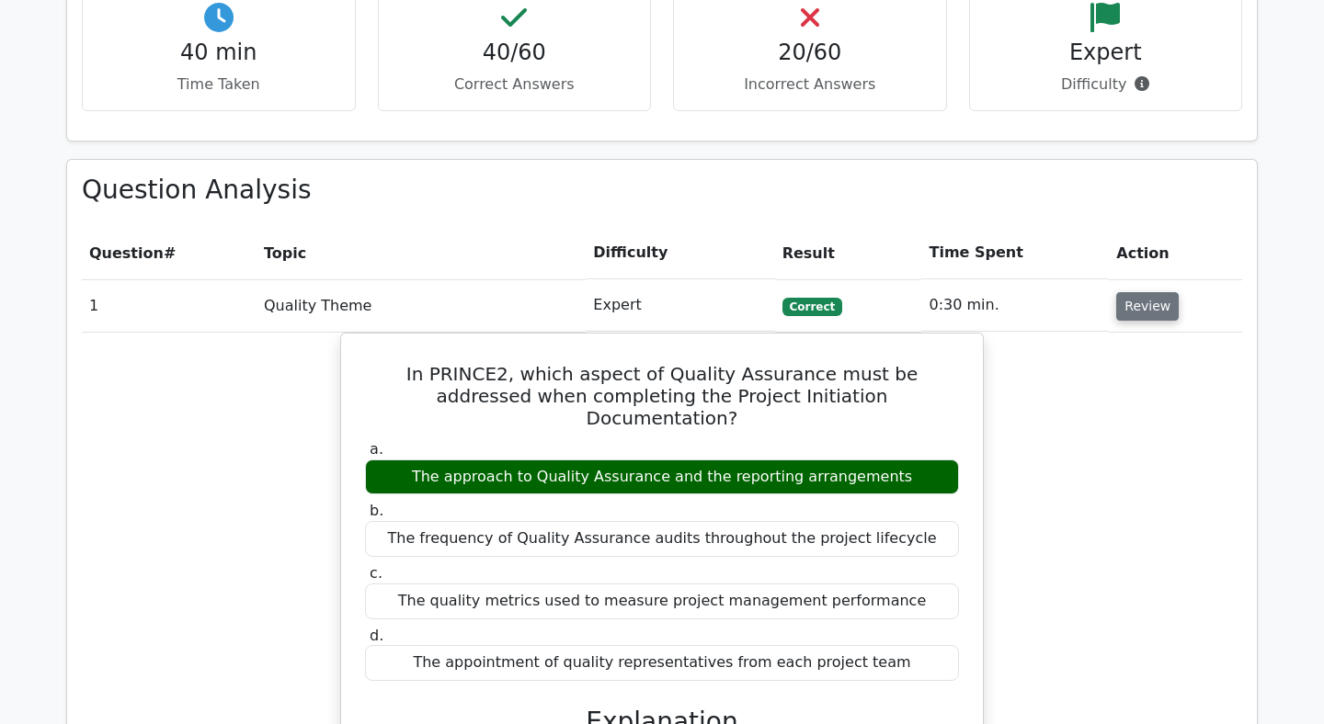
click at [1145, 292] on button "Review" at bounding box center [1147, 306] width 63 height 28
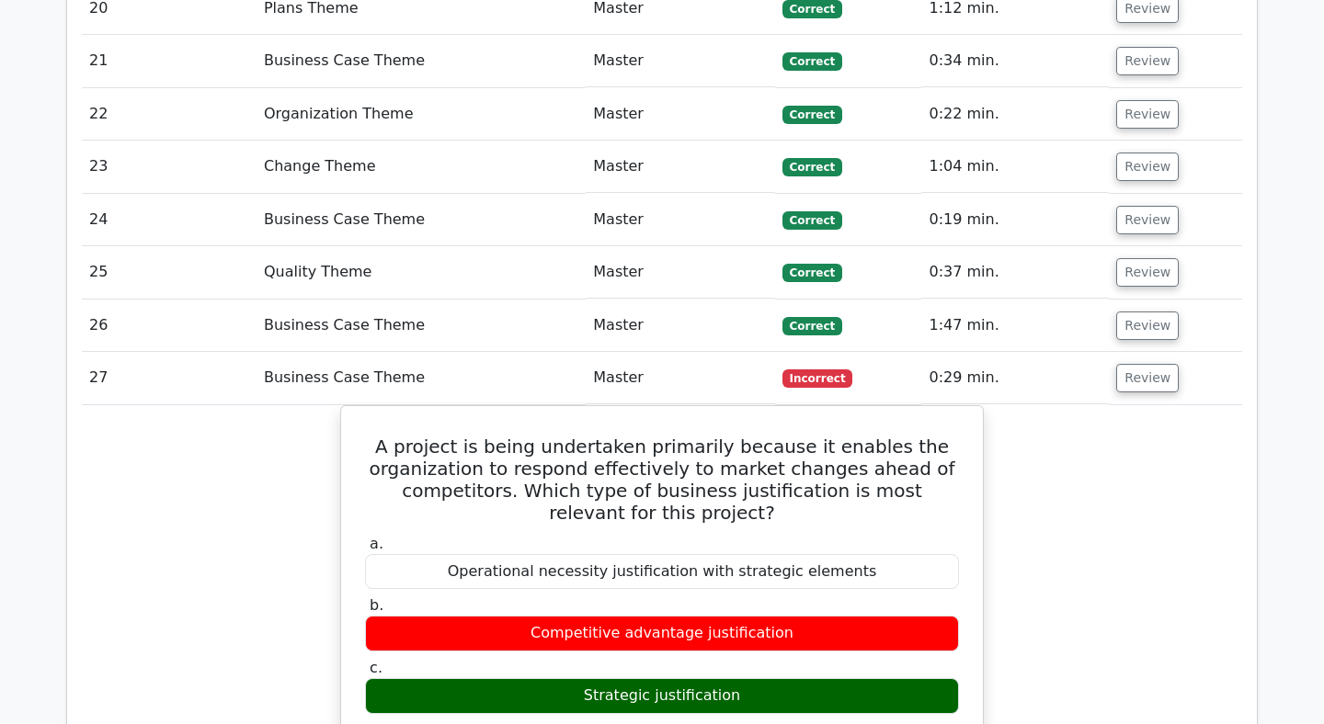
scroll to position [2786, 0]
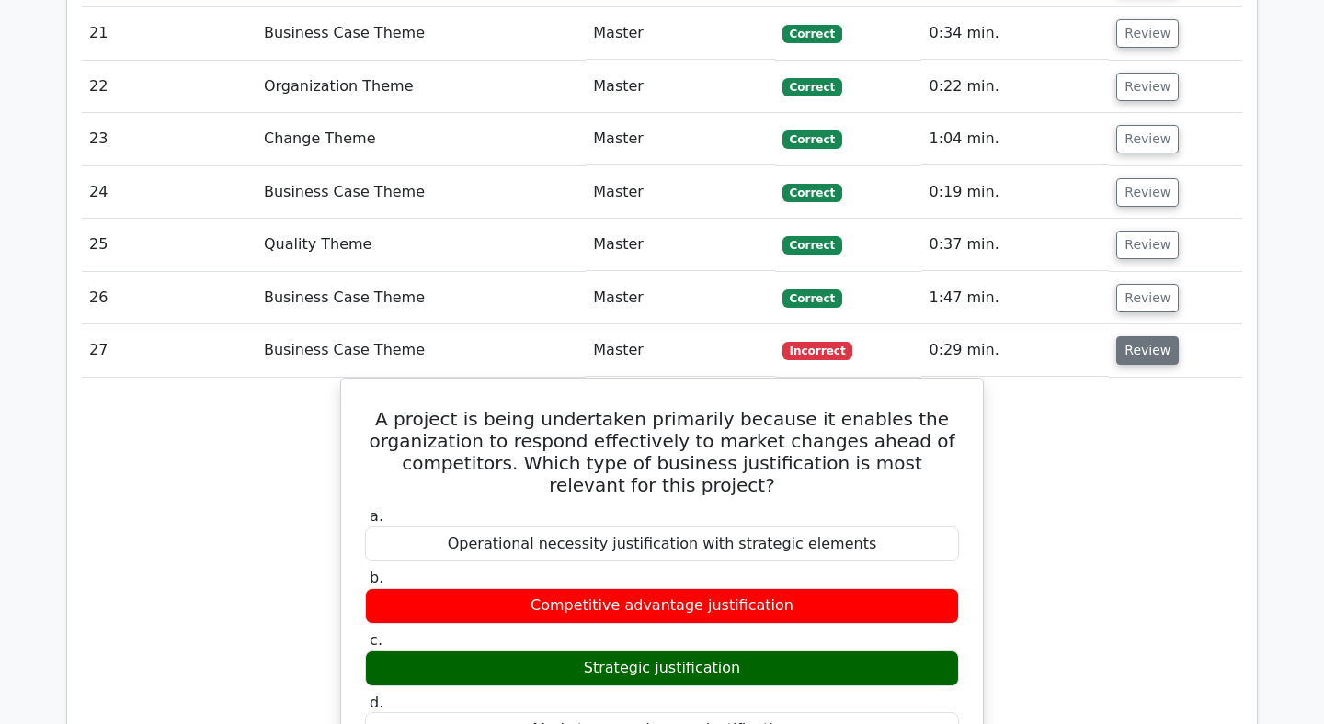
click at [1156, 336] on button "Review" at bounding box center [1147, 350] width 63 height 28
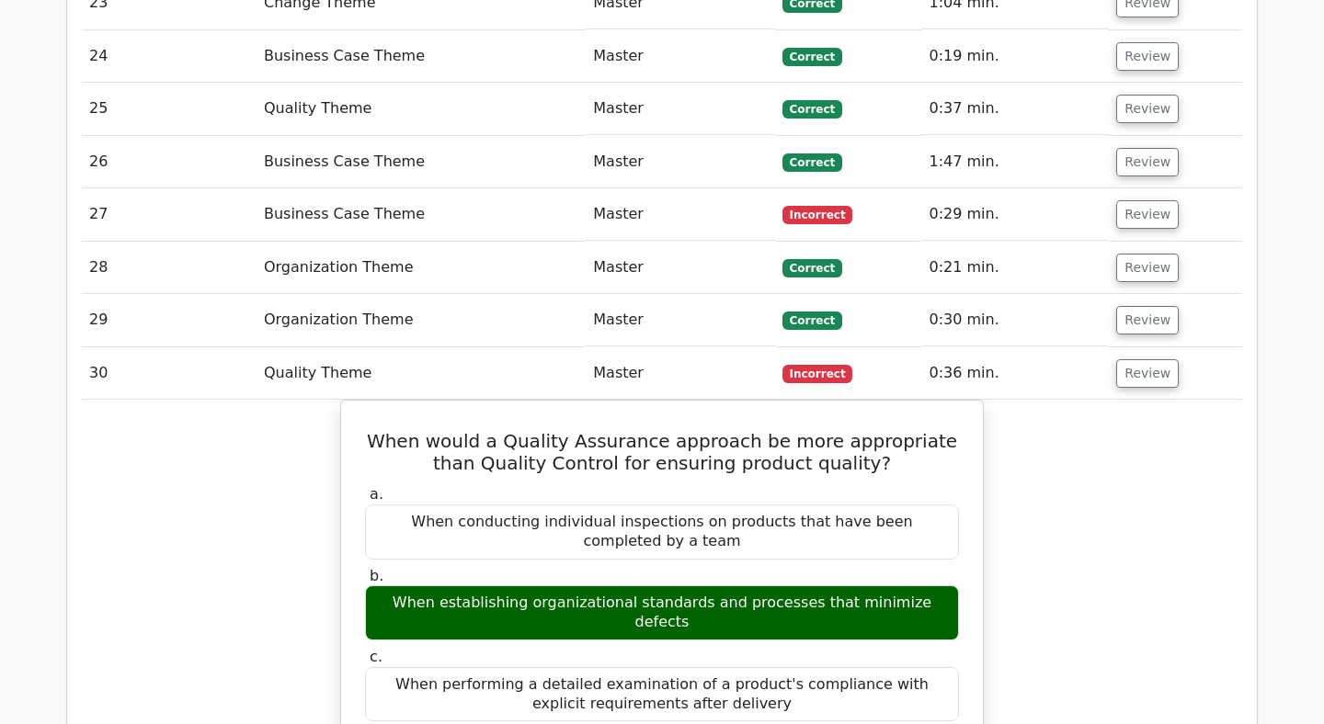
scroll to position [2944, 0]
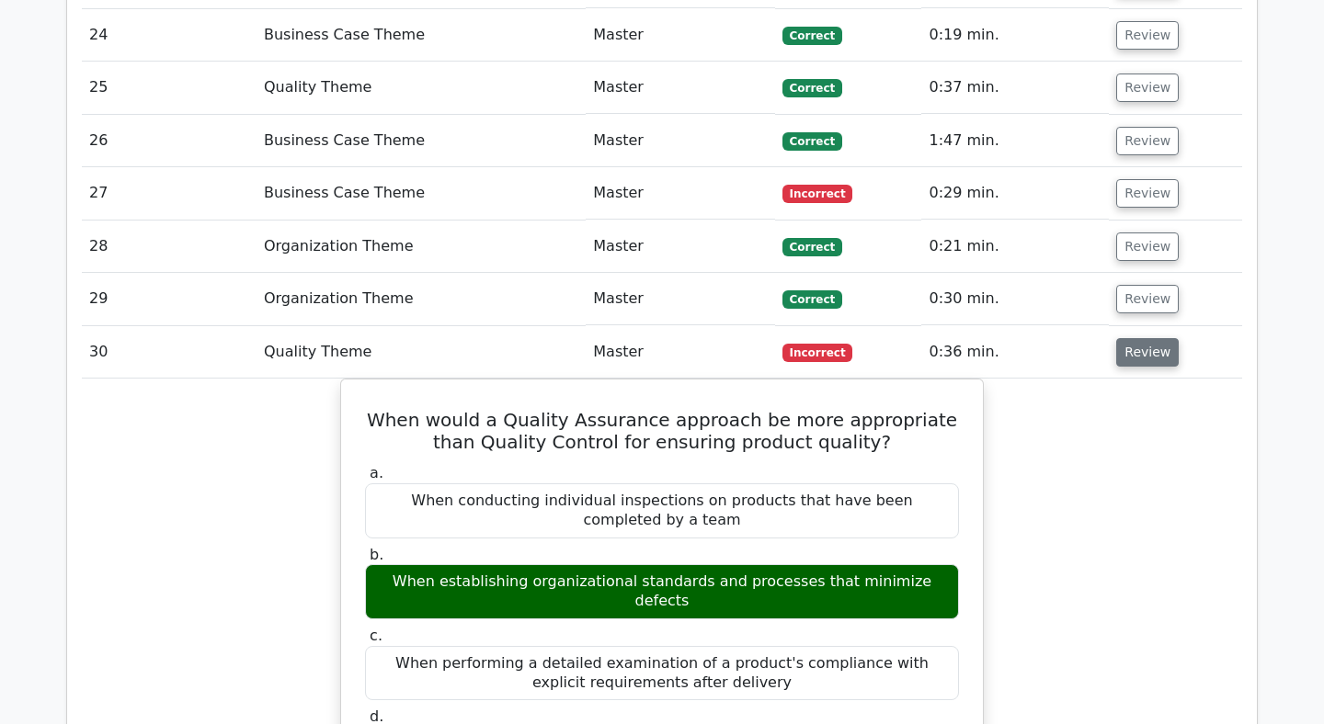
click at [1149, 338] on button "Review" at bounding box center [1147, 352] width 63 height 28
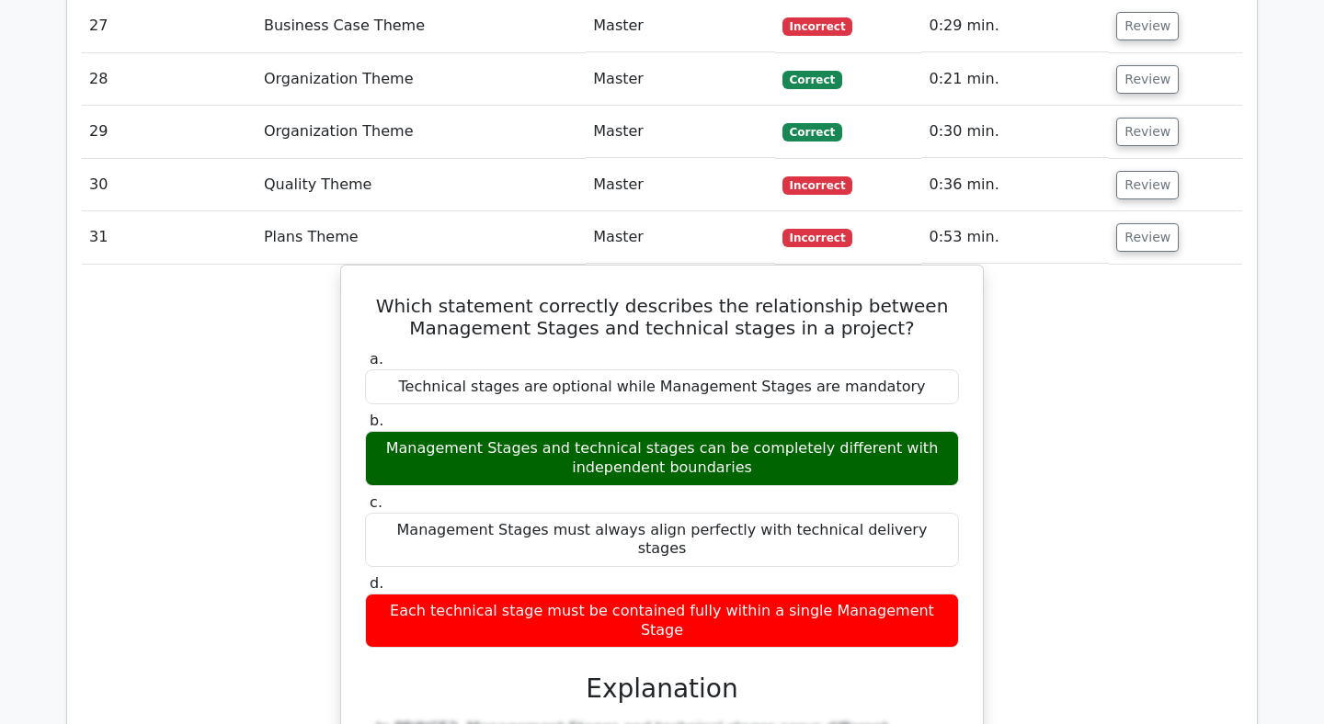
scroll to position [3120, 0]
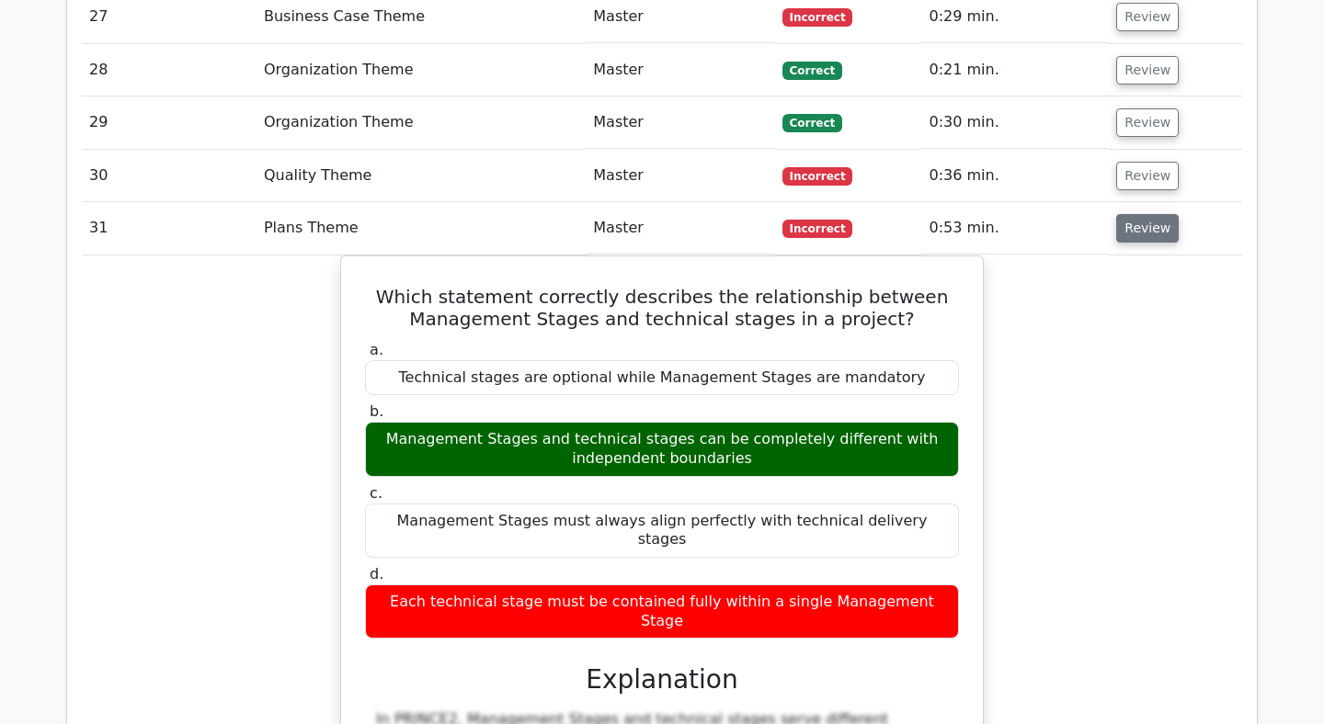
click at [1152, 214] on button "Review" at bounding box center [1147, 228] width 63 height 28
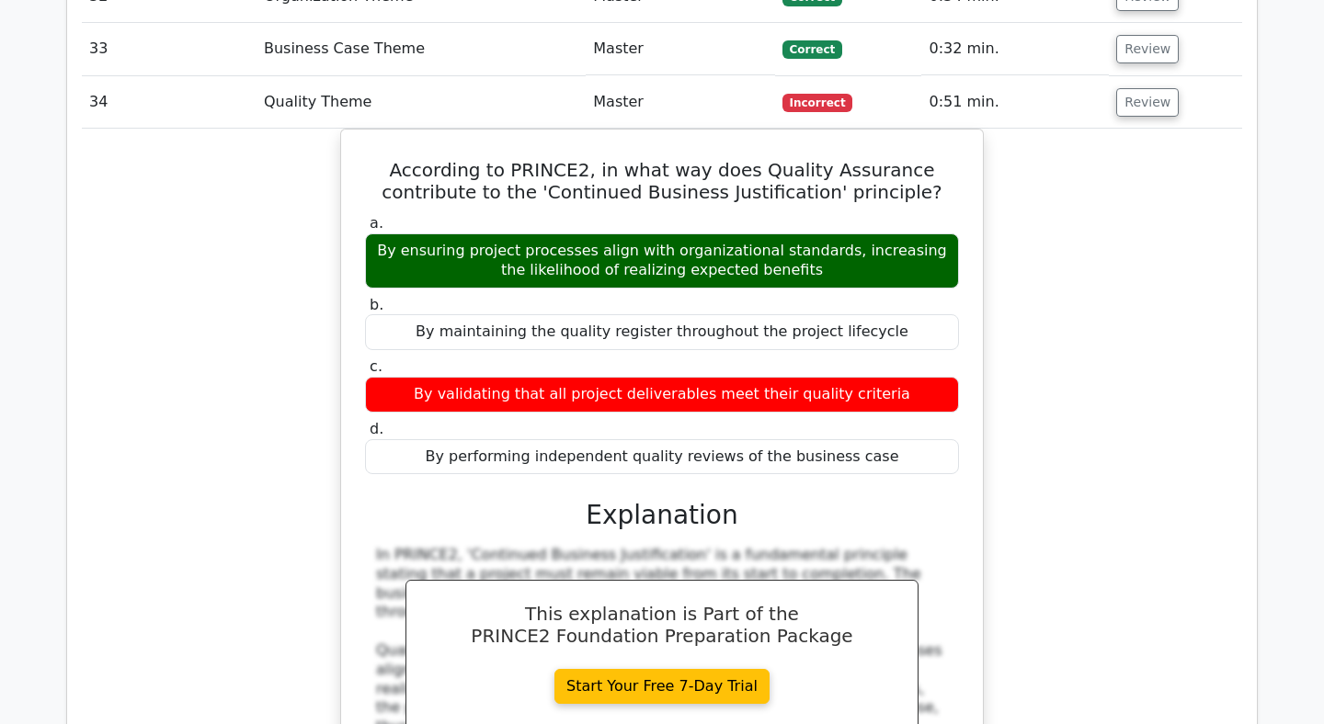
scroll to position [3401, 0]
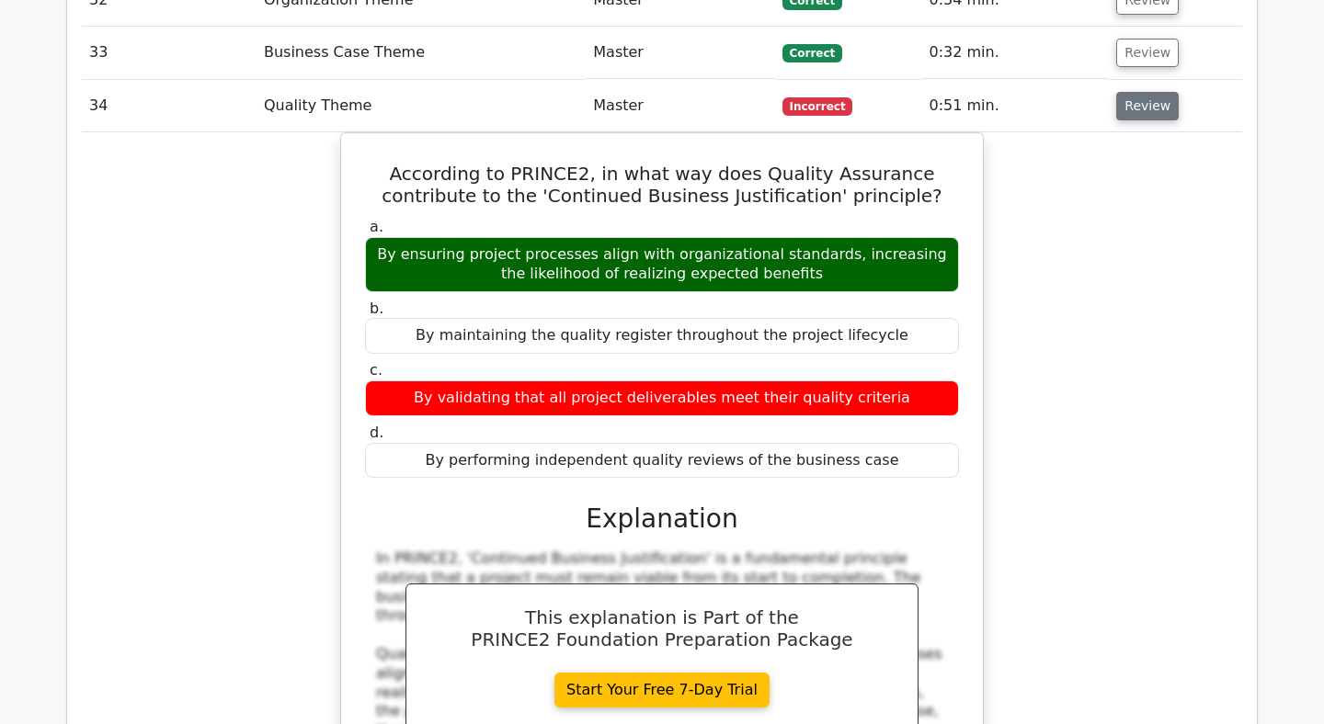
click at [1161, 92] on button "Review" at bounding box center [1147, 106] width 63 height 28
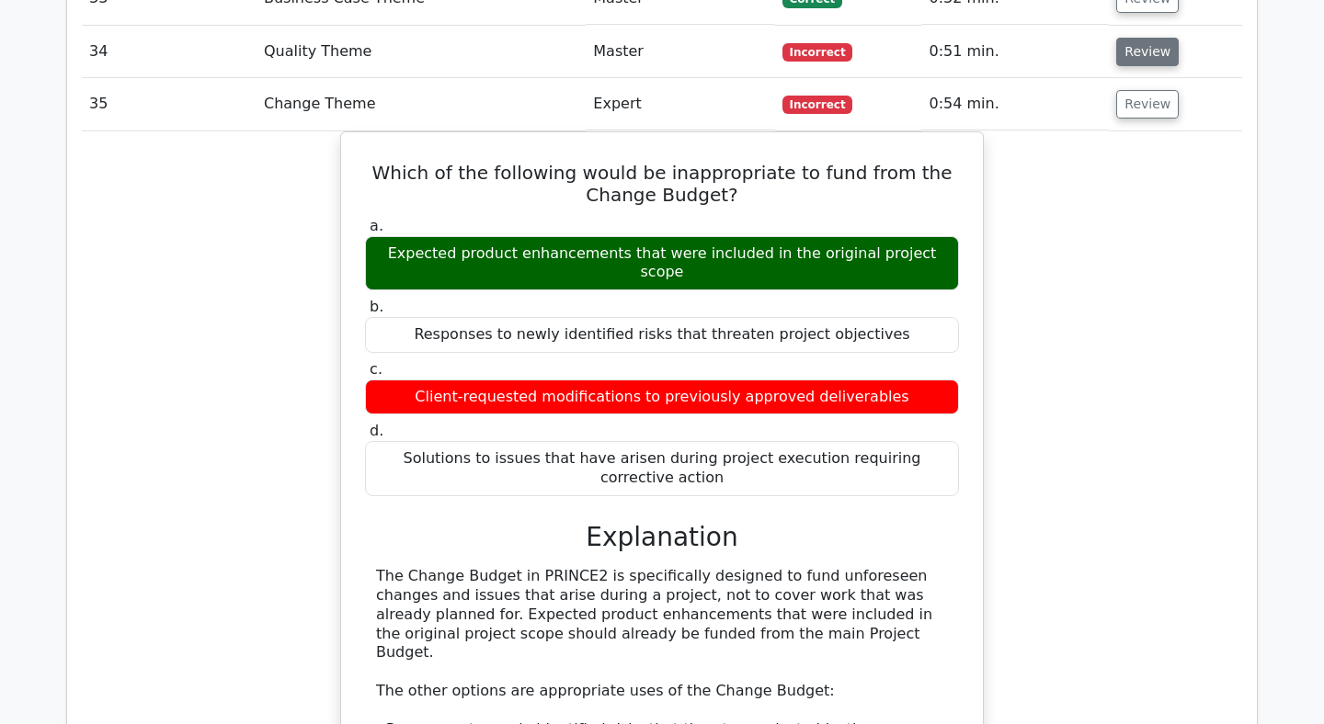
scroll to position [3458, 0]
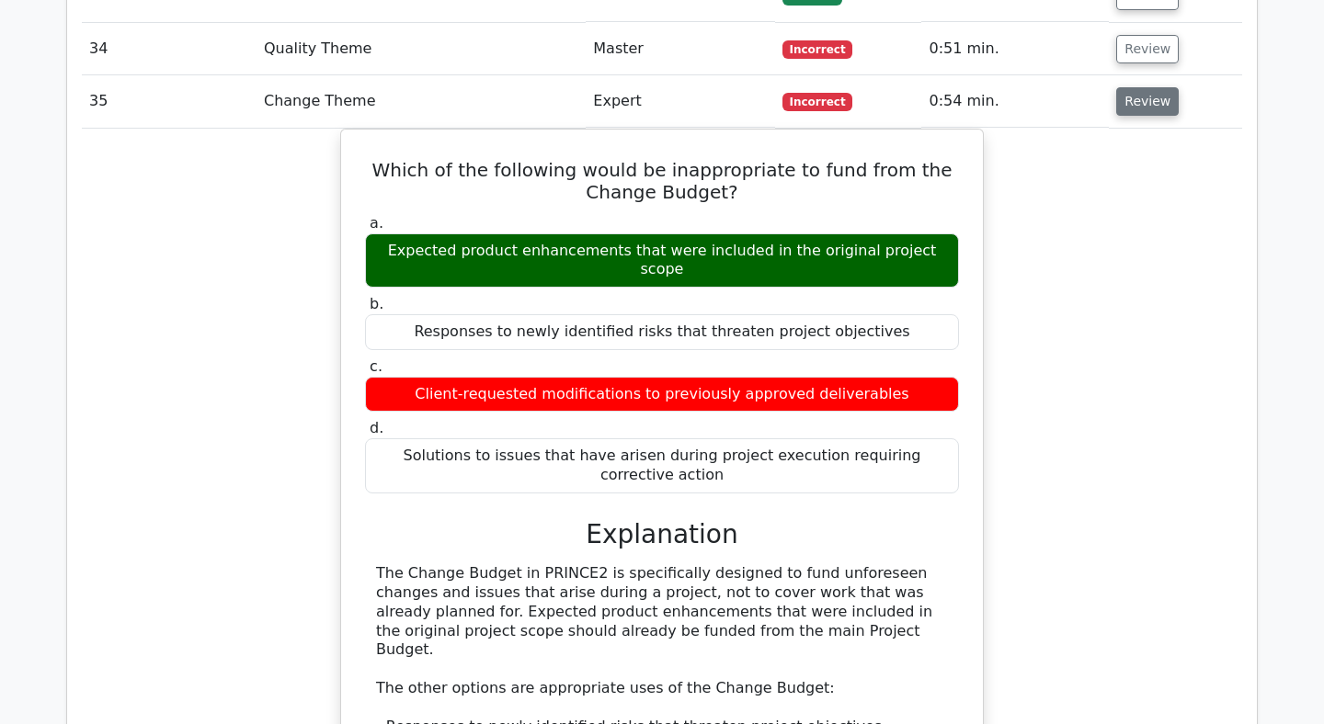
click at [1160, 87] on button "Review" at bounding box center [1147, 101] width 63 height 28
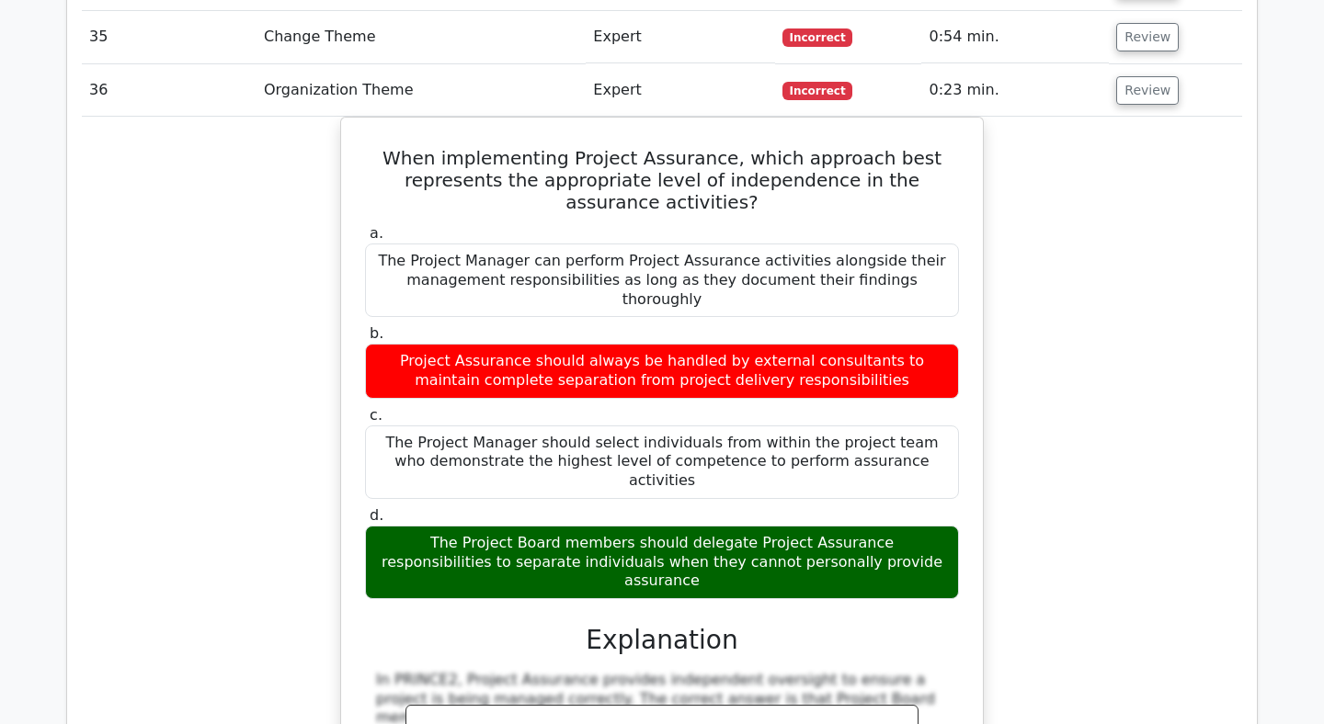
scroll to position [3515, 0]
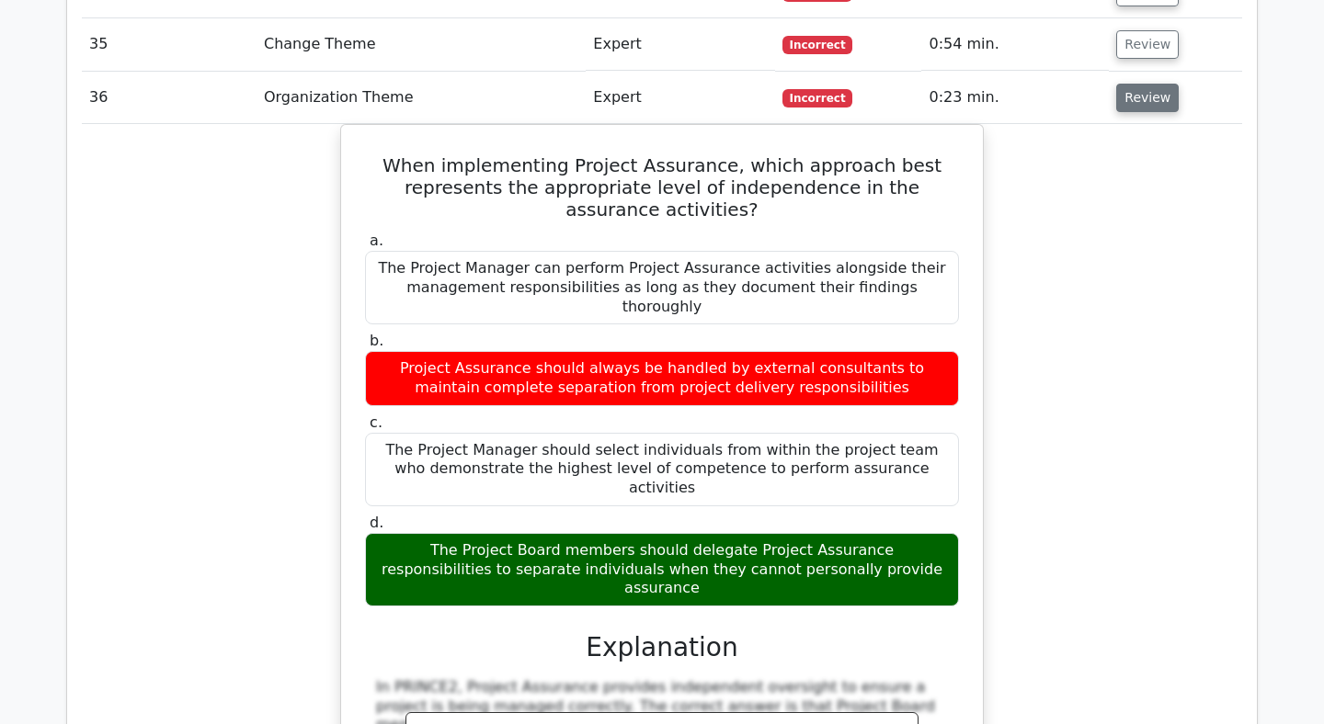
click at [1150, 84] on button "Review" at bounding box center [1147, 98] width 63 height 28
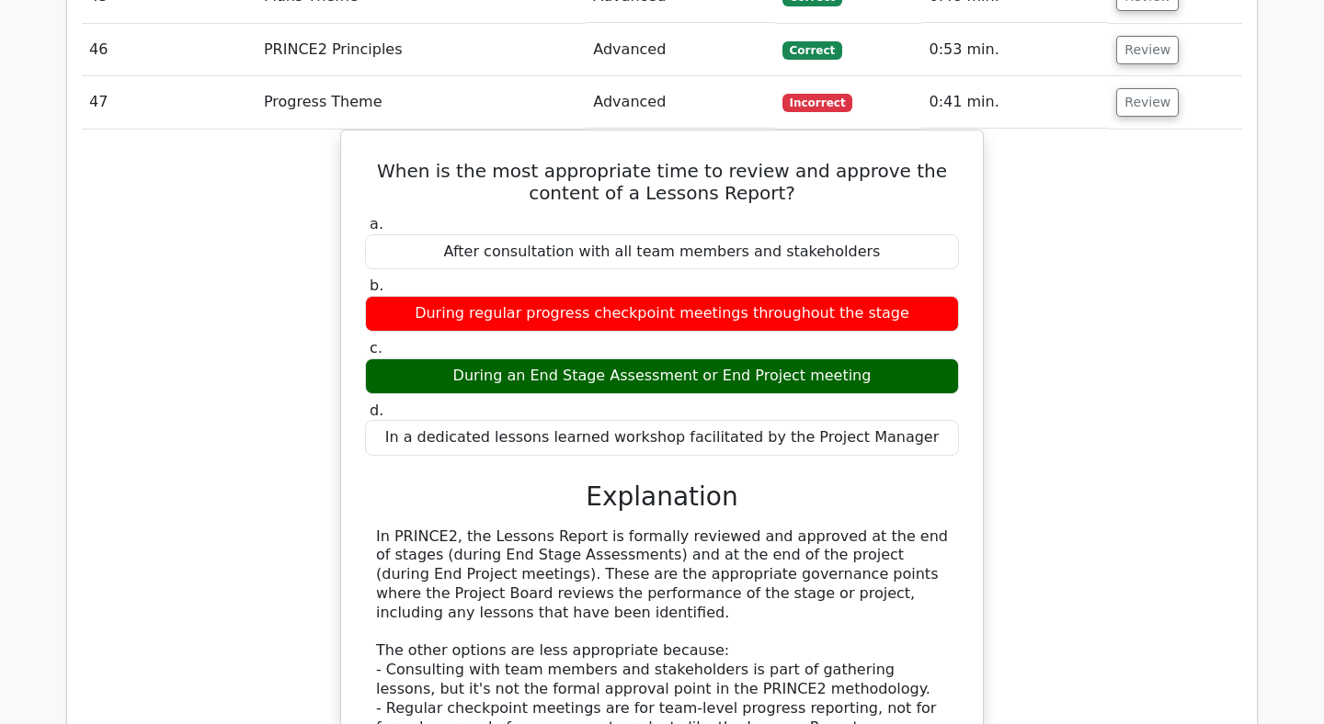
scroll to position [4100, 0]
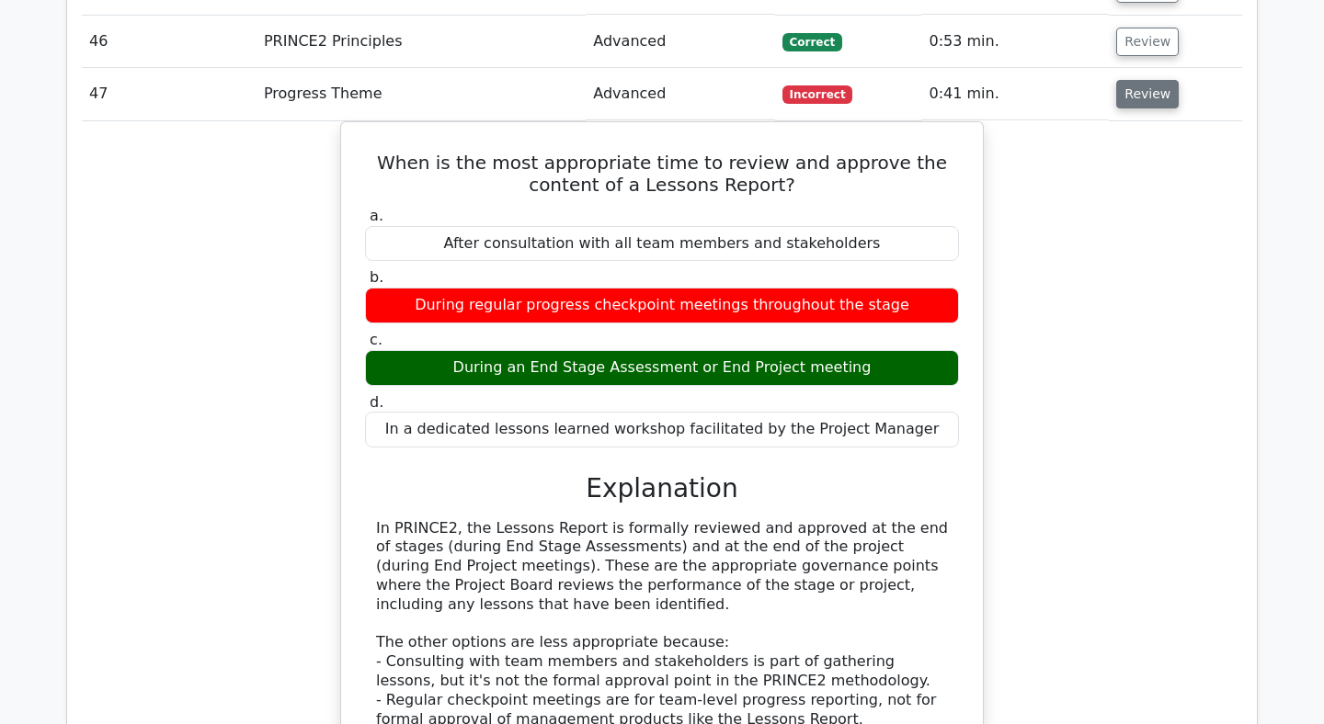
click at [1139, 80] on button "Review" at bounding box center [1147, 94] width 63 height 28
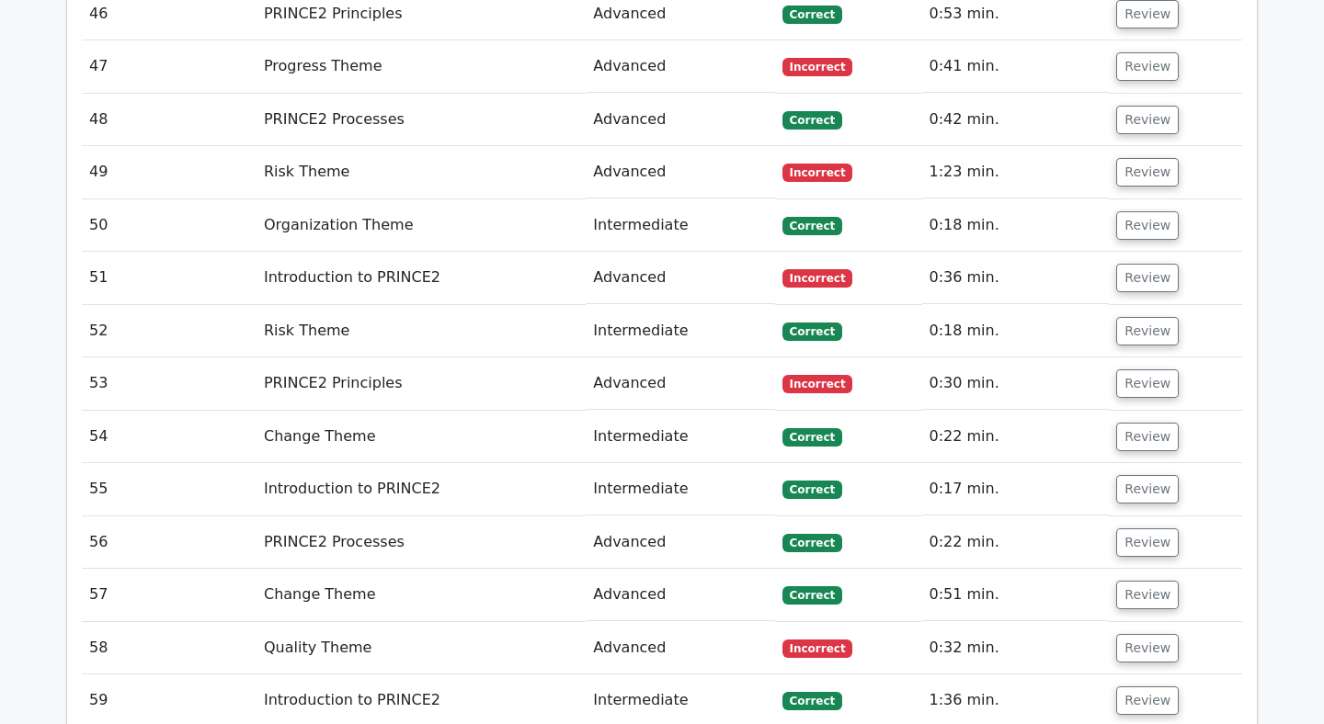
scroll to position [4130, 0]
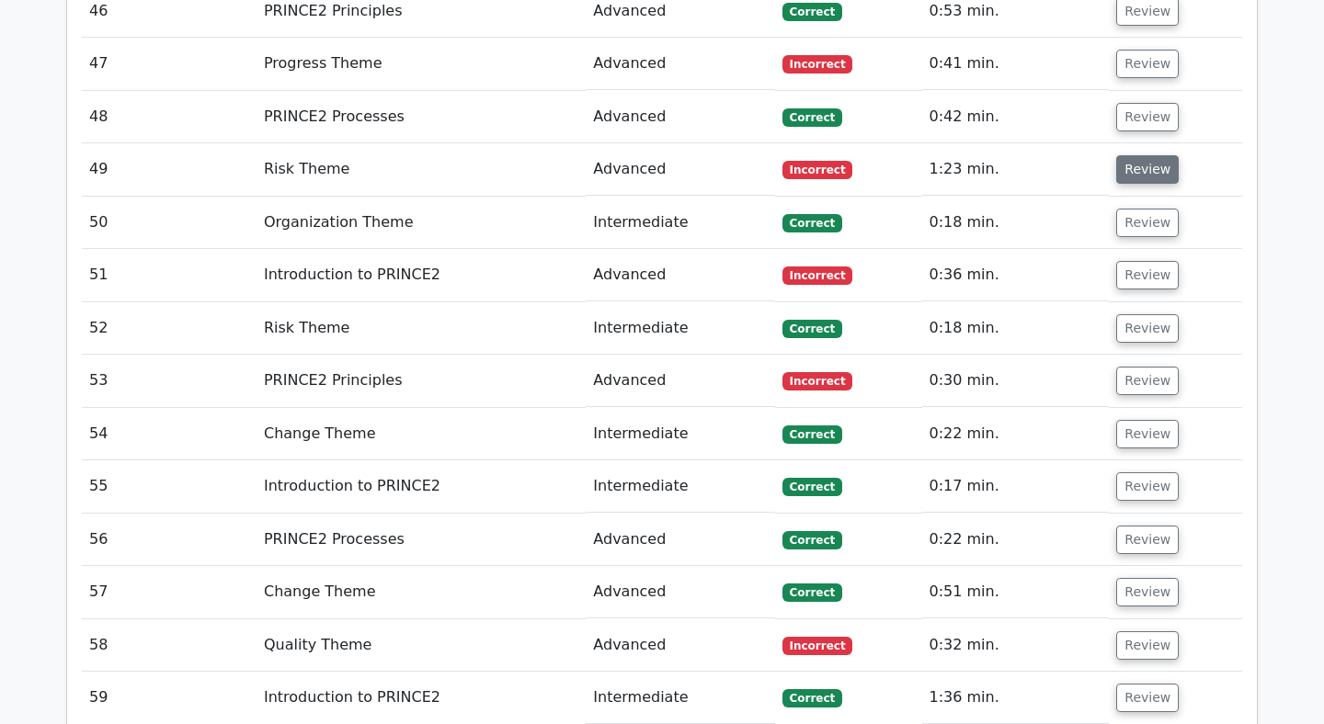
click at [1145, 155] on button "Review" at bounding box center [1147, 169] width 63 height 28
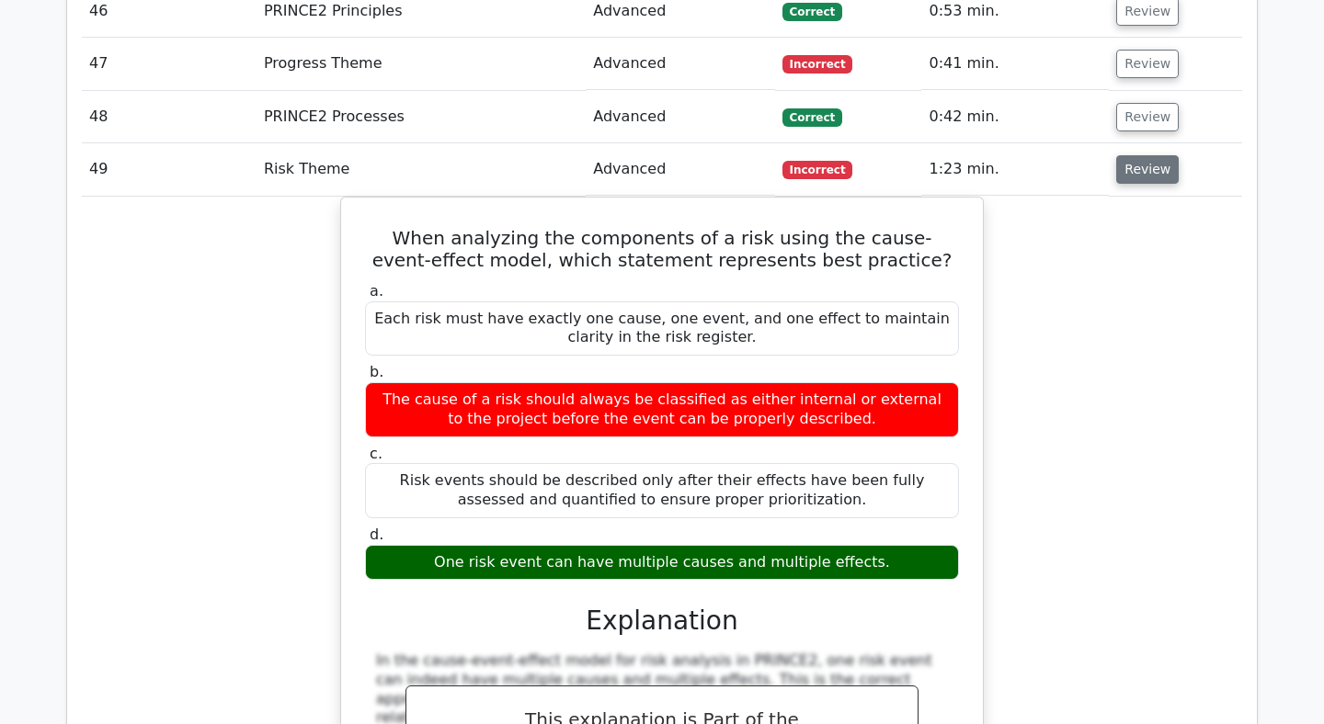
click at [1118, 155] on button "Review" at bounding box center [1147, 169] width 63 height 28
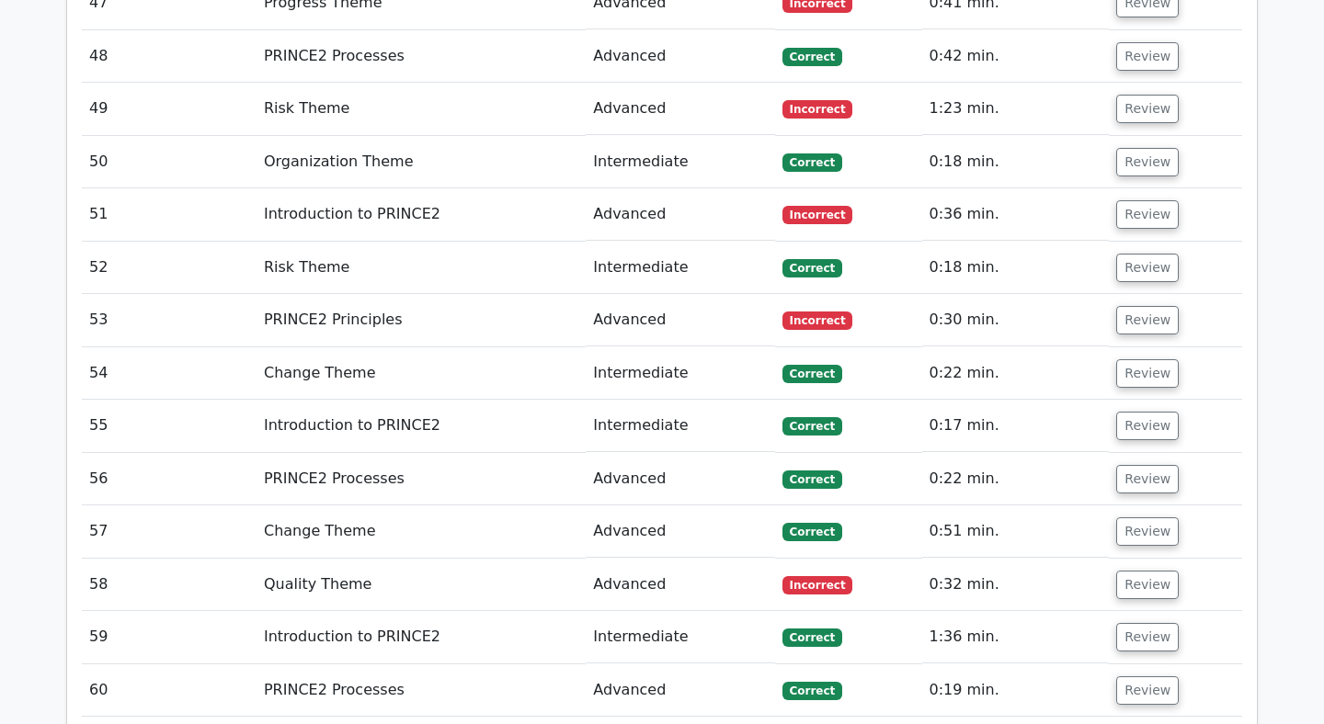
scroll to position [4196, 0]
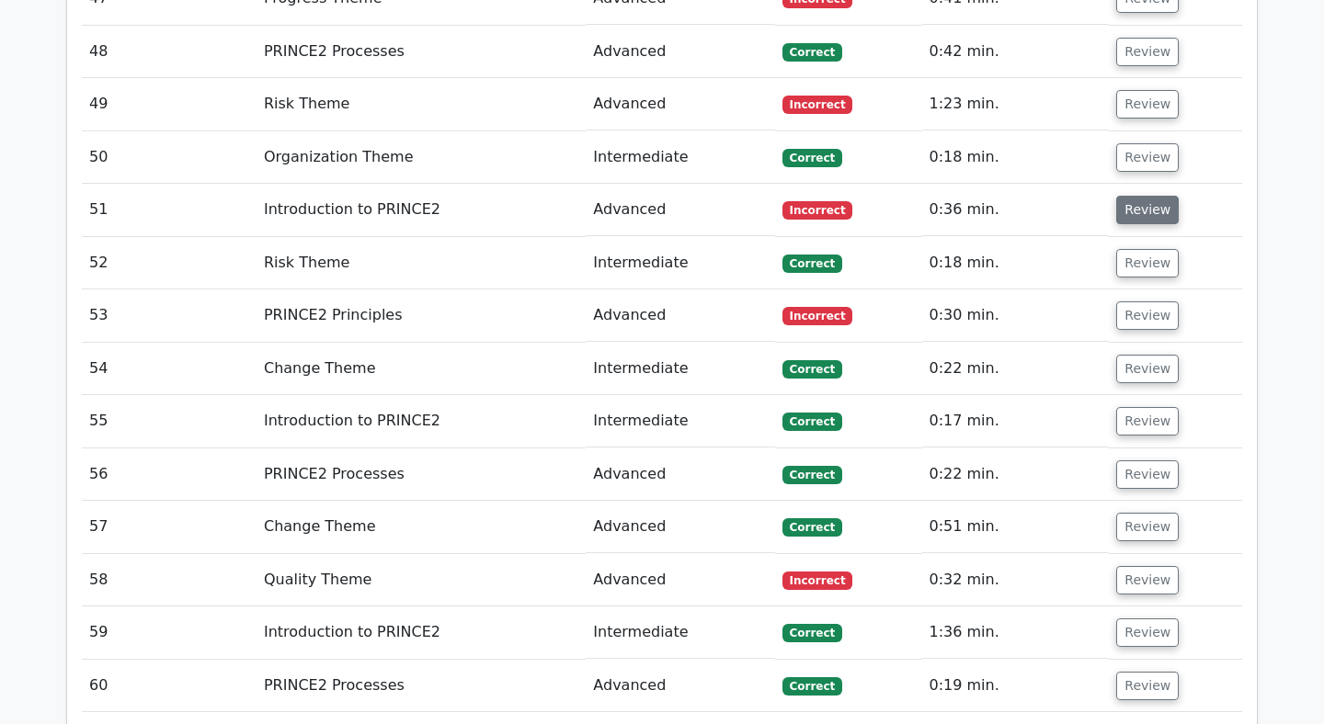
click at [1140, 196] on button "Review" at bounding box center [1147, 210] width 63 height 28
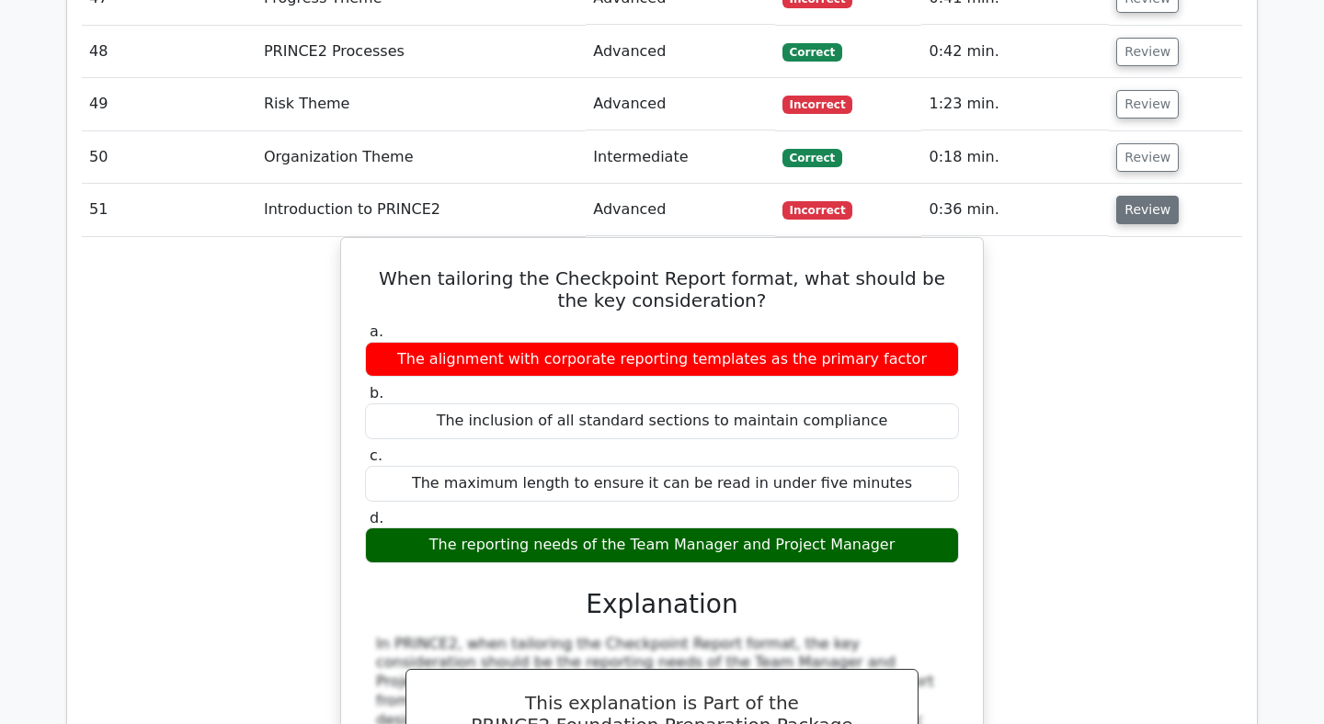
click at [1136, 196] on button "Review" at bounding box center [1147, 210] width 63 height 28
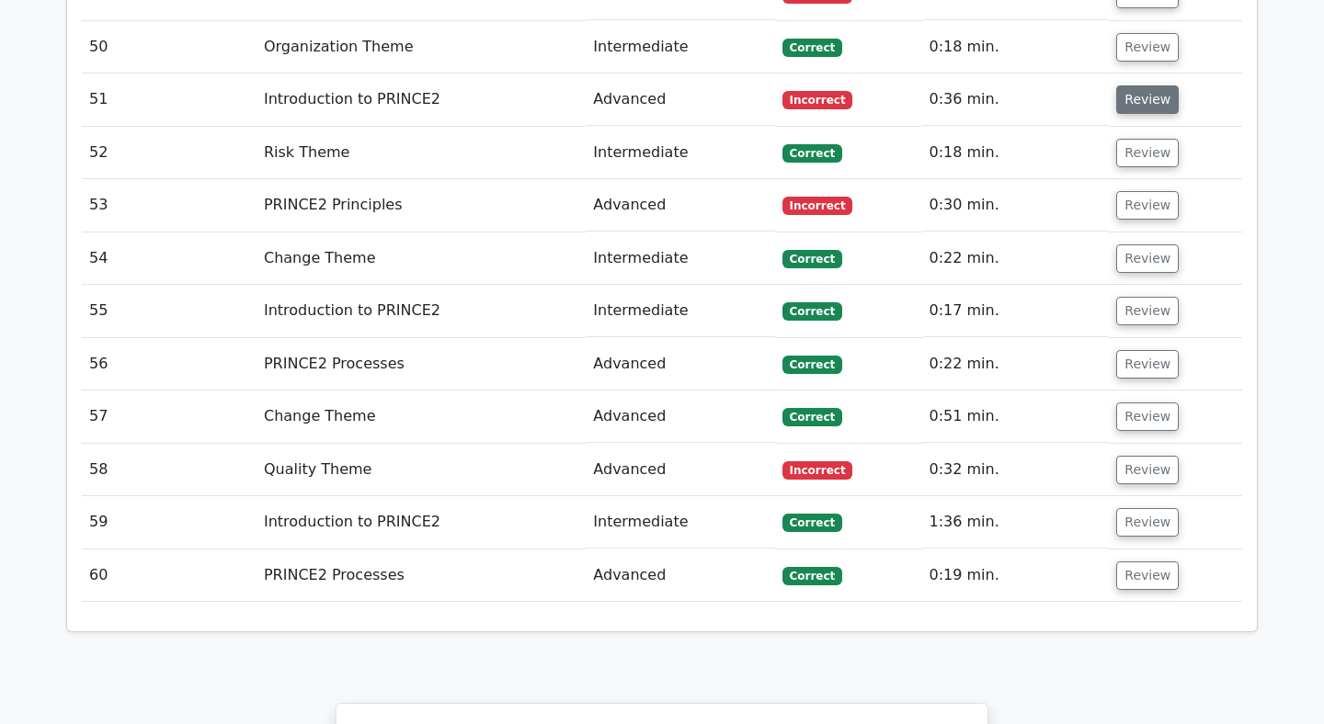
scroll to position [4313, 0]
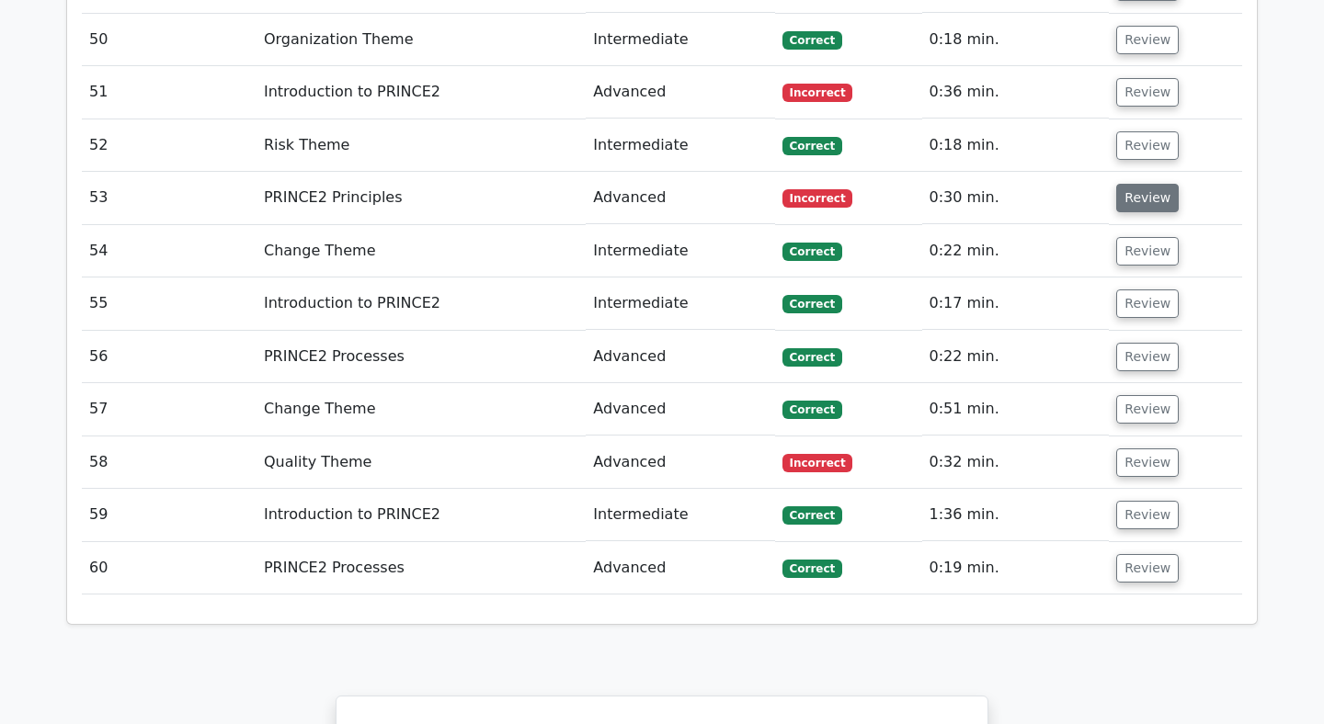
click at [1133, 184] on button "Review" at bounding box center [1147, 198] width 63 height 28
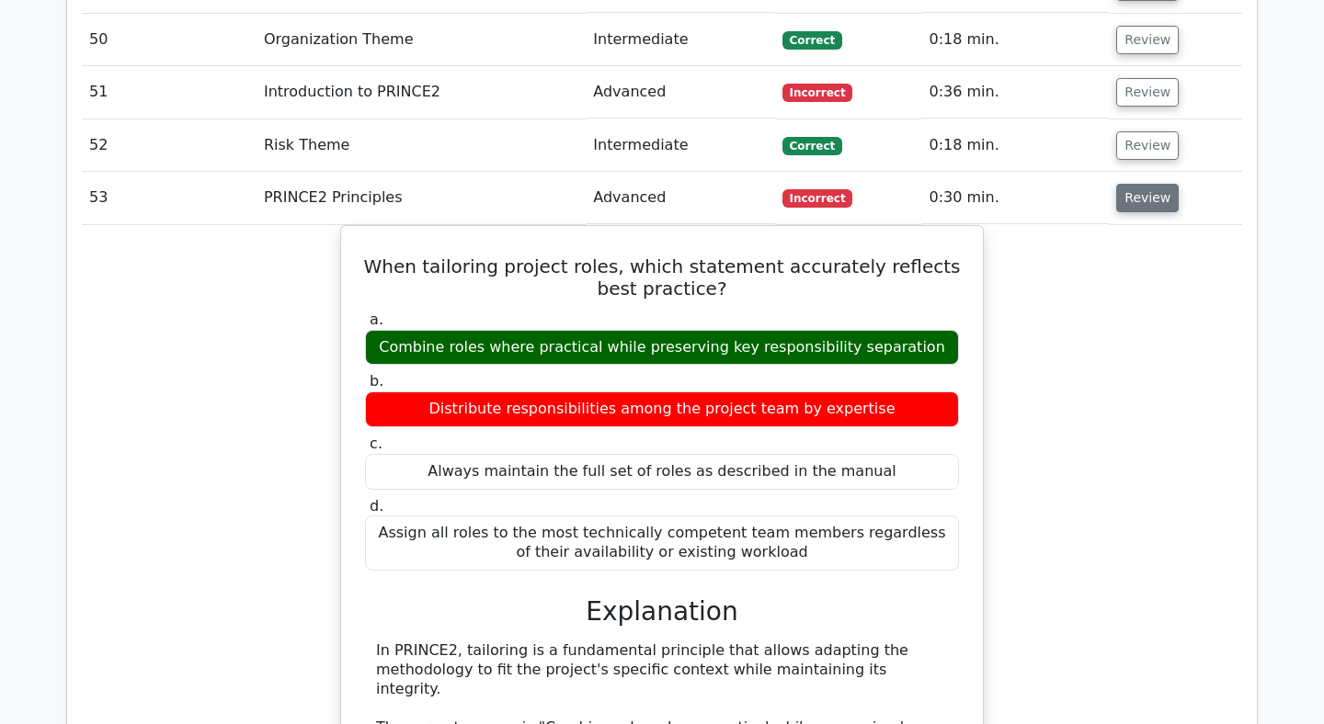
click at [1133, 184] on button "Review" at bounding box center [1147, 198] width 63 height 28
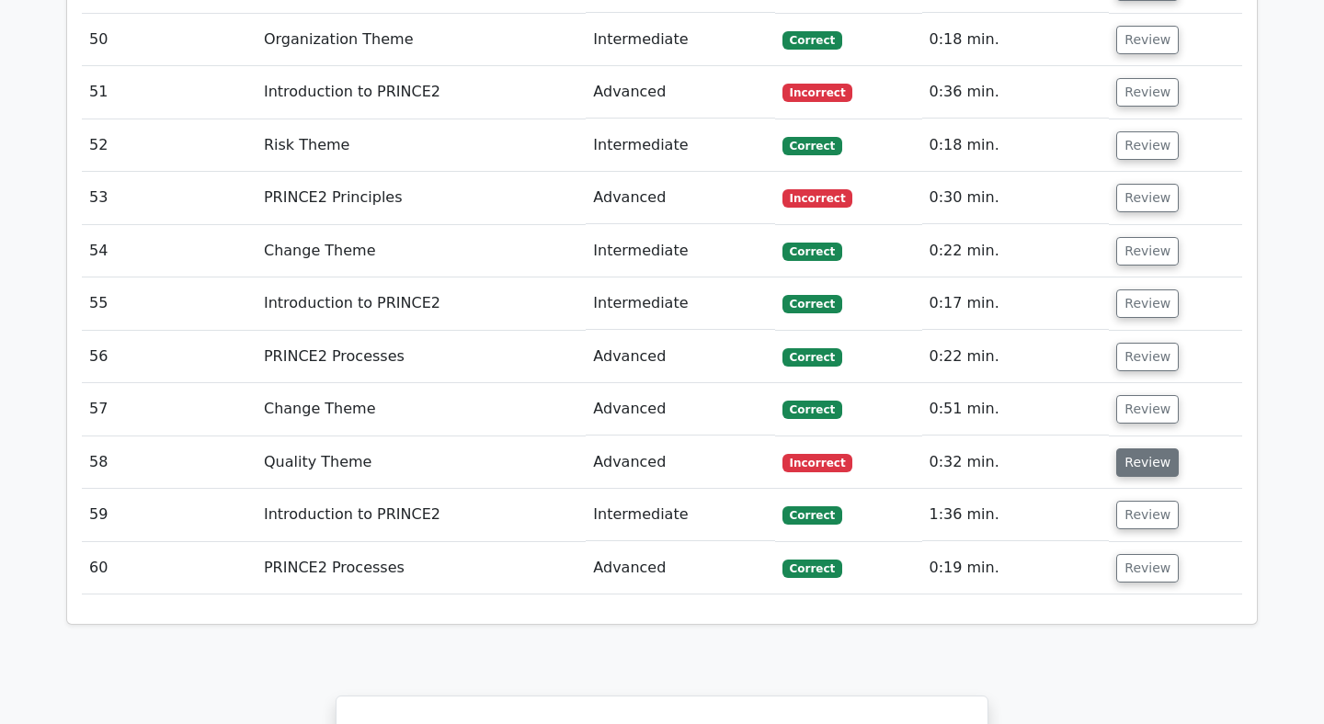
click at [1133, 449] on button "Review" at bounding box center [1147, 463] width 63 height 28
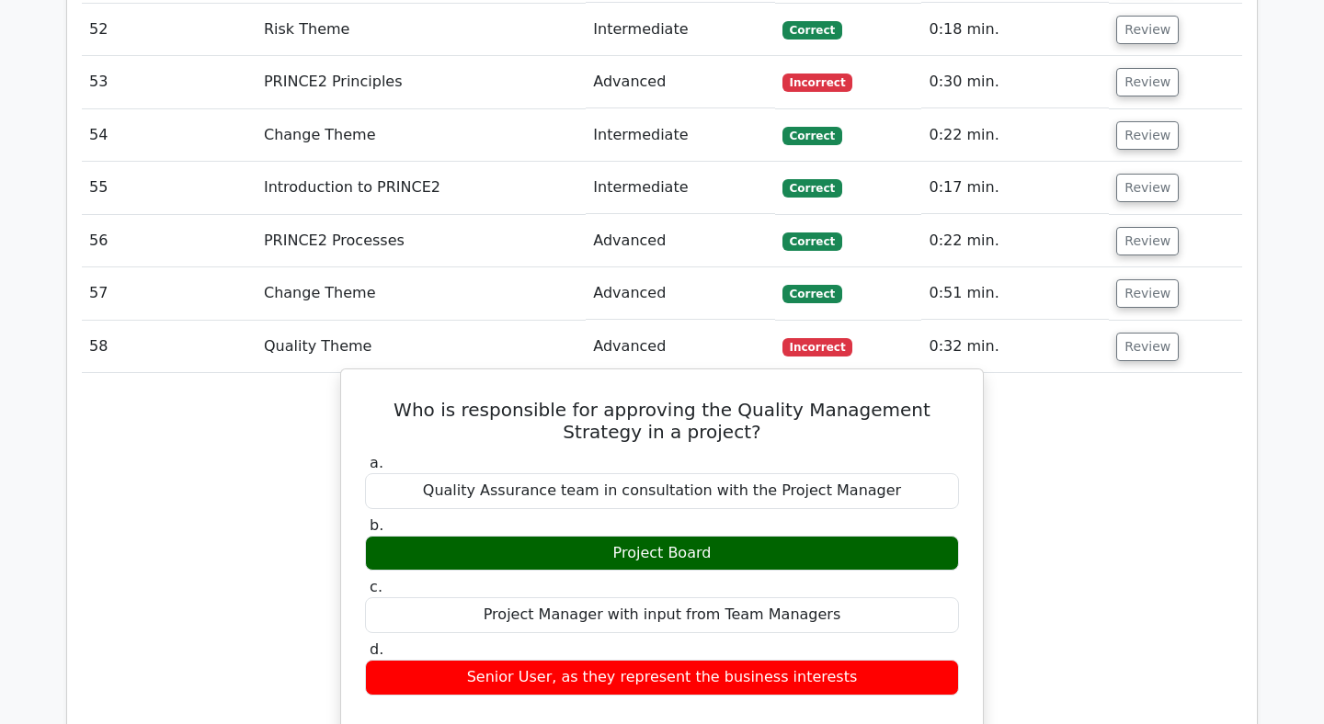
scroll to position [4435, 0]
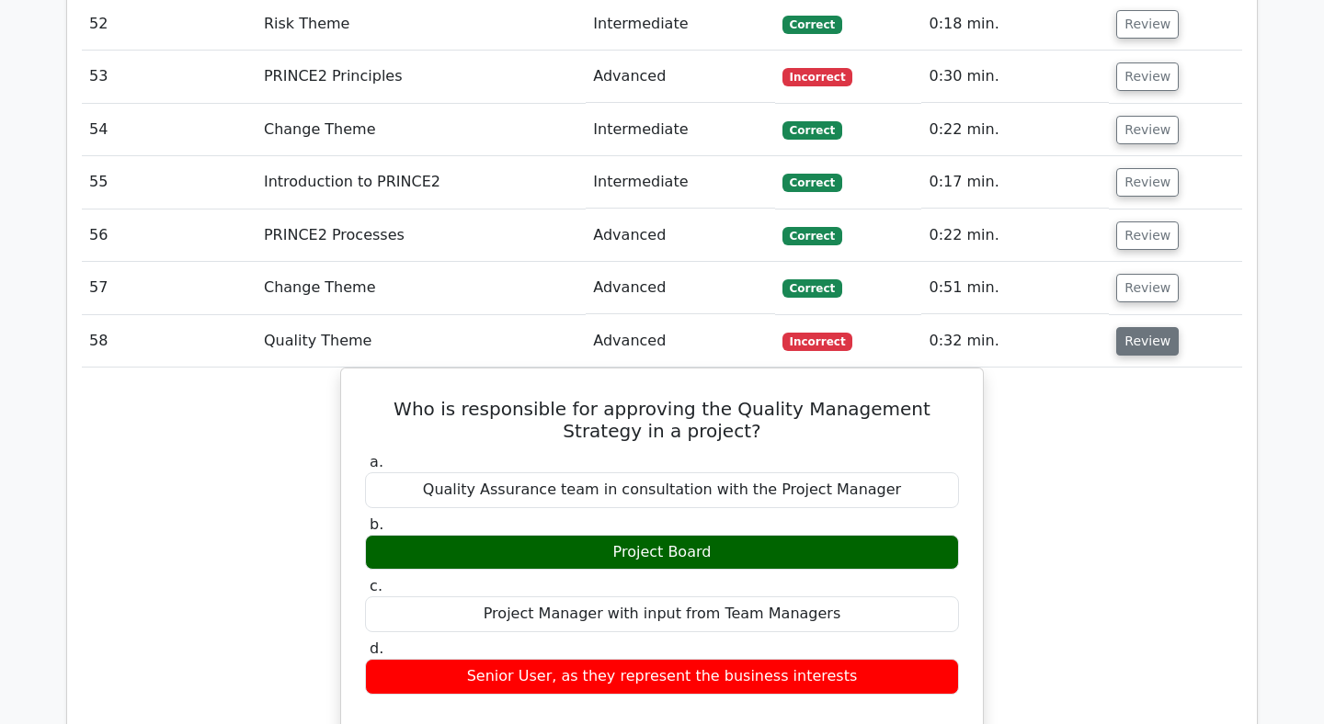
click at [1125, 327] on button "Review" at bounding box center [1147, 341] width 63 height 28
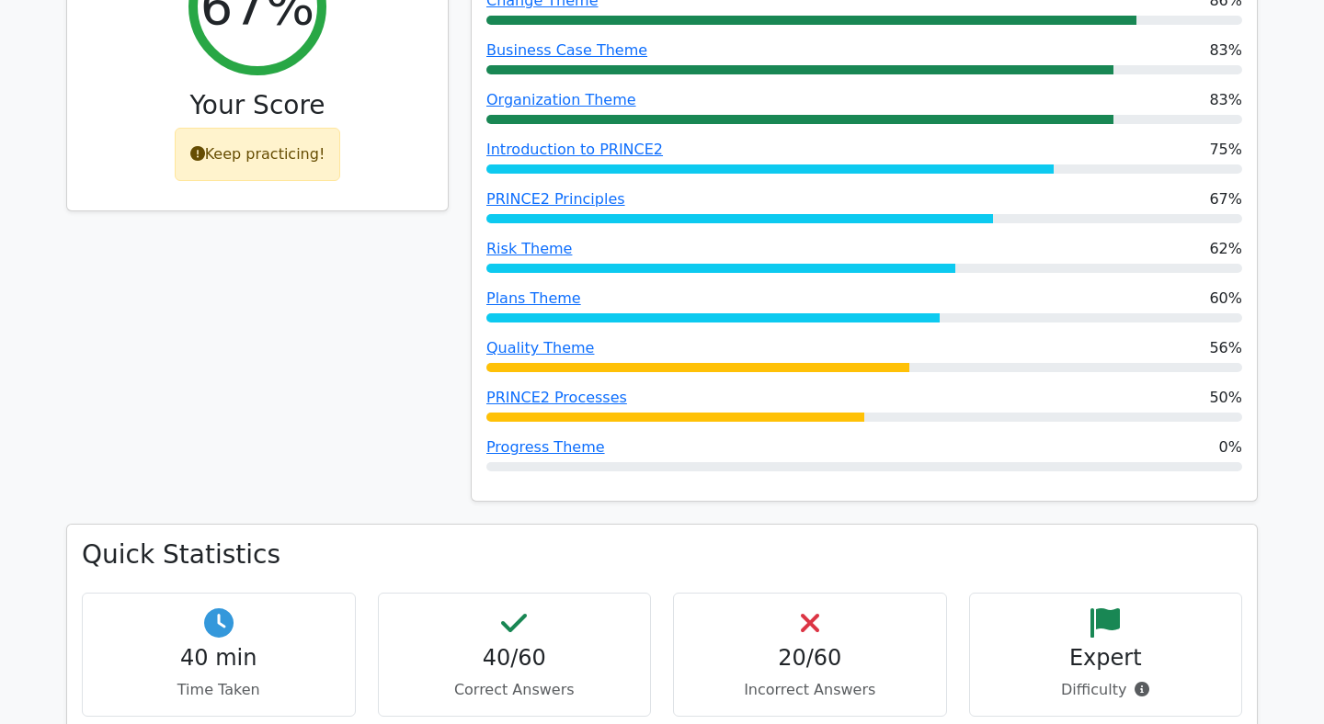
scroll to position [848, 0]
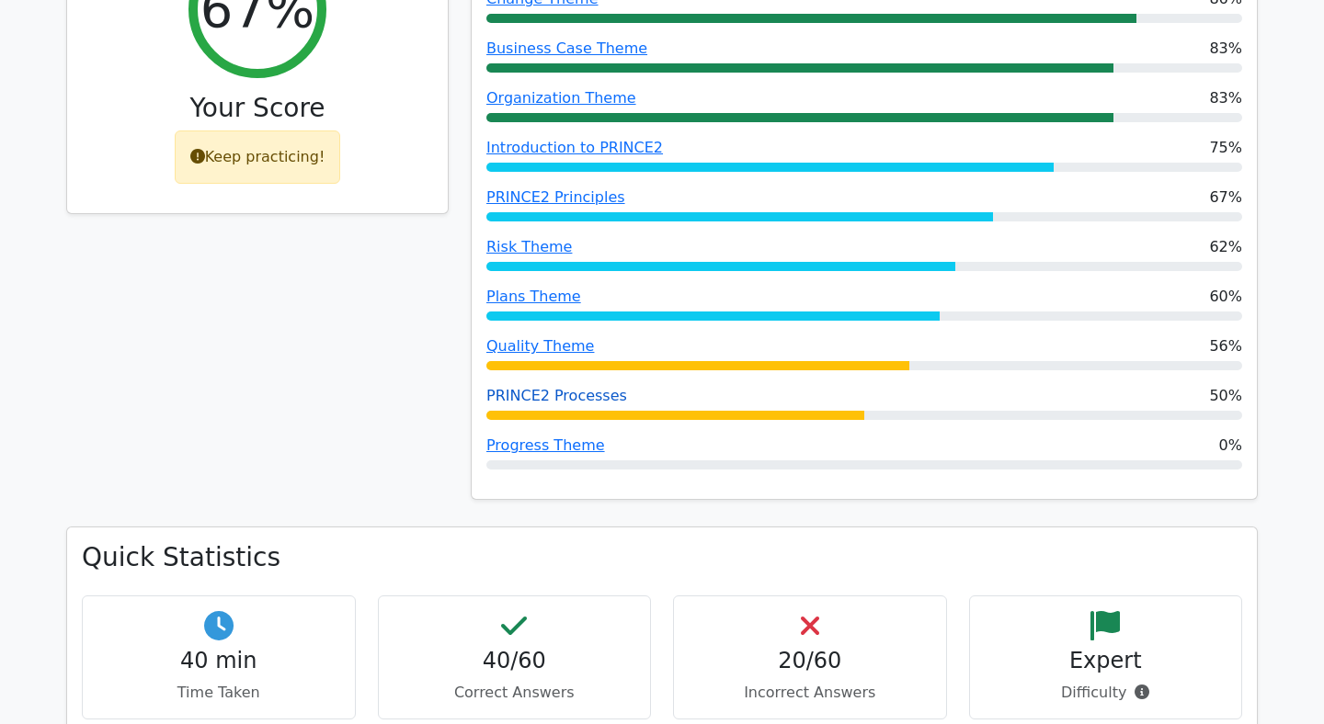
click at [566, 387] on link "PRINCE2 Processes" at bounding box center [556, 395] width 141 height 17
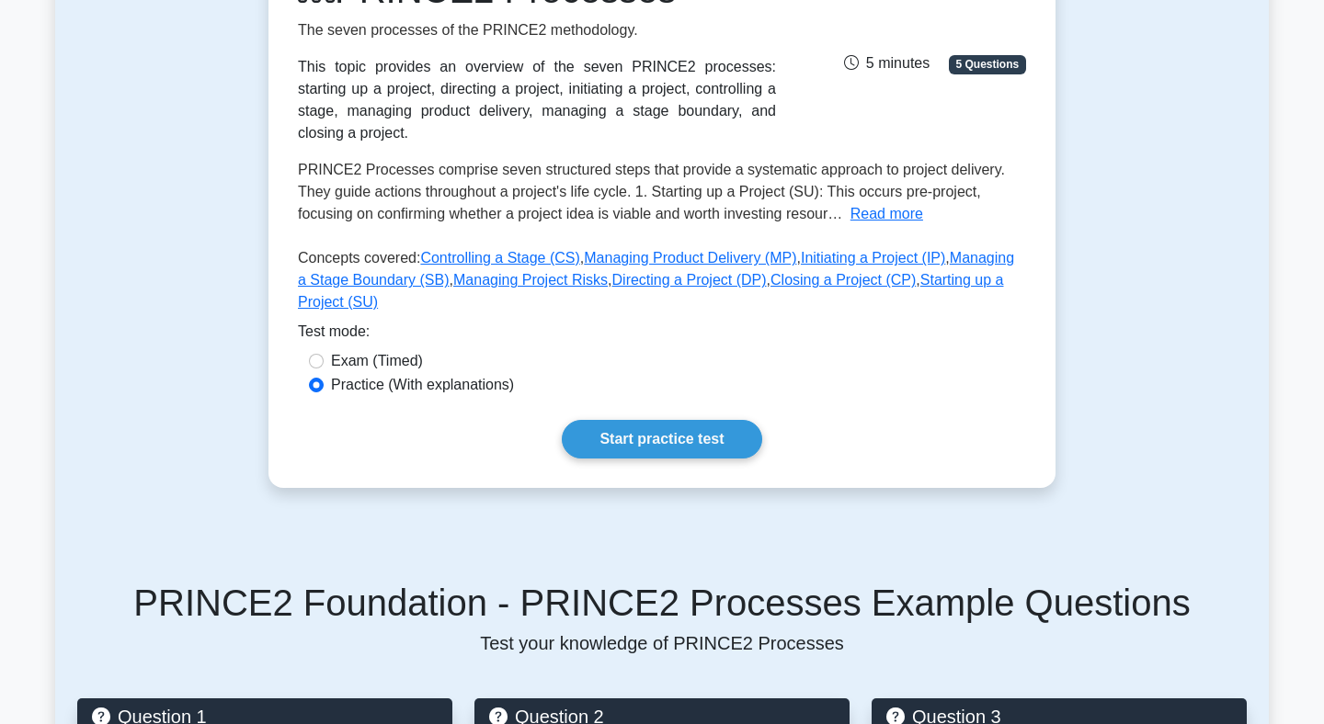
scroll to position [300, 0]
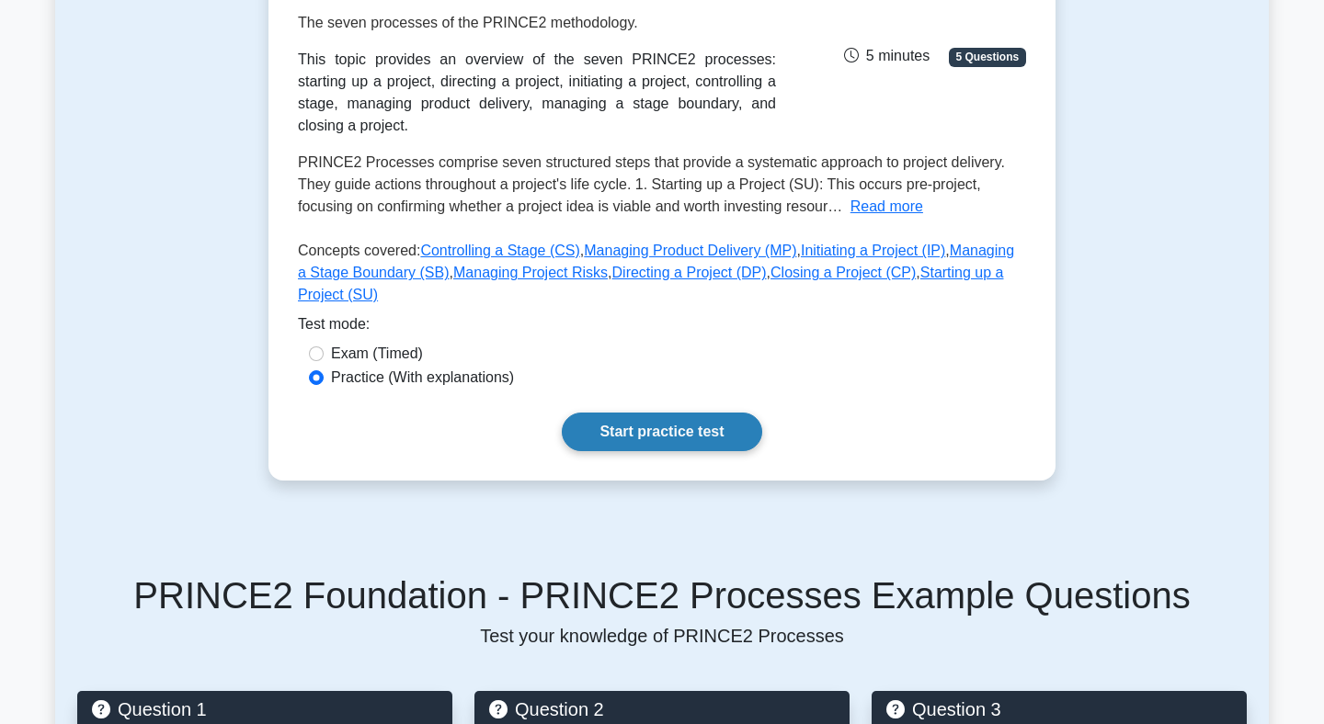
click at [666, 417] on link "Start practice test" at bounding box center [661, 432] width 199 height 39
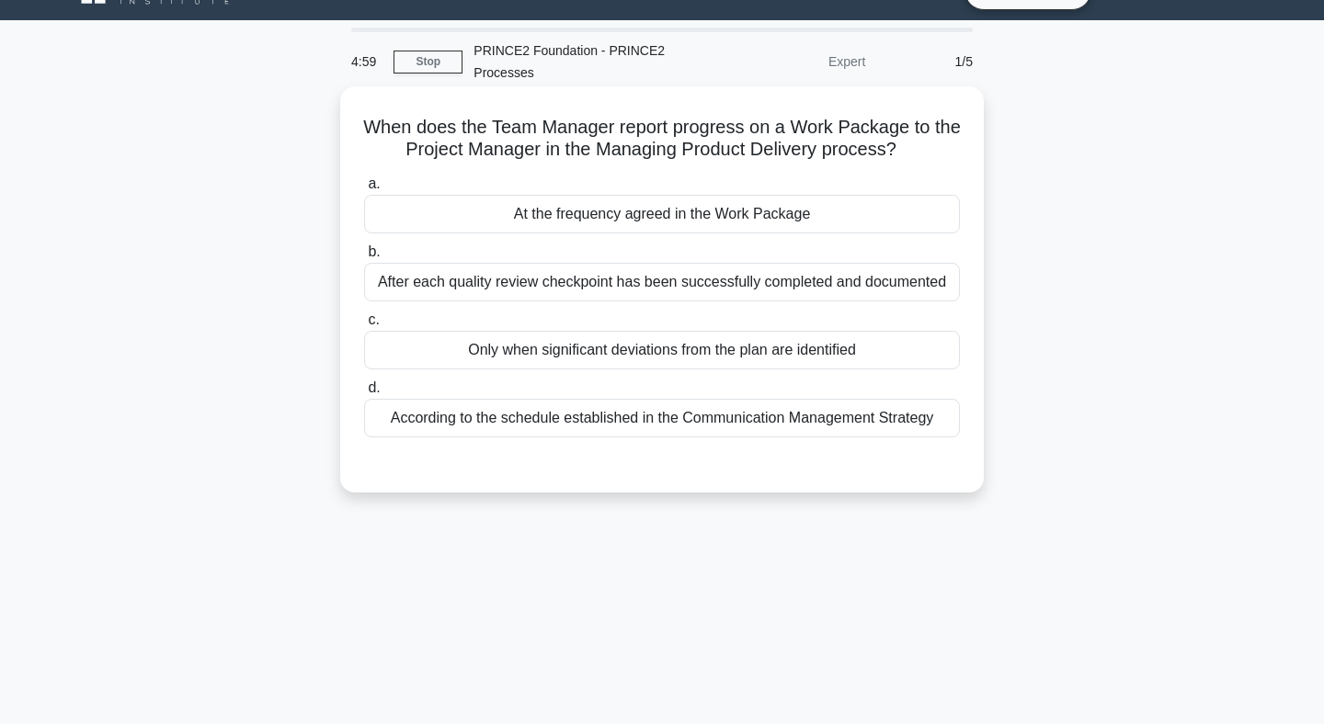
scroll to position [40, 0]
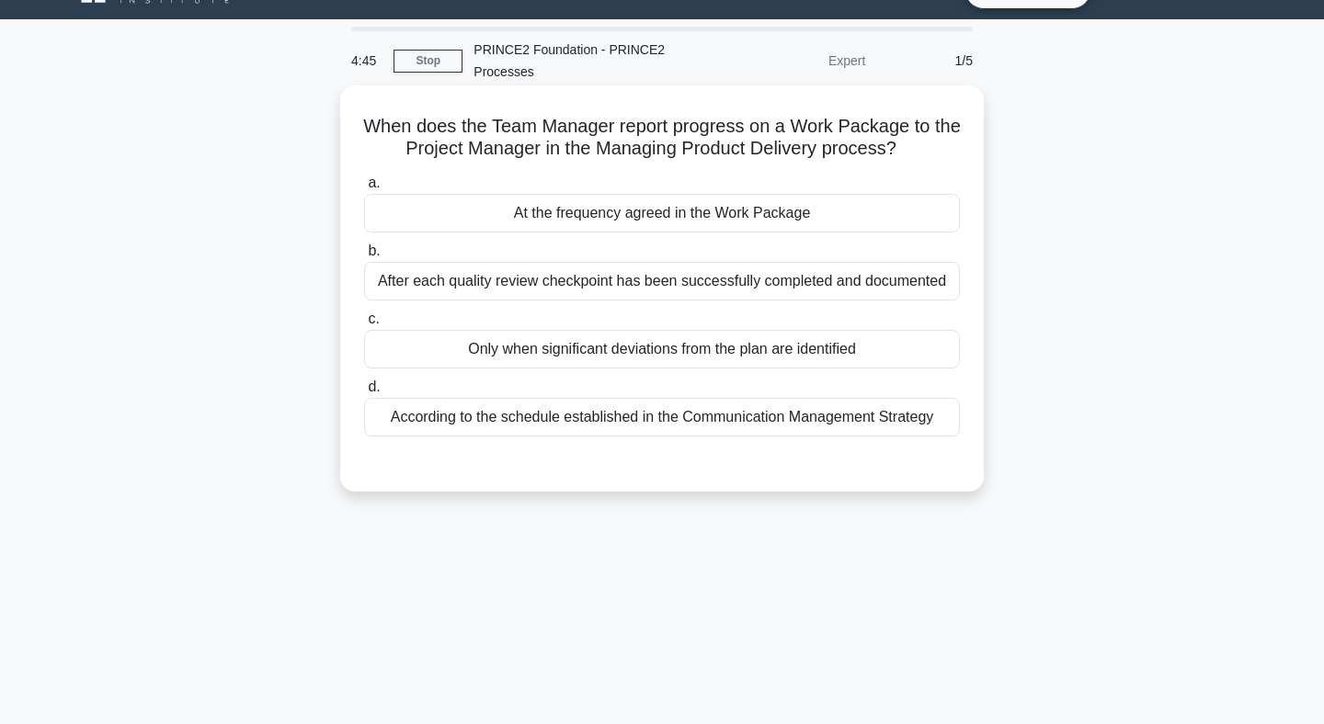
click at [676, 221] on div "At the frequency agreed in the Work Package" at bounding box center [662, 213] width 596 height 39
click at [364, 189] on input "a. At the frequency agreed in the Work Package" at bounding box center [364, 183] width 0 height 12
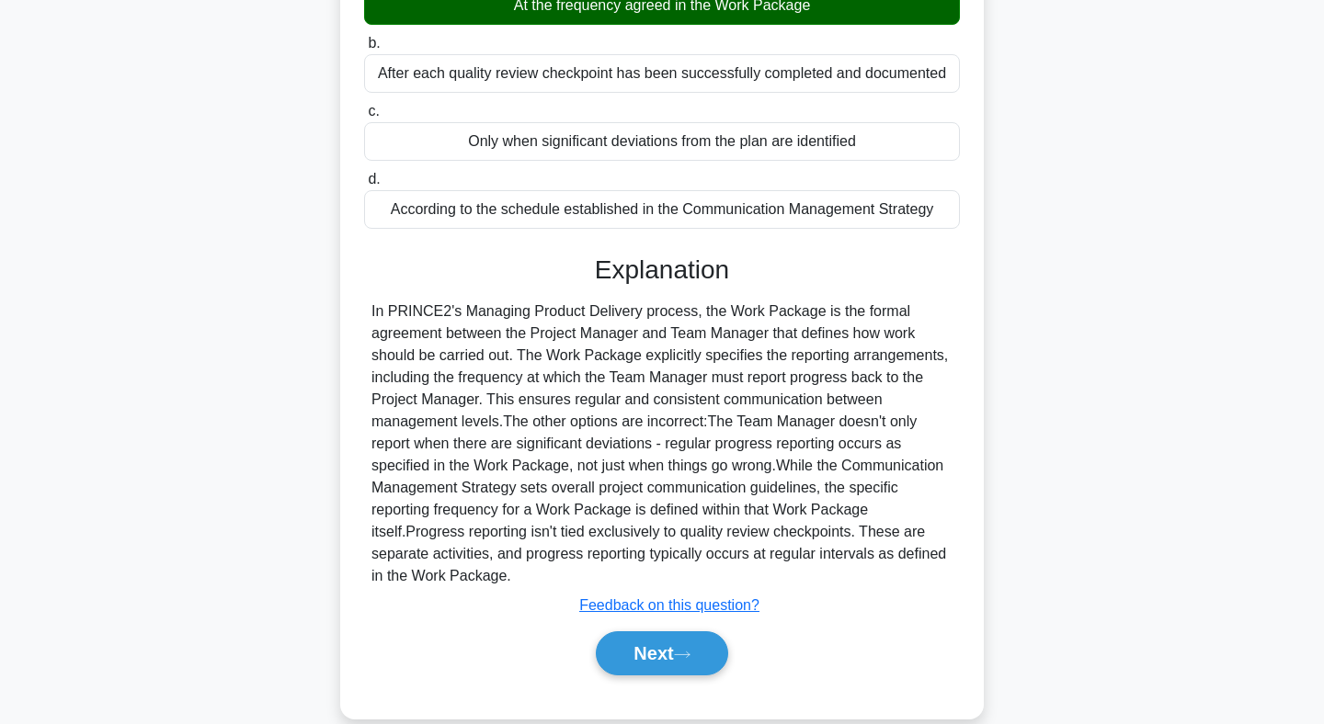
scroll to position [277, 0]
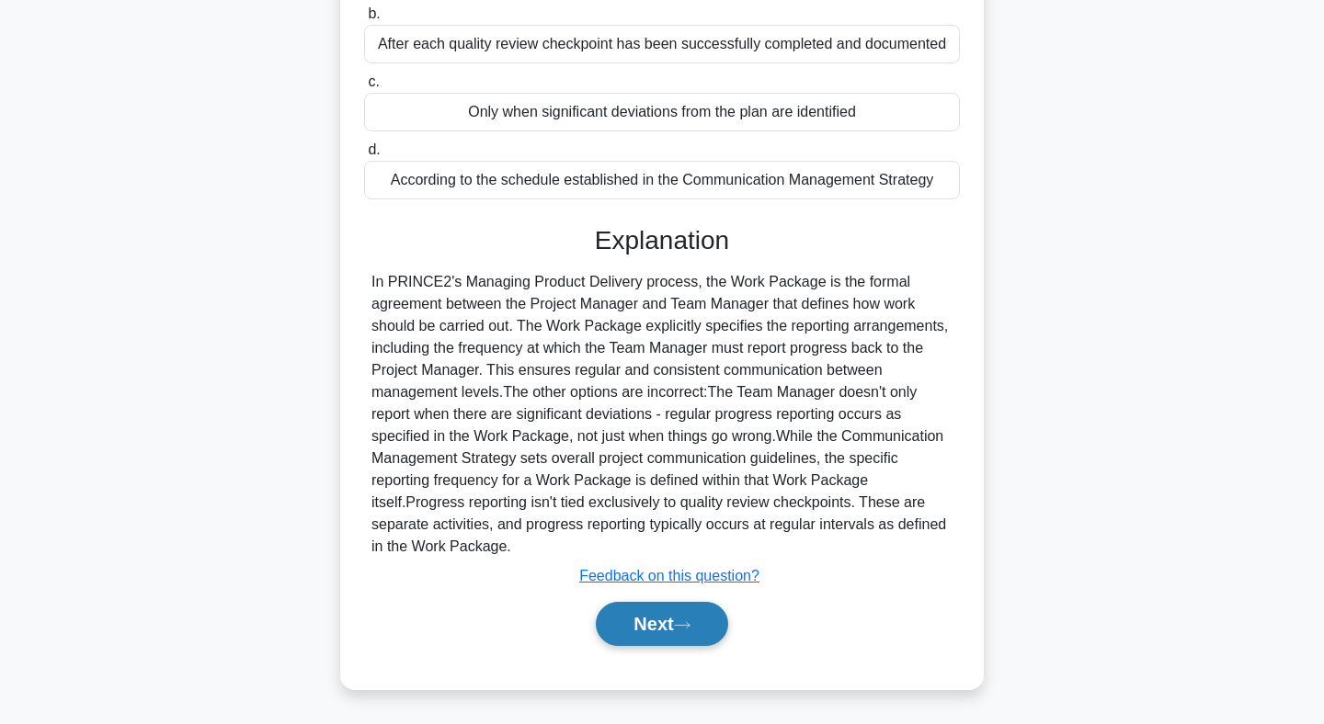
click at [664, 619] on button "Next" at bounding box center [661, 624] width 131 height 44
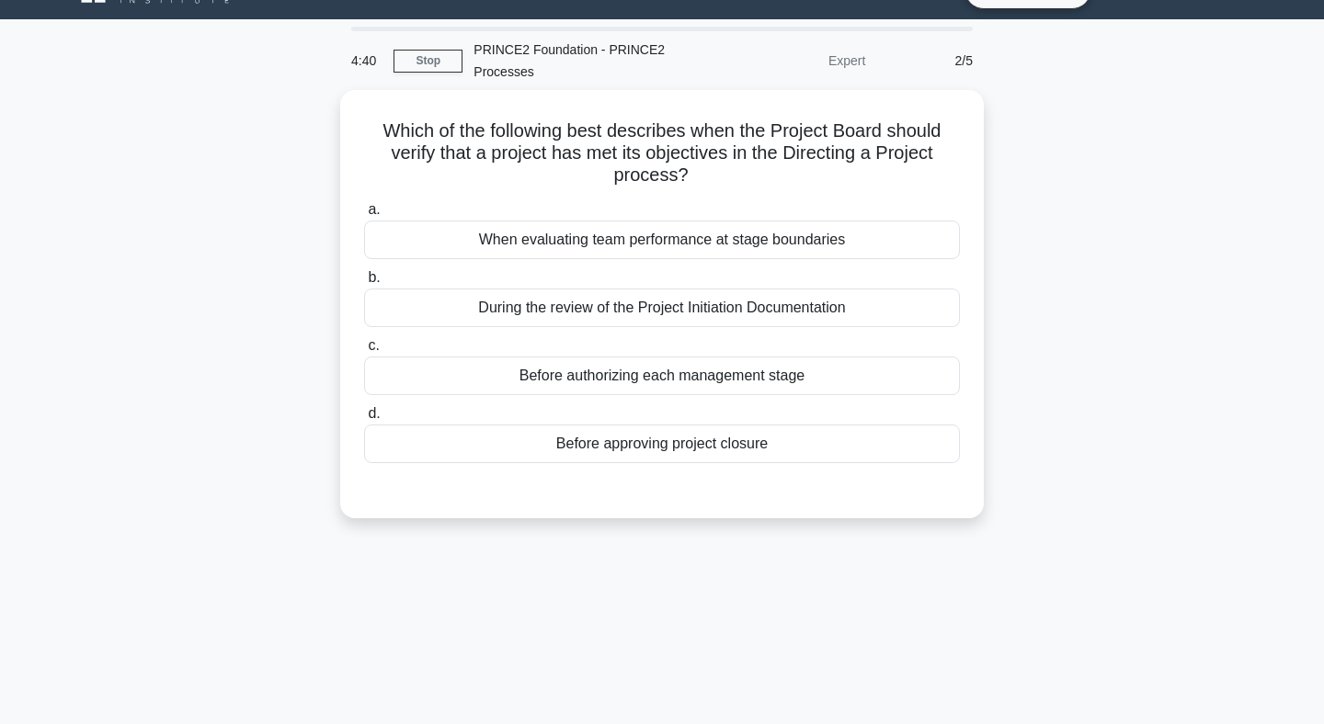
scroll to position [33, 0]
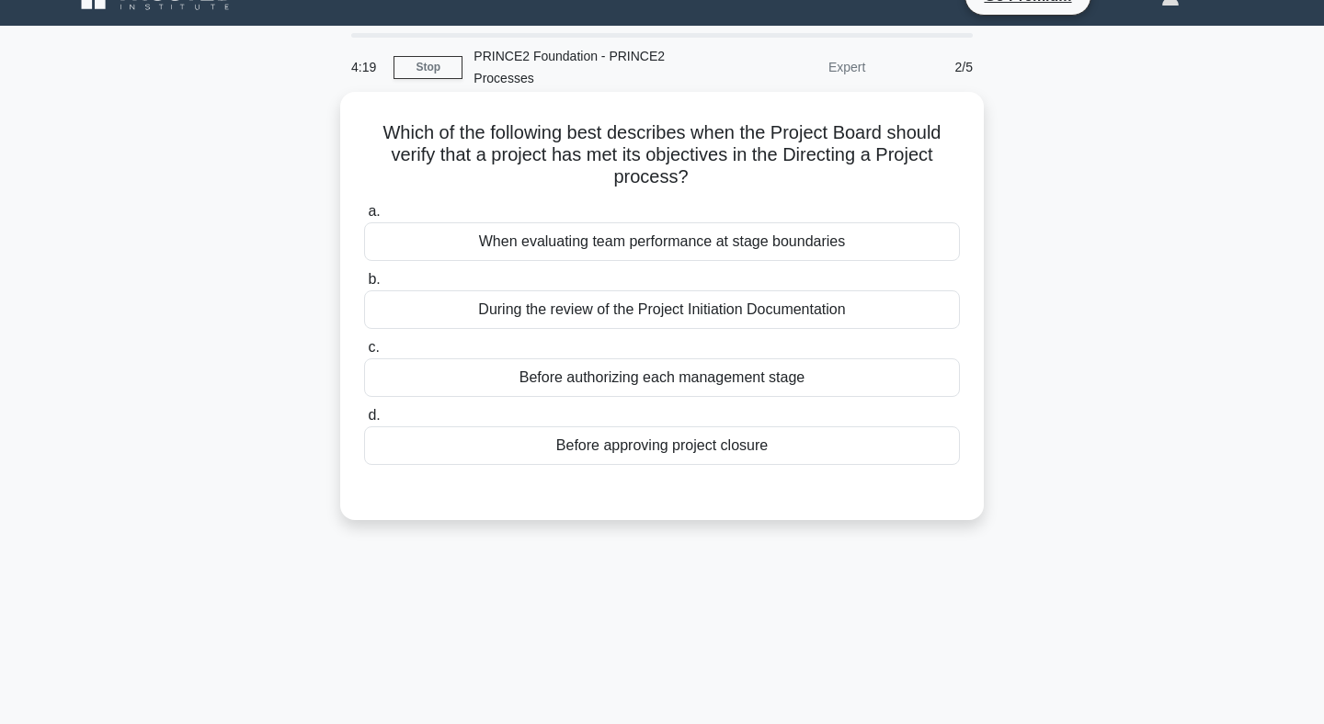
click at [730, 364] on div "Before authorizing each management stage" at bounding box center [662, 378] width 596 height 39
click at [364, 354] on input "c. Before authorizing each management stage" at bounding box center [364, 348] width 0 height 12
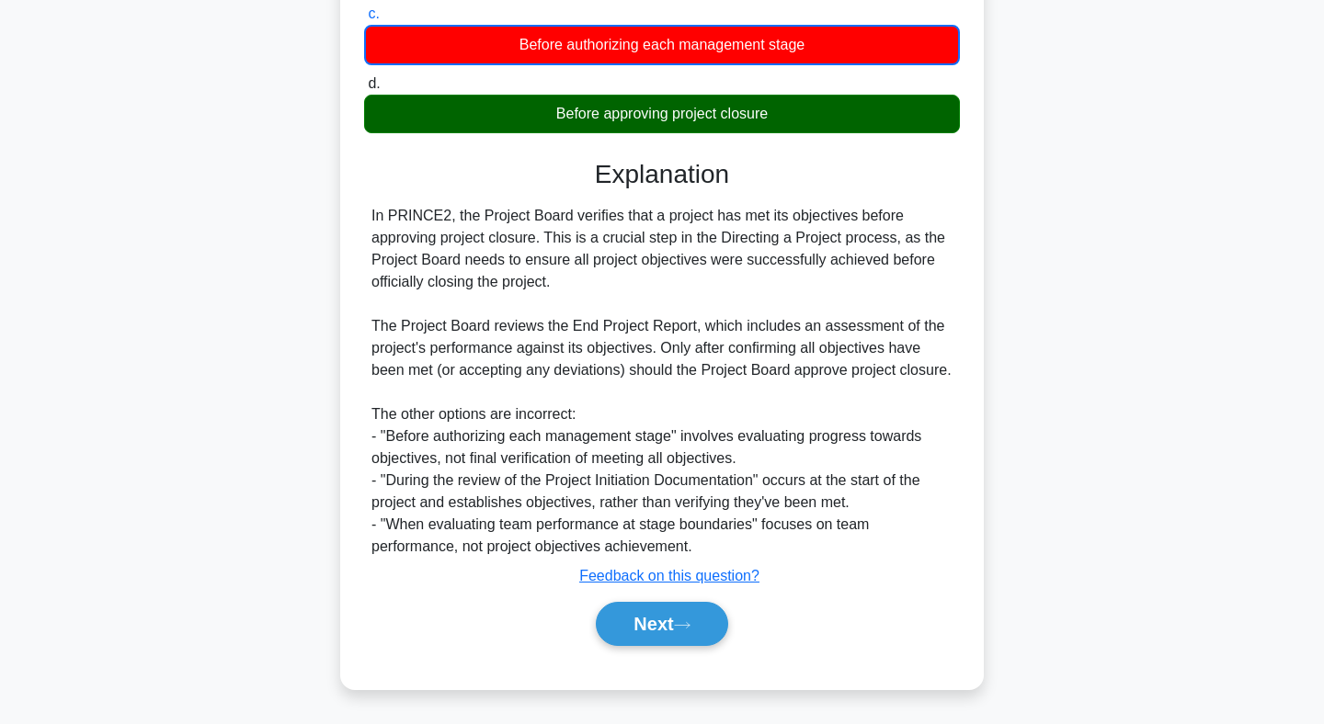
scroll to position [366, 0]
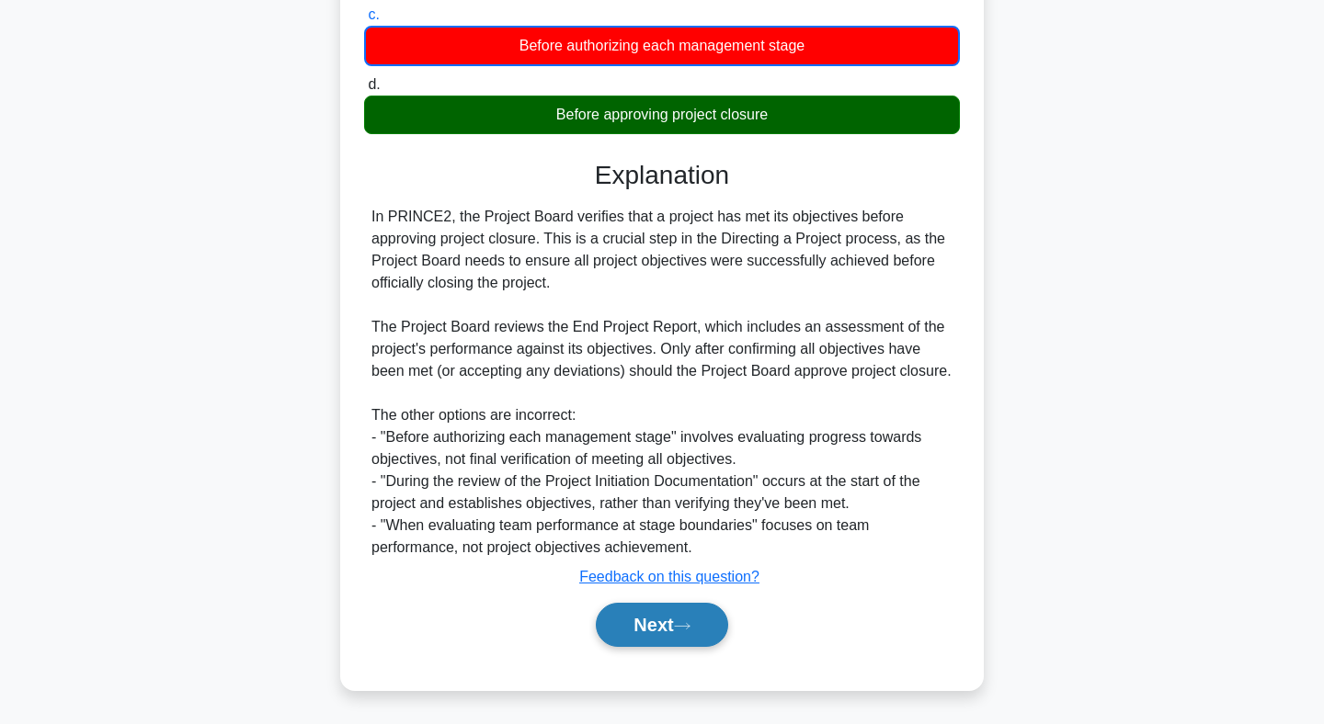
click at [648, 623] on button "Next" at bounding box center [661, 625] width 131 height 44
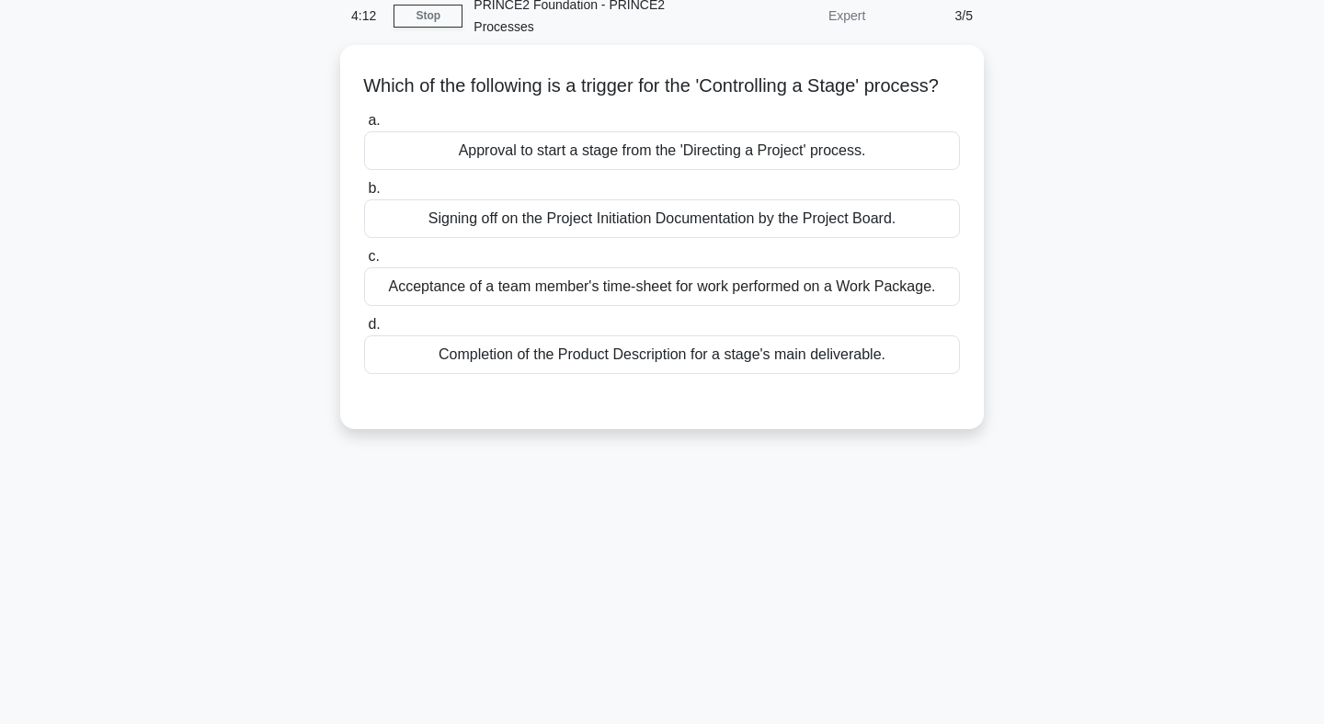
scroll to position [0, 0]
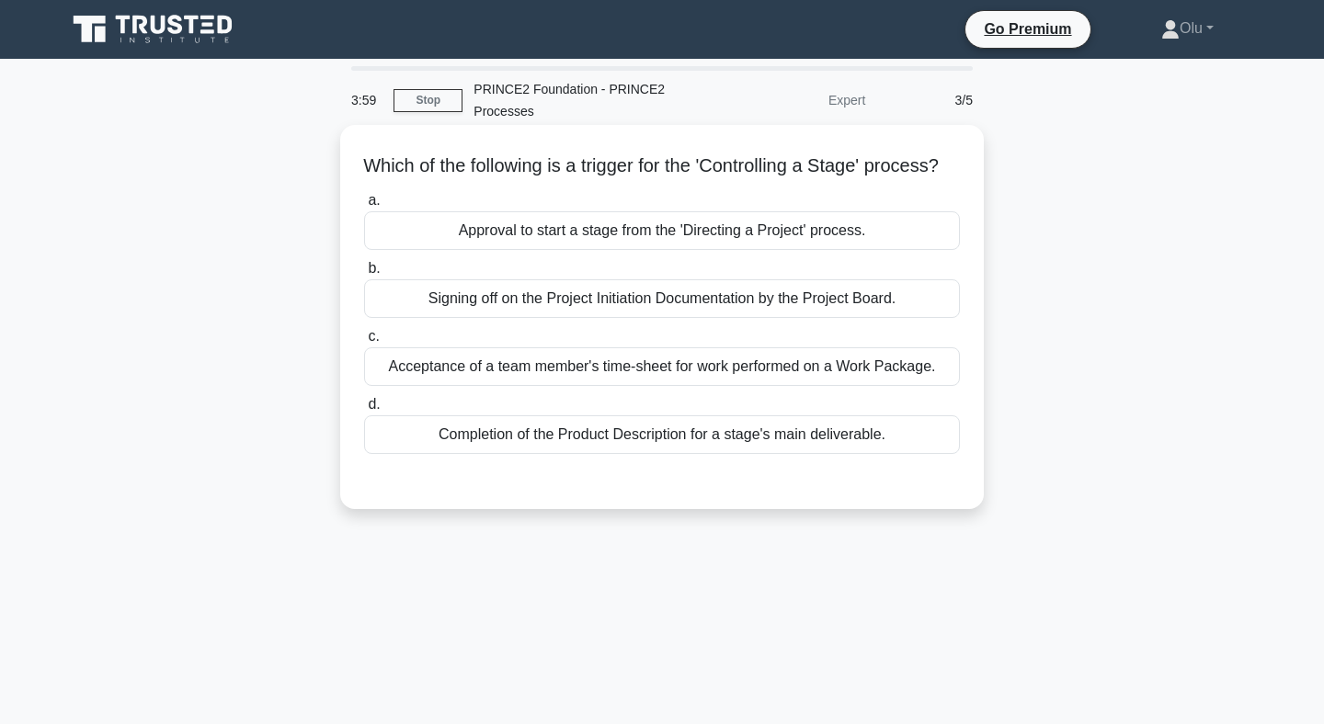
click at [733, 250] on div "Approval to start a stage from the 'Directing a Project' process." at bounding box center [662, 230] width 596 height 39
click at [364, 207] on input "a. Approval to start a stage from the 'Directing a Project' process." at bounding box center [364, 201] width 0 height 12
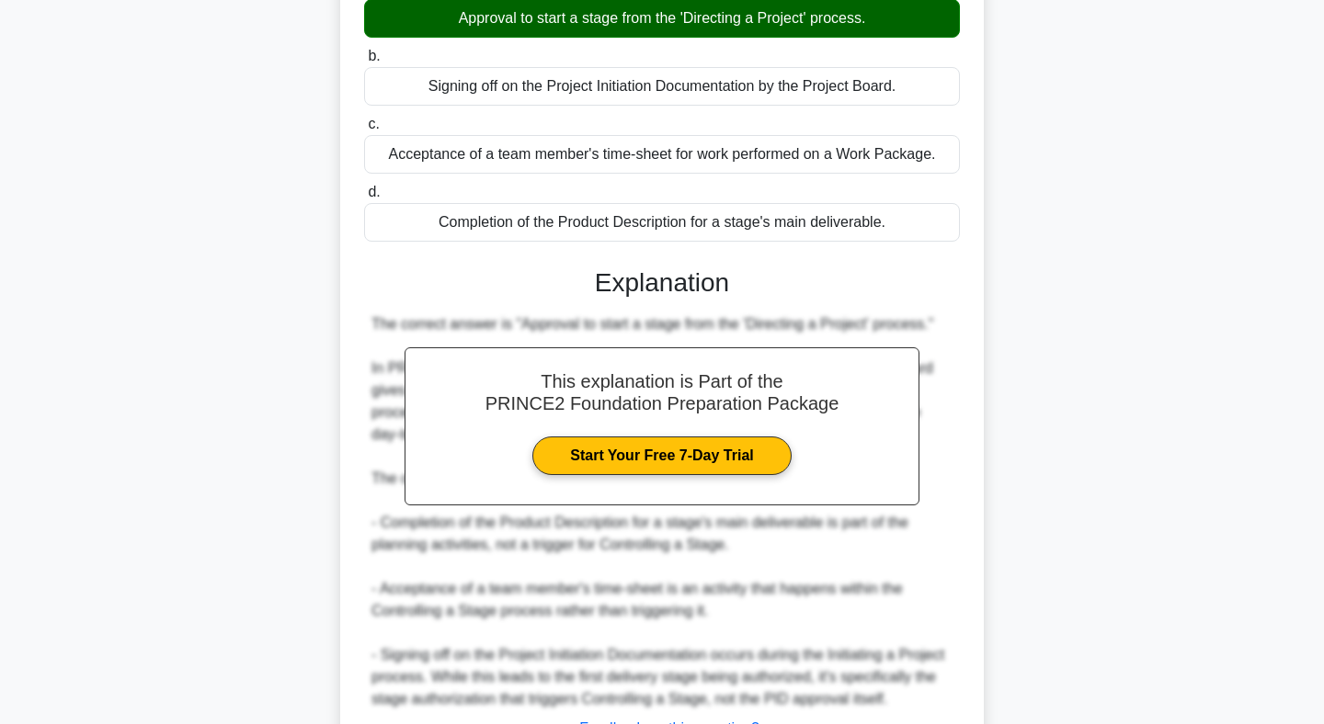
scroll to position [409, 0]
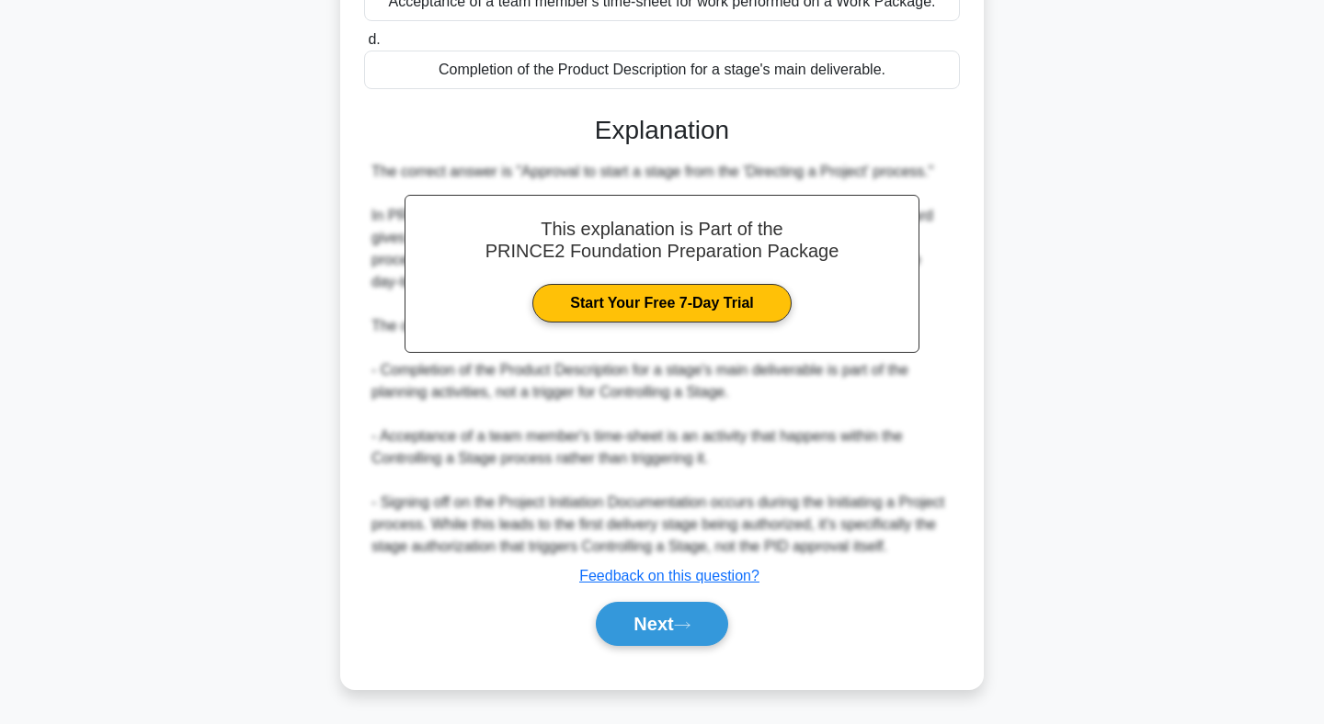
click at [685, 601] on div "Next" at bounding box center [662, 624] width 596 height 59
click at [677, 628] on button "Next" at bounding box center [661, 624] width 131 height 44
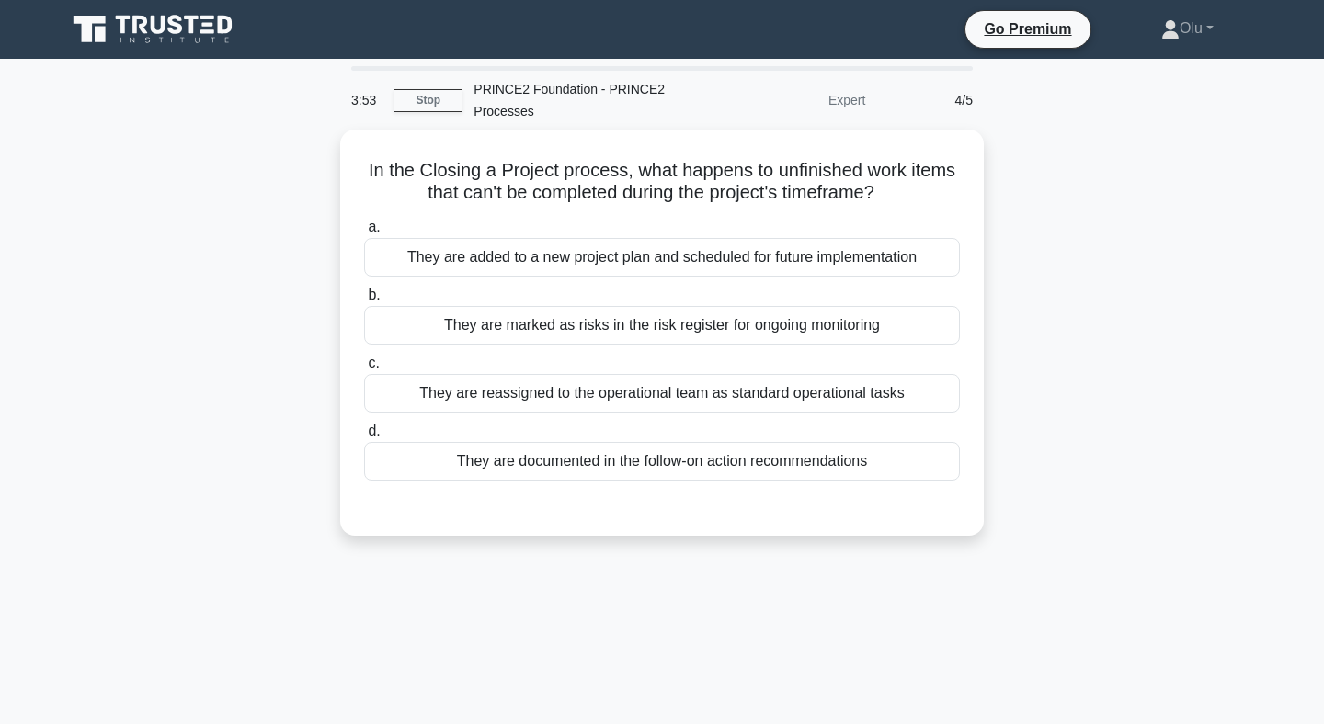
scroll to position [4, 0]
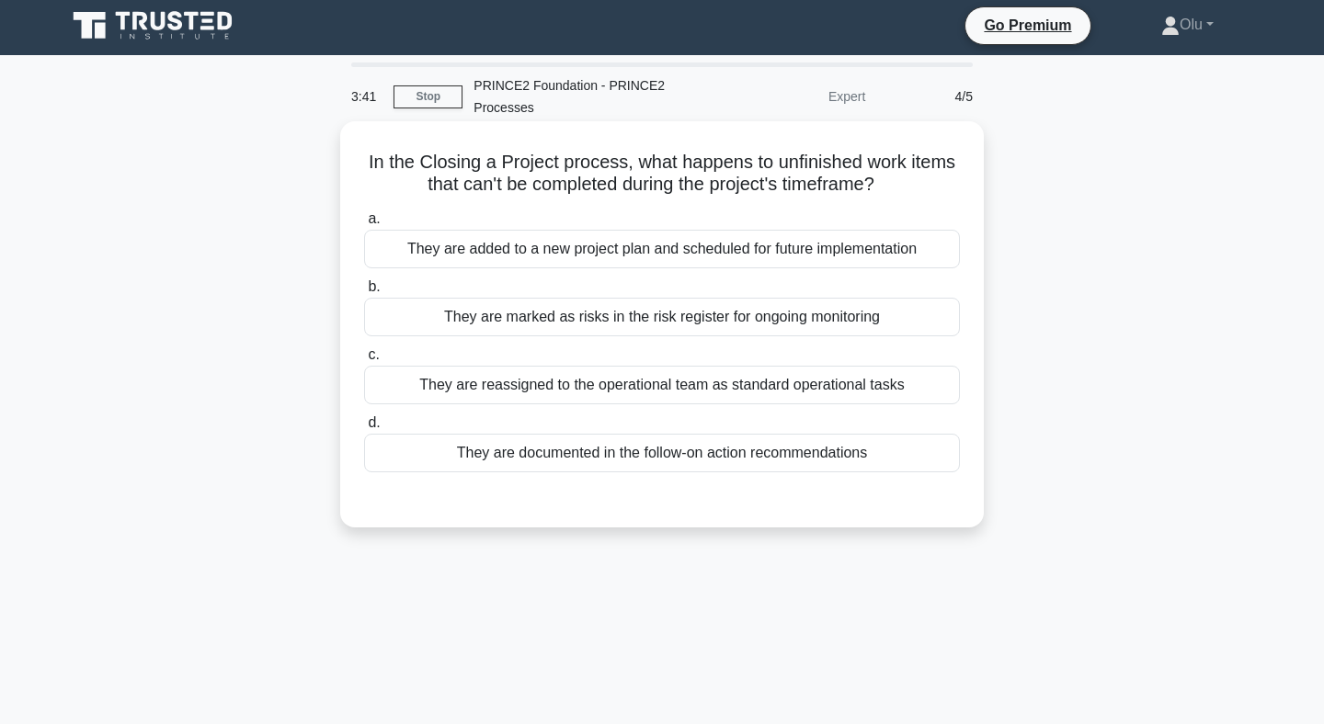
click at [755, 392] on div "They are reassigned to the operational team as standard operational tasks" at bounding box center [662, 385] width 596 height 39
click at [364, 361] on input "c. They are reassigned to the operational team as standard operational tasks" at bounding box center [364, 355] width 0 height 12
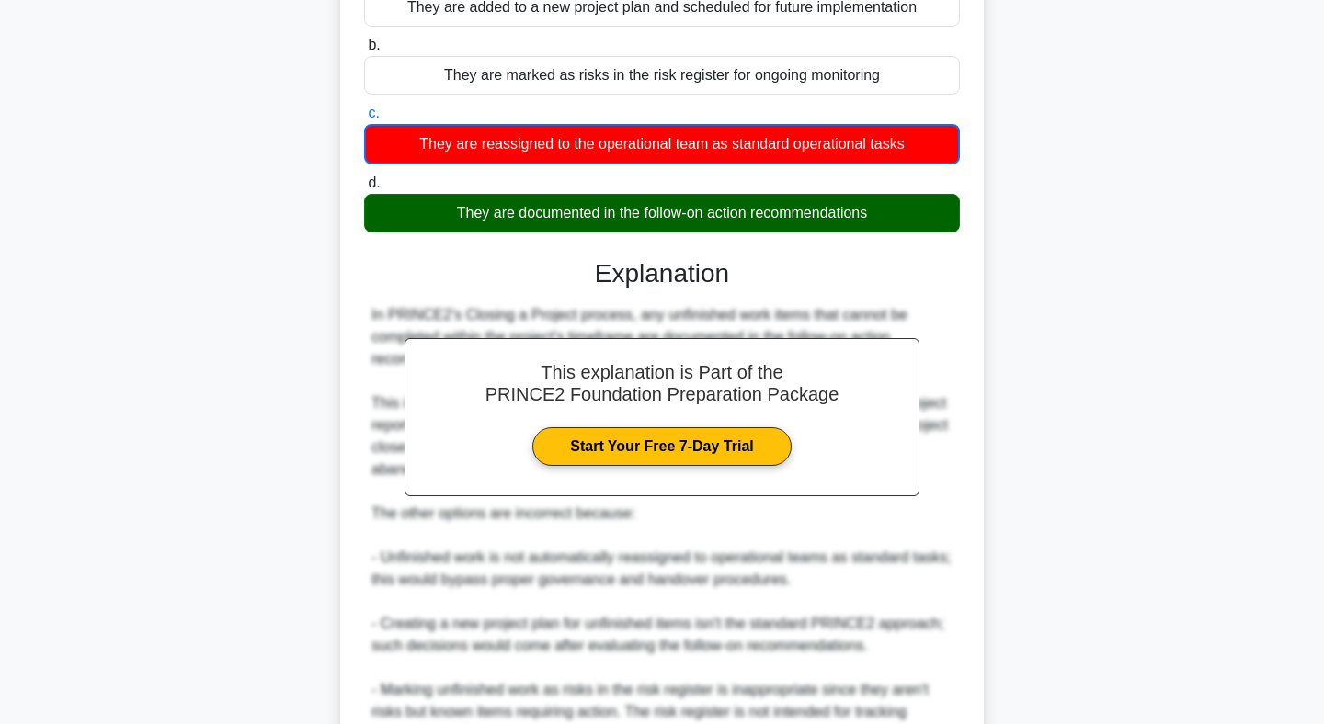
scroll to position [433, 0]
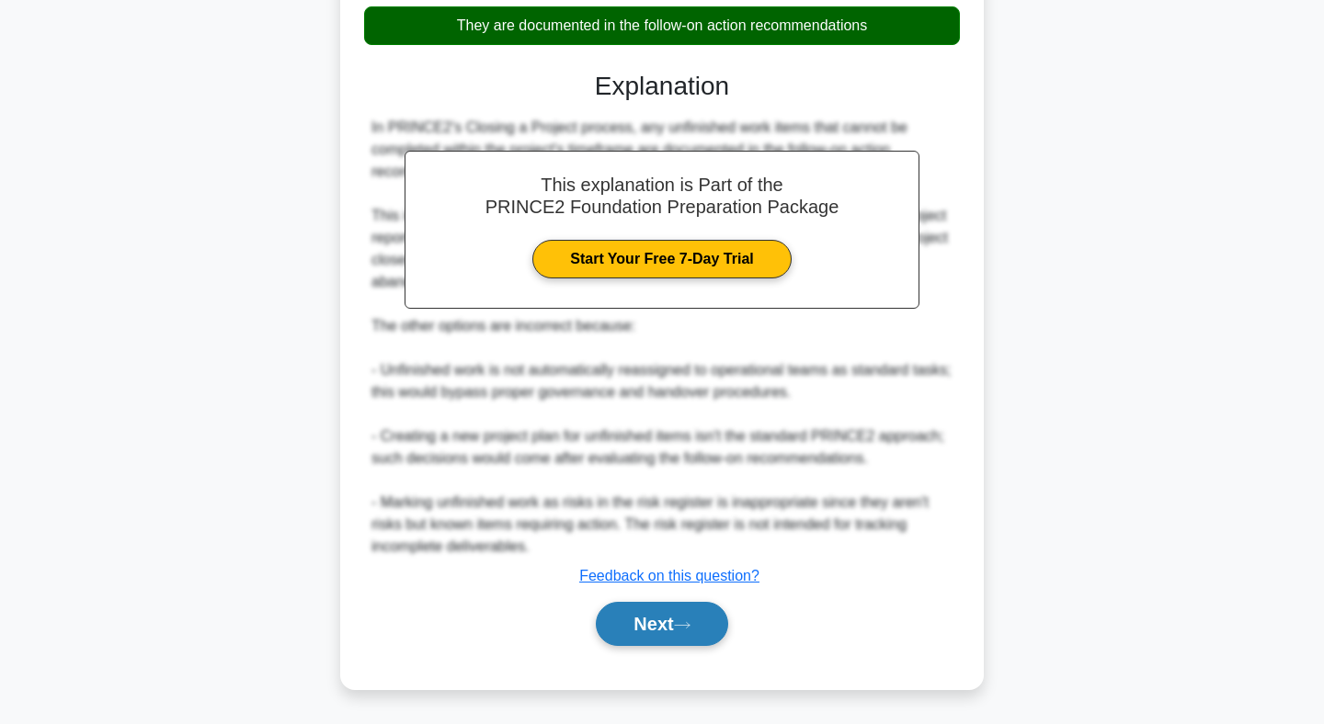
click at [672, 613] on button "Next" at bounding box center [661, 624] width 131 height 44
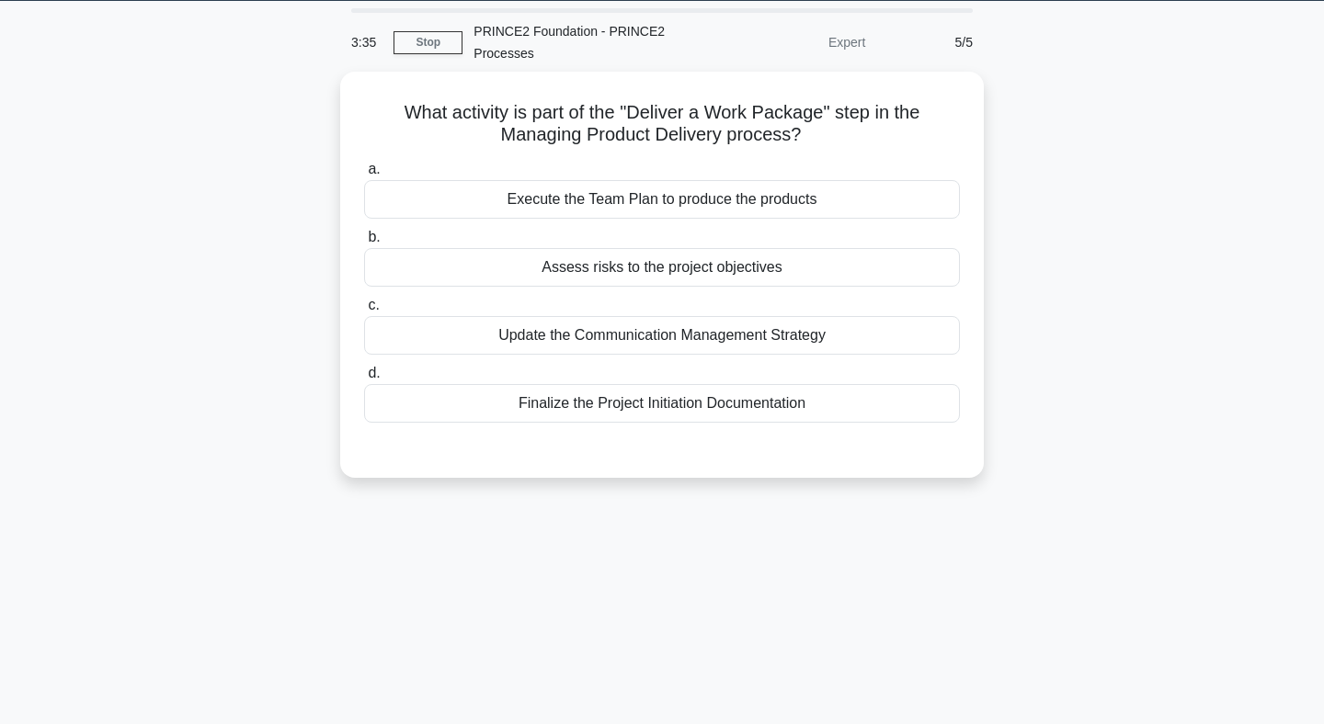
scroll to position [0, 0]
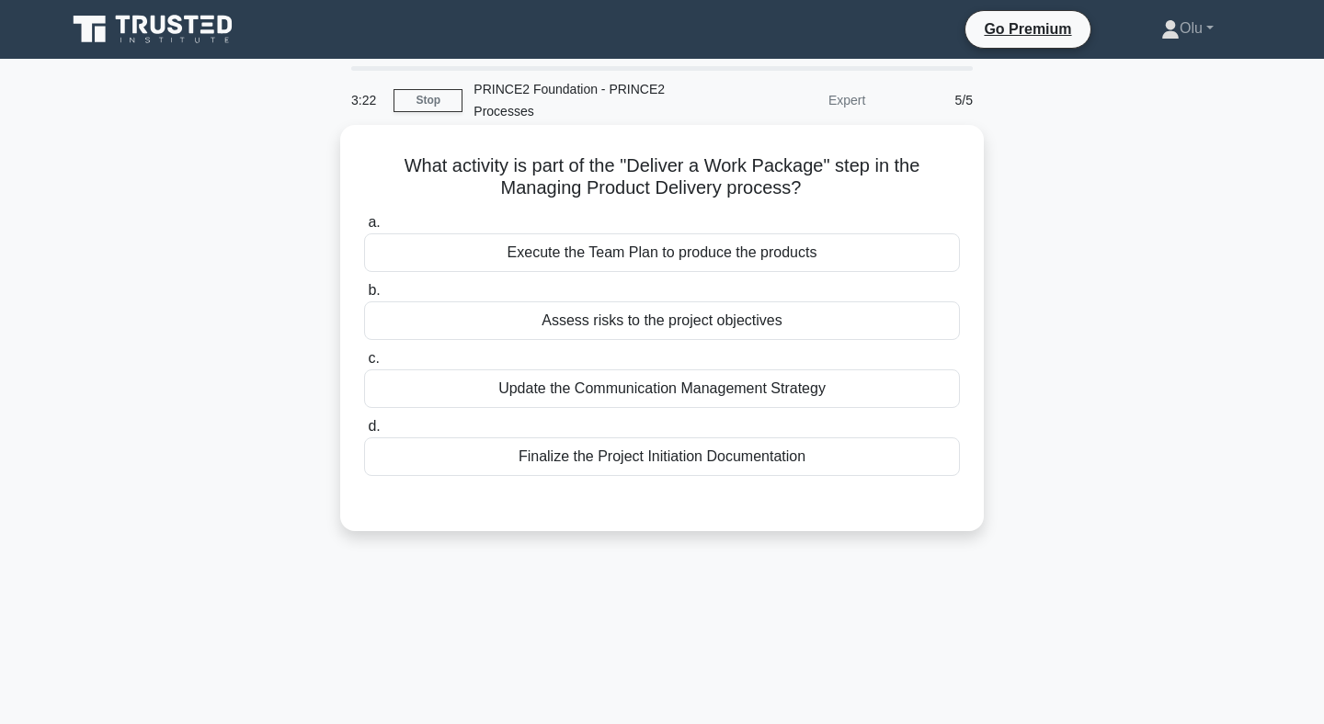
click at [724, 252] on div "Execute the Team Plan to produce the products" at bounding box center [662, 252] width 596 height 39
click at [364, 229] on input "a. Execute the Team Plan to produce the products" at bounding box center [364, 223] width 0 height 12
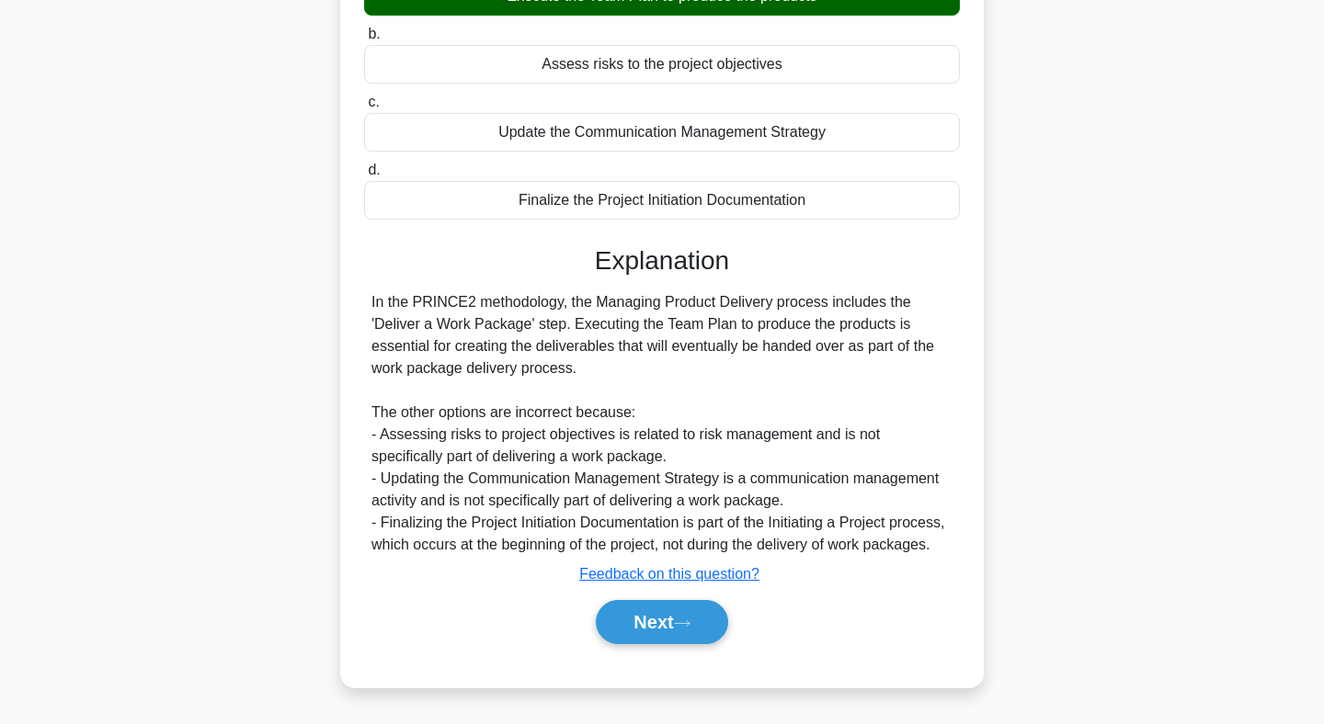
scroll to position [268, 0]
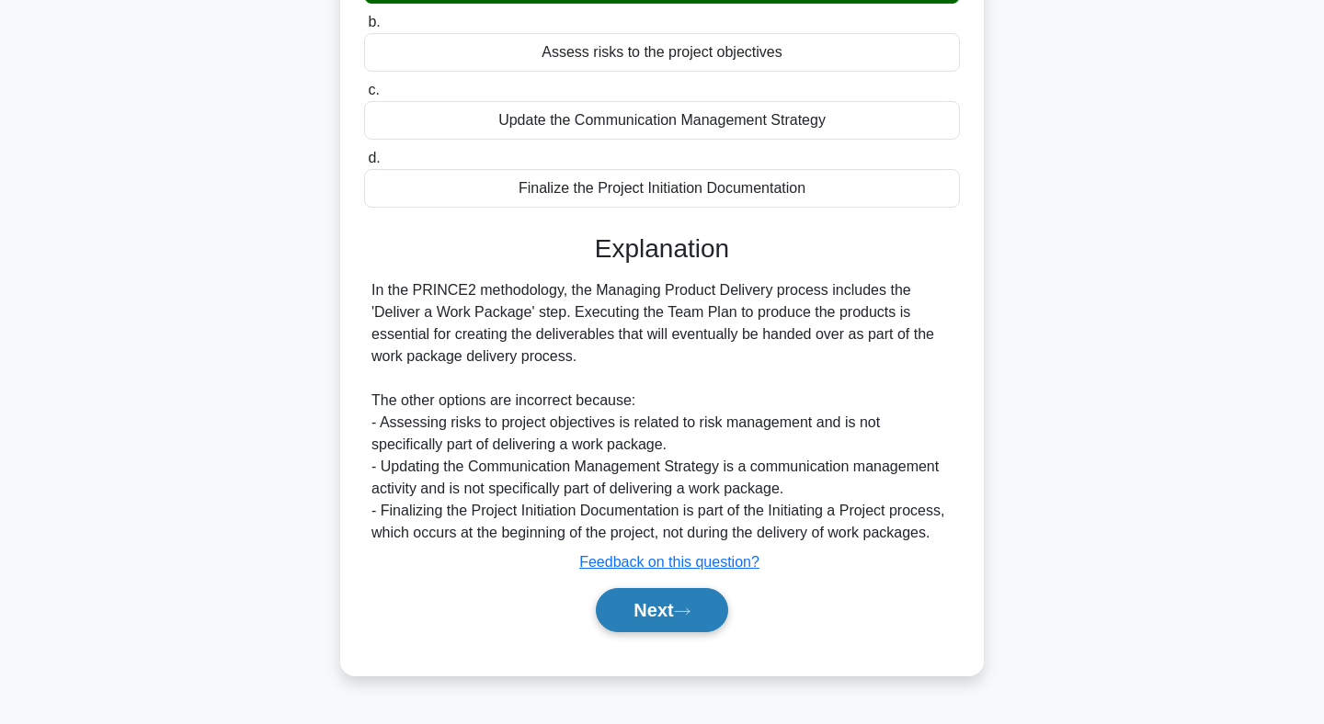
click at [683, 609] on icon at bounding box center [682, 612] width 17 height 10
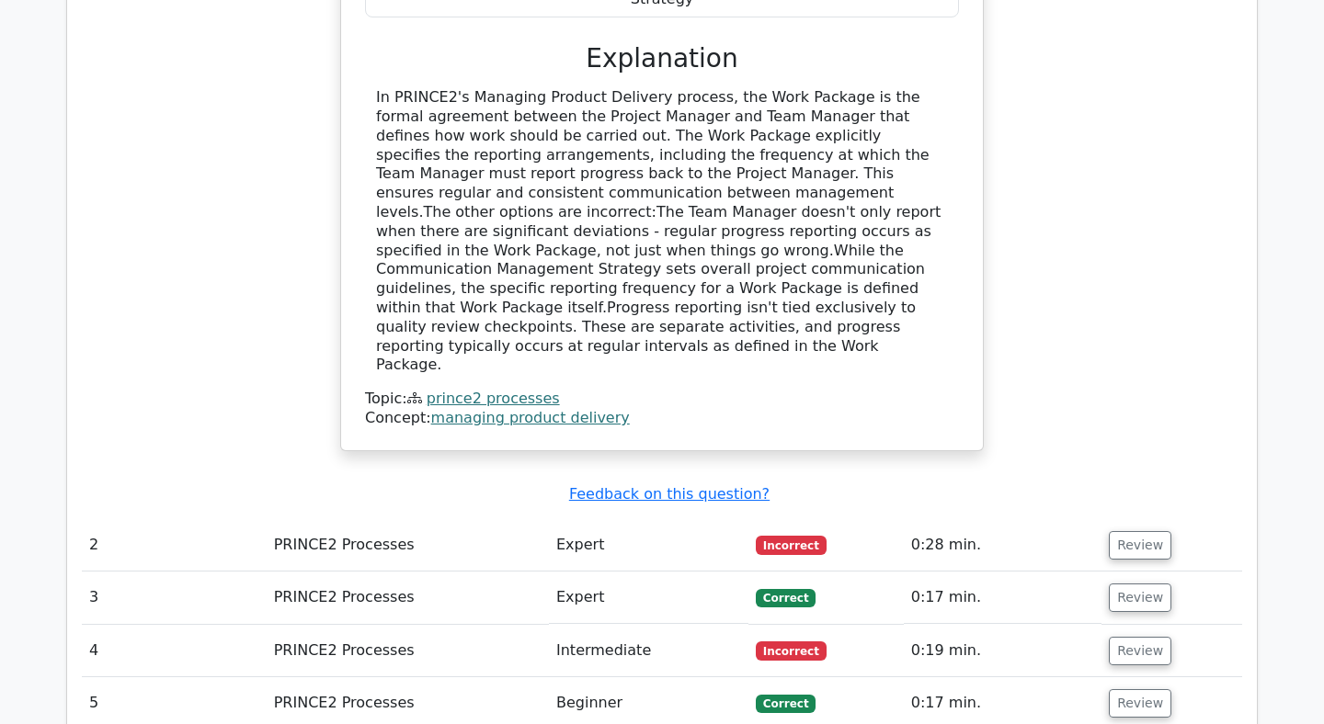
scroll to position [1872, 0]
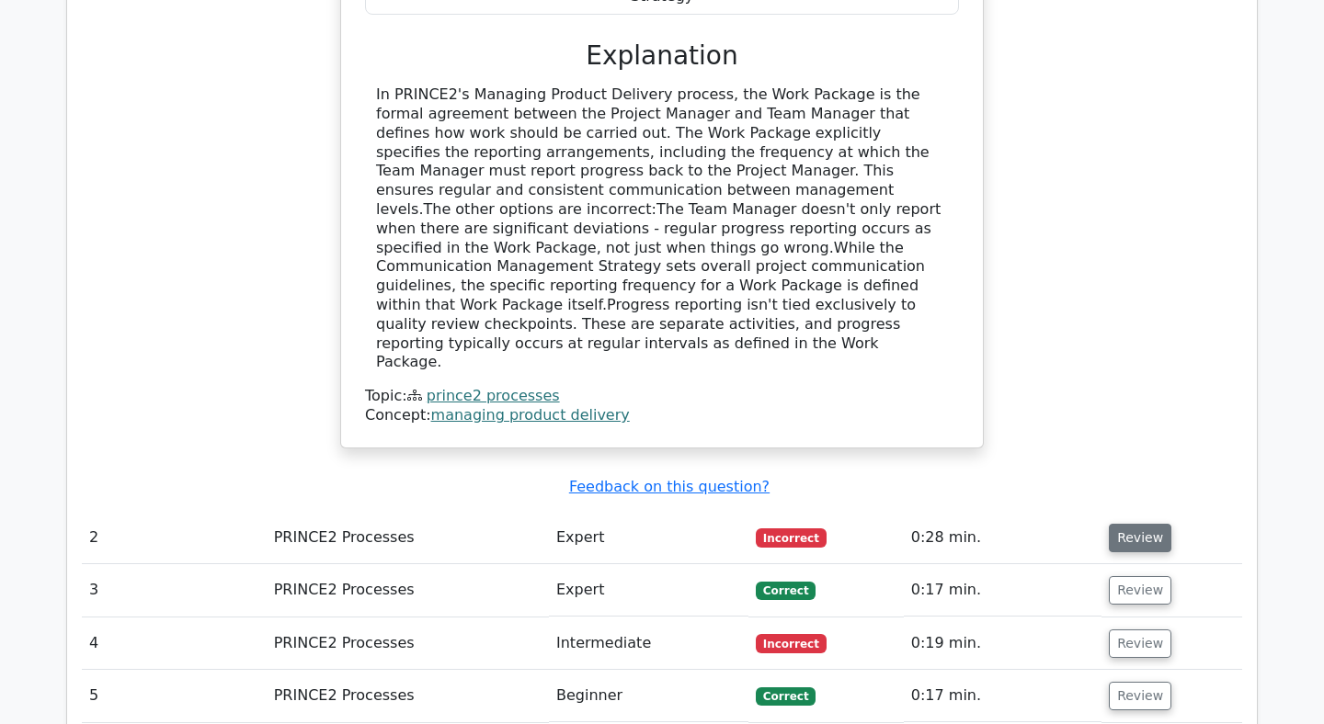
click at [1125, 524] on button "Review" at bounding box center [1140, 538] width 63 height 28
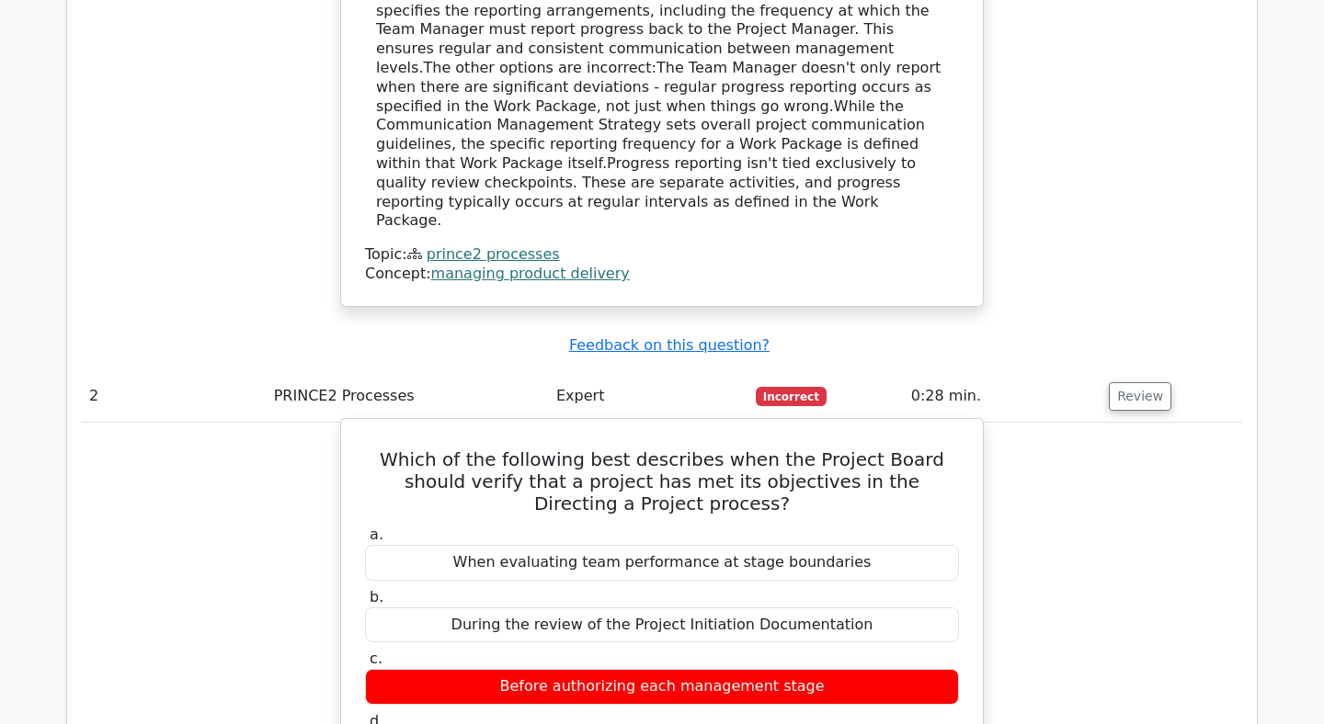
scroll to position [2023, 0]
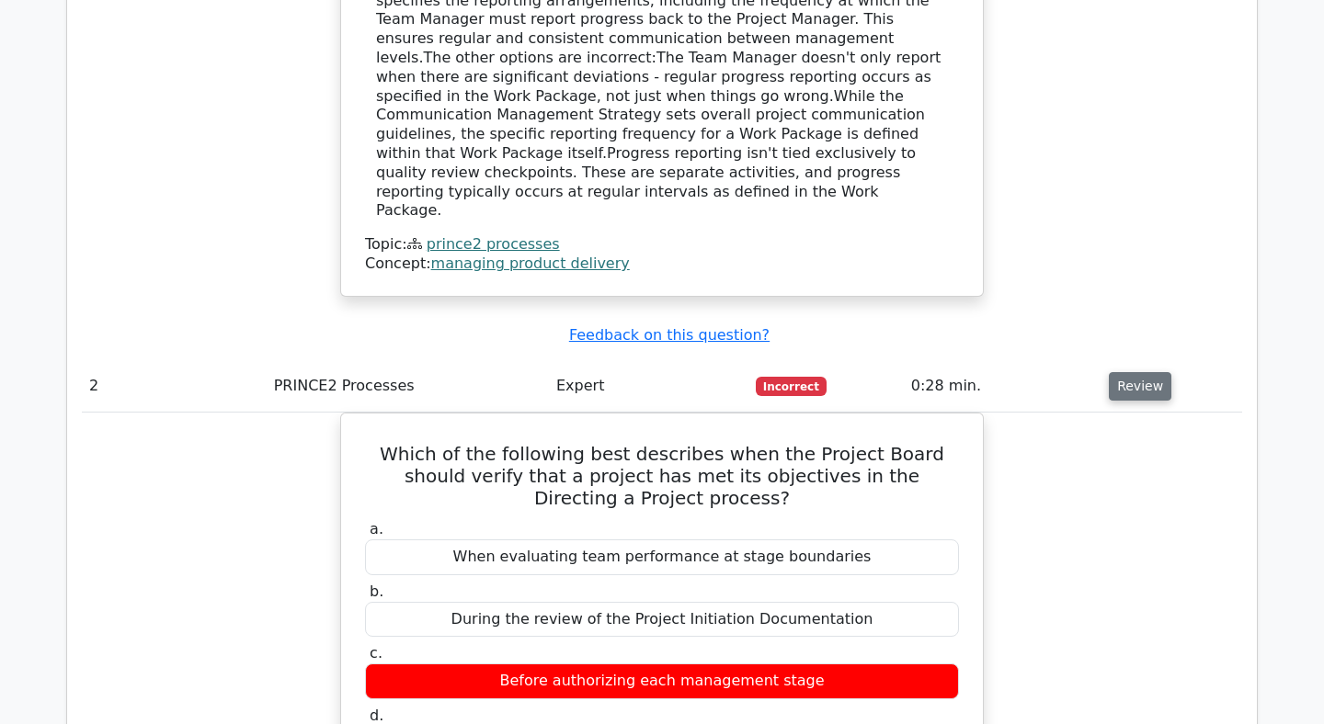
click at [1127, 372] on button "Review" at bounding box center [1140, 386] width 63 height 28
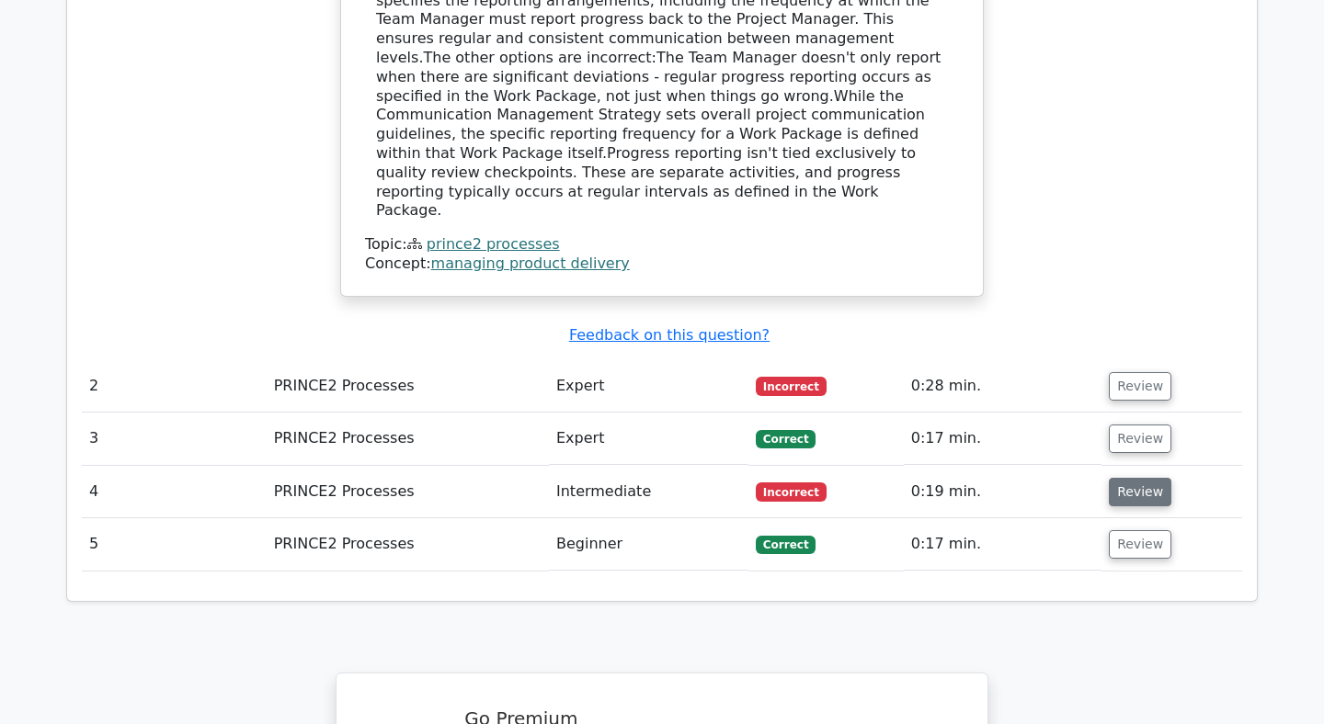
click at [1113, 478] on button "Review" at bounding box center [1140, 492] width 63 height 28
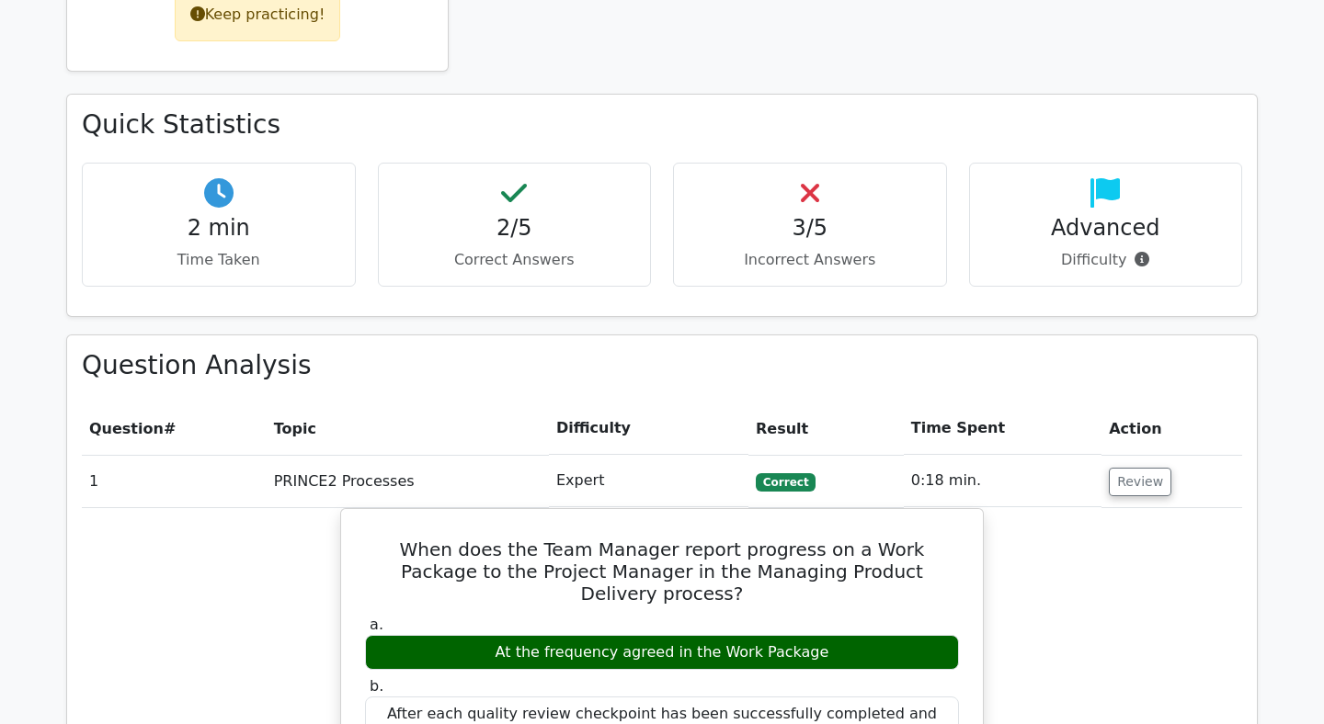
scroll to position [958, 0]
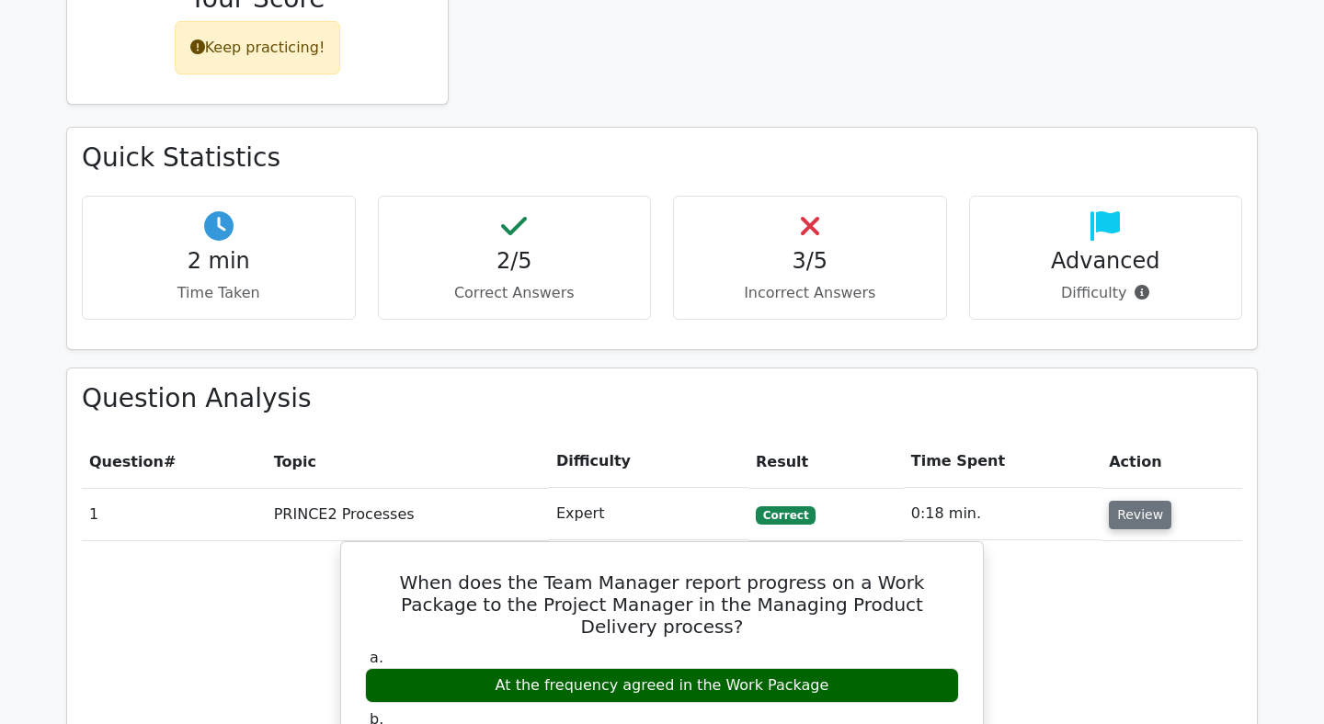
click at [1127, 501] on button "Review" at bounding box center [1140, 515] width 63 height 28
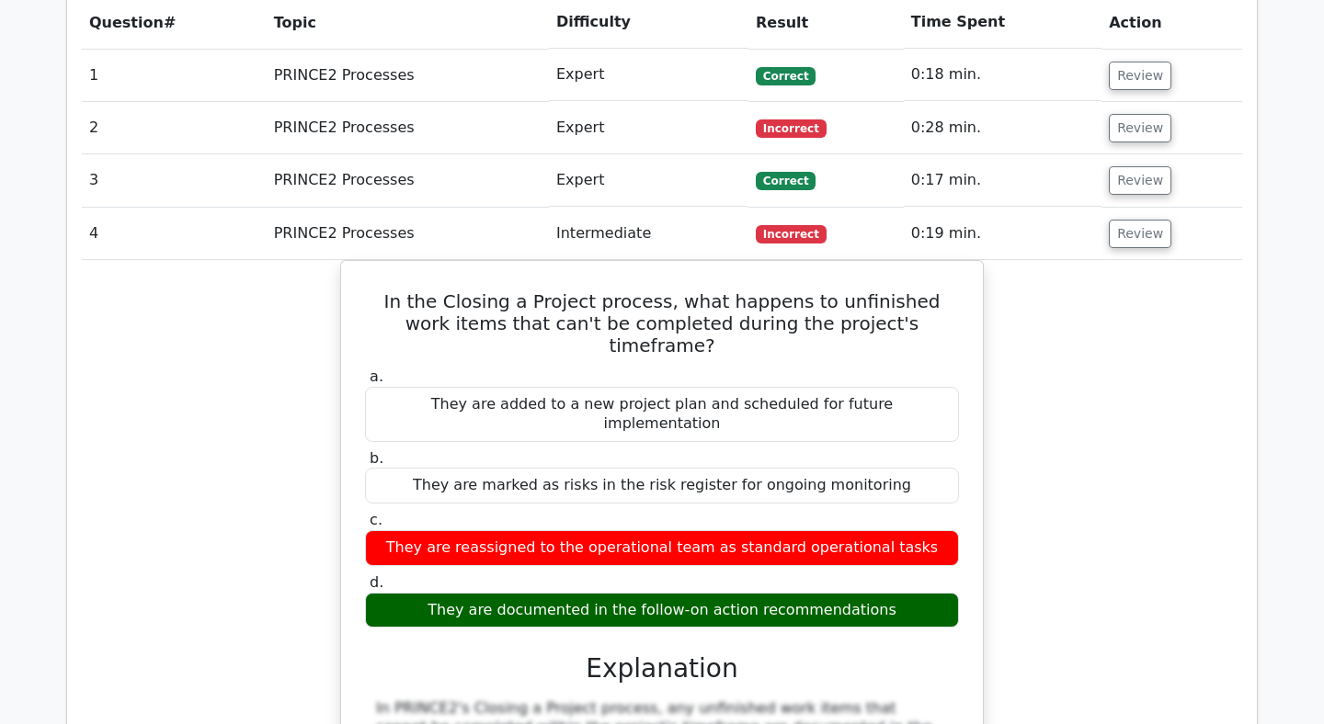
scroll to position [1399, 0]
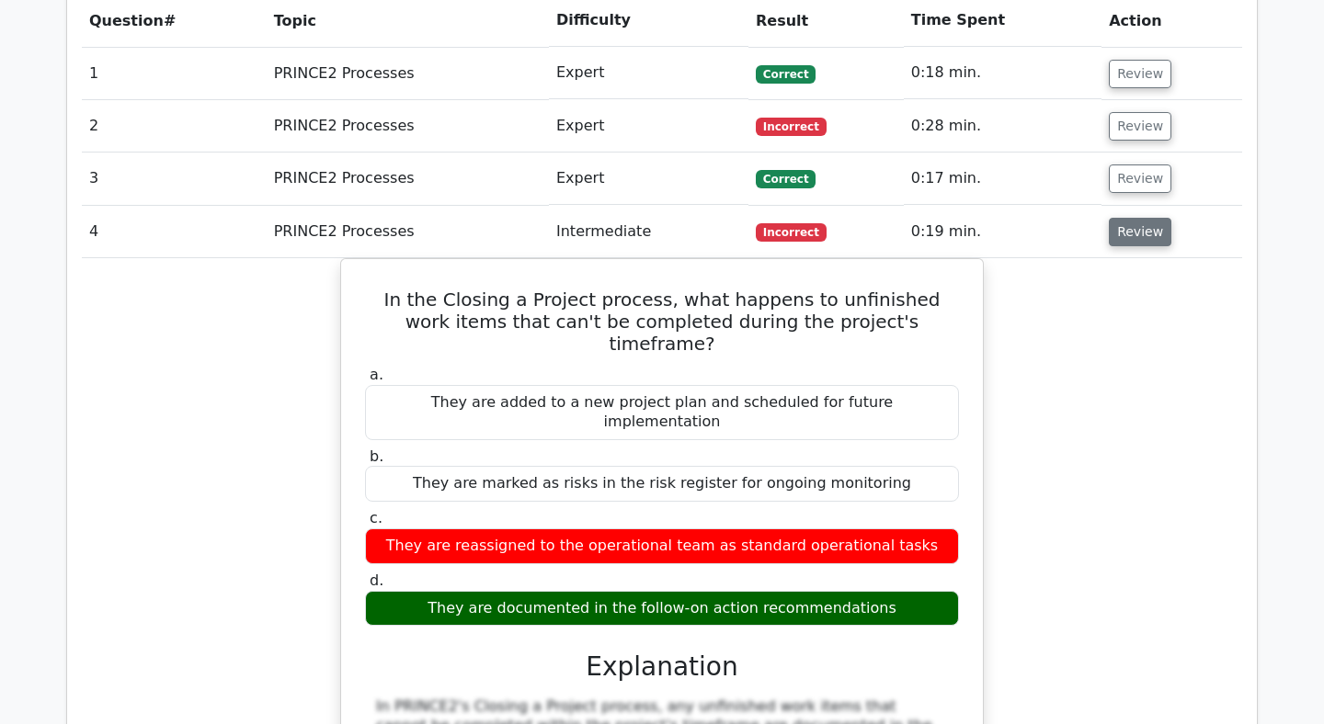
click at [1145, 218] on button "Review" at bounding box center [1140, 232] width 63 height 28
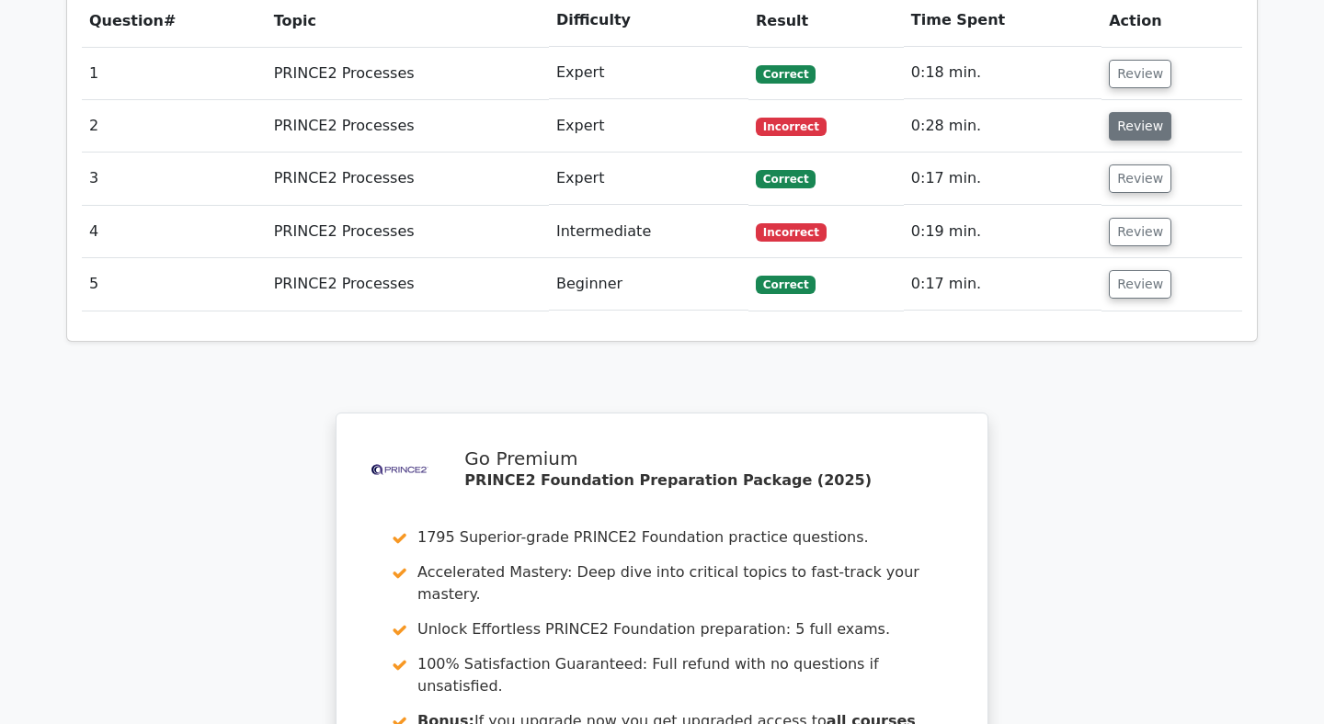
click at [1142, 112] on button "Review" at bounding box center [1140, 126] width 63 height 28
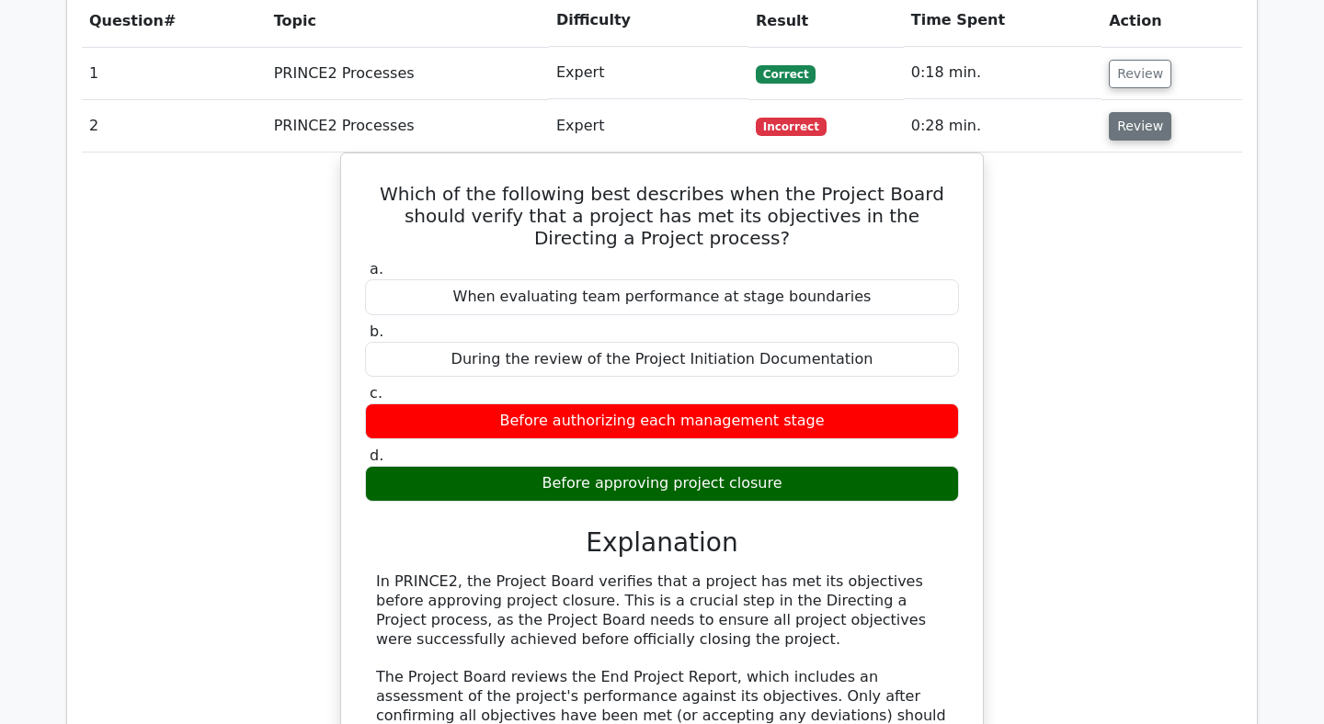
click at [1147, 112] on button "Review" at bounding box center [1140, 126] width 63 height 28
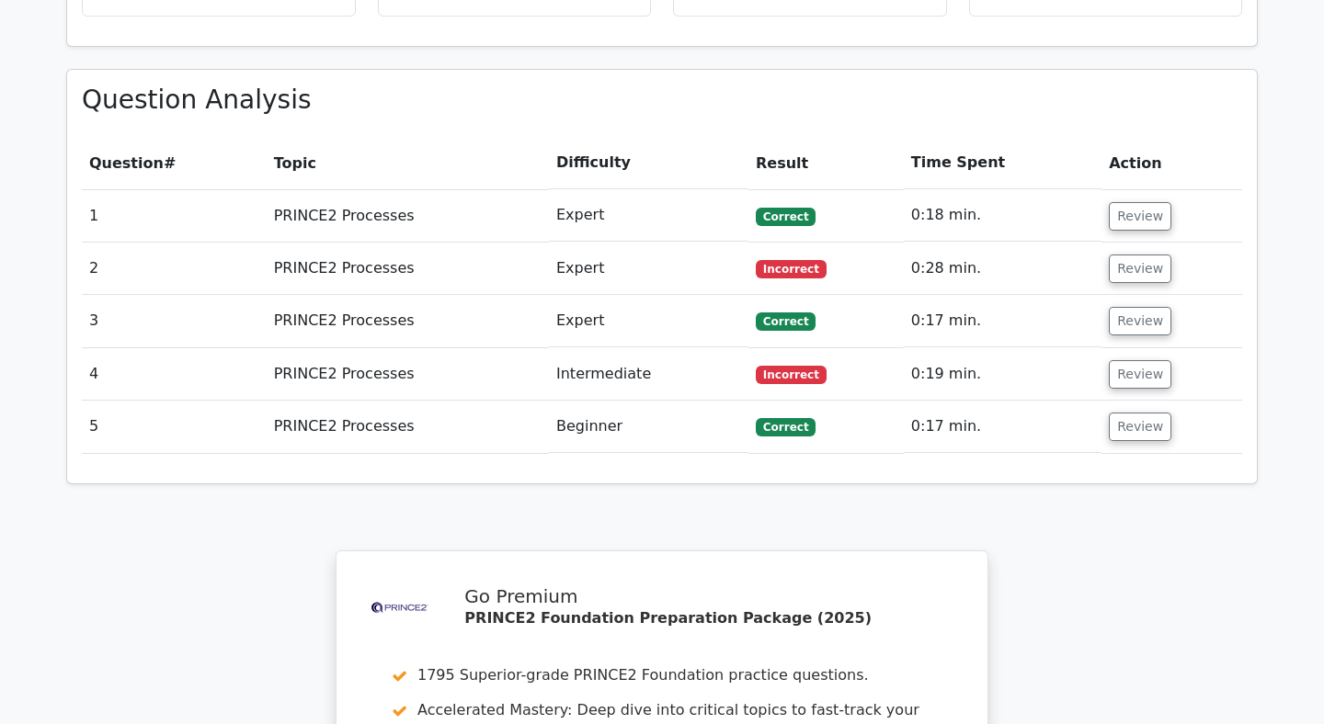
scroll to position [1846, 0]
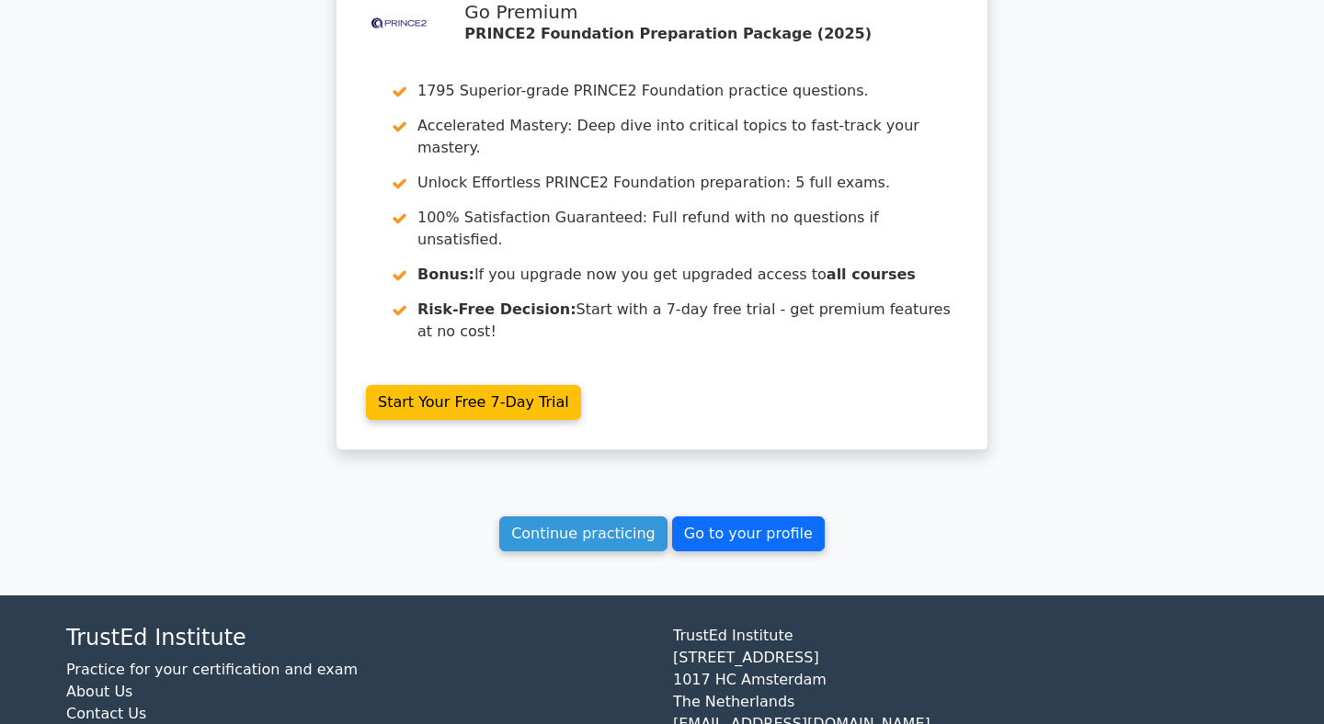
click at [691, 517] on link "Go to your profile" at bounding box center [748, 534] width 153 height 35
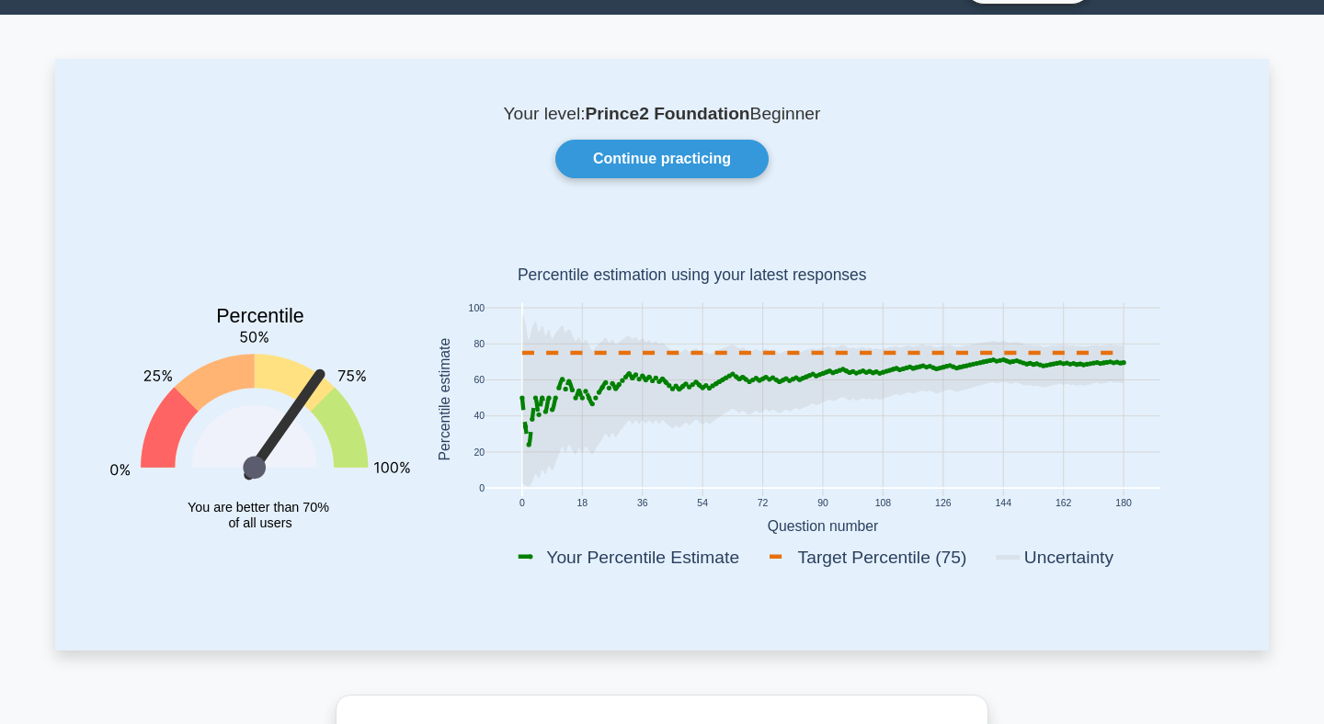
scroll to position [48, 0]
